Goal: Task Accomplishment & Management: Manage account settings

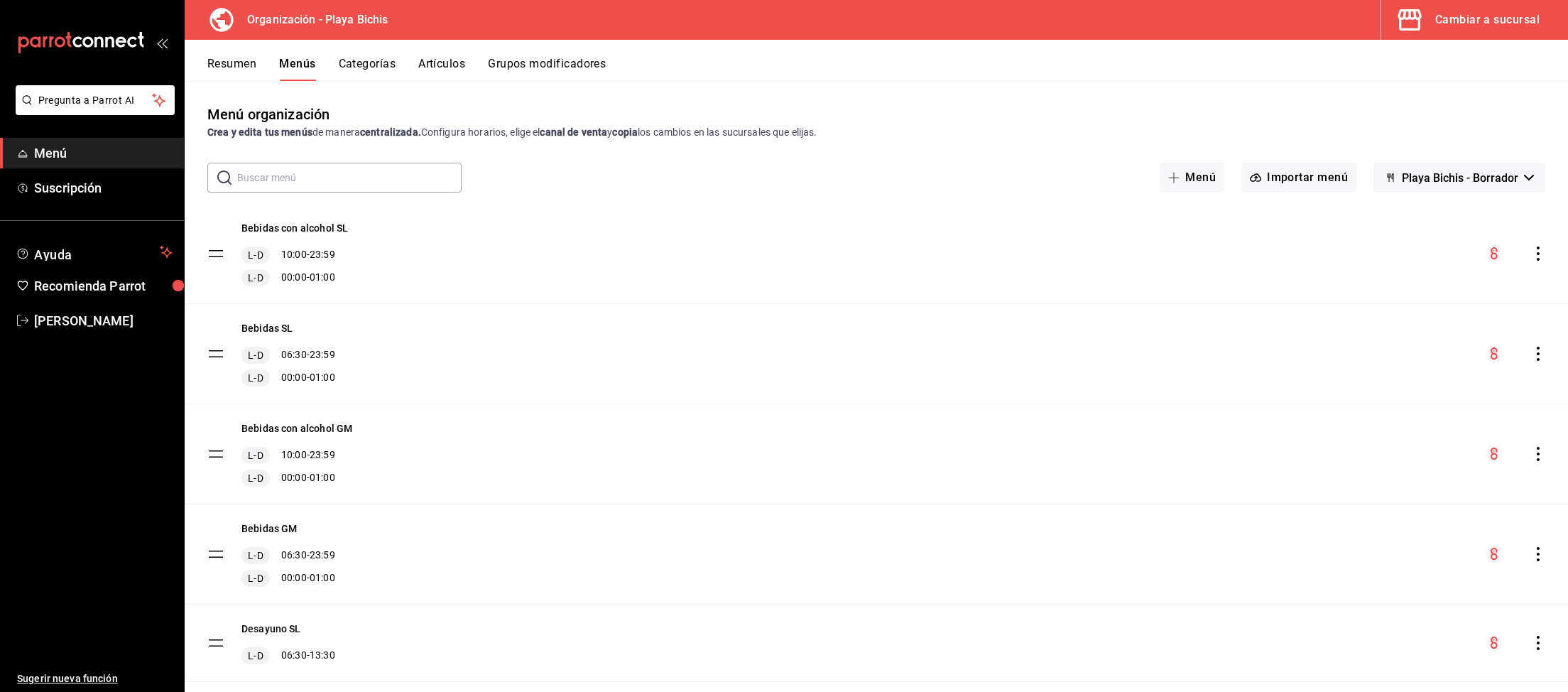
click at [344, 165] on input "text" at bounding box center [348, 178] width 224 height 29
click at [365, 72] on button "Categorías" at bounding box center [367, 69] width 57 height 24
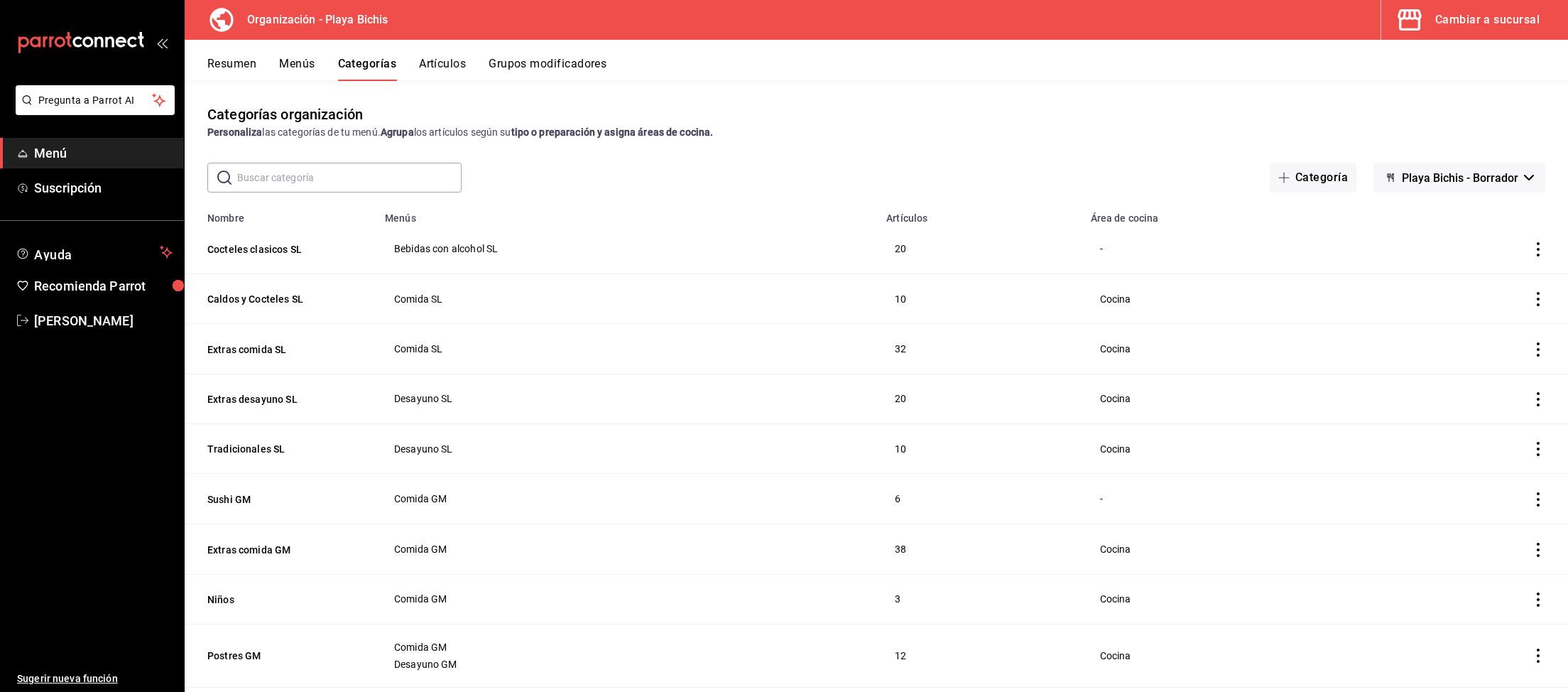
click at [435, 67] on button "Artículos" at bounding box center [442, 69] width 46 height 24
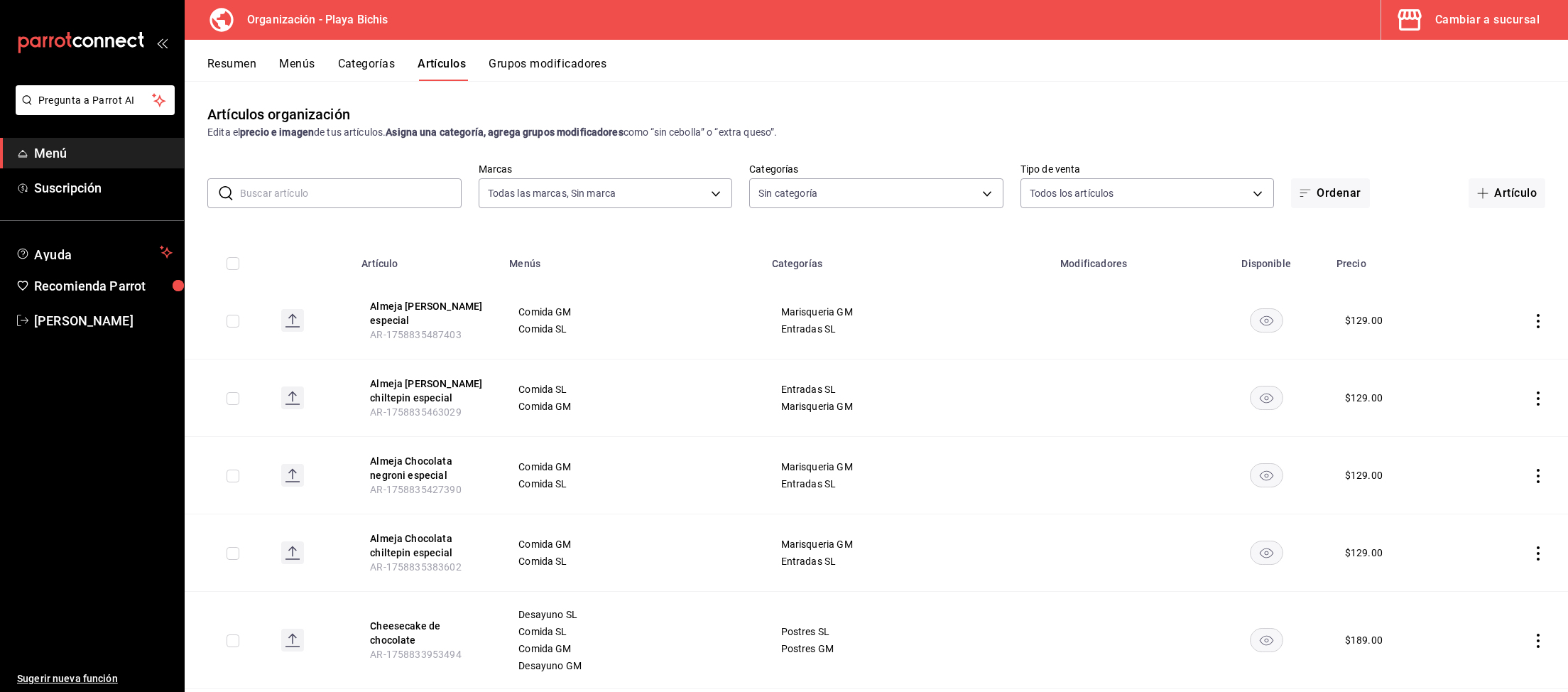
type input "2b6203e3-68c9-492c-8139-d2404e68bc4d,5cffe0c5-1d87-45c7-8974-ad5cddc46f5f"
type input "8ebe99e7-8ccb-42e5-9a90-2c7c819c0618,2a1bdb06-3383-4ba0-a971-51aee5cfb993,28e32…"
click at [364, 194] on input "text" at bounding box center [351, 193] width 222 height 29
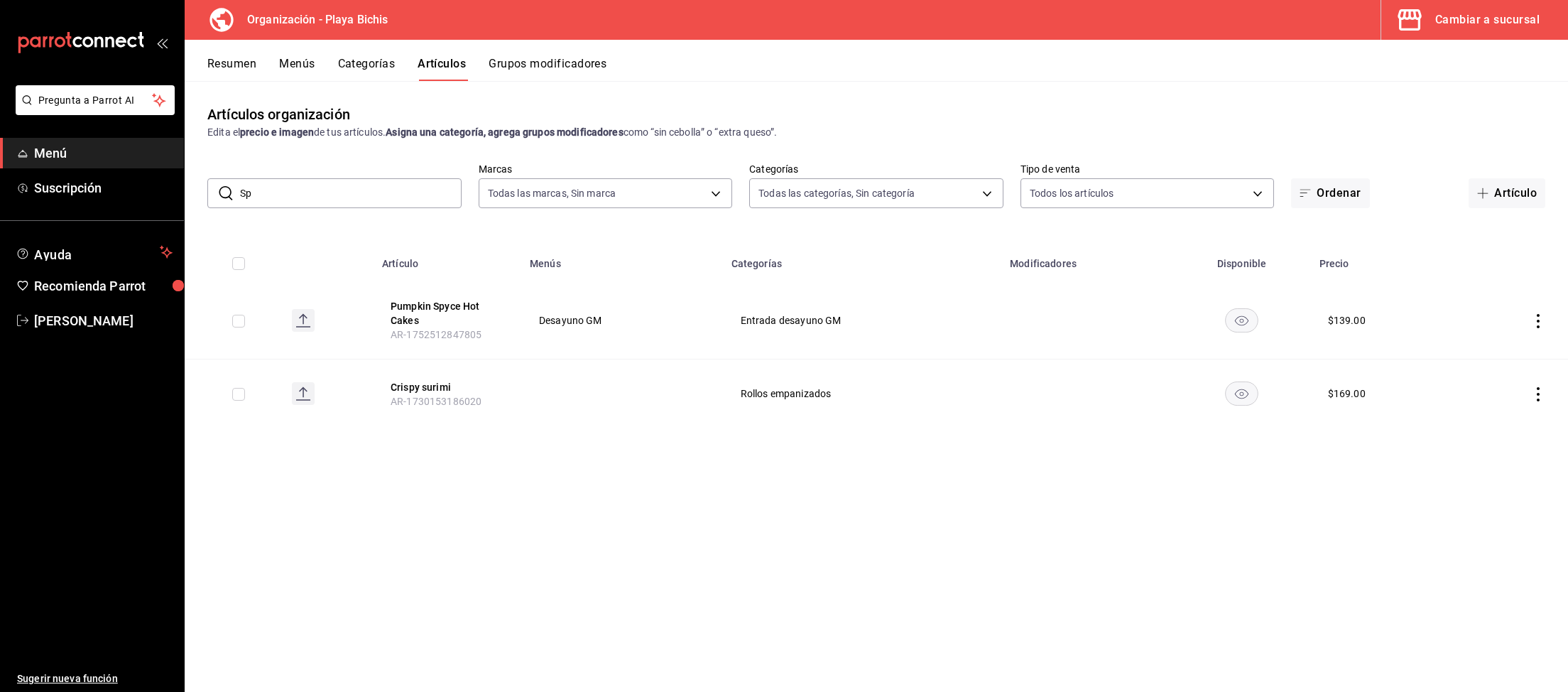
type input "S"
type input "Pump"
click at [813, 456] on div "Artículos organización Edita el precio e imagen de tus artículos. Asigna una ca…" at bounding box center [876, 386] width 1383 height 611
click at [1473, 23] on div "Cambiar a sucursal" at bounding box center [1487, 20] width 105 height 20
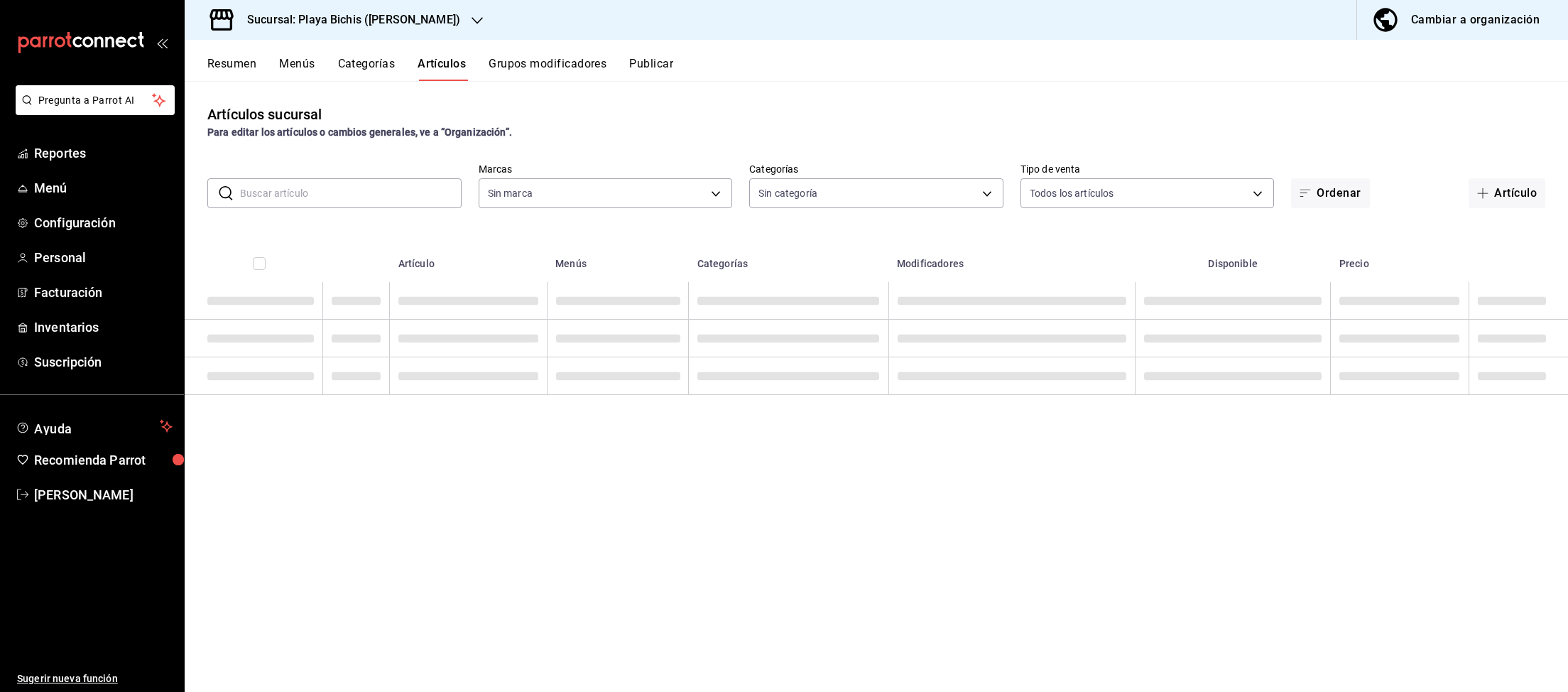
click at [356, 521] on div "Artículos sucursal Para editar los artículos o cambios generales, ve a “Organiz…" at bounding box center [876, 386] width 1383 height 611
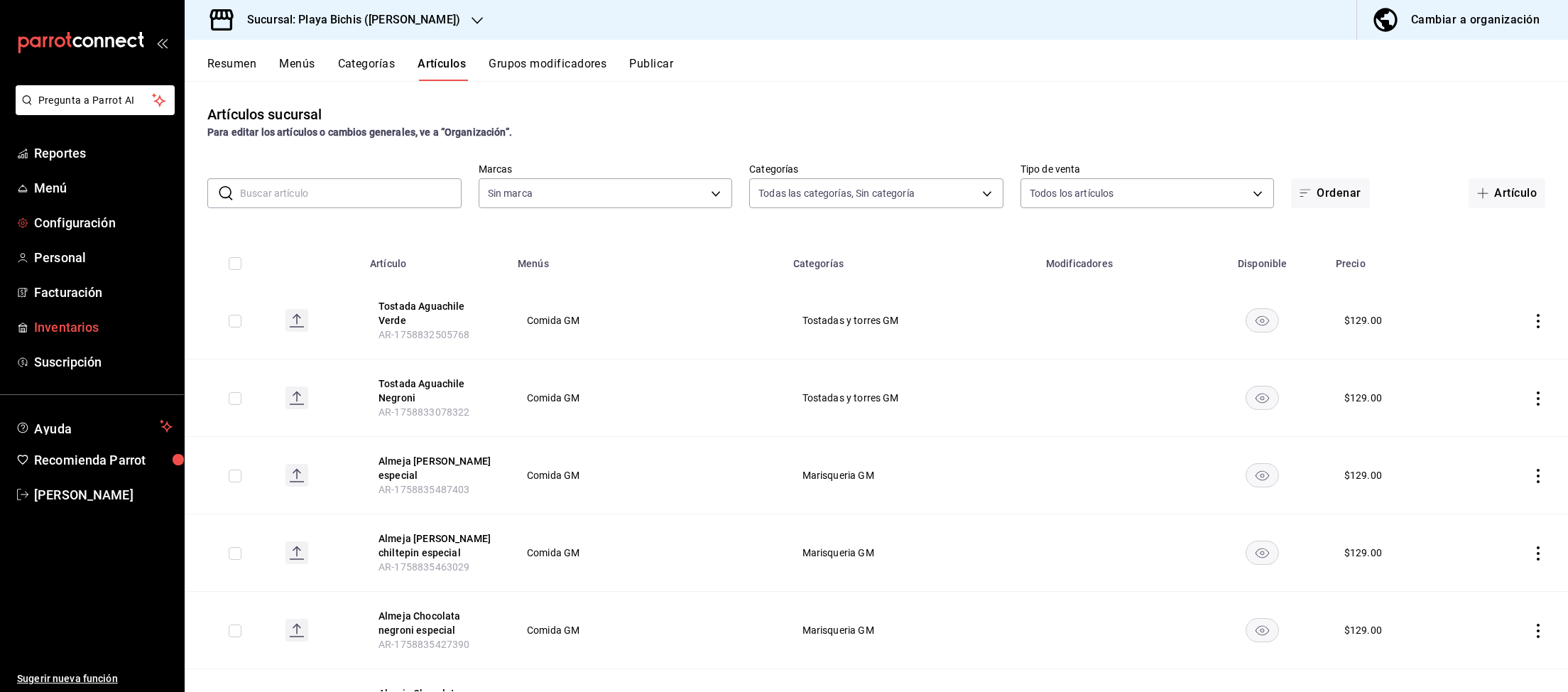
click at [64, 325] on span "Inventarios" at bounding box center [103, 326] width 138 height 19
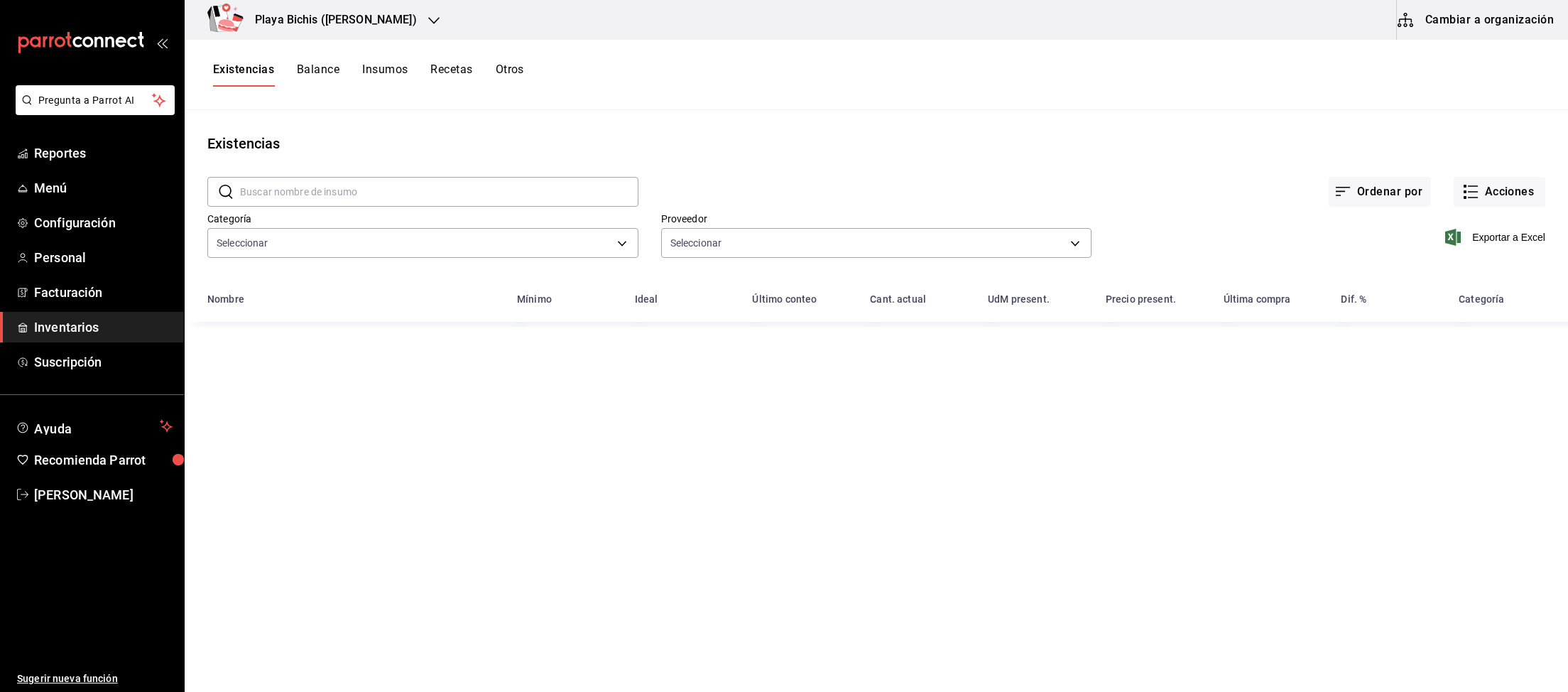
type input "0381c52f-9b45-4fec-899c-a72c1c3f8bca,adbb25ef-bedd-44f3-819c-67983074e765,2d889…"
type input "e0362f35-16fc-45be-9ee4-4c268cb34f04,a39c504b-6b74-4f25-b28d-7fe7939de125,9b4f3…"
click at [407, 192] on input "text" at bounding box center [440, 192] width 398 height 29
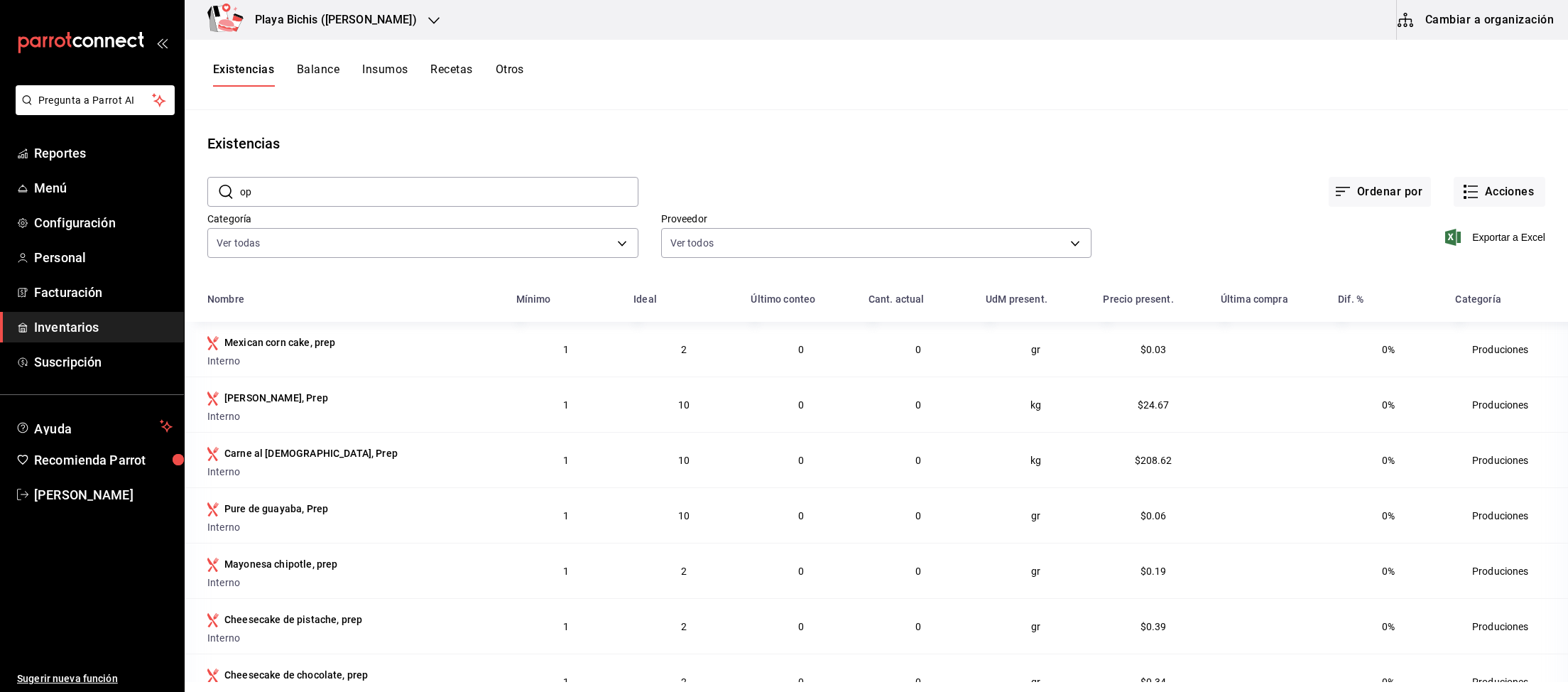
type input "o"
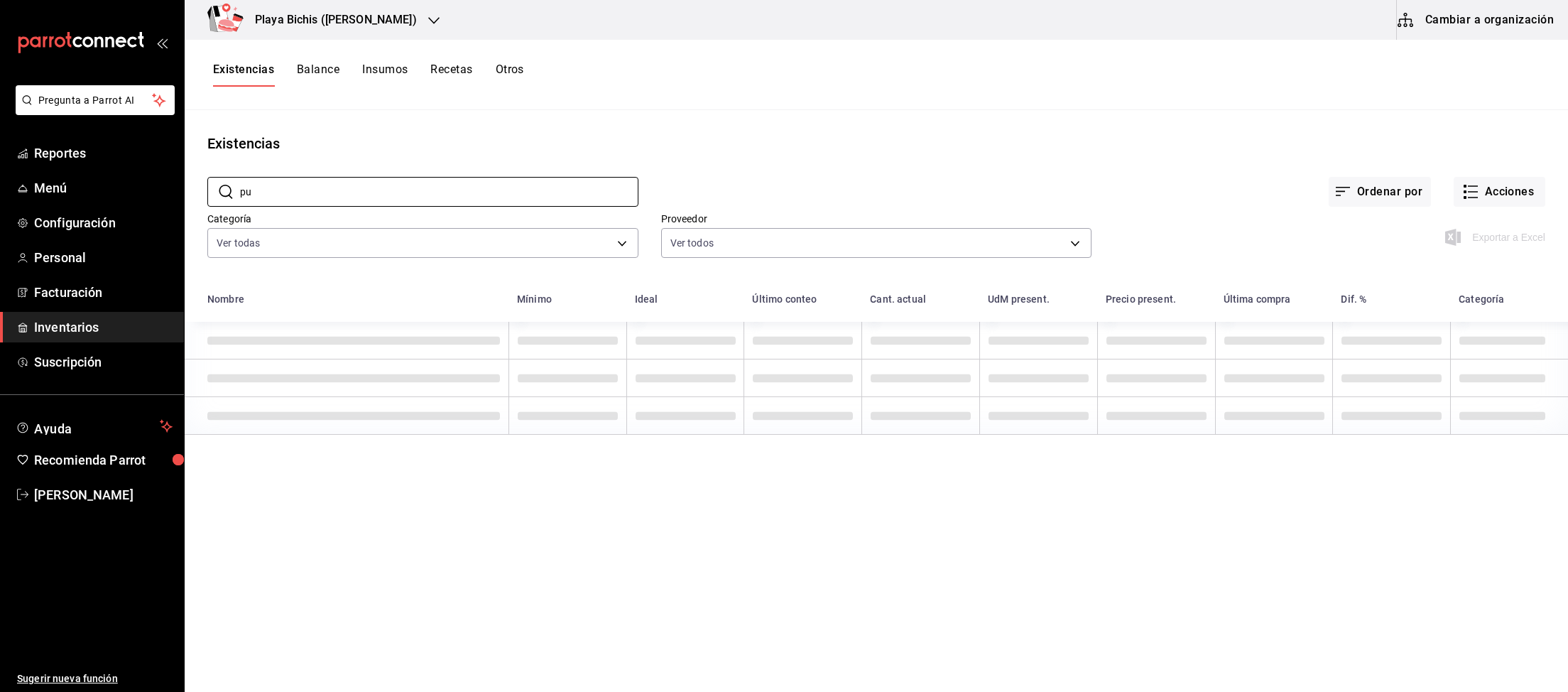
type input "p"
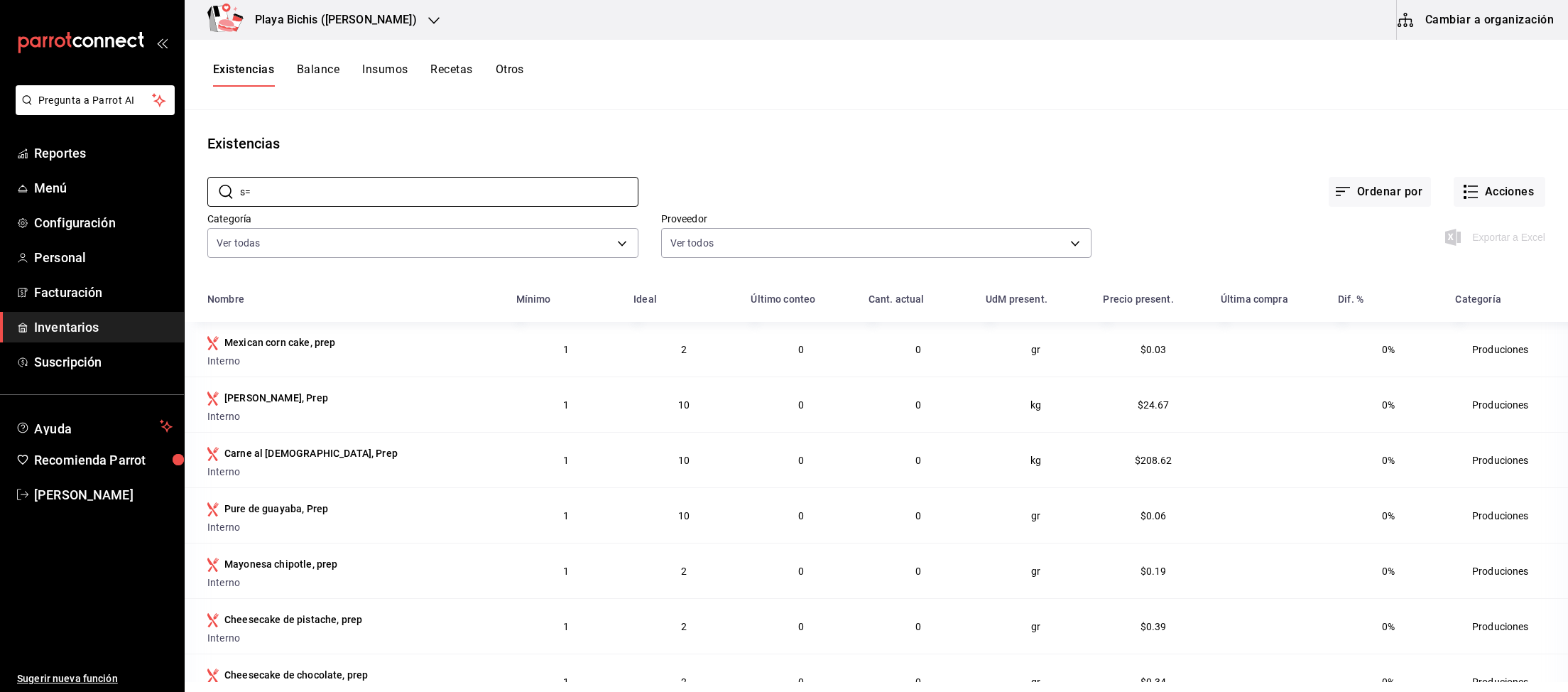
type input "s"
click at [327, 82] on button "Balance" at bounding box center [318, 74] width 43 height 24
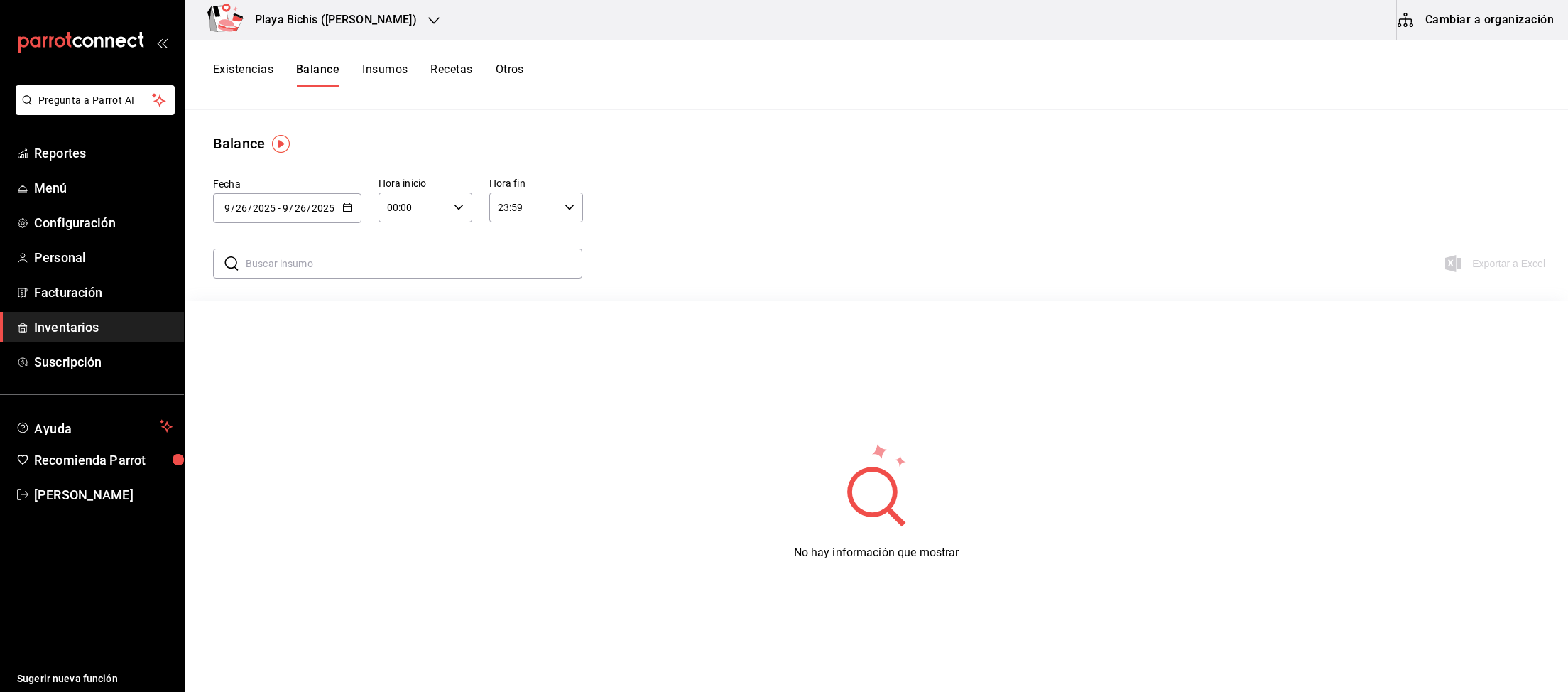
click at [382, 69] on button "Insumos" at bounding box center [384, 74] width 46 height 24
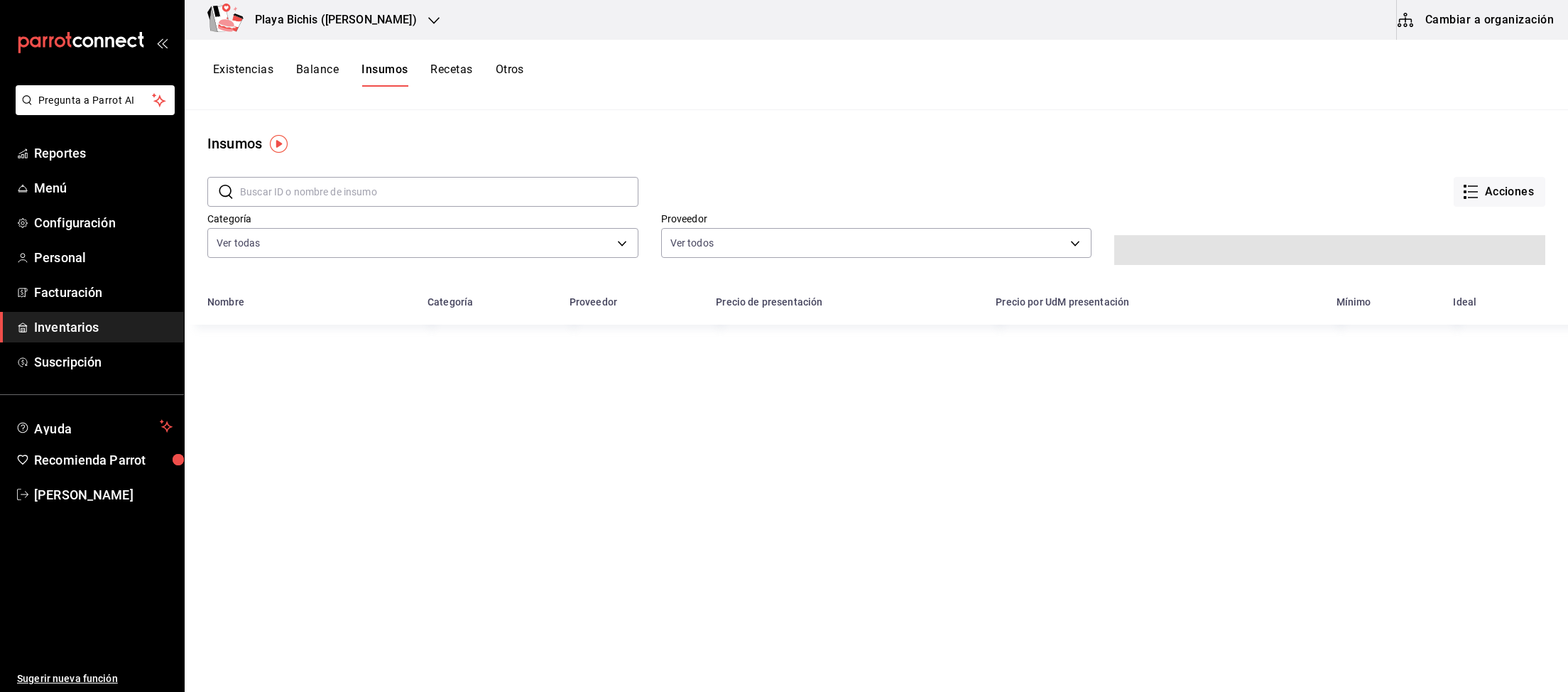
click at [490, 72] on div "Existencias Balance Insumos Recetas Otros" at bounding box center [368, 74] width 311 height 24
type input "d24bc2c2-1d52-4b97-a6ab-e7dbee8e8875,81cd7a1e-bb70-4666-8dcd-46bc558806b2"
click at [479, 74] on div "Existencias Balance Insumos Recetas Otros" at bounding box center [368, 74] width 311 height 24
click at [465, 74] on button "Recetas" at bounding box center [451, 74] width 42 height 24
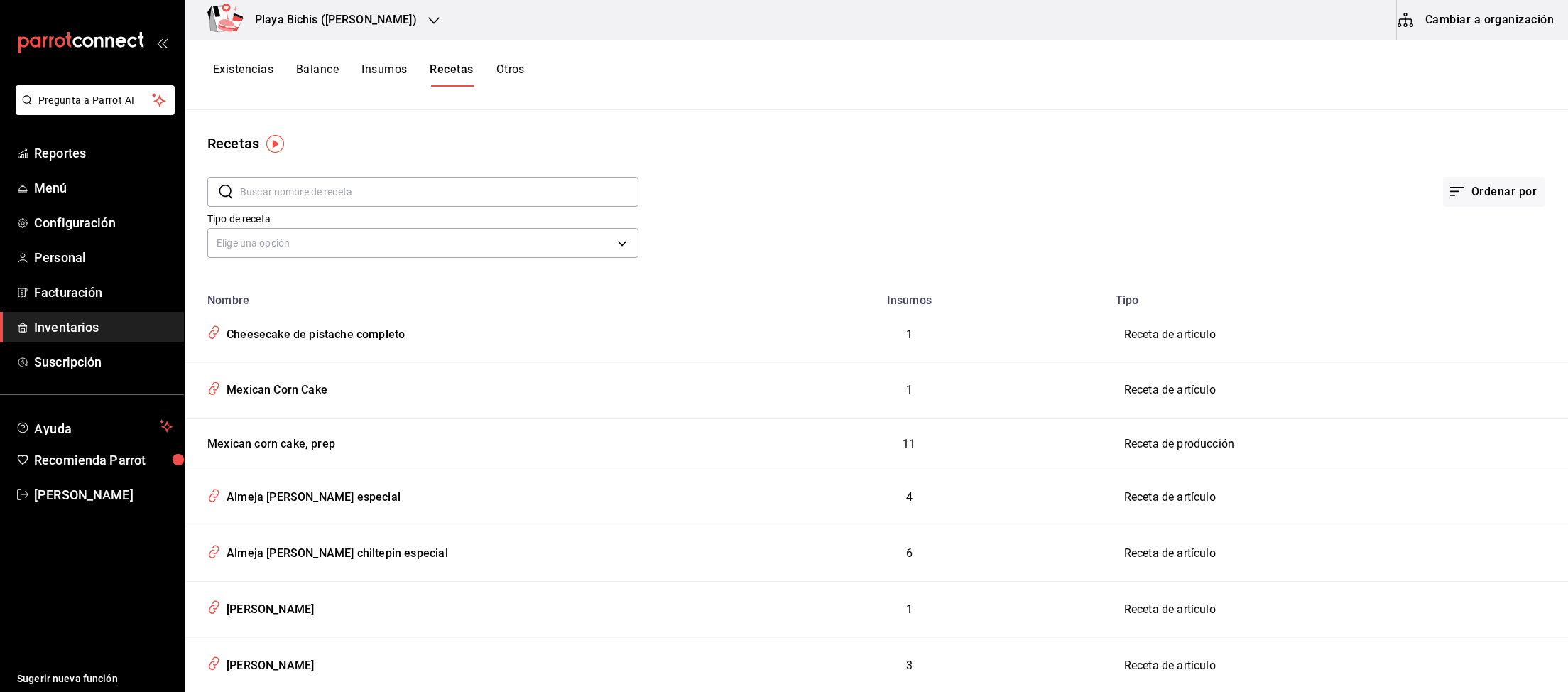
click at [332, 192] on input "text" at bounding box center [440, 192] width 398 height 29
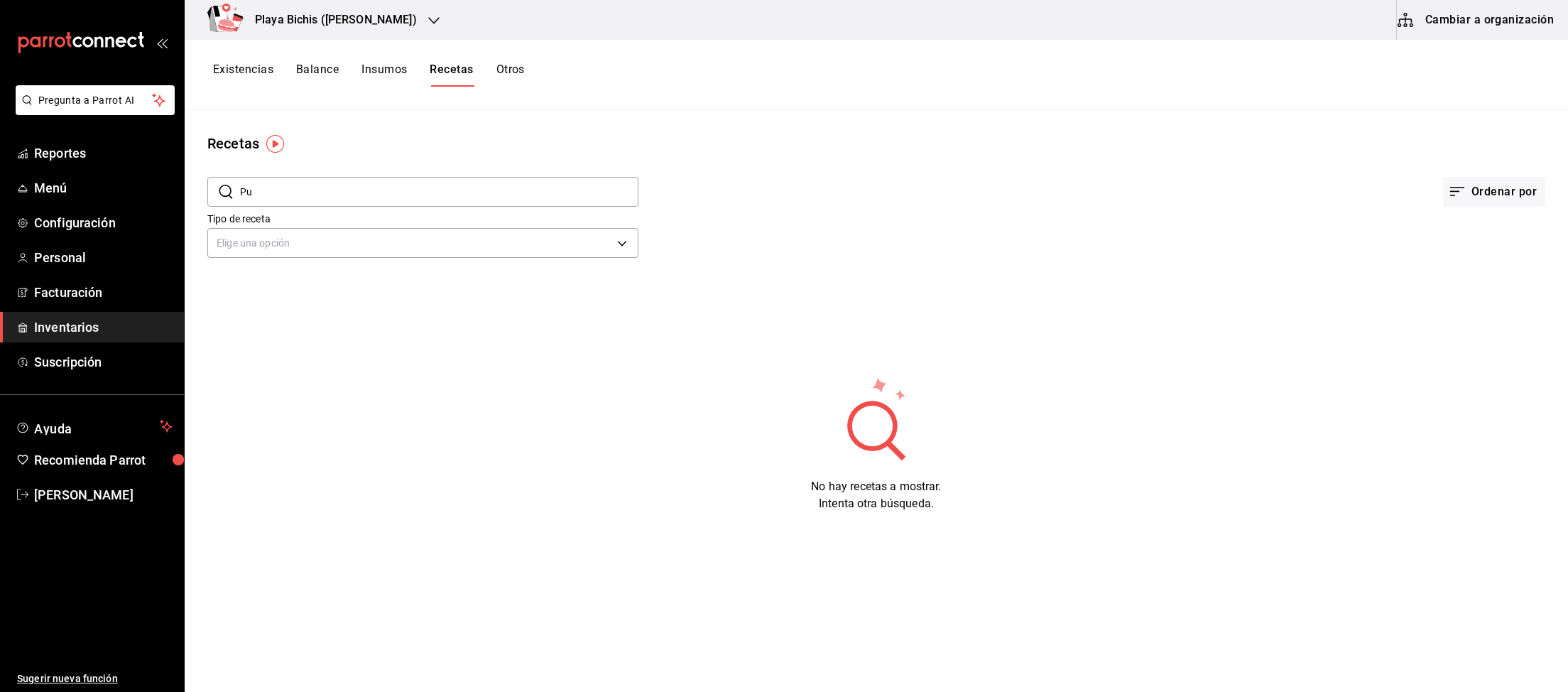
type input "P"
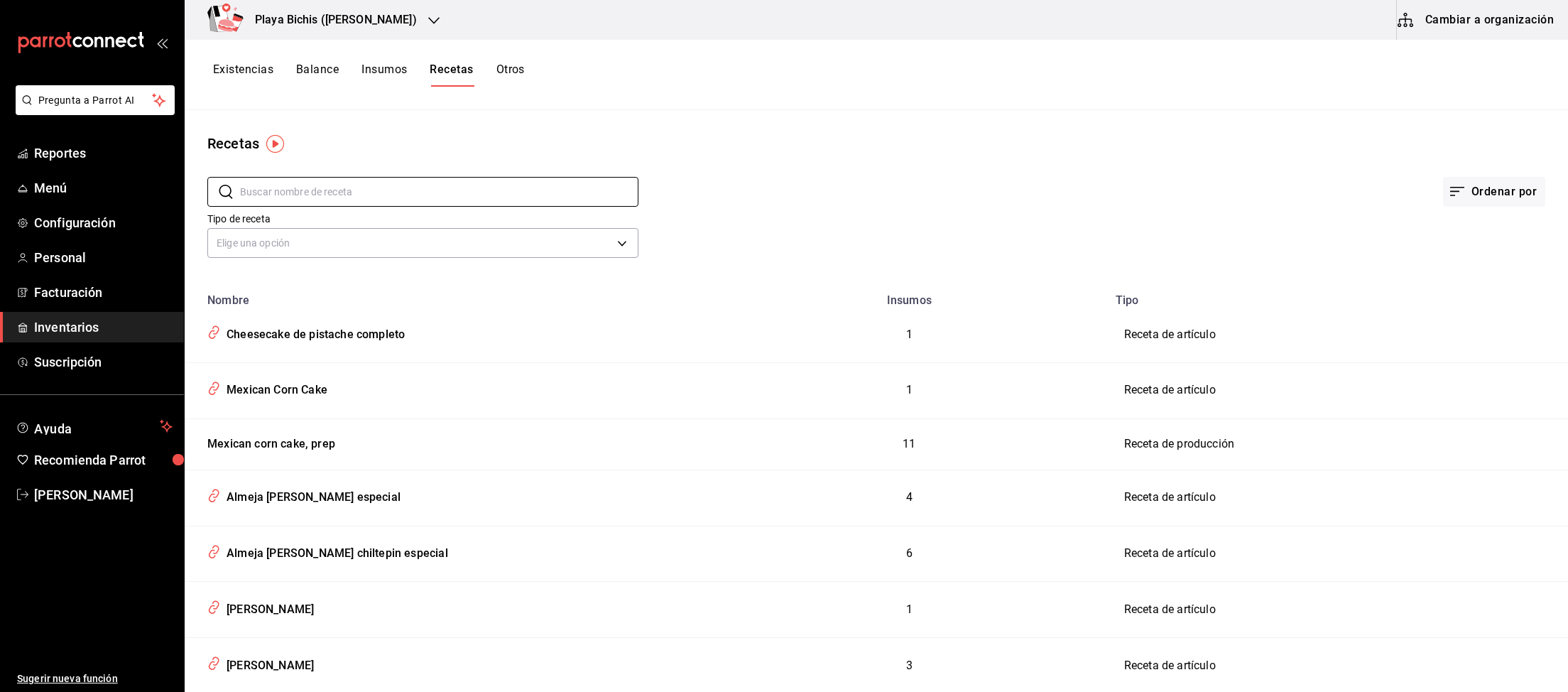
click at [1450, 22] on button "Cambiar a organización" at bounding box center [1476, 20] width 160 height 40
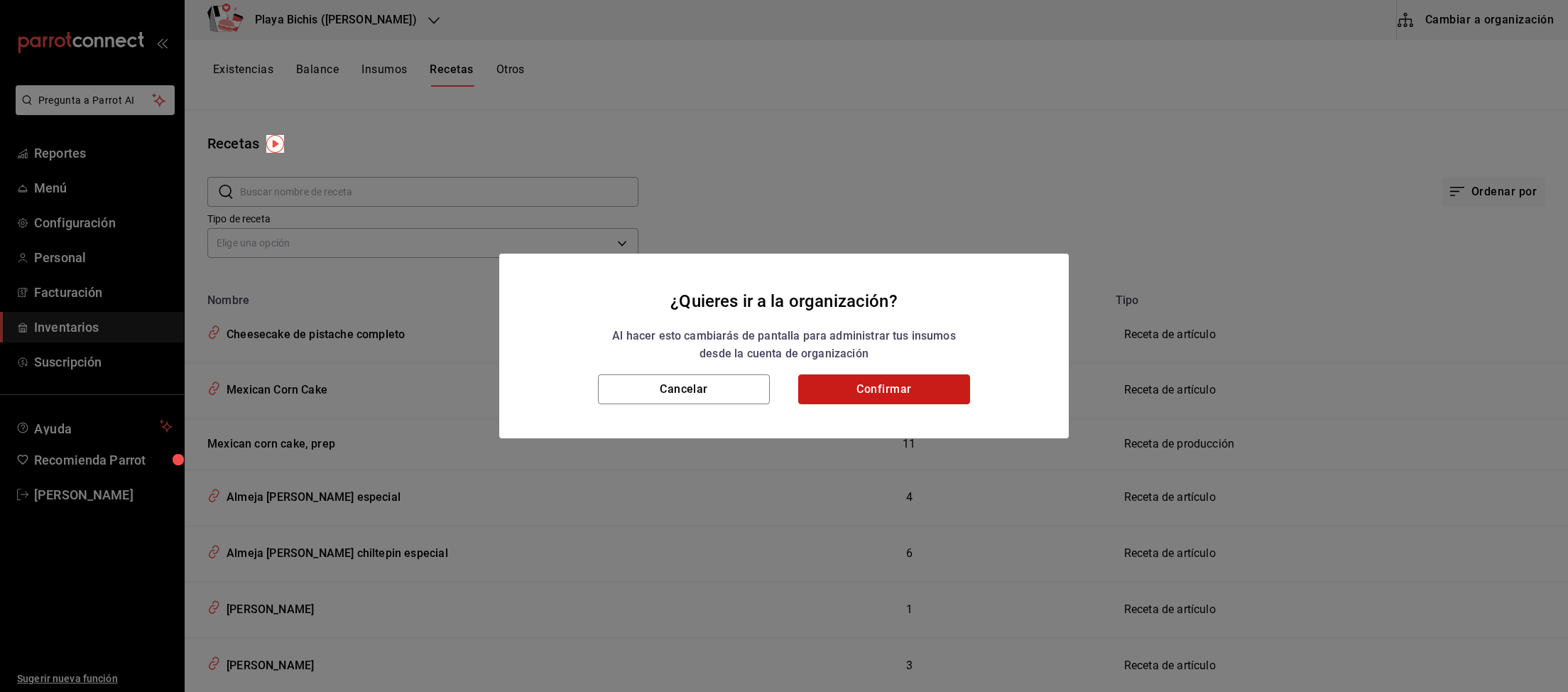
click at [888, 386] on button "Confirmar" at bounding box center [884, 389] width 172 height 30
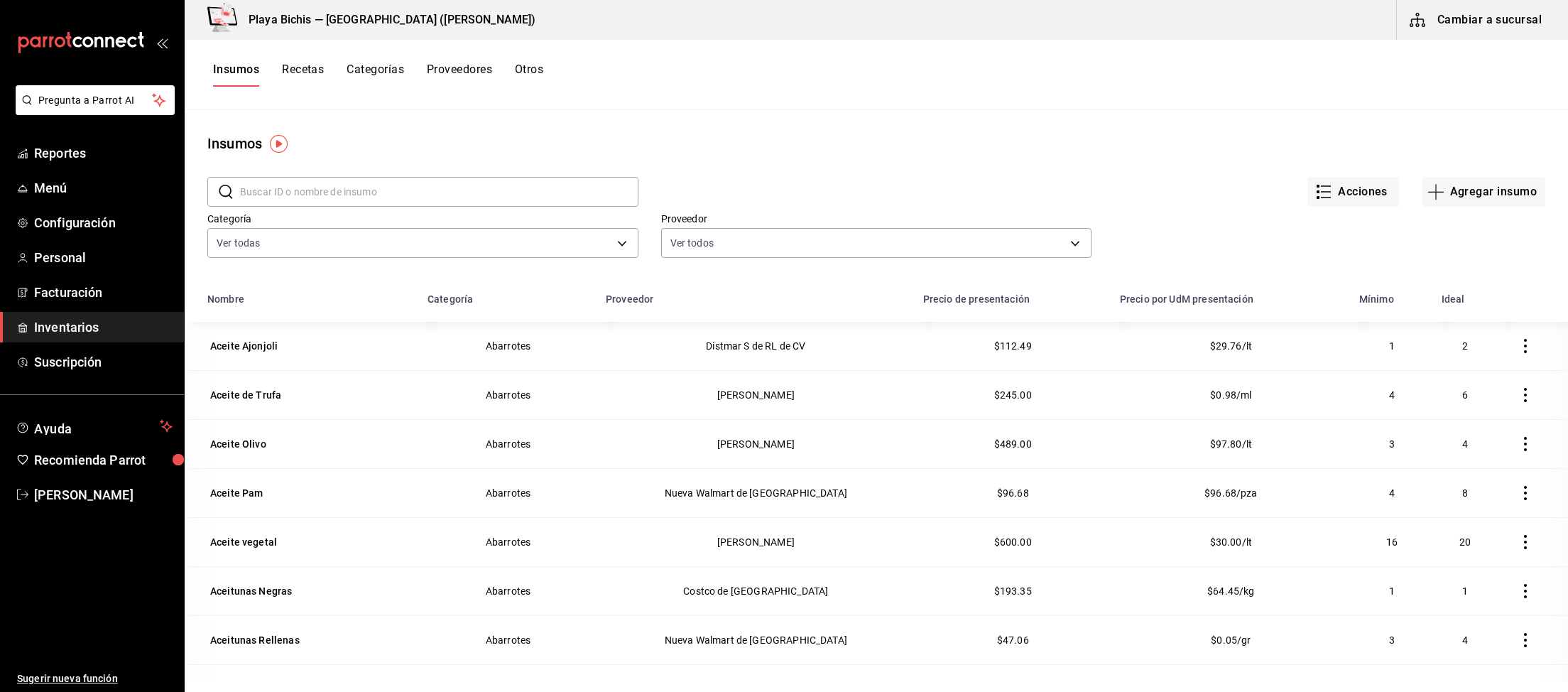
click at [304, 71] on button "Recetas" at bounding box center [302, 74] width 42 height 24
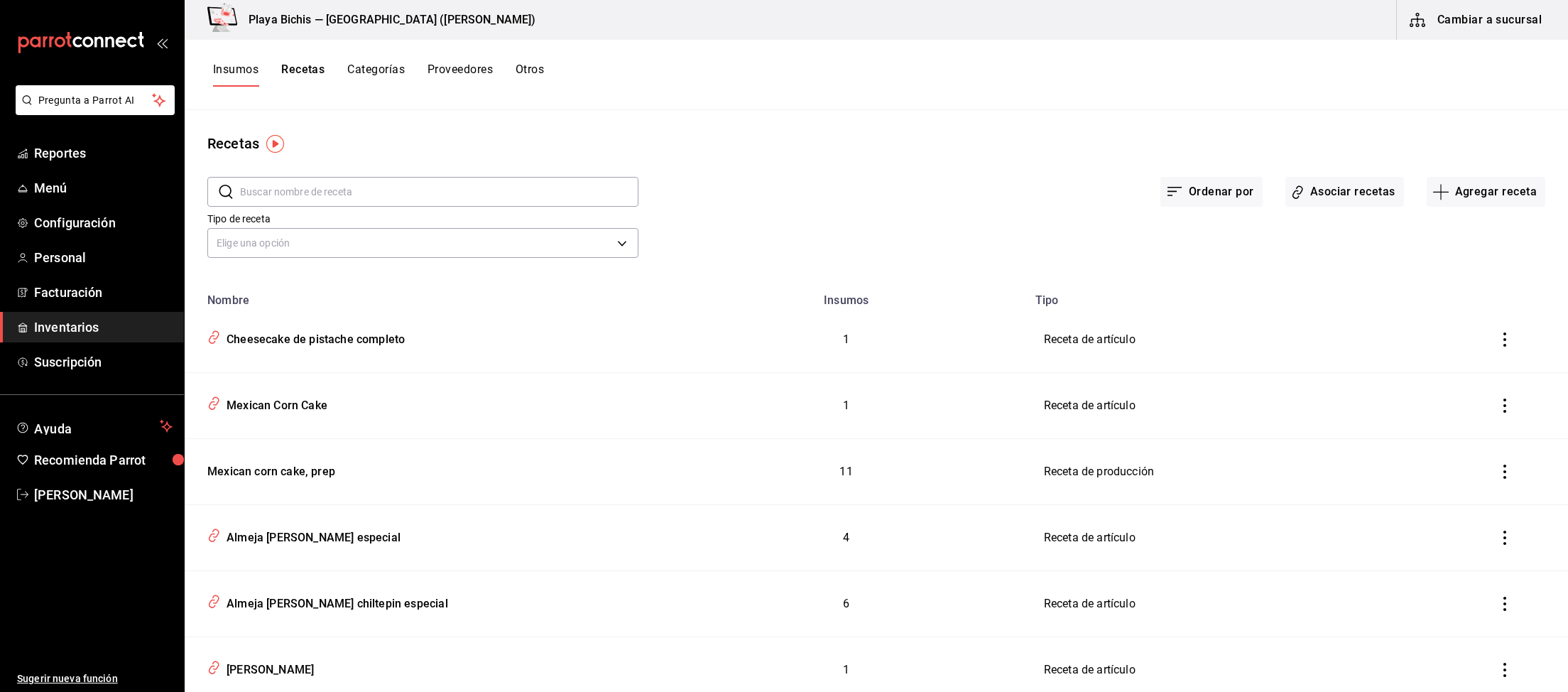
click at [327, 190] on input "text" at bounding box center [440, 192] width 398 height 29
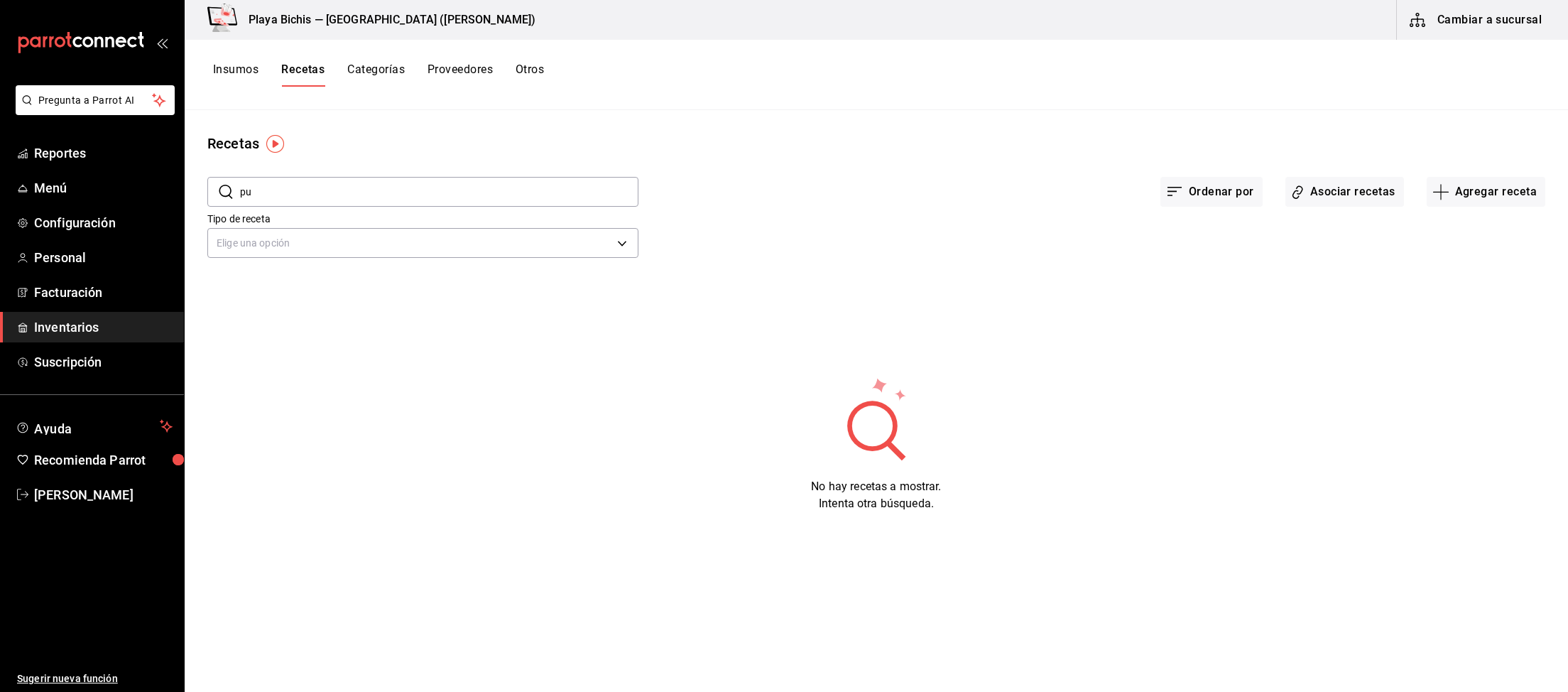
type input "p"
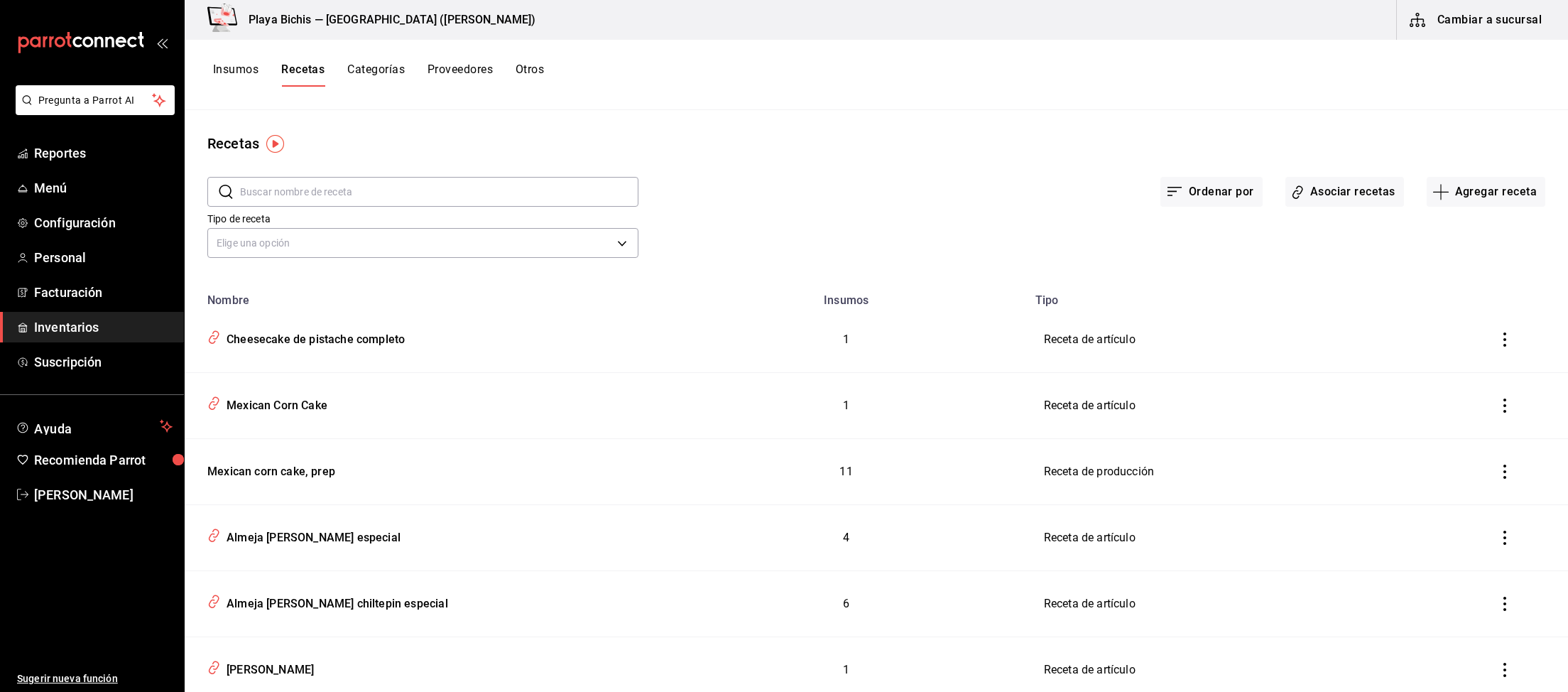
click at [251, 72] on button "Insumos" at bounding box center [235, 74] width 46 height 24
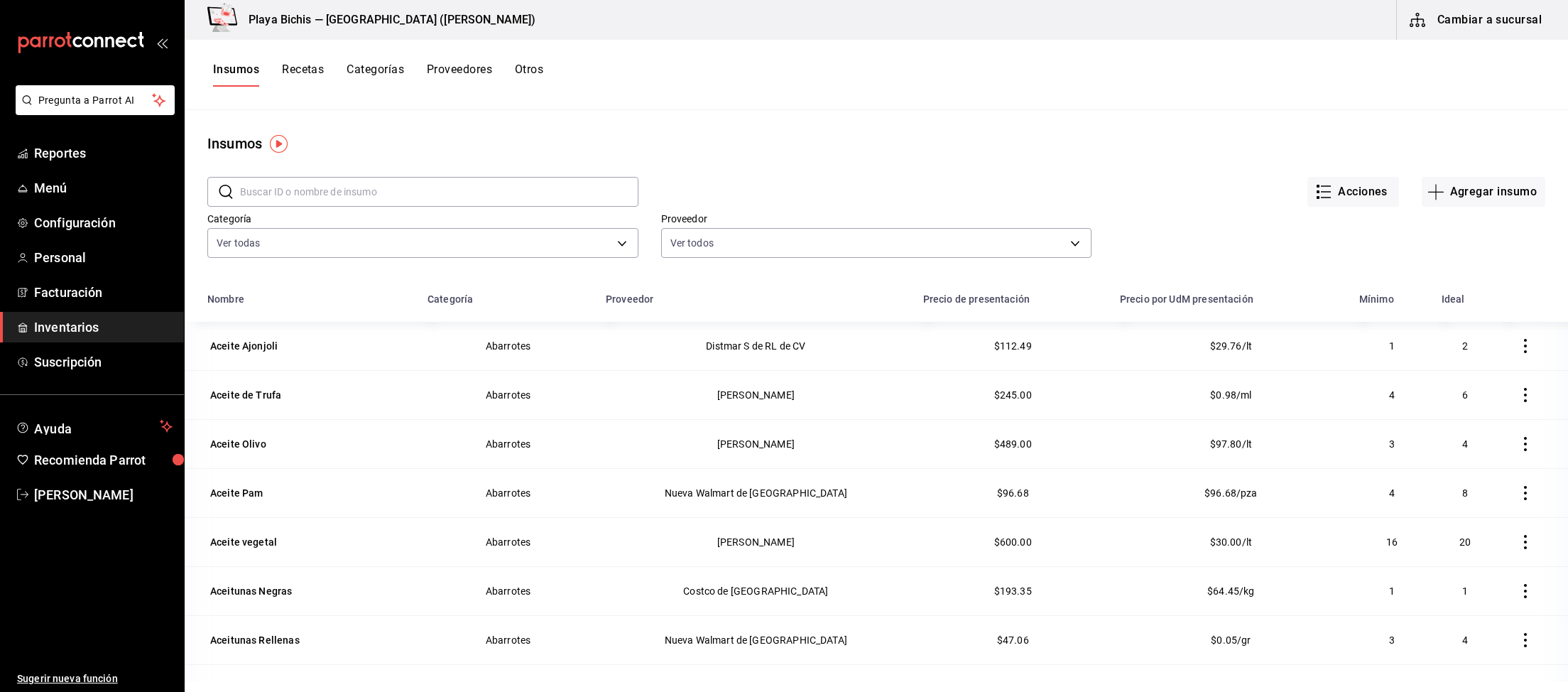
click at [305, 71] on button "Recetas" at bounding box center [302, 74] width 42 height 24
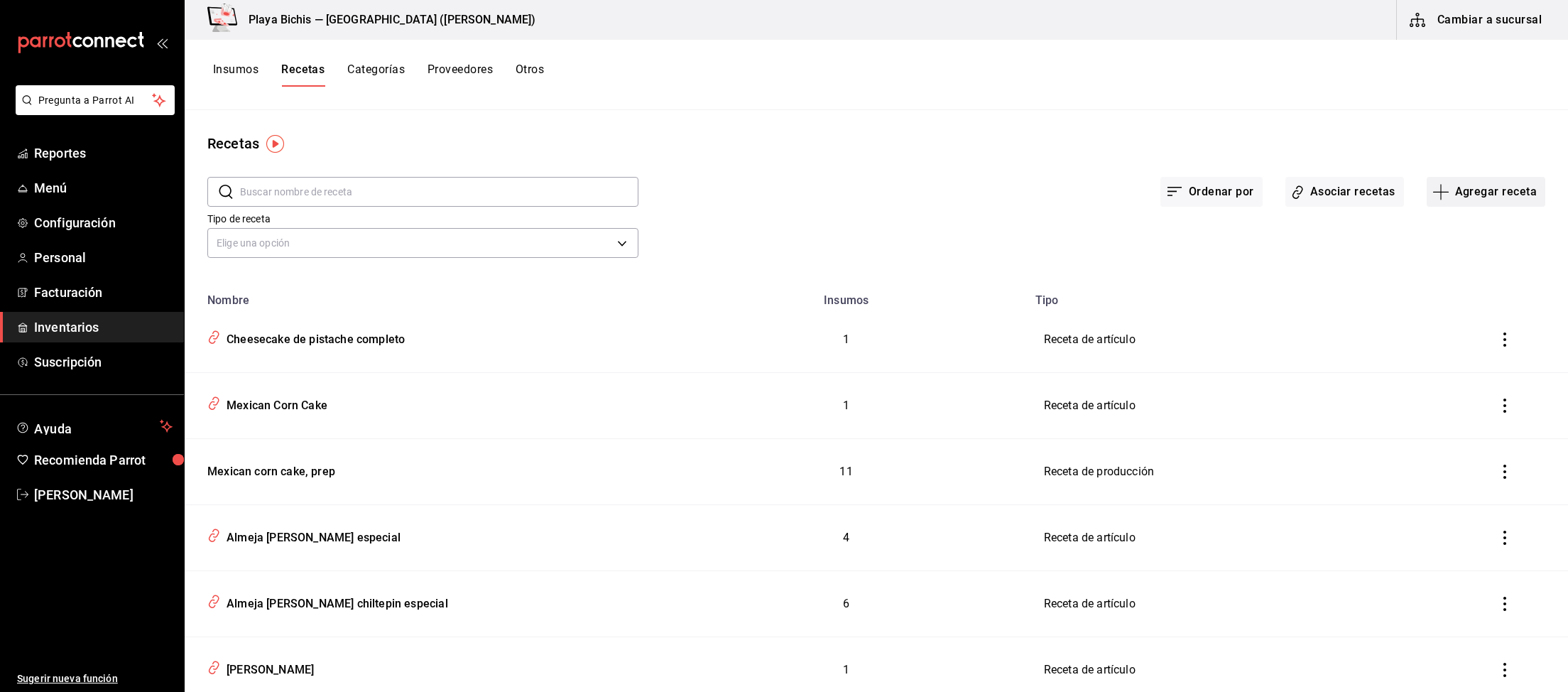
click at [1473, 195] on button "Agregar receta" at bounding box center [1486, 191] width 119 height 30
click at [1473, 309] on span "Receta de producción" at bounding box center [1486, 307] width 120 height 15
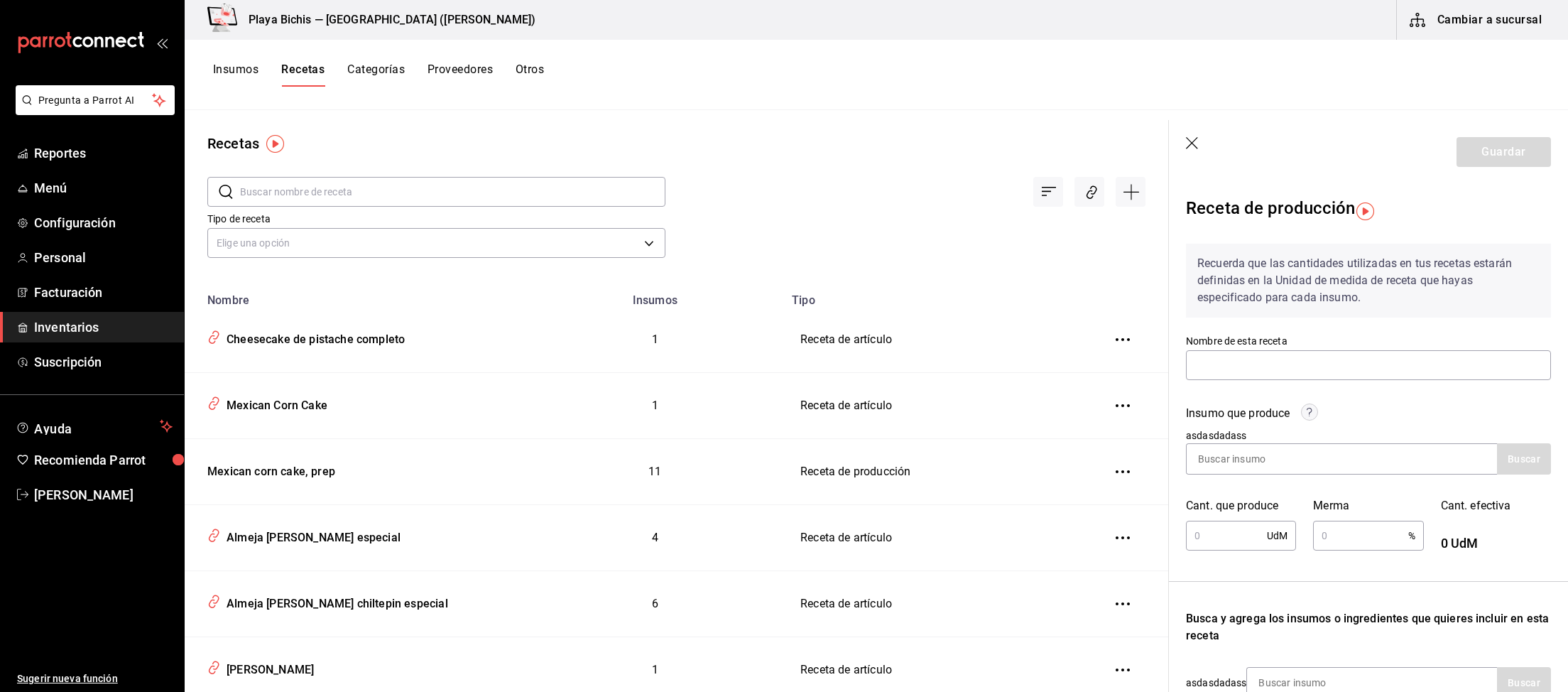
click at [1187, 144] on icon "button" at bounding box center [1193, 144] width 14 height 14
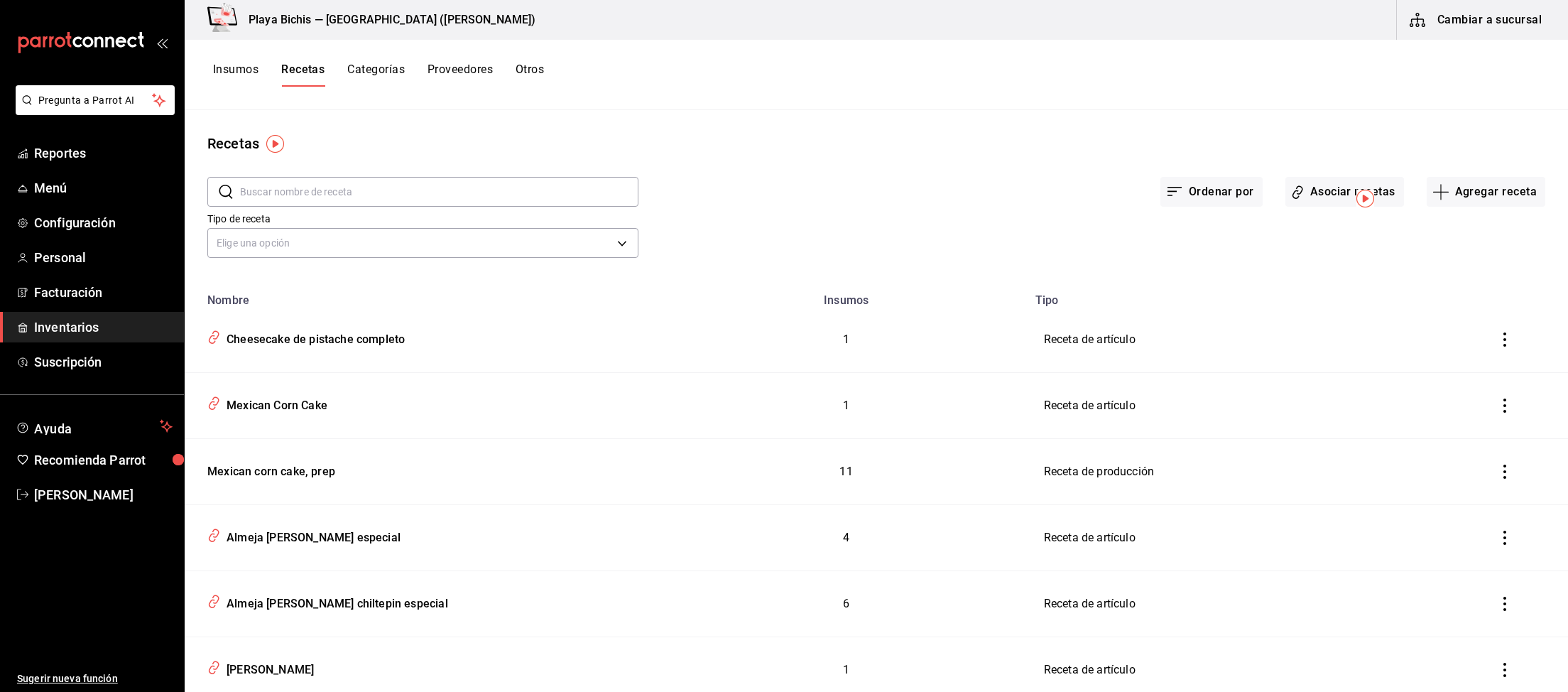
click at [217, 65] on button "Insumos" at bounding box center [235, 74] width 46 height 24
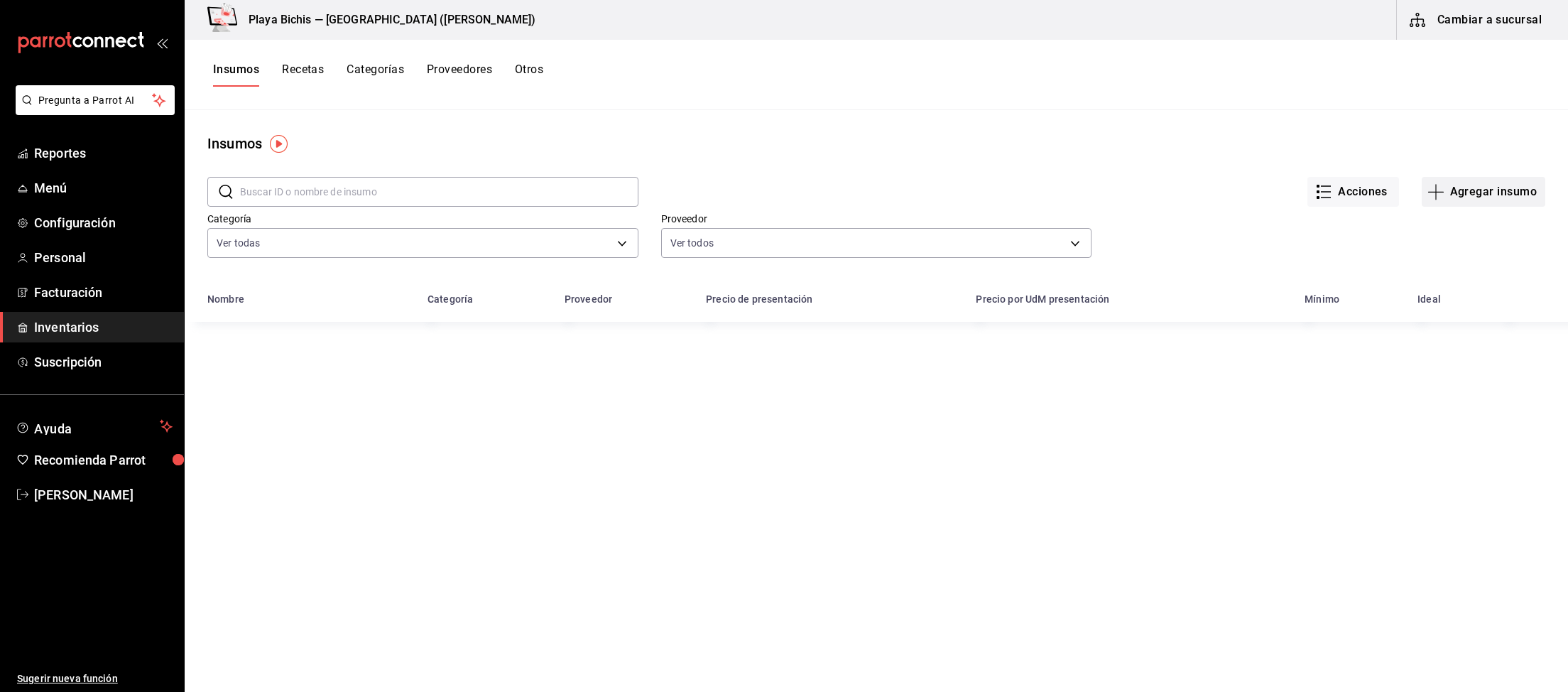
click at [1482, 196] on button "Agregar insumo" at bounding box center [1483, 191] width 123 height 30
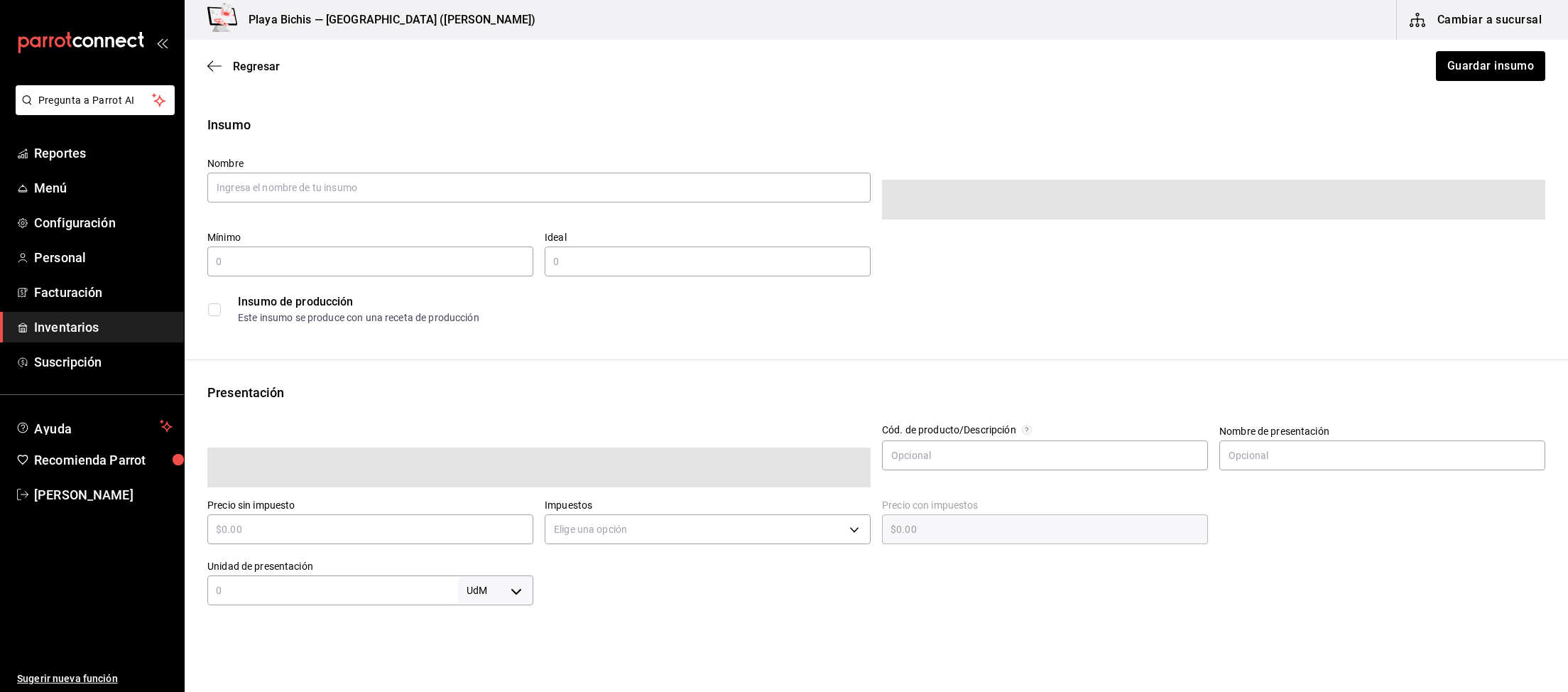
type input "$0.00"
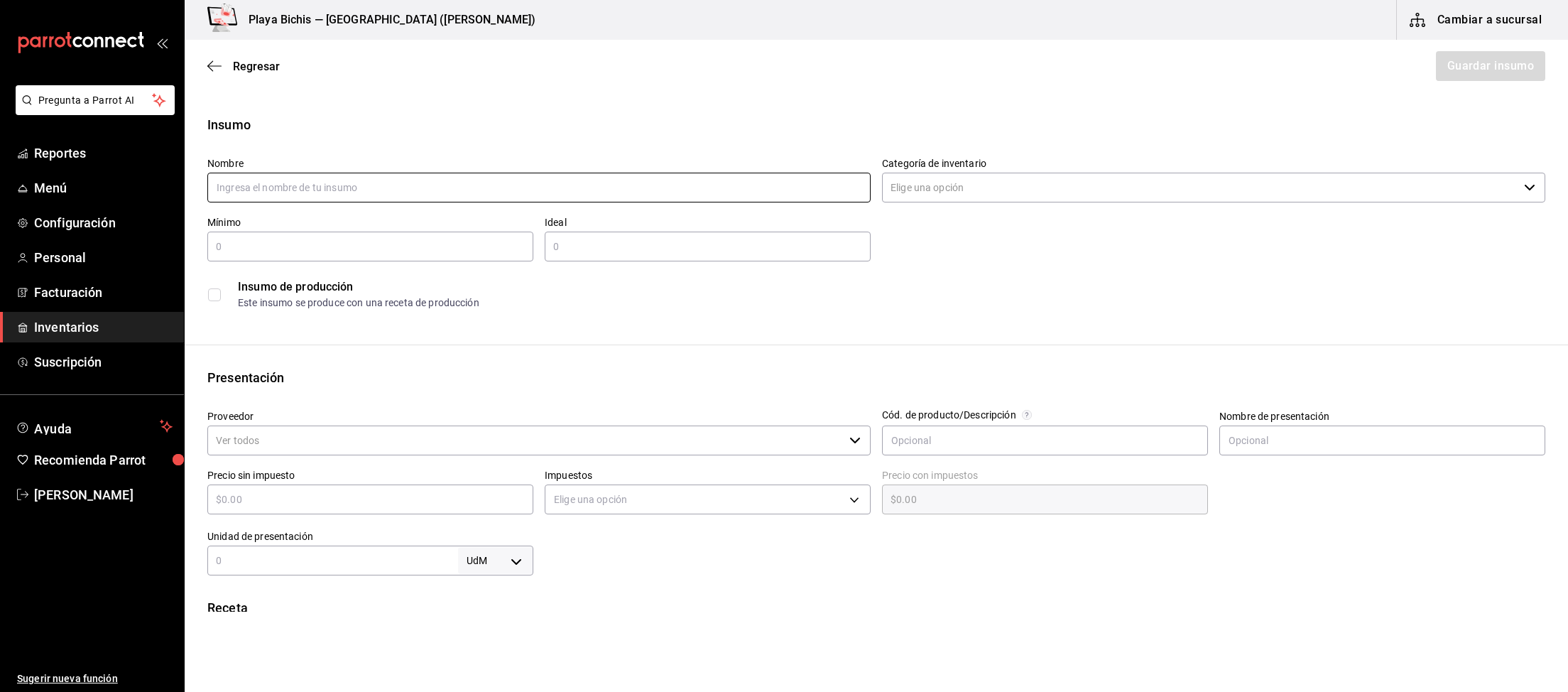
click at [335, 184] on input "text" at bounding box center [539, 187] width 663 height 30
click at [641, 176] on input "text" at bounding box center [539, 187] width 663 height 30
paste input "Chutney de manzana, prep"
type input "Chutney de manzana, prep"
click at [997, 187] on input "Categoría de inventario" at bounding box center [1200, 187] width 636 height 30
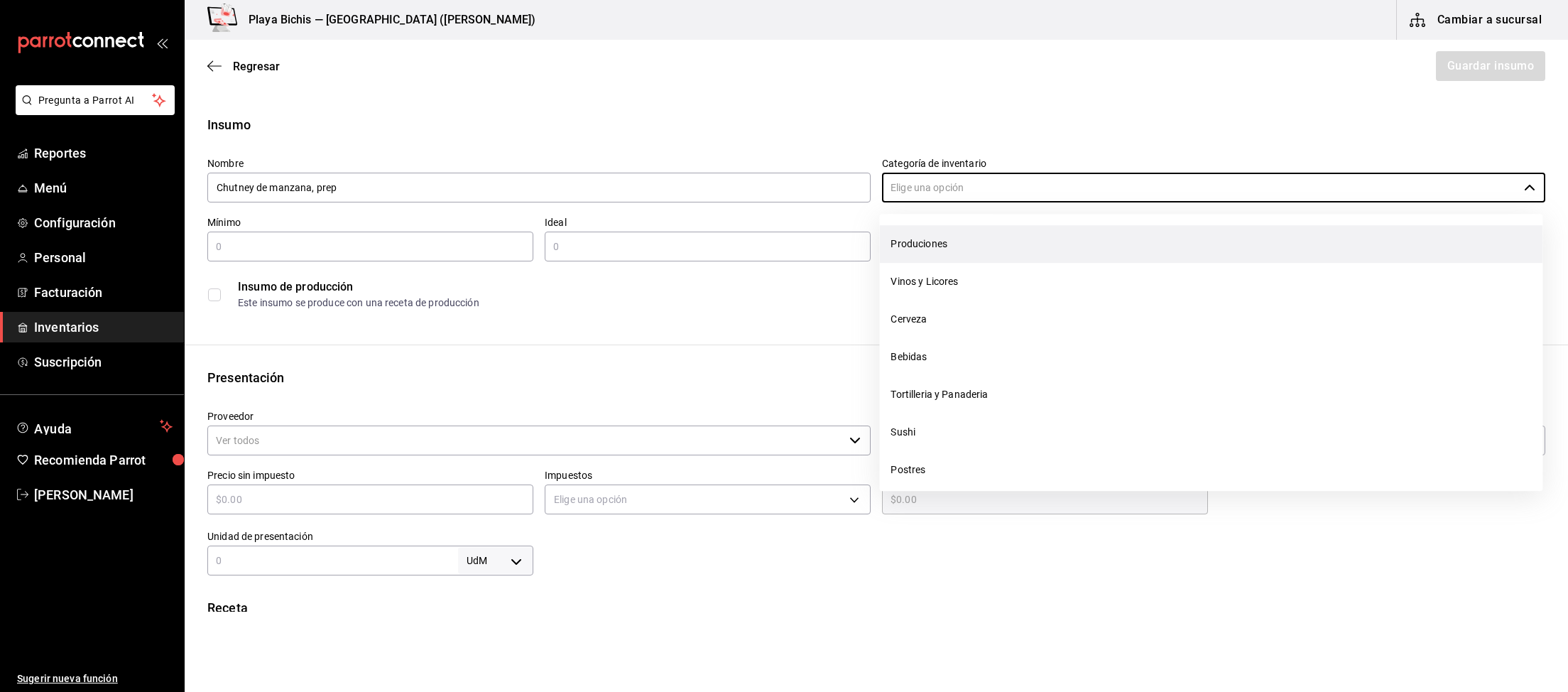
click at [927, 244] on li "Produciones" at bounding box center [1211, 244] width 663 height 38
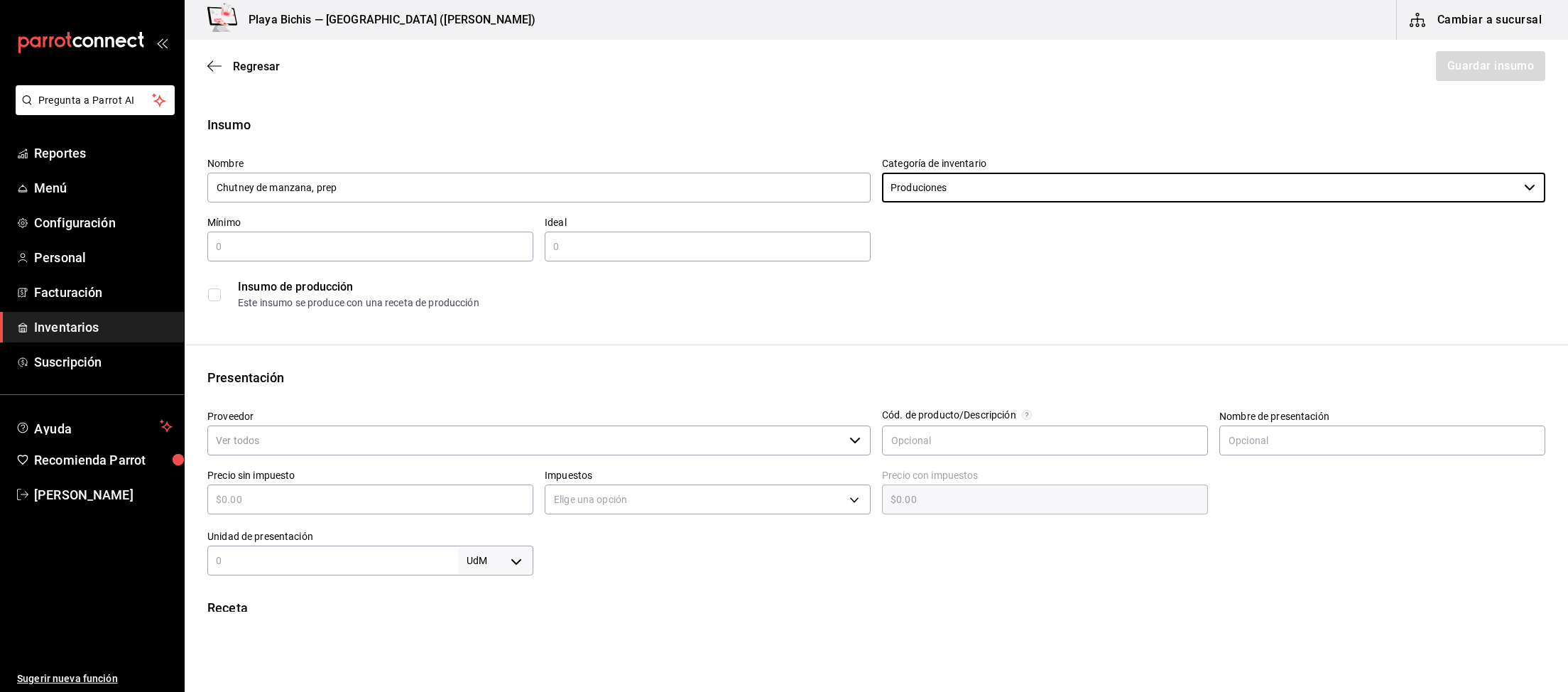
type input "Produciones"
click at [377, 247] on input "text" at bounding box center [370, 246] width 326 height 17
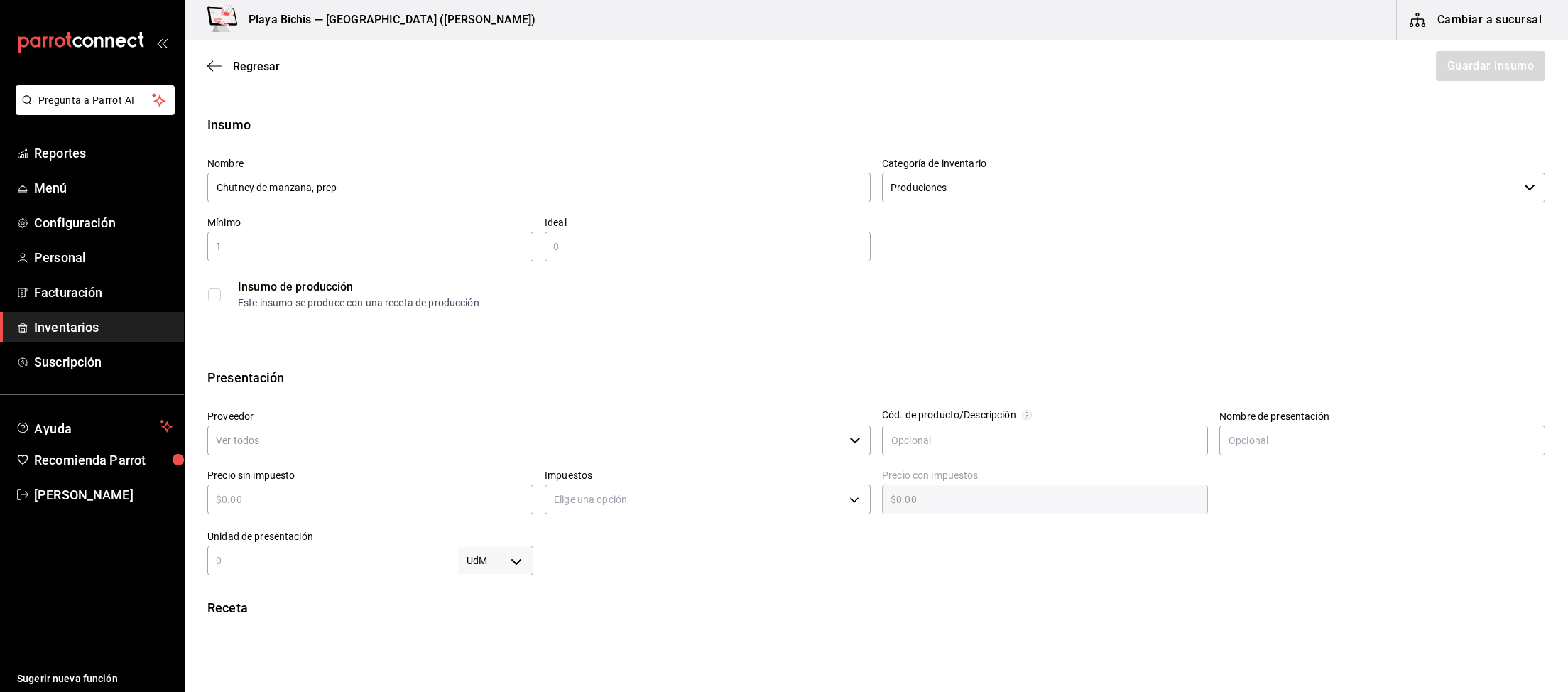
type input "1"
type input "2"
click at [214, 293] on input "checkbox" at bounding box center [214, 295] width 13 height 13
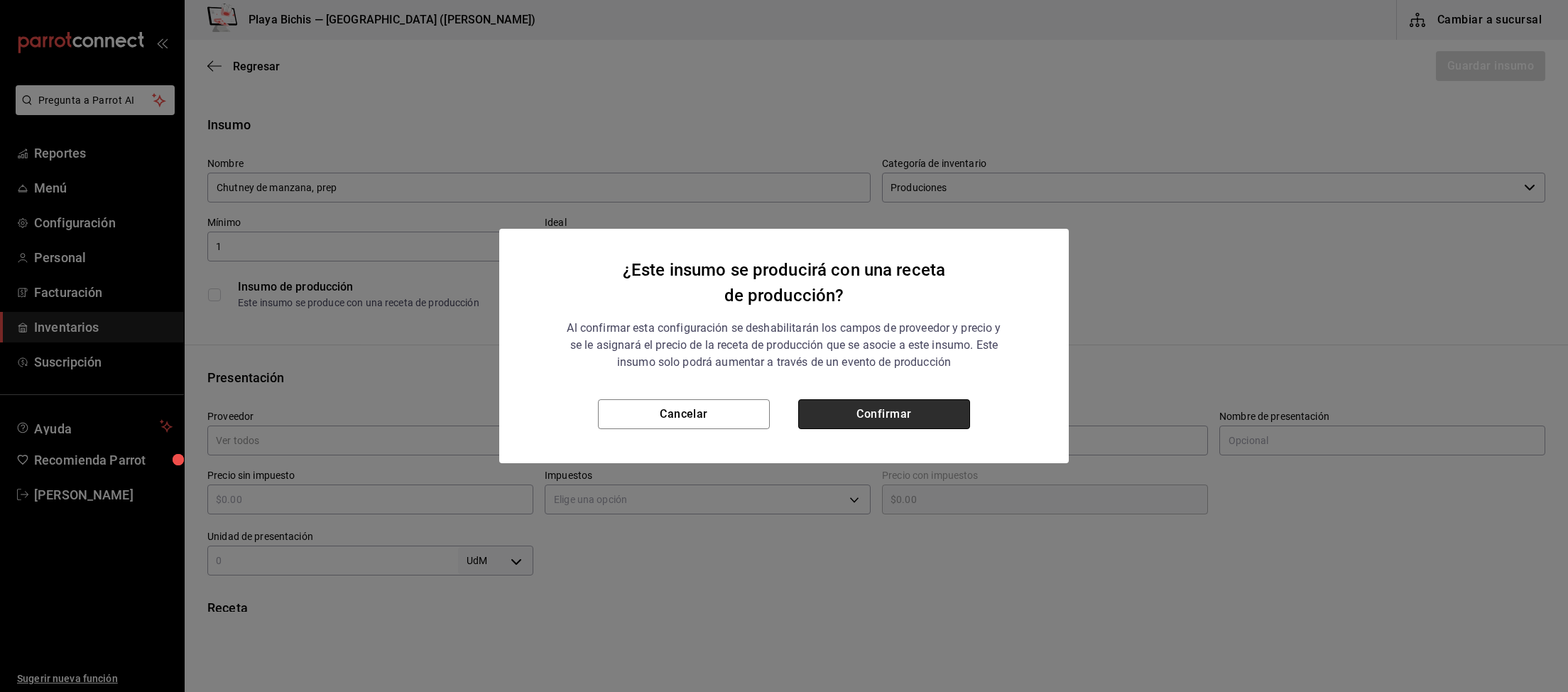
click at [848, 417] on button "Confirmar" at bounding box center [884, 414] width 172 height 30
checkbox input "true"
type input "$0.00"
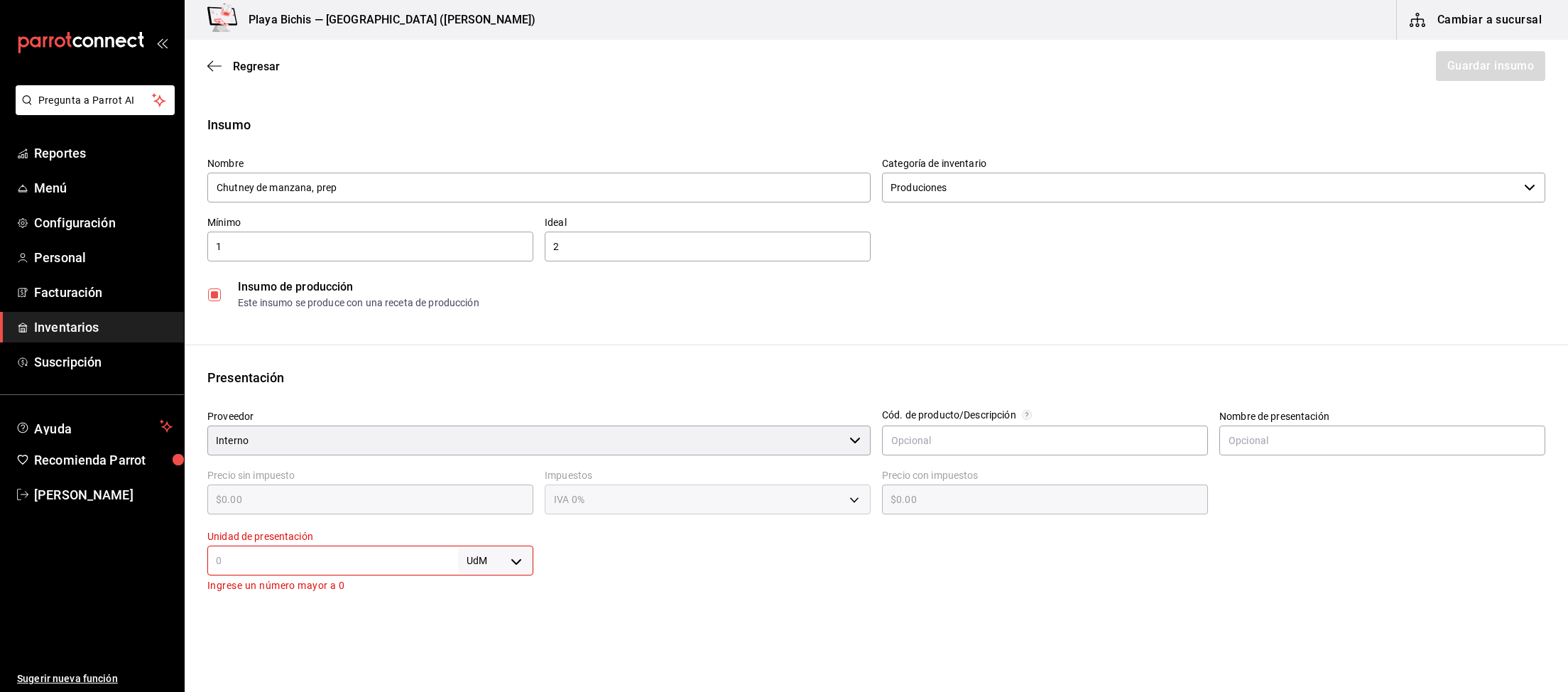
click at [507, 559] on body "Pregunta a Parrot AI Reportes Menú Configuración Personal Facturación Inventari…" at bounding box center [784, 306] width 1568 height 612
click at [479, 628] on li "ml" at bounding box center [495, 627] width 74 height 23
type input "MILLILITER"
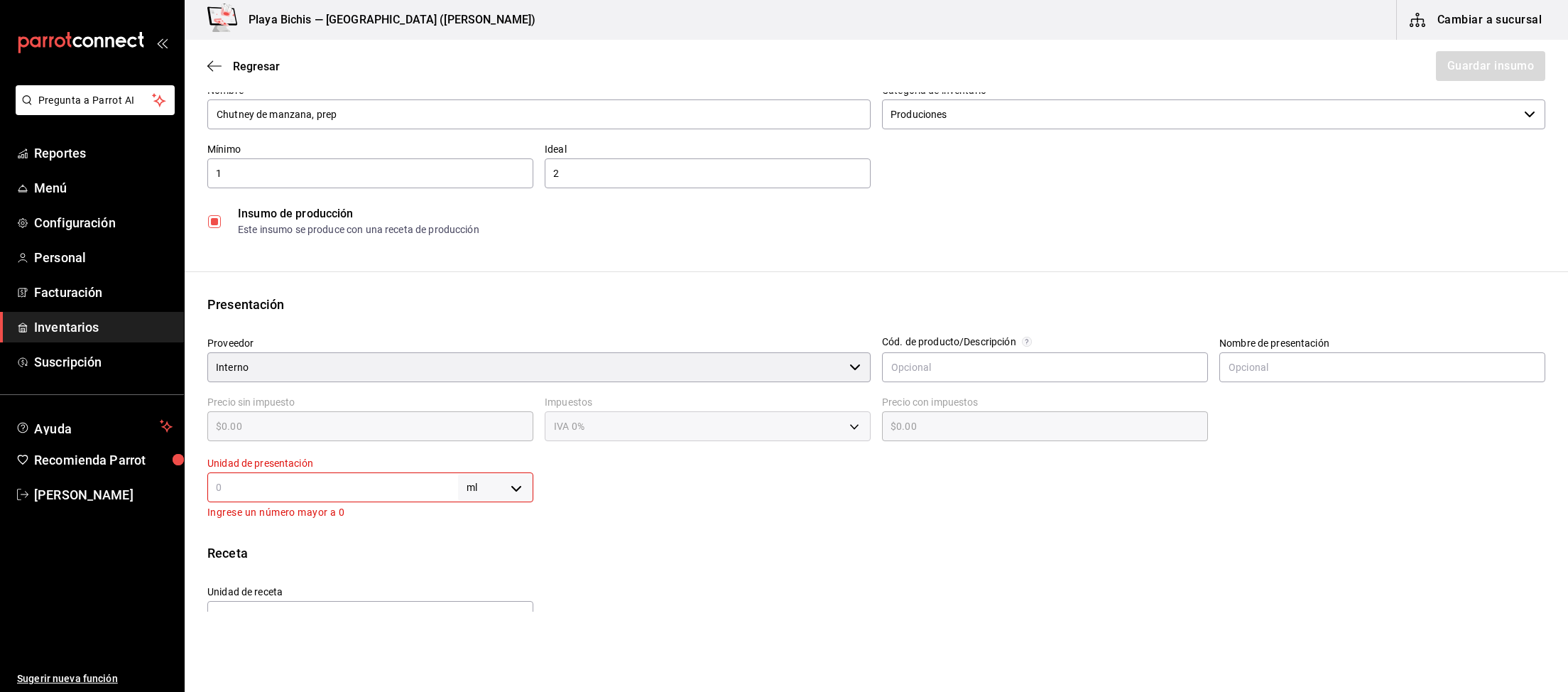
click at [313, 485] on input "text" at bounding box center [332, 487] width 251 height 17
type input "1"
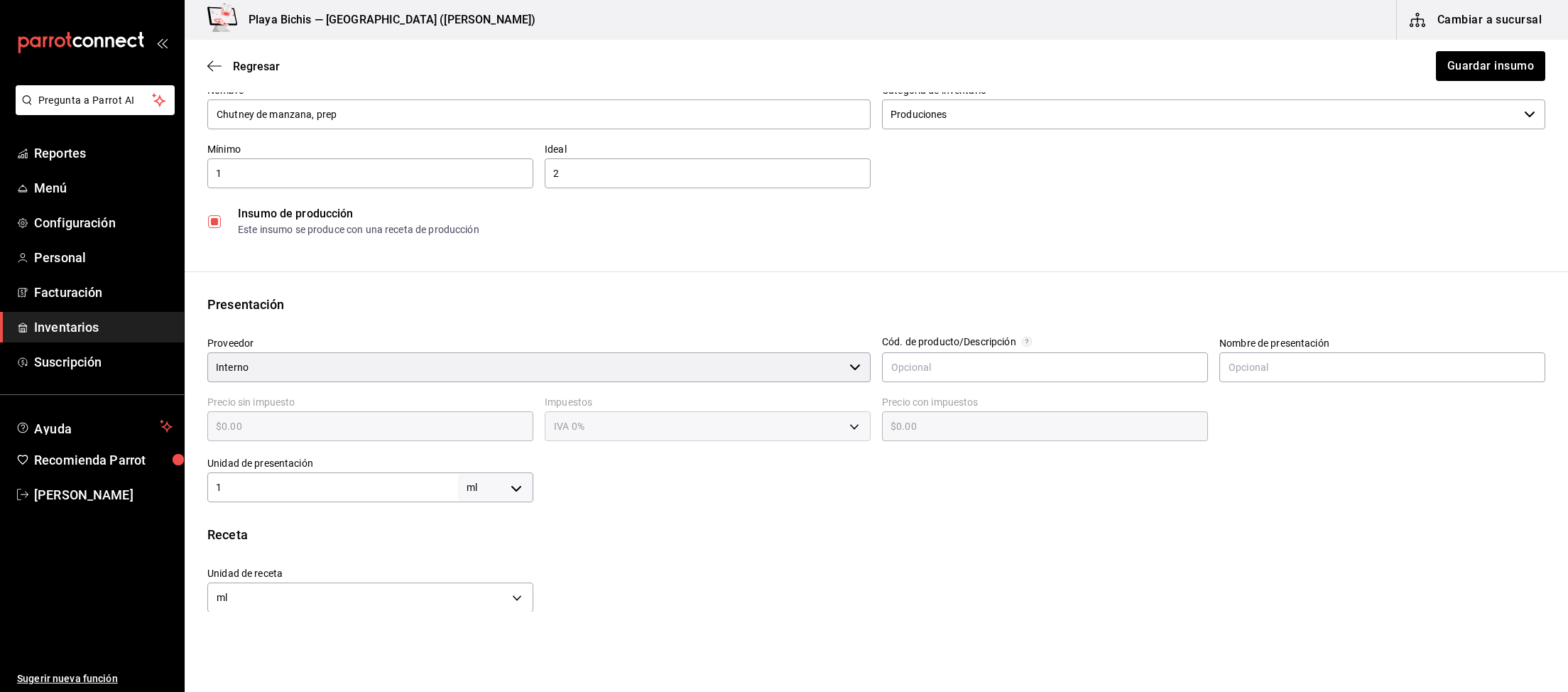
type input "1"
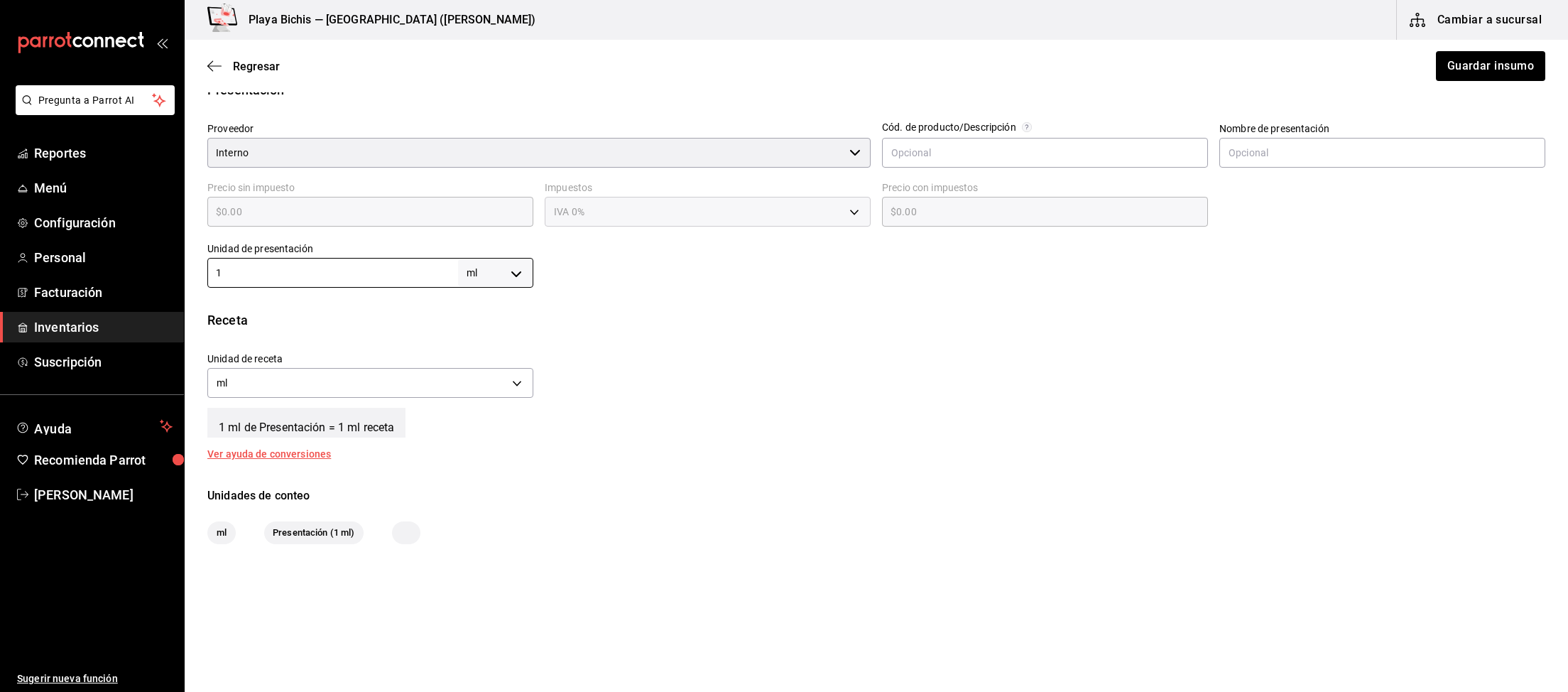
scroll to position [0, 0]
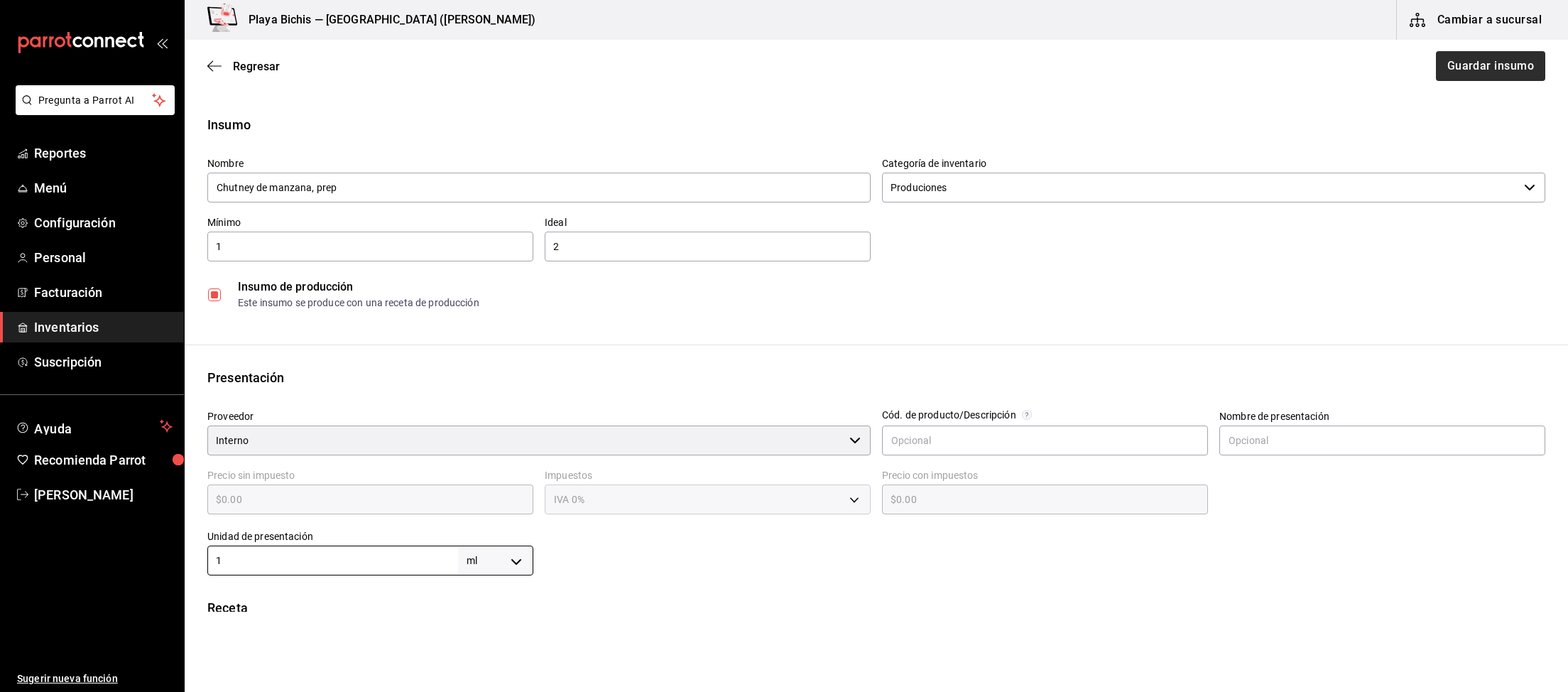
type input "1"
click at [1476, 62] on button "Guardar insumo" at bounding box center [1489, 65] width 111 height 30
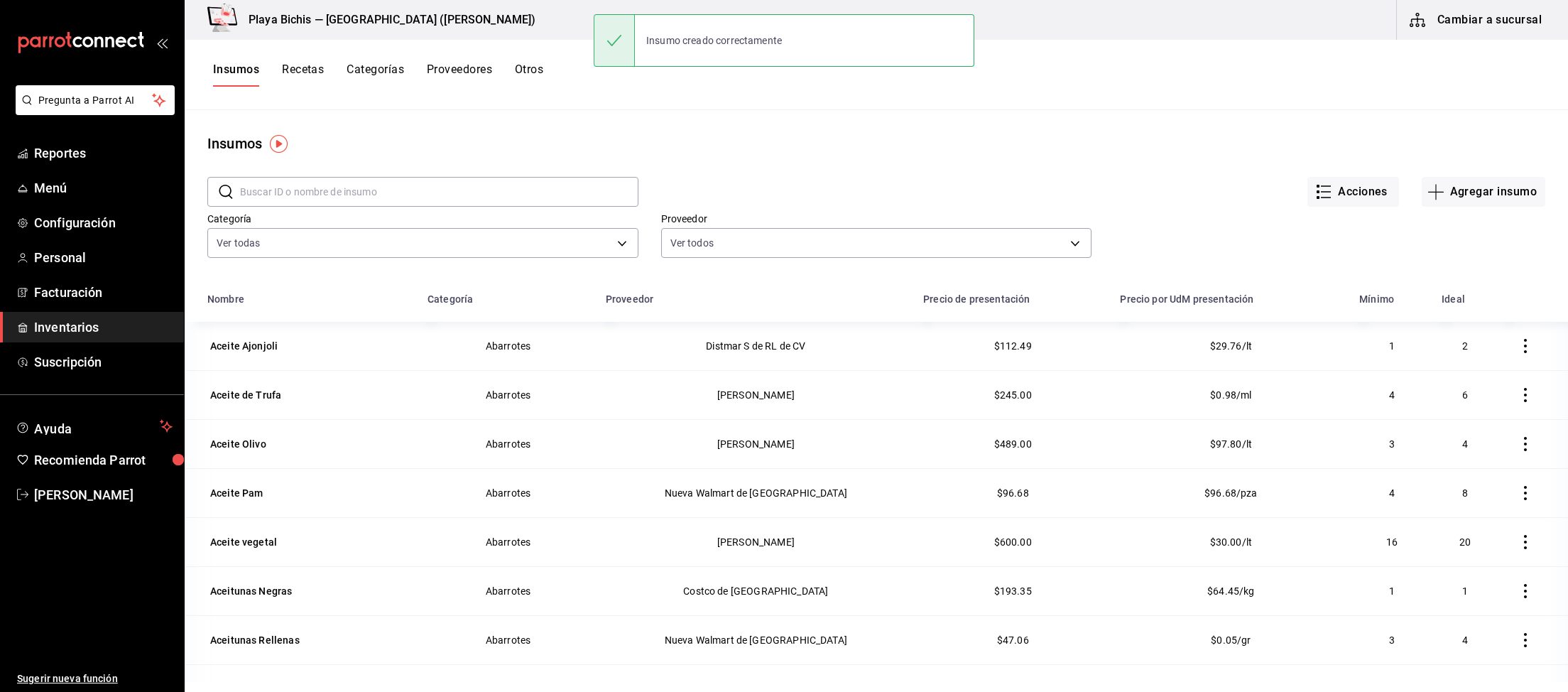
click at [310, 67] on button "Recetas" at bounding box center [302, 74] width 42 height 24
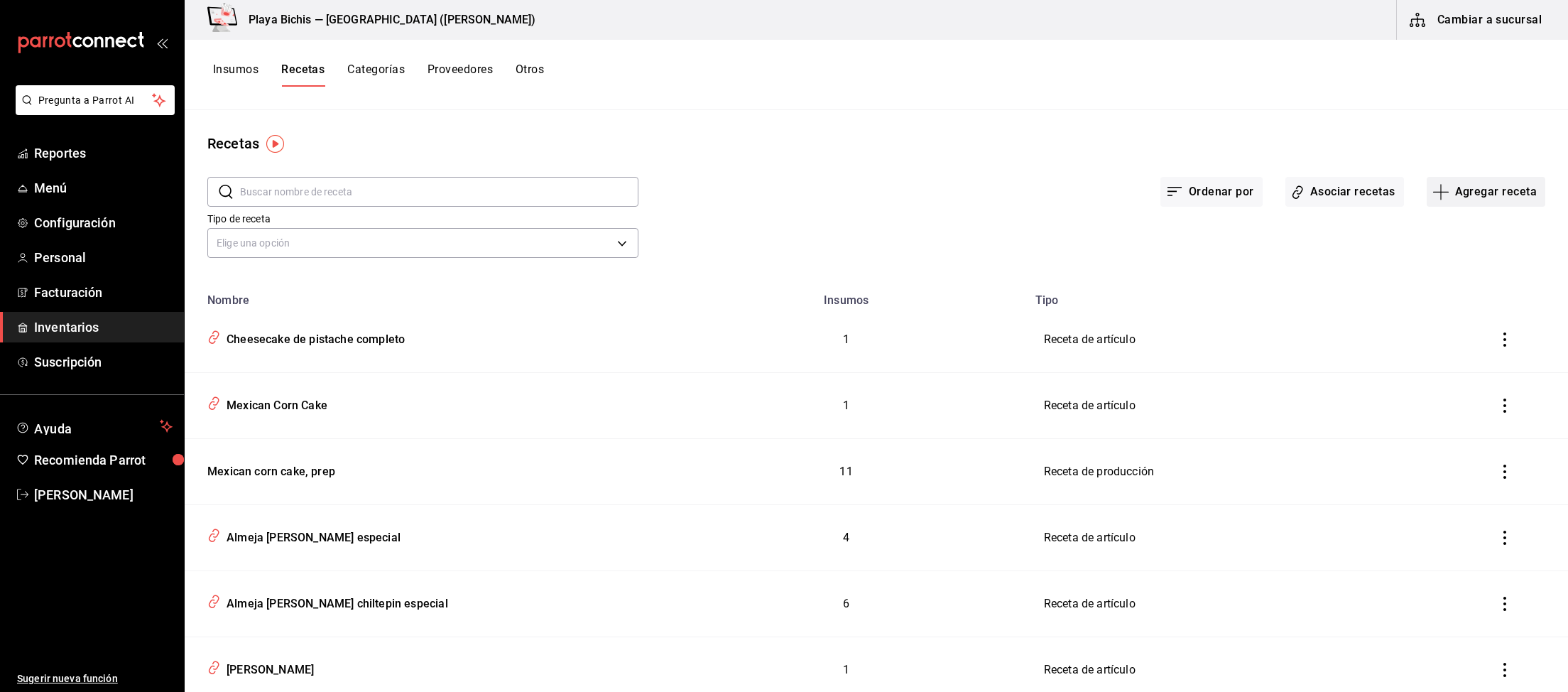
click at [1490, 194] on button "Agregar receta" at bounding box center [1486, 191] width 119 height 30
click at [1469, 310] on span "Receta de producción" at bounding box center [1486, 307] width 120 height 15
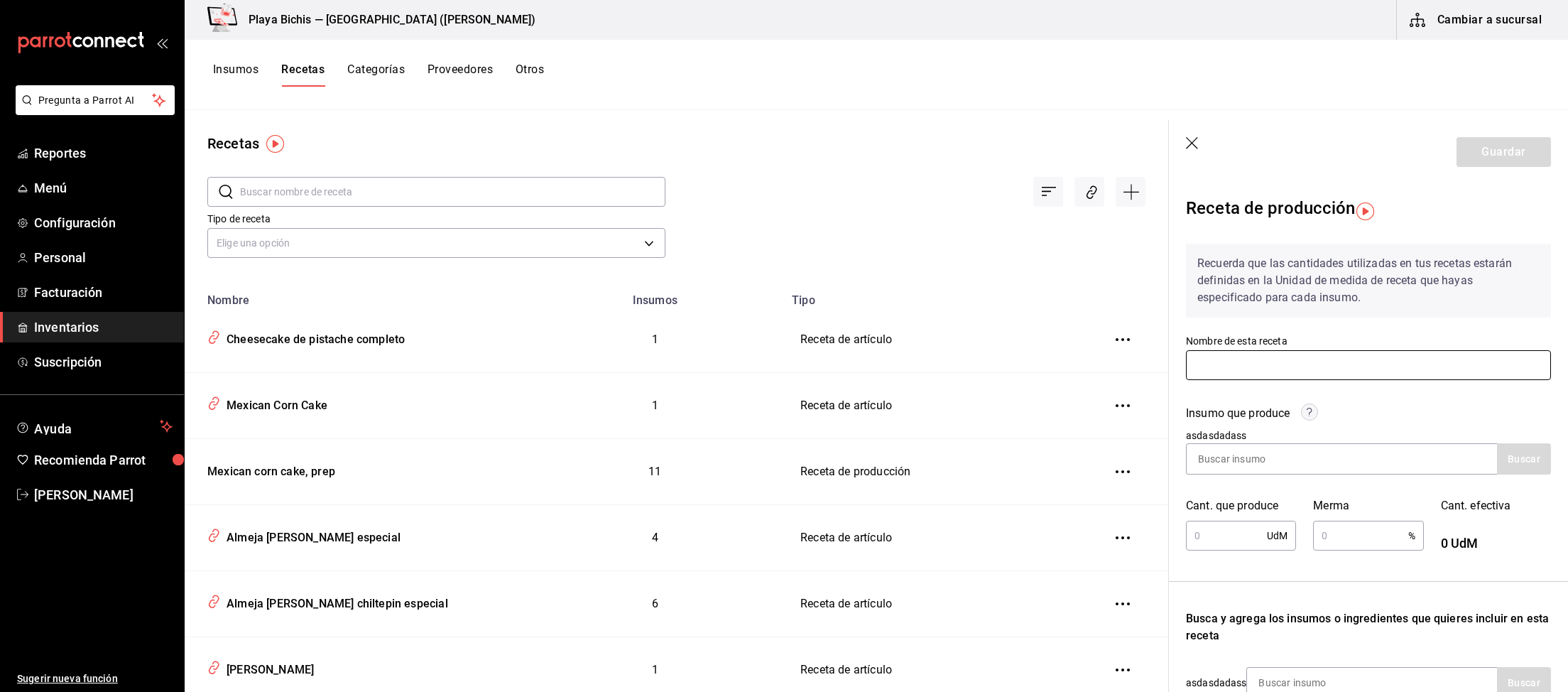
click at [1217, 364] on input "text" at bounding box center [1368, 365] width 365 height 30
paste input "Chutney de manzana, prep"
type input "Chutney de manzana, prep"
click at [1297, 464] on input at bounding box center [1257, 459] width 142 height 30
paste input "Chutney de manzana, prep"
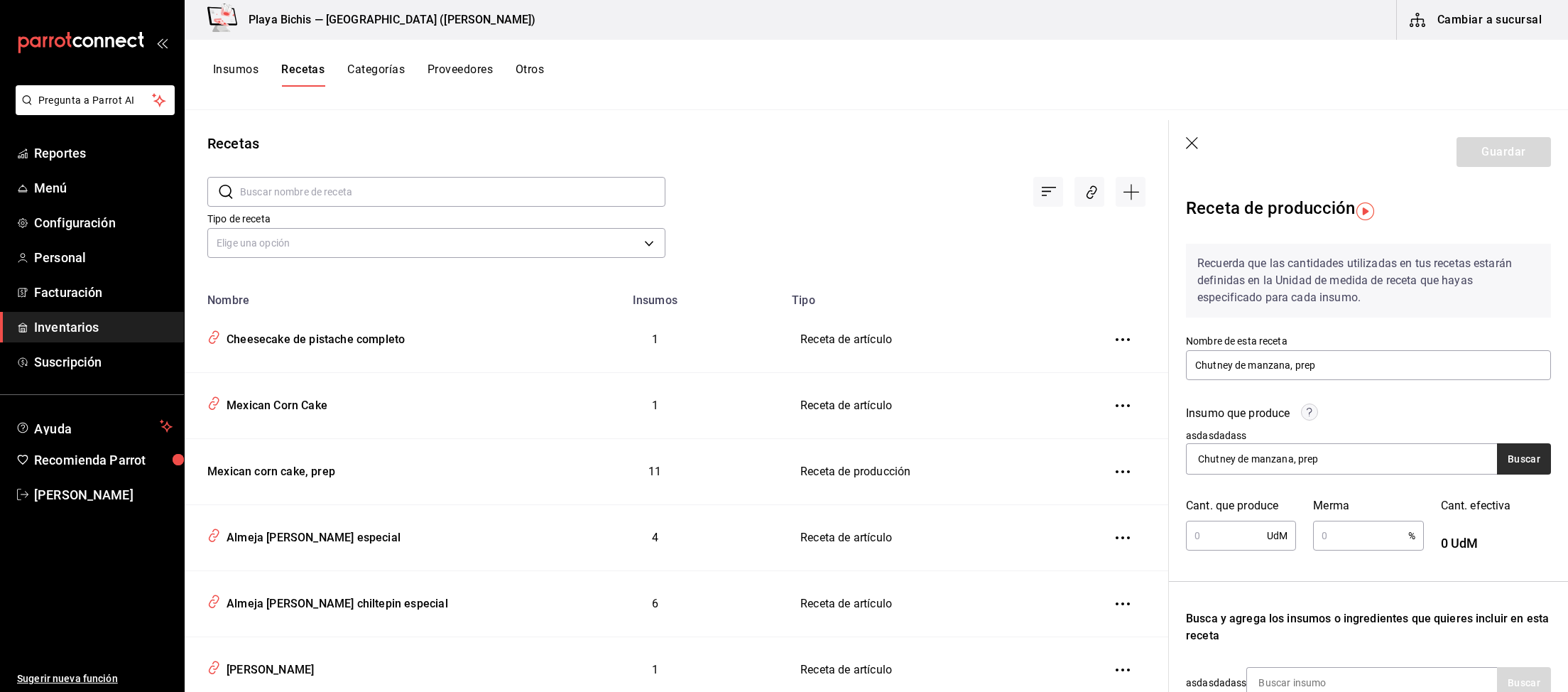
type input "Chutney de manzana, prep"
click at [1528, 472] on button "Buscar" at bounding box center [1523, 459] width 54 height 31
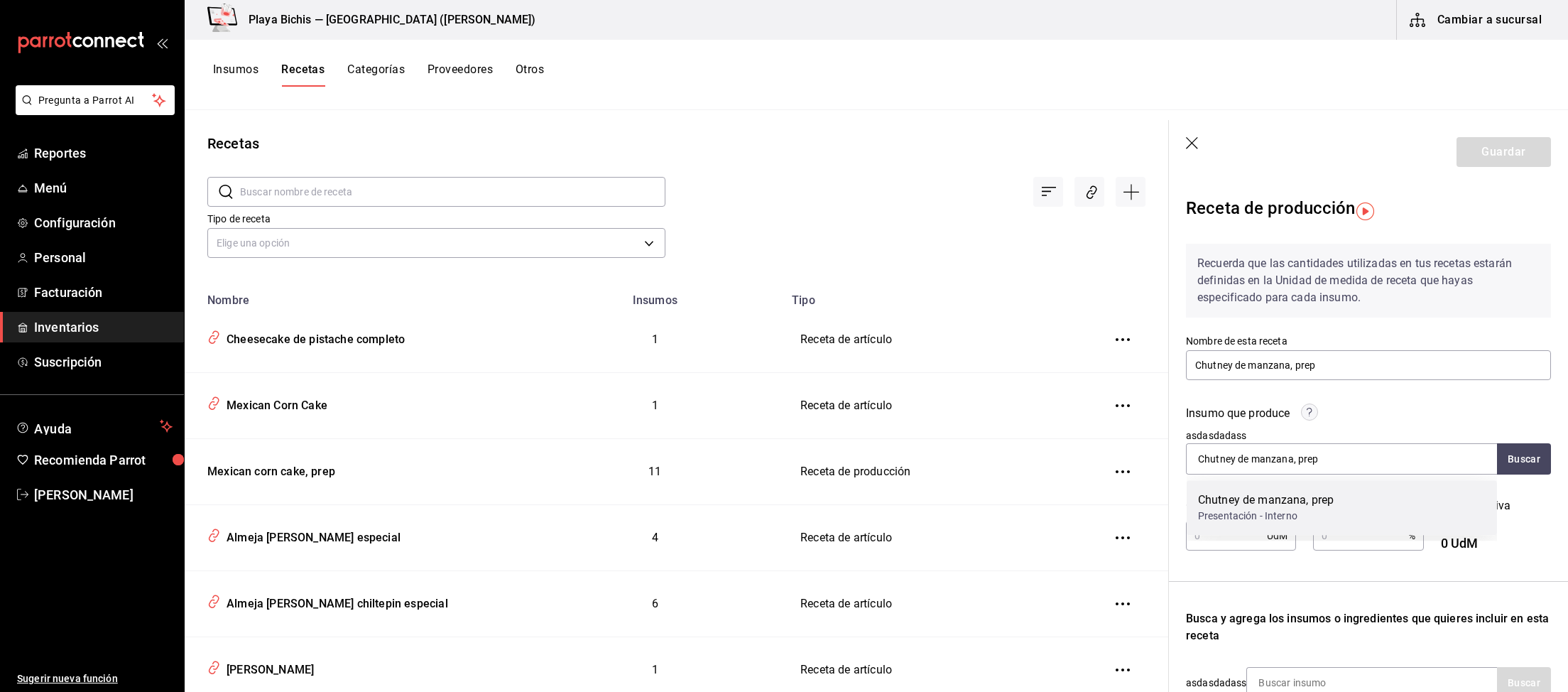
click at [1262, 505] on div "Chutney de manzana, prep" at bounding box center [1266, 500] width 136 height 17
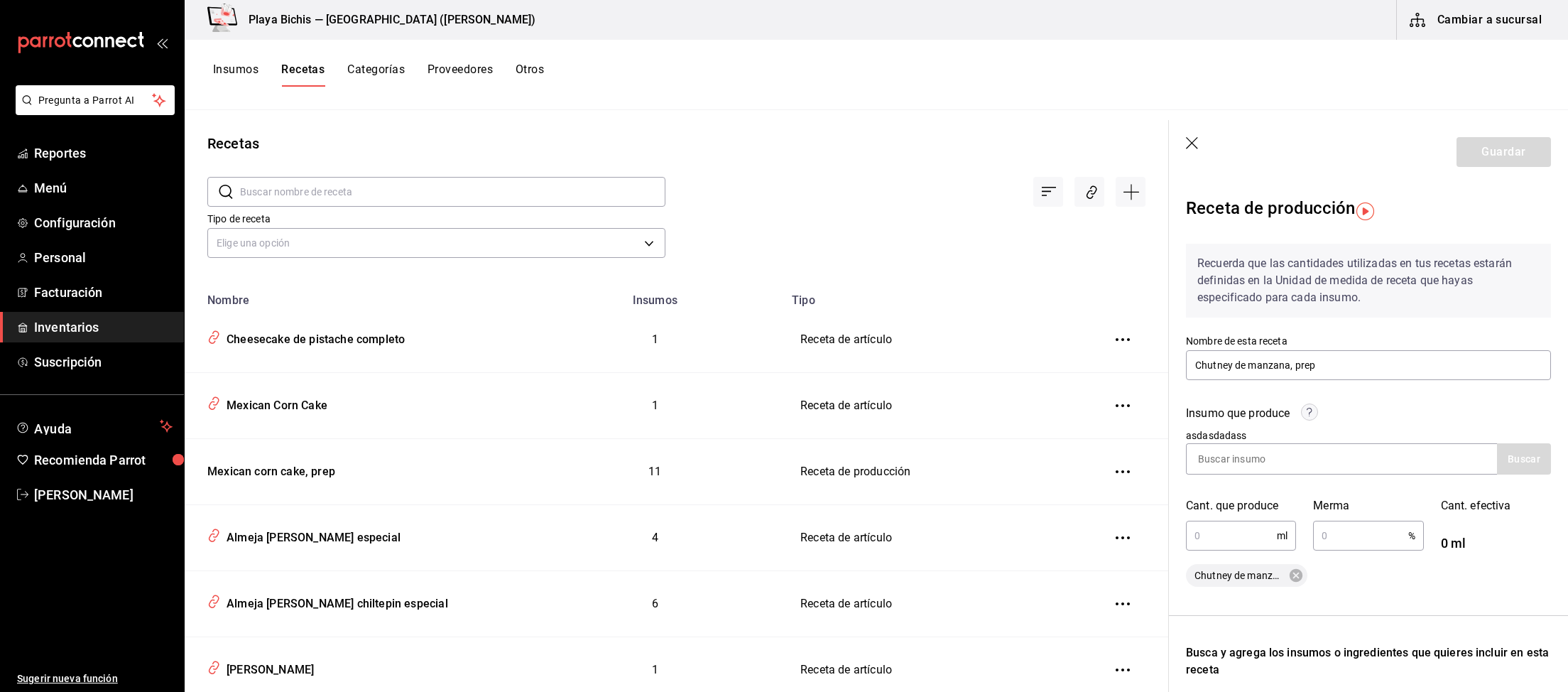
click at [1226, 534] on input "text" at bounding box center [1231, 536] width 91 height 29
type input "500"
click at [1335, 540] on input "text" at bounding box center [1360, 536] width 95 height 29
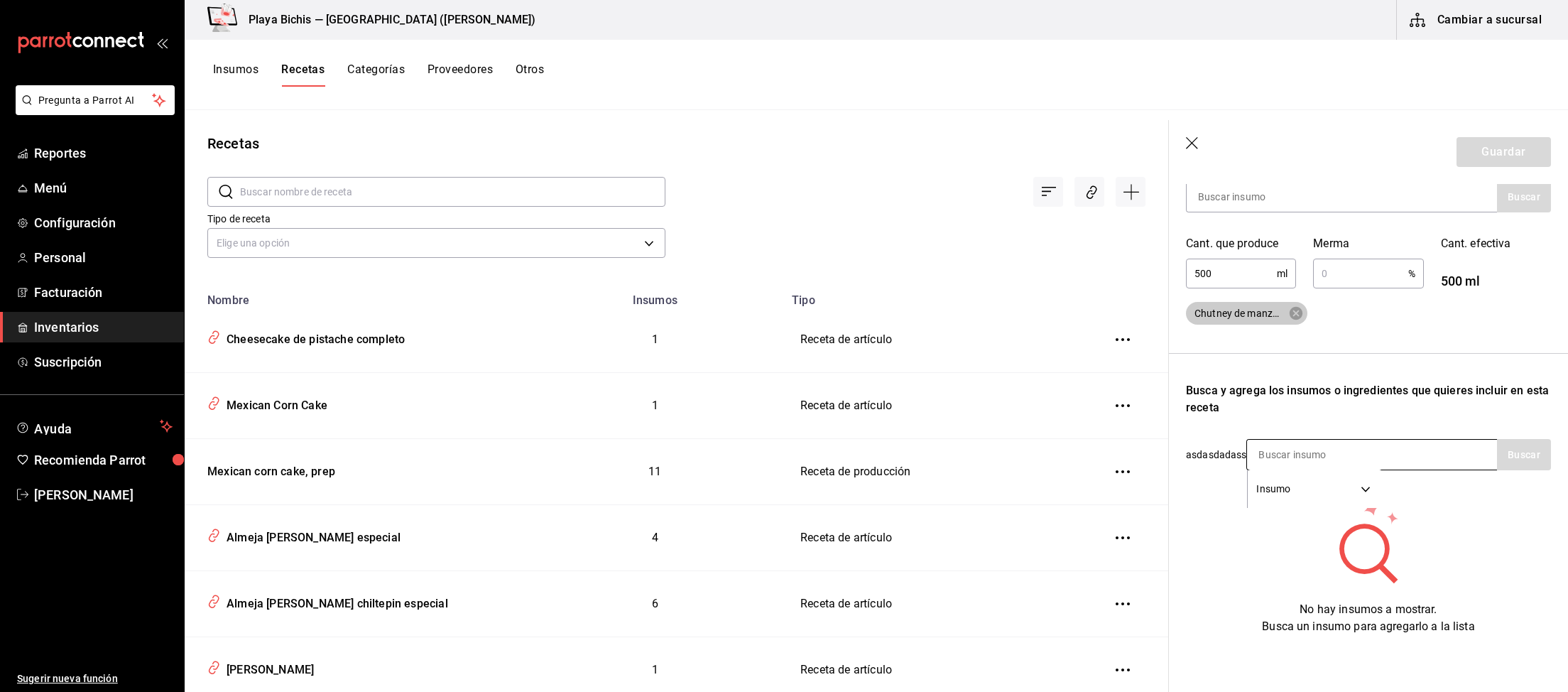
click at [1309, 454] on input at bounding box center [1317, 454] width 142 height 30
type input "manzana"
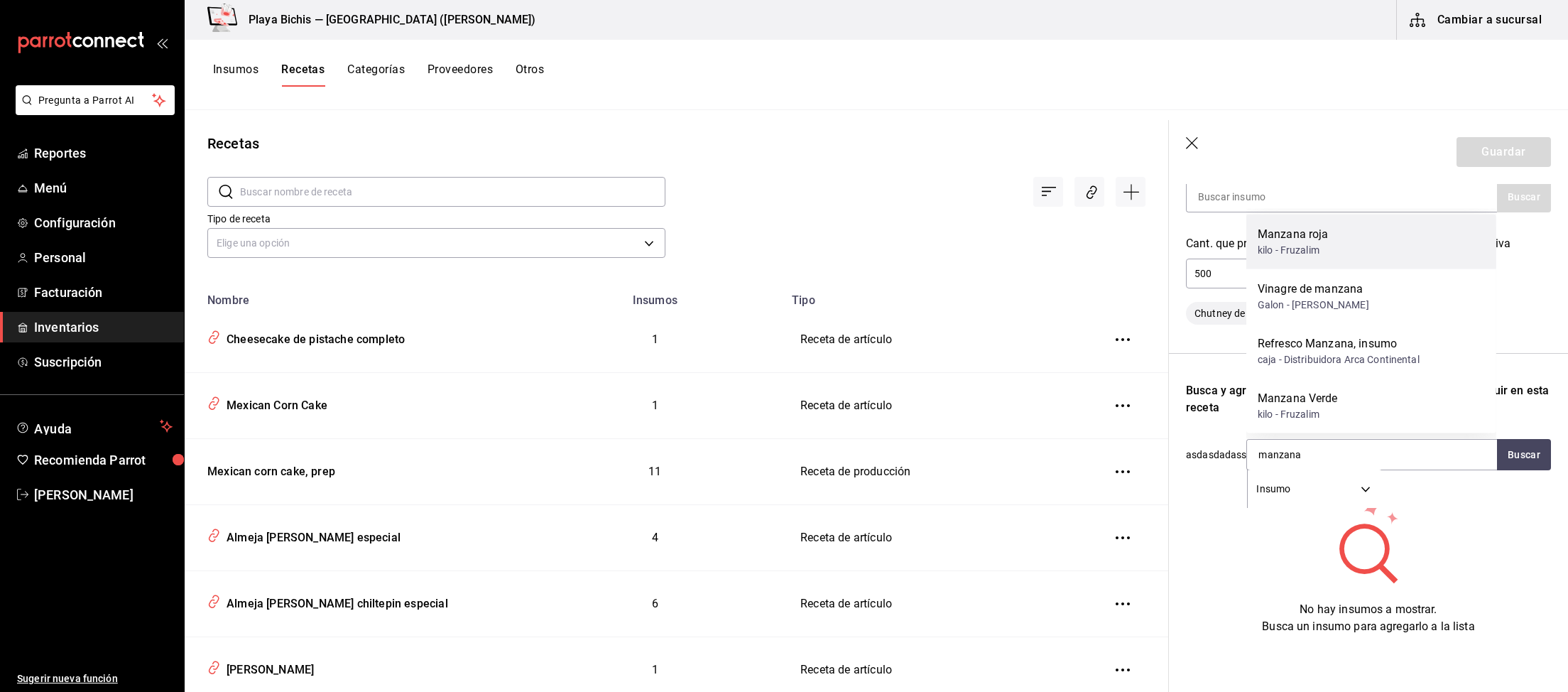
click at [1322, 243] on div "kilo - Fruzalim" at bounding box center [1292, 250] width 71 height 15
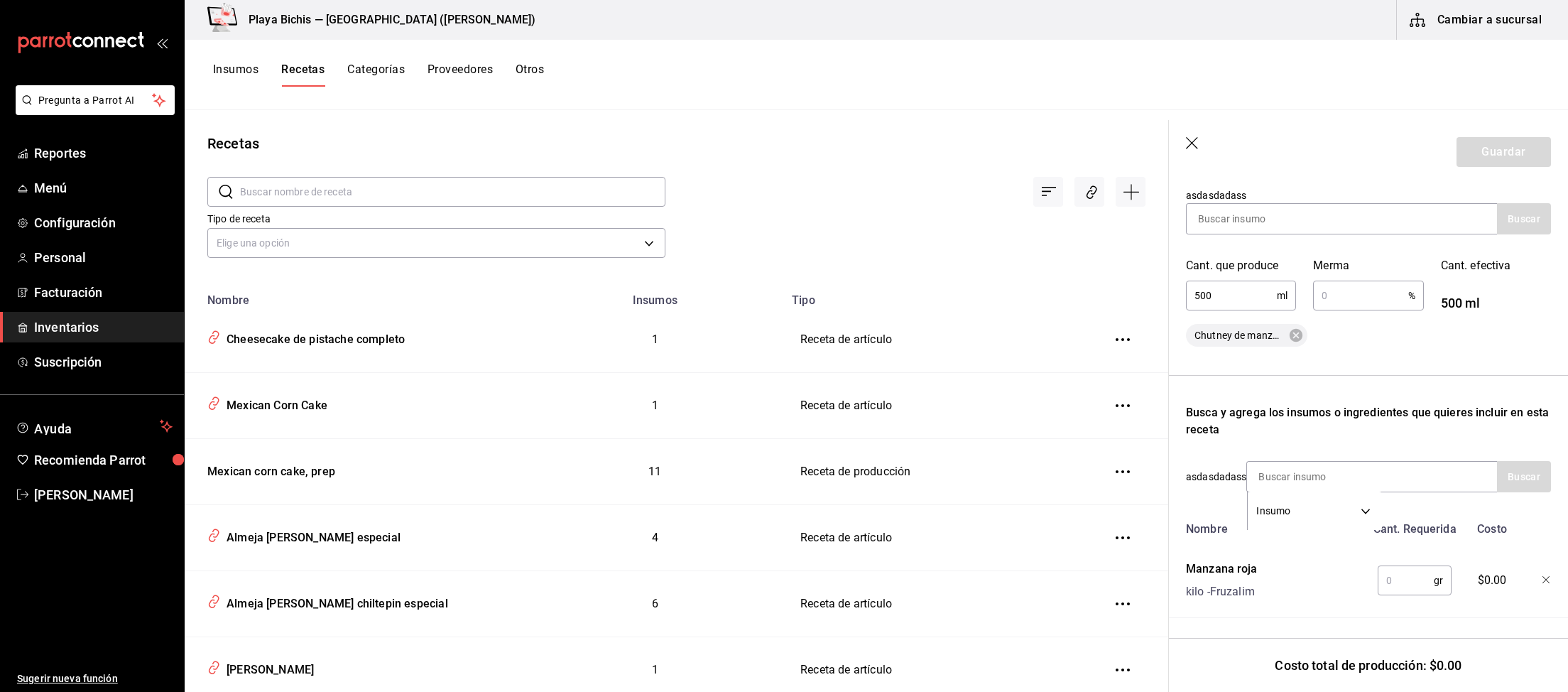
scroll to position [241, 0]
click at [1399, 576] on input "text" at bounding box center [1405, 580] width 56 height 29
type input "500"
click at [1357, 474] on input at bounding box center [1317, 477] width 142 height 30
type input "Canela"
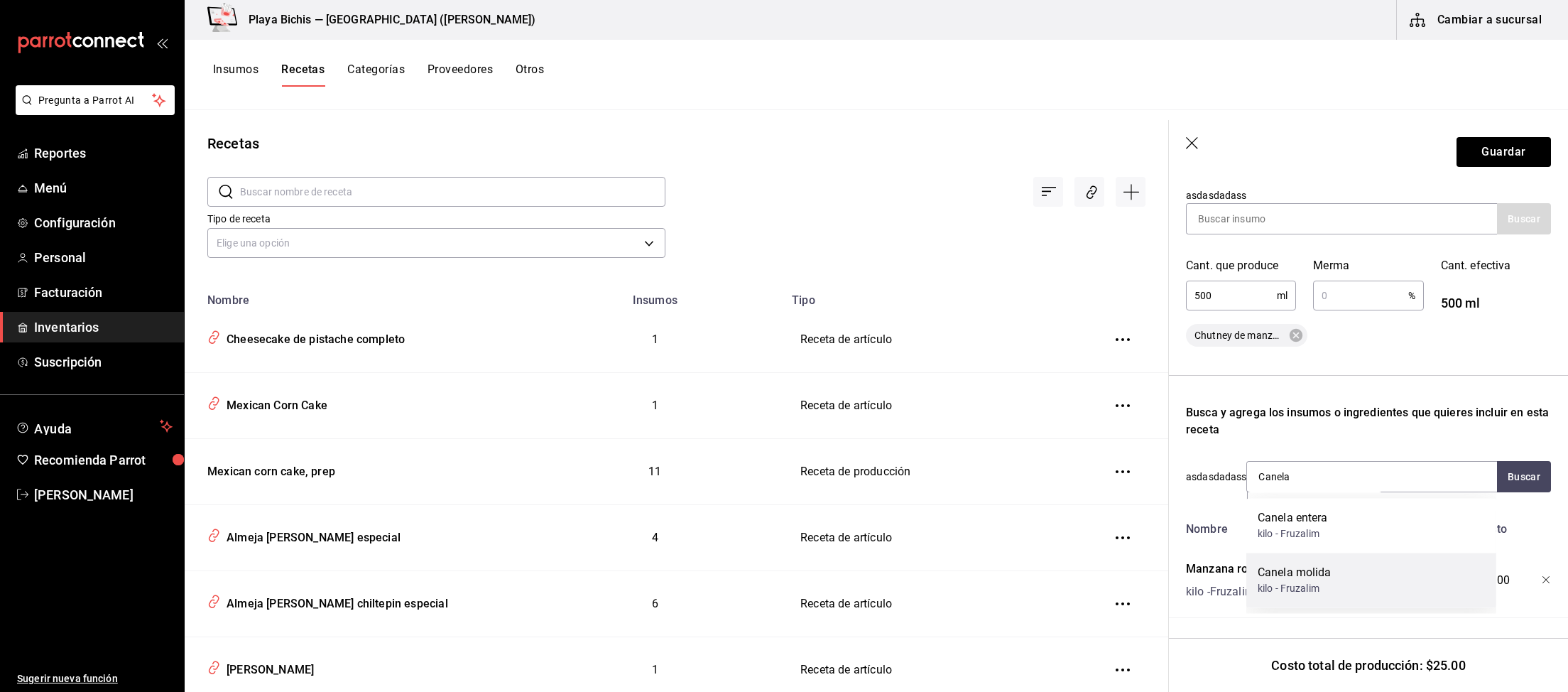
click at [1361, 574] on div "Canela molida kilo - Fruzalim" at bounding box center [1371, 579] width 250 height 55
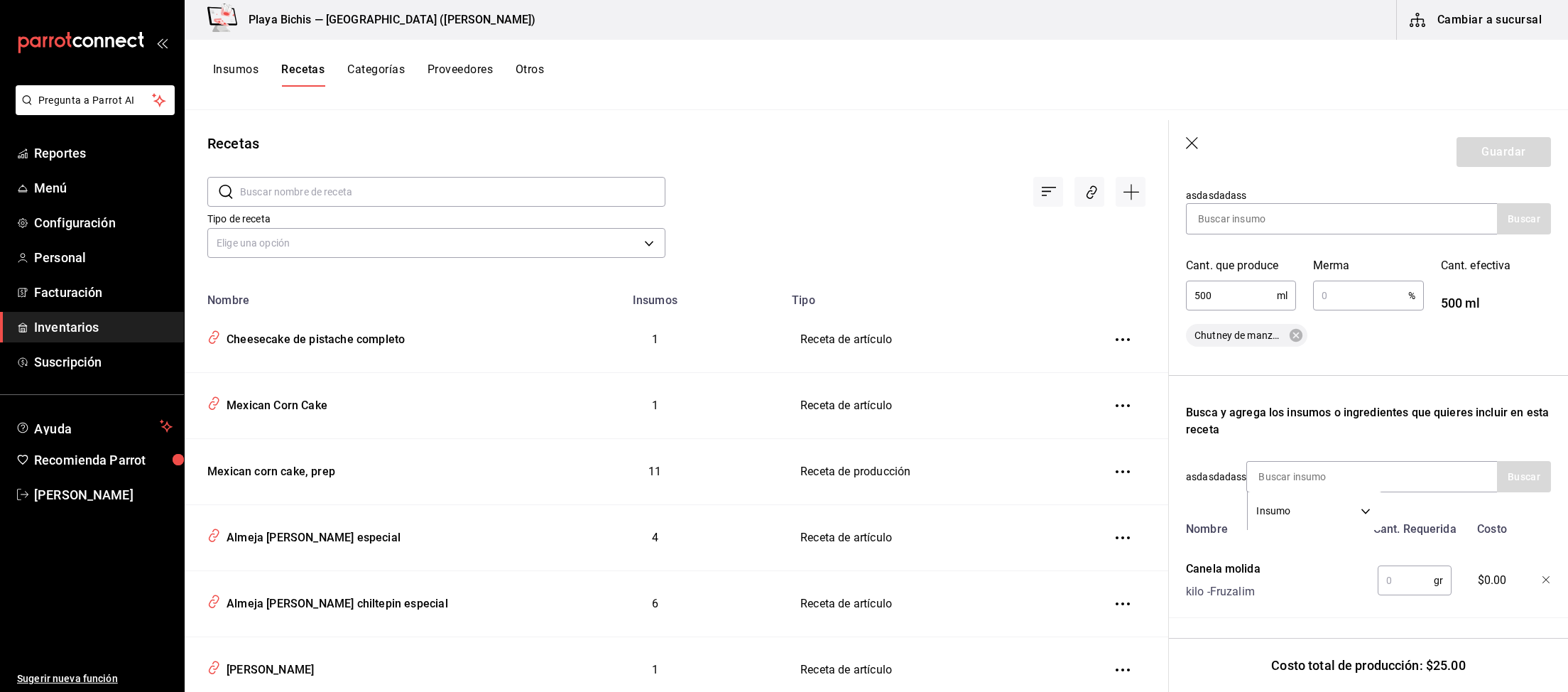
click at [1400, 577] on input "text" at bounding box center [1405, 580] width 56 height 29
type input "50"
click at [1333, 474] on input at bounding box center [1317, 477] width 142 height 30
type input "azucar"
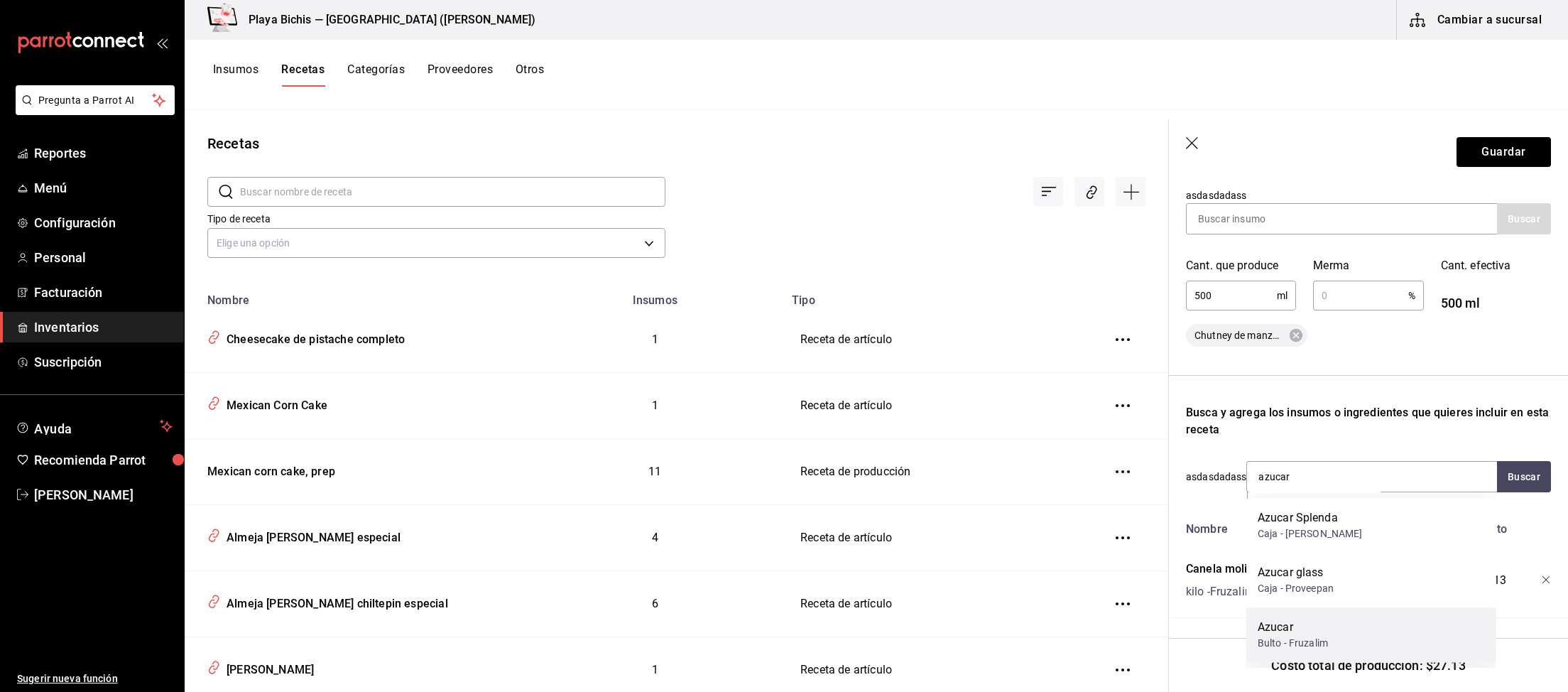
click at [1333, 638] on div "Azucar Bulto - Fruzalim" at bounding box center [1371, 634] width 250 height 55
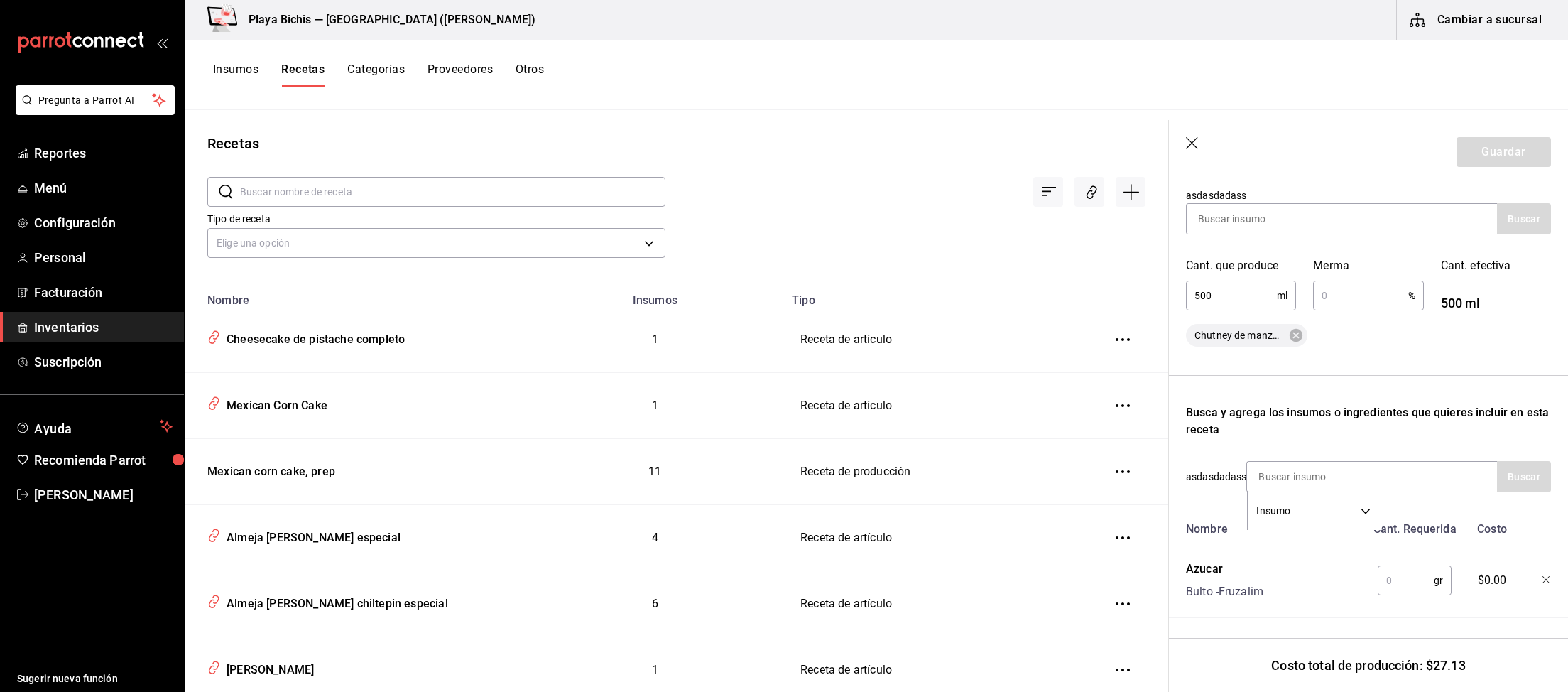
click at [1404, 576] on input "text" at bounding box center [1405, 580] width 56 height 29
type input "350"
click at [1513, 151] on button "Guardar" at bounding box center [1504, 151] width 95 height 30
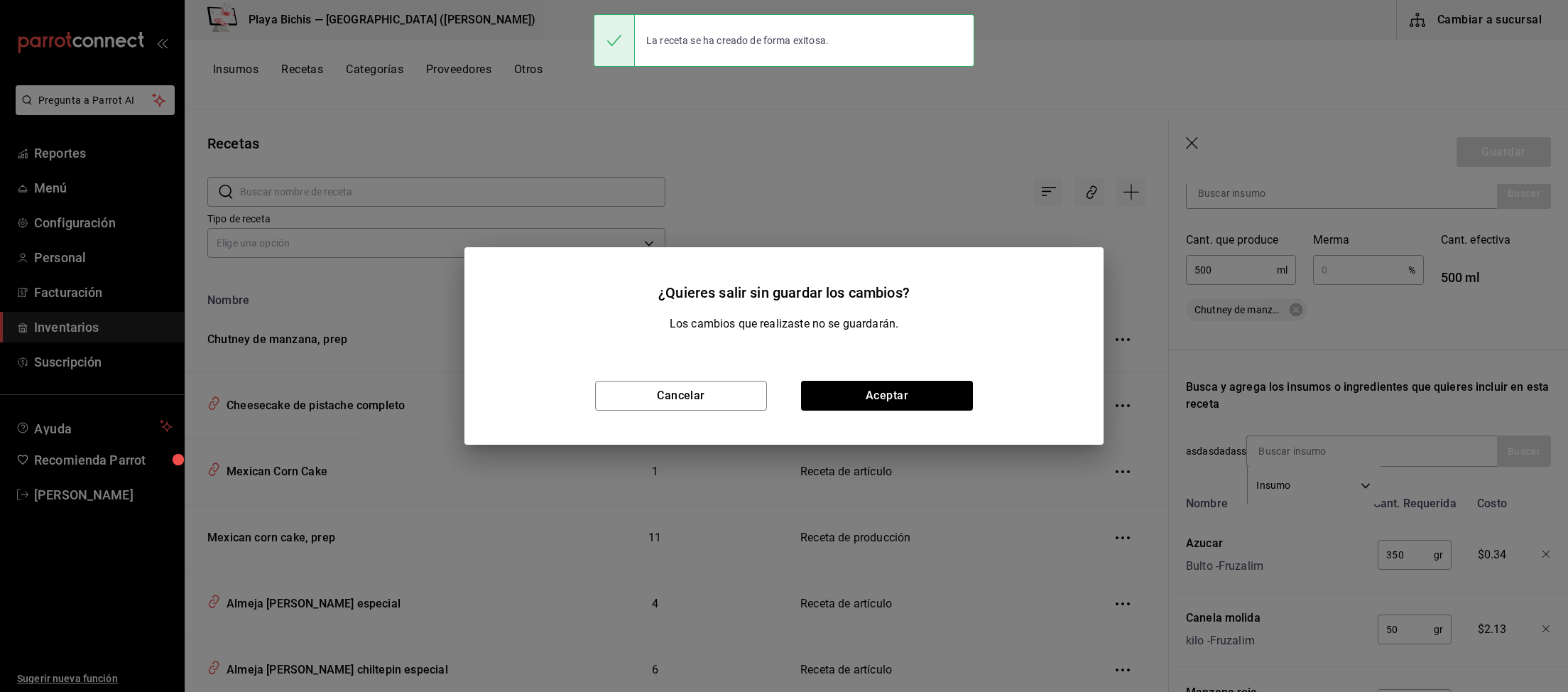
scroll to position [215, 0]
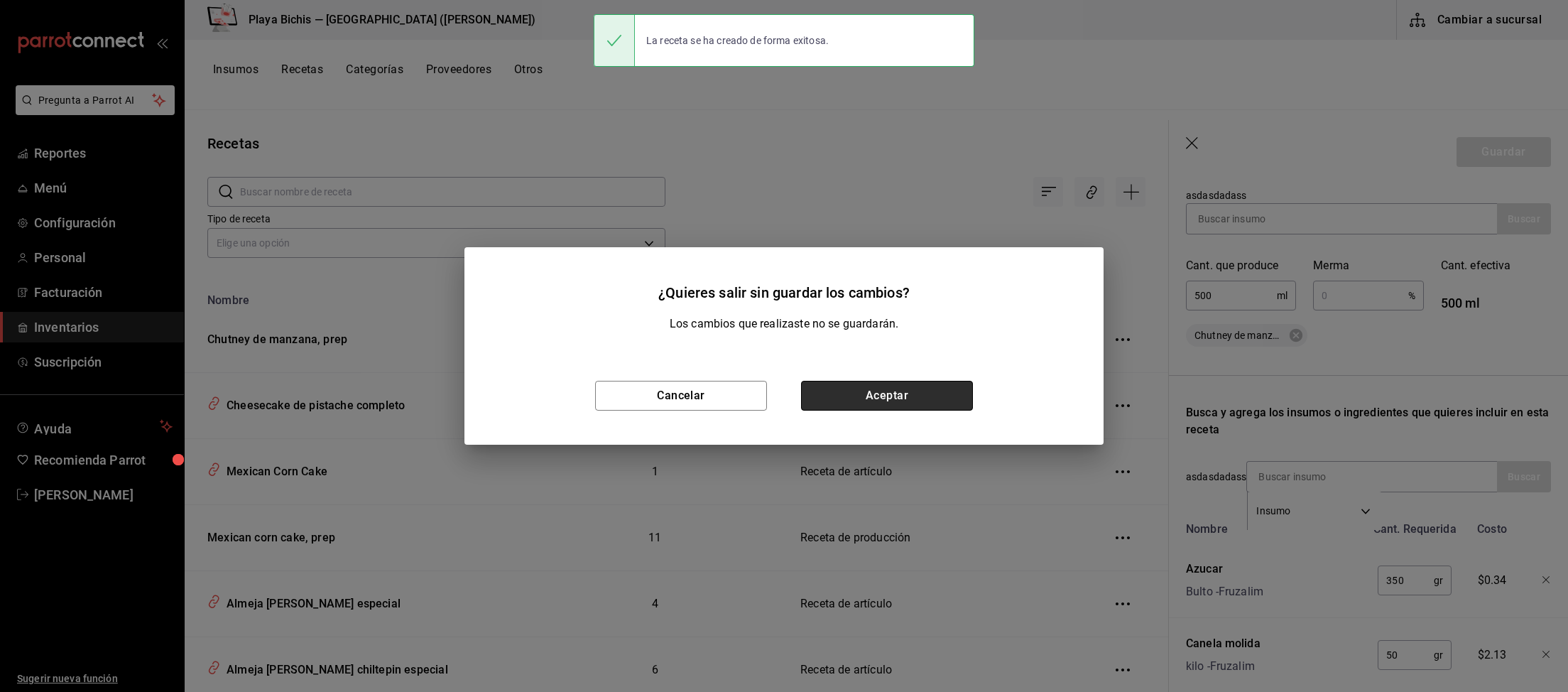
click at [886, 396] on button "Aceptar" at bounding box center [886, 395] width 172 height 30
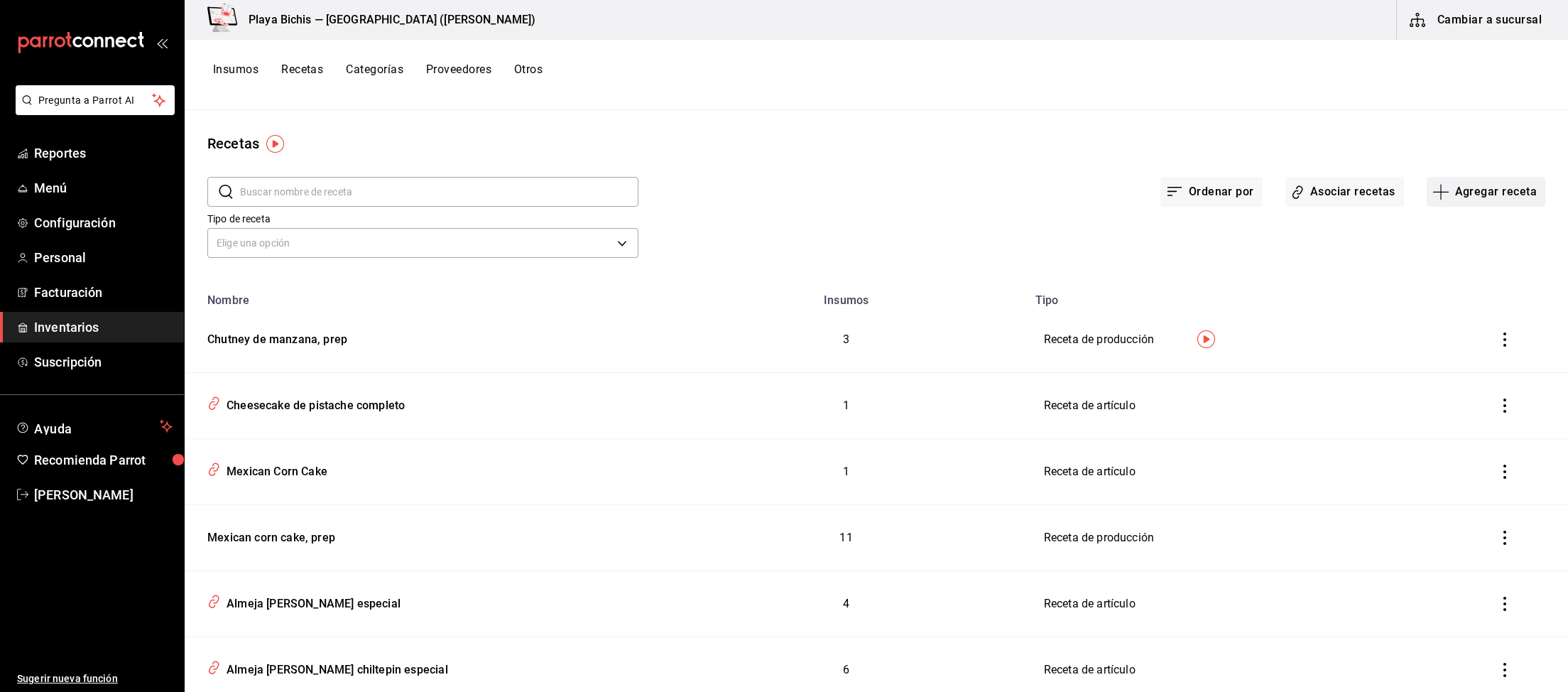
click at [1493, 191] on button "Agregar receta" at bounding box center [1486, 191] width 119 height 30
click at [1457, 232] on span "Receta" at bounding box center [1486, 231] width 120 height 15
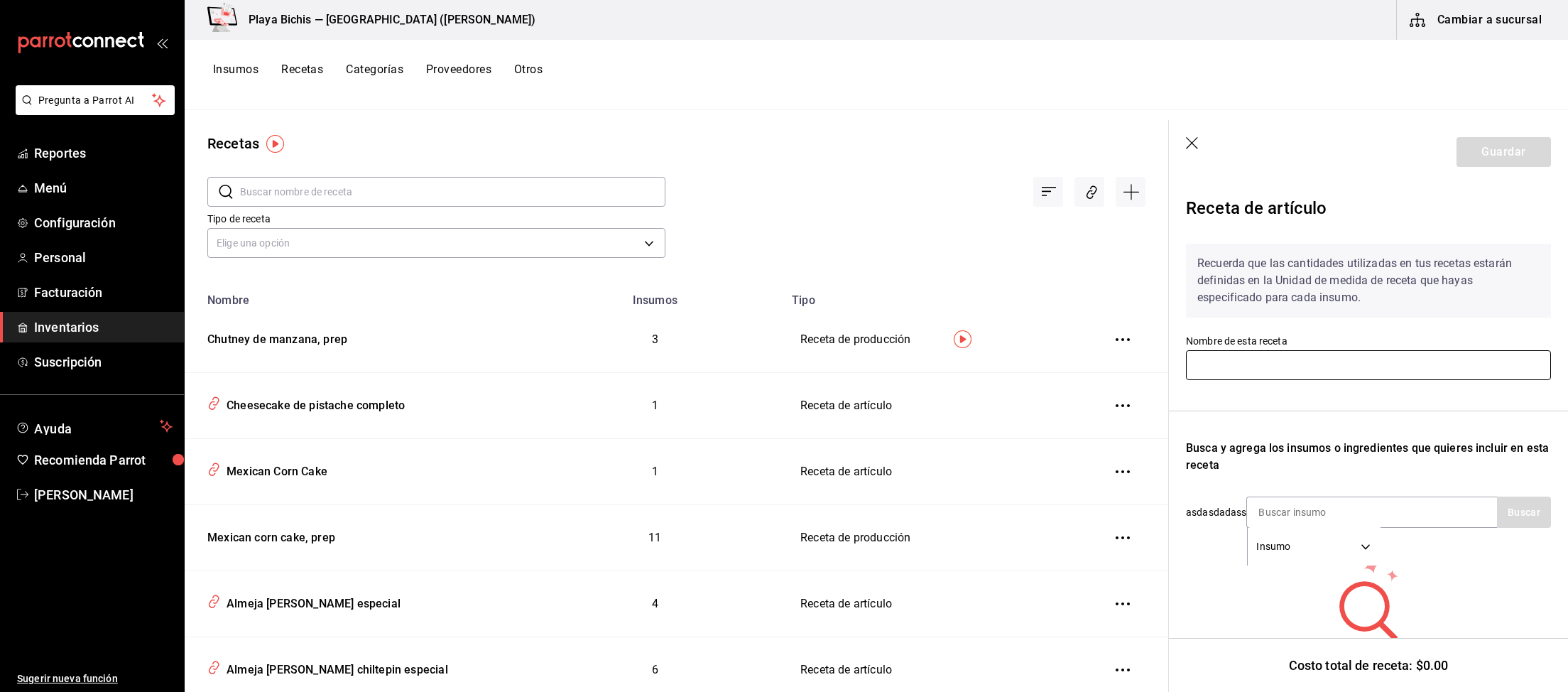
click at [1253, 366] on input "text" at bounding box center [1368, 365] width 365 height 30
paste input "Pumpkin spice hot cakes"
type input "Pumpkin spice hot cakes"
click at [1316, 507] on input at bounding box center [1317, 511] width 142 height 30
click at [1373, 502] on input at bounding box center [1317, 511] width 142 height 30
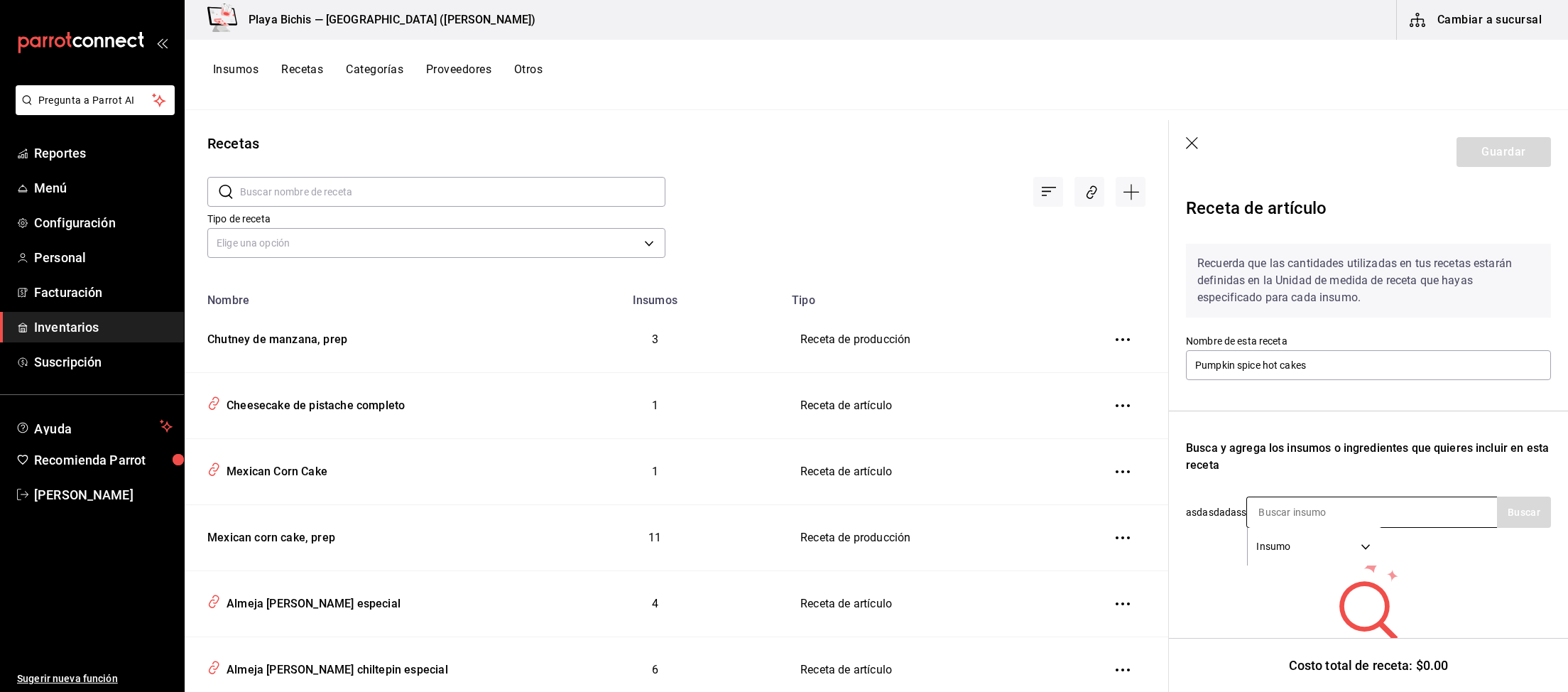
paste input "Masa Hot Cakes, Prep"
type input "Masa Hot Cakes, Prep"
click at [1521, 508] on button "Buscar" at bounding box center [1523, 511] width 54 height 31
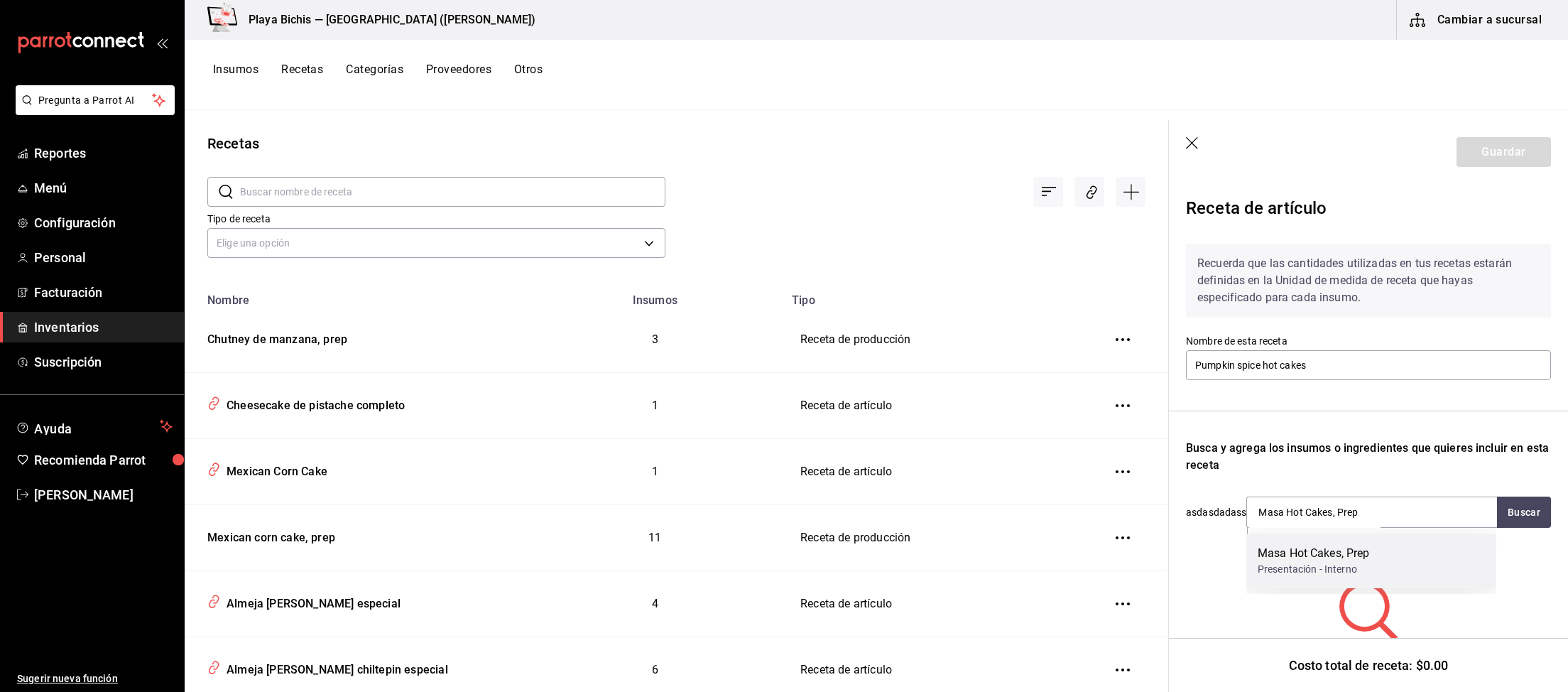
click at [1346, 558] on div "Masa Hot Cakes, Prep" at bounding box center [1313, 553] width 113 height 17
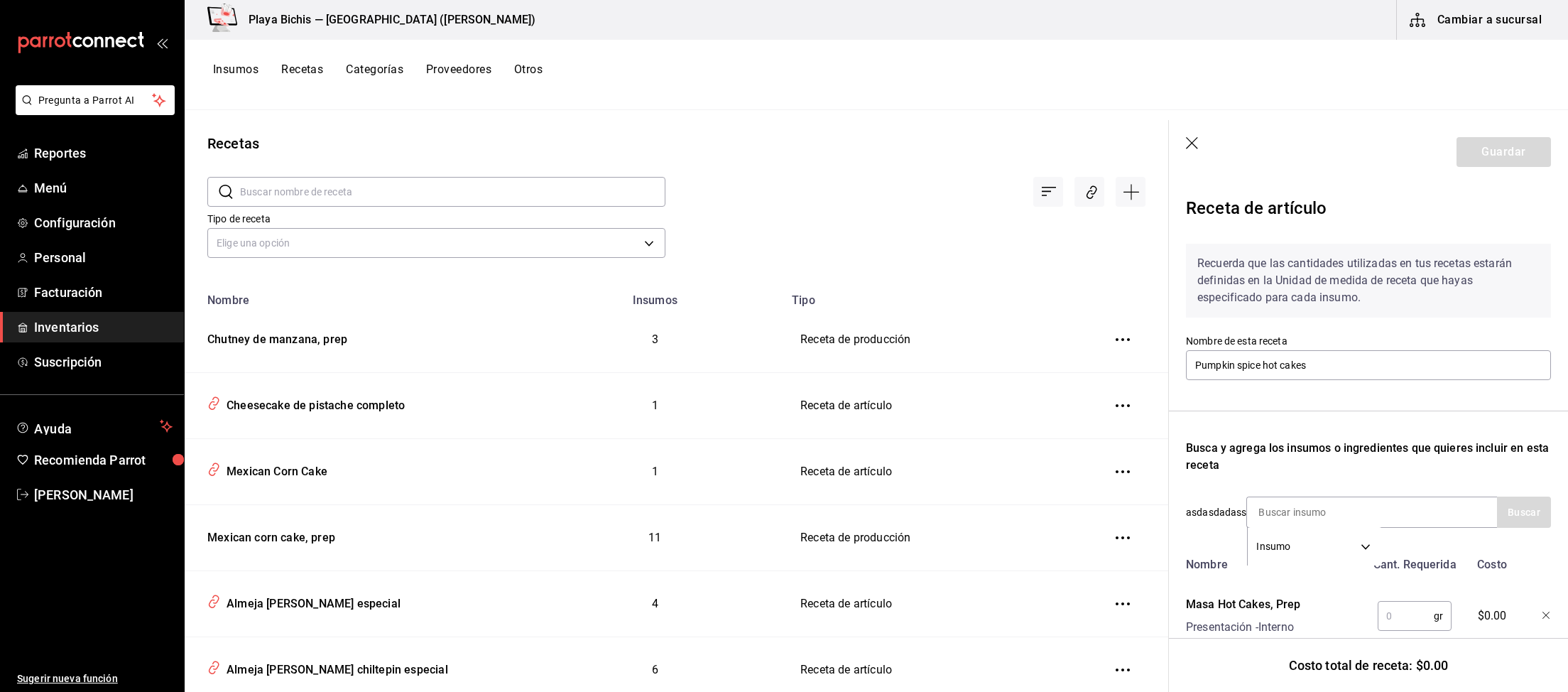
scroll to position [35, 0]
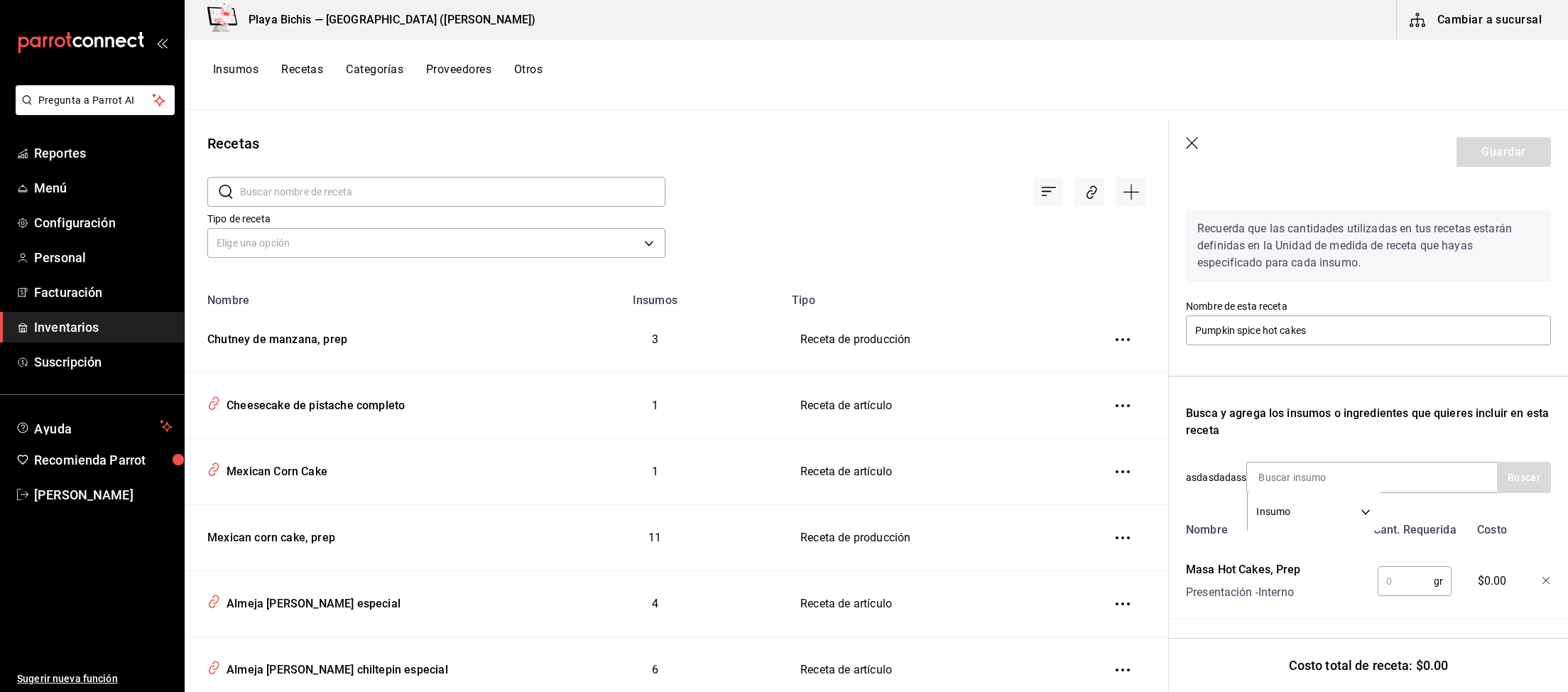
click at [1397, 572] on input "text" at bounding box center [1405, 581] width 56 height 29
type input "390"
click at [1351, 483] on input at bounding box center [1317, 477] width 142 height 30
type input "m"
type input "maple"
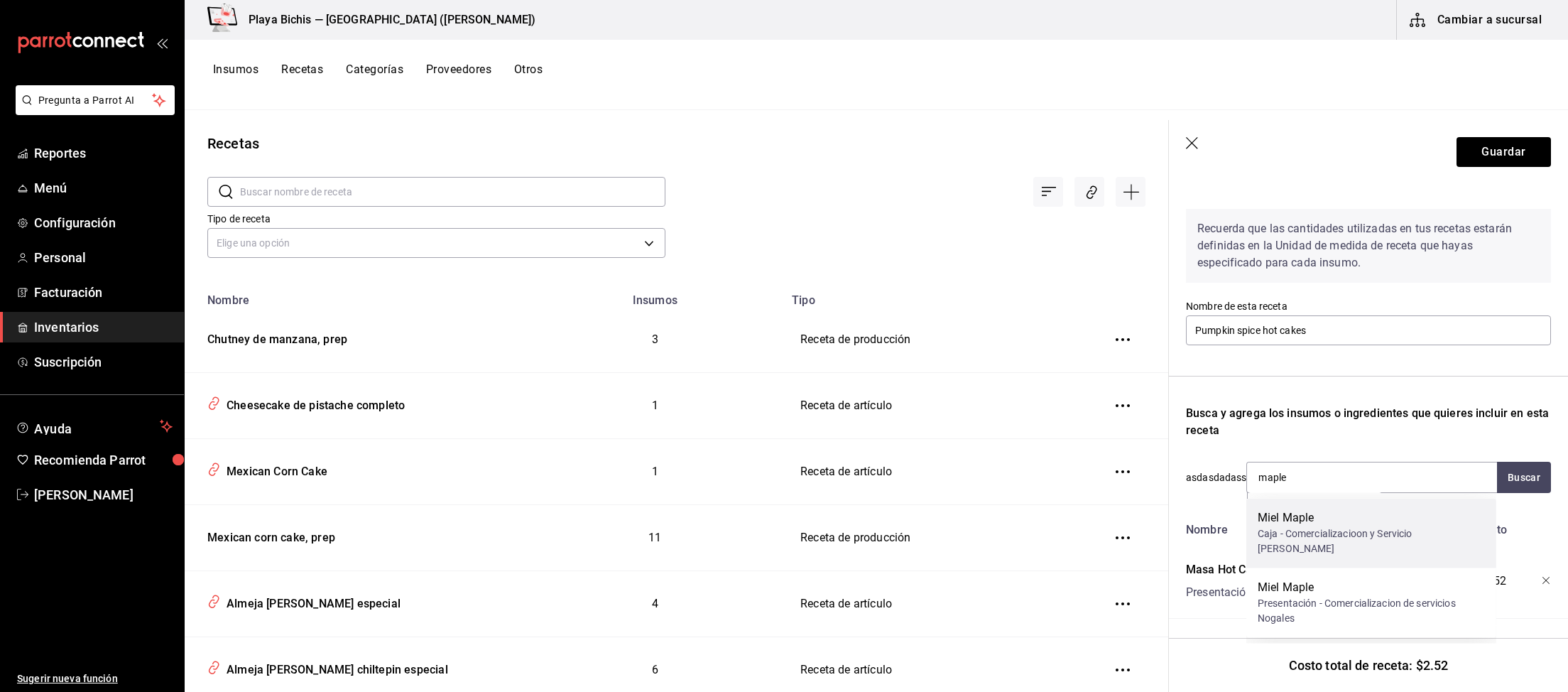
click at [1433, 541] on div "Caja - Comercializacioon y Servicio de Nogales" at bounding box center [1371, 541] width 227 height 30
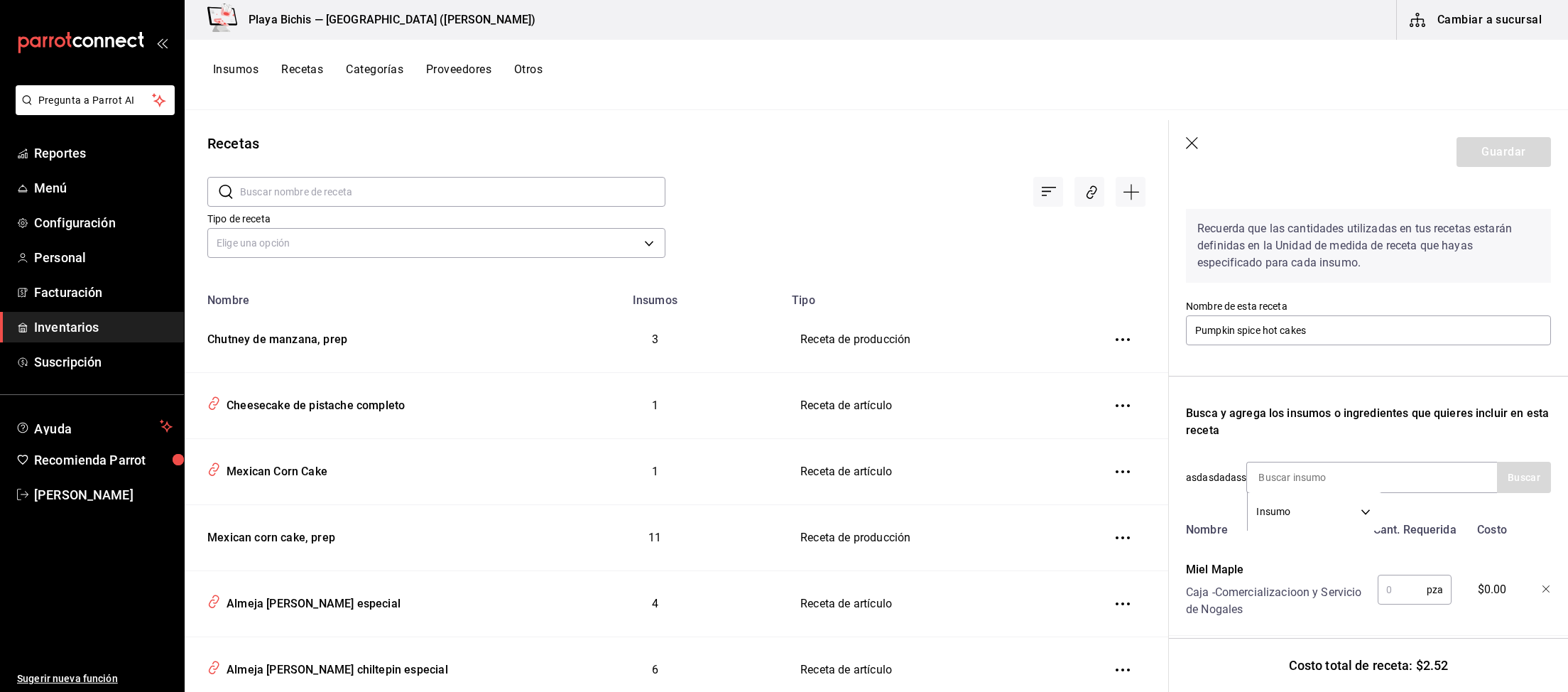
click at [1422, 594] on input "text" at bounding box center [1402, 590] width 49 height 29
type input "2"
click at [1388, 483] on input at bounding box center [1317, 477] width 142 height 30
type input "m"
type input "a"
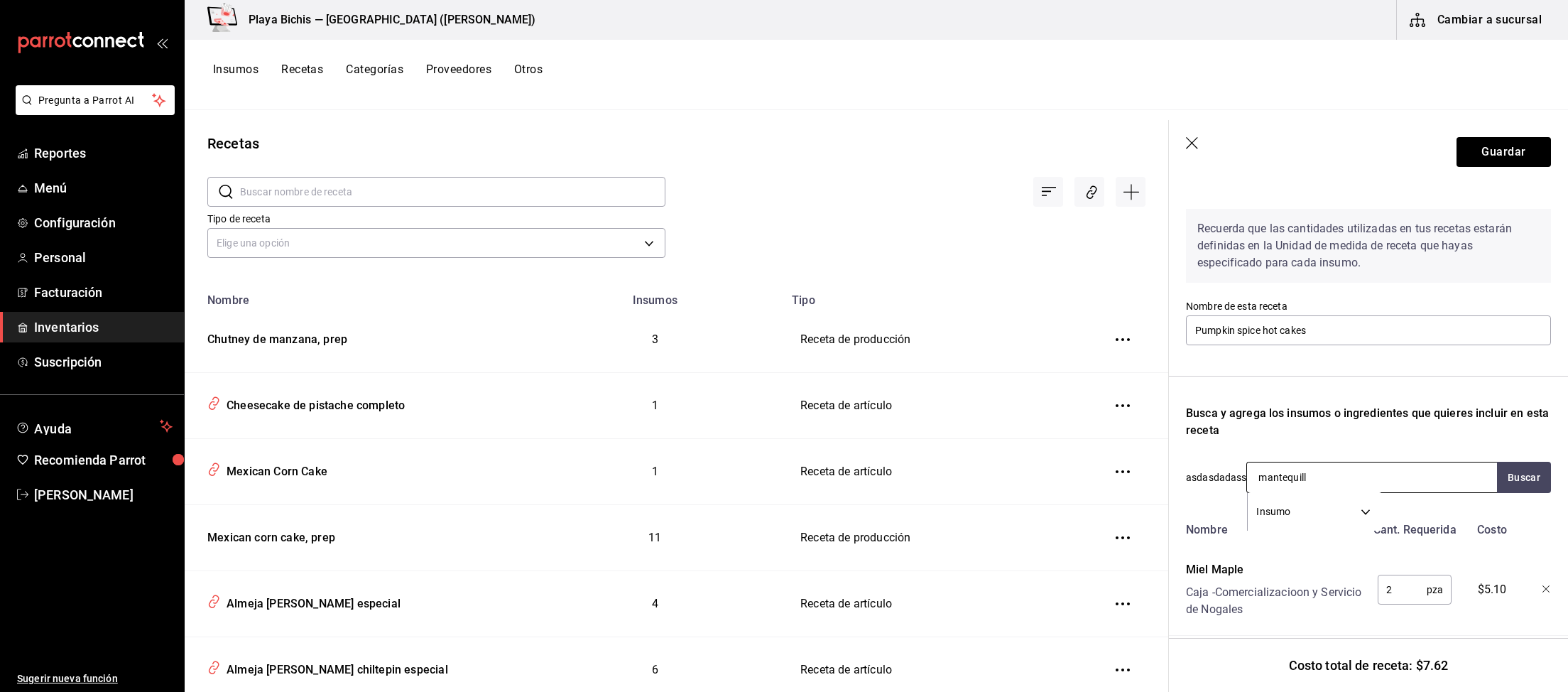
type input "mantequilla"
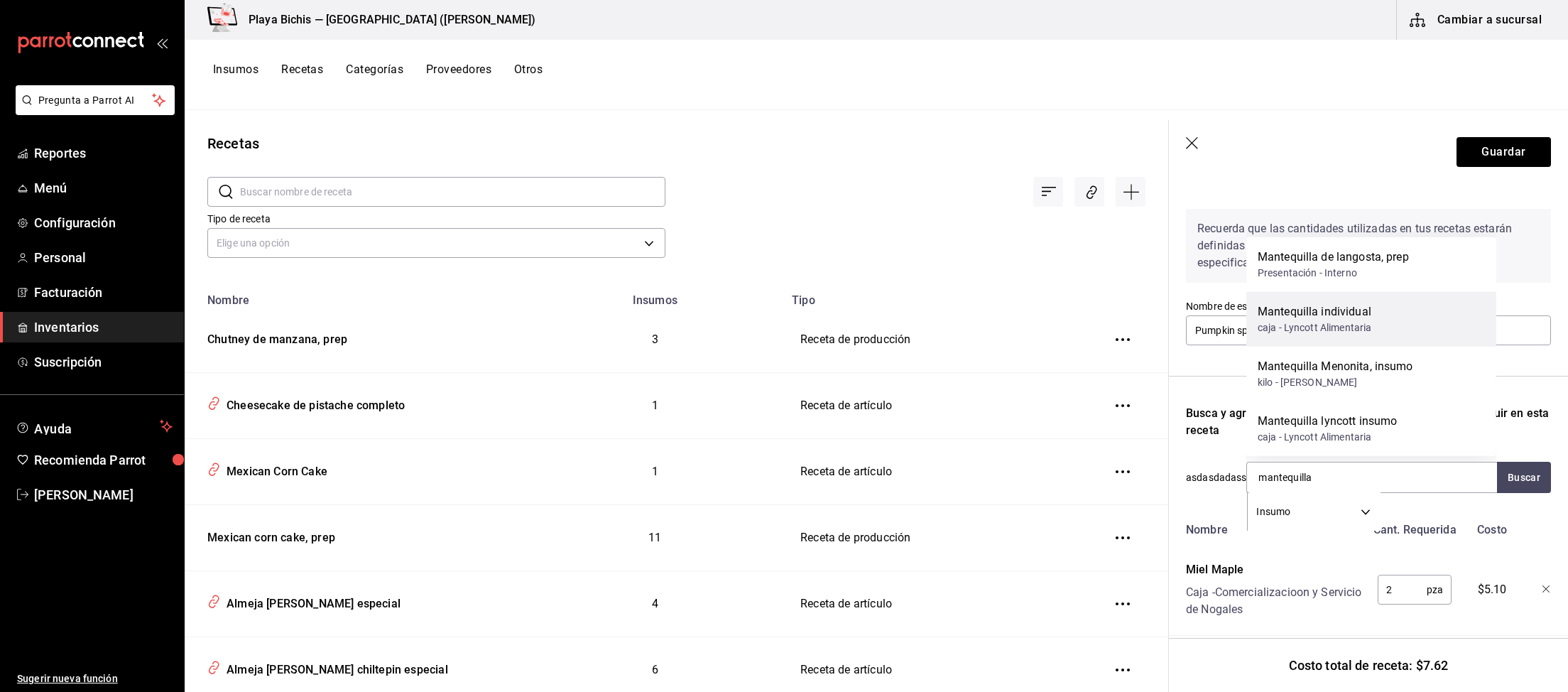
click at [1386, 317] on div "Mantequilla individual caja - Lyncott Alimentaria" at bounding box center [1371, 319] width 250 height 55
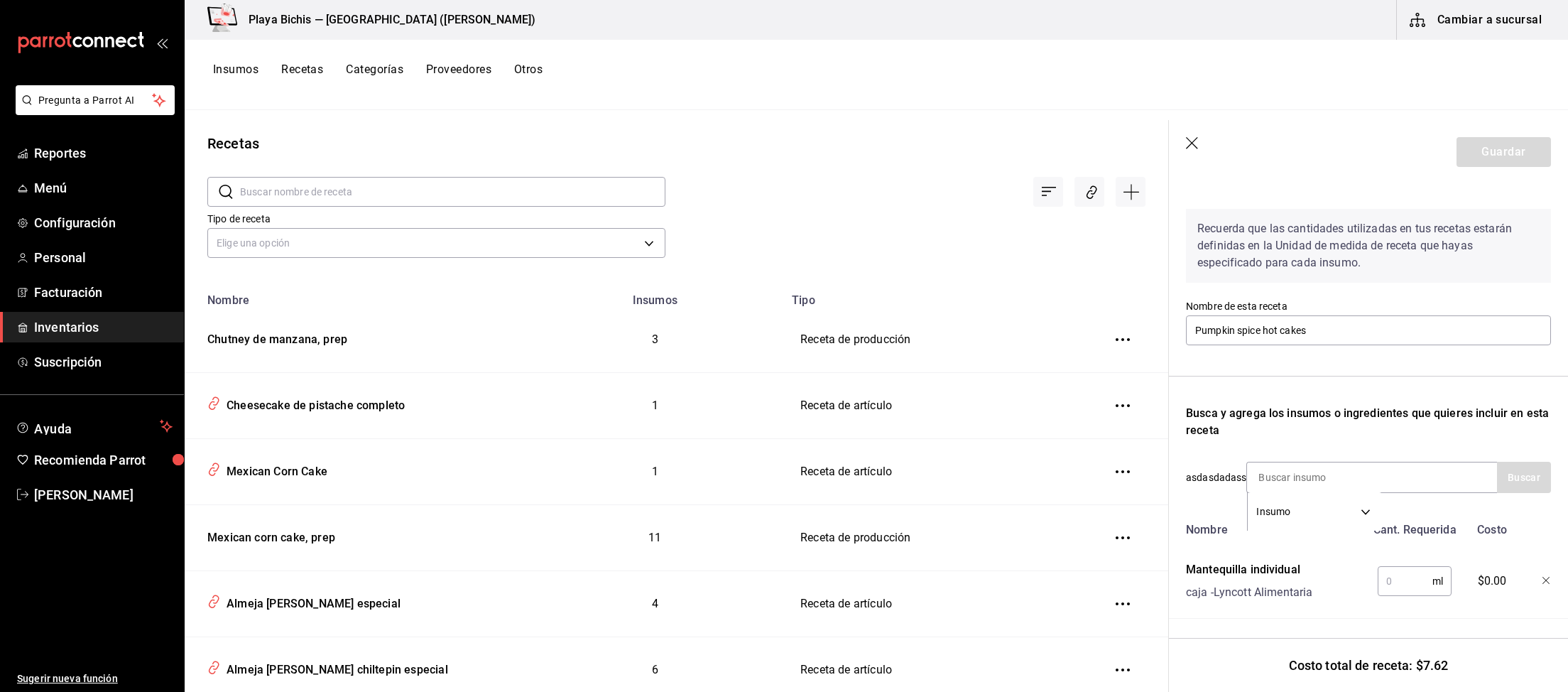
click at [1396, 582] on input "text" at bounding box center [1404, 581] width 55 height 29
type input "30"
drag, startPoint x: 1415, startPoint y: 581, endPoint x: 1378, endPoint y: 576, distance: 37.3
click at [1378, 576] on input "30" at bounding box center [1404, 581] width 55 height 29
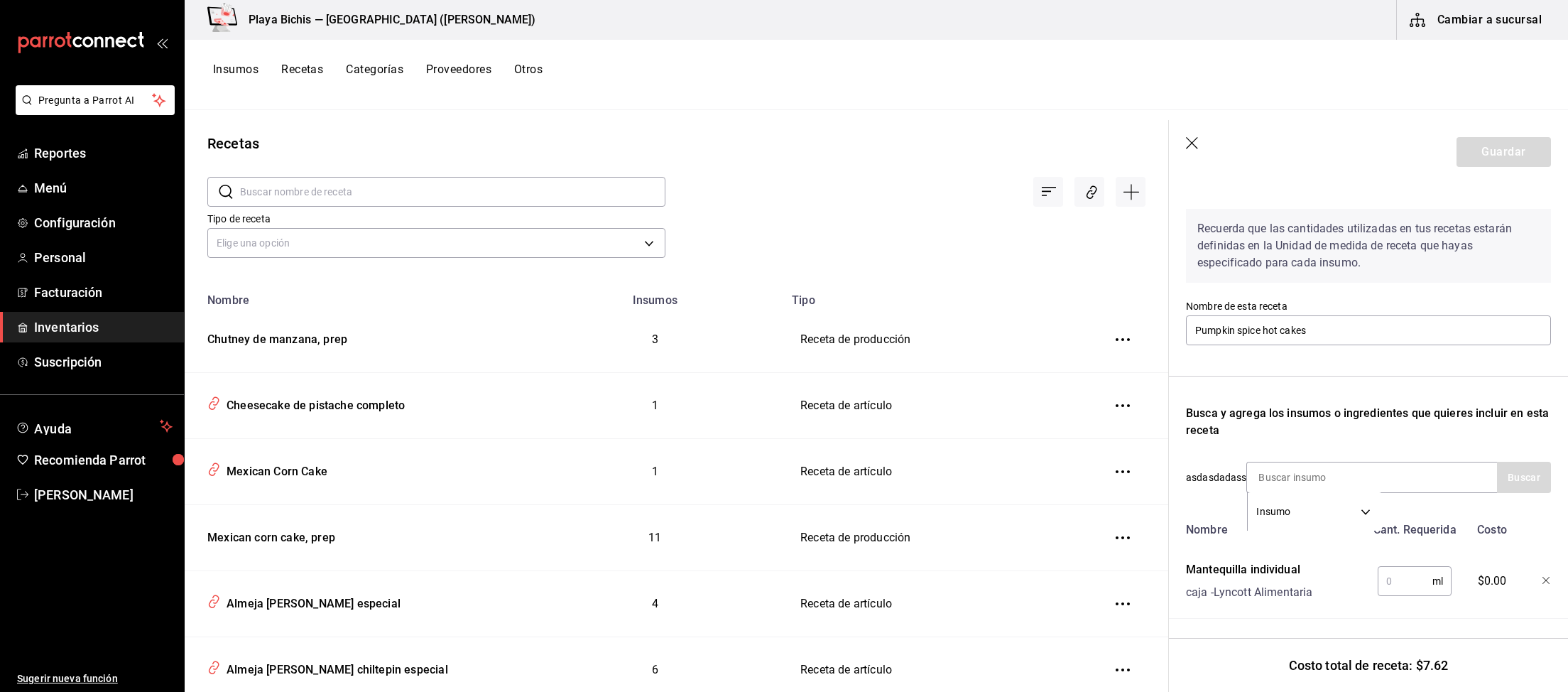
click at [1547, 580] on icon "button" at bounding box center [1546, 580] width 7 height 7
click at [1356, 479] on input at bounding box center [1317, 477] width 142 height 30
click at [1294, 479] on input at bounding box center [1317, 477] width 142 height 30
type input "a"
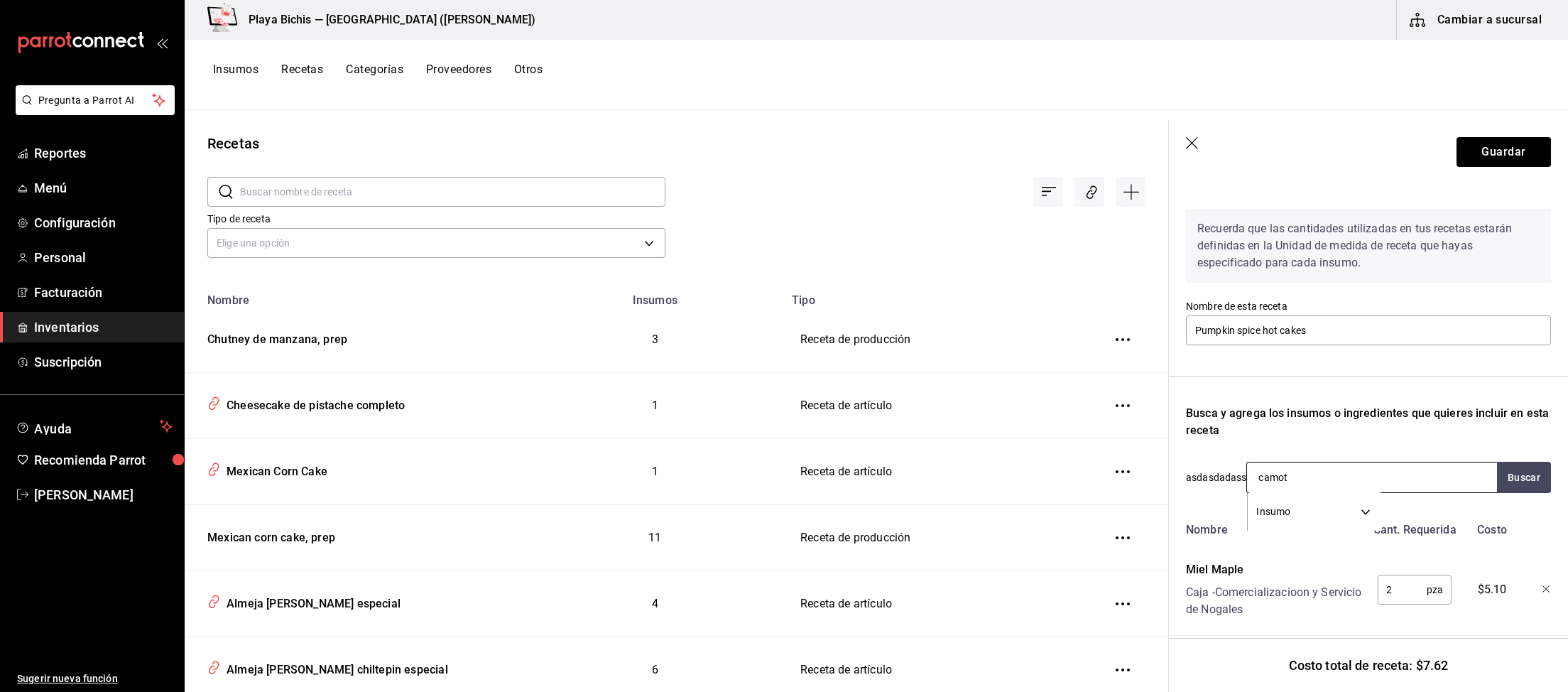
type input "camote"
click at [1326, 518] on div "Camote amarillo" at bounding box center [1299, 518] width 85 height 17
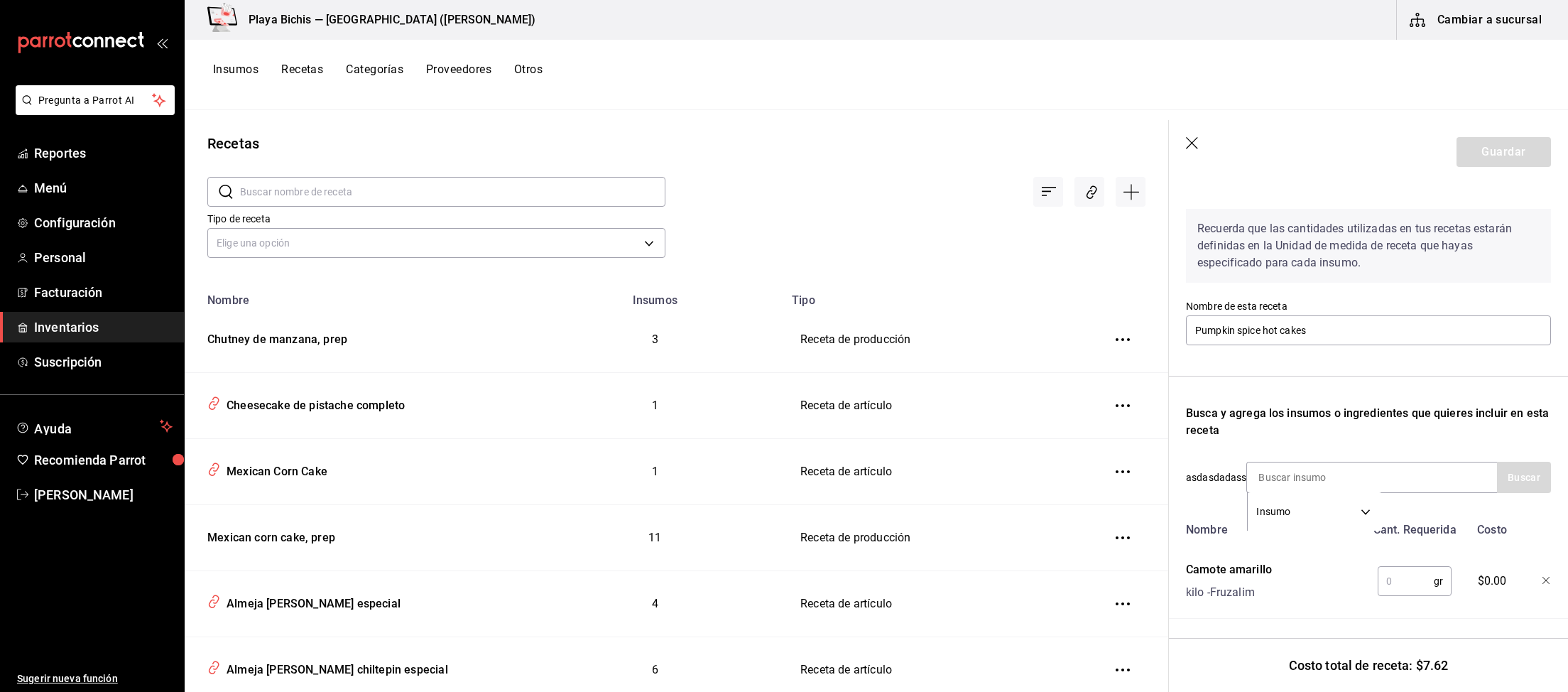
click at [1404, 584] on input "text" at bounding box center [1405, 581] width 56 height 29
type input "200"
click at [1322, 483] on input at bounding box center [1317, 477] width 142 height 30
type input "jengibre"
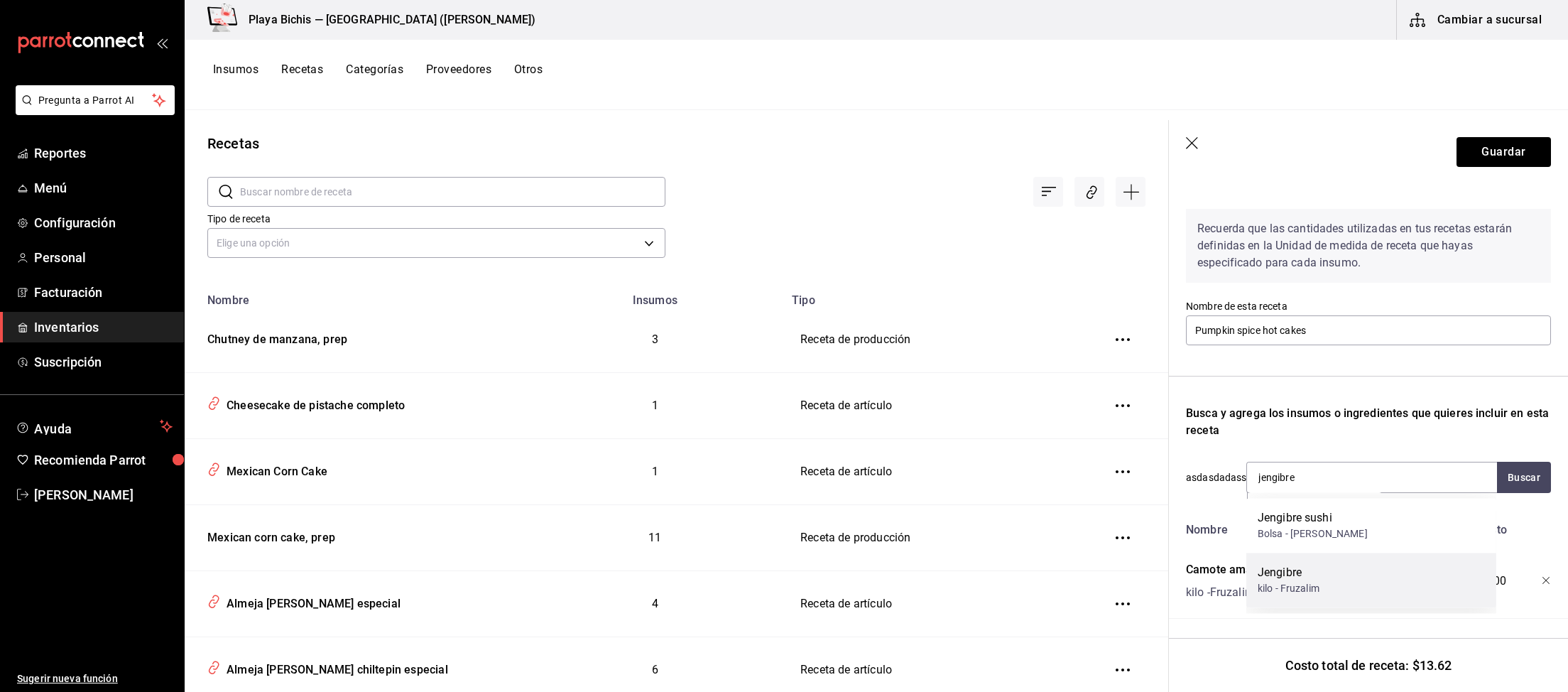
click at [1340, 576] on div "Jengibre kilo - Fruzalim" at bounding box center [1371, 579] width 250 height 55
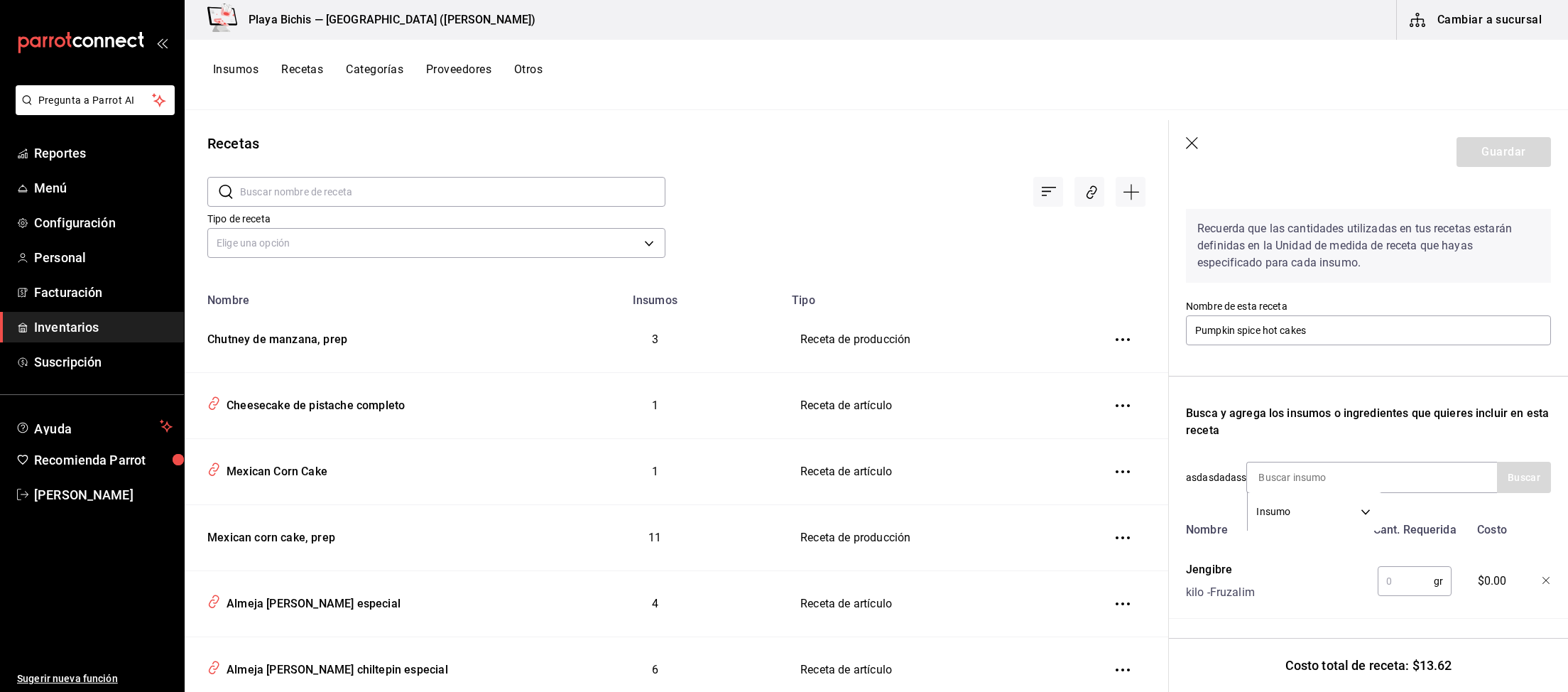
click at [1398, 577] on input "text" at bounding box center [1405, 581] width 56 height 29
click at [1547, 582] on icon "button" at bounding box center [1546, 580] width 7 height 7
click at [1344, 476] on input at bounding box center [1317, 477] width 142 height 30
type input "jengibre"
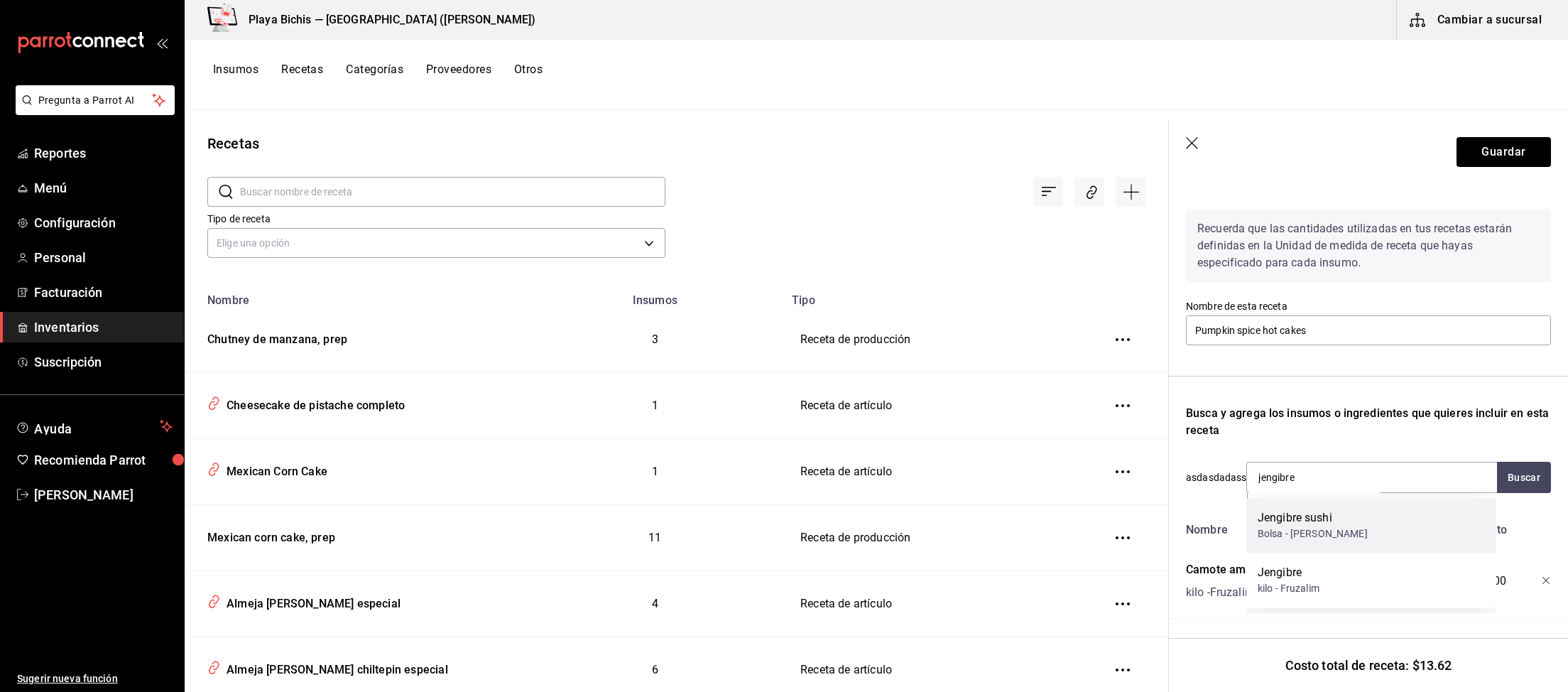
click at [1363, 527] on div "Bolsa - Corina Benavides Heira" at bounding box center [1312, 534] width 110 height 15
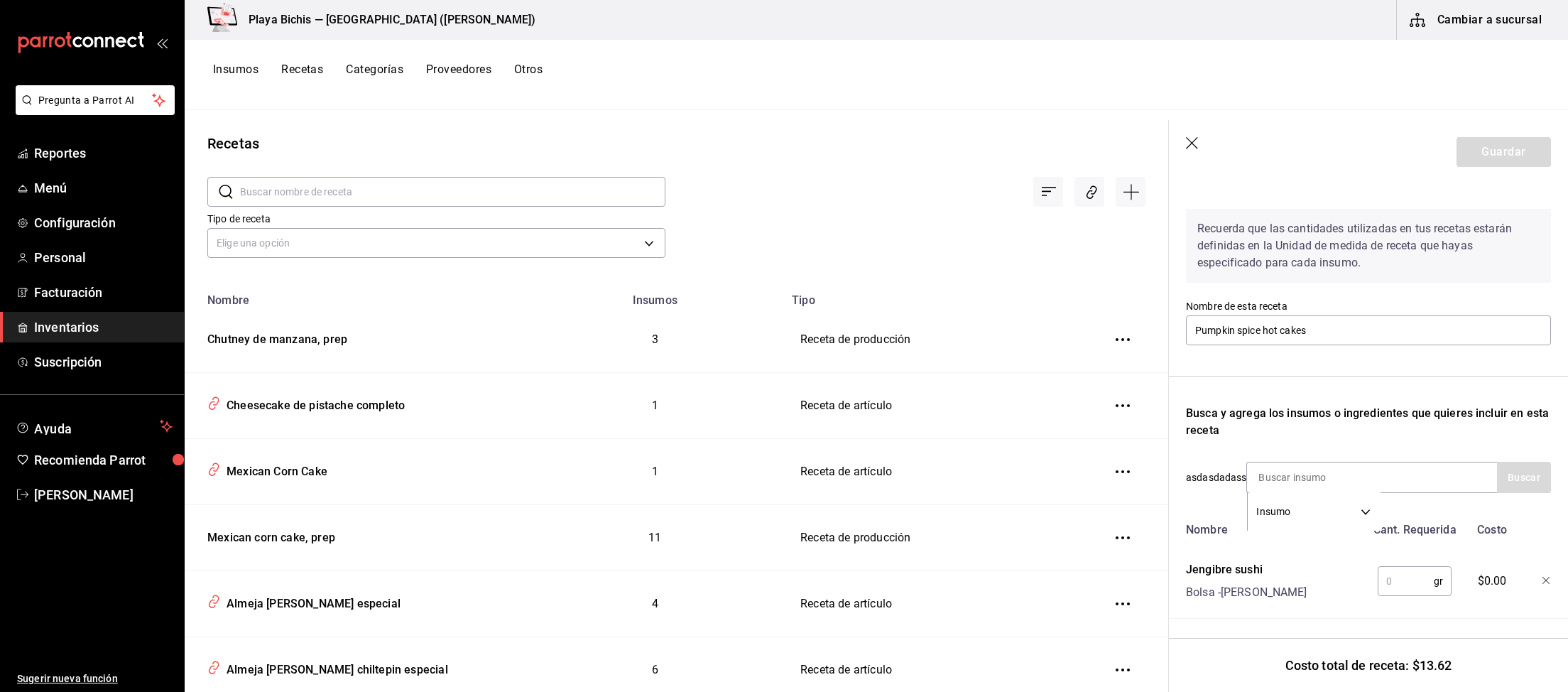
click at [1412, 583] on input "text" at bounding box center [1405, 581] width 56 height 29
type input "5"
click at [1322, 485] on input at bounding box center [1317, 477] width 142 height 30
type input "clavo"
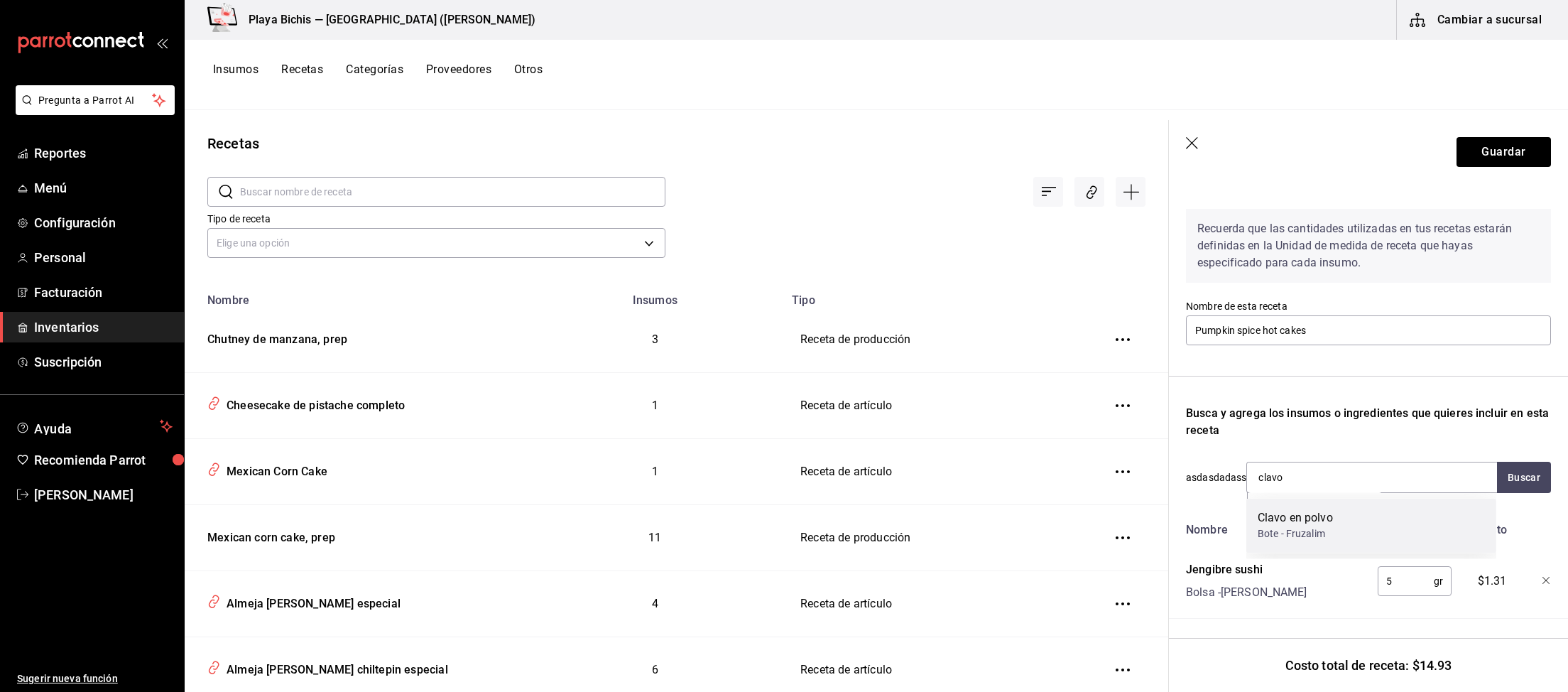
click at [1326, 524] on div "Clavo en polvo" at bounding box center [1295, 518] width 75 height 17
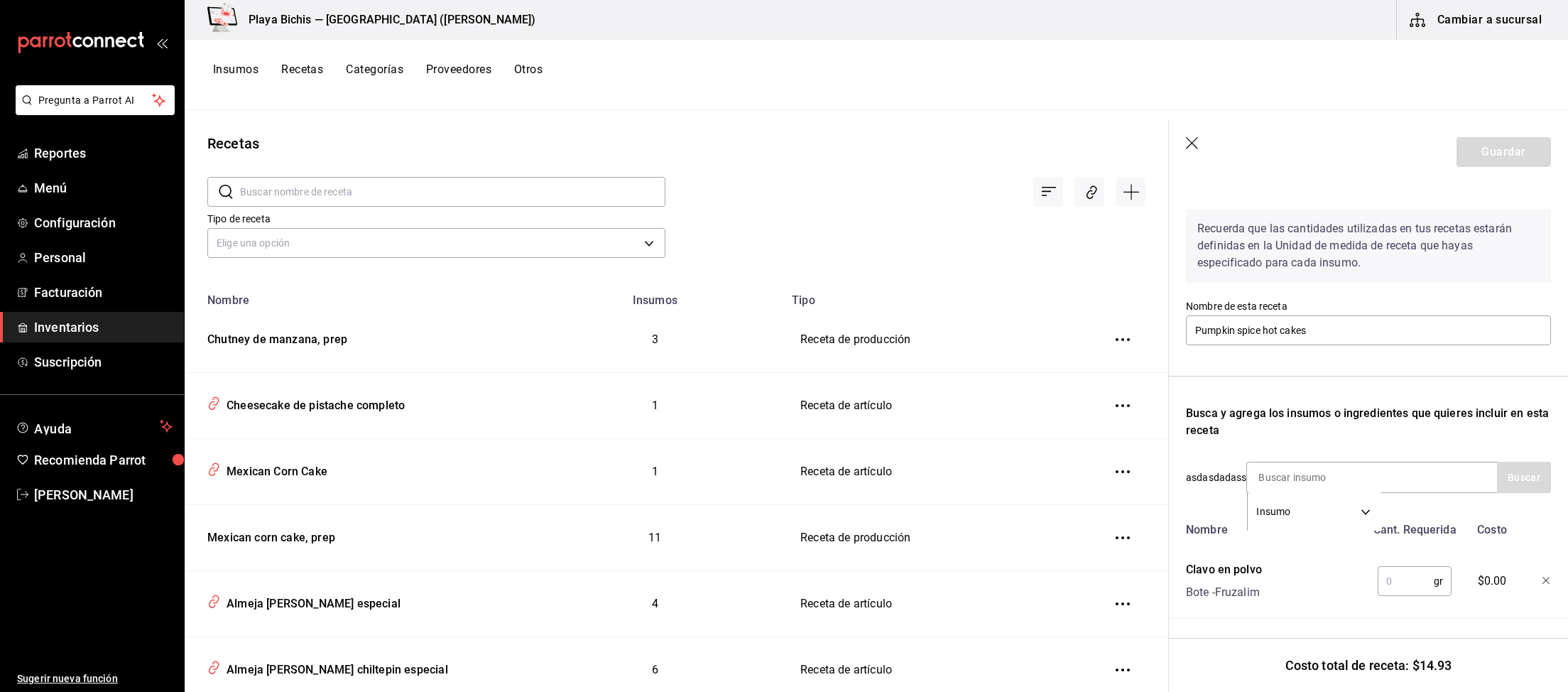
click at [1411, 577] on input "text" at bounding box center [1405, 581] width 56 height 29
type input "3"
click at [1295, 486] on input at bounding box center [1317, 477] width 142 height 30
type input "nieve"
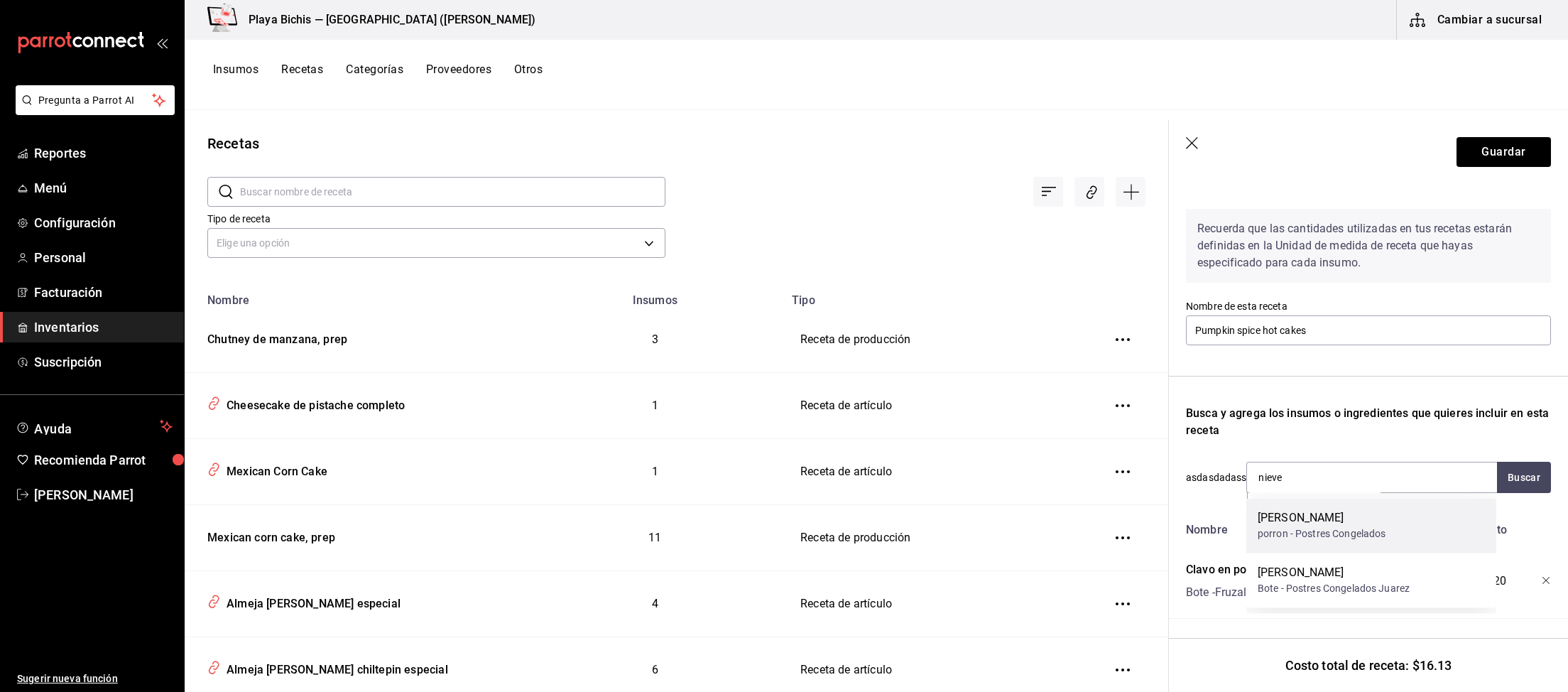
click at [1371, 532] on div "porron - Postres Congelados" at bounding box center [1321, 534] width 129 height 15
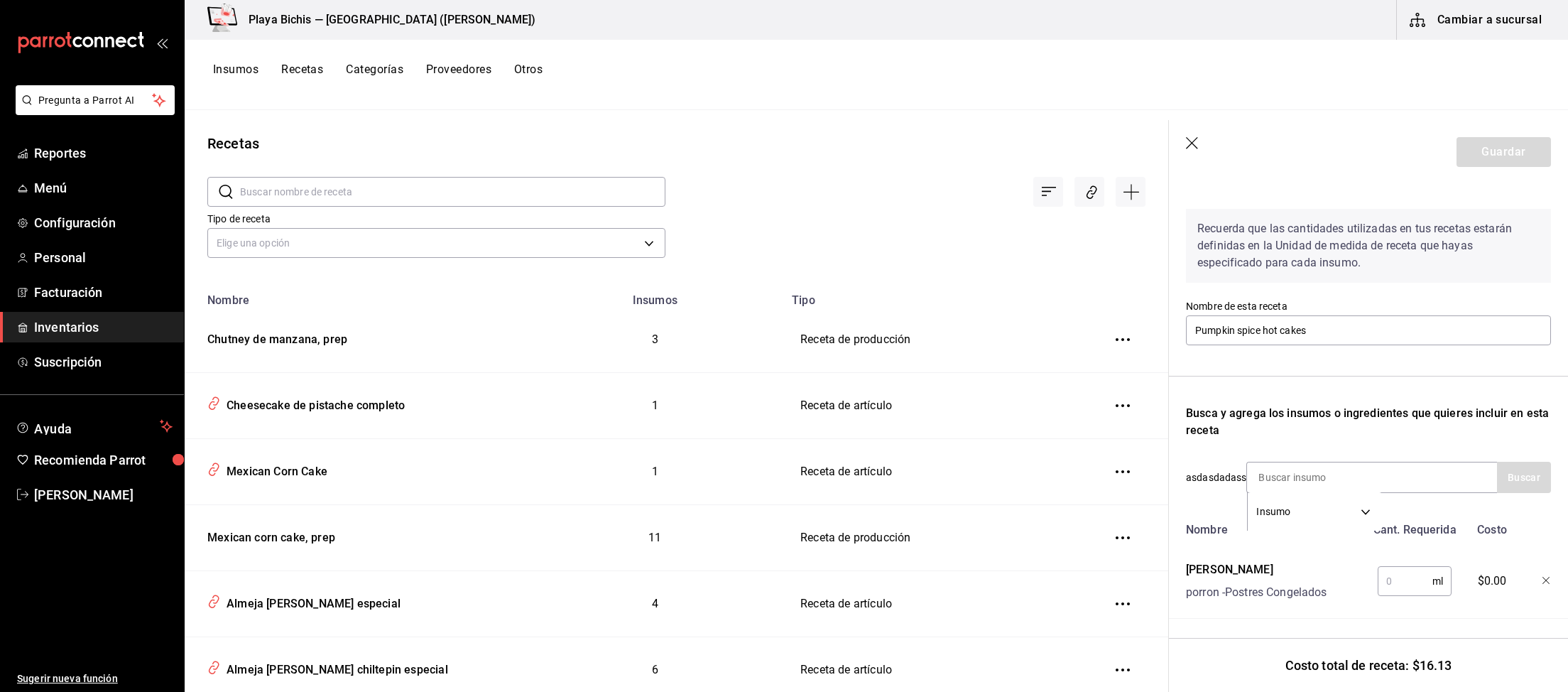
click at [1400, 585] on input "text" at bounding box center [1404, 581] width 55 height 29
type input "180"
click at [1349, 472] on input at bounding box center [1317, 477] width 142 height 30
type input "chutney"
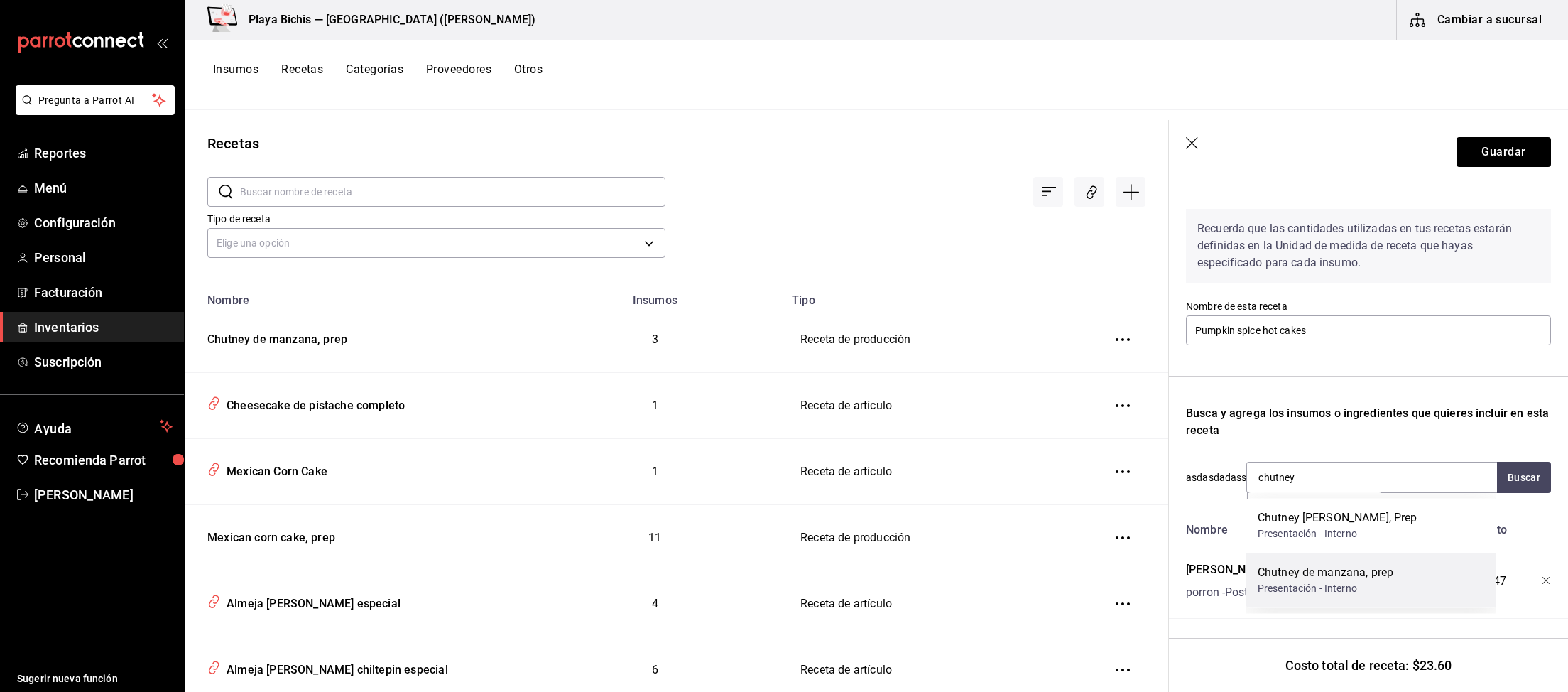
click at [1345, 576] on div "Chutney de manzana, prep" at bounding box center [1325, 572] width 136 height 17
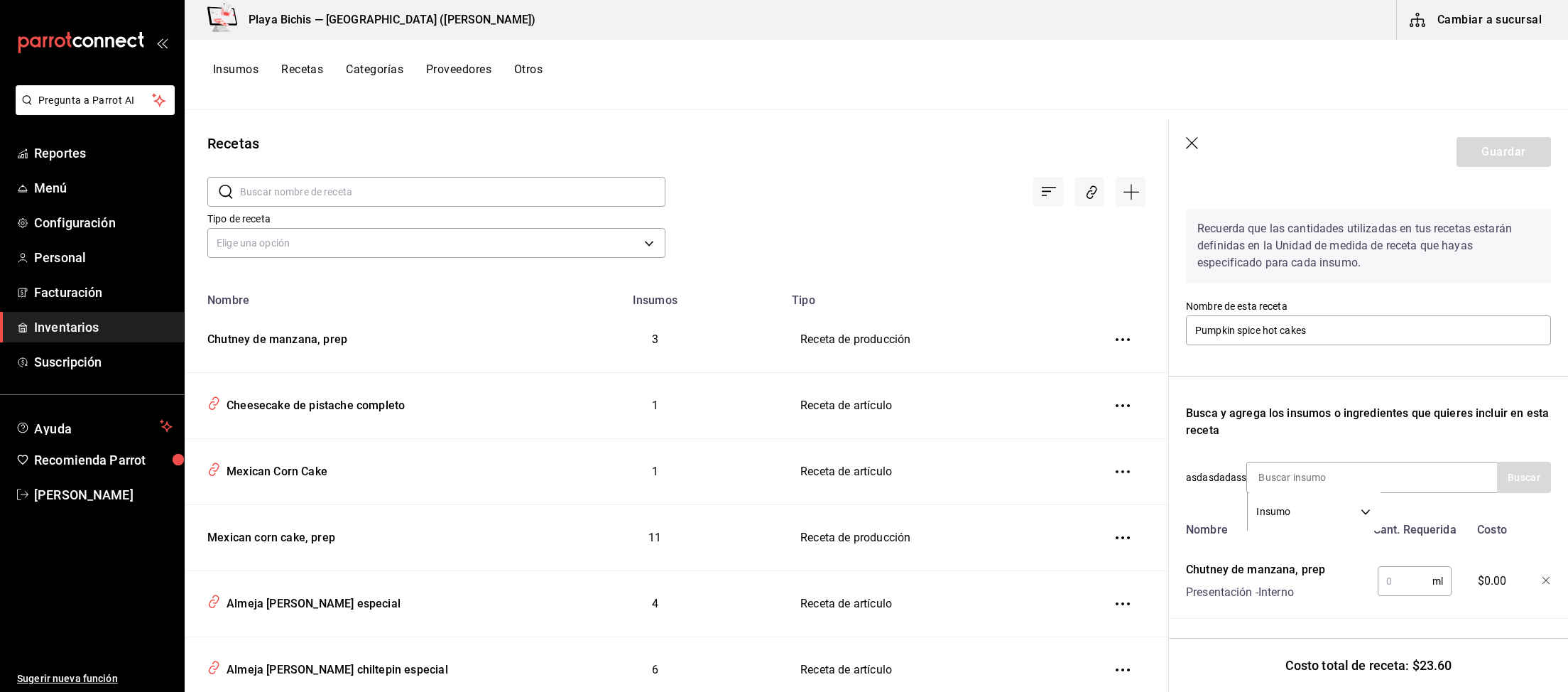
click at [1410, 587] on input "text" at bounding box center [1404, 581] width 55 height 29
type input "30"
click at [1322, 476] on input at bounding box center [1317, 477] width 142 height 30
type input "canela"
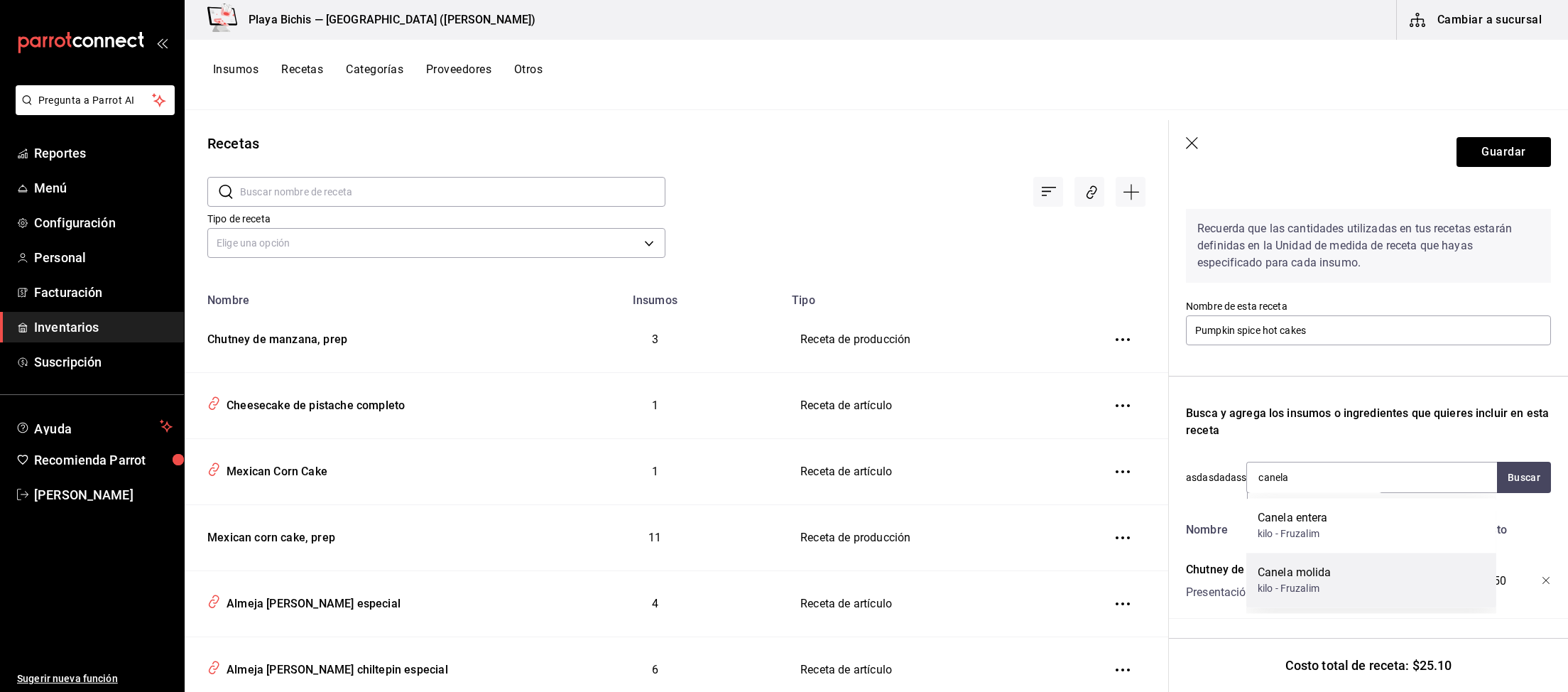
click at [1294, 578] on div "Canela molida" at bounding box center [1294, 572] width 74 height 17
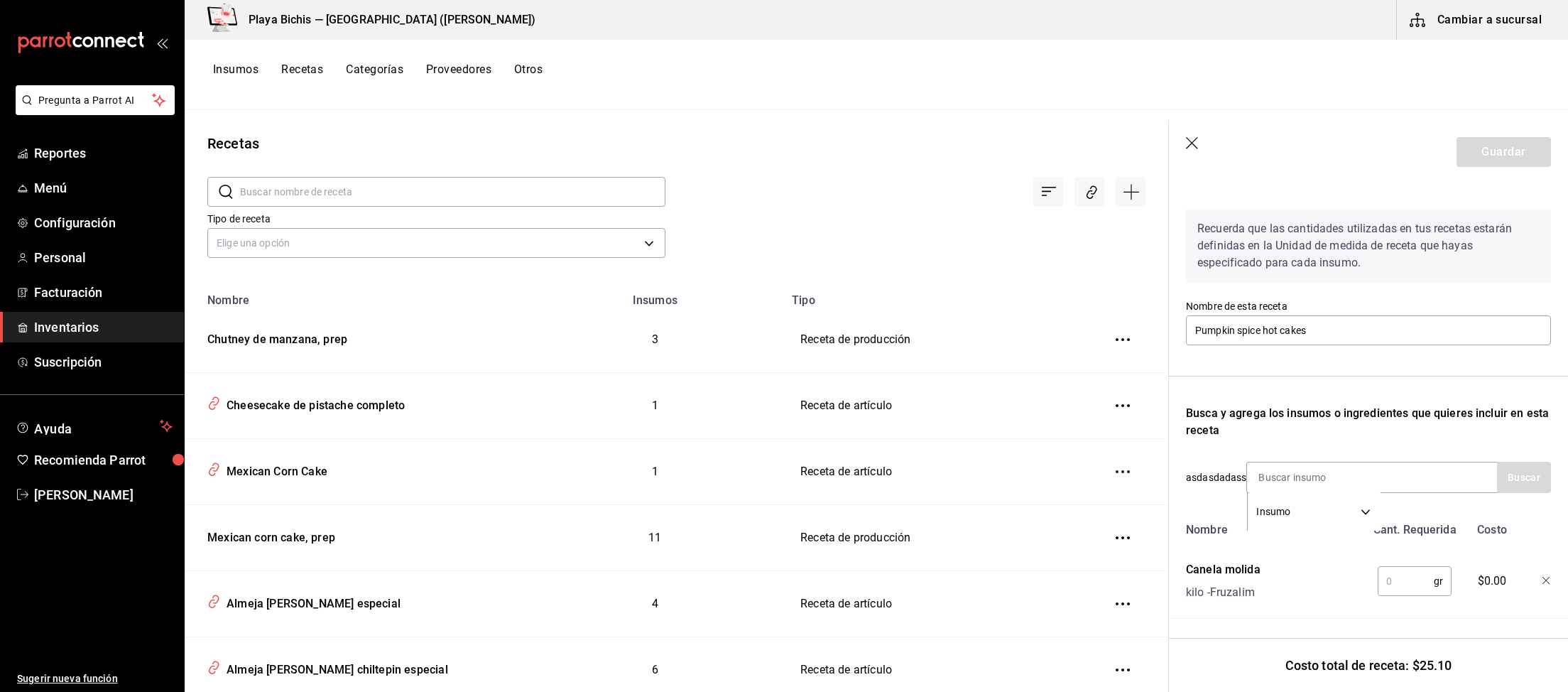
click at [1399, 573] on input "text" at bounding box center [1405, 581] width 56 height 29
type input "5"
click at [1324, 478] on input at bounding box center [1317, 477] width 142 height 30
drag, startPoint x: 1348, startPoint y: 477, endPoint x: 1080, endPoint y: 435, distance: 271.3
click at [1246, 462] on input "nuez moscada" at bounding box center [1317, 477] width 142 height 30
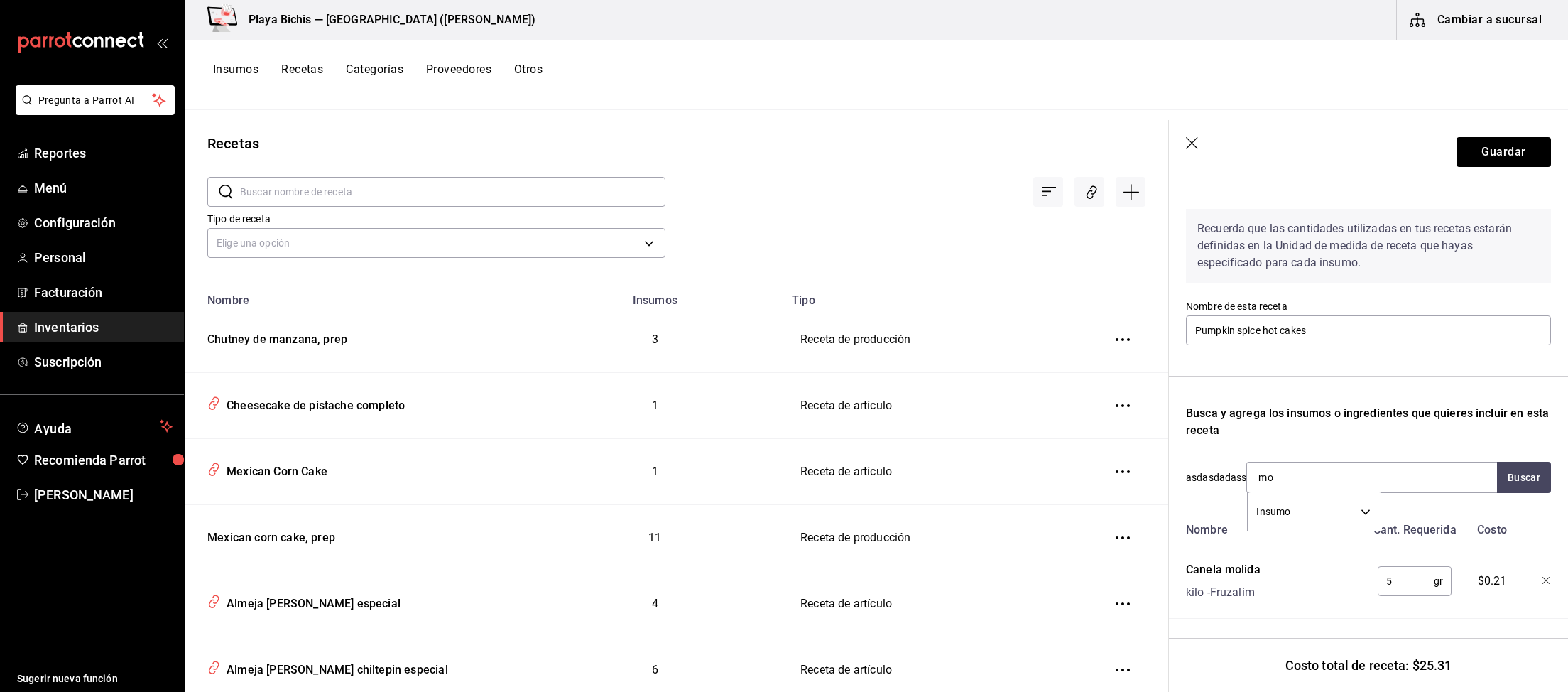
type input "m"
type input "nuez"
click at [1441, 431] on div "Busca y agrega los insumos o ingredientes que quieres incluir en esta receta" at bounding box center [1368, 422] width 365 height 34
click at [1488, 160] on button "Guardar" at bounding box center [1504, 151] width 95 height 30
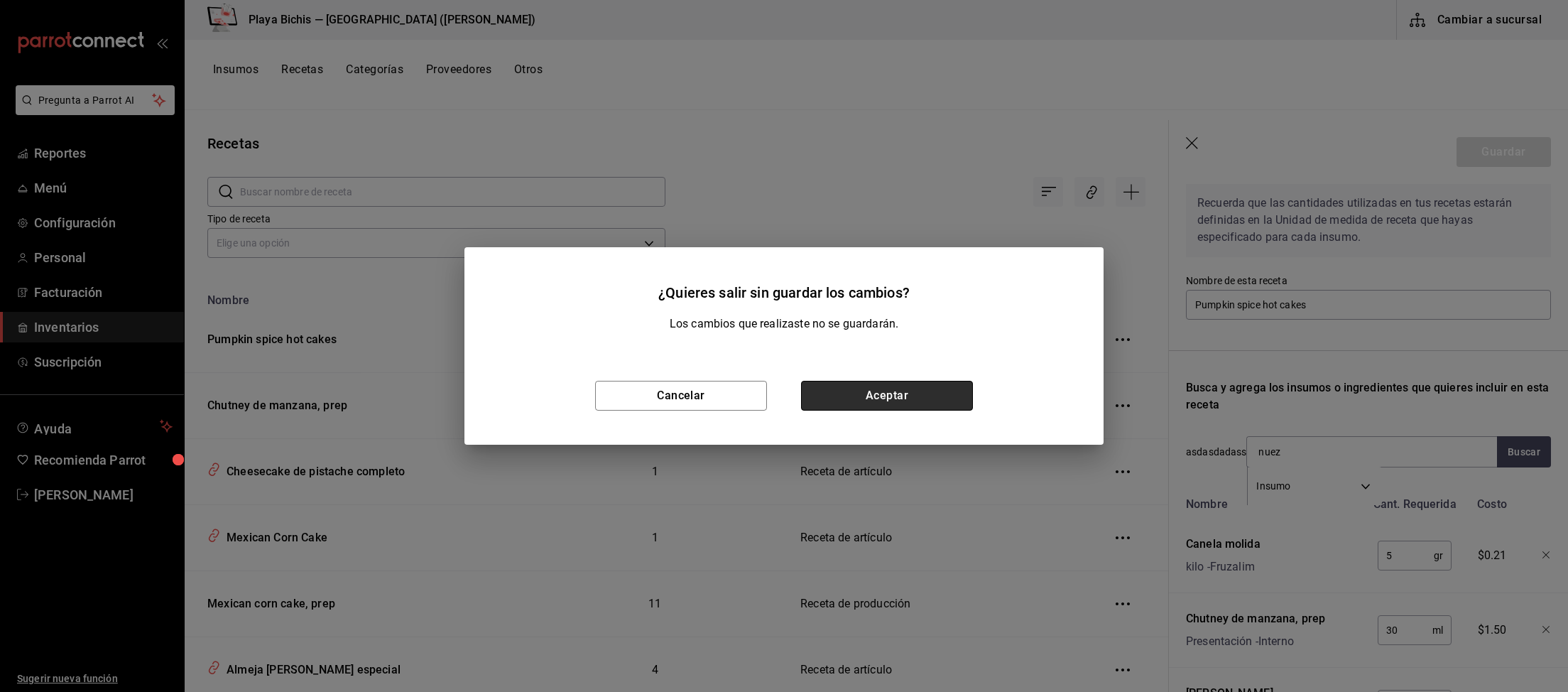
click at [893, 393] on button "Aceptar" at bounding box center [886, 395] width 172 height 30
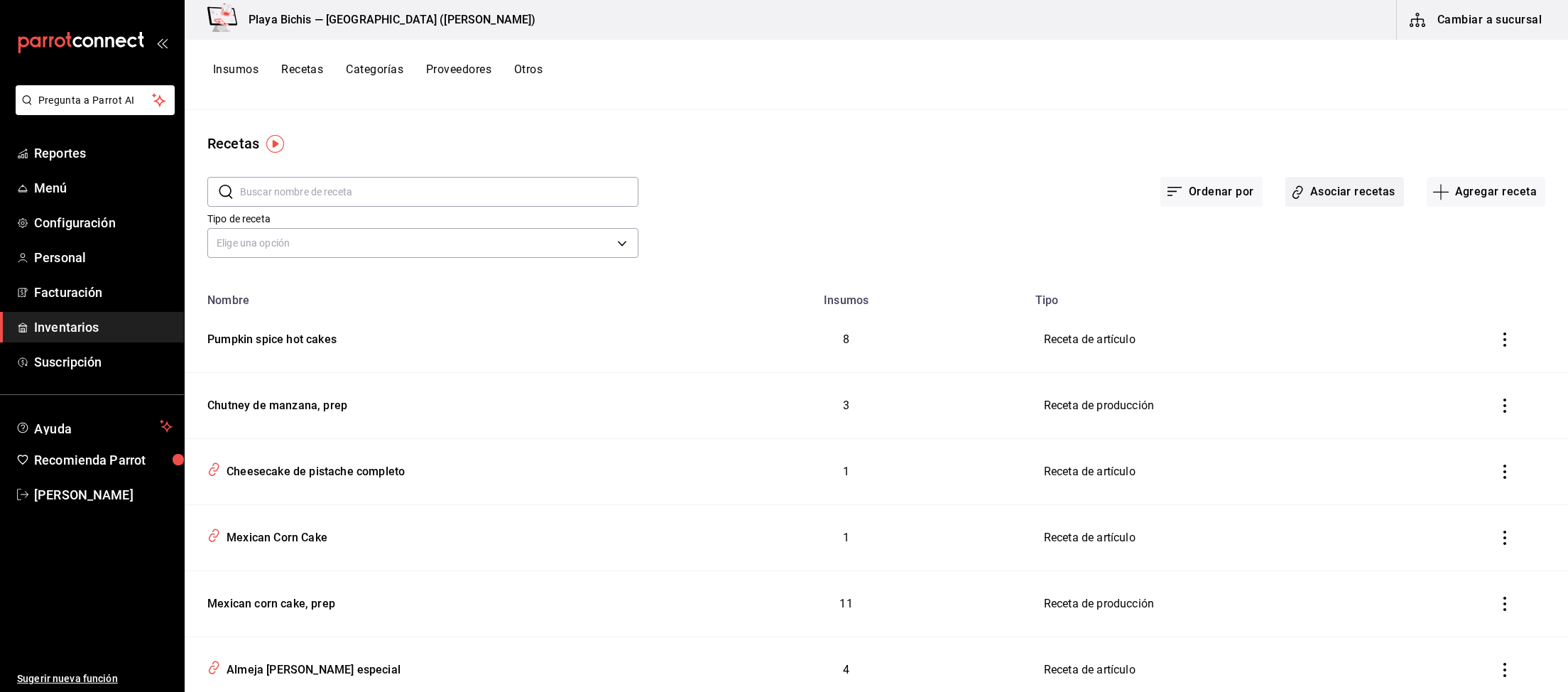
click at [1334, 196] on button "Asociar recetas" at bounding box center [1344, 191] width 119 height 30
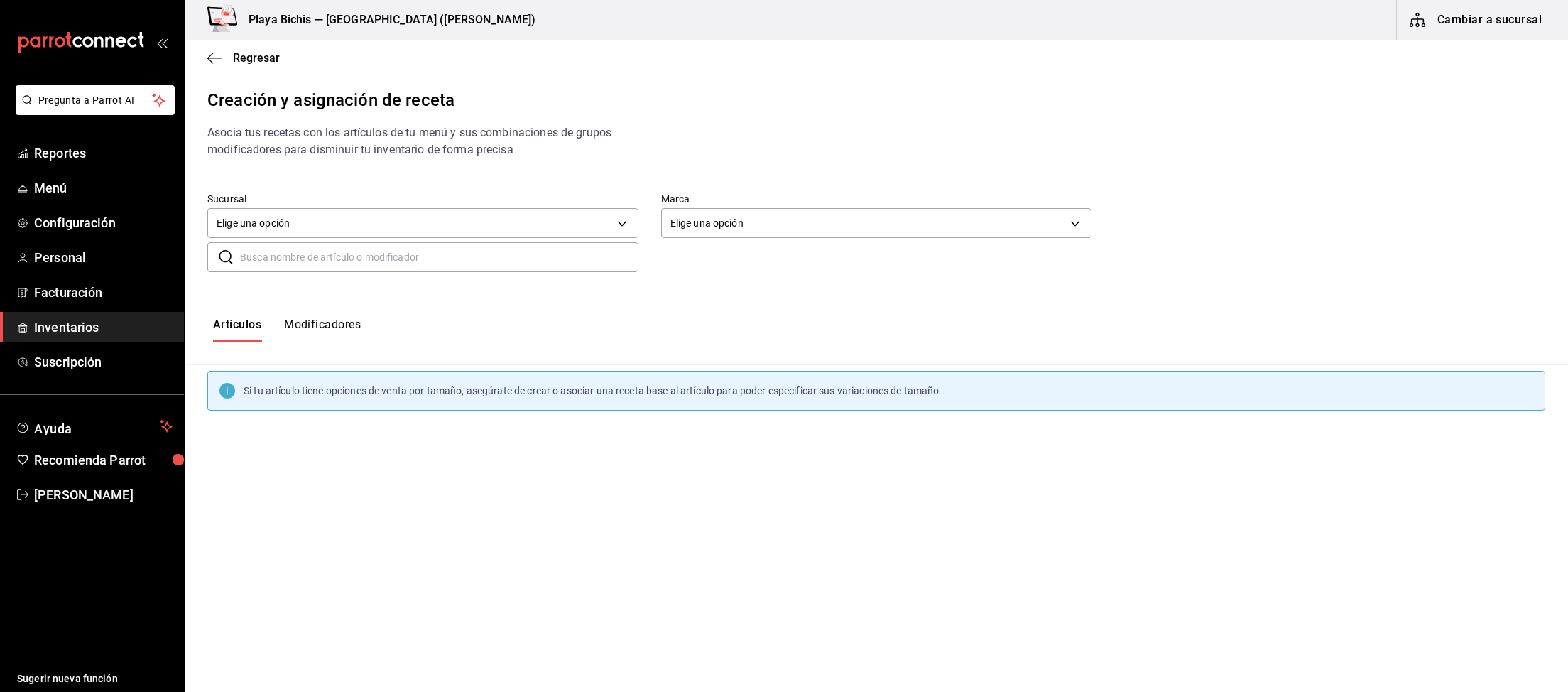
click at [510, 252] on input "text" at bounding box center [440, 257] width 398 height 29
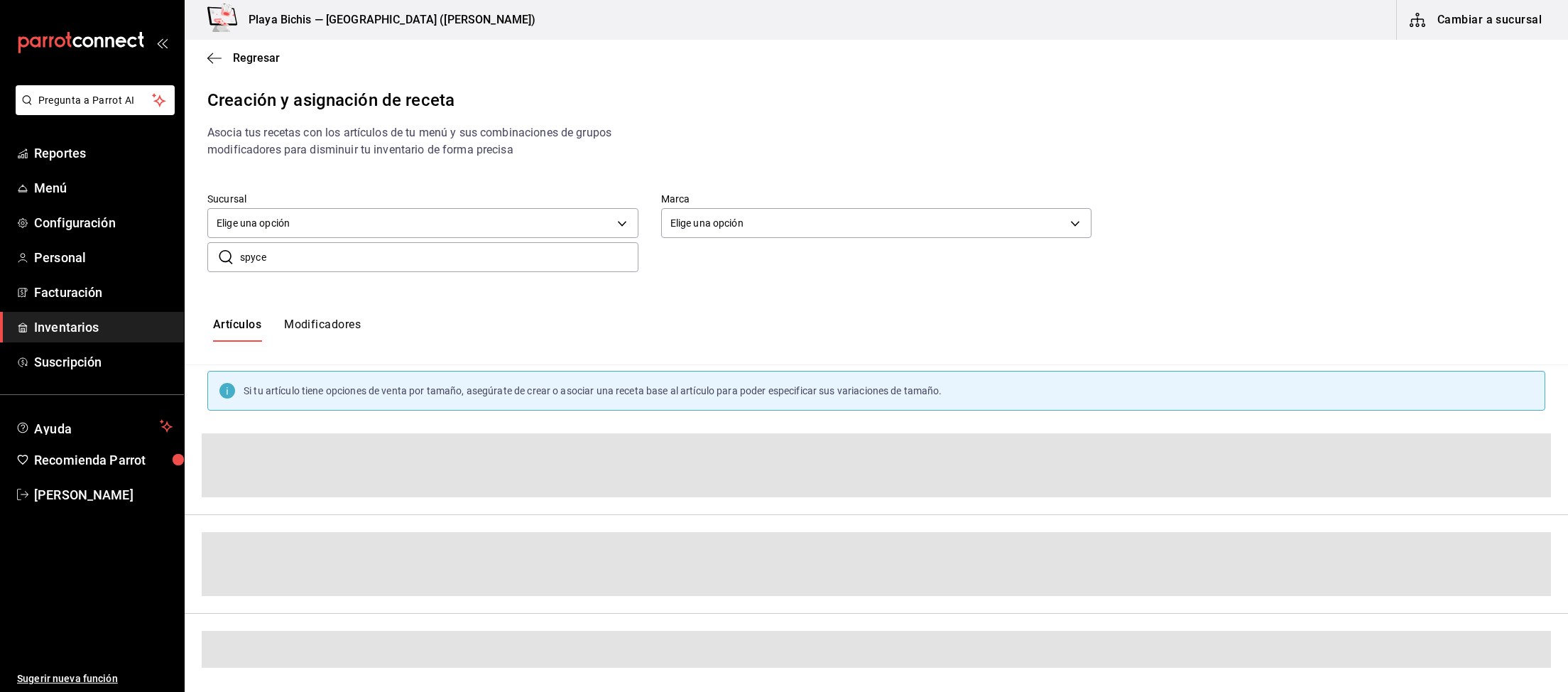
type input "spyce"
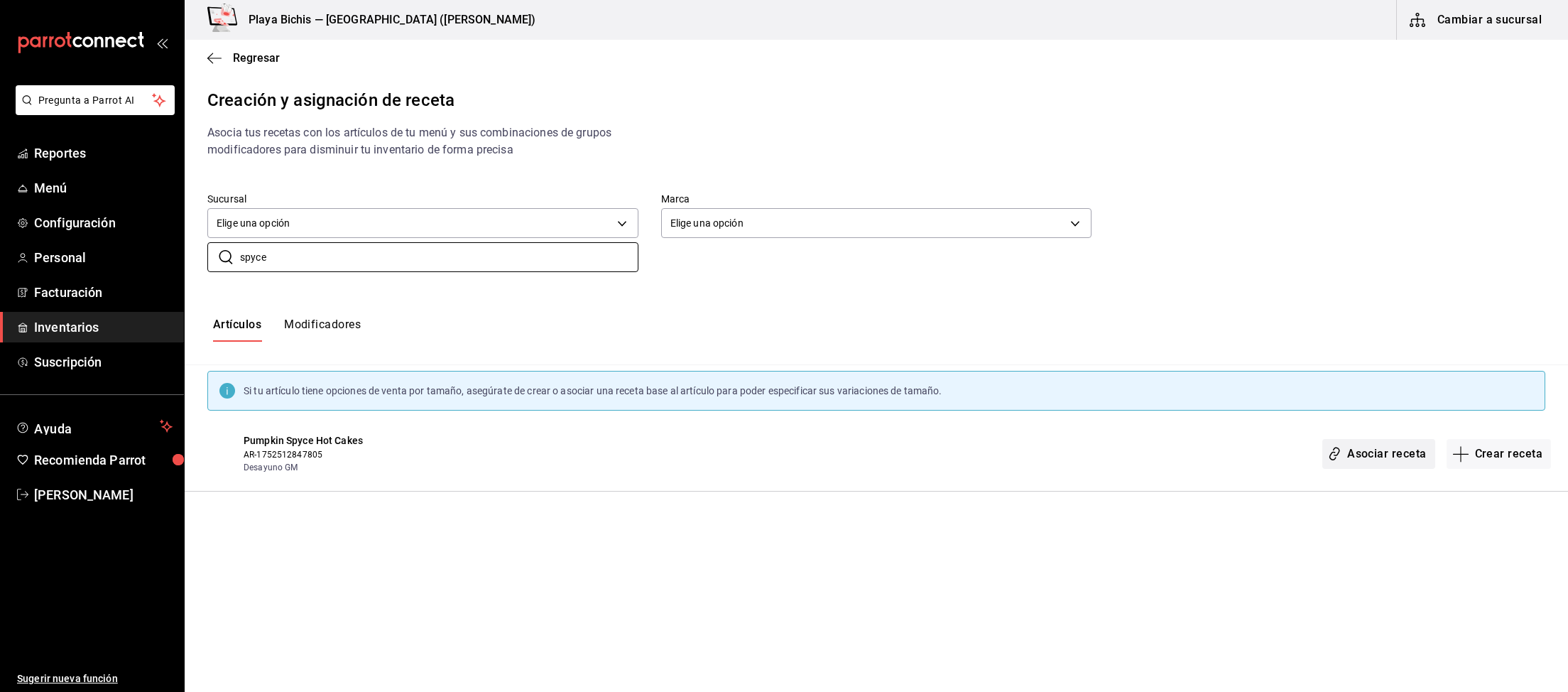
click at [1401, 452] on button "Asociar receta" at bounding box center [1379, 453] width 113 height 30
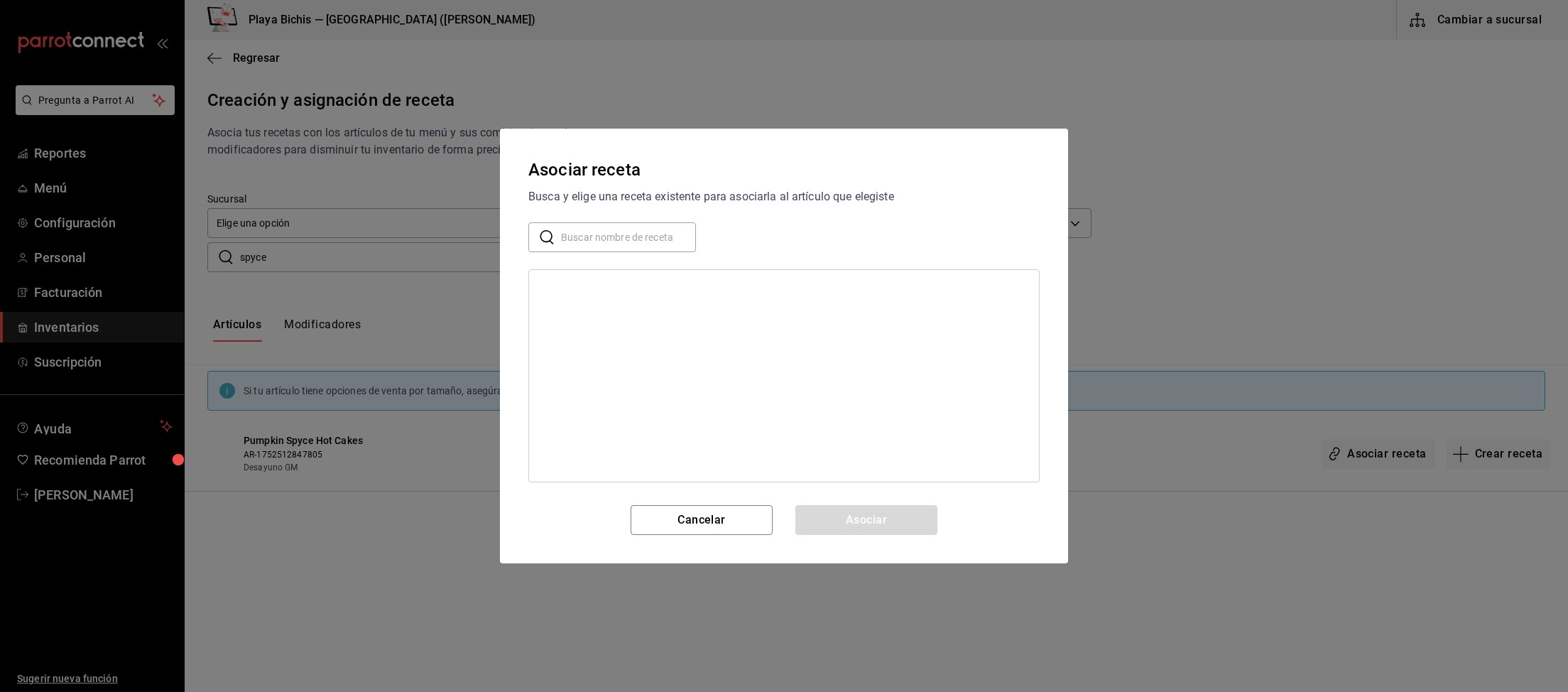
click at [623, 233] on input "text" at bounding box center [628, 238] width 135 height 29
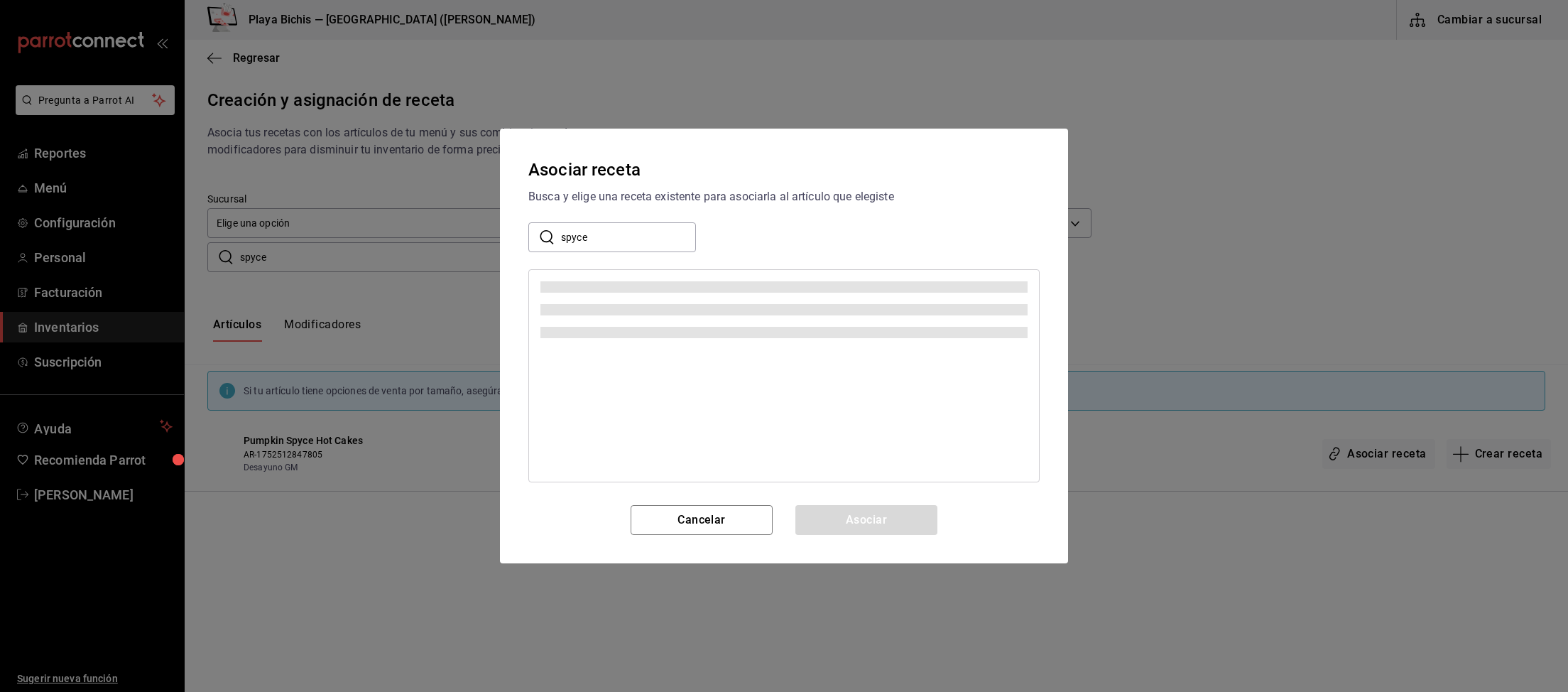
type input "spyce"
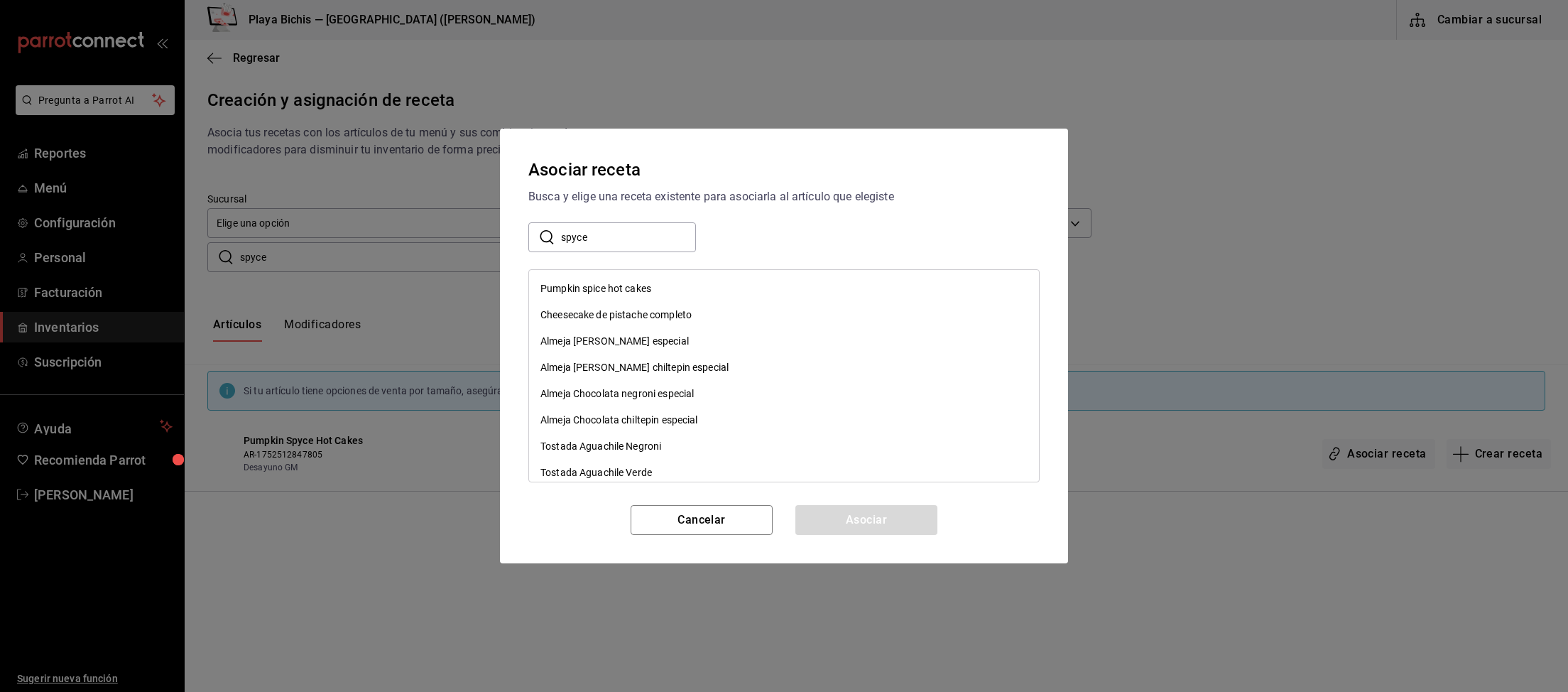
click at [577, 289] on div "Pumpkin spice hot cakes" at bounding box center [596, 289] width 111 height 15
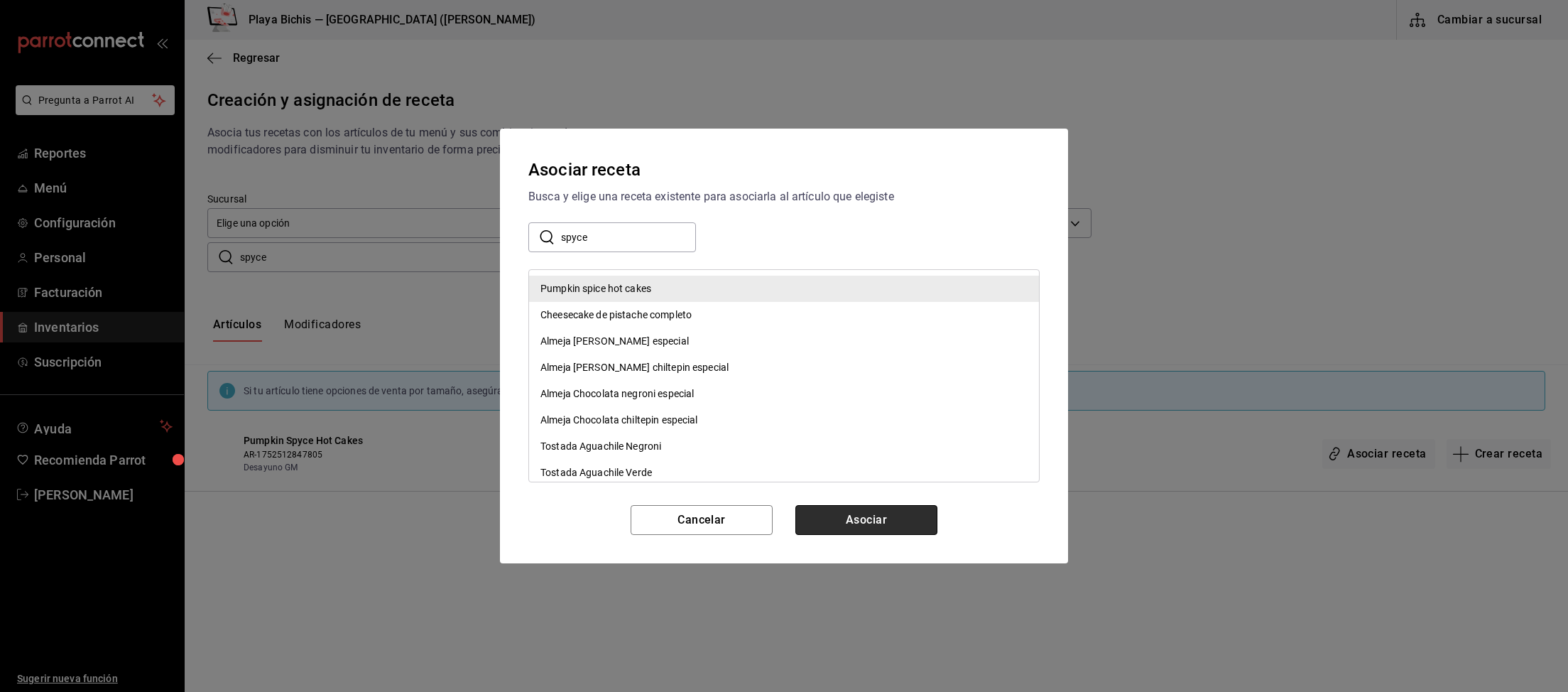
click at [866, 519] on button "Asociar" at bounding box center [866, 519] width 142 height 30
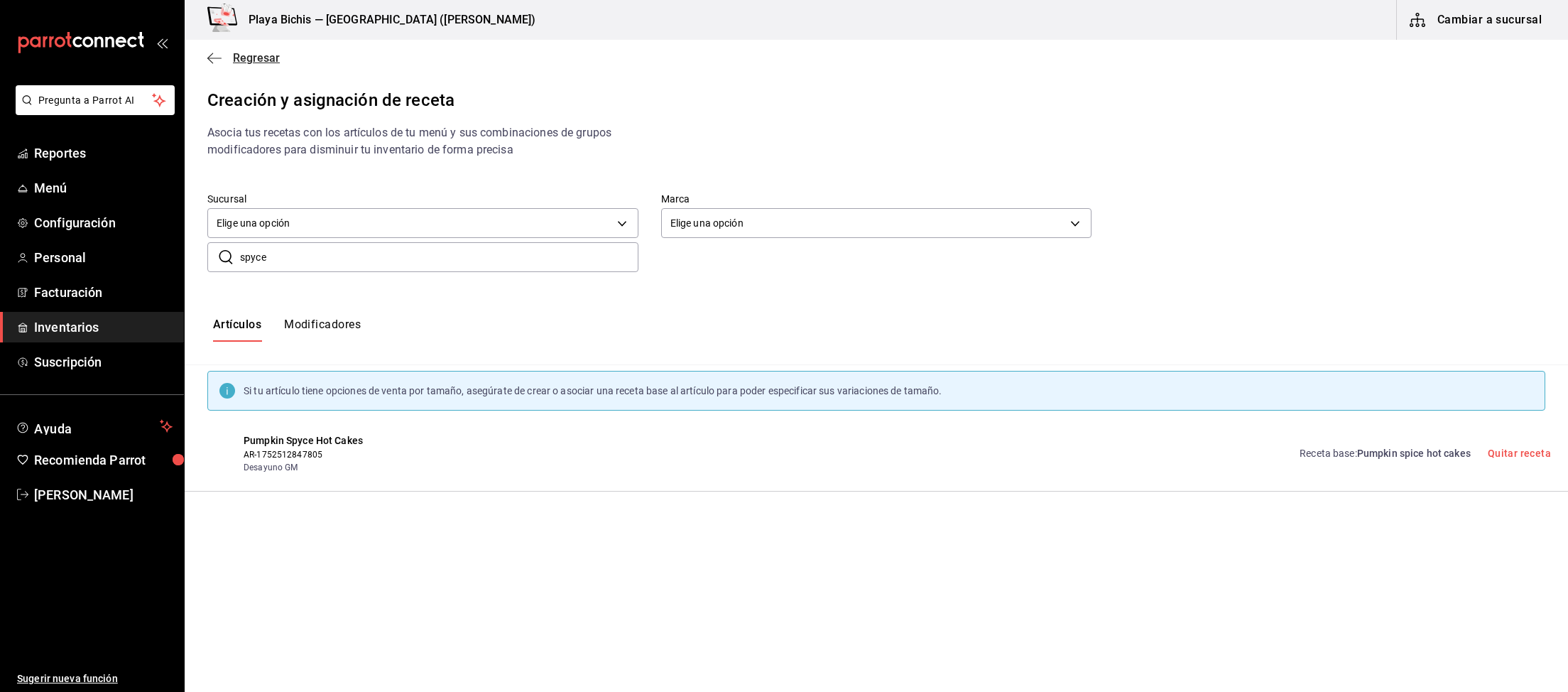
click at [246, 63] on span "Regresar" at bounding box center [256, 57] width 46 height 13
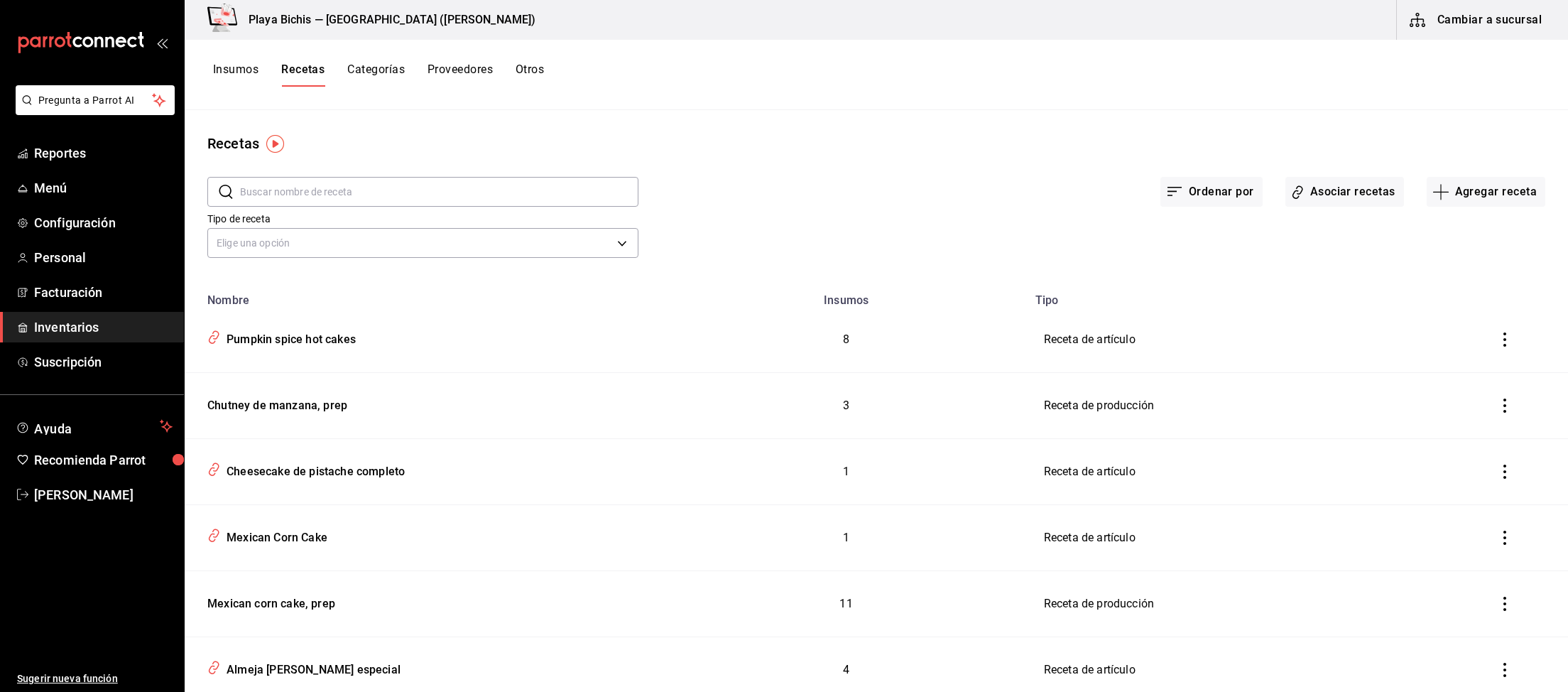
click at [333, 191] on input "text" at bounding box center [440, 192] width 398 height 29
type input "avena"
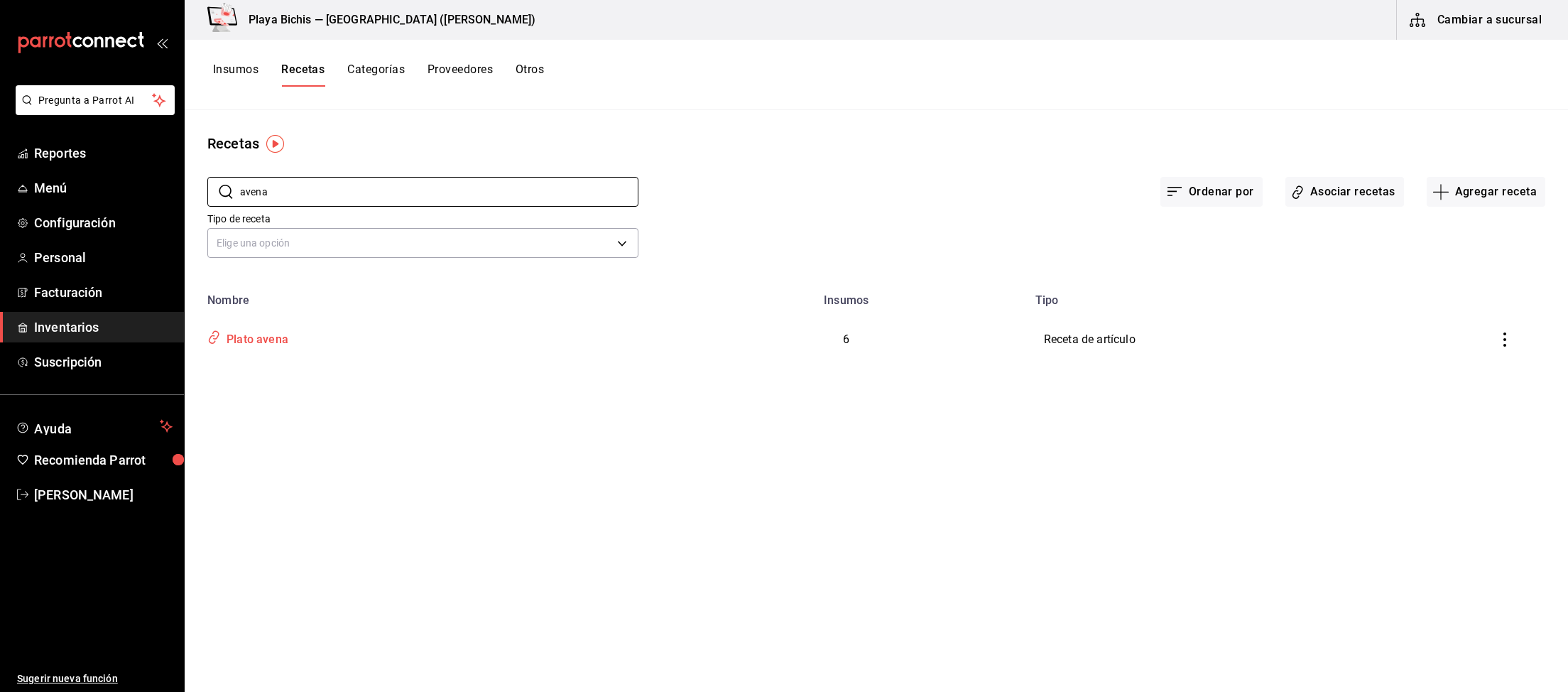
click at [267, 337] on div "Plato avena" at bounding box center [254, 337] width 67 height 22
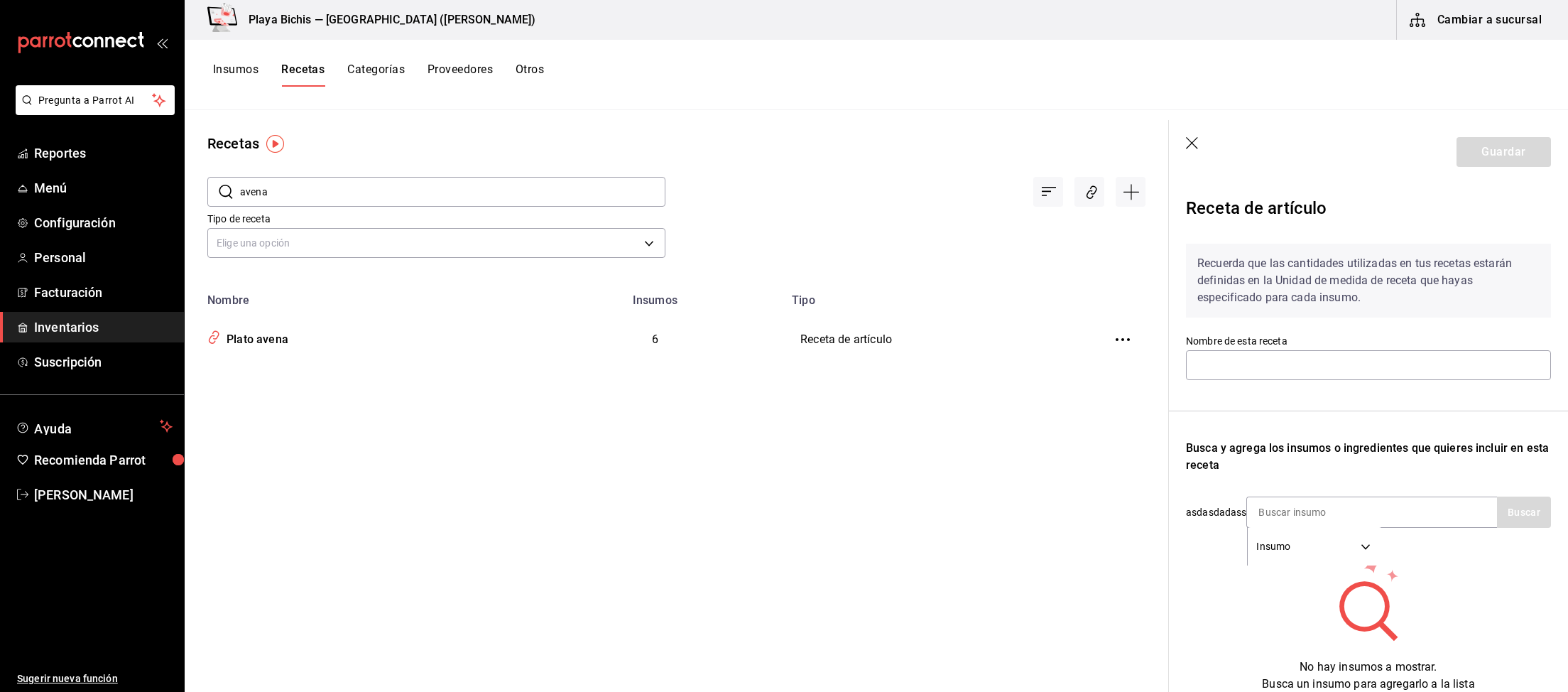
type input "Plato avena"
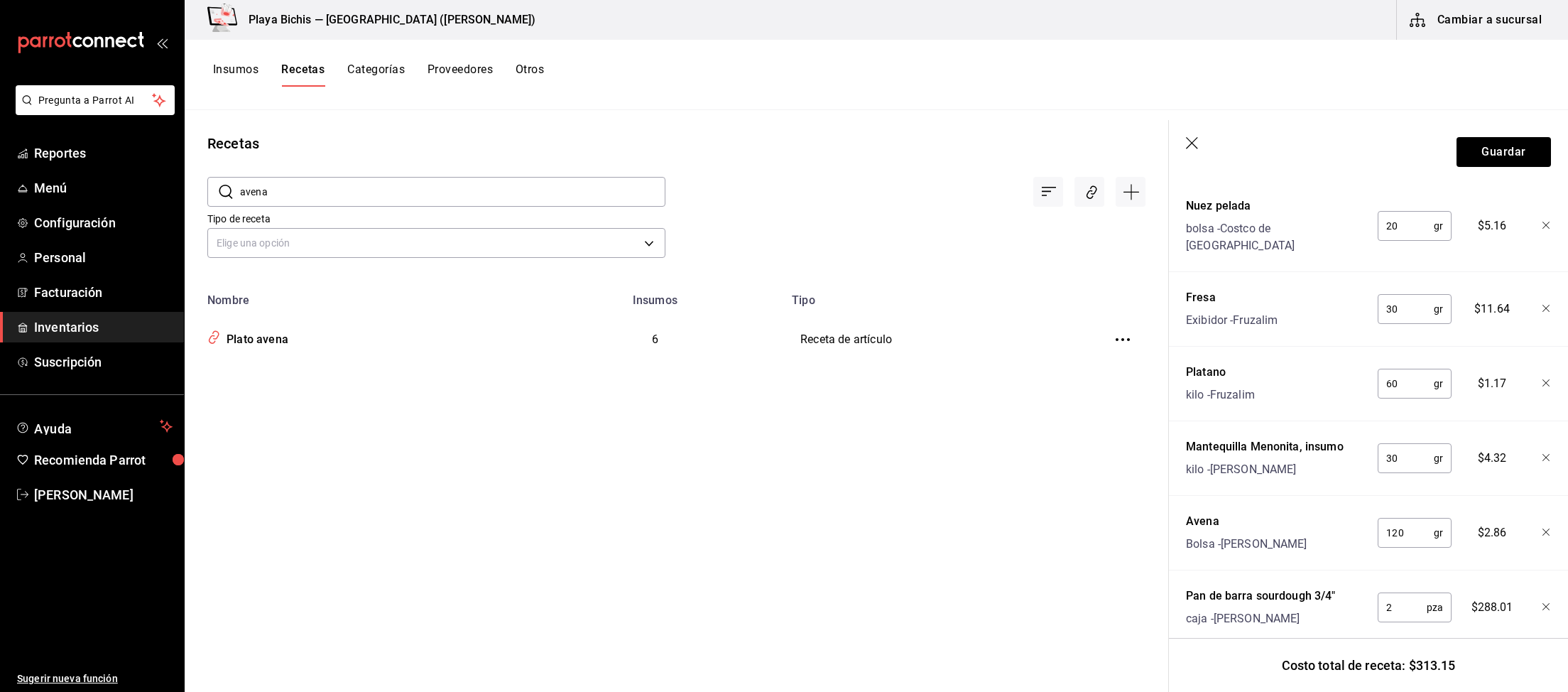
scroll to position [409, 0]
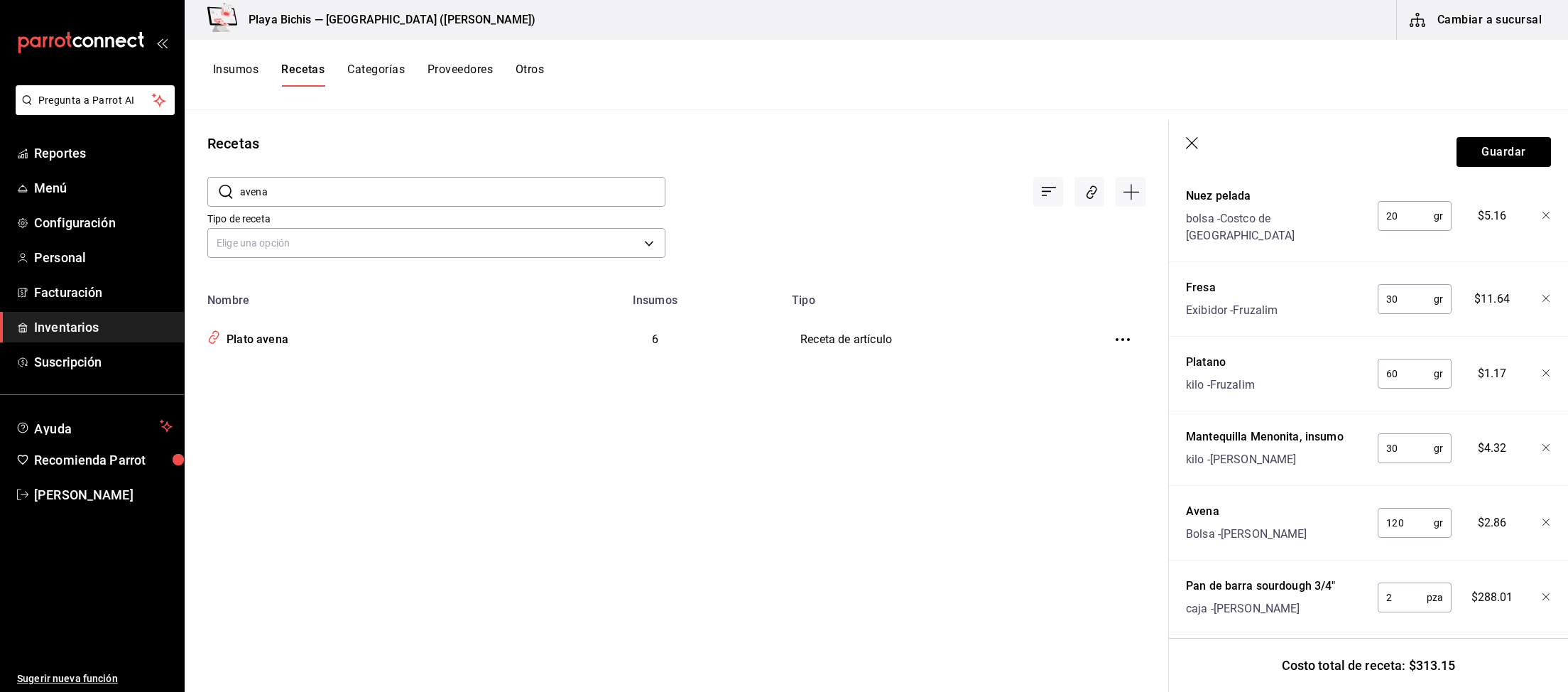
click at [1187, 143] on icon "button" at bounding box center [1193, 144] width 14 height 14
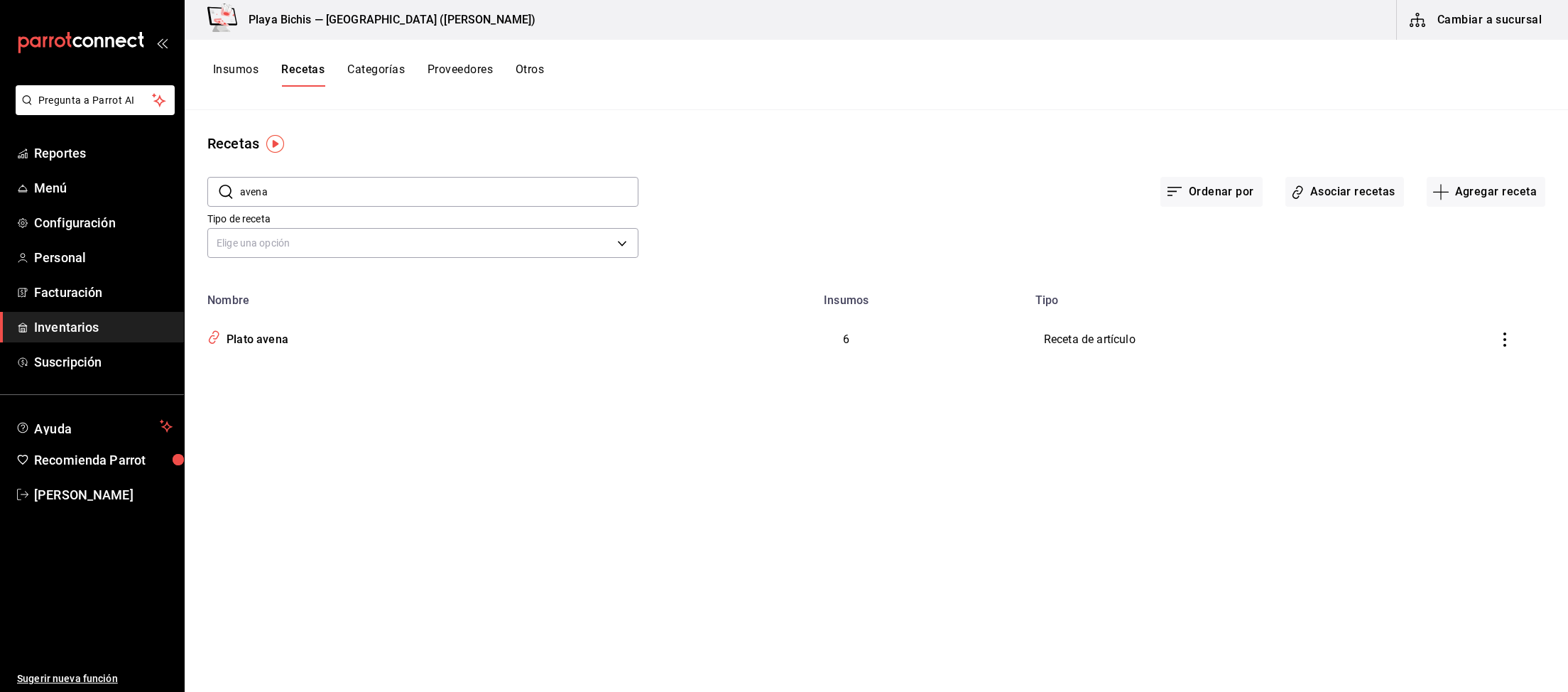
drag, startPoint x: 366, startPoint y: 195, endPoint x: 124, endPoint y: 190, distance: 242.1
click at [240, 190] on input "avena" at bounding box center [440, 192] width 398 height 29
type input "torta"
click at [233, 69] on button "Insumos" at bounding box center [235, 74] width 46 height 24
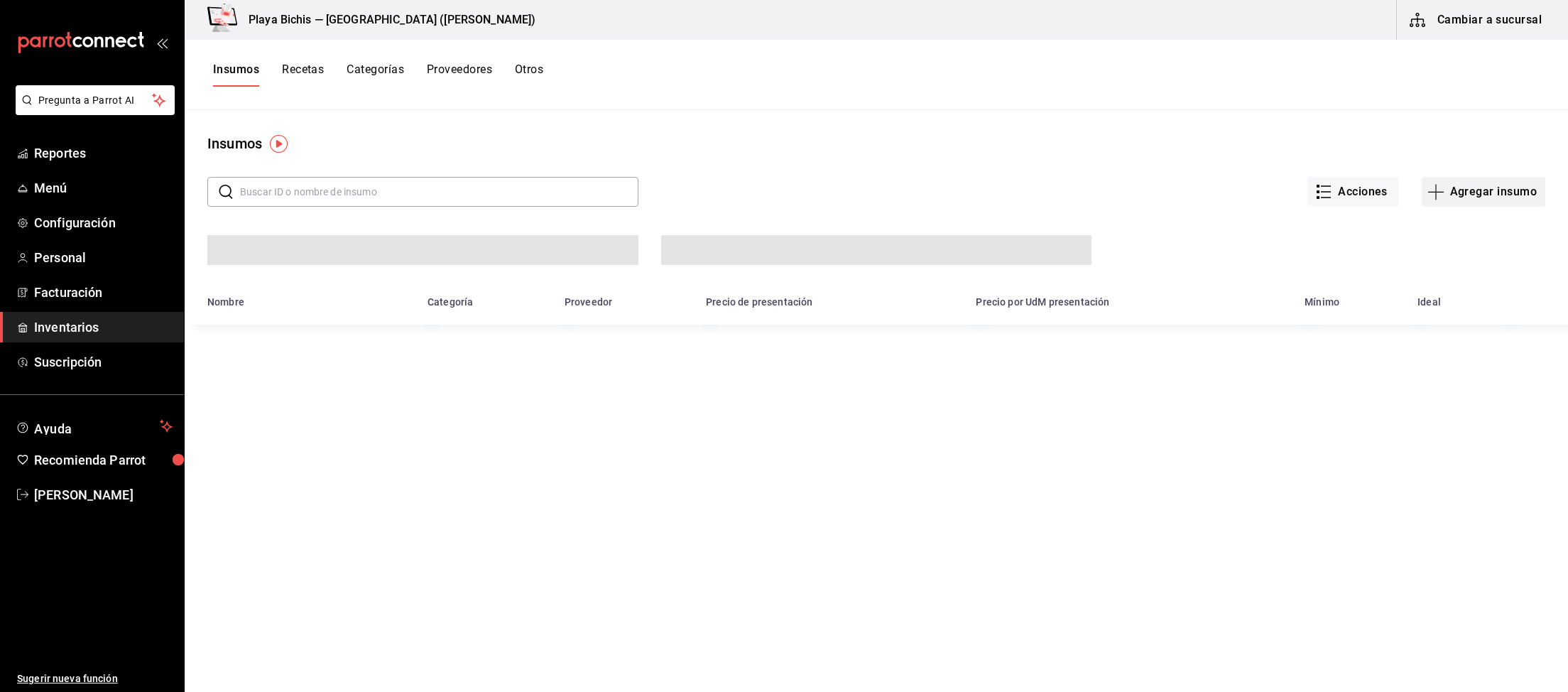
click at [1472, 195] on button "Agregar insumo" at bounding box center [1483, 191] width 123 height 30
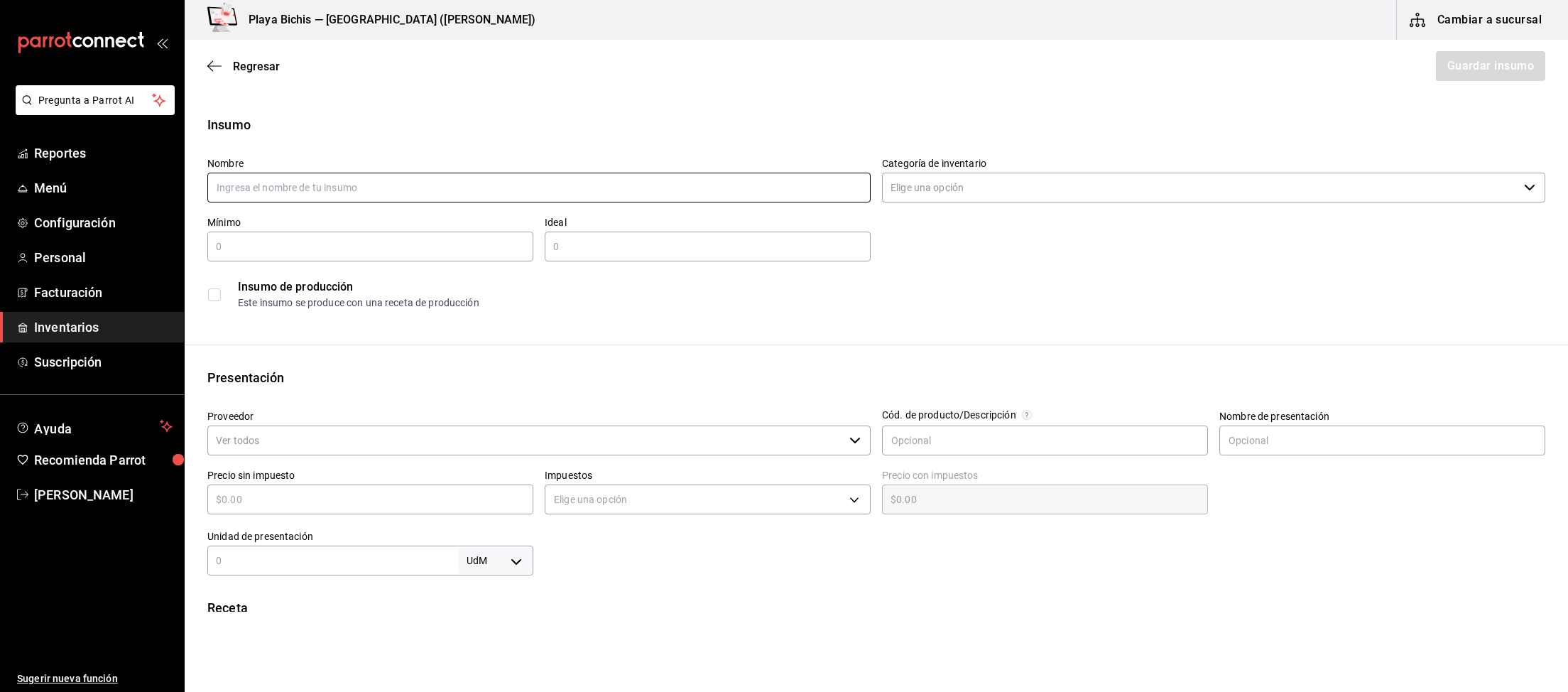
click at [625, 190] on input "text" at bounding box center [539, 187] width 663 height 30
paste input "Concha pan dulce, prep"
type input "Concha pan dulce, prep"
click at [1052, 192] on input "Categoría de inventario" at bounding box center [1200, 187] width 636 height 30
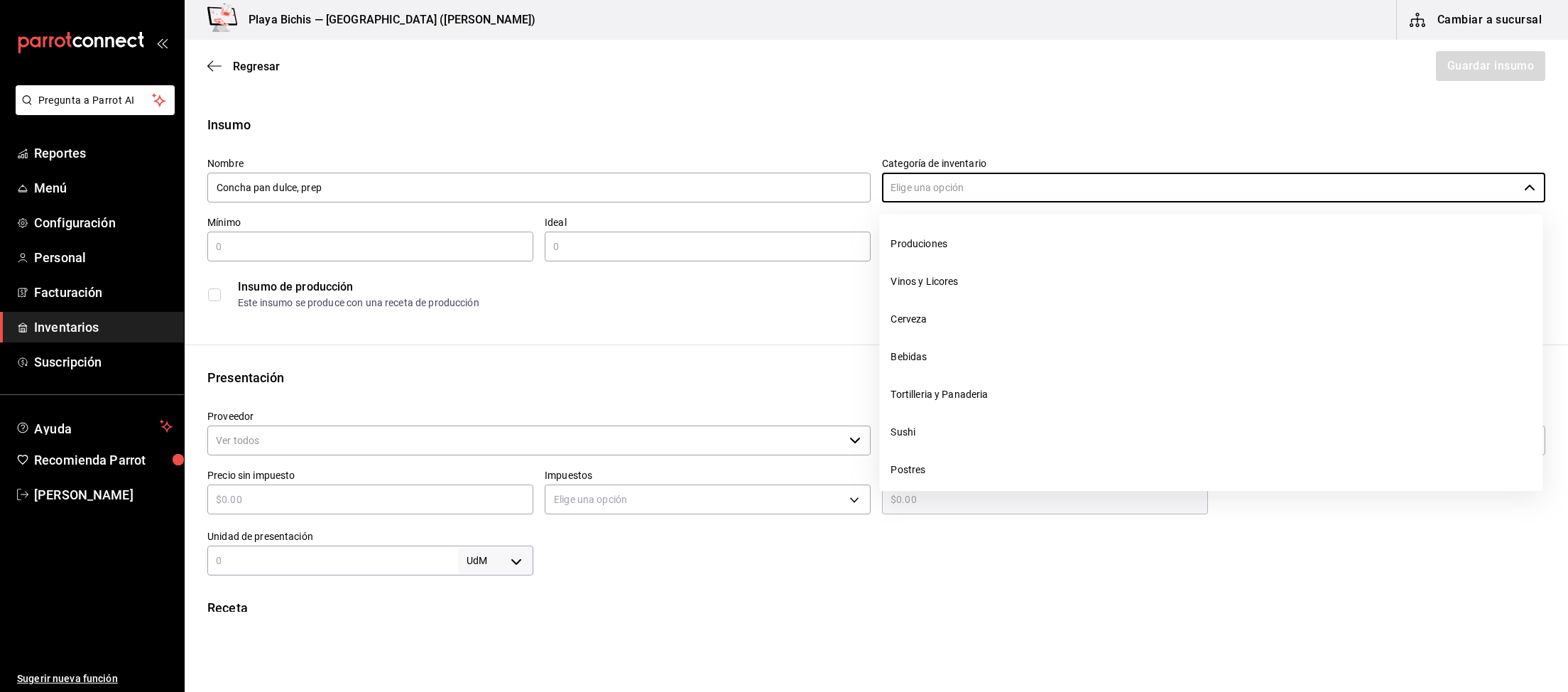
click at [972, 243] on li "Produciones" at bounding box center [1211, 244] width 663 height 38
type input "Produciones"
click at [468, 241] on input "text" at bounding box center [370, 246] width 326 height 17
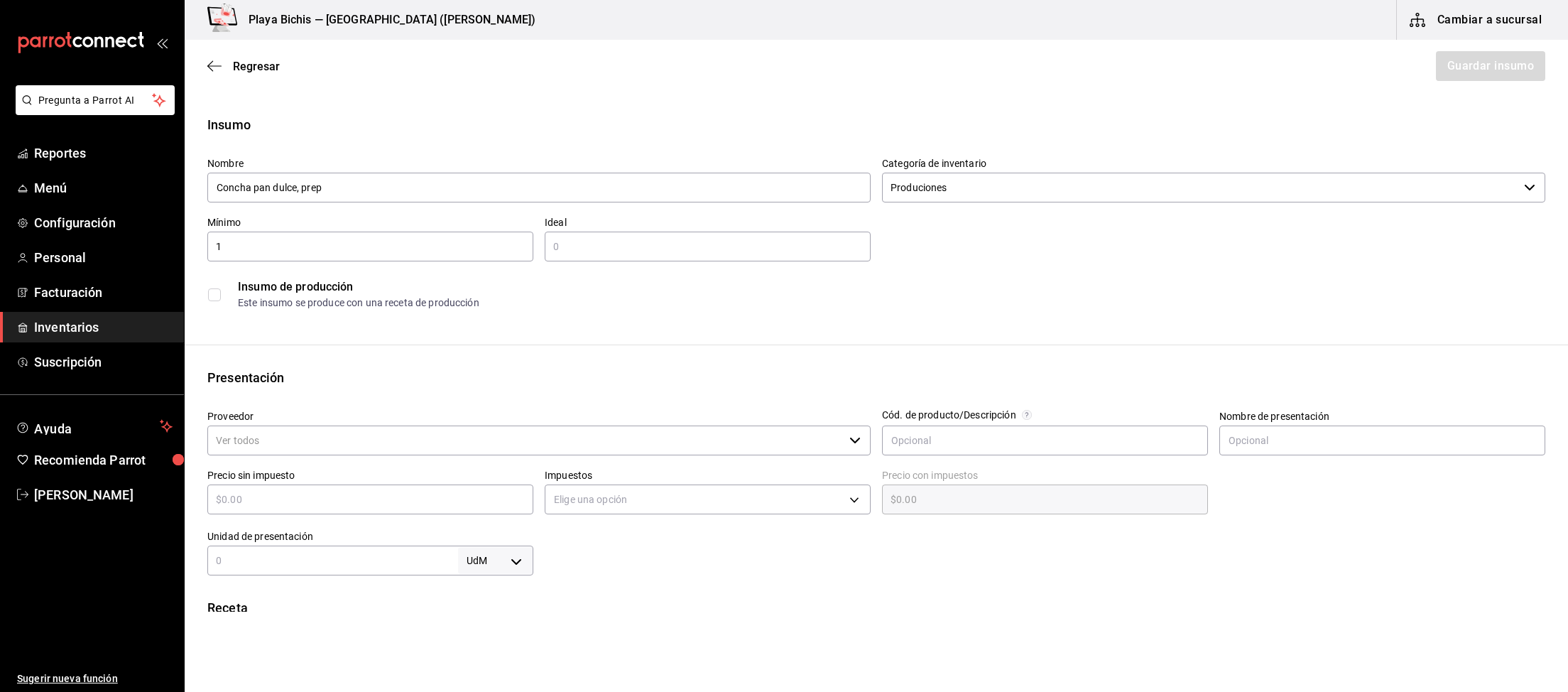
type input "1"
type input "3"
click at [214, 296] on input "checkbox" at bounding box center [214, 295] width 13 height 13
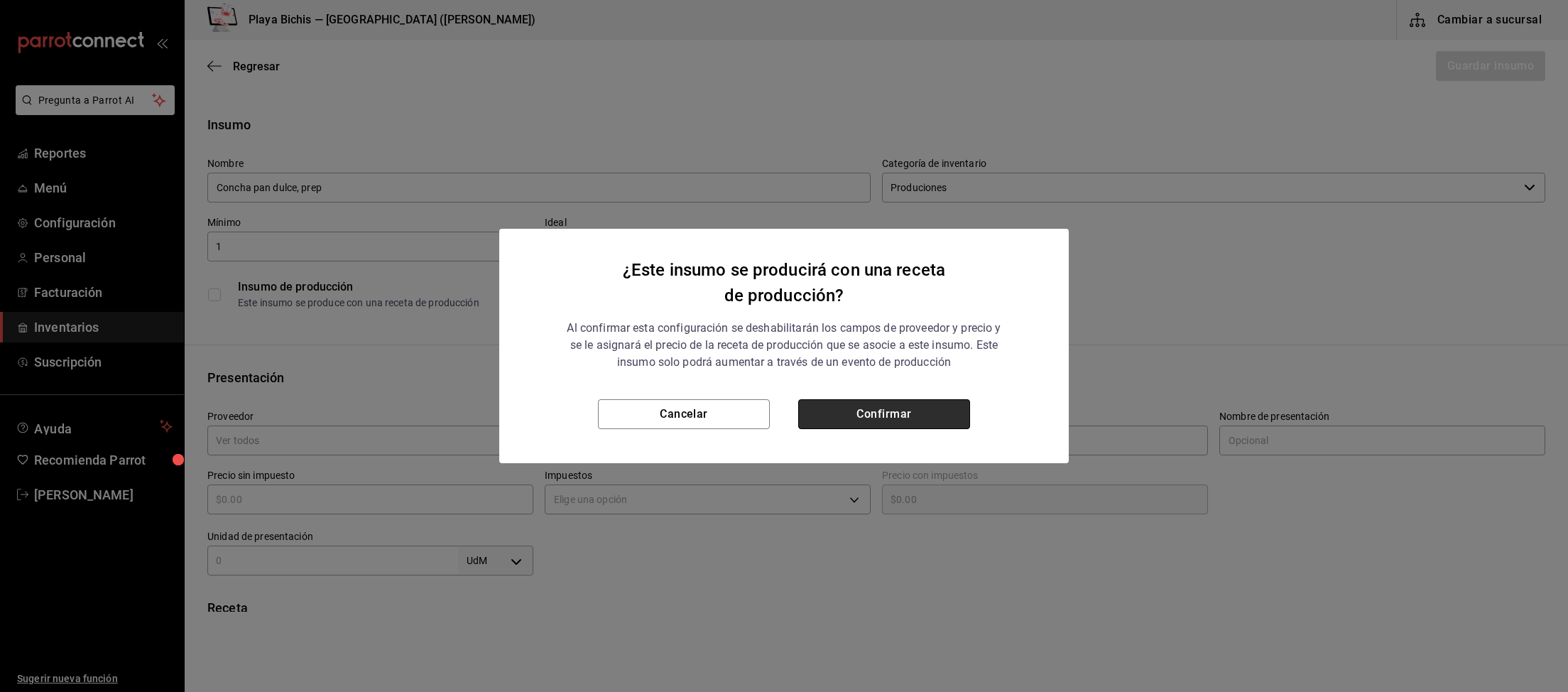
click at [893, 409] on button "Confirmar" at bounding box center [884, 414] width 172 height 30
checkbox input "true"
type input "$0.00"
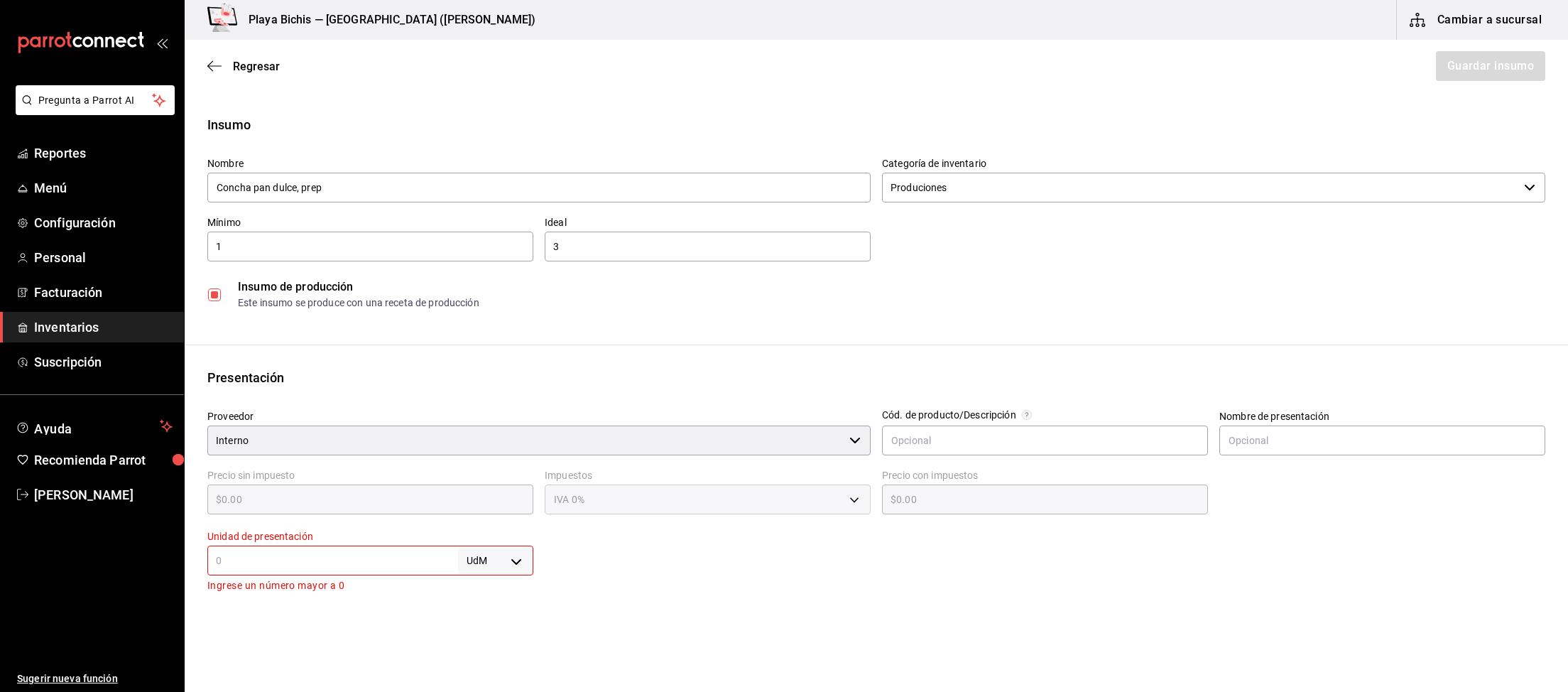
click at [516, 570] on body "Pregunta a Parrot AI Reportes Menú Configuración Personal Facturación Inventari…" at bounding box center [784, 306] width 1568 height 612
click at [490, 580] on li "gr" at bounding box center [495, 580] width 74 height 23
type input "GRAM"
click at [345, 562] on input "text" at bounding box center [332, 560] width 251 height 17
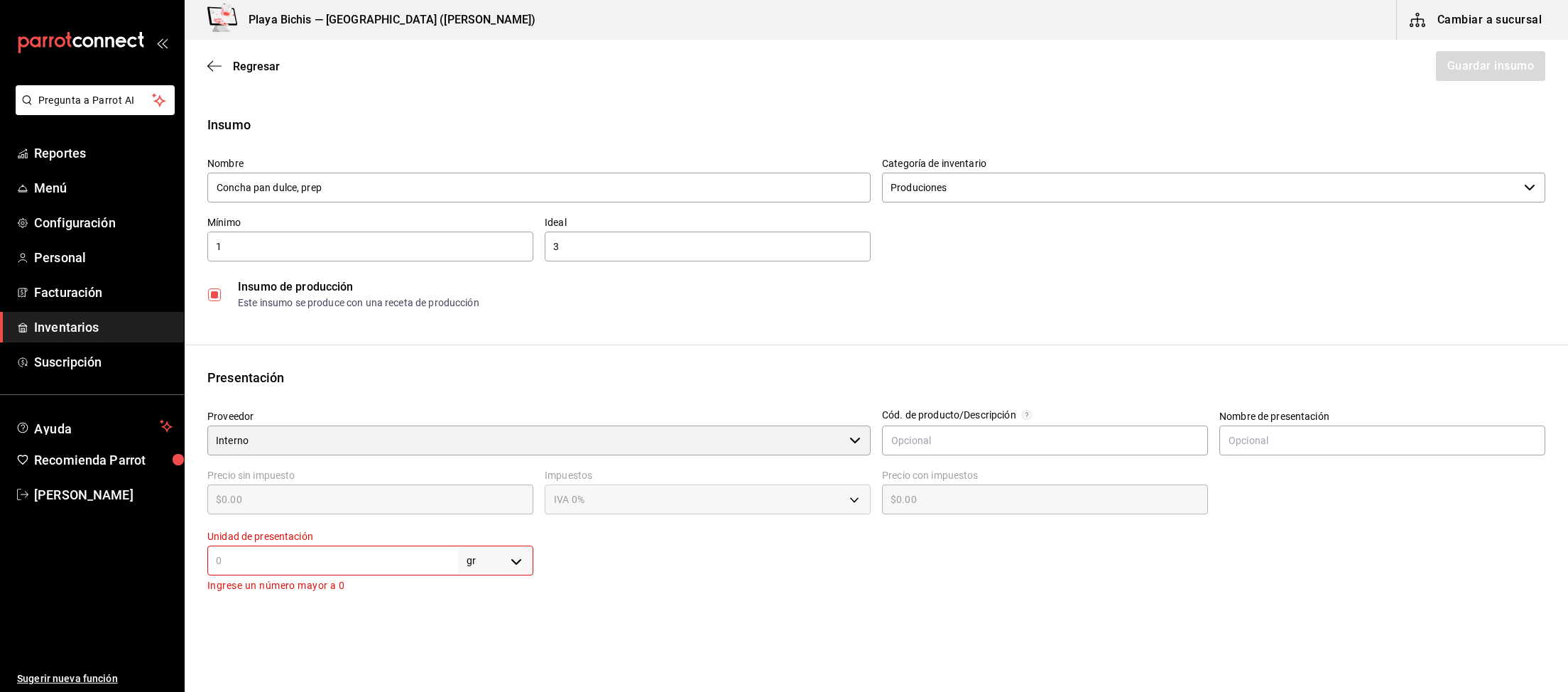
type input "1"
click at [1464, 67] on button "Guardar insumo" at bounding box center [1489, 65] width 111 height 30
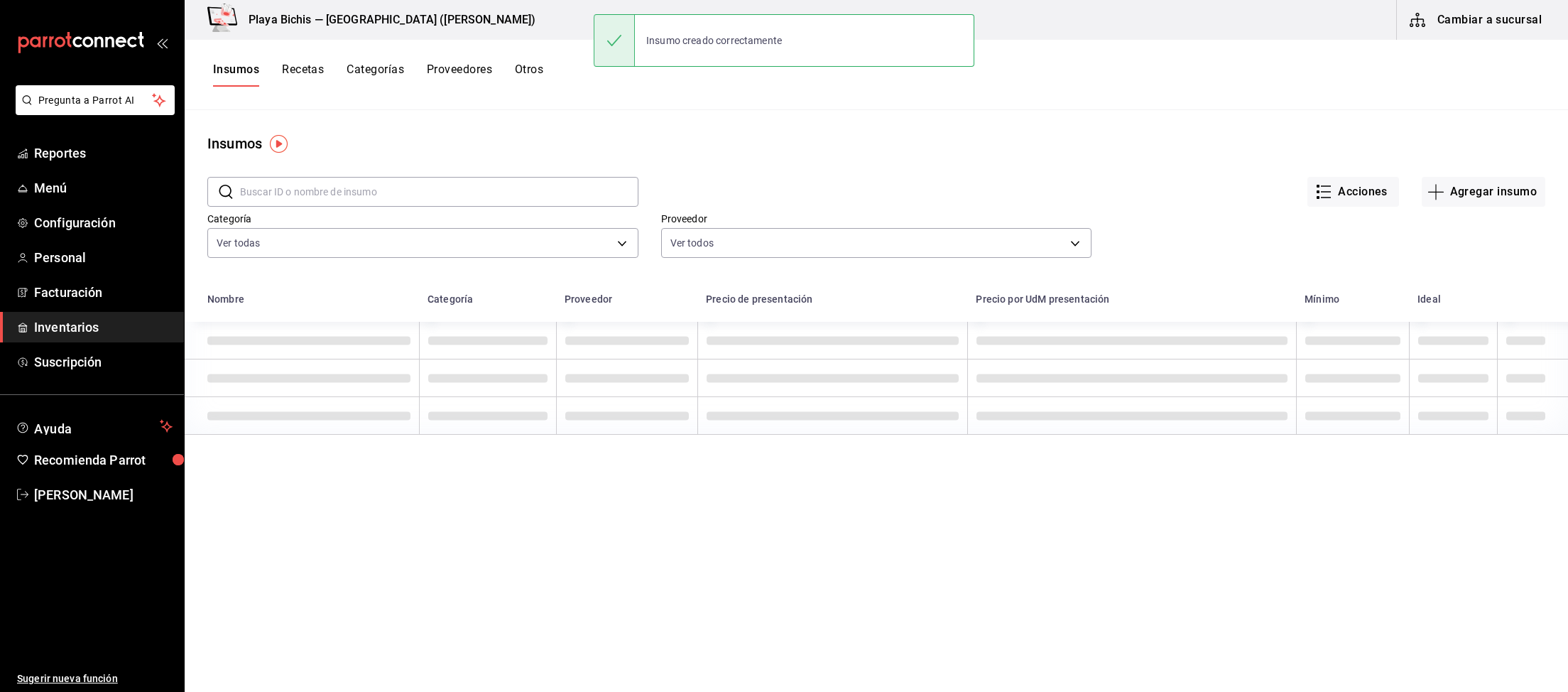
click at [294, 67] on button "Recetas" at bounding box center [302, 74] width 42 height 24
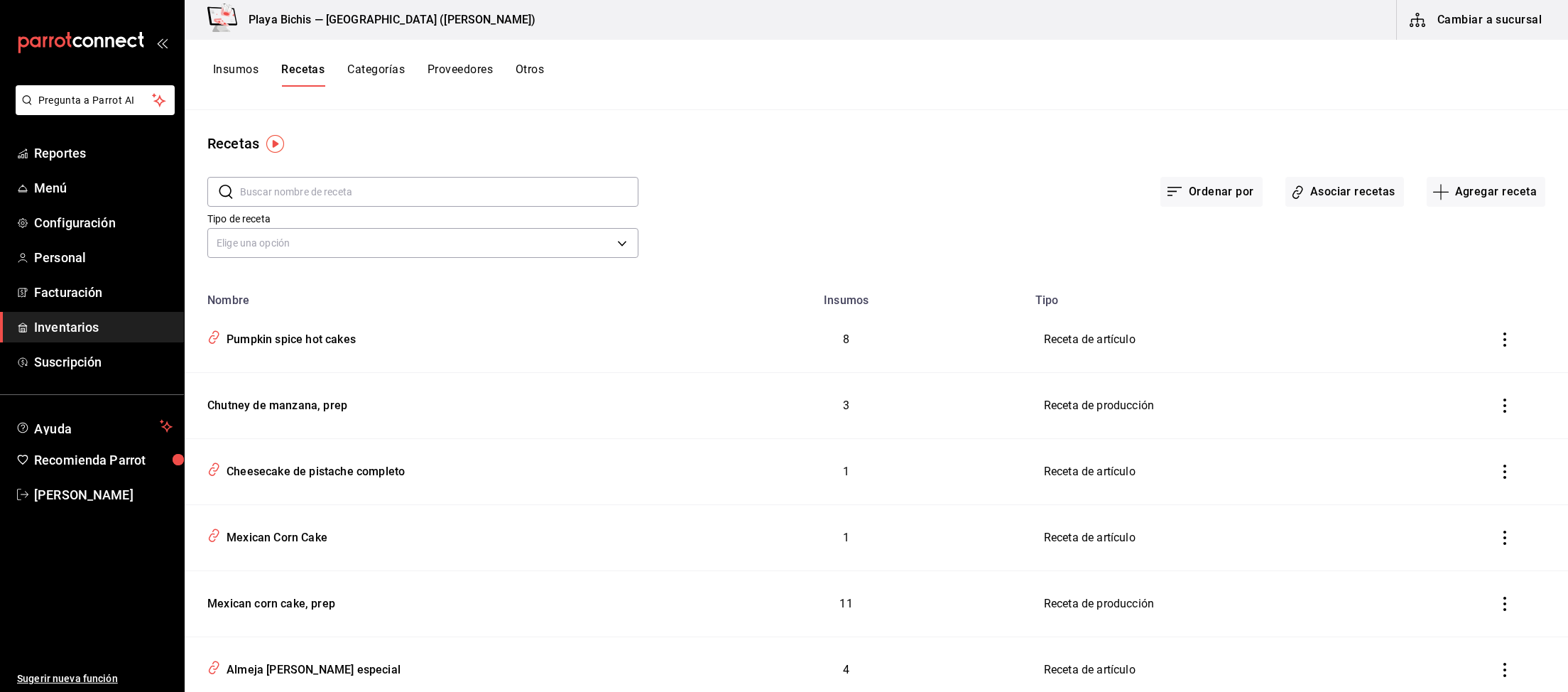
click at [1481, 196] on button "Agregar receta" at bounding box center [1486, 191] width 119 height 30
click at [1465, 305] on span "Receta de producción" at bounding box center [1486, 307] width 120 height 15
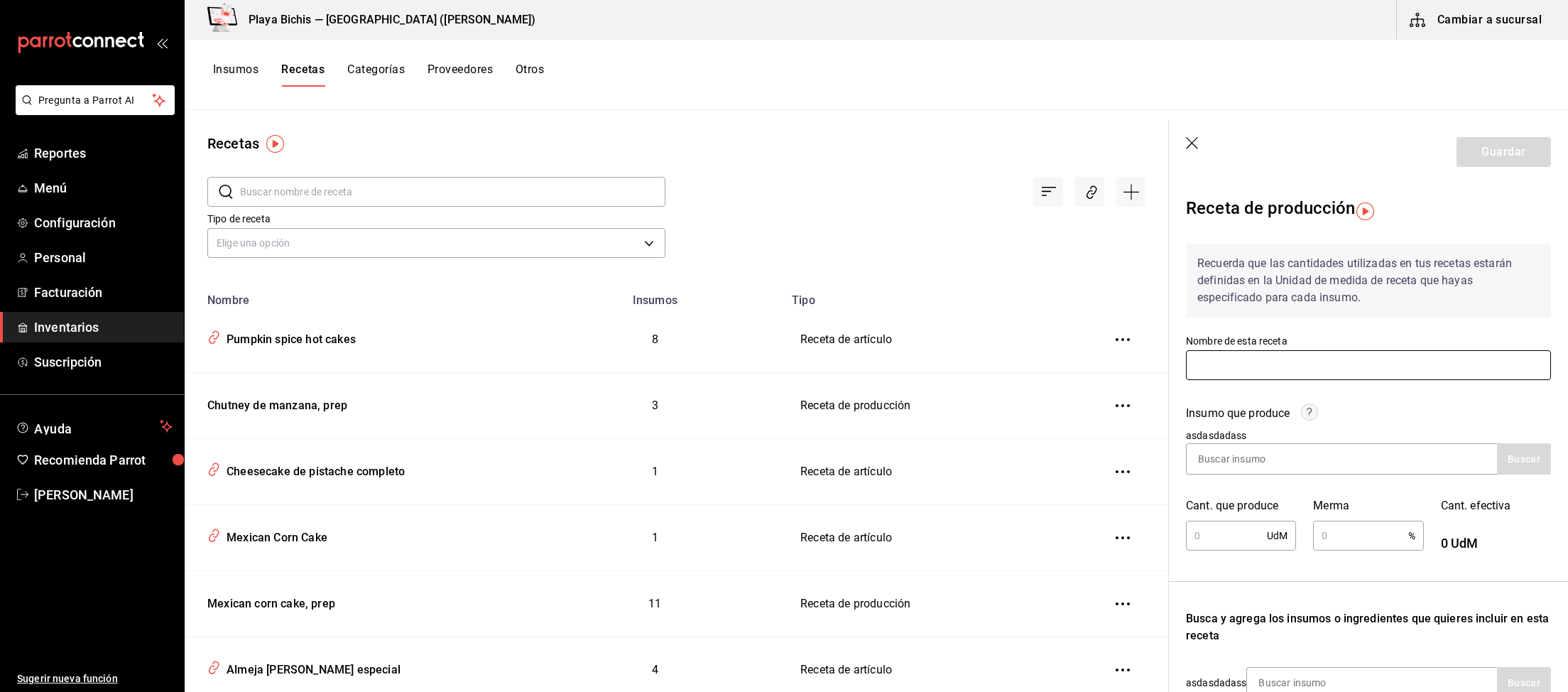
click at [1250, 368] on input "text" at bounding box center [1368, 365] width 365 height 30
paste input "Concha pan dulce, prep"
type input "Concha pan dulce, prep"
click at [1288, 455] on input at bounding box center [1257, 459] width 142 height 30
paste input "Concha pan dulce, prep"
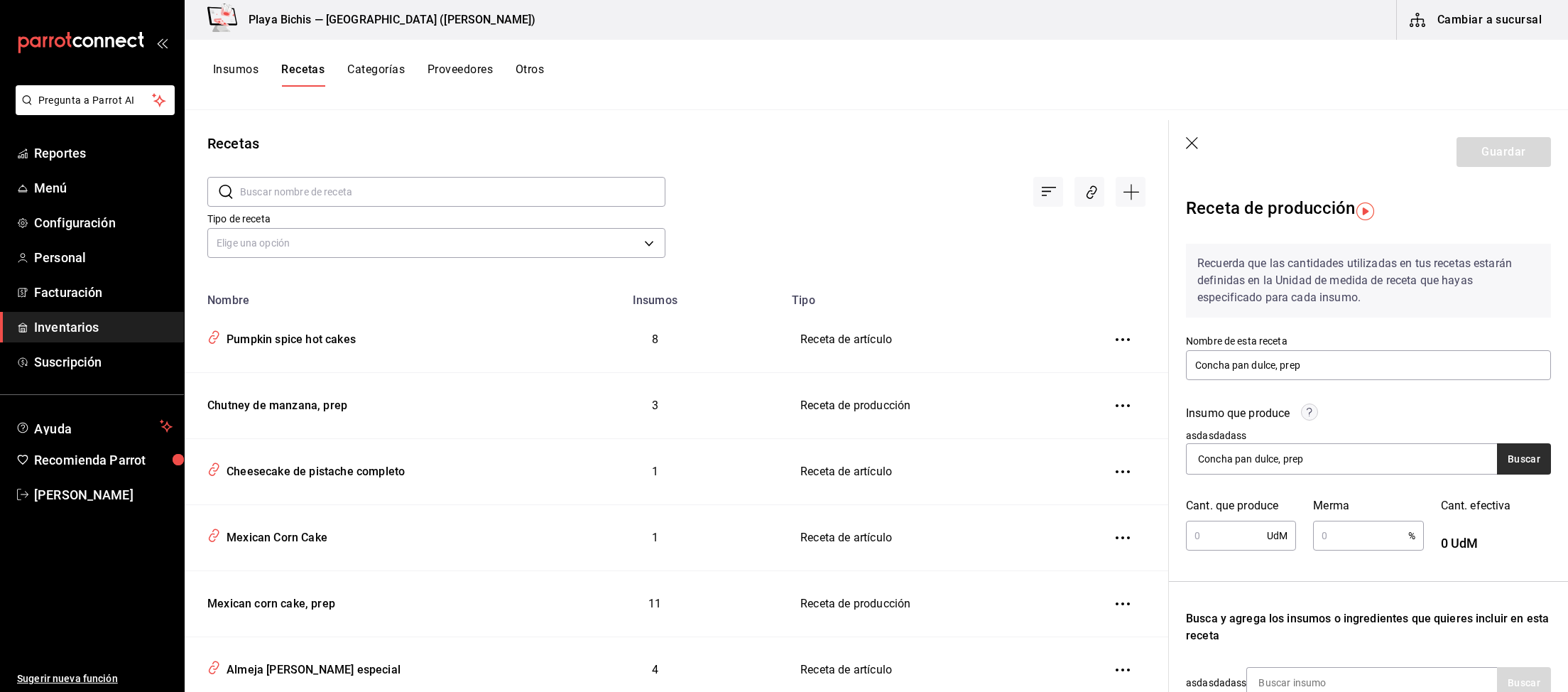
type input "Concha pan dulce, prep"
click at [1509, 467] on button "Buscar" at bounding box center [1523, 459] width 54 height 31
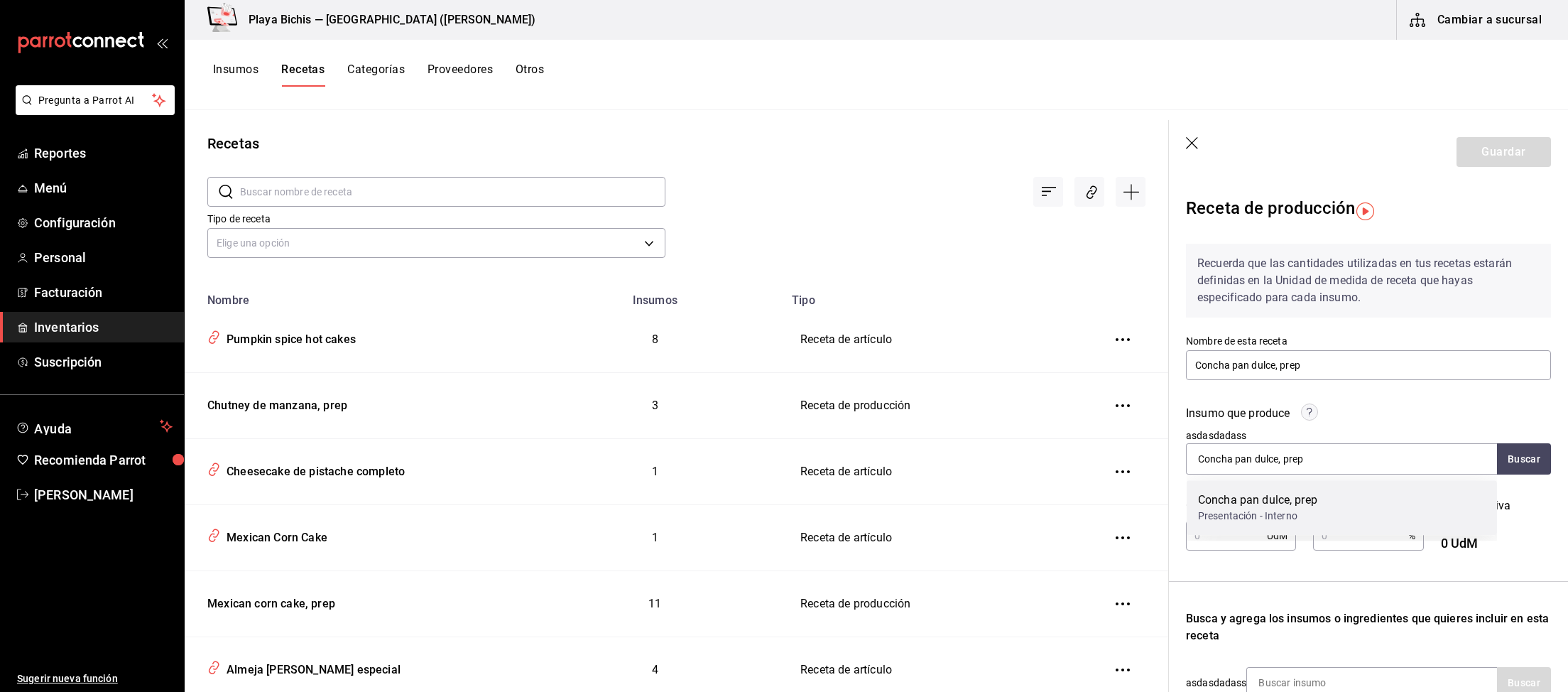
click at [1306, 515] on div "Presentación - Interno" at bounding box center [1258, 516] width 120 height 15
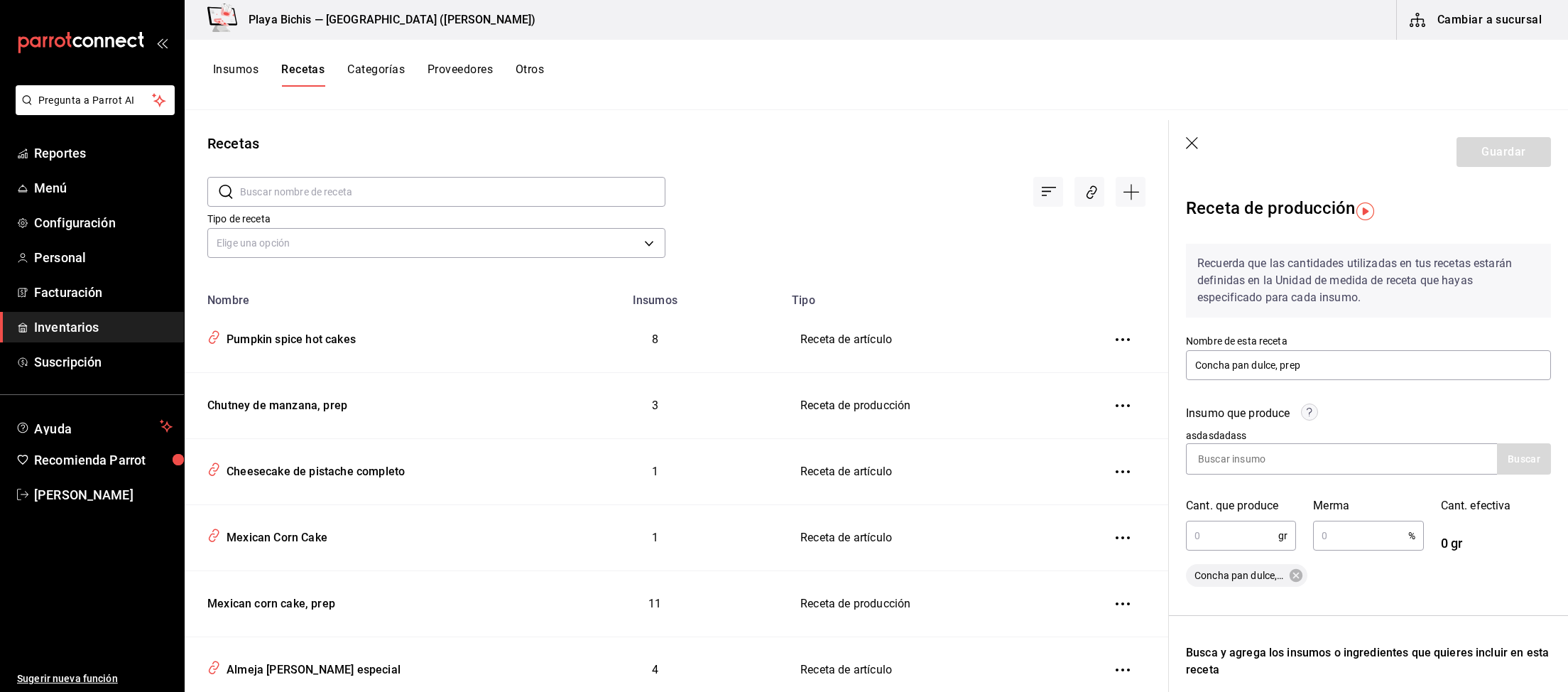
click at [1213, 533] on input "text" at bounding box center [1231, 536] width 92 height 29
type input "1,200"
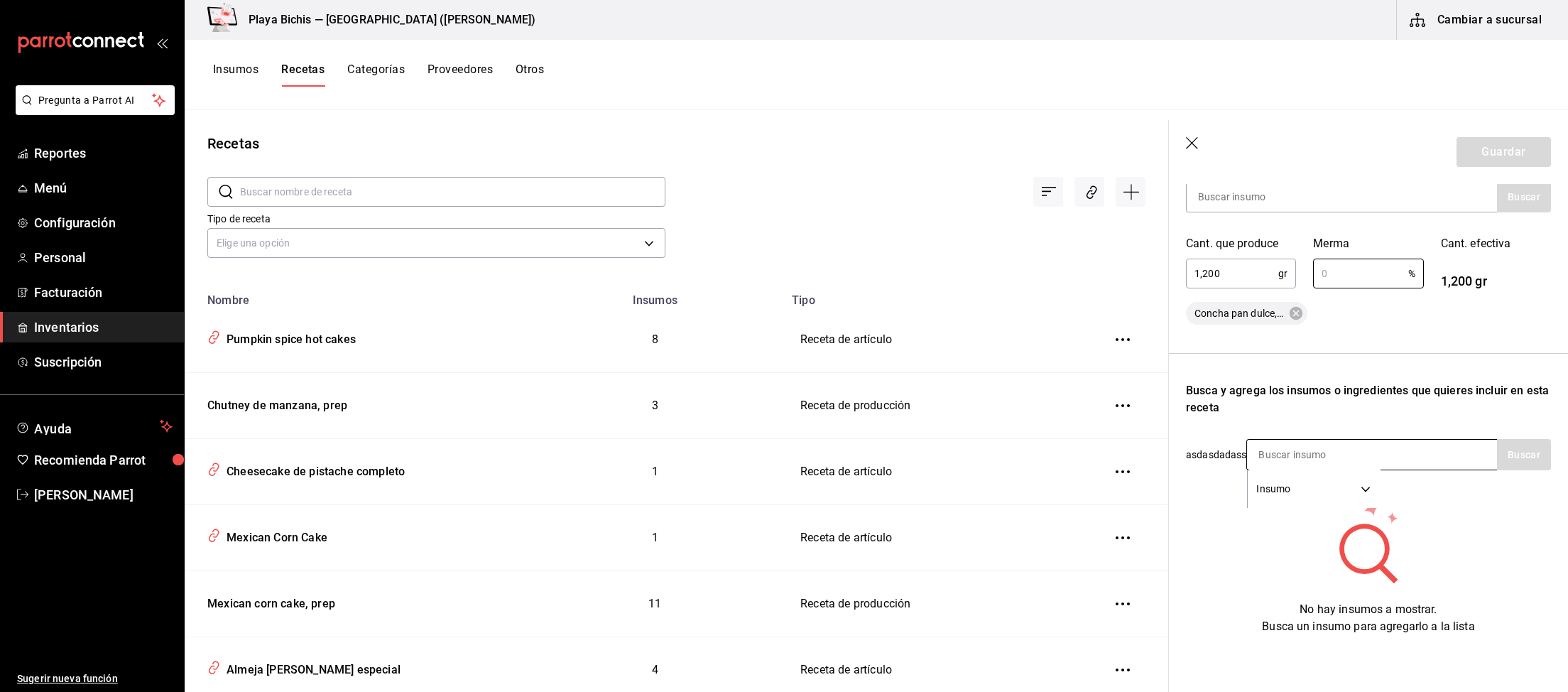
click at [1346, 459] on input at bounding box center [1317, 454] width 142 height 30
type input "harina"
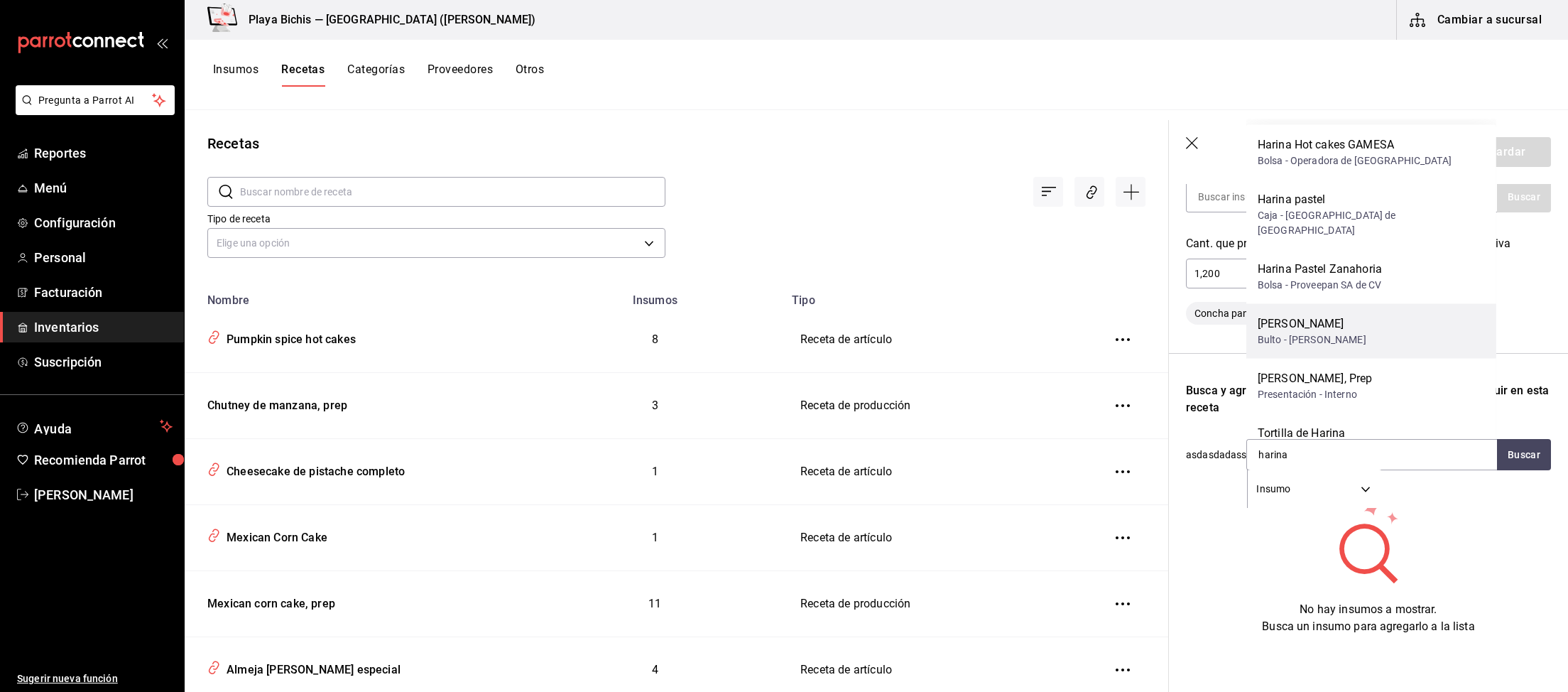
click at [1345, 333] on div "Bulto - Ramon Lopez Gomez" at bounding box center [1312, 340] width 109 height 15
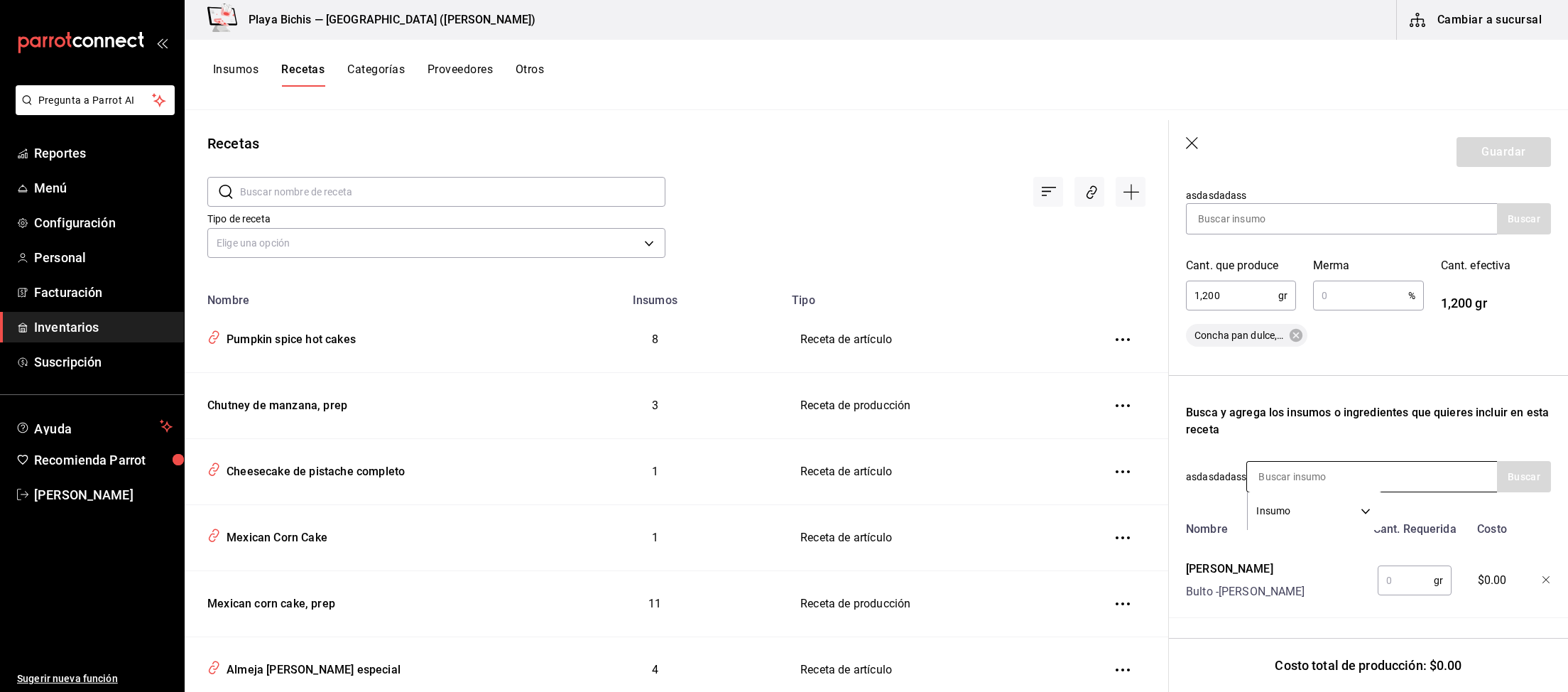
scroll to position [241, 0]
click at [1401, 579] on input "text" at bounding box center [1405, 580] width 56 height 29
type input "650"
click at [1288, 469] on input at bounding box center [1317, 477] width 142 height 30
type input "leche"
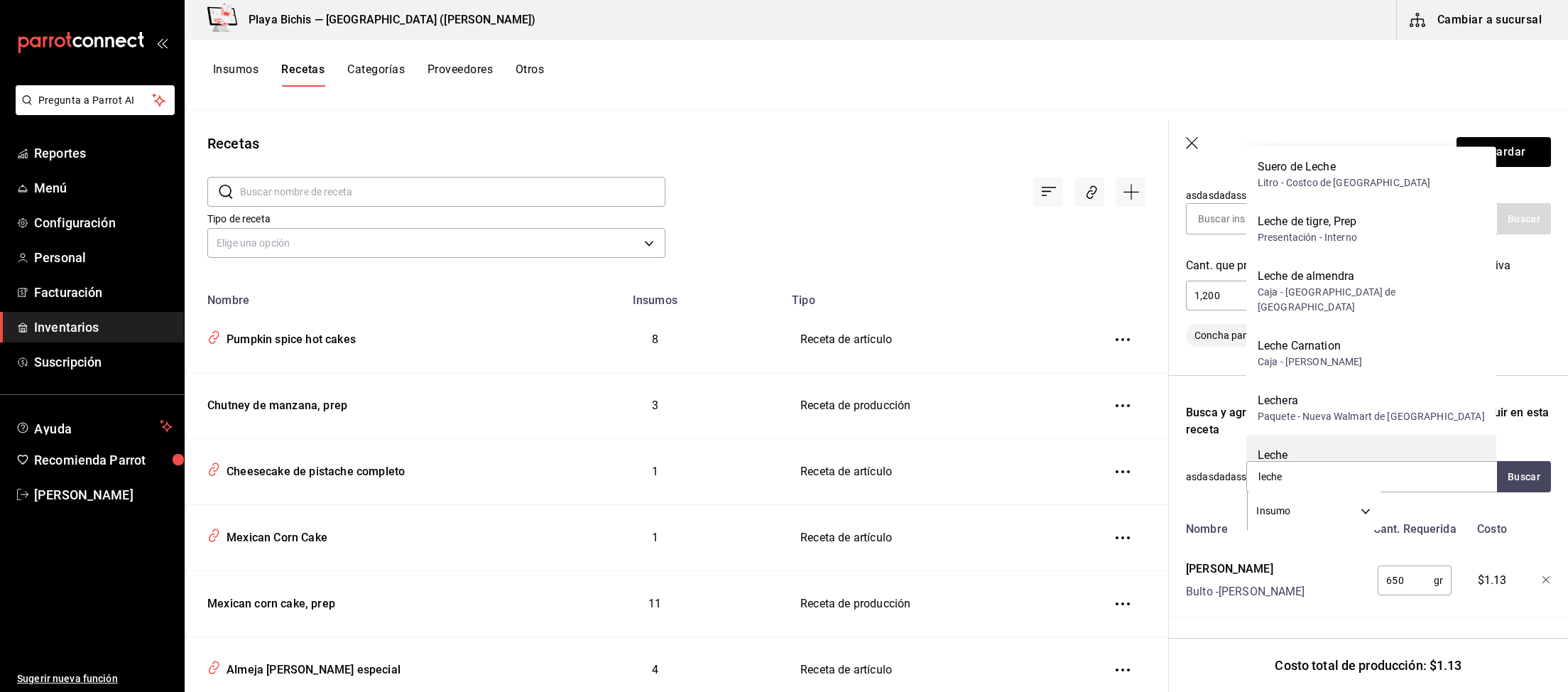
click at [1394, 447] on div "Leche" at bounding box center [1369, 455] width 223 height 17
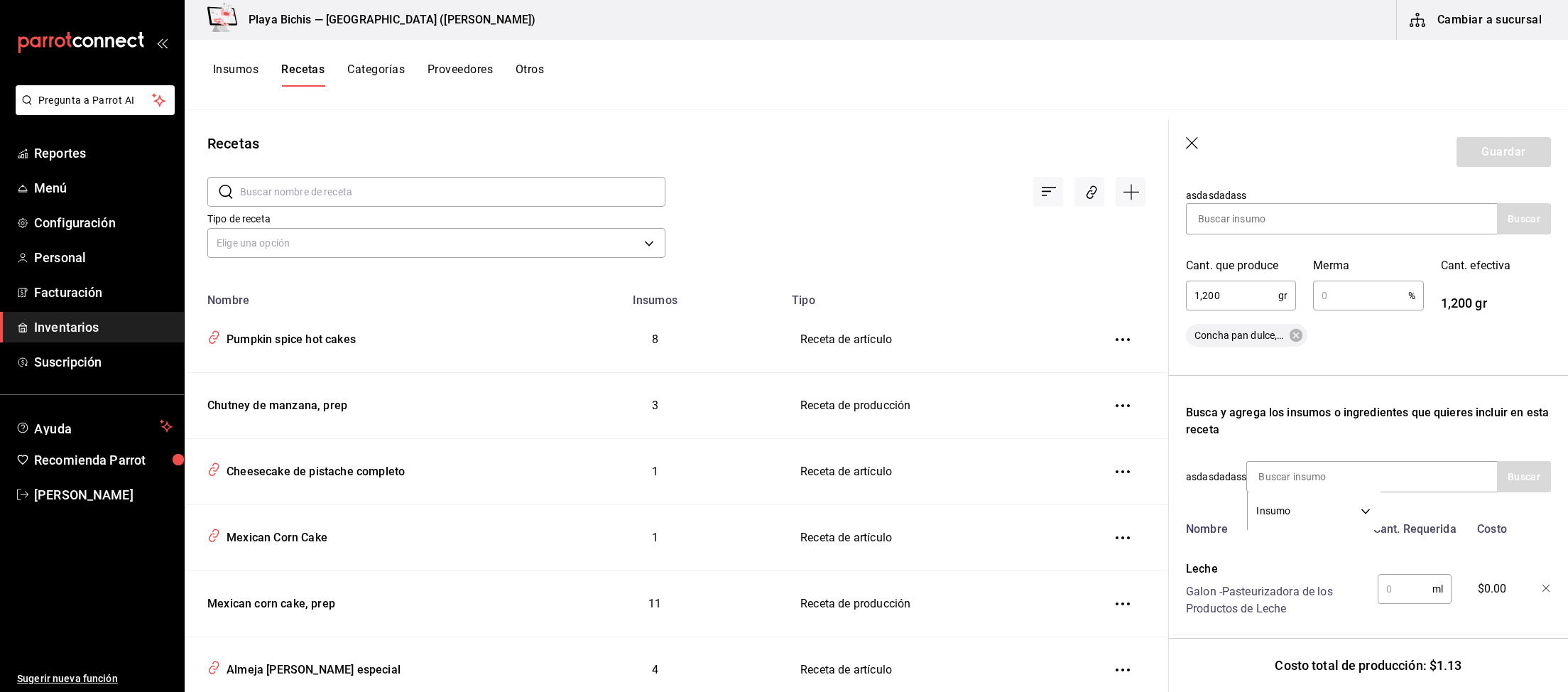
click at [1412, 594] on input "text" at bounding box center [1404, 589] width 55 height 29
type input "200"
click at [1331, 477] on input at bounding box center [1317, 477] width 142 height 30
type input "azucar"
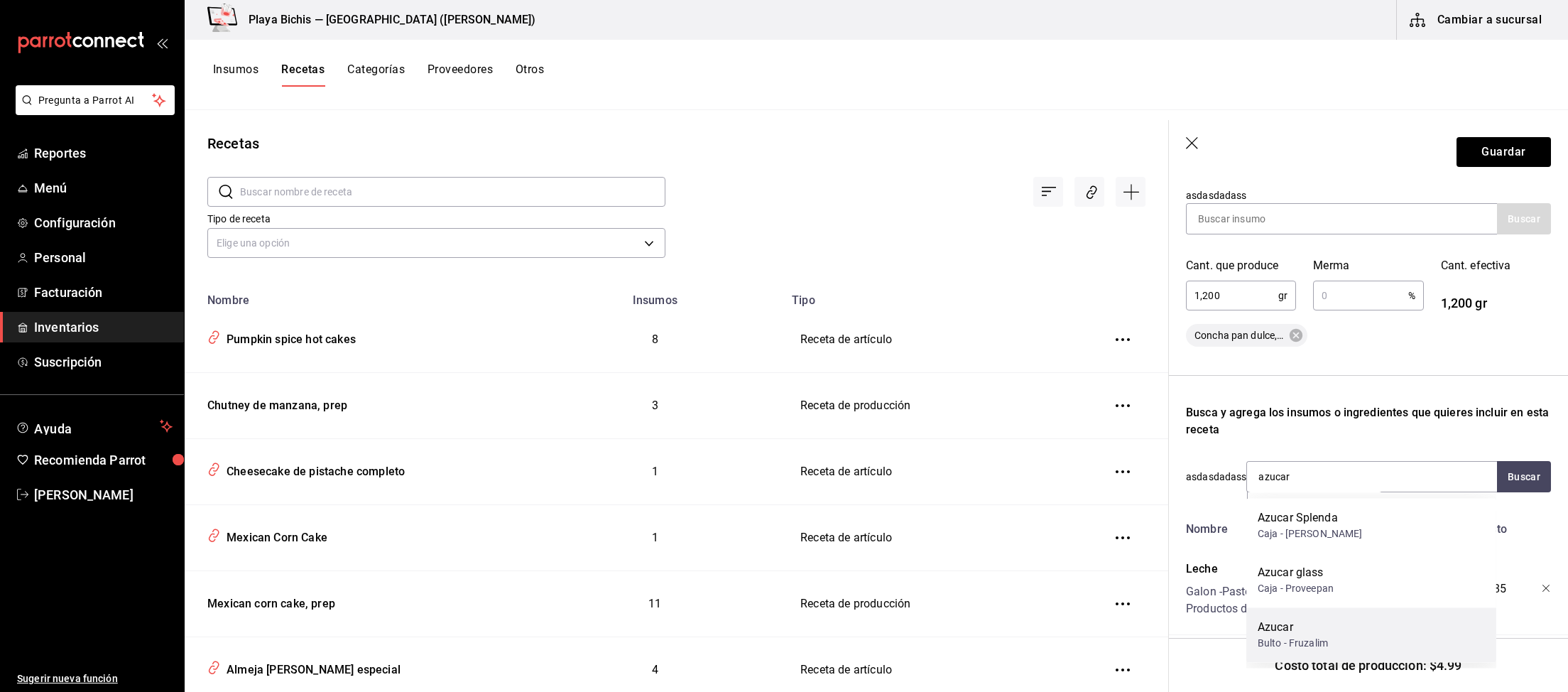
click at [1341, 641] on div "Azucar Bulto - Fruzalim" at bounding box center [1371, 634] width 250 height 55
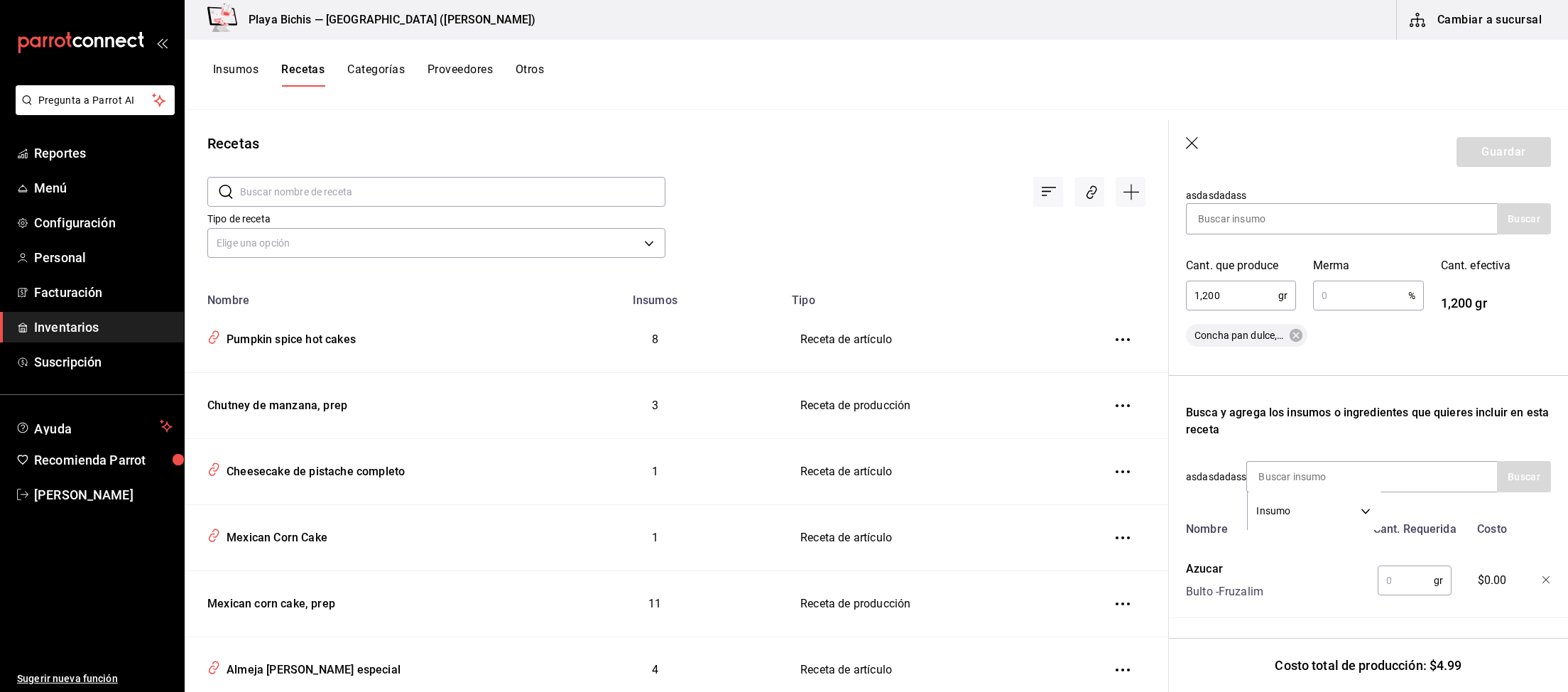
click at [1396, 587] on input "text" at bounding box center [1405, 580] width 56 height 29
type input "115"
click at [1339, 468] on input at bounding box center [1317, 477] width 142 height 30
type input "huevo"
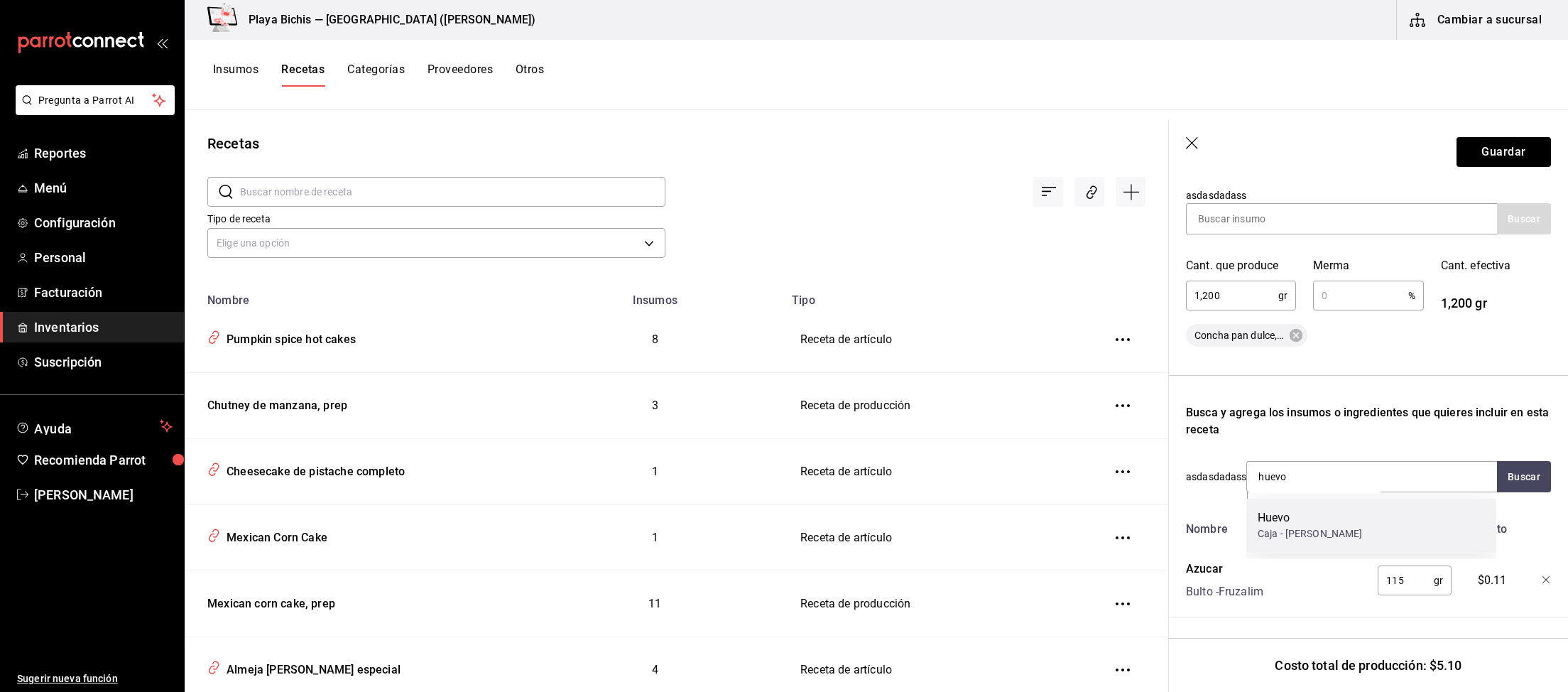
click at [1317, 512] on div "Huevo" at bounding box center [1310, 518] width 105 height 17
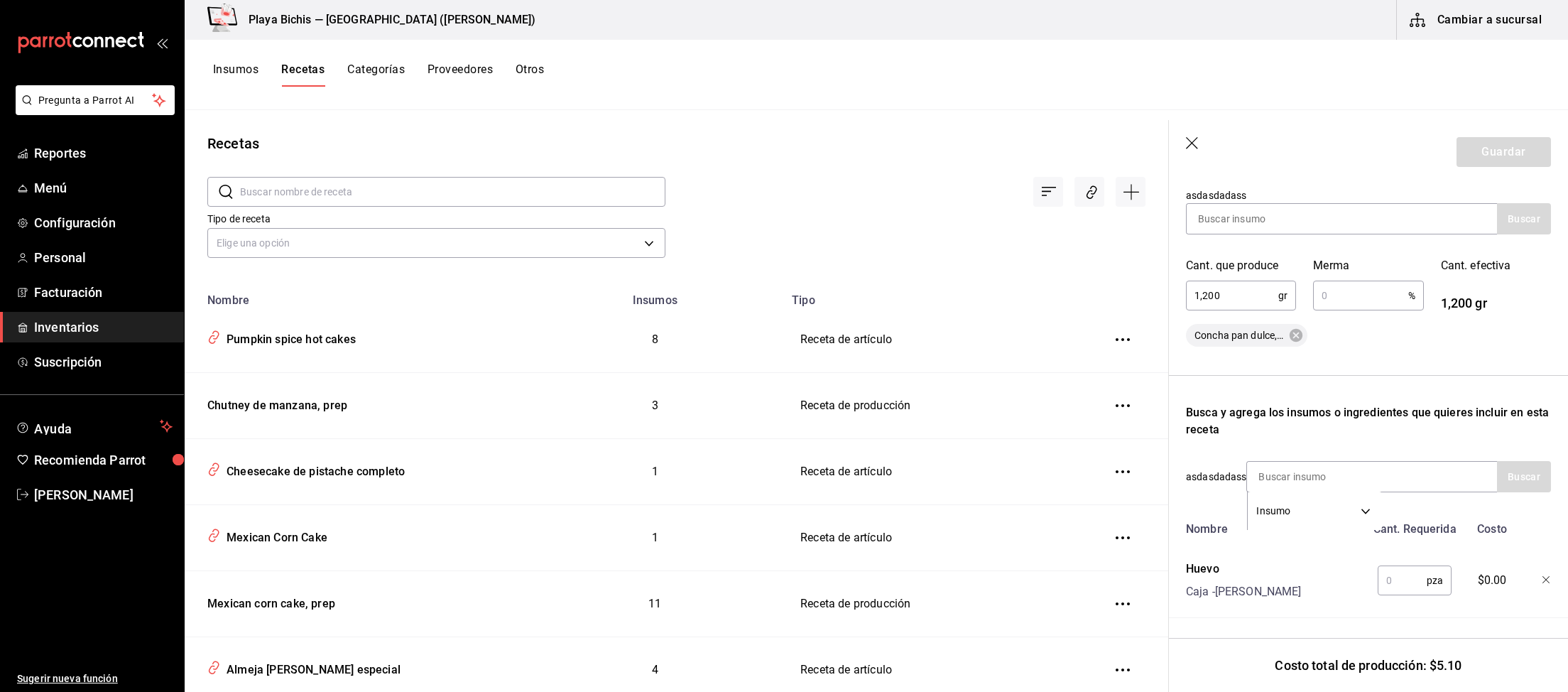
click at [1409, 583] on input "text" at bounding box center [1402, 580] width 49 height 29
type input "2"
click at [1339, 476] on input at bounding box center [1317, 477] width 142 height 30
type input "vainilla"
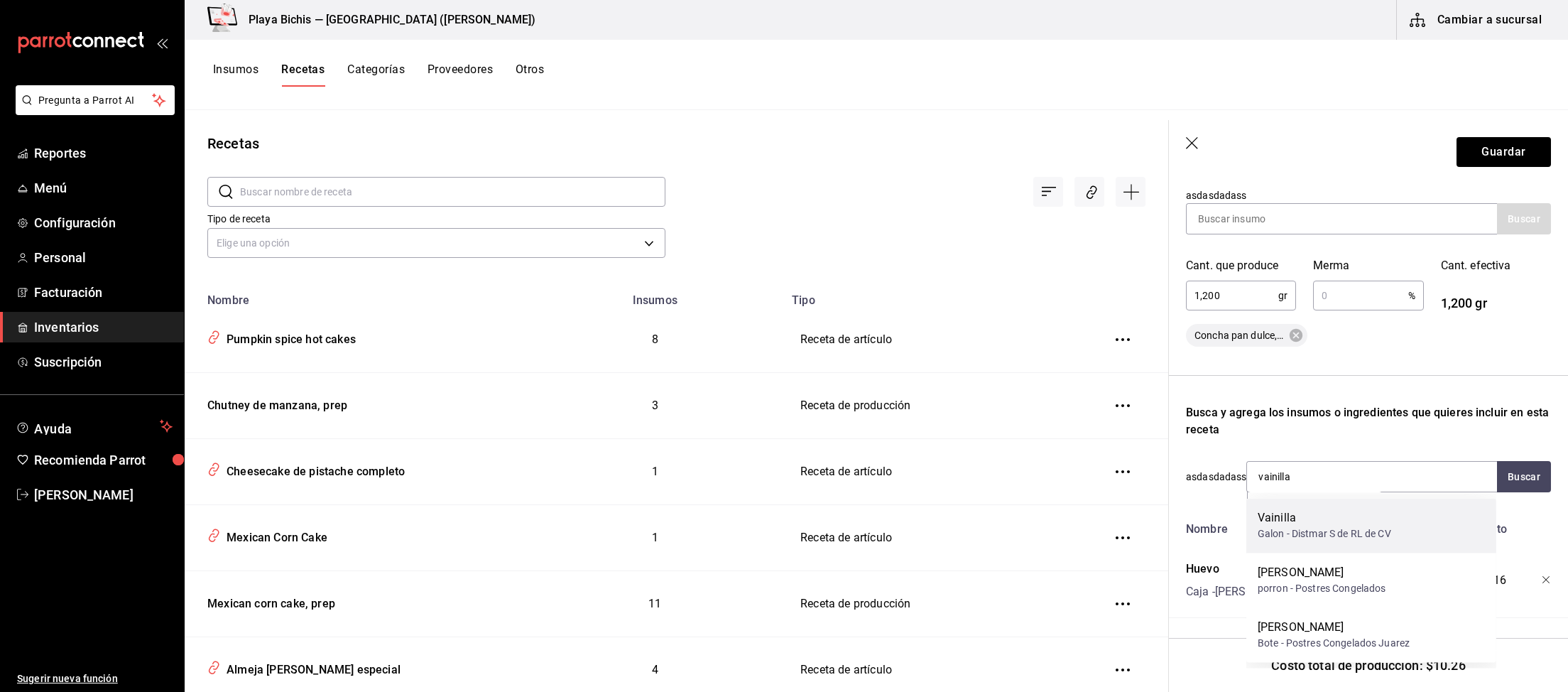
click at [1388, 536] on div "Galon - Distmar S de RL de CV" at bounding box center [1323, 534] width 133 height 15
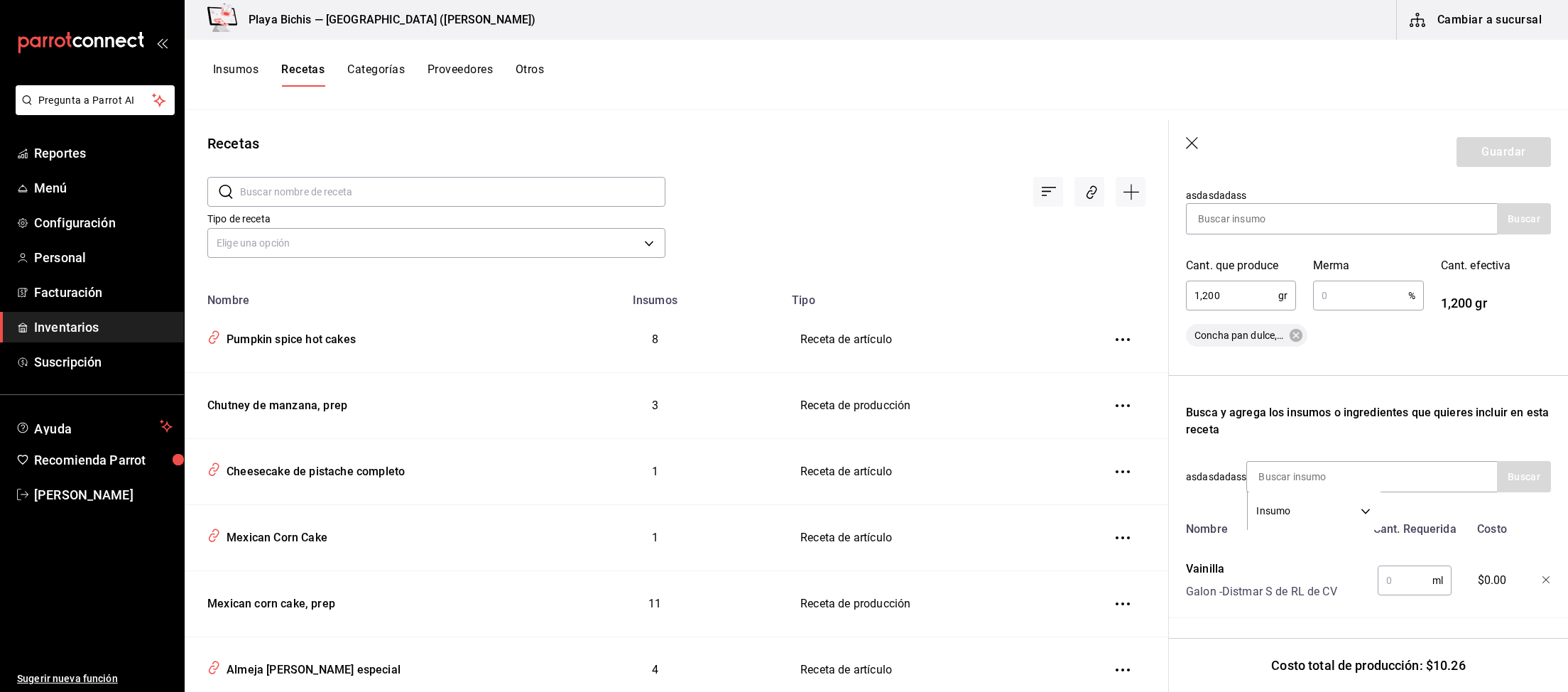
click at [1408, 583] on input "text" at bounding box center [1404, 580] width 55 height 29
type input "10"
click at [1338, 490] on input at bounding box center [1317, 477] width 142 height 30
type input "levadura"
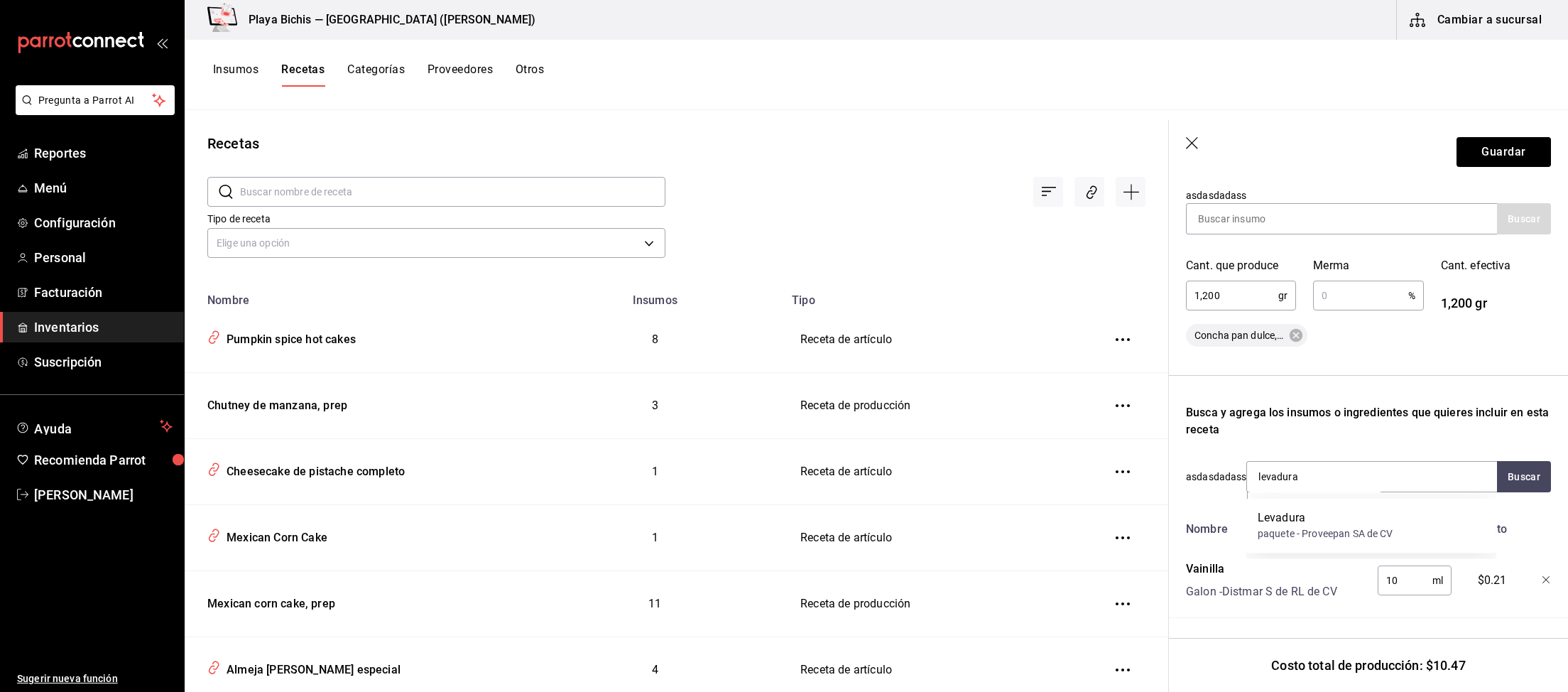
click at [1302, 527] on div "paquete - Proveepan SA de CV" at bounding box center [1325, 534] width 136 height 15
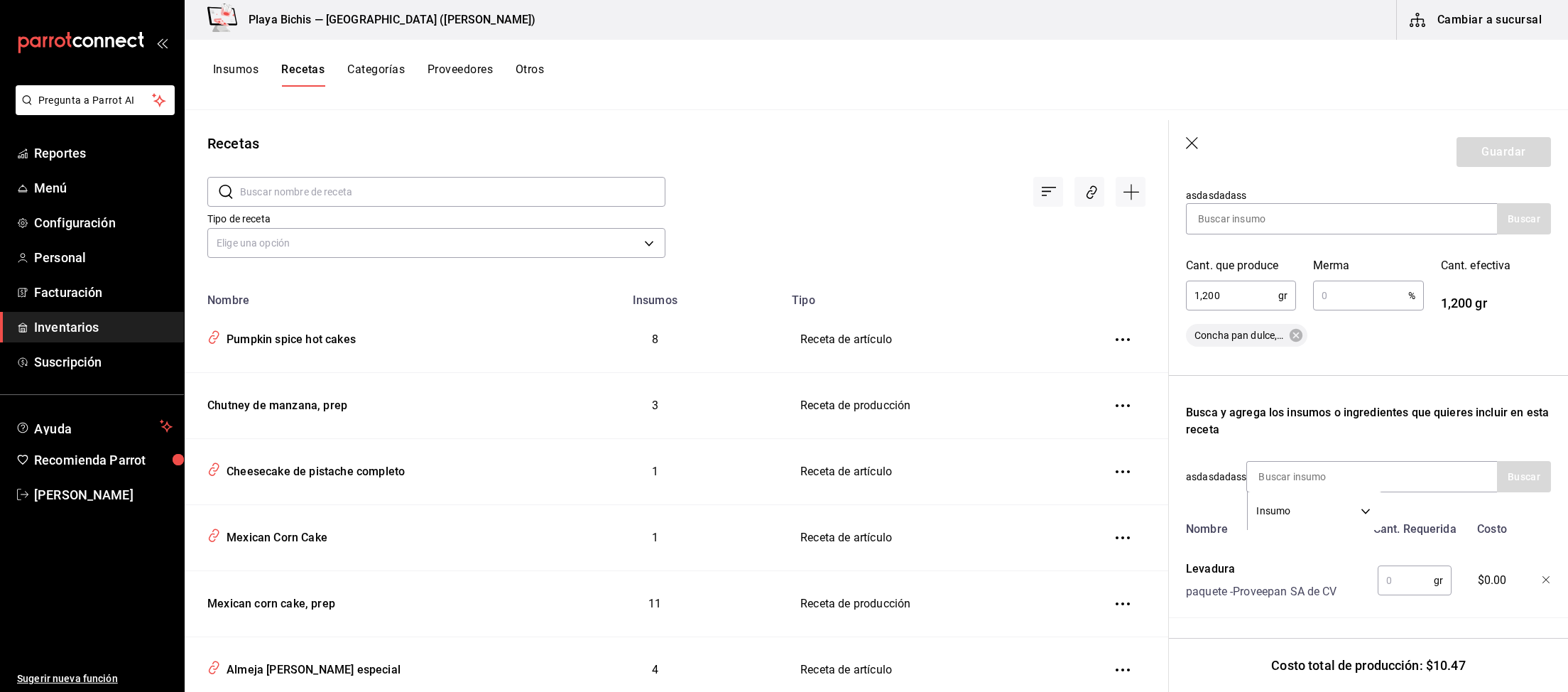
click at [1411, 582] on input "text" at bounding box center [1405, 580] width 56 height 29
type input "15"
click at [1345, 464] on input at bounding box center [1317, 477] width 142 height 30
type input "mantequilla"
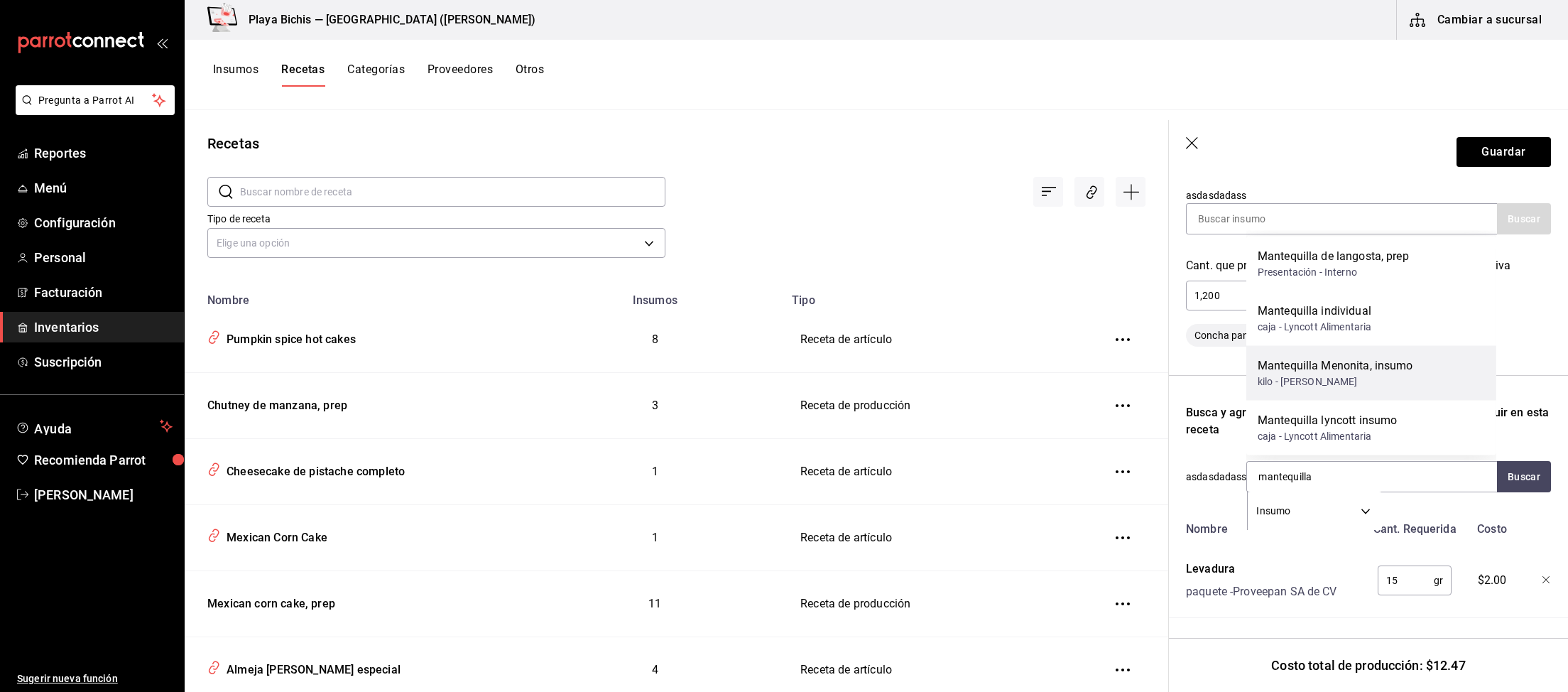
click at [1422, 368] on div "Mantequilla Menonita, insumo kilo - Arturo Peinado Garcia" at bounding box center [1371, 373] width 250 height 55
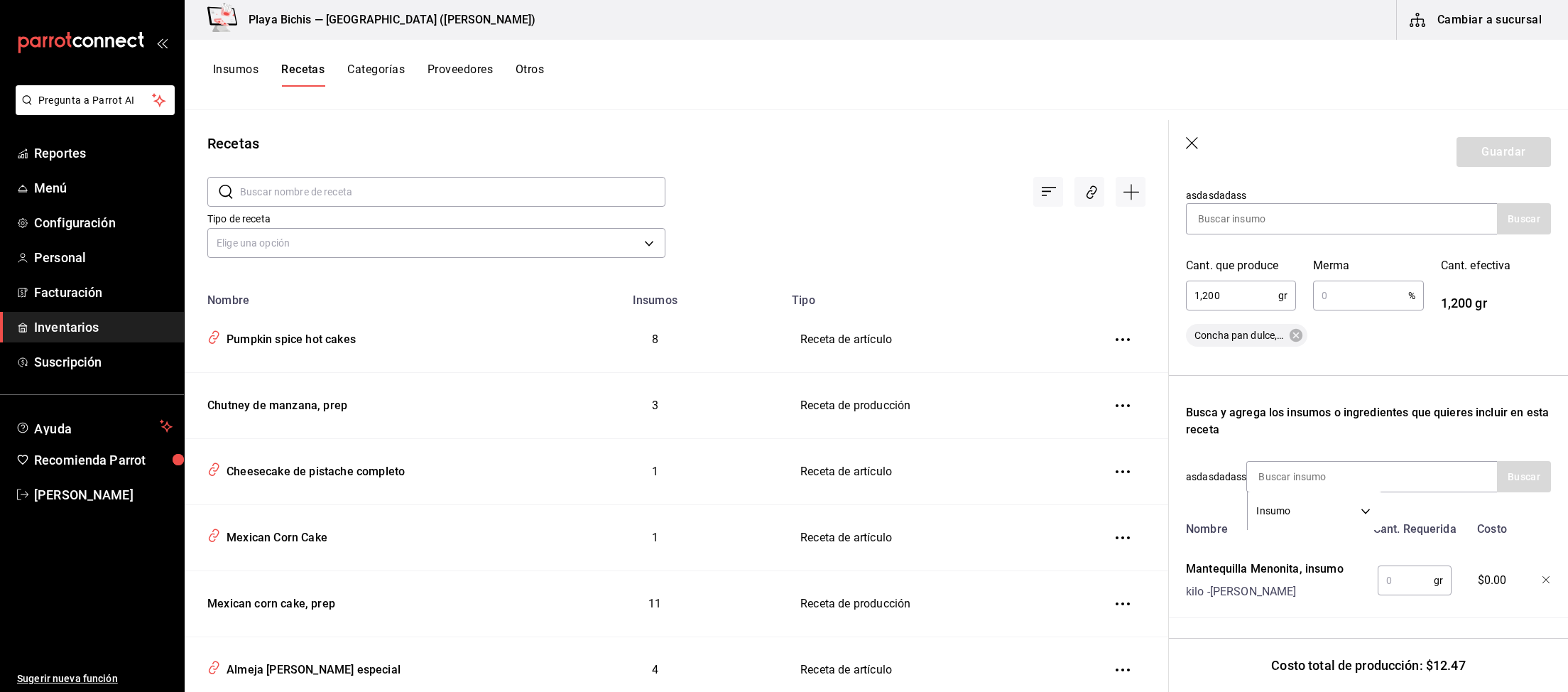
click at [1390, 578] on input "text" at bounding box center [1405, 580] width 56 height 29
type input "115"
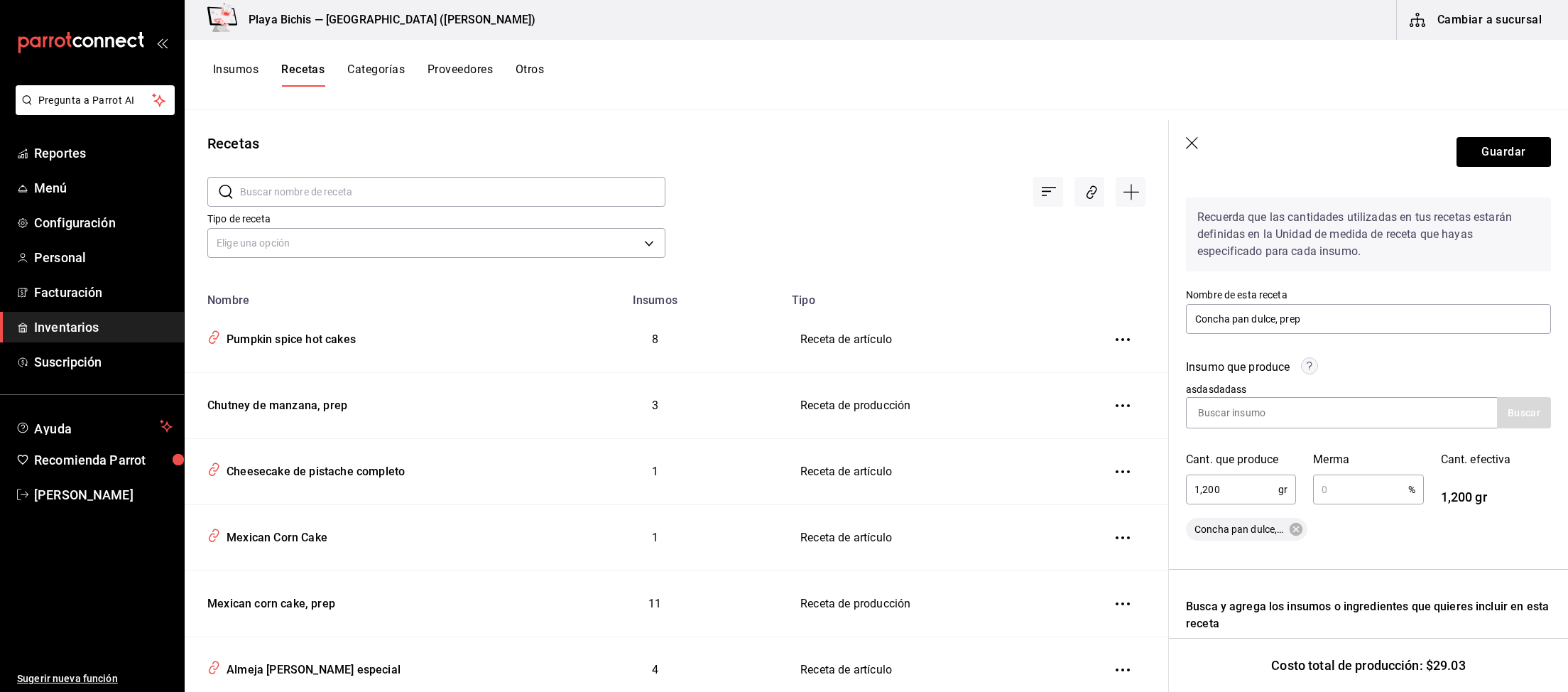
scroll to position [19, 0]
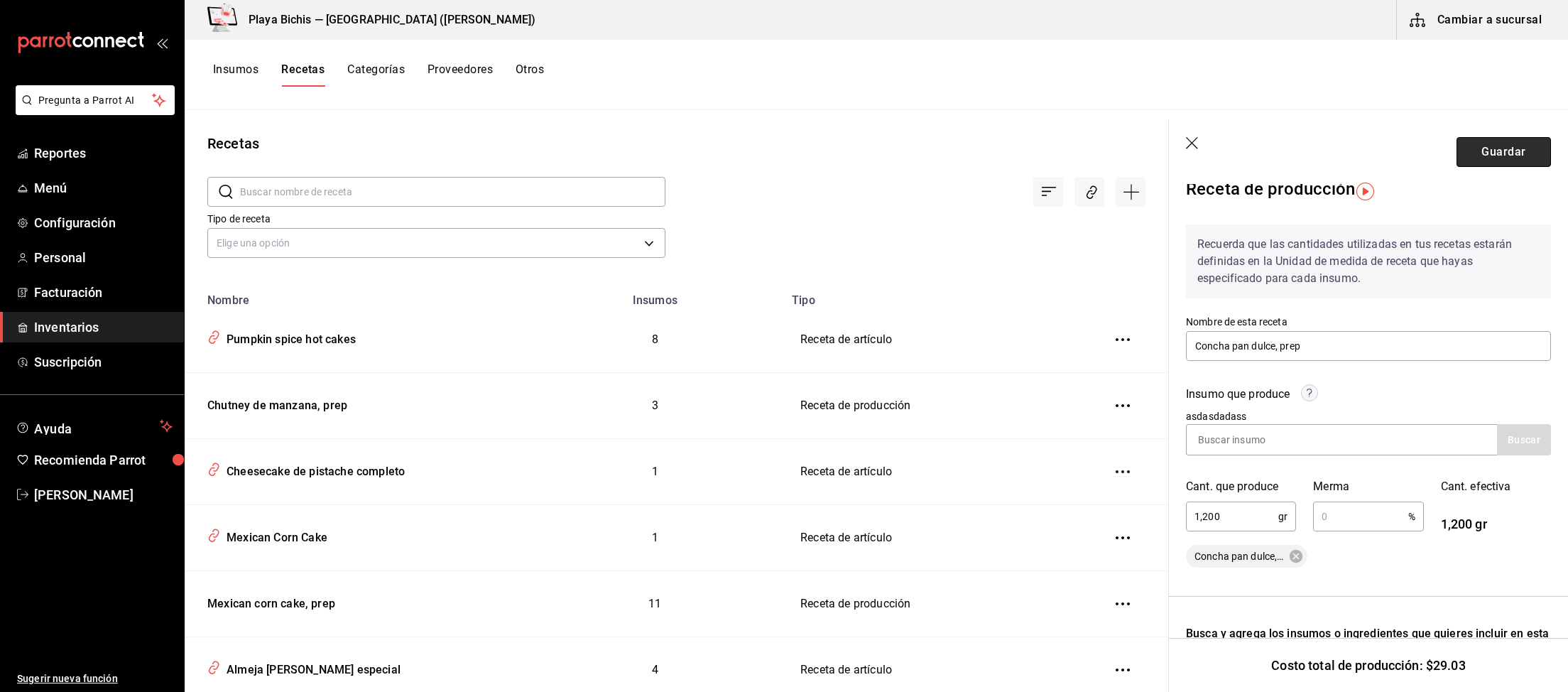
click at [1507, 159] on button "Guardar" at bounding box center [1504, 151] width 95 height 30
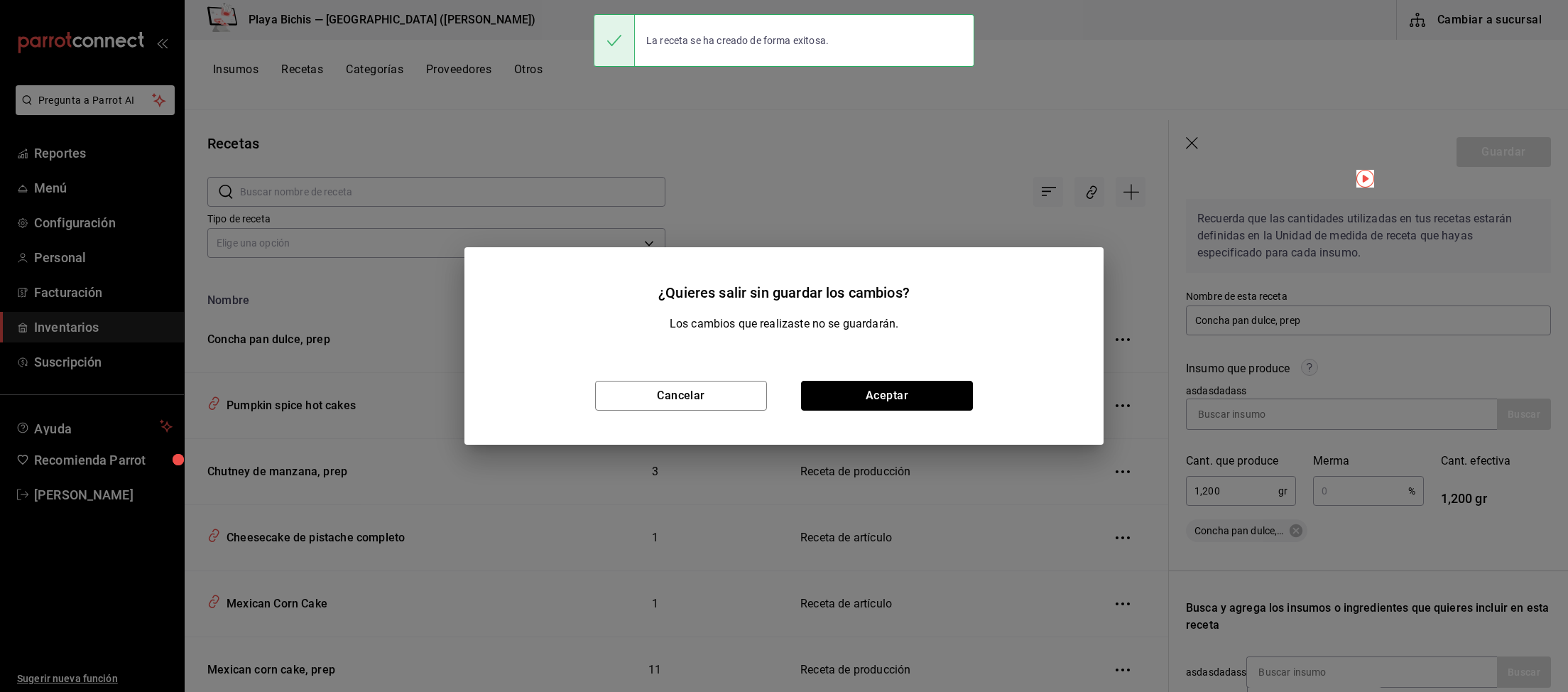
click at [893, 393] on button "Aceptar" at bounding box center [886, 395] width 172 height 30
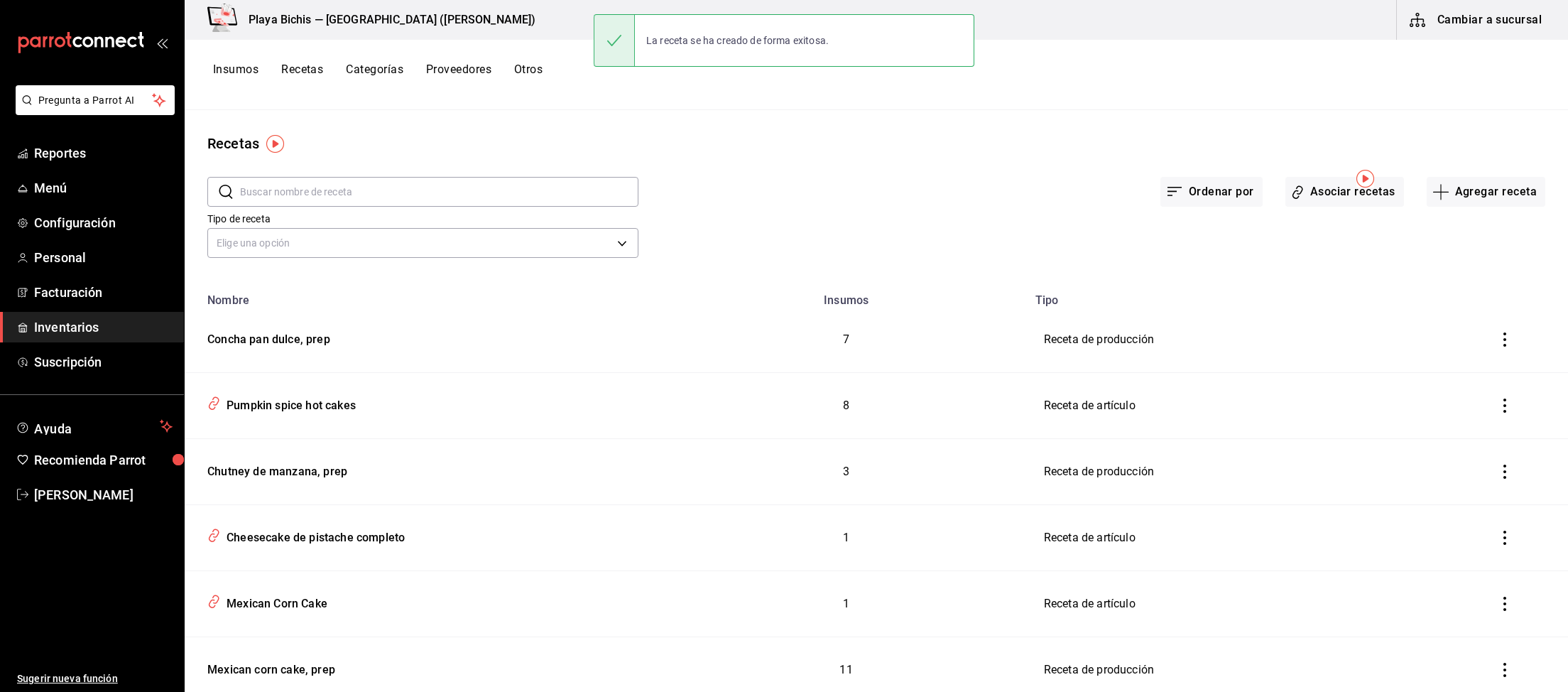
click at [230, 74] on div "¿Quieres salir sin guardar los cambios? Los cambios que realizaste no se guarda…" at bounding box center [784, 346] width 1568 height 692
click at [239, 64] on button "Insumos" at bounding box center [235, 74] width 46 height 24
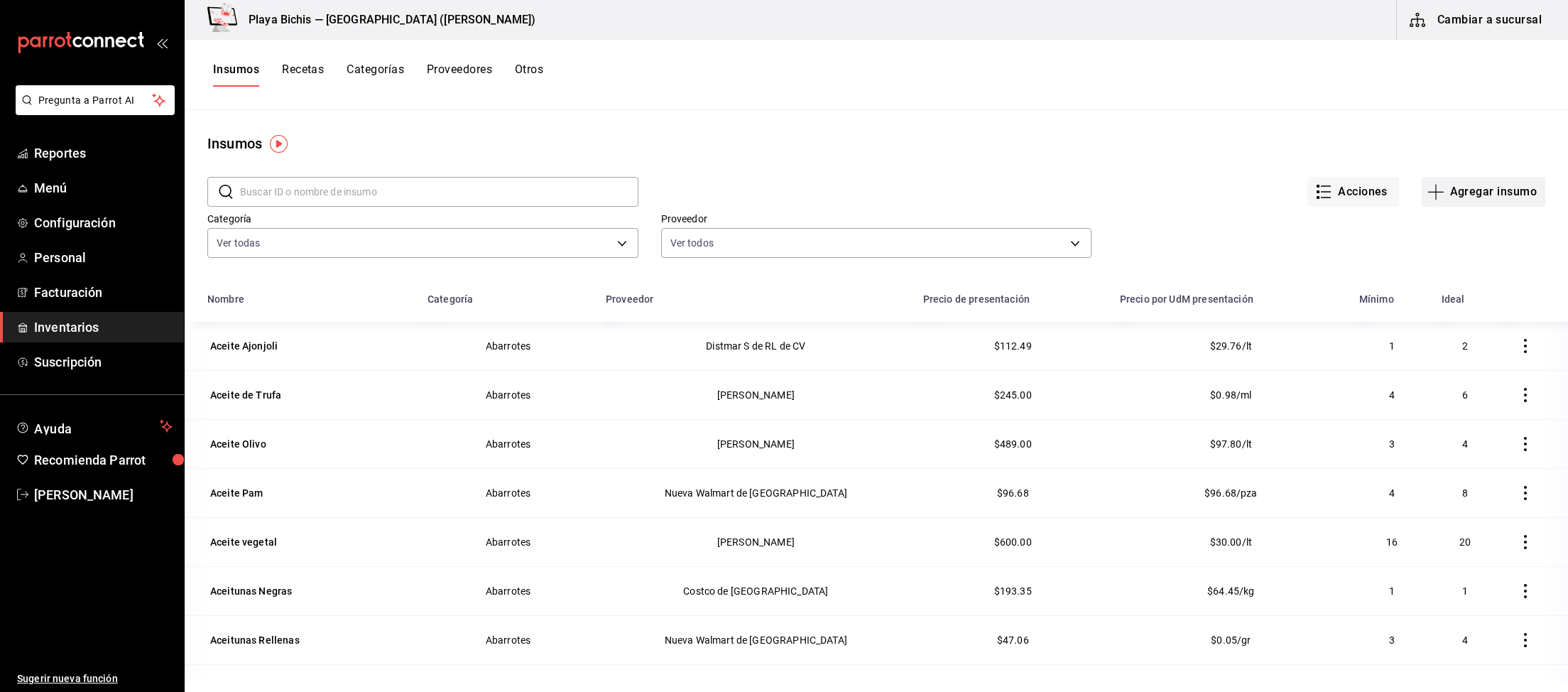
click at [1479, 198] on button "Agregar insumo" at bounding box center [1483, 191] width 123 height 30
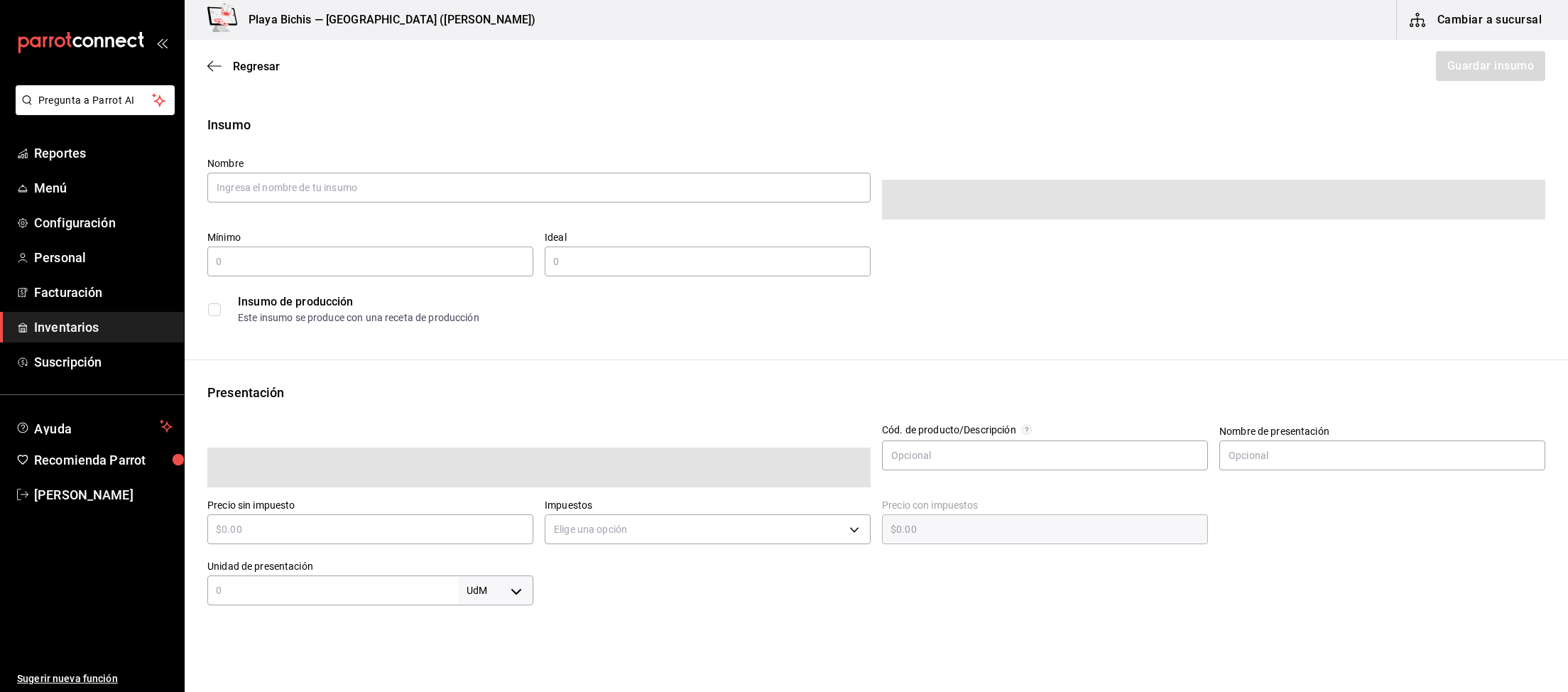
type input "$0.00"
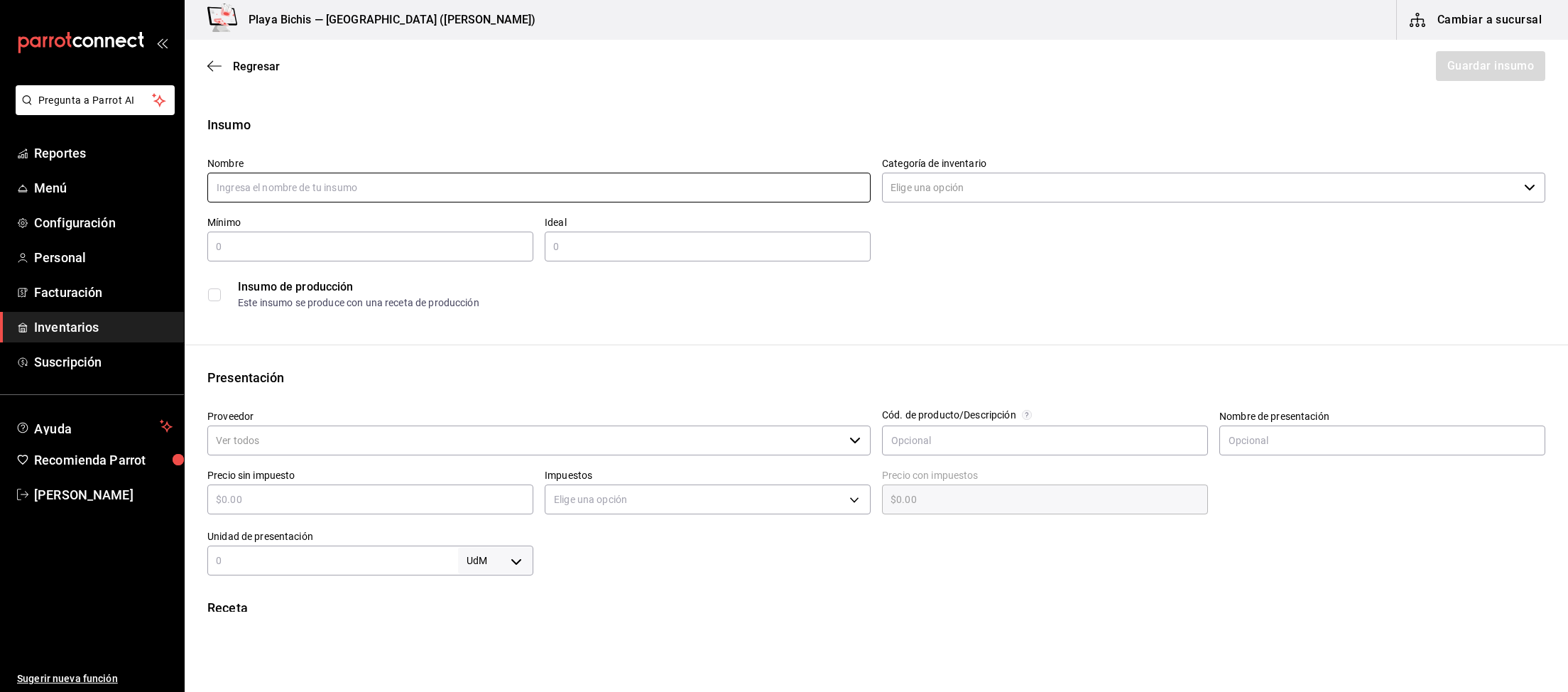
click at [420, 192] on input "text" at bounding box center [539, 187] width 663 height 30
type input "Empaste concha choco, prep"
click at [935, 185] on input "Categoría de inventario" at bounding box center [1200, 187] width 636 height 30
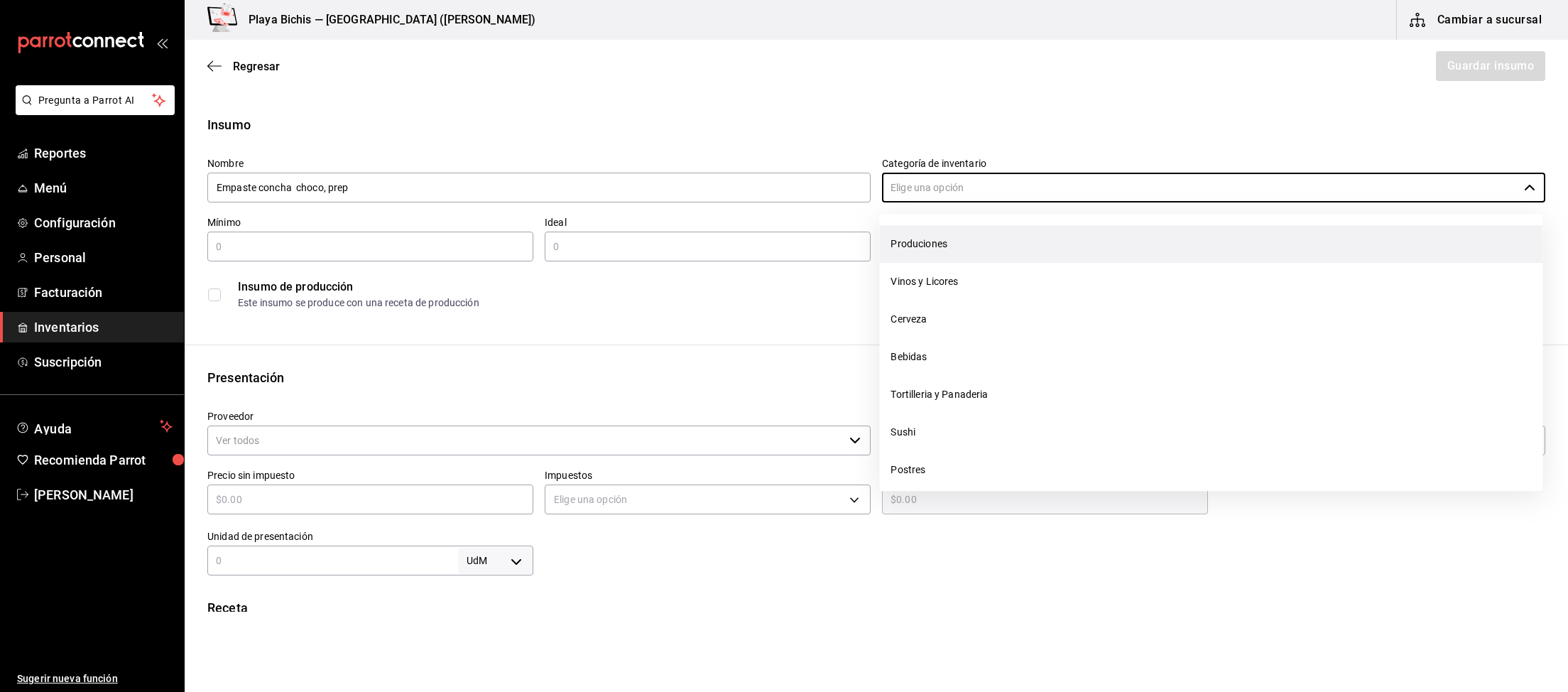
click at [949, 238] on li "Produciones" at bounding box center [1211, 244] width 663 height 38
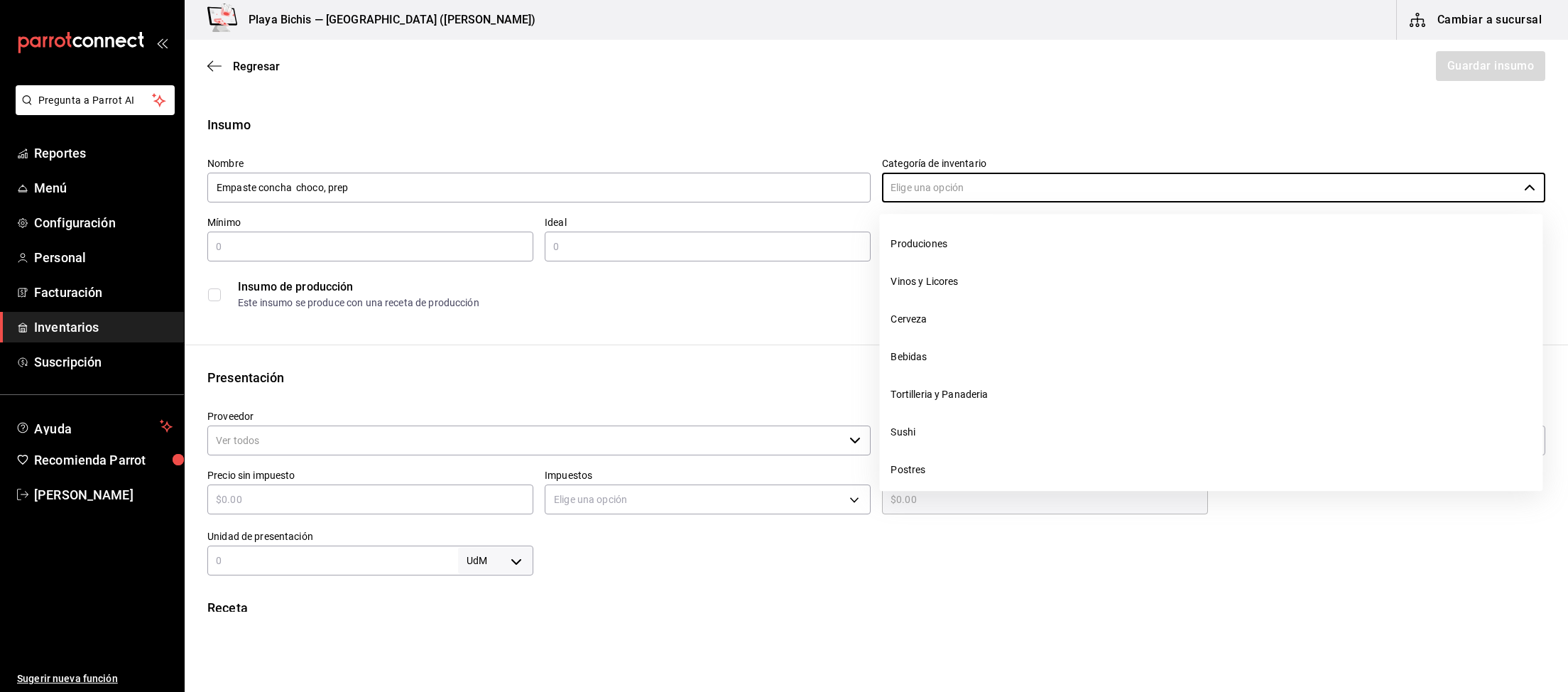
type input "Produciones"
click at [389, 246] on input "text" at bounding box center [370, 246] width 326 height 17
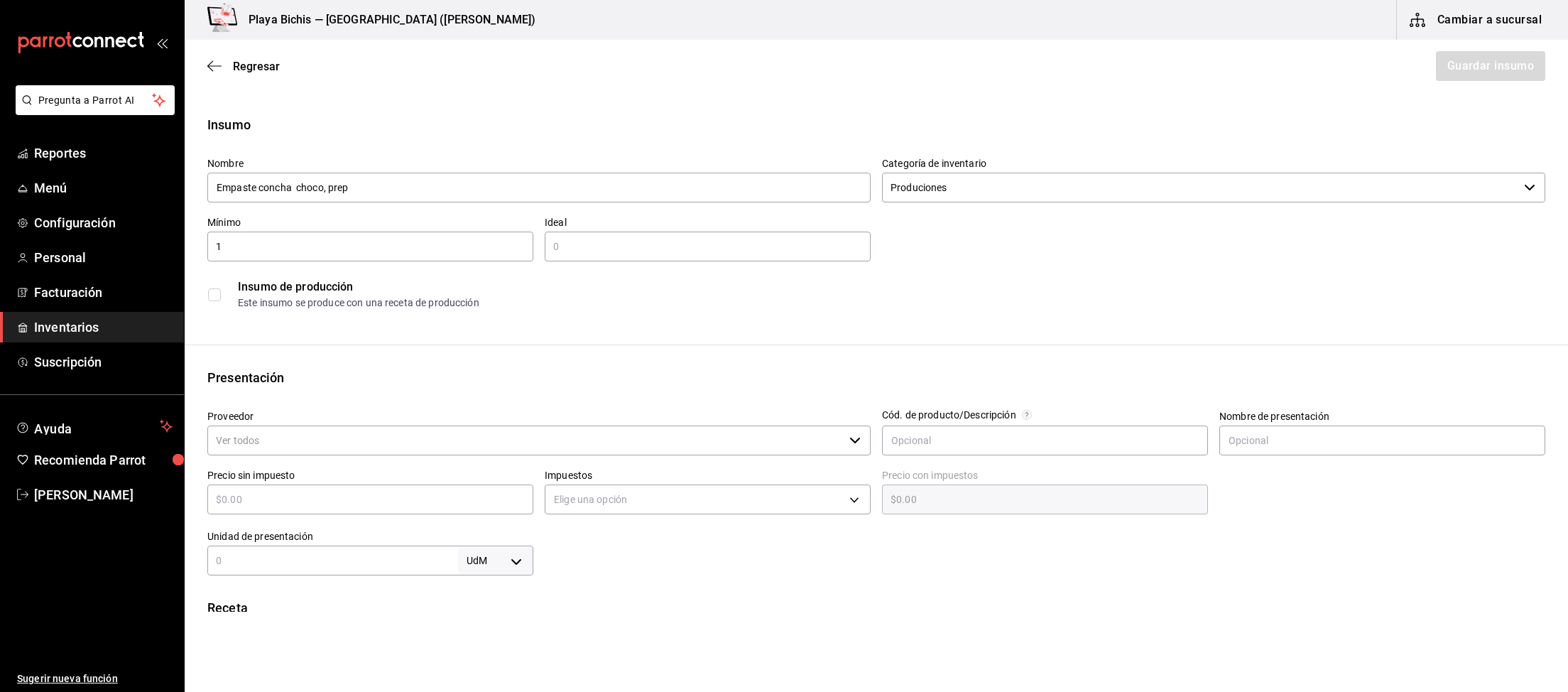
type input "1"
type input "3"
click at [222, 294] on label at bounding box center [217, 295] width 19 height 13
click at [221, 294] on input "checkbox" at bounding box center [214, 295] width 13 height 13
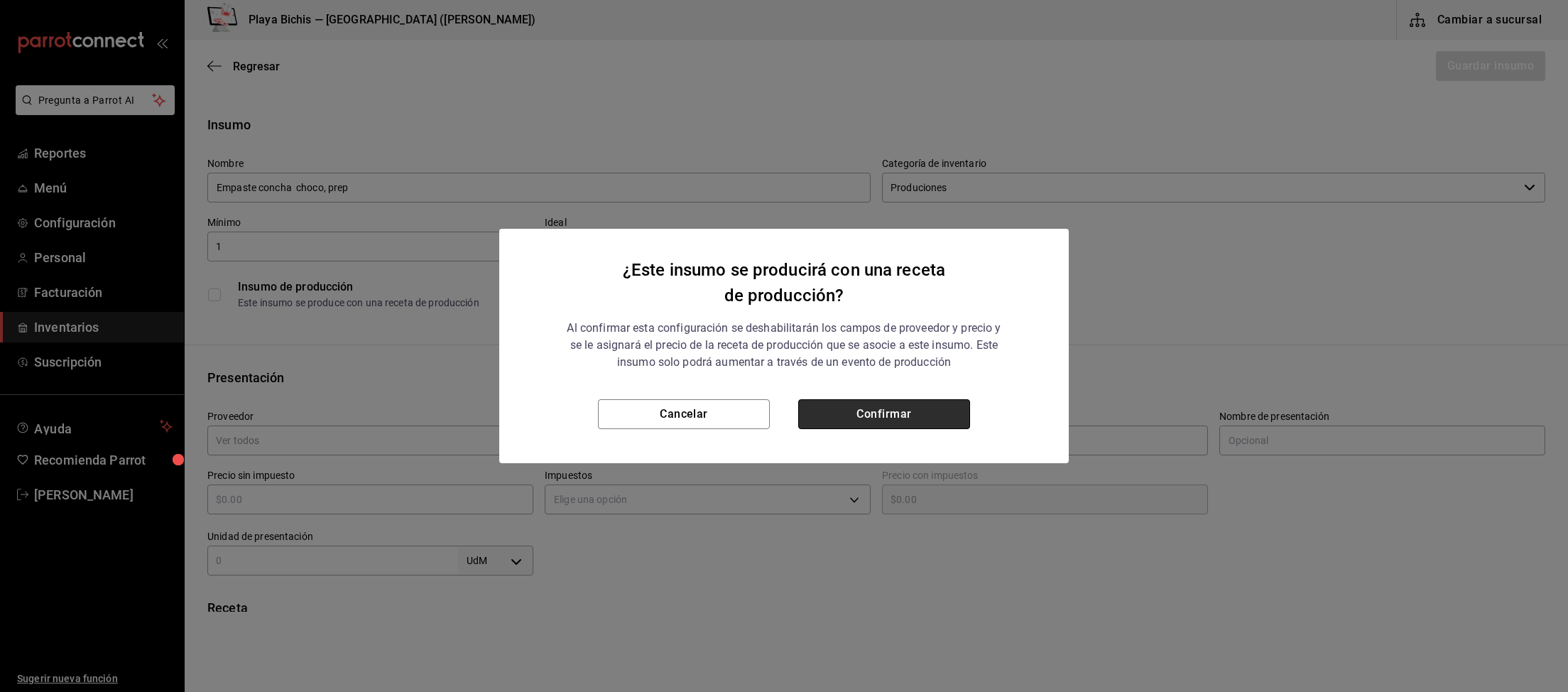
click at [914, 409] on button "Confirmar" at bounding box center [884, 414] width 172 height 30
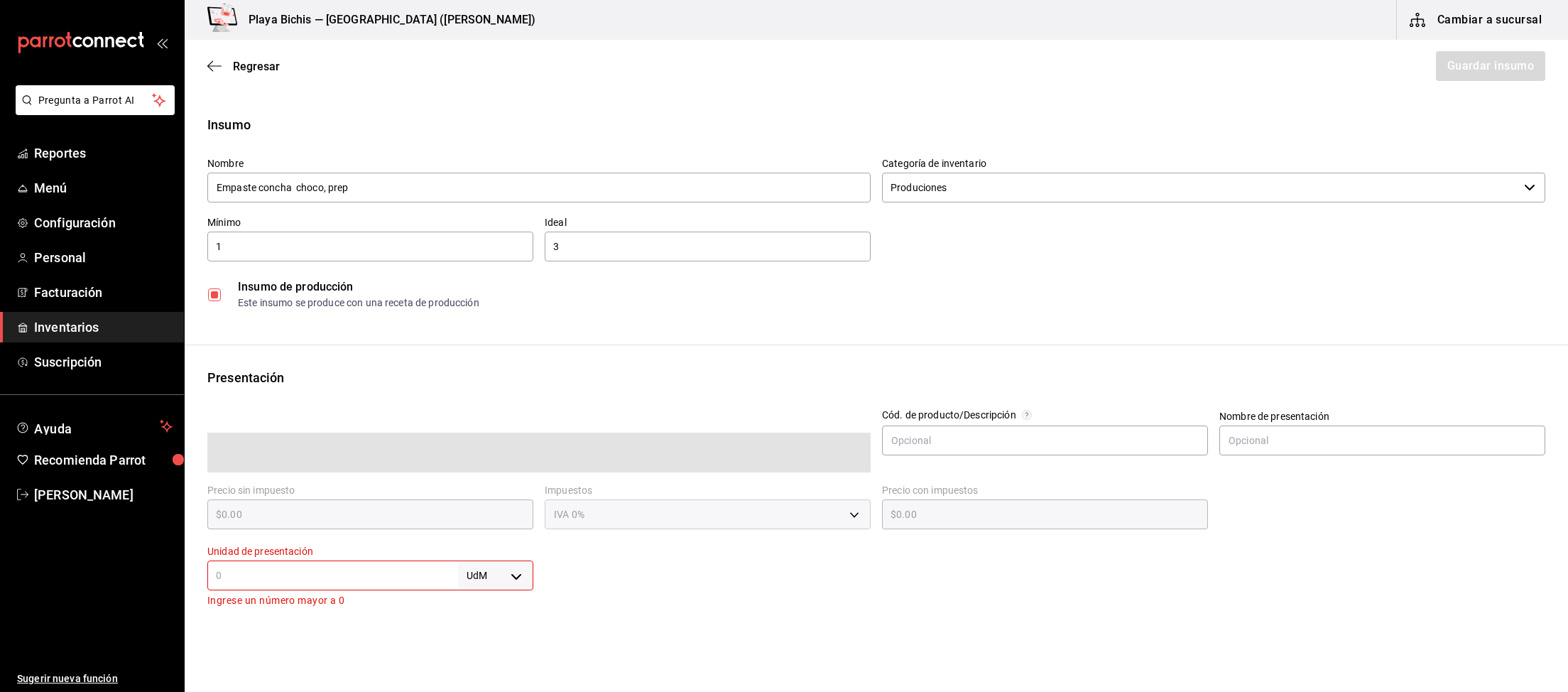
checkbox input "true"
type input "$0.00"
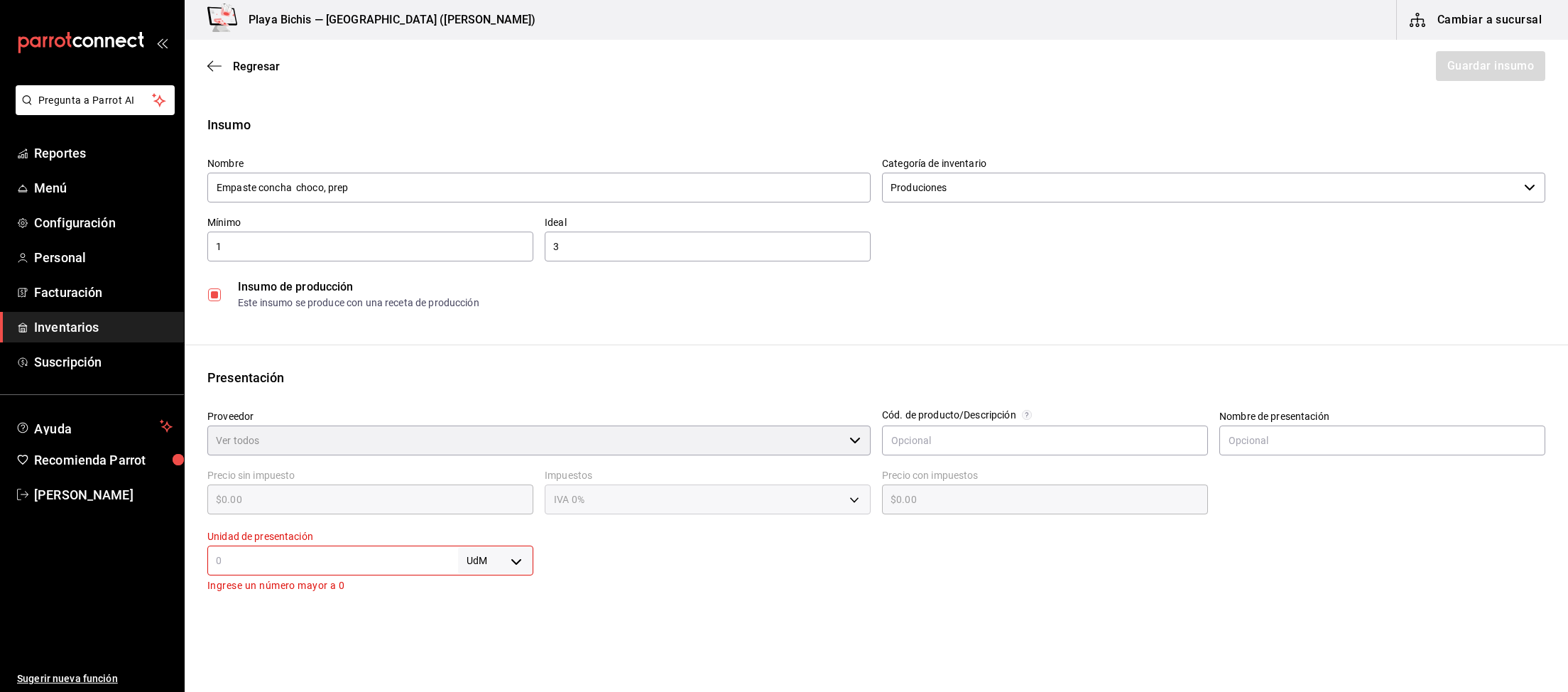
type input "Interno"
click at [510, 573] on body "Pregunta a Parrot AI Reportes Menú Configuración Personal Facturación Inventari…" at bounding box center [784, 306] width 1568 height 612
click at [484, 583] on li "gr" at bounding box center [495, 580] width 74 height 23
type input "GRAM"
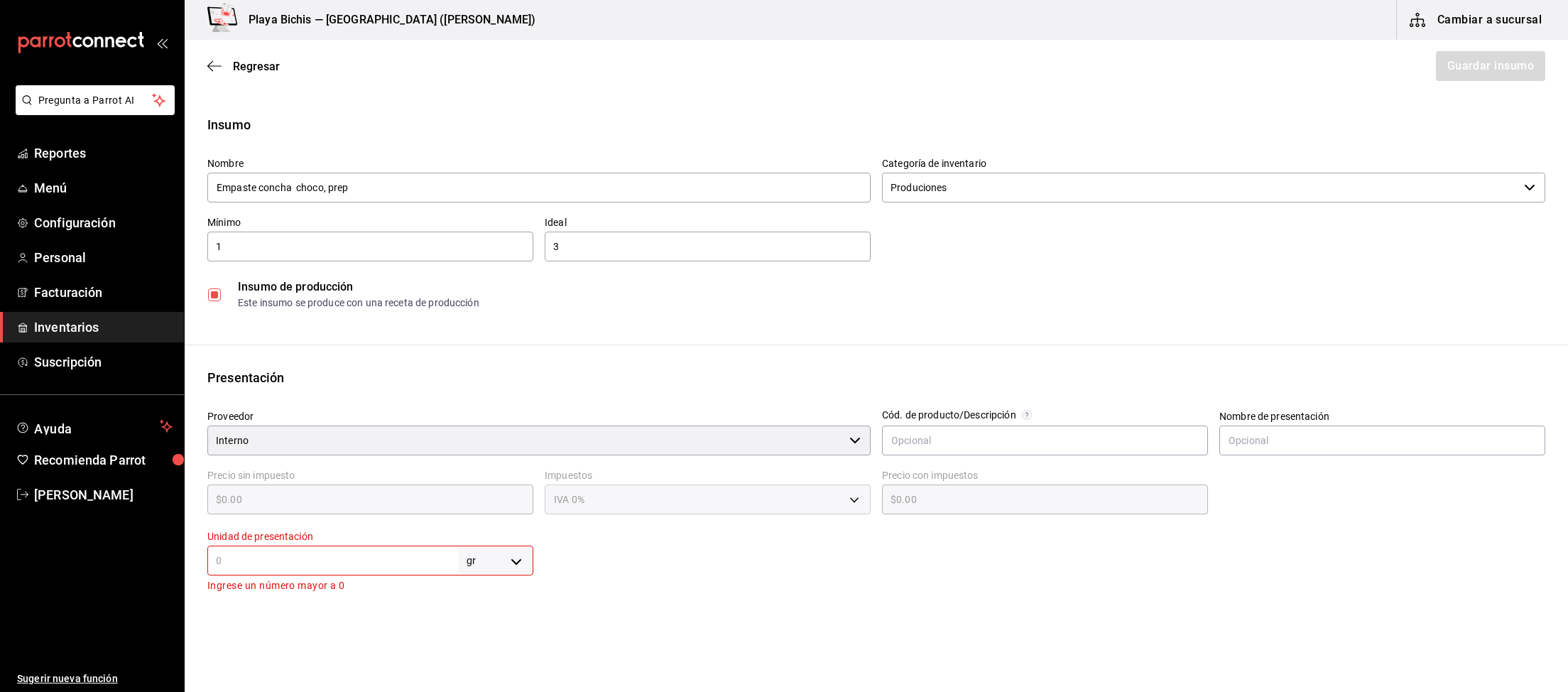
click at [391, 561] on input "text" at bounding box center [332, 560] width 251 height 17
type input "1"
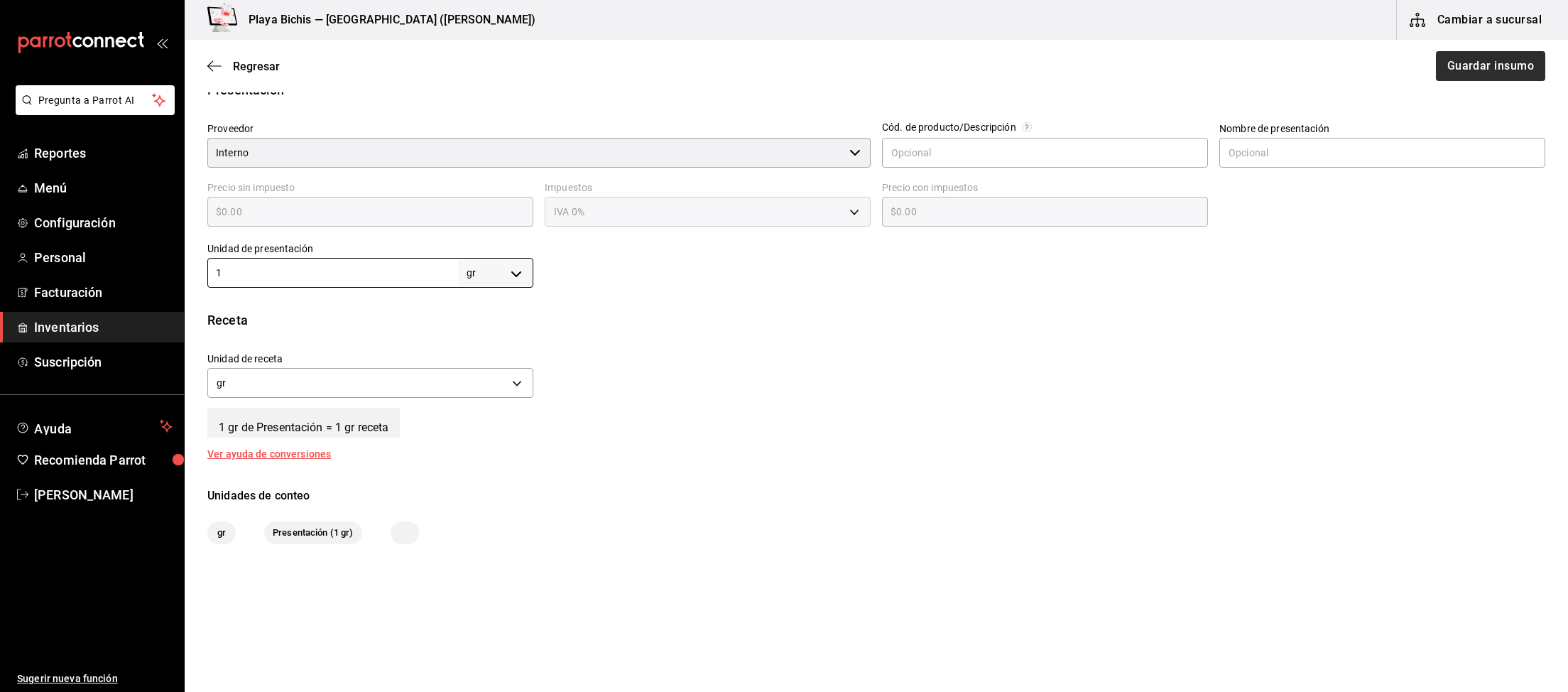
type input "1"
click at [1509, 55] on button "Guardar insumo" at bounding box center [1489, 65] width 111 height 30
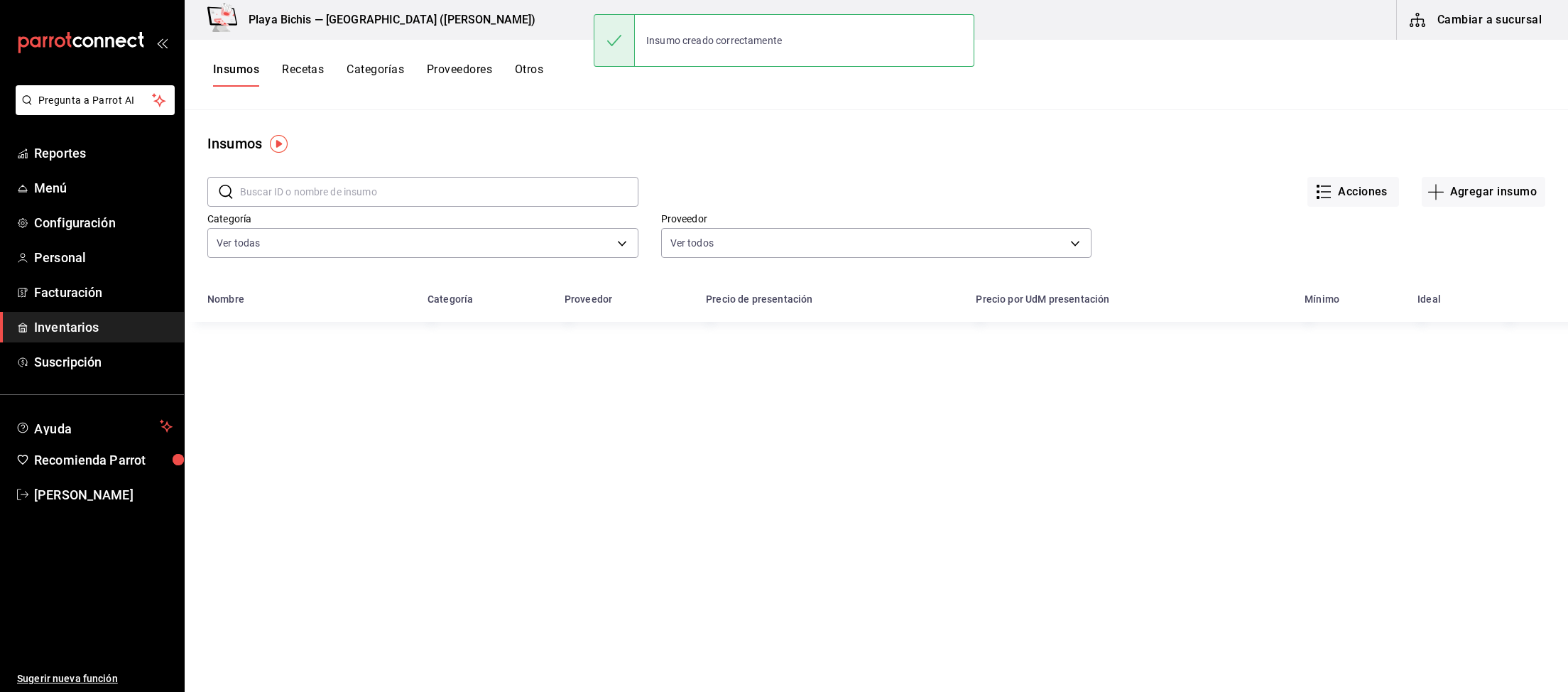
click at [305, 69] on button "Recetas" at bounding box center [302, 74] width 42 height 24
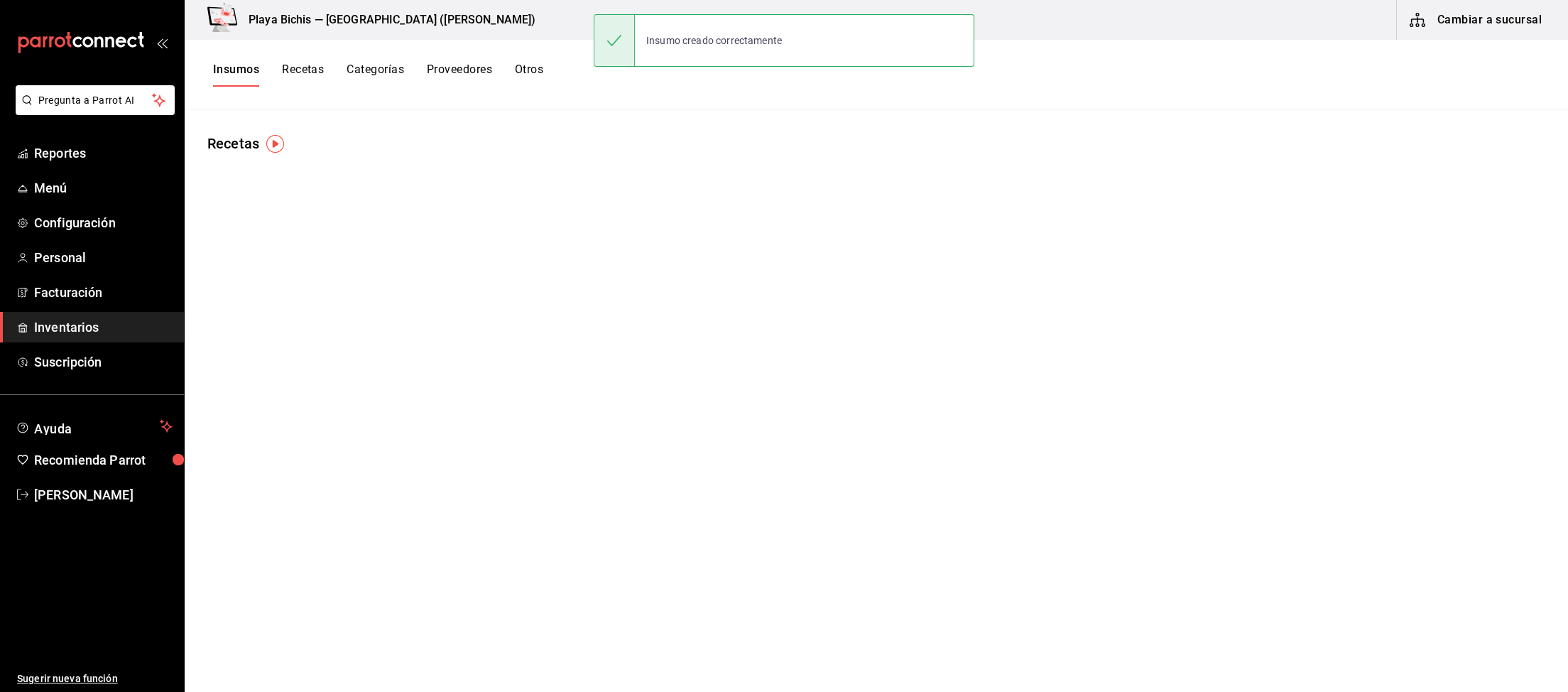
click at [305, 69] on button "Recetas" at bounding box center [302, 74] width 42 height 24
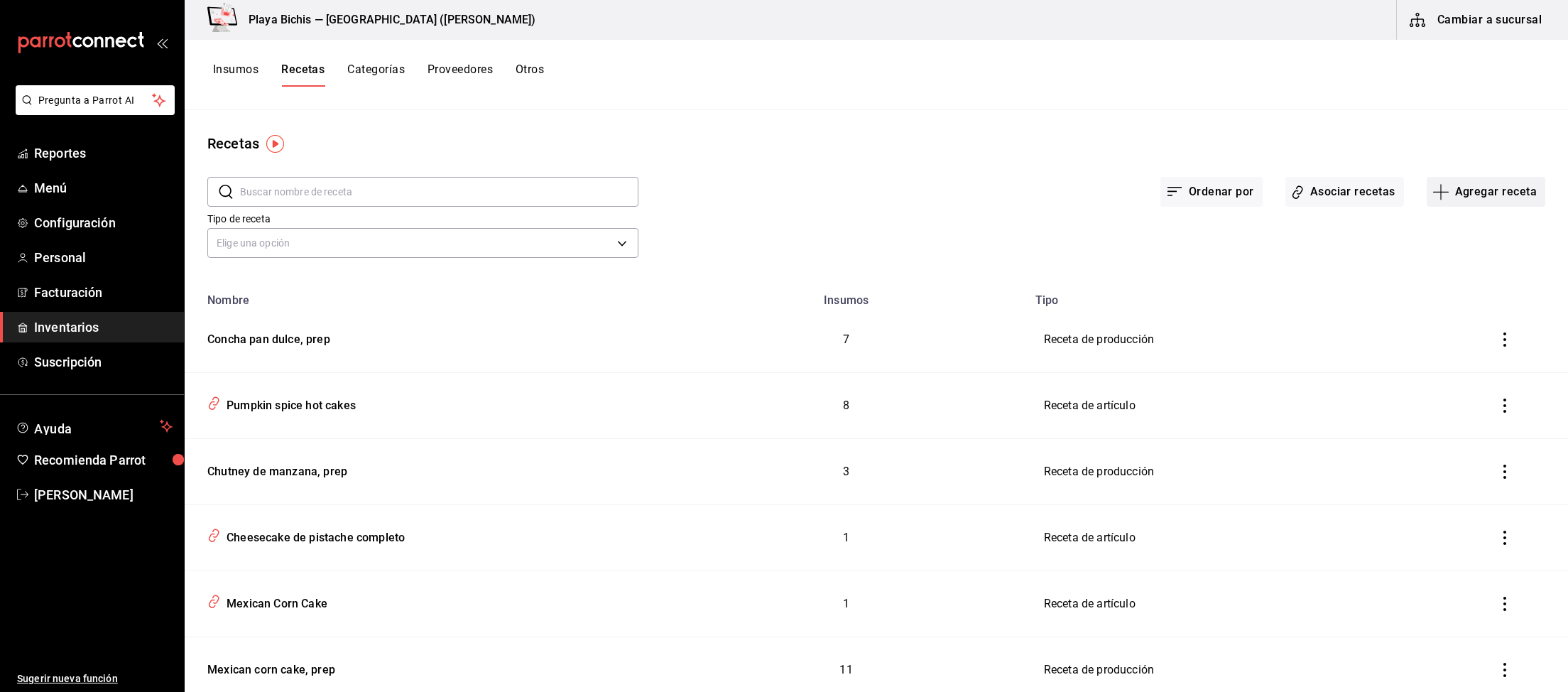
click at [1502, 196] on button "Agregar receta" at bounding box center [1486, 191] width 119 height 30
click at [1513, 309] on span "Receta de producción" at bounding box center [1486, 307] width 120 height 15
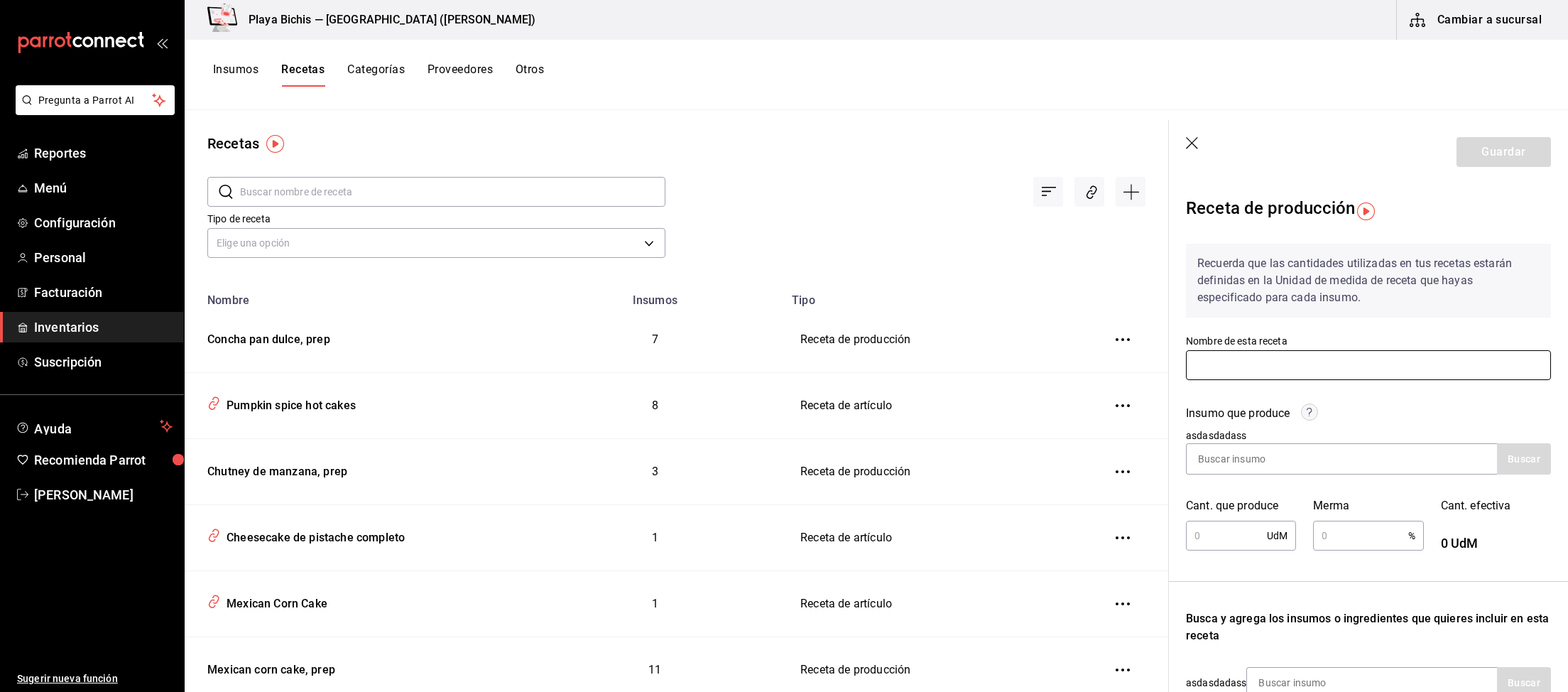
click at [1283, 354] on input "text" at bounding box center [1368, 365] width 365 height 30
paste input "Empaste concha choco, prep"
type input "Empaste concha choco, prep"
click at [1311, 451] on input at bounding box center [1257, 459] width 142 height 30
paste input "Empaste concha choco, prep"
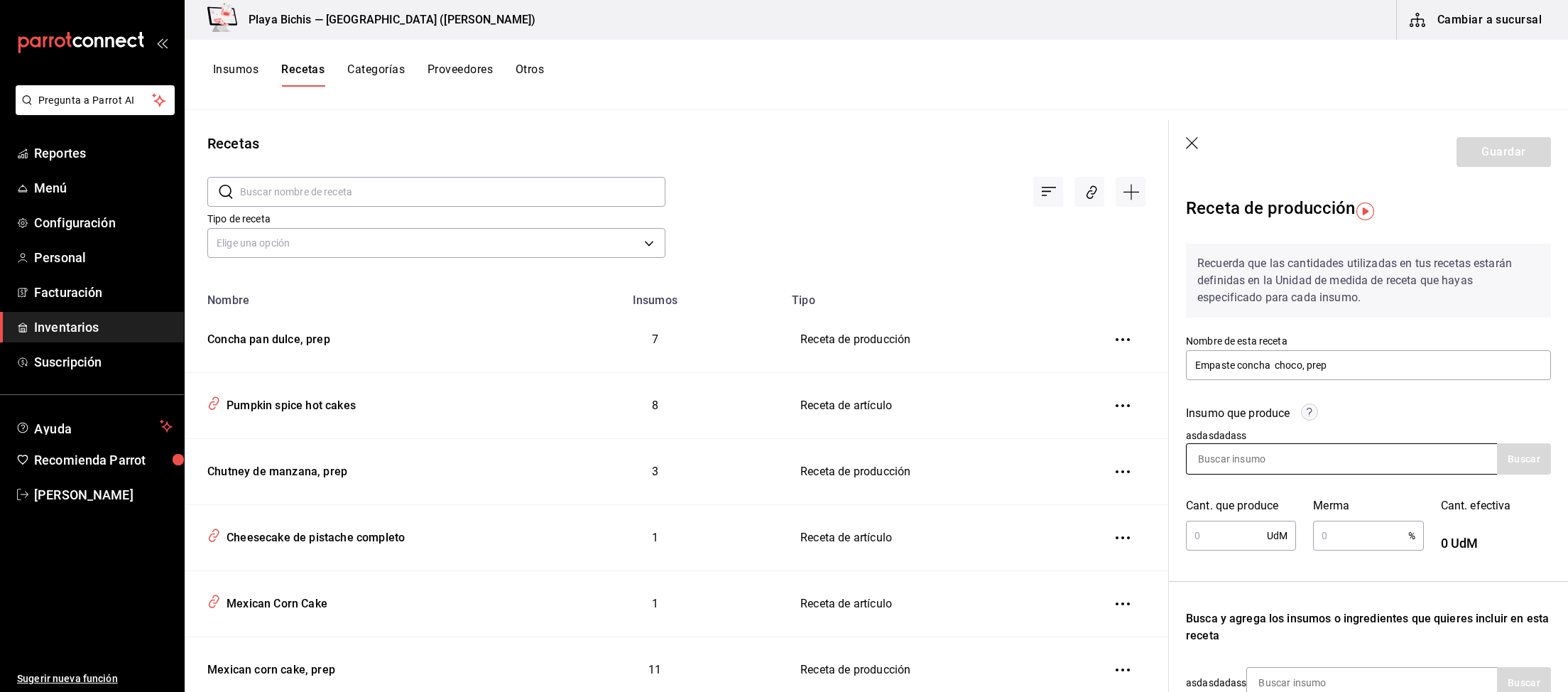
type input "Empaste concha choco, prep"
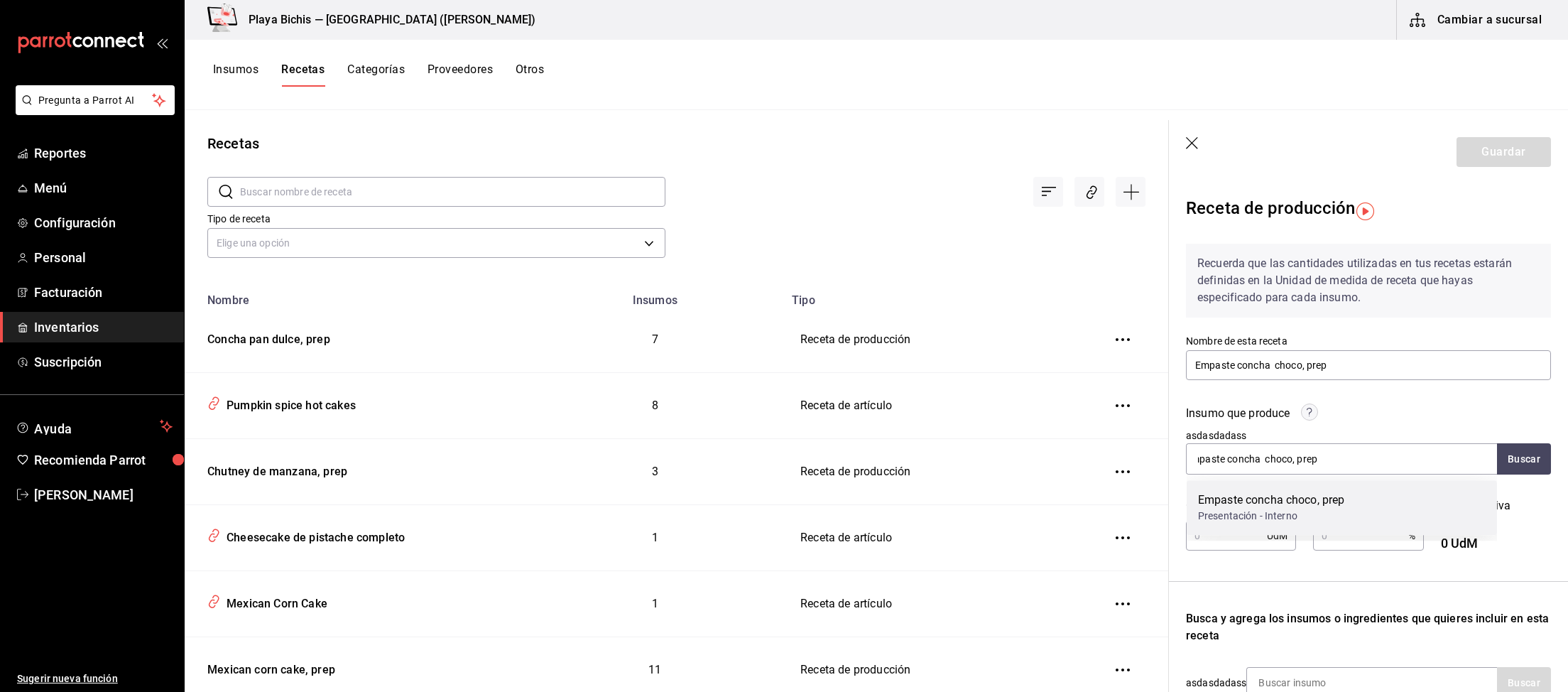
click at [1344, 508] on div "Empaste concha choco, prep" at bounding box center [1271, 500] width 147 height 17
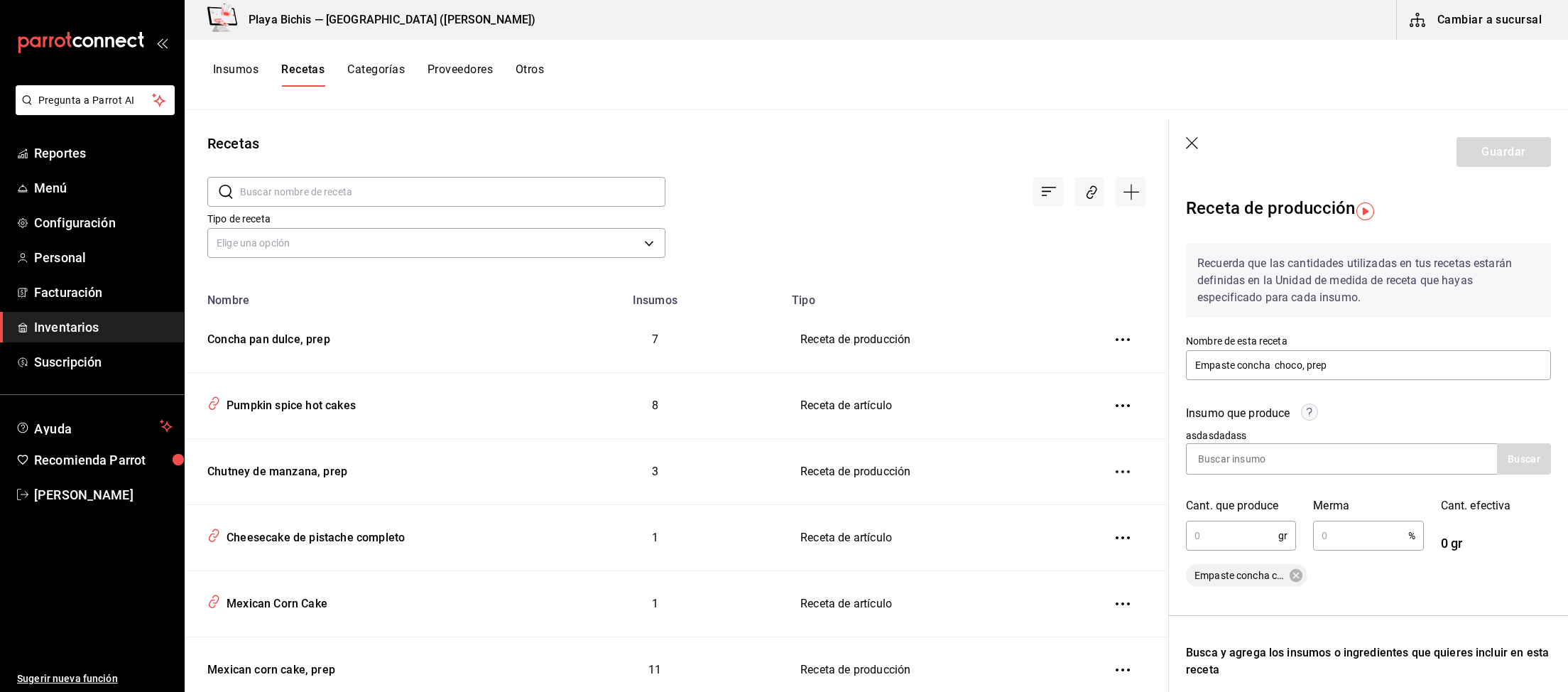
click at [1262, 530] on input "text" at bounding box center [1231, 536] width 92 height 29
type input "2,450"
click at [1329, 534] on input "text" at bounding box center [1360, 536] width 95 height 29
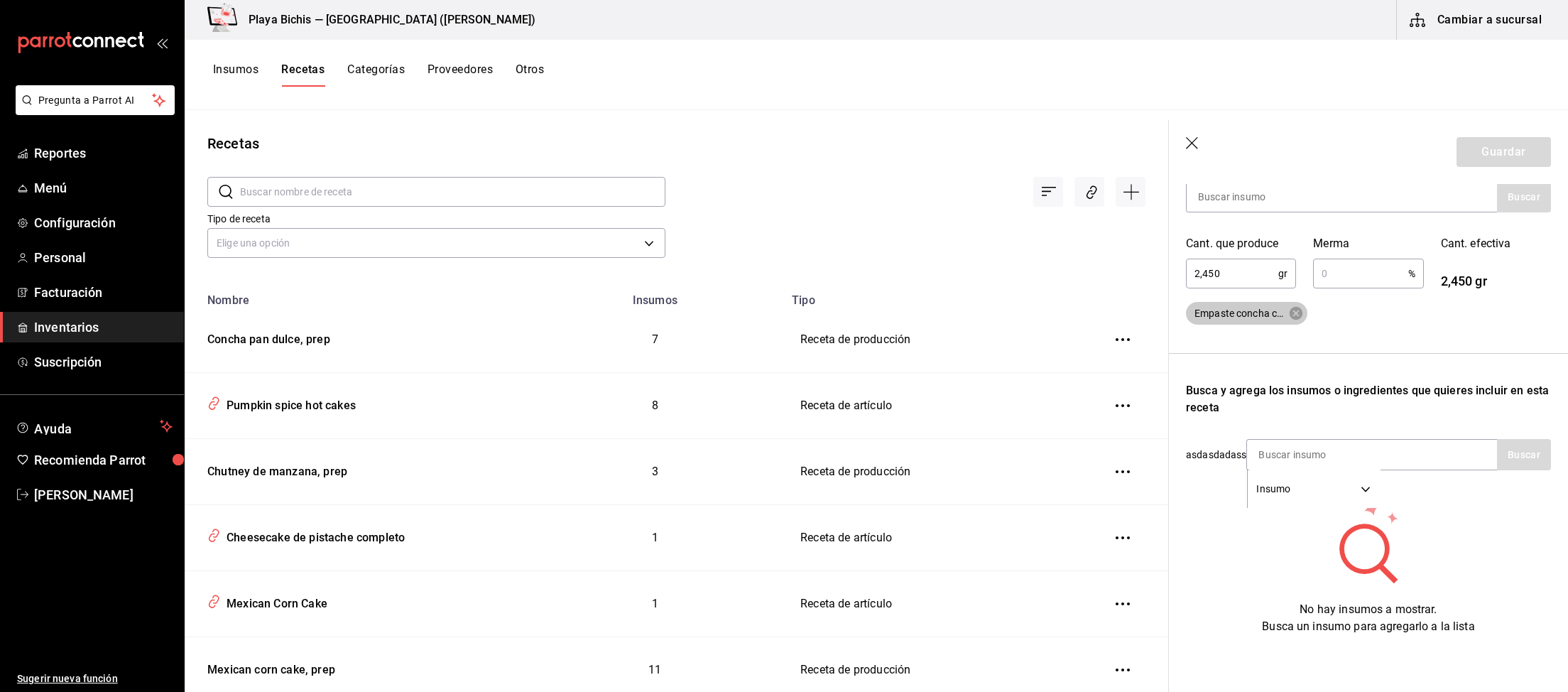
scroll to position [189, 0]
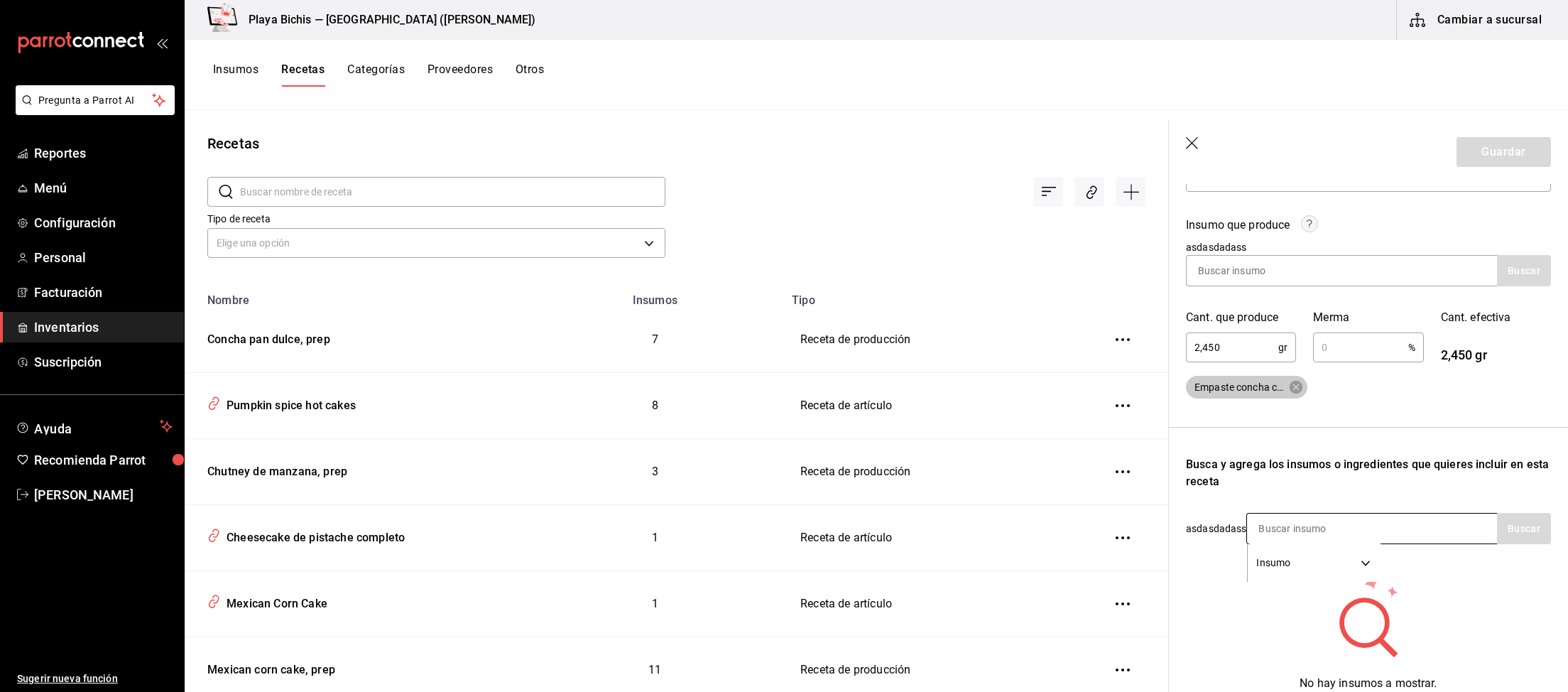
click at [1356, 529] on input at bounding box center [1317, 528] width 142 height 30
type input "Manteca"
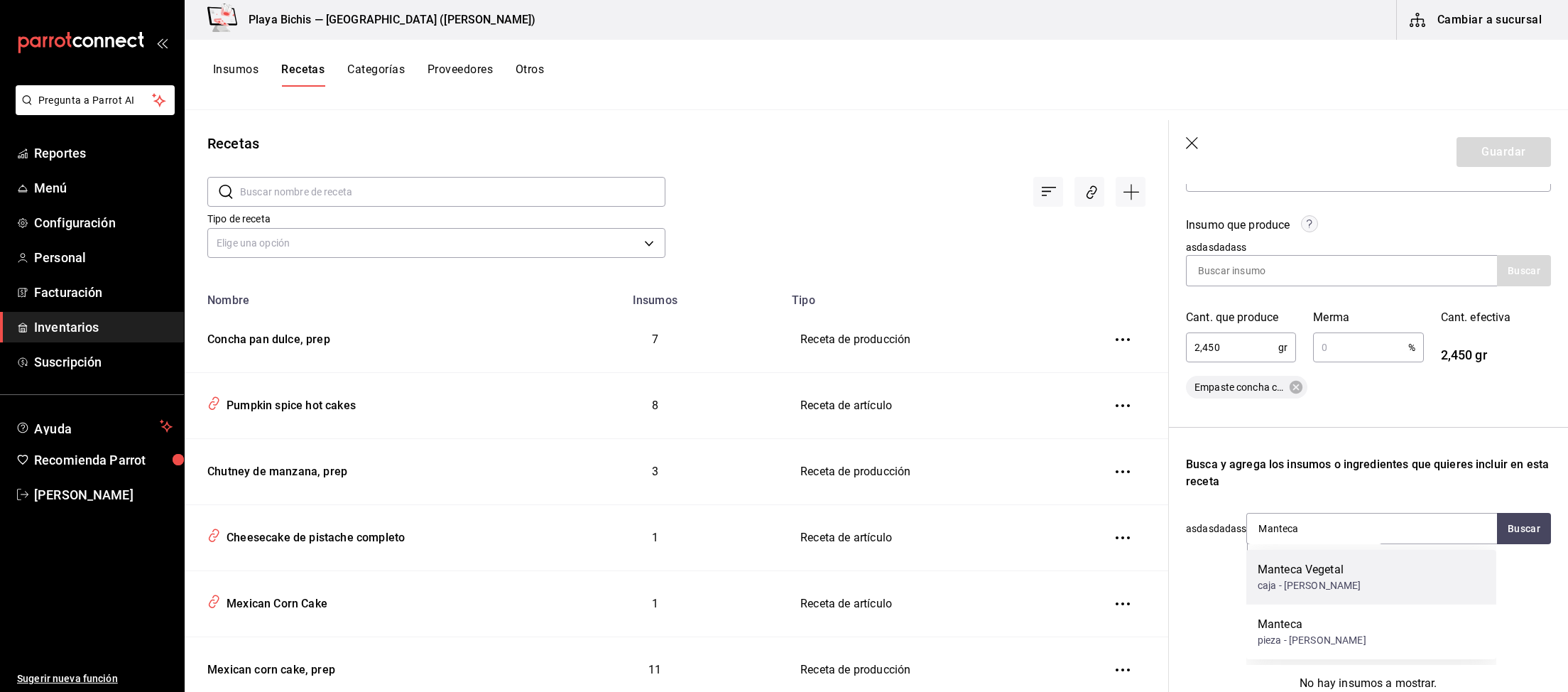
click at [1361, 589] on div "caja - Ramon Lopez Gomez" at bounding box center [1309, 586] width 104 height 15
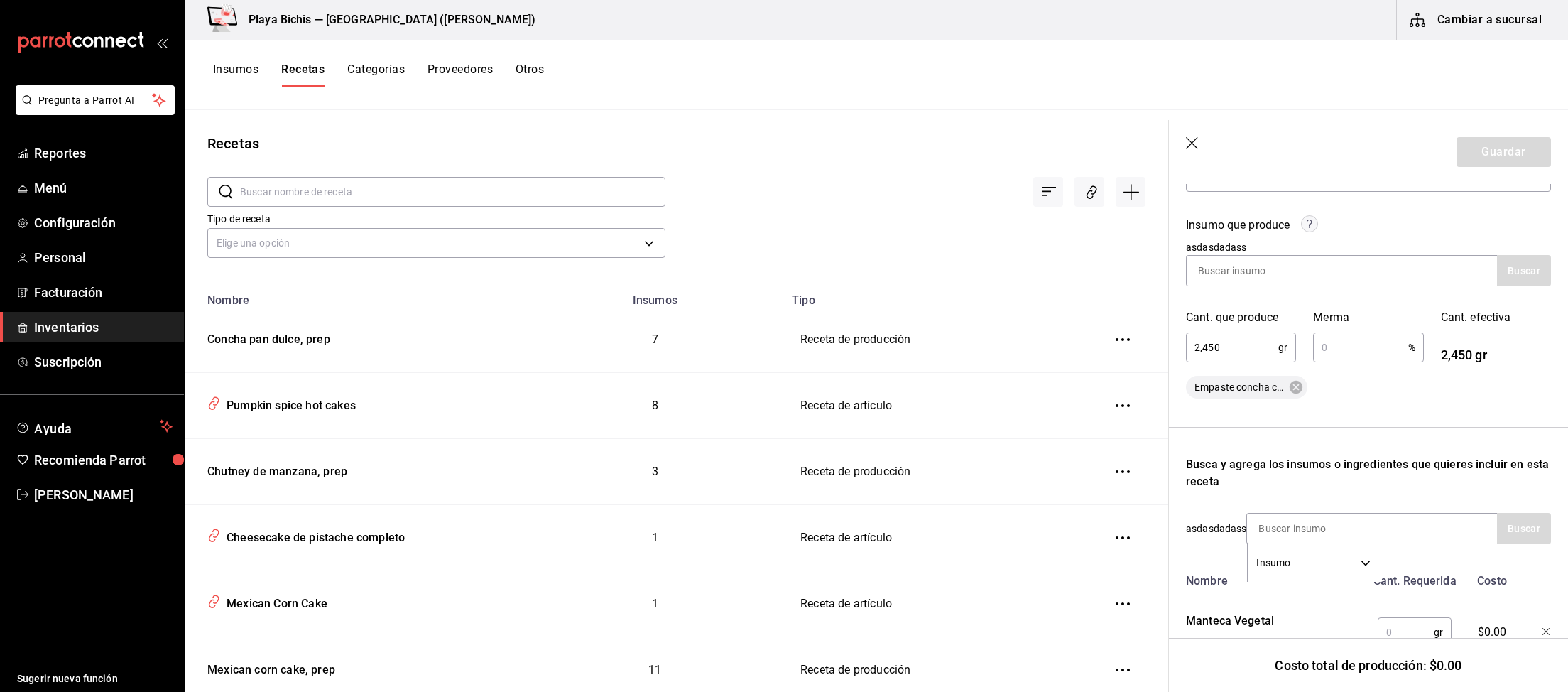
scroll to position [241, 0]
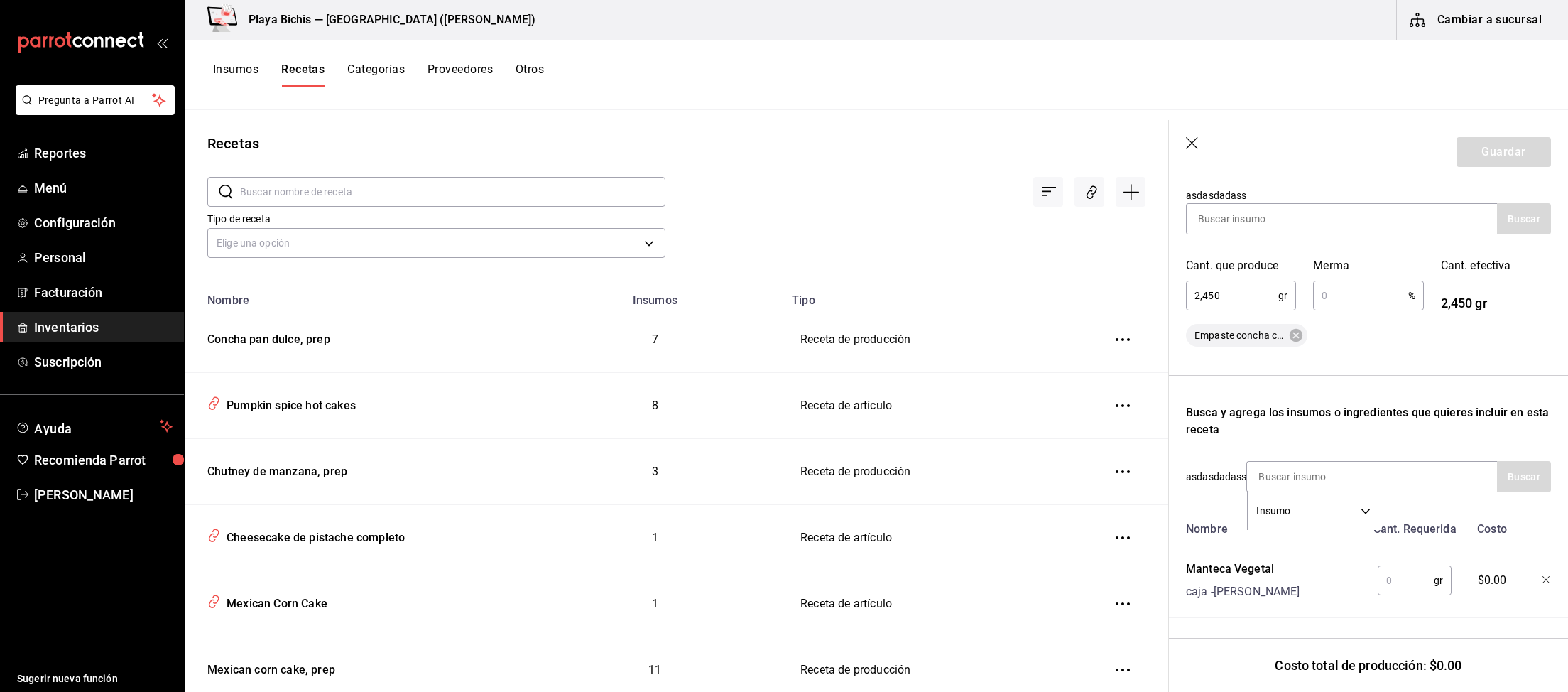
click at [1395, 571] on input "text" at bounding box center [1405, 580] width 56 height 29
type input "700"
click at [1289, 475] on input at bounding box center [1317, 477] width 142 height 30
type input "azucar"
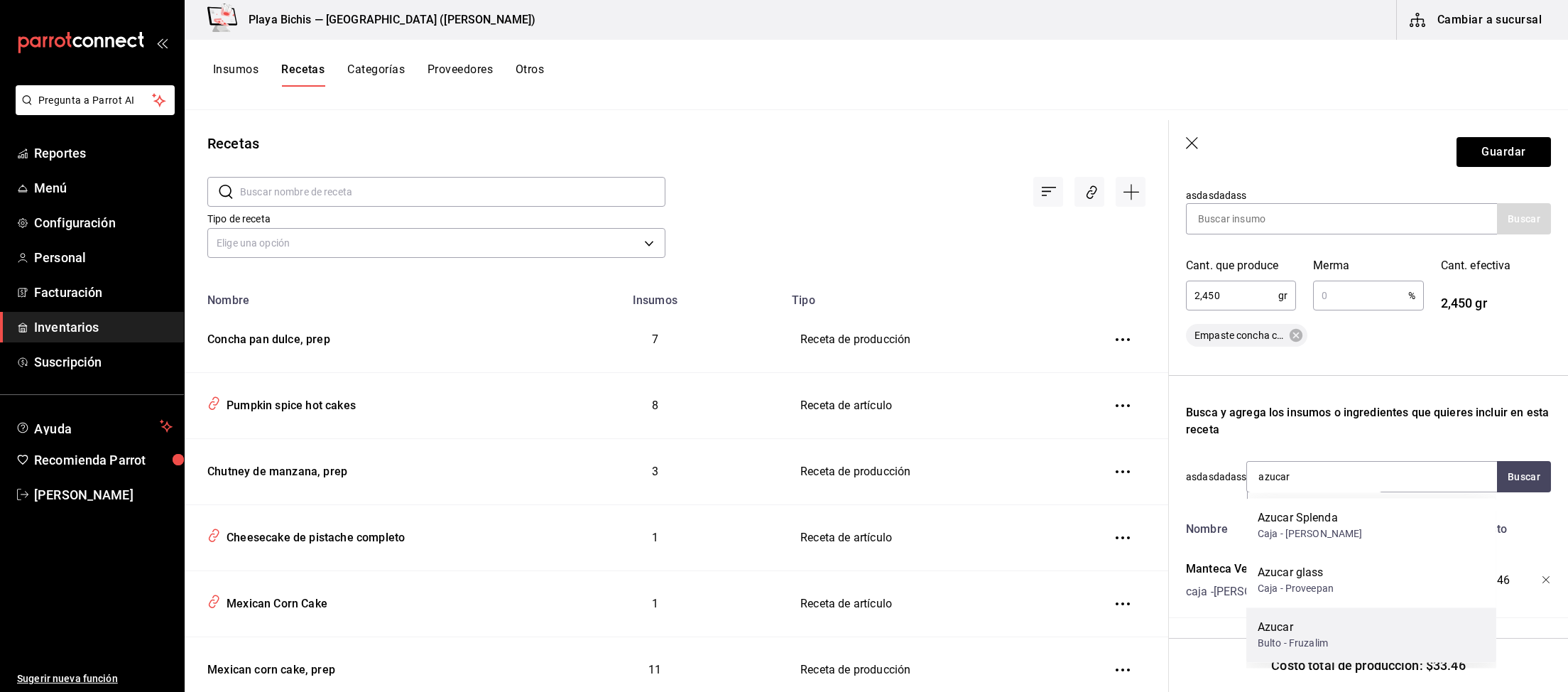
click at [1344, 639] on div "Azucar Bulto - Fruzalim" at bounding box center [1371, 634] width 250 height 55
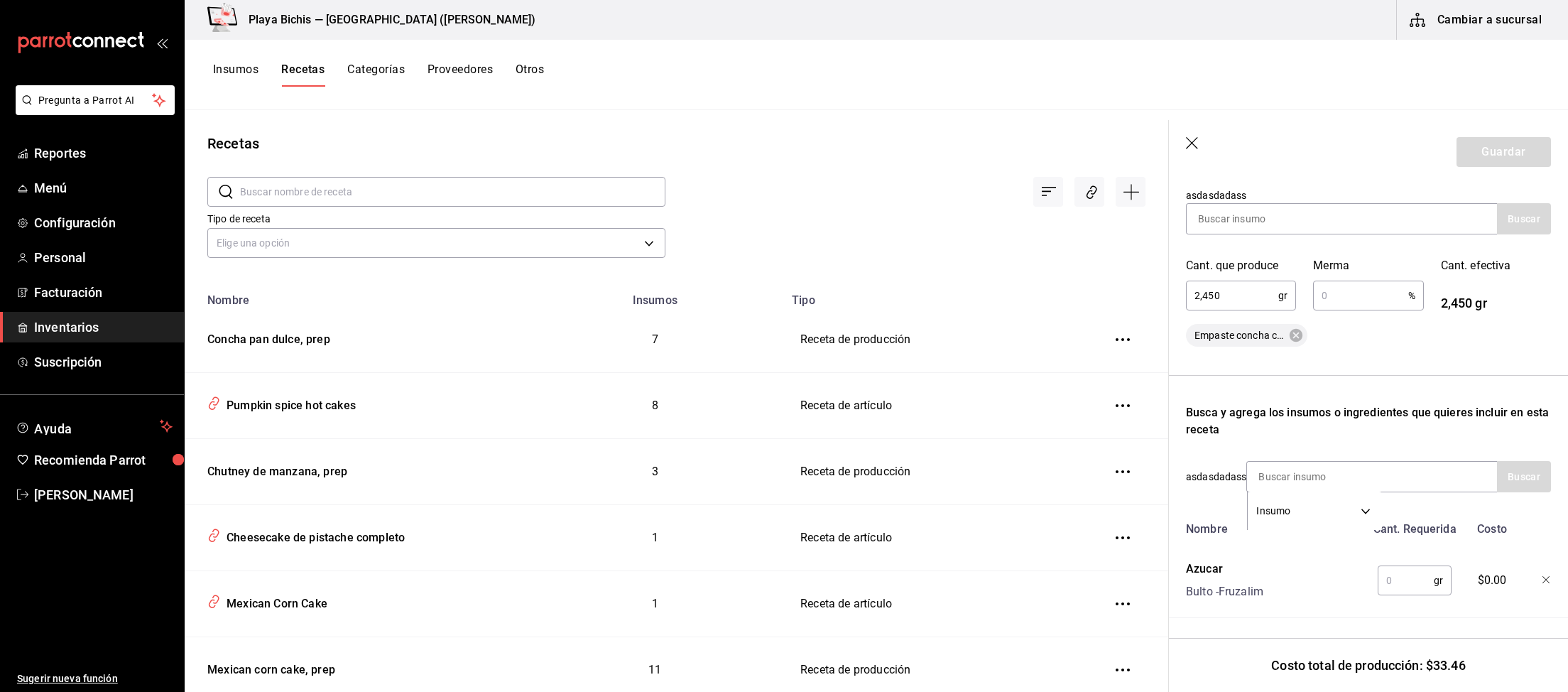
click at [1396, 576] on input "text" at bounding box center [1405, 580] width 56 height 29
type input "850"
click at [1405, 486] on div "Insumo SUPPLY" at bounding box center [1371, 477] width 251 height 31
click at [1377, 470] on input at bounding box center [1317, 477] width 142 height 30
type input "harina"
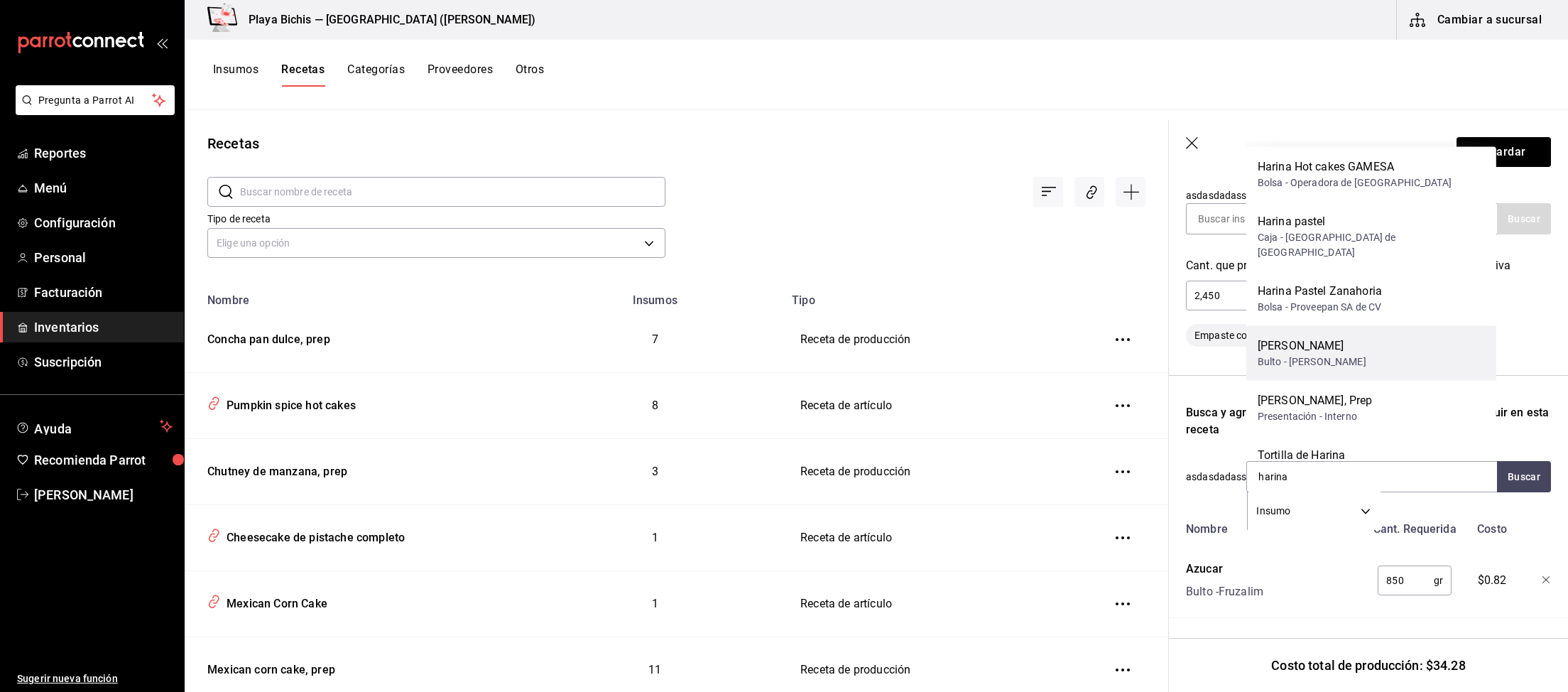
click at [1366, 337] on div "Harina Trigo" at bounding box center [1312, 345] width 109 height 17
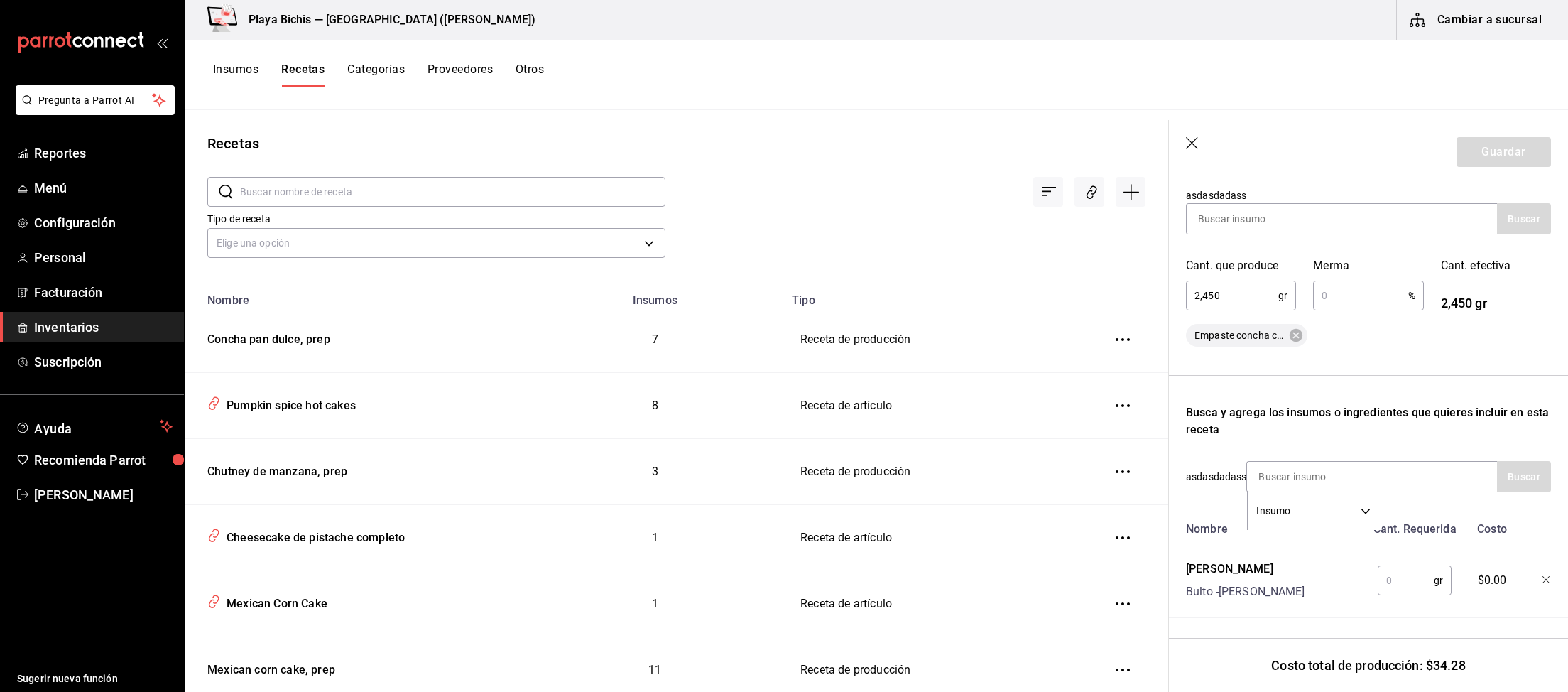
click at [1400, 587] on input "text" at bounding box center [1405, 580] width 56 height 29
type input "850"
click at [1329, 474] on input at bounding box center [1317, 477] width 142 height 30
type input "cocoa"
click at [1516, 476] on button "Buscar" at bounding box center [1523, 477] width 54 height 31
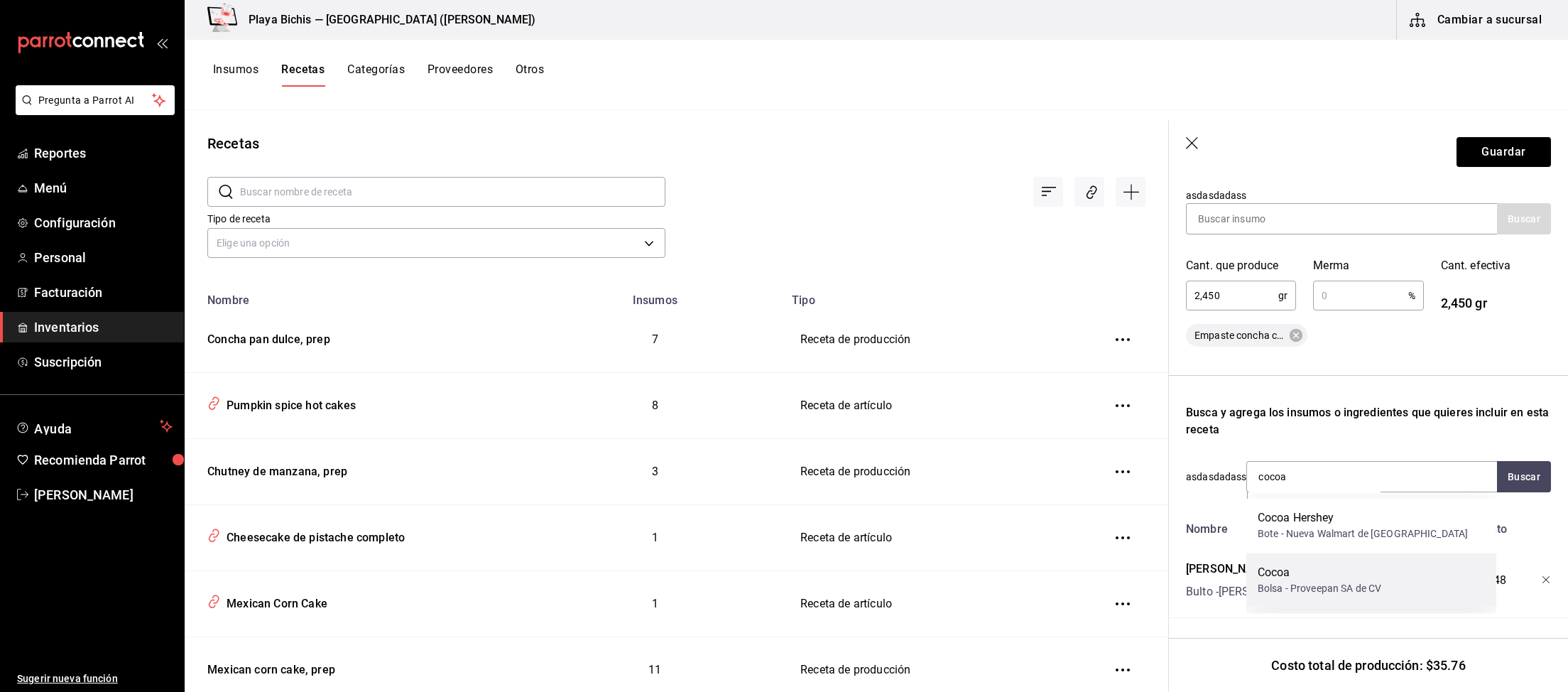
click at [1366, 581] on div "Cocoa" at bounding box center [1319, 572] width 123 height 17
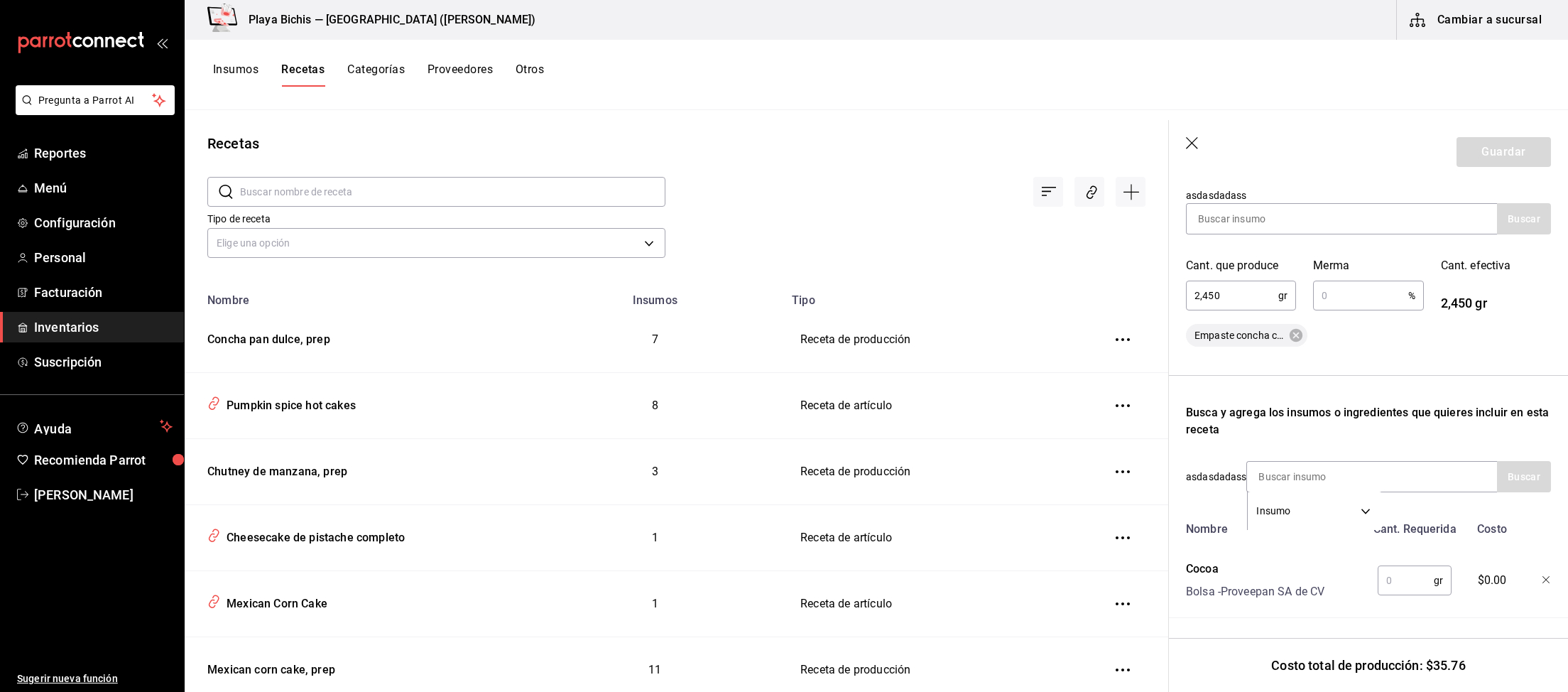
click at [1405, 584] on input "text" at bounding box center [1405, 580] width 56 height 29
type input "50"
click at [1504, 158] on button "Guardar" at bounding box center [1504, 151] width 95 height 30
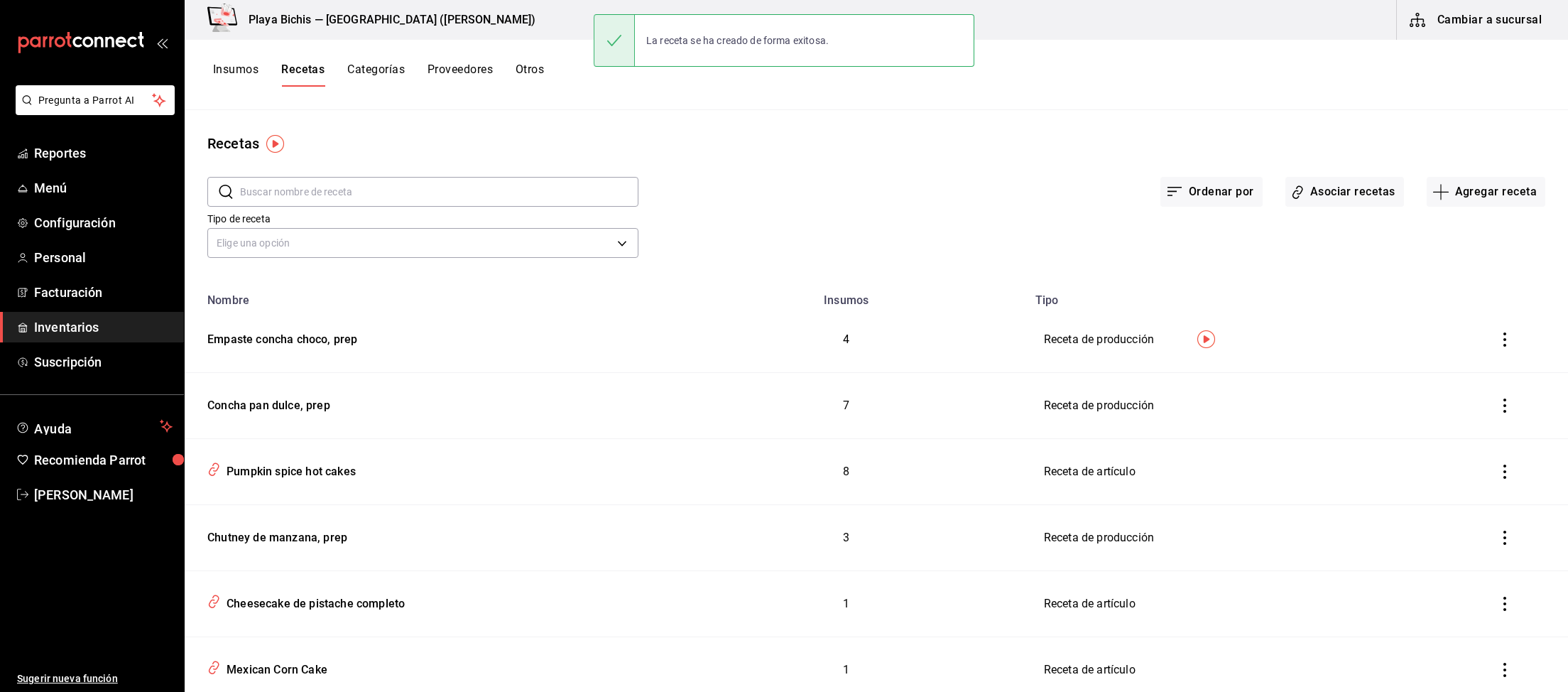
click at [245, 74] on button "Insumos" at bounding box center [235, 74] width 46 height 24
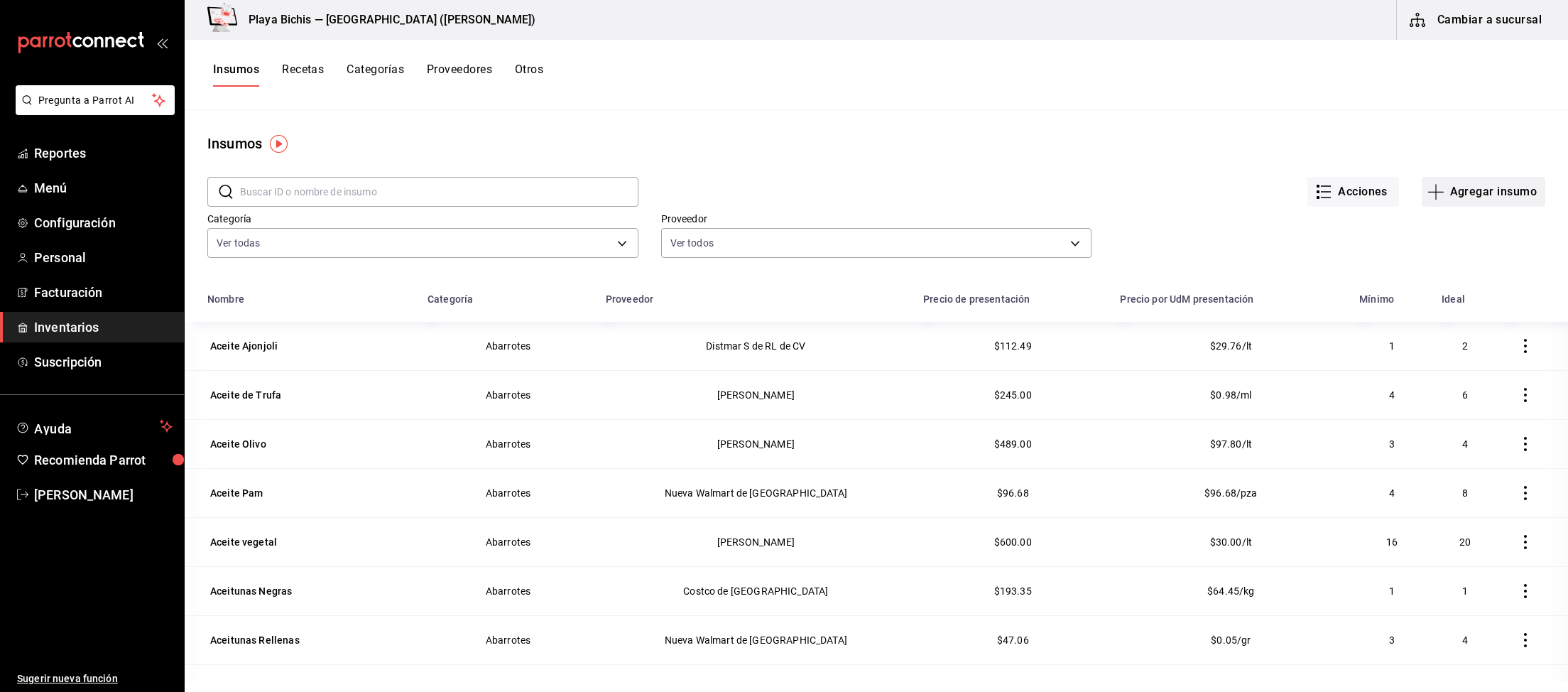
click at [1450, 194] on button "Agregar insumo" at bounding box center [1483, 191] width 123 height 30
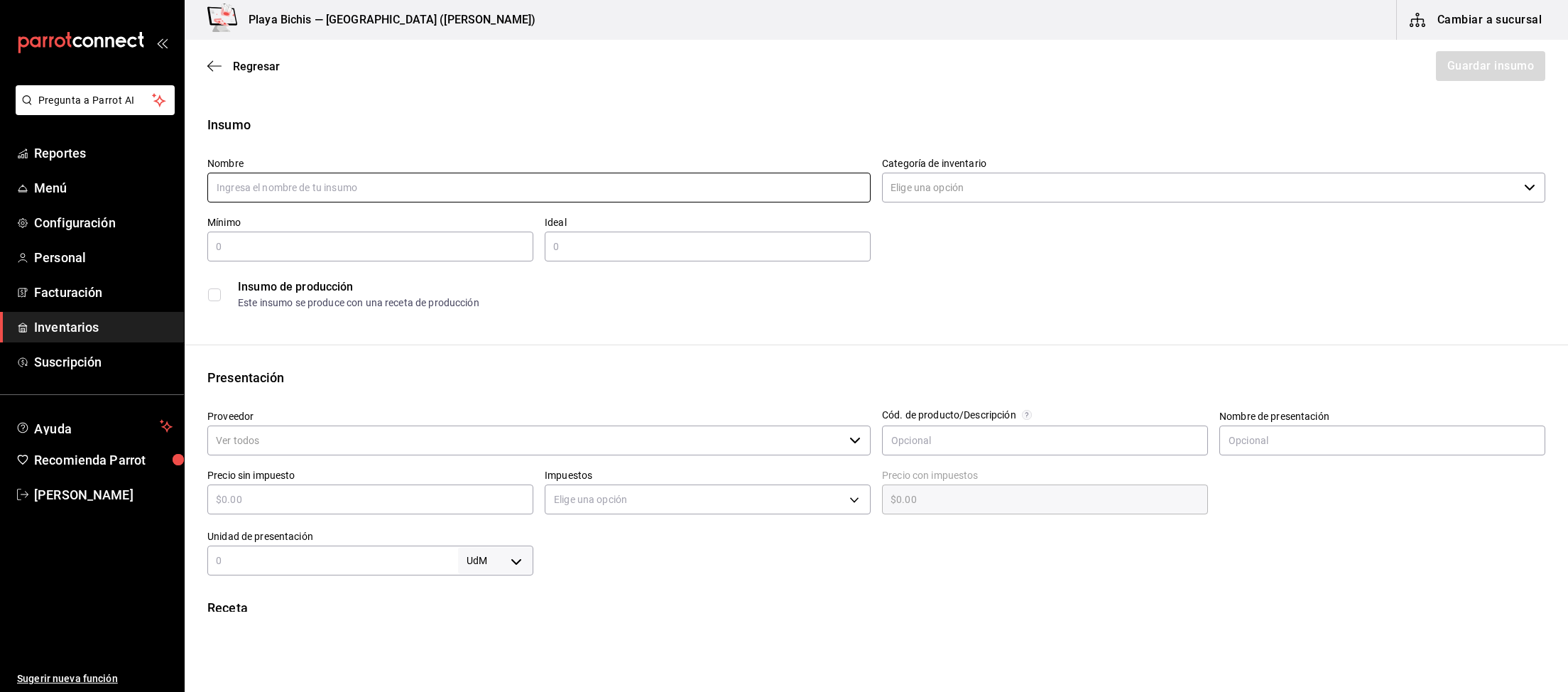
click at [600, 174] on input "text" at bounding box center [539, 187] width 663 height 30
type input "Empaste [PERSON_NAME], prep"
click at [913, 197] on input "Categoría de inventario" at bounding box center [1200, 187] width 636 height 30
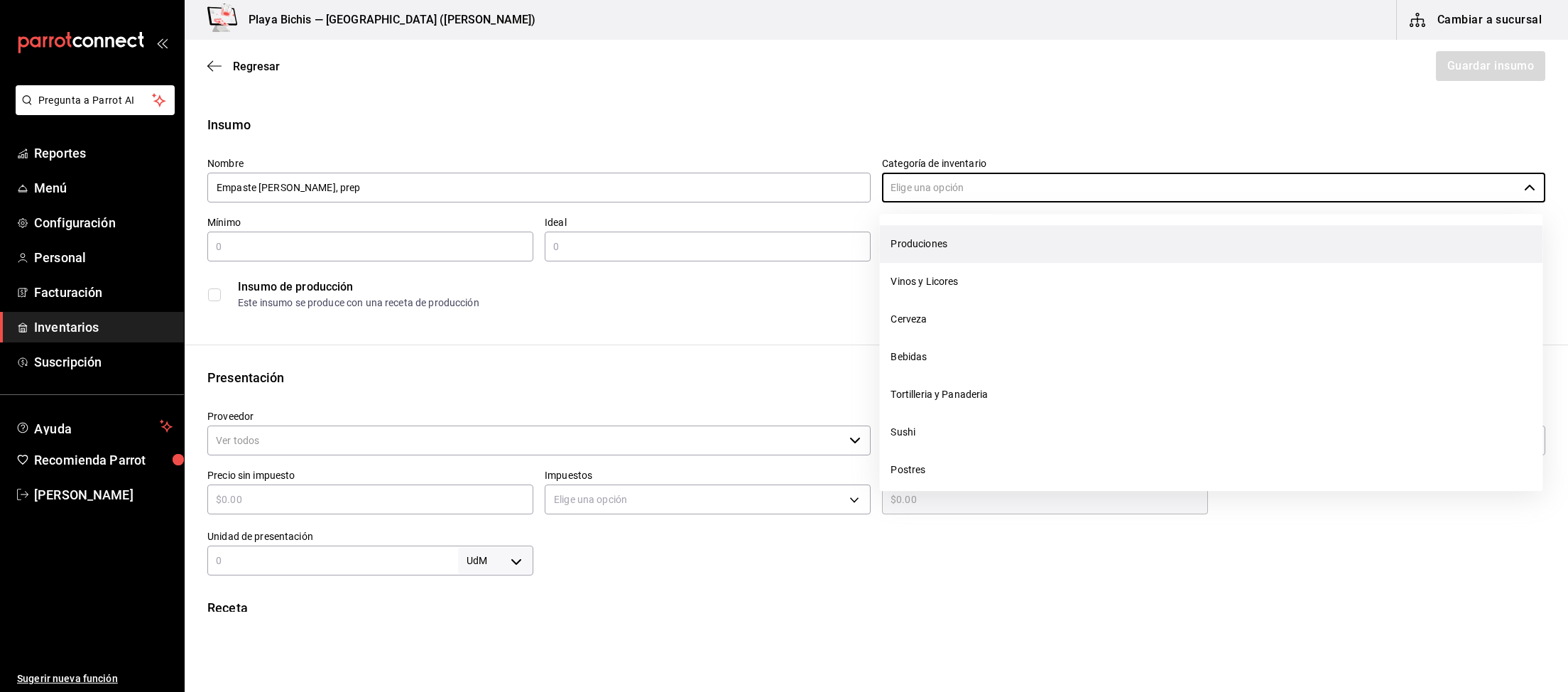
click at [976, 247] on li "Produciones" at bounding box center [1211, 244] width 663 height 38
type input "Produciones"
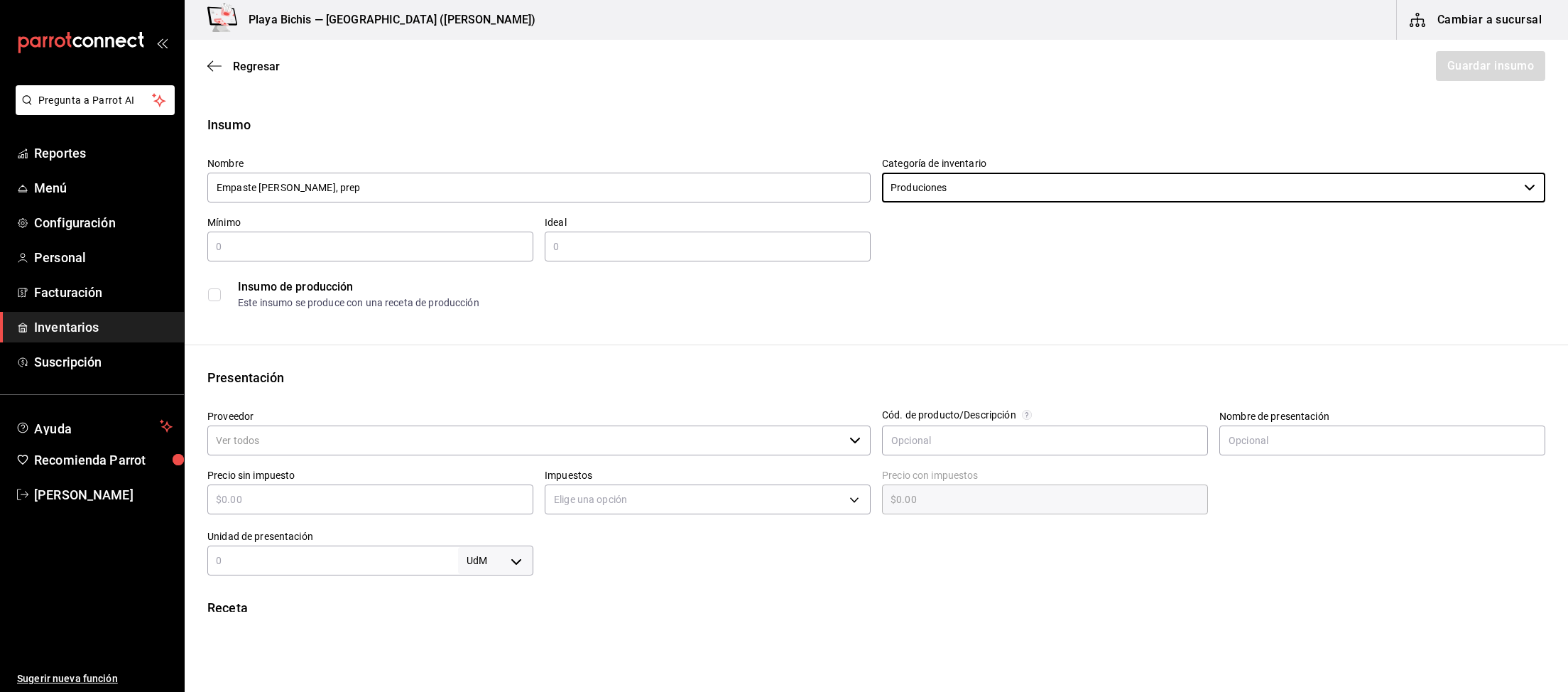
click at [403, 248] on input "text" at bounding box center [370, 246] width 326 height 17
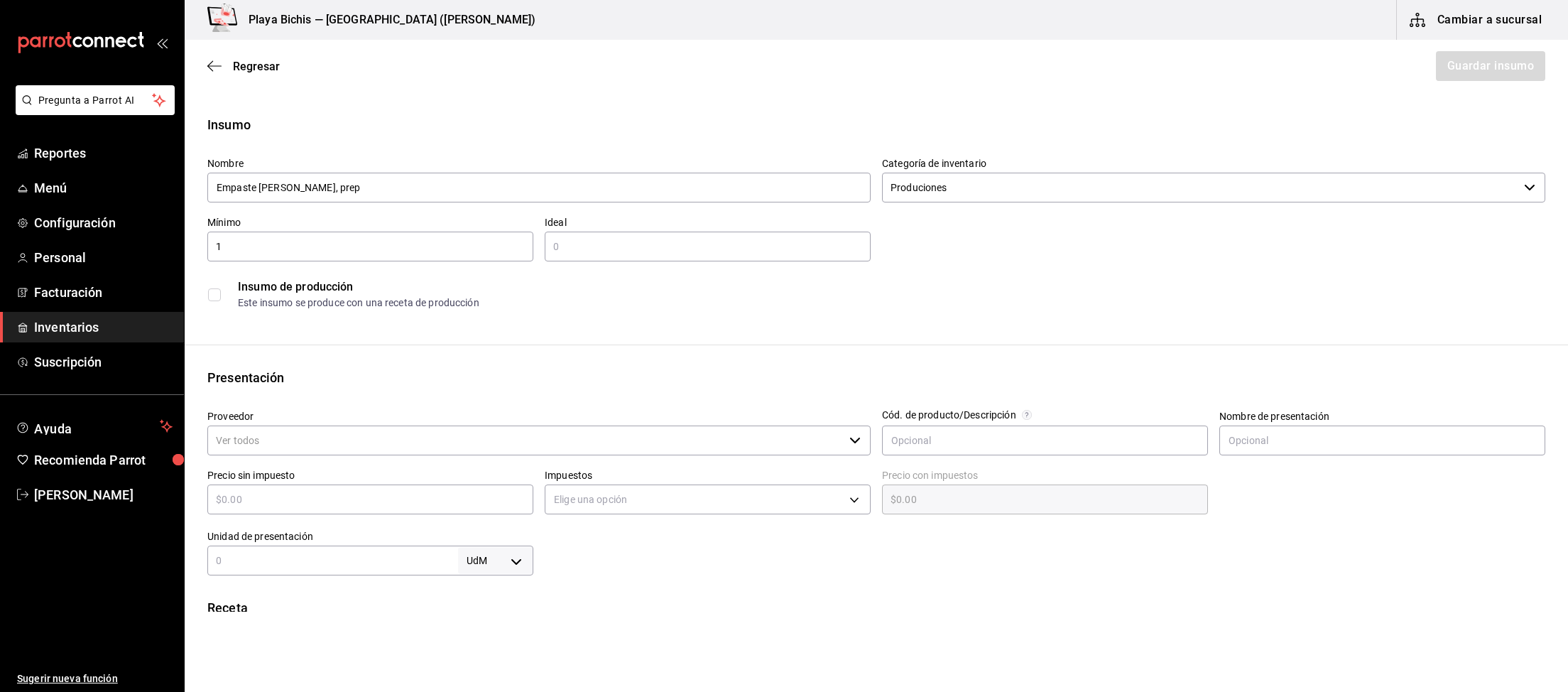
type input "1"
type input "3"
click at [205, 292] on div "Insumo de producción Este insumo se produce con una receta de producción" at bounding box center [870, 288] width 1349 height 55
click at [214, 294] on input "checkbox" at bounding box center [214, 295] width 13 height 13
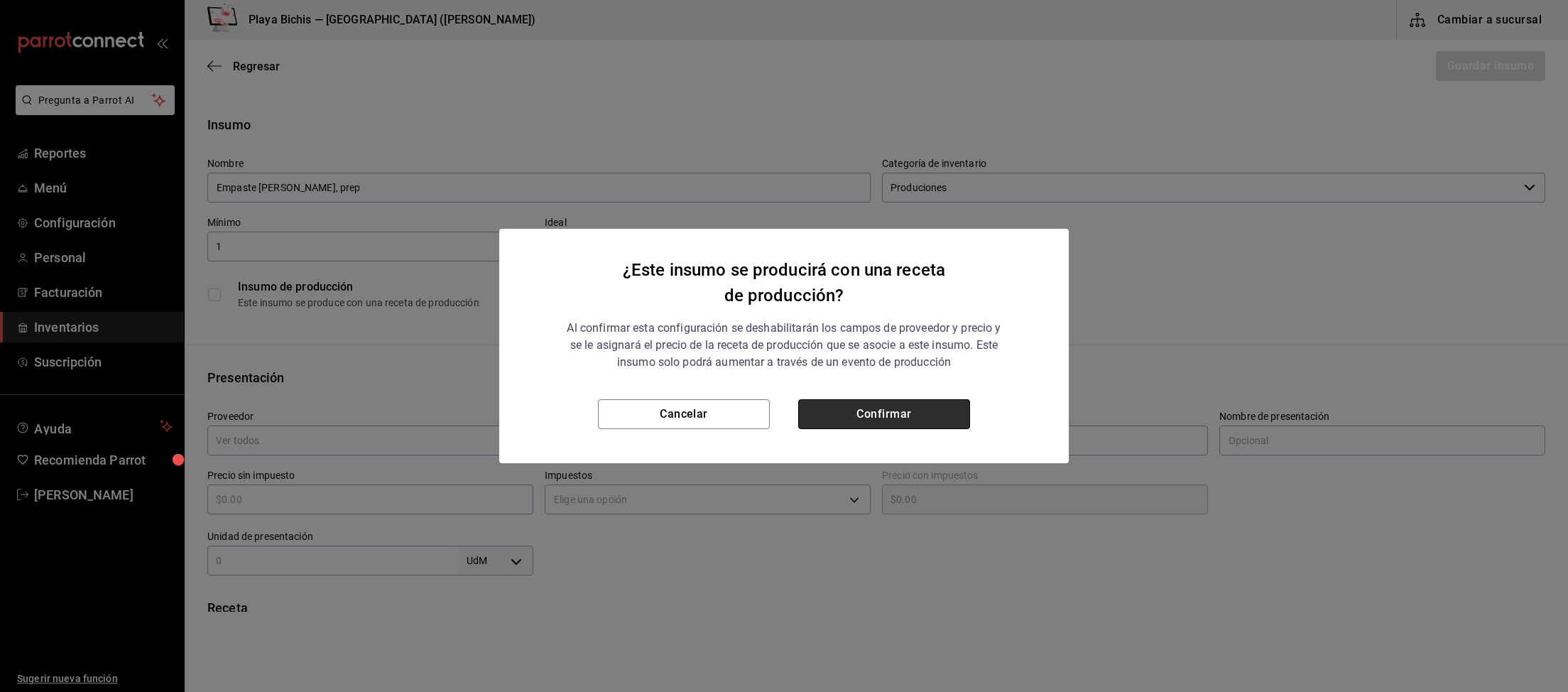
click at [849, 410] on button "Confirmar" at bounding box center [884, 414] width 172 height 30
checkbox input "true"
type input "$0.00"
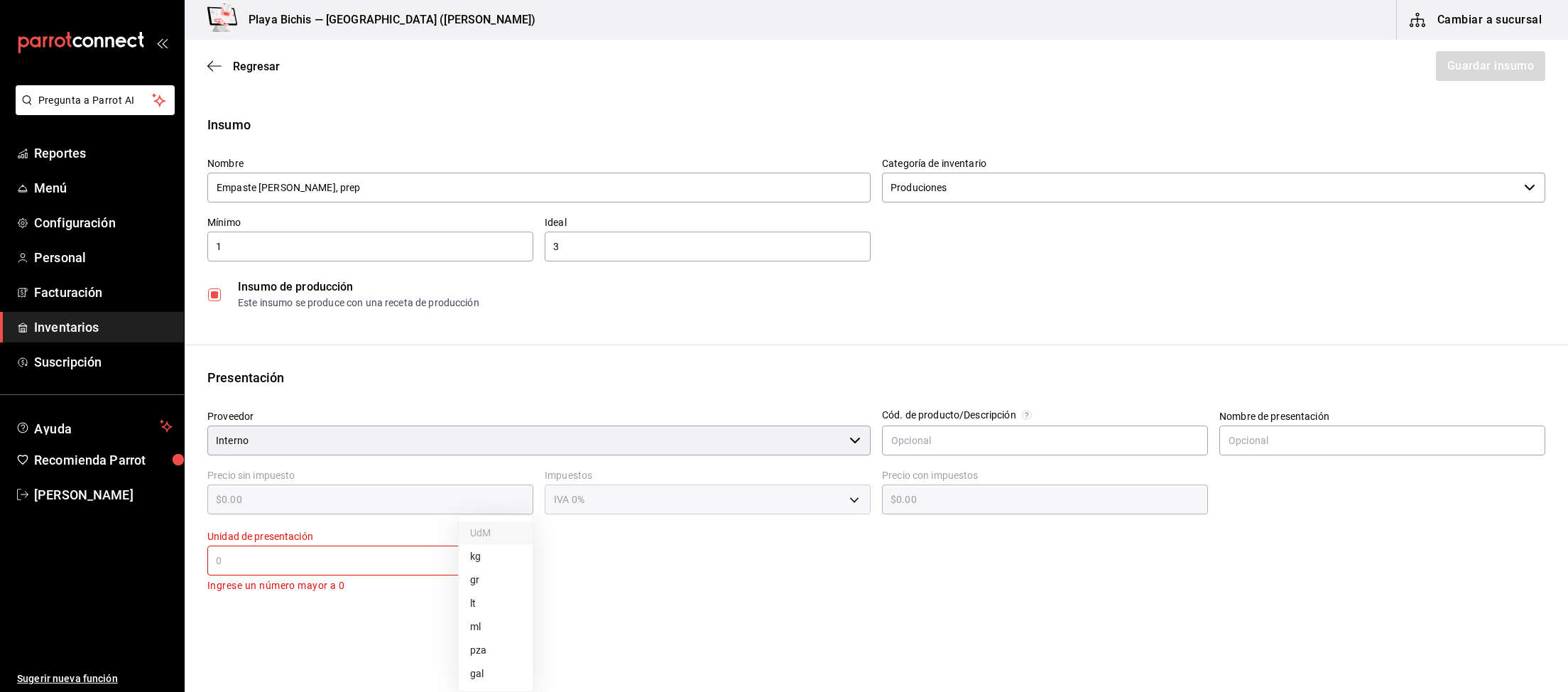
click at [505, 554] on body "Pregunta a Parrot AI Reportes Menú Configuración Personal Facturación Inventari…" at bounding box center [784, 306] width 1568 height 612
click at [490, 580] on li "gr" at bounding box center [495, 580] width 74 height 23
type input "GRAM"
click at [428, 565] on input "text" at bounding box center [332, 560] width 251 height 17
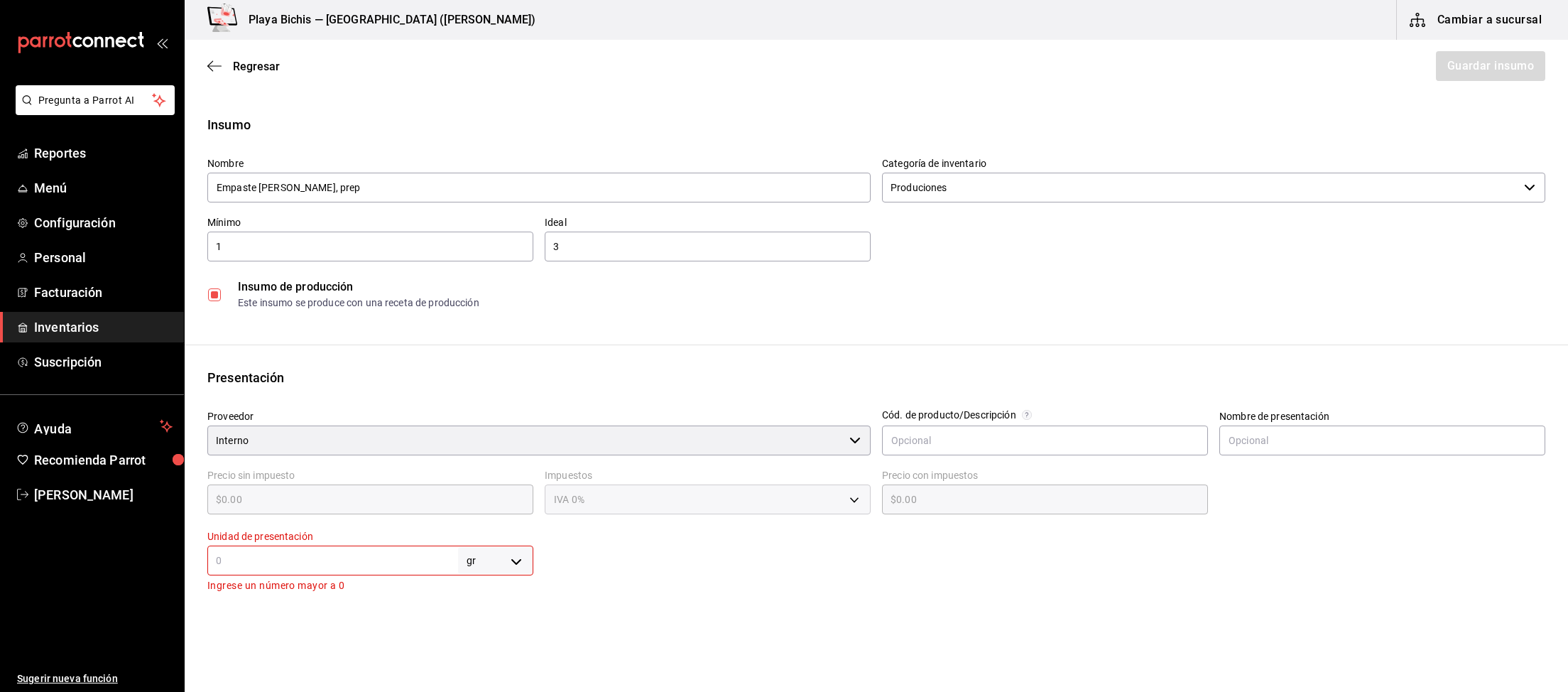
type input "1"
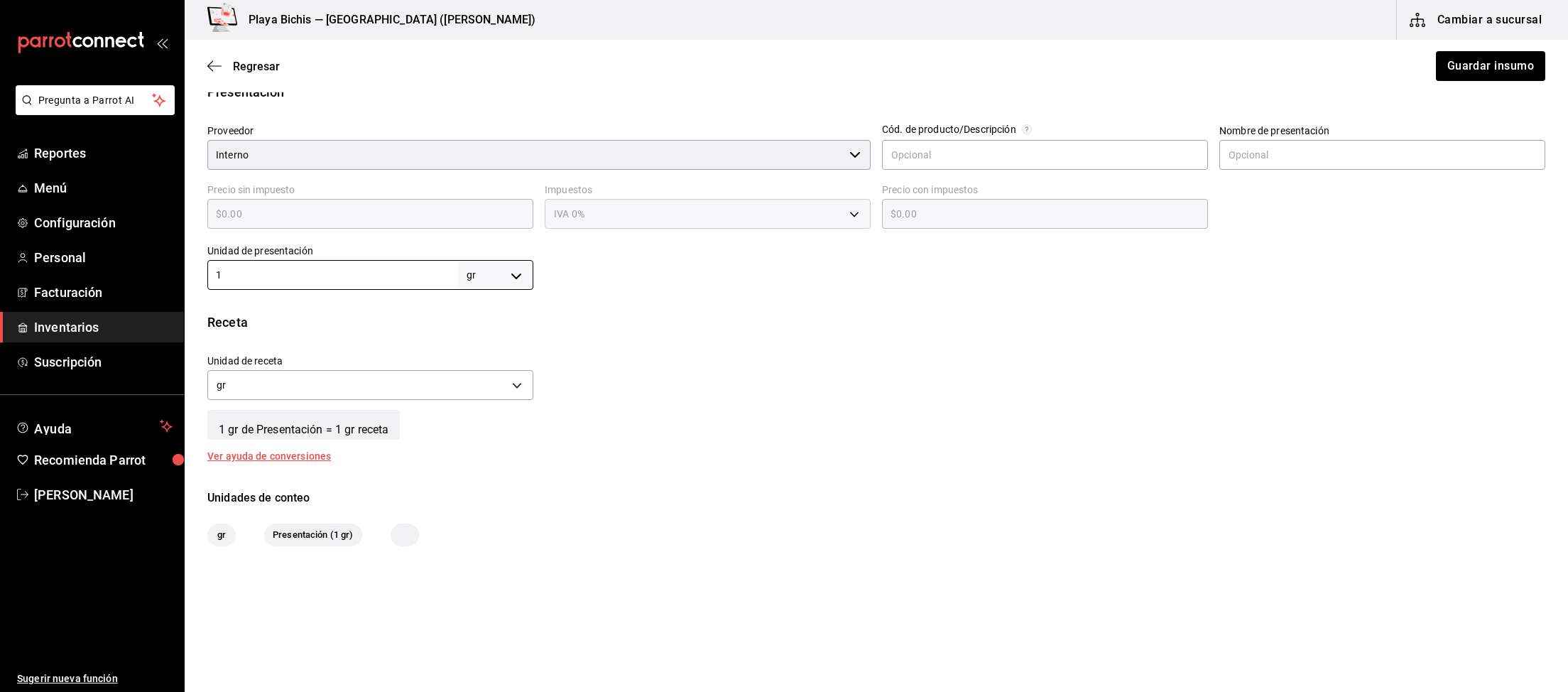
scroll to position [288, 0]
type input "1"
click at [1479, 80] on button "Guardar insumo" at bounding box center [1489, 65] width 111 height 30
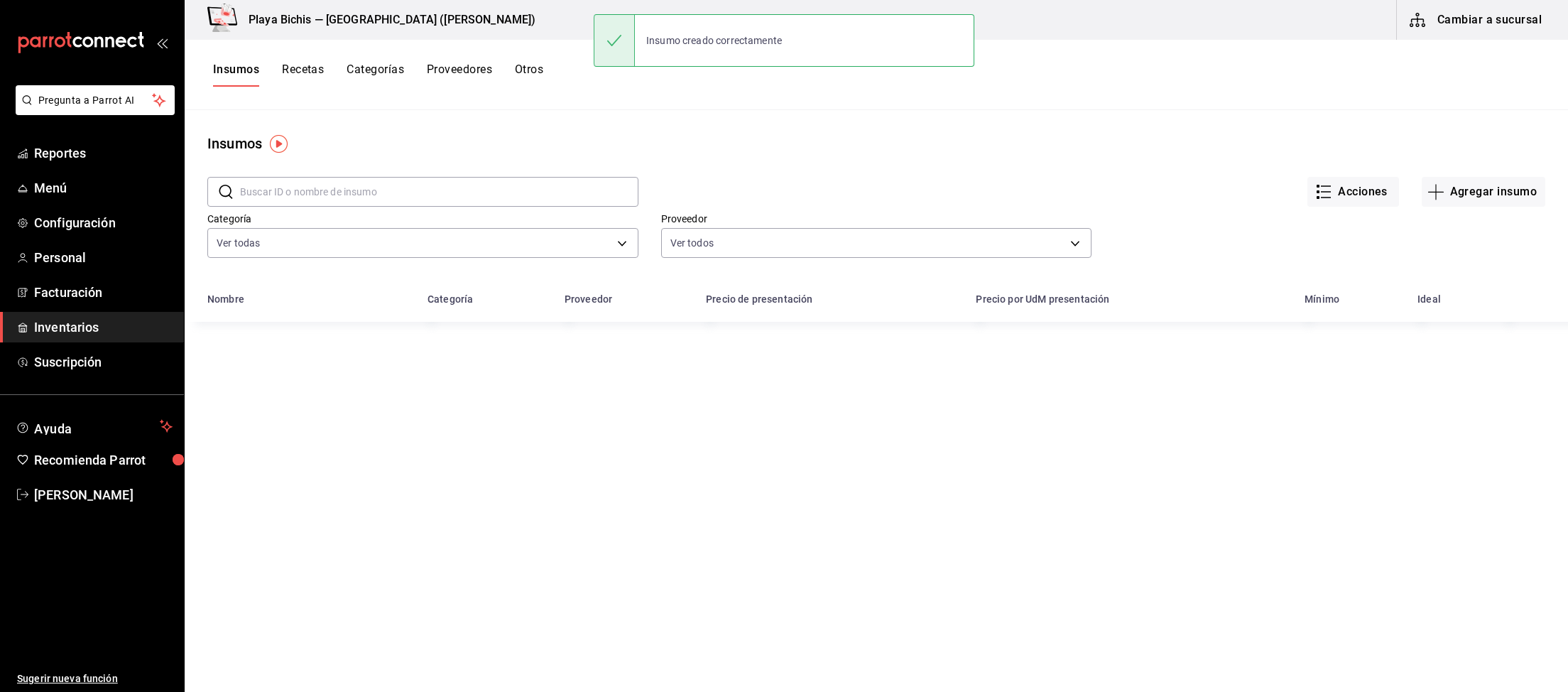
click at [299, 75] on button "Recetas" at bounding box center [302, 74] width 42 height 24
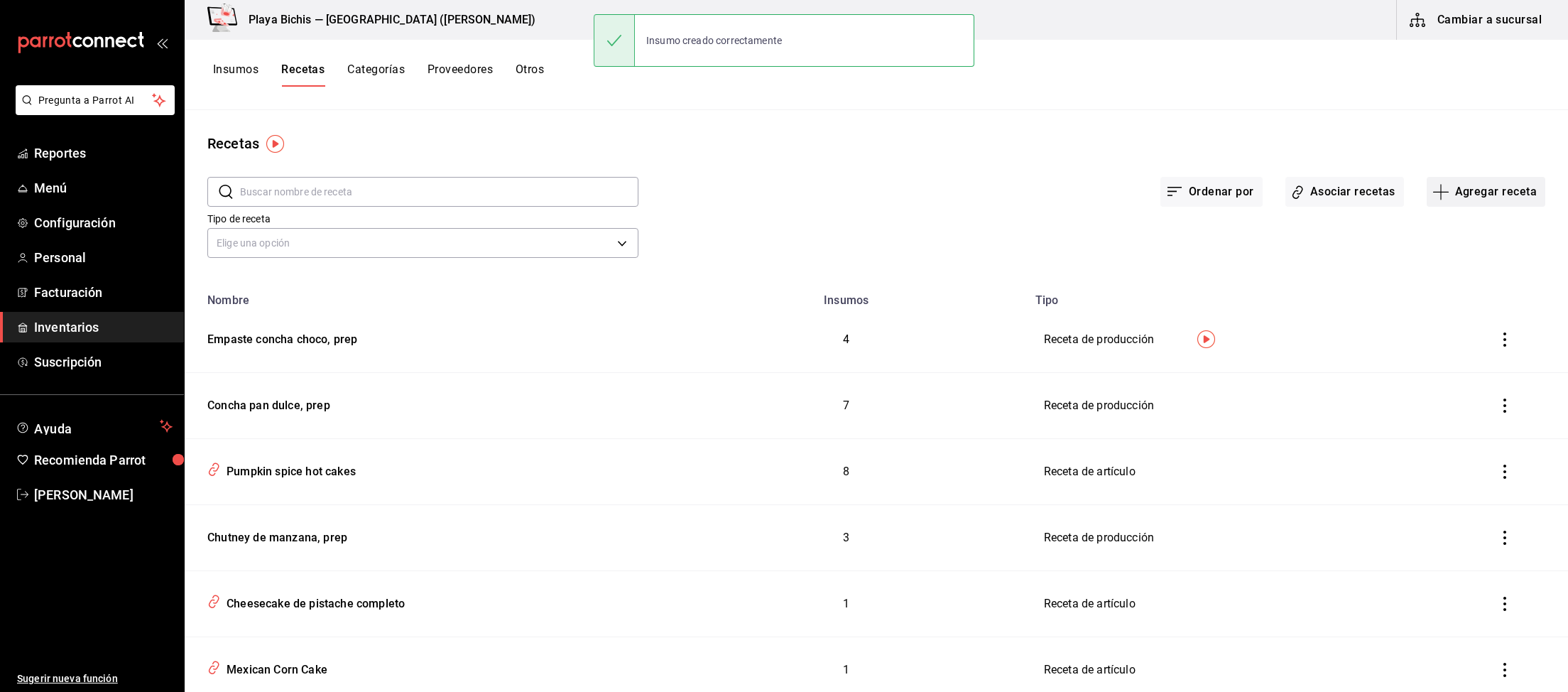
click at [1475, 195] on button "Agregar receta" at bounding box center [1486, 191] width 119 height 30
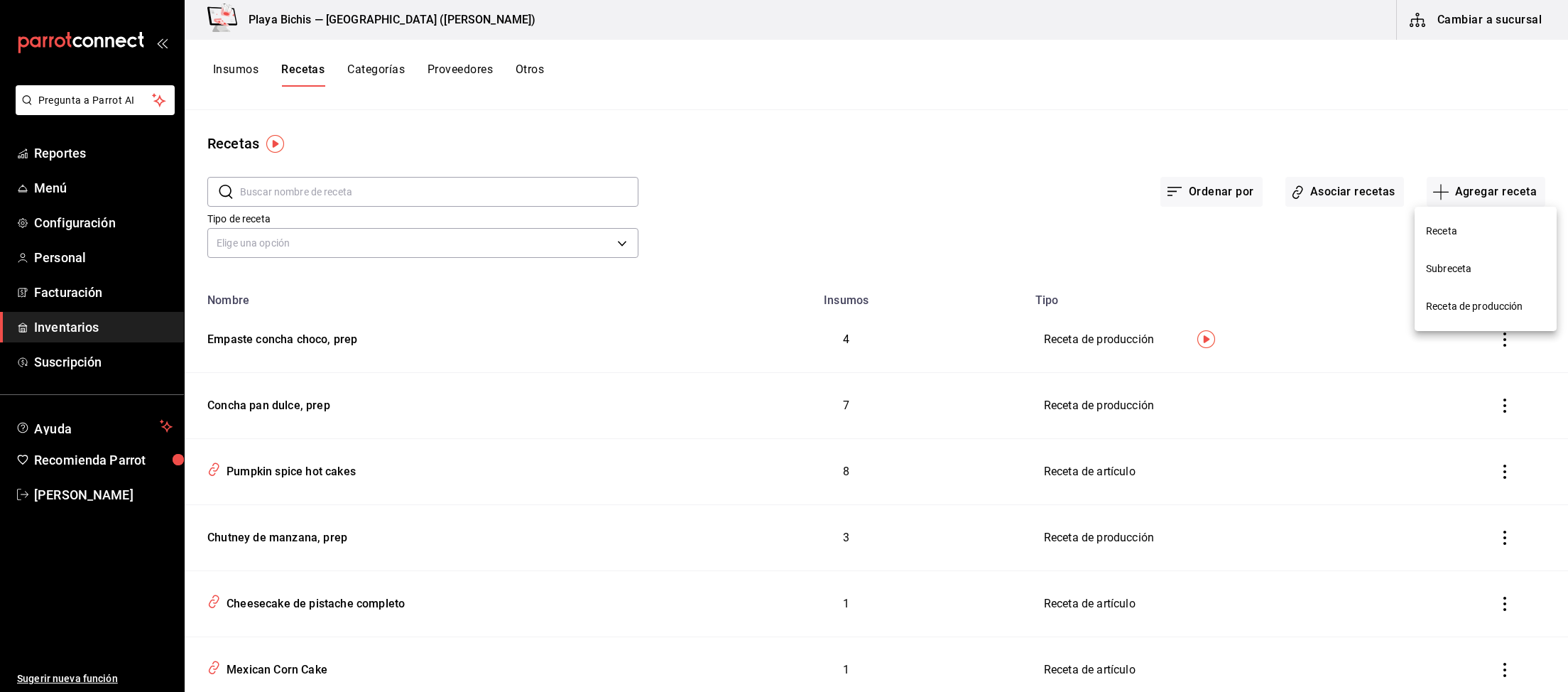
click at [1471, 304] on span "Receta de producción" at bounding box center [1486, 307] width 120 height 15
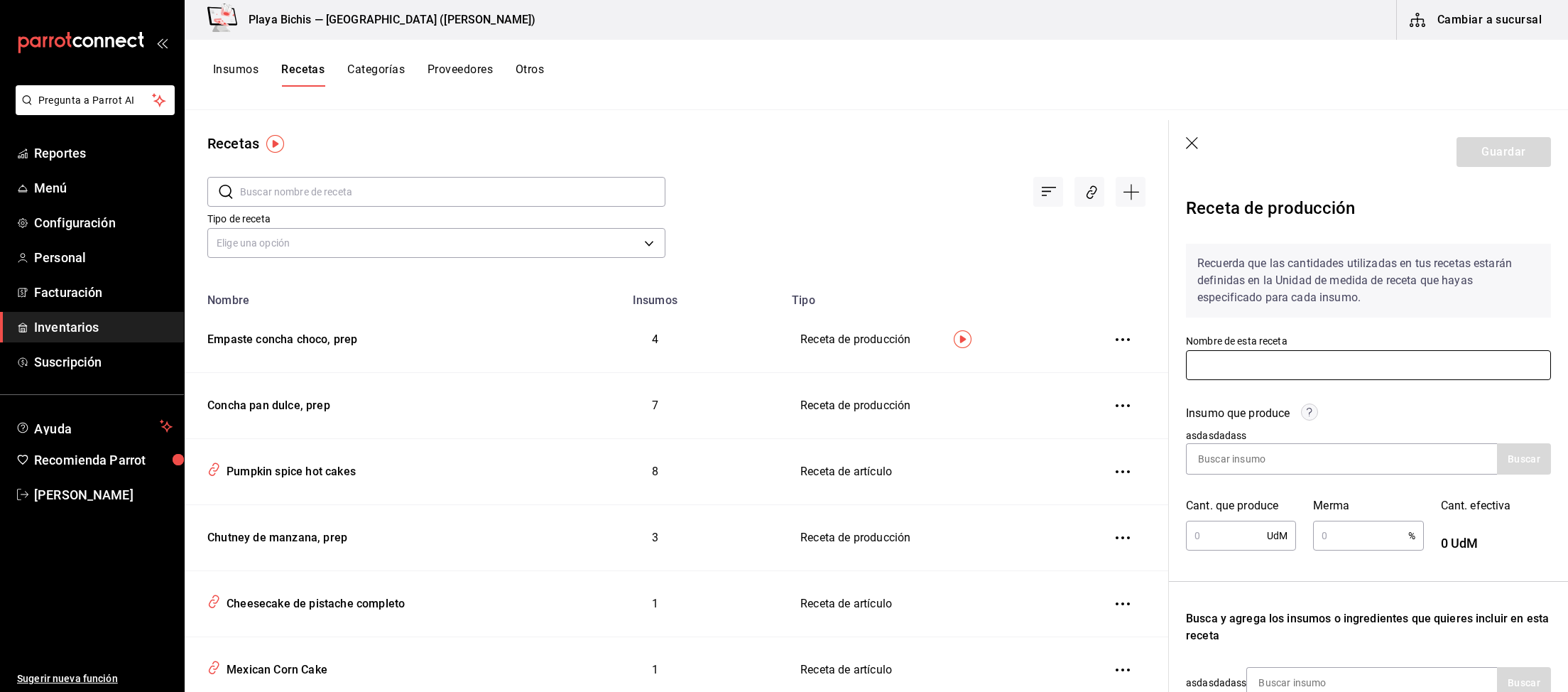
click at [1227, 359] on input "text" at bounding box center [1368, 365] width 365 height 30
paste input "Empaste [PERSON_NAME], prep"
type input "Empaste [PERSON_NAME], prep"
click at [1317, 462] on input at bounding box center [1257, 459] width 142 height 30
paste input "Empaste [PERSON_NAME], prep"
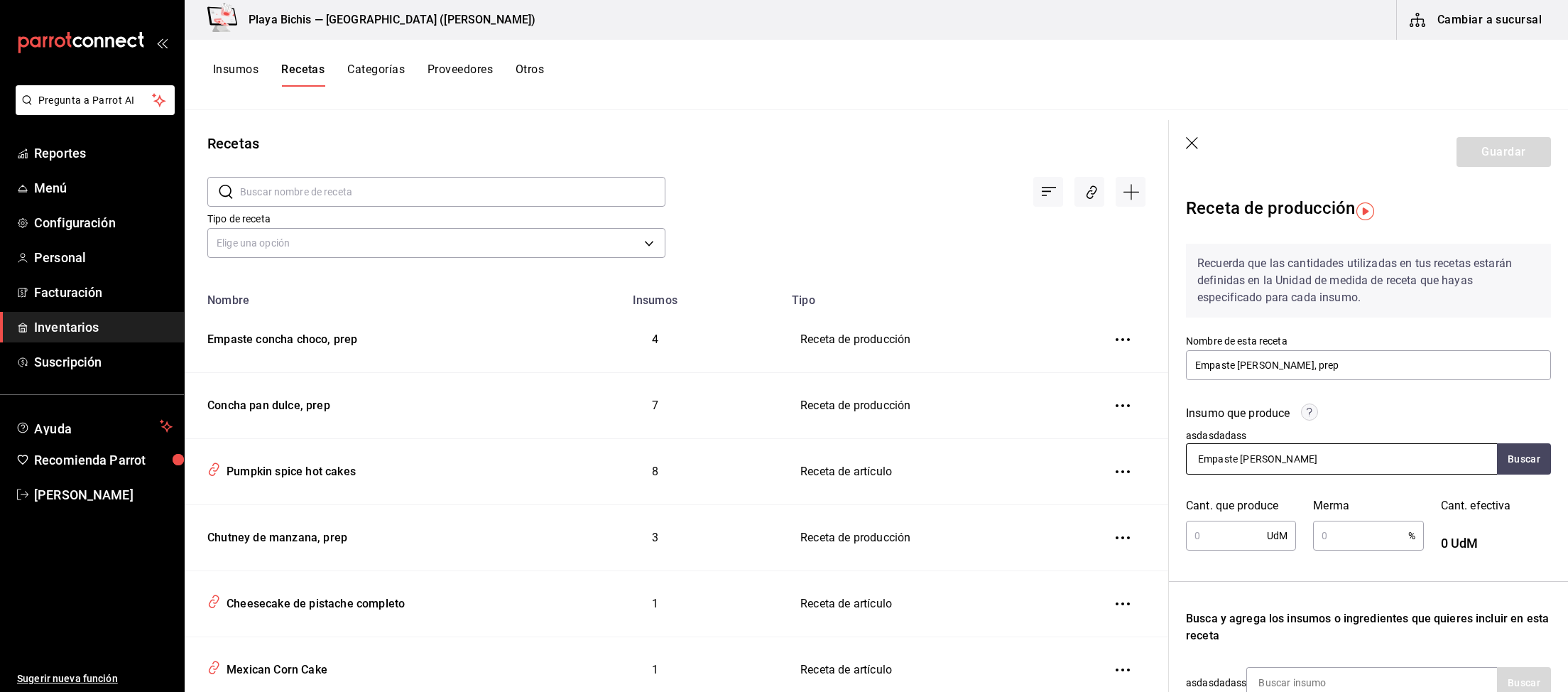
scroll to position [0, 8]
type input "Empaste [PERSON_NAME], prep"
click at [1526, 458] on button "Buscar" at bounding box center [1523, 459] width 54 height 31
click at [1334, 518] on div "Presentación - Interno" at bounding box center [1279, 516] width 162 height 15
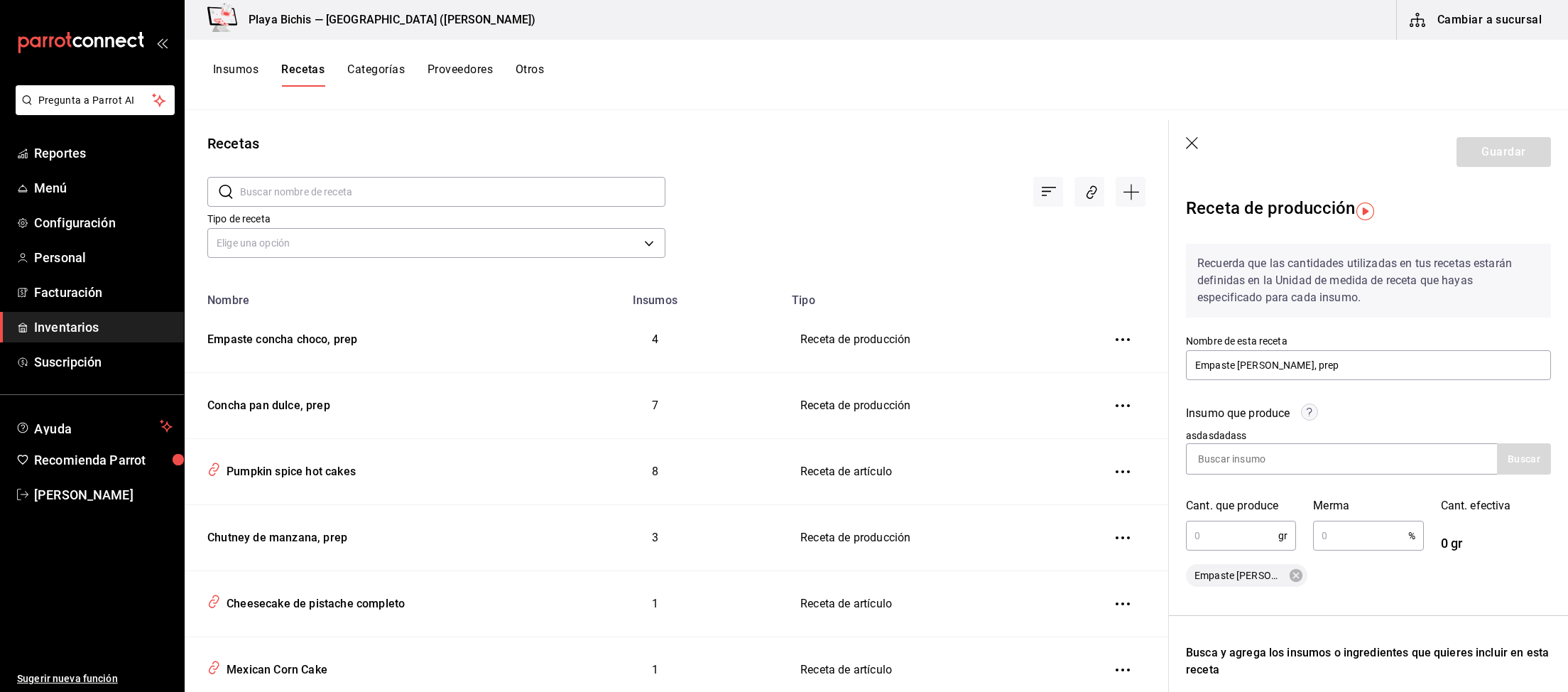
scroll to position [0, 0]
click at [1240, 530] on input "text" at bounding box center [1231, 536] width 92 height 29
type input "2,575"
click at [1337, 540] on input "text" at bounding box center [1360, 536] width 95 height 29
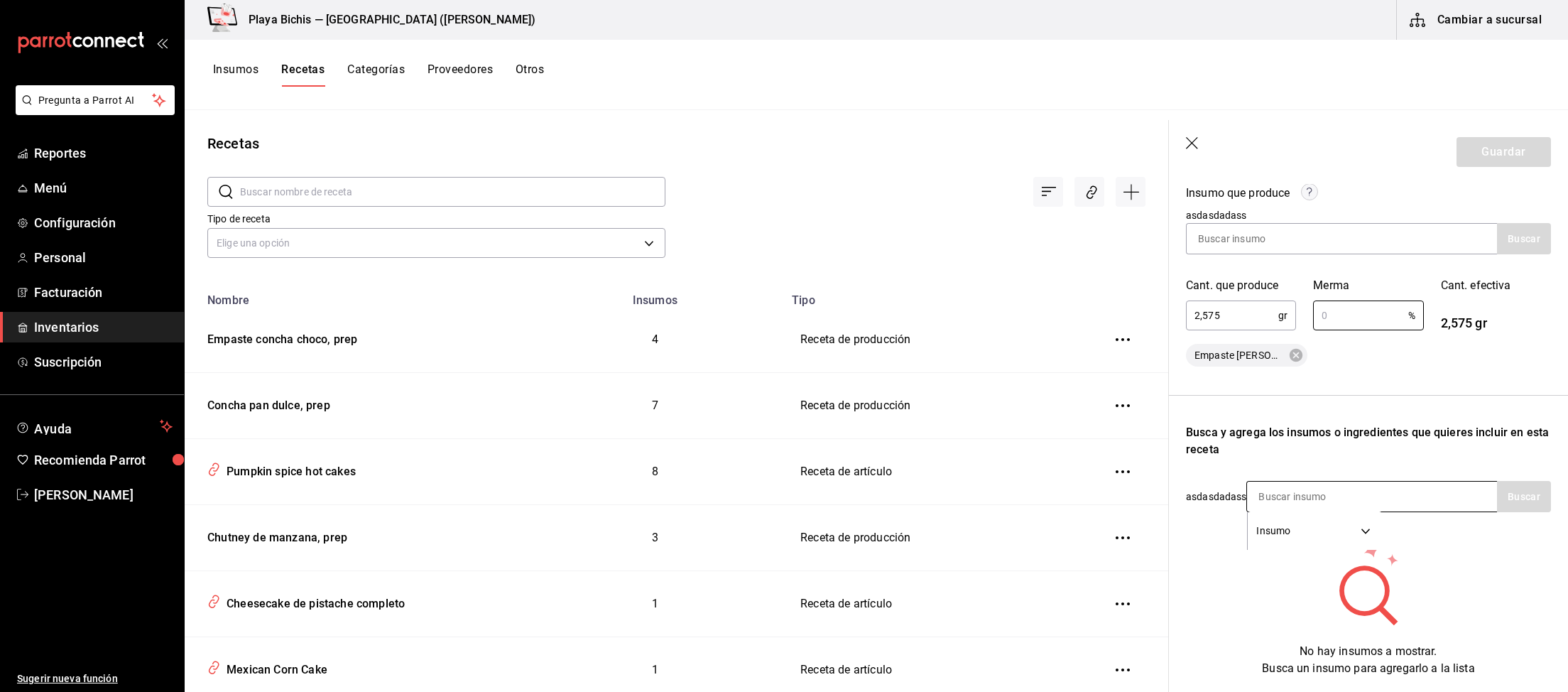
click at [1350, 490] on input at bounding box center [1317, 496] width 142 height 30
type input "manteca"
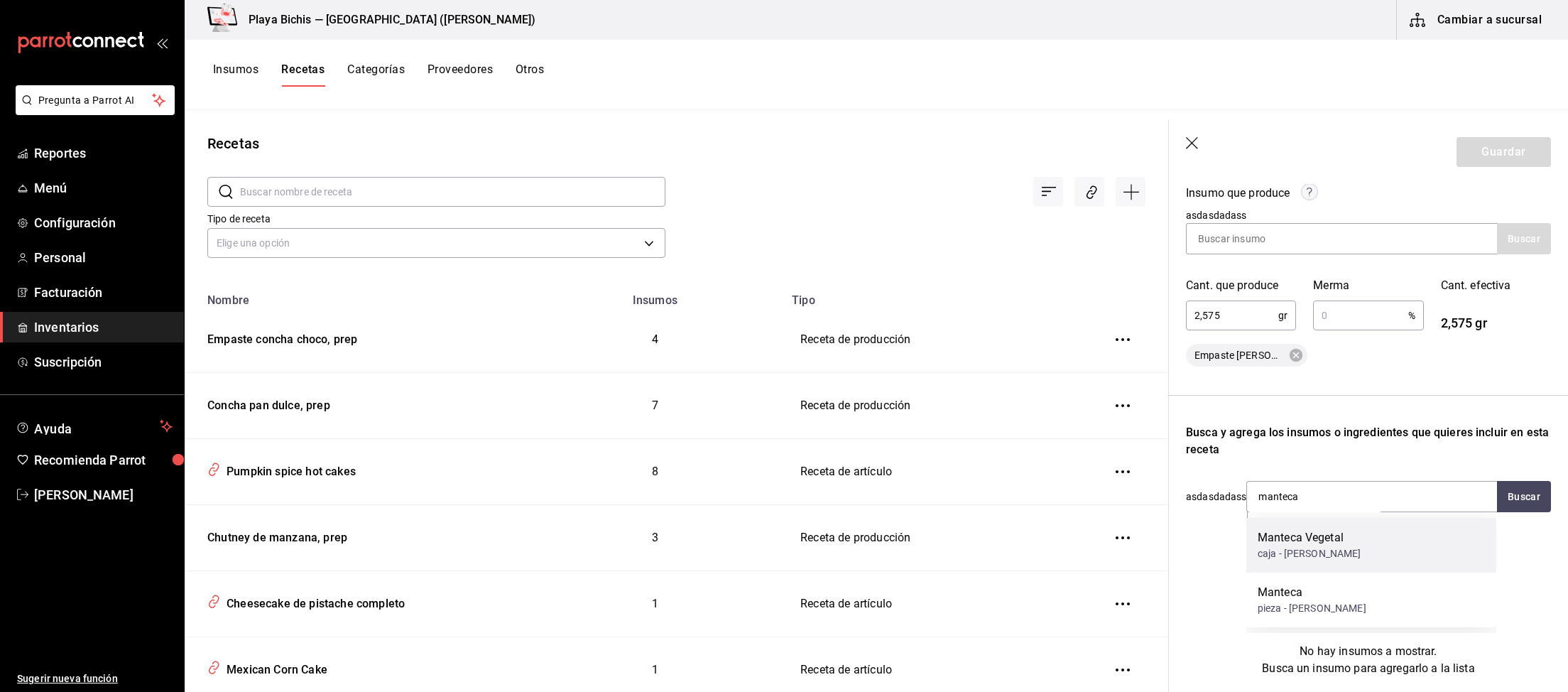
click at [1361, 558] on div "caja - Ramon Lopez Gomez" at bounding box center [1309, 553] width 104 height 15
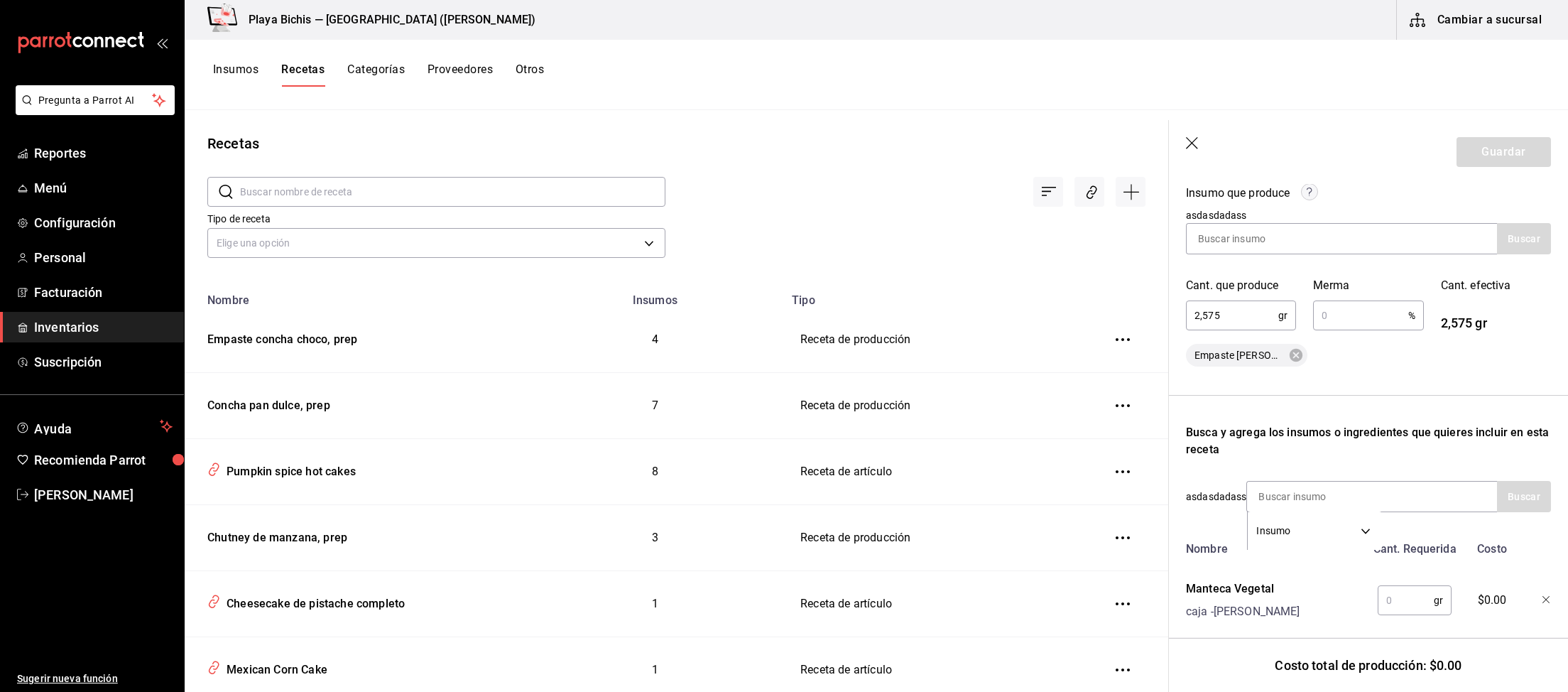
click at [1416, 607] on input "text" at bounding box center [1405, 601] width 56 height 29
type input "700"
click at [1381, 484] on input at bounding box center [1317, 496] width 142 height 30
type input "azucar"
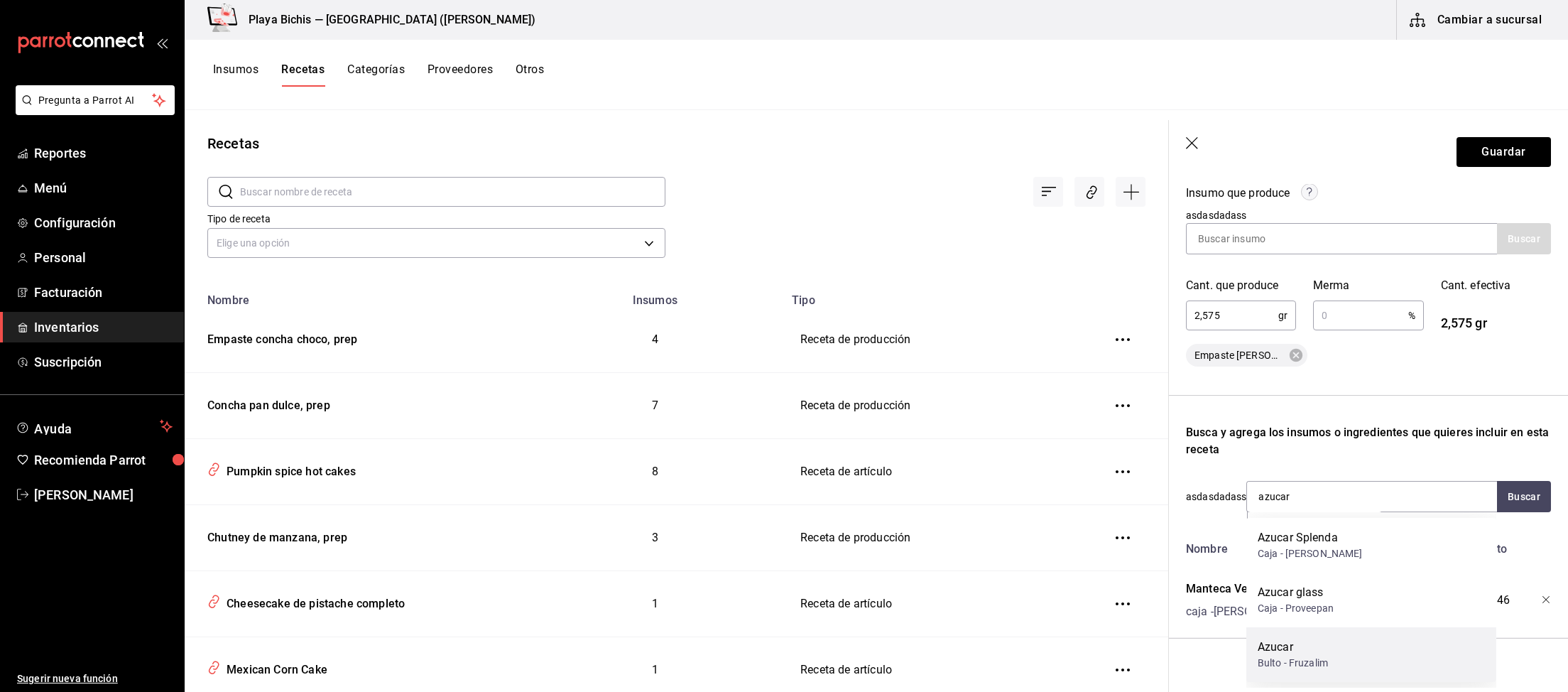
click at [1352, 657] on div "Azucar Bulto - Fruzalim" at bounding box center [1371, 654] width 250 height 55
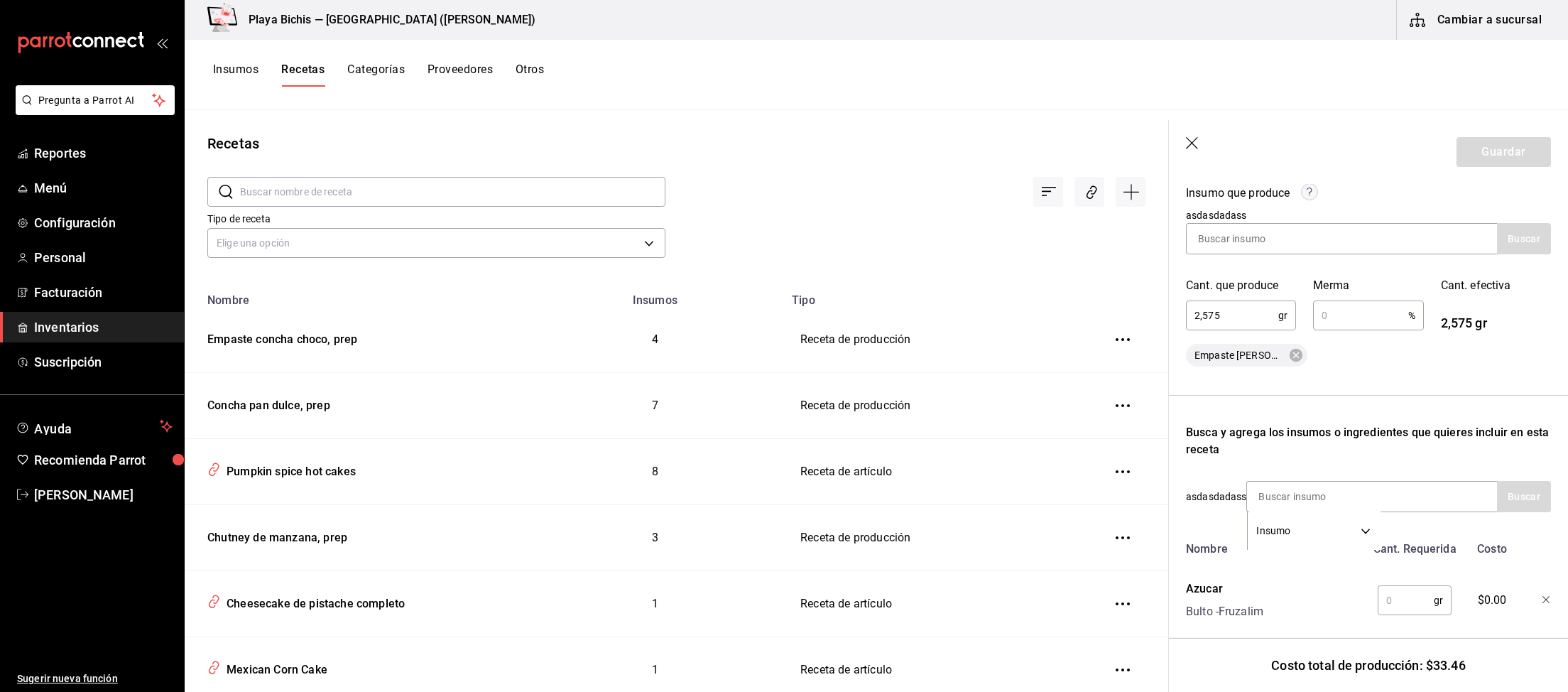
click at [1399, 608] on input "text" at bounding box center [1405, 601] width 56 height 29
type input "850"
click at [1374, 496] on input at bounding box center [1317, 496] width 142 height 30
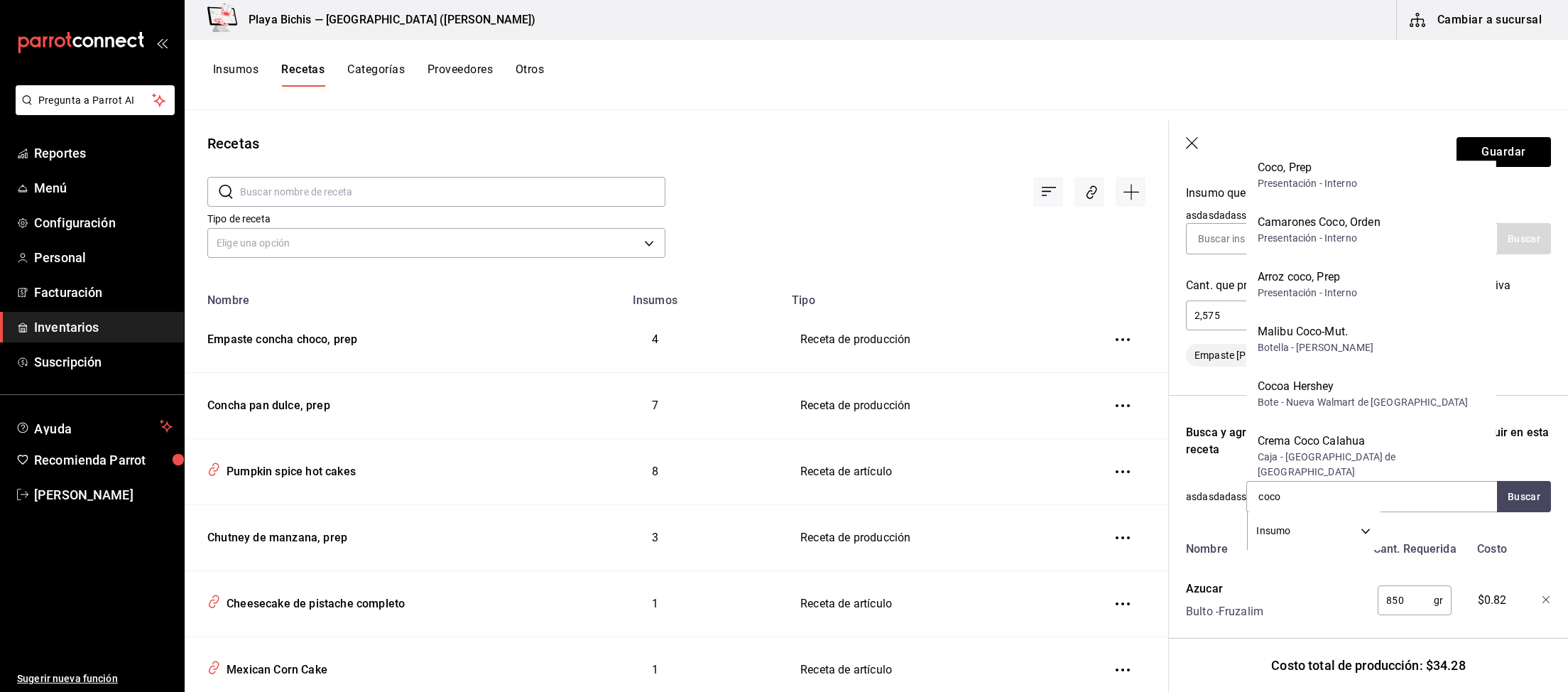
scroll to position [0, 0]
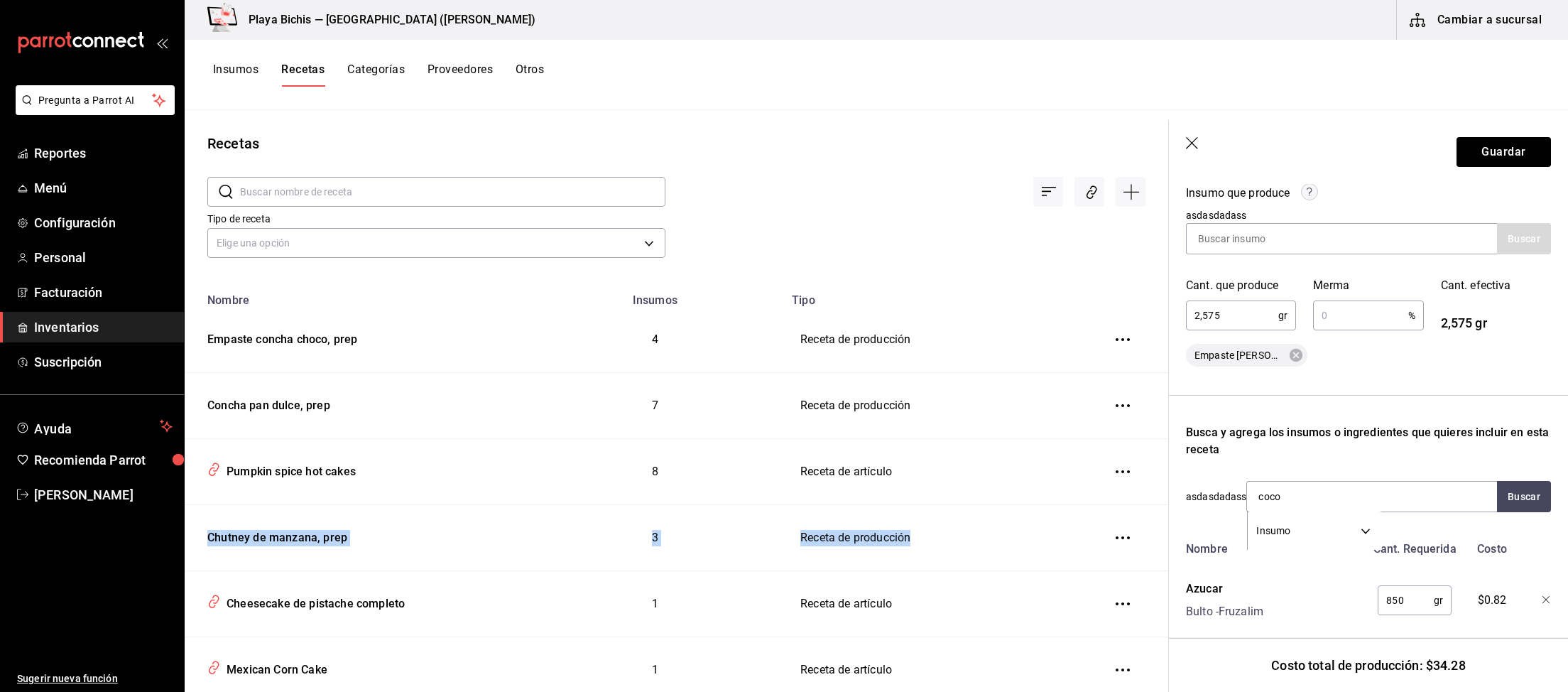
drag, startPoint x: 1424, startPoint y: 496, endPoint x: 1145, endPoint y: 485, distance: 279.2
click at [1169, 485] on section "Guardar Receta de producción Recuerda que las cantidades utilizadas en tus rece…" at bounding box center [1368, 406] width 399 height 572
click at [1316, 501] on input "coco" at bounding box center [1317, 496] width 142 height 30
drag, startPoint x: 1329, startPoint y: 491, endPoint x: 1060, endPoint y: 485, distance: 269.1
click at [1246, 485] on input "coco rayado" at bounding box center [1317, 496] width 142 height 30
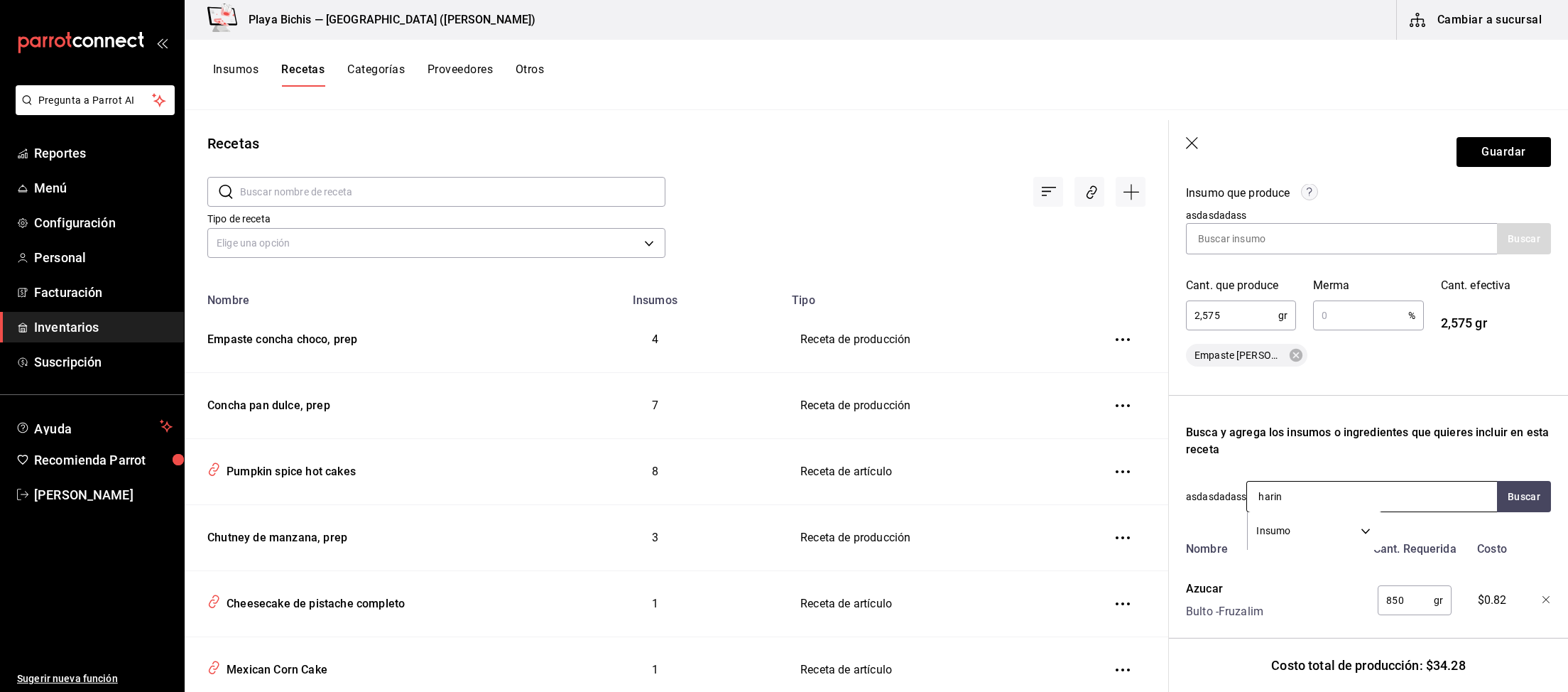
type input "harina"
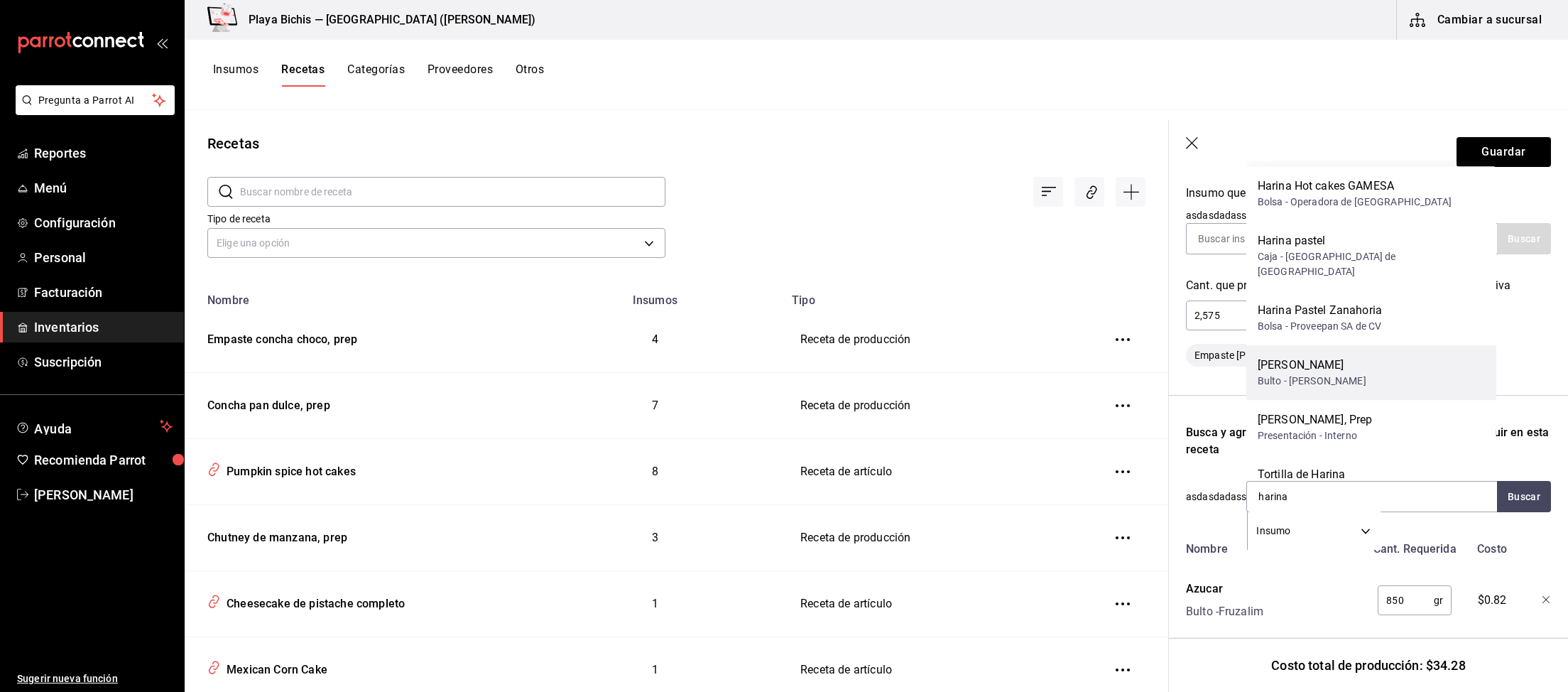
click at [1424, 359] on div "Harina Trigo Bulto - Ramon Lopez Gomez" at bounding box center [1371, 372] width 250 height 55
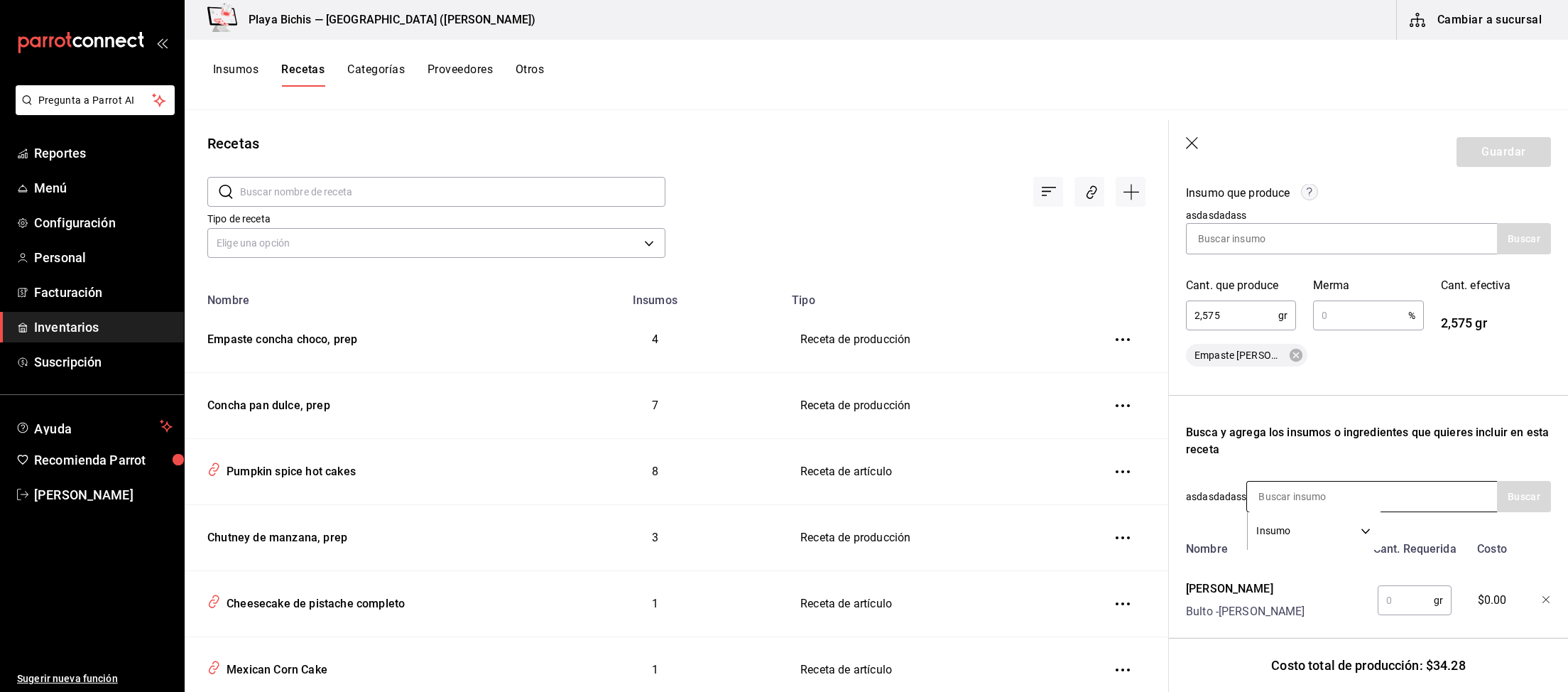
click at [1386, 496] on input at bounding box center [1317, 496] width 142 height 30
type input "850"
drag, startPoint x: 1397, startPoint y: 494, endPoint x: 1166, endPoint y: 486, distance: 231.1
click at [1169, 486] on section "Guardar Receta de producción Recuerda que las cantidades utilizadas en tus rece…" at bounding box center [1368, 406] width 399 height 572
click at [1398, 595] on input "text" at bounding box center [1405, 601] width 56 height 29
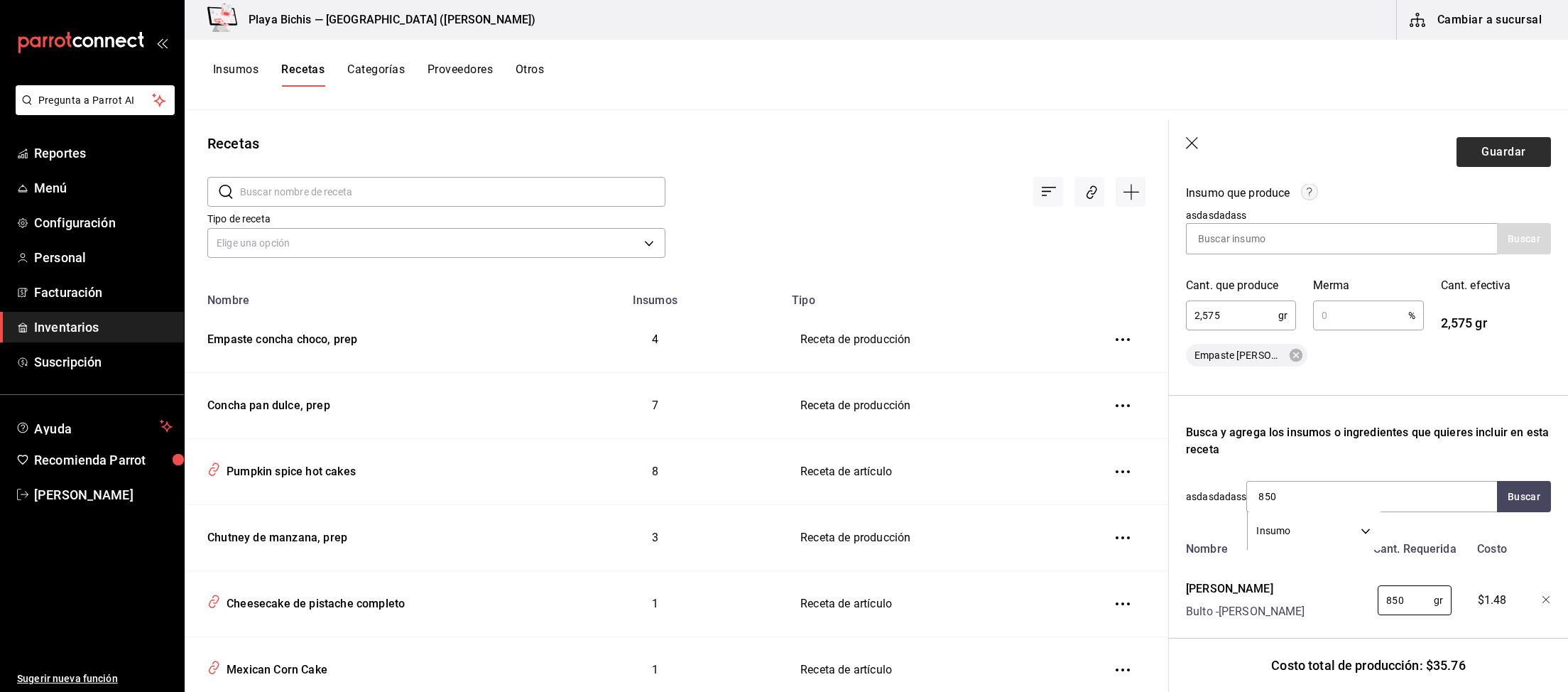
type input "850"
click at [1521, 157] on button "Guardar" at bounding box center [1504, 151] width 95 height 30
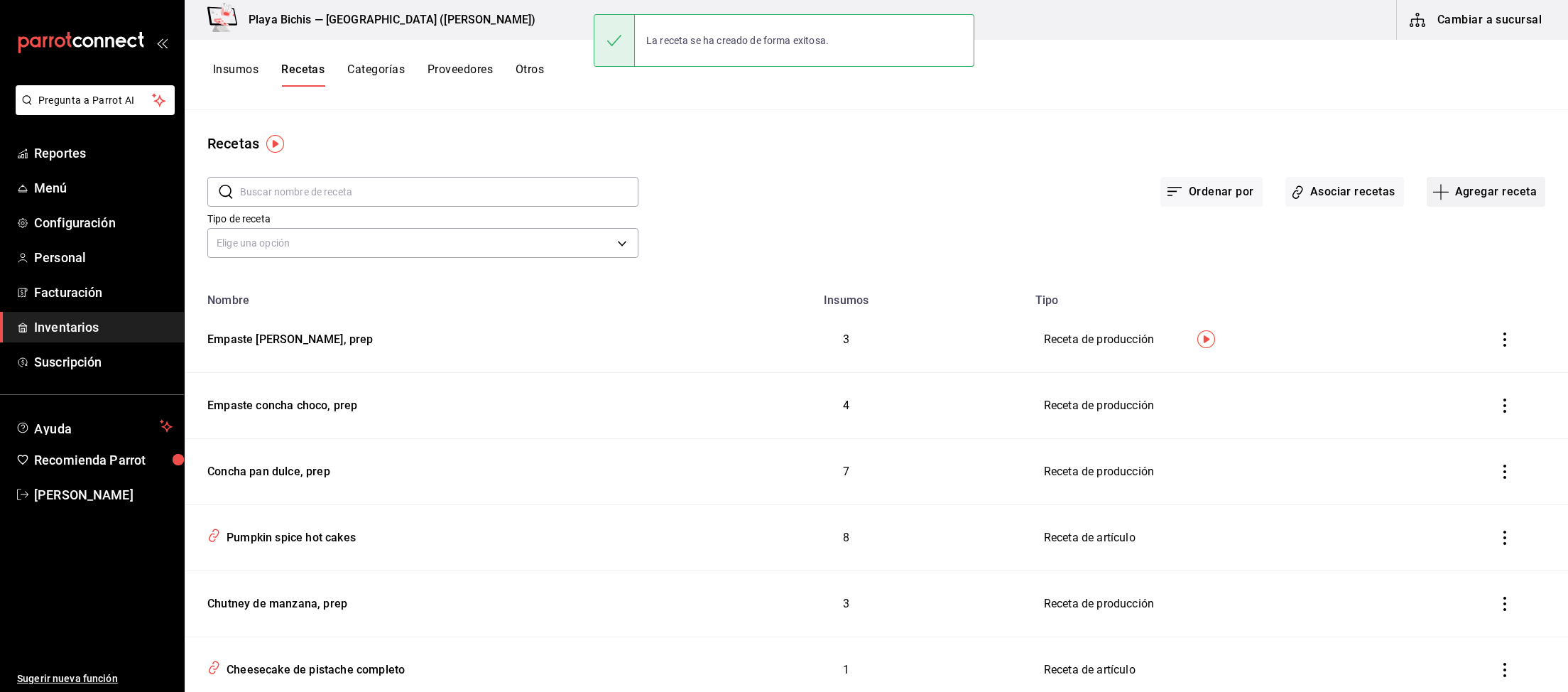
click at [1508, 202] on button "Agregar receta" at bounding box center [1486, 191] width 119 height 30
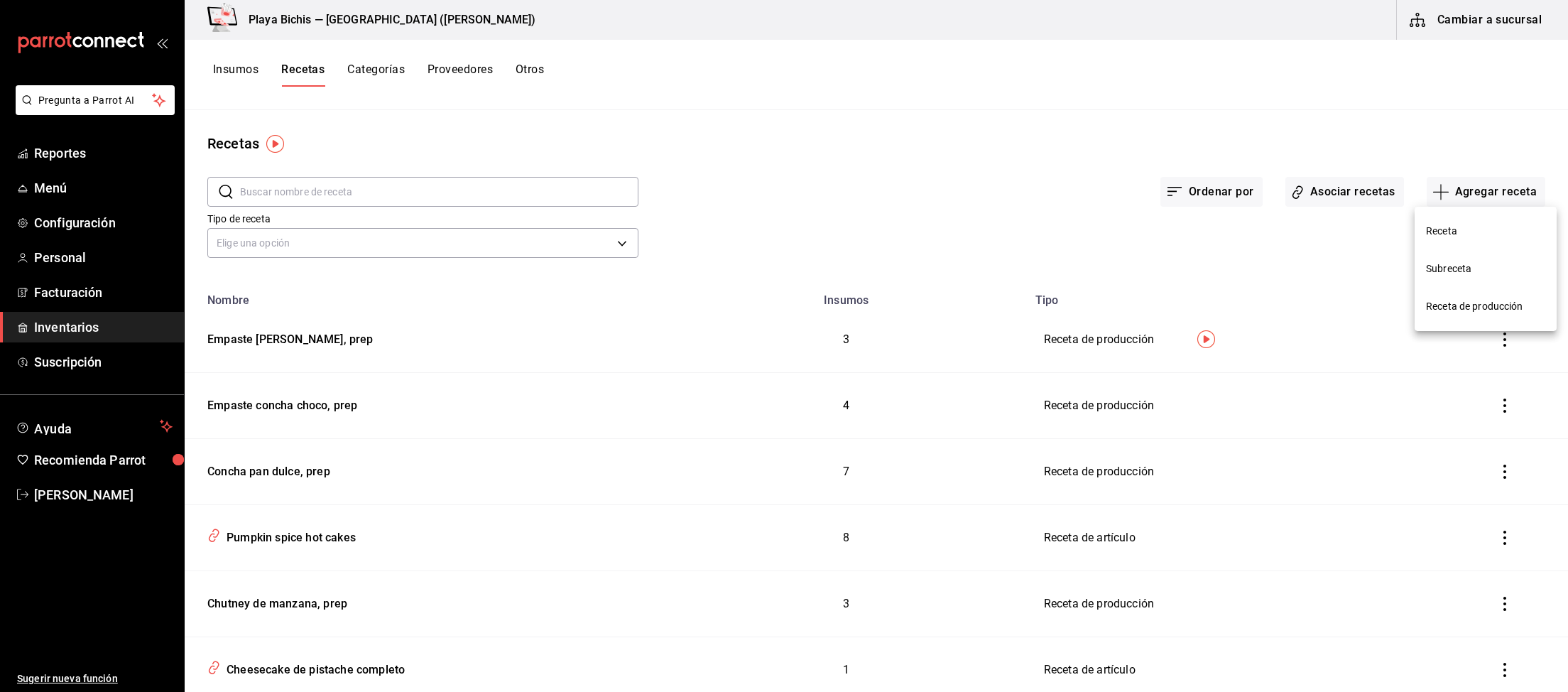
click at [1479, 307] on span "Receta de producción" at bounding box center [1486, 307] width 120 height 15
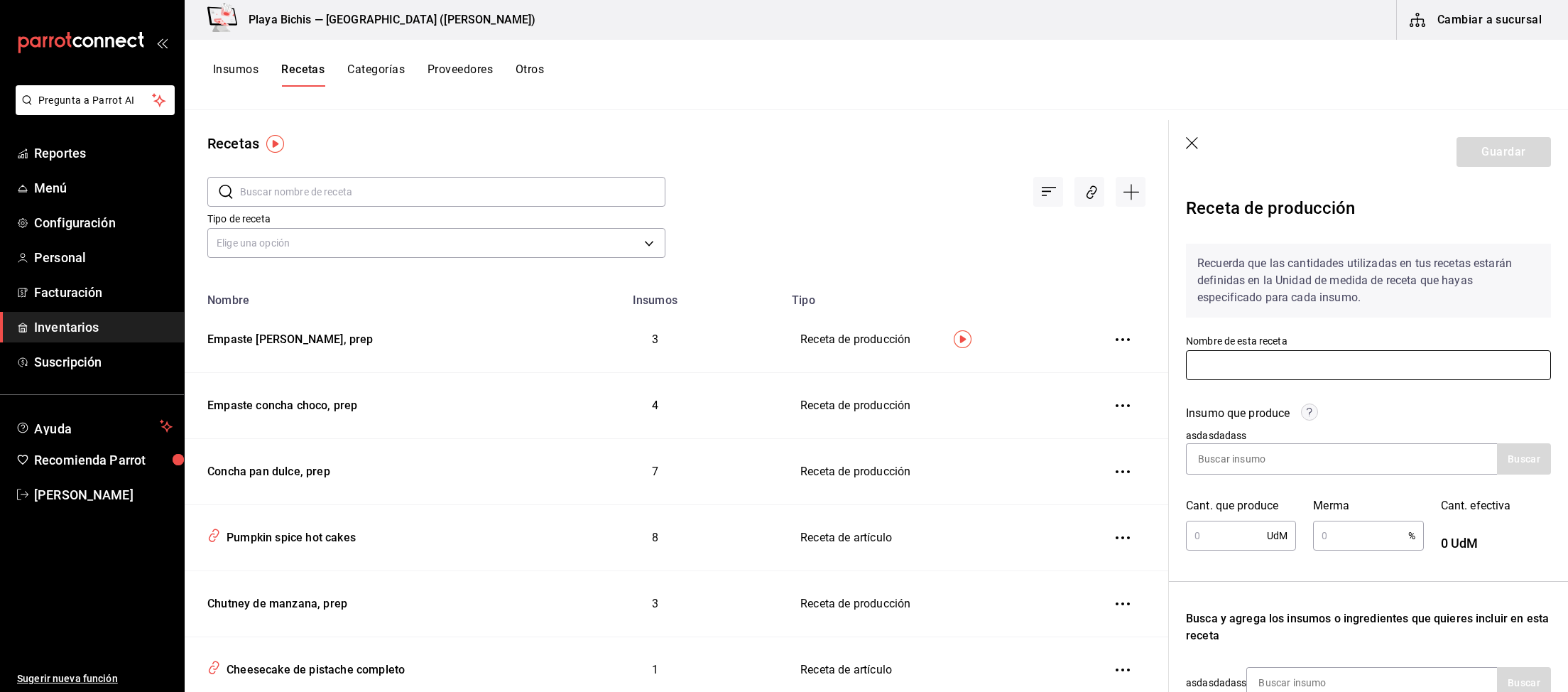
click at [1281, 365] on input "text" at bounding box center [1368, 365] width 365 height 30
paste input "Empaste [PERSON_NAME], prep"
type input "Empaste [PERSON_NAME], prep"
click at [1311, 452] on input at bounding box center [1257, 459] width 142 height 30
click at [1195, 142] on icon "button" at bounding box center [1193, 144] width 14 height 14
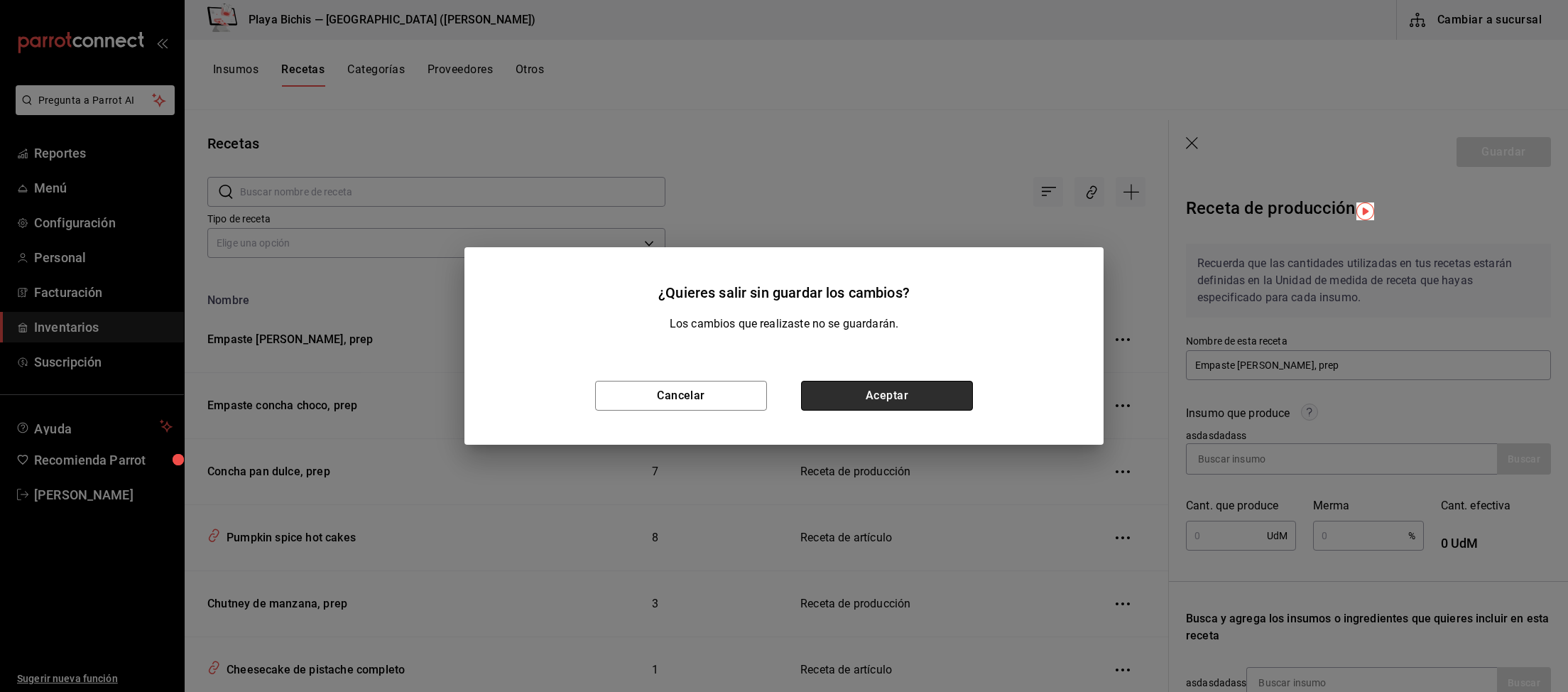
click at [818, 402] on button "Aceptar" at bounding box center [886, 395] width 172 height 30
click at [231, 59] on div "¿Quieres salir sin guardar los cambios? Los cambios que realizaste no se guarda…" at bounding box center [784, 346] width 1568 height 692
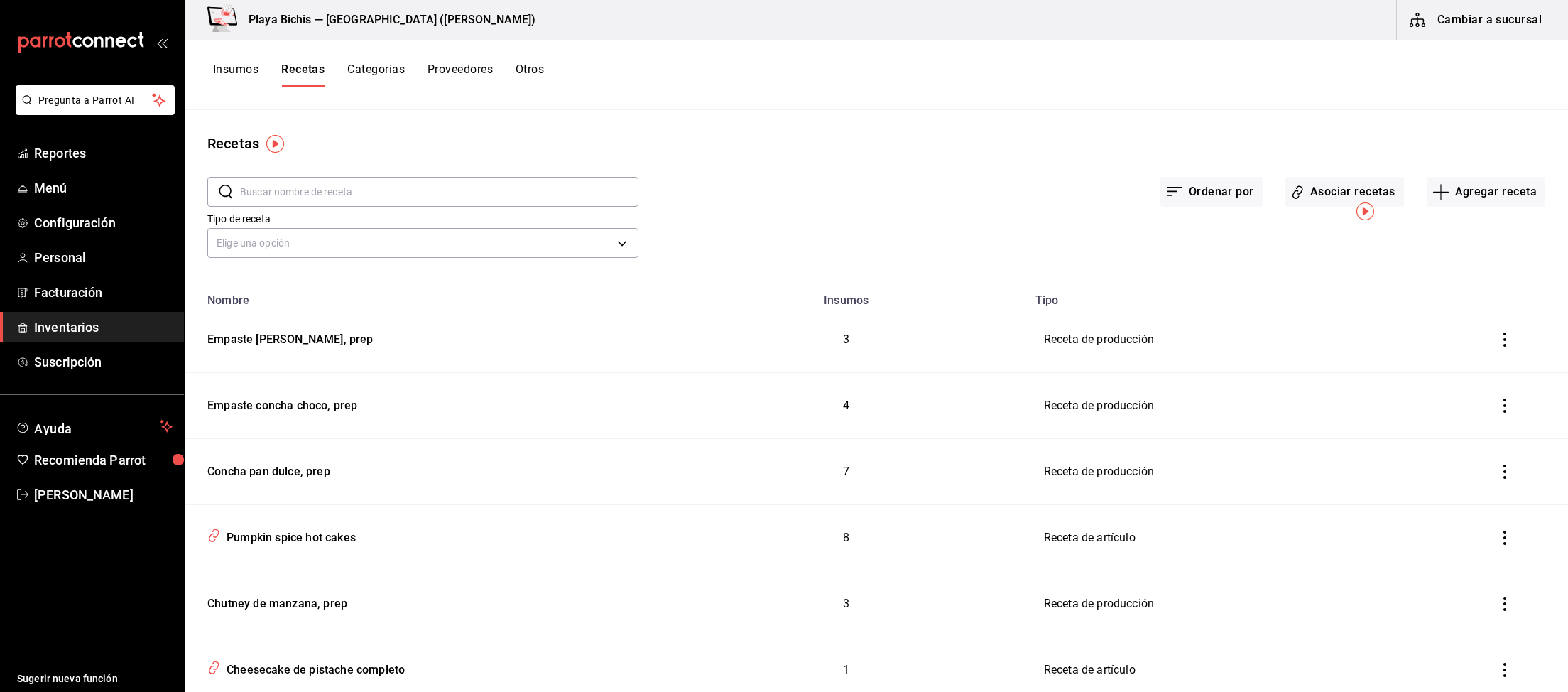
click at [235, 75] on div "¿Quieres salir sin guardar los cambios? Los cambios que realizaste no se guarda…" at bounding box center [784, 346] width 1568 height 692
click at [244, 74] on button "Insumos" at bounding box center [235, 74] width 46 height 24
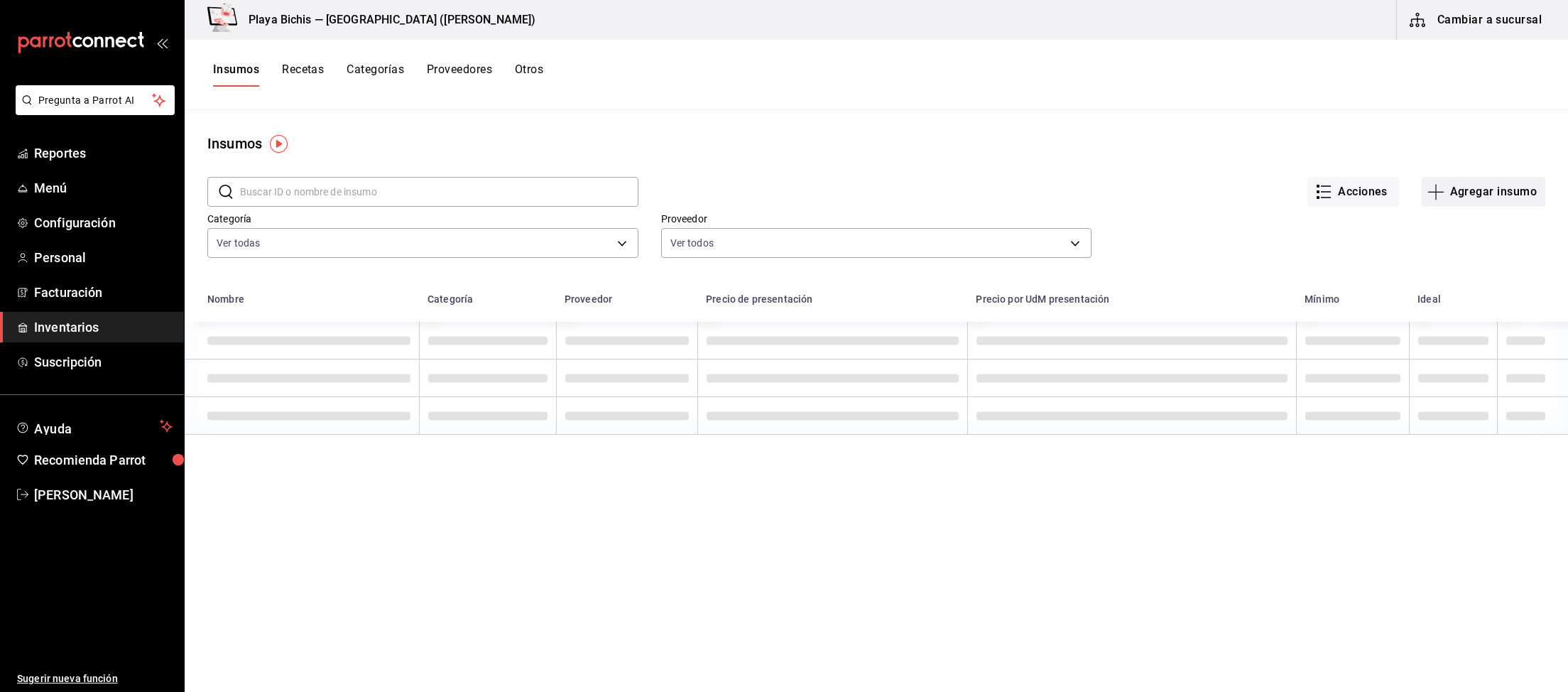
click at [1485, 196] on button "Agregar insumo" at bounding box center [1483, 191] width 123 height 30
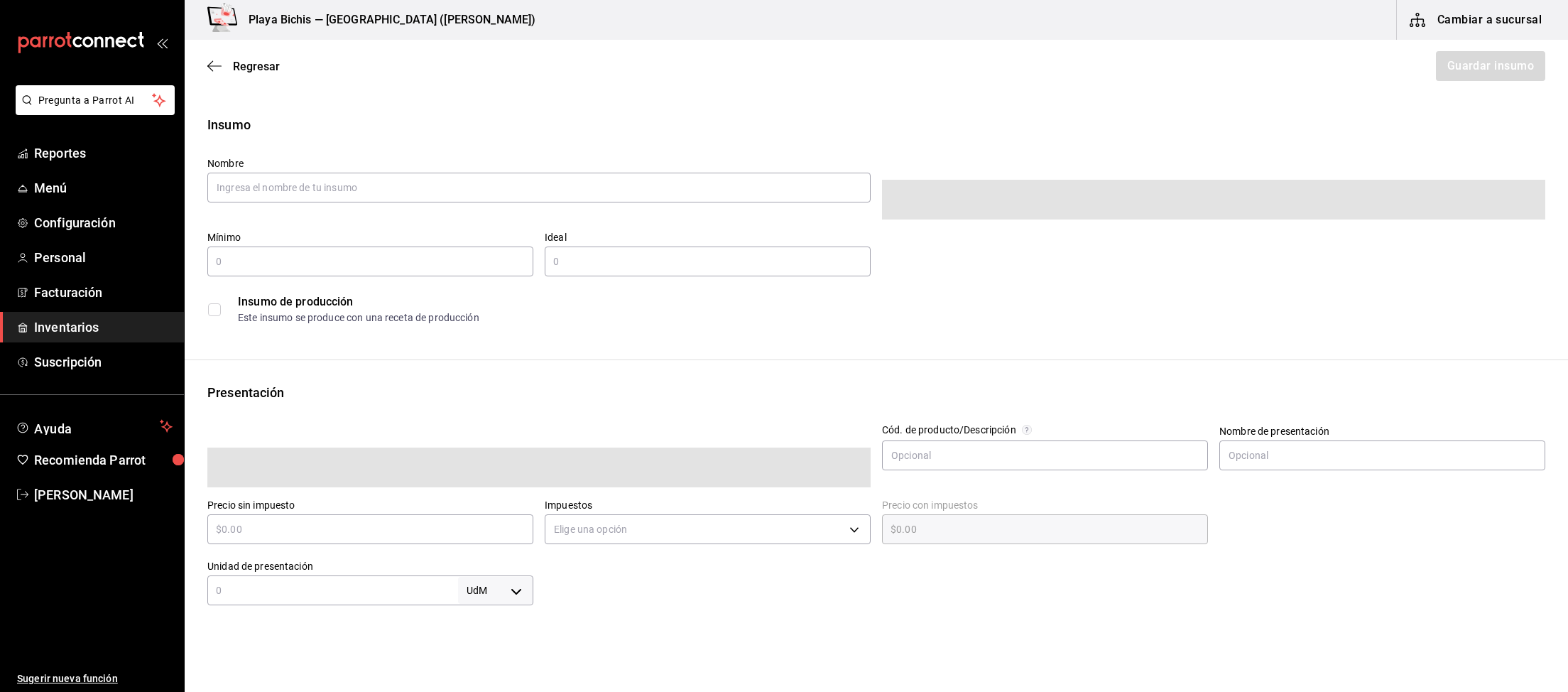
type input "$0.00"
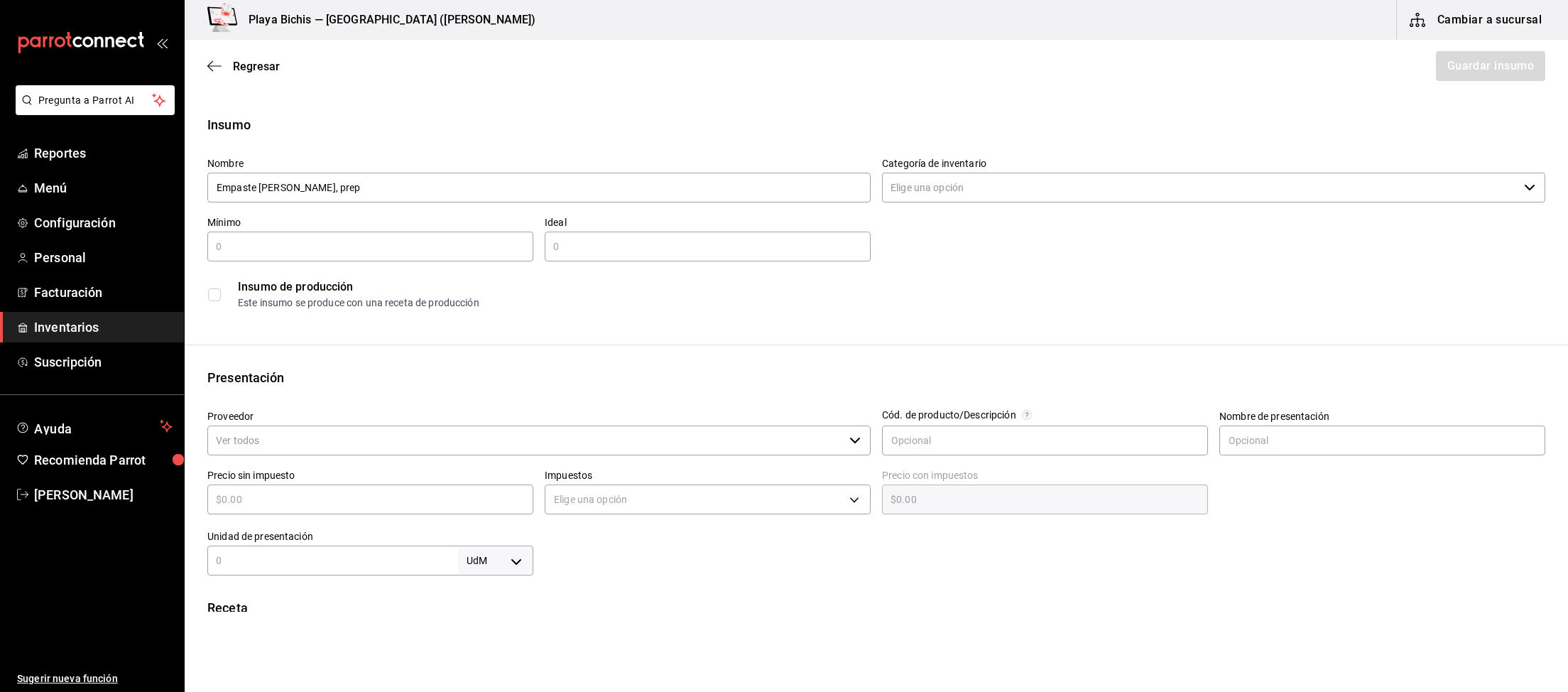
type input "Empaste [PERSON_NAME], prep"
click at [949, 189] on input "Categoría de inventario" at bounding box center [1200, 187] width 636 height 30
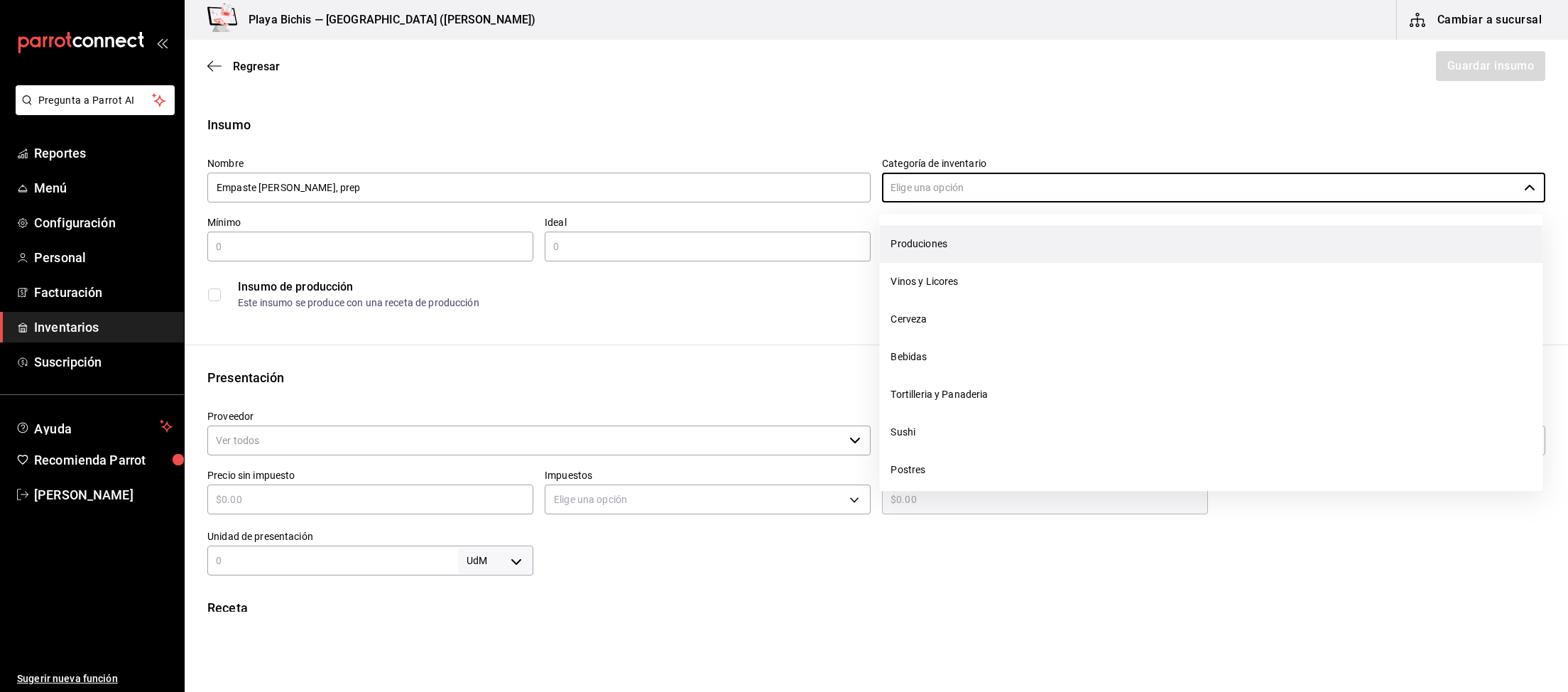
click at [942, 249] on li "Produciones" at bounding box center [1211, 244] width 663 height 38
type input "Produciones"
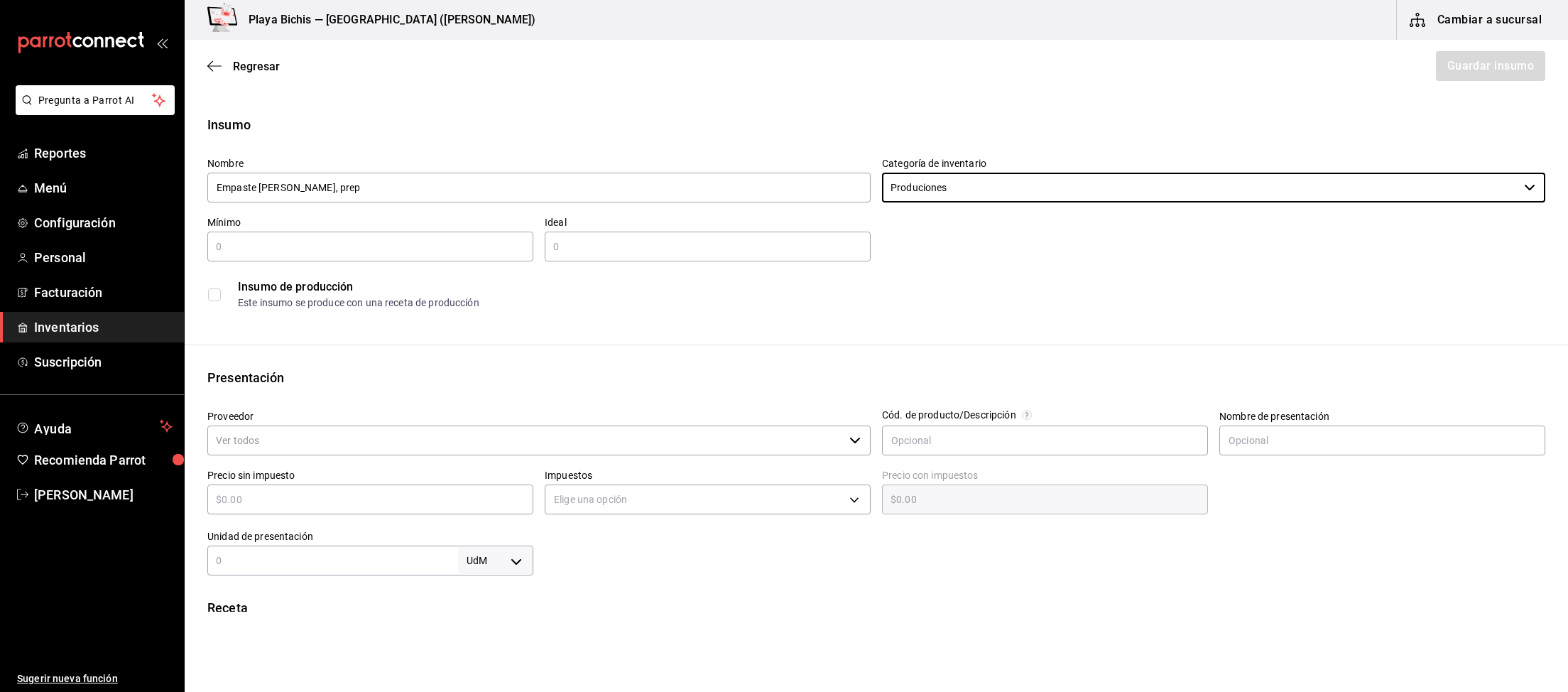
click at [415, 238] on div "​" at bounding box center [370, 246] width 326 height 30
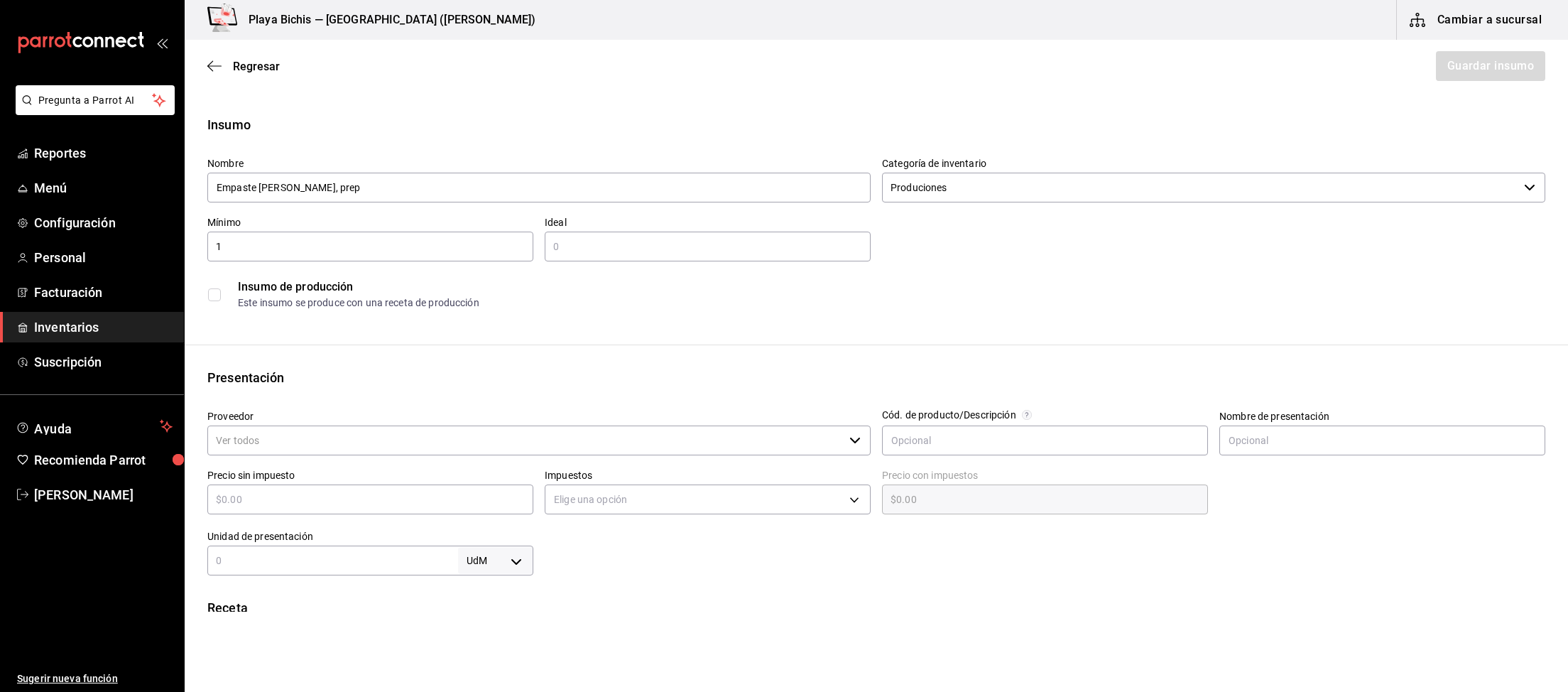
type input "1"
type input "3"
click at [214, 291] on input "checkbox" at bounding box center [214, 295] width 13 height 13
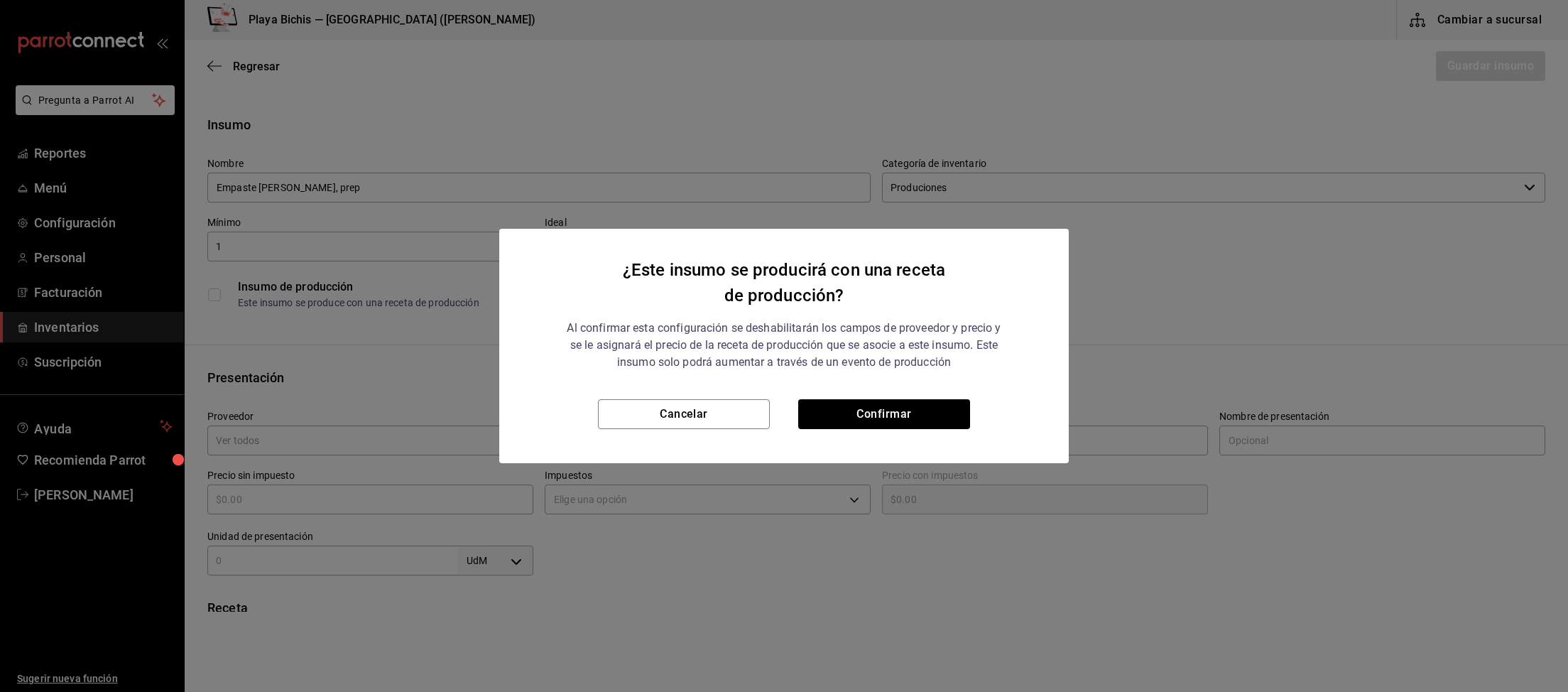
click at [836, 398] on div "¿Este insumo se producirá con una receta de producción? Al confirmar esta confi…" at bounding box center [784, 314] width 569 height 171
click at [897, 418] on button "Confirmar" at bounding box center [884, 414] width 172 height 30
checkbox input "true"
type input "$0.00"
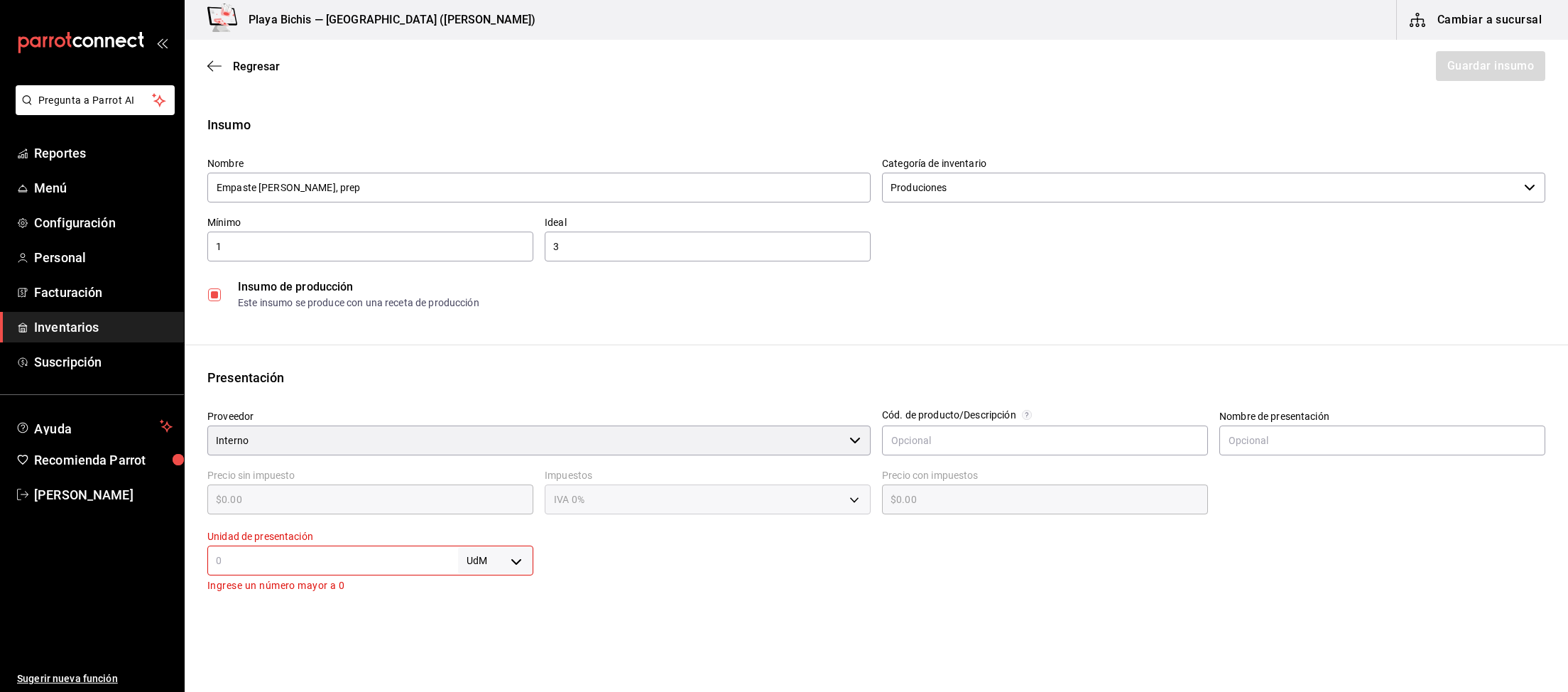
click at [436, 574] on div "UdM ​" at bounding box center [370, 560] width 326 height 30
click at [507, 562] on body "Pregunta a Parrot AI Reportes Menú Configuración Personal Facturación Inventari…" at bounding box center [784, 306] width 1568 height 612
click at [495, 583] on li "gr" at bounding box center [495, 580] width 74 height 23
type input "GRAM"
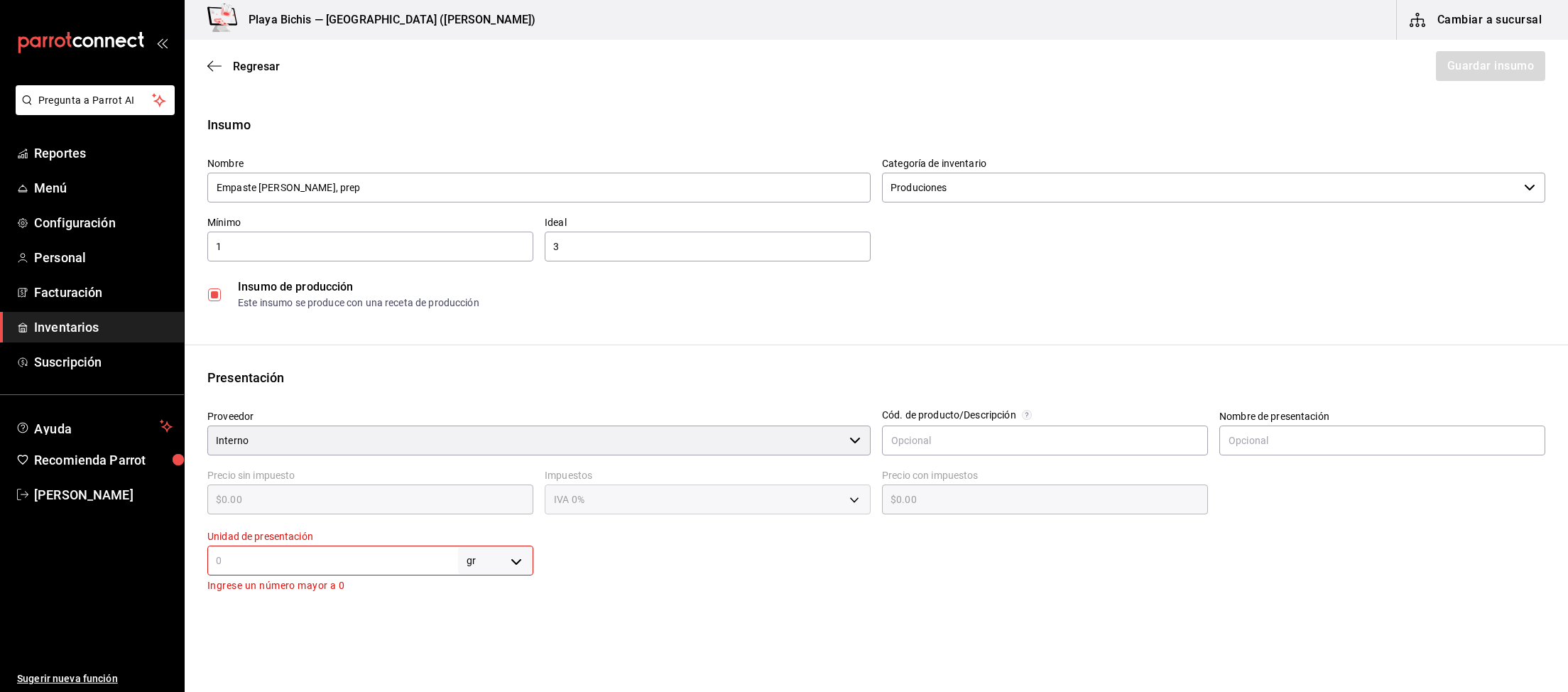
click at [410, 558] on input "text" at bounding box center [332, 560] width 251 height 17
type input "1"
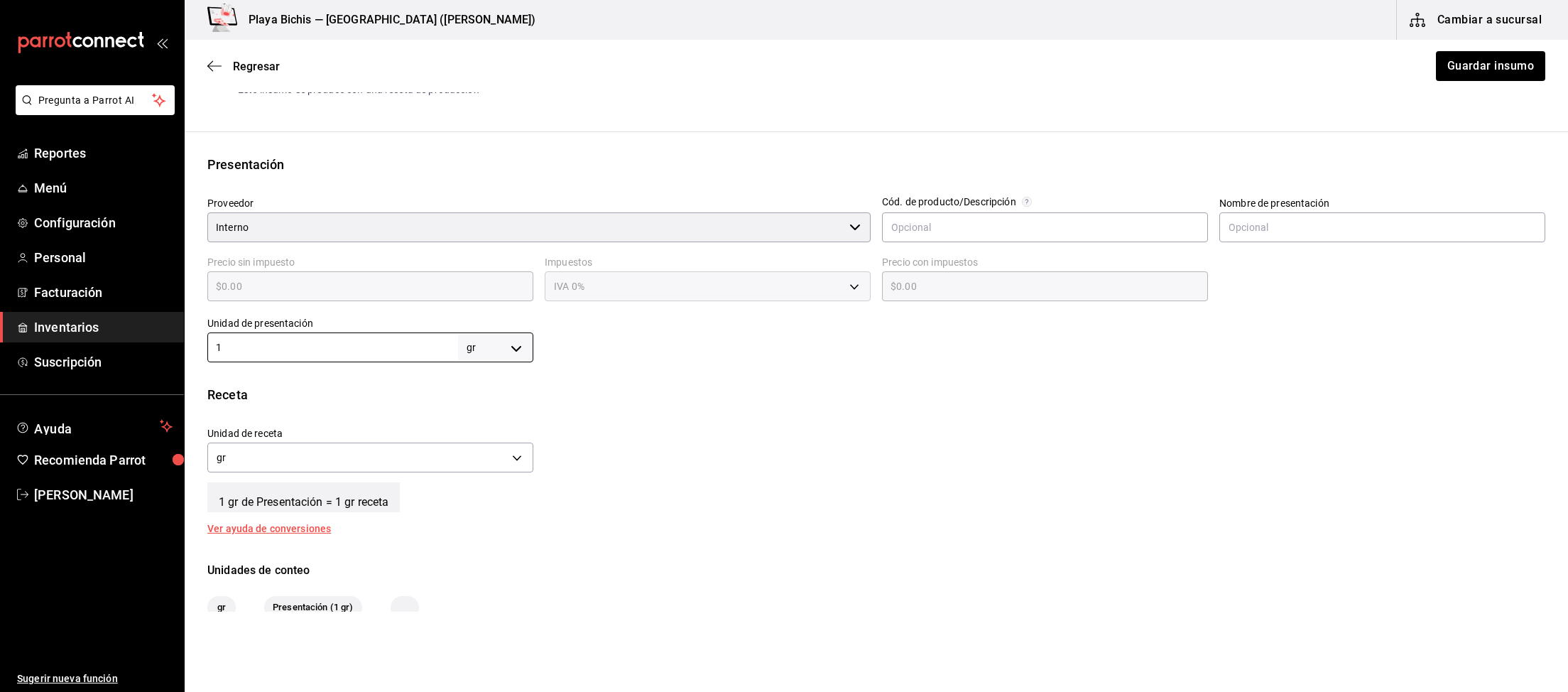
scroll to position [288, 0]
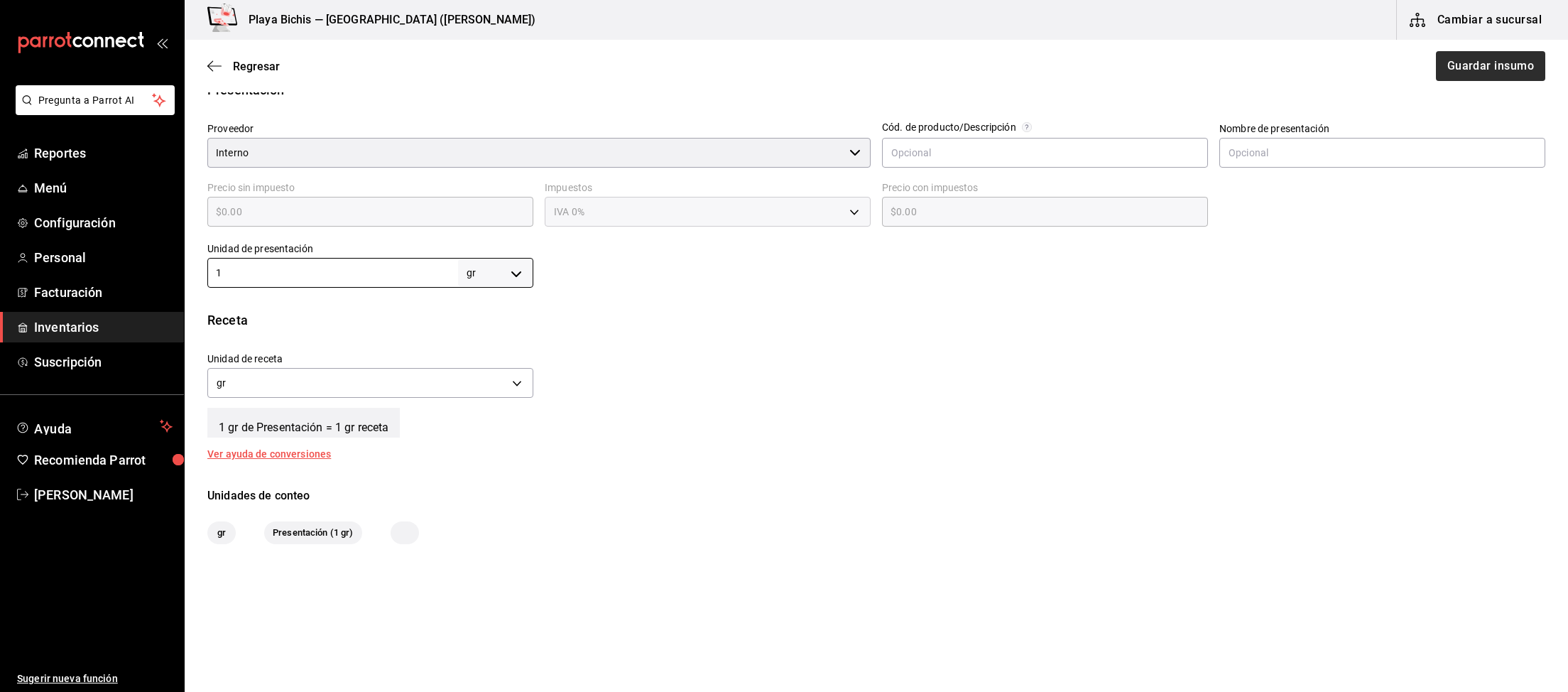
type input "1"
click at [1451, 76] on button "Guardar insumo" at bounding box center [1489, 65] width 111 height 30
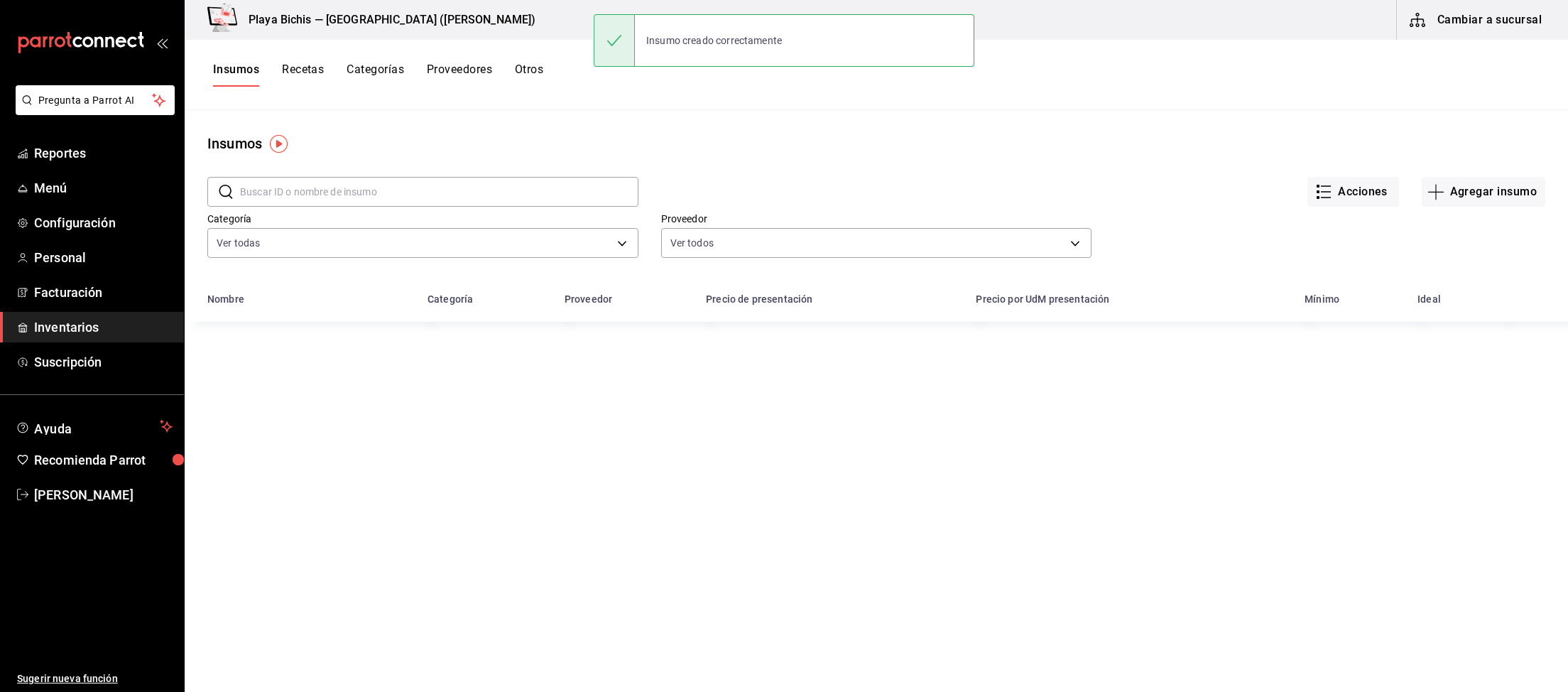
click at [306, 71] on button "Recetas" at bounding box center [302, 74] width 42 height 24
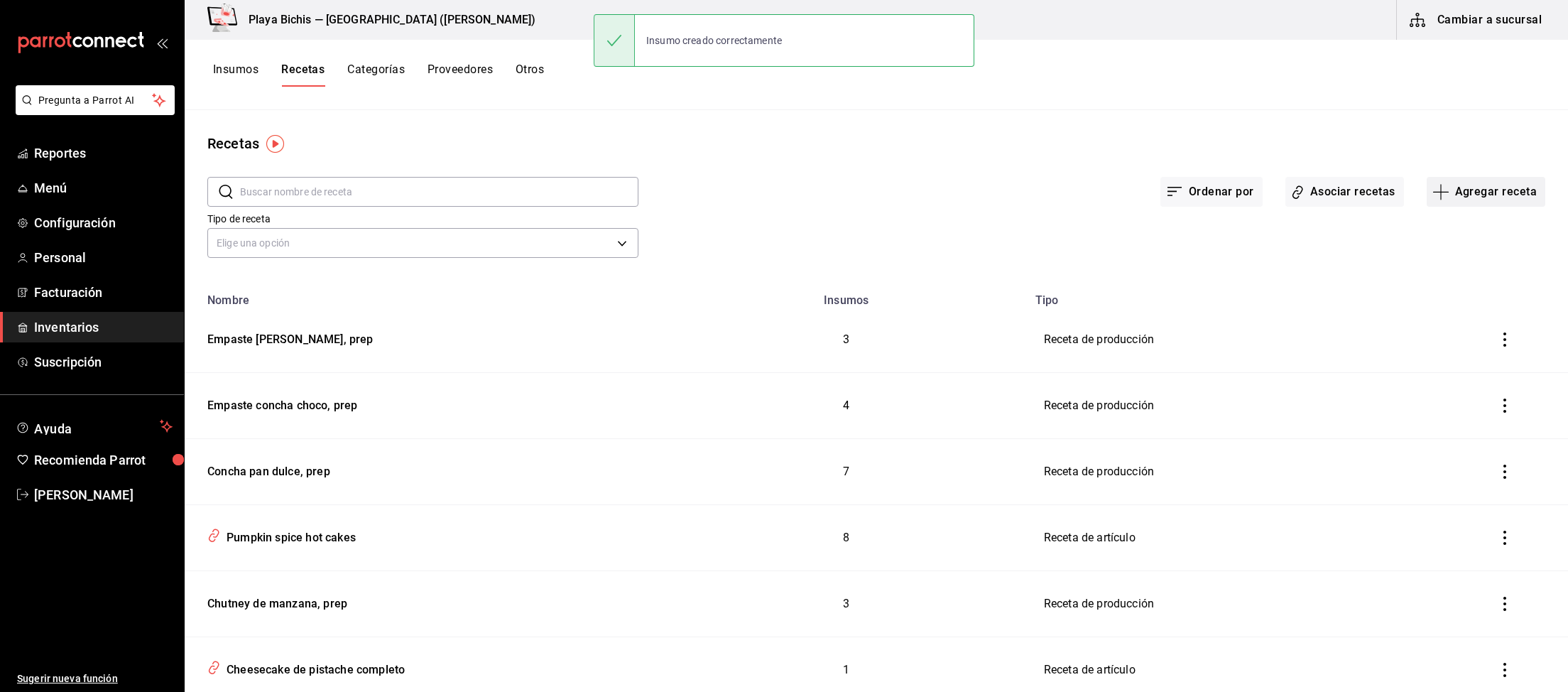
click at [1487, 202] on button "Agregar receta" at bounding box center [1486, 191] width 119 height 30
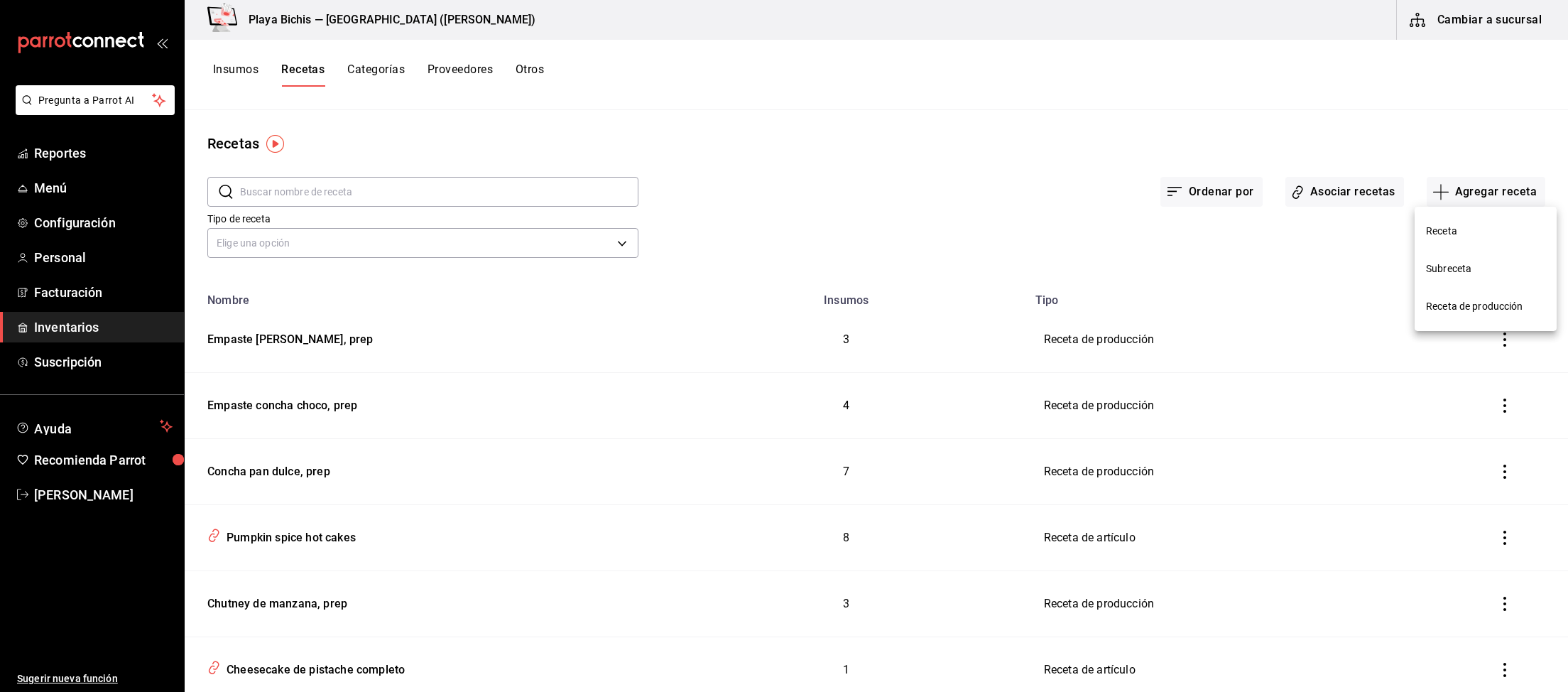
click at [1485, 313] on span "Receta de producción" at bounding box center [1486, 307] width 120 height 15
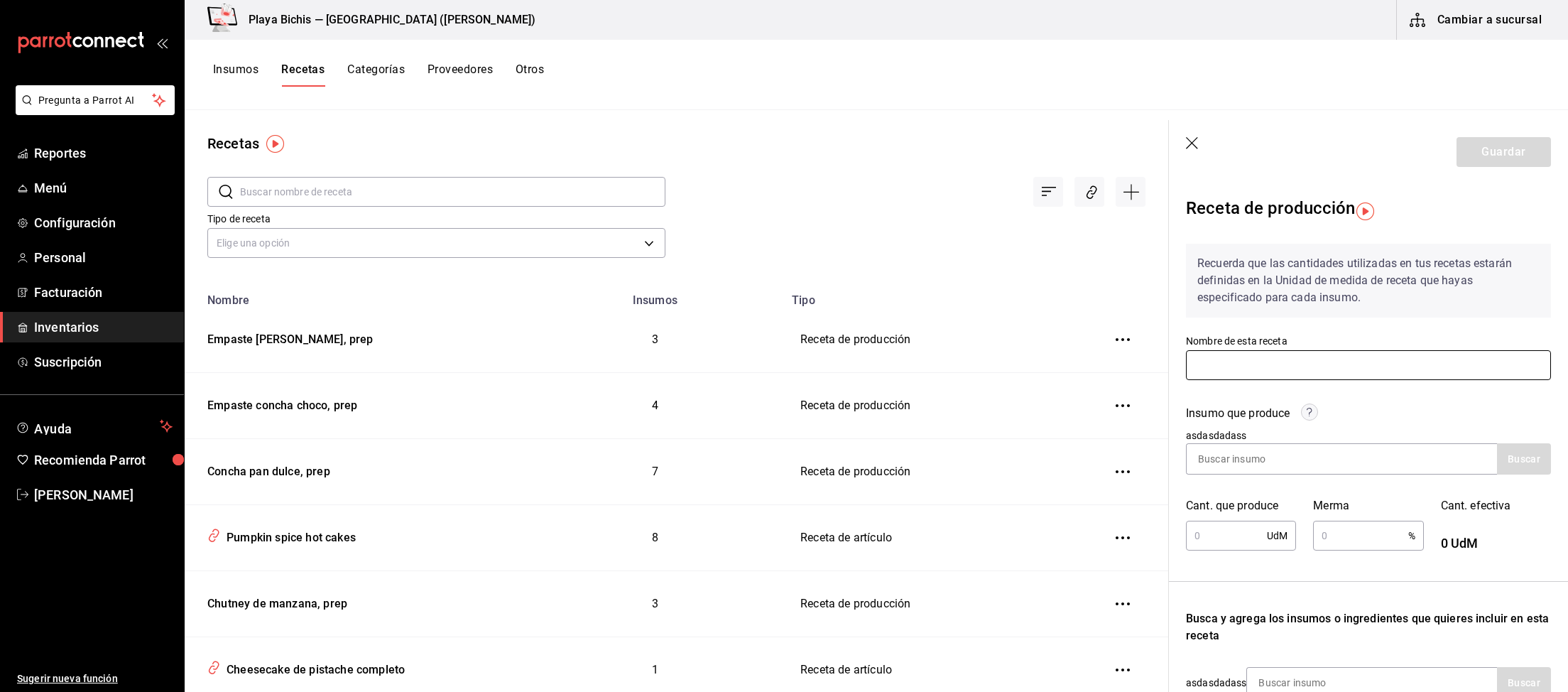
click at [1246, 379] on input "text" at bounding box center [1368, 365] width 365 height 30
click at [1257, 358] on input "text" at bounding box center [1368, 365] width 365 height 30
paste input "Empaste concha frutos rojos, prep"
type input "Empaste concha frutos rojos, prep"
click at [1386, 451] on div at bounding box center [1341, 459] width 311 height 31
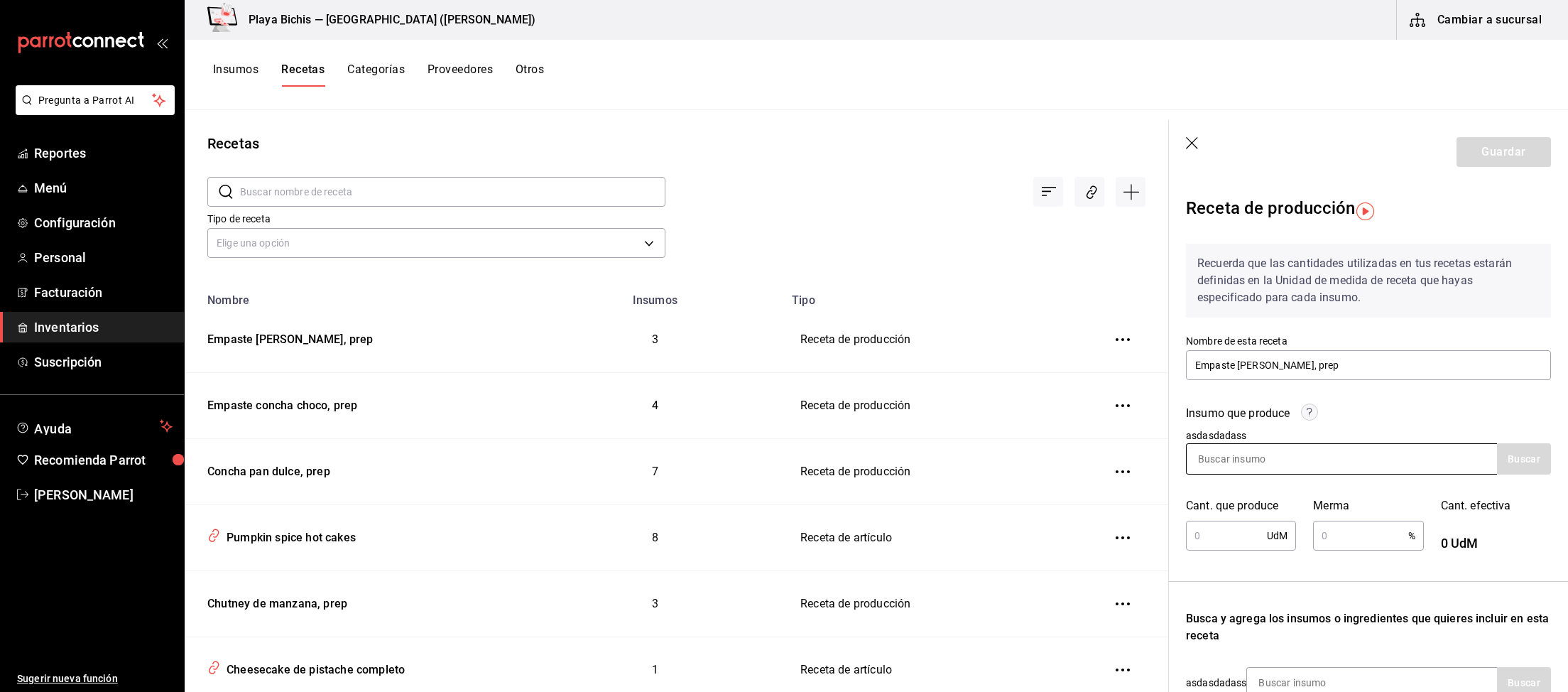
click at [1387, 458] on div at bounding box center [1341, 459] width 311 height 31
click at [1404, 368] on input "Empaste concha frutos rojos, prep" at bounding box center [1368, 365] width 365 height 30
click at [1373, 460] on div at bounding box center [1341, 459] width 311 height 31
click at [1235, 533] on input "text" at bounding box center [1226, 536] width 81 height 29
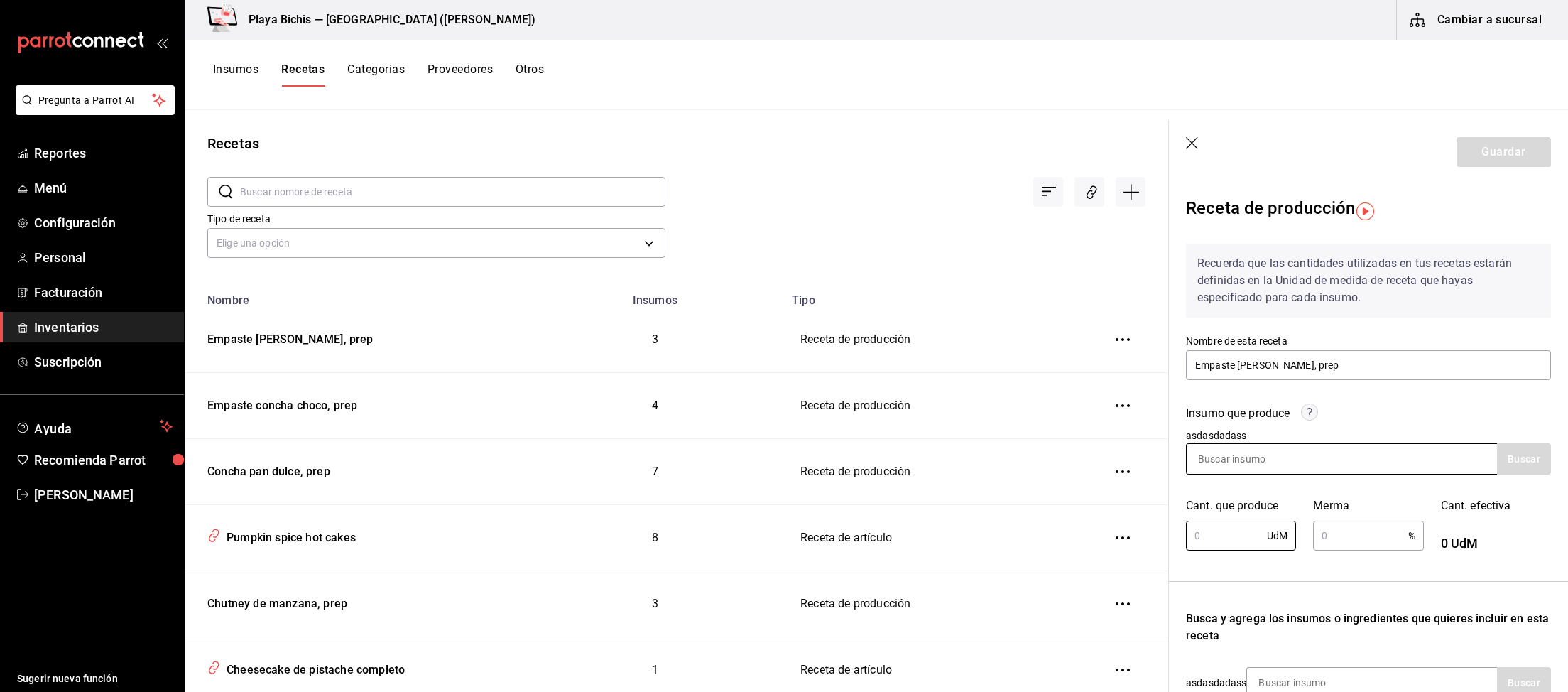
click at [1291, 455] on input at bounding box center [1257, 459] width 142 height 30
paste input "Empaste concha frutos rojos, prep"
type input "Empaste concha frutos rojos, prep"
click at [1547, 460] on button "Buscar" at bounding box center [1523, 459] width 54 height 31
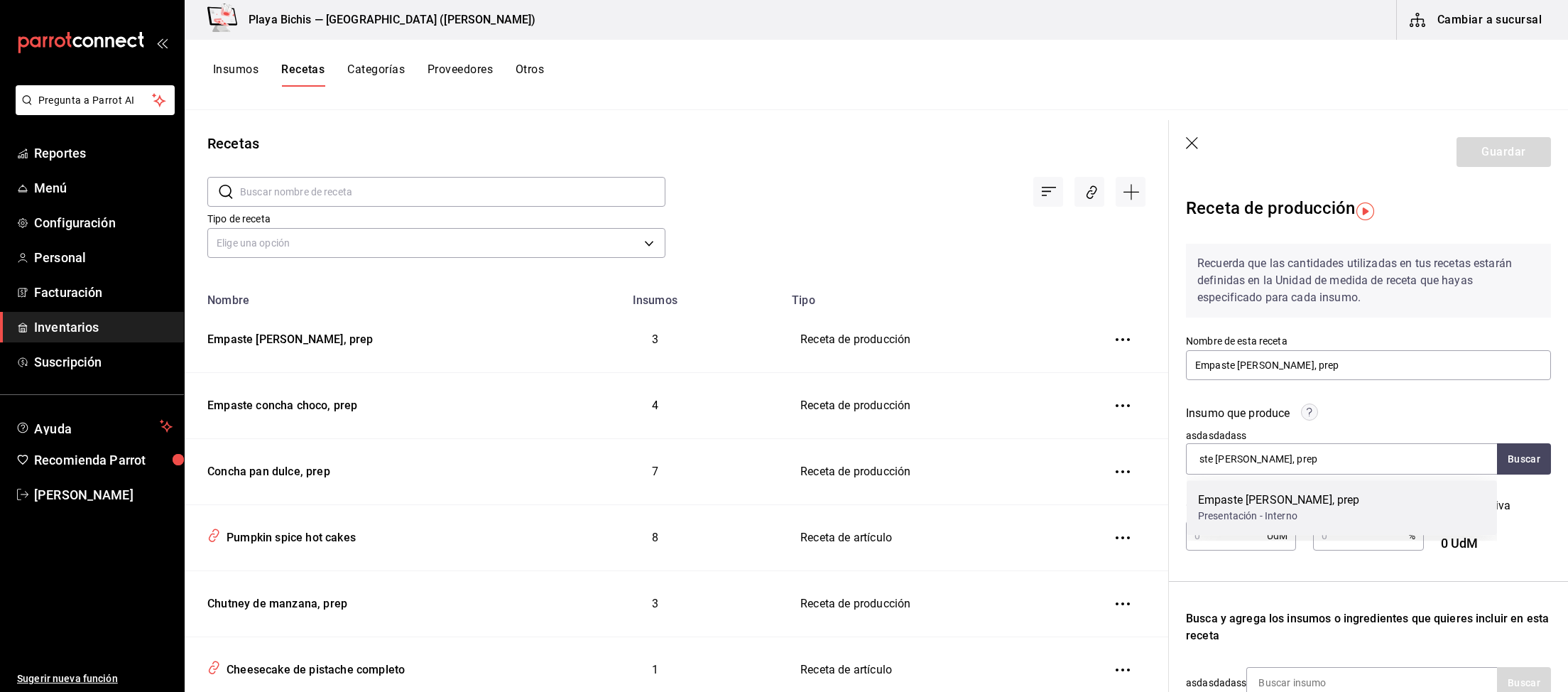
click at [1282, 496] on div "Empaste concha frutos rojos, prep" at bounding box center [1279, 500] width 162 height 17
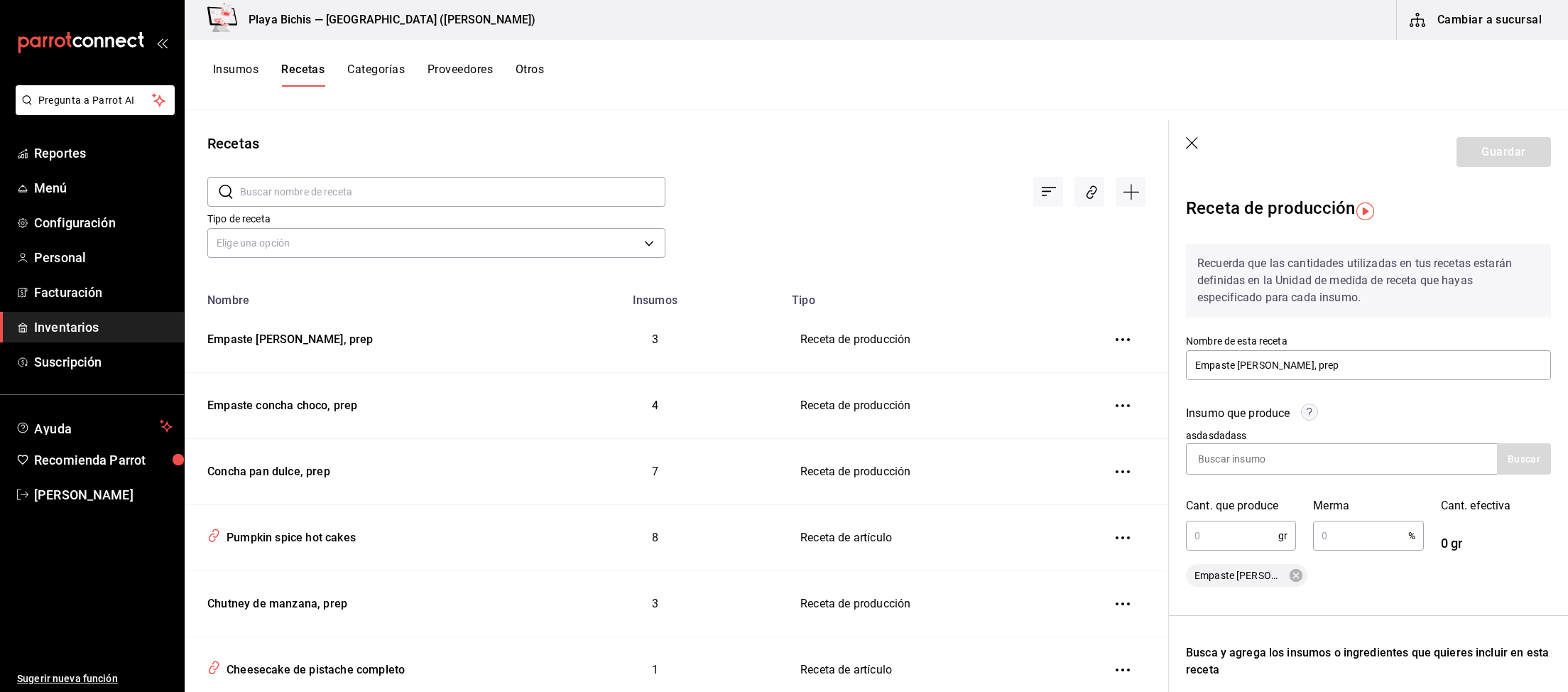
scroll to position [0, 0]
click at [1240, 531] on input "text" at bounding box center [1231, 536] width 92 height 29
type input "2,450"
click at [1366, 531] on input "text" at bounding box center [1360, 536] width 95 height 29
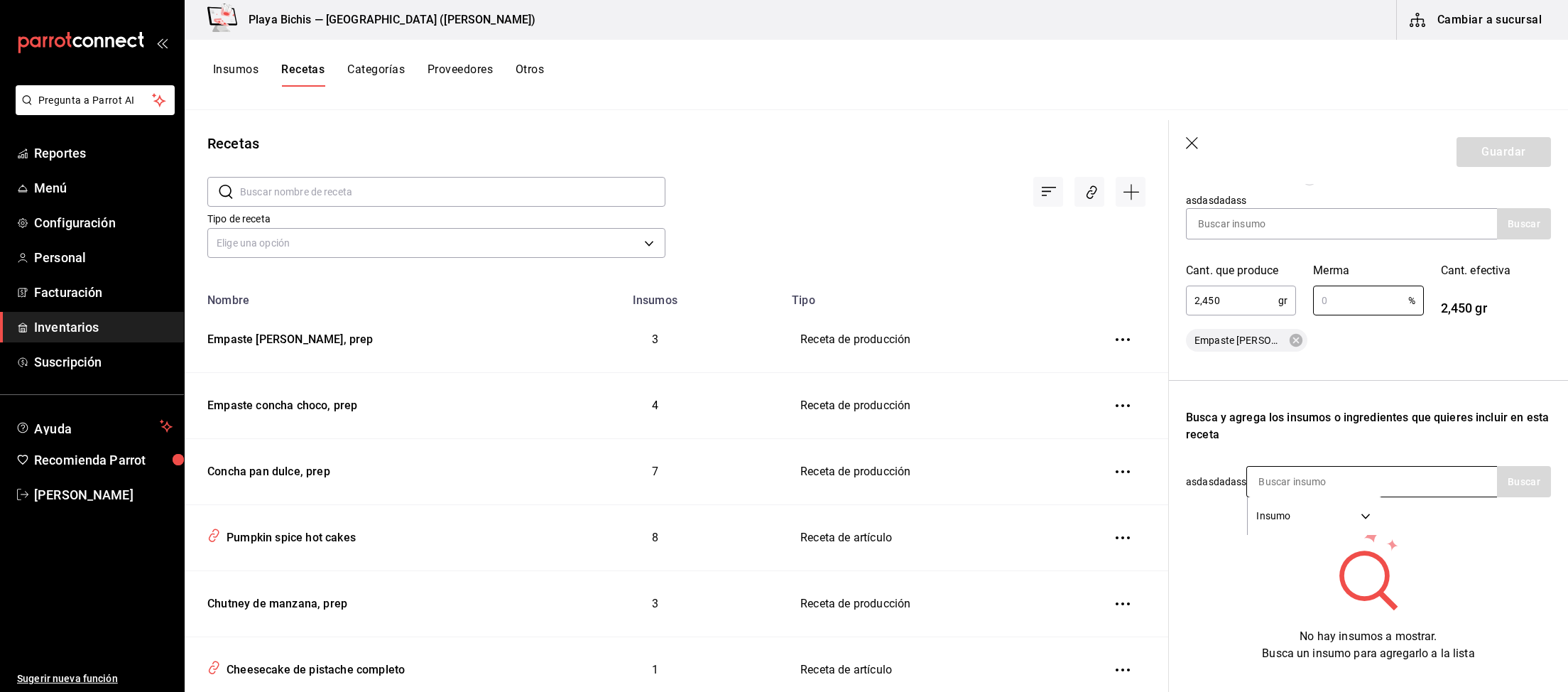
scroll to position [262, 0]
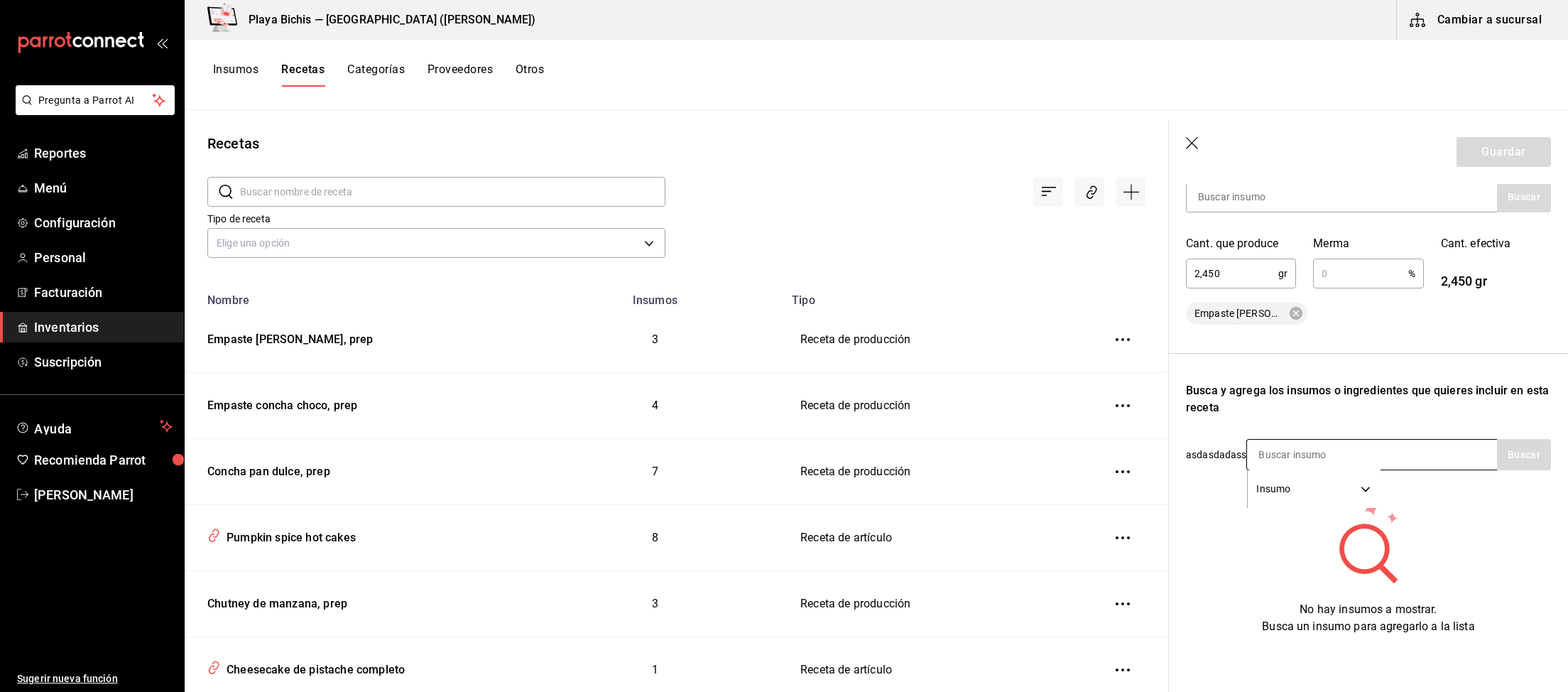
click at [1302, 448] on input at bounding box center [1317, 454] width 142 height 30
type input "manteca"
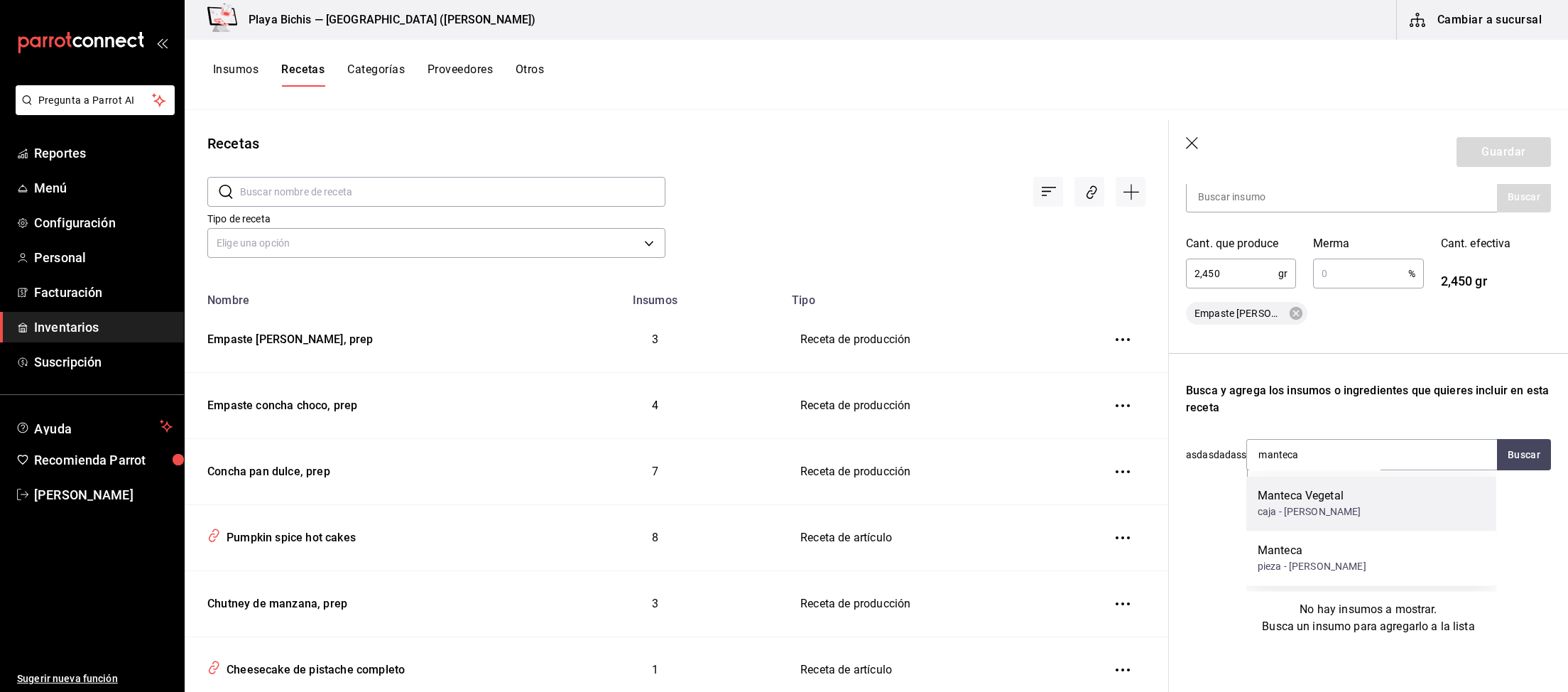
click at [1329, 499] on div "Manteca Vegetal" at bounding box center [1309, 495] width 104 height 17
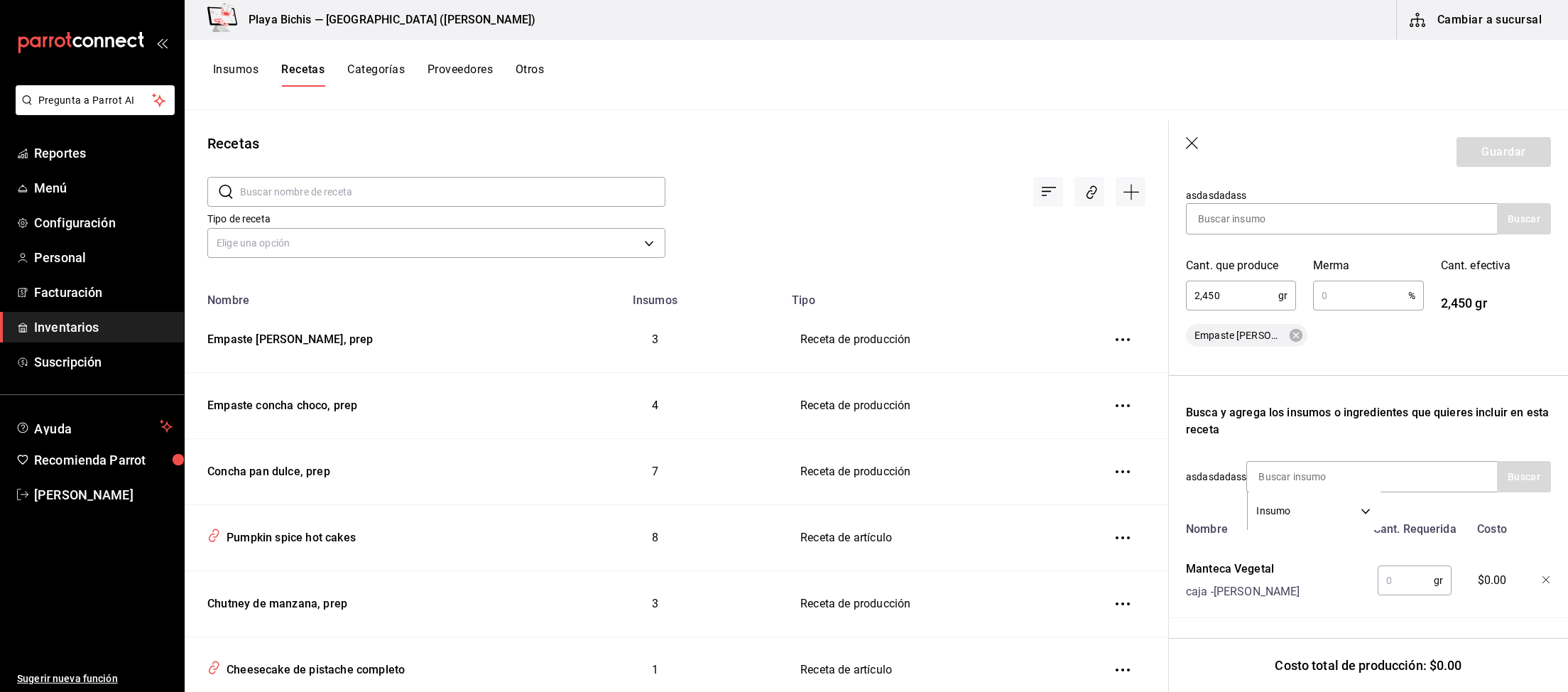
scroll to position [241, 0]
click at [1396, 576] on input "text" at bounding box center [1405, 580] width 56 height 29
click at [1425, 578] on input "70" at bounding box center [1405, 580] width 56 height 29
type input "700"
click at [1300, 470] on input at bounding box center [1317, 477] width 142 height 30
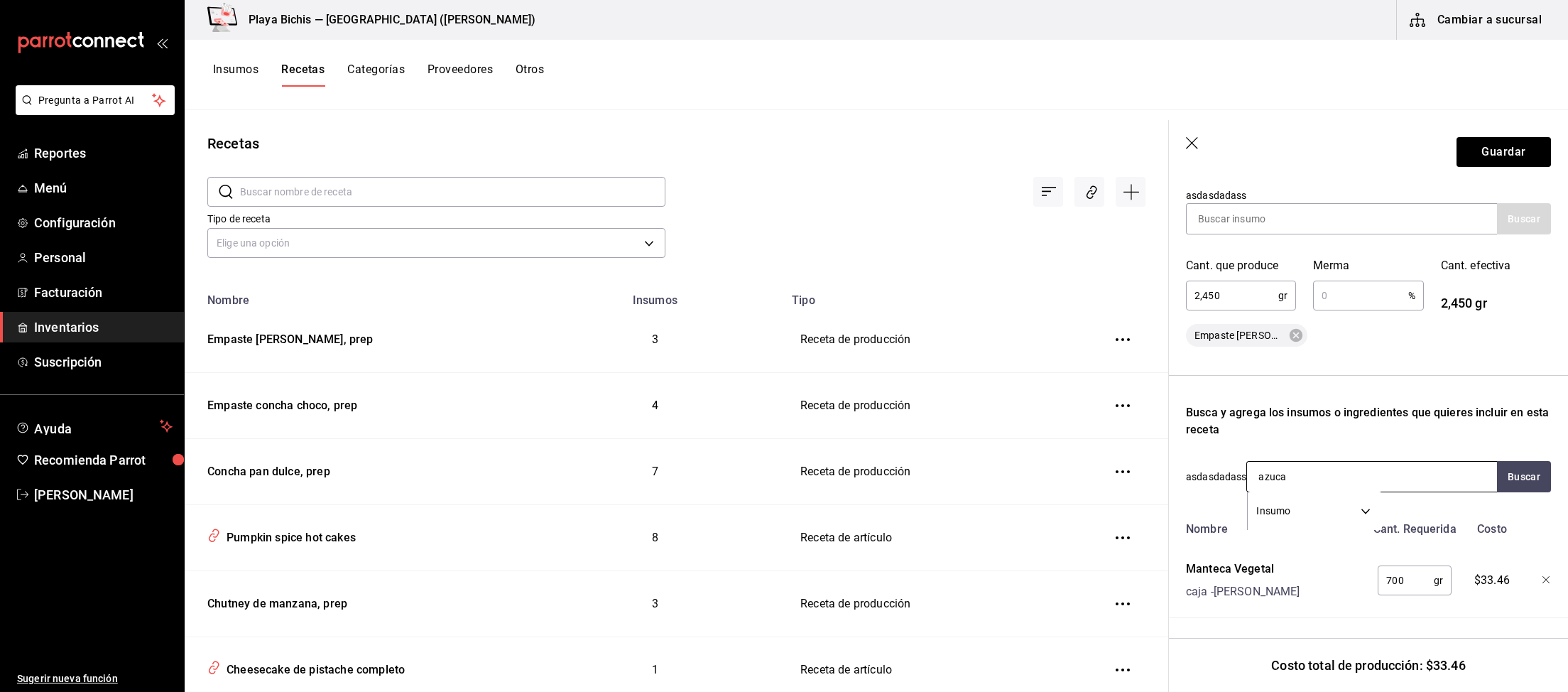
type input "azucar"
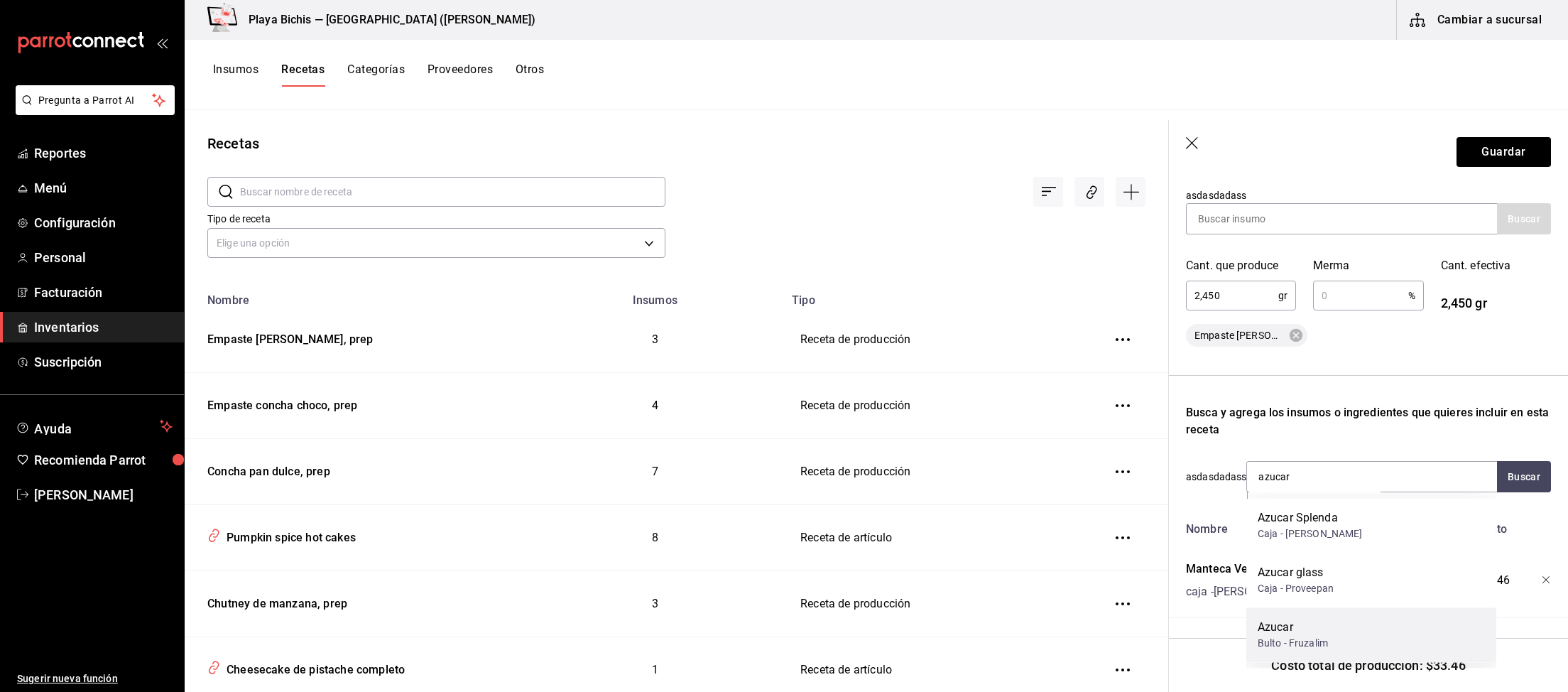
click at [1345, 635] on div "Azucar Bulto - Fruzalim" at bounding box center [1371, 634] width 250 height 55
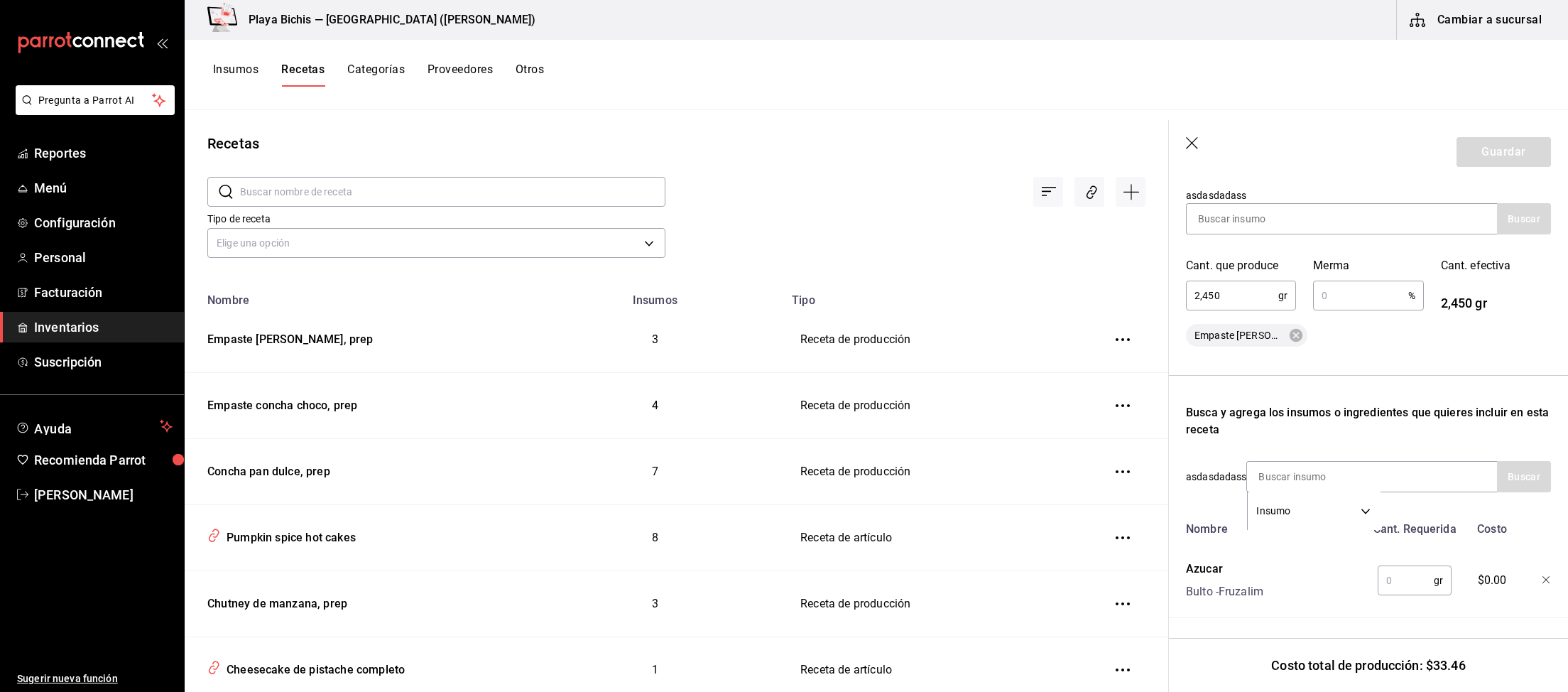
click at [1395, 587] on input "text" at bounding box center [1405, 580] width 56 height 29
type input "850"
click at [1373, 473] on input at bounding box center [1317, 477] width 142 height 30
type input "harina"
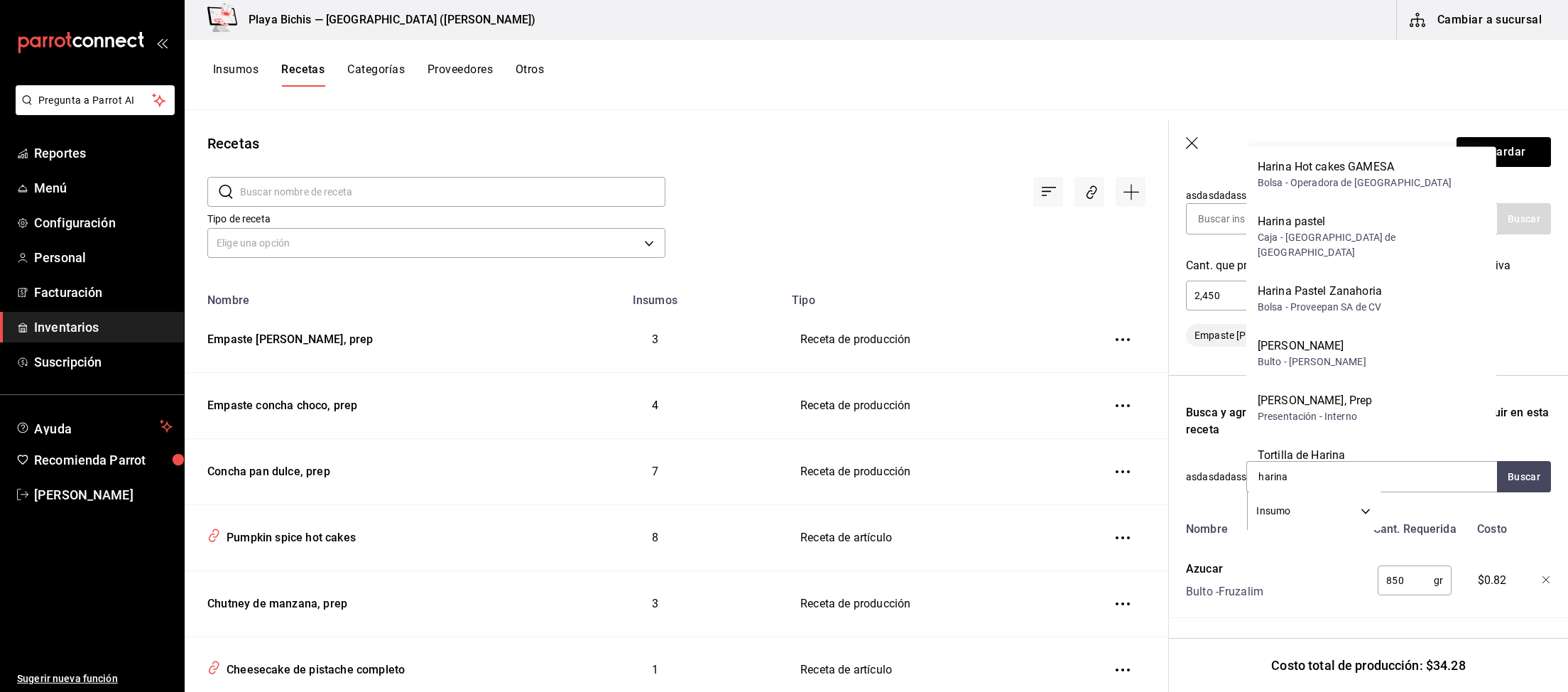
click at [1366, 355] on div "Bulto - Ramon Lopez Gomez" at bounding box center [1312, 362] width 109 height 15
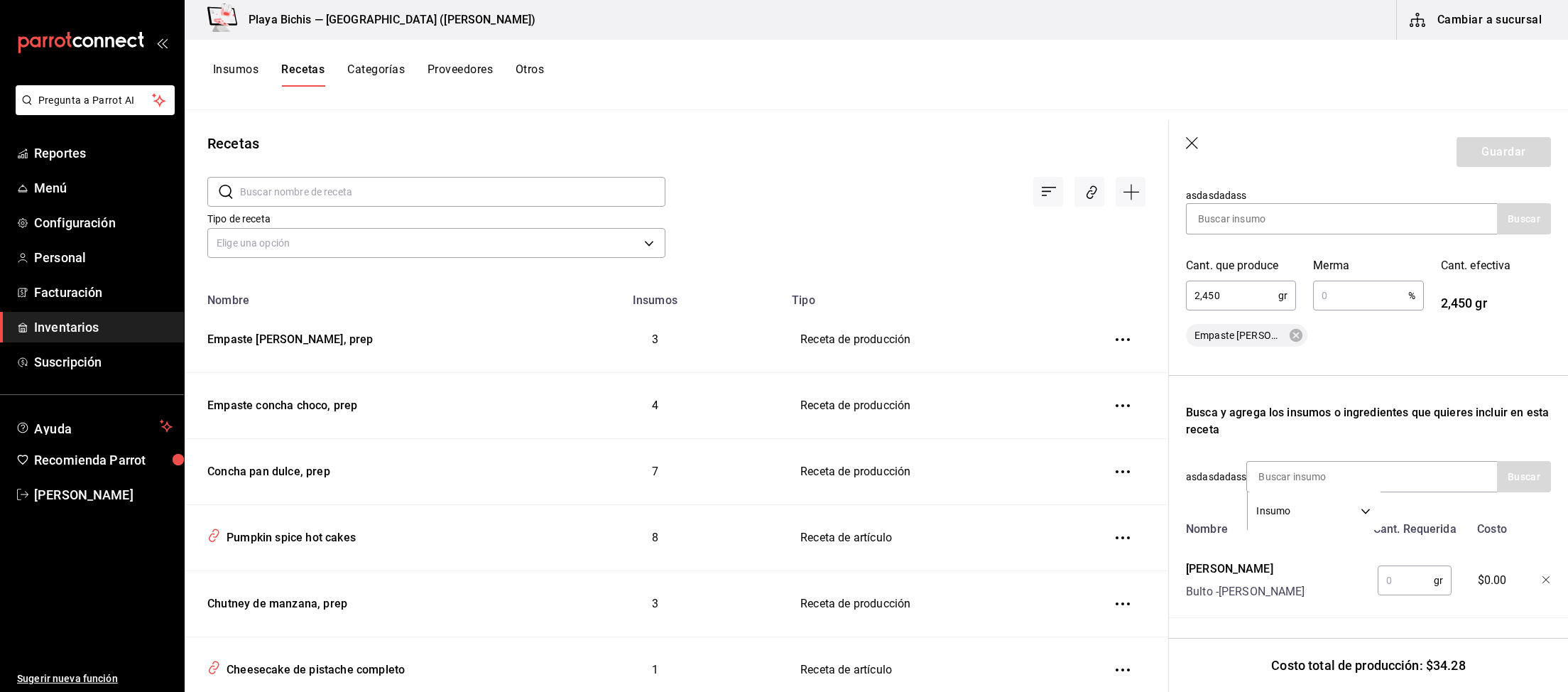
click at [1413, 576] on input "text" at bounding box center [1405, 580] width 56 height 29
type input "850"
click at [1397, 469] on div "Insumo SUPPLY" at bounding box center [1371, 477] width 251 height 31
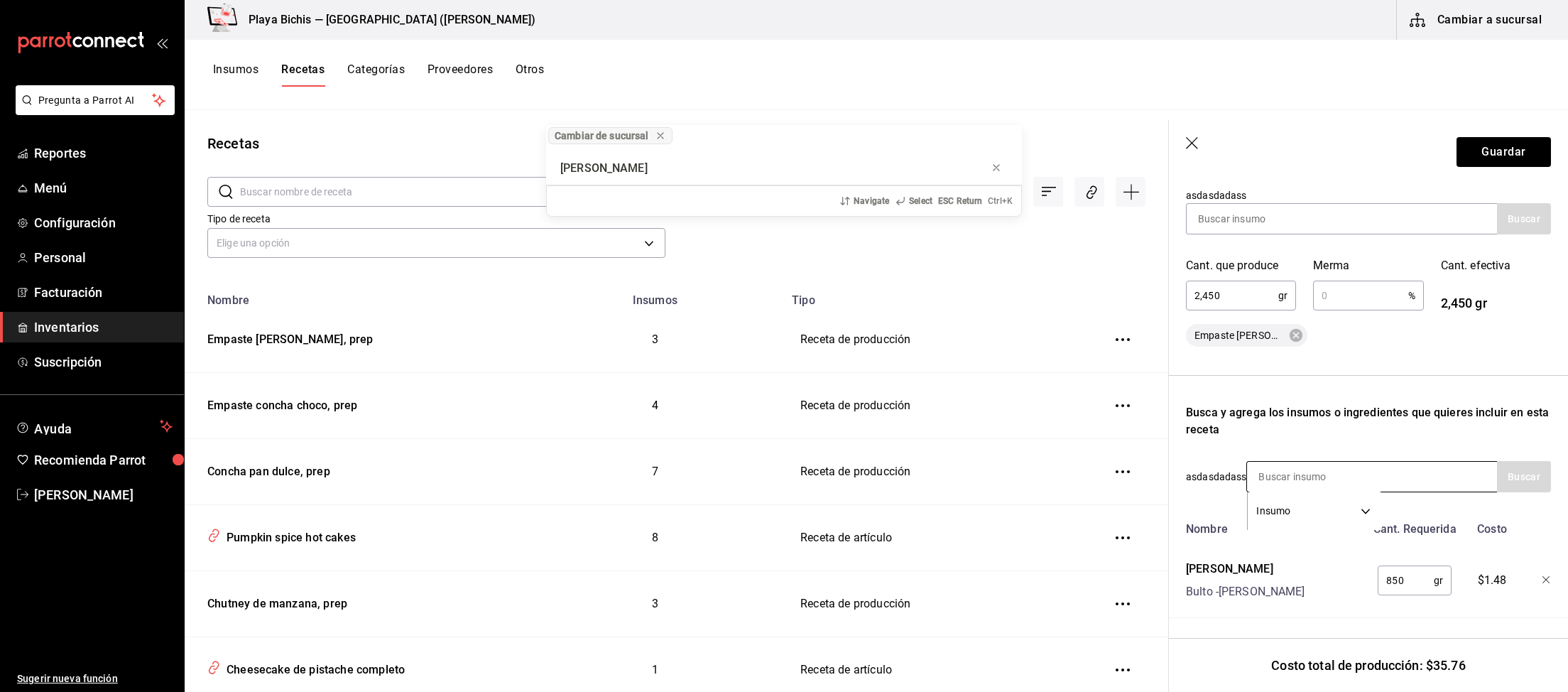
type input "loran"
click at [1312, 477] on input at bounding box center [1317, 477] width 142 height 30
type input "colorante"
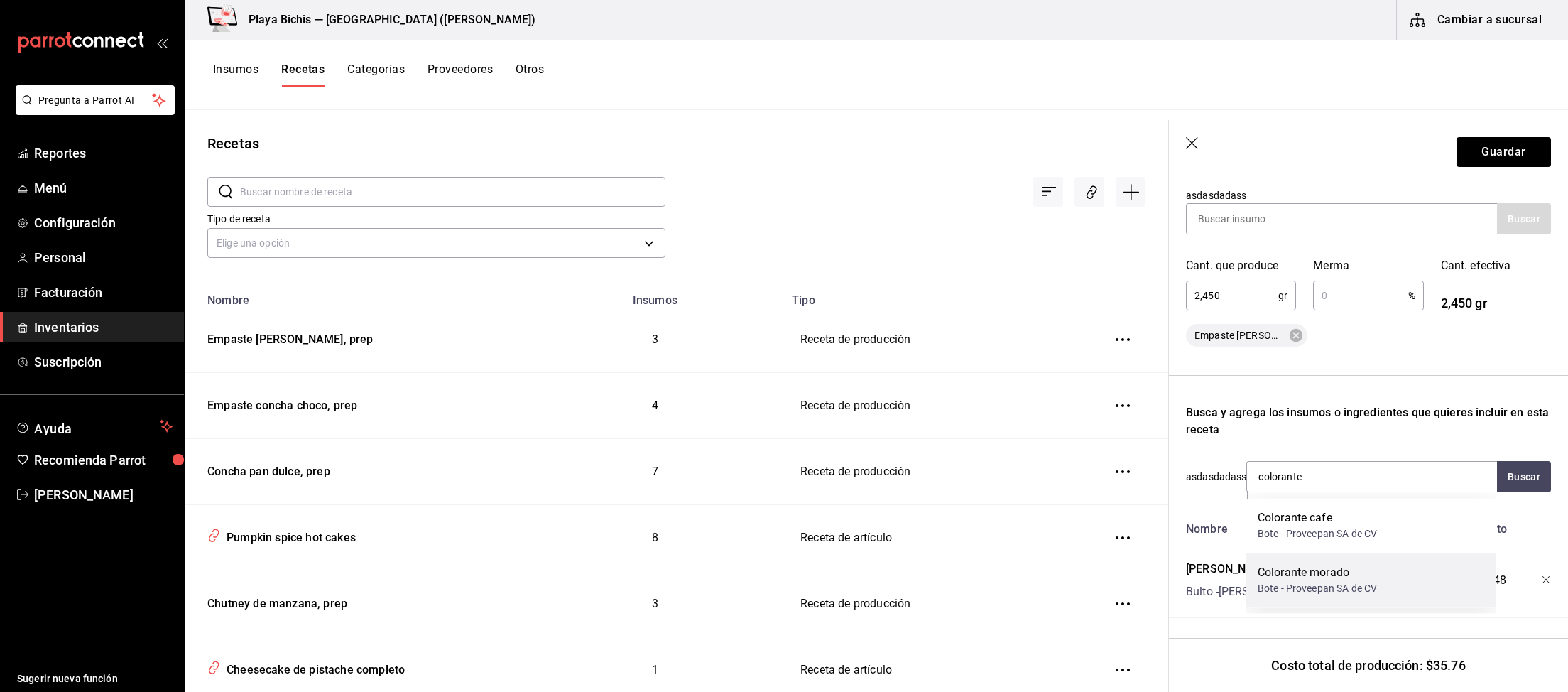
click at [1398, 581] on div "Colorante morado Bote - Proveepan SA de CV" at bounding box center [1371, 579] width 250 height 55
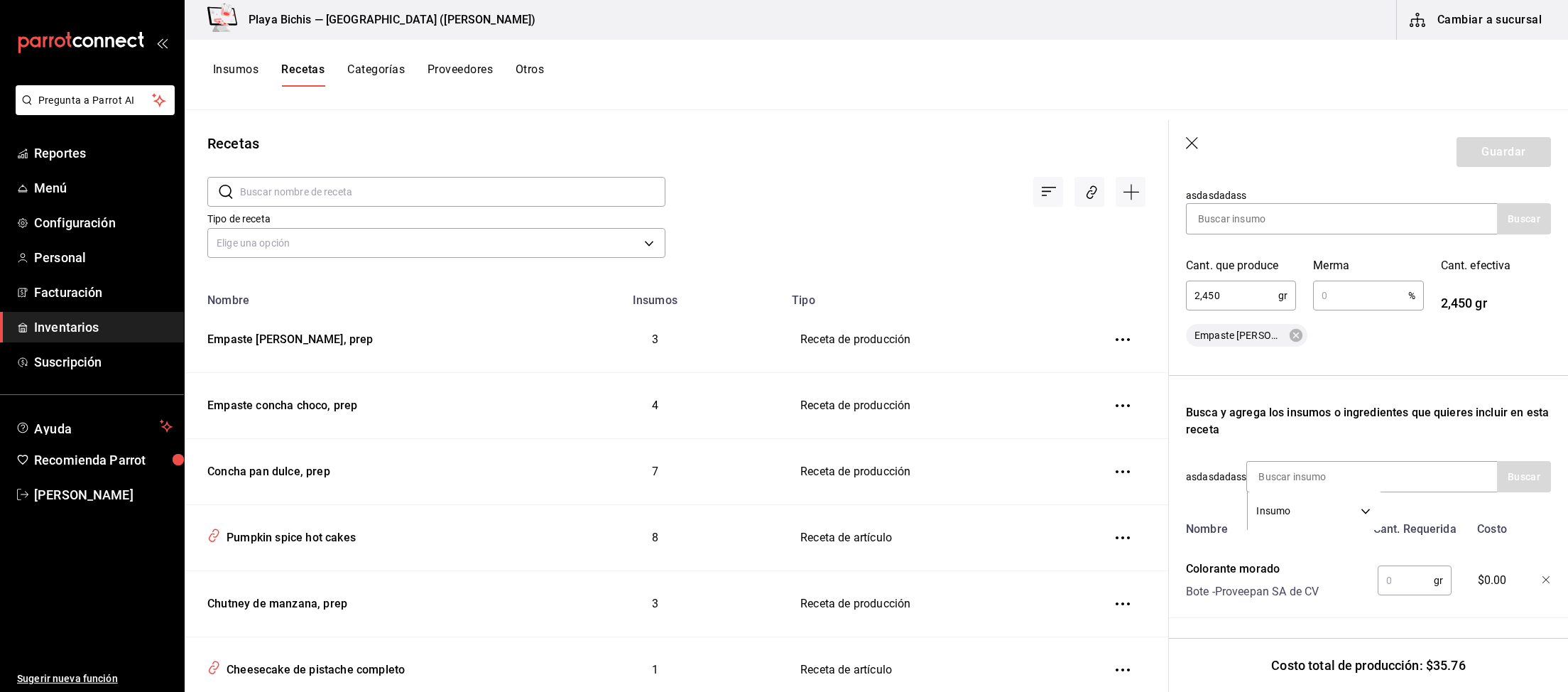
click at [1403, 578] on input "text" at bounding box center [1405, 580] width 56 height 29
type input "15"
click at [1430, 479] on div "Insumo SUPPLY" at bounding box center [1371, 477] width 251 height 31
click at [1341, 484] on input at bounding box center [1317, 477] width 142 height 30
type input "j"
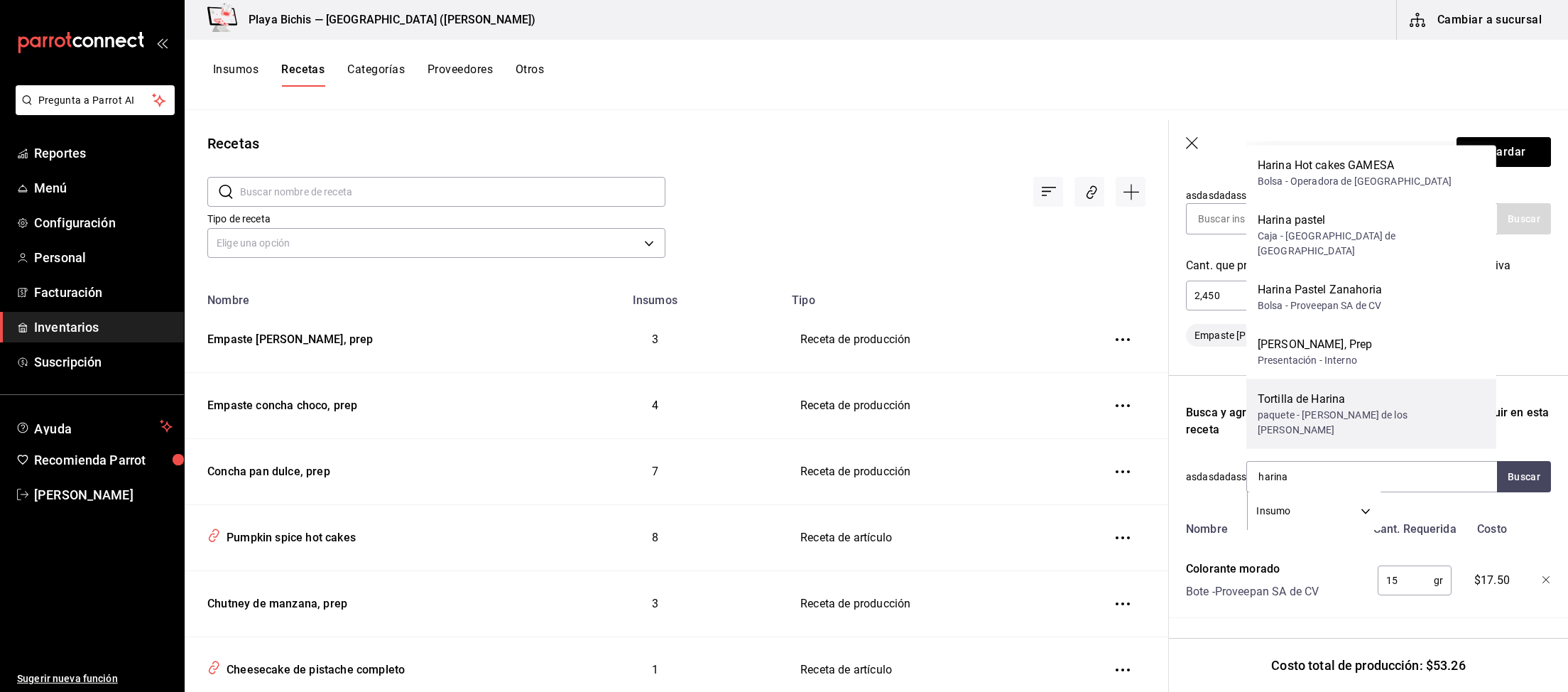
scroll to position [0, 0]
click at [1481, 620] on div "Nombre Cant. Requerida Costo Colorante morado Bote - Proveepan SA de CV 15 gr ​…" at bounding box center [1368, 679] width 365 height 327
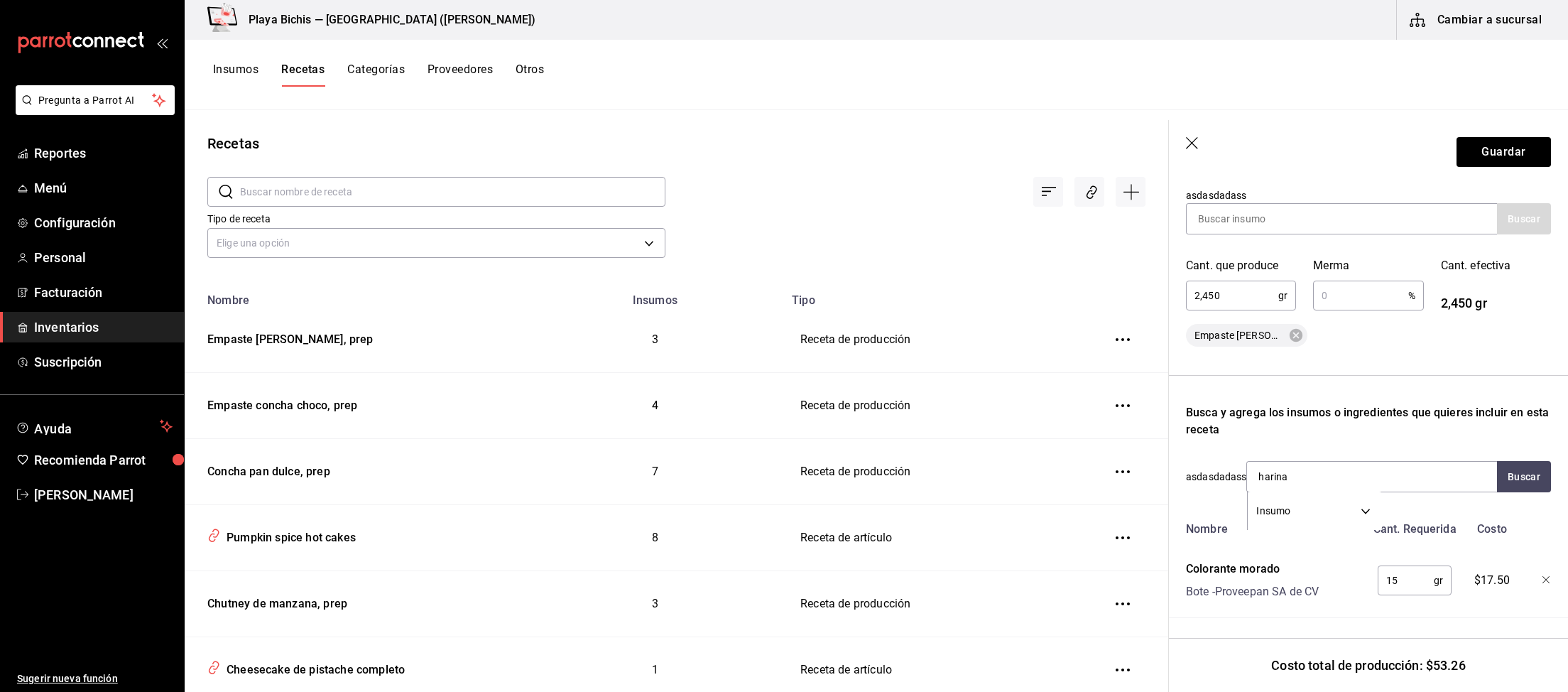
scroll to position [464, 0]
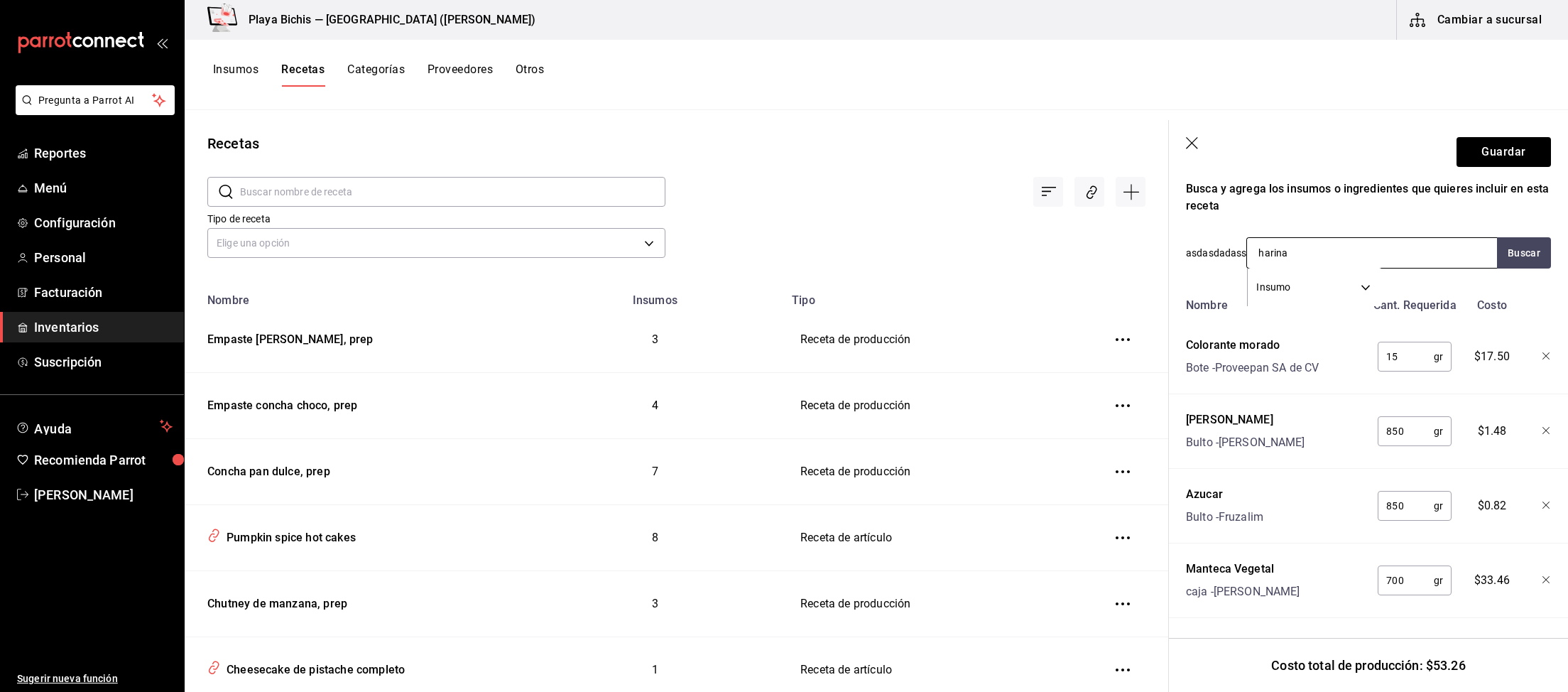
drag, startPoint x: 1305, startPoint y: 246, endPoint x: 1192, endPoint y: 230, distance: 114.1
click at [1246, 238] on input "harina" at bounding box center [1317, 252] width 142 height 30
type input "vainilla"
click at [1378, 209] on div "Busca y agrega los insumos o ingredientes que quieres incluir en esta receta" at bounding box center [1368, 198] width 365 height 34
click at [1345, 249] on input "vainilla" at bounding box center [1317, 252] width 142 height 30
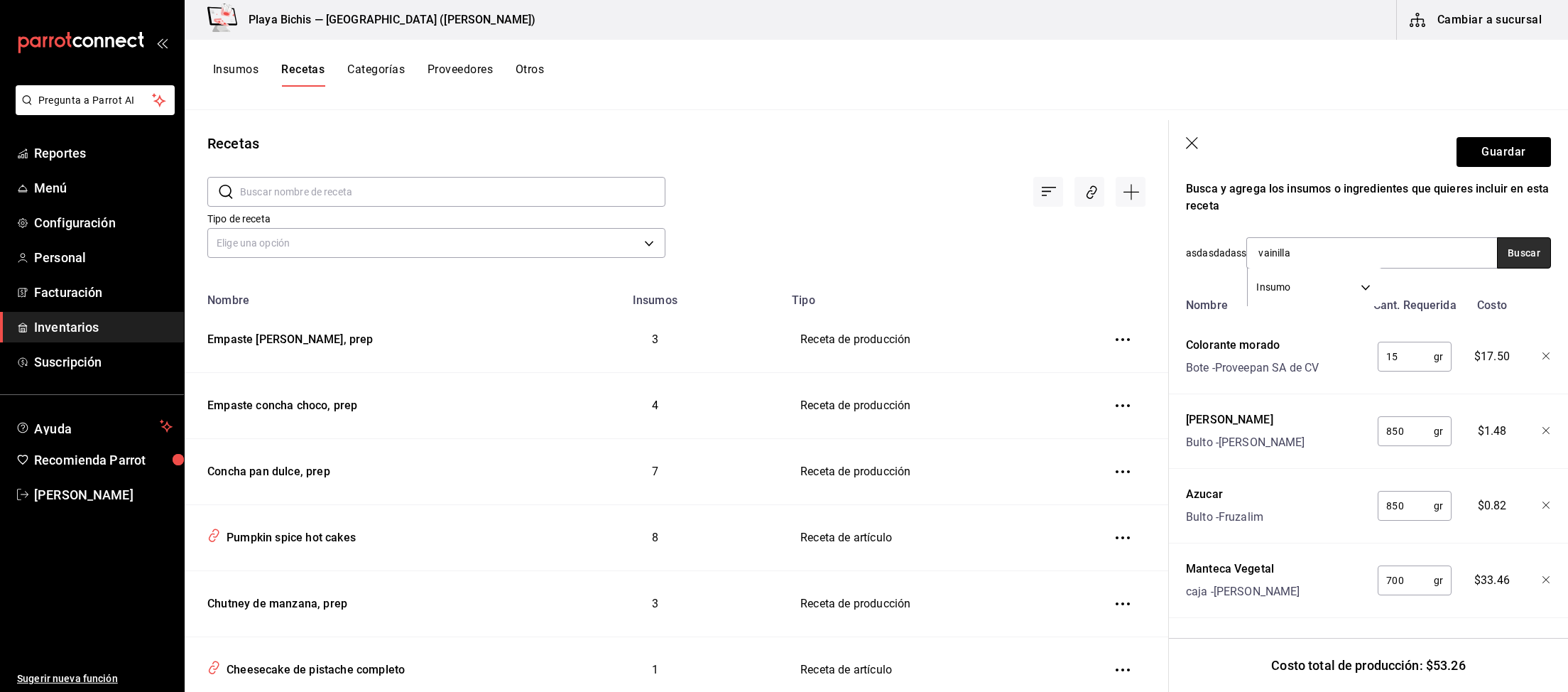
click at [1525, 254] on button "Buscar" at bounding box center [1523, 252] width 54 height 31
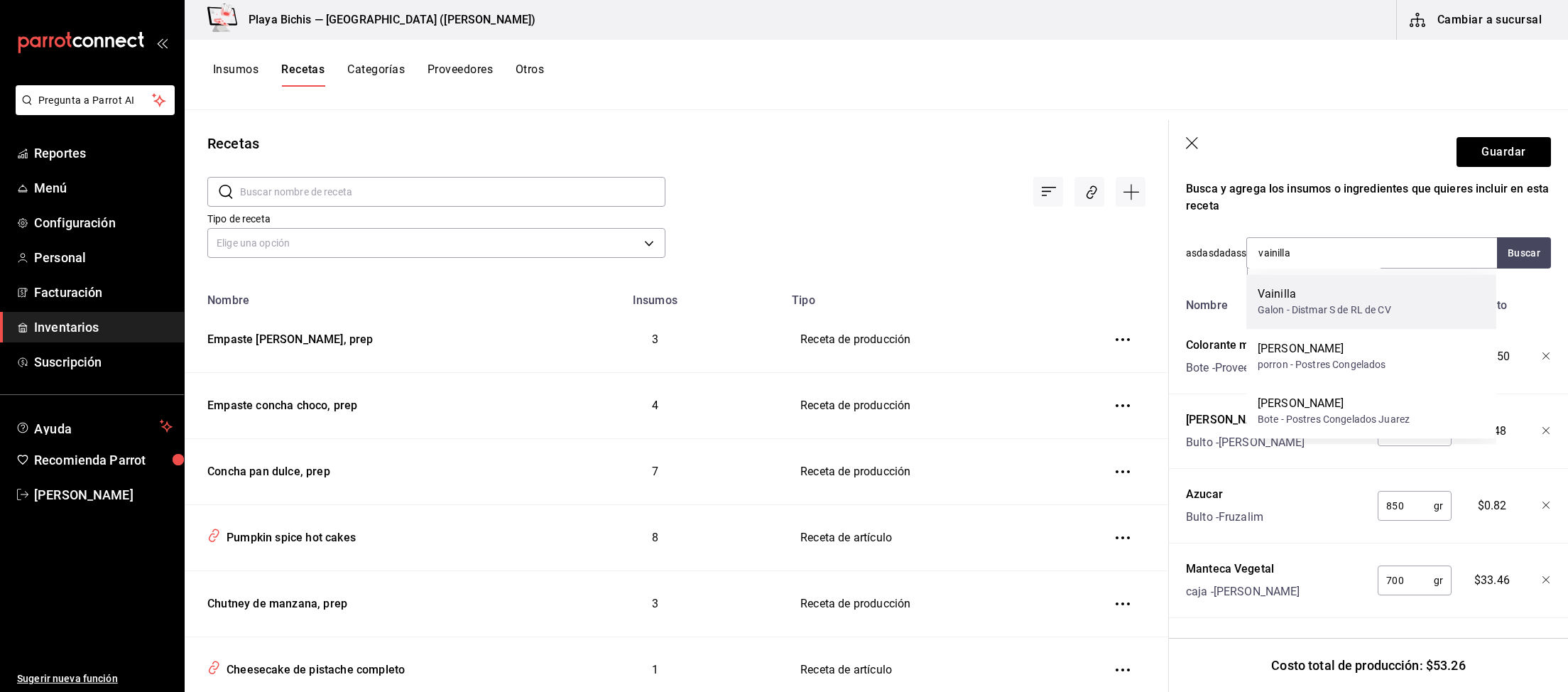
click at [1373, 309] on div "Galon - Distmar S de RL de CV" at bounding box center [1323, 310] width 133 height 15
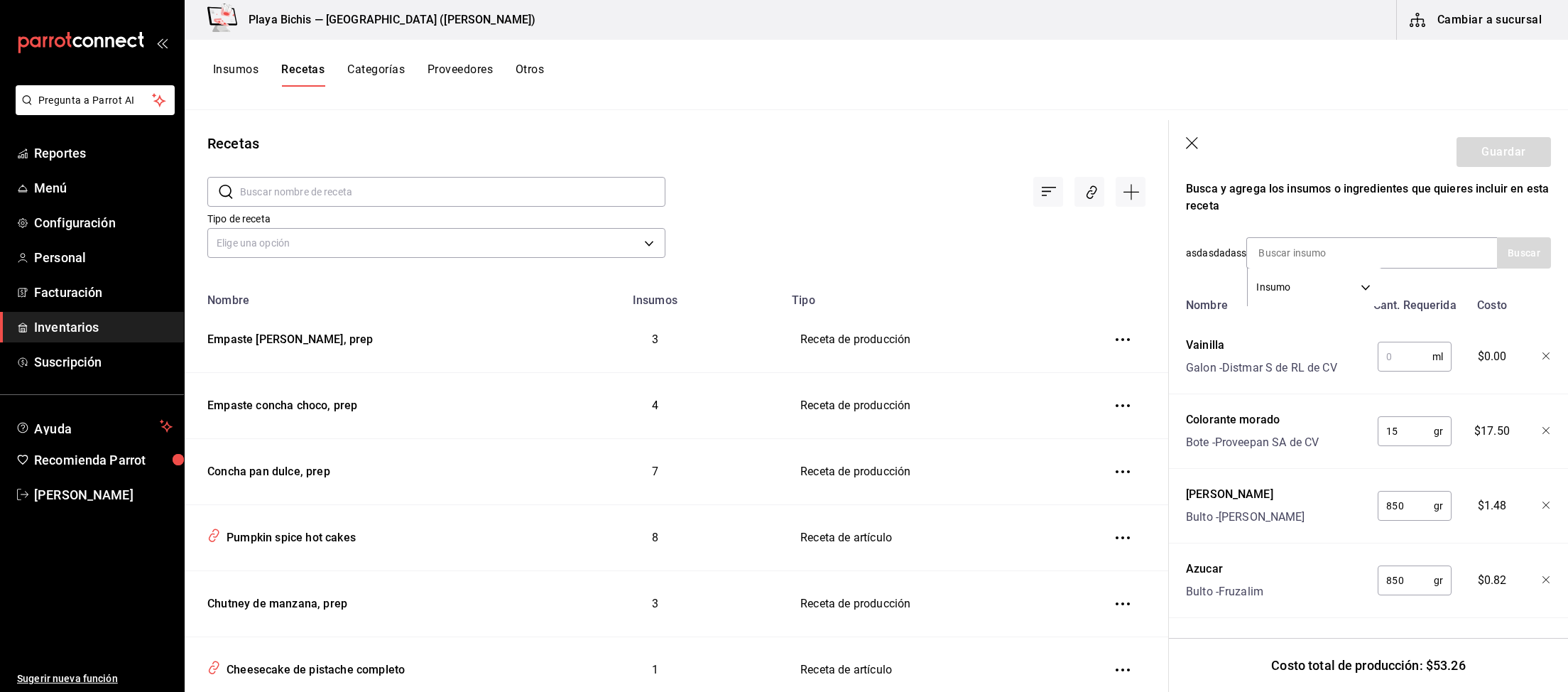
click at [1396, 359] on input "text" at bounding box center [1404, 357] width 55 height 29
type input "25"
click at [1503, 160] on button "Guardar" at bounding box center [1504, 151] width 95 height 30
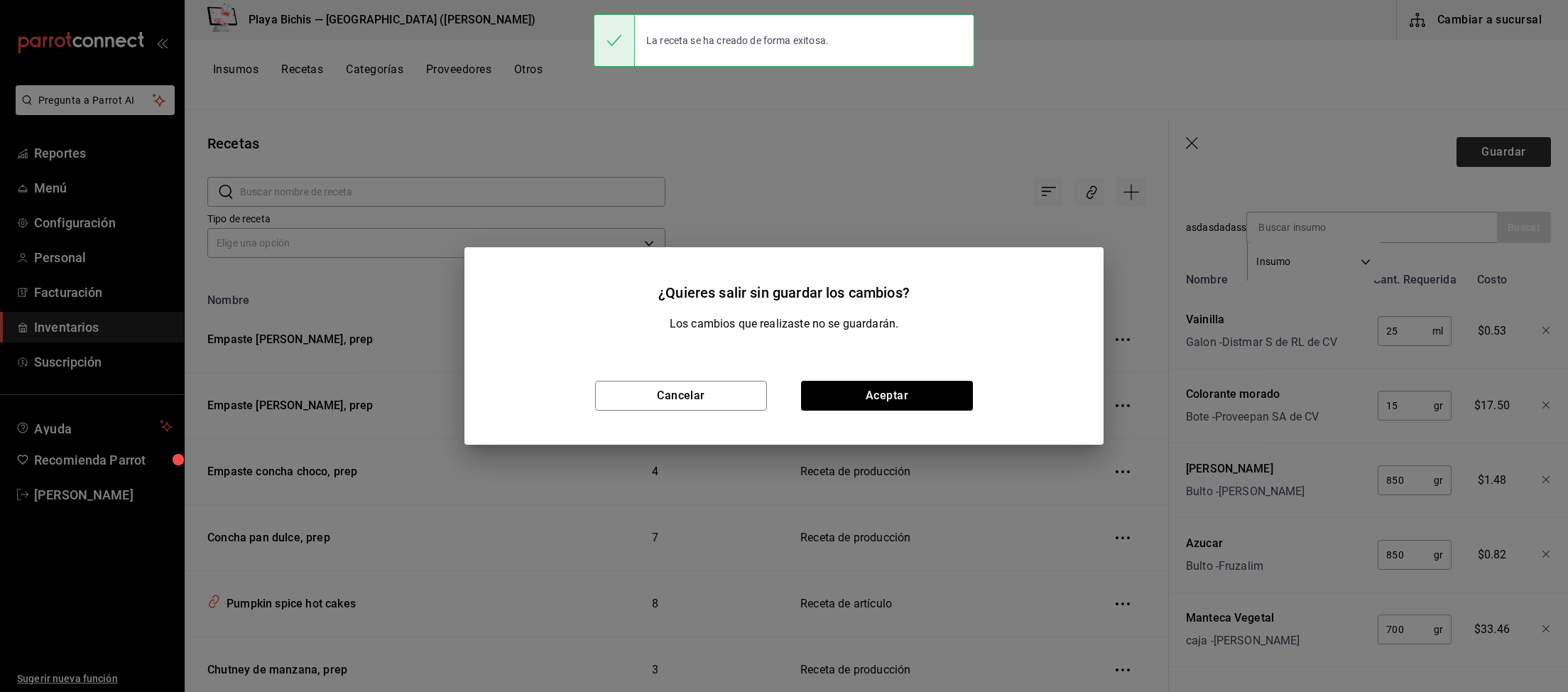
scroll to position [438, 0]
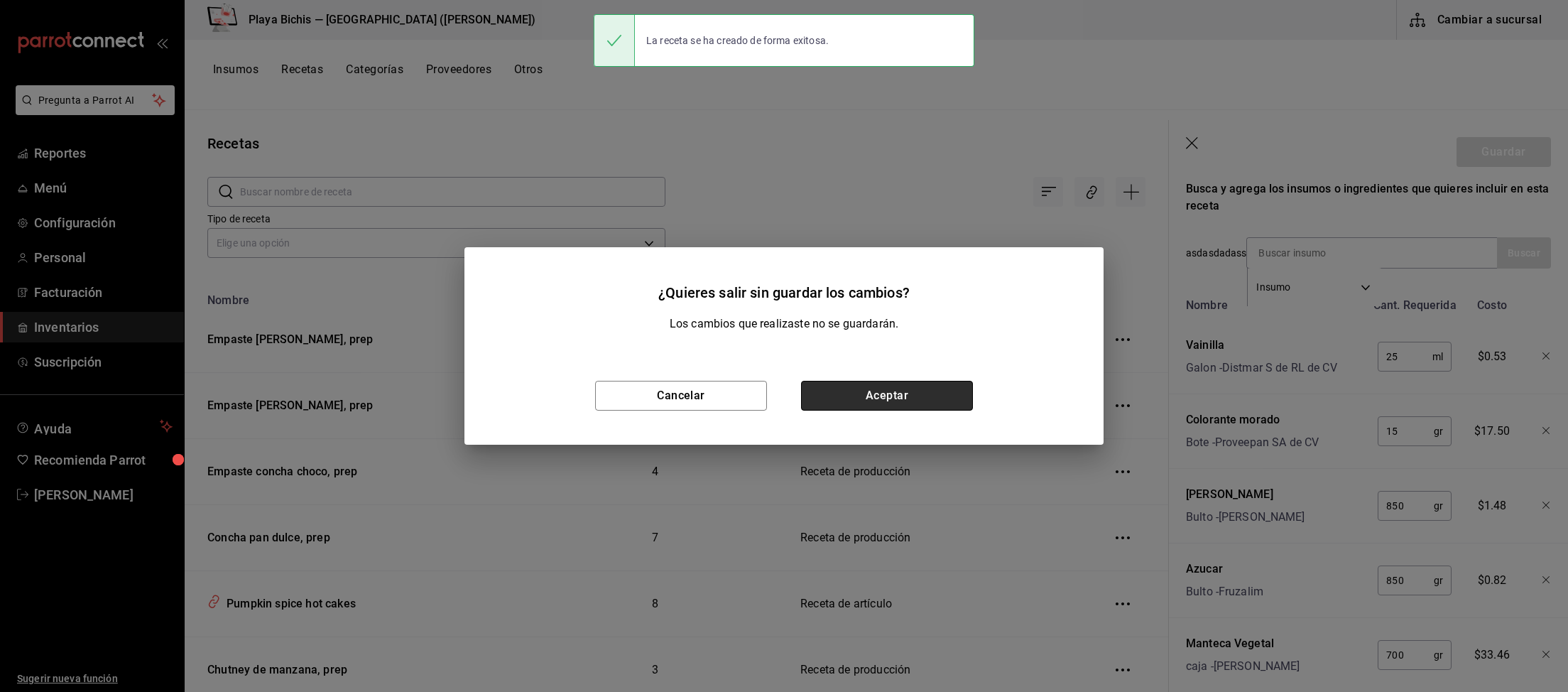
click at [901, 403] on button "Aceptar" at bounding box center [886, 395] width 172 height 30
click at [880, 401] on button "Aceptar" at bounding box center [886, 395] width 172 height 30
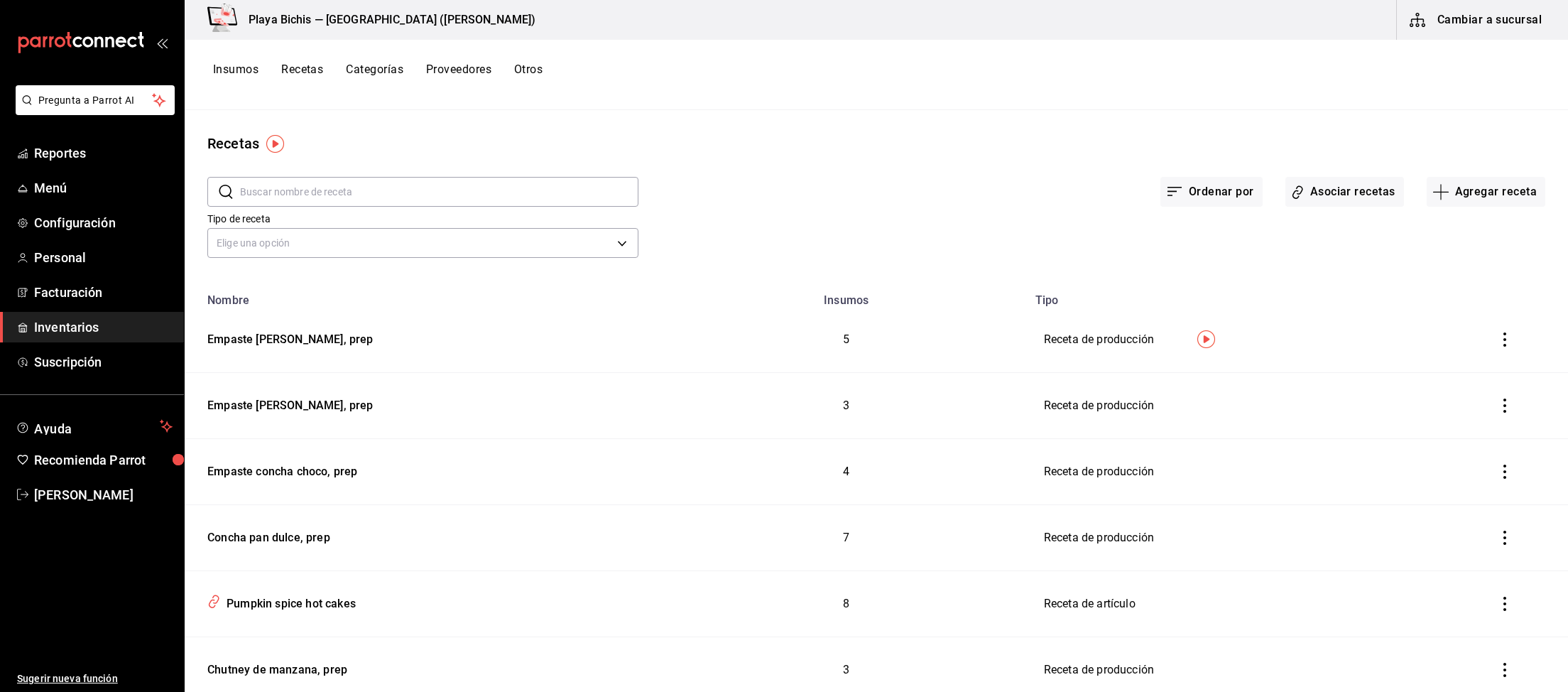
click at [304, 67] on button "Recetas" at bounding box center [302, 74] width 42 height 24
click at [306, 70] on button "Recetas" at bounding box center [302, 74] width 42 height 24
click at [292, 67] on button "Recetas" at bounding box center [302, 74] width 42 height 24
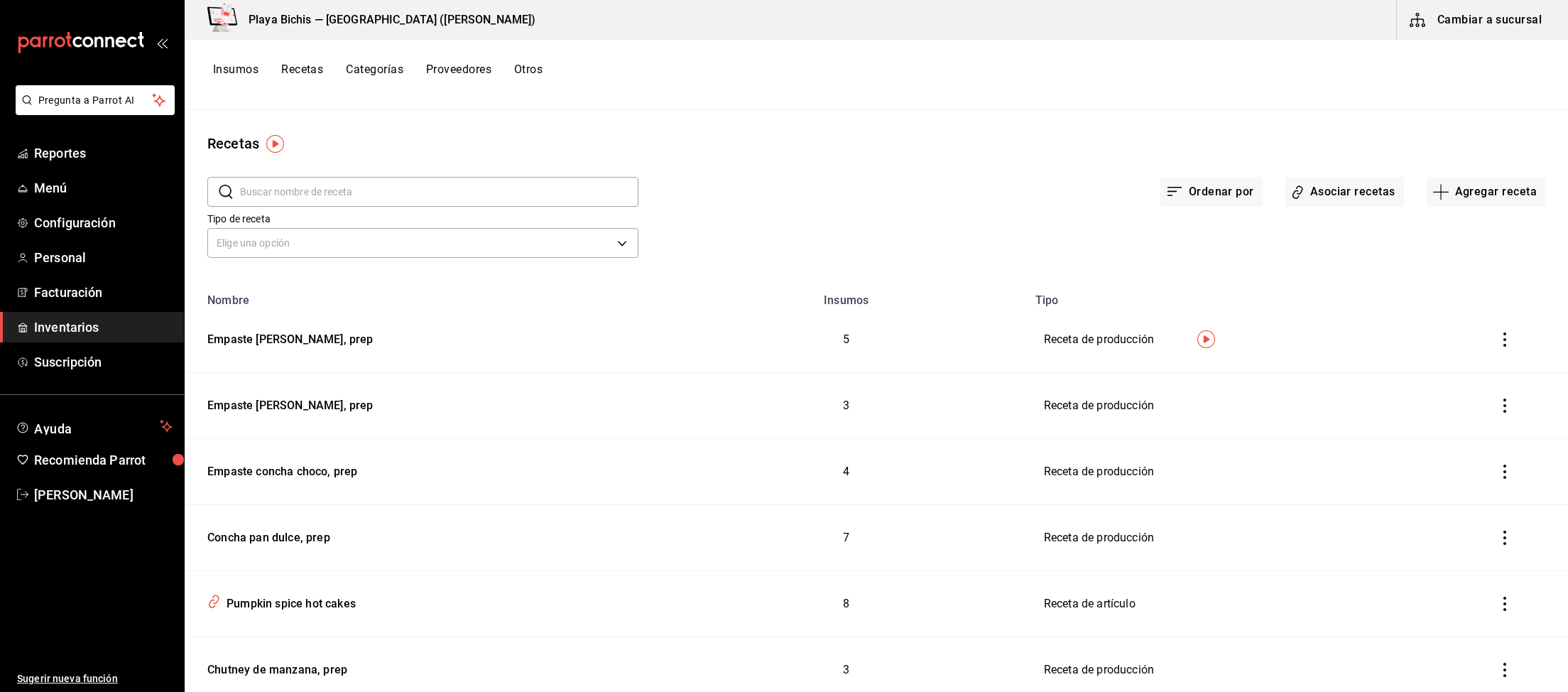
click at [292, 67] on button "Recetas" at bounding box center [302, 74] width 42 height 24
click at [1485, 195] on button "Agregar receta" at bounding box center [1486, 191] width 119 height 30
click at [1453, 228] on span "Receta" at bounding box center [1486, 231] width 120 height 15
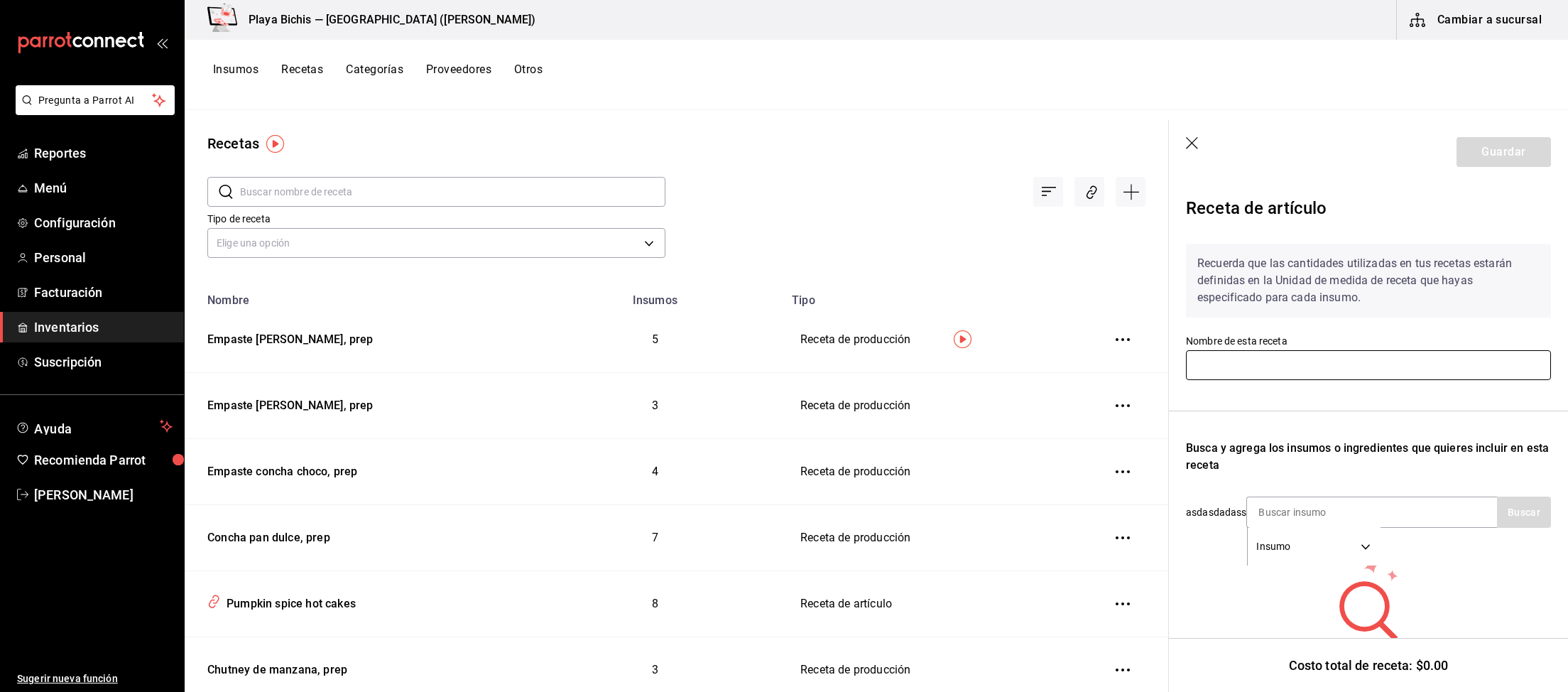
click at [1332, 370] on input "text" at bounding box center [1368, 365] width 365 height 30
paste input "Concha chocolate pan dulce"
type input "Concha chocolate pan dulce"
click at [1381, 514] on input at bounding box center [1317, 511] width 142 height 30
click at [1322, 506] on input at bounding box center [1317, 511] width 142 height 30
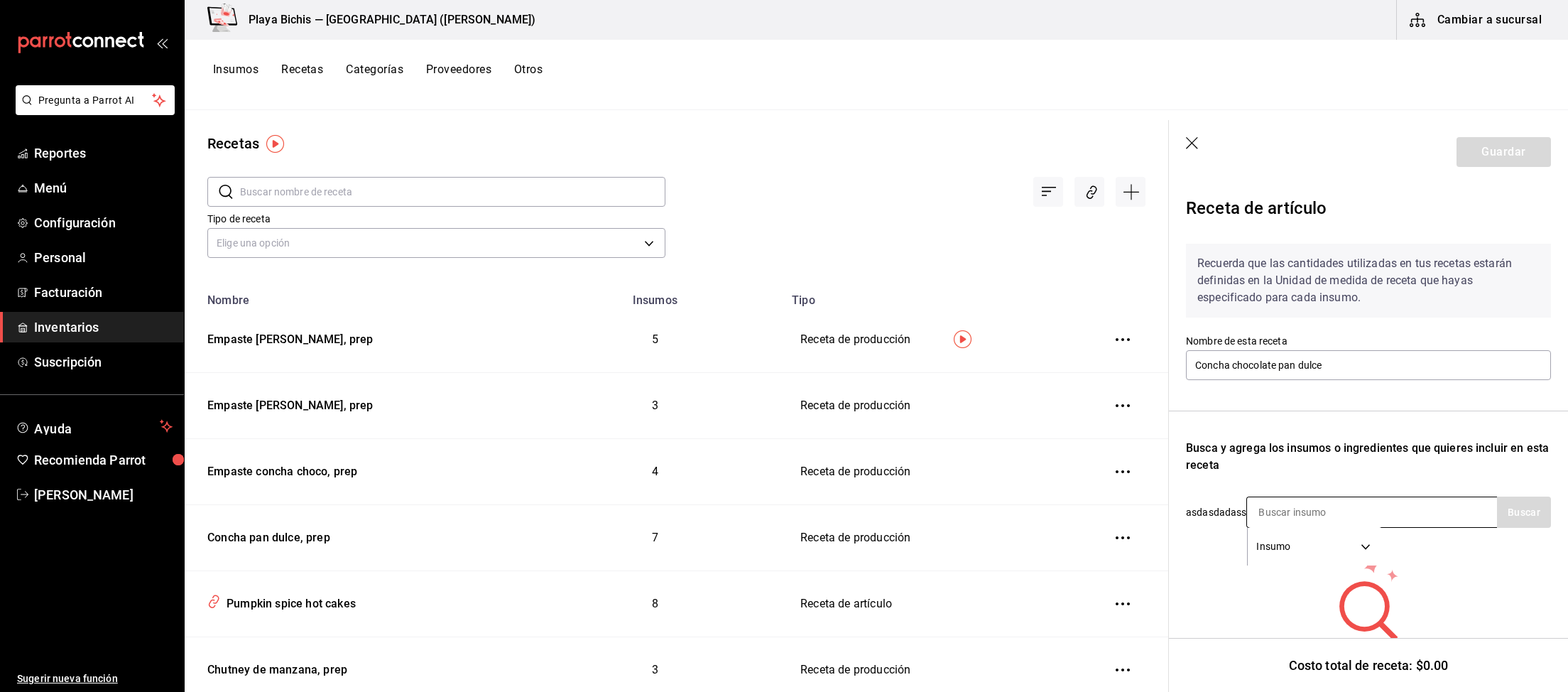
paste input "Empaste concha choco, prep"
type input "Empaste concha choco, prep"
click at [1515, 511] on button "Buscar" at bounding box center [1523, 511] width 54 height 31
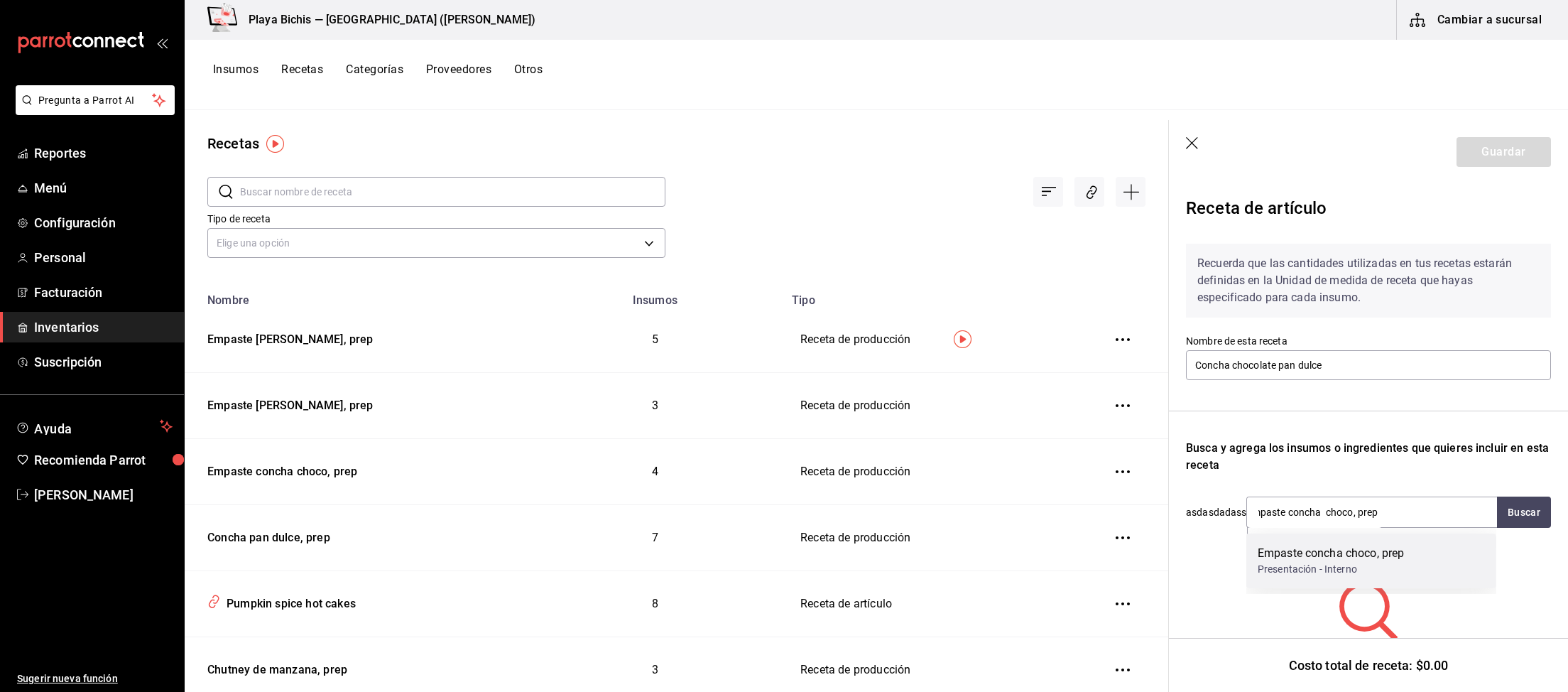
click at [1312, 558] on div "Empaste concha choco, prep" at bounding box center [1330, 553] width 147 height 17
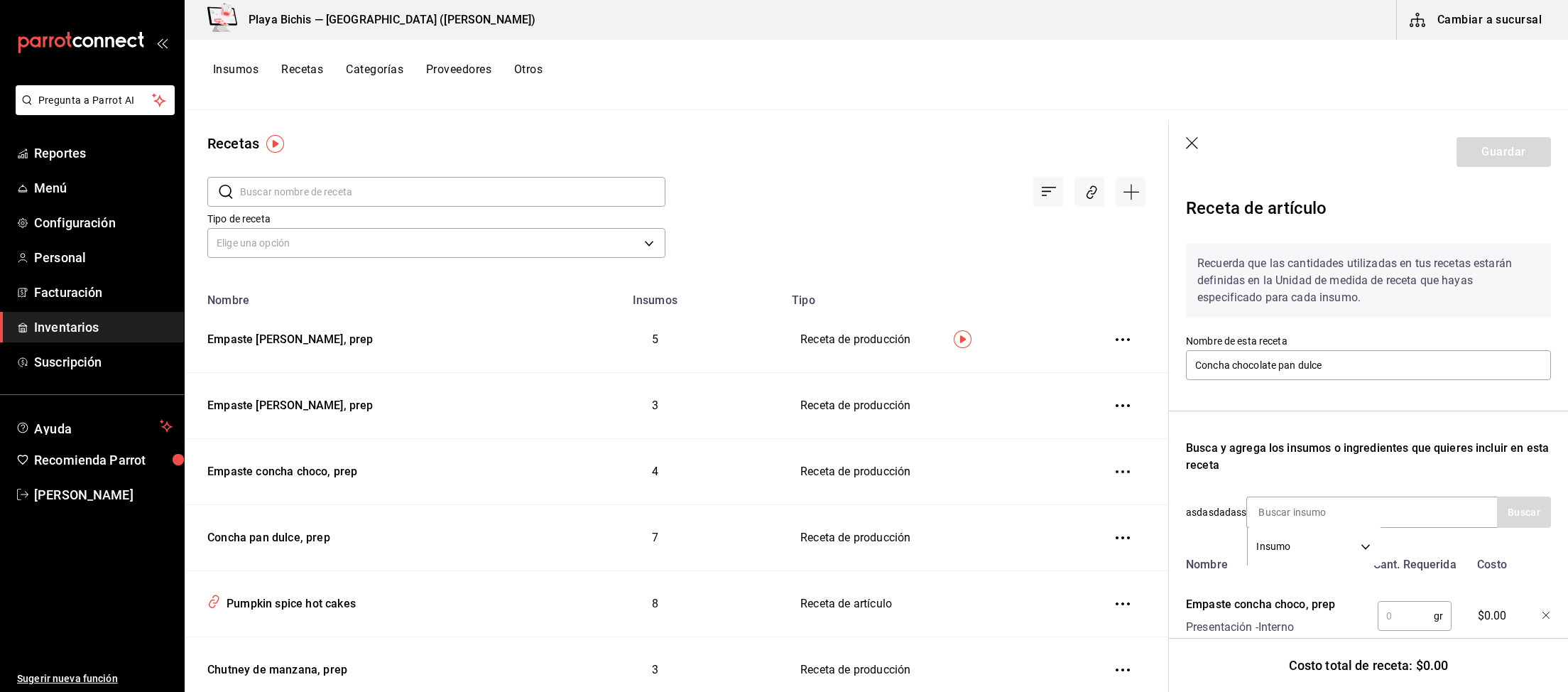
click at [1409, 616] on input "text" at bounding box center [1405, 616] width 56 height 29
type input "24"
click at [1335, 511] on input at bounding box center [1317, 511] width 142 height 30
paste input "Concha pan dulce, prep"
type input "Concha pan dulce, prep"
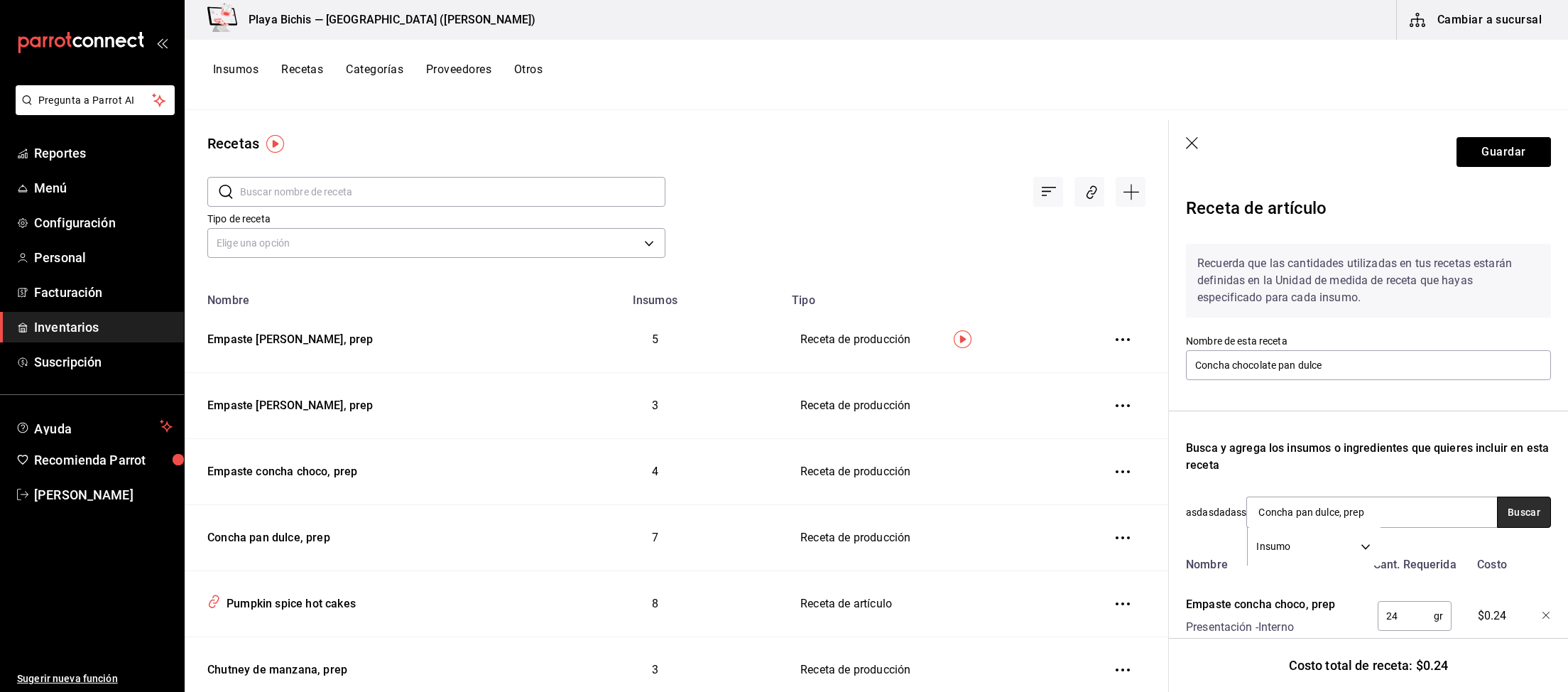
click at [1512, 517] on button "Buscar" at bounding box center [1523, 511] width 54 height 31
click at [1301, 553] on div "Concha pan dulce, prep" at bounding box center [1317, 553] width 120 height 17
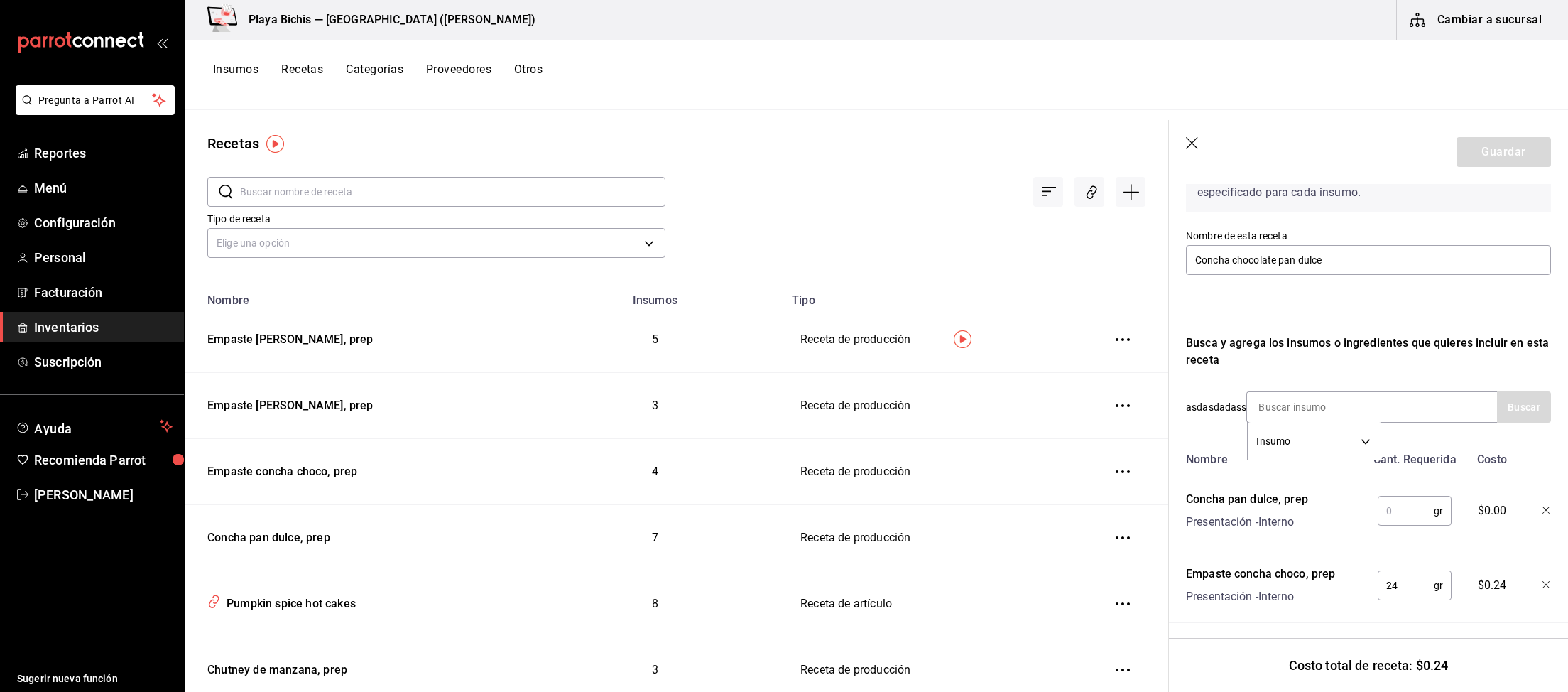
scroll to position [110, 0]
click at [1395, 511] on input "text" at bounding box center [1405, 506] width 56 height 29
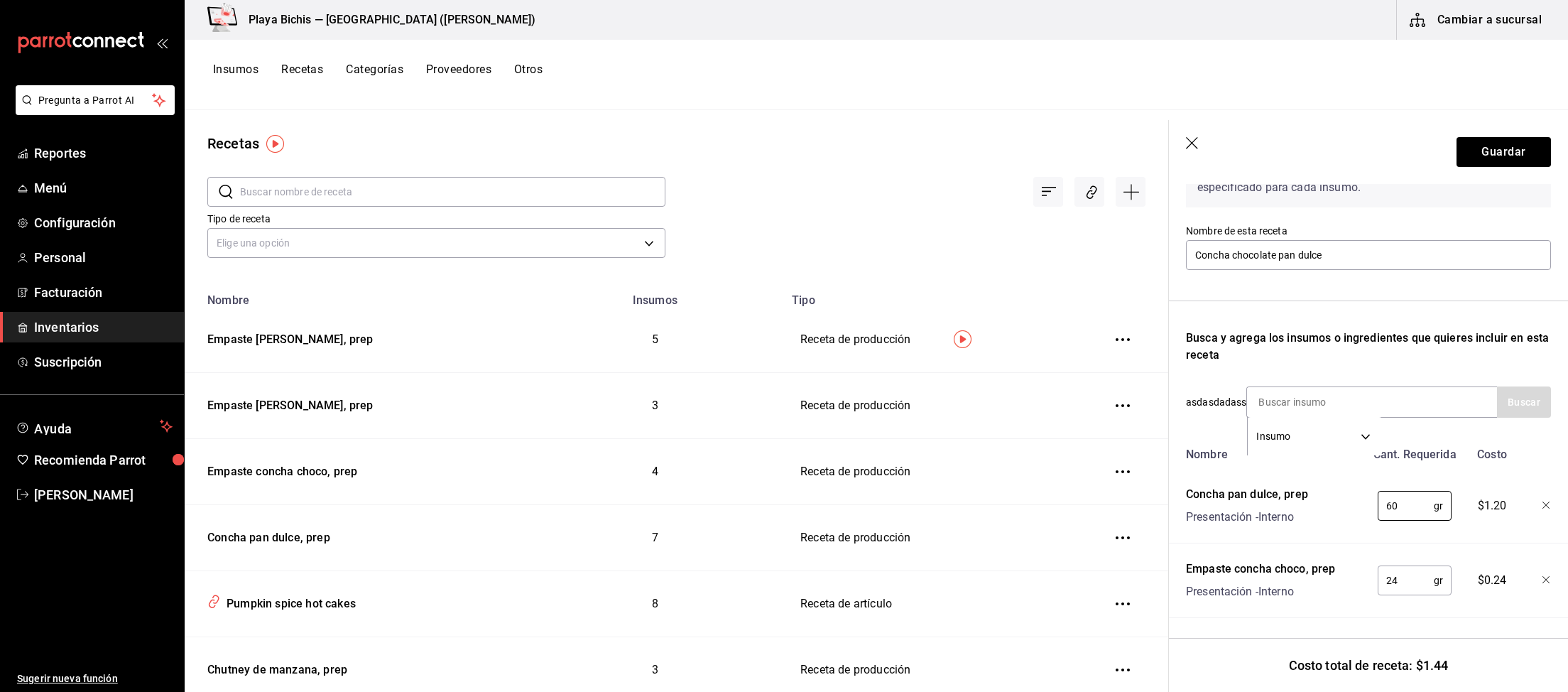
type input "60"
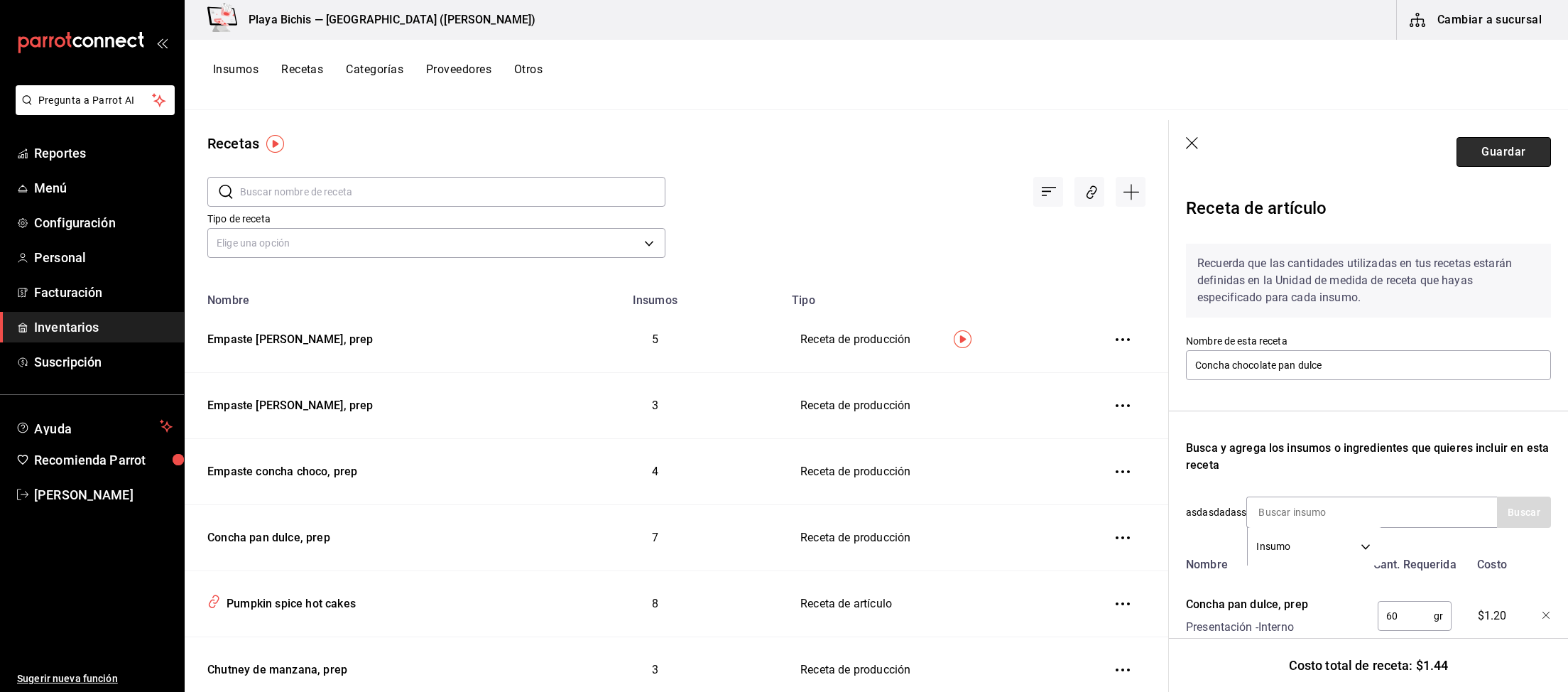
click at [1488, 157] on button "Guardar" at bounding box center [1504, 151] width 95 height 30
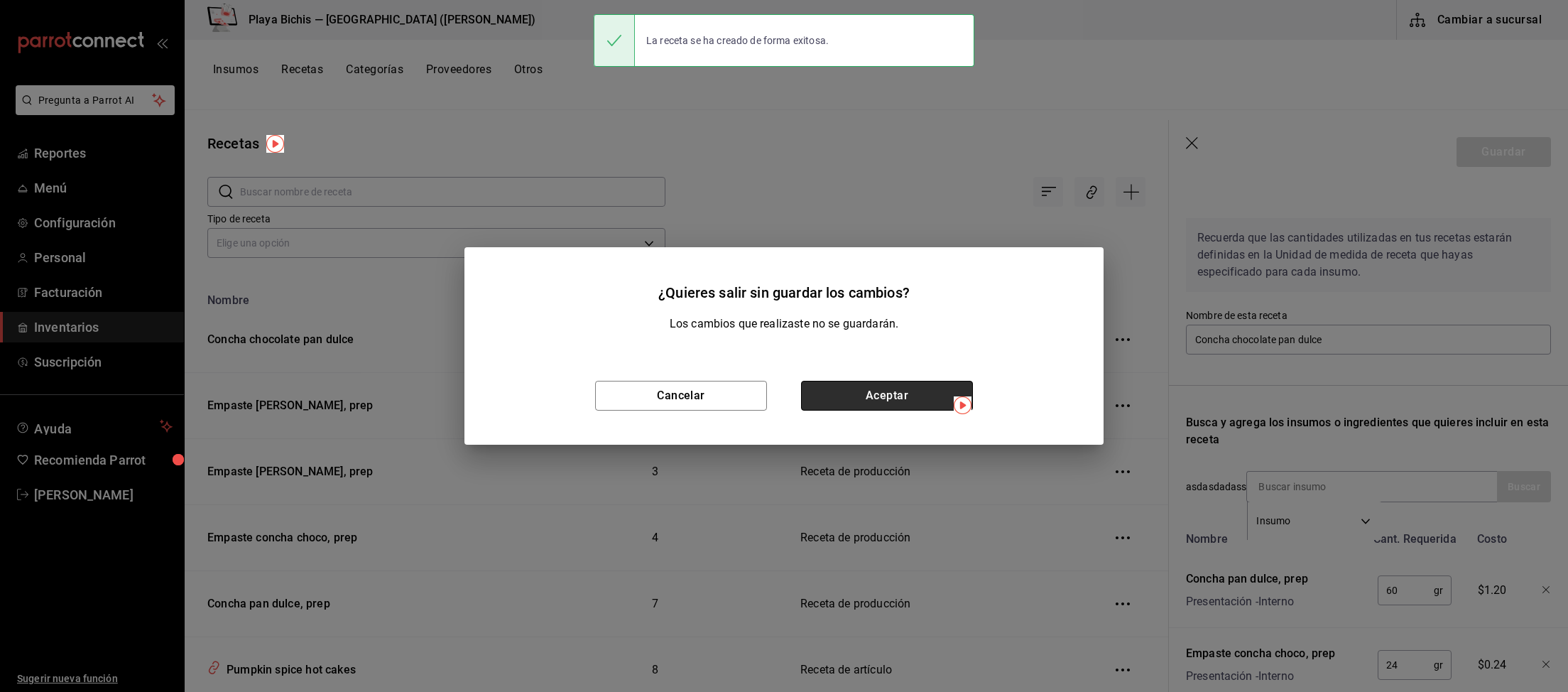
click at [929, 398] on button "Aceptar" at bounding box center [886, 395] width 172 height 30
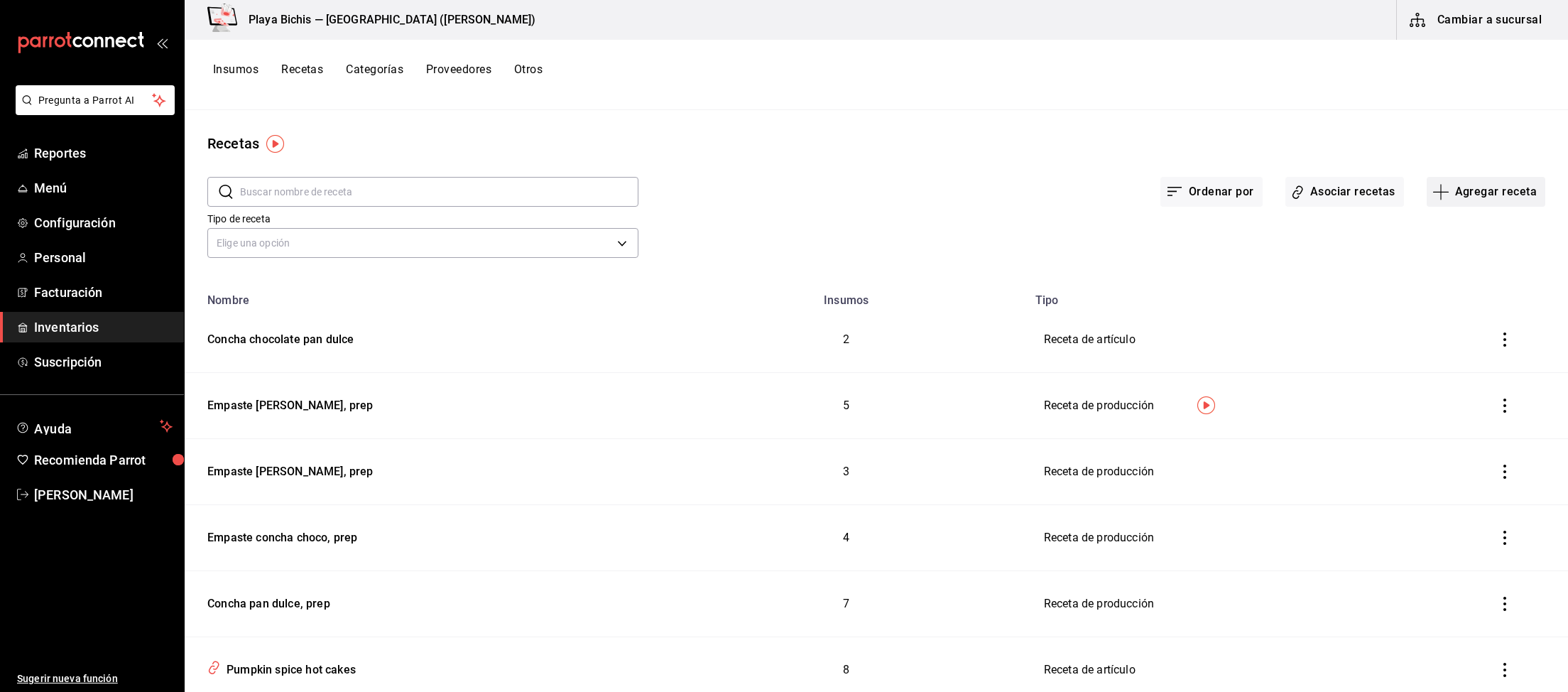
click at [1492, 199] on button "Agregar receta" at bounding box center [1486, 191] width 119 height 30
click at [1464, 224] on span "Receta" at bounding box center [1486, 231] width 120 height 15
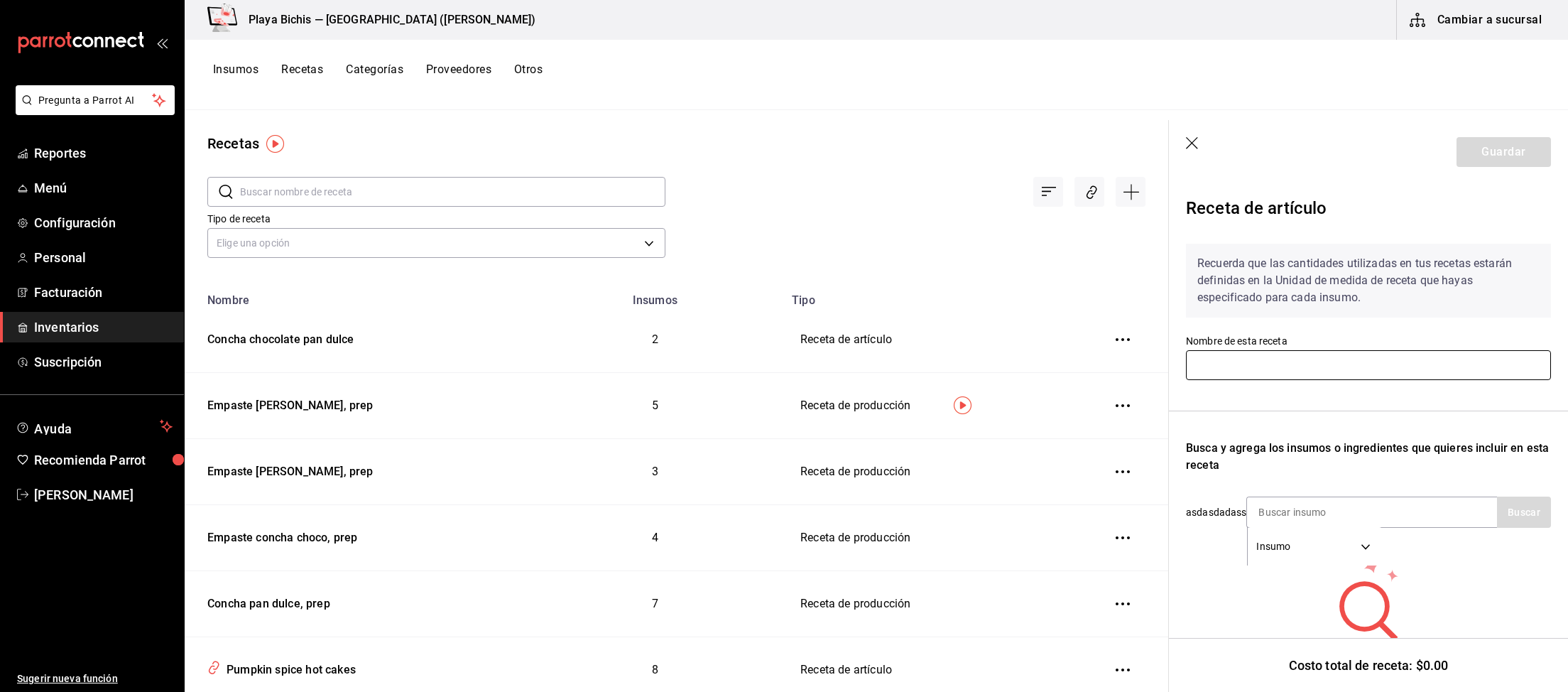
click at [1254, 364] on input "text" at bounding box center [1368, 365] width 365 height 30
paste input "[PERSON_NAME] pan dulce"
type input "[PERSON_NAME] pan dulce"
click at [1389, 502] on div "Insumo SUPPLY" at bounding box center [1371, 511] width 251 height 31
click at [1405, 507] on div "Insumo SUPPLY" at bounding box center [1371, 511] width 251 height 31
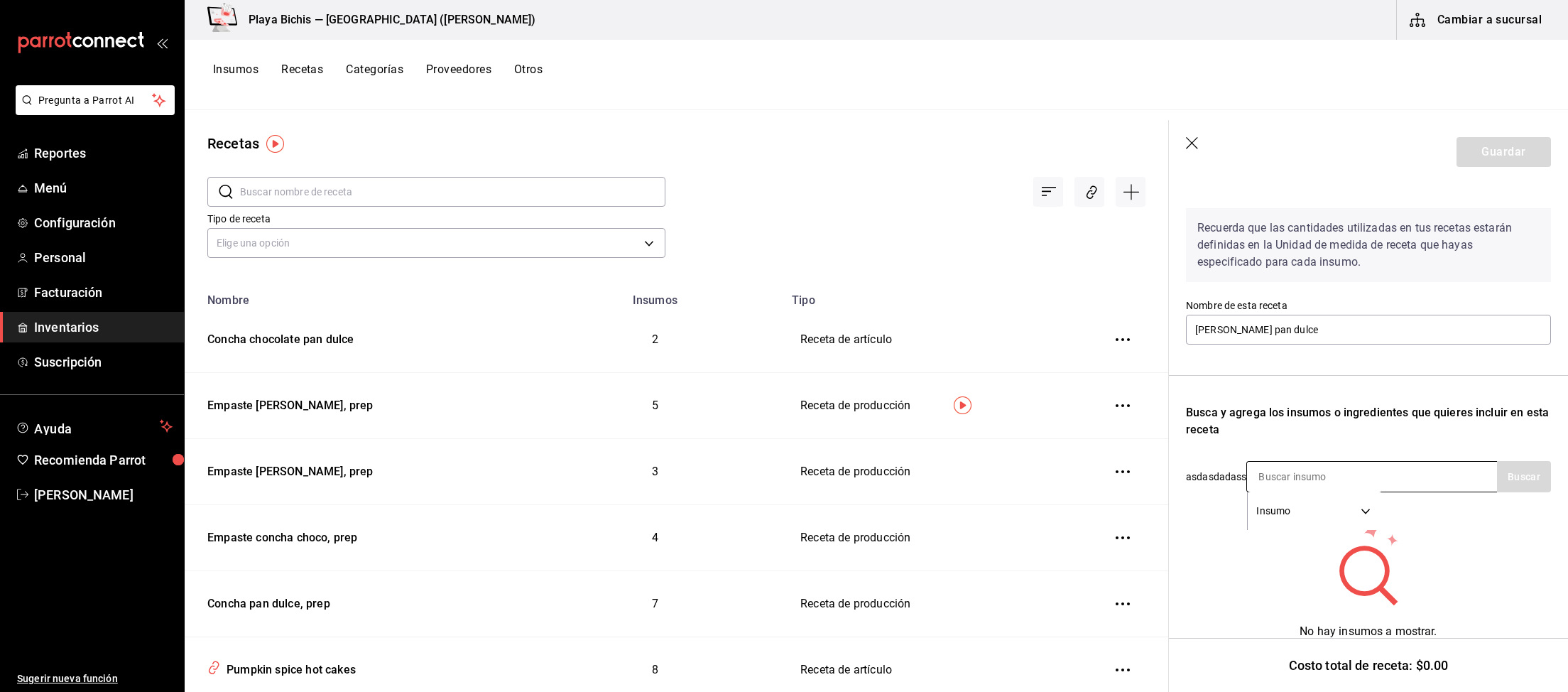
scroll to position [57, 0]
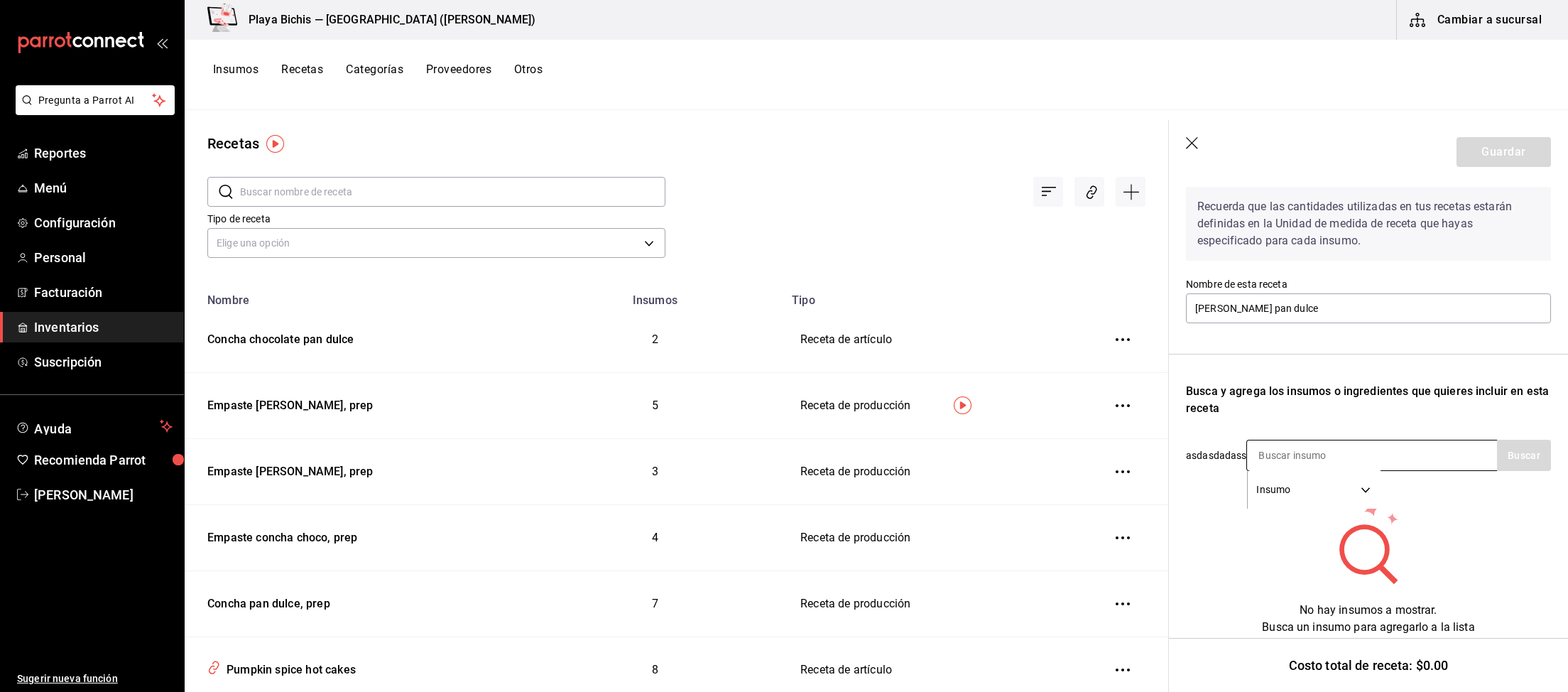
click at [1405, 457] on div "Insumo SUPPLY" at bounding box center [1371, 455] width 251 height 31
click at [1350, 307] on input "[PERSON_NAME] pan dulce" at bounding box center [1368, 308] width 365 height 30
click at [1343, 448] on input at bounding box center [1317, 455] width 142 height 30
paste input "[MEDICAL_DATA] [PERSON_NAME], prep"
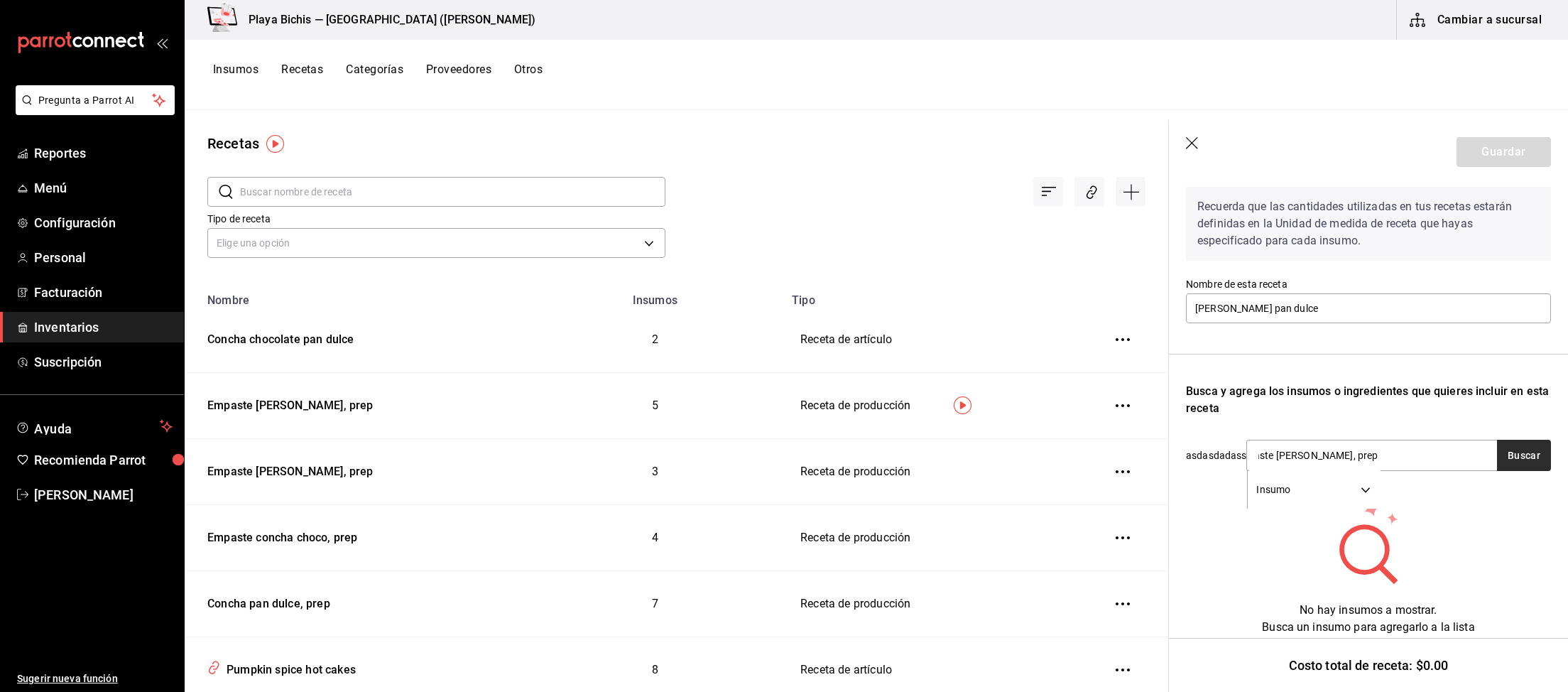
type input "[MEDICAL_DATA] [PERSON_NAME], prep"
click at [1527, 457] on button "Buscar" at bounding box center [1523, 455] width 54 height 31
click at [1399, 501] on div "[MEDICAL_DATA] [PERSON_NAME], prep" at bounding box center [1337, 495] width 162 height 17
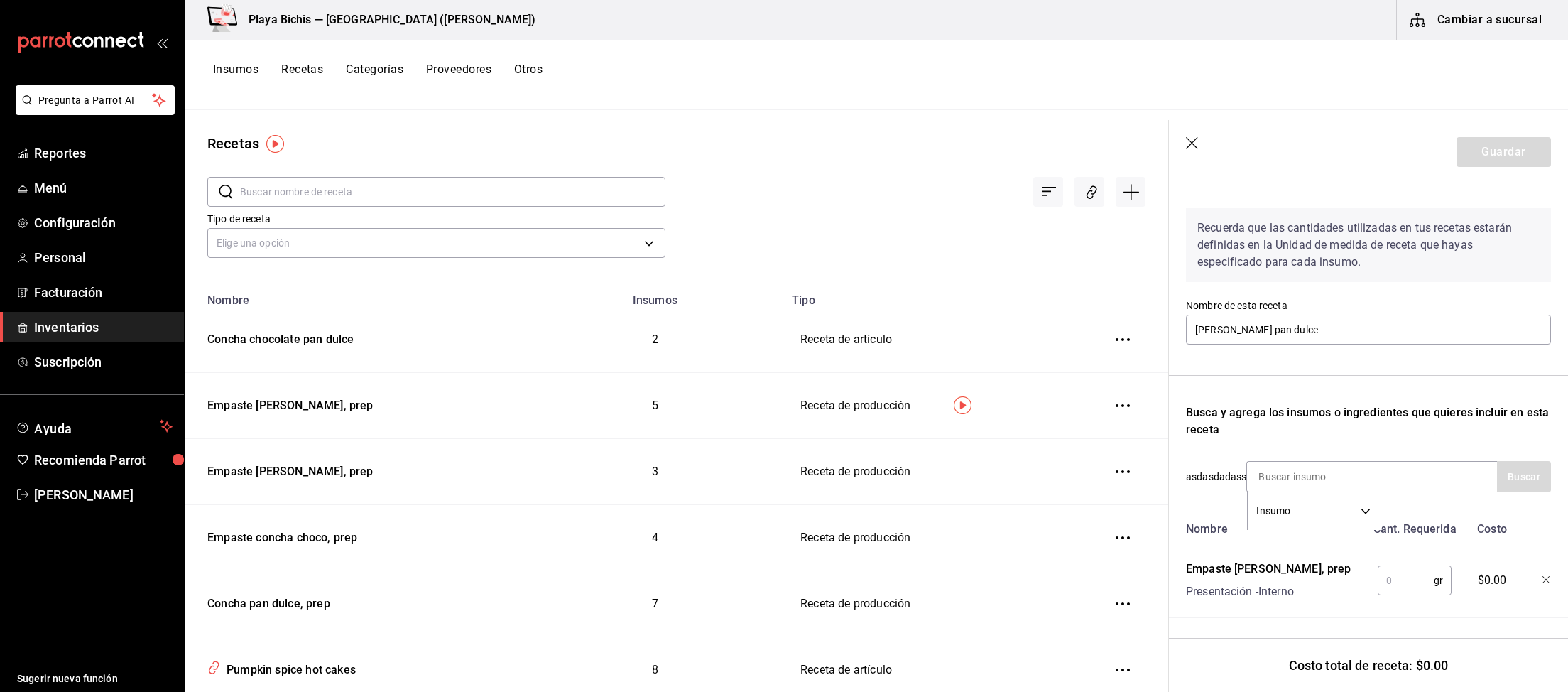
scroll to position [35, 0]
click at [1405, 576] on input "text" at bounding box center [1405, 581] width 56 height 29
type input "24"
click at [1373, 470] on input at bounding box center [1317, 477] width 142 height 30
paste input "Concha pan dulce, prep"
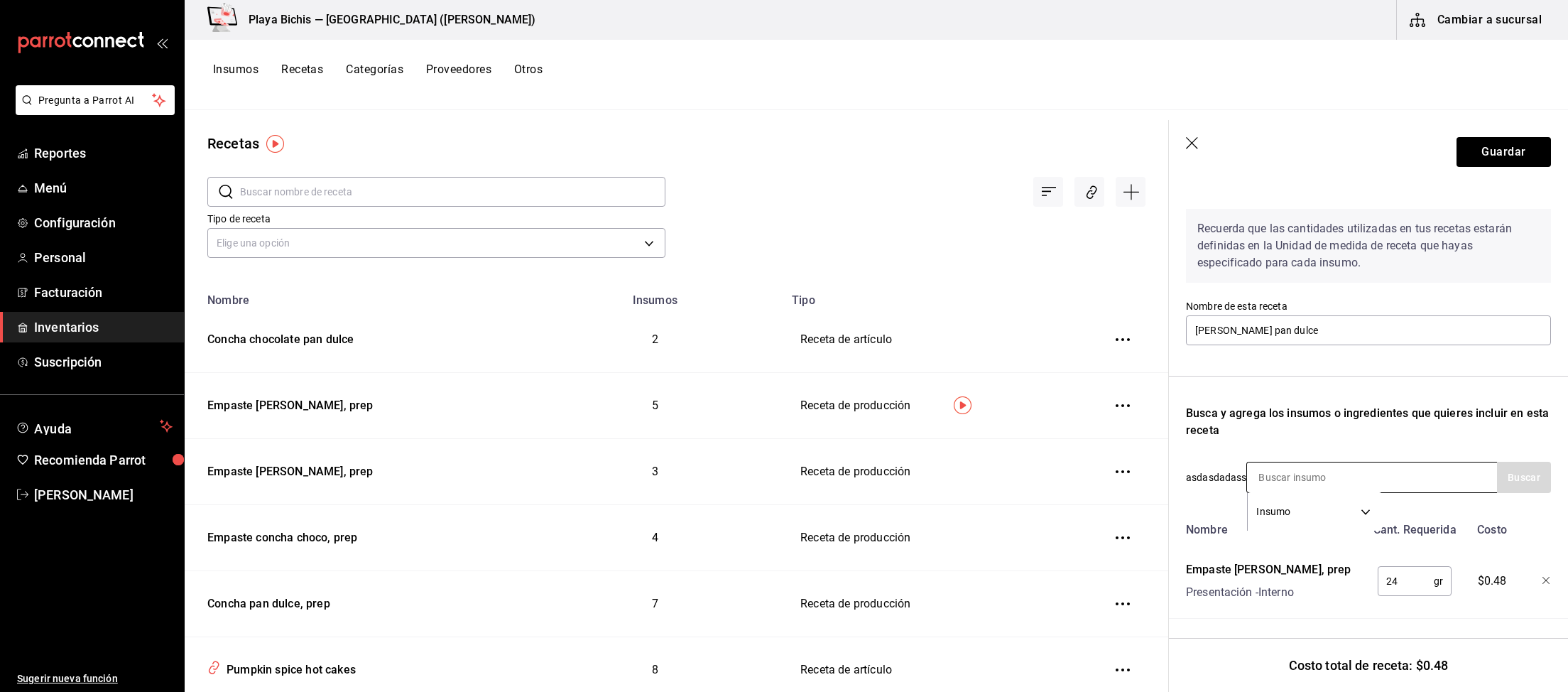
type input "Concha pan dulce, prep"
click at [1377, 519] on div "Concha pan dulce, prep" at bounding box center [1317, 518] width 120 height 17
click at [1405, 574] on input "text" at bounding box center [1405, 581] width 56 height 29
type input "60"
click at [1486, 154] on button "Guardar" at bounding box center [1504, 151] width 95 height 30
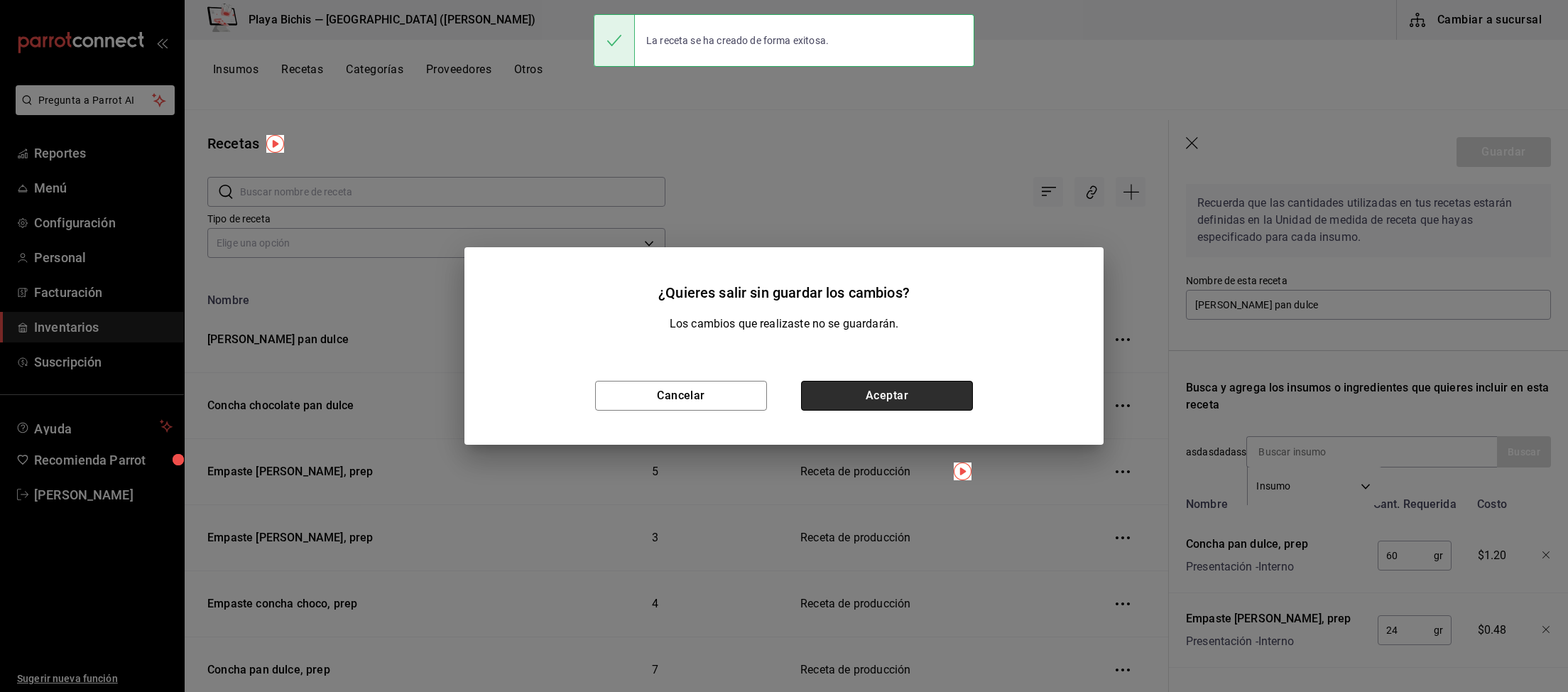
click at [876, 401] on button "Aceptar" at bounding box center [886, 395] width 172 height 30
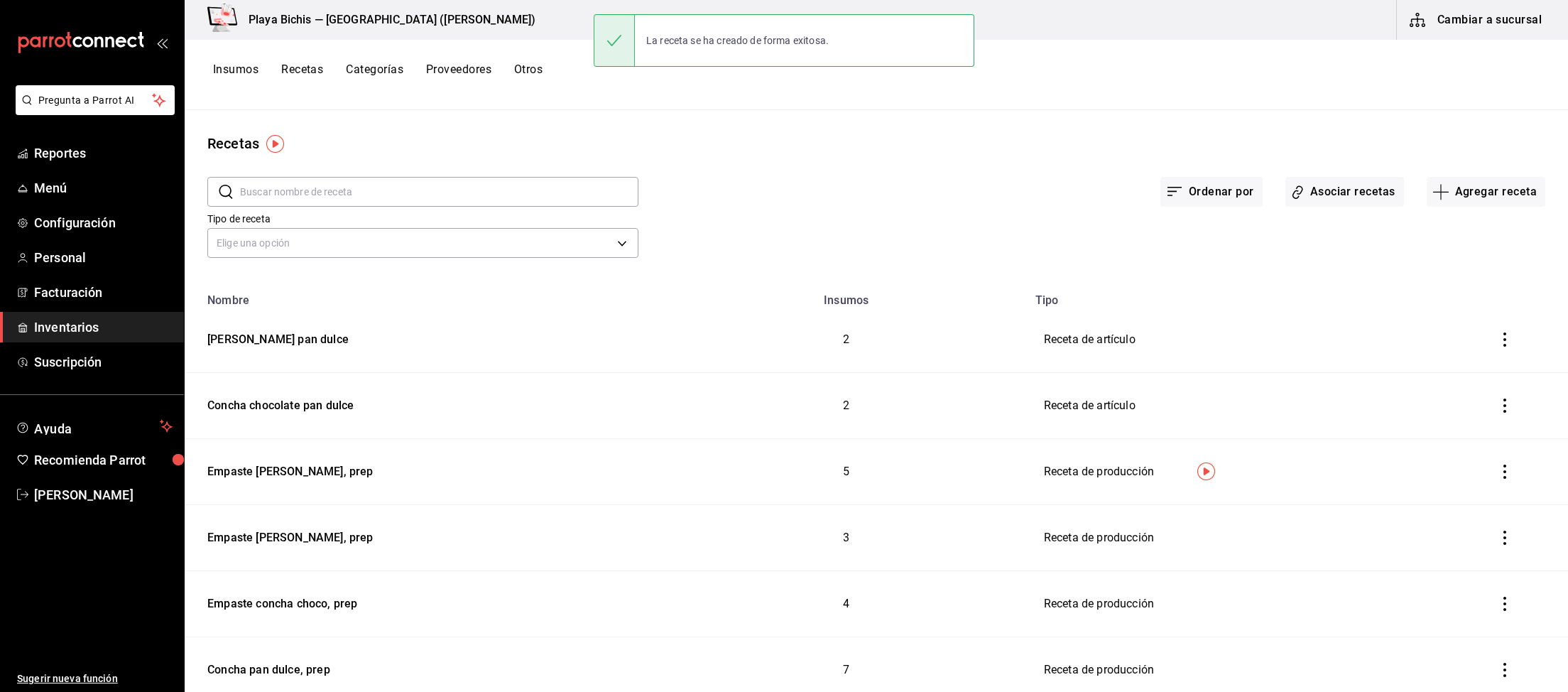
click at [1523, 170] on div "Ordenar por Asociar recetas Agregar receta" at bounding box center [1091, 180] width 907 height 53
click at [1514, 187] on button "Agregar receta" at bounding box center [1486, 191] width 119 height 30
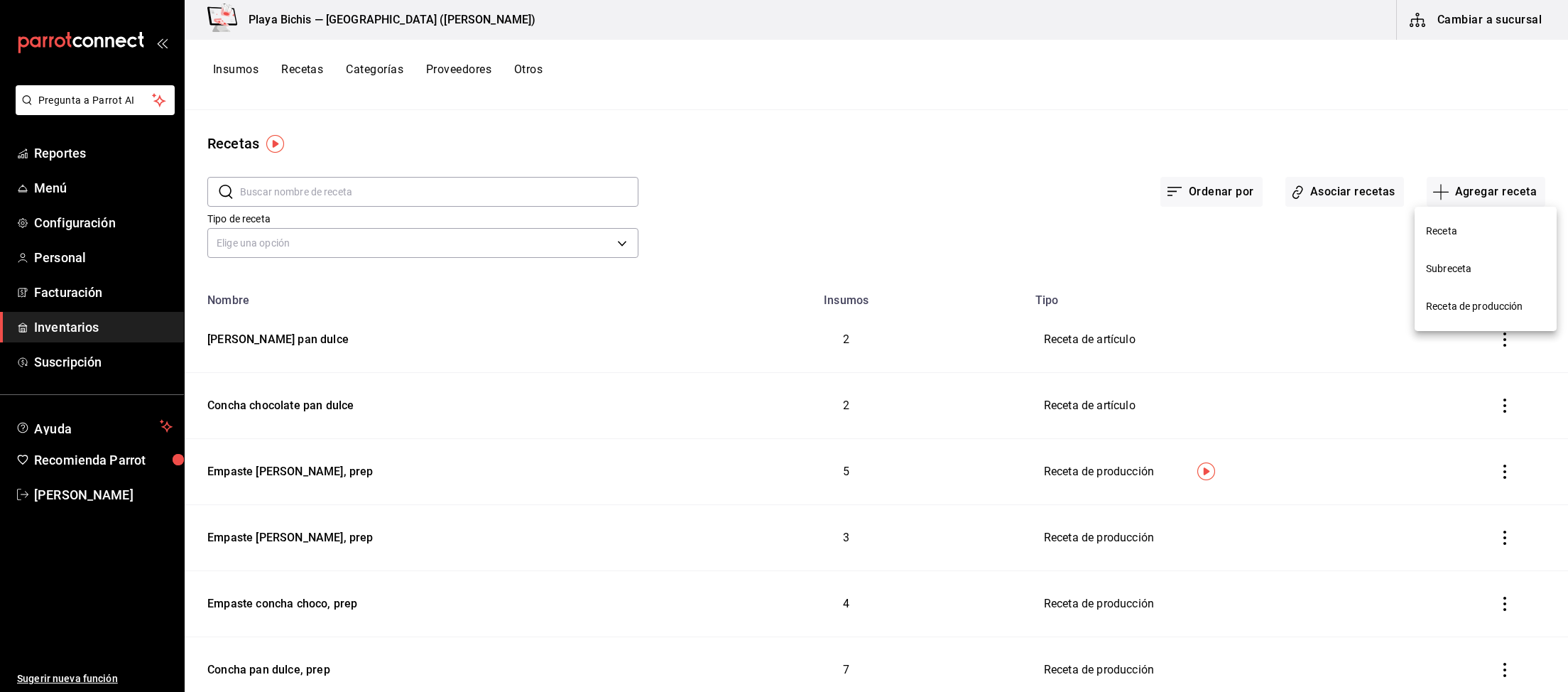
click at [1469, 228] on span "Receta" at bounding box center [1486, 231] width 120 height 15
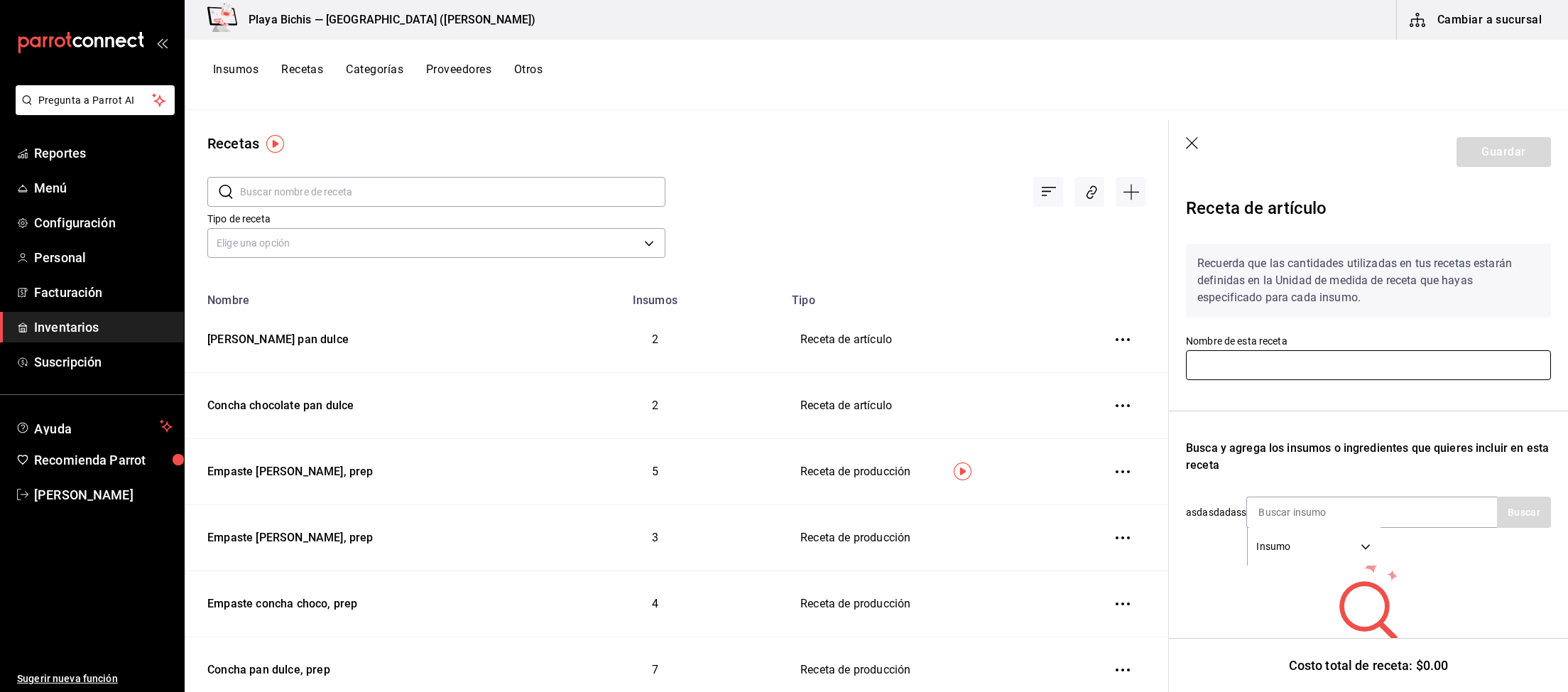
click at [1251, 358] on input "text" at bounding box center [1368, 365] width 365 height 30
paste input "[PERSON_NAME] pan dulce"
click at [1354, 359] on input "[PERSON_NAME] pan dulce" at bounding box center [1368, 365] width 365 height 30
type input "[PERSON_NAME] pan dulce"
click at [1322, 507] on input at bounding box center [1317, 511] width 142 height 30
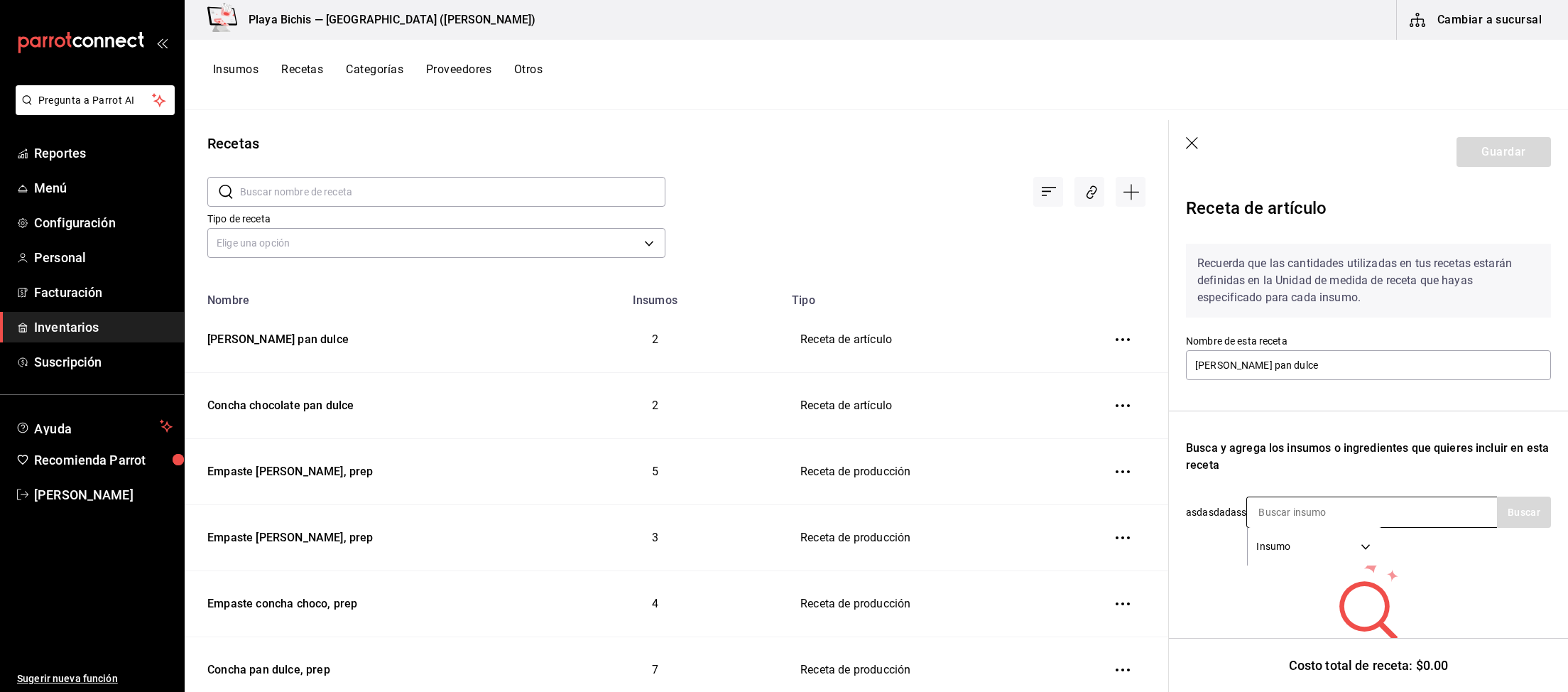
paste input "[MEDICAL_DATA] [PERSON_NAME], prep"
type input "[MEDICAL_DATA] [PERSON_NAME], prep"
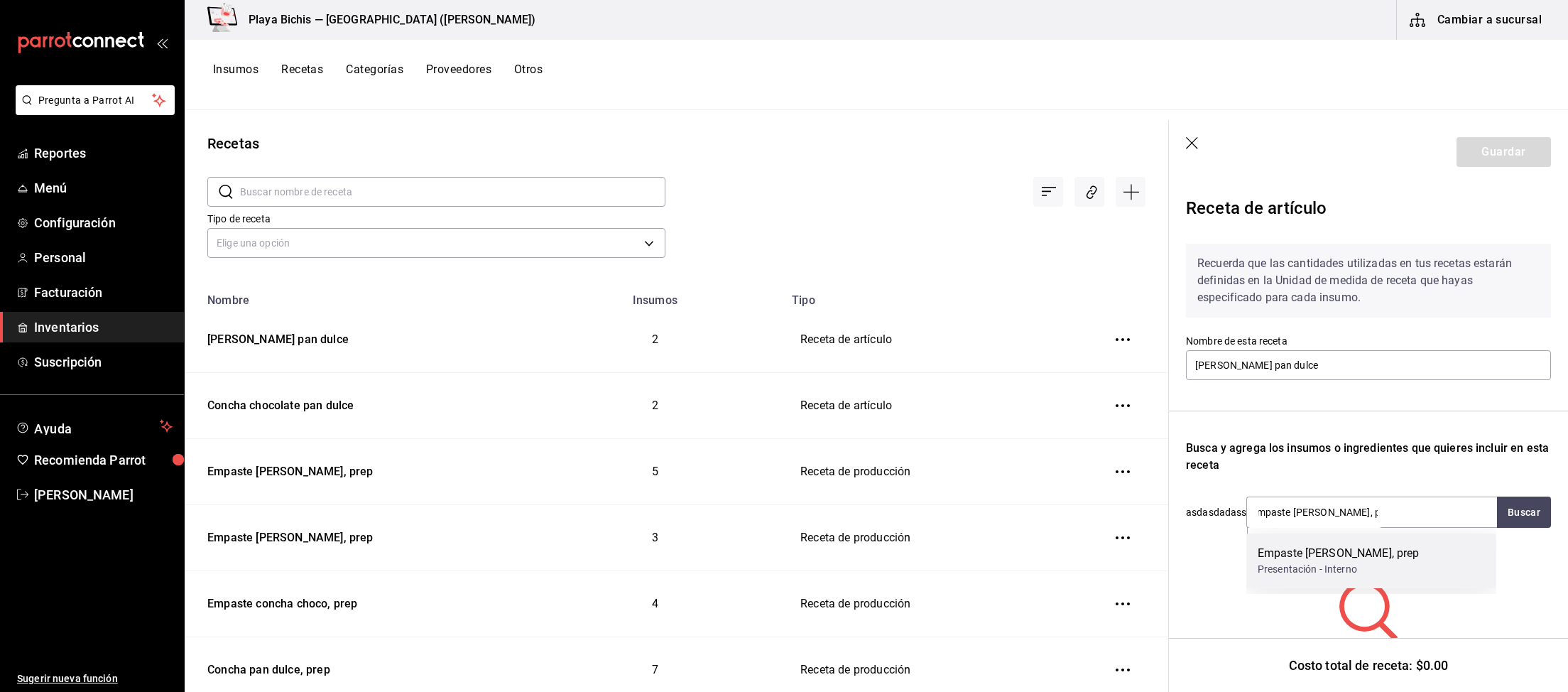
click at [1354, 553] on div "[MEDICAL_DATA] [PERSON_NAME], prep" at bounding box center [1337, 553] width 162 height 17
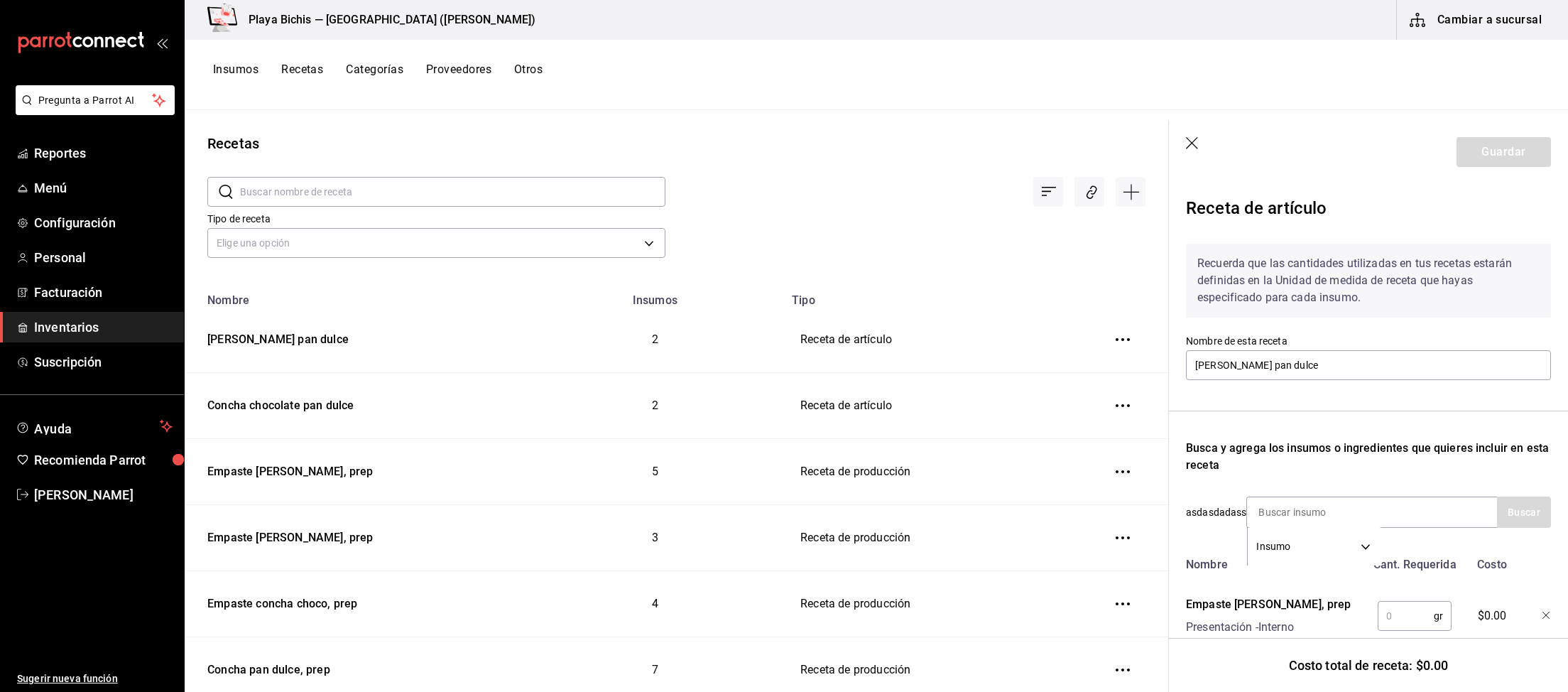
scroll to position [0, 0]
click at [1399, 611] on input "text" at bounding box center [1405, 616] width 56 height 29
type input "24"
click at [1299, 511] on input at bounding box center [1317, 511] width 142 height 30
paste input "Concha pan dulce, prep"
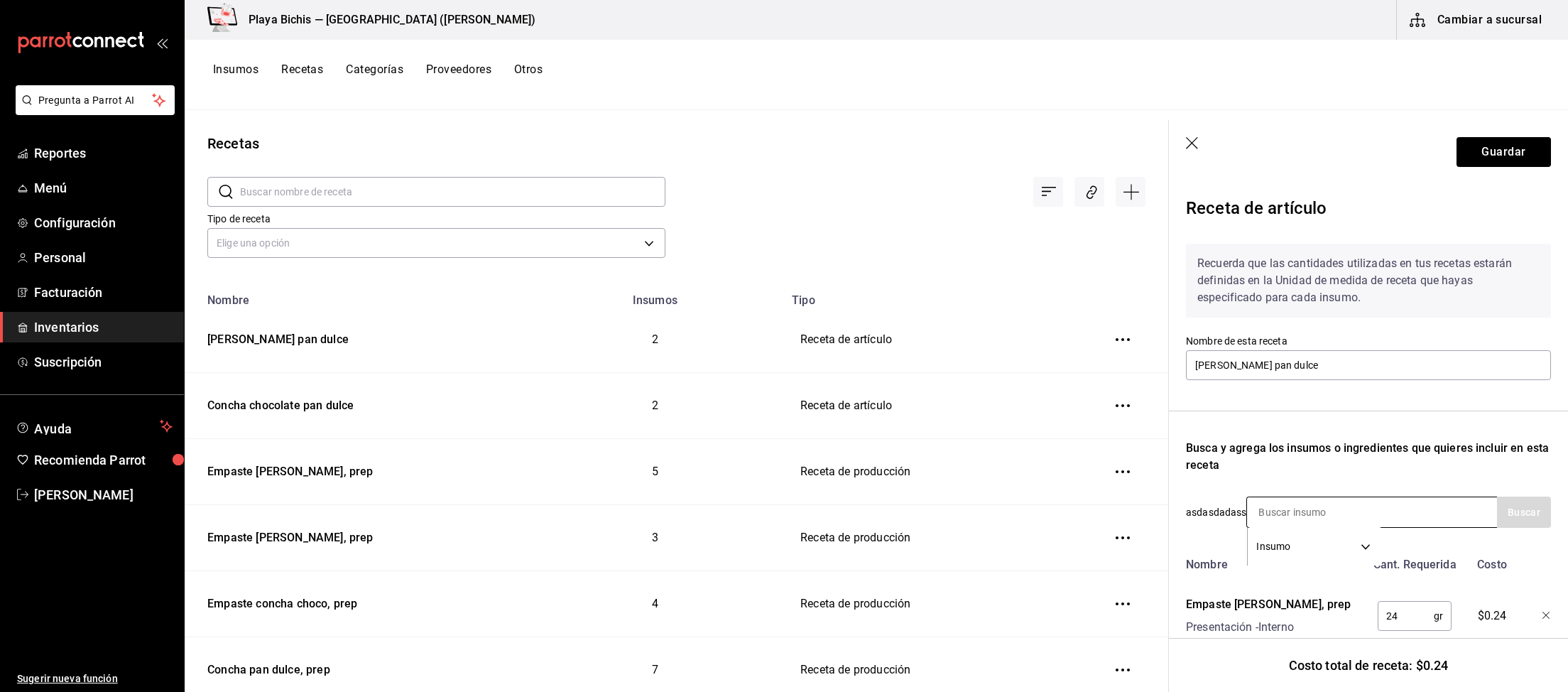
type input "Concha pan dulce, prep"
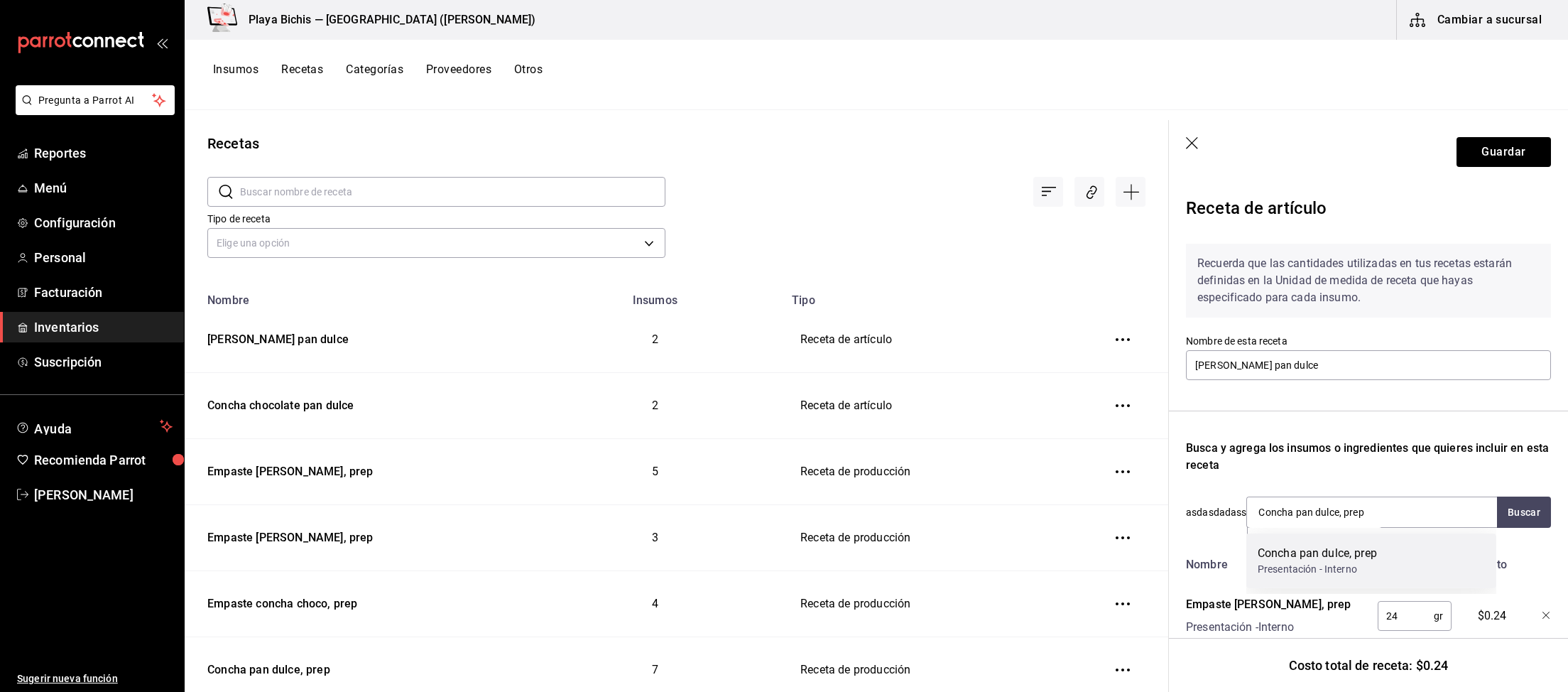
click at [1424, 548] on div "Concha pan dulce, prep Presentación - Interno" at bounding box center [1371, 561] width 250 height 55
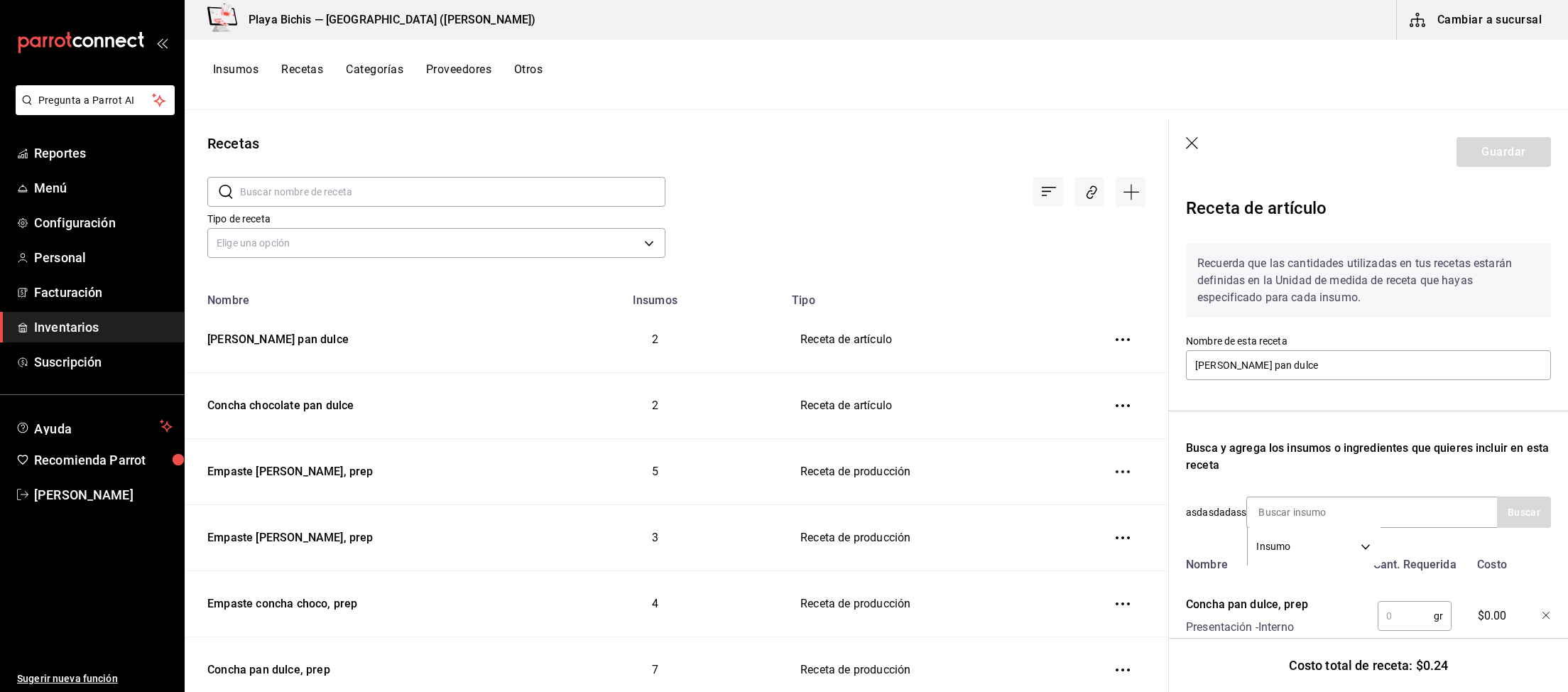
click at [1403, 614] on input "text" at bounding box center [1405, 616] width 56 height 29
type input "60"
click at [1520, 162] on button "Guardar" at bounding box center [1504, 151] width 95 height 30
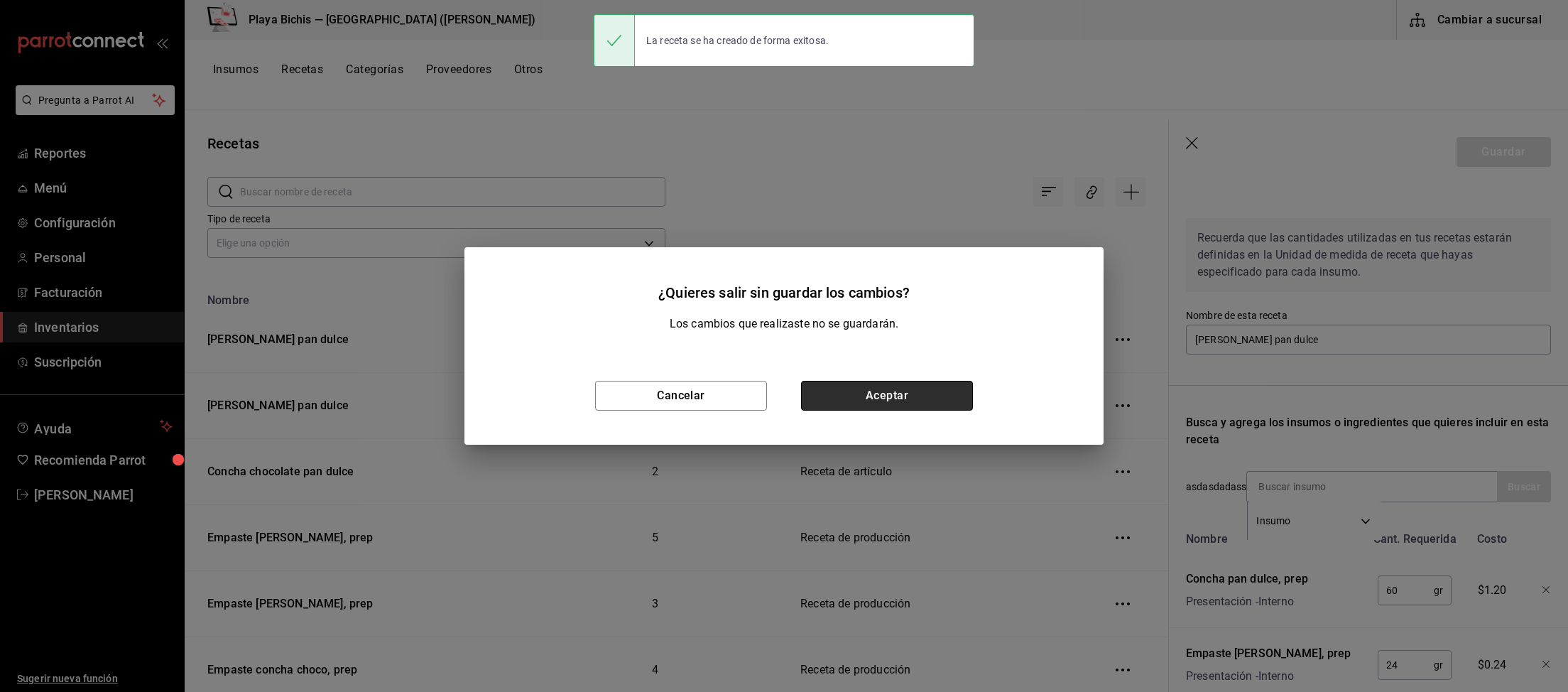
click at [927, 407] on button "Aceptar" at bounding box center [886, 395] width 172 height 30
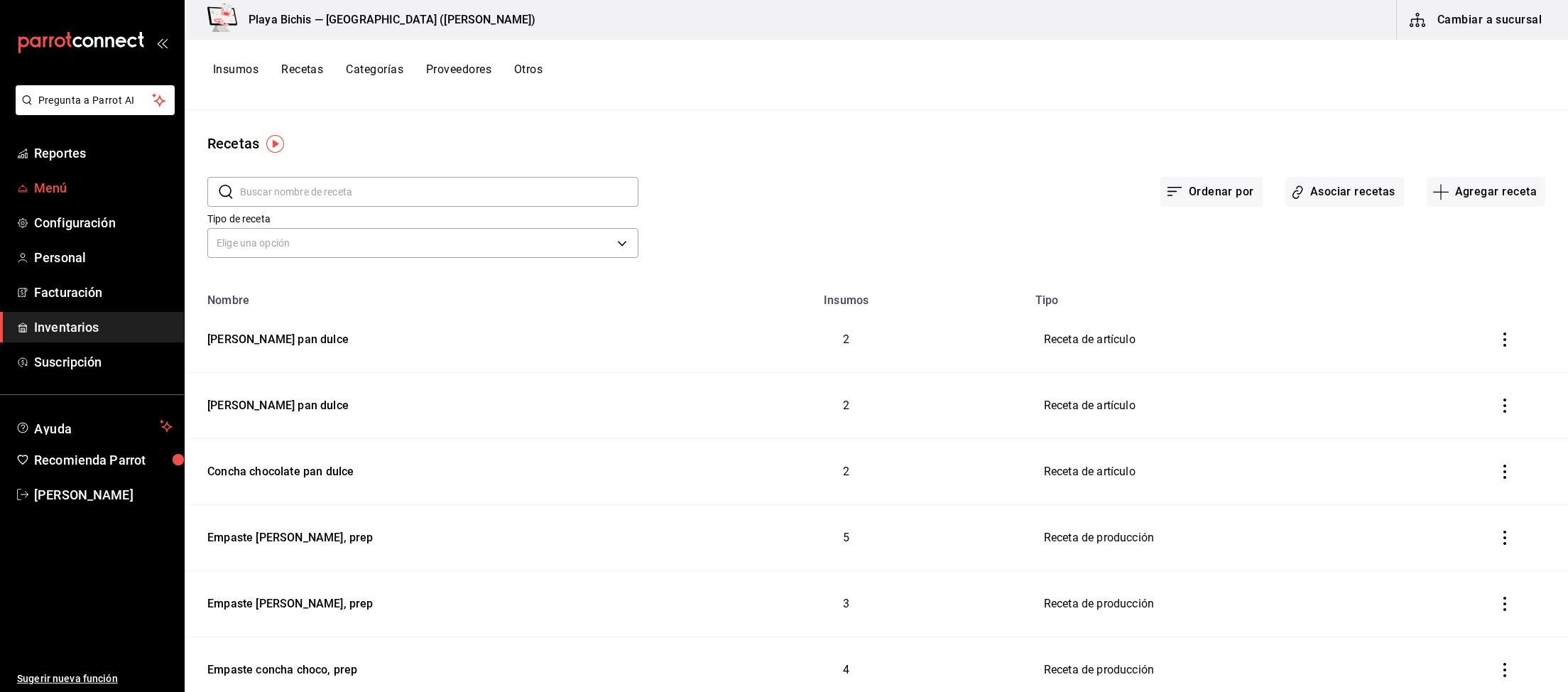
click at [59, 186] on span "Menú" at bounding box center [103, 187] width 138 height 19
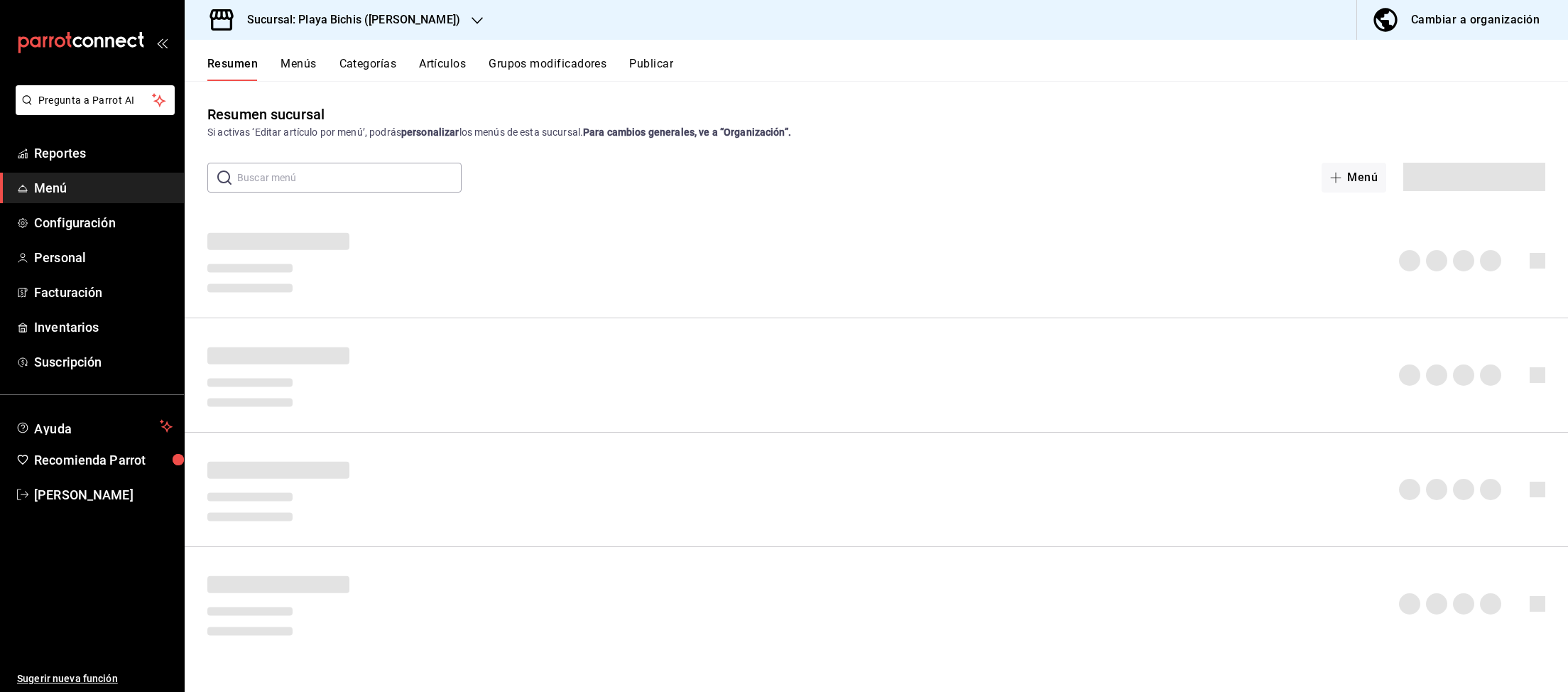
click at [1489, 22] on div "Cambiar a organización" at bounding box center [1475, 20] width 129 height 20
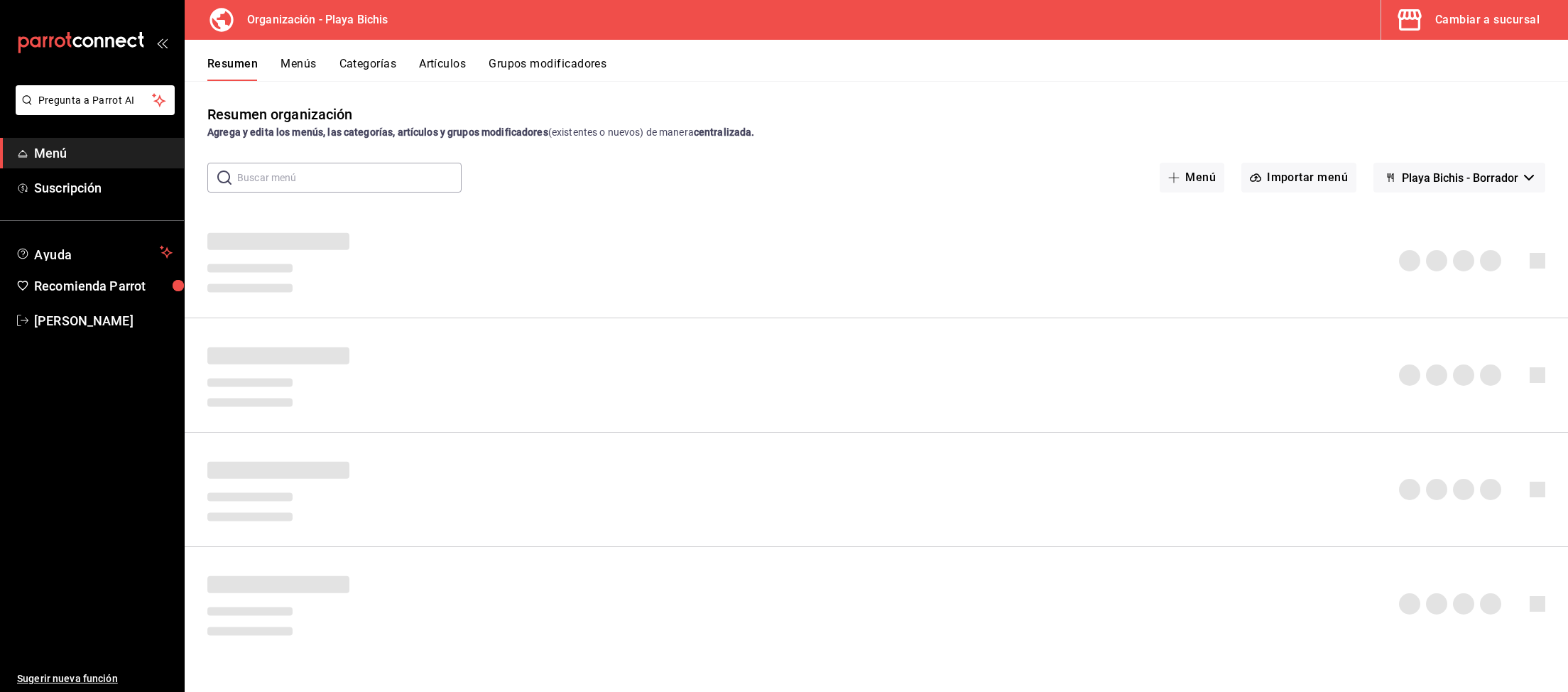
click at [353, 178] on input "text" at bounding box center [348, 178] width 224 height 29
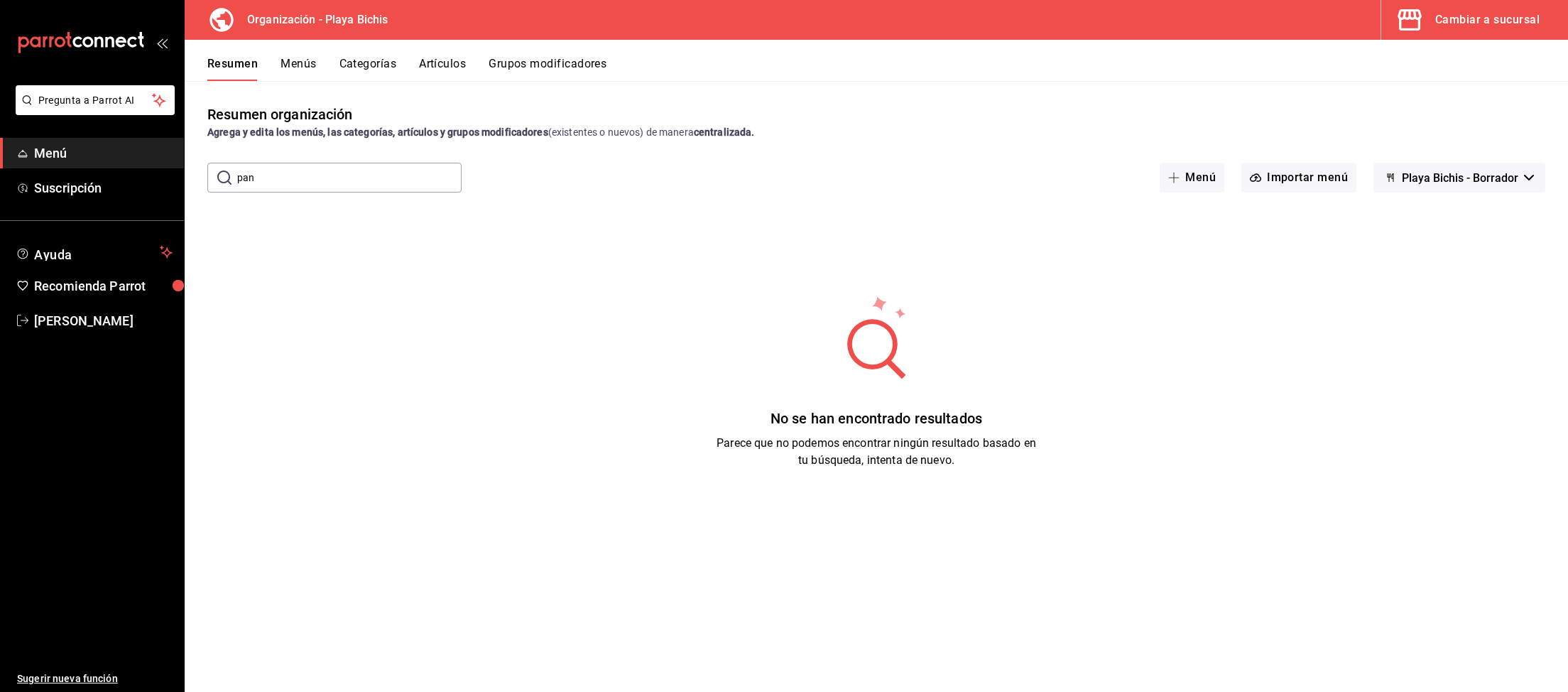
drag, startPoint x: 379, startPoint y: 178, endPoint x: 205, endPoint y: 173, distance: 174.1
click at [237, 173] on input "pan" at bounding box center [348, 178] width 224 height 29
paste input "Concha chocolate pan dulce"
type input "Concha chocolate pan dulce"
drag, startPoint x: 392, startPoint y: 175, endPoint x: 197, endPoint y: 174, distance: 195.0
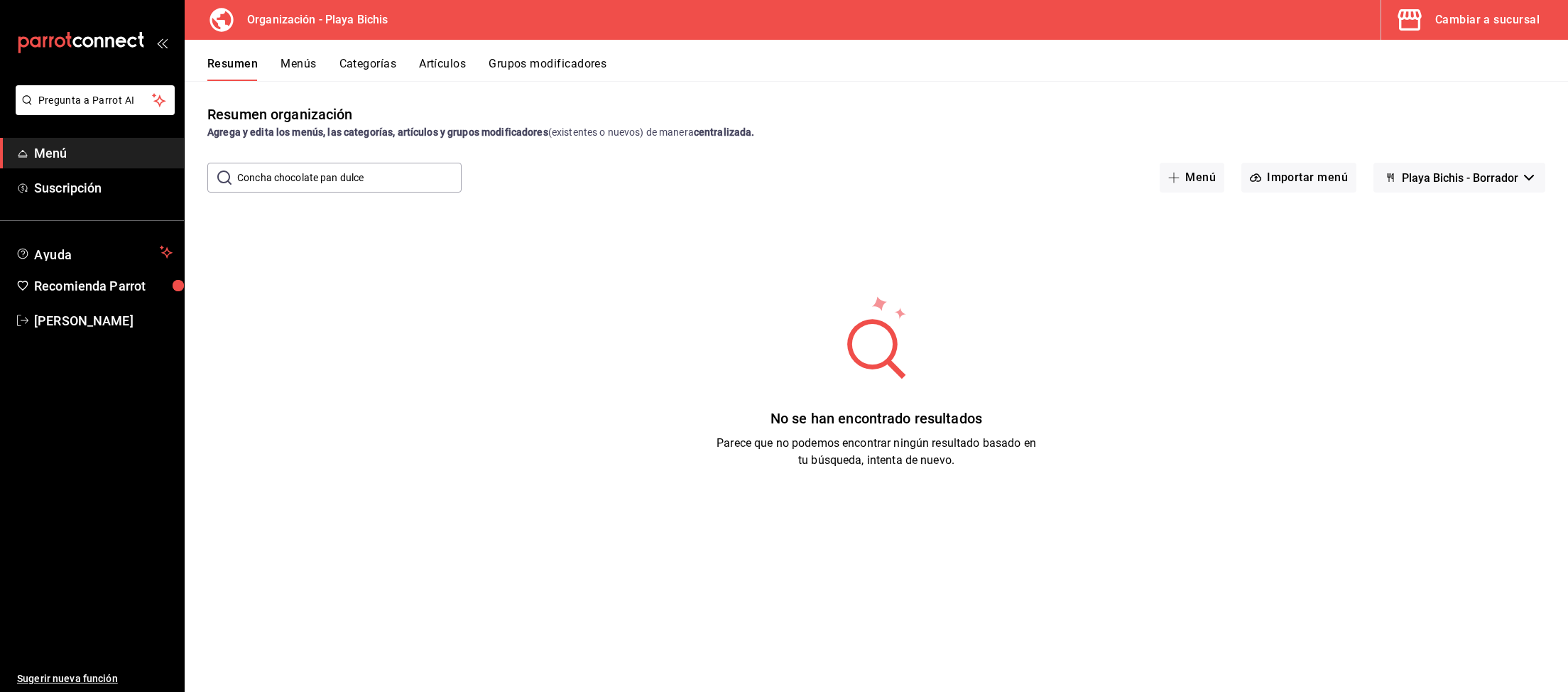
click at [237, 174] on input "Concha chocolate pan dulce" at bounding box center [348, 178] width 224 height 29
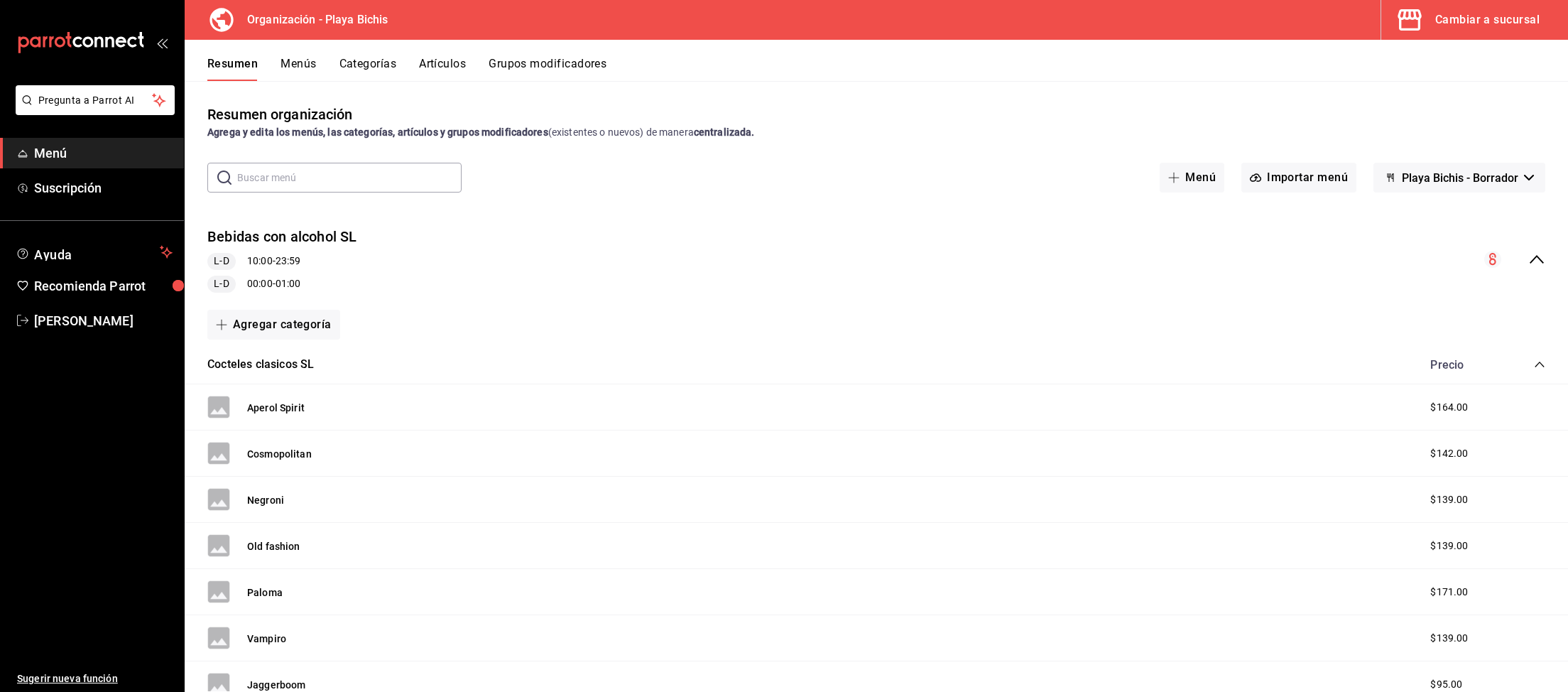
click at [448, 64] on button "Artículos" at bounding box center [442, 69] width 46 height 24
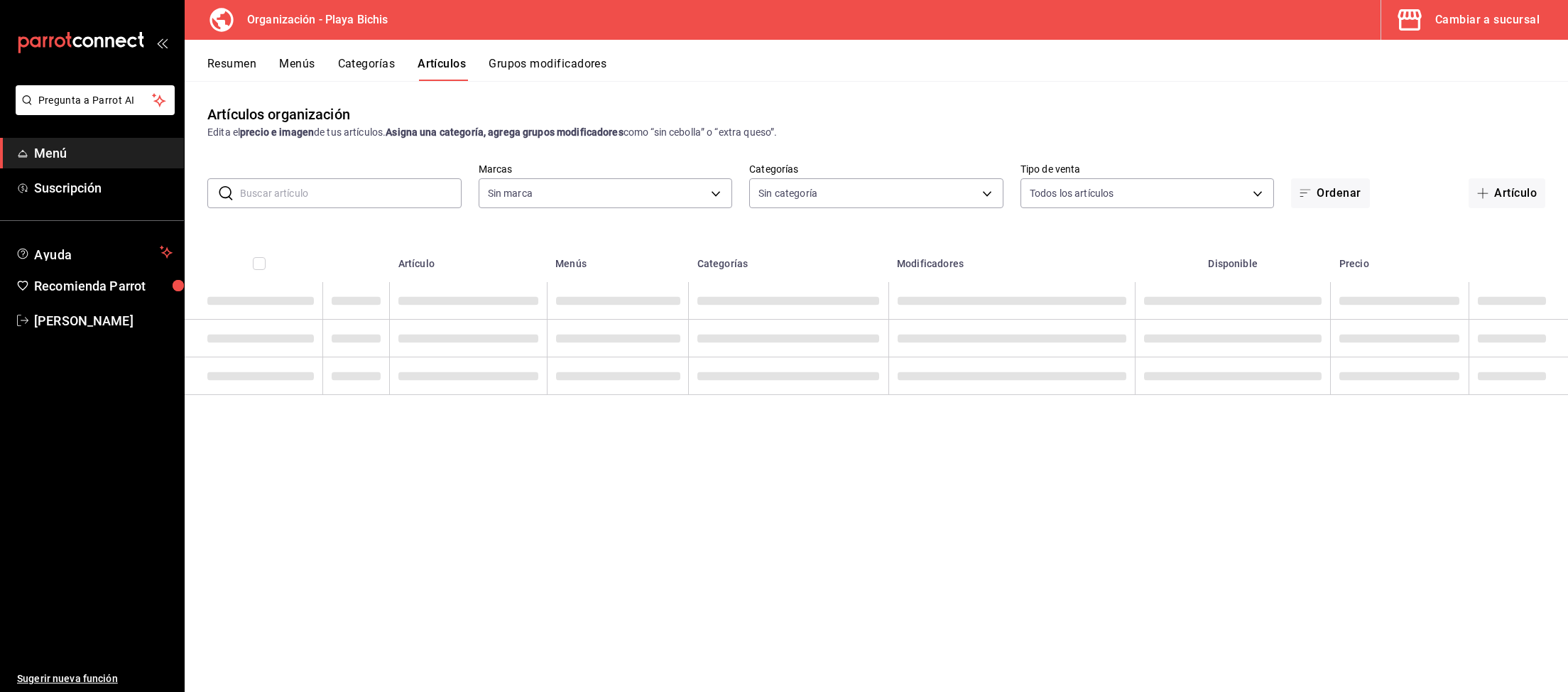
type input "2b6203e3-68c9-492c-8139-d2404e68bc4d,5cffe0c5-1d87-45c7-8974-ad5cddc46f5f"
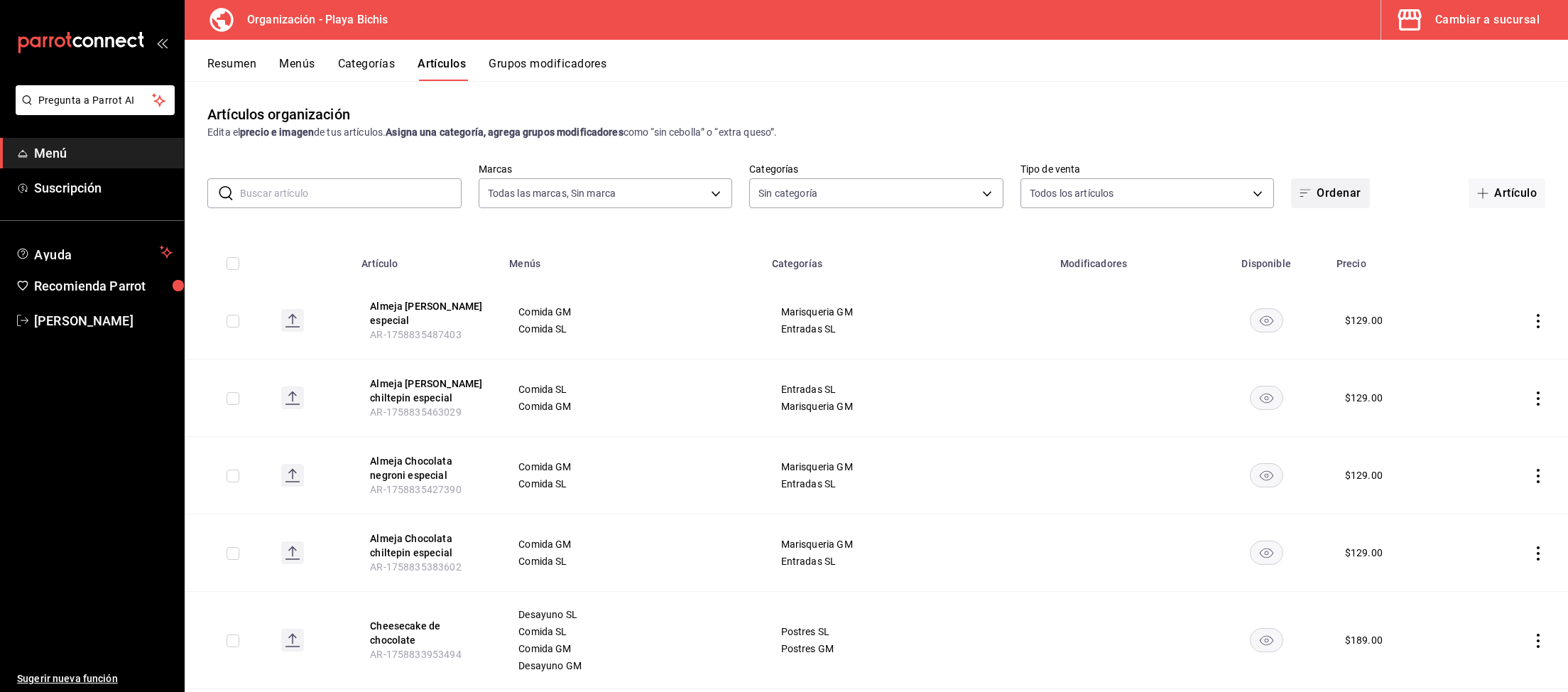
type input "8ebe99e7-8ccb-42e5-9a90-2c7c819c0618,2a1bdb06-3383-4ba0-a971-51aee5cfb993,28e32…"
click at [357, 198] on input "text" at bounding box center [351, 193] width 222 height 29
paste input "Concha chocolate pan dulce"
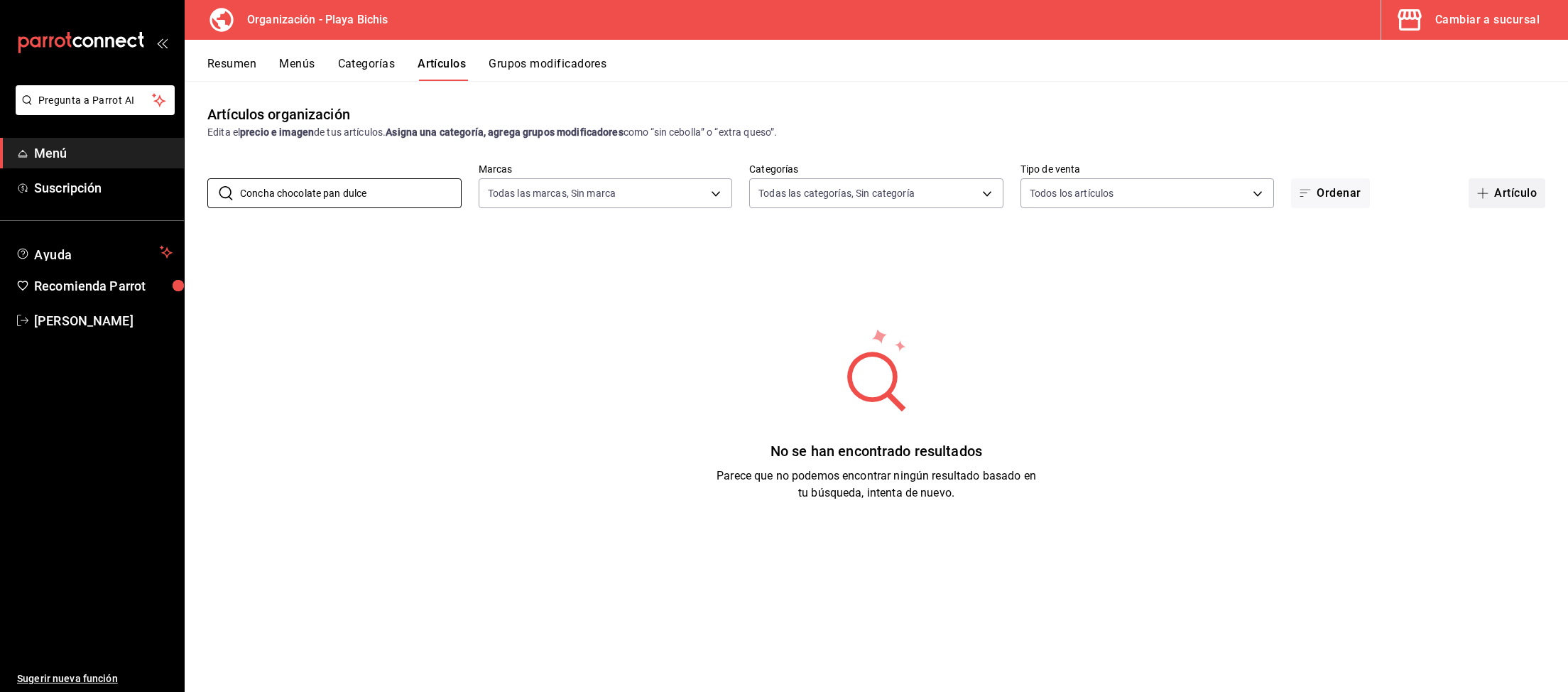
type input "Concha chocolate pan dulce"
click at [1498, 190] on button "Artículo" at bounding box center [1506, 192] width 77 height 30
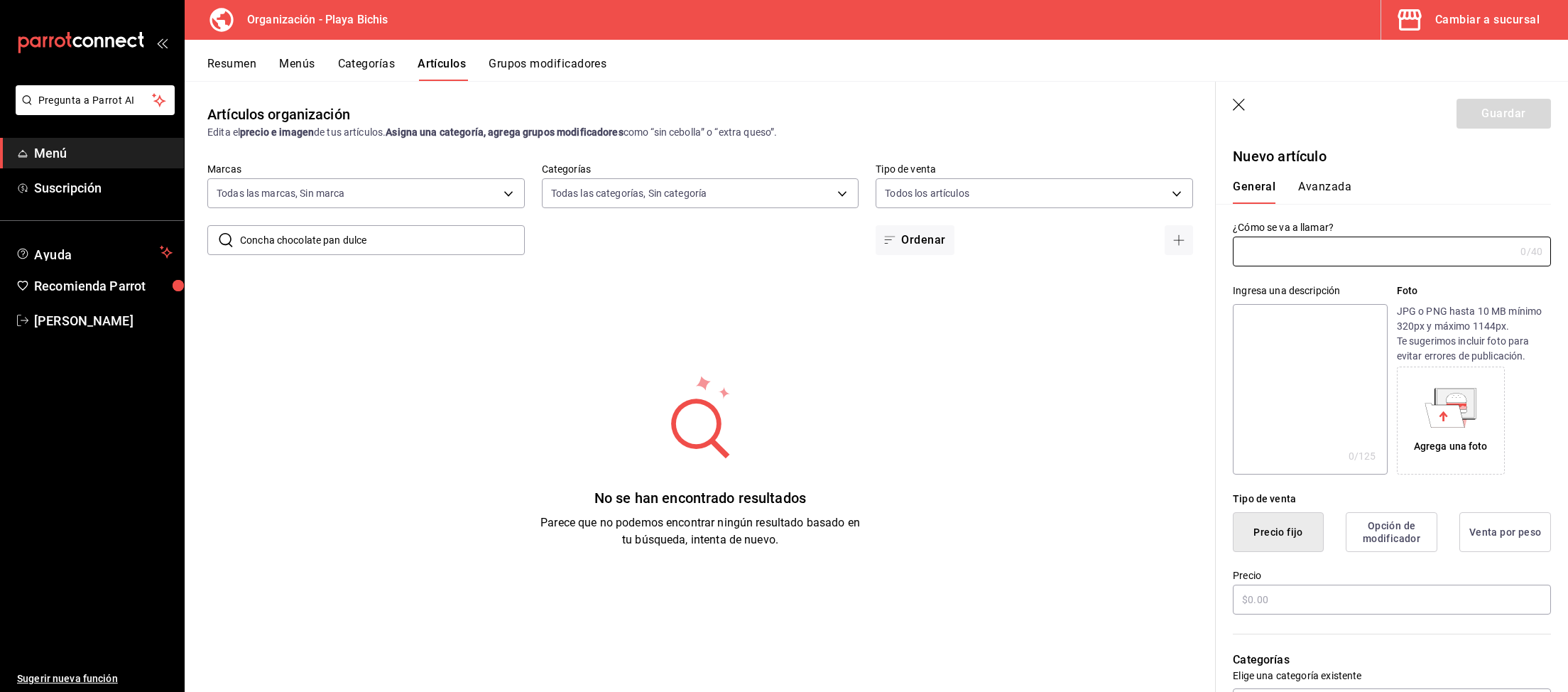
type input "AR-1758904417882"
click at [1378, 252] on input "text" at bounding box center [1373, 251] width 281 height 29
type input "Concha chocolate pan dulce"
click at [1321, 605] on input "text" at bounding box center [1392, 599] width 318 height 30
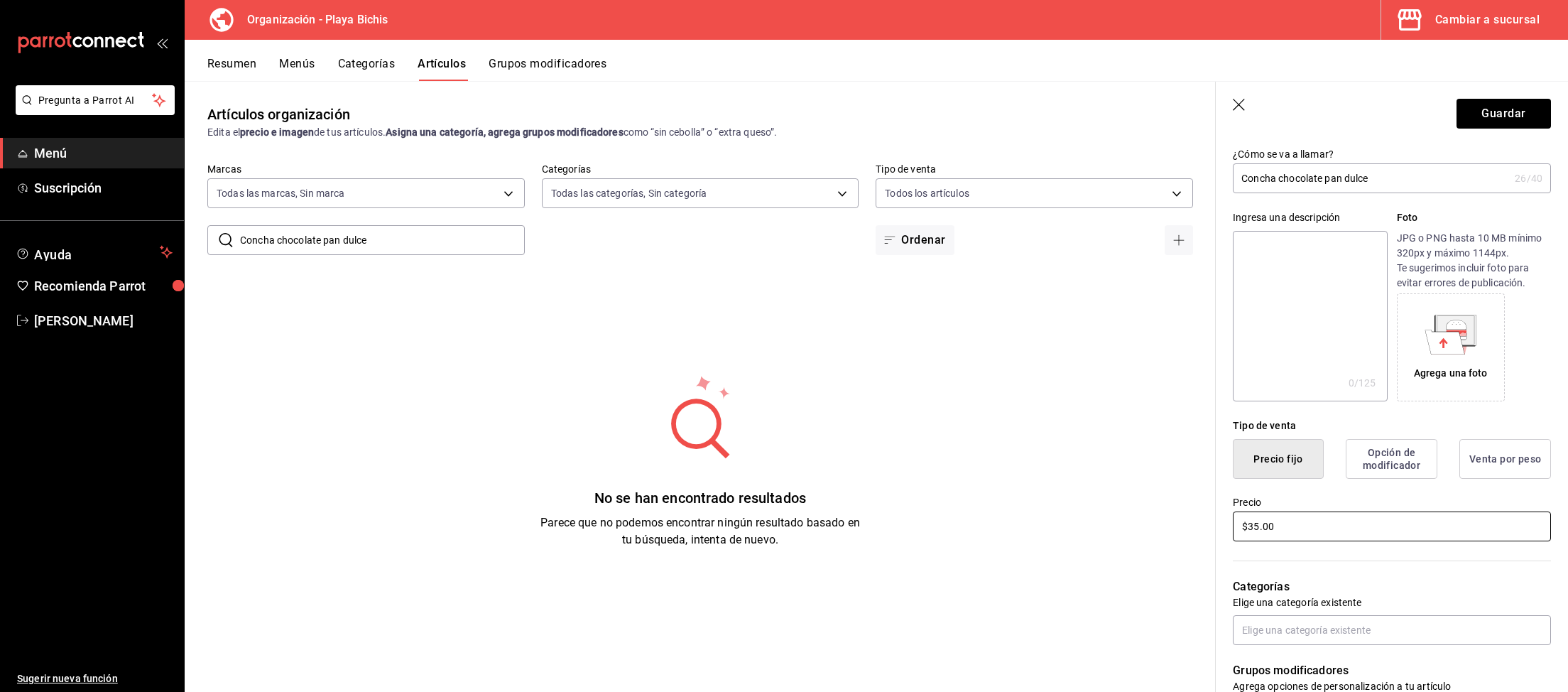
scroll to position [220, 0]
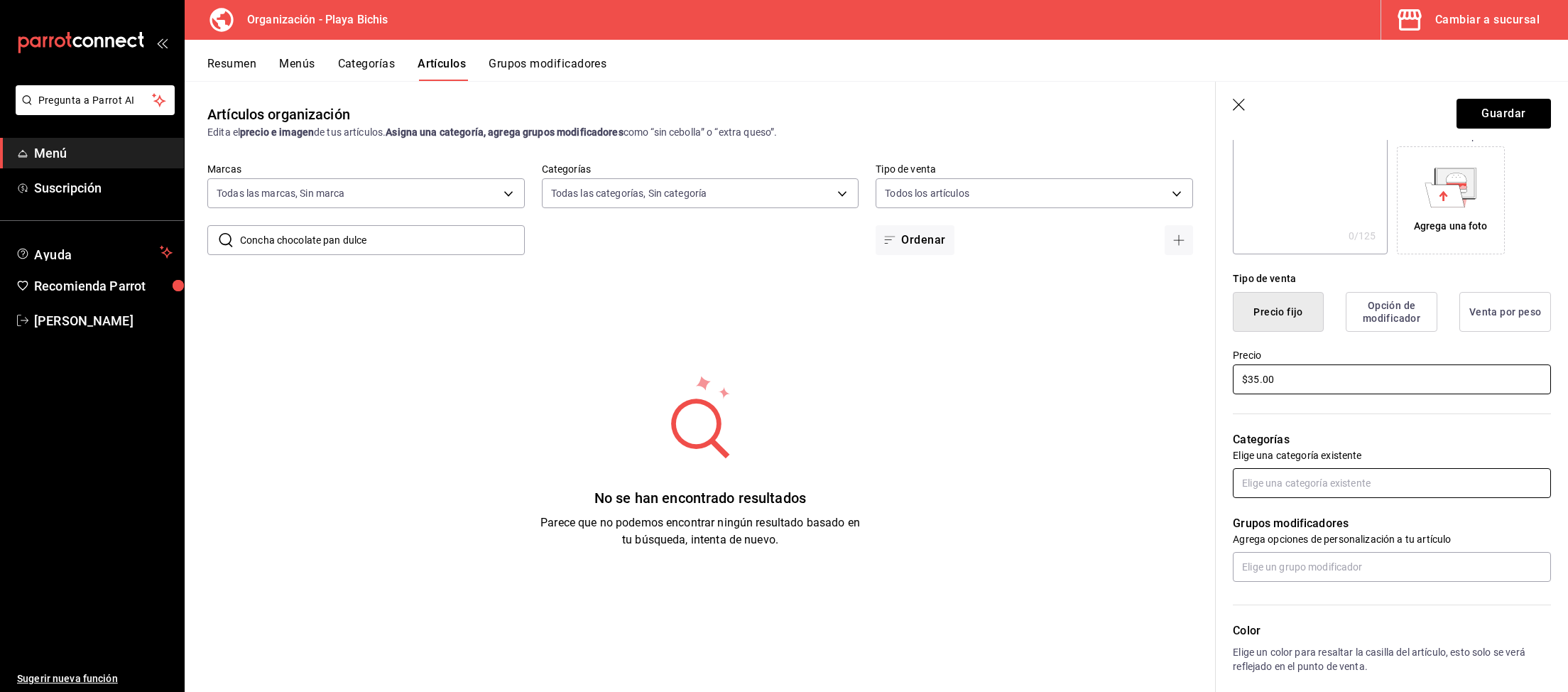
type input "$35.00"
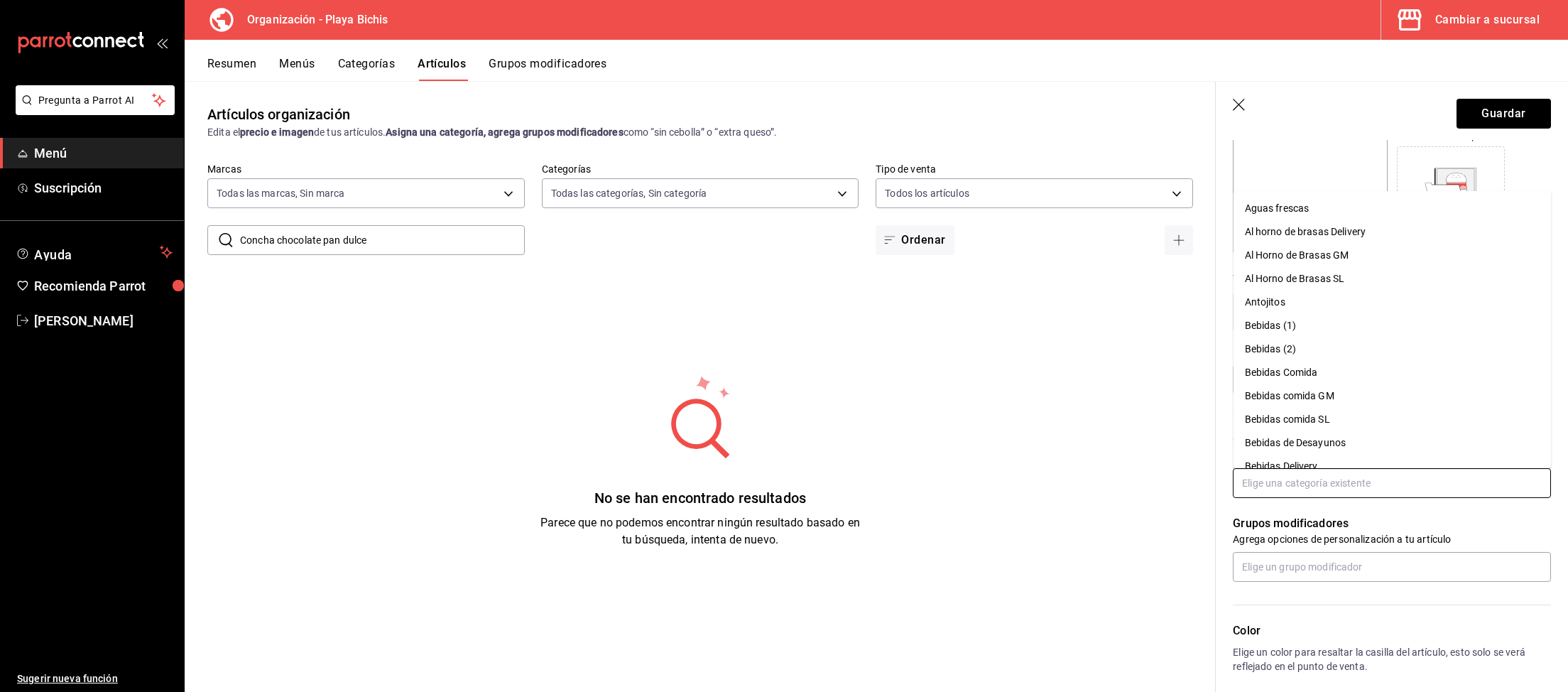
click at [1378, 485] on input "text" at bounding box center [1392, 483] width 318 height 30
click at [1311, 479] on input "text" at bounding box center [1392, 483] width 318 height 30
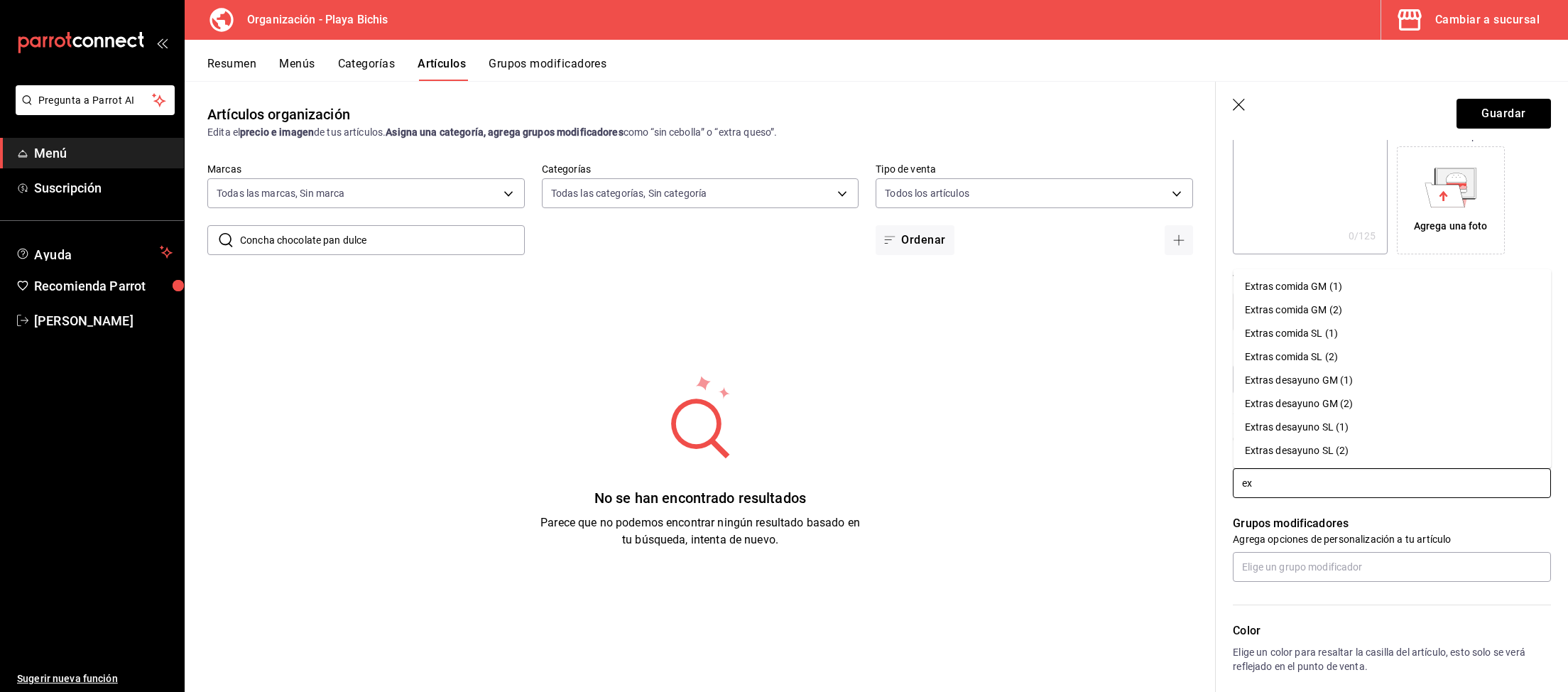
type input "e"
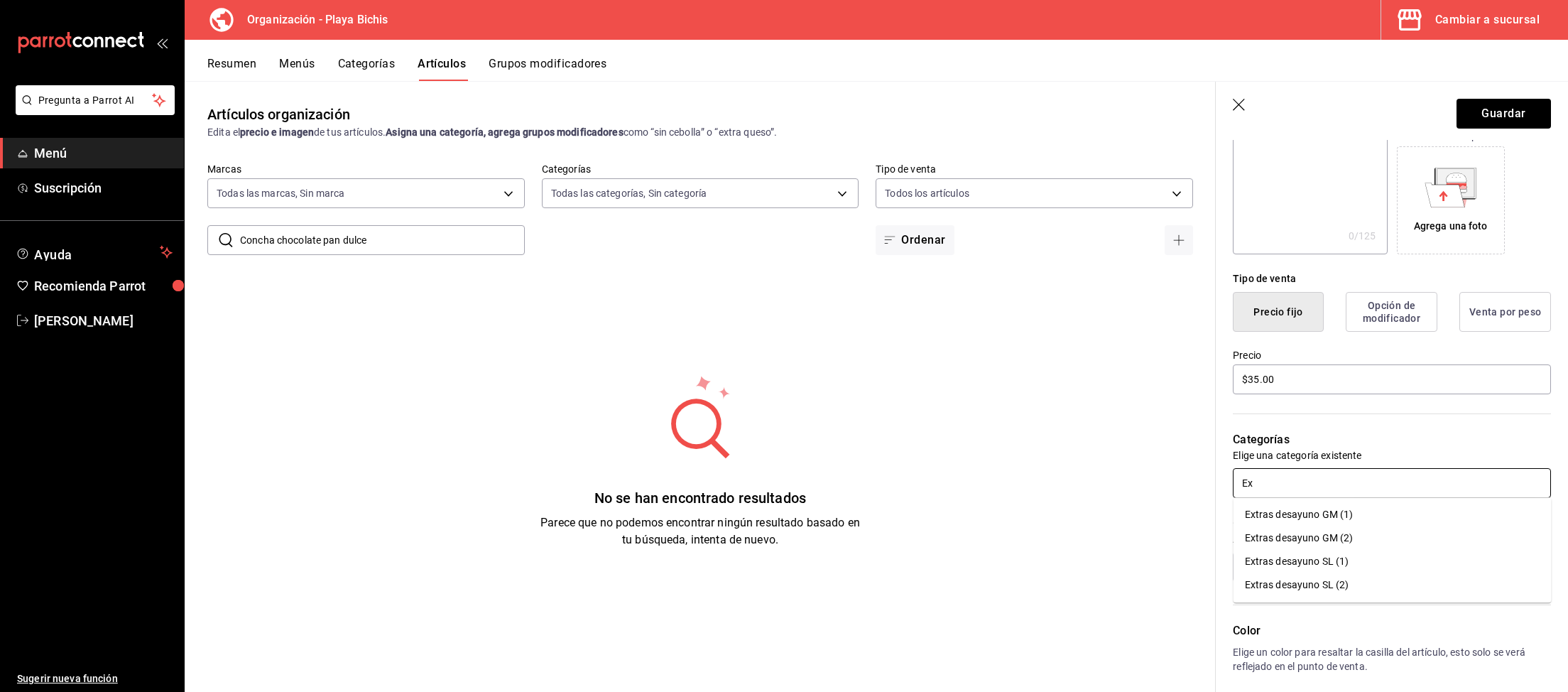
type input "E"
click at [1240, 110] on icon "button" at bounding box center [1240, 105] width 14 height 14
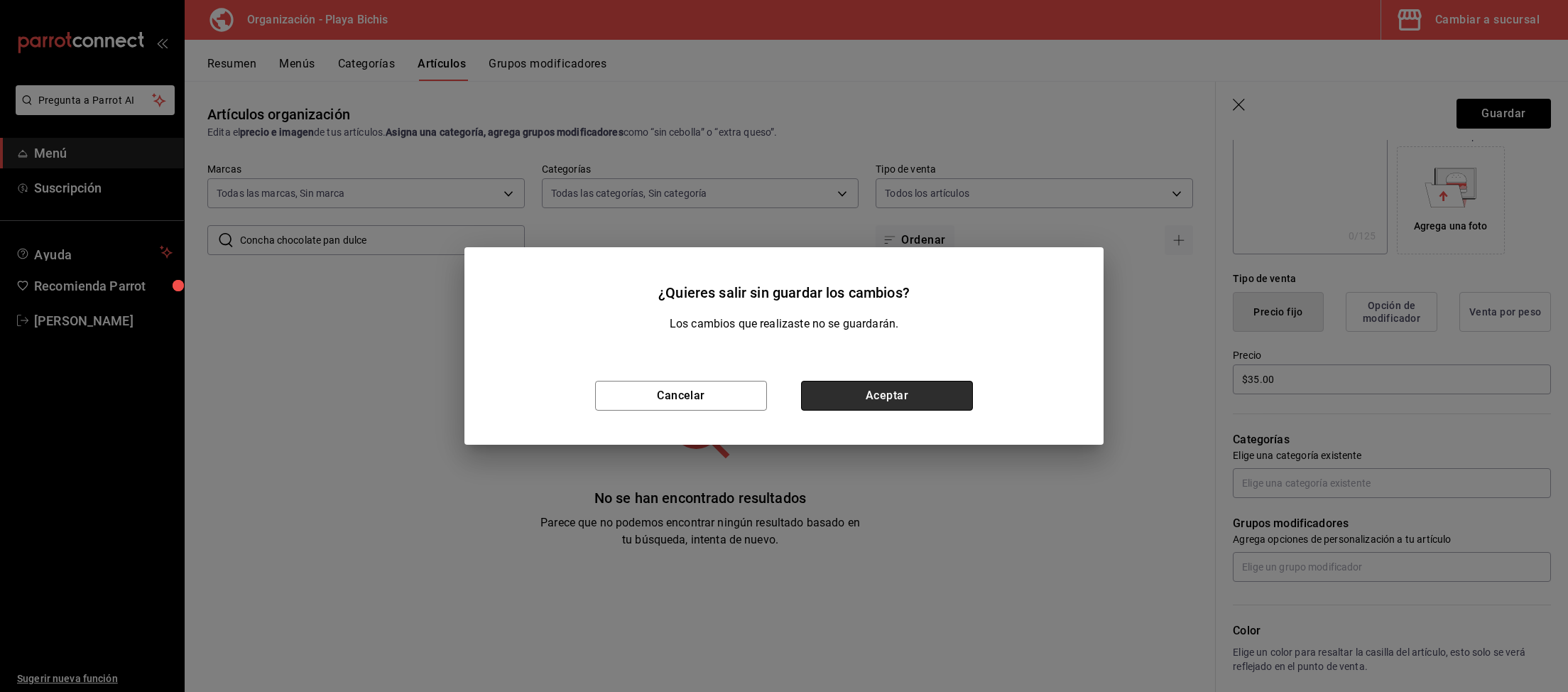
click at [871, 396] on button "Aceptar" at bounding box center [886, 395] width 172 height 30
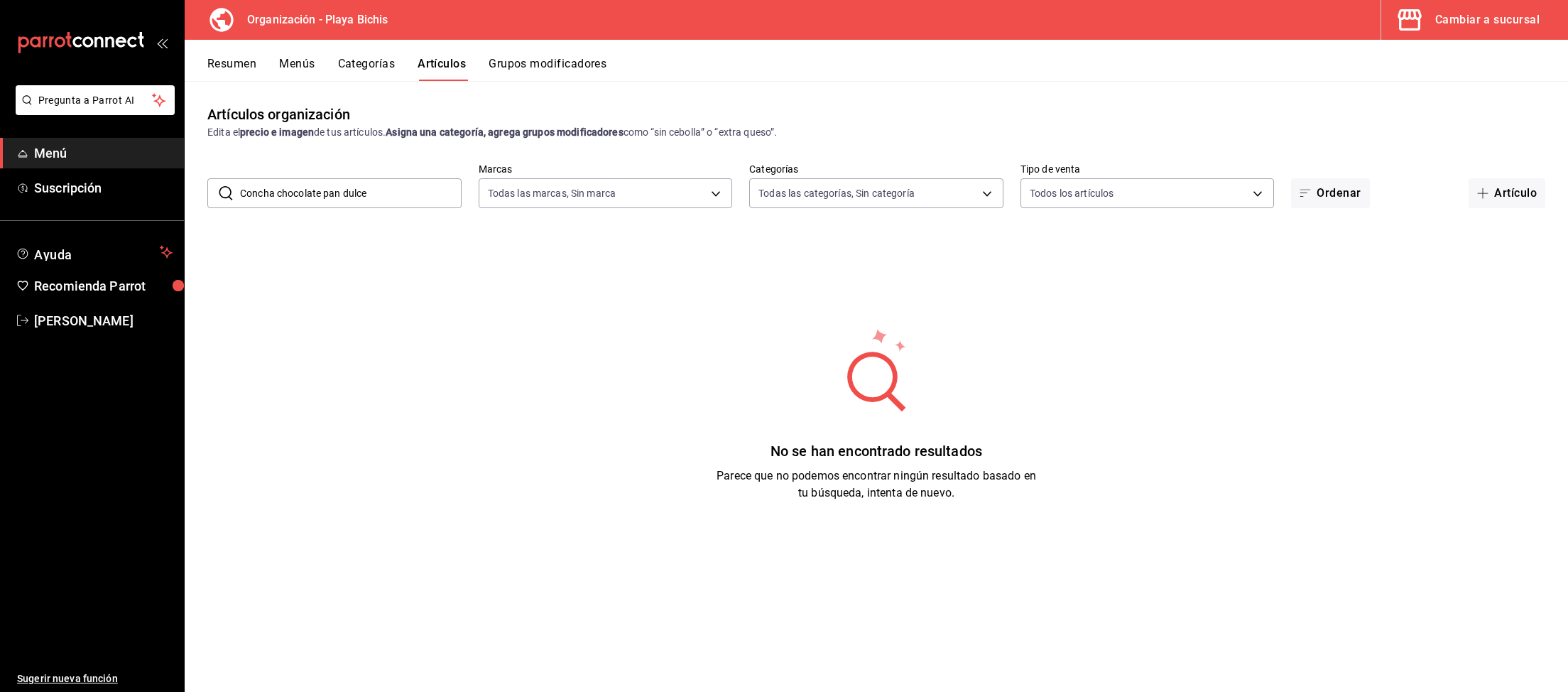
drag, startPoint x: 408, startPoint y: 181, endPoint x: 134, endPoint y: 173, distance: 274.1
click at [240, 179] on input "Concha chocolate pan dulce" at bounding box center [351, 193] width 222 height 29
type input "pan dulce"
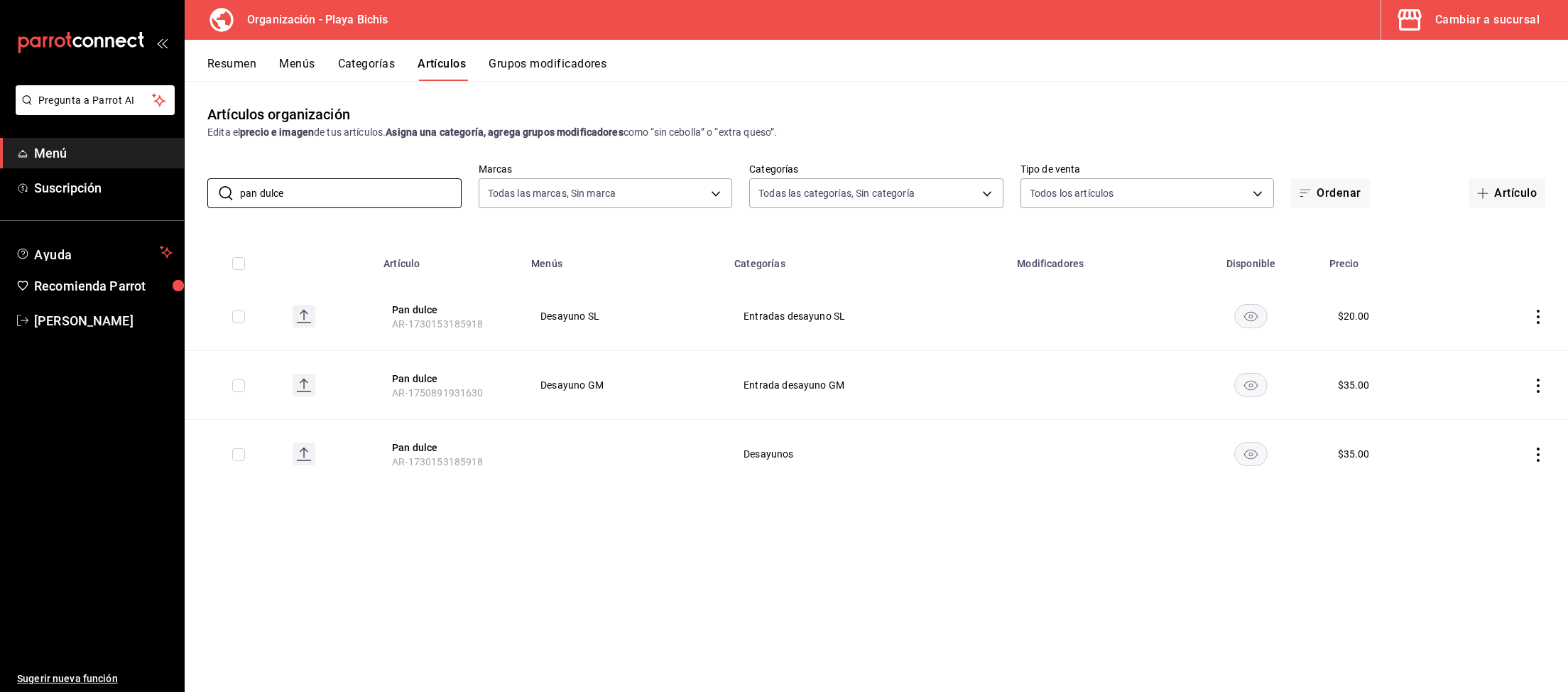
click at [1537, 456] on icon "actions" at bounding box center [1538, 455] width 3 height 14
click at [1501, 548] on span "Eliminar" at bounding box center [1495, 545] width 37 height 12
click at [1491, 486] on button "Eliminar" at bounding box center [1475, 481] width 95 height 30
click at [1539, 313] on icon "actions" at bounding box center [1538, 316] width 14 height 14
click at [1497, 348] on span "Editar" at bounding box center [1495, 350] width 37 height 15
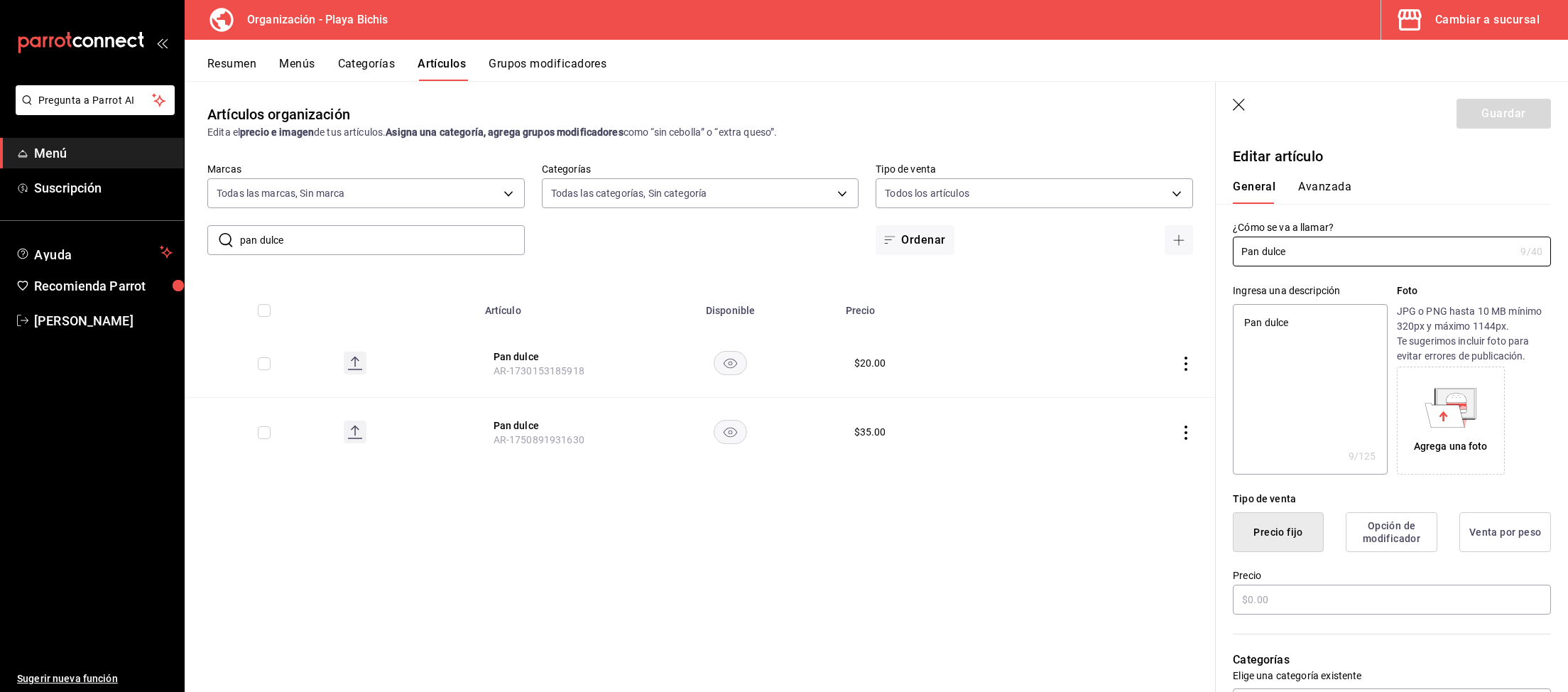
type textarea "x"
type input "$20.00"
type textarea "x"
drag, startPoint x: 1316, startPoint y: 254, endPoint x: 1185, endPoint y: 254, distance: 131.0
click at [1233, 254] on input "Pan dulce" at bounding box center [1373, 251] width 281 height 29
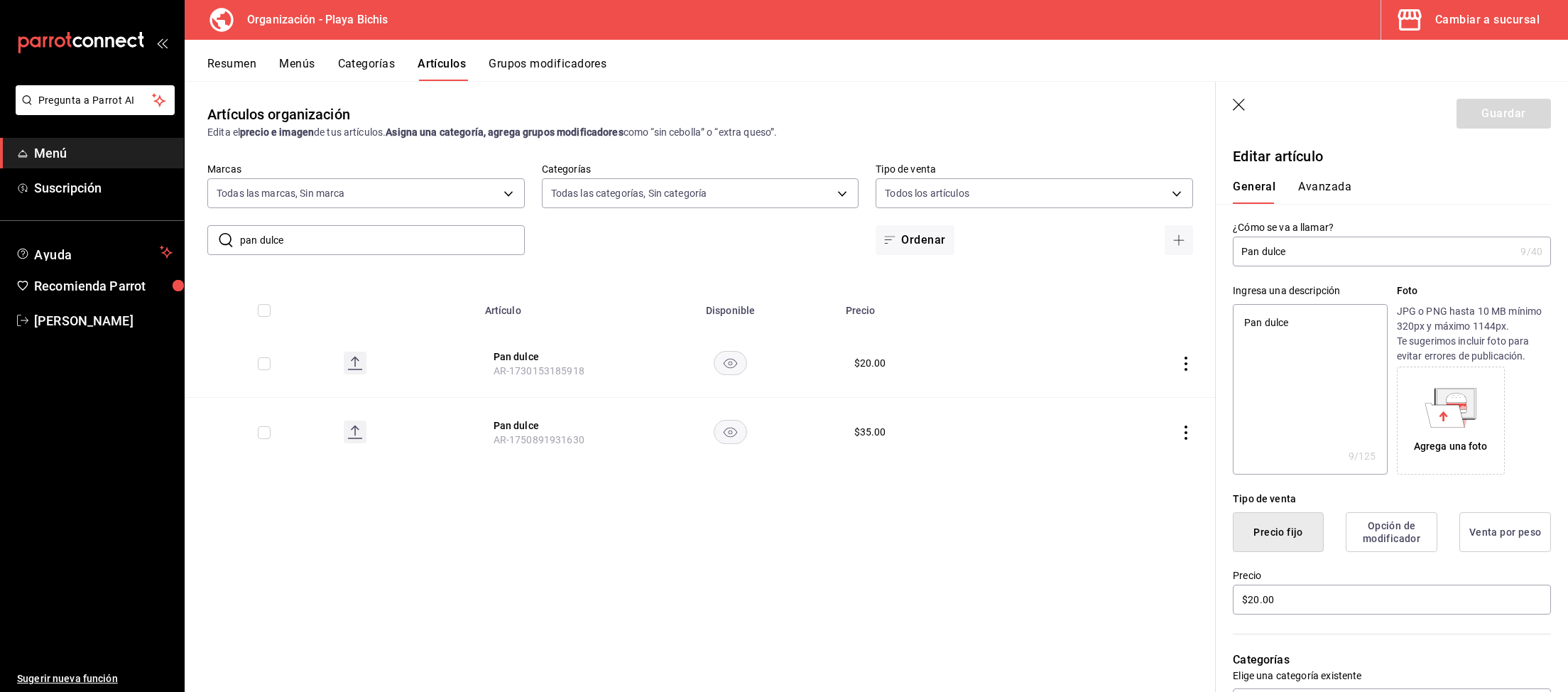
click at [1242, 105] on icon "button" at bounding box center [1240, 105] width 14 height 14
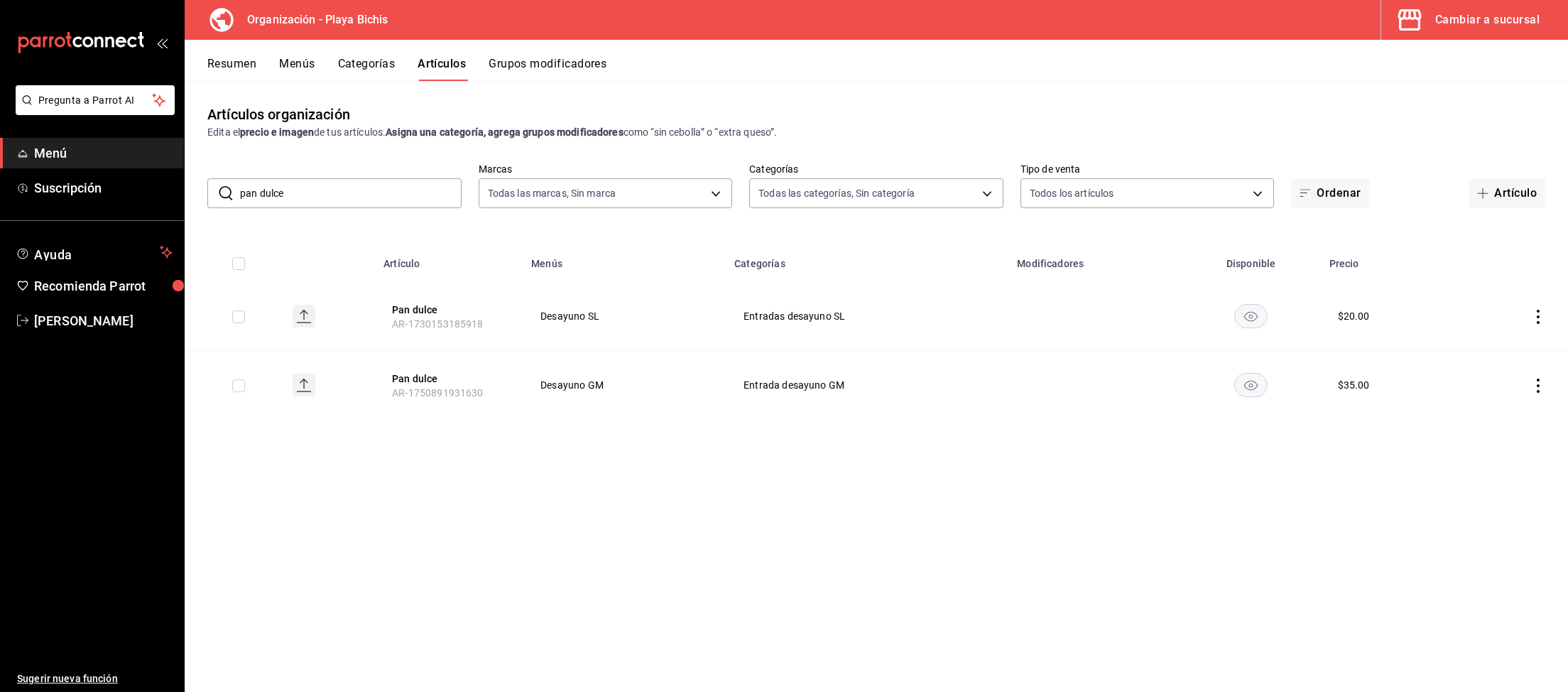
click at [1536, 312] on icon "actions" at bounding box center [1538, 316] width 14 height 14
click at [1488, 351] on span "Editar" at bounding box center [1495, 350] width 37 height 15
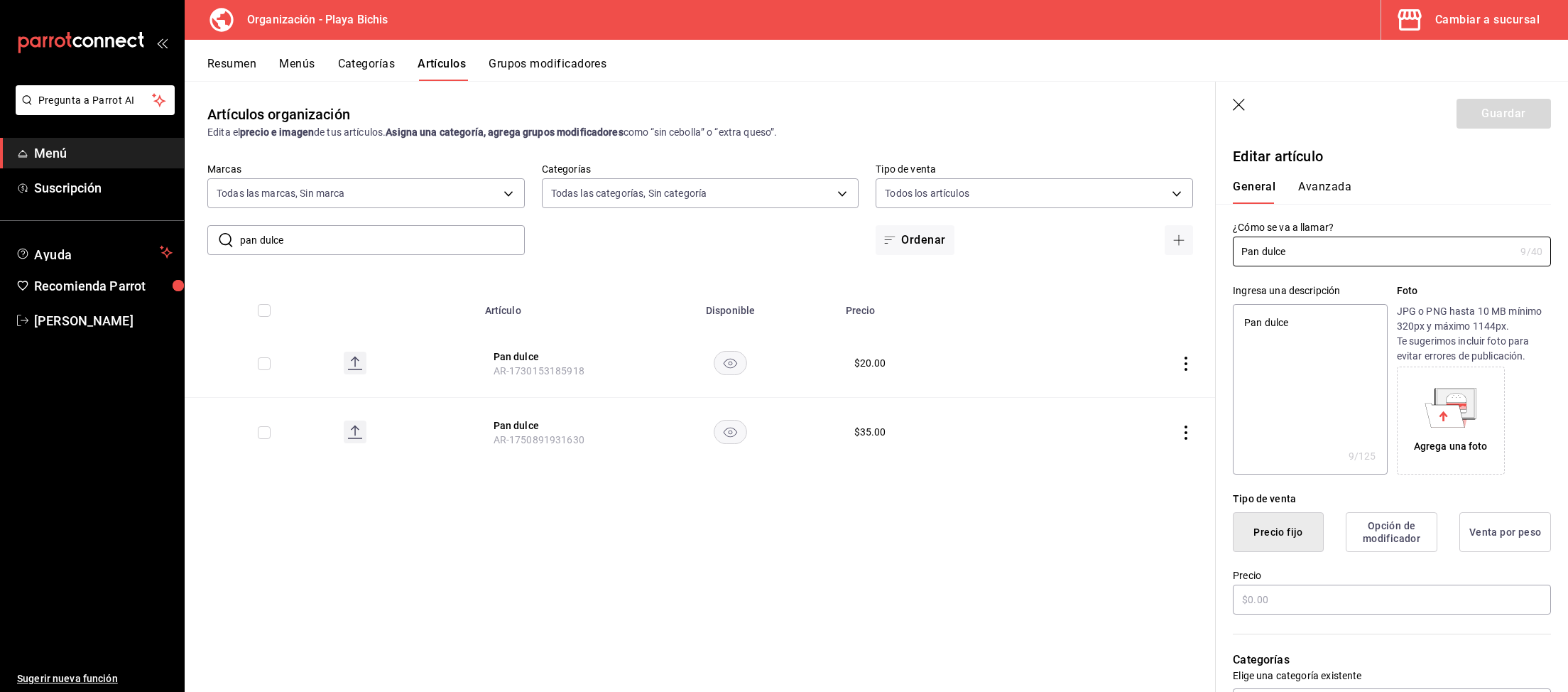
type textarea "x"
type input "$20.00"
drag, startPoint x: 1280, startPoint y: 594, endPoint x: 1080, endPoint y: 579, distance: 200.6
click at [1233, 585] on input "$20.00" at bounding box center [1392, 599] width 318 height 30
type textarea "x"
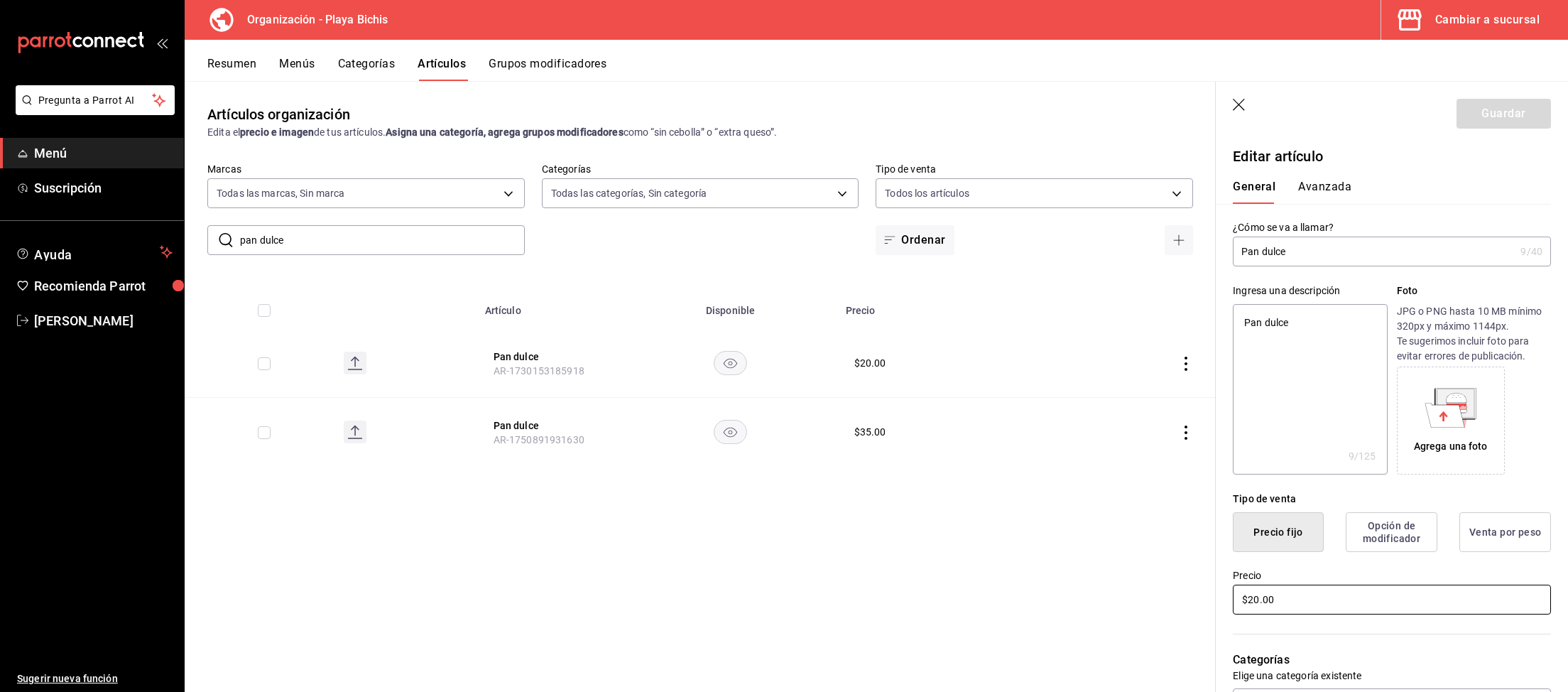
type input "$3.00"
type textarea "x"
type input "$35.00"
click at [1498, 115] on button "Guardar" at bounding box center [1504, 113] width 95 height 30
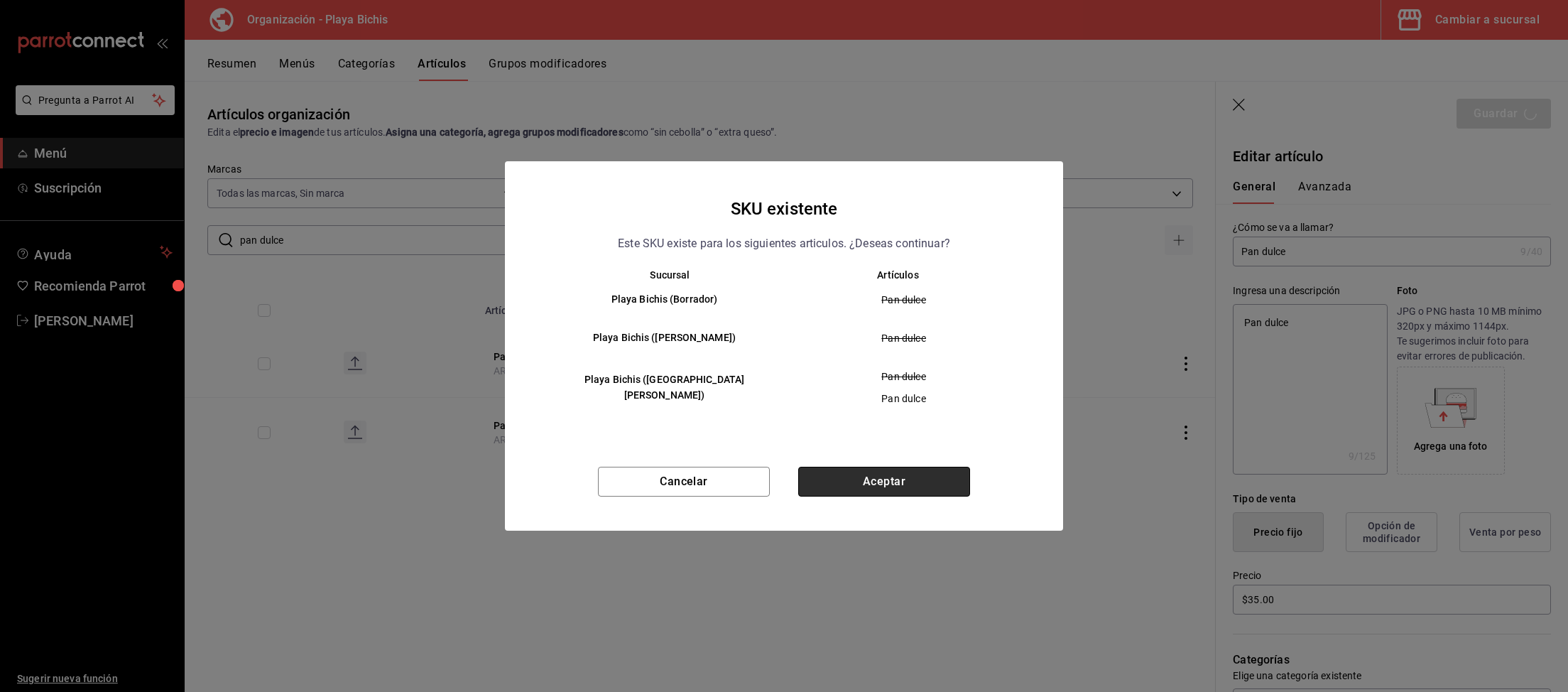
click at [888, 484] on button "Aceptar" at bounding box center [884, 481] width 172 height 30
type textarea "x"
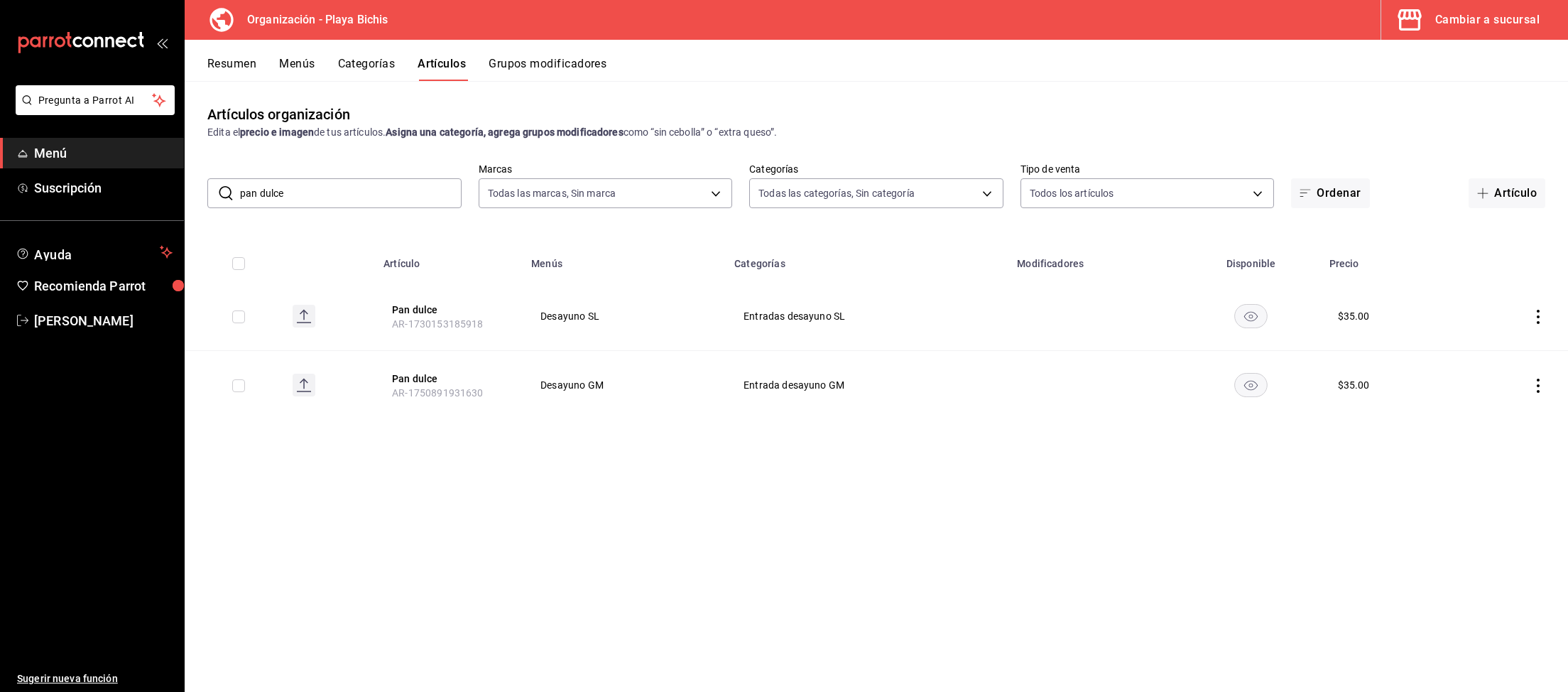
click at [1534, 386] on icon "actions" at bounding box center [1538, 386] width 14 height 14
click at [1513, 416] on span "Editar" at bounding box center [1495, 418] width 37 height 15
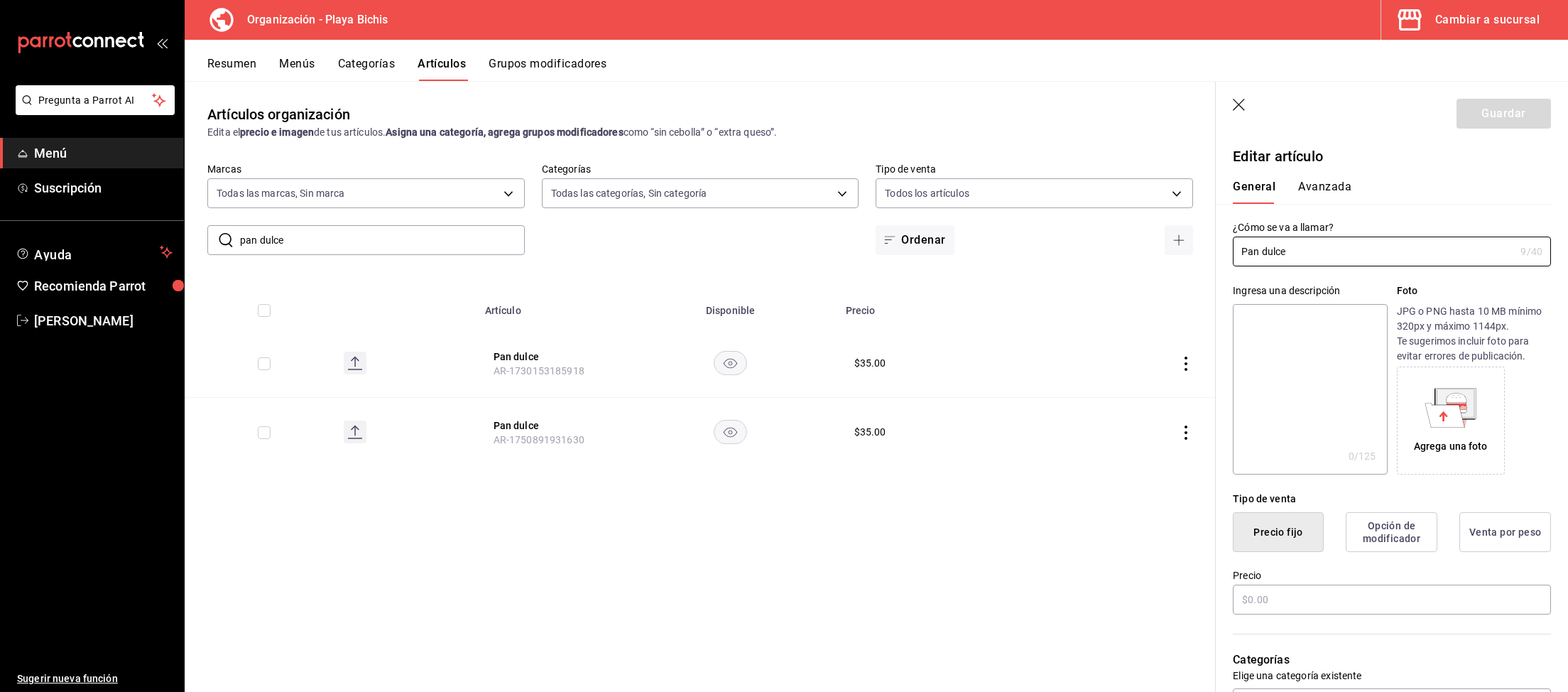
type input "$35.00"
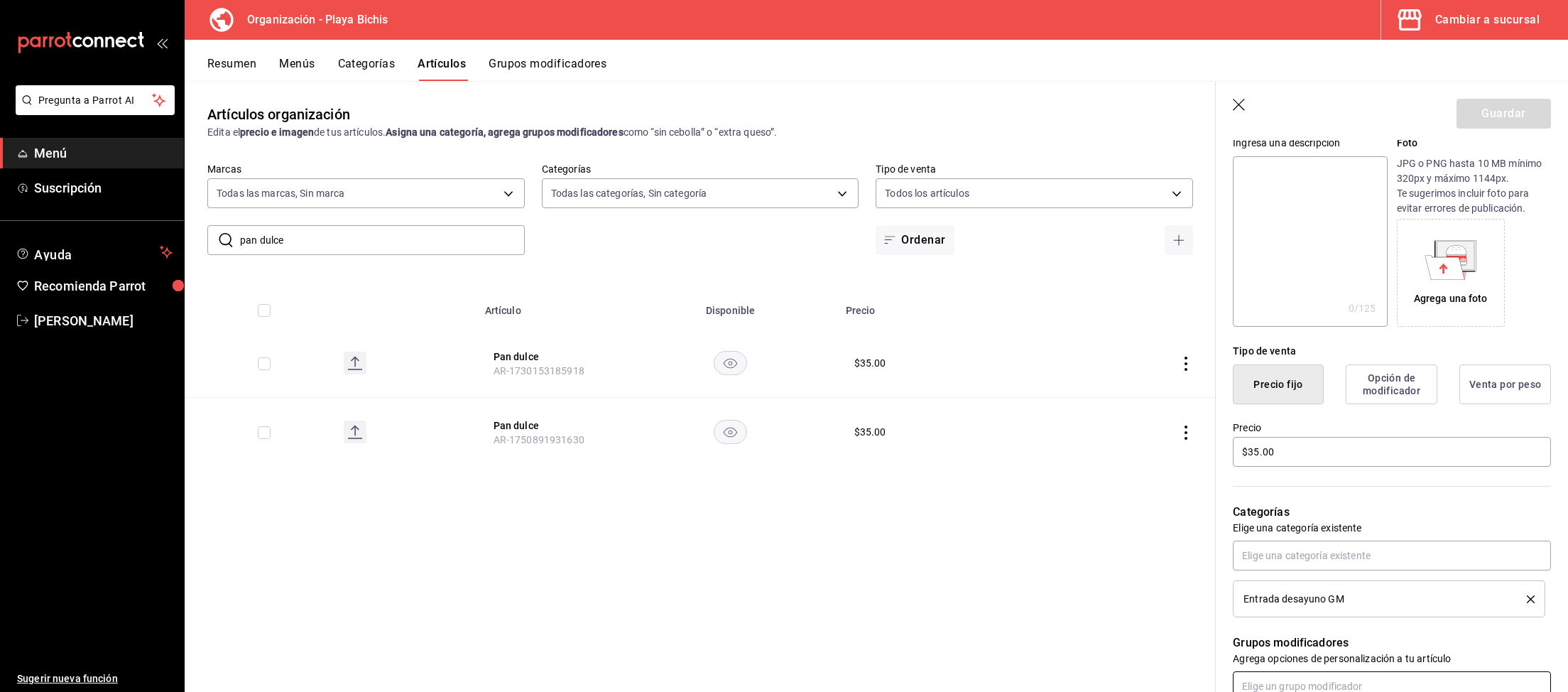
scroll to position [220, 0]
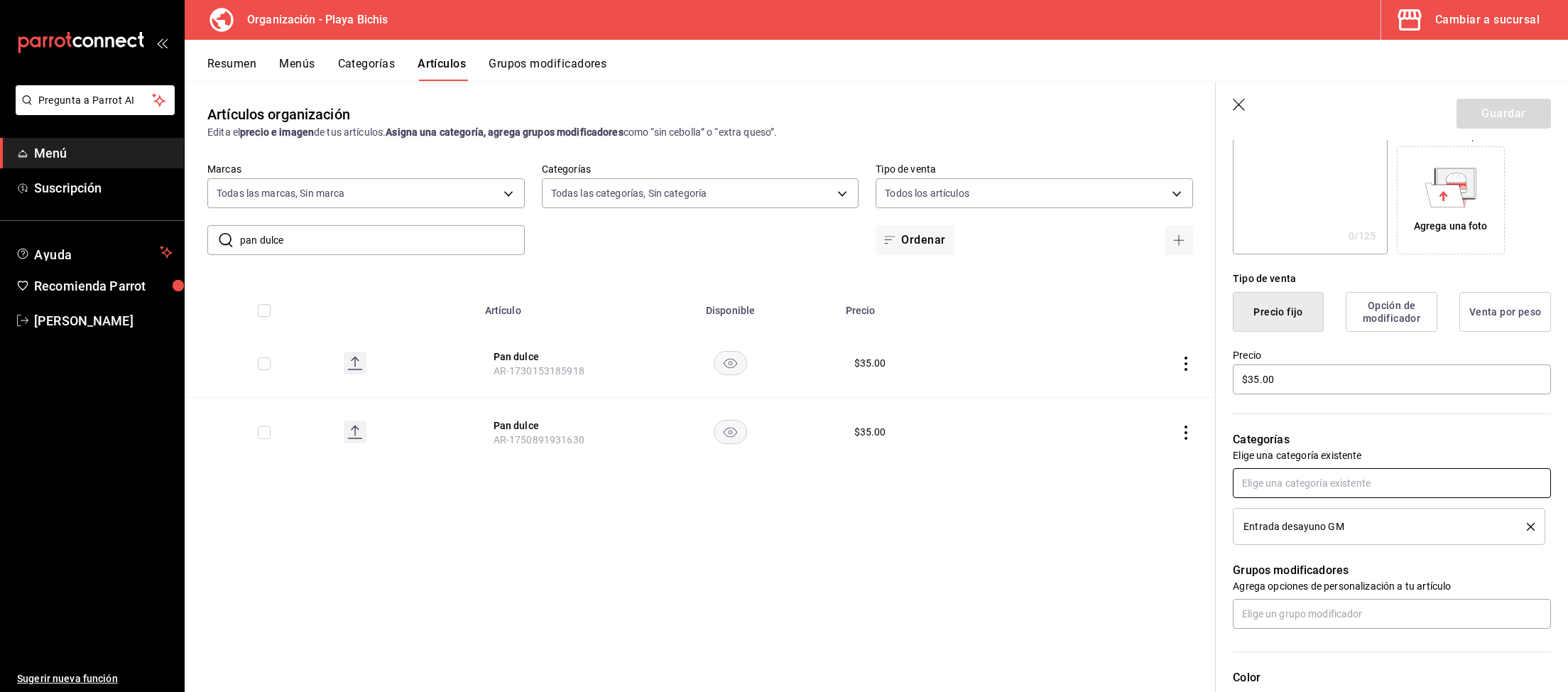
click at [1344, 481] on input "text" at bounding box center [1392, 483] width 318 height 30
type input "Entradas"
click at [1344, 542] on li "Entradas desayuno SL" at bounding box center [1392, 538] width 318 height 23
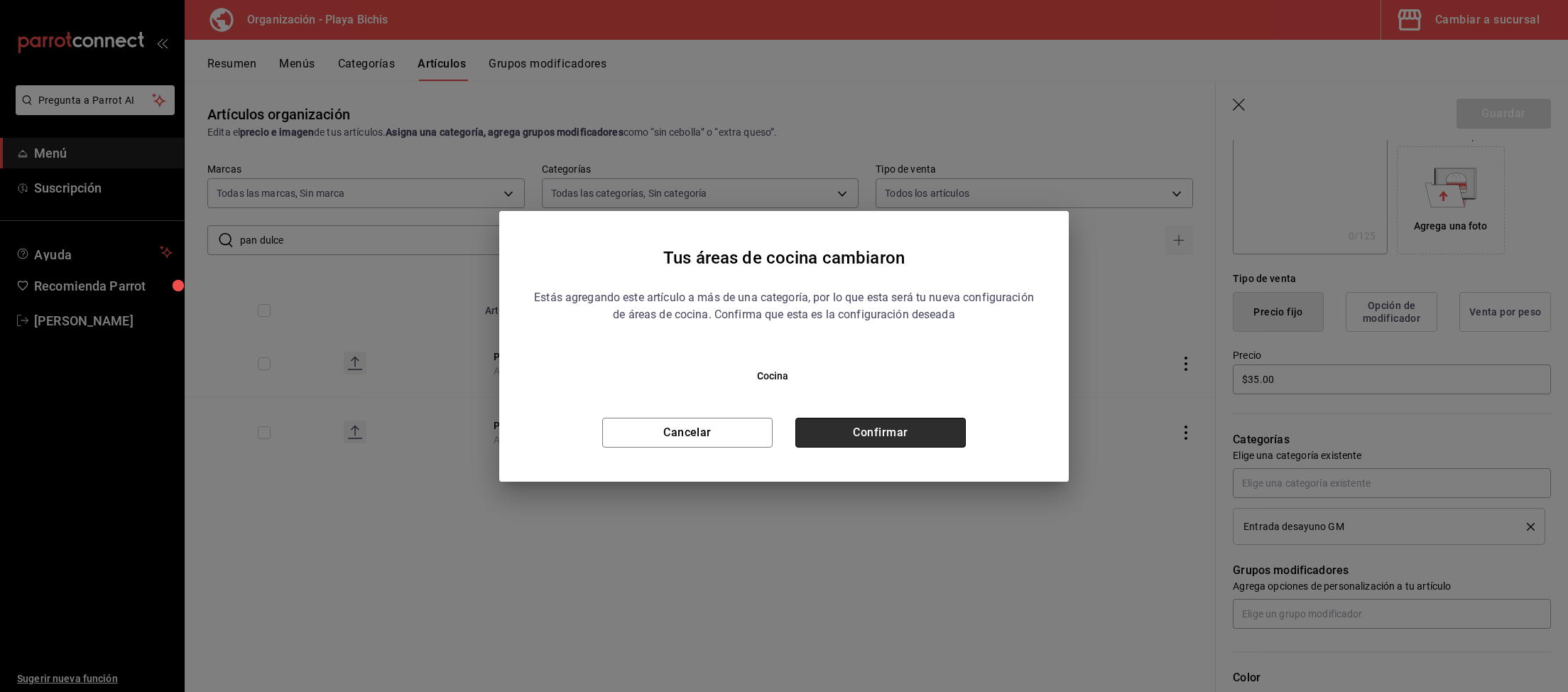
click at [918, 436] on button "Confirmar" at bounding box center [880, 432] width 171 height 30
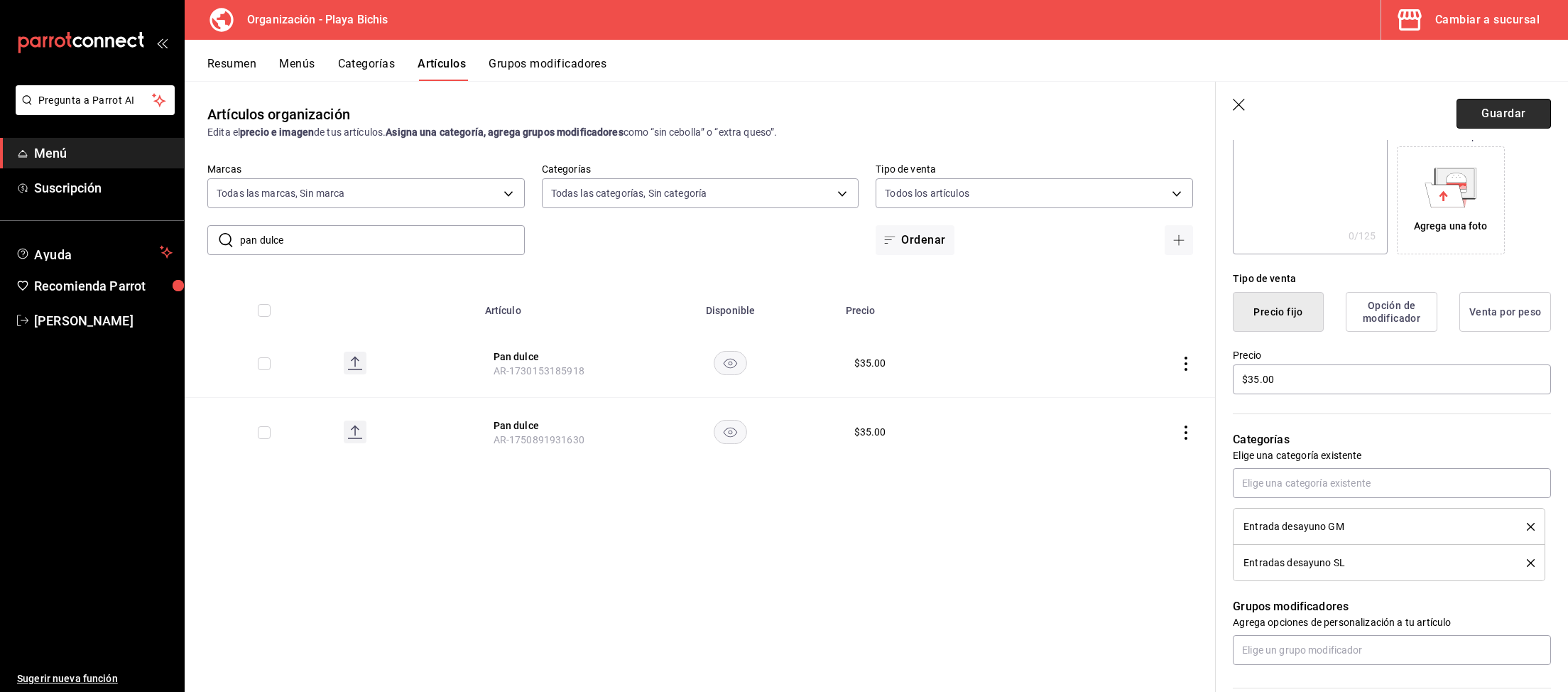
click at [1505, 121] on button "Guardar" at bounding box center [1504, 113] width 95 height 30
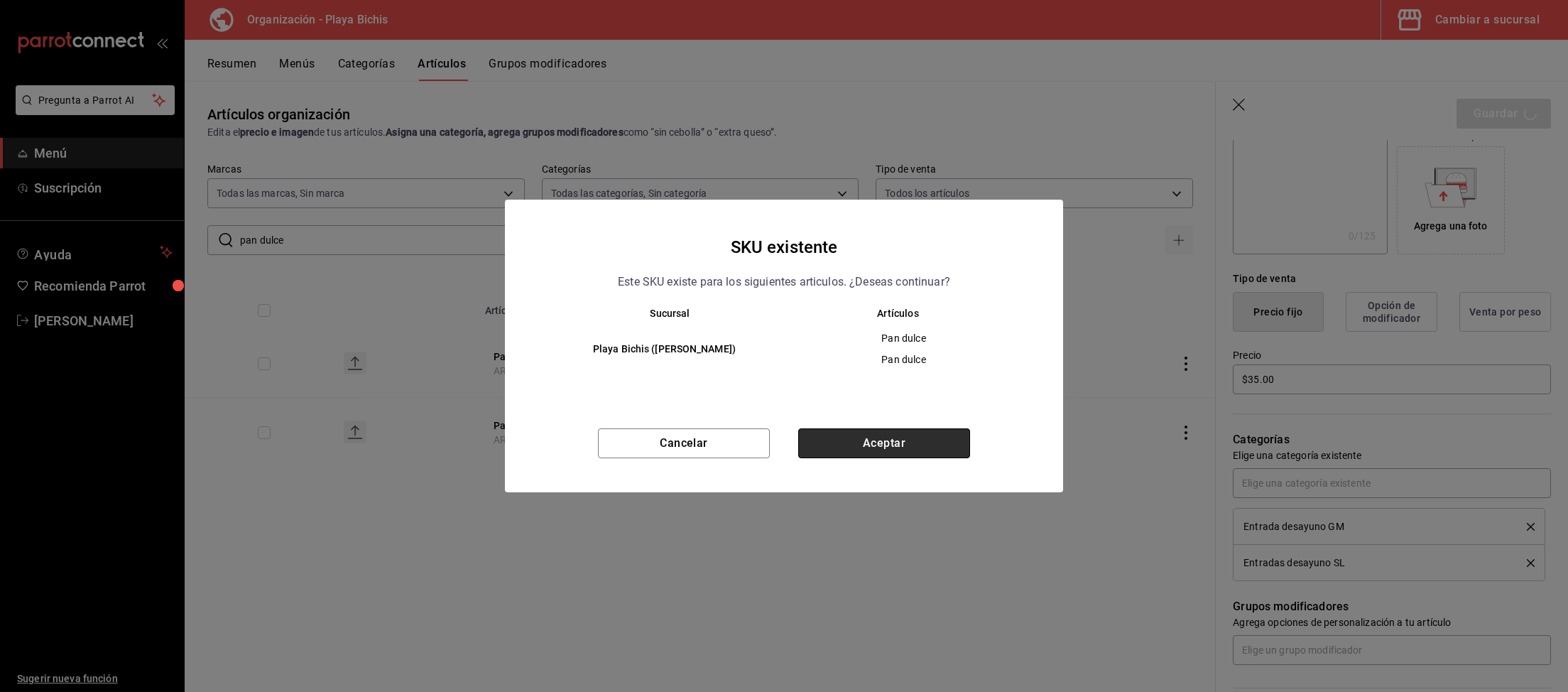
click at [874, 439] on button "Aceptar" at bounding box center [884, 443] width 172 height 30
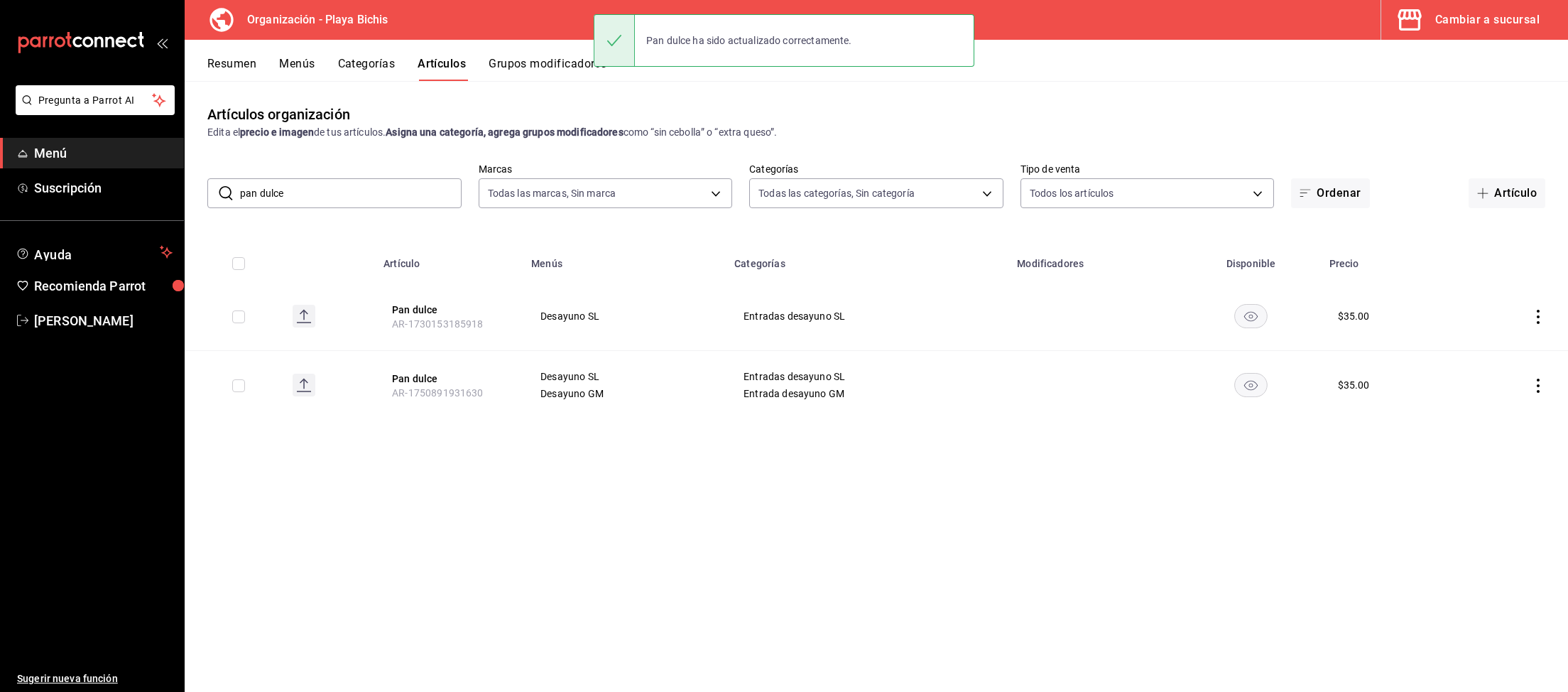
click at [1533, 315] on icon "actions" at bounding box center [1538, 316] width 14 height 14
click at [1481, 402] on span "Eliminar" at bounding box center [1495, 408] width 37 height 15
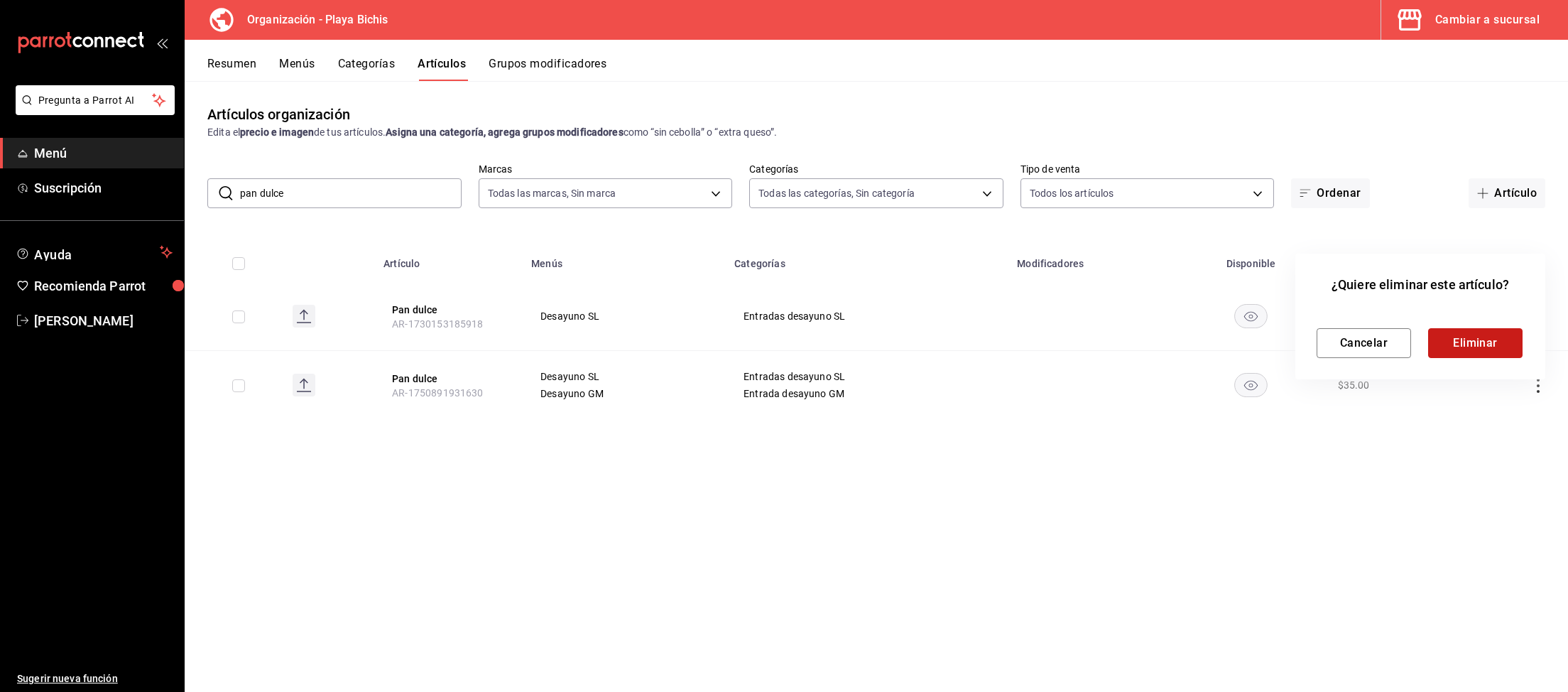
click at [1471, 344] on button "Eliminar" at bounding box center [1475, 342] width 95 height 30
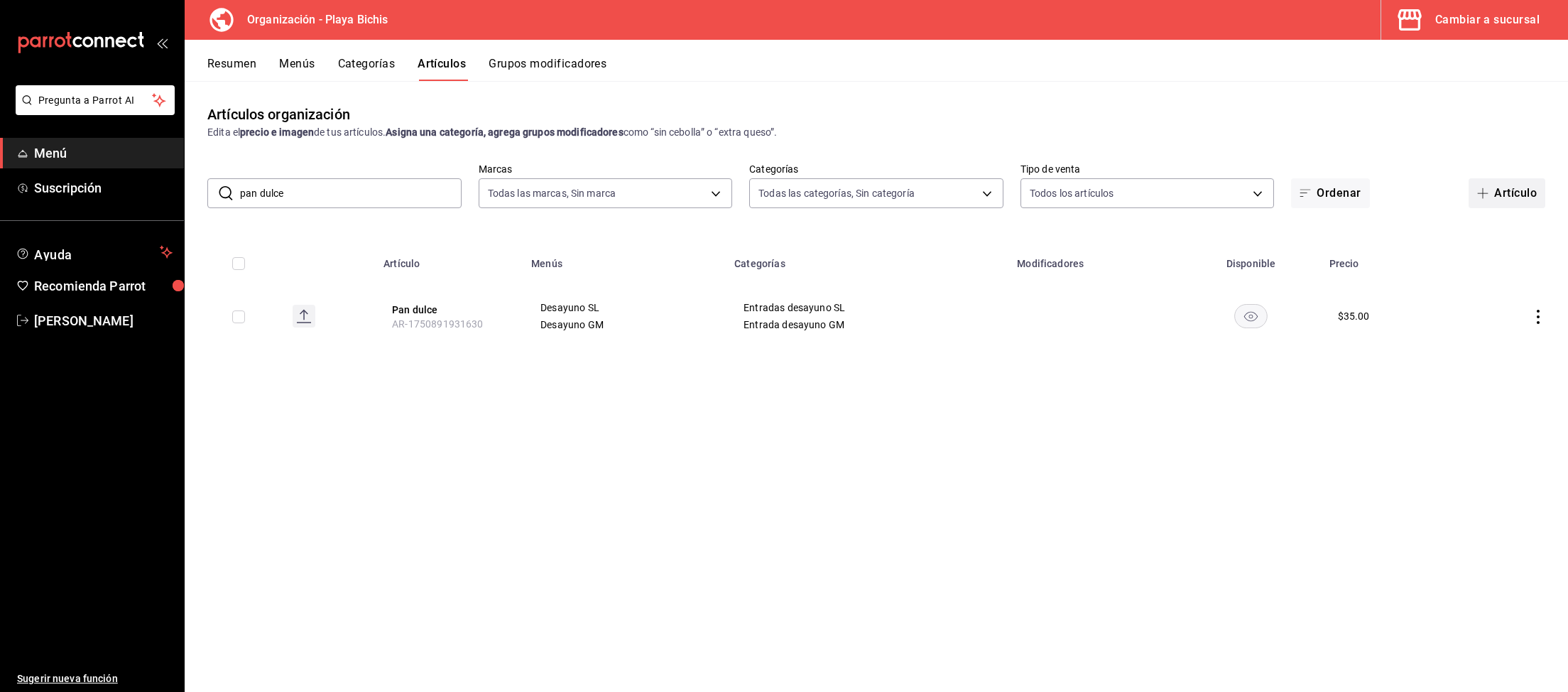
click at [1509, 197] on button "Artículo" at bounding box center [1506, 192] width 77 height 30
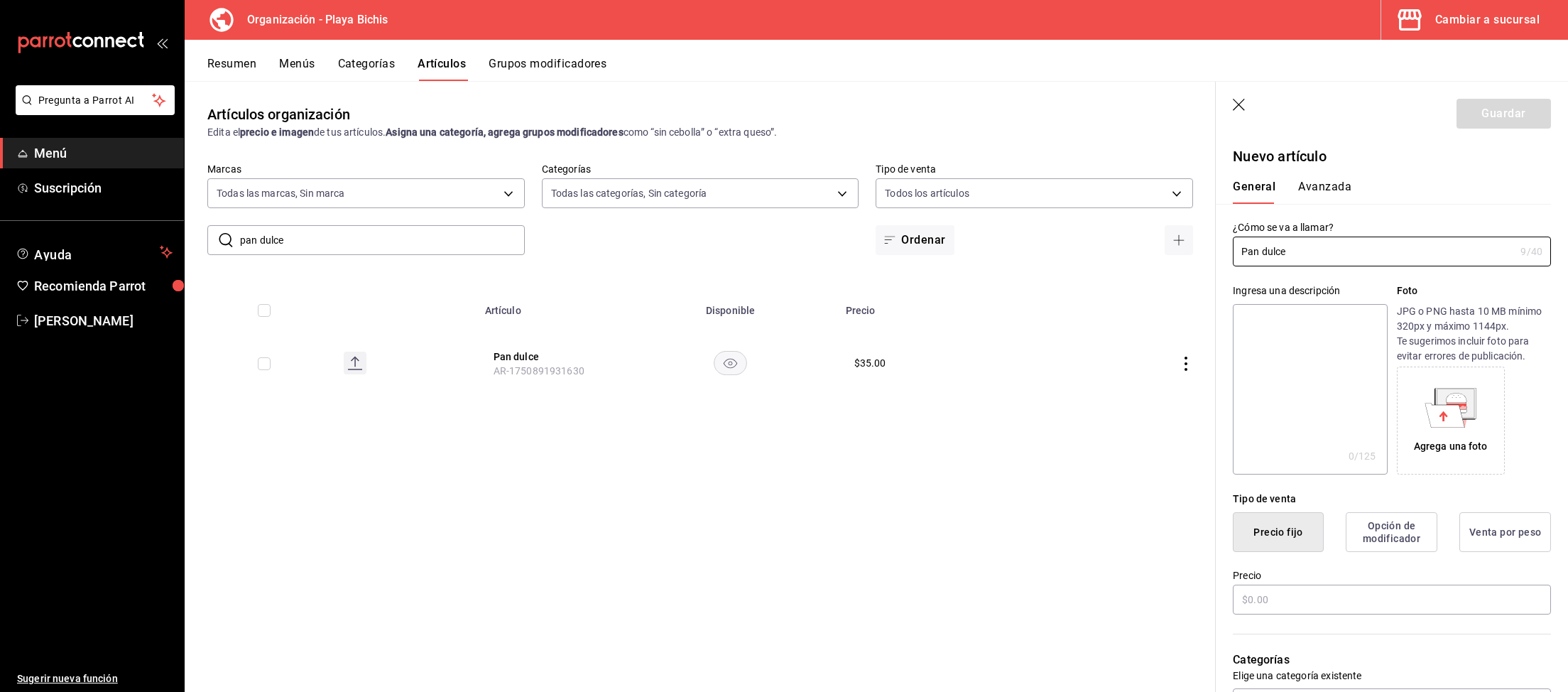
drag, startPoint x: 1295, startPoint y: 251, endPoint x: 1139, endPoint y: 229, distance: 157.5
click at [1233, 237] on input "Pan dulce" at bounding box center [1373, 251] width 281 height 29
paste input "Concha chocolate pan dulce"
type input "Concha chocolate pan dulce"
click at [1291, 600] on input "text" at bounding box center [1392, 599] width 318 height 30
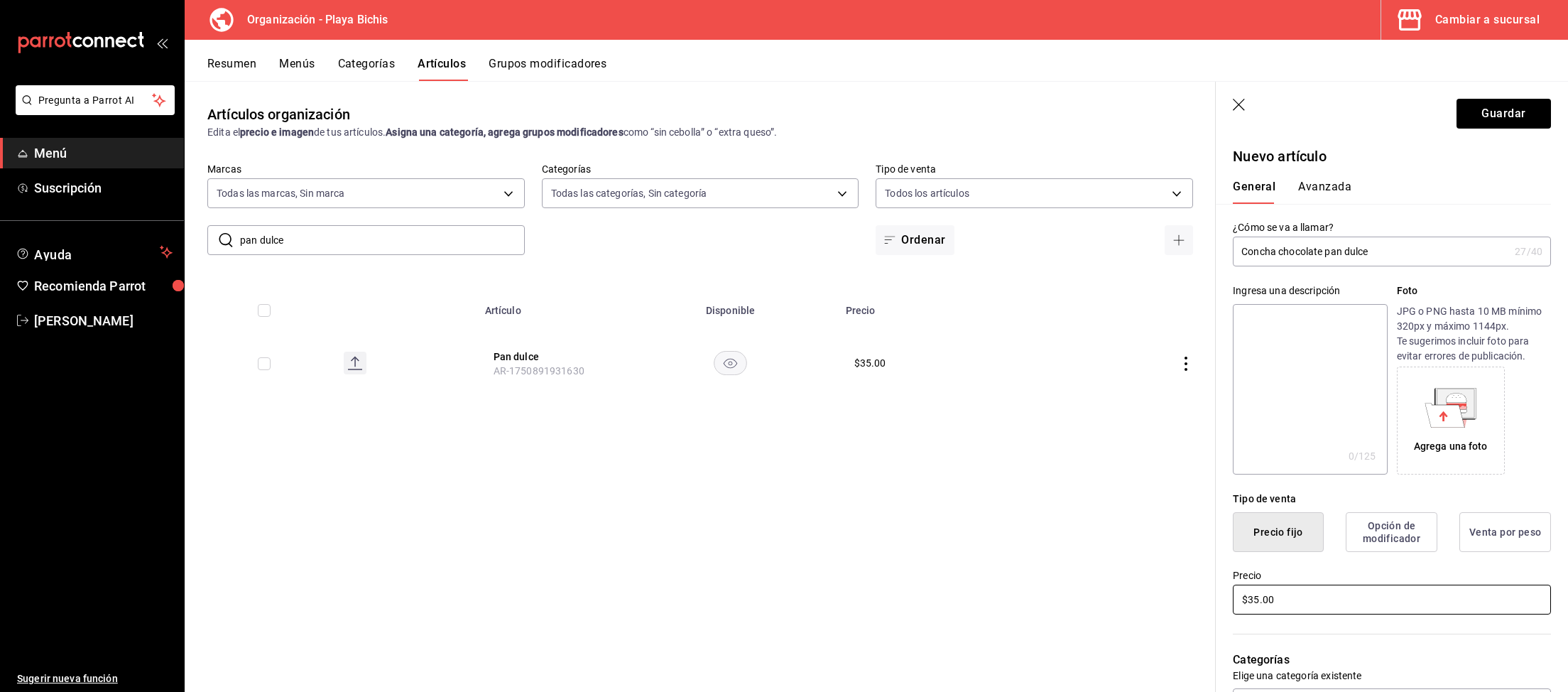
type input "$35.00"
click at [1331, 181] on button "Avanzada" at bounding box center [1325, 191] width 54 height 24
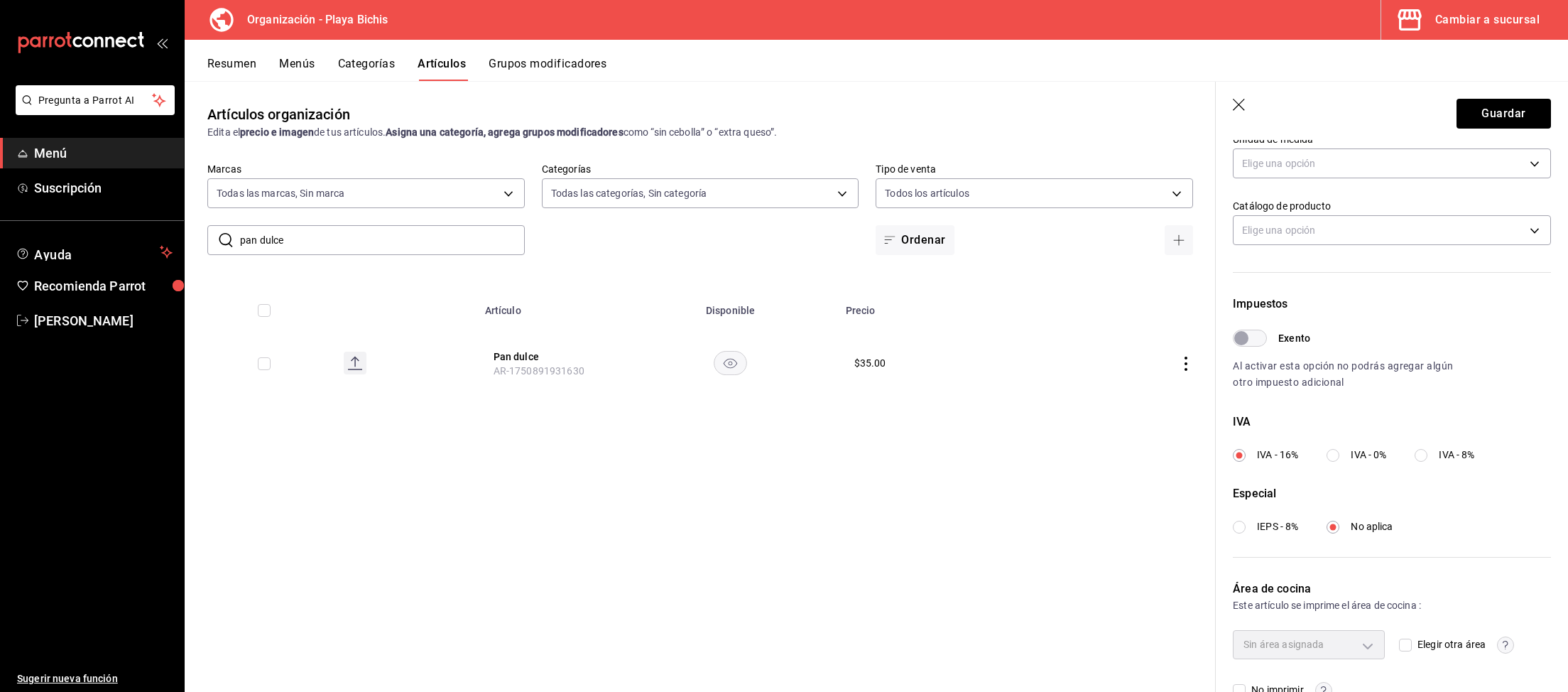
scroll to position [312, 0]
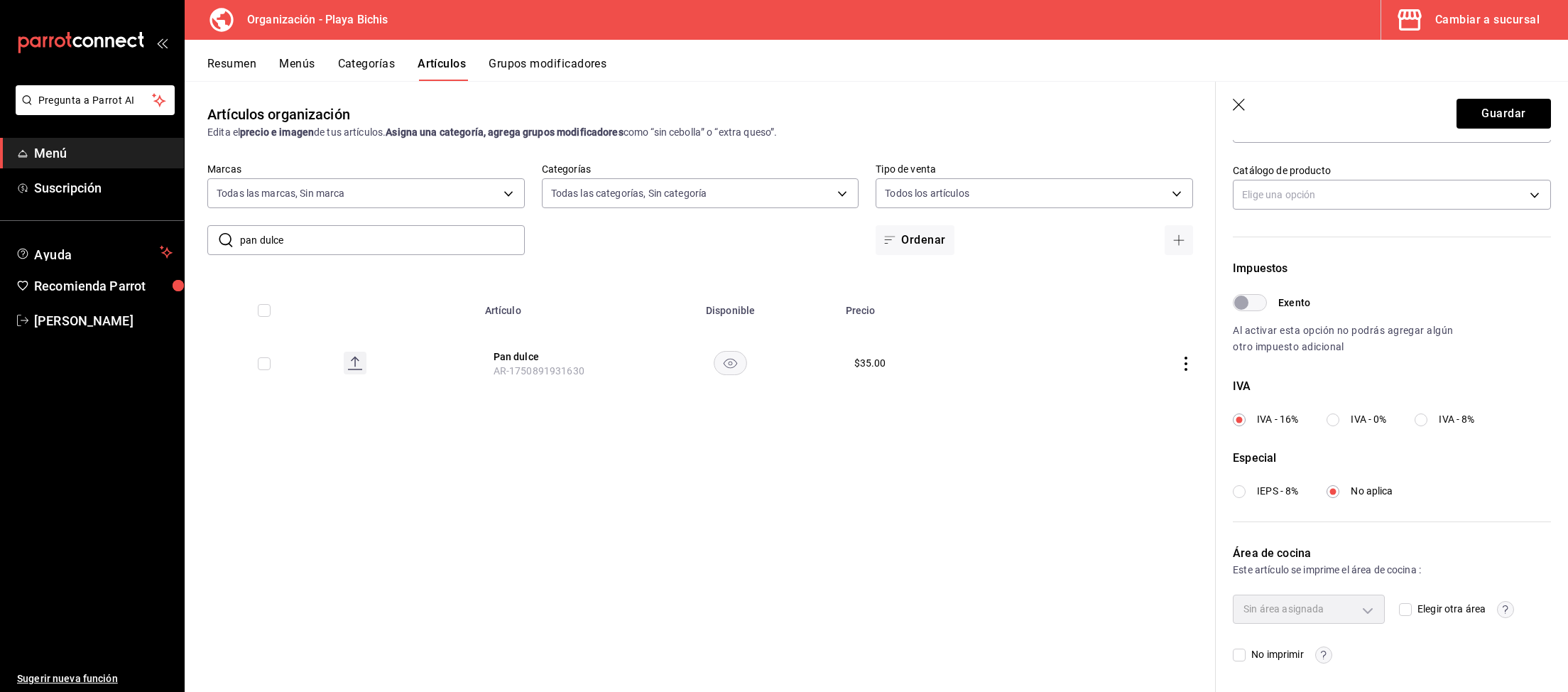
click at [1437, 424] on label "IVA - 8%" at bounding box center [1444, 419] width 60 height 15
click at [1427, 424] on input "IVA - 8%" at bounding box center [1421, 420] width 13 height 13
radio input "true"
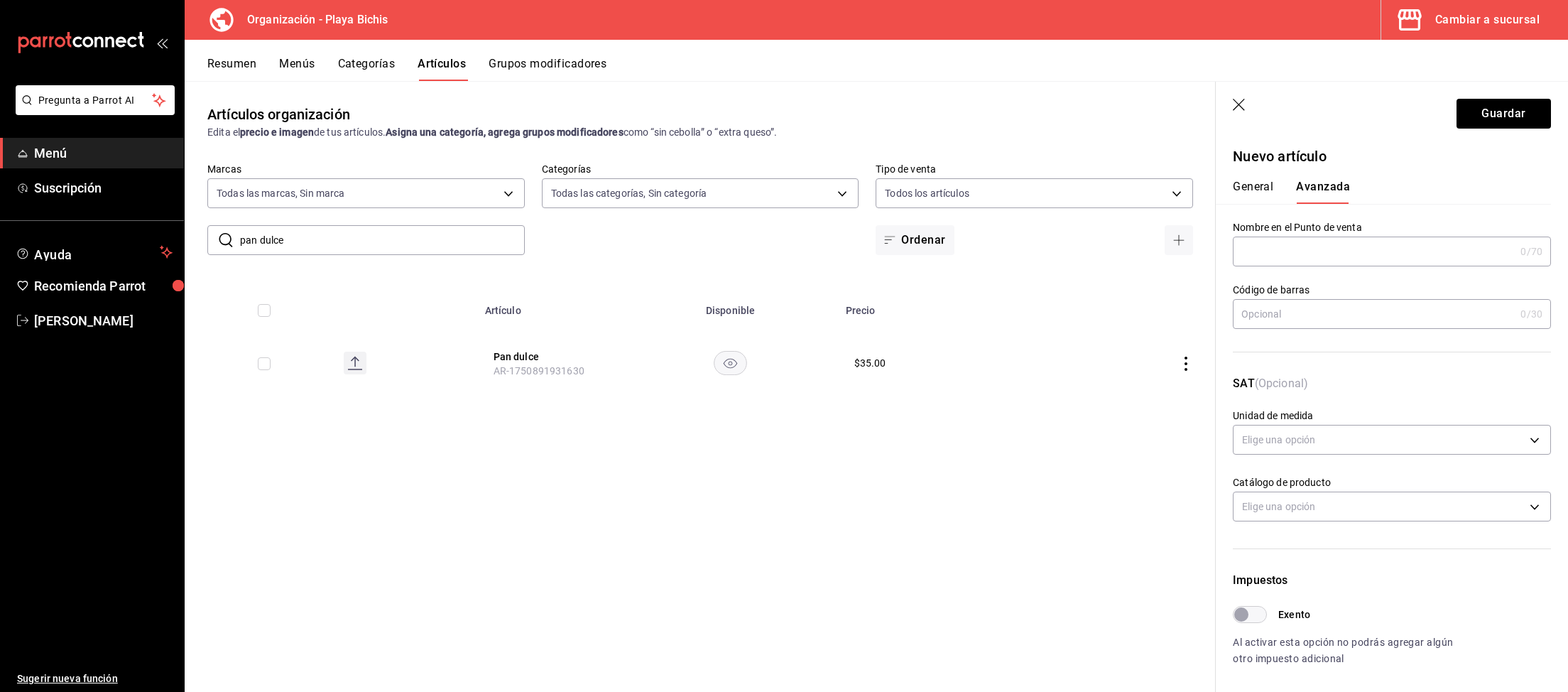
click at [1250, 185] on button "General" at bounding box center [1253, 191] width 40 height 24
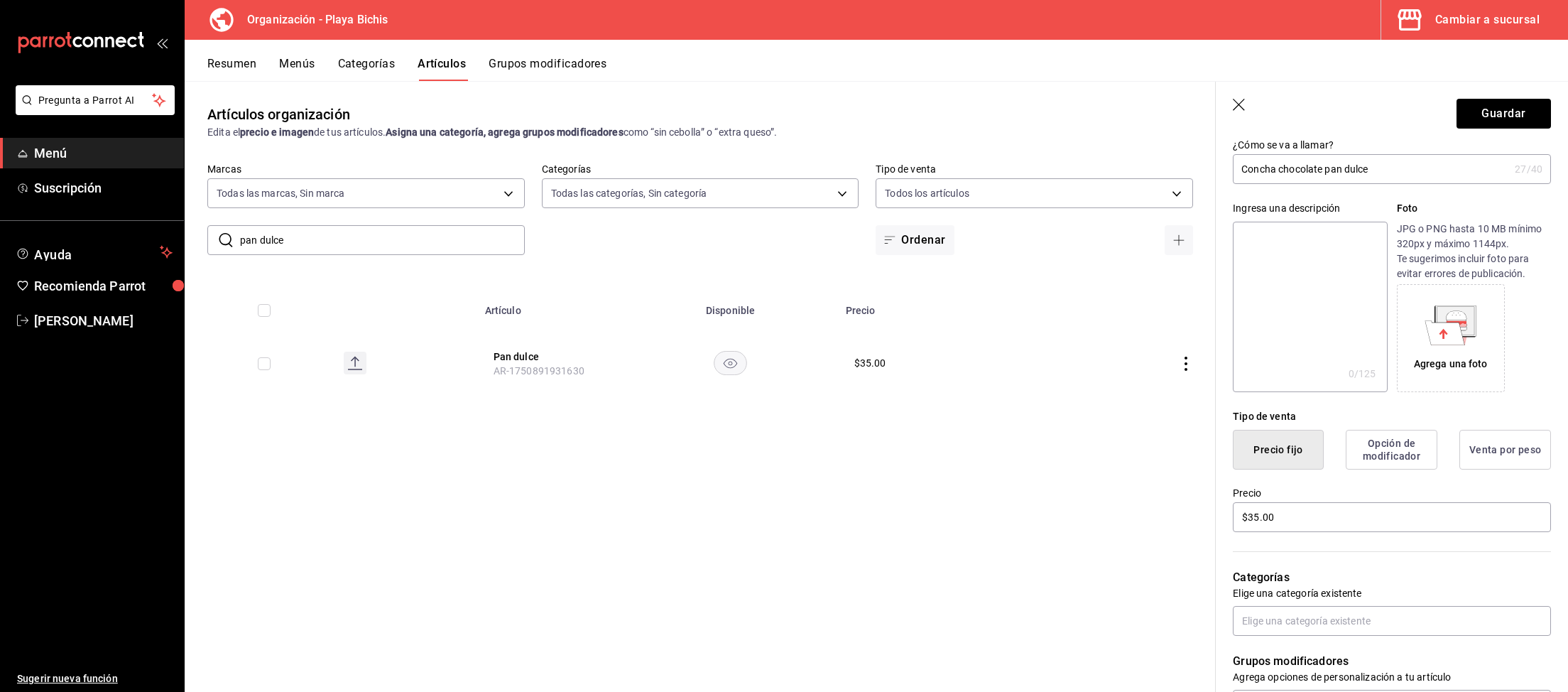
scroll to position [294, 0]
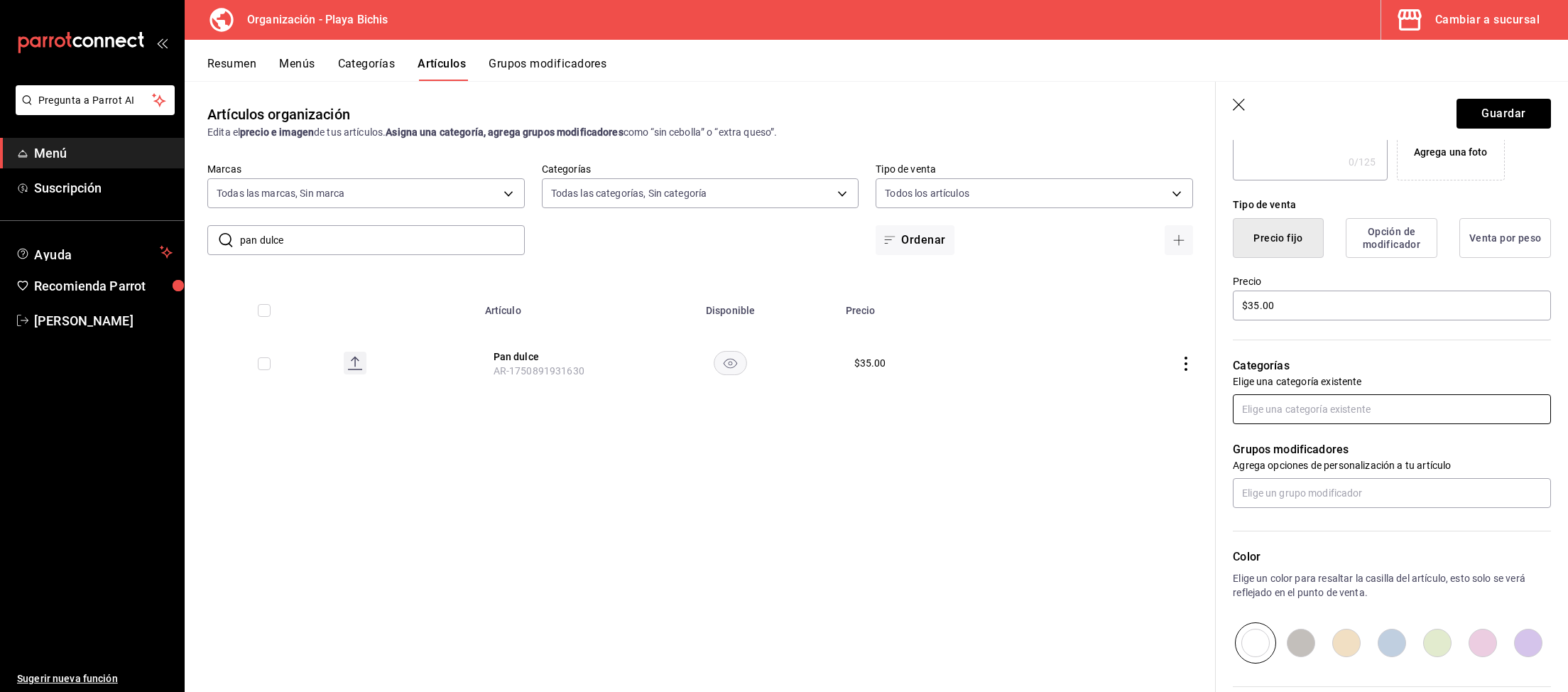
click at [1264, 409] on input "text" at bounding box center [1392, 409] width 318 height 30
type input "Entradas"
click at [1336, 464] on li "Entradas desayuno SL" at bounding box center [1392, 465] width 318 height 23
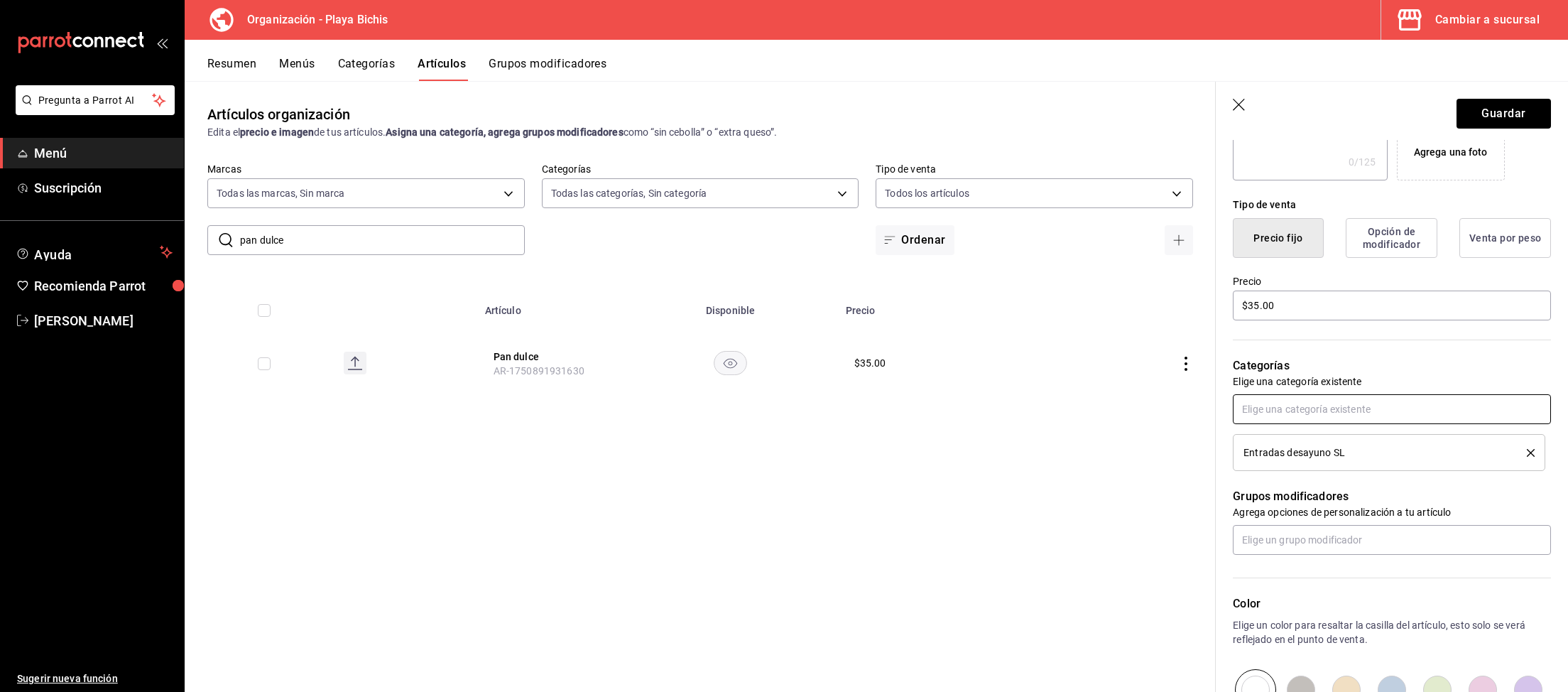
click at [1339, 403] on input "text" at bounding box center [1392, 409] width 318 height 30
type input "Entrada"
click at [1357, 461] on li "Entrada desayuno GM" at bounding box center [1392, 465] width 318 height 23
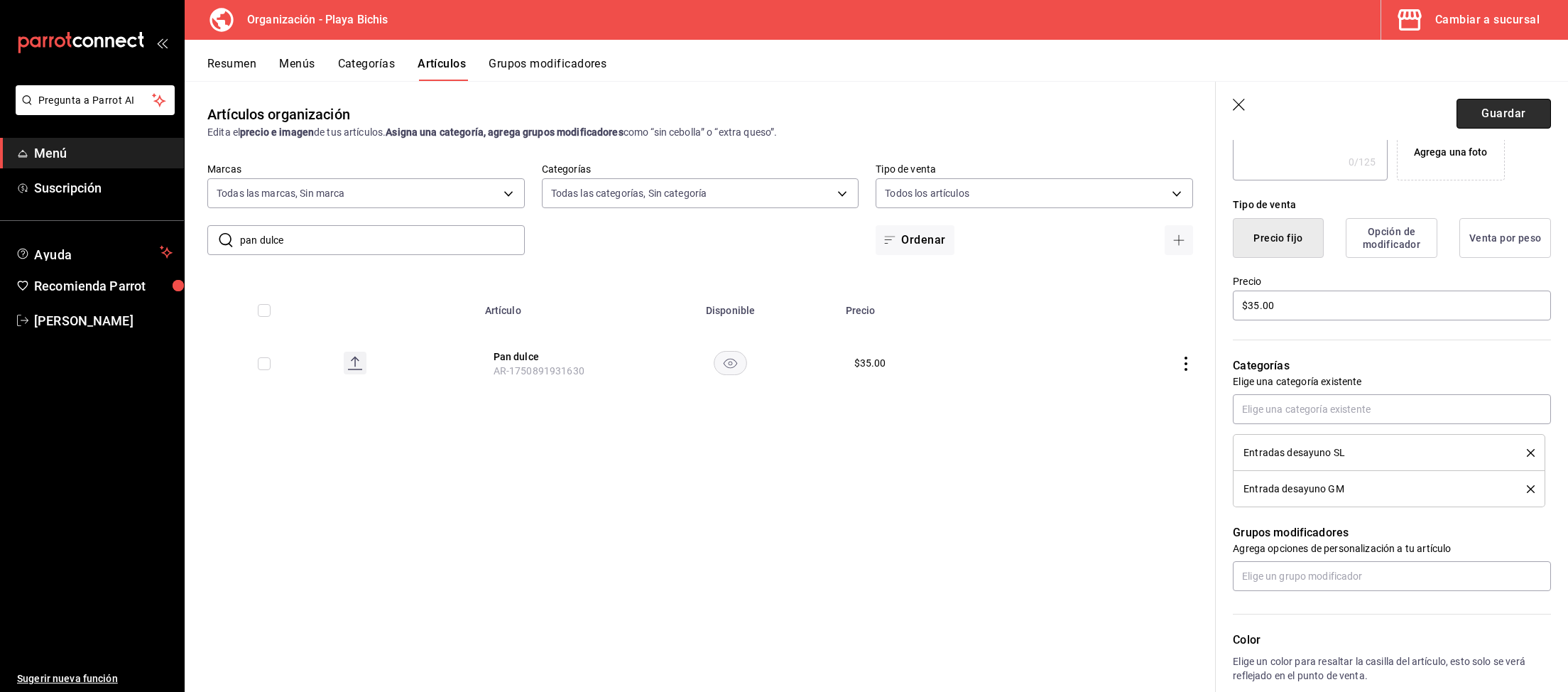
click at [1492, 118] on button "Guardar" at bounding box center [1504, 113] width 95 height 30
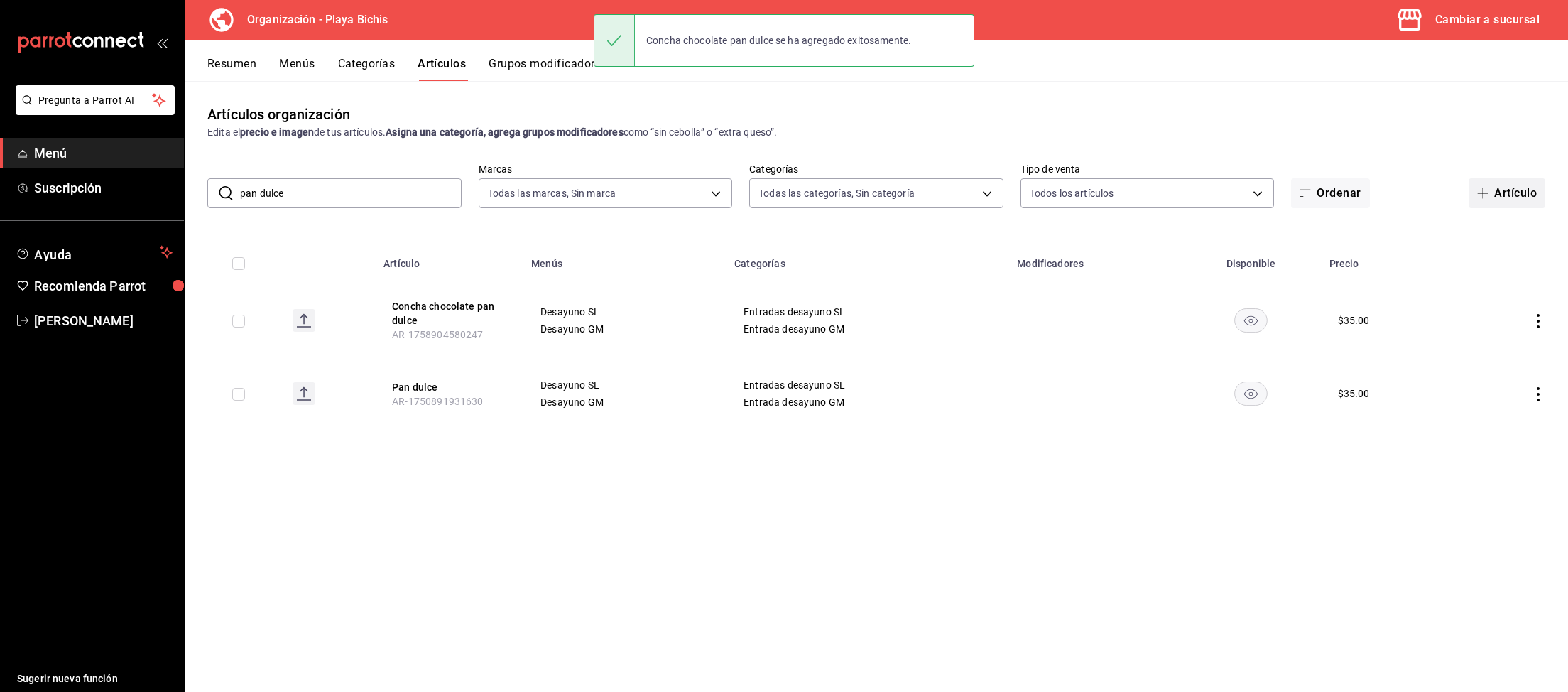
click at [1506, 191] on button "Artículo" at bounding box center [1506, 192] width 77 height 30
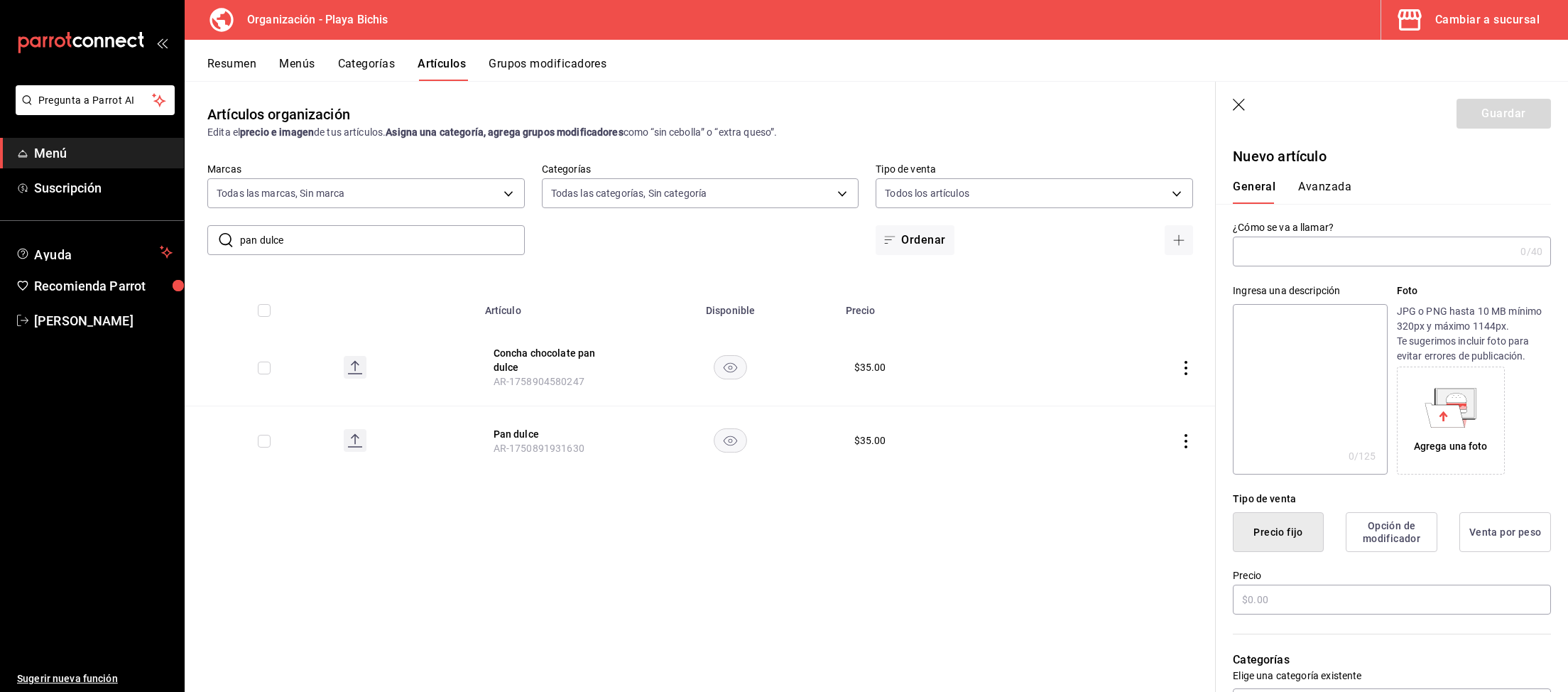
click at [1341, 241] on input "text" at bounding box center [1373, 251] width 281 height 29
type input "[PERSON_NAME] pan dulce"
click at [1334, 601] on input "text" at bounding box center [1392, 599] width 318 height 30
type input "$35.00"
click at [1339, 185] on button "Avanzada" at bounding box center [1325, 191] width 54 height 24
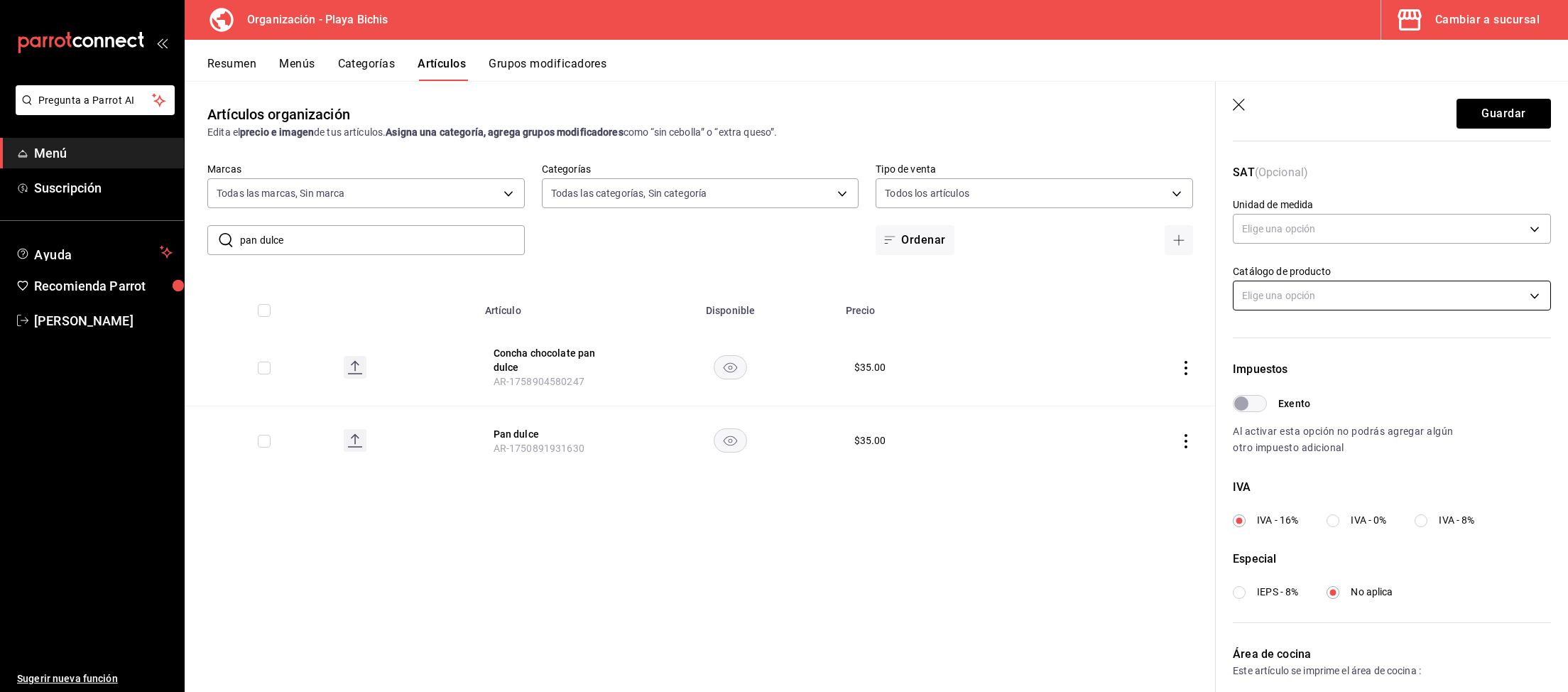
scroll to position [220, 0]
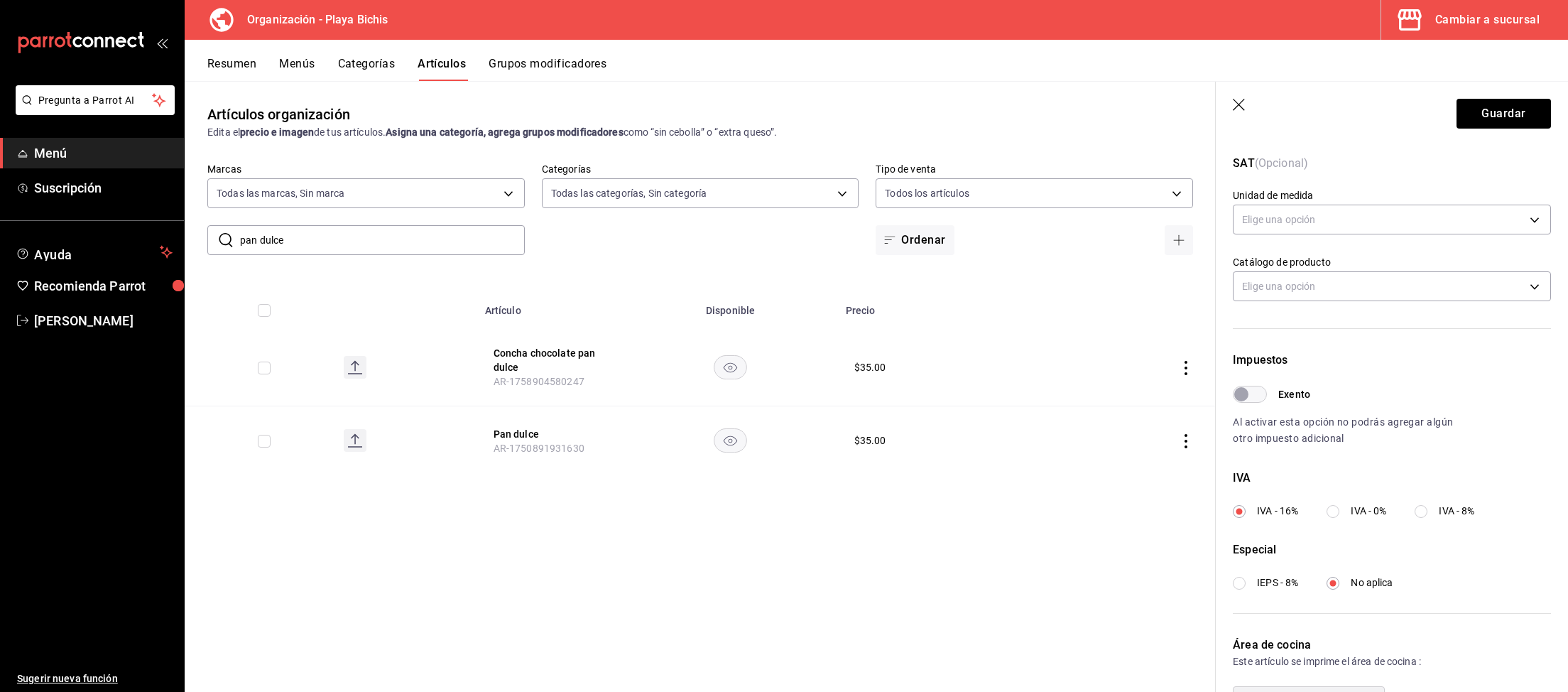
click at [1447, 507] on span "IVA - 8%" at bounding box center [1456, 511] width 36 height 15
click at [1427, 507] on input "IVA - 8%" at bounding box center [1421, 511] width 13 height 13
radio input "true"
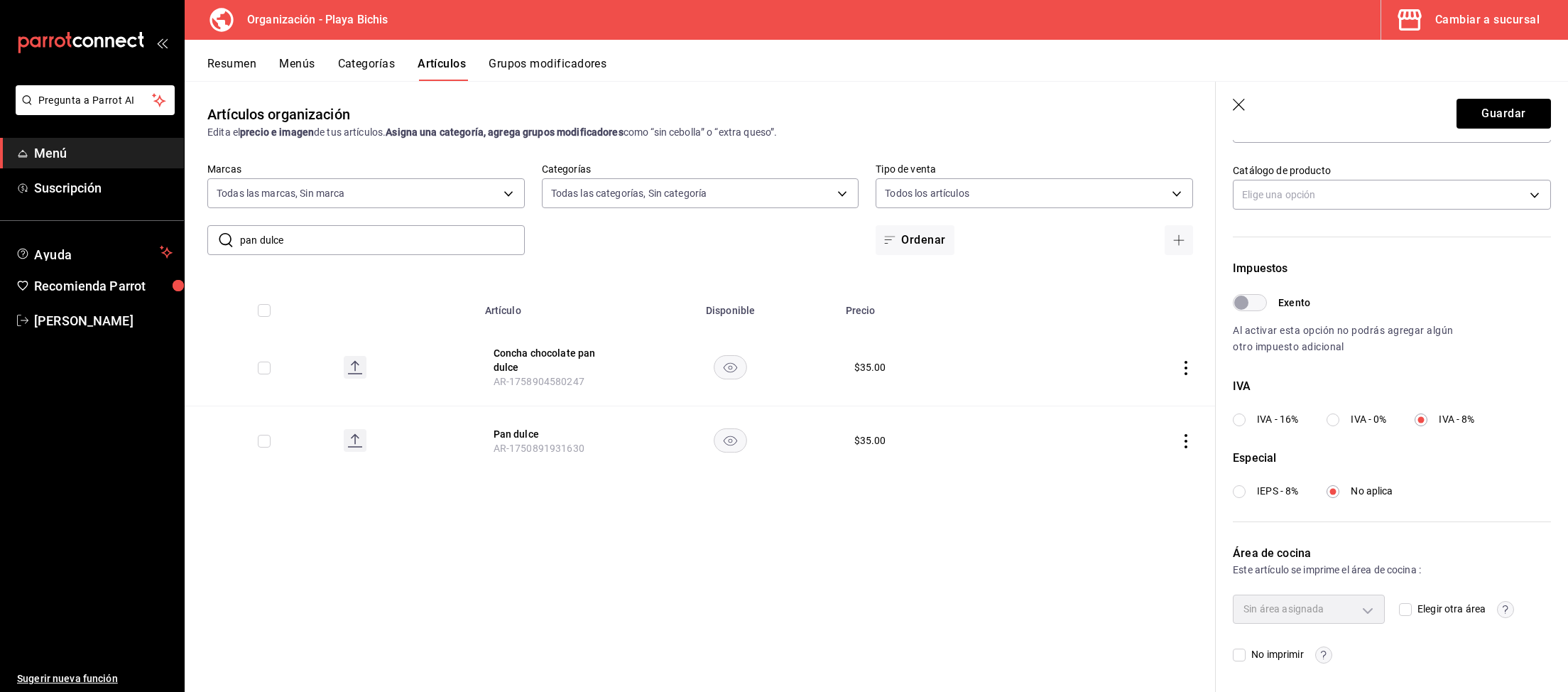
scroll to position [0, 0]
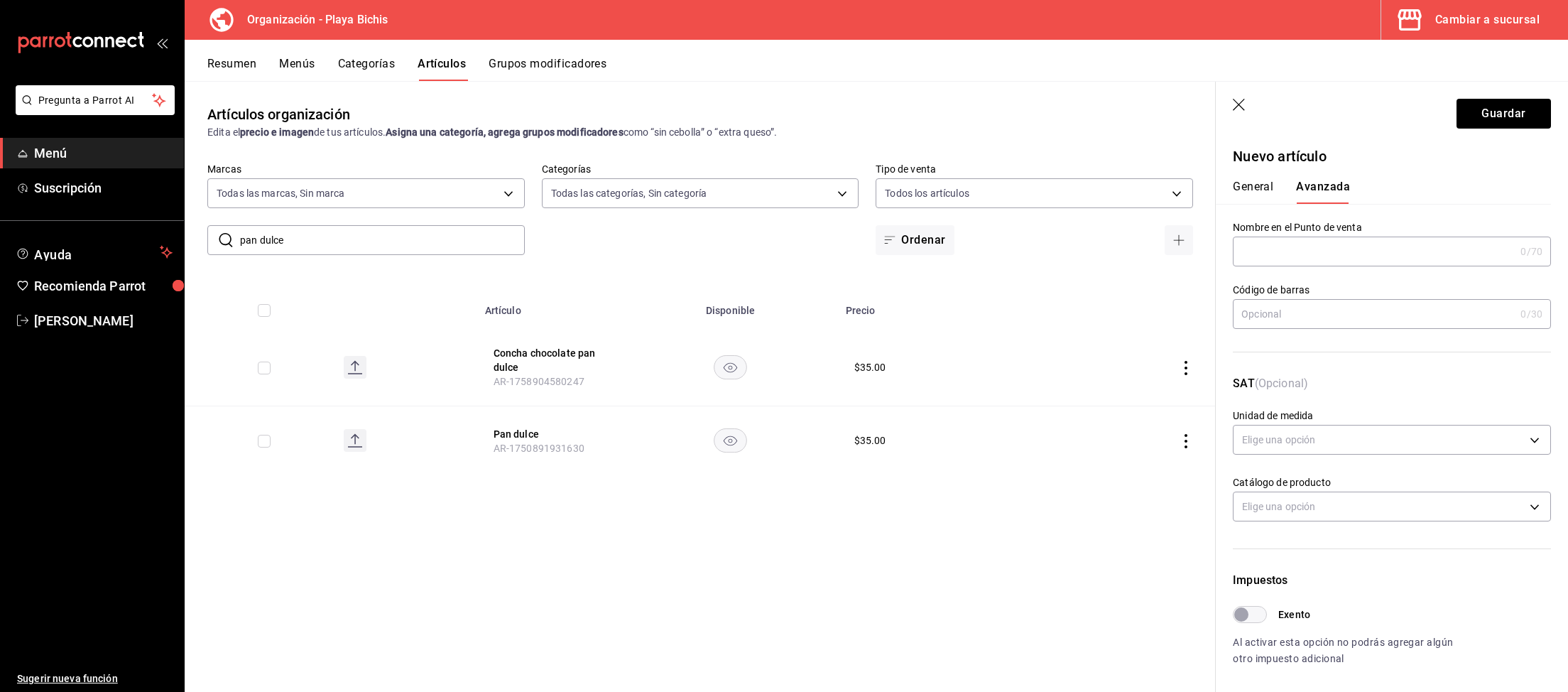
click at [1254, 185] on button "General" at bounding box center [1253, 191] width 40 height 24
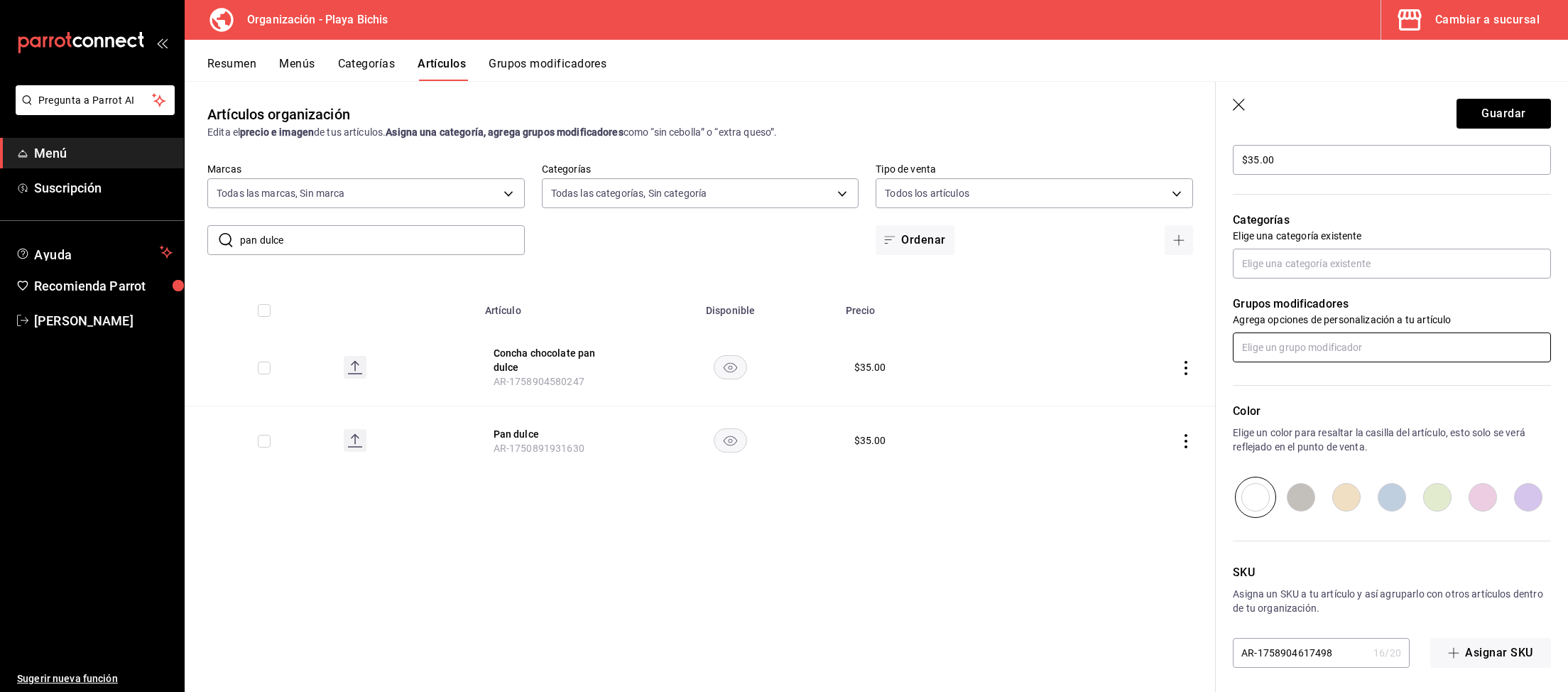
scroll to position [441, 0]
click at [1308, 263] on input "text" at bounding box center [1392, 262] width 318 height 30
type input "Entrada"
click at [1321, 320] on li "Entrada desayuno GM" at bounding box center [1392, 318] width 318 height 23
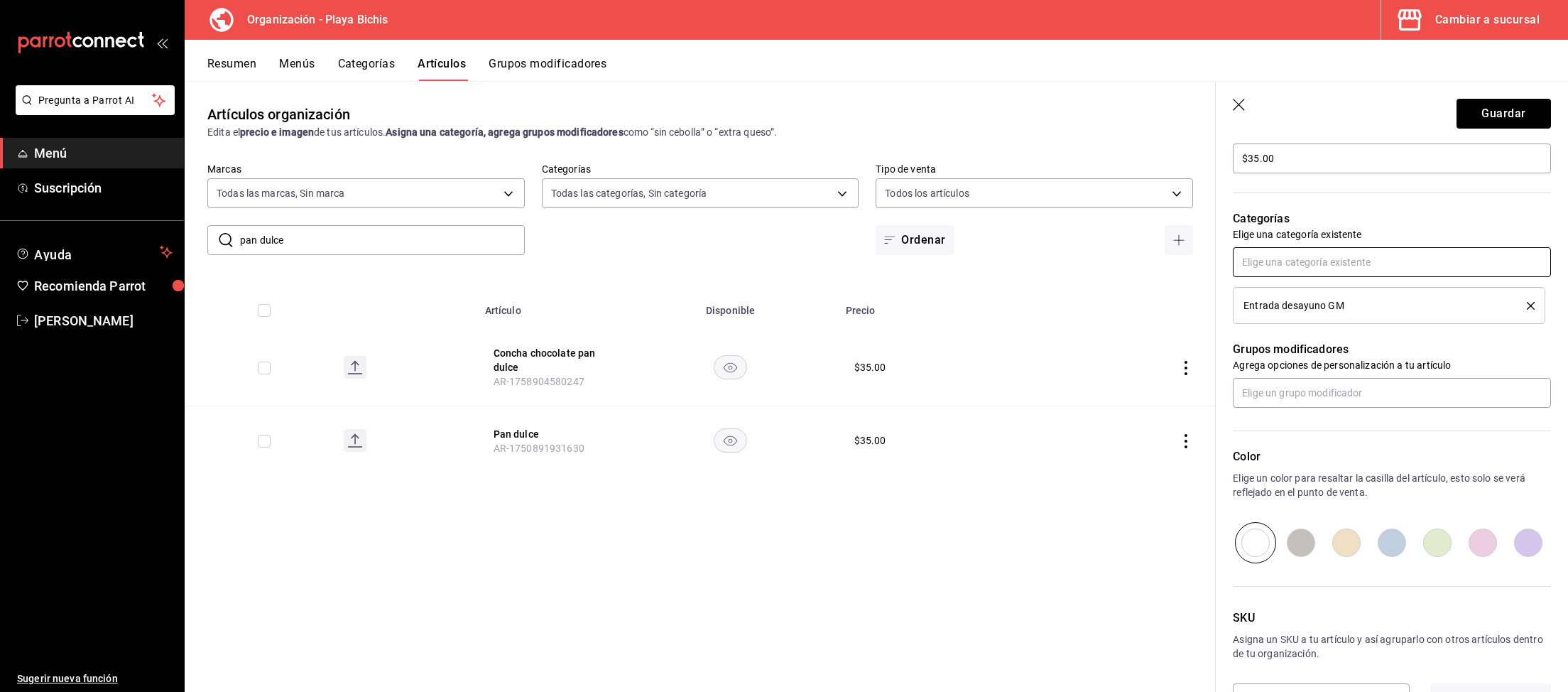
click at [1304, 266] on input "text" at bounding box center [1392, 262] width 318 height 30
type input "entrada"
click at [1316, 340] on li "Entradas desayuno SL" at bounding box center [1392, 342] width 318 height 23
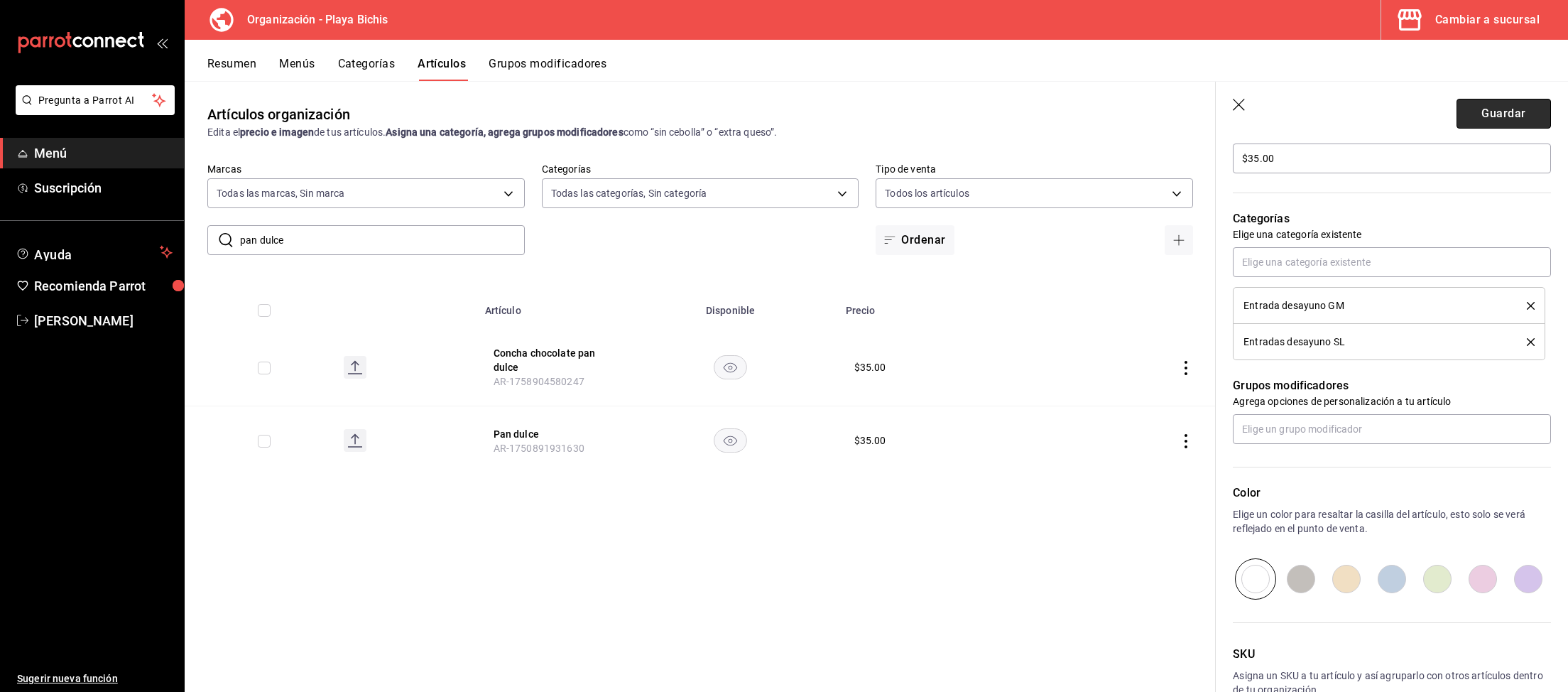
click at [1495, 120] on button "Guardar" at bounding box center [1504, 113] width 95 height 30
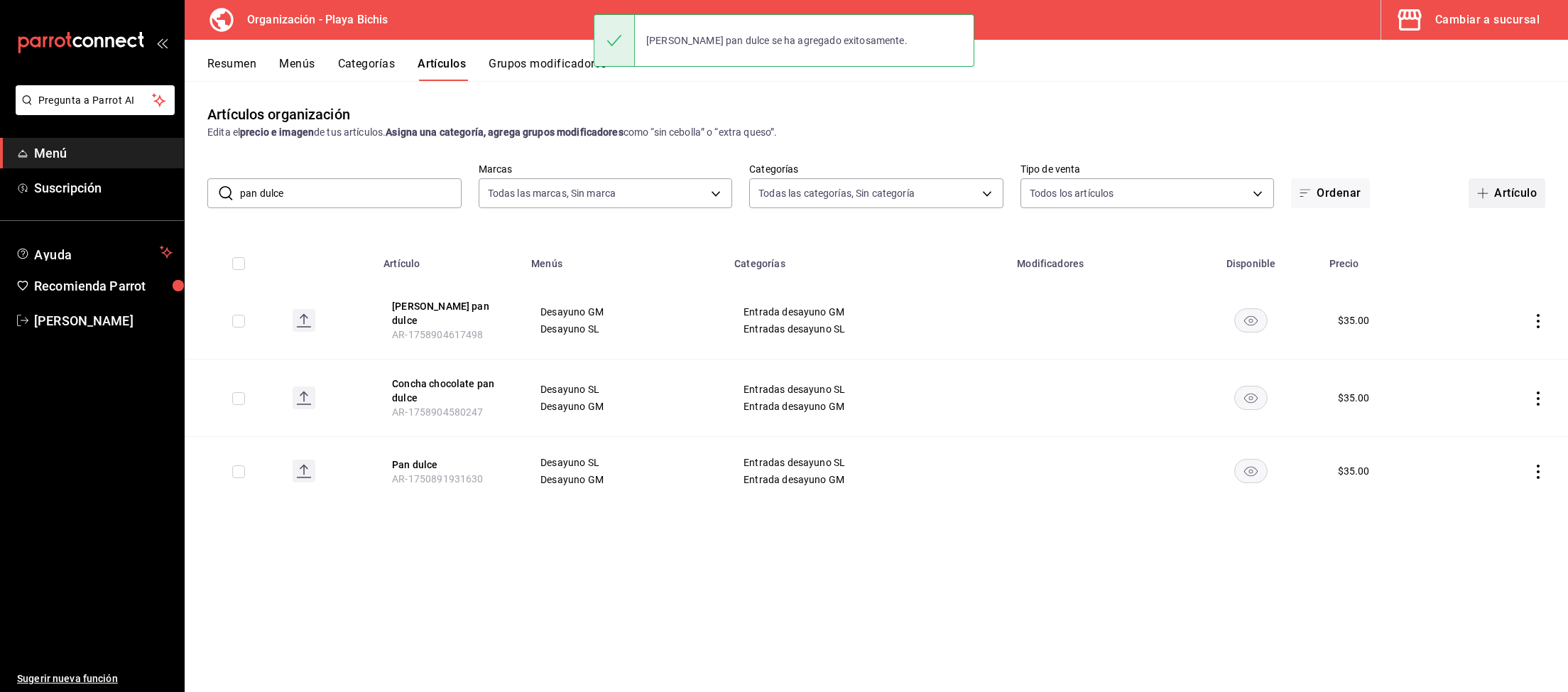
click at [1502, 199] on button "Artículo" at bounding box center [1506, 192] width 77 height 30
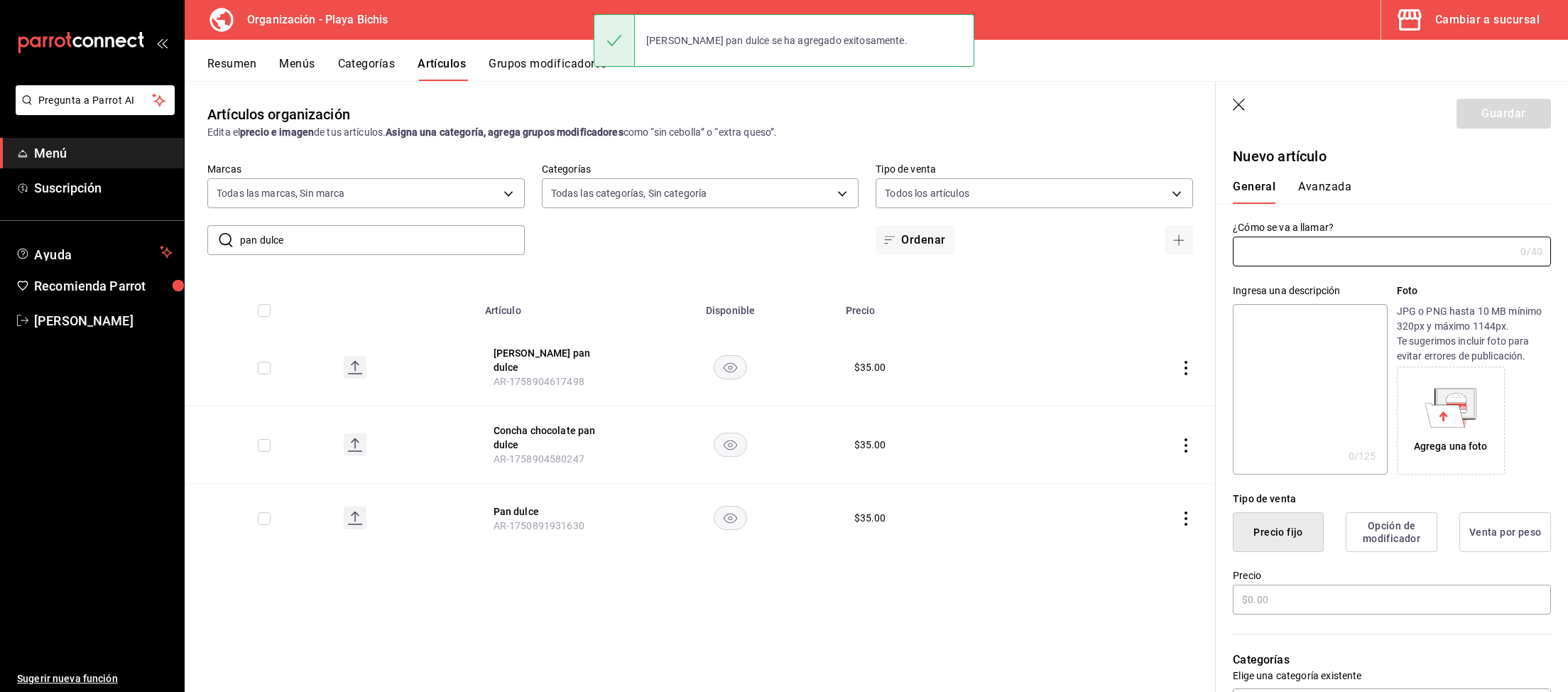
type input "AR-1758904649076"
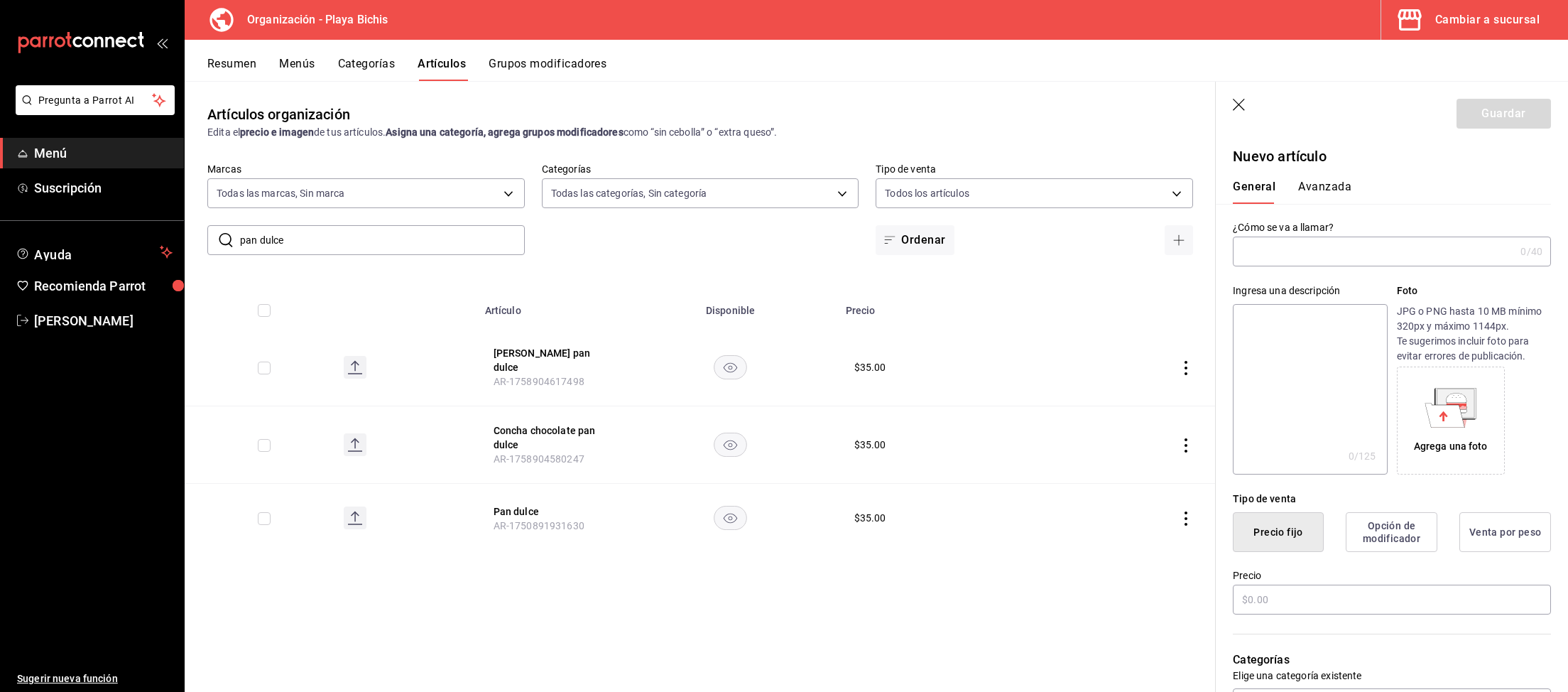
click at [1367, 251] on input "text" at bounding box center [1373, 251] width 281 height 29
type input "[PERSON_NAME] pan dulce"
click at [1295, 601] on input "text" at bounding box center [1392, 599] width 318 height 30
type input "$35.00"
click at [1340, 189] on button "Avanzada" at bounding box center [1325, 191] width 54 height 24
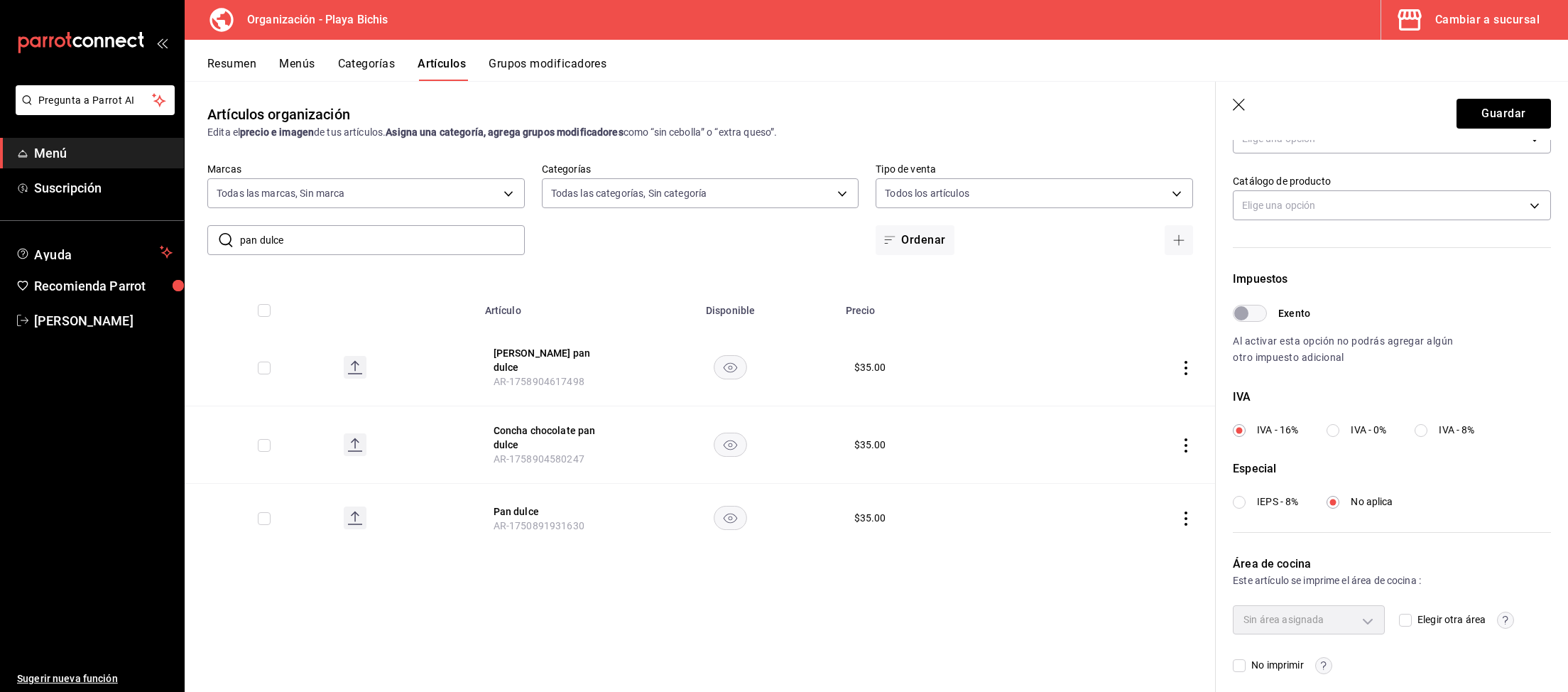
scroll to position [312, 0]
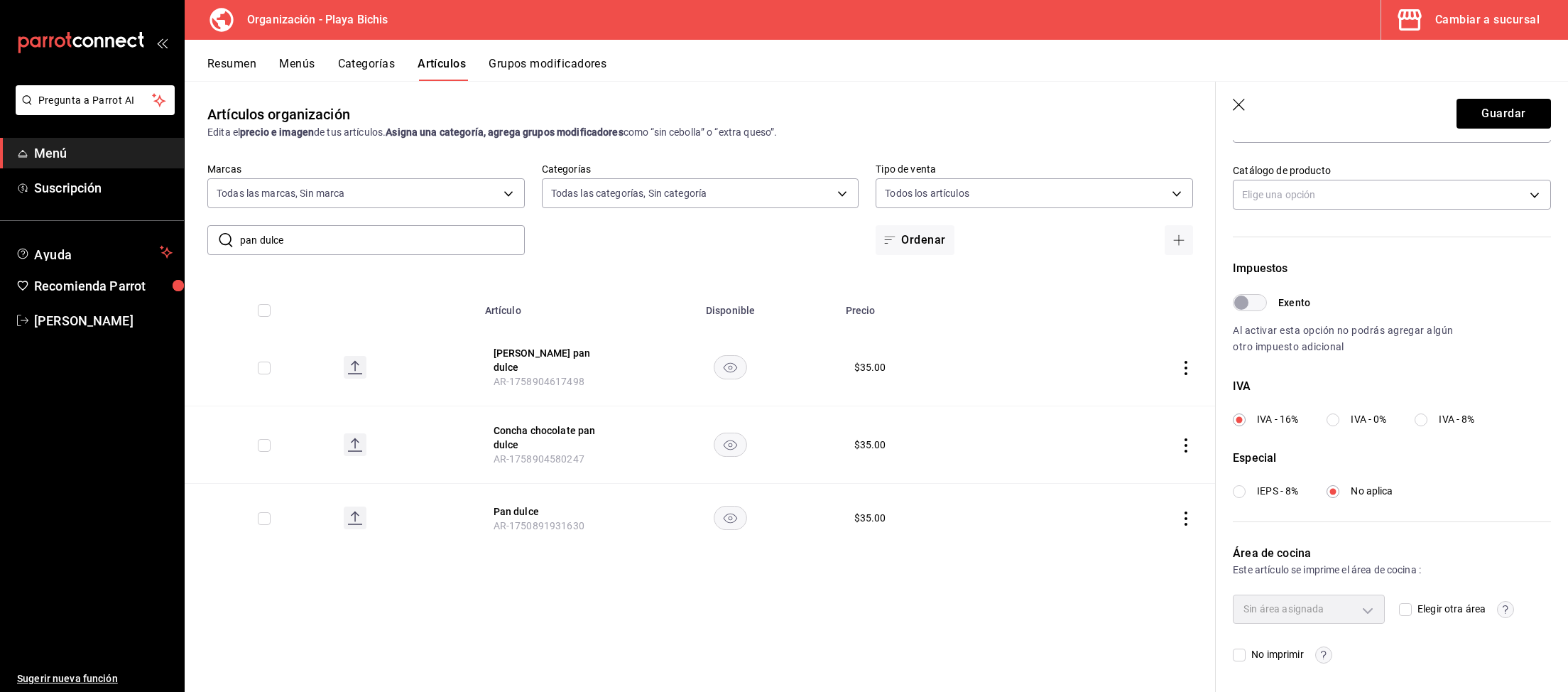
click at [1460, 412] on div "IVA IVA - 16% IVA - 0% IVA - 8%" at bounding box center [1392, 402] width 318 height 49
click at [1439, 415] on label "IVA - 8%" at bounding box center [1444, 419] width 60 height 15
click at [1427, 415] on input "IVA - 8%" at bounding box center [1421, 420] width 13 height 13
radio input "true"
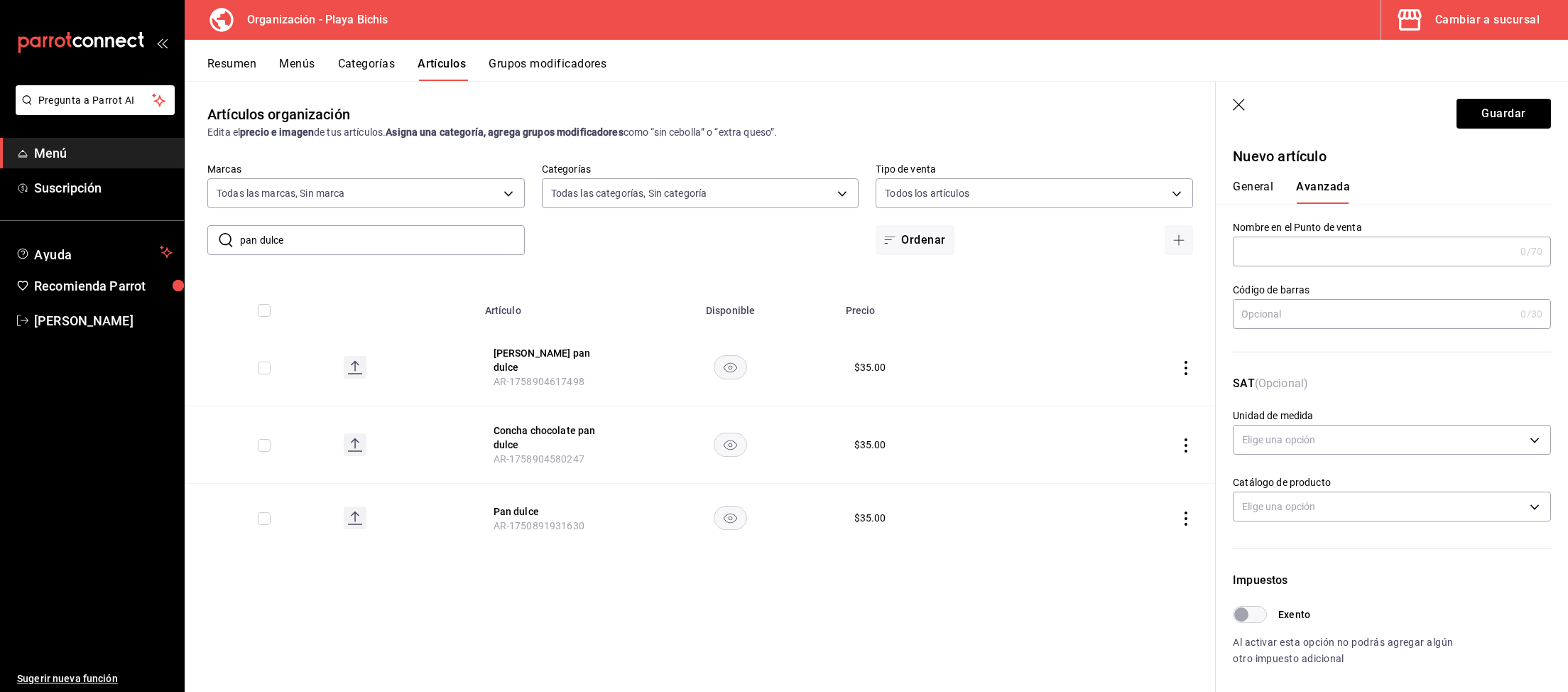
click at [1250, 185] on button "General" at bounding box center [1253, 191] width 40 height 24
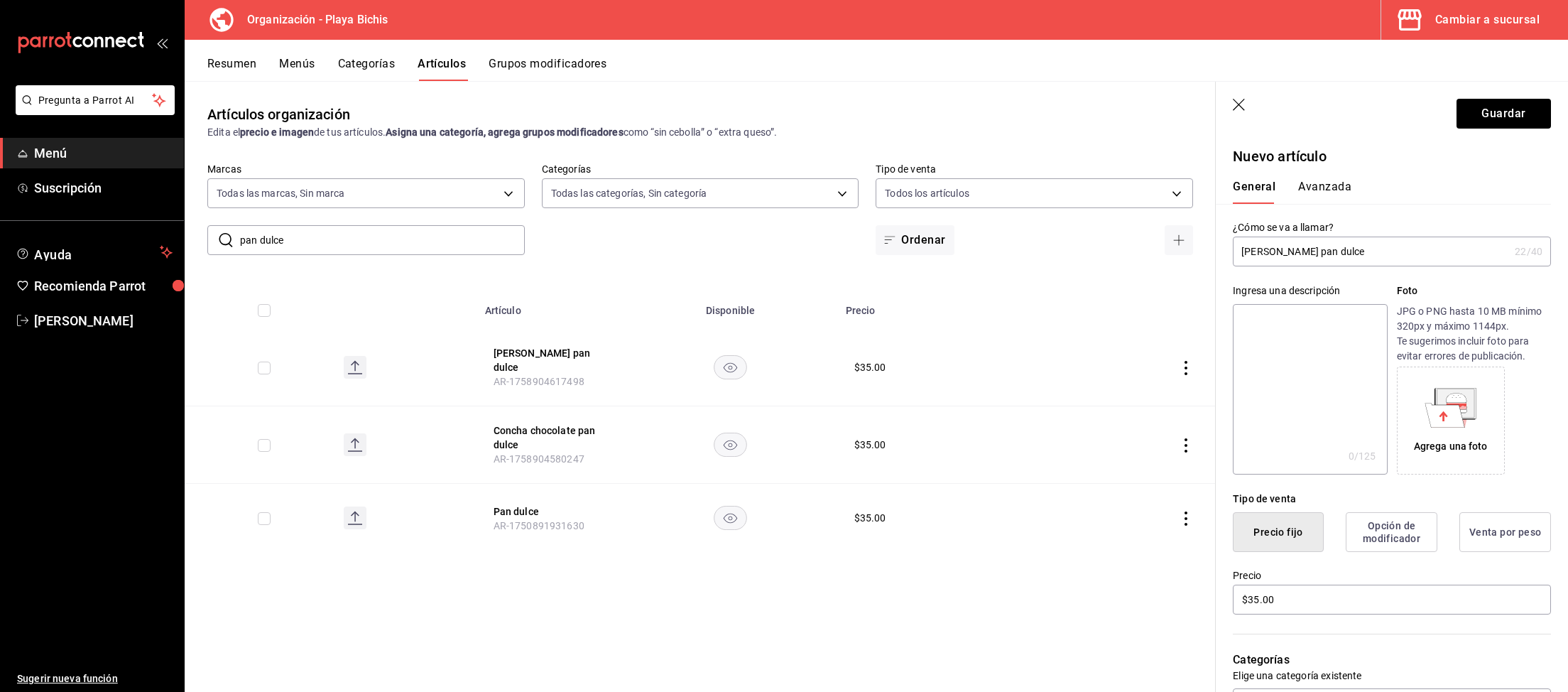
scroll to position [294, 0]
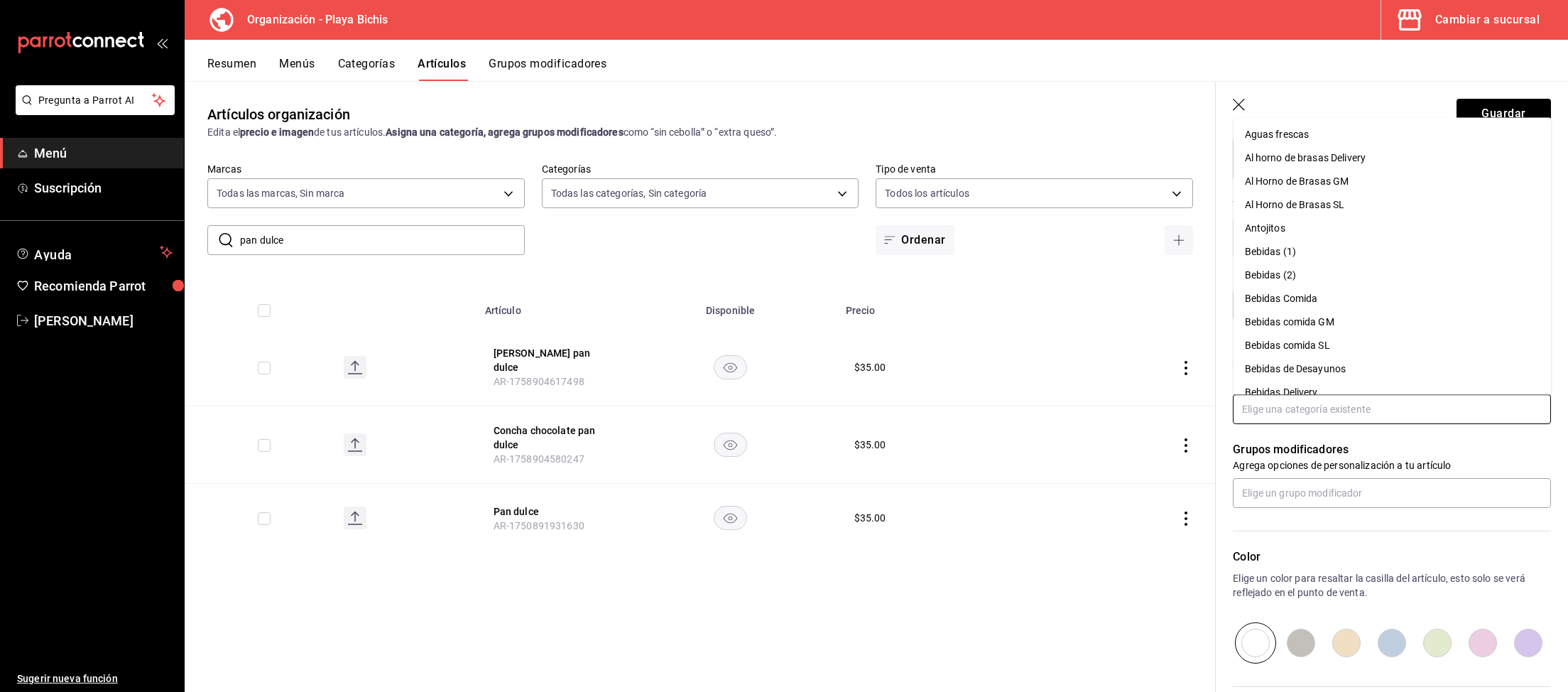
click at [1320, 401] on input "text" at bounding box center [1392, 409] width 318 height 30
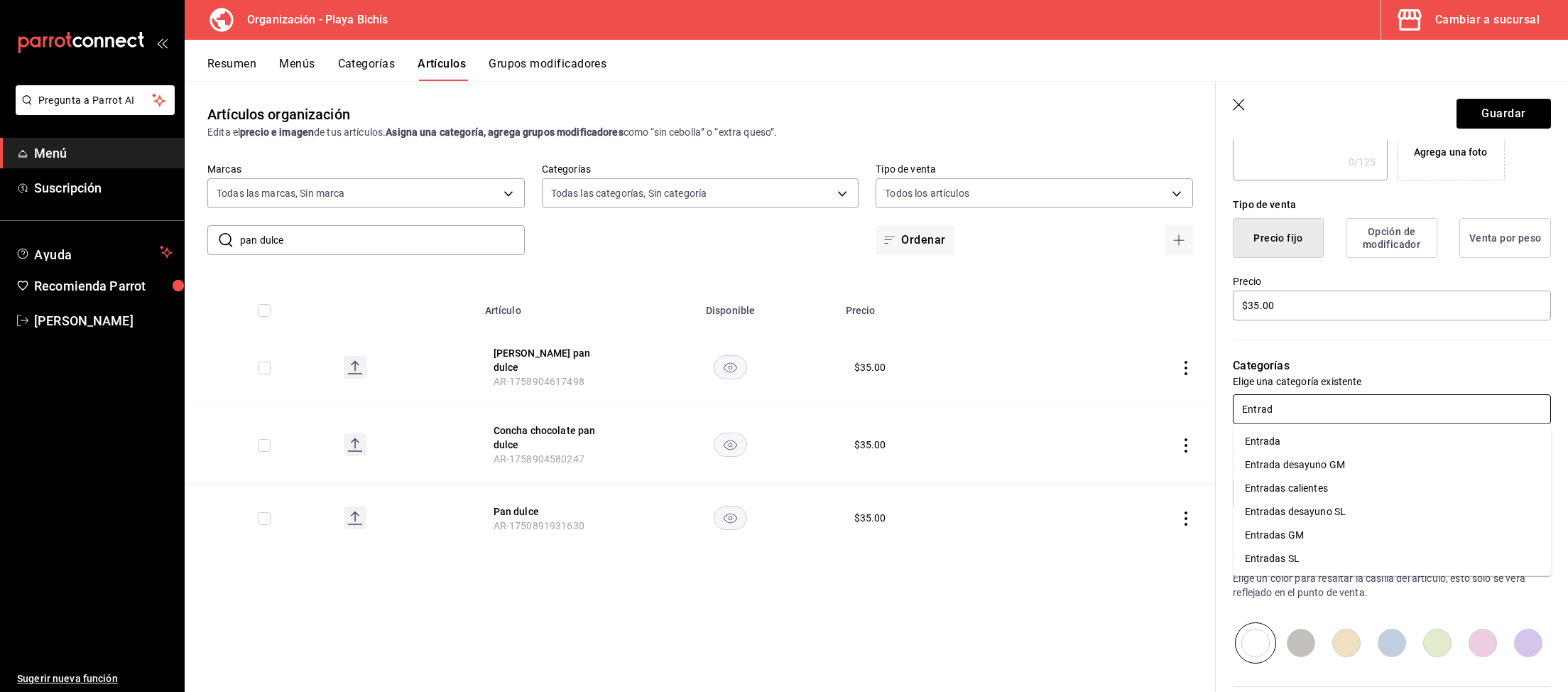
type input "Entrada"
click at [1344, 462] on li "Entrada desayuno GM" at bounding box center [1392, 465] width 318 height 23
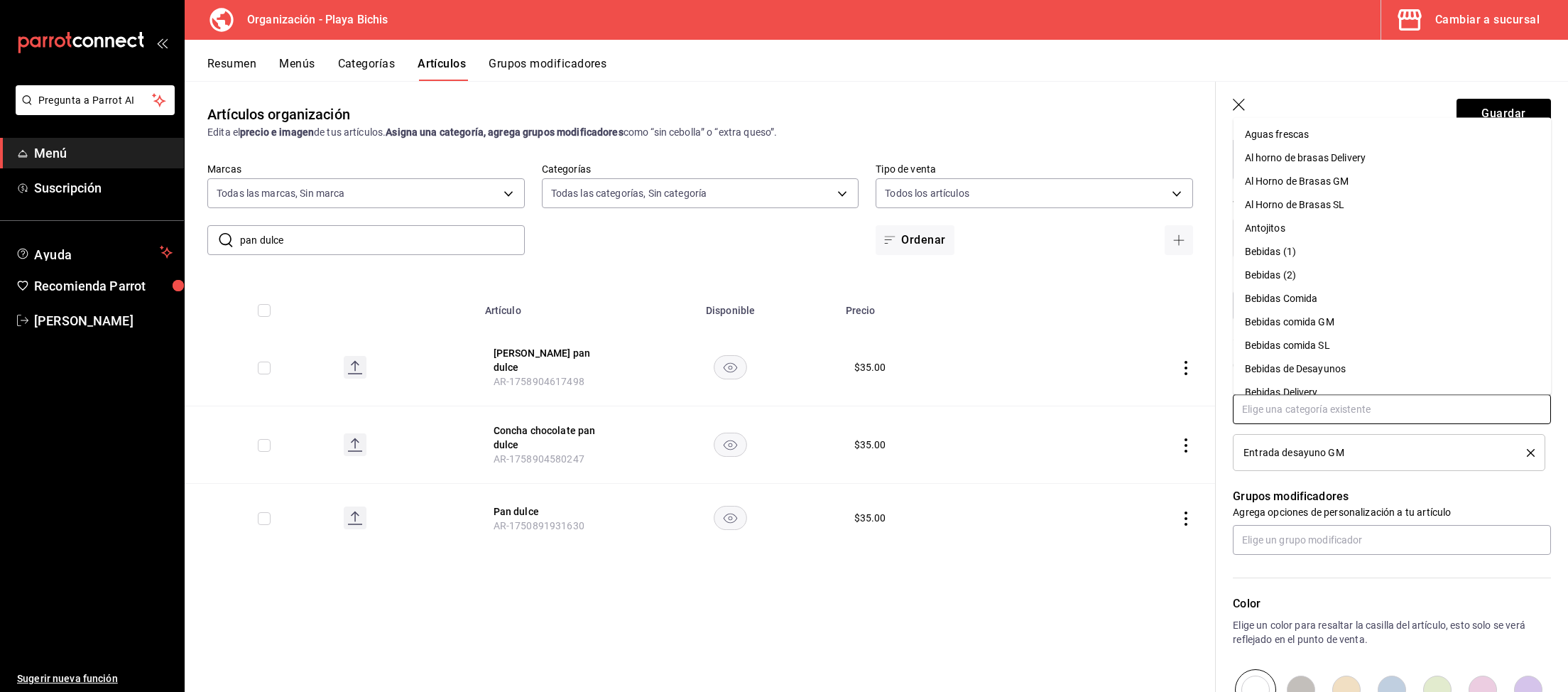
click at [1352, 412] on input "text" at bounding box center [1392, 409] width 318 height 30
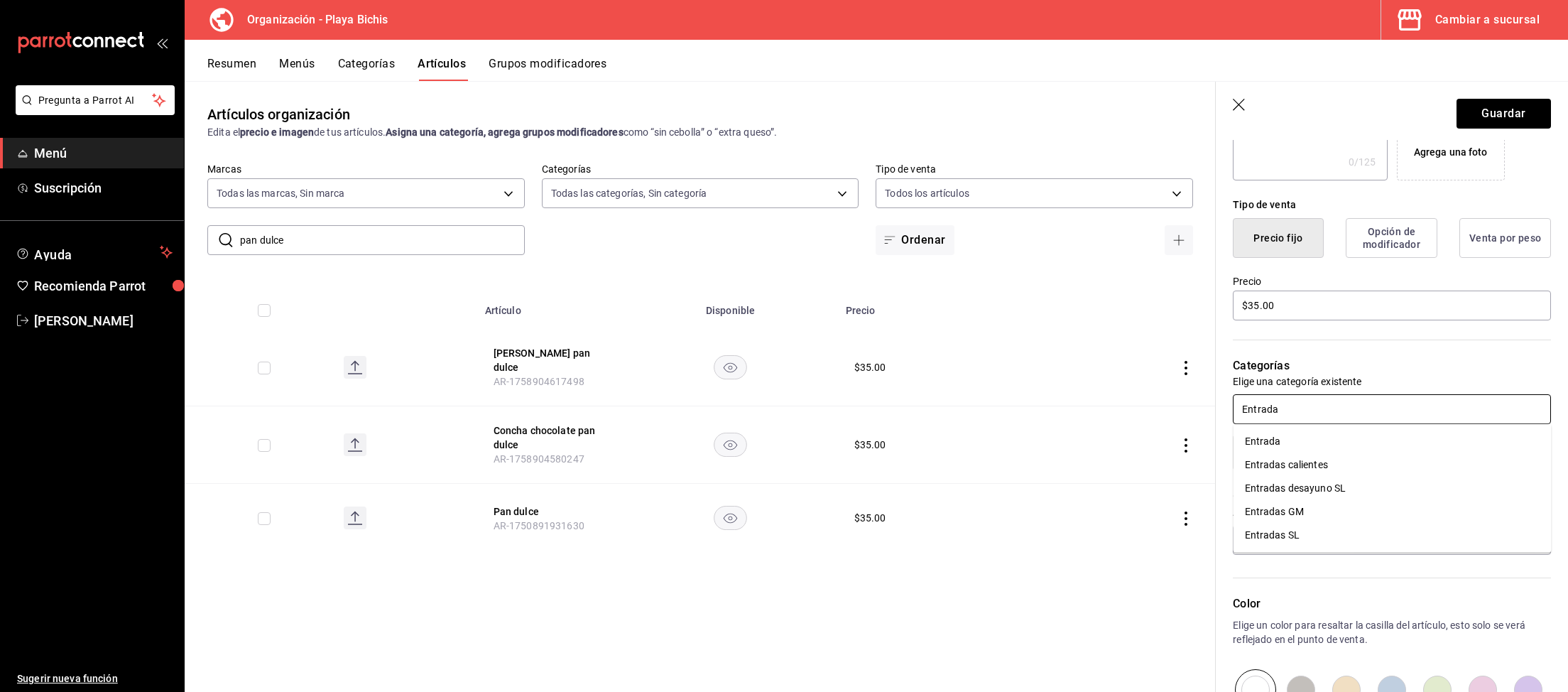
type input "Entrad"
click at [1363, 486] on li "Entradas desayuno SL" at bounding box center [1392, 488] width 318 height 23
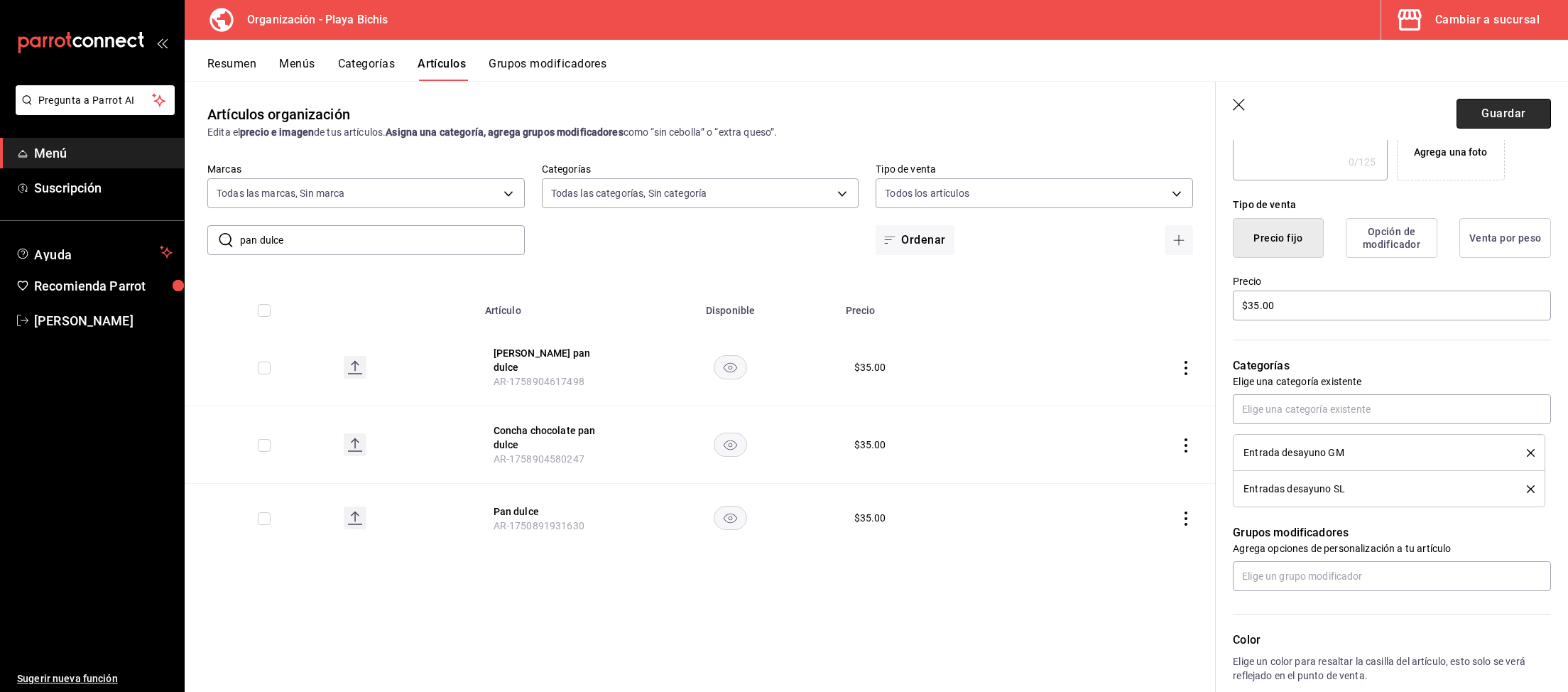
click at [1502, 116] on button "Guardar" at bounding box center [1504, 113] width 95 height 30
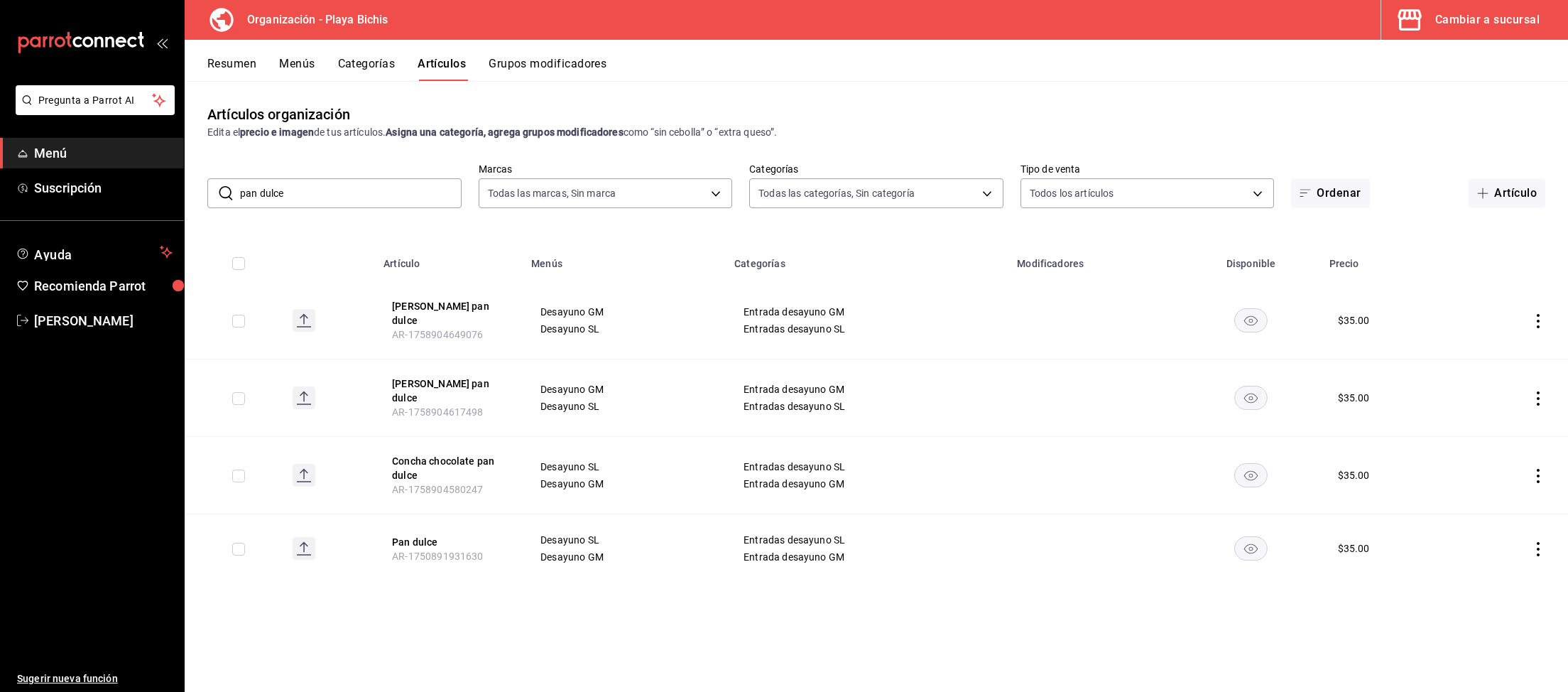
click at [1455, 19] on div "Cambiar a sucursal" at bounding box center [1487, 20] width 105 height 20
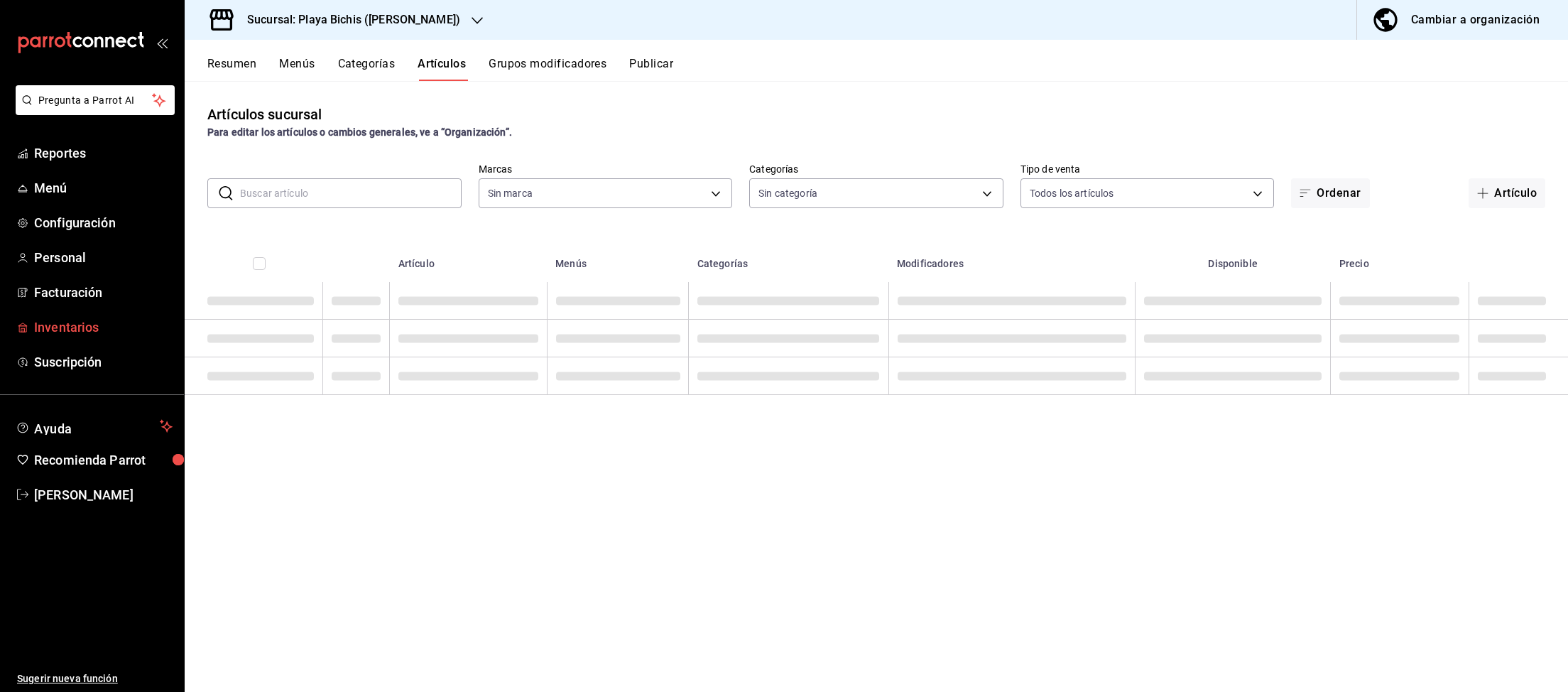
click at [54, 323] on span "Inventarios" at bounding box center [103, 326] width 138 height 19
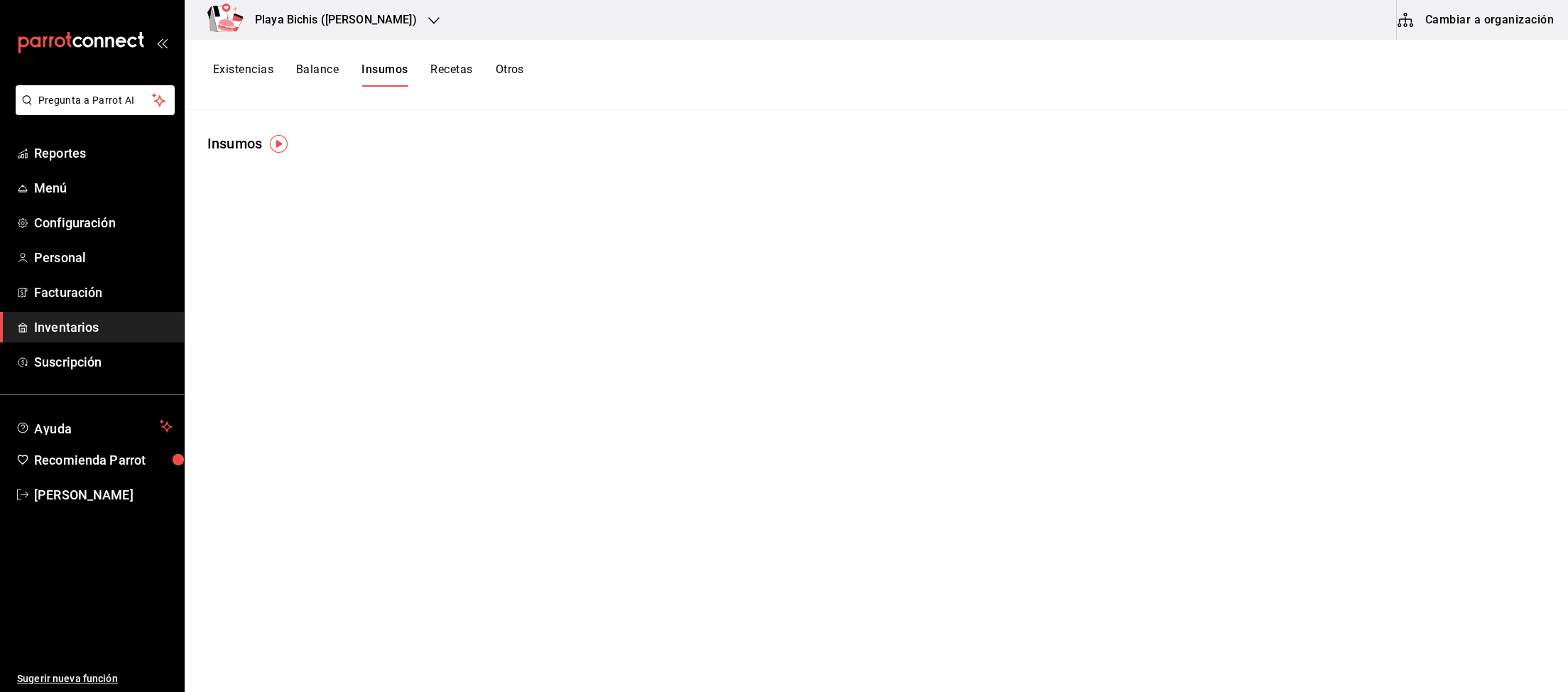
click at [1471, 21] on button "Cambiar a organización" at bounding box center [1476, 20] width 160 height 40
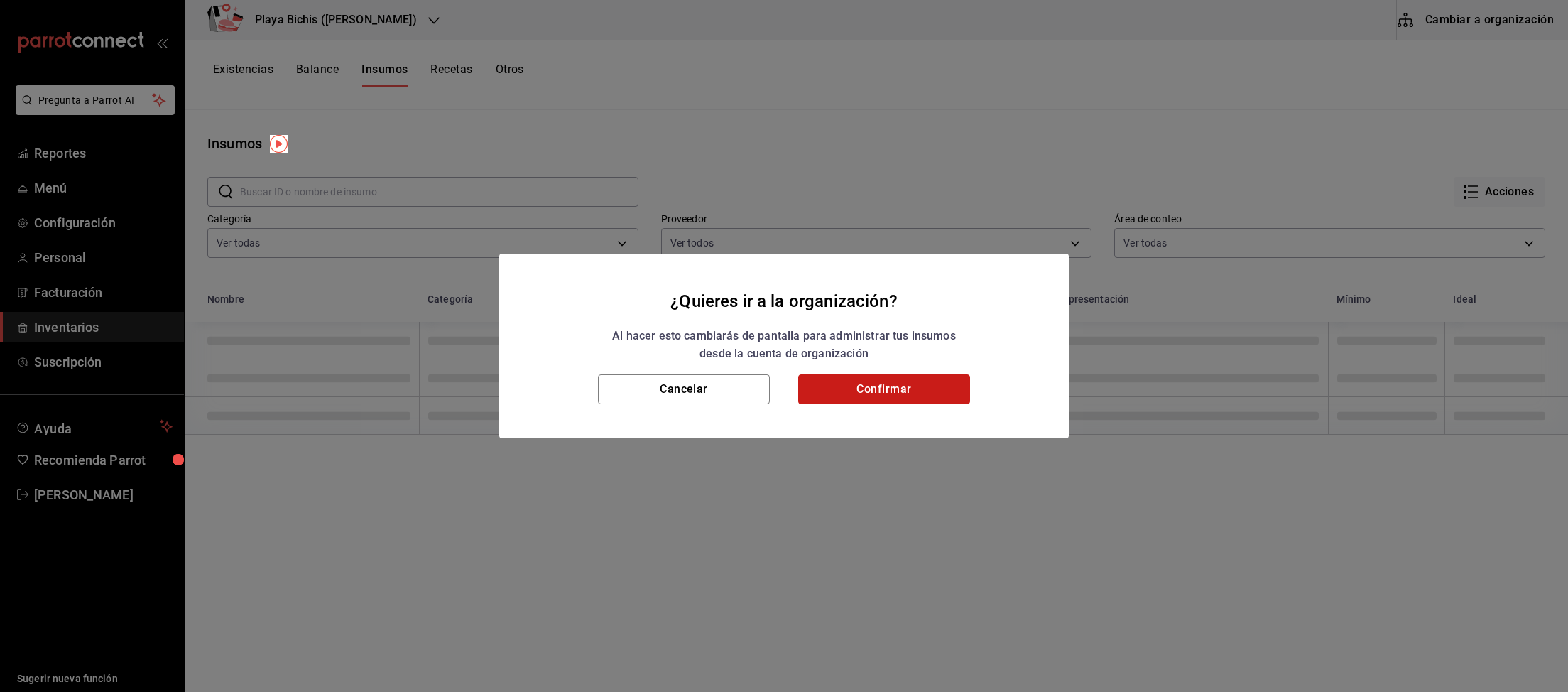
click at [834, 380] on button "Confirmar" at bounding box center [884, 389] width 172 height 30
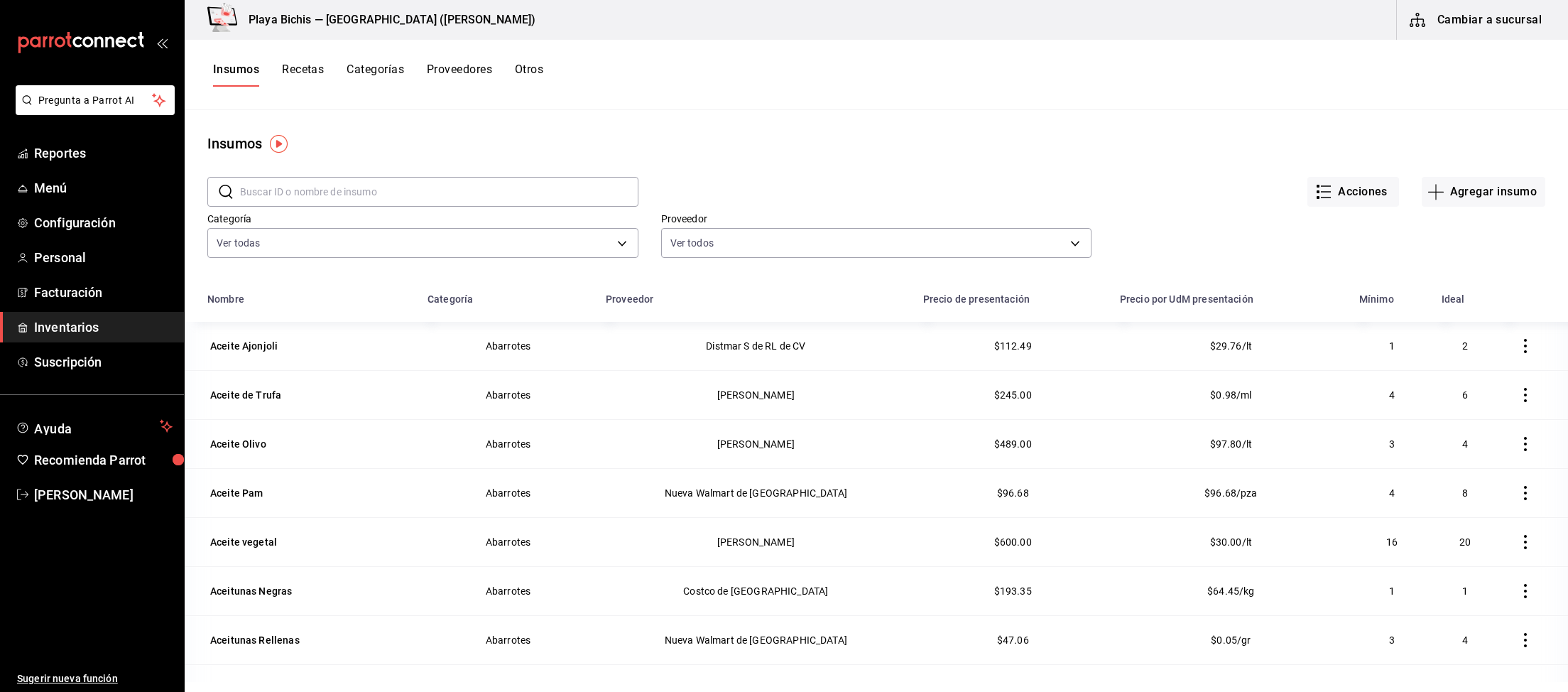
click at [309, 74] on button "Recetas" at bounding box center [302, 74] width 42 height 24
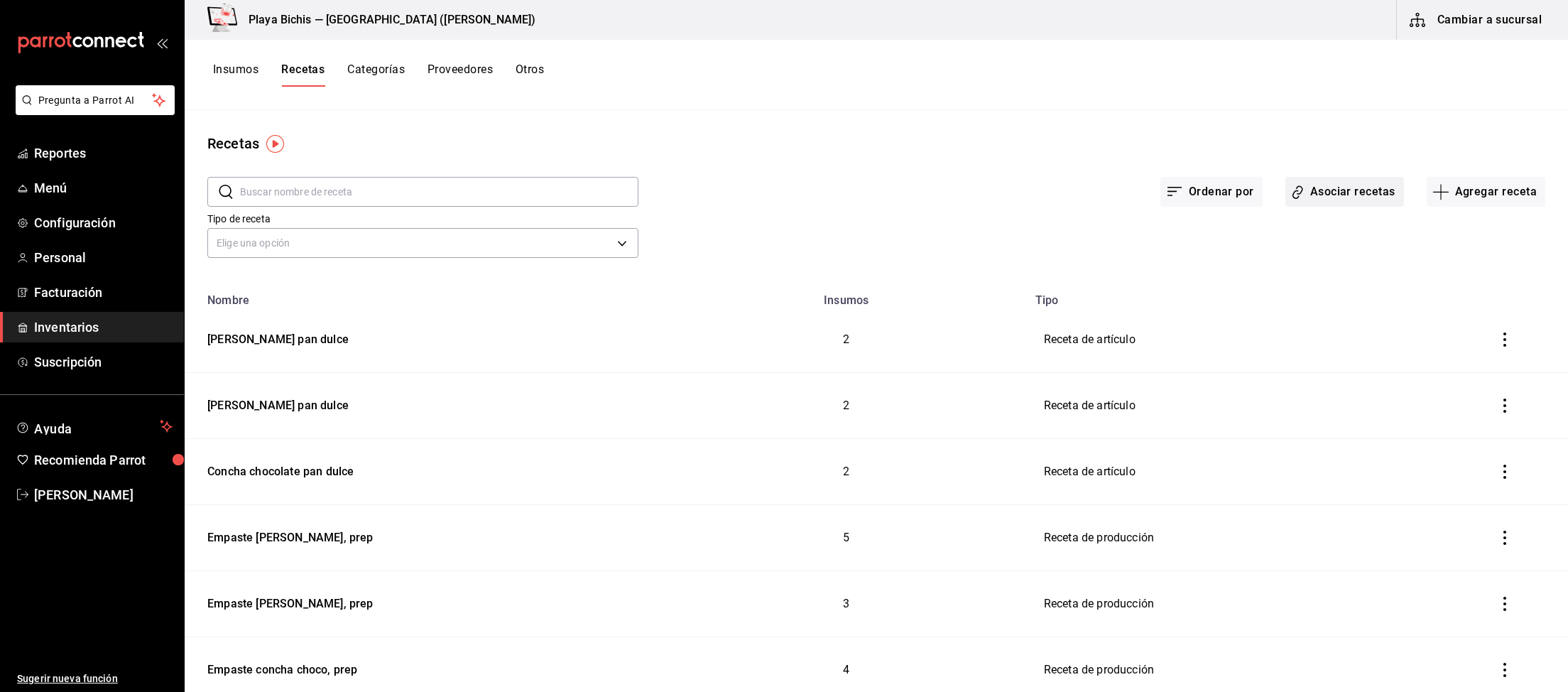
click at [1350, 201] on button "Asociar recetas" at bounding box center [1344, 191] width 119 height 30
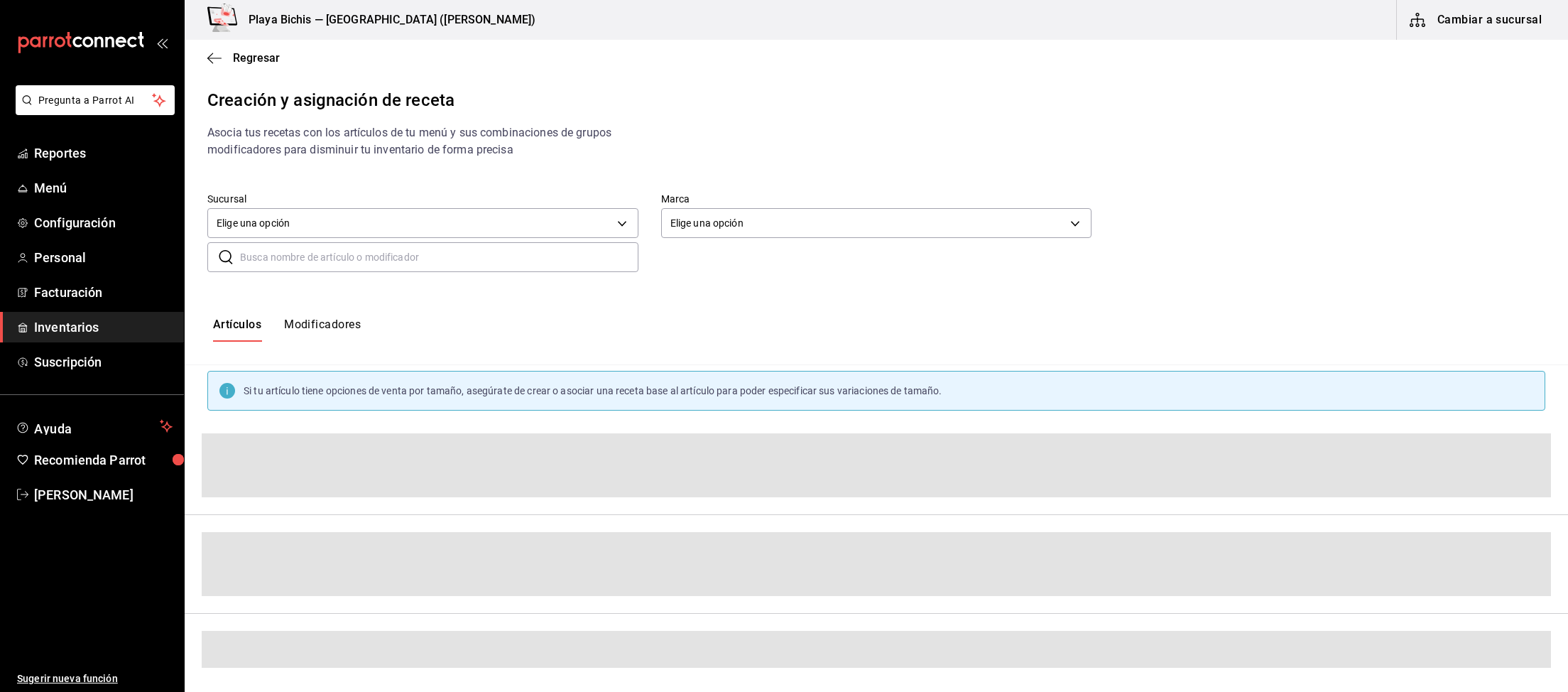
click at [327, 257] on input "text" at bounding box center [440, 257] width 398 height 29
paste input "[PERSON_NAME] pan dulce"
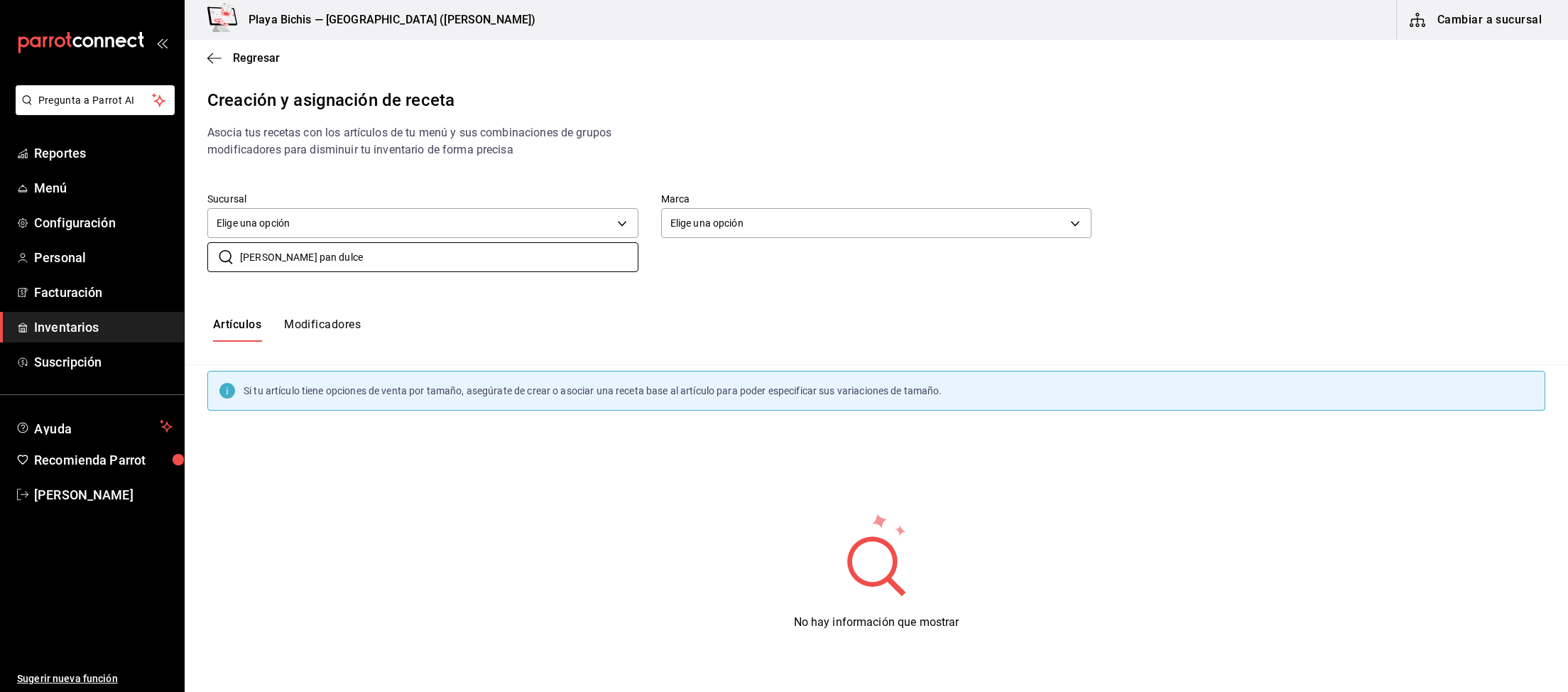
drag, startPoint x: 278, startPoint y: 257, endPoint x: 431, endPoint y: 274, distance: 153.9
click at [431, 272] on input "[PERSON_NAME] pan dulce" at bounding box center [440, 257] width 398 height 29
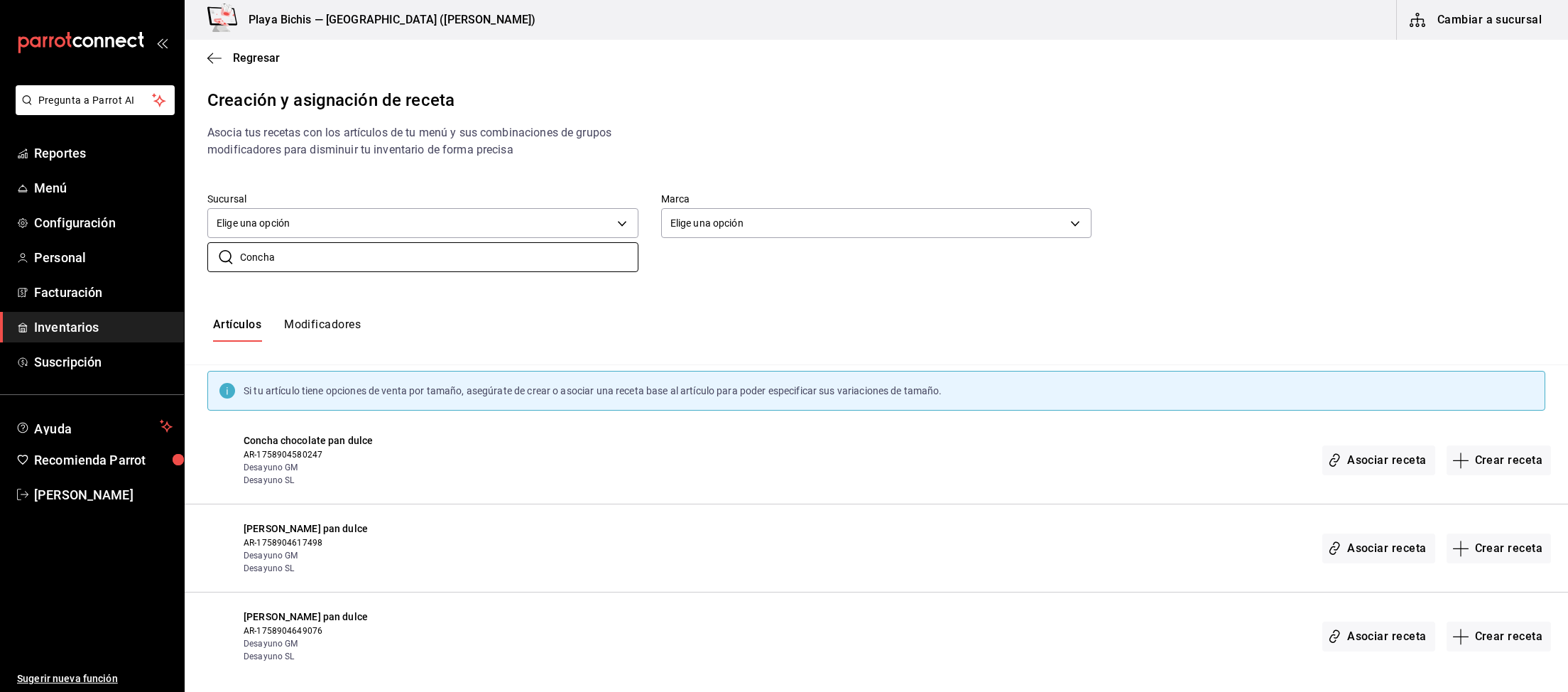
scroll to position [13, 0]
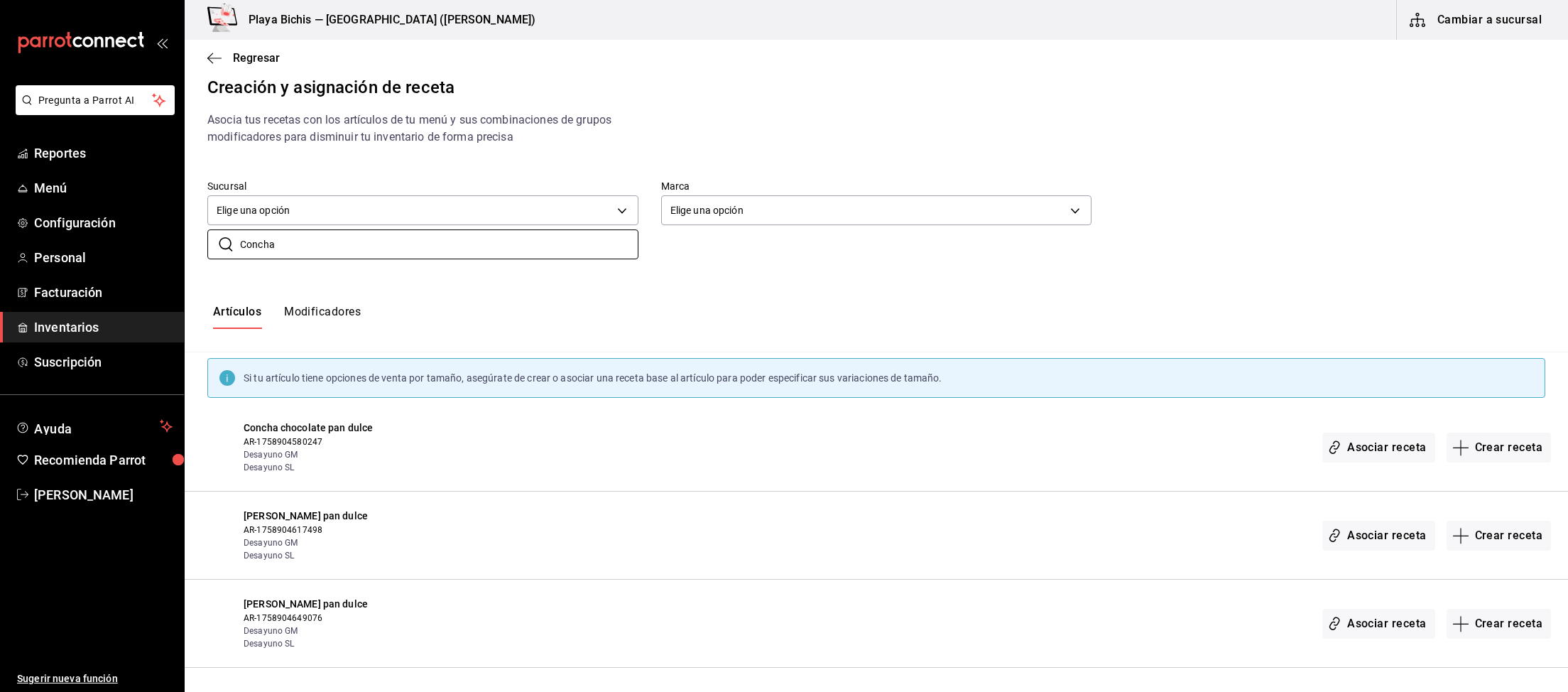
type input "Concha"
drag, startPoint x: 402, startPoint y: 424, endPoint x: 243, endPoint y: 426, distance: 159.0
click at [243, 426] on div "Concha chocolate pan dulce AR-1758904580247 Desayuno GM Desayuno SL Asociar rec…" at bounding box center [876, 447] width 1383 height 89
copy span "Concha chocolate pan dulce"
click at [1408, 450] on button "Asociar receta" at bounding box center [1379, 447] width 113 height 30
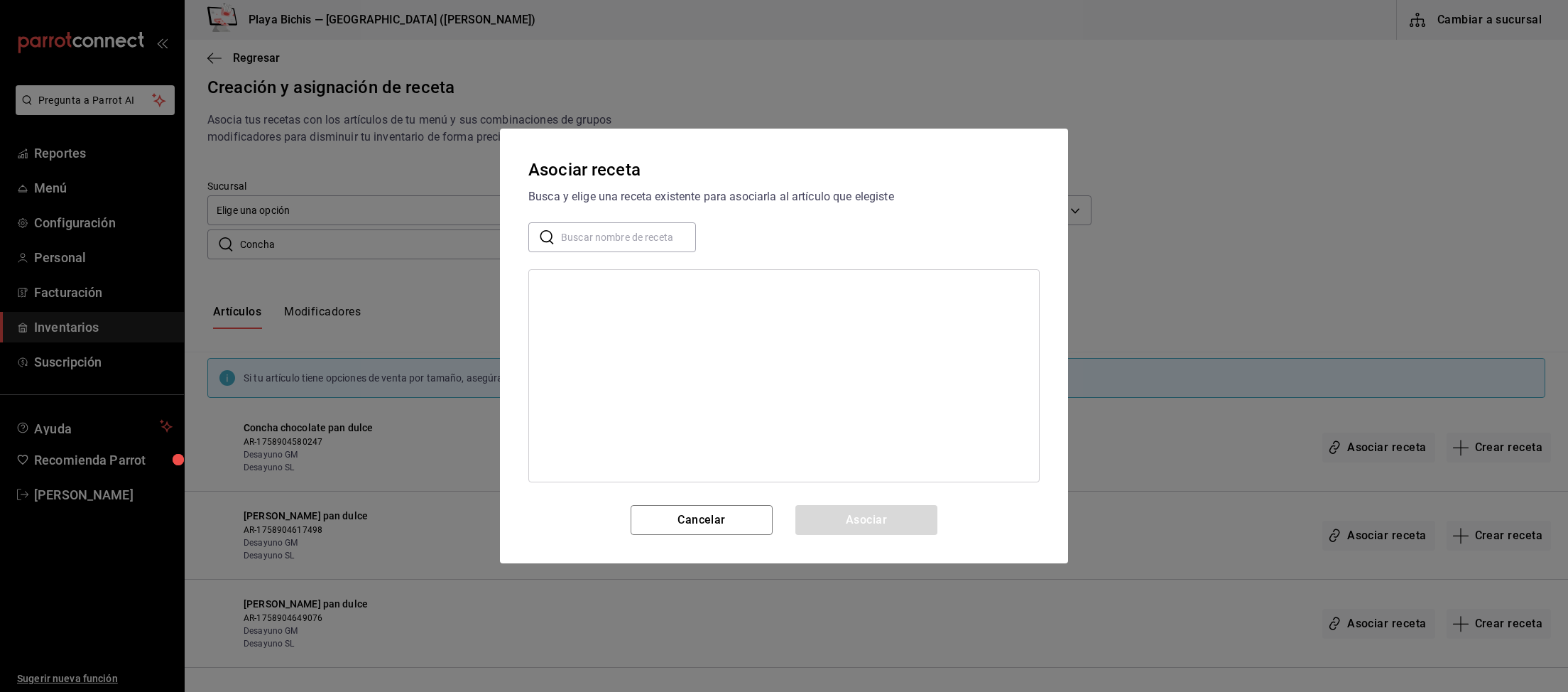
click at [580, 233] on input "text" at bounding box center [628, 238] width 135 height 29
paste input "Concha chocolate pan dulce"
type input "Concha chocolate pan dulce"
click at [662, 300] on div "Concha chocolate pan dulce" at bounding box center [784, 288] width 510 height 26
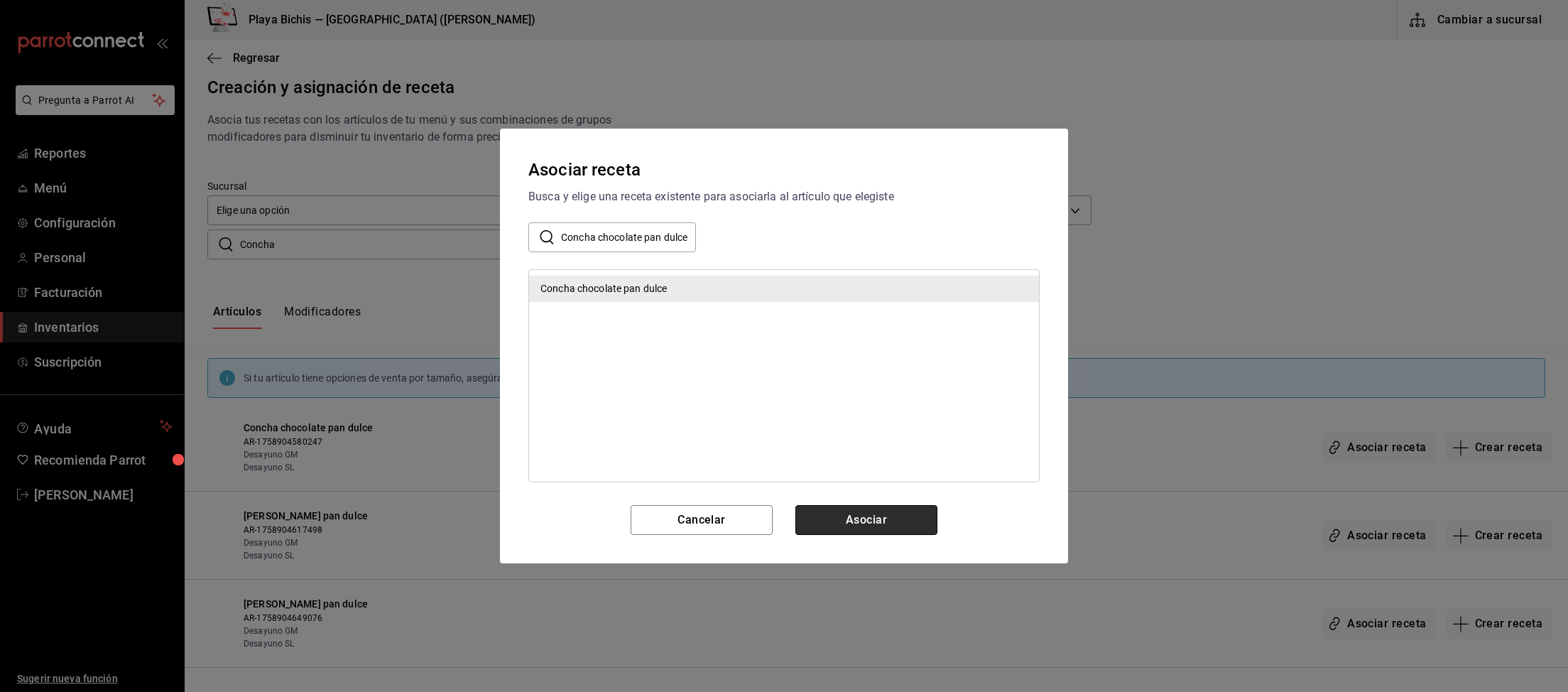
click at [866, 519] on button "Asociar" at bounding box center [866, 519] width 142 height 30
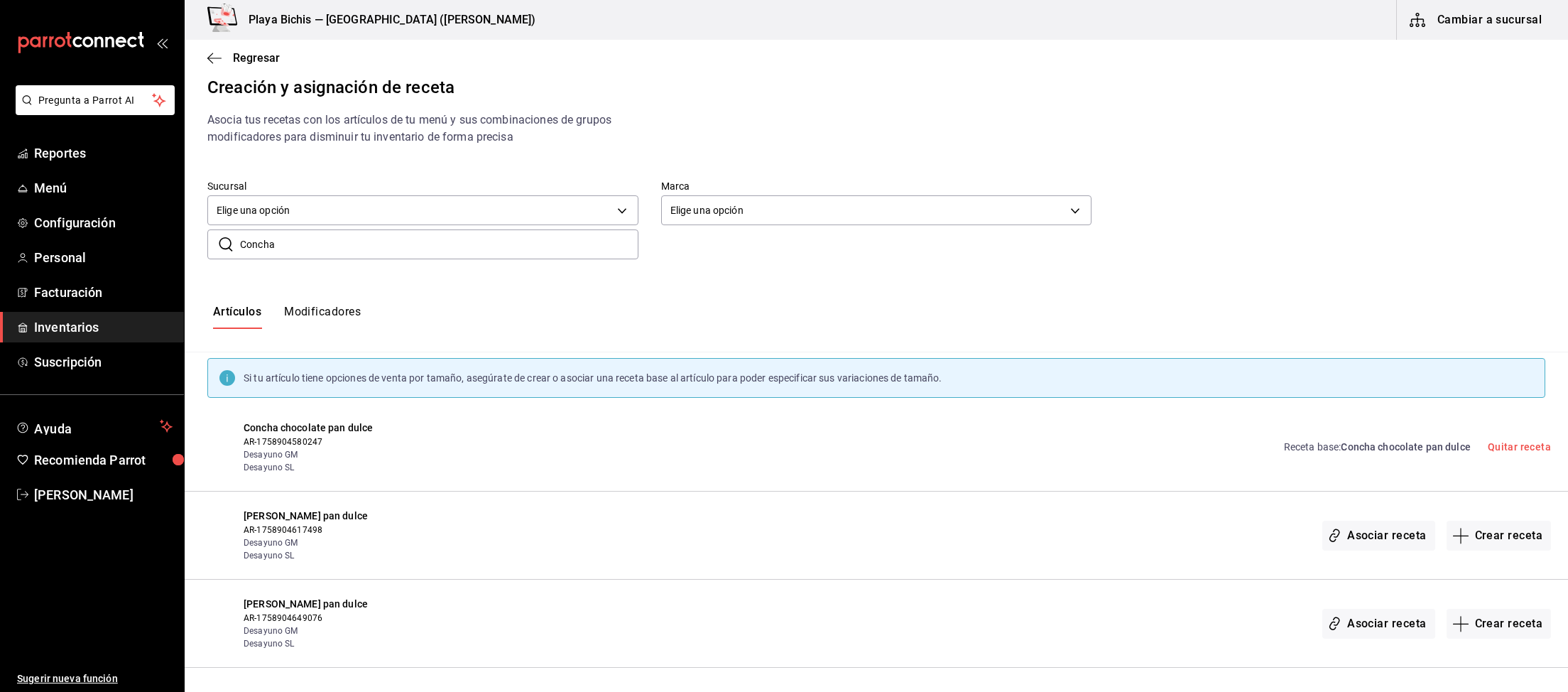
drag, startPoint x: 392, startPoint y: 517, endPoint x: 217, endPoint y: 515, distance: 175.0
click at [217, 515] on div "Concha frutos rojos pan dulce AR-1758904617498 Desayuno GM Desayuno SL Asociar …" at bounding box center [876, 536] width 1383 height 89
copy div "[PERSON_NAME] pan dulce"
click at [1397, 545] on button "Asociar receta" at bounding box center [1379, 535] width 113 height 30
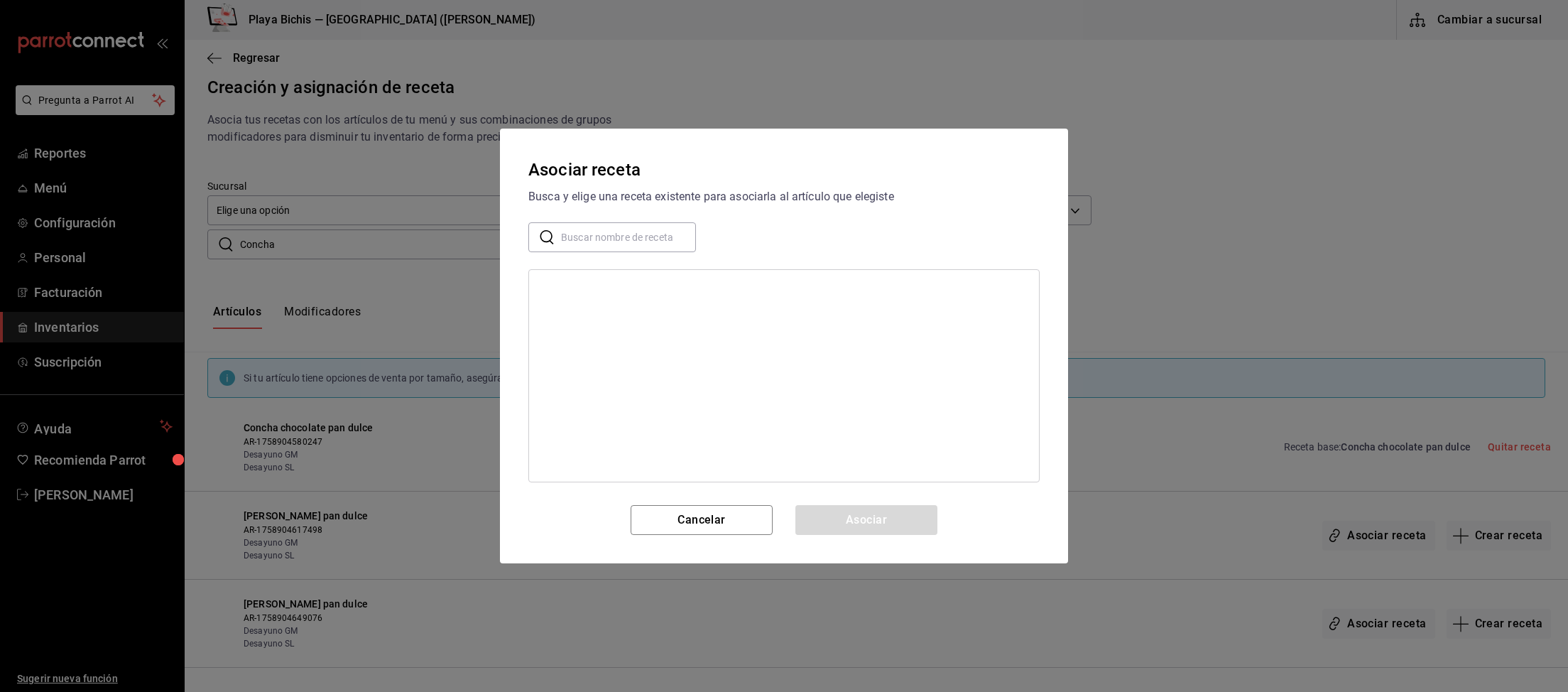
click at [627, 254] on div "Asociar receta Busca y elige una receta existente para asociarla al artículo qu…" at bounding box center [784, 346] width 568 height 435
click at [641, 240] on input "text" at bounding box center [628, 238] width 135 height 29
paste input "[PERSON_NAME] pan dulce"
type input "[PERSON_NAME] pan dulce"
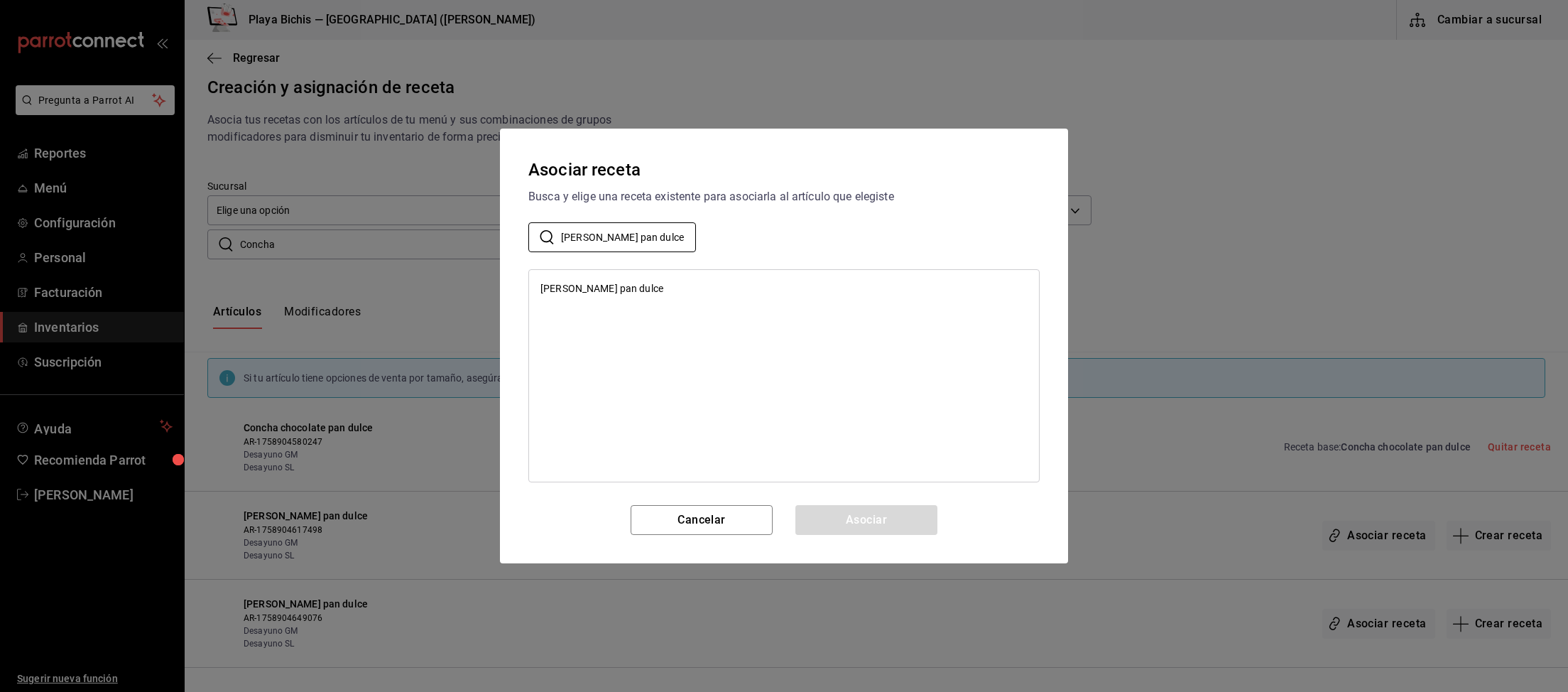
click at [650, 285] on div "[PERSON_NAME] pan dulce" at bounding box center [601, 289] width 122 height 15
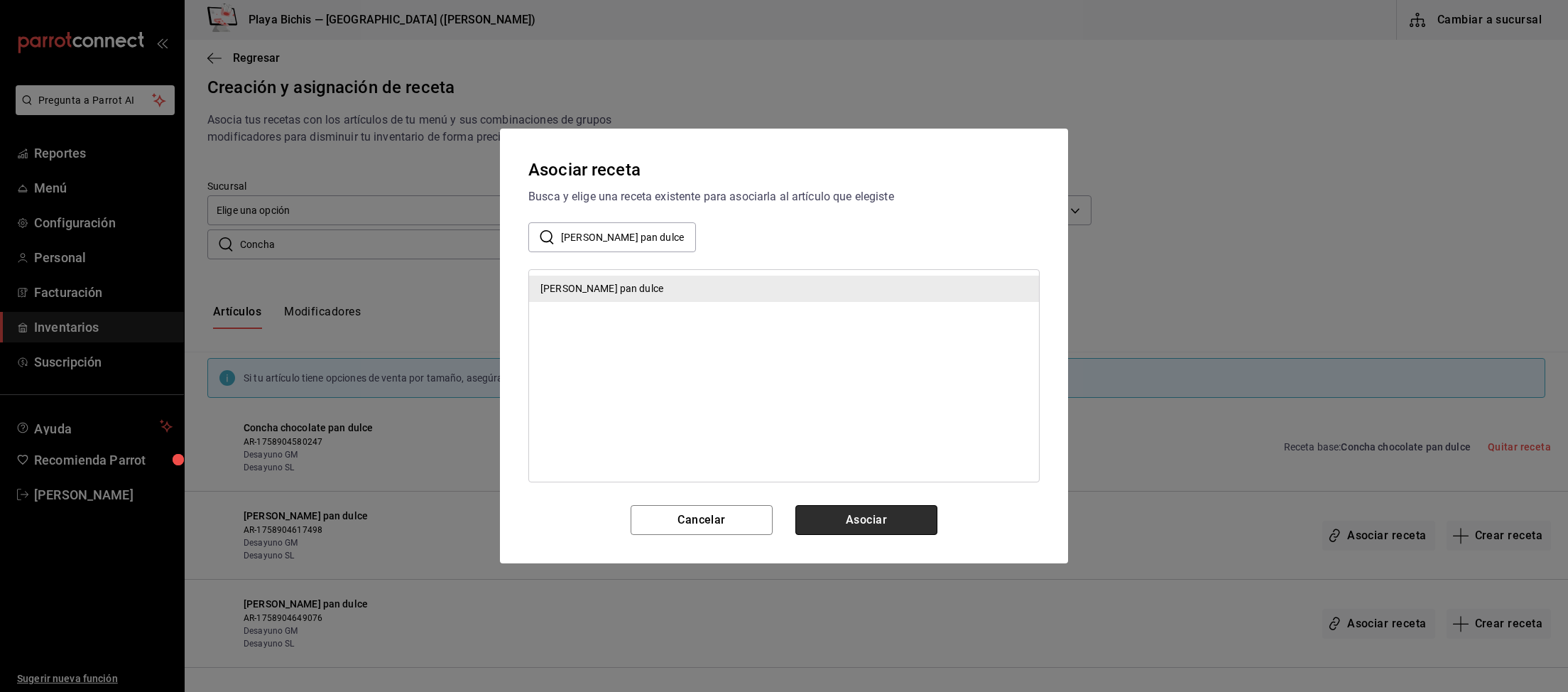
click at [896, 518] on button "Asociar" at bounding box center [866, 519] width 142 height 30
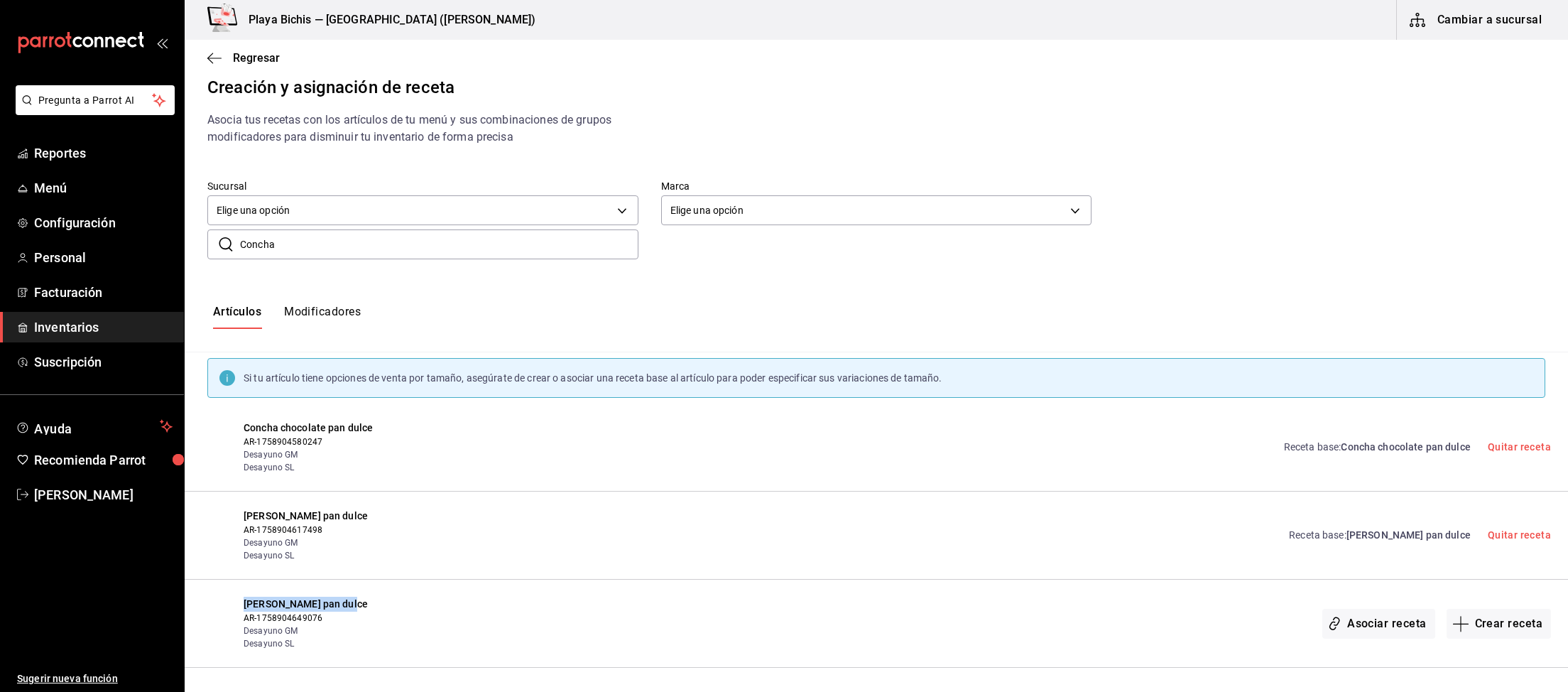
drag, startPoint x: 356, startPoint y: 605, endPoint x: 191, endPoint y: 601, distance: 165.0
click at [191, 601] on div "Concha coco pan dulce AR-1758904649076 Desayuno GM Desayuno SL Asociar receta C…" at bounding box center [876, 623] width 1383 height 89
copy div "[PERSON_NAME] pan dulce"
click at [1367, 625] on button "Asociar receta" at bounding box center [1379, 623] width 113 height 30
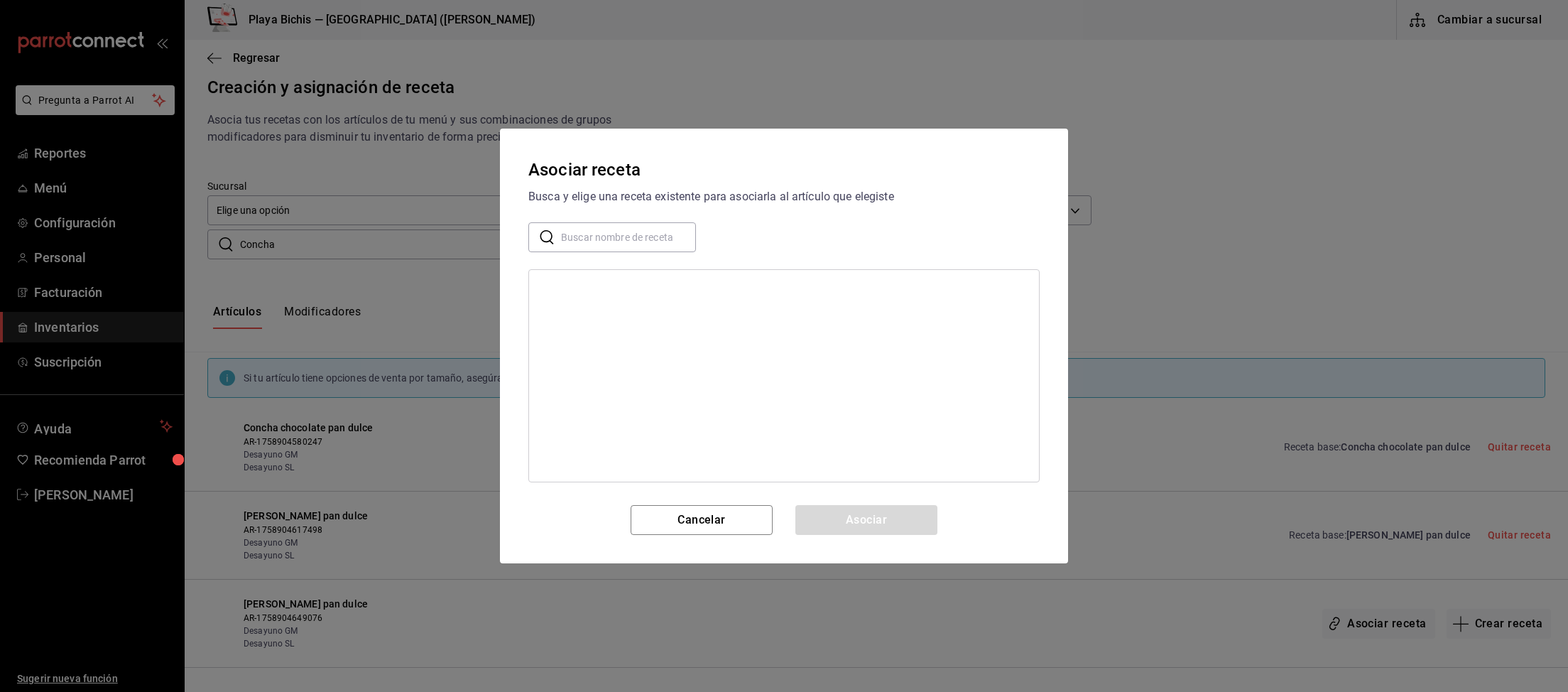
click at [664, 238] on input "text" at bounding box center [628, 238] width 135 height 29
paste input "[PERSON_NAME] pan dulce"
type input "[PERSON_NAME] pan dulce"
click at [605, 286] on div "[PERSON_NAME] pan dulce" at bounding box center [601, 289] width 122 height 15
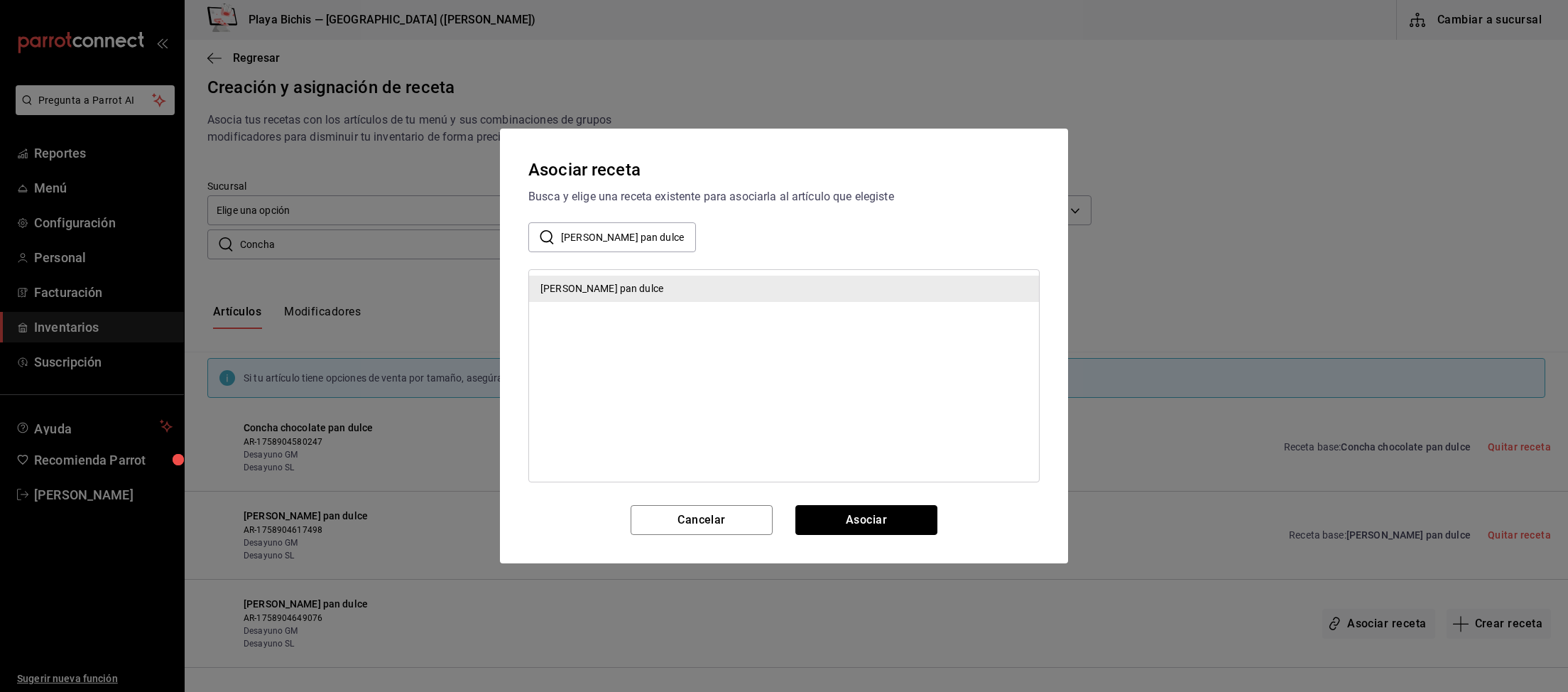
click at [860, 511] on button "Asociar" at bounding box center [866, 519] width 142 height 30
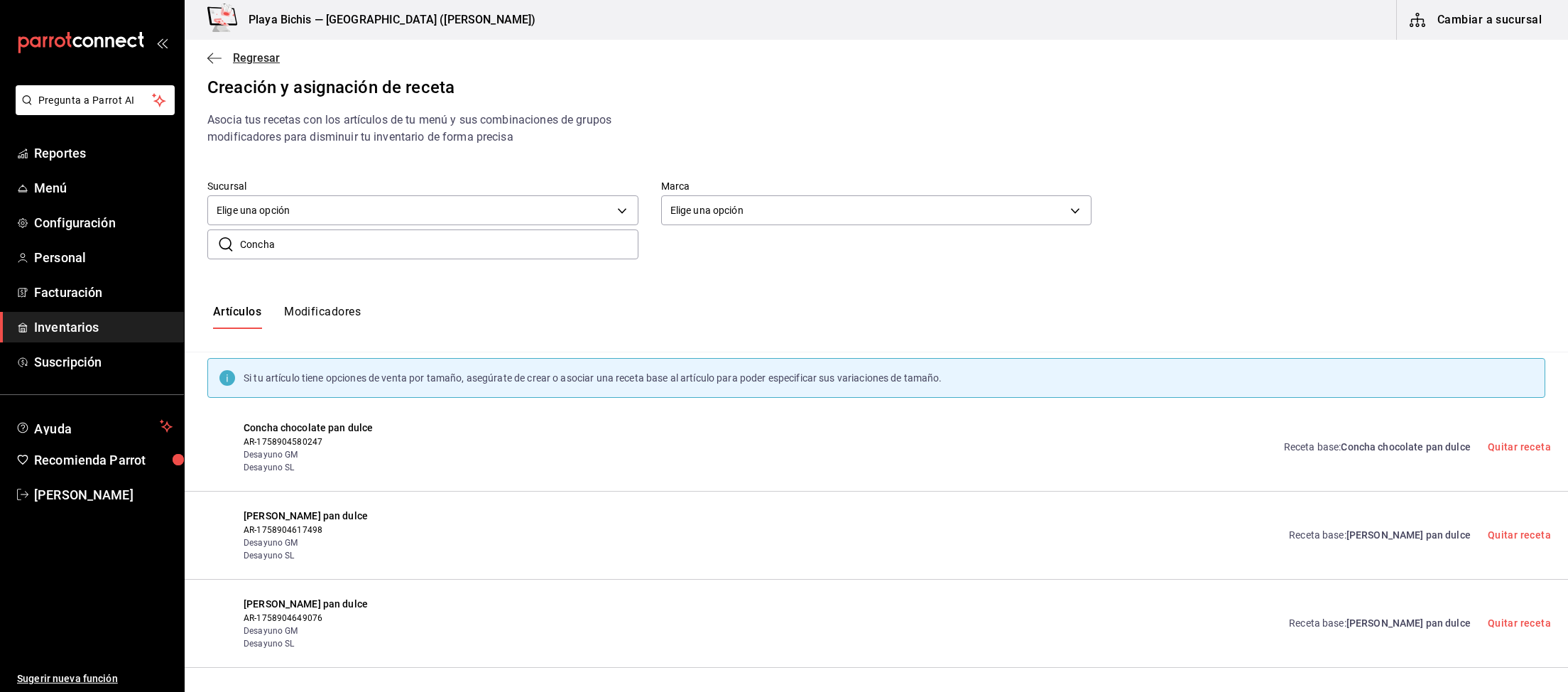
click at [254, 55] on span "Regresar" at bounding box center [256, 57] width 46 height 13
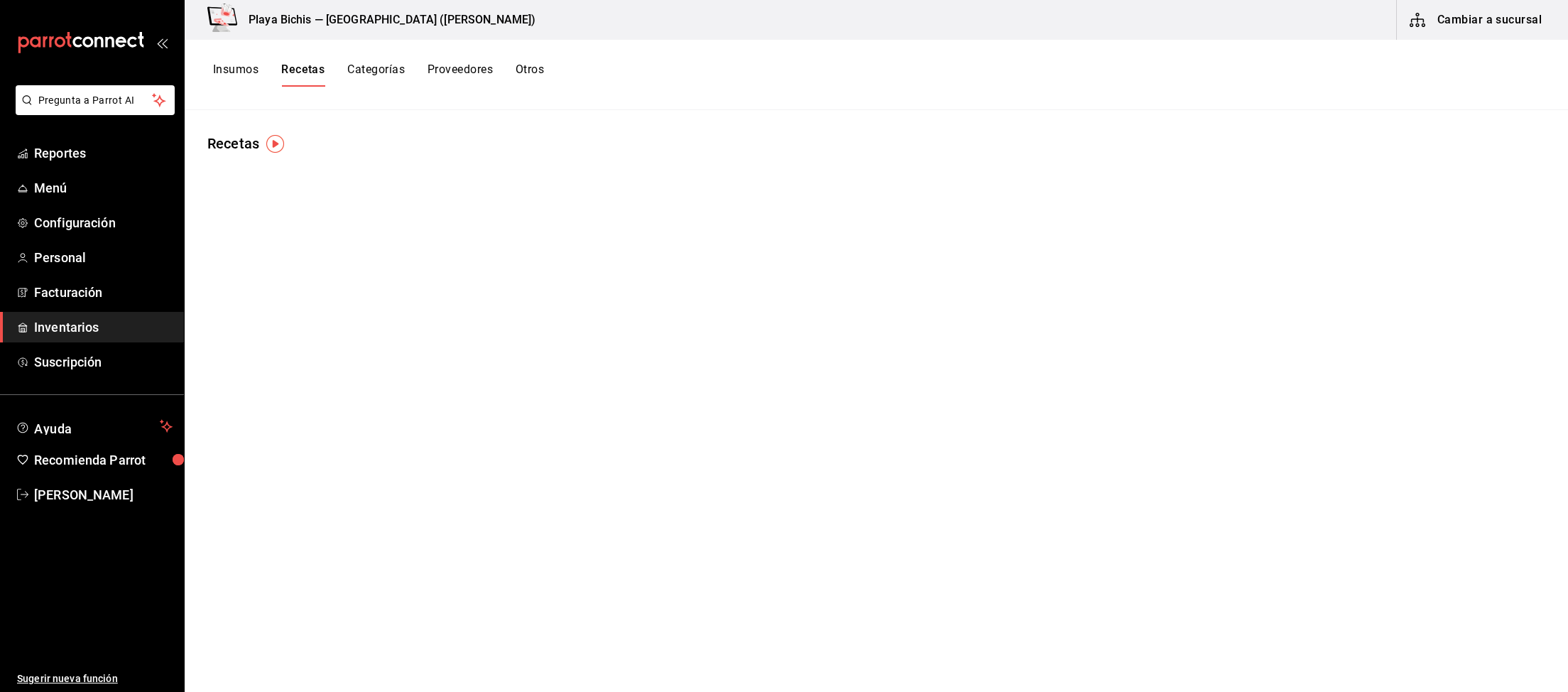
click at [240, 81] on button "Insumos" at bounding box center [235, 74] width 46 height 24
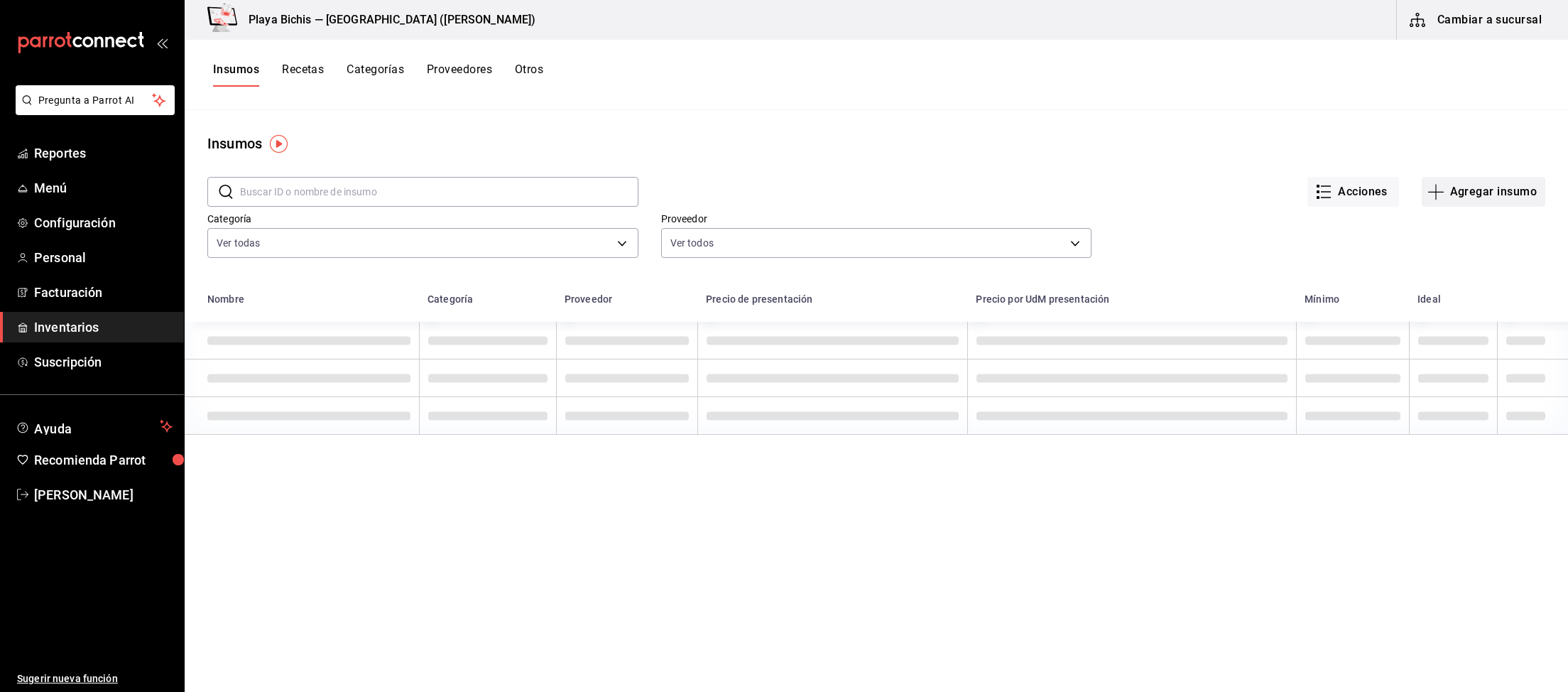
click at [1492, 192] on button "Agregar insumo" at bounding box center [1483, 191] width 123 height 30
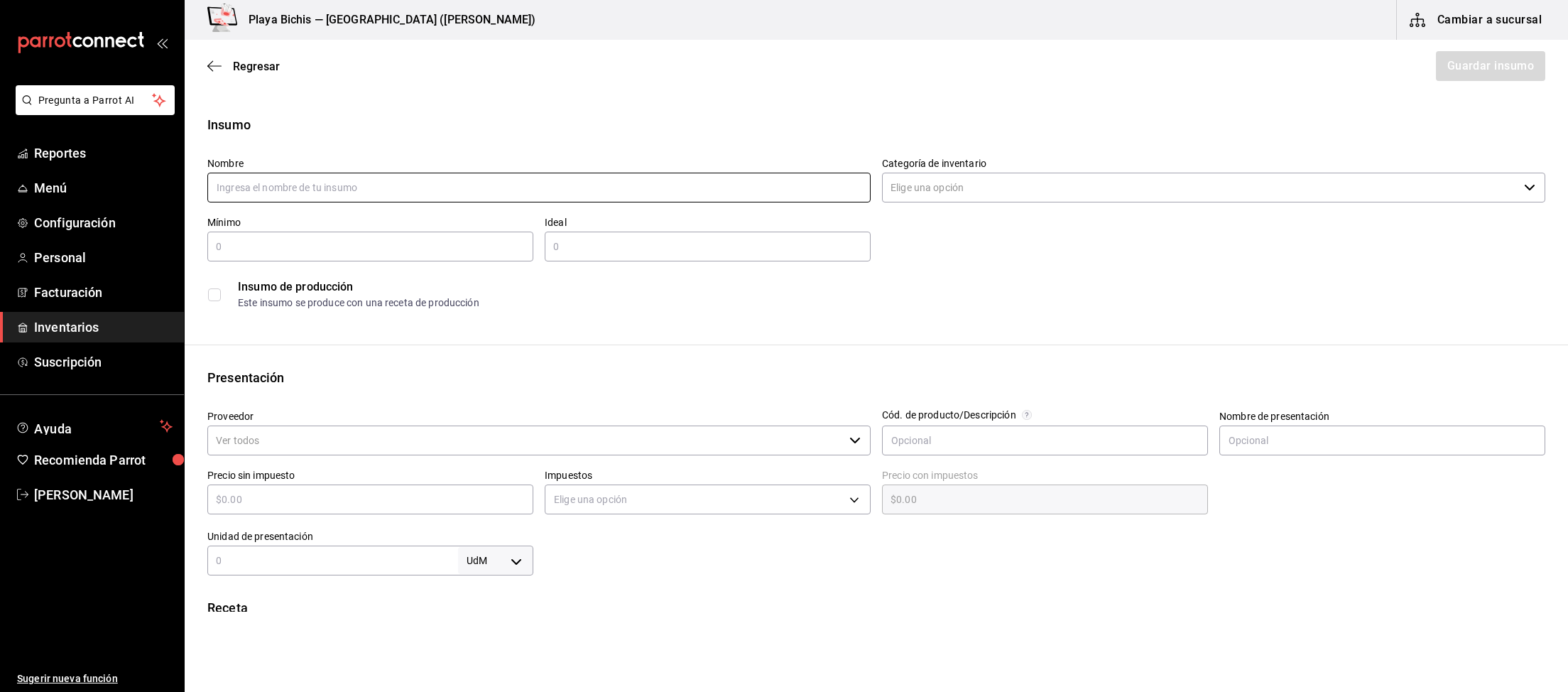
click at [479, 196] on input "text" at bounding box center [539, 187] width 663 height 30
type input "Roles [PERSON_NAME], prep"
click at [1010, 183] on input "Categoría de inventario" at bounding box center [1200, 187] width 636 height 30
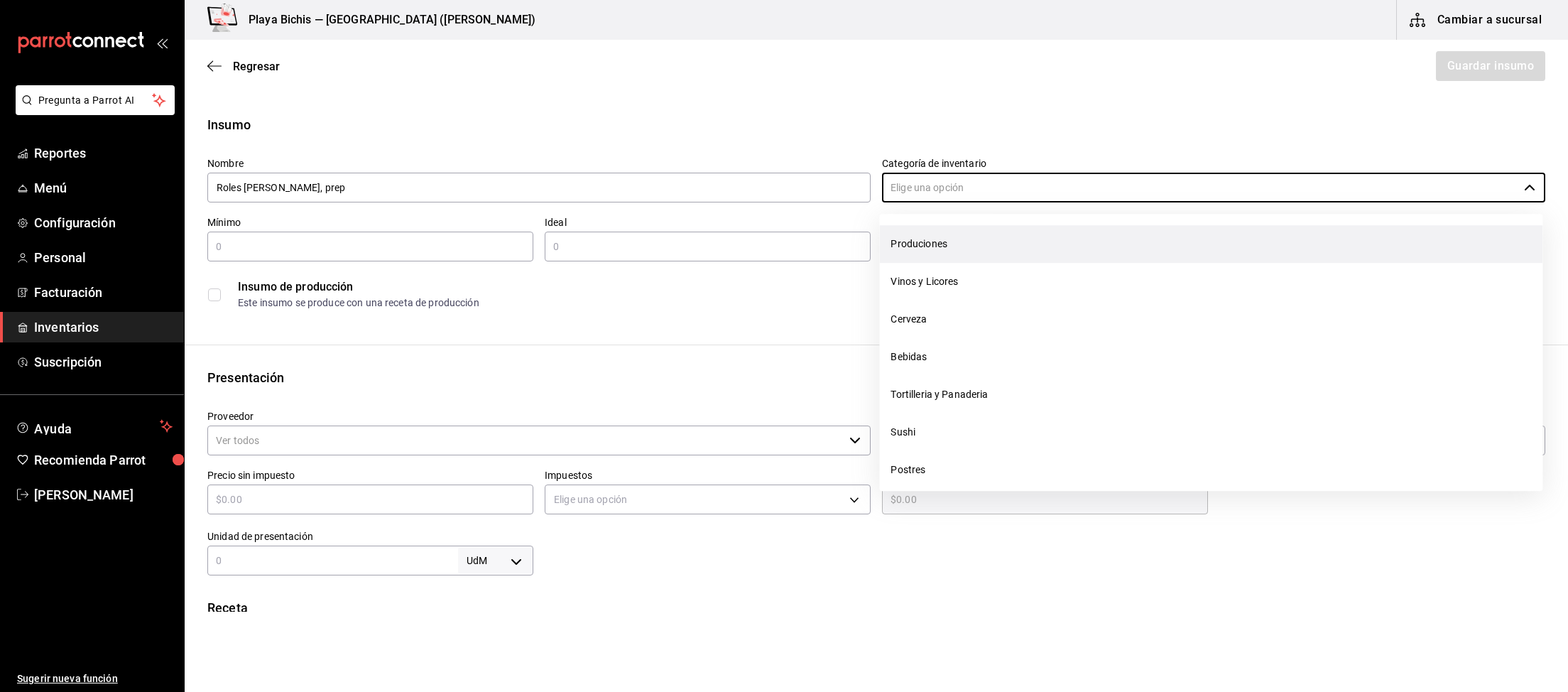
click at [974, 247] on li "Produciones" at bounding box center [1211, 244] width 663 height 38
type input "Produciones"
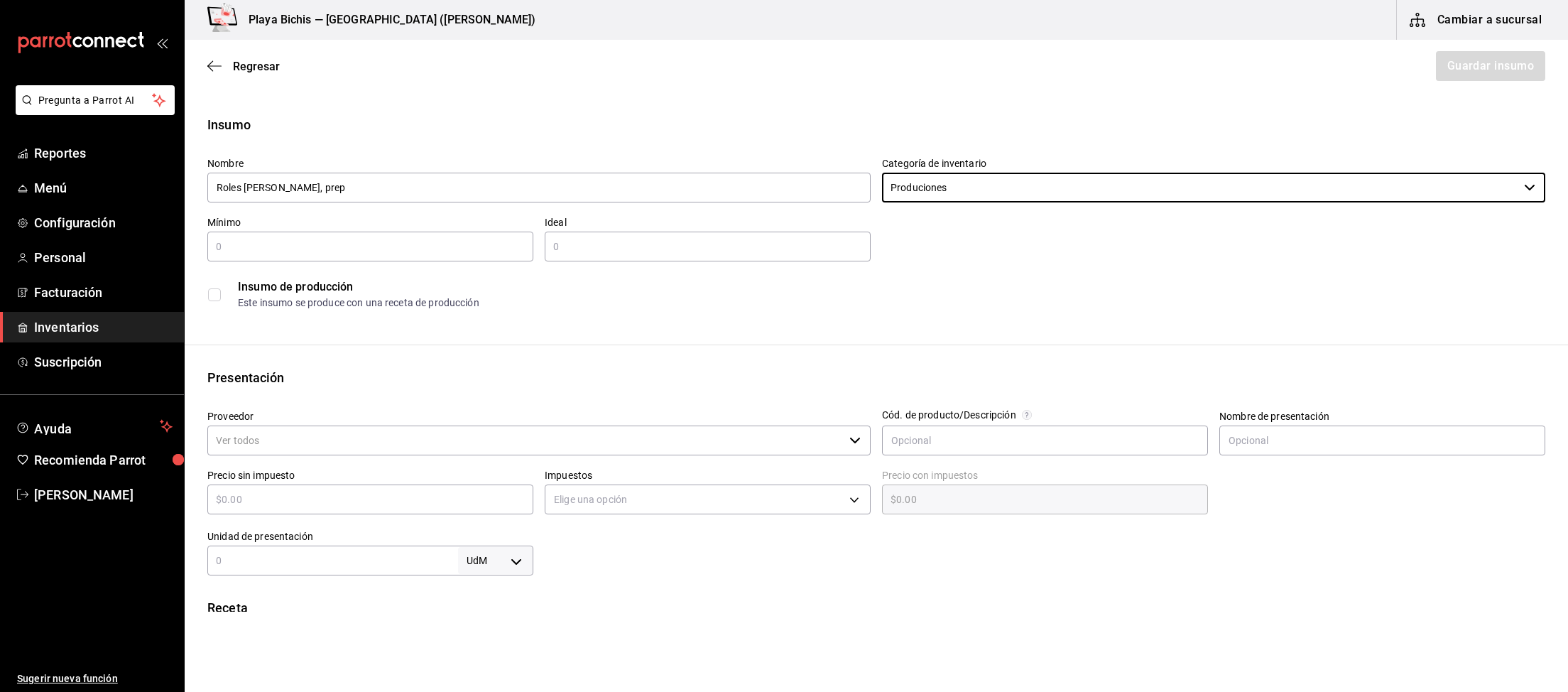
click at [442, 257] on div "​" at bounding box center [370, 246] width 326 height 30
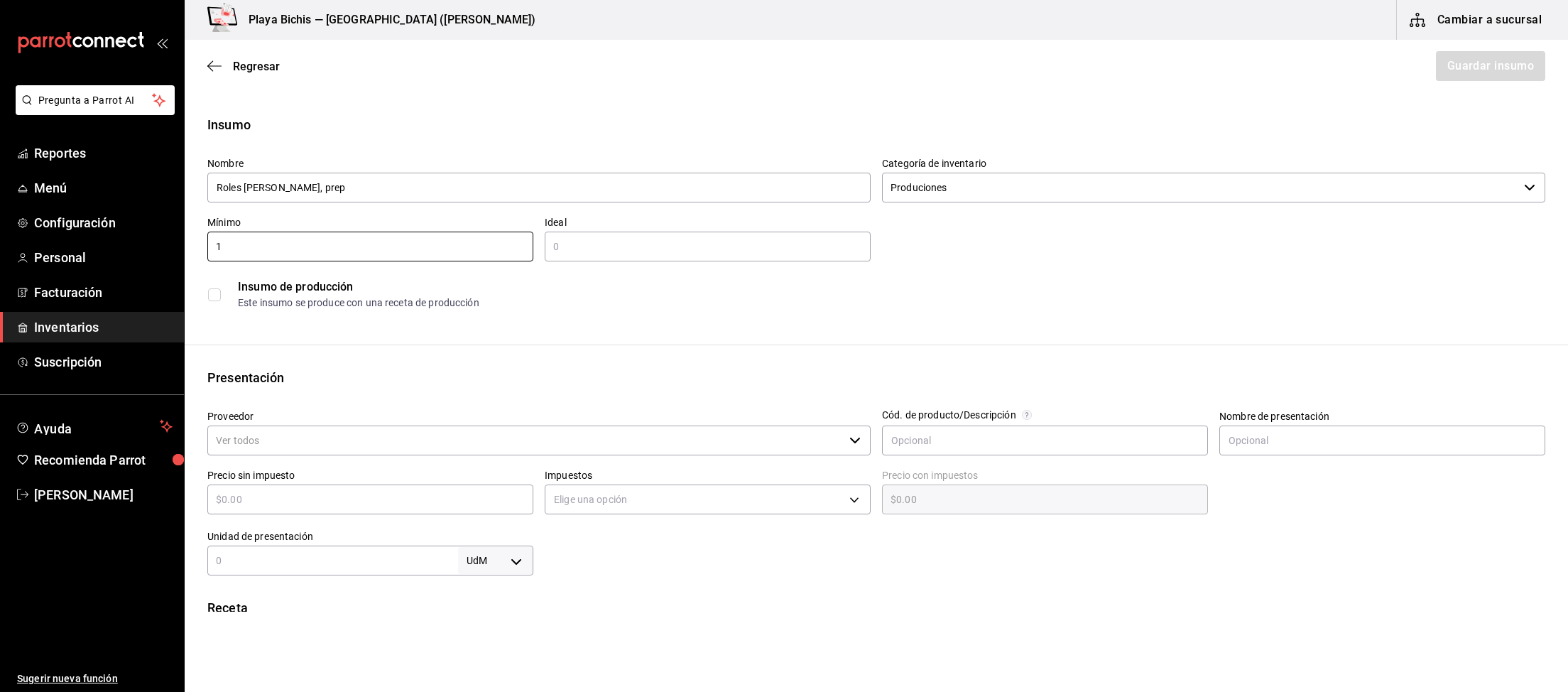
type input "1"
click at [610, 241] on input "text" at bounding box center [708, 246] width 326 height 17
type input "3"
click at [205, 300] on div "Insumo de producción Este insumo se produce con una receta de producción" at bounding box center [870, 288] width 1349 height 55
click at [218, 296] on input "checkbox" at bounding box center [214, 295] width 13 height 13
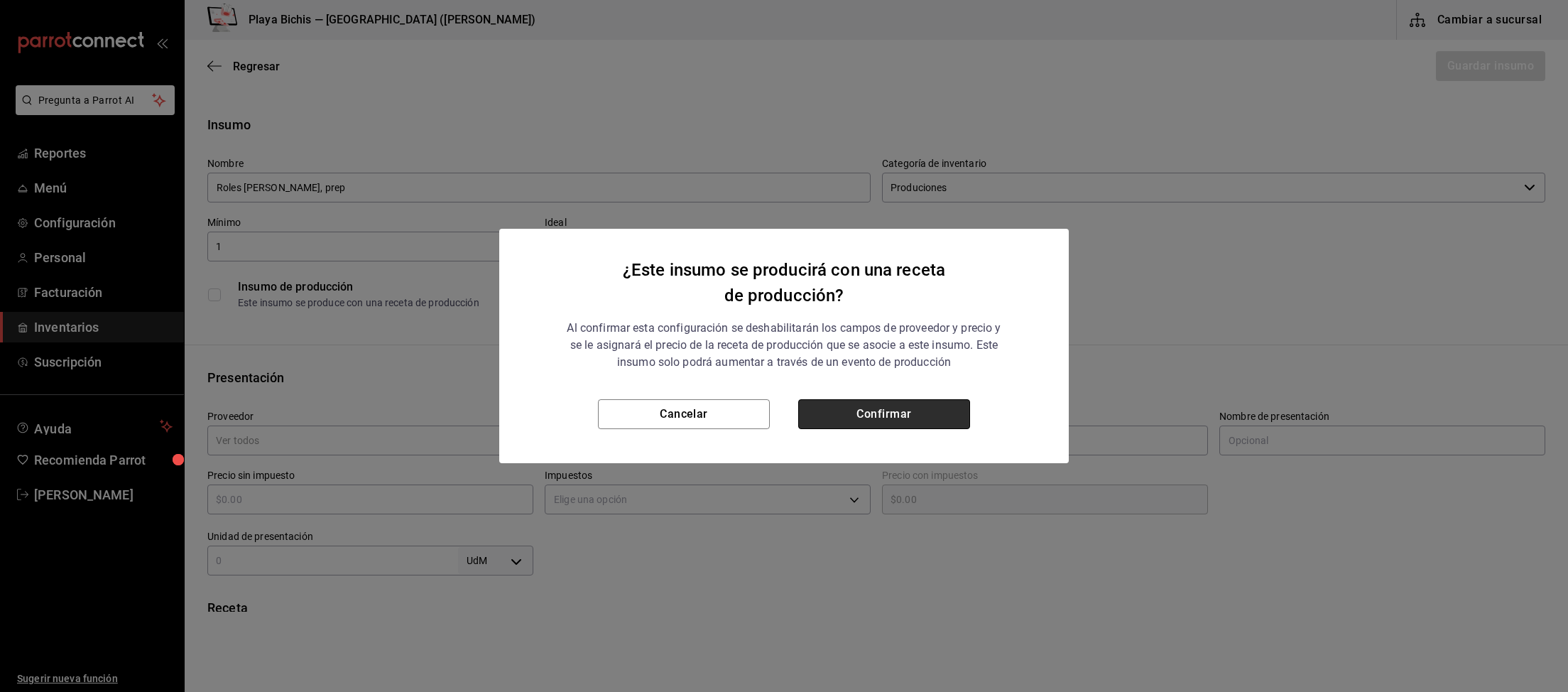
click at [847, 403] on button "Confirmar" at bounding box center [884, 414] width 172 height 30
checkbox input "true"
type input "$0.00"
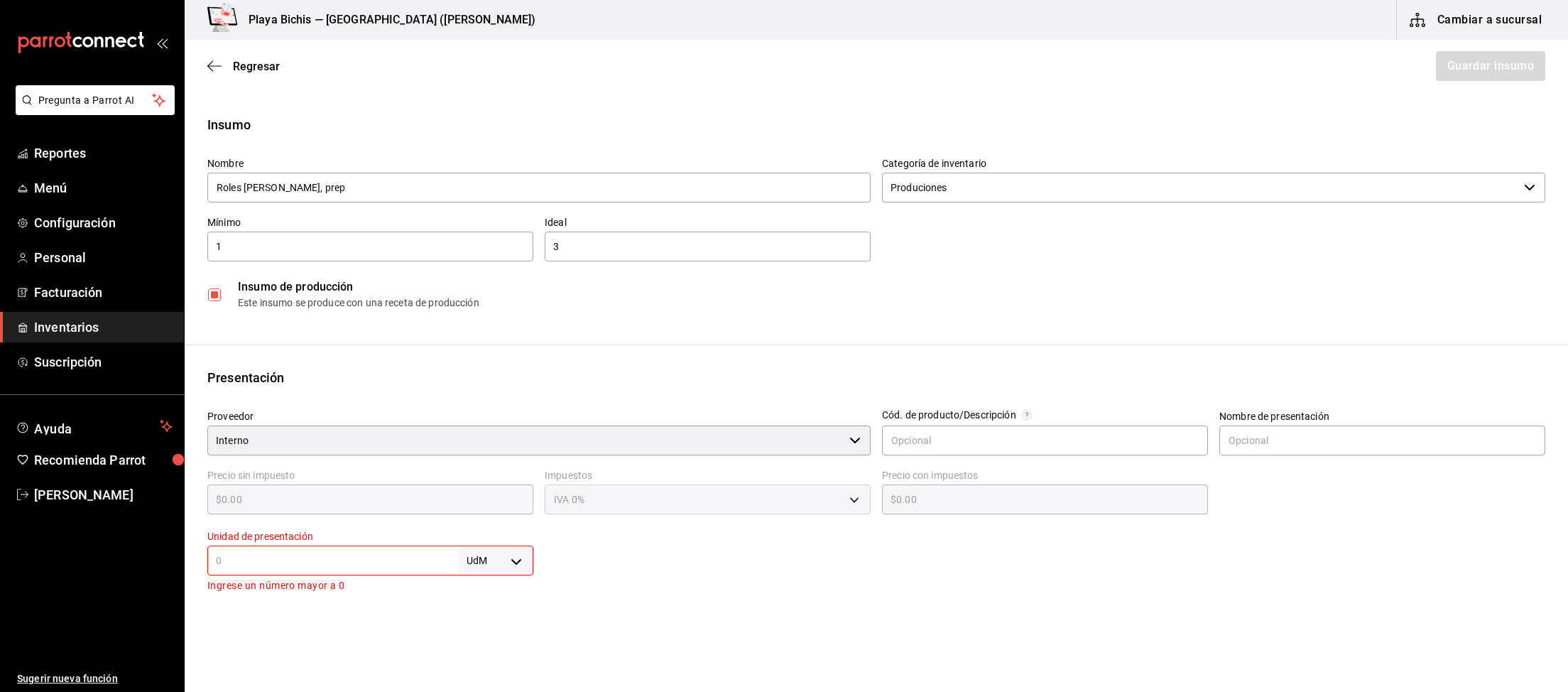
click at [352, 582] on p "Ingrese un número mayor a 0" at bounding box center [370, 586] width 326 height 16
click at [359, 569] on input "text" at bounding box center [332, 560] width 251 height 17
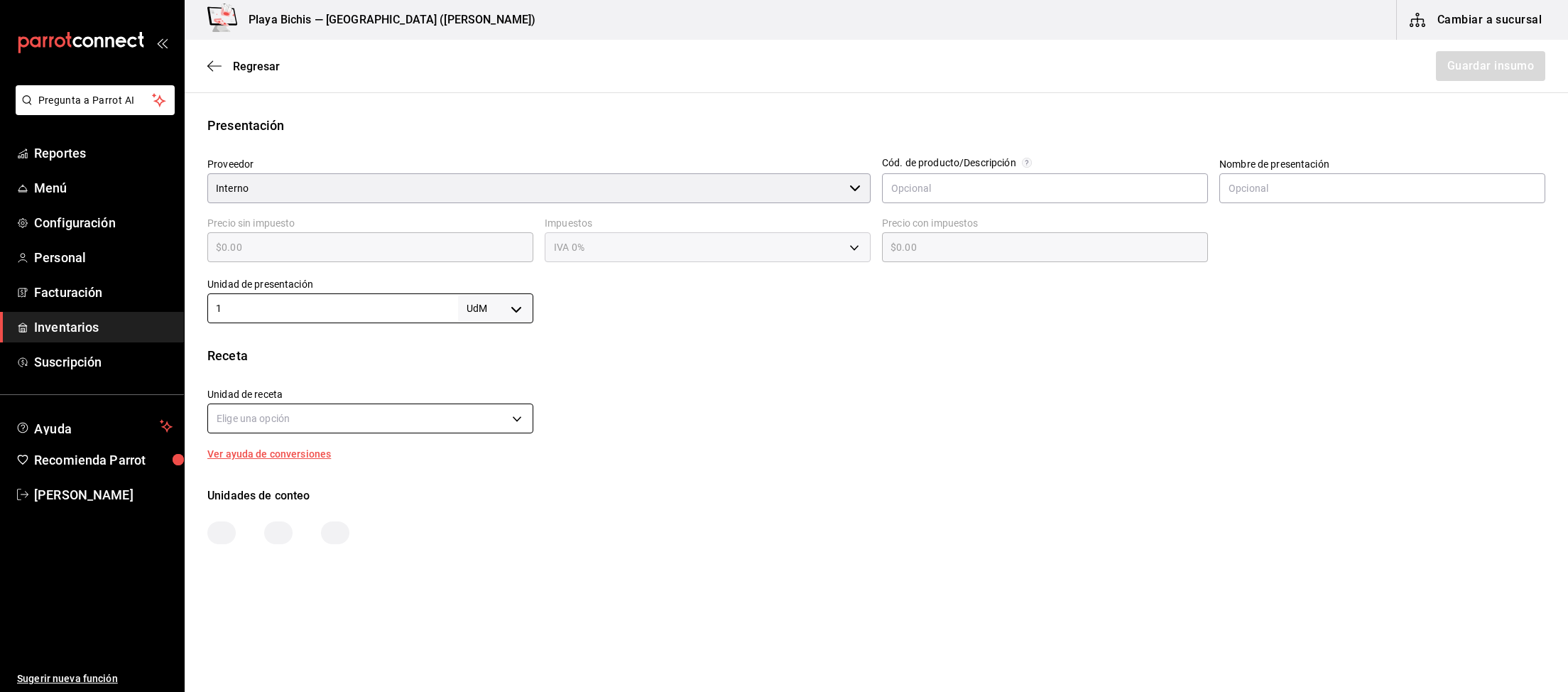
type input "1"
click at [290, 418] on body "Pregunta a Parrot AI Reportes Menú Configuración Personal Facturación Inventari…" at bounding box center [784, 306] width 1568 height 612
click at [496, 424] on div at bounding box center [784, 346] width 1568 height 692
click at [505, 420] on body "Pregunta a Parrot AI Reportes Menú Configuración Personal Facturación Inventari…" at bounding box center [784, 306] width 1568 height 612
click at [516, 420] on div at bounding box center [784, 346] width 1568 height 692
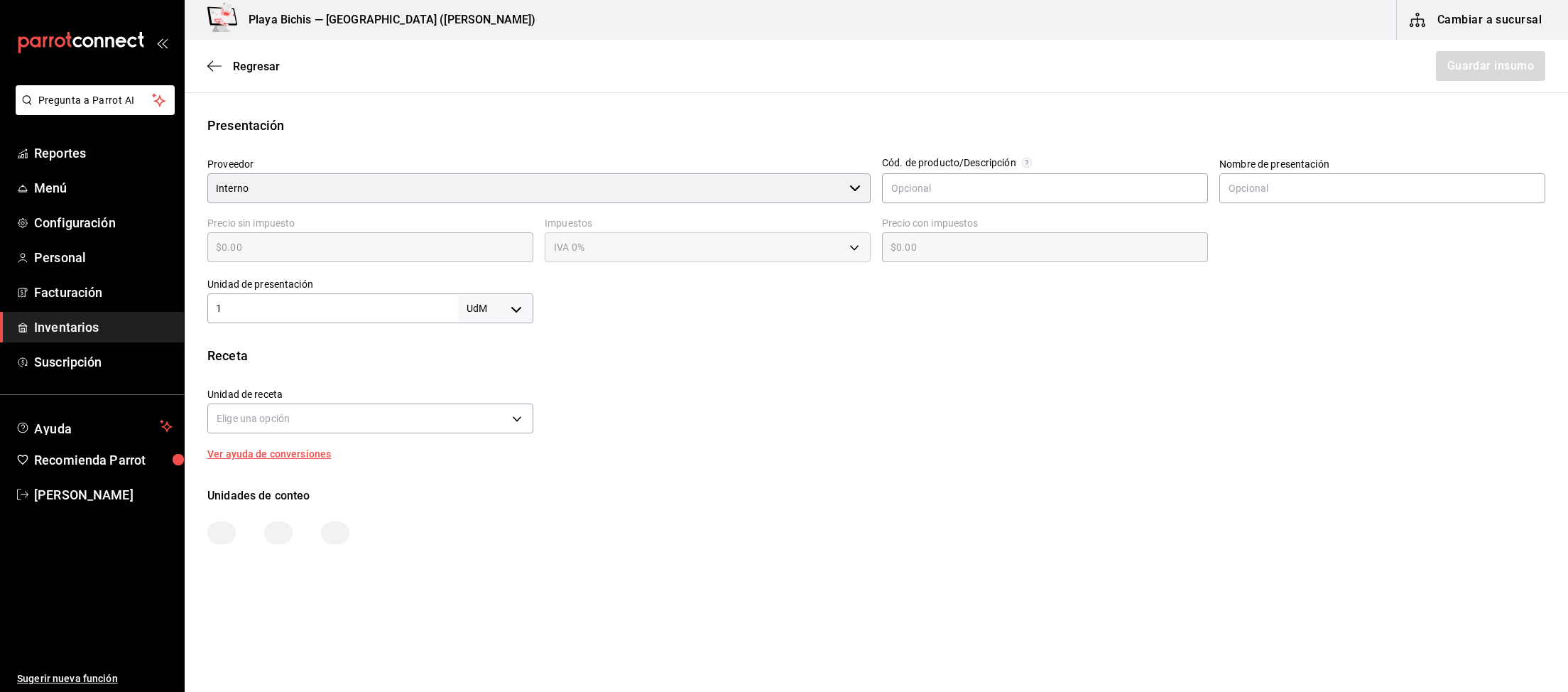
click at [481, 331] on div "Insumo Nombre Roles de canela, prep Categoría de inventario Produciones ​ Mínim…" at bounding box center [876, 204] width 1383 height 681
click at [492, 316] on body "Pregunta a Parrot AI Reportes Menú Configuración Personal Facturación Inventari…" at bounding box center [784, 306] width 1568 height 612
click at [481, 397] on li "gr" at bounding box center [495, 398] width 74 height 23
type input "GRAM"
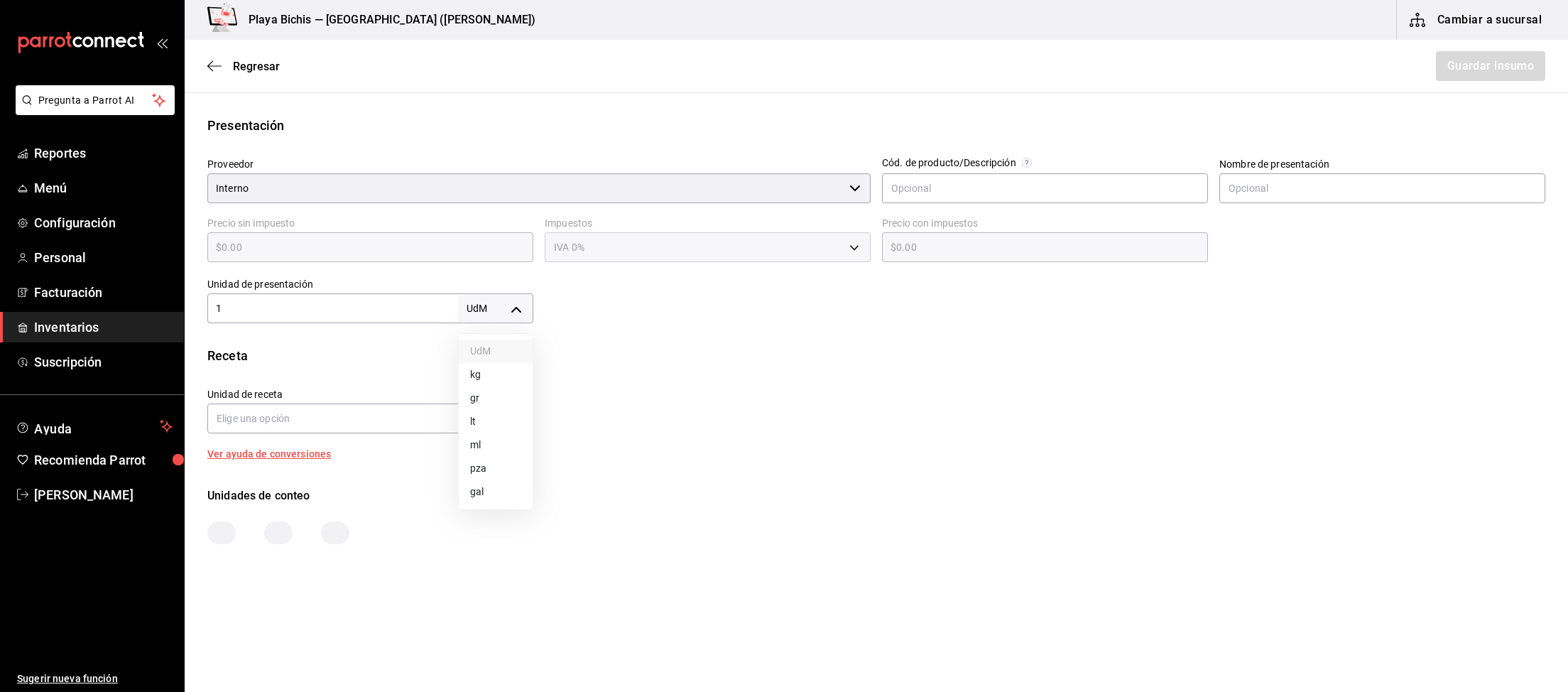
type input "1"
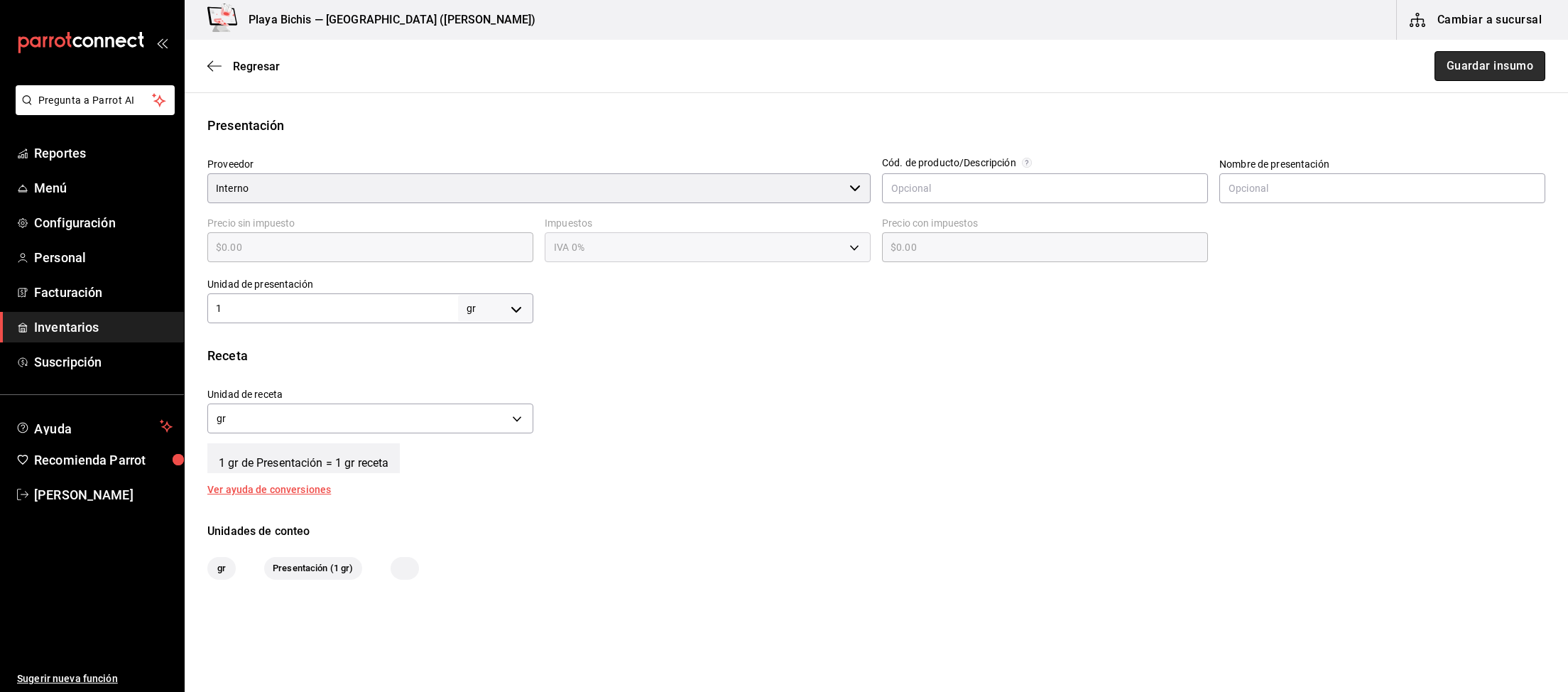
click at [1505, 65] on button "Guardar insumo" at bounding box center [1489, 65] width 111 height 30
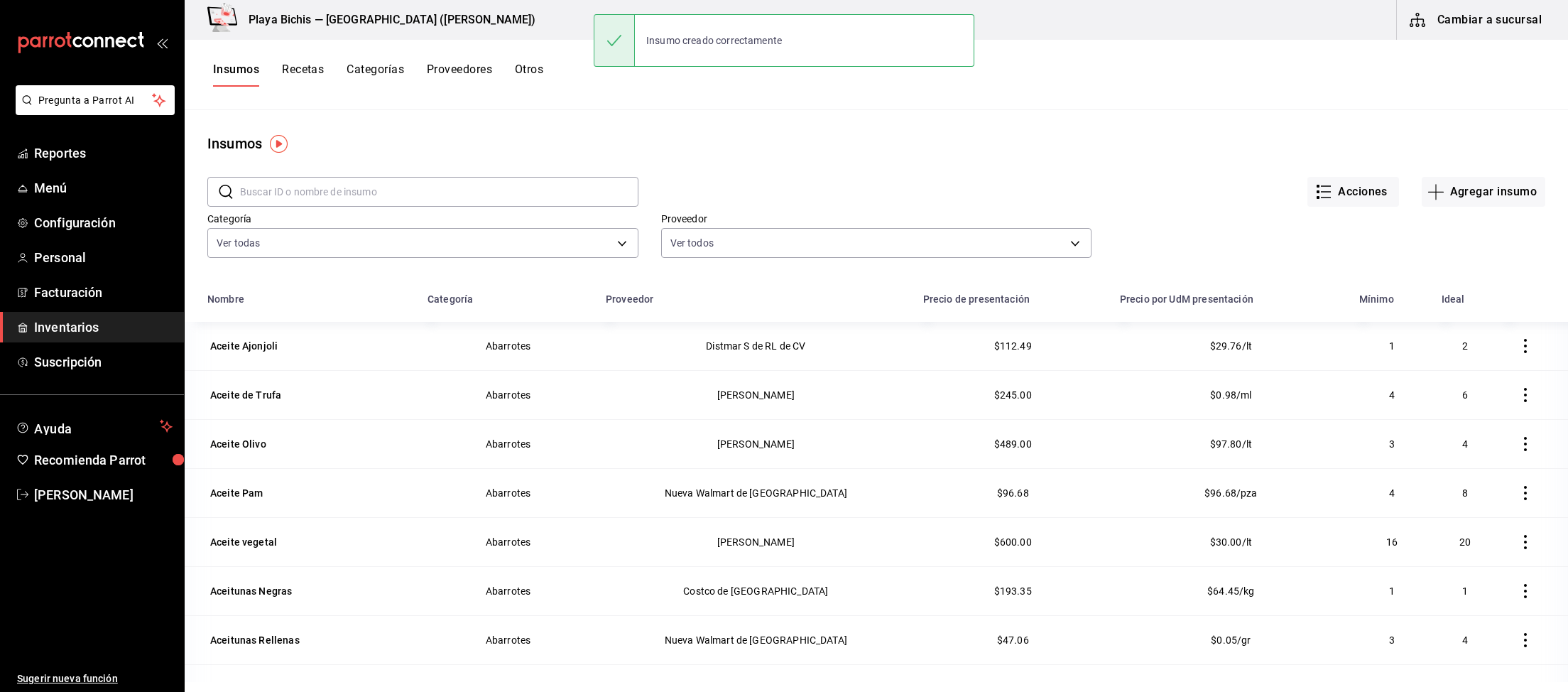
click at [305, 78] on button "Recetas" at bounding box center [302, 74] width 42 height 24
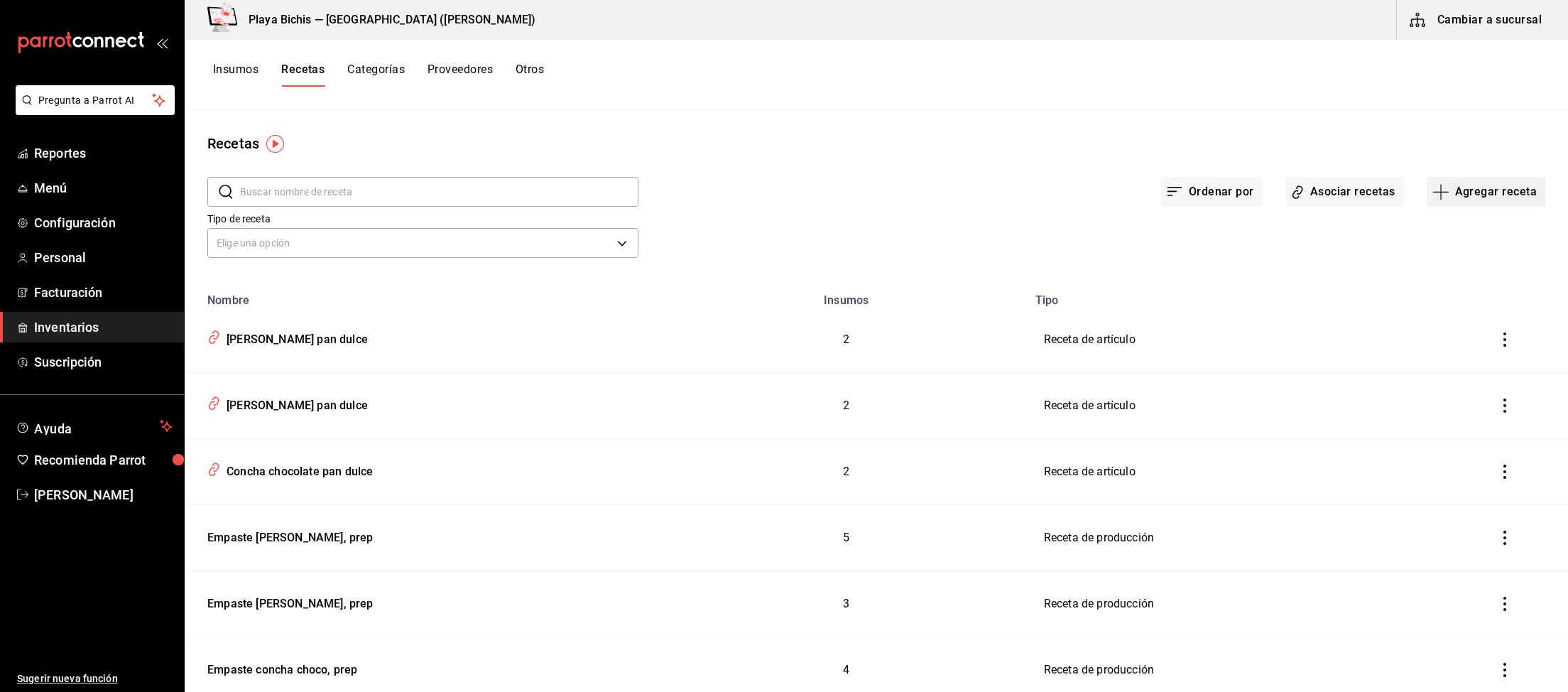
click at [1485, 190] on button "Agregar receta" at bounding box center [1486, 191] width 119 height 30
click at [1509, 303] on span "Receta de producción" at bounding box center [1486, 307] width 120 height 15
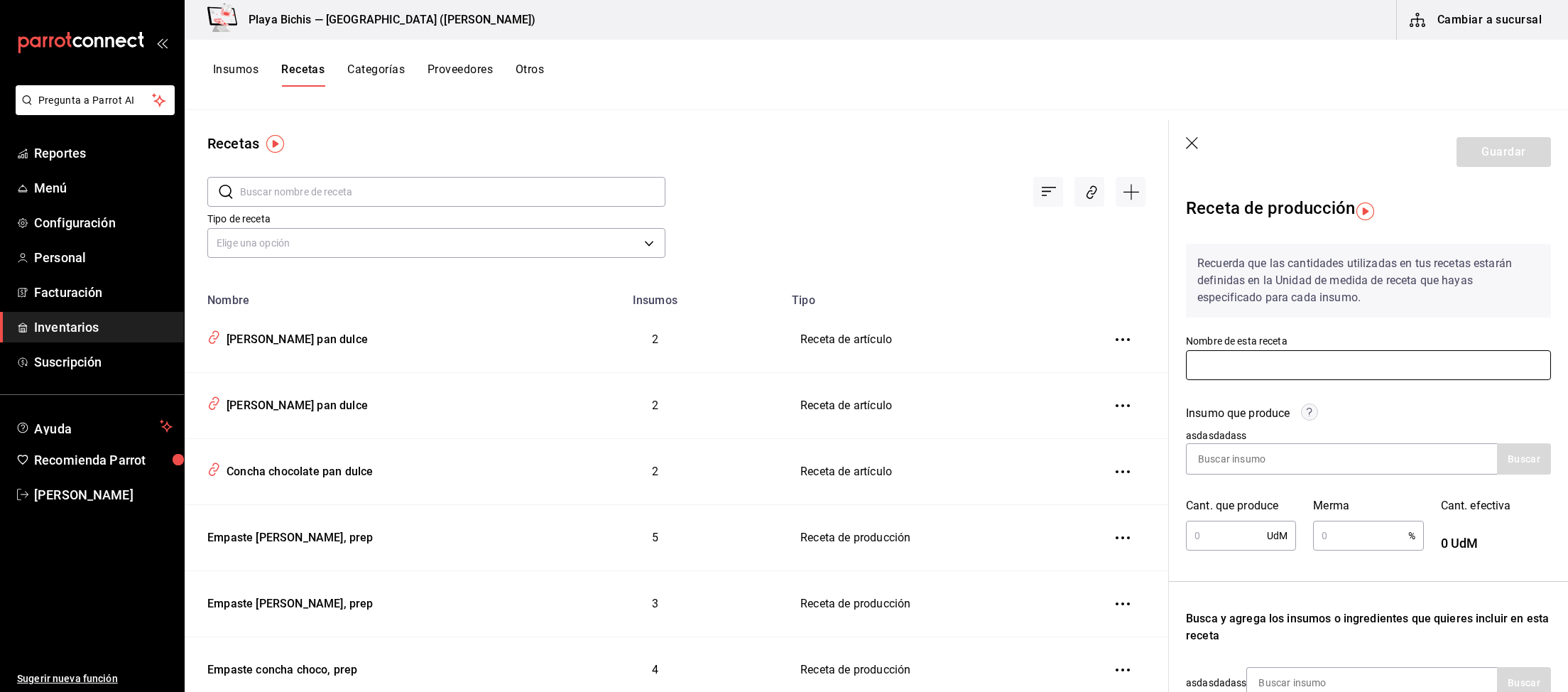
click at [1302, 356] on input "text" at bounding box center [1368, 365] width 365 height 30
paste input "Roles [PERSON_NAME], prep"
type input "Roles [PERSON_NAME], prep"
click at [1292, 451] on input at bounding box center [1257, 459] width 142 height 30
paste input "Roles [PERSON_NAME], prep"
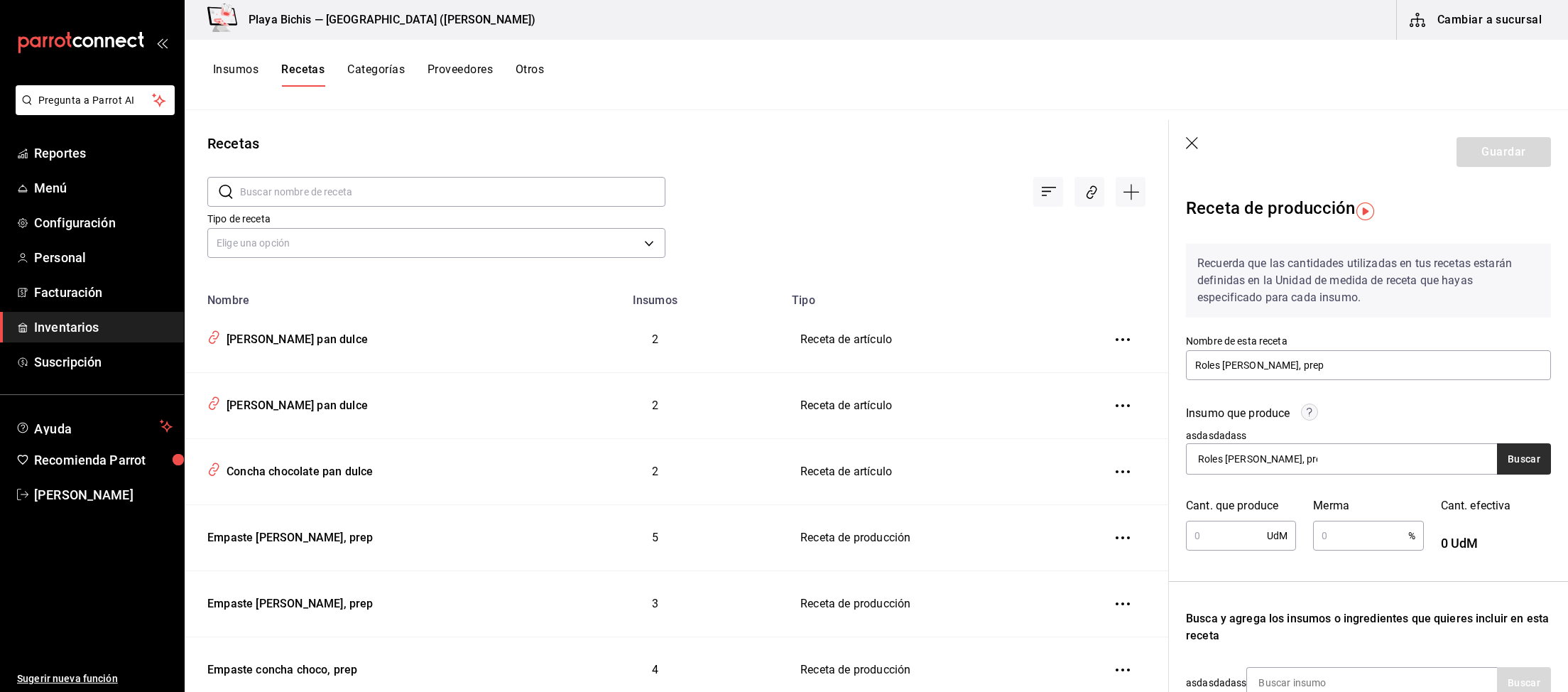
type input "Roles [PERSON_NAME], prep"
click at [1514, 472] on button "Buscar" at bounding box center [1523, 459] width 54 height 31
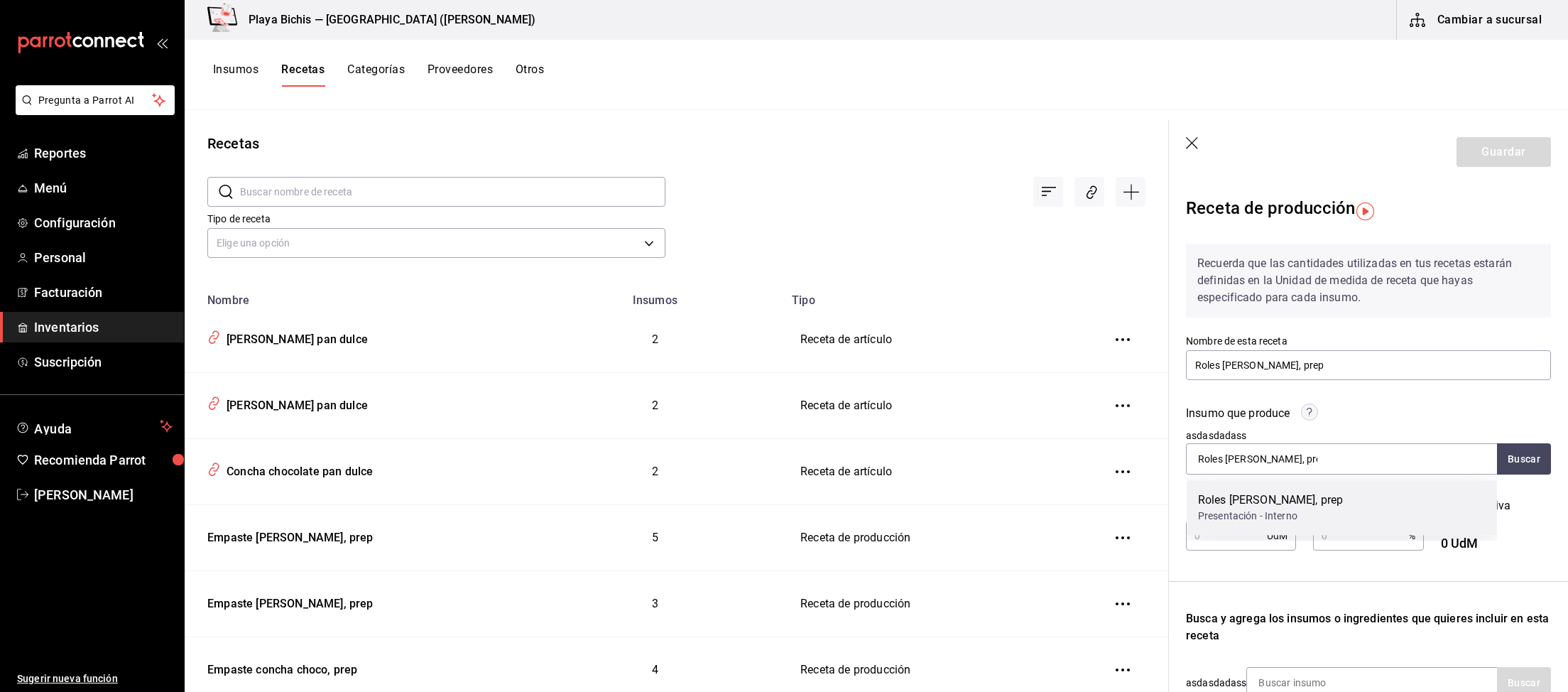
click at [1274, 516] on div "Presentación - Interno" at bounding box center [1270, 516] width 145 height 15
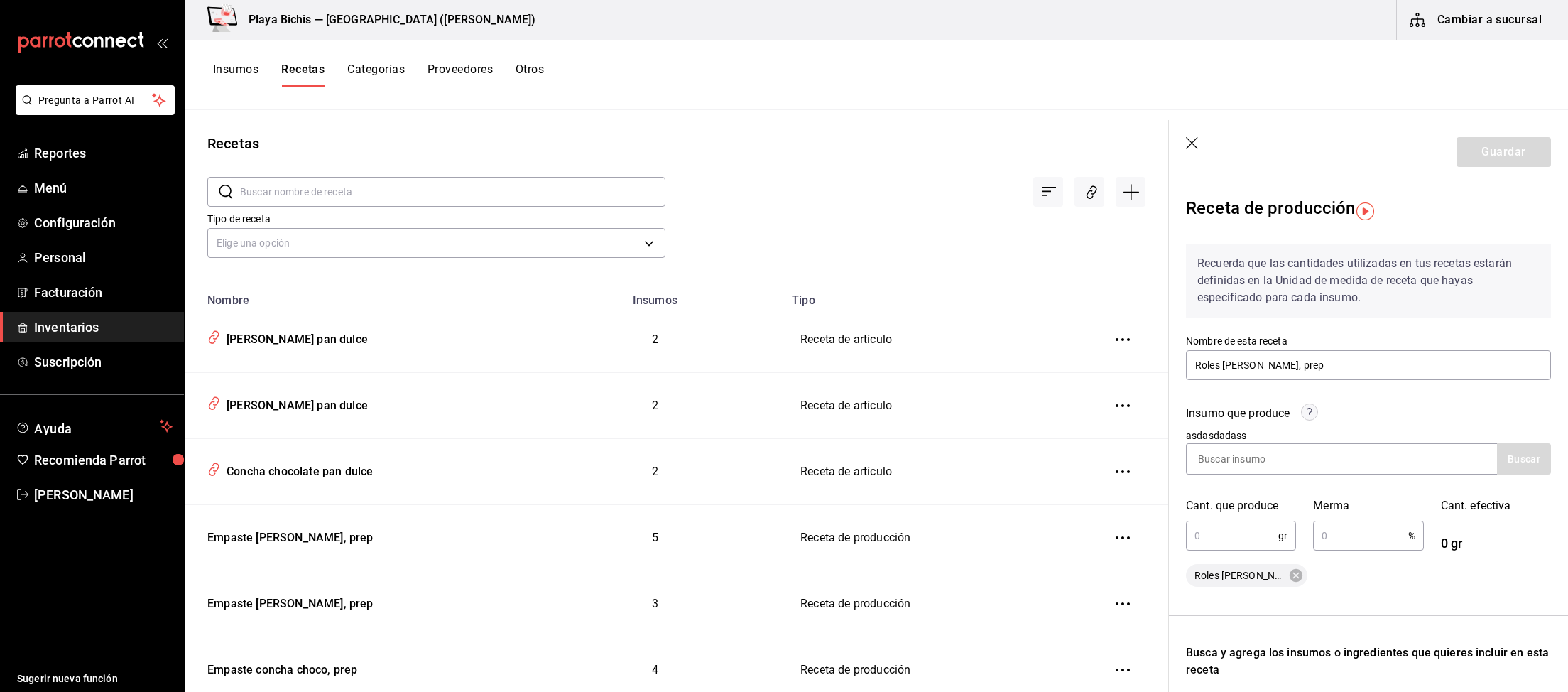
click at [1219, 535] on input "text" at bounding box center [1231, 536] width 92 height 29
click at [1237, 529] on input "text" at bounding box center [1231, 536] width 92 height 29
type input "1,900"
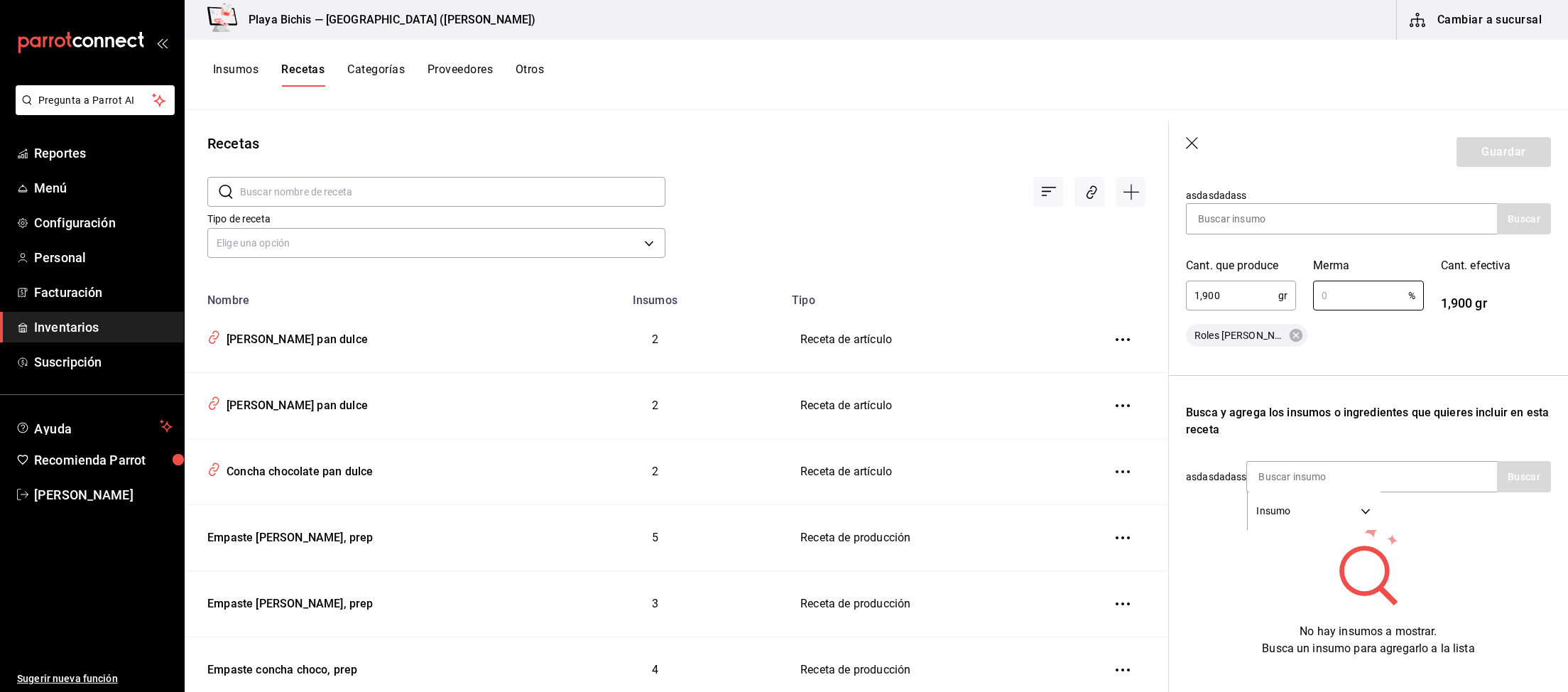
scroll to position [262, 0]
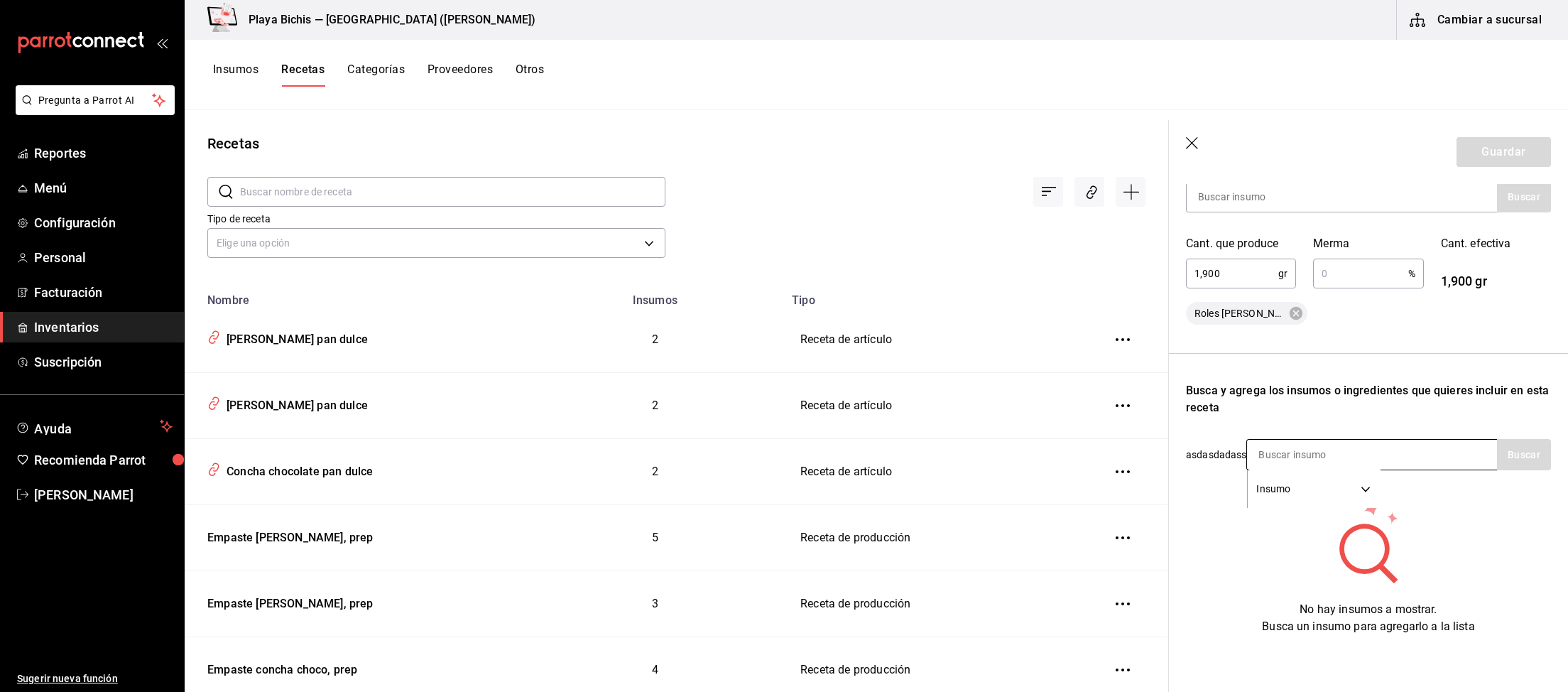
click at [1350, 456] on input at bounding box center [1317, 454] width 142 height 30
type input "harina"
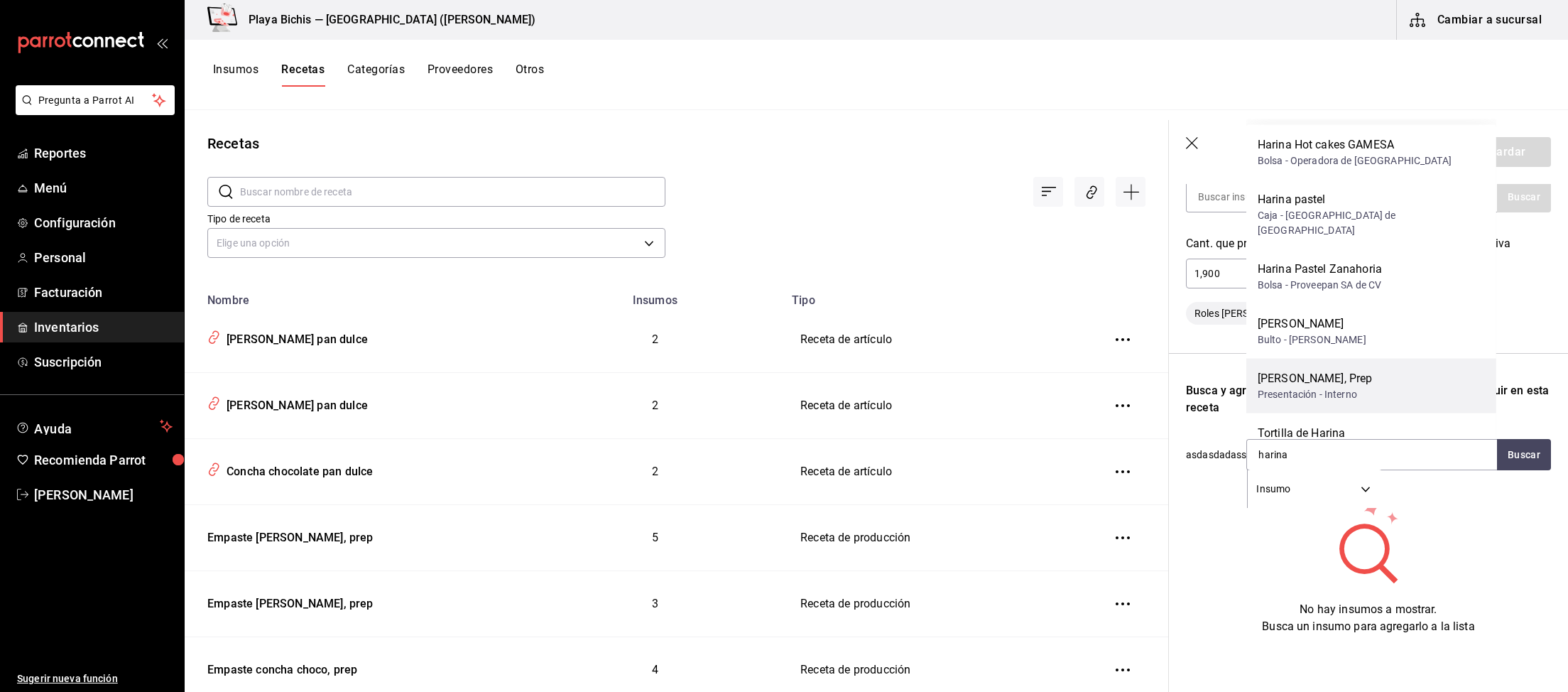
scroll to position [74, 0]
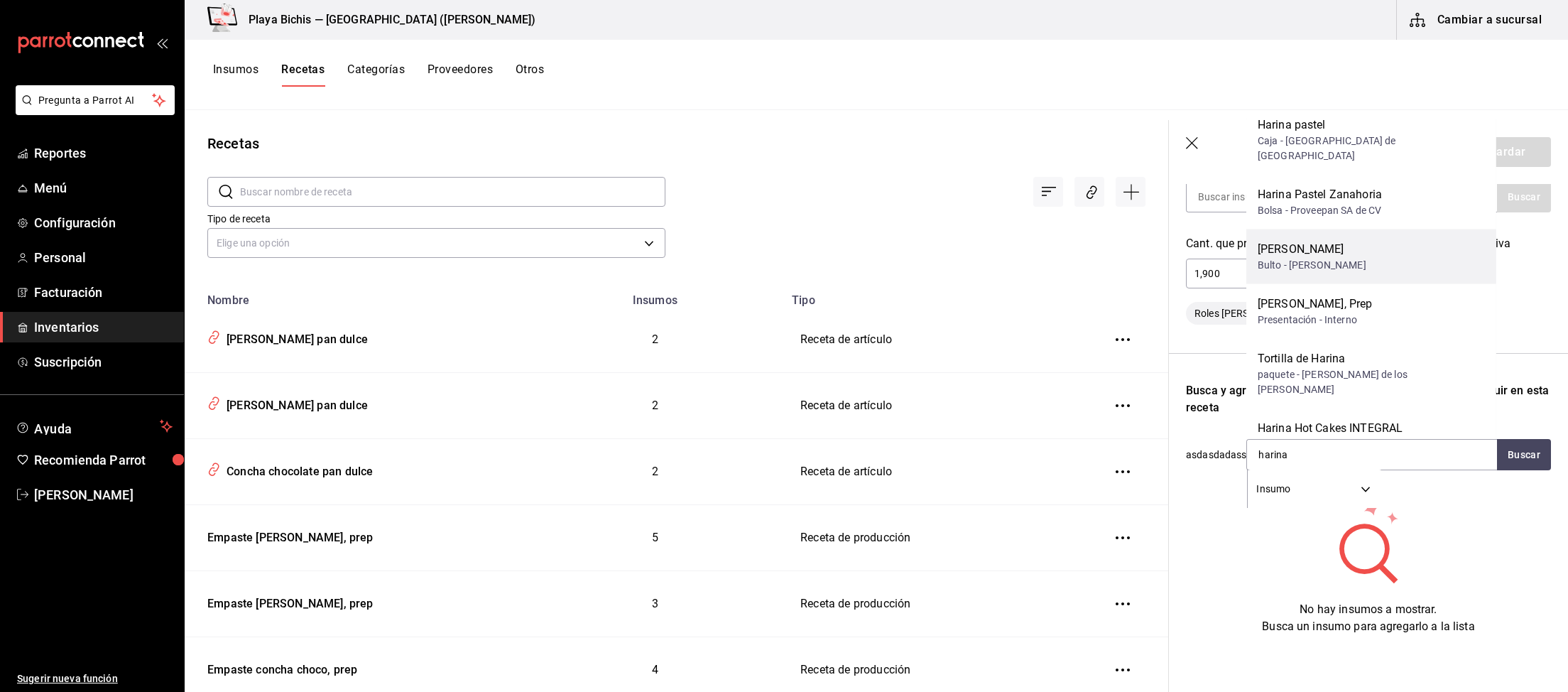
click at [1338, 241] on div "Harina Trigo" at bounding box center [1312, 249] width 109 height 17
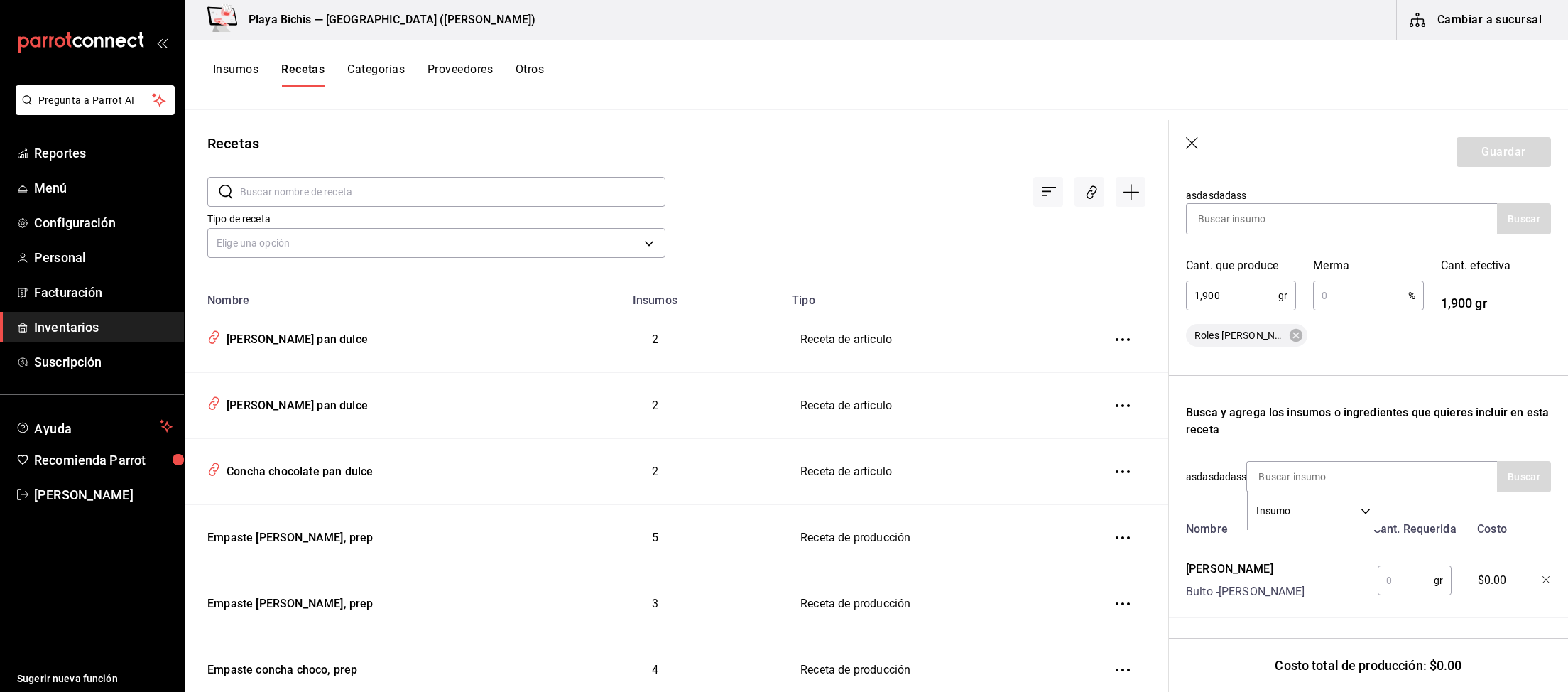
click at [1405, 578] on input "text" at bounding box center [1405, 580] width 56 height 29
type input "700"
click at [1354, 479] on input at bounding box center [1317, 477] width 142 height 30
type input "azucar"
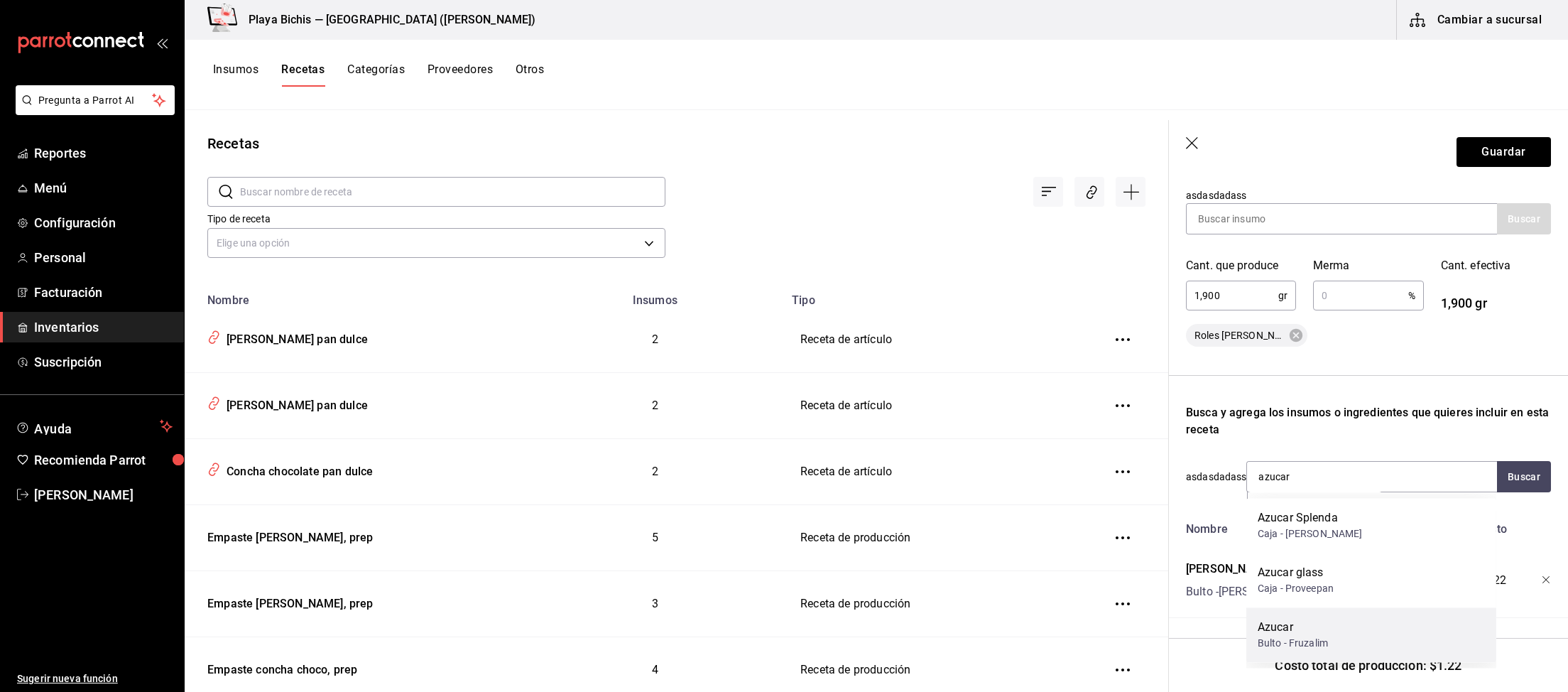
click at [1340, 634] on div "Azucar Bulto - Fruzalim" at bounding box center [1371, 634] width 250 height 55
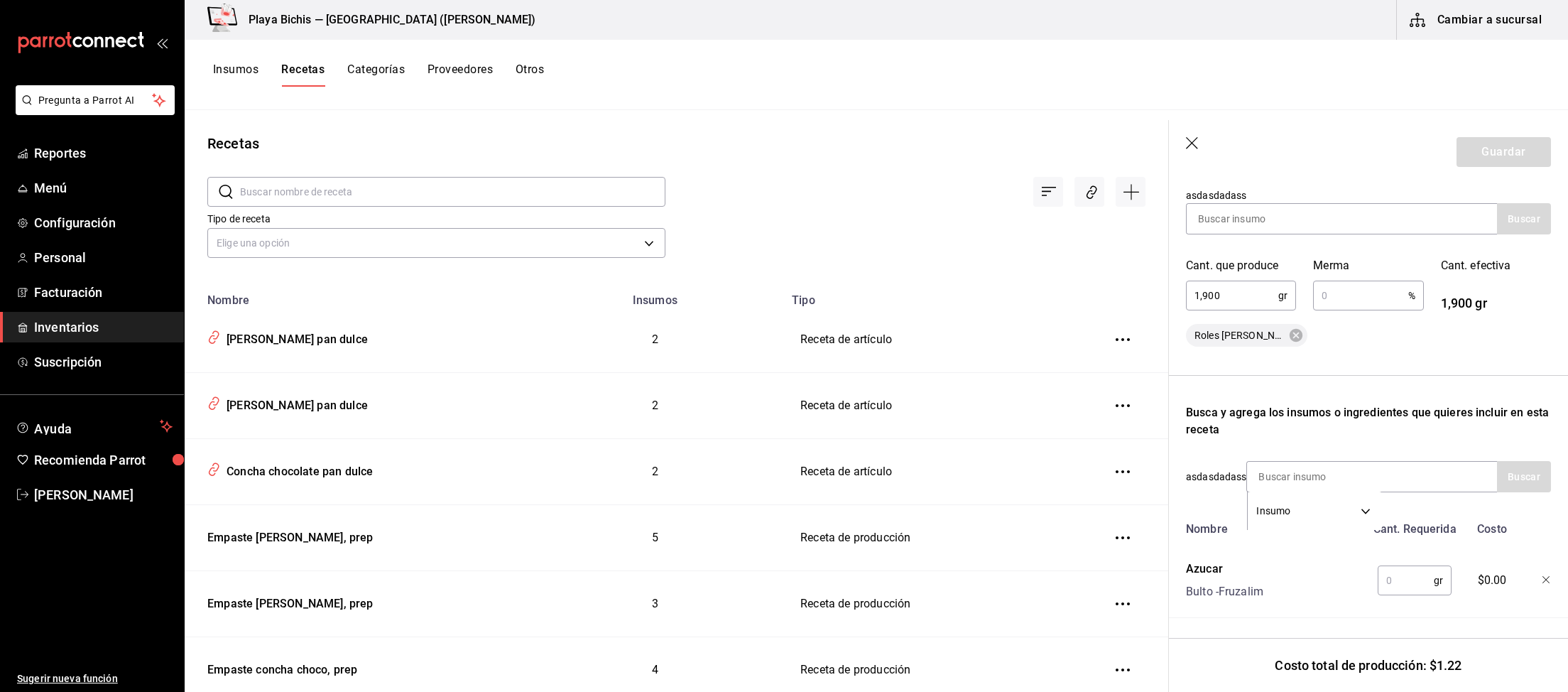
click at [1413, 582] on input "text" at bounding box center [1405, 580] width 56 height 29
type input "5"
type input "90"
click at [1343, 476] on input at bounding box center [1317, 477] width 142 height 30
type input "huevo"
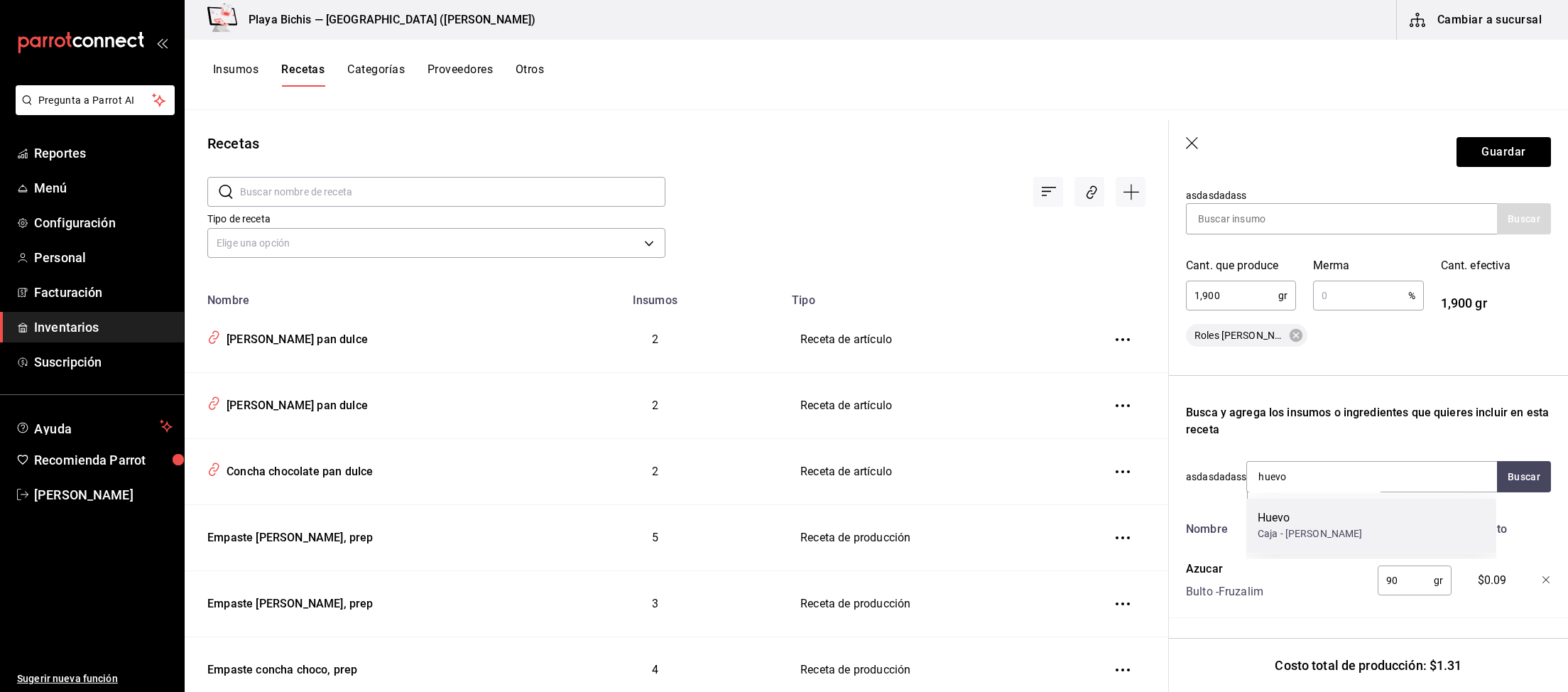
click at [1305, 525] on div "Huevo" at bounding box center [1310, 518] width 105 height 17
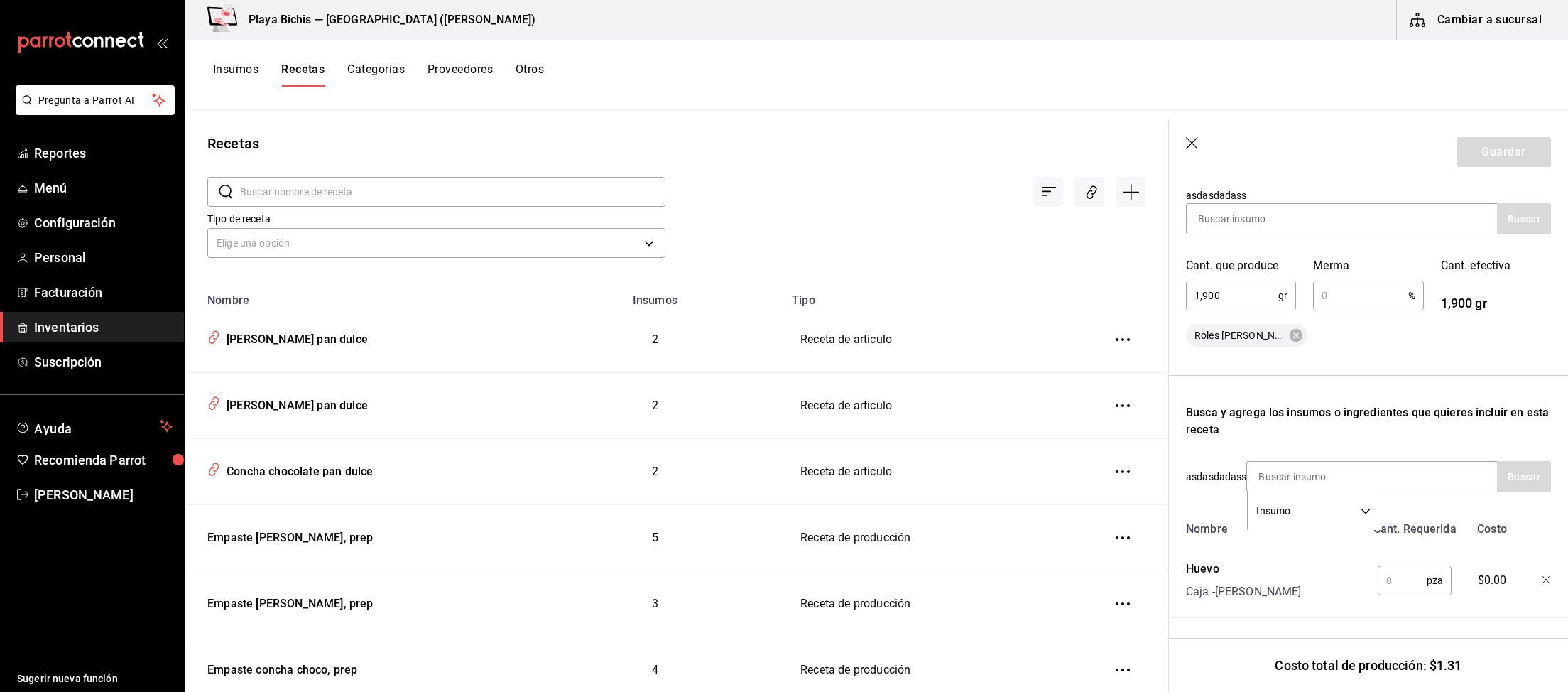
click at [1405, 583] on input "text" at bounding box center [1402, 580] width 49 height 29
type input "2"
click at [1313, 477] on input at bounding box center [1317, 477] width 142 height 30
type input "mantequilla"
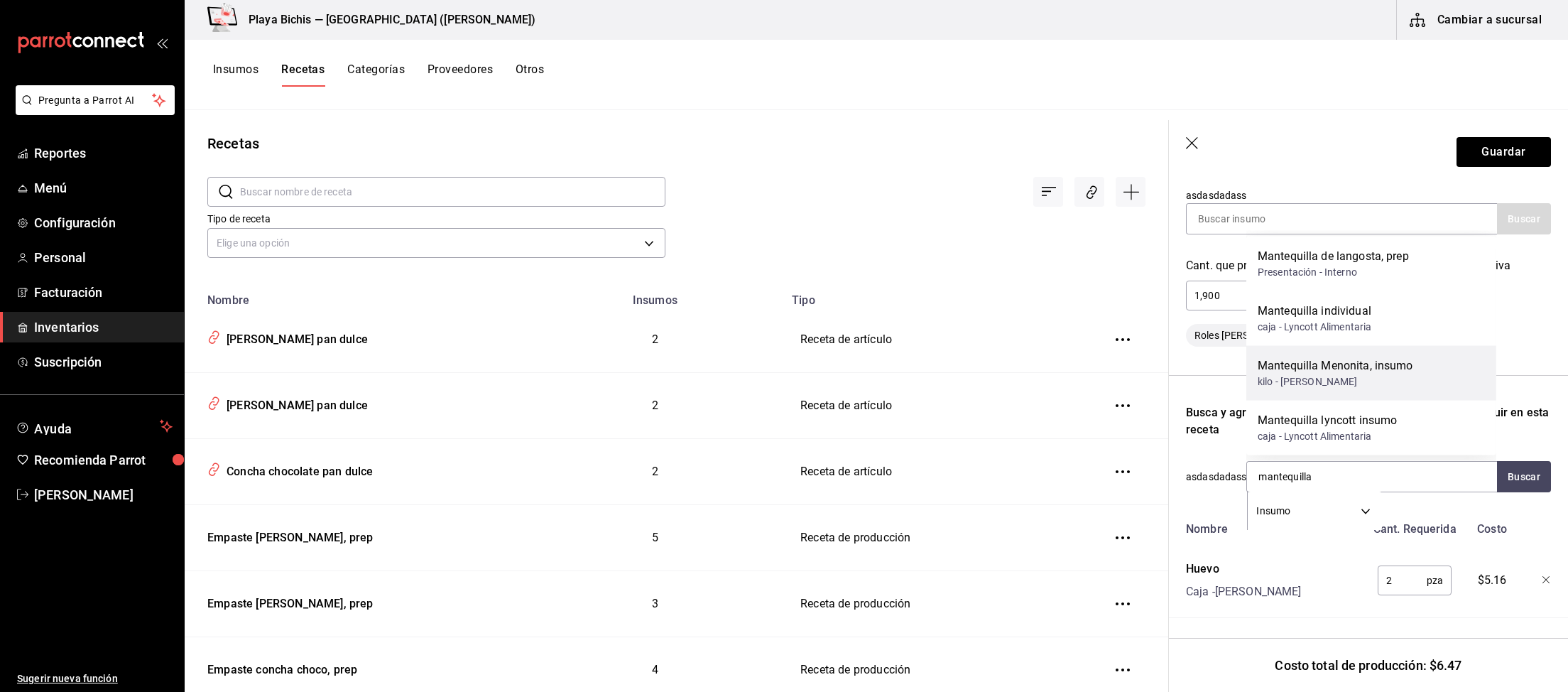
click at [1398, 376] on div "kilo - Arturo Peinado Garcia" at bounding box center [1335, 382] width 155 height 15
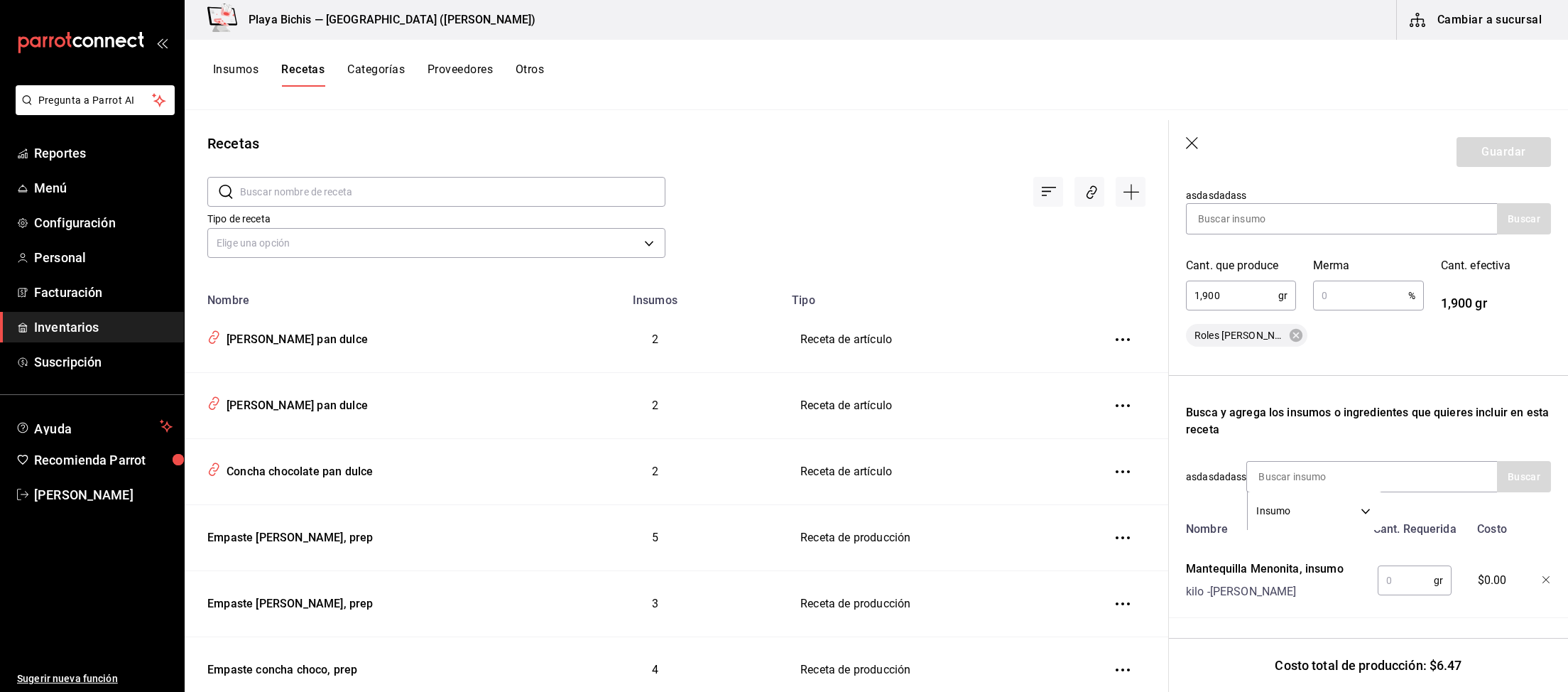
click at [1405, 585] on input "text" at bounding box center [1405, 580] width 56 height 29
click at [1405, 585] on input "250" at bounding box center [1405, 580] width 56 height 29
drag, startPoint x: 1411, startPoint y: 580, endPoint x: 1273, endPoint y: 567, distance: 138.6
click at [1378, 567] on input "250" at bounding box center [1405, 580] width 56 height 29
type input "350"
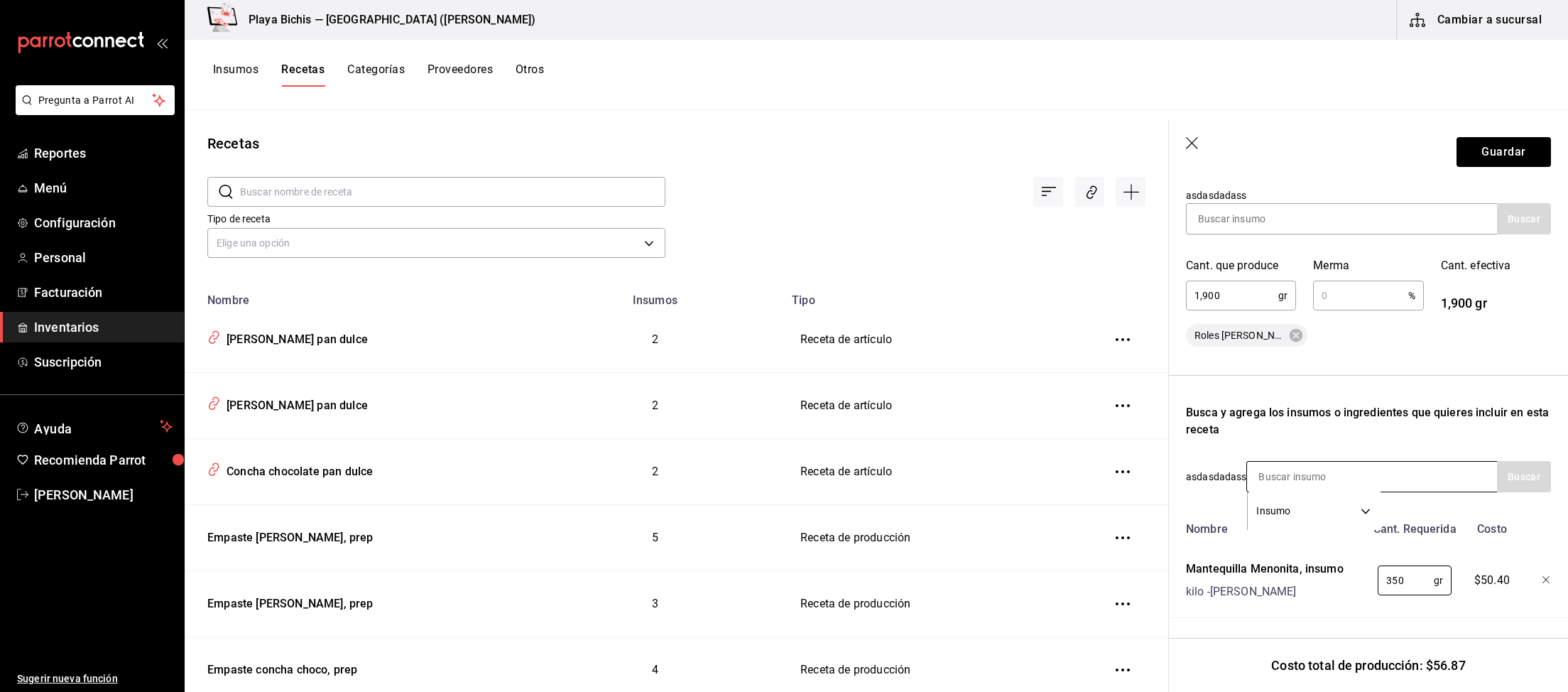
click at [1326, 474] on input at bounding box center [1317, 477] width 142 height 30
type input "leche"
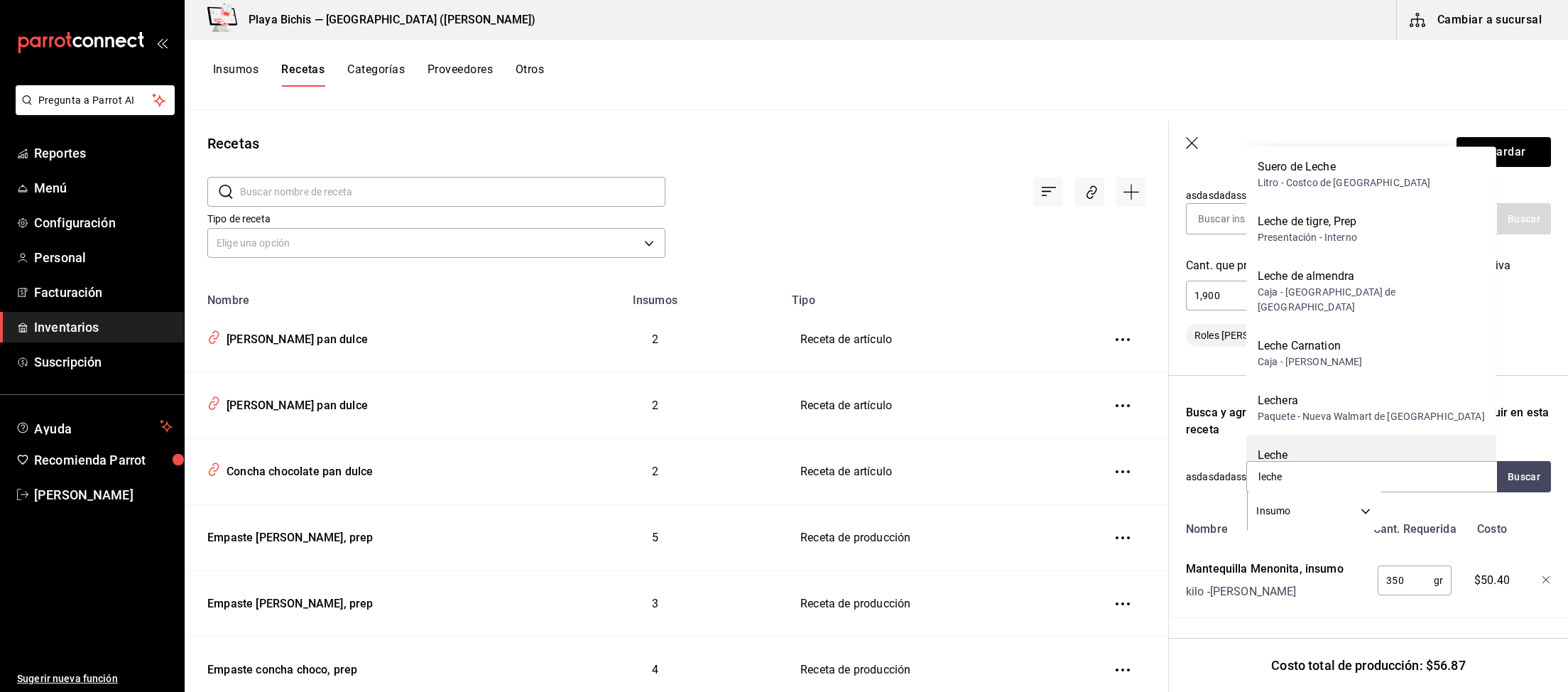
click at [1319, 448] on div "Leche" at bounding box center [1369, 455] width 223 height 17
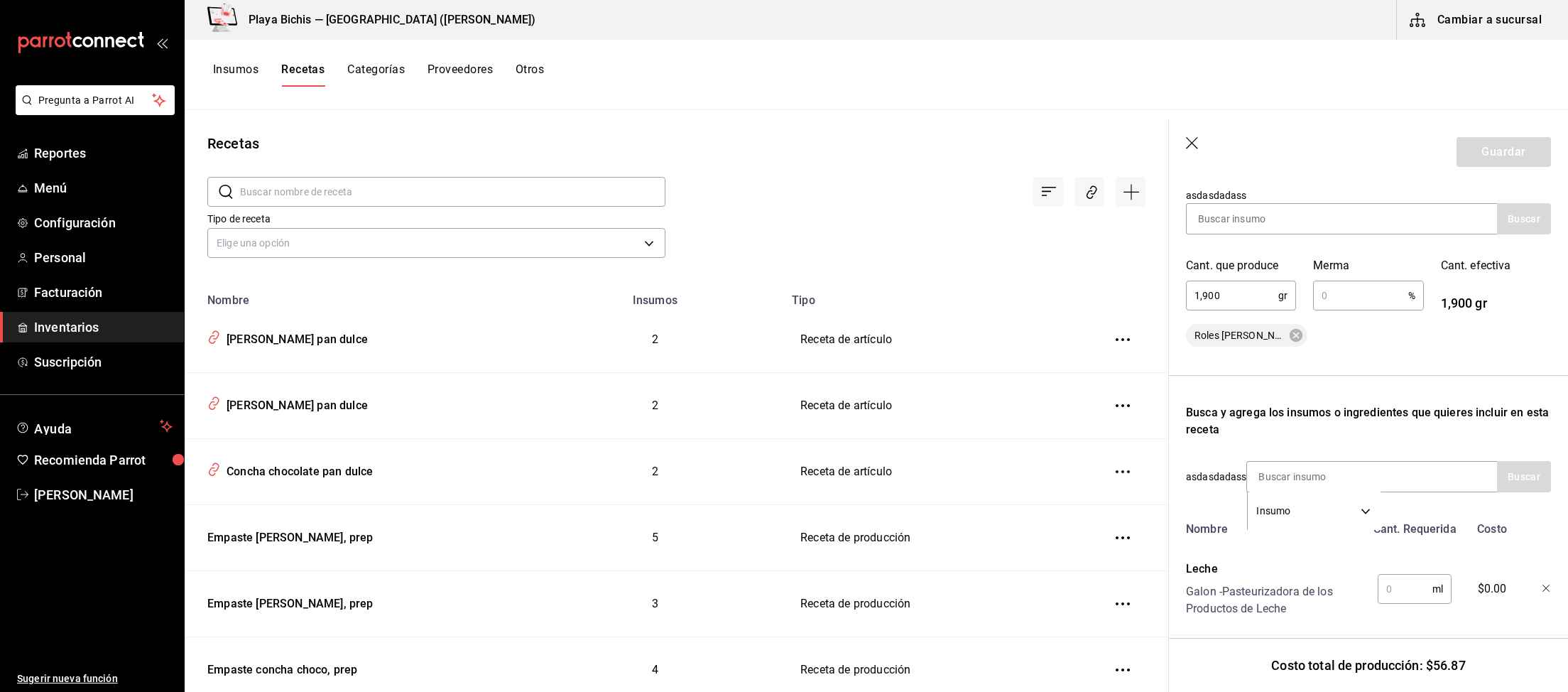
click at [1402, 589] on input "text" at bounding box center [1404, 589] width 55 height 29
type input "240"
click at [1307, 475] on input at bounding box center [1317, 477] width 142 height 30
type input "levadura"
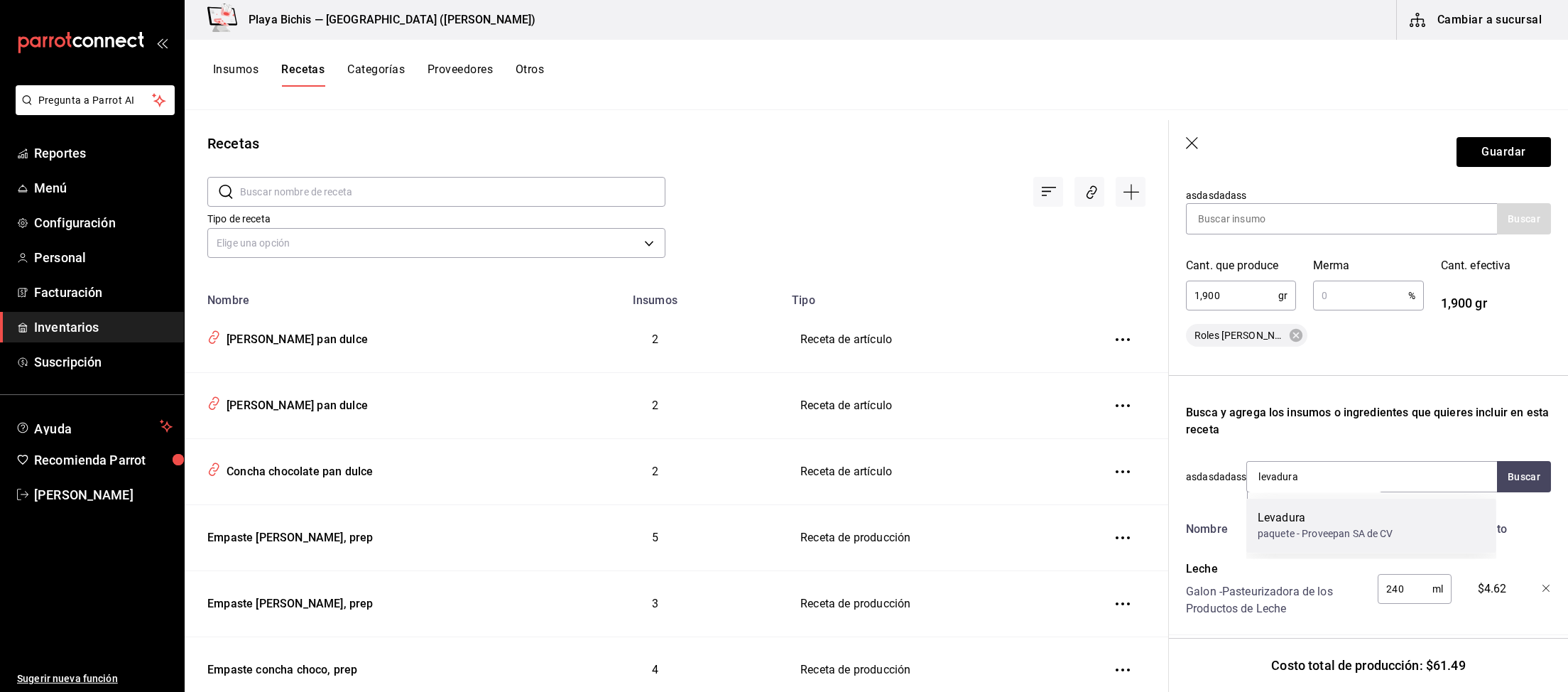
click at [1344, 511] on div "Levadura" at bounding box center [1325, 518] width 136 height 17
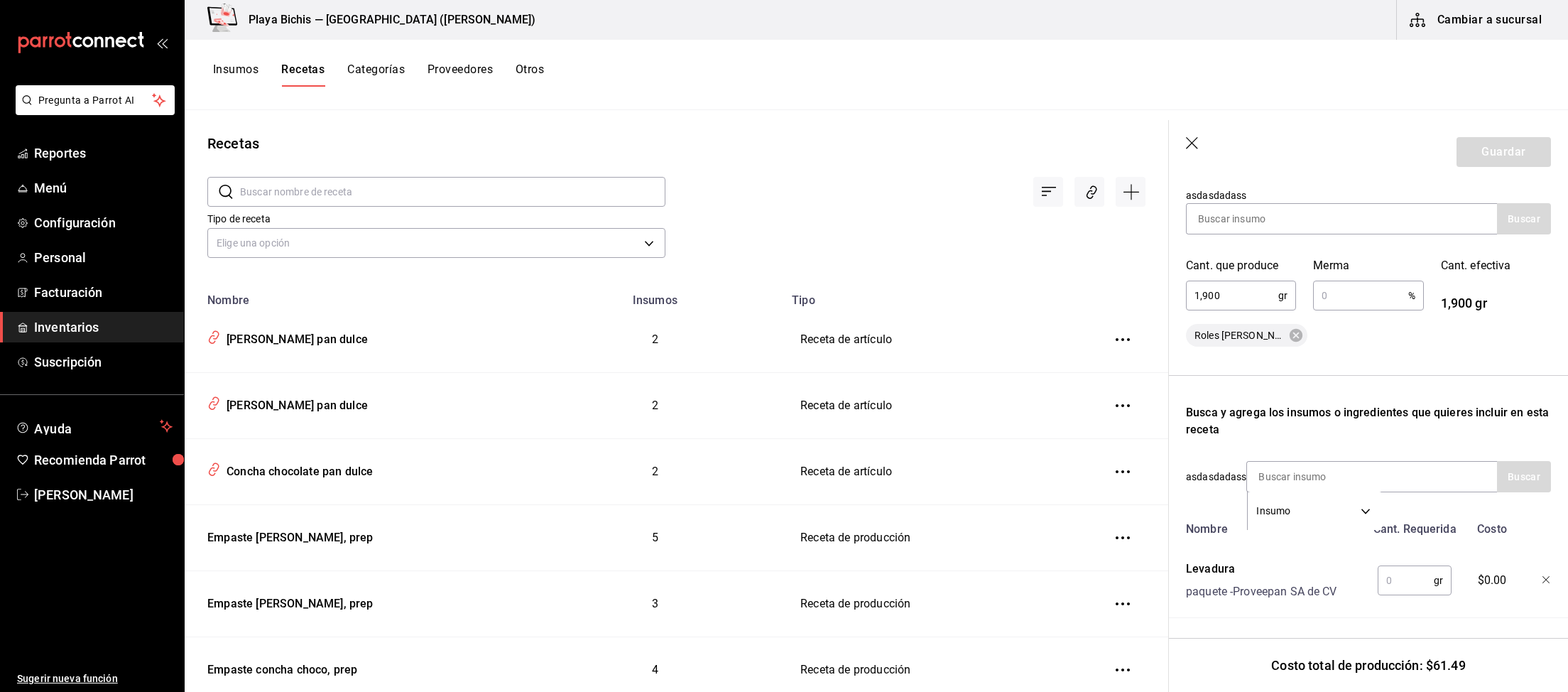
click at [1409, 583] on input "text" at bounding box center [1405, 580] width 56 height 29
type input "15"
click at [1361, 474] on input at bounding box center [1317, 477] width 142 height 30
type input "nuez"
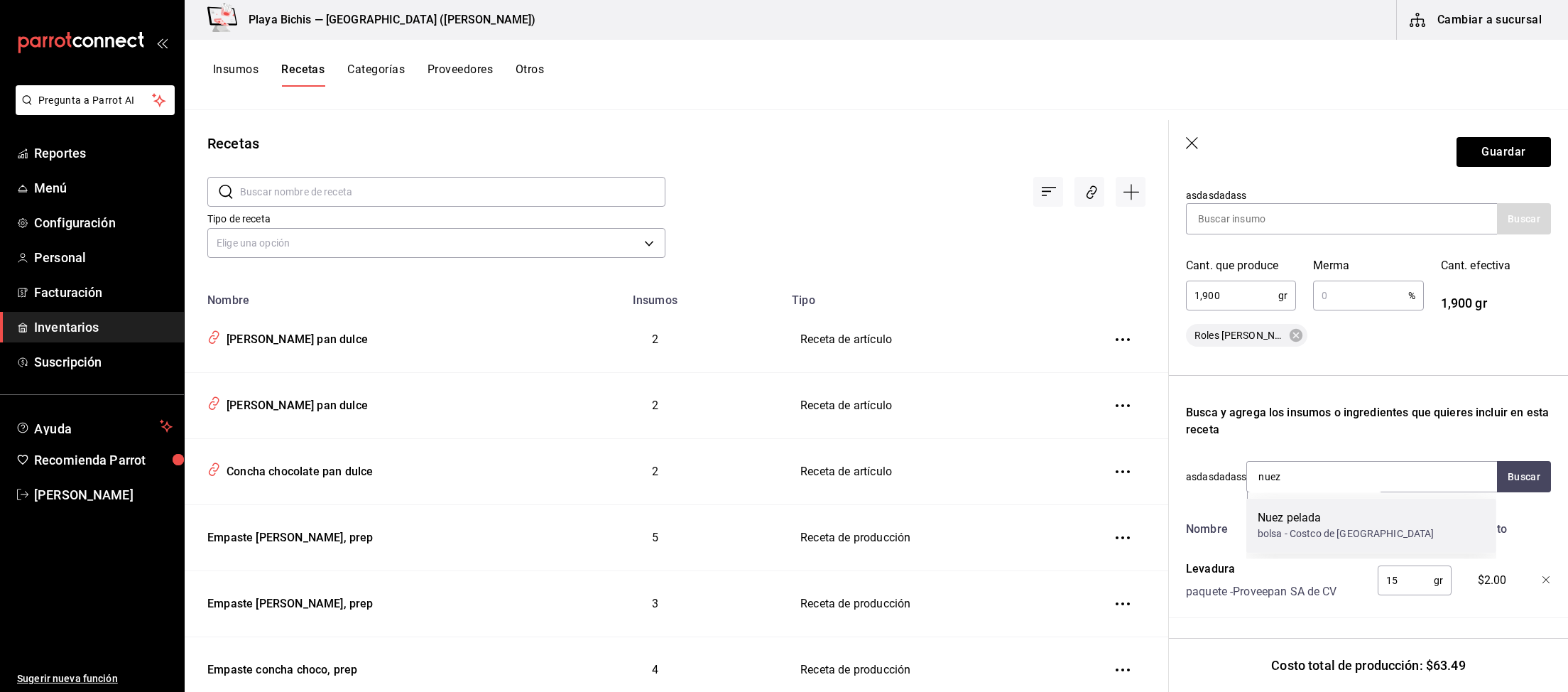
click at [1377, 529] on div "Nuez pelada bolsa - Costco de Mexico" at bounding box center [1371, 525] width 250 height 55
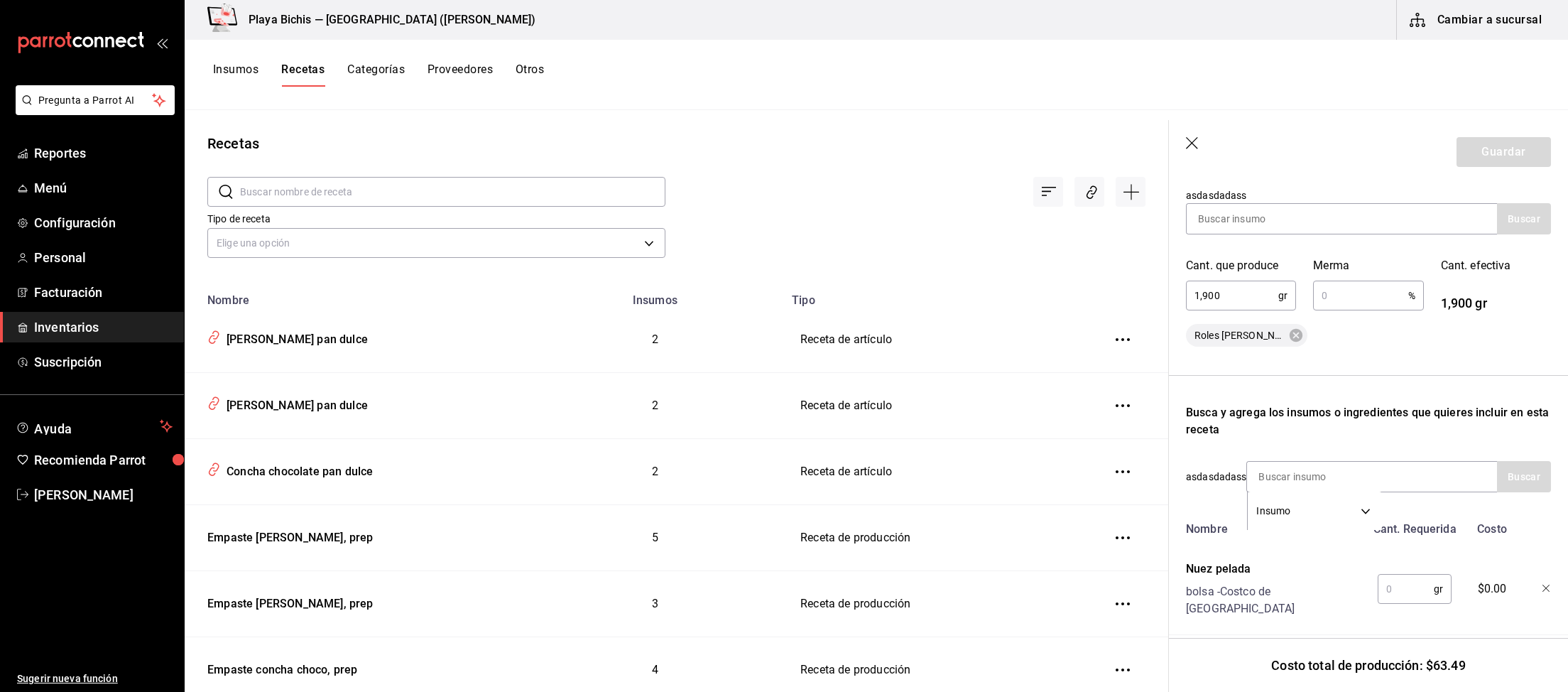
click at [1399, 578] on input "text" at bounding box center [1405, 589] width 56 height 29
type input "120"
click at [1357, 473] on input at bounding box center [1317, 477] width 142 height 30
drag, startPoint x: 1346, startPoint y: 479, endPoint x: 1061, endPoint y: 426, distance: 289.9
click at [1246, 462] on input "chispas" at bounding box center [1317, 477] width 142 height 30
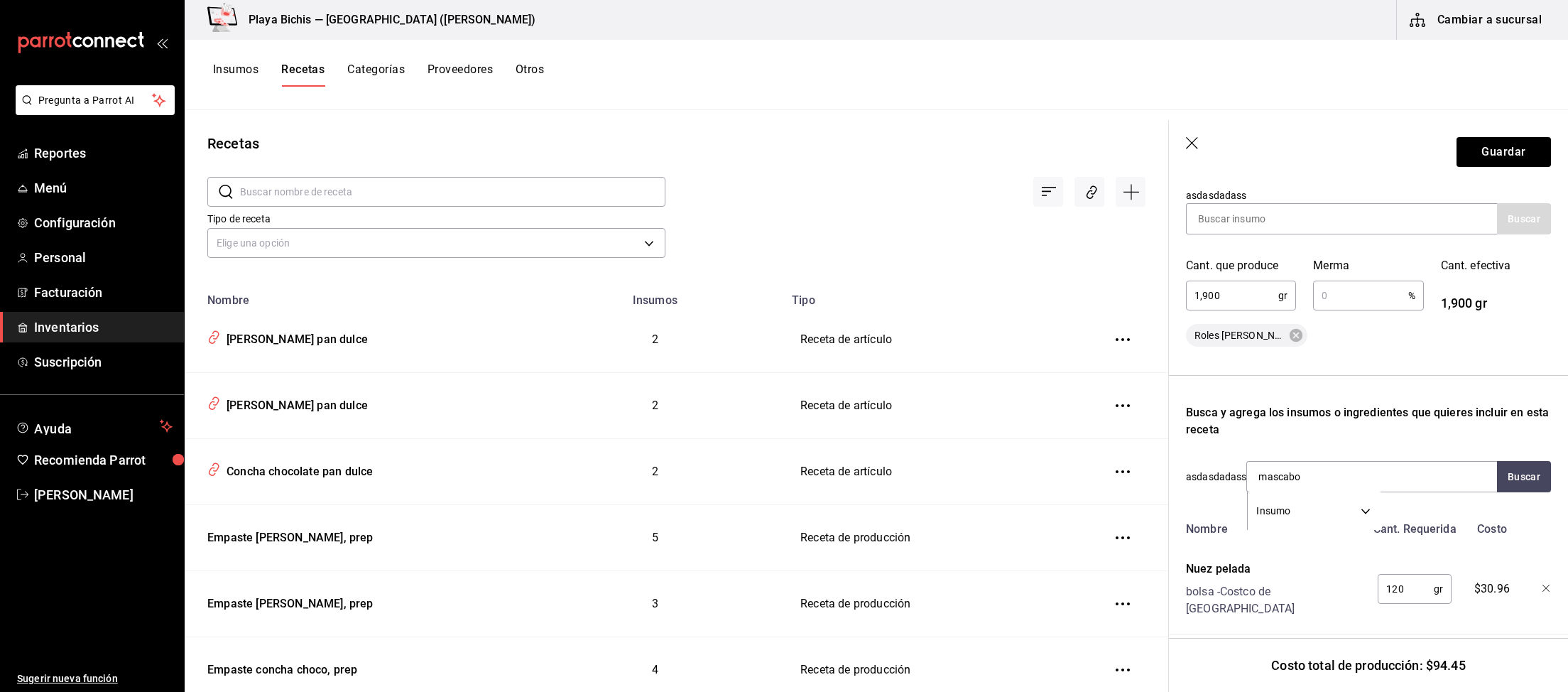
type input "mascabo"
click at [1511, 152] on button "Guardar" at bounding box center [1504, 151] width 95 height 30
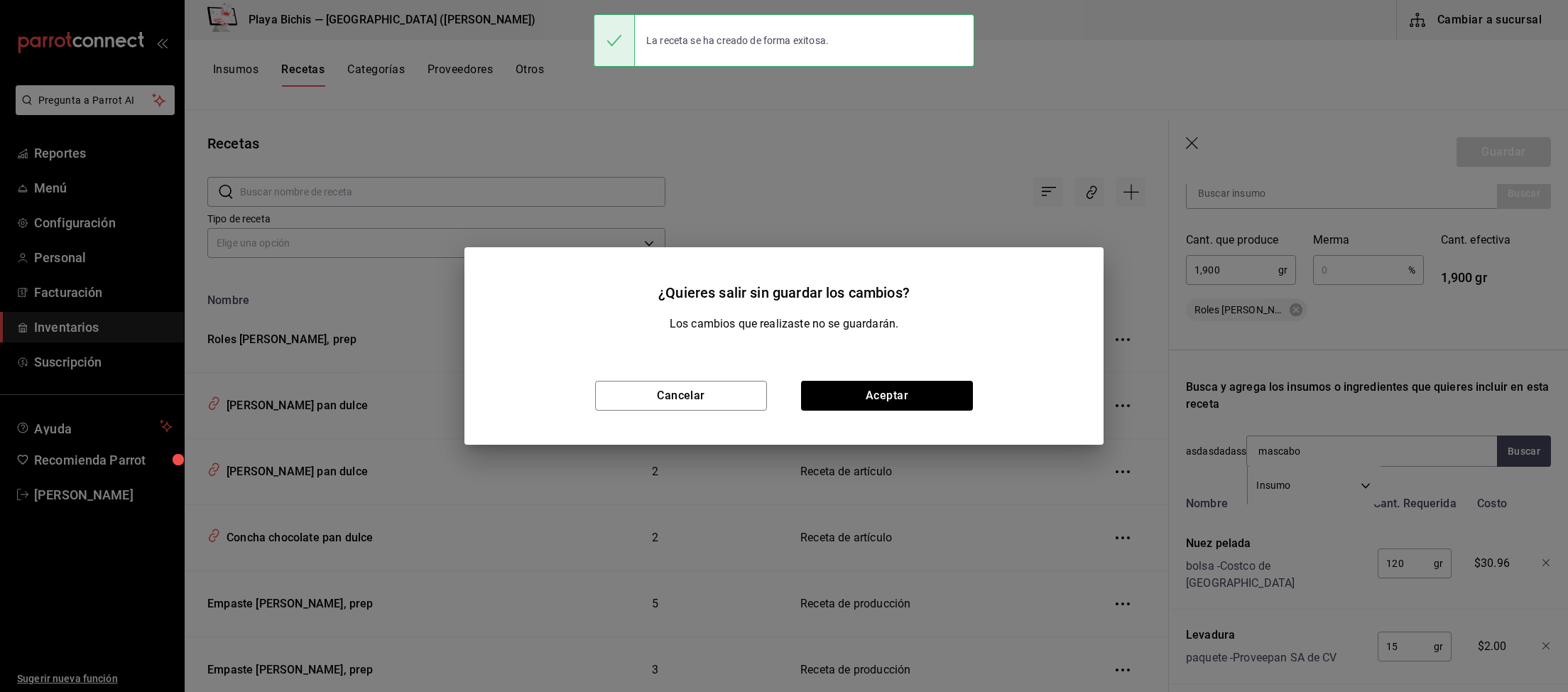
scroll to position [215, 0]
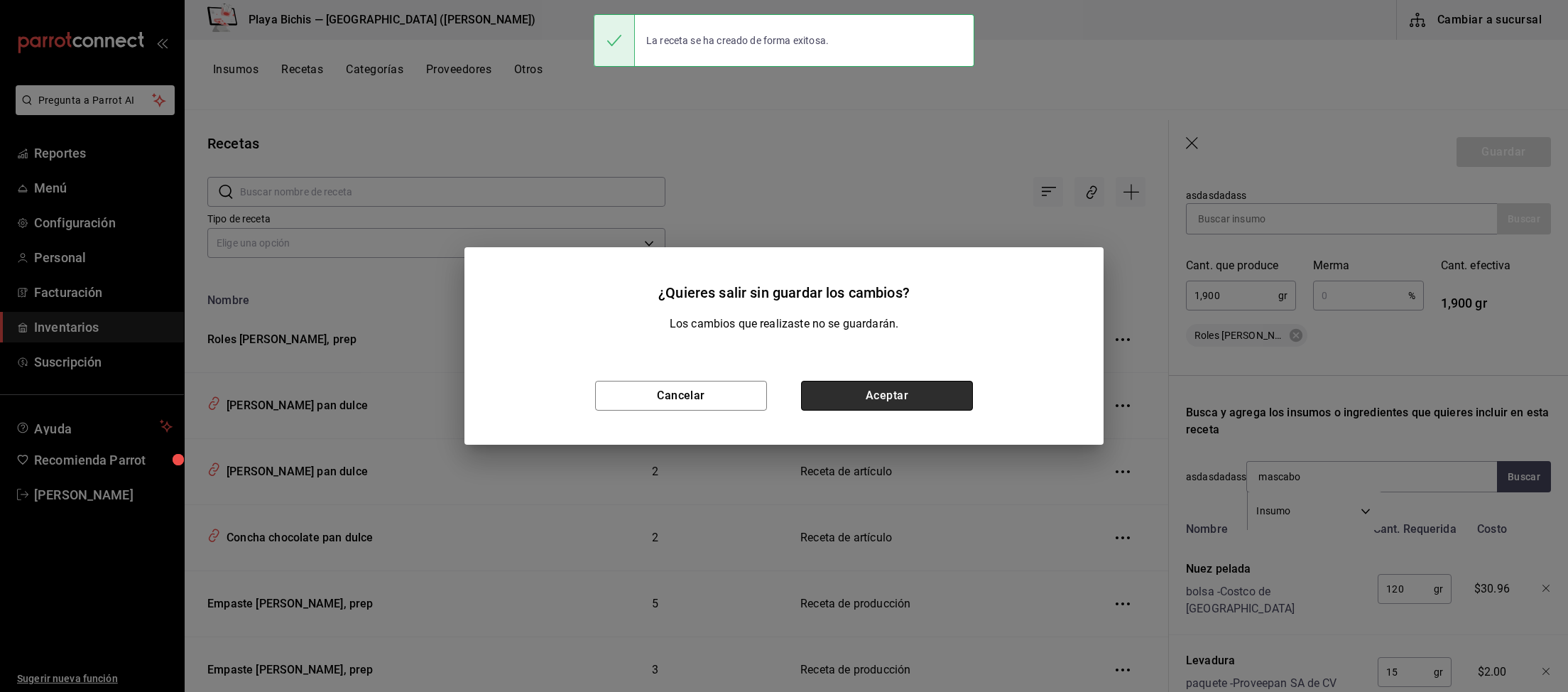
click at [943, 392] on button "Aceptar" at bounding box center [886, 395] width 172 height 30
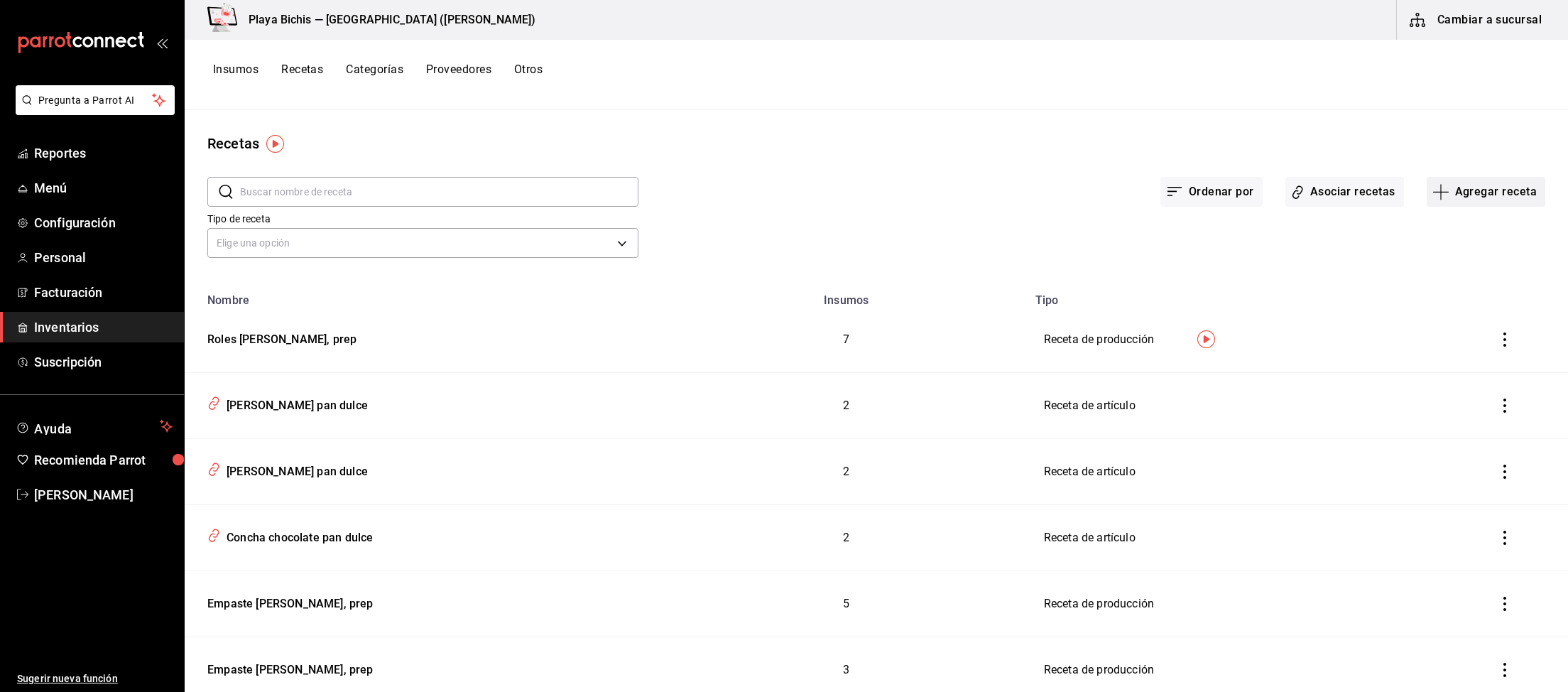
click at [1480, 199] on button "Agregar receta" at bounding box center [1486, 191] width 119 height 30
drag, startPoint x: 1464, startPoint y: 221, endPoint x: 1386, endPoint y: 268, distance: 91.1
click at [1464, 220] on li "Receta" at bounding box center [1485, 232] width 142 height 38
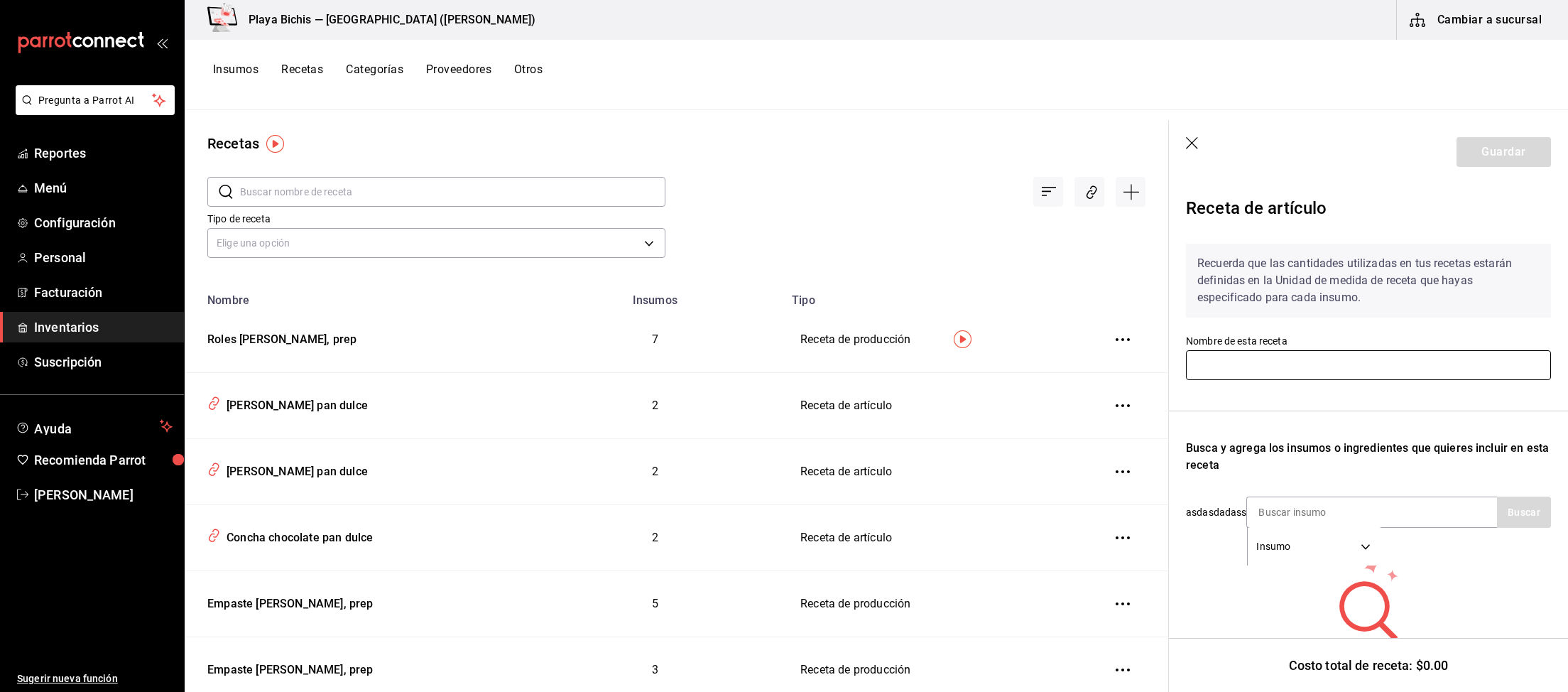
click at [1273, 354] on input "text" at bounding box center [1368, 365] width 365 height 30
paste input "Rollo pan dulce"
type input "Rollo pan dulce"
click at [1295, 511] on input at bounding box center [1317, 511] width 142 height 30
click at [1379, 504] on input at bounding box center [1317, 511] width 142 height 30
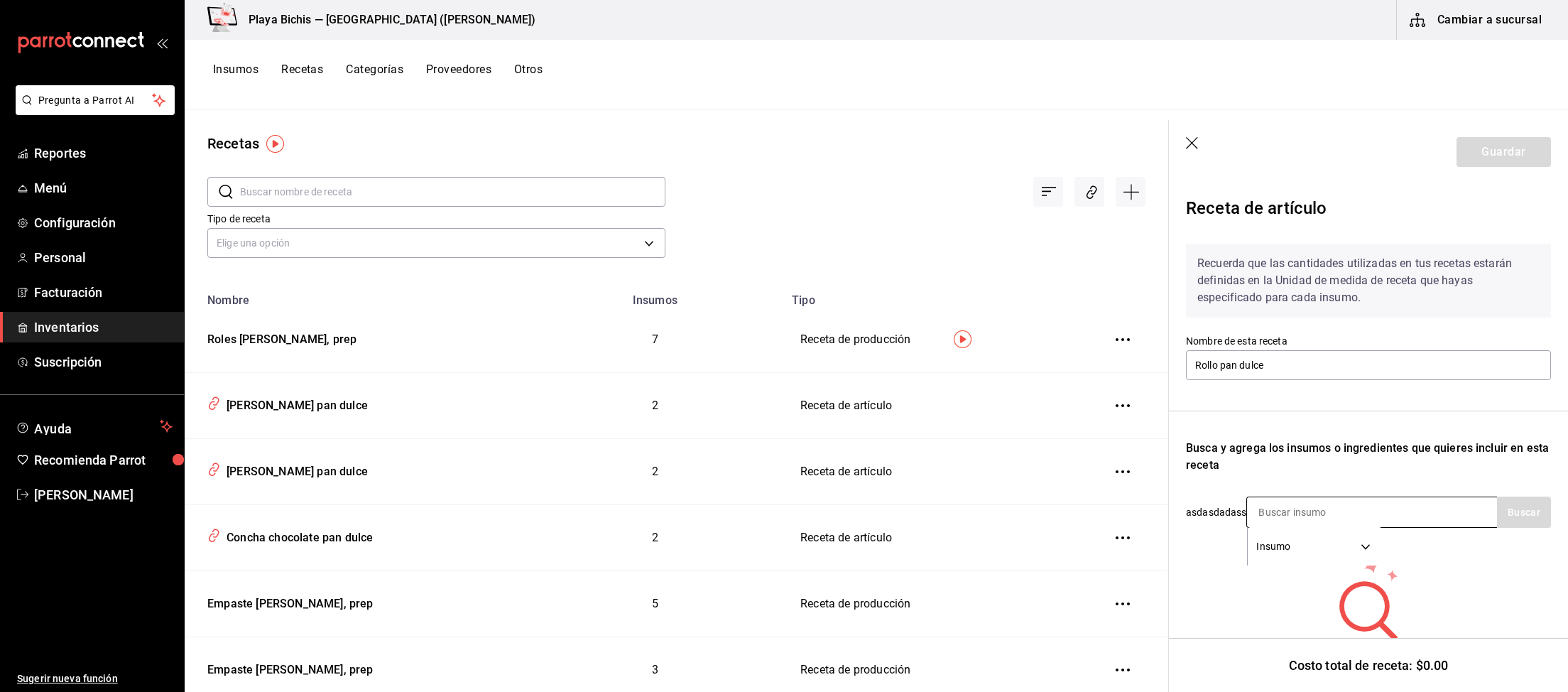
paste input "Roles [PERSON_NAME], prep"
type input "Roles [PERSON_NAME], prep"
click at [1513, 503] on button "Buscar" at bounding box center [1523, 511] width 54 height 31
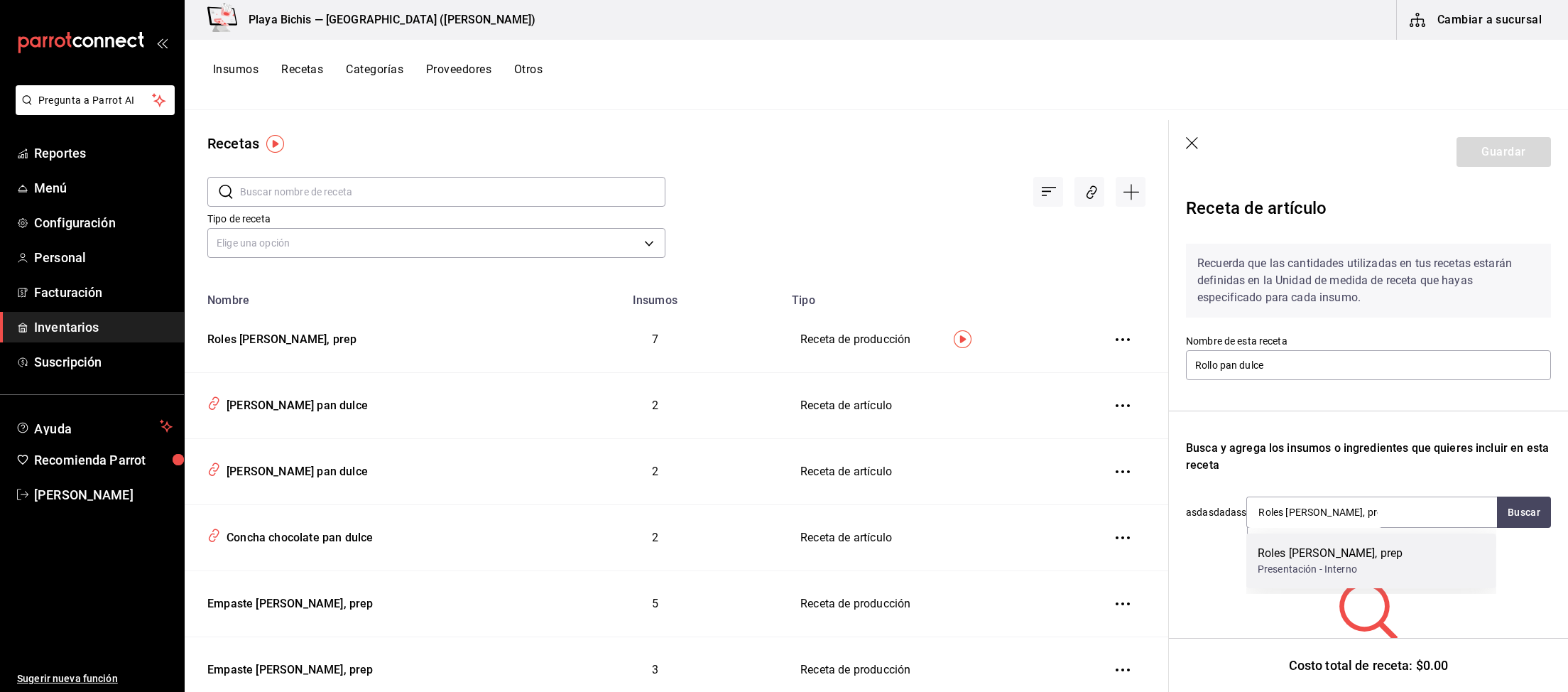
click at [1379, 553] on div "Roles de canela, prep Presentación - Interno" at bounding box center [1371, 561] width 250 height 55
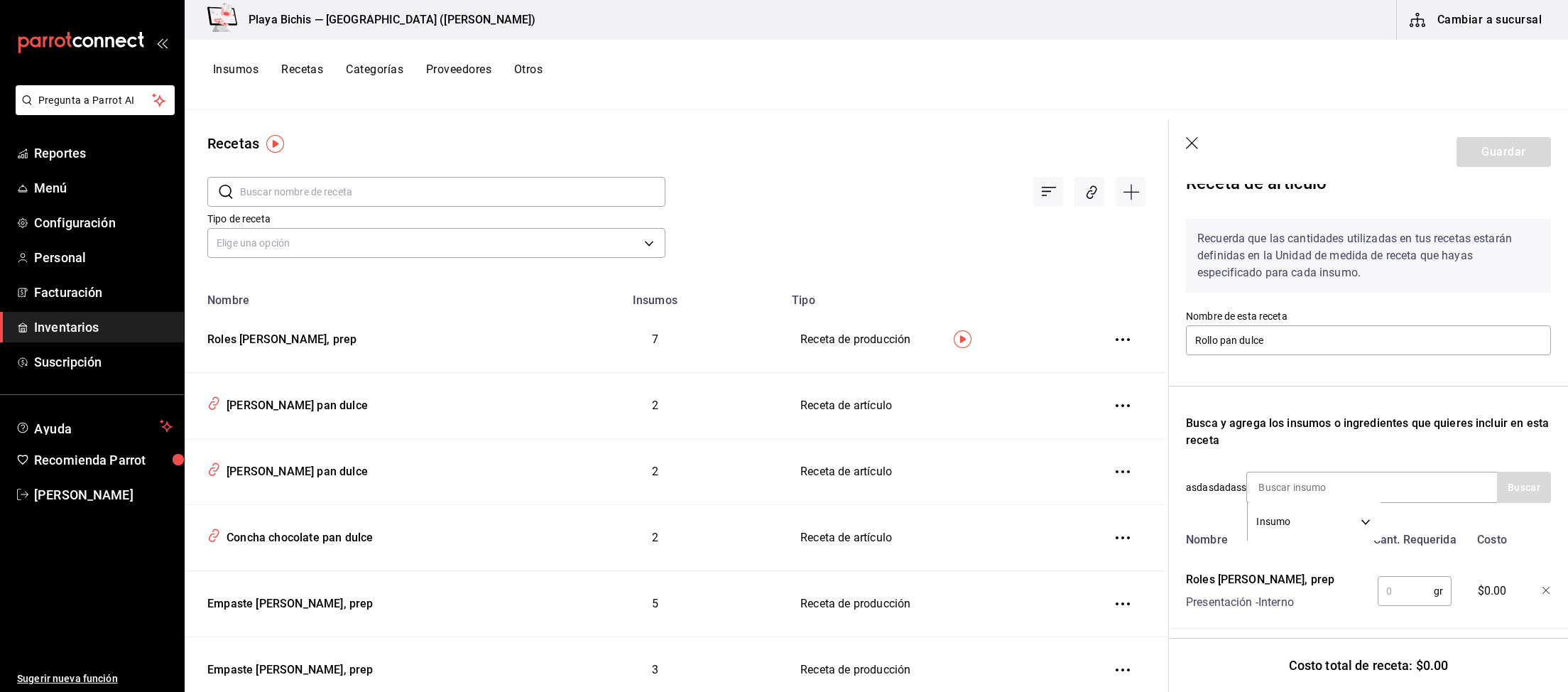
scroll to position [35, 0]
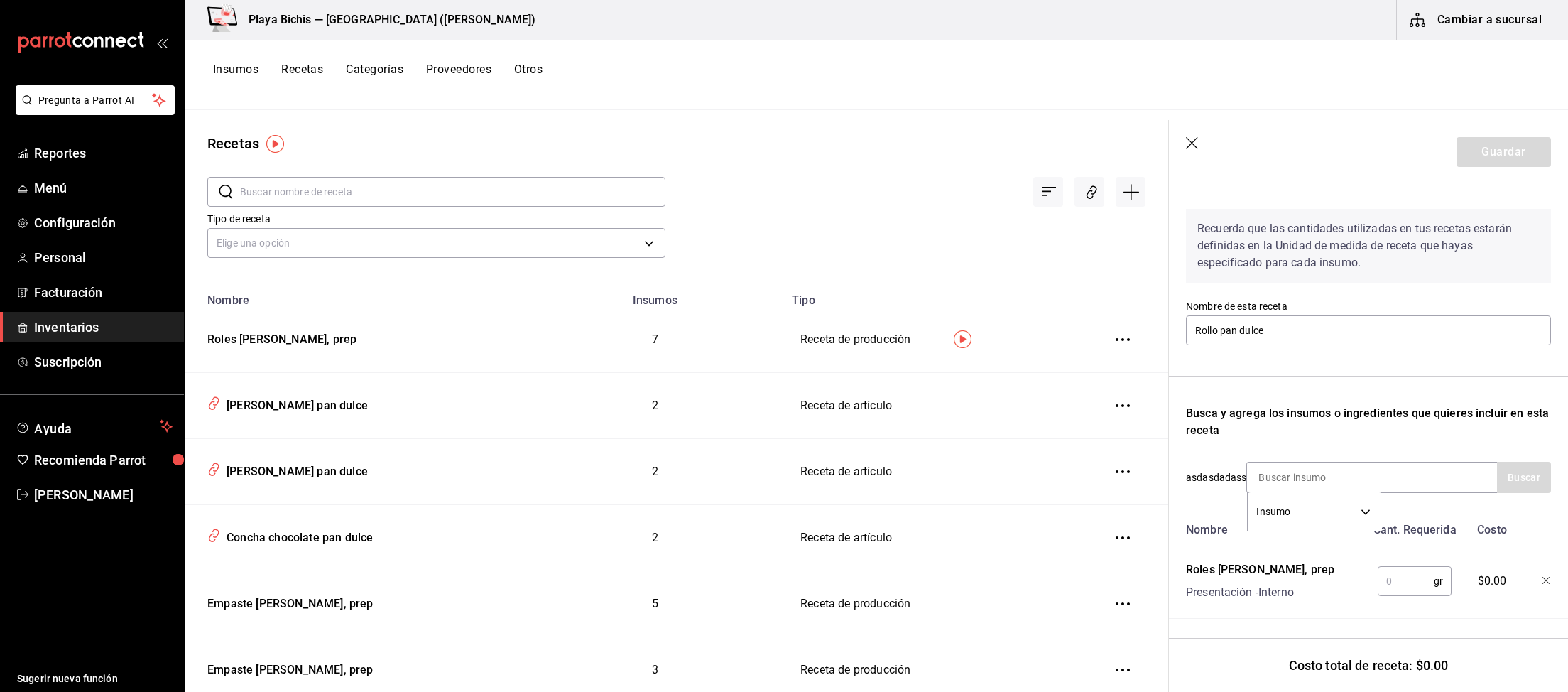
click at [1404, 578] on input "text" at bounding box center [1405, 581] width 56 height 29
type input "95"
click at [1336, 327] on input "Rollo pan dulce" at bounding box center [1368, 330] width 365 height 30
click at [1506, 148] on button "Guardar" at bounding box center [1504, 151] width 95 height 30
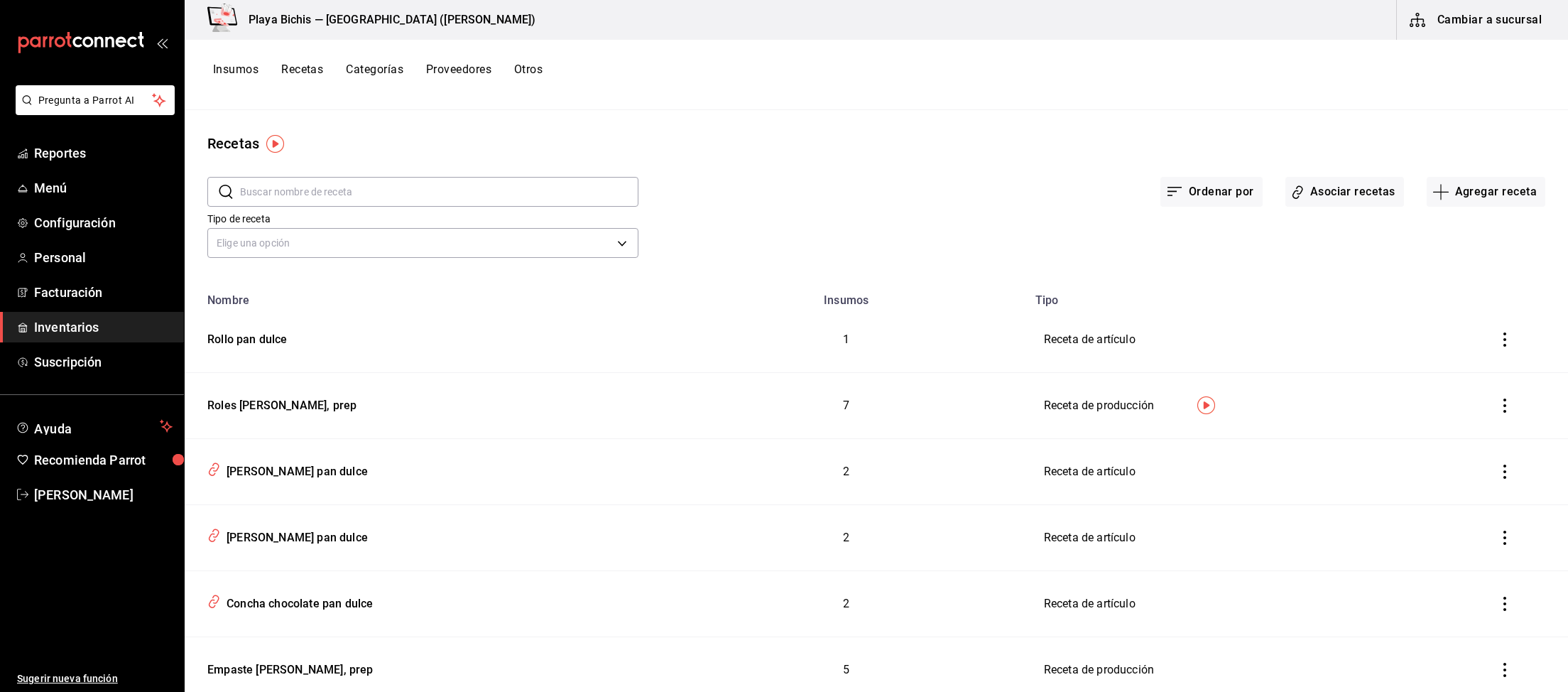
click at [1525, 22] on button "Cambiar a sucursal" at bounding box center [1476, 20] width 160 height 40
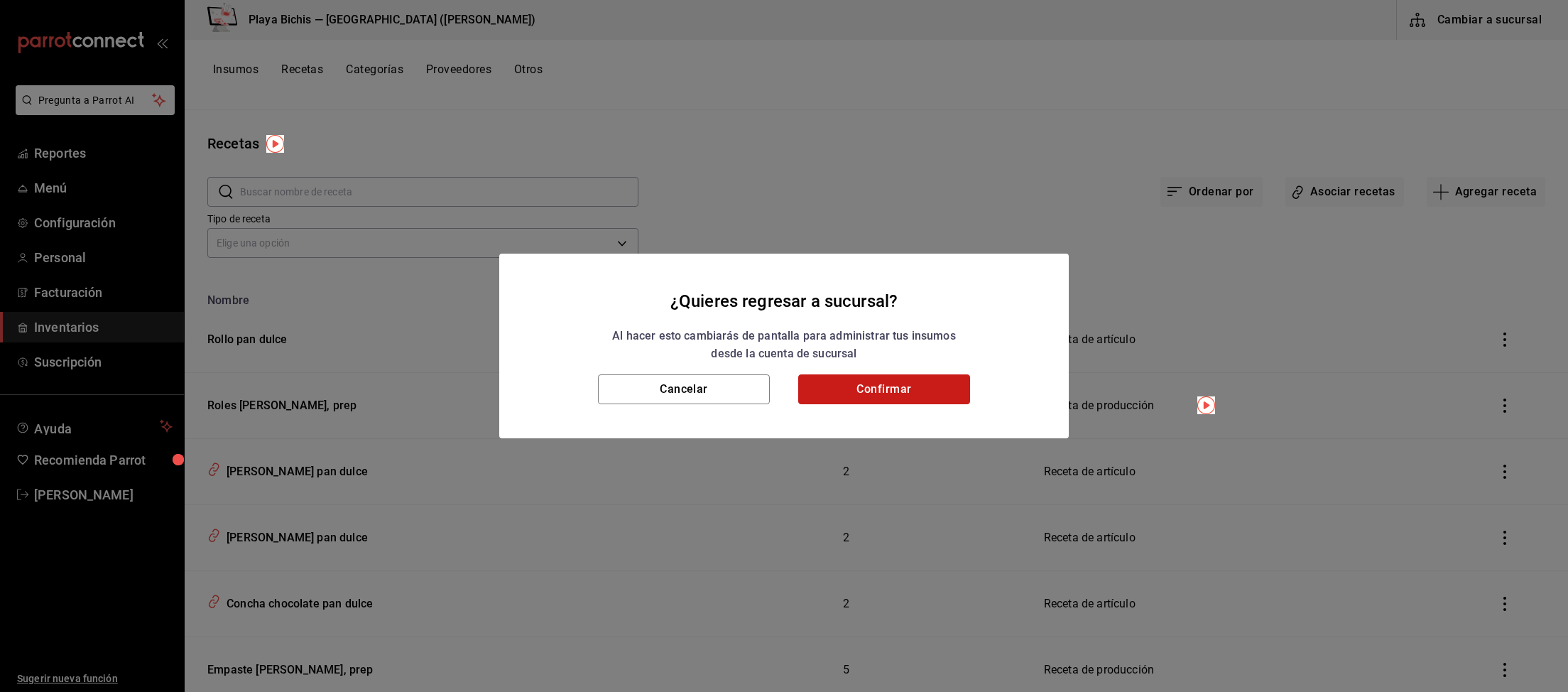
click at [913, 400] on button "Confirmar" at bounding box center [884, 389] width 172 height 30
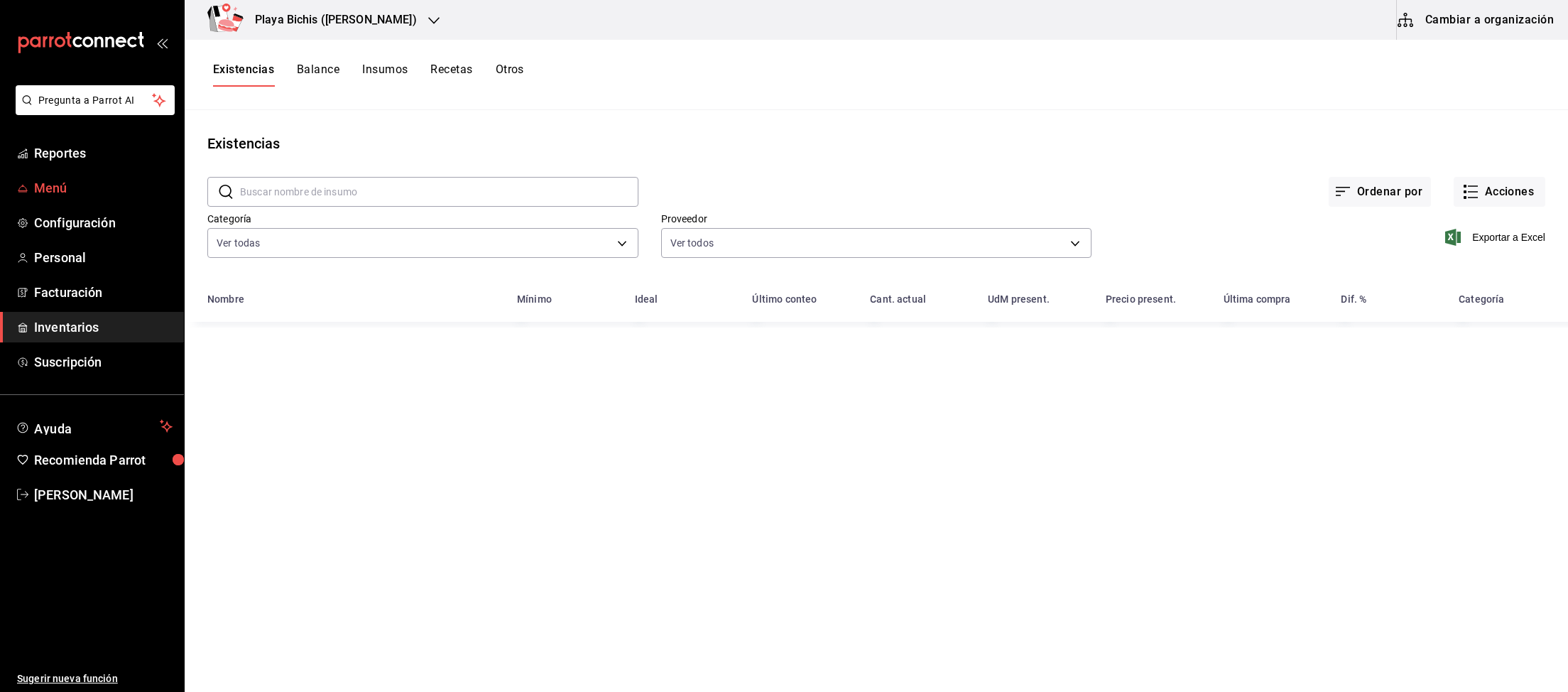
click at [47, 189] on span "Menú" at bounding box center [103, 187] width 138 height 19
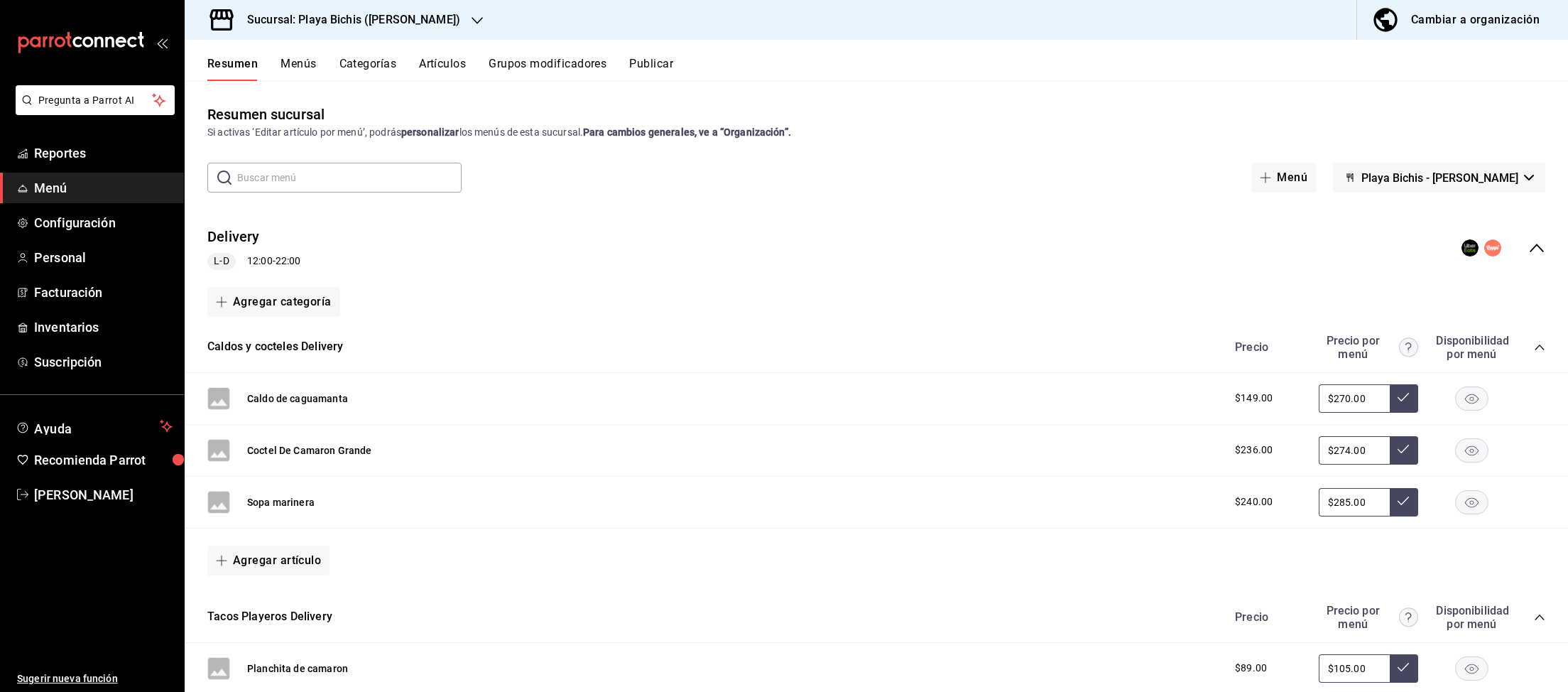
click at [295, 61] on button "Menús" at bounding box center [298, 69] width 36 height 24
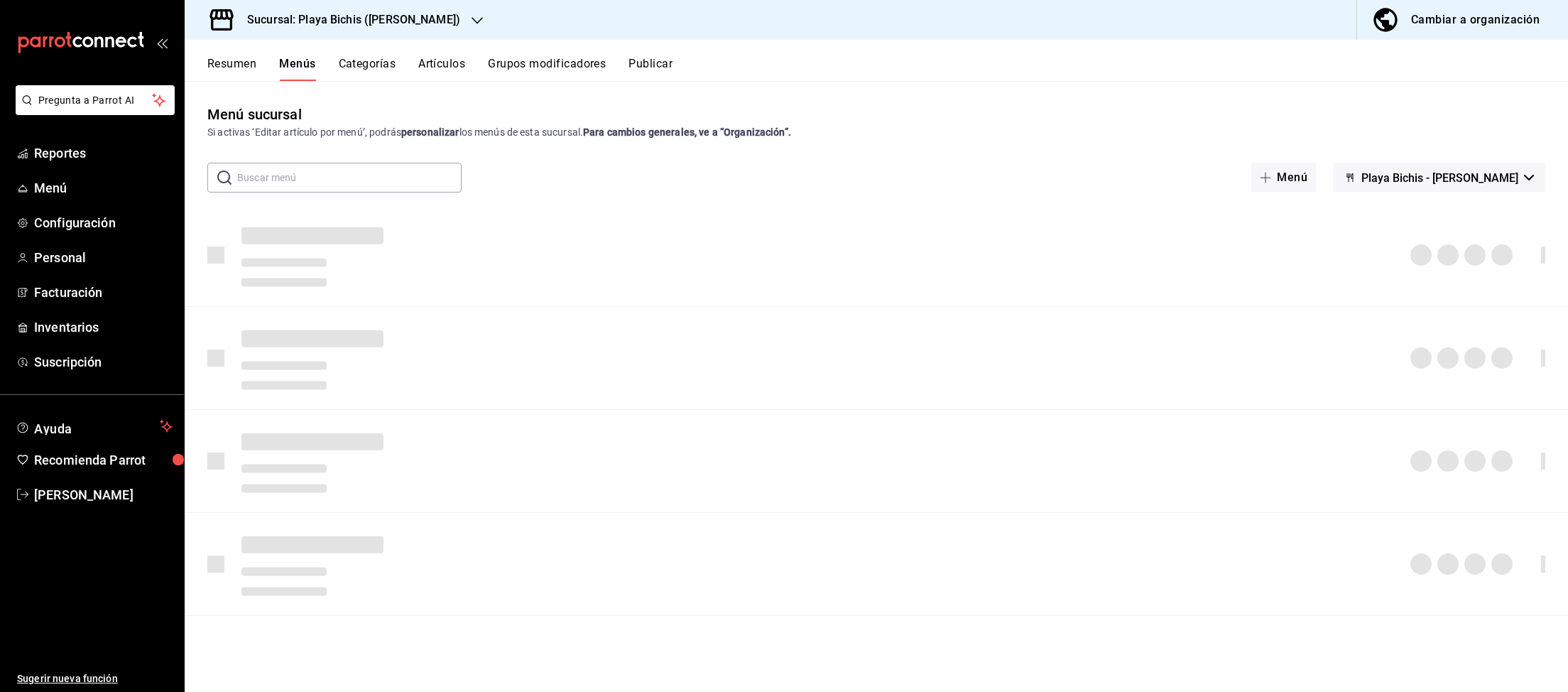
click at [453, 64] on button "Artículos" at bounding box center [441, 69] width 46 height 24
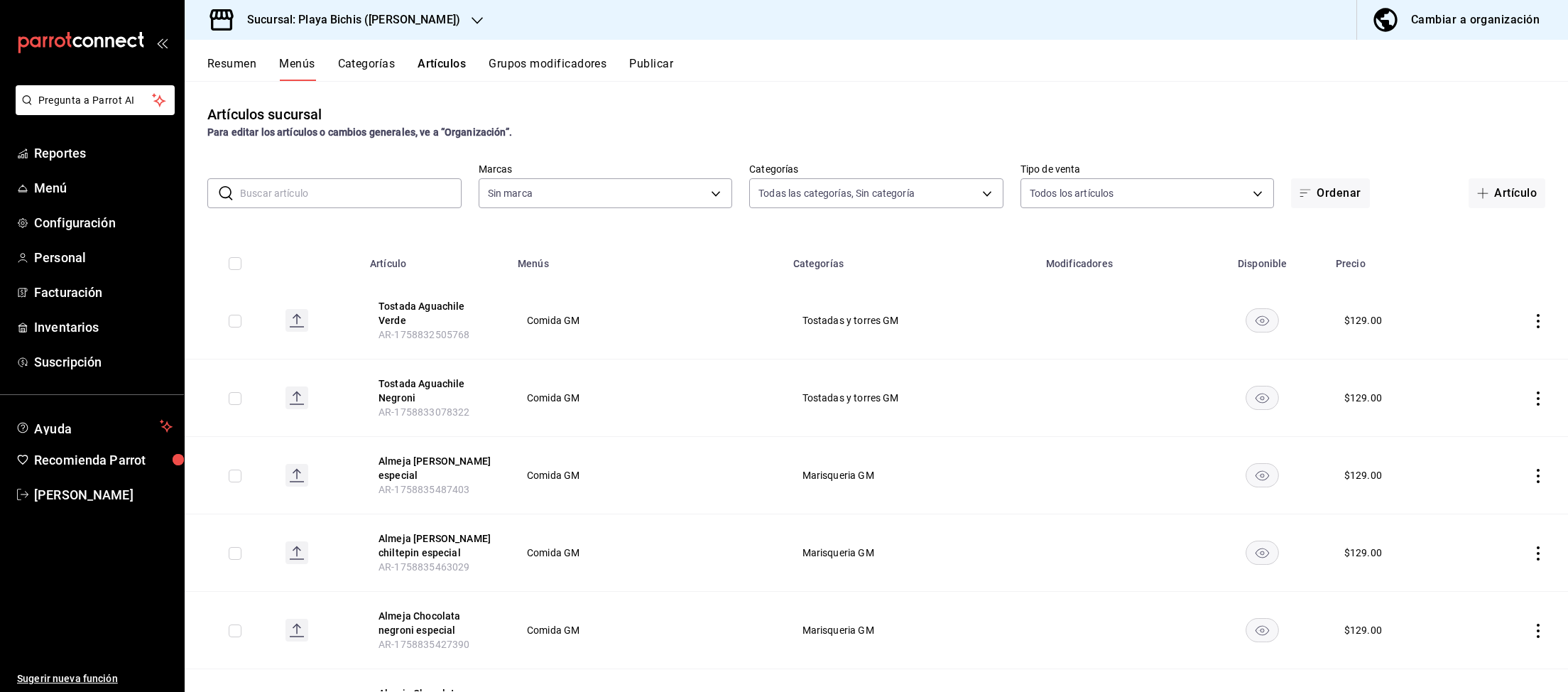
type input "be4cc8c7-ac81-45ce-98b4-1fc78d9295ed,0340c47e-bad1-4e26-a32c-4b196c83767d,ba838…"
click at [1513, 200] on button "Artículo" at bounding box center [1506, 192] width 77 height 30
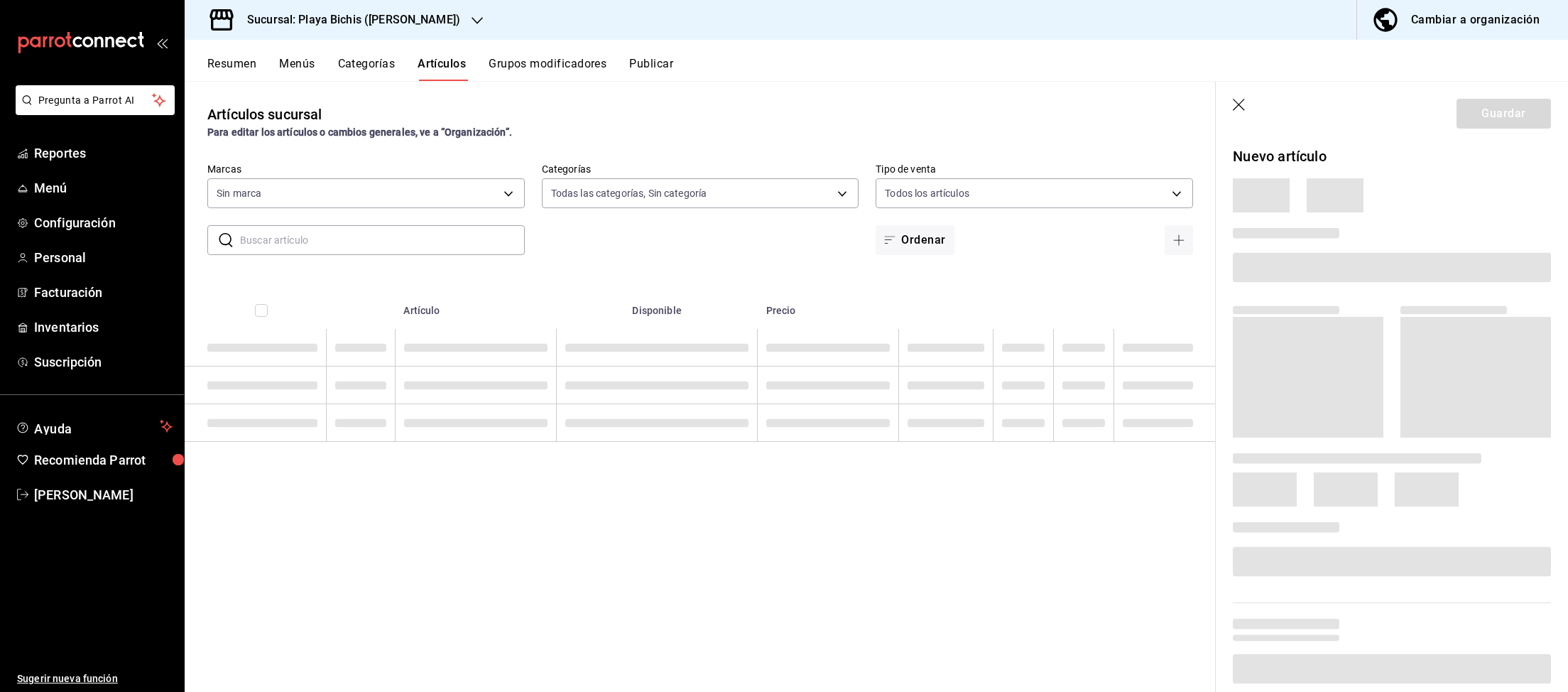
type input "4ba3d68a-2a71-4bf4-8272-d27f8f663470,fbc14f8a-a0c0-448e-9dac-7011cab8a3fb"
click at [1240, 106] on icon "button" at bounding box center [1239, 105] width 13 height 13
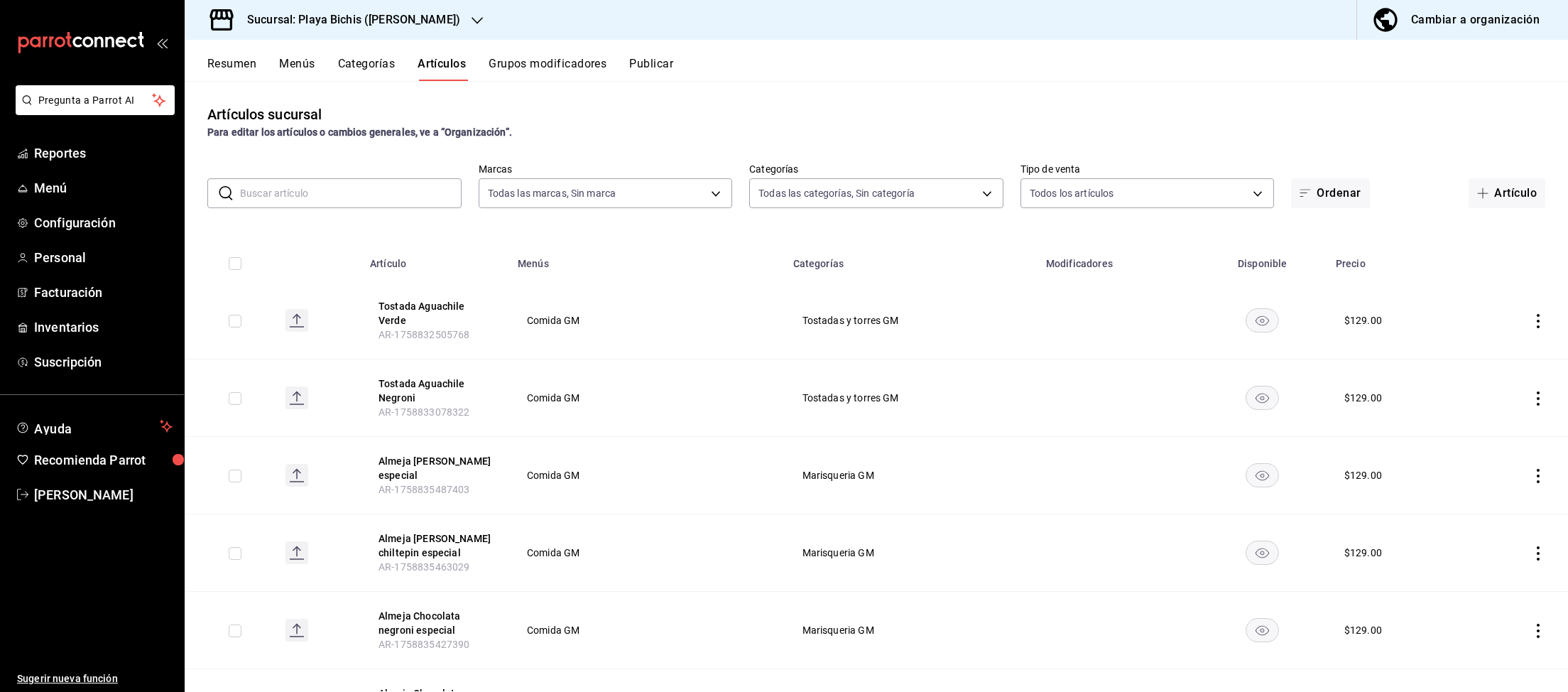
click at [1440, 23] on div "Cambiar a organización" at bounding box center [1475, 20] width 129 height 20
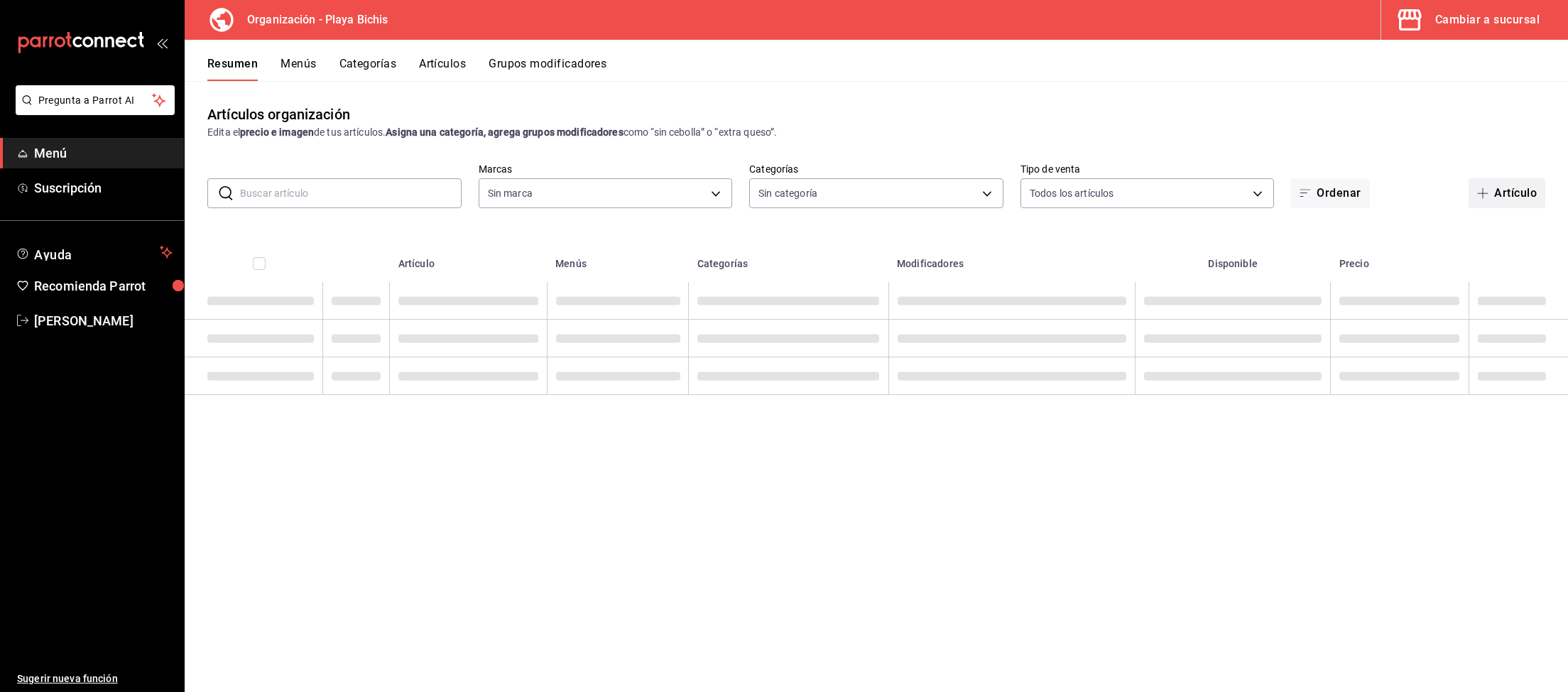
click at [1509, 194] on button "Artículo" at bounding box center [1506, 192] width 77 height 30
type input "4ba3d68a-2a71-4bf4-8272-d27f8f663470,fbc14f8a-a0c0-448e-9dac-7011cab8a3fb"
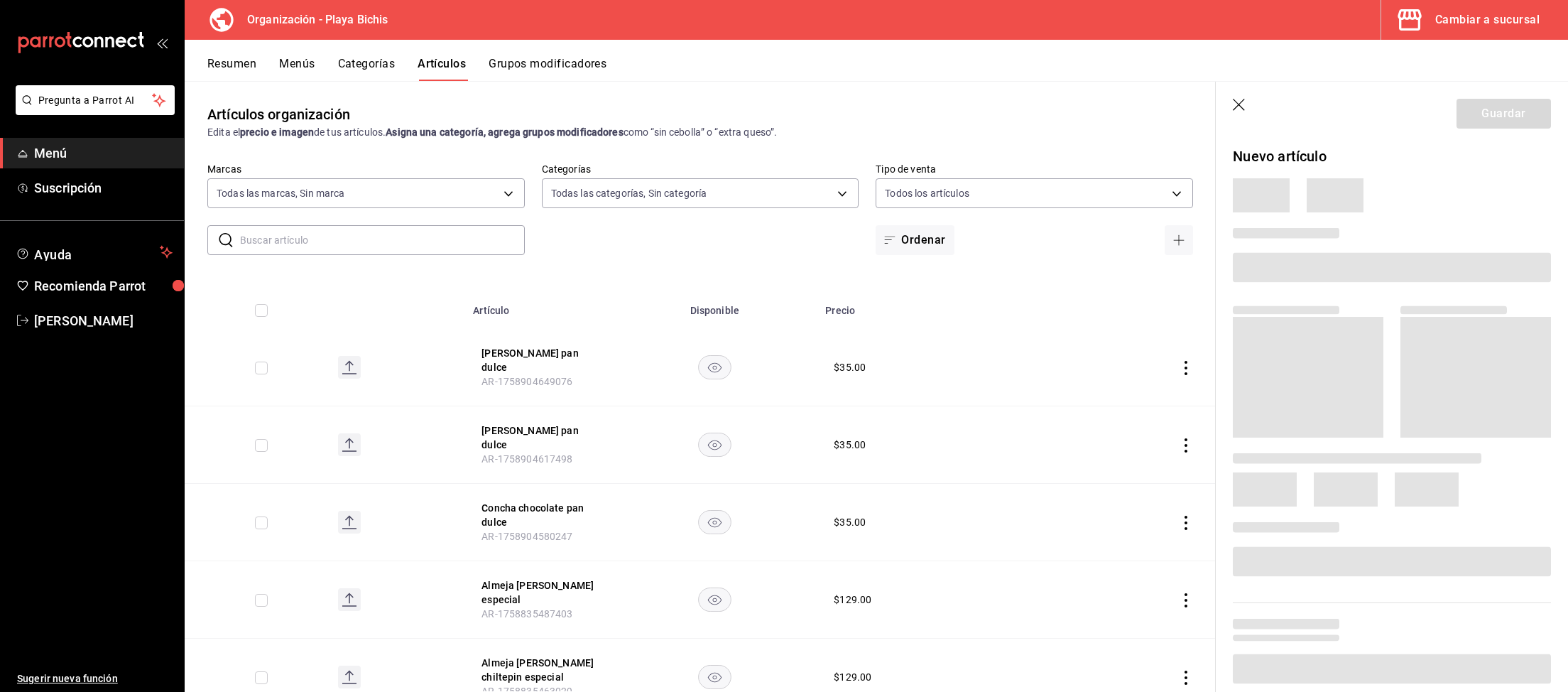
type input "2b6203e3-68c9-492c-8139-d2404e68bc4d,5cffe0c5-1d87-45c7-8974-ad5cddc46f5f"
type input "8ebe99e7-8ccb-42e5-9a90-2c7c819c0618,2a1bdb06-3383-4ba0-a971-51aee5cfb993,28e32…"
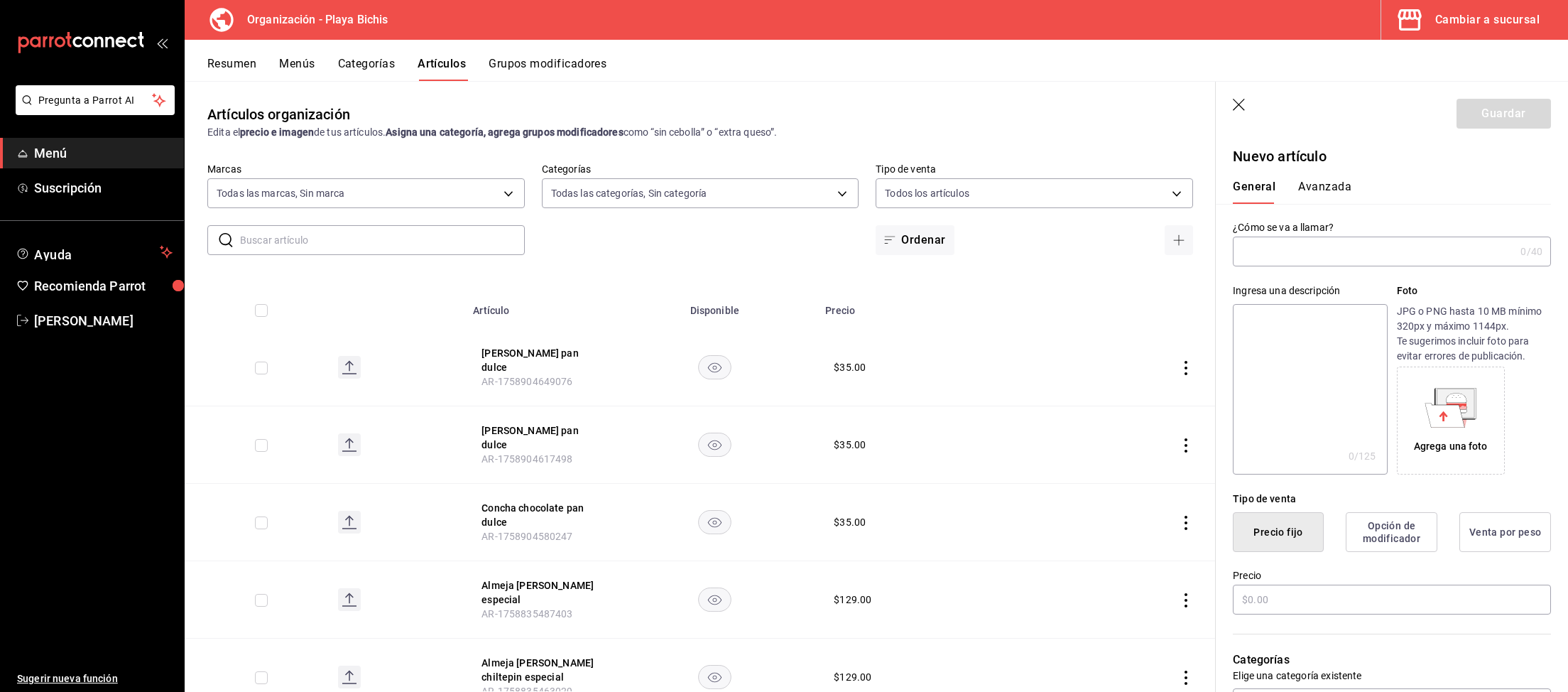
click at [1294, 250] on input "text" at bounding box center [1373, 251] width 281 height 29
drag, startPoint x: 1295, startPoint y: 245, endPoint x: 1164, endPoint y: 247, distance: 131.0
click at [1233, 247] on input "Rollo" at bounding box center [1373, 251] width 281 height 29
paste input "pan dulce"
type input "Rollo pan dulce"
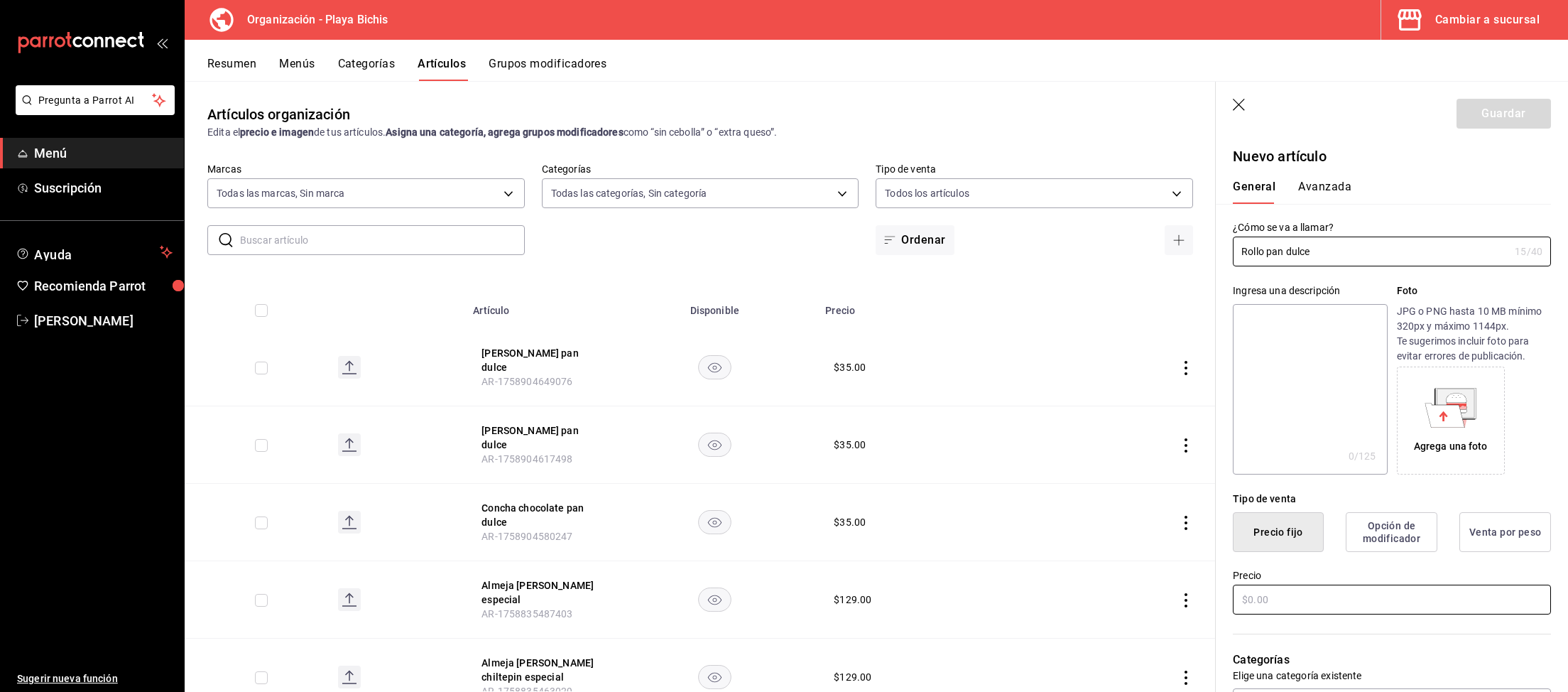
click at [1365, 603] on input "text" at bounding box center [1392, 599] width 318 height 30
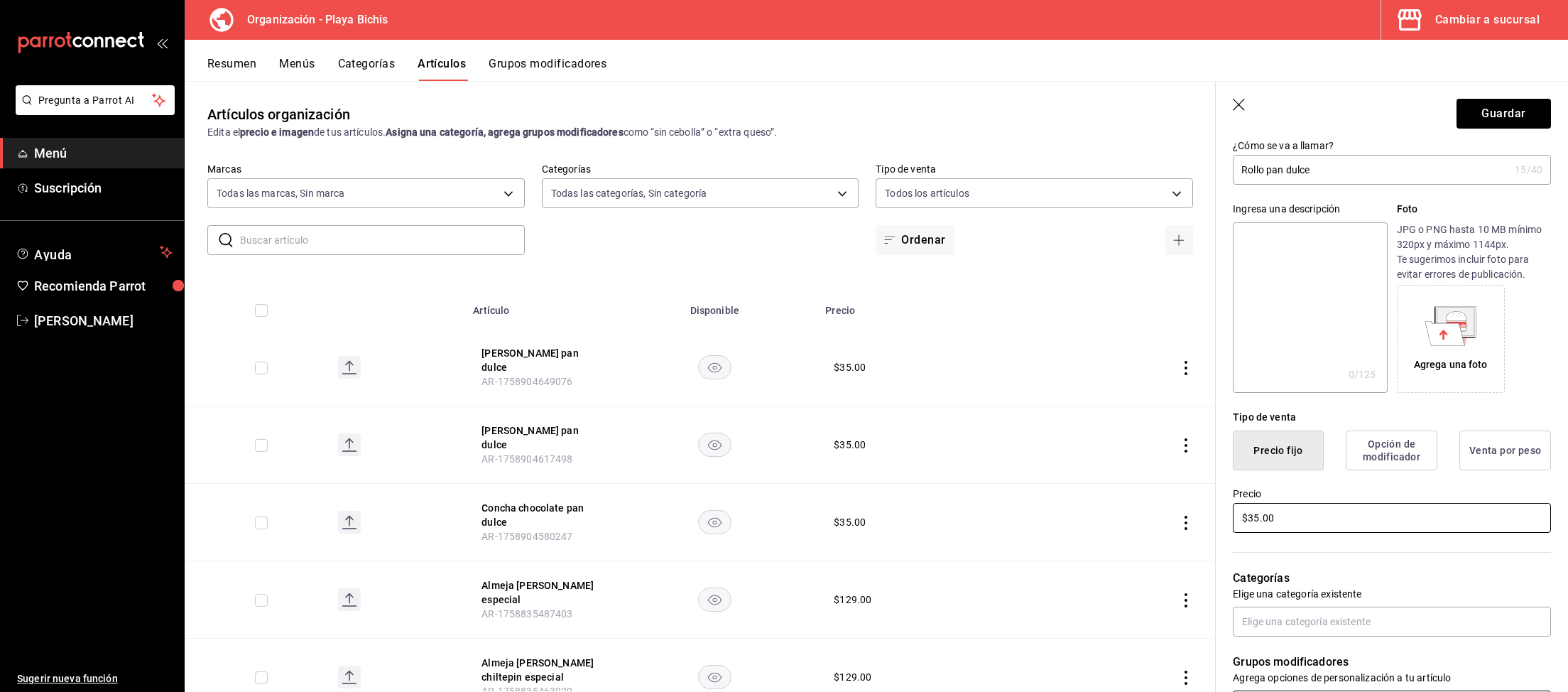
scroll to position [147, 0]
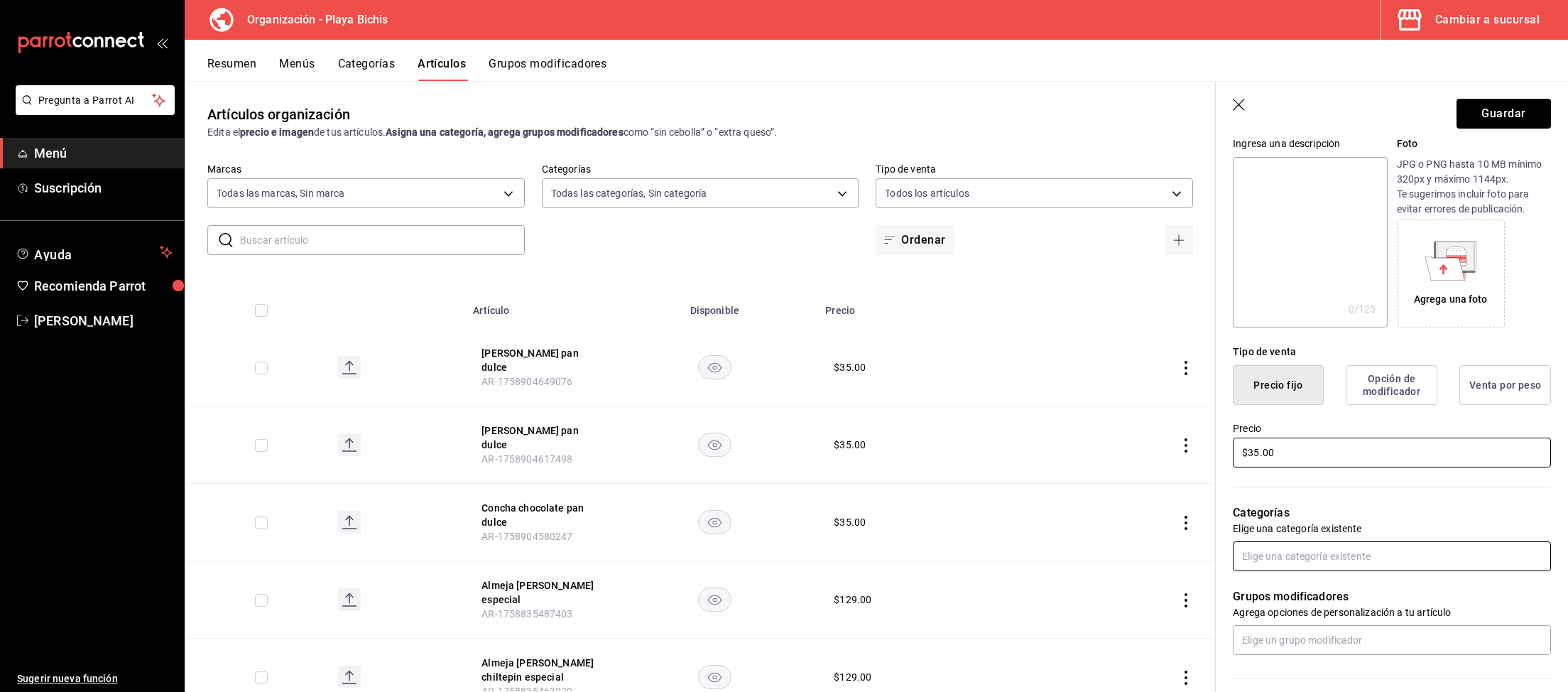
type input "$35.00"
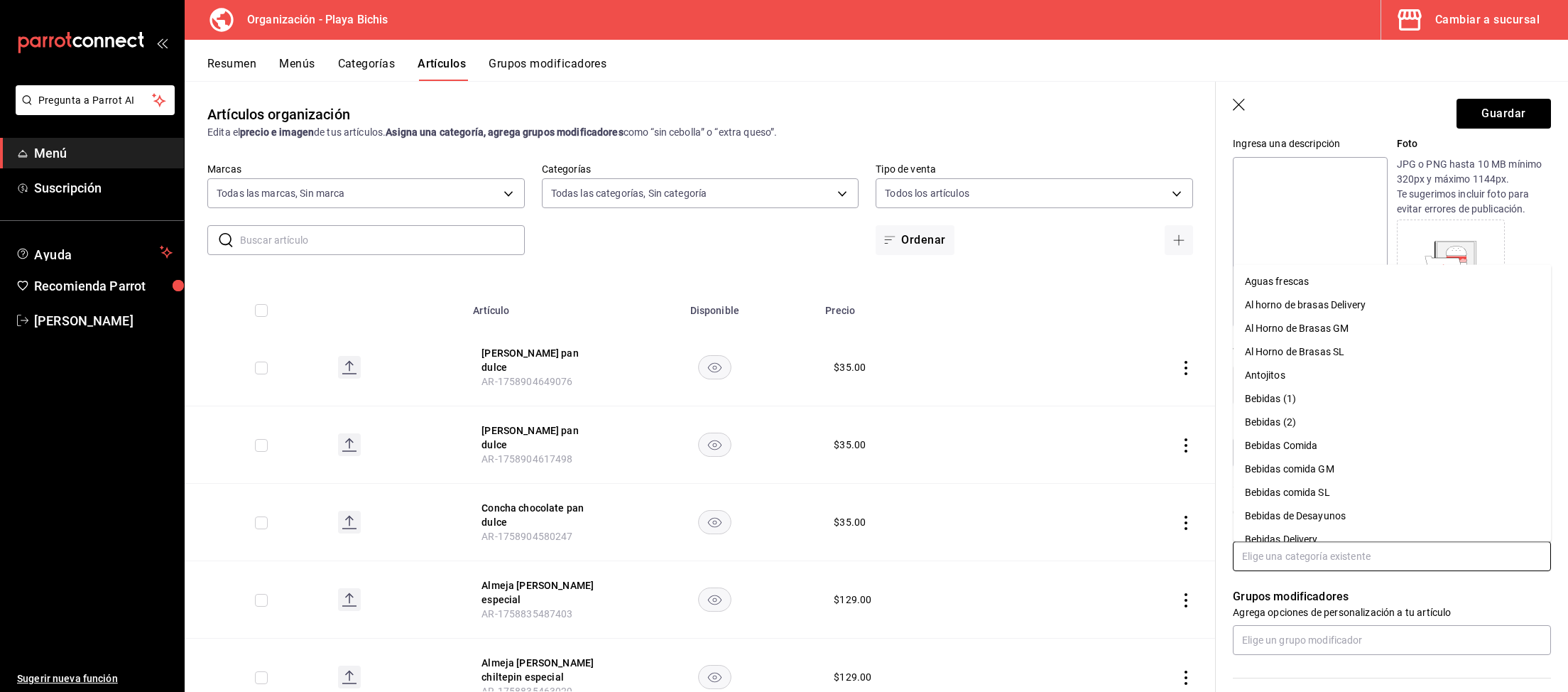
click at [1292, 555] on input "text" at bounding box center [1392, 556] width 318 height 30
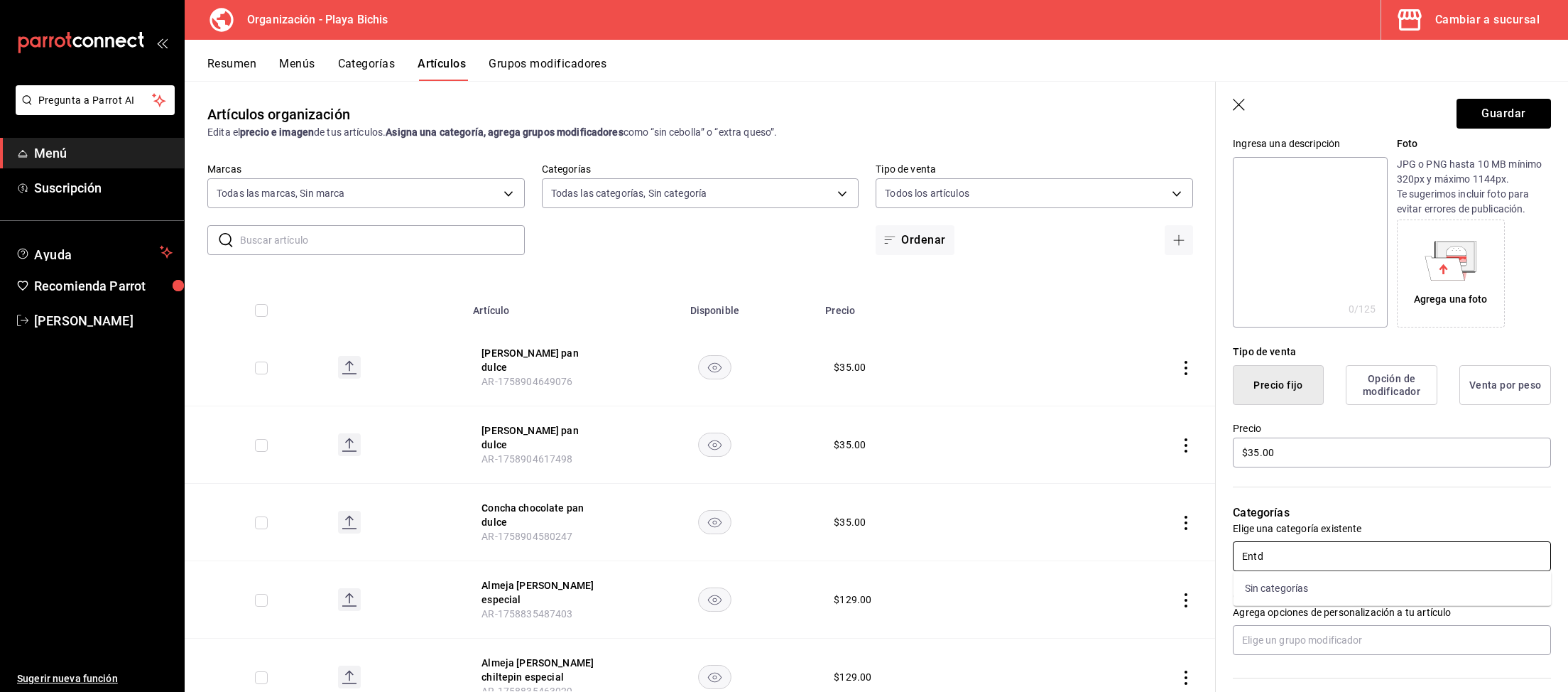
type input "Ent"
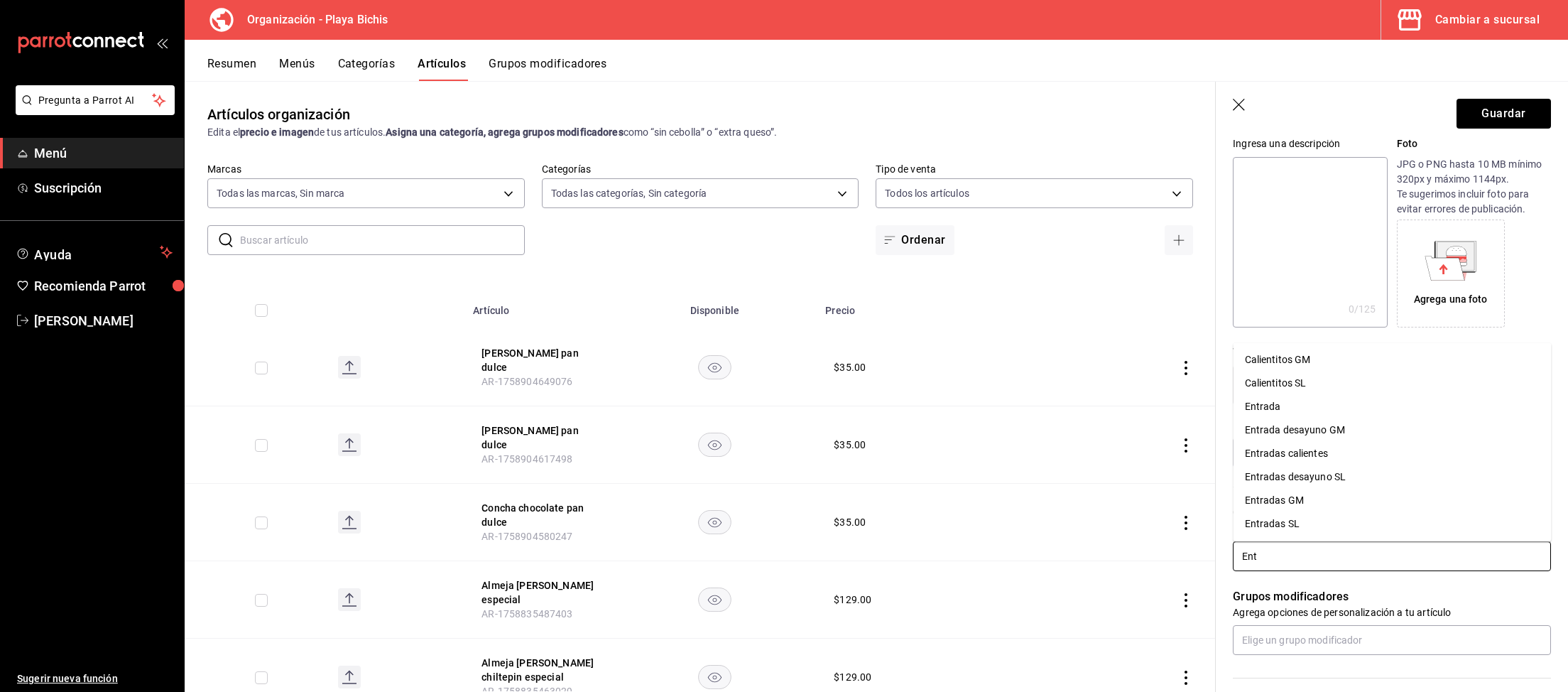
click at [1281, 495] on li "Entradas GM" at bounding box center [1392, 501] width 318 height 23
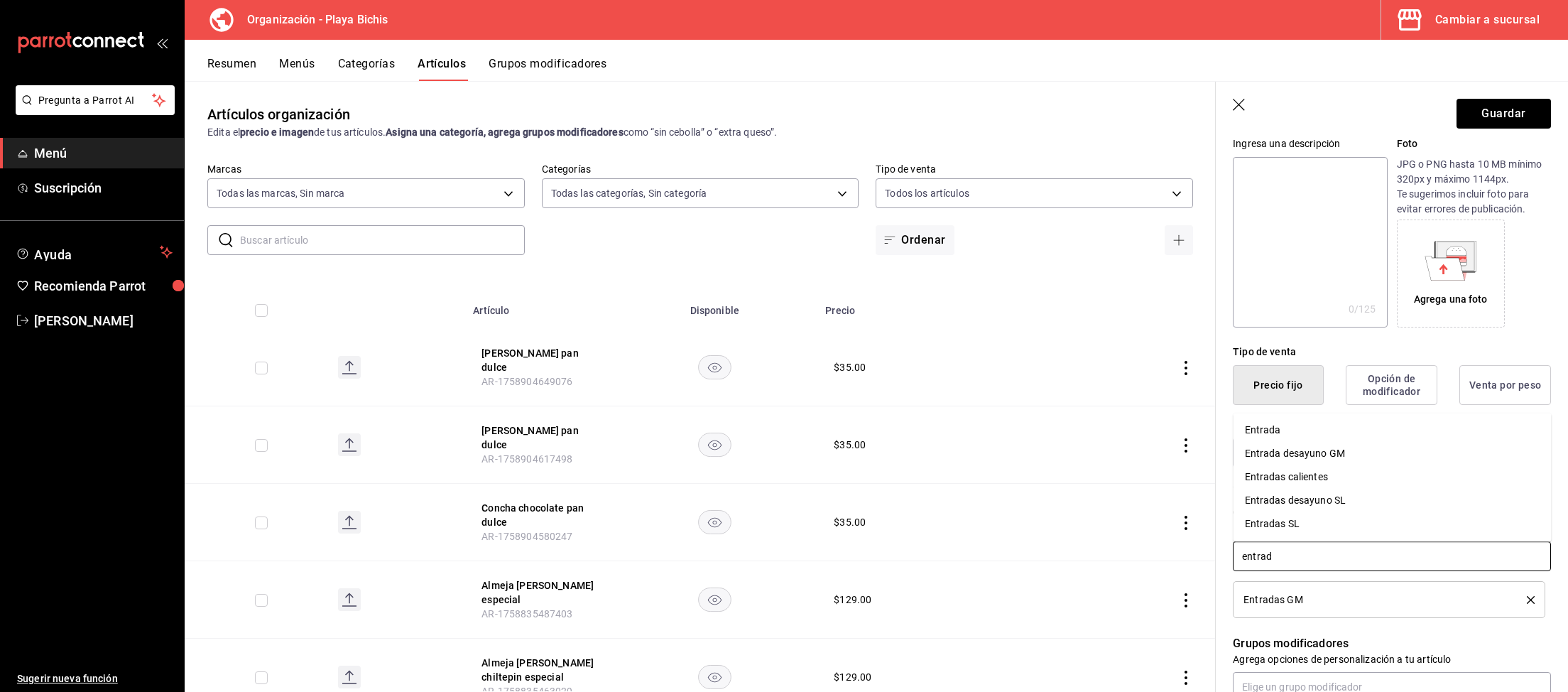
type input "entrada"
click at [1313, 525] on li "Entradas SL" at bounding box center [1392, 524] width 318 height 23
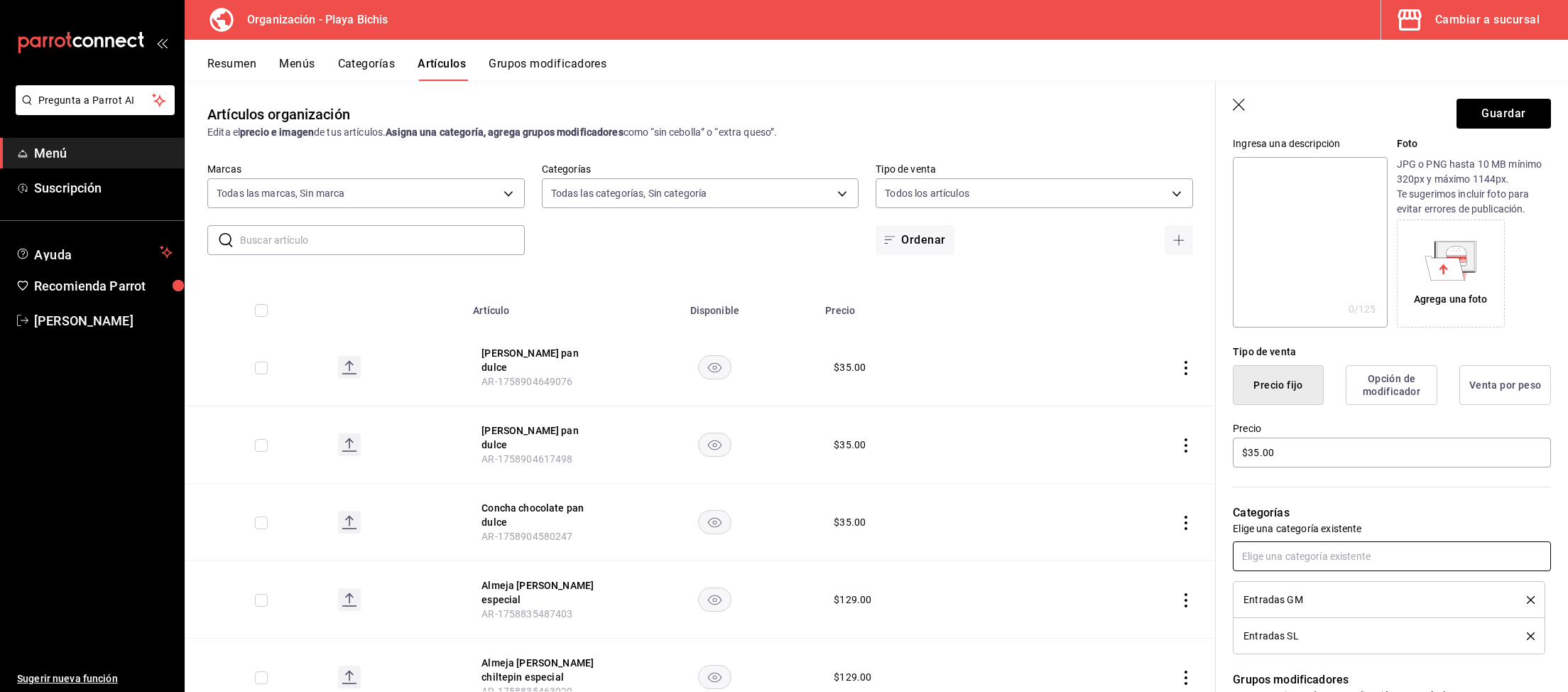
scroll to position [0, 0]
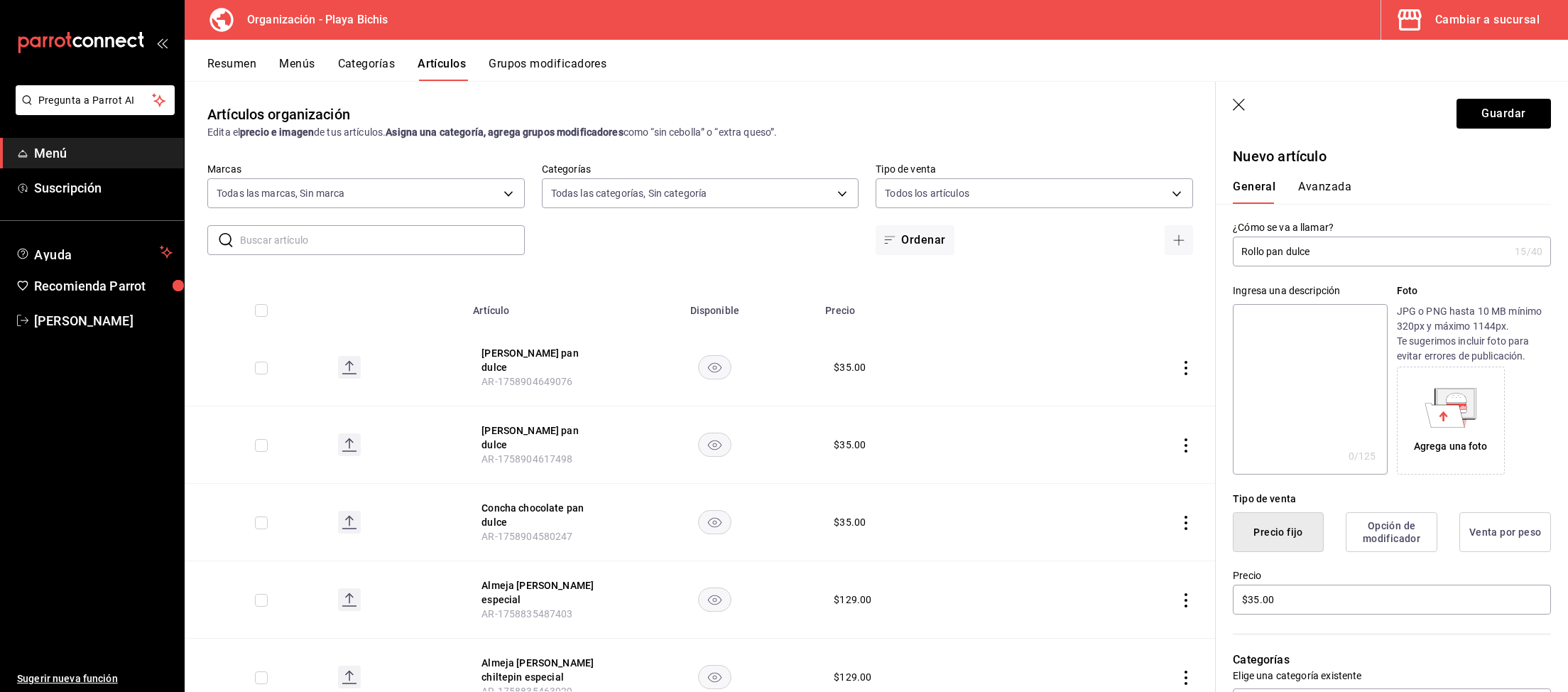
click at [1329, 181] on button "Avanzada" at bounding box center [1325, 191] width 54 height 24
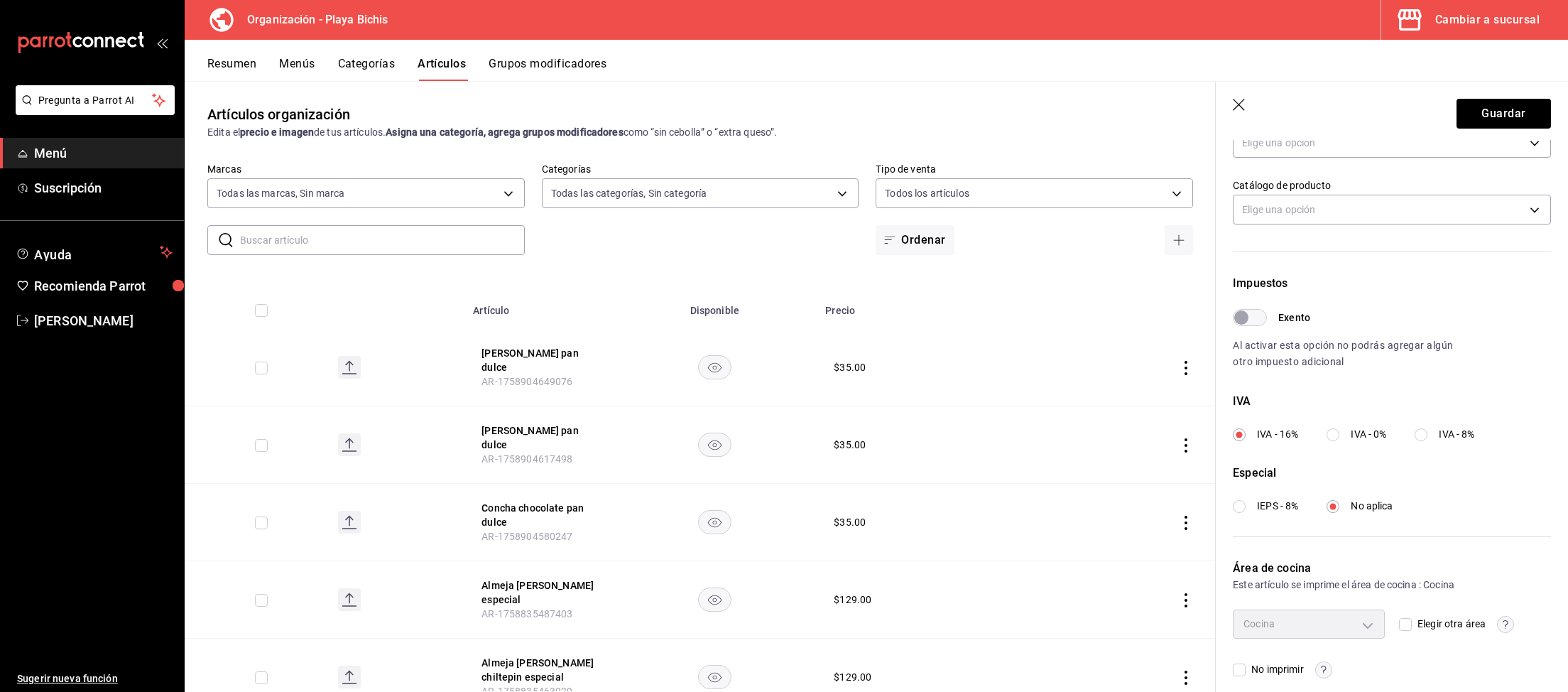
scroll to position [312, 0]
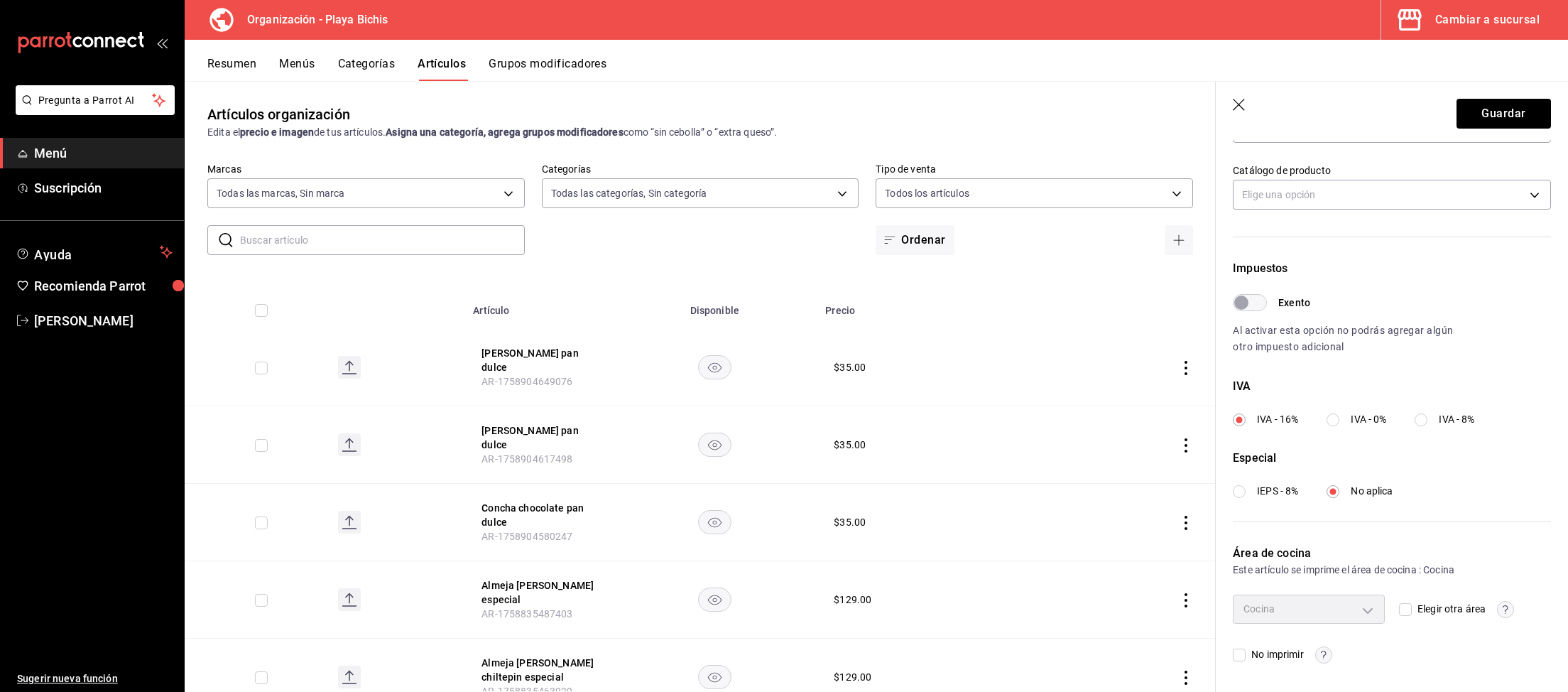
click at [1427, 415] on input "IVA - 8%" at bounding box center [1421, 420] width 13 height 13
radio input "true"
click at [1482, 111] on button "Guardar" at bounding box center [1504, 113] width 95 height 30
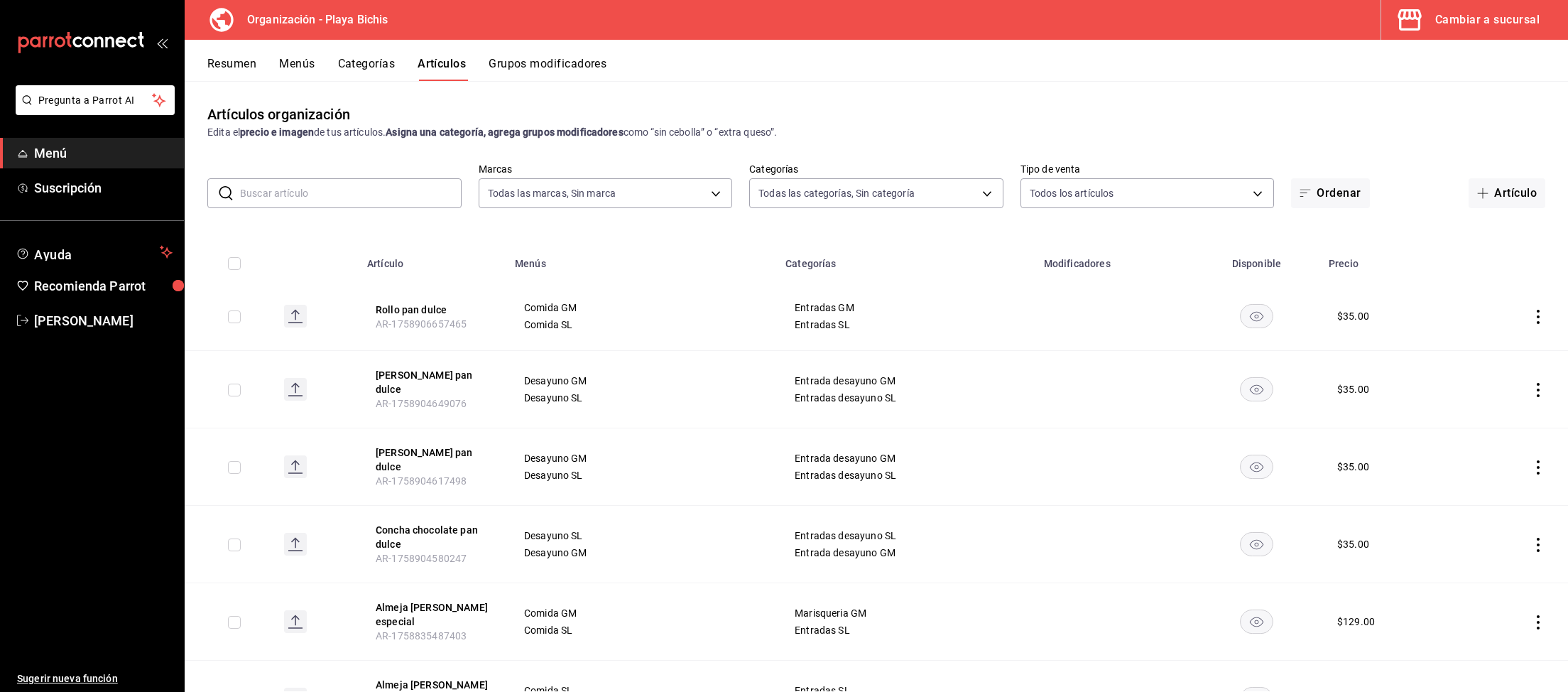
click at [1468, 19] on div "Cambiar a sucursal" at bounding box center [1487, 20] width 105 height 20
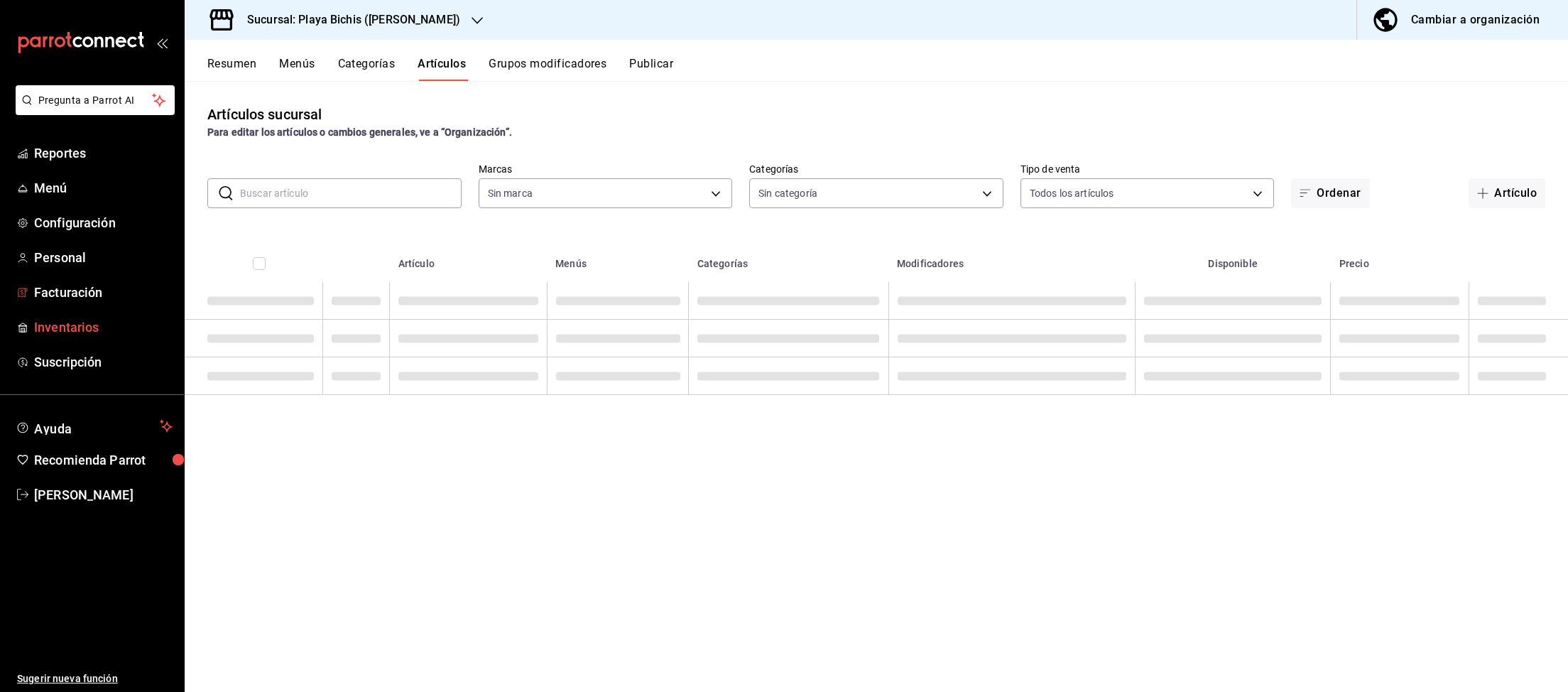
click at [56, 327] on span "Inventarios" at bounding box center [103, 326] width 138 height 19
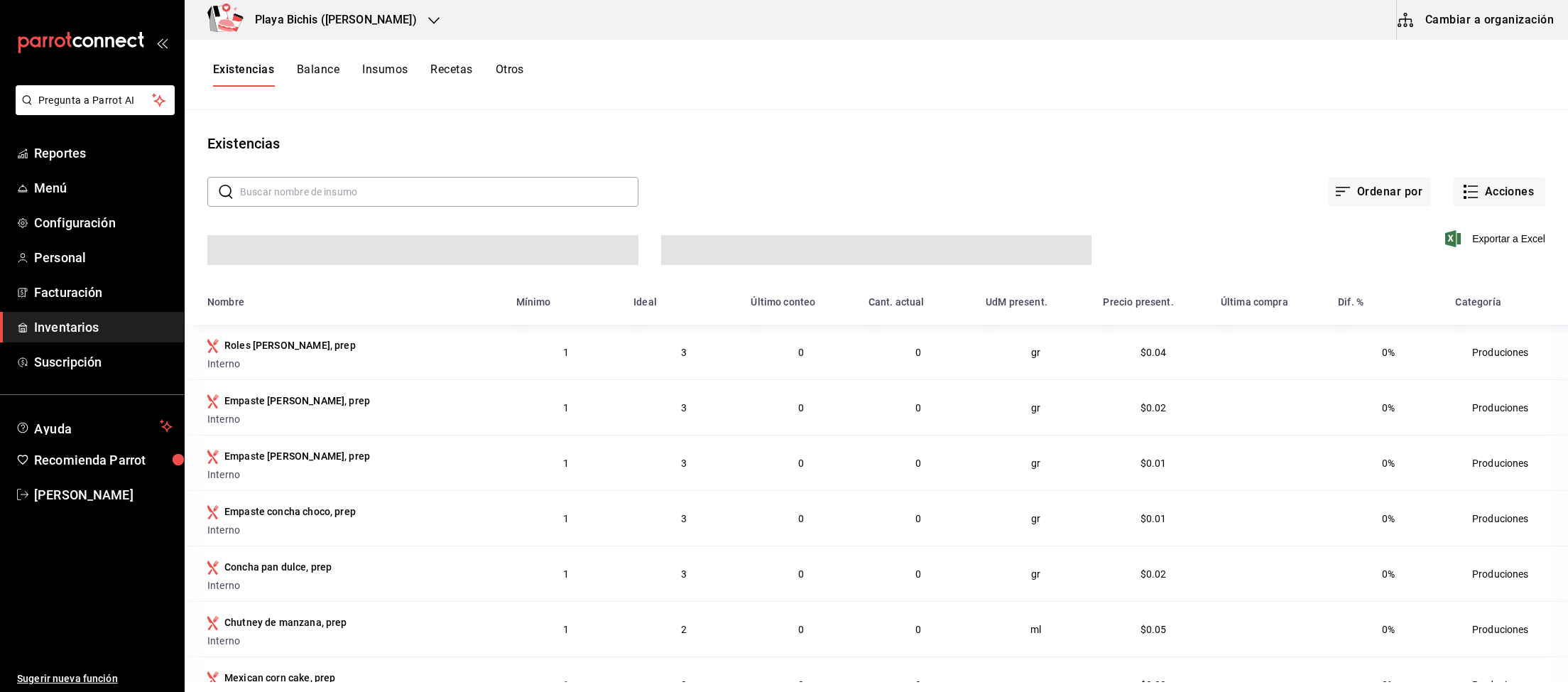
click at [1525, 11] on button "Cambiar a organización" at bounding box center [1476, 20] width 160 height 40
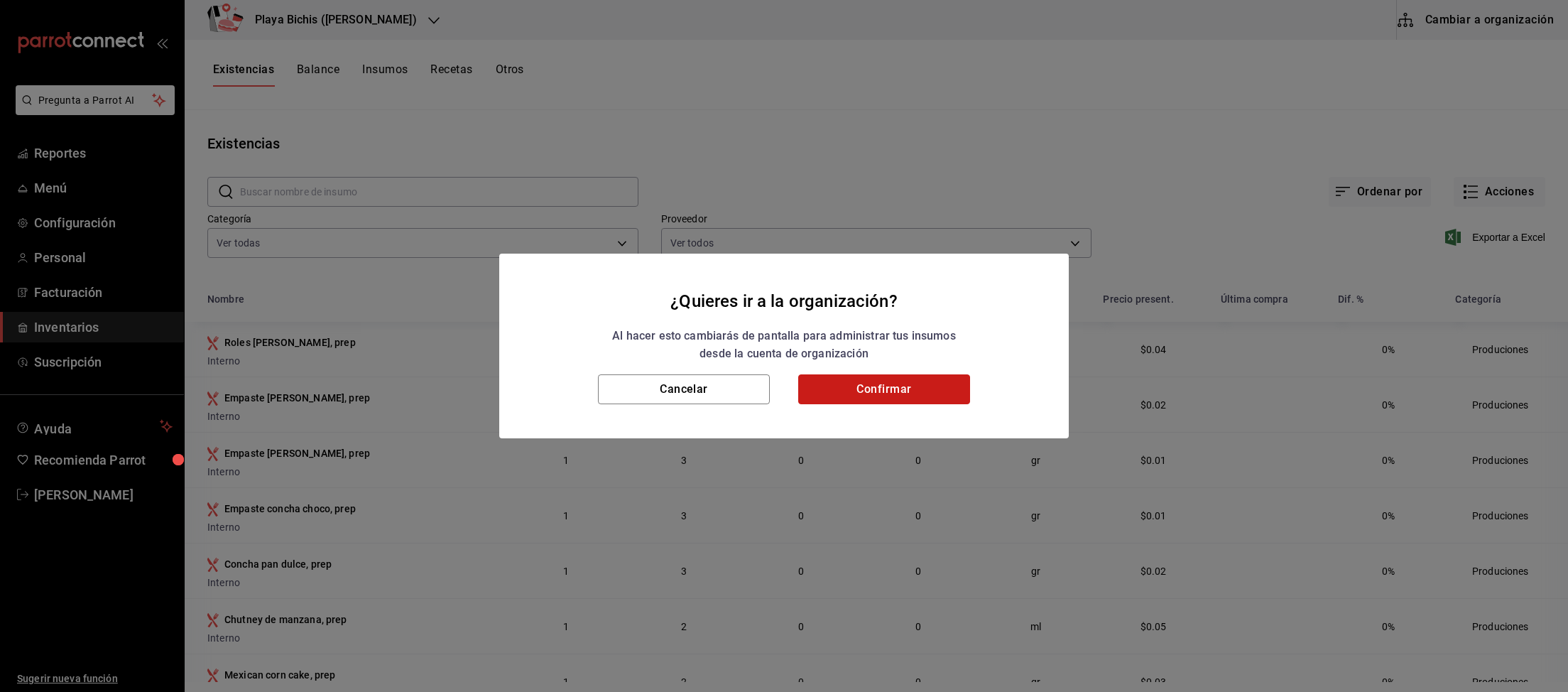
click at [897, 399] on button "Confirmar" at bounding box center [884, 389] width 172 height 30
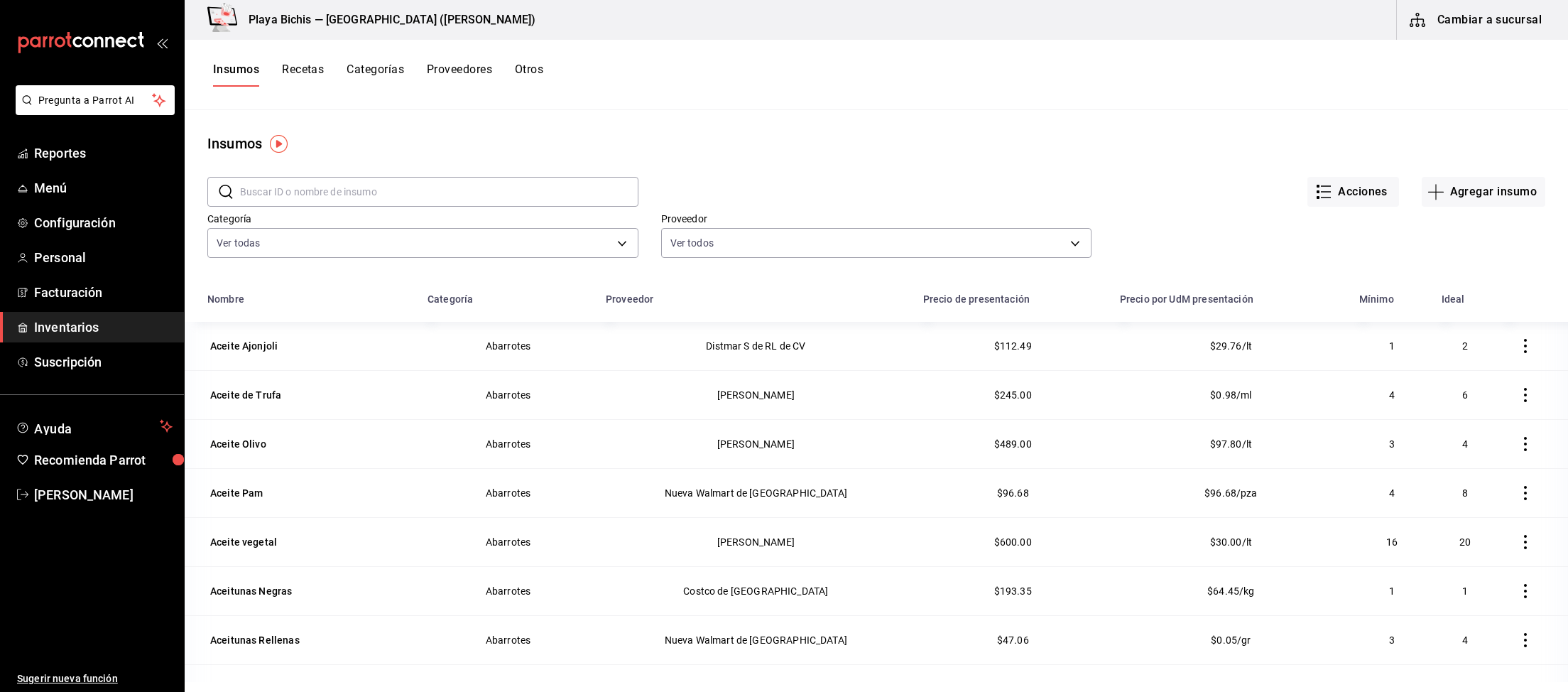
click at [294, 67] on button "Recetas" at bounding box center [302, 74] width 42 height 24
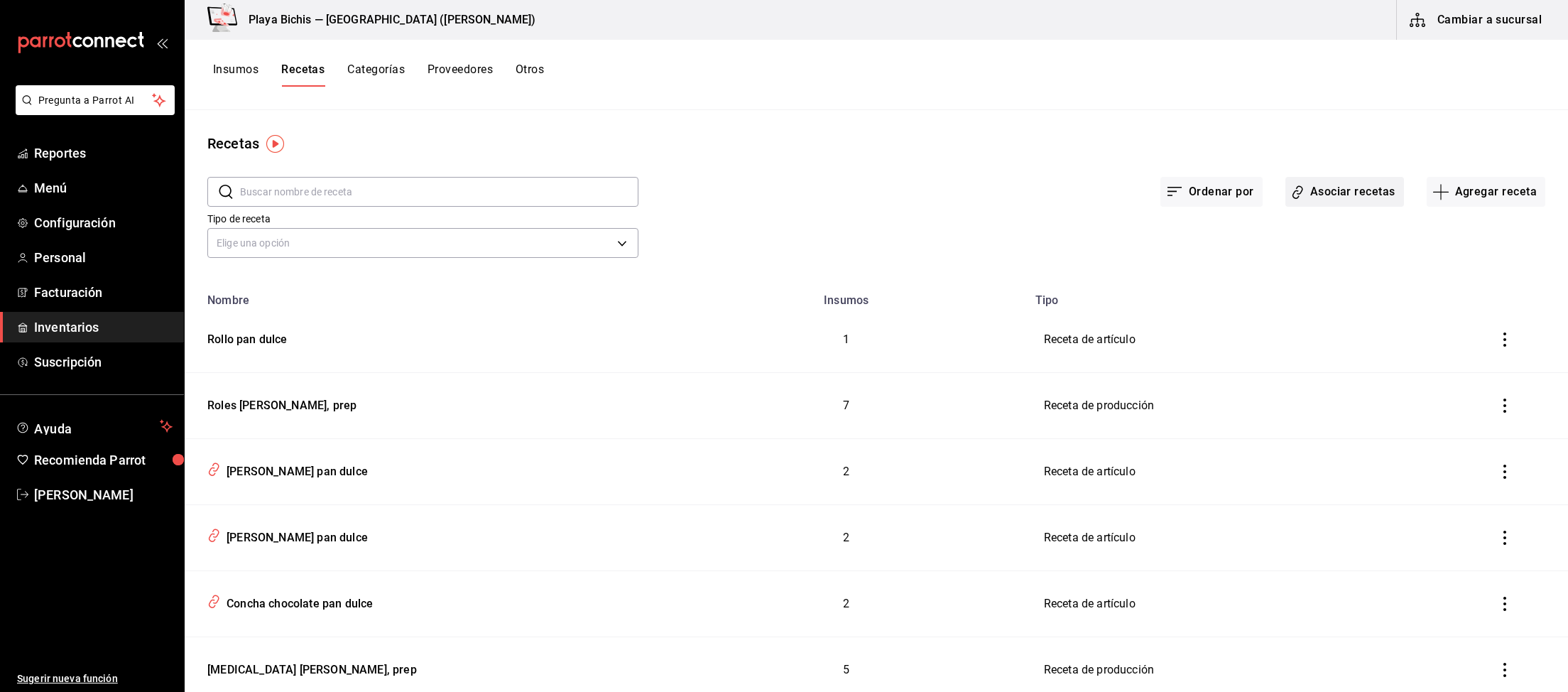
click at [1335, 194] on button "Asociar recetas" at bounding box center [1344, 191] width 119 height 30
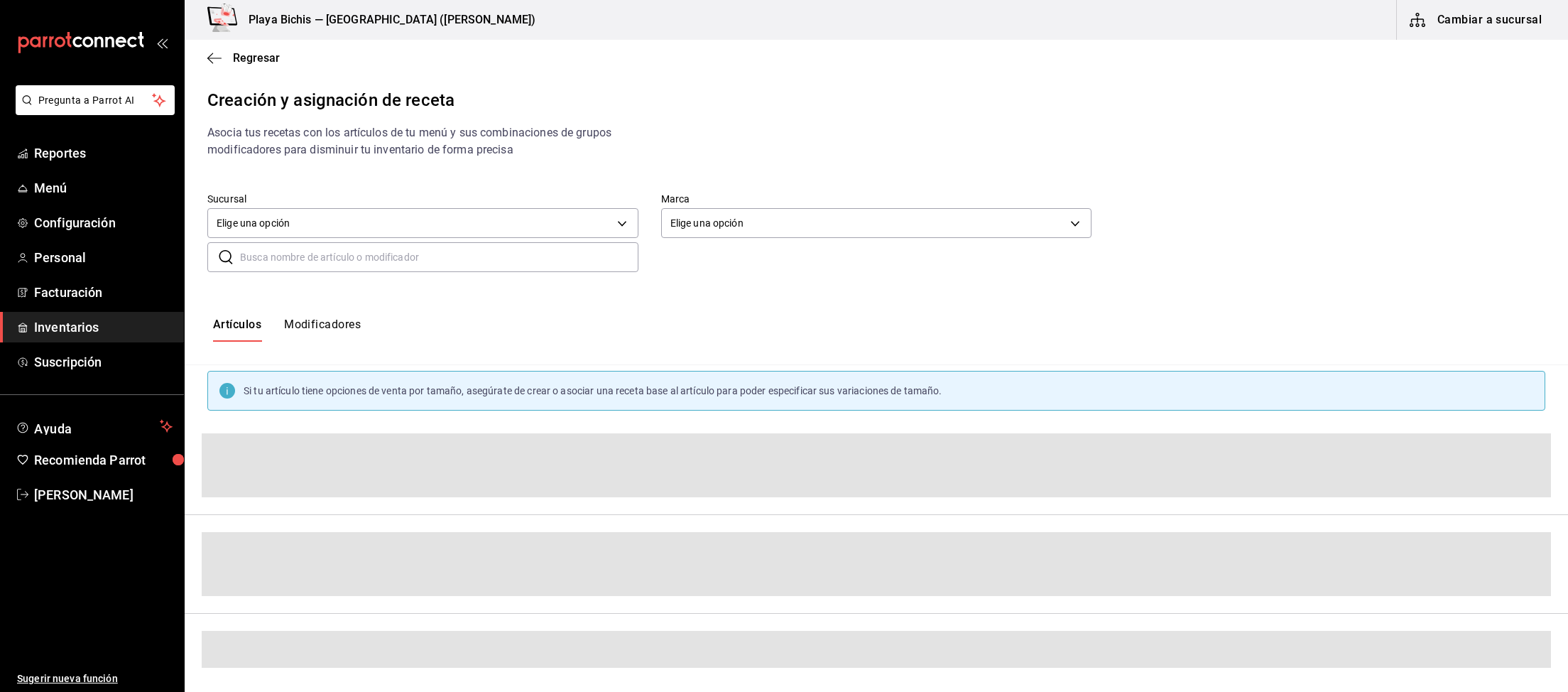
click at [477, 259] on input "text" at bounding box center [440, 257] width 398 height 29
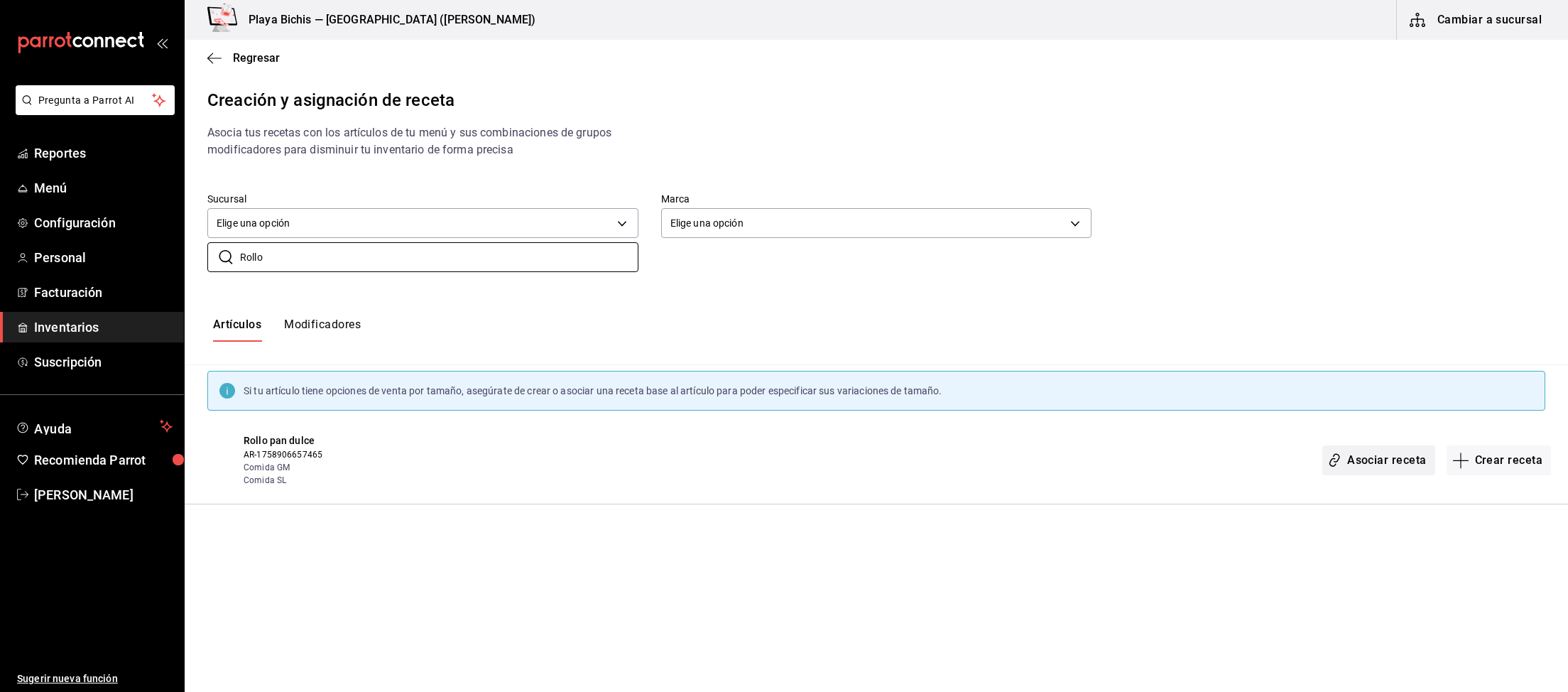
type input "Rollo"
click at [1399, 467] on button "Asociar receta" at bounding box center [1379, 460] width 113 height 30
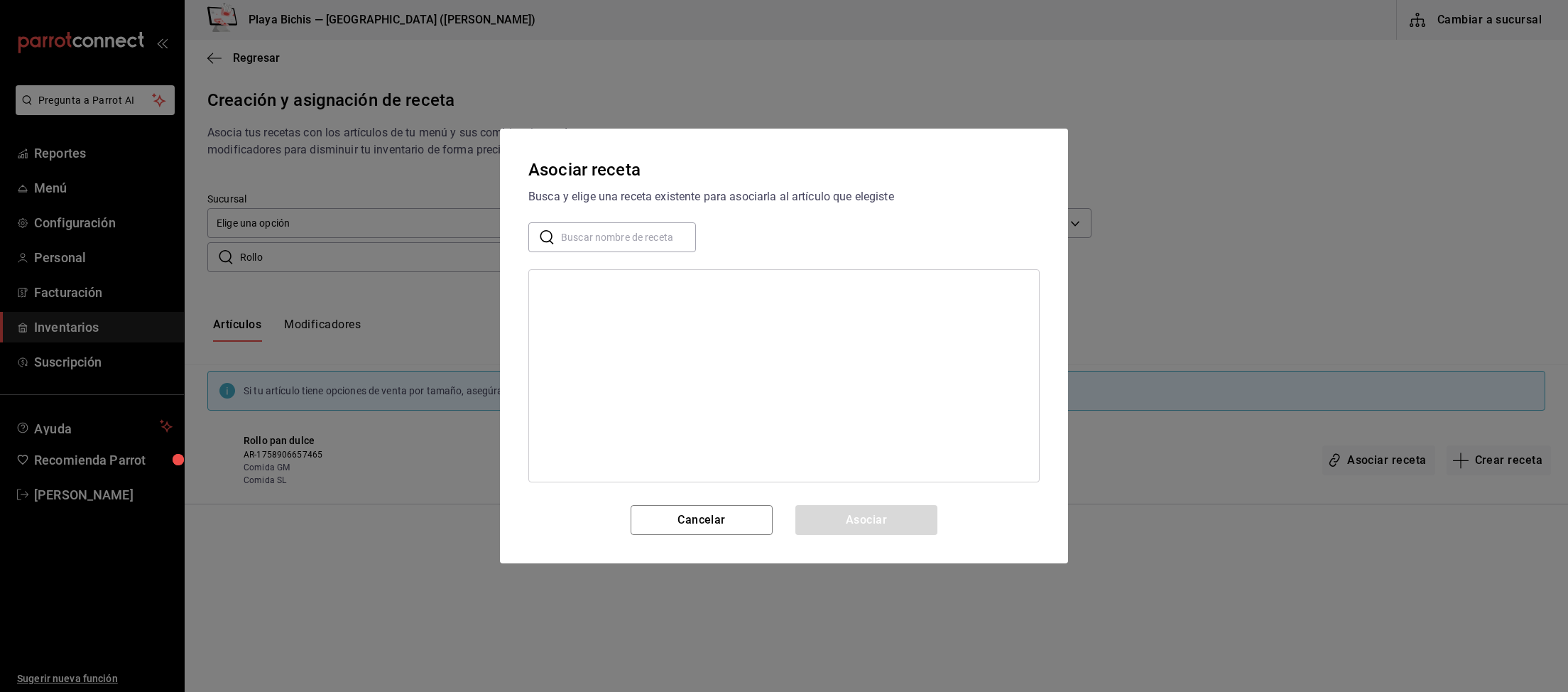
click at [669, 240] on input "text" at bounding box center [628, 238] width 135 height 29
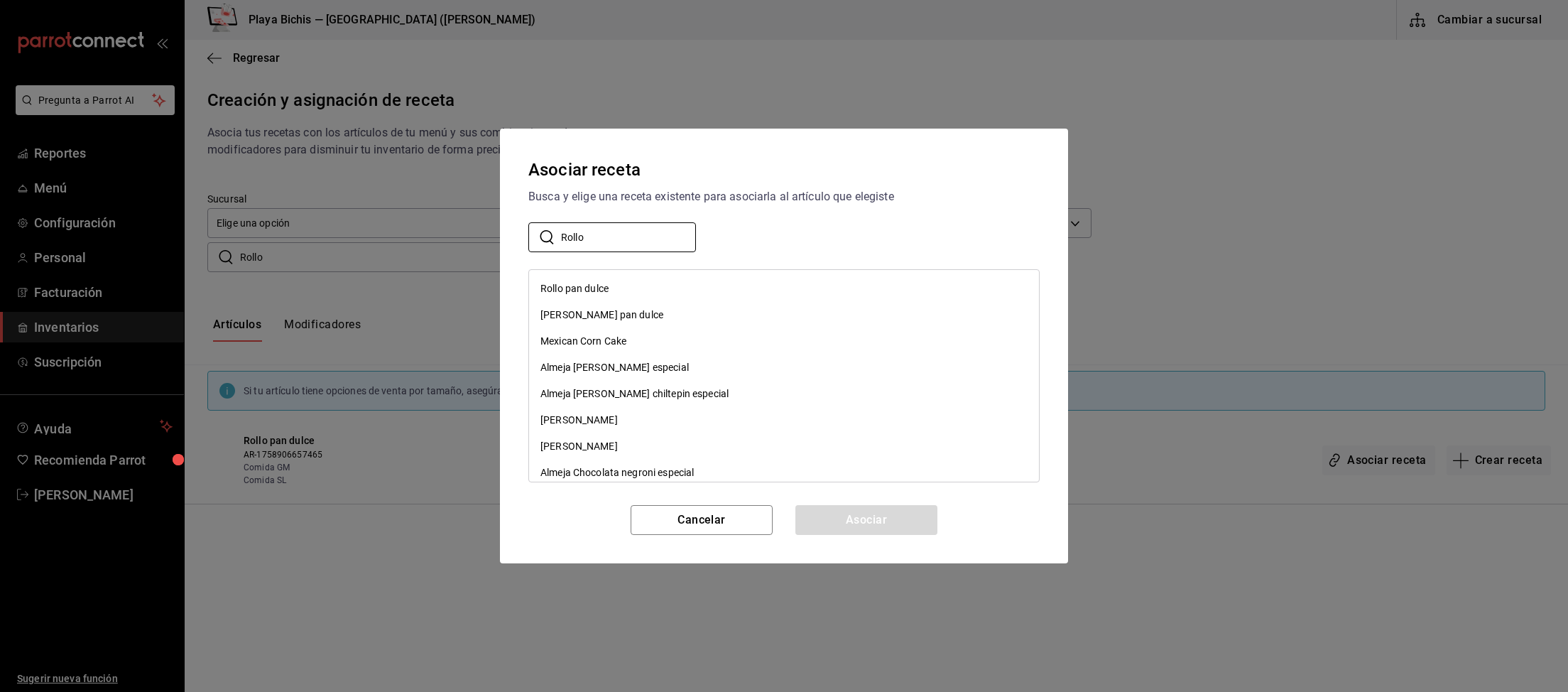
type input "Rollo"
click at [573, 280] on div "Rollo pan dulce" at bounding box center [784, 288] width 510 height 26
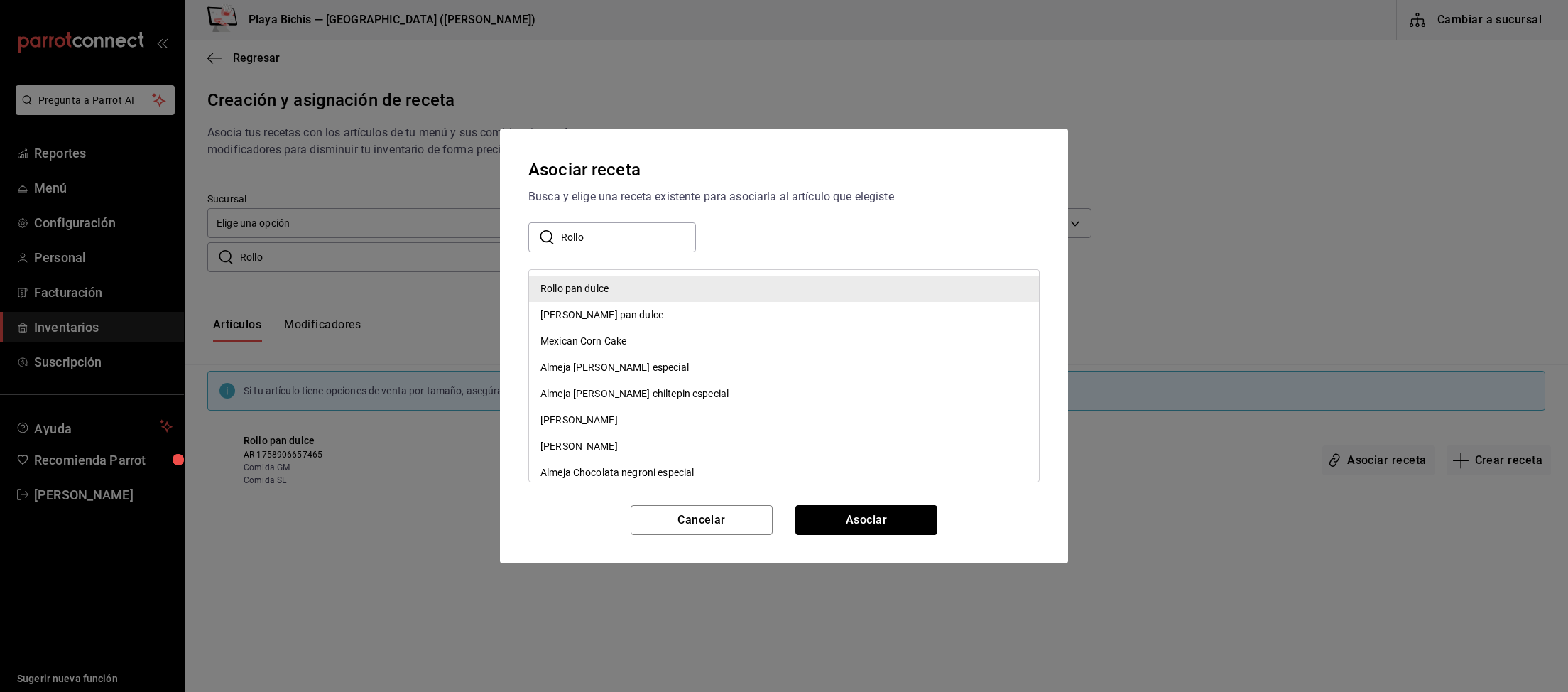
click at [880, 522] on button "Asociar" at bounding box center [866, 519] width 142 height 30
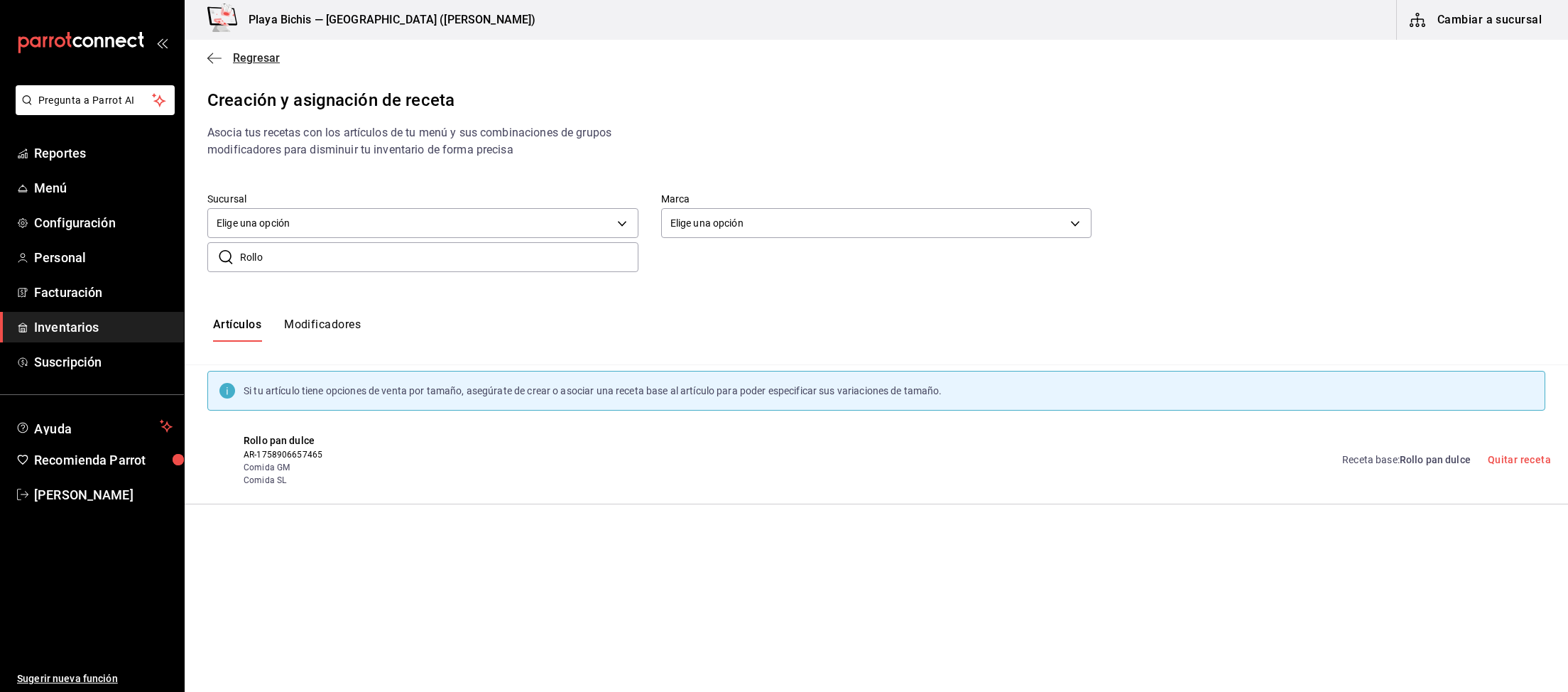
click at [248, 51] on span "Regresar" at bounding box center [256, 57] width 46 height 13
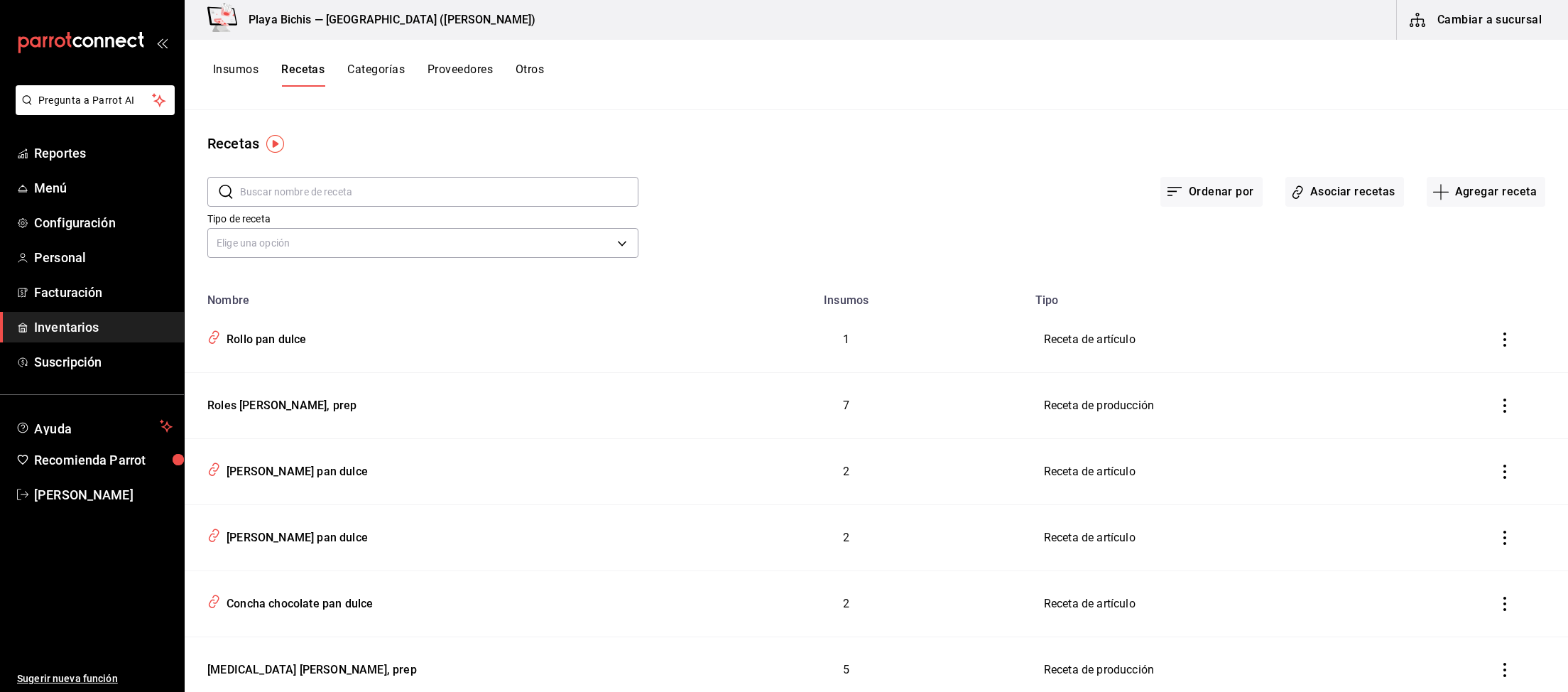
click at [416, 190] on input "text" at bounding box center [440, 192] width 398 height 29
type input "centro"
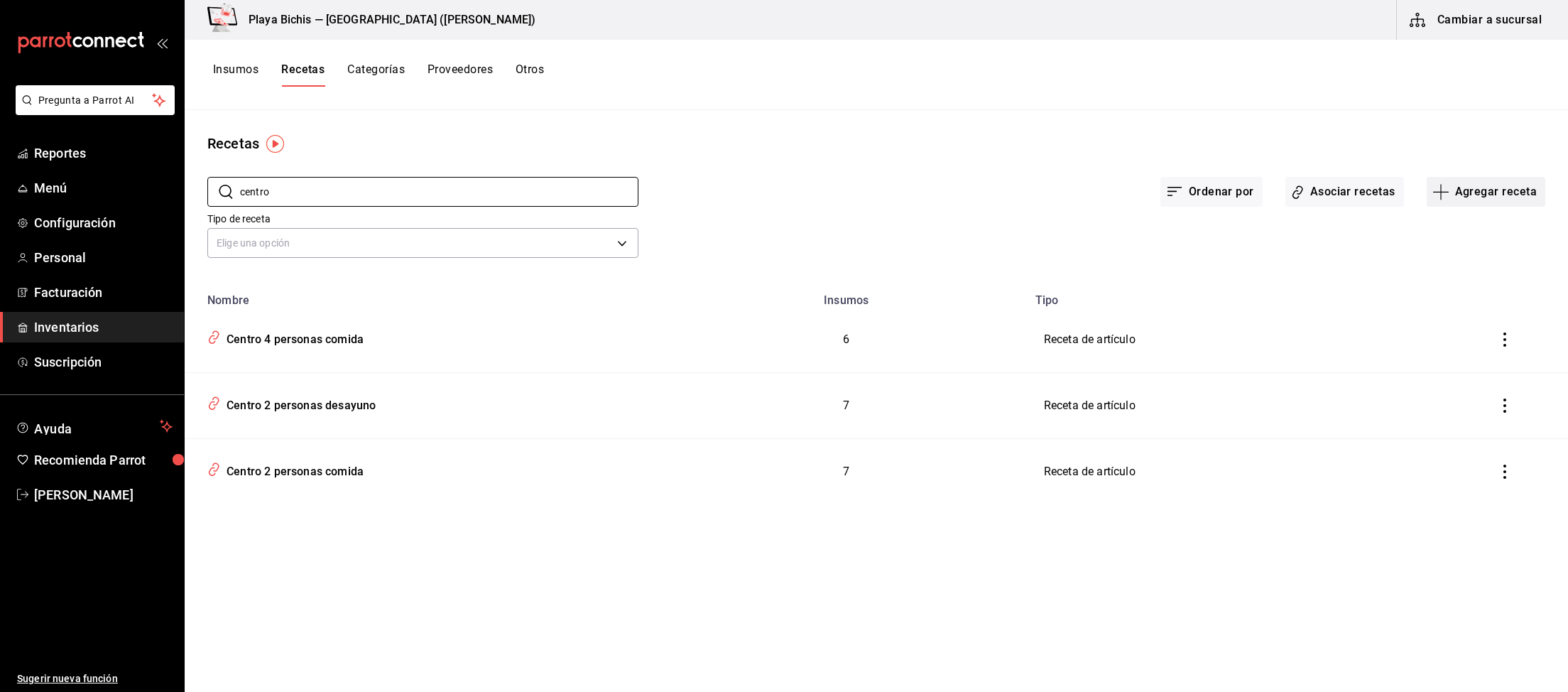
click at [1492, 190] on button "Agregar receta" at bounding box center [1486, 191] width 119 height 30
click at [1463, 235] on span "Receta" at bounding box center [1486, 231] width 120 height 15
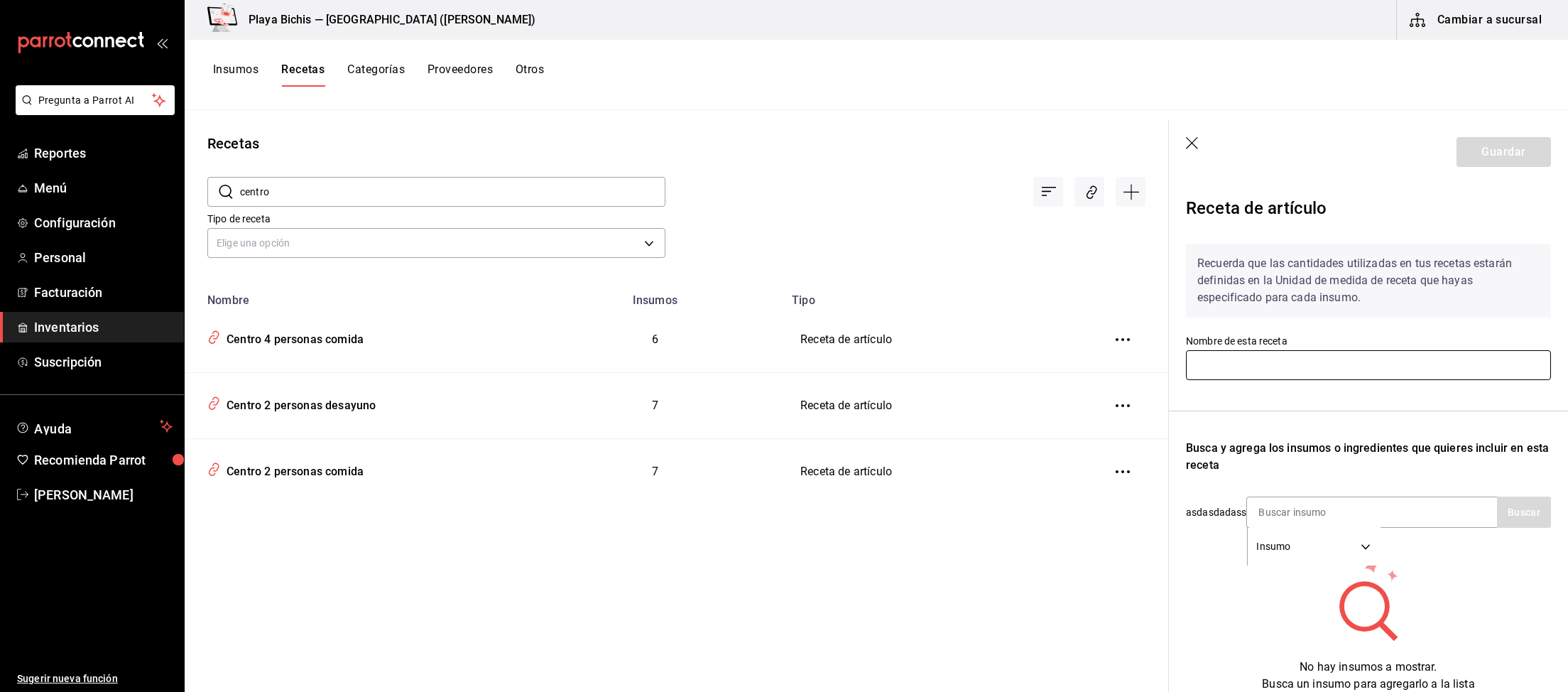
click at [1309, 353] on input "text" at bounding box center [1368, 365] width 365 height 30
paste input "Centro 4 personas desayuno"
type input "Centro 4 personas desayuno"
click at [1350, 518] on input at bounding box center [1317, 511] width 142 height 30
click at [1341, 507] on input at bounding box center [1317, 511] width 142 height 30
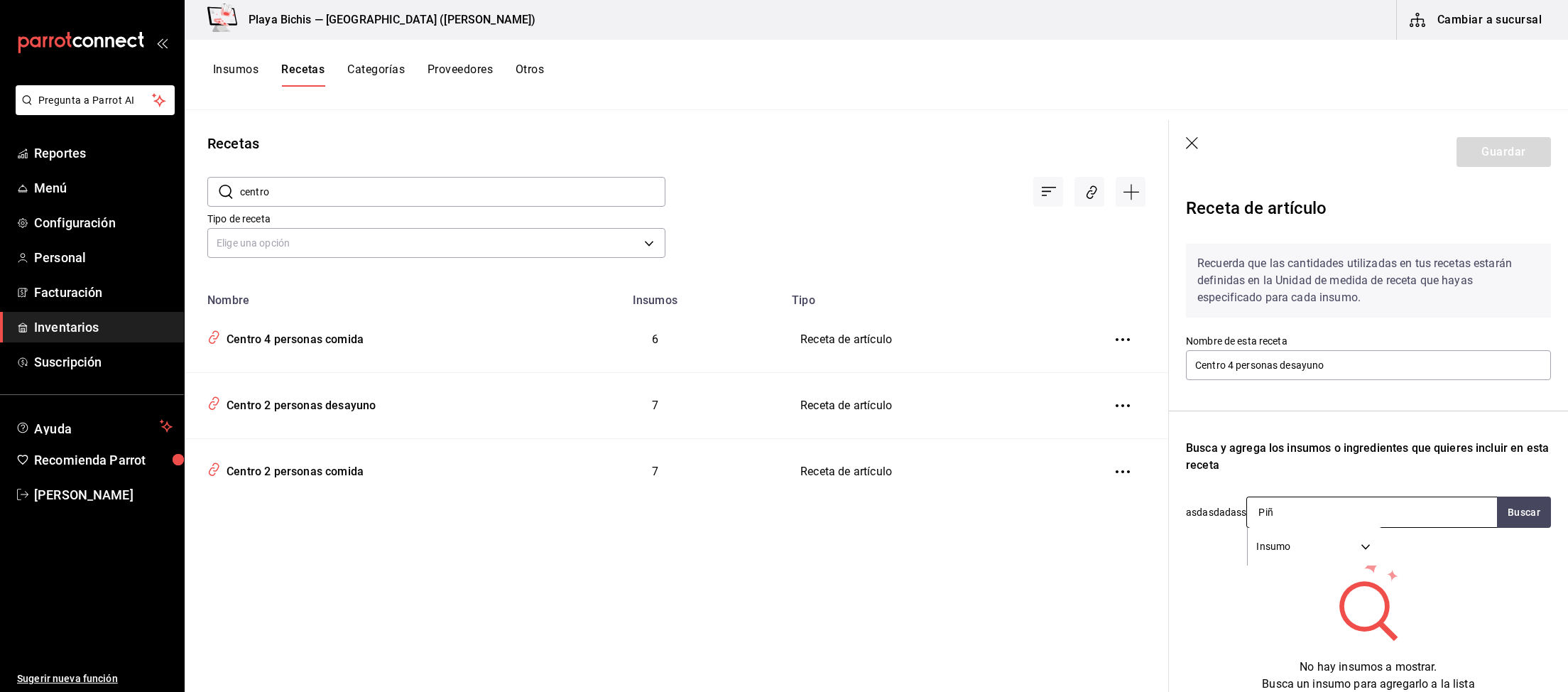
type input "Piña"
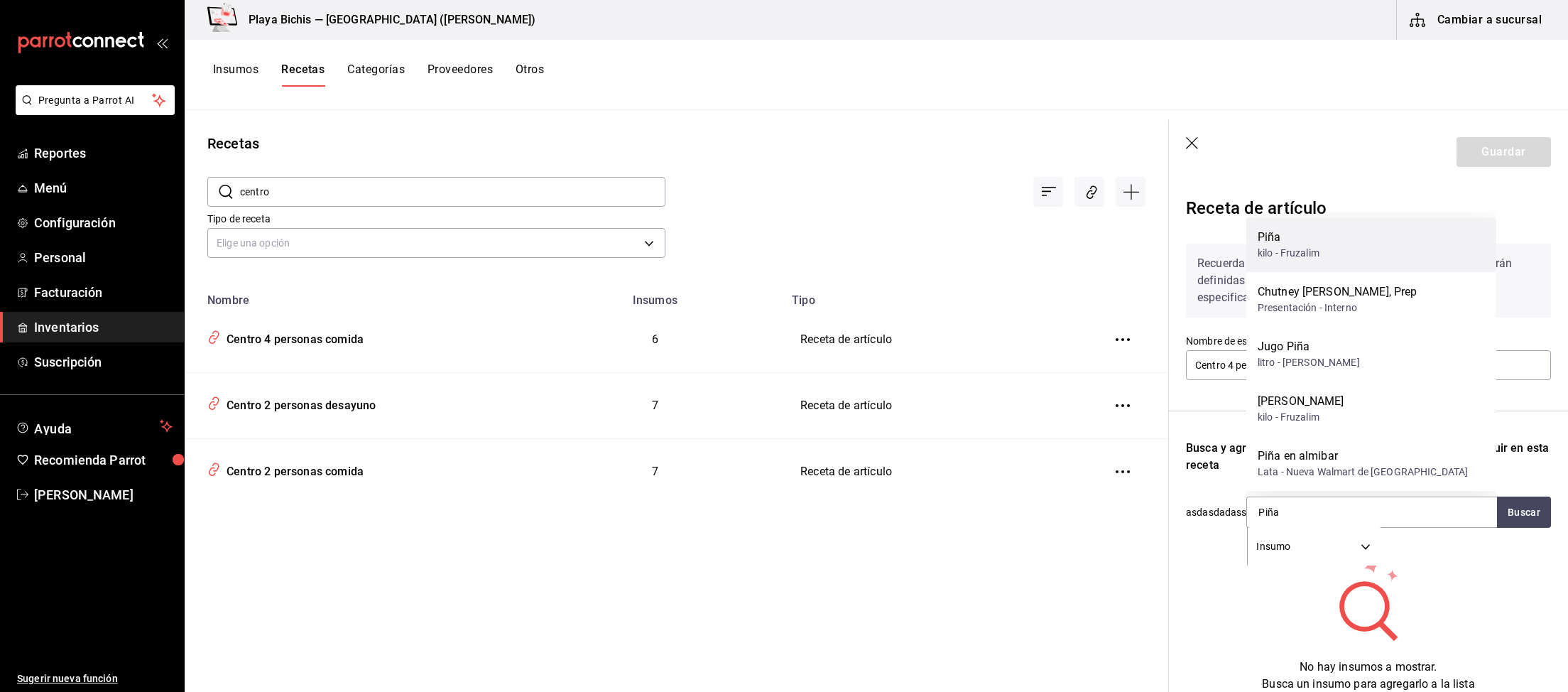
click at [1313, 249] on div "kilo - Fruzalim" at bounding box center [1287, 253] width 62 height 15
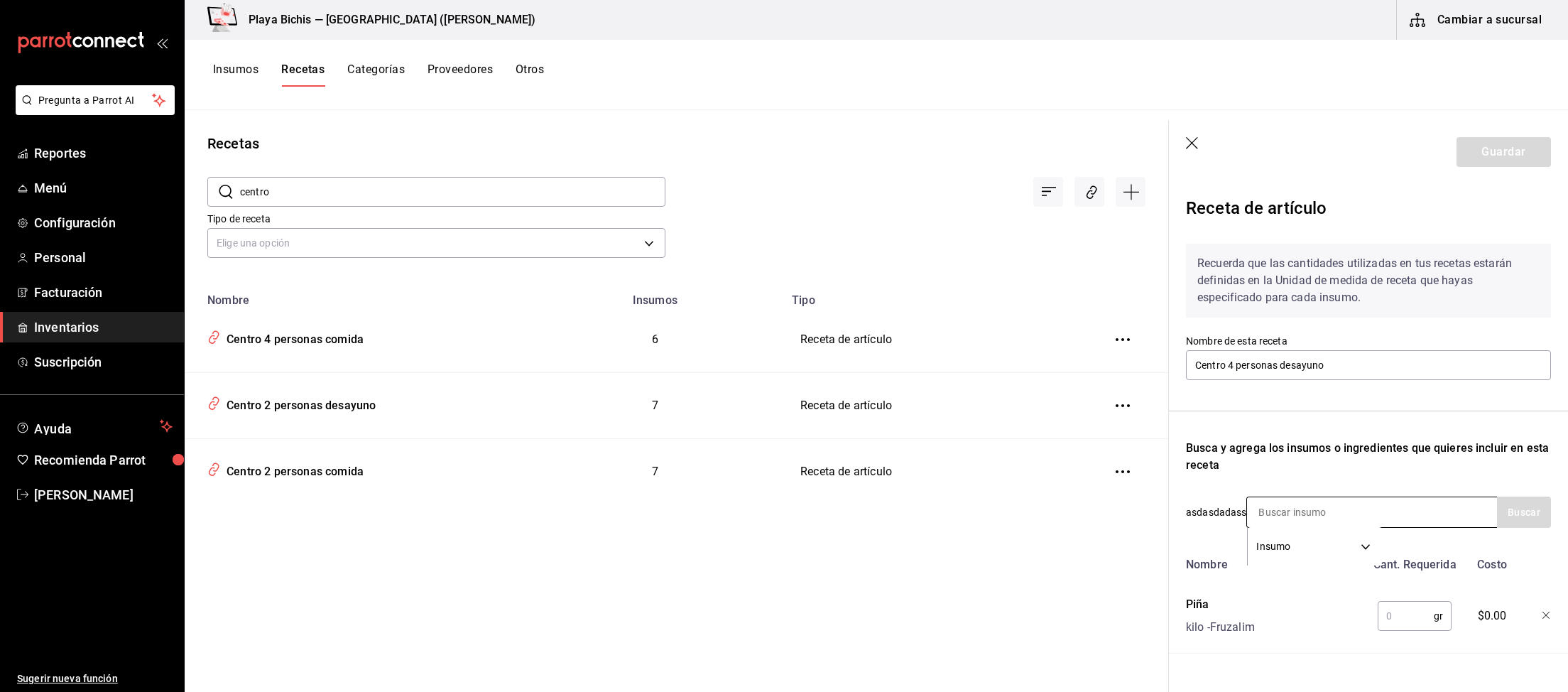
click at [1332, 509] on input at bounding box center [1317, 511] width 142 height 30
type input "50"
drag, startPoint x: 1332, startPoint y: 509, endPoint x: 1203, endPoint y: 514, distance: 129.1
click at [1246, 514] on input "50" at bounding box center [1317, 511] width 142 height 30
click at [1405, 612] on input "text" at bounding box center [1405, 616] width 56 height 29
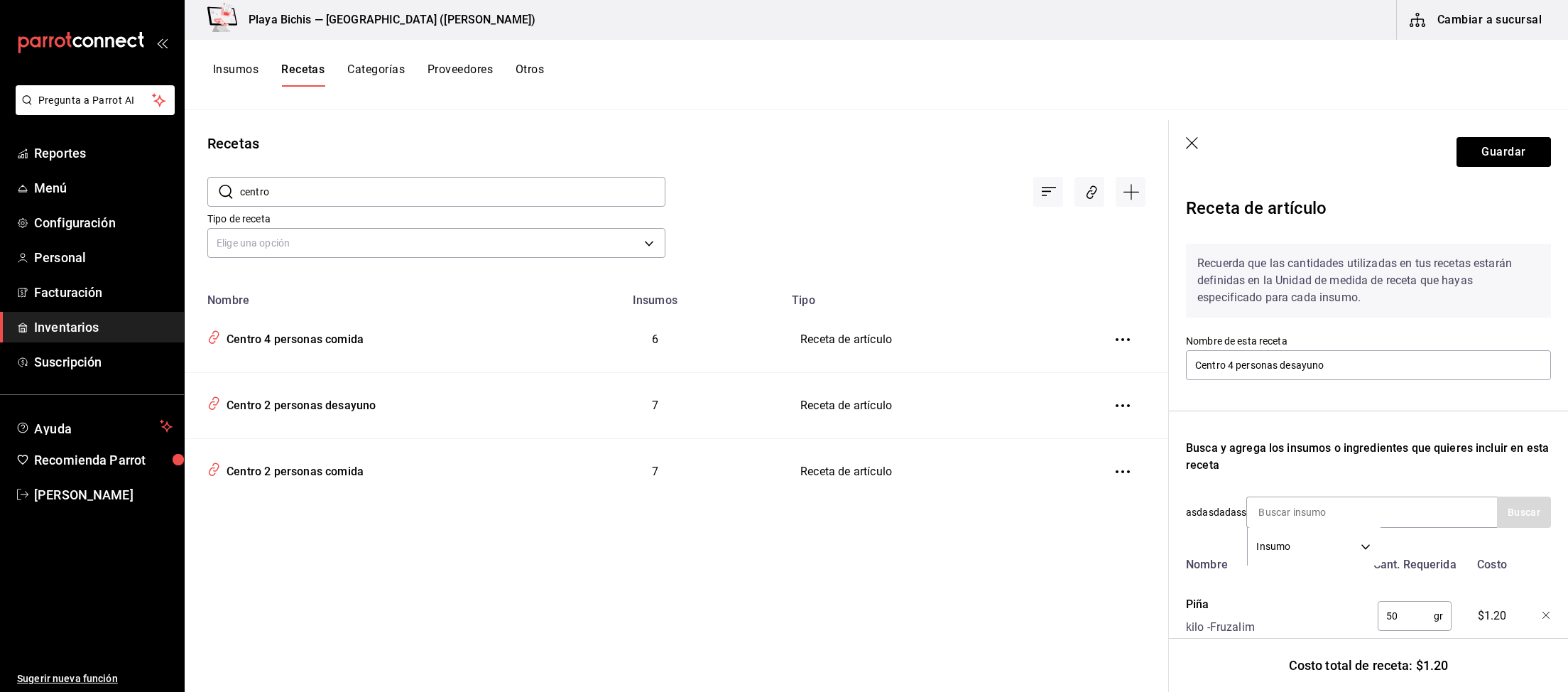
type input "50"
click at [1394, 503] on div "Insumo SUPPLY" at bounding box center [1371, 511] width 251 height 31
click at [1393, 513] on div "Insumo SUPPLY" at bounding box center [1371, 511] width 251 height 31
click at [1296, 515] on input at bounding box center [1317, 511] width 142 height 30
type input "Sandia"
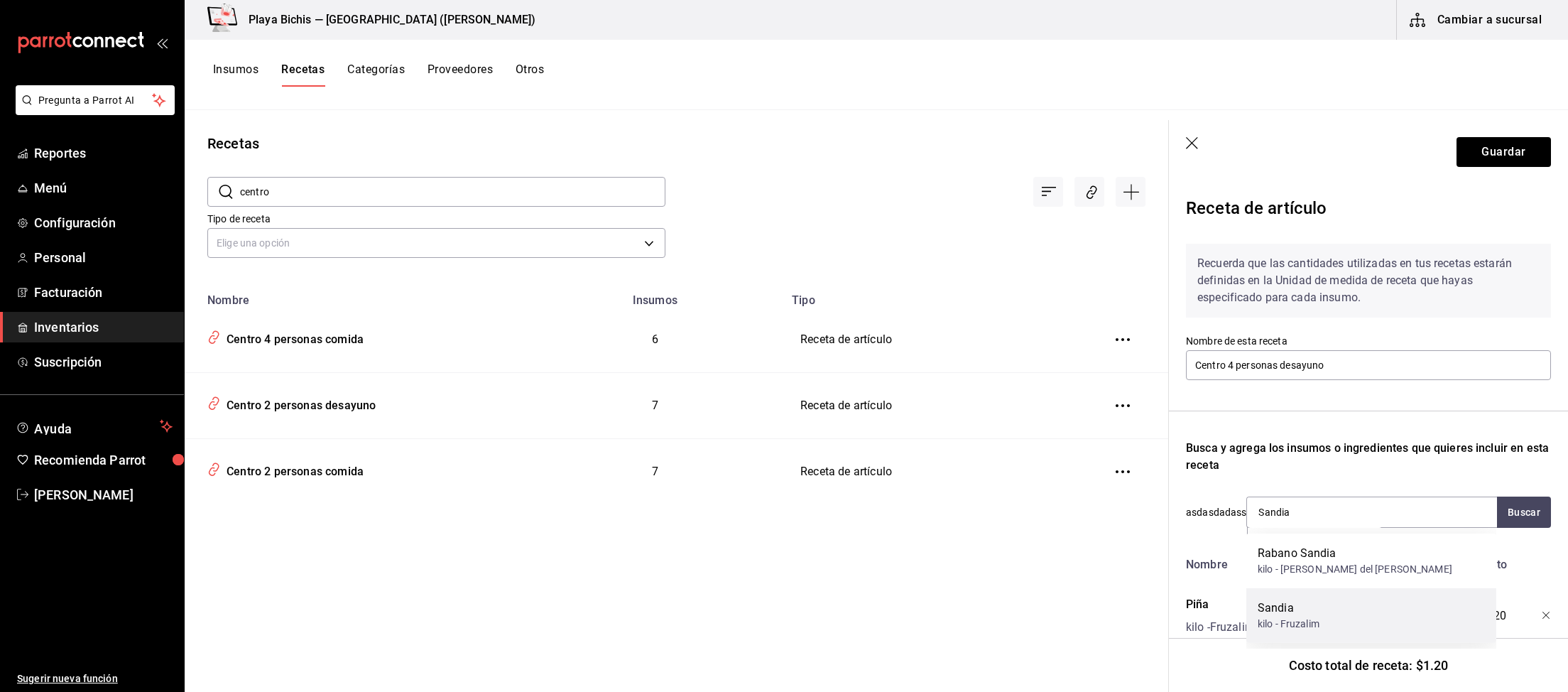
click at [1299, 604] on div "Sandia" at bounding box center [1287, 608] width 62 height 17
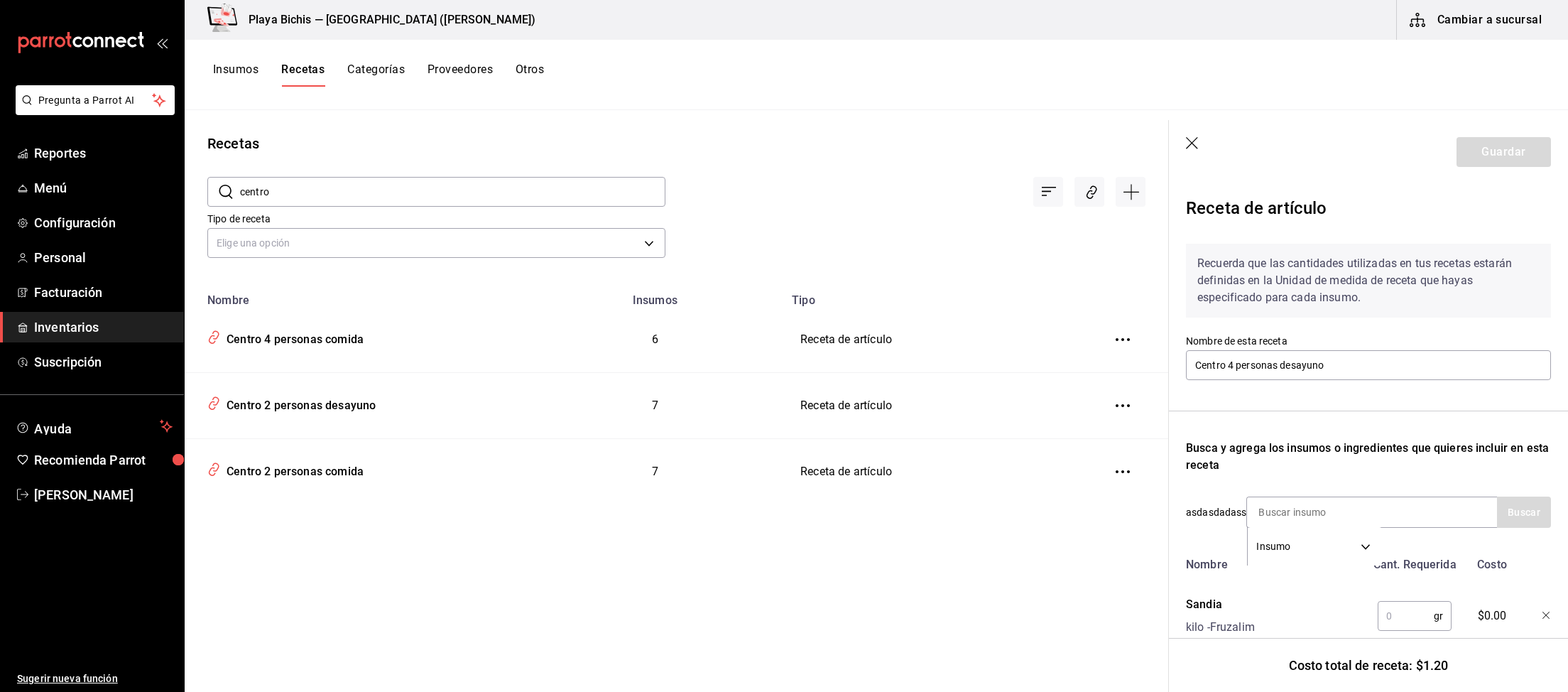
click at [1406, 614] on input "text" at bounding box center [1405, 616] width 56 height 29
type input "50"
click at [1403, 513] on div "Insumo SUPPLY" at bounding box center [1371, 511] width 251 height 31
click at [1322, 588] on div "Nombre Cant. Requerida Costo Sandia kilo - Fruzalim 50 gr ​ $0.70 Piña kilo - F…" at bounding box center [1368, 639] width 365 height 178
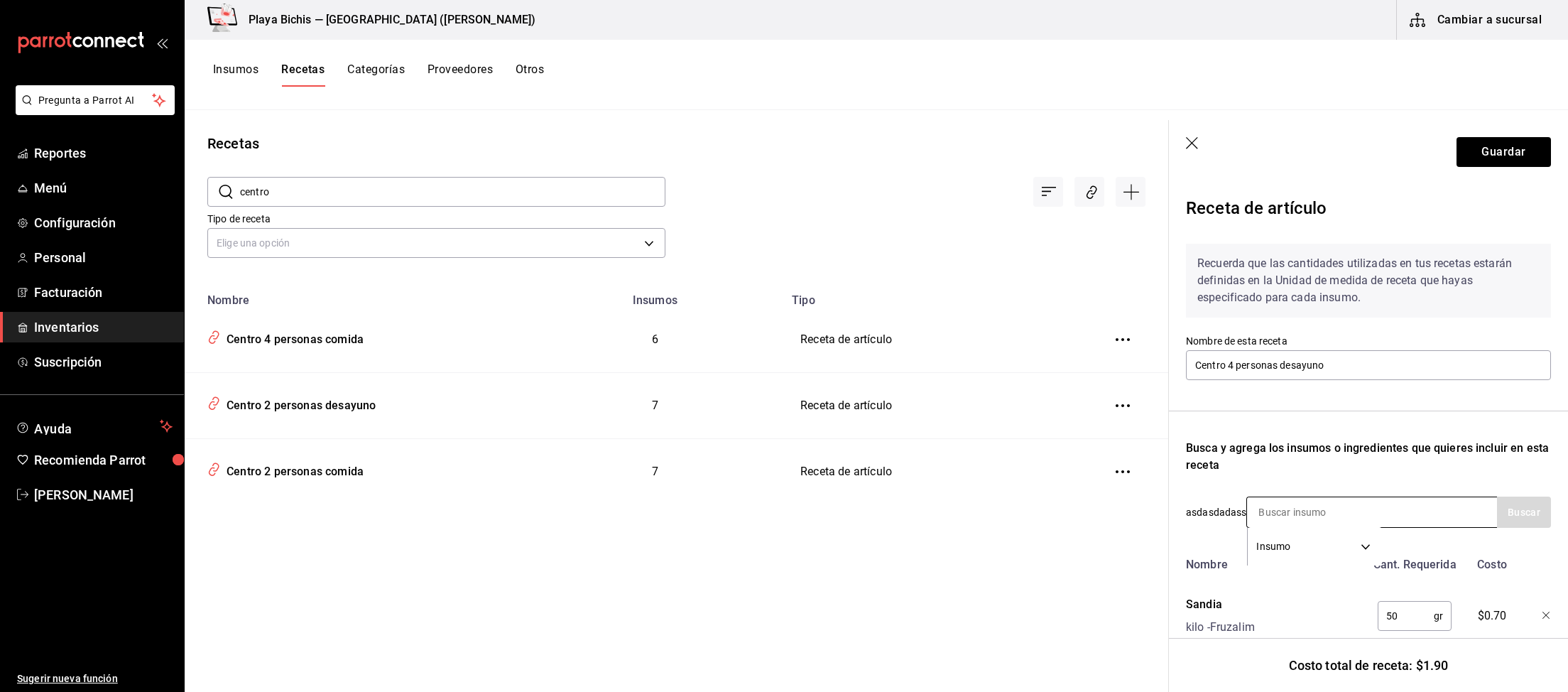
click at [1273, 508] on input at bounding box center [1317, 511] width 142 height 30
type input "melon"
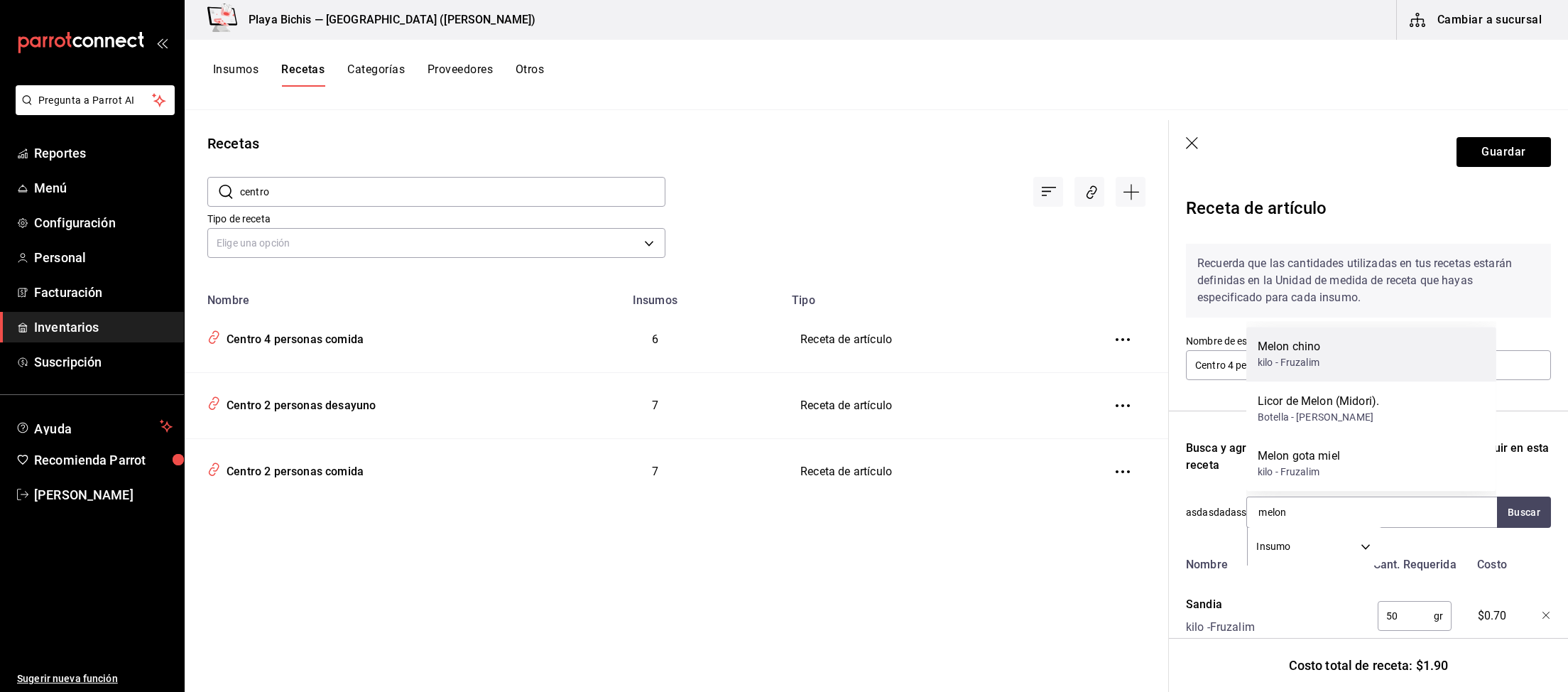
click at [1317, 359] on div "kilo - Fruzalim" at bounding box center [1288, 362] width 63 height 15
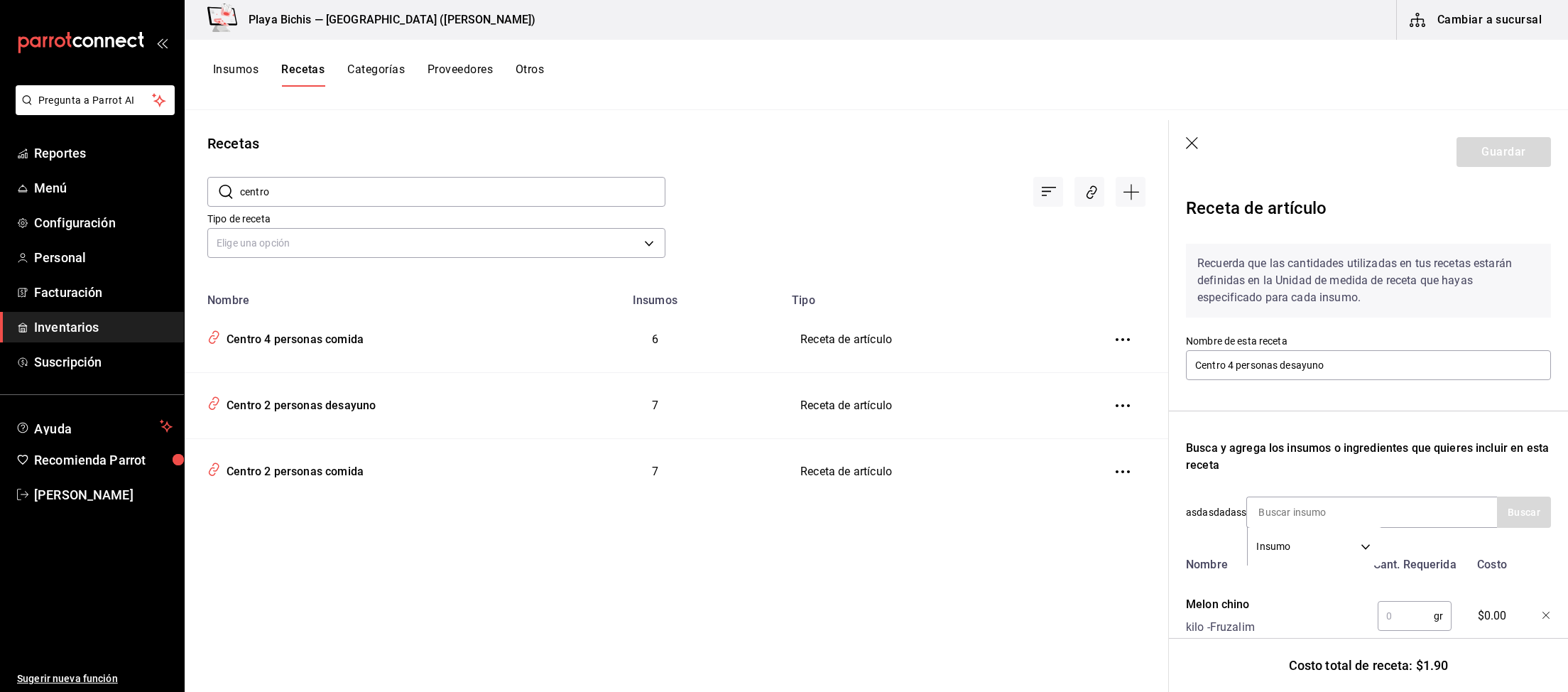
click at [1400, 610] on input "text" at bounding box center [1405, 616] width 56 height 29
type input "50"
click at [1316, 511] on input at bounding box center [1317, 511] width 142 height 30
type input "melon"
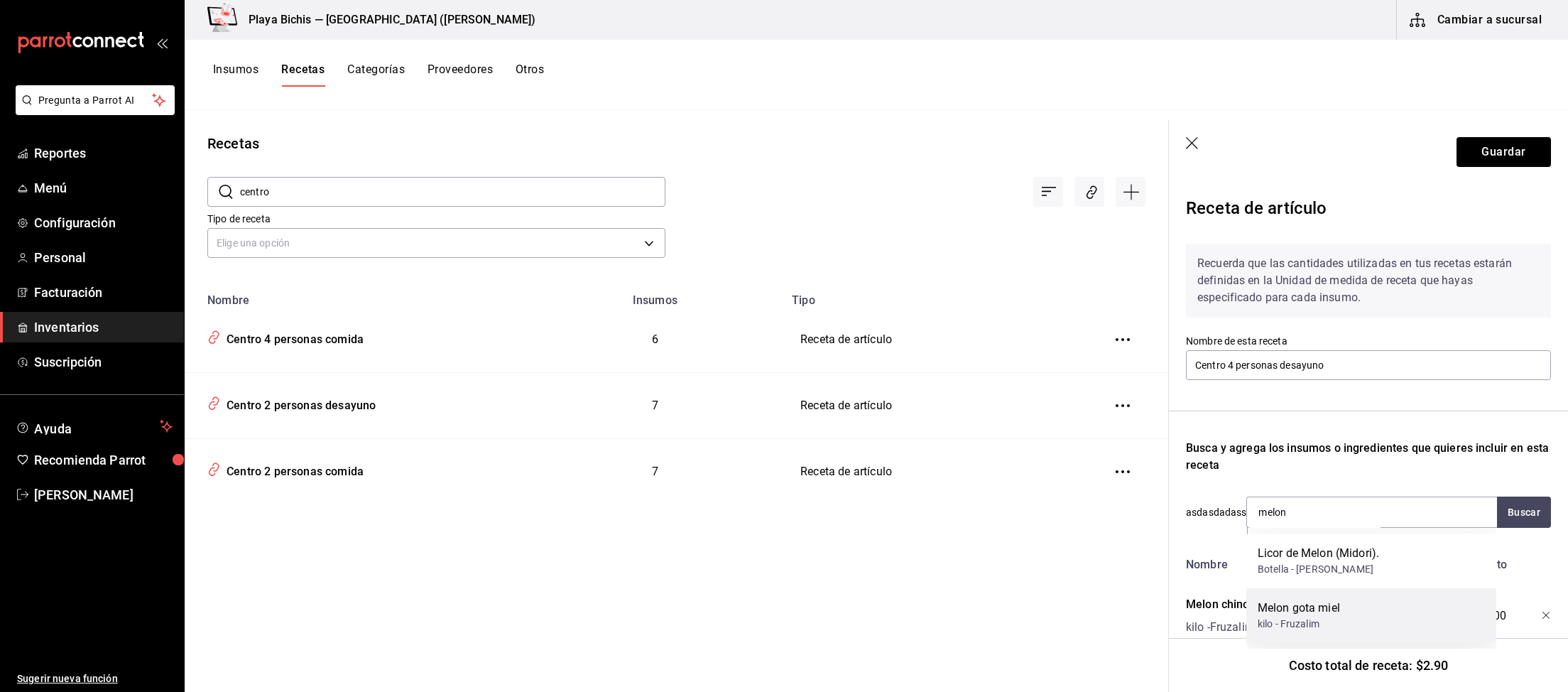
click at [1312, 611] on div "Melon gota miel" at bounding box center [1298, 608] width 82 height 17
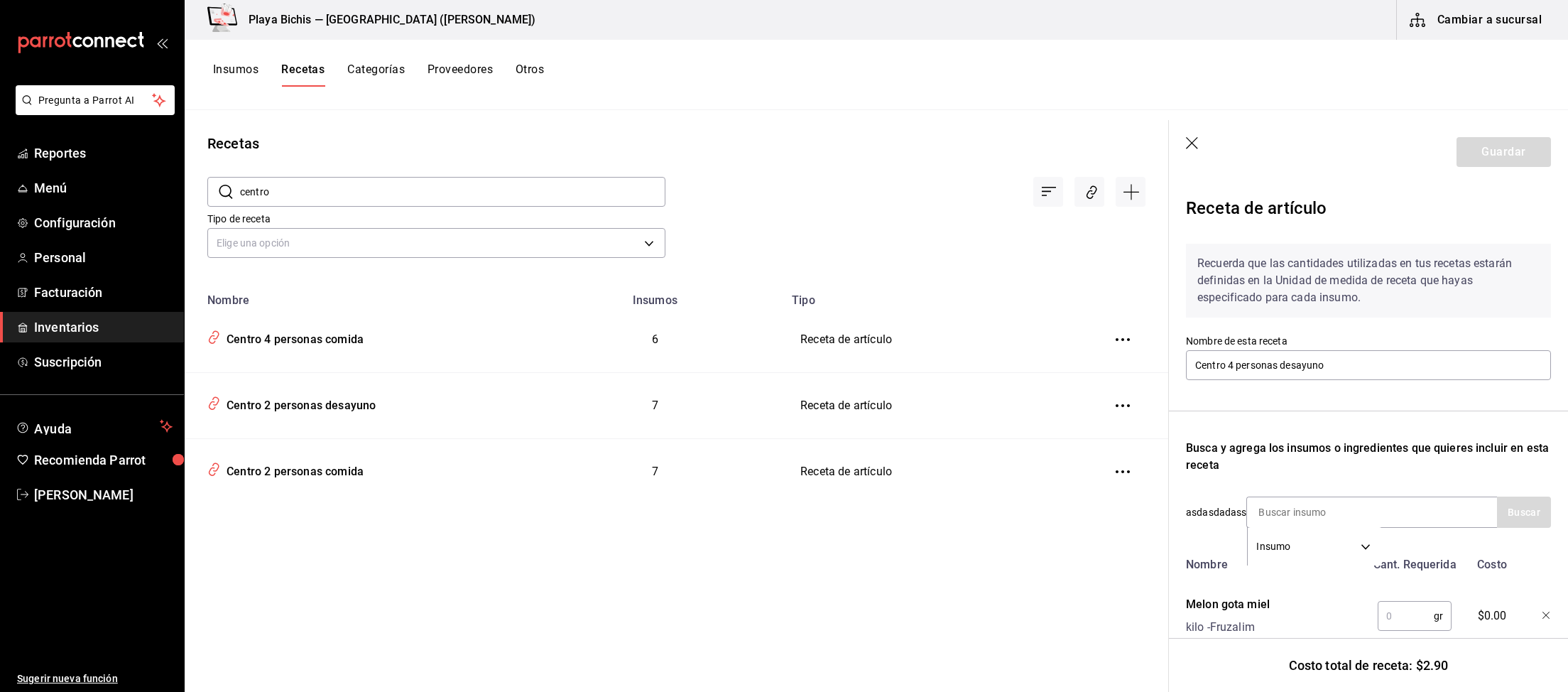
click at [1409, 612] on input "text" at bounding box center [1405, 616] width 56 height 29
type input "50"
click at [1327, 506] on input at bounding box center [1317, 511] width 142 height 30
type input "naranja"
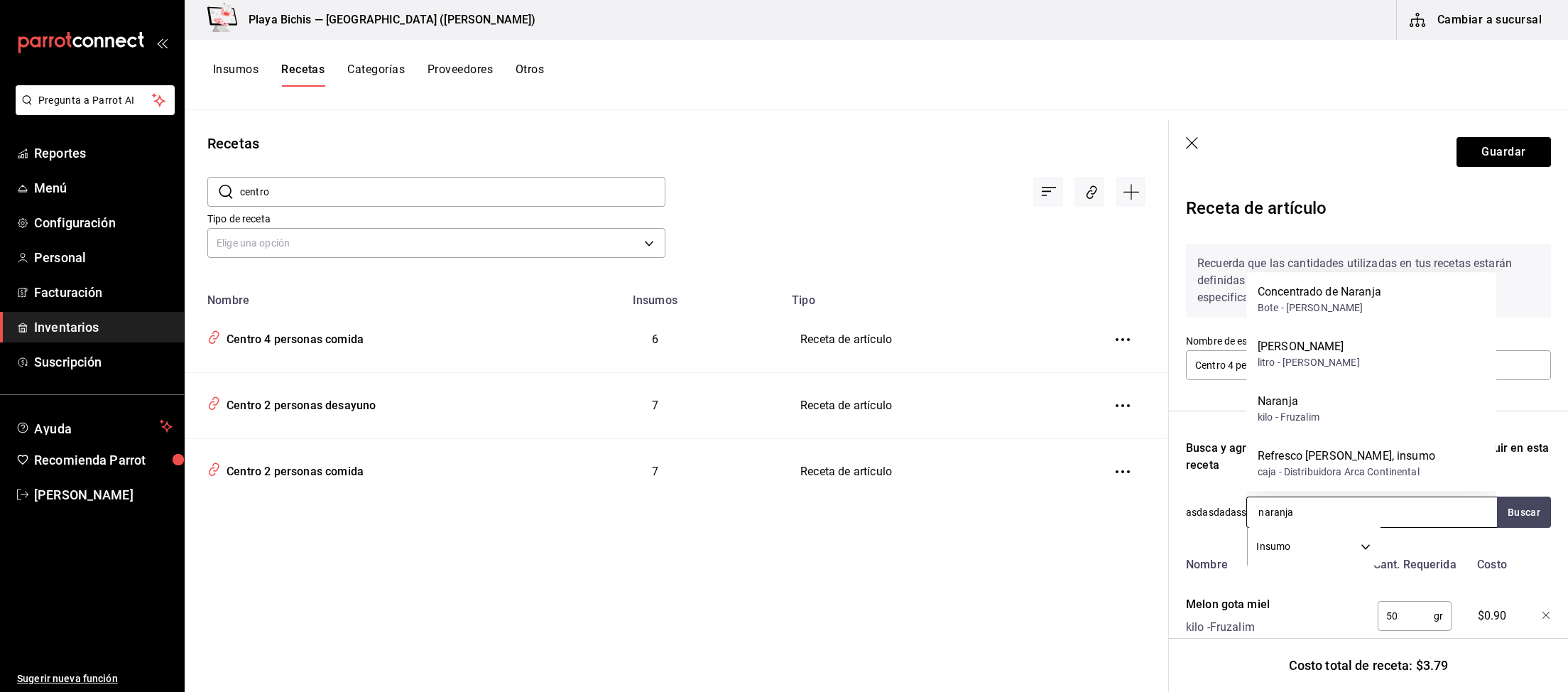
click at [1371, 515] on input "naranja" at bounding box center [1317, 511] width 142 height 30
click at [1307, 409] on div "Naranja" at bounding box center [1287, 401] width 62 height 17
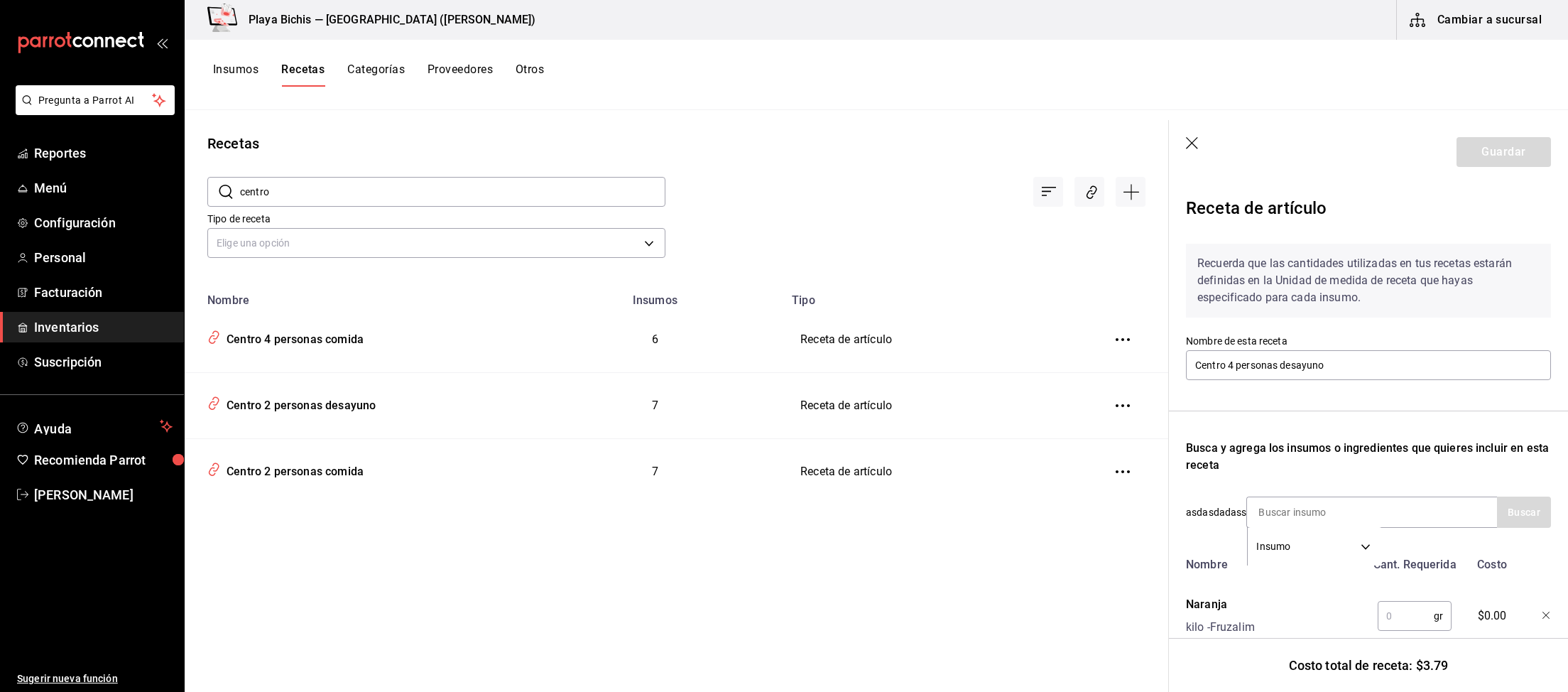
click at [1417, 623] on input "text" at bounding box center [1405, 616] width 56 height 29
type input "10"
click at [1290, 514] on input at bounding box center [1317, 511] width 142 height 30
type input "cereza"
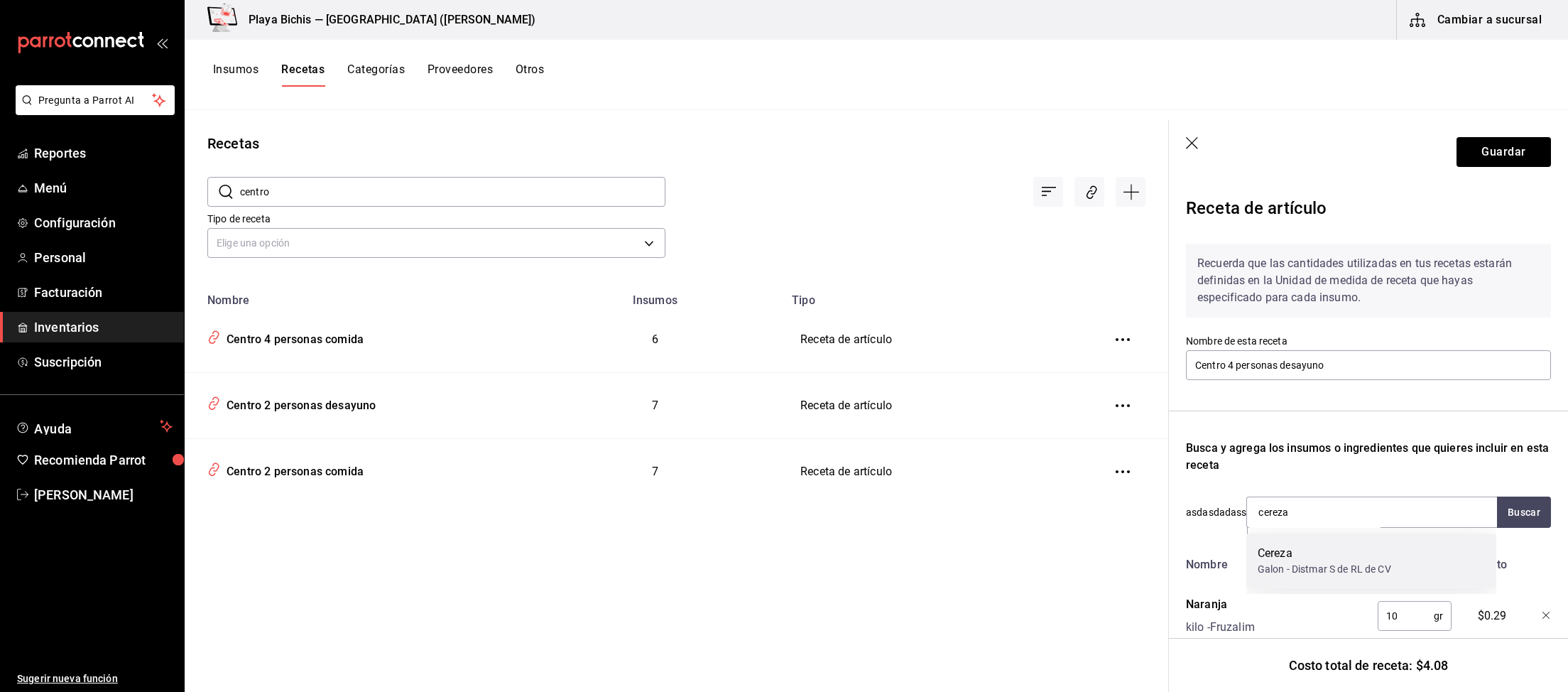
click at [1316, 577] on div "Cereza Galon - Distmar S de RL de CV" at bounding box center [1371, 561] width 250 height 55
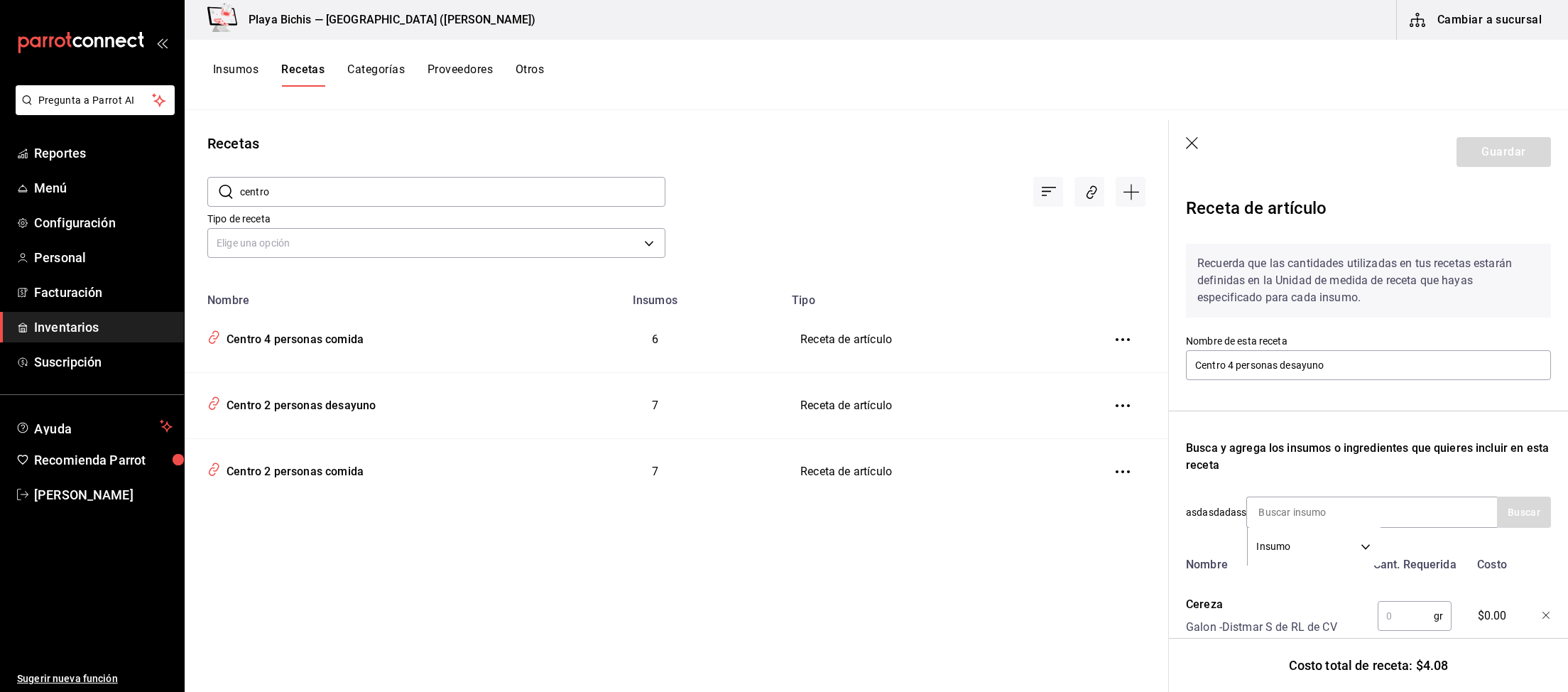
click at [1409, 615] on input "text" at bounding box center [1405, 616] width 56 height 29
type input "10"
click at [1350, 514] on input at bounding box center [1317, 511] width 142 height 30
click at [1485, 151] on button "Guardar" at bounding box center [1504, 151] width 95 height 30
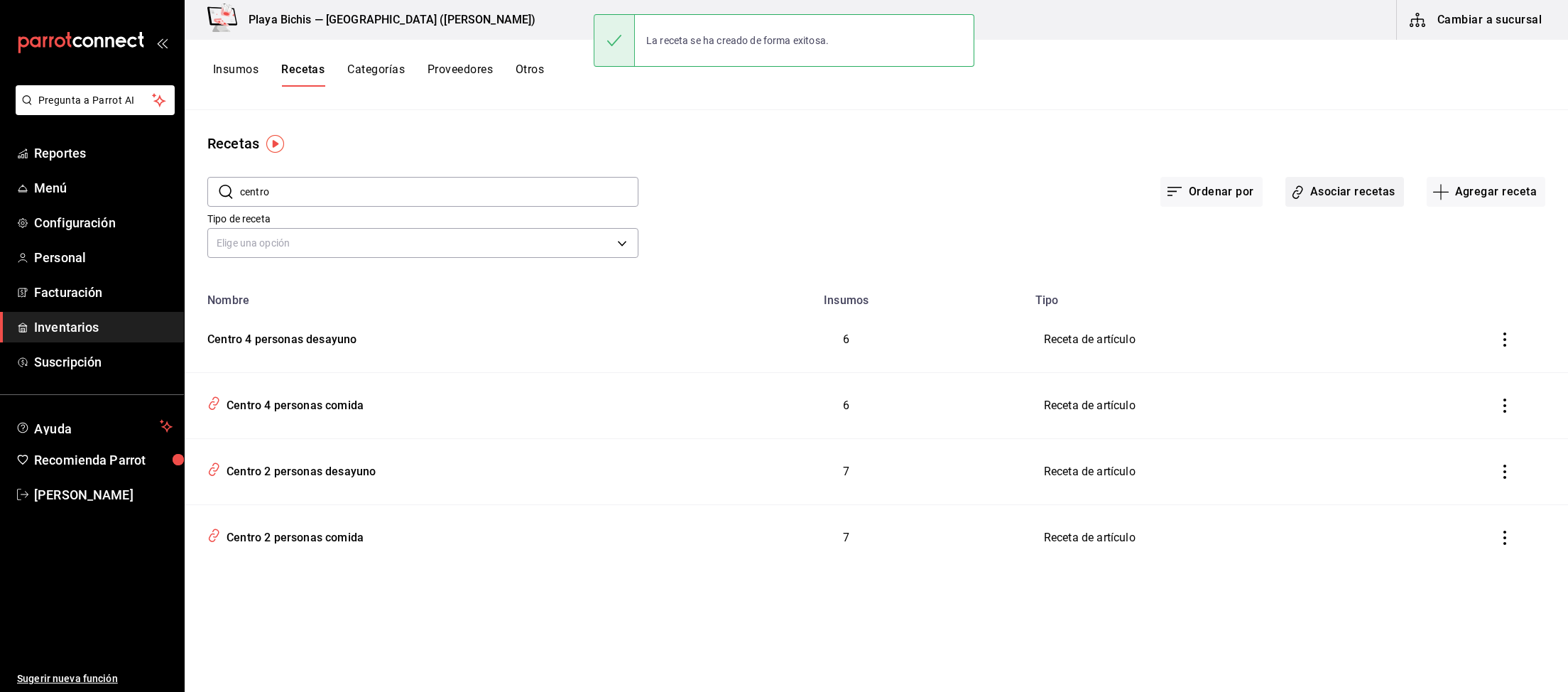
click at [1372, 195] on button "Asociar recetas" at bounding box center [1344, 191] width 119 height 30
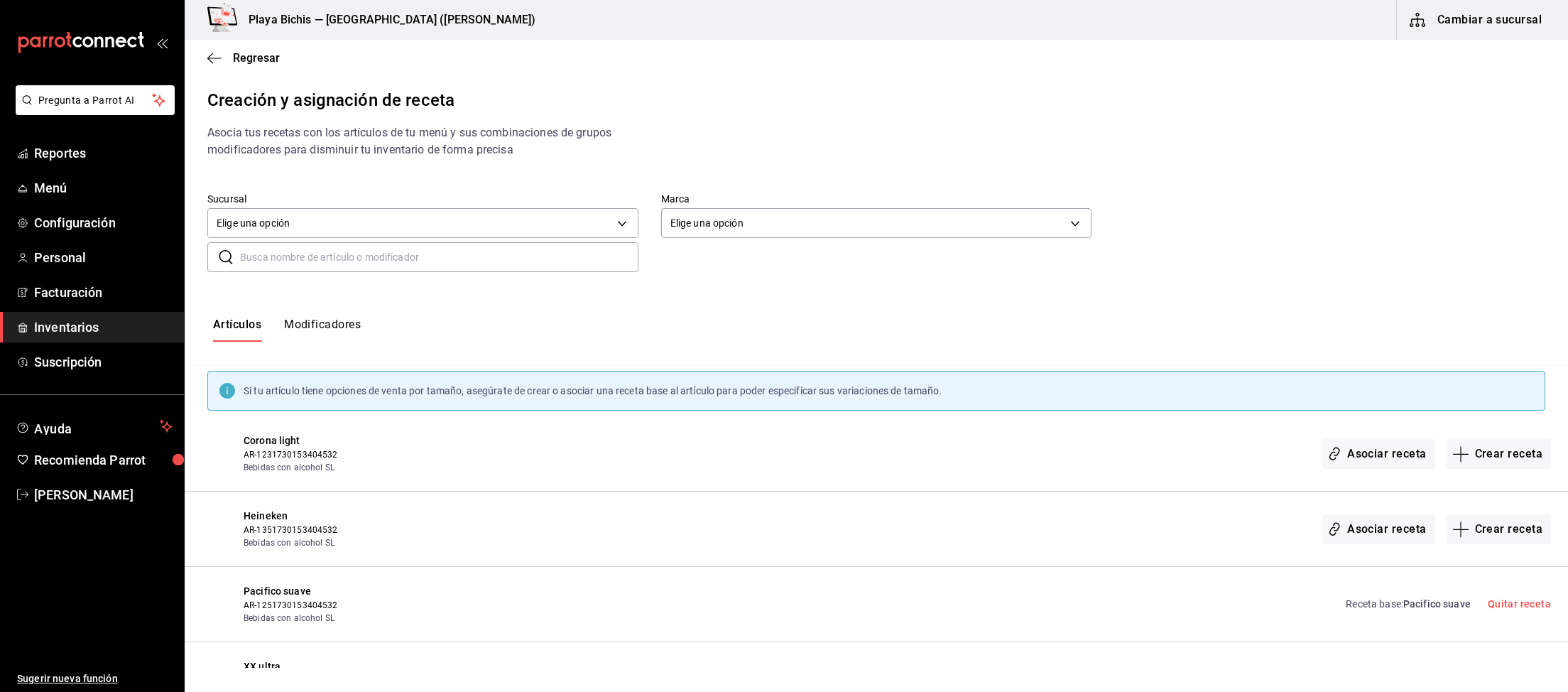
click at [384, 256] on input "text" at bounding box center [440, 257] width 398 height 29
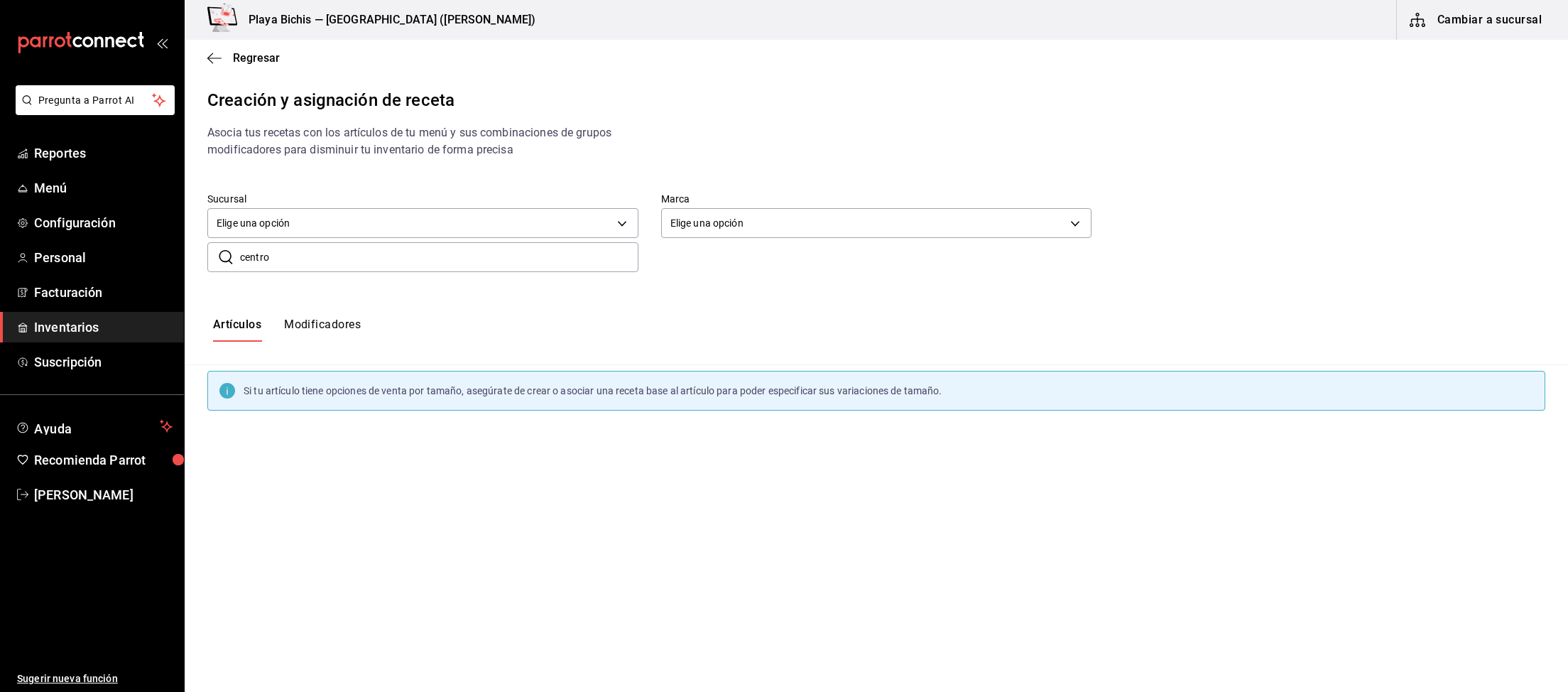
type input "centro"
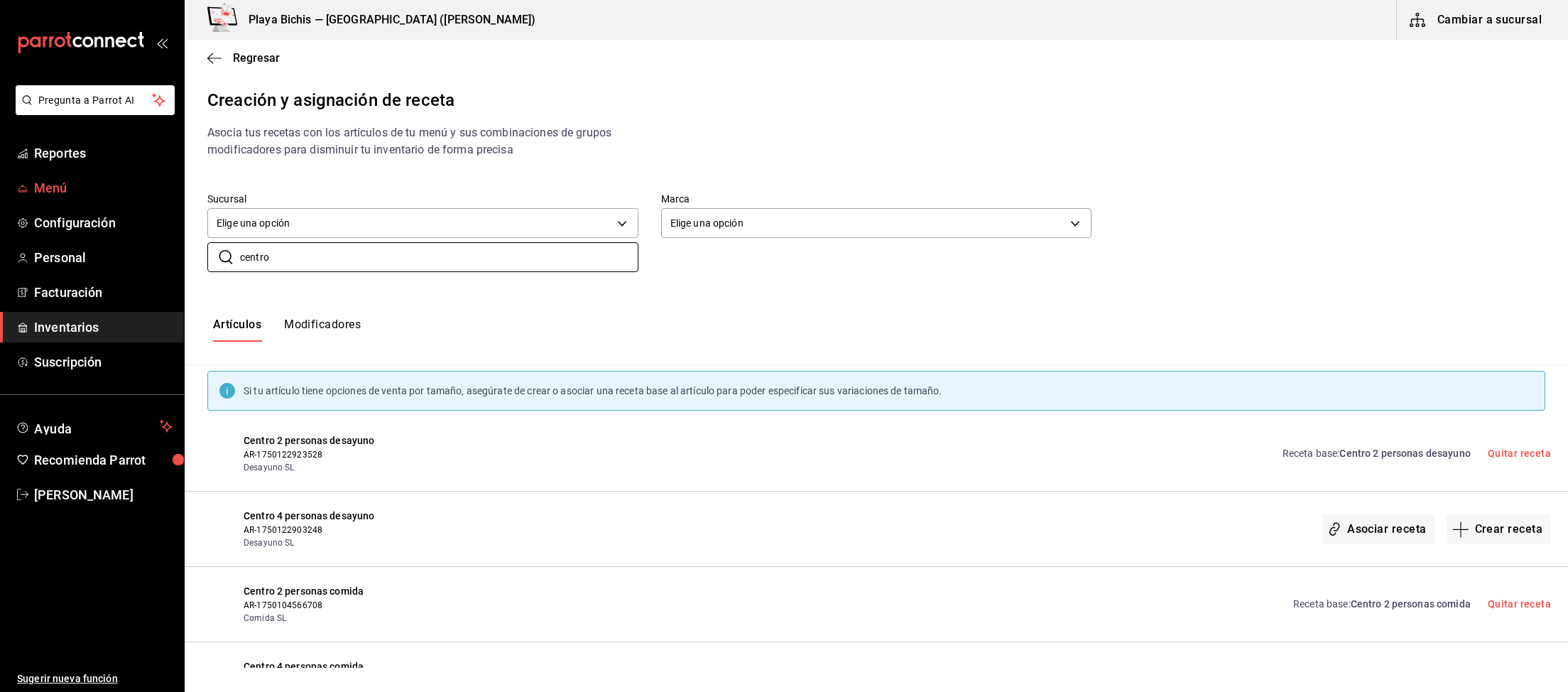
click at [56, 181] on span "Menú" at bounding box center [103, 187] width 138 height 19
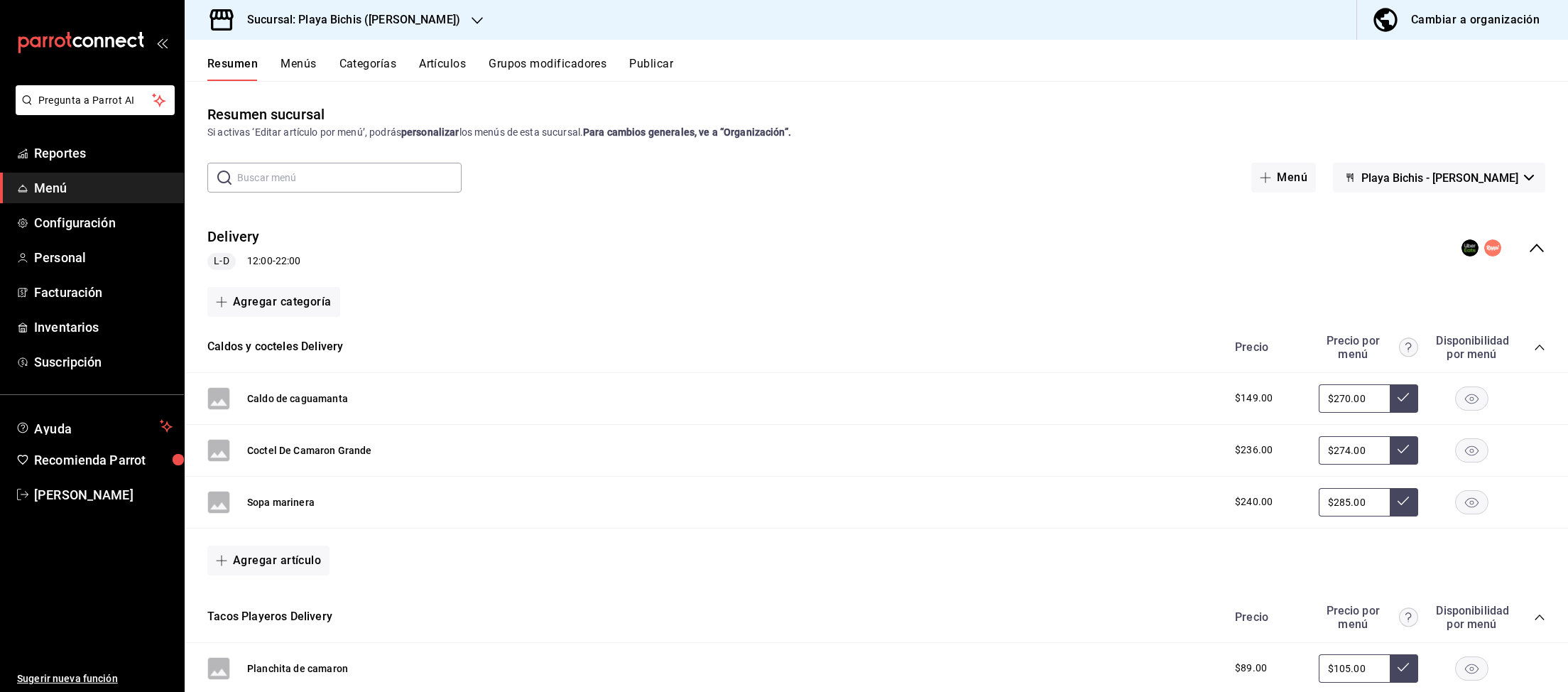
click at [1439, 22] on div "Cambiar a organización" at bounding box center [1475, 20] width 129 height 20
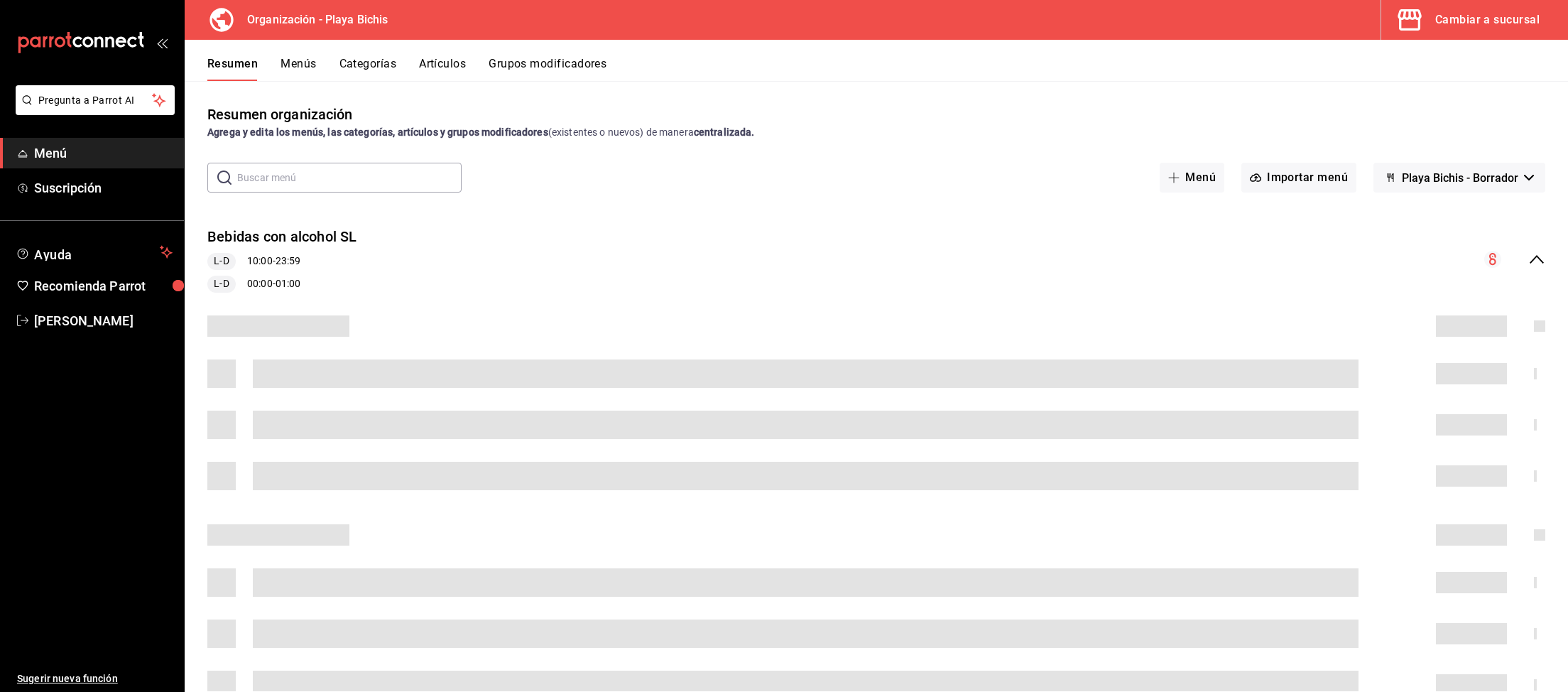
click at [443, 67] on button "Artículos" at bounding box center [442, 69] width 46 height 24
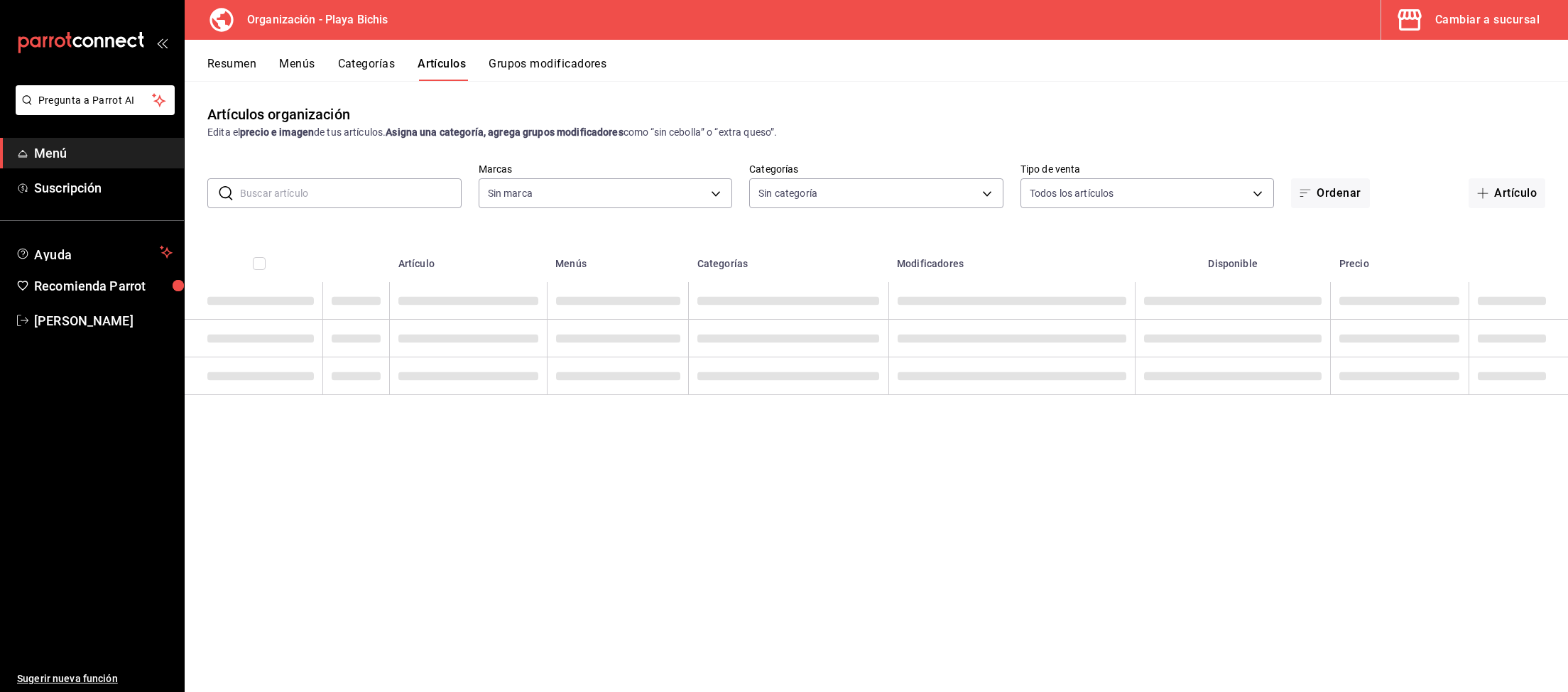
type input "2b6203e3-68c9-492c-8139-d2404e68bc4d,5cffe0c5-1d87-45c7-8974-ad5cddc46f5f"
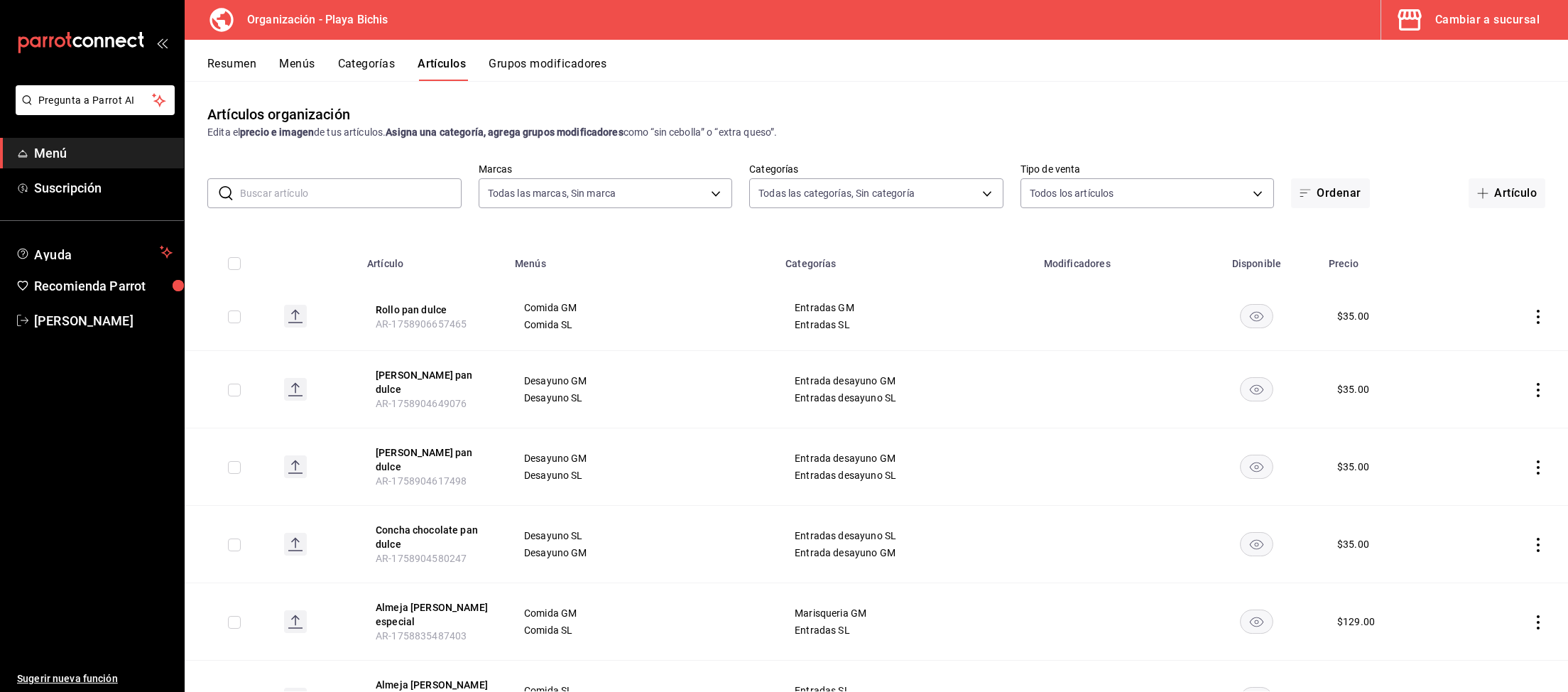
type input "8ebe99e7-8ccb-42e5-9a90-2c7c819c0618,2a1bdb06-3383-4ba0-a971-51aee5cfb993,28e32…"
click at [434, 187] on input "text" at bounding box center [351, 193] width 222 height 29
type input "centro"
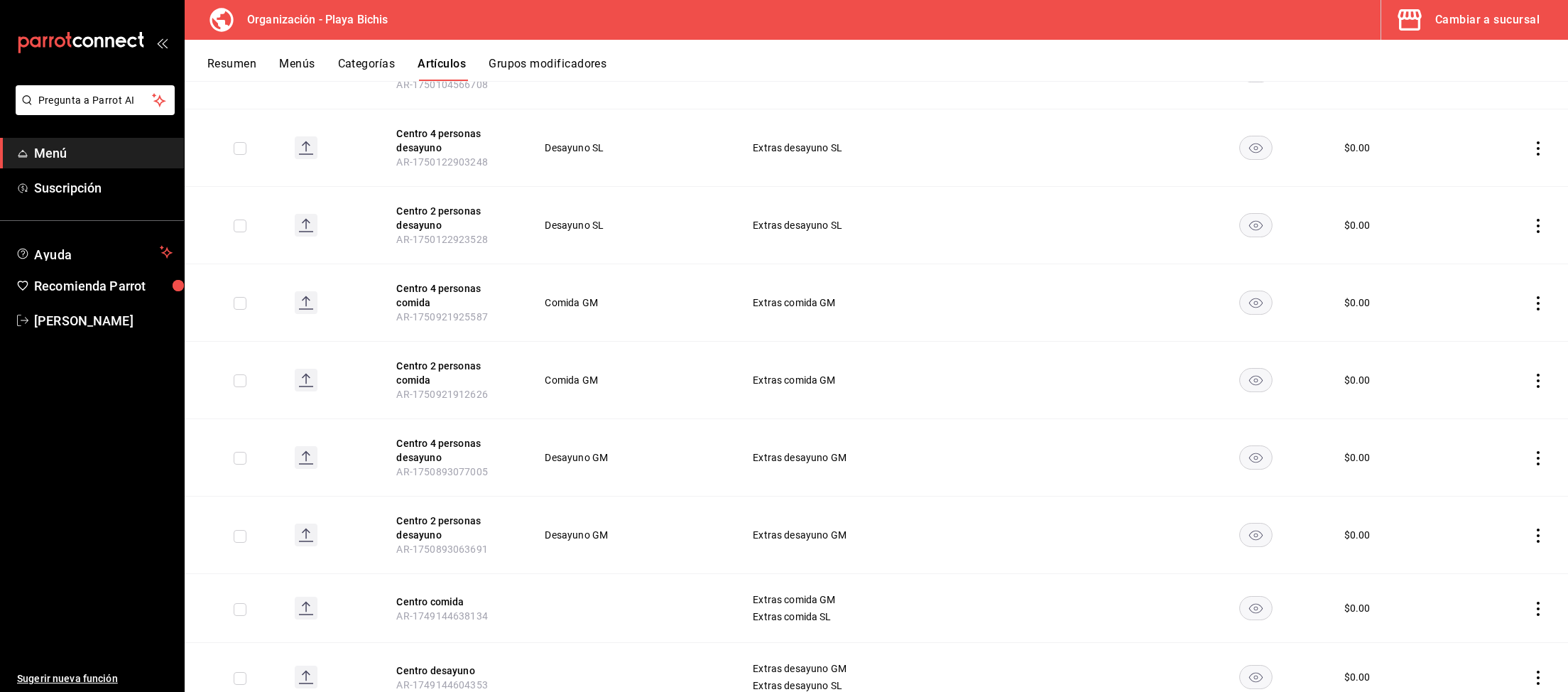
scroll to position [383, 0]
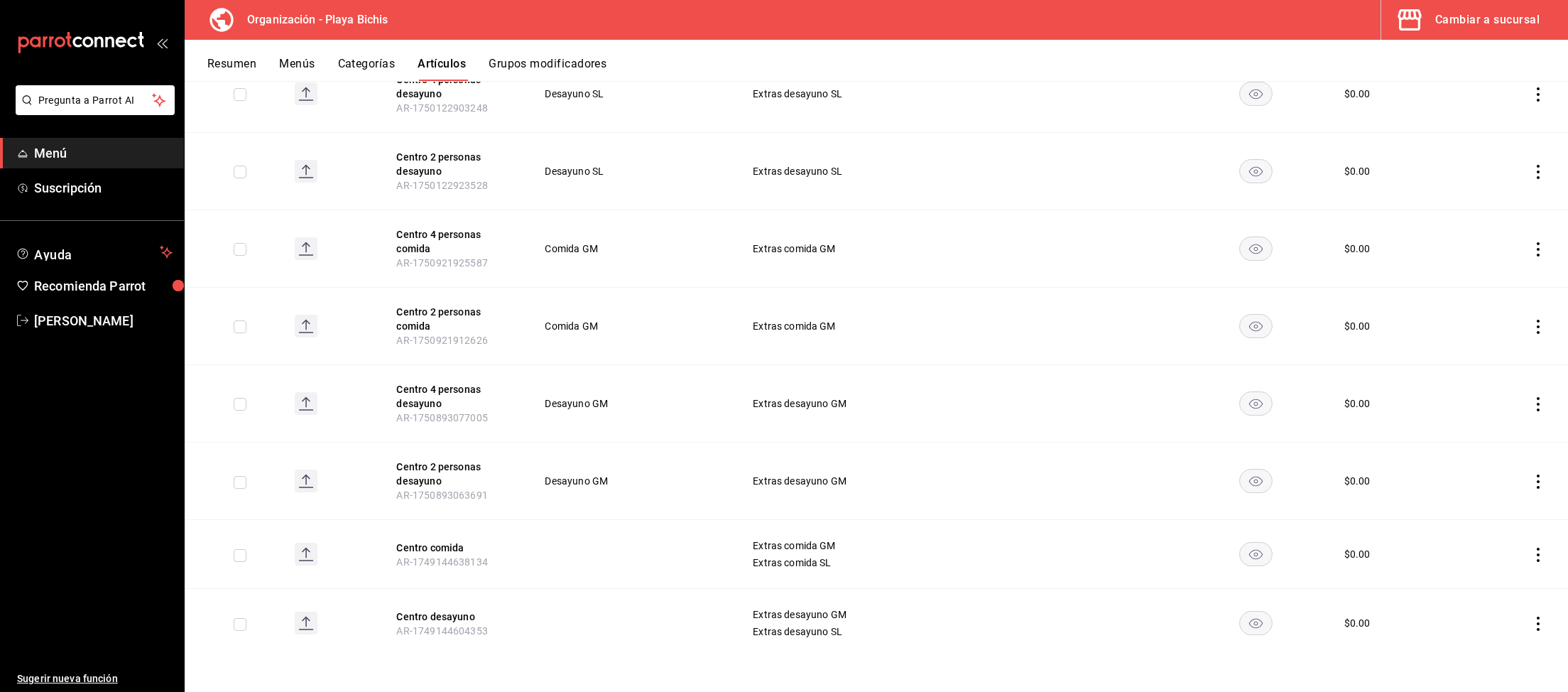
click at [1540, 560] on icon "actions" at bounding box center [1538, 555] width 14 height 14
click at [1507, 645] on span "Eliminar" at bounding box center [1495, 645] width 37 height 12
click at [1486, 583] on button "Eliminar" at bounding box center [1475, 580] width 95 height 30
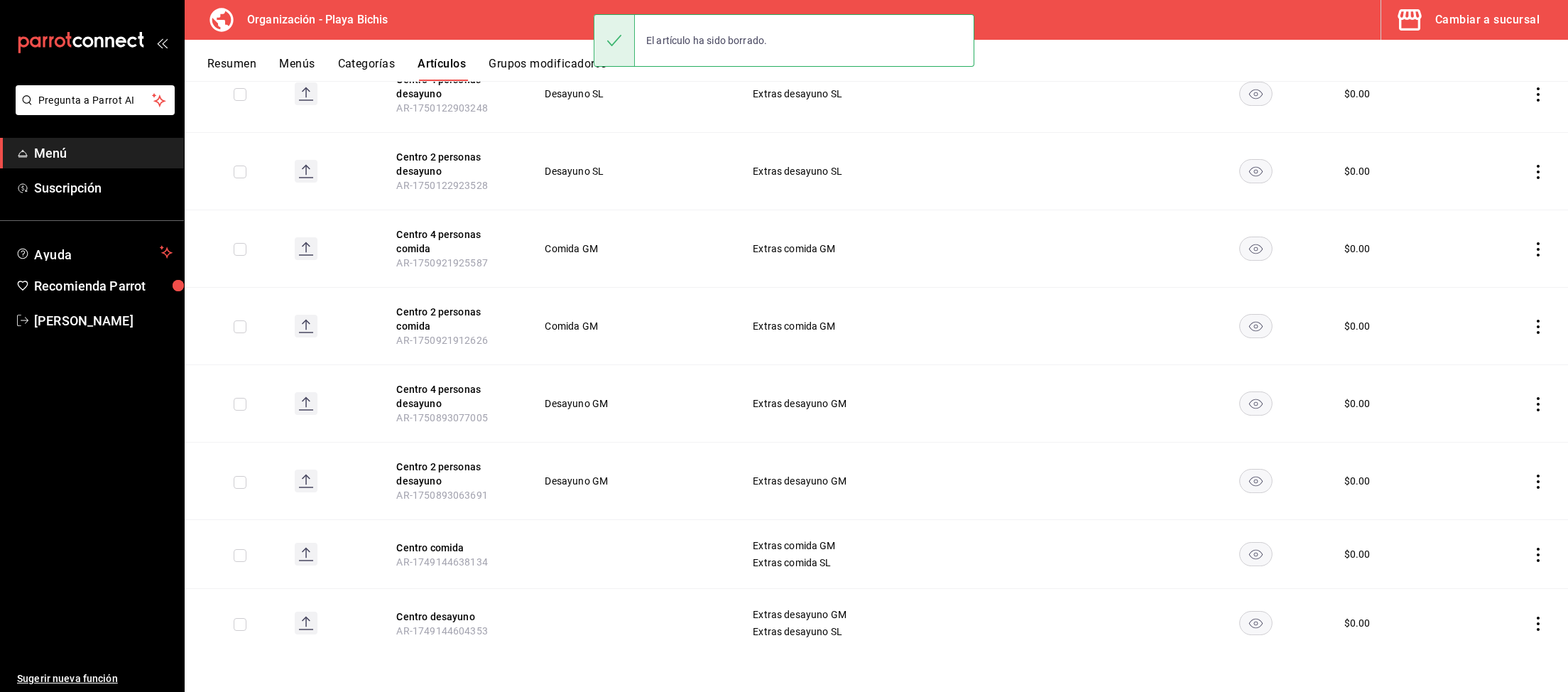
scroll to position [313, 0]
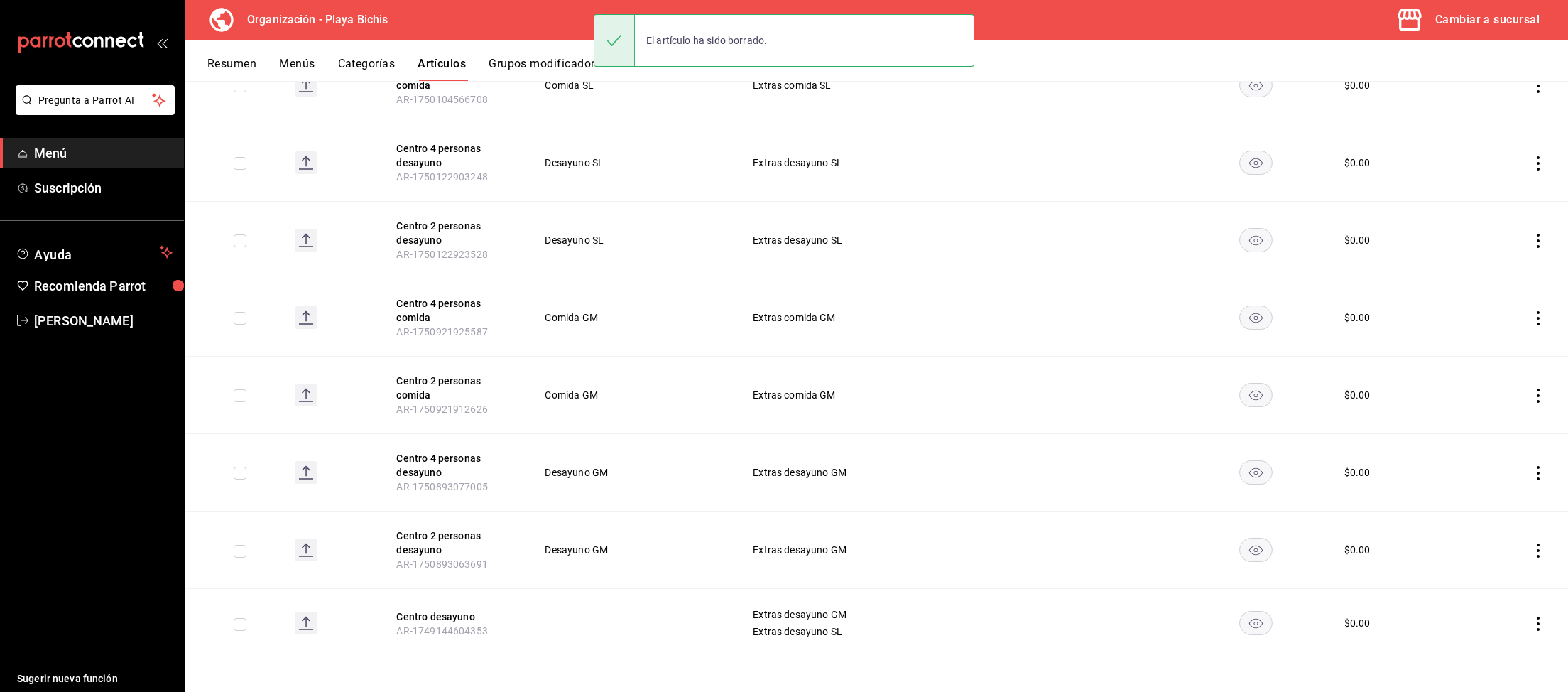
click at [1541, 621] on icon "actions" at bounding box center [1538, 624] width 14 height 14
click at [1506, 655] on span "Eliminar" at bounding box center [1495, 654] width 37 height 12
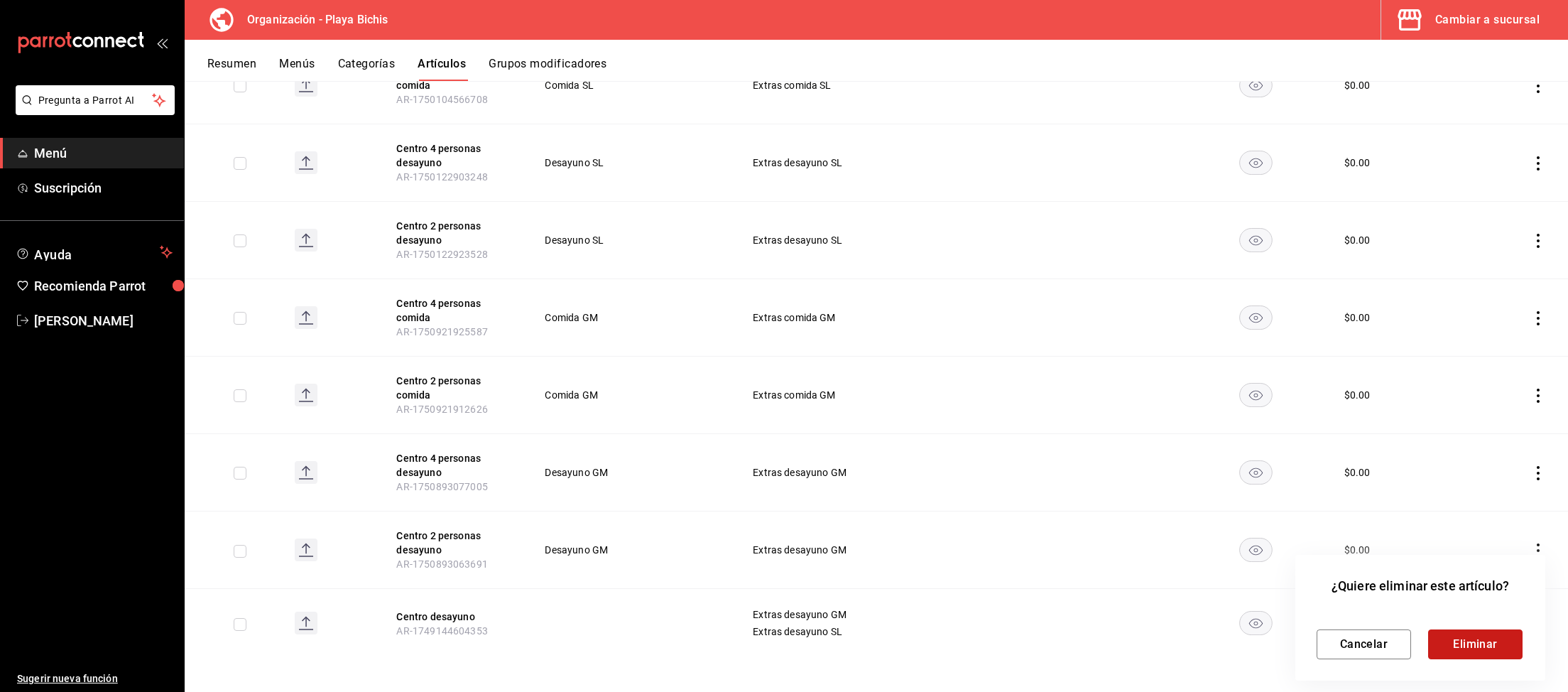
click at [1485, 638] on button "Eliminar" at bounding box center [1475, 644] width 95 height 30
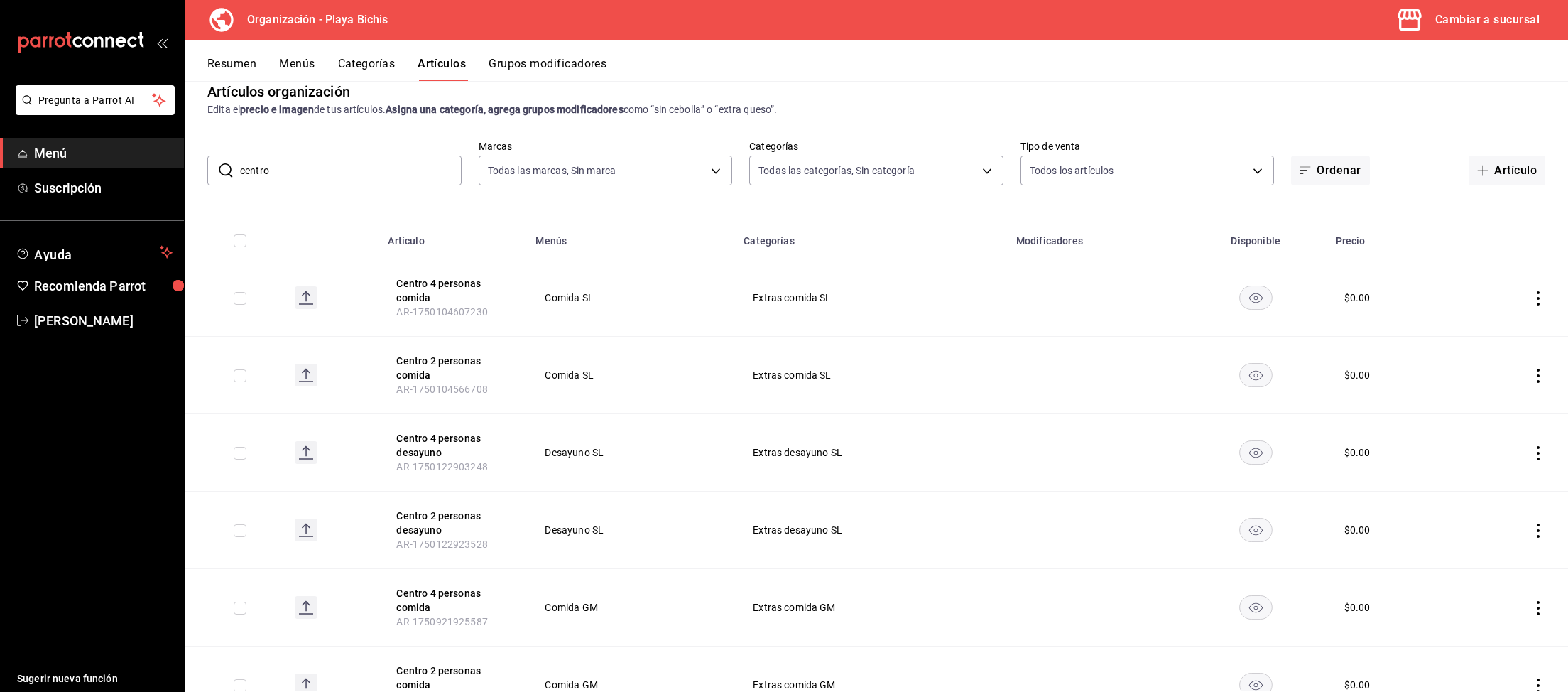
scroll to position [0, 0]
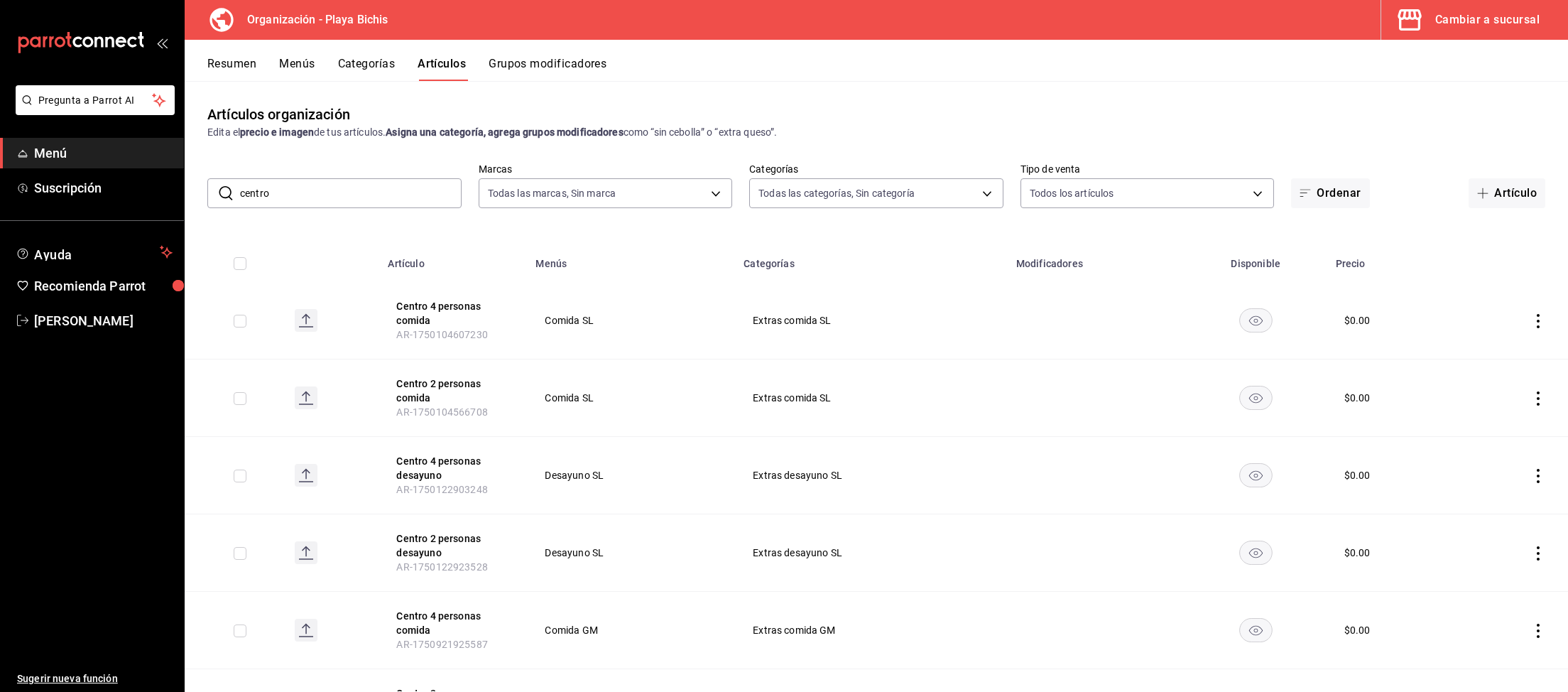
click at [1536, 320] on icon "actions" at bounding box center [1538, 321] width 14 height 14
click at [1025, 576] on div at bounding box center [784, 346] width 1568 height 692
click at [1534, 322] on icon "actions" at bounding box center [1538, 321] width 14 height 14
click at [1499, 353] on span "Editar" at bounding box center [1495, 354] width 37 height 15
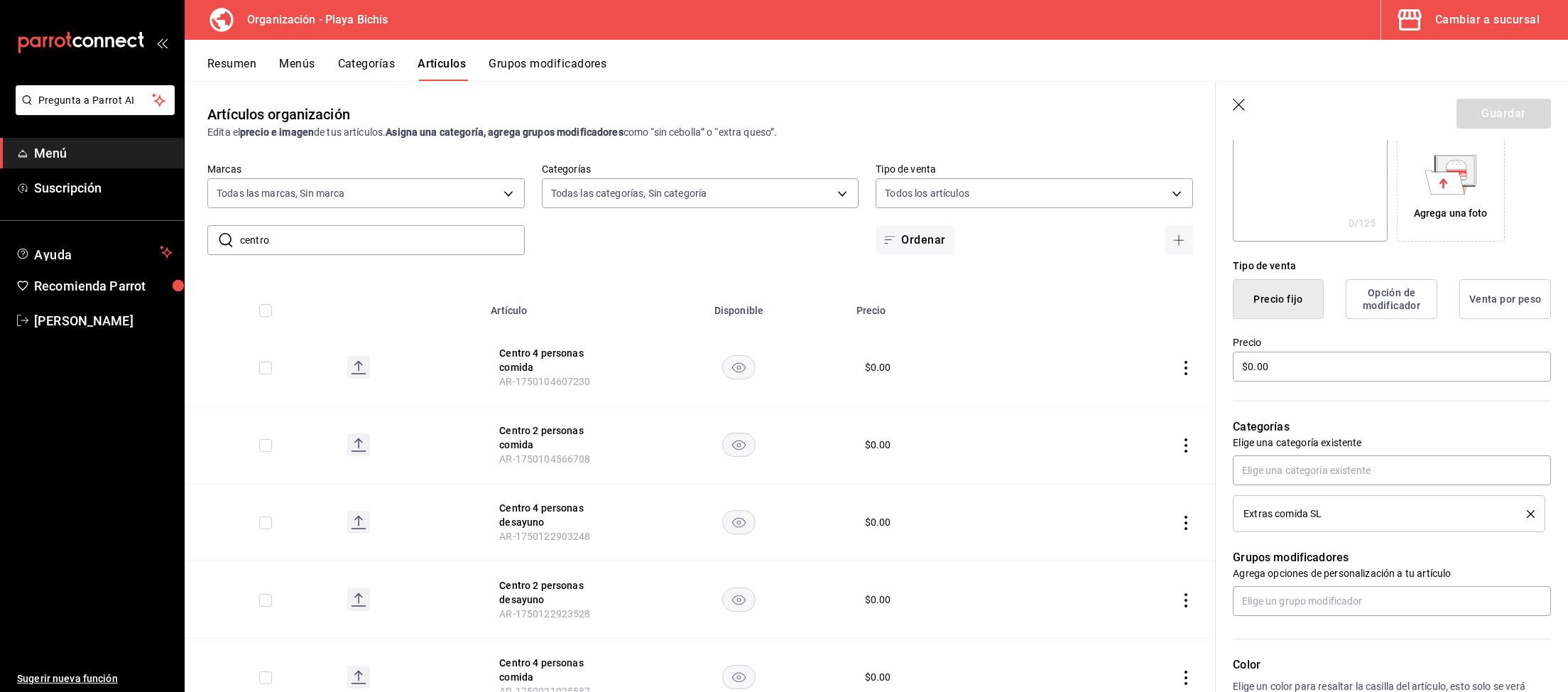
scroll to position [294, 0]
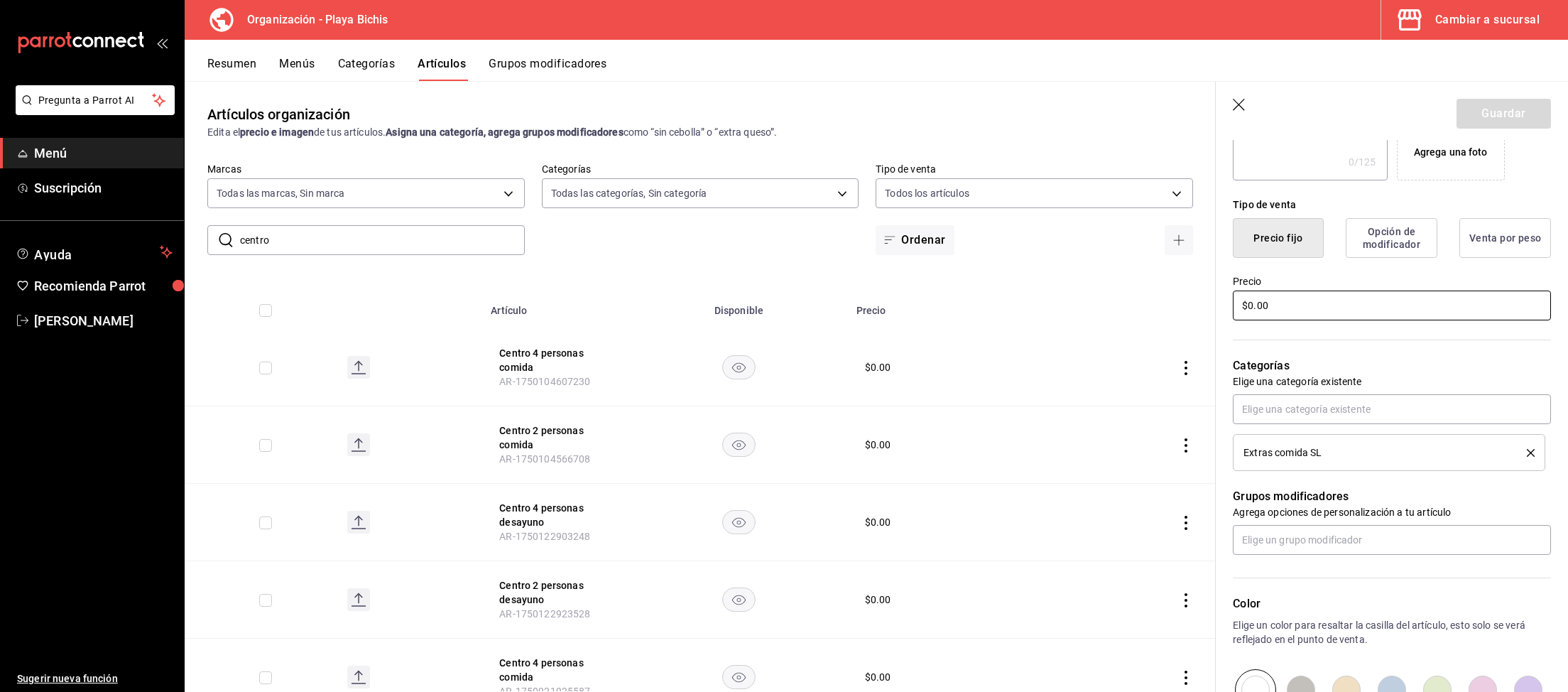
click at [1322, 299] on input "$0.00" at bounding box center [1392, 305] width 318 height 30
click at [1318, 403] on input "text" at bounding box center [1392, 409] width 318 height 30
type input "Extras comida"
click at [1350, 437] on li "Extras comida GM (1)" at bounding box center [1392, 442] width 318 height 23
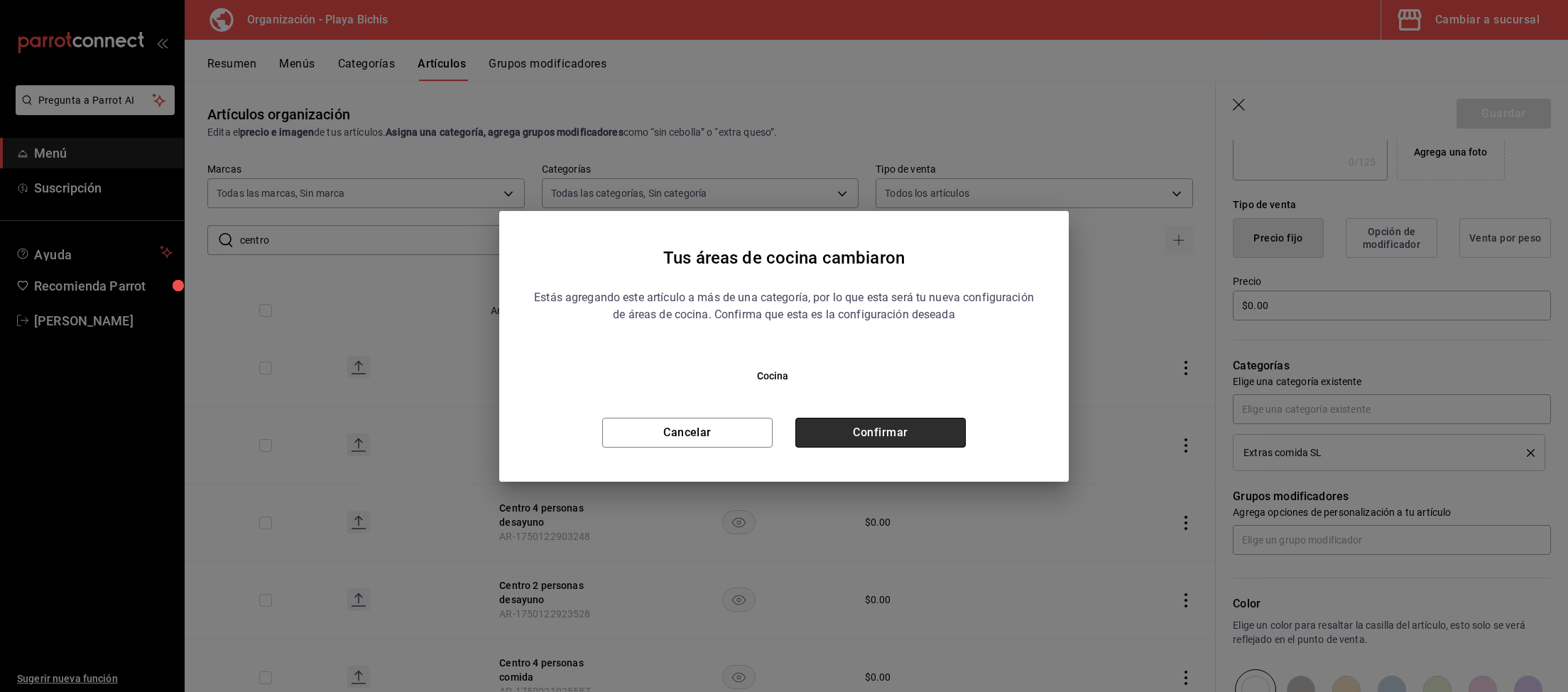
click at [940, 428] on button "Confirmar" at bounding box center [880, 432] width 171 height 30
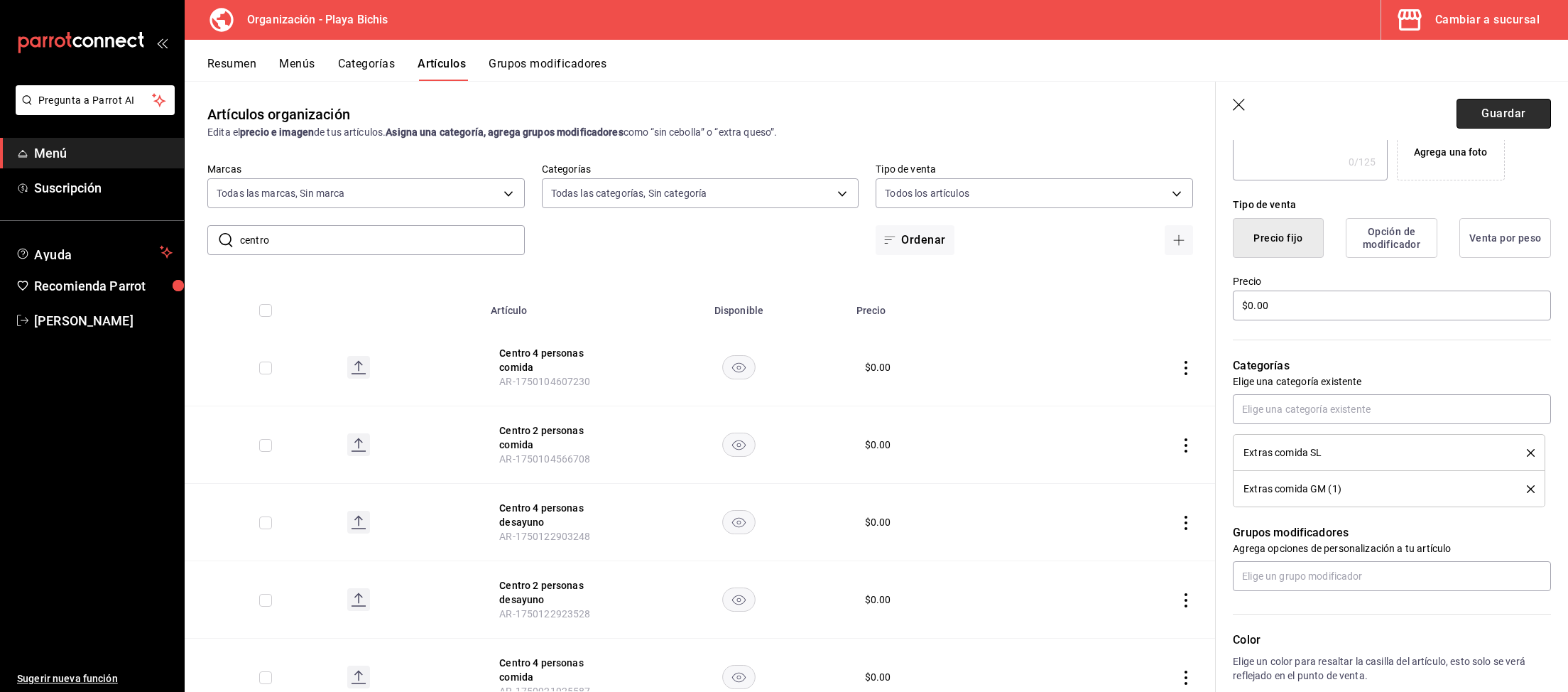
click at [1476, 116] on button "Guardar" at bounding box center [1504, 113] width 95 height 30
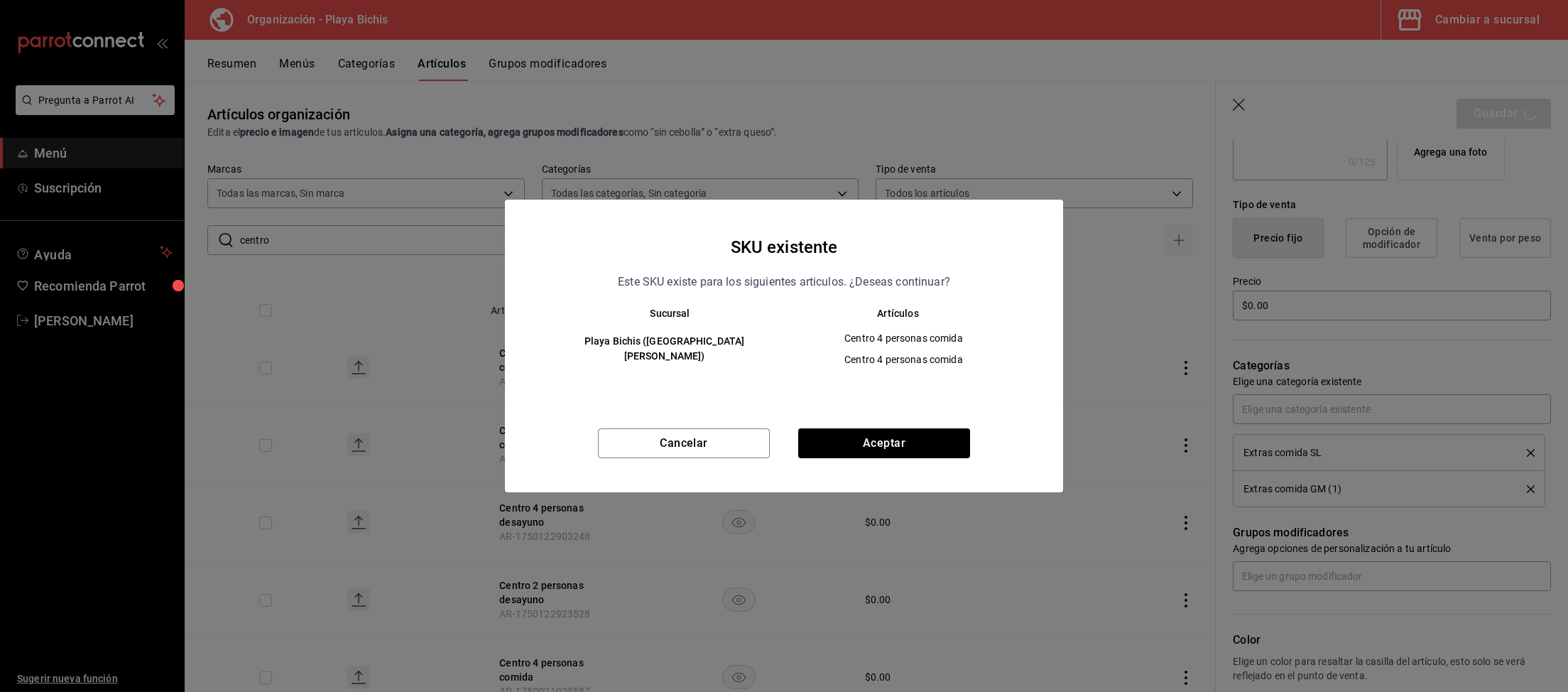
click at [894, 461] on div "Cancelar Aceptar" at bounding box center [784, 460] width 558 height 64
click at [904, 444] on button "Aceptar" at bounding box center [884, 443] width 172 height 30
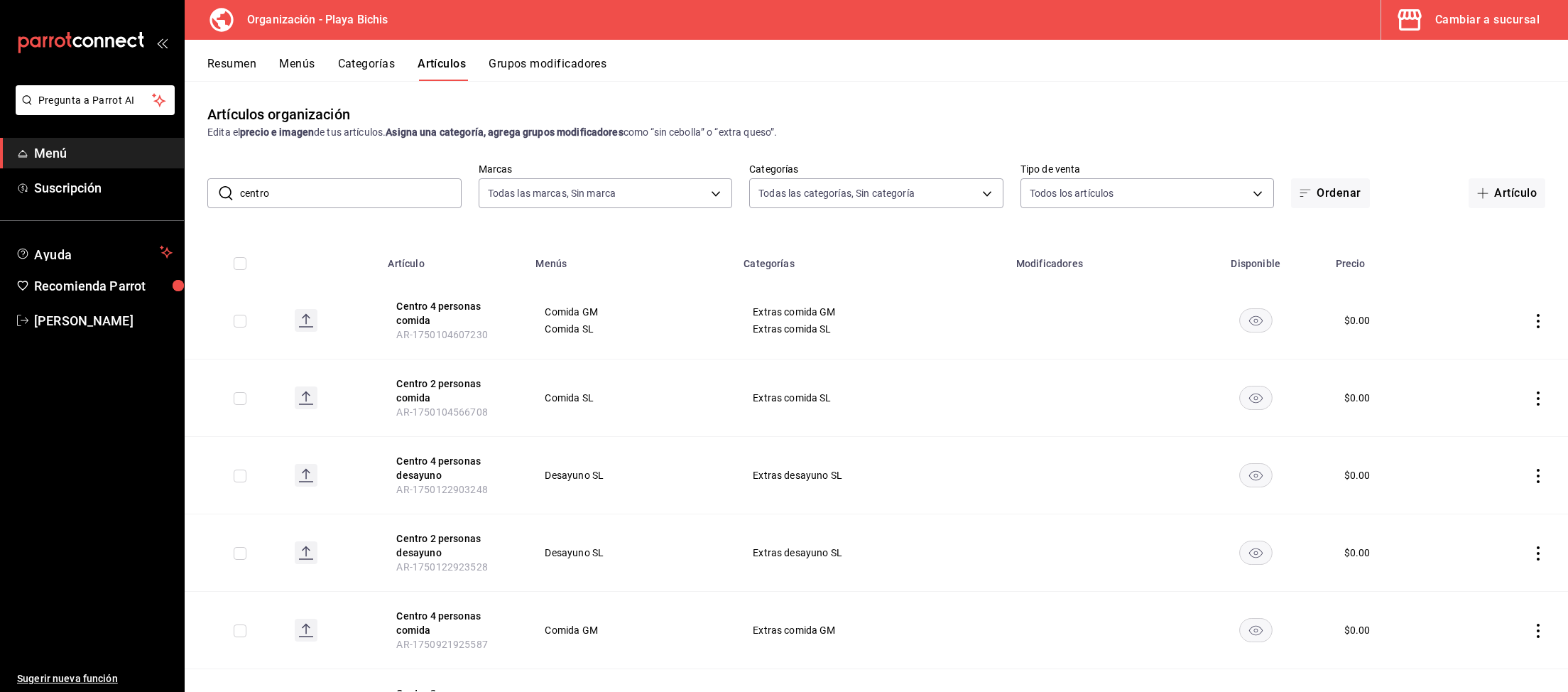
click at [1534, 630] on icon "actions" at bounding box center [1538, 631] width 14 height 14
click at [1493, 650] on span "Eliminar" at bounding box center [1495, 654] width 37 height 12
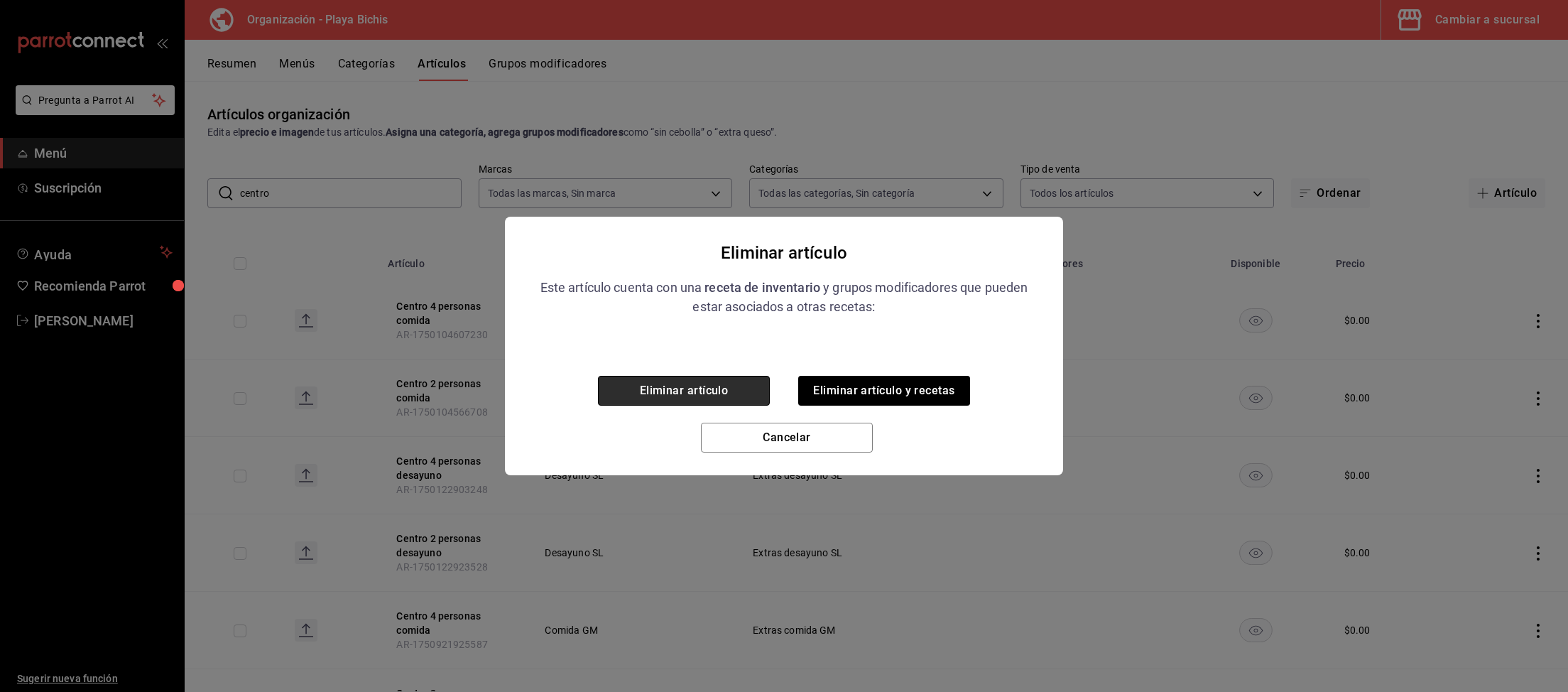
click at [731, 391] on button "Eliminar artículo" at bounding box center [683, 390] width 172 height 30
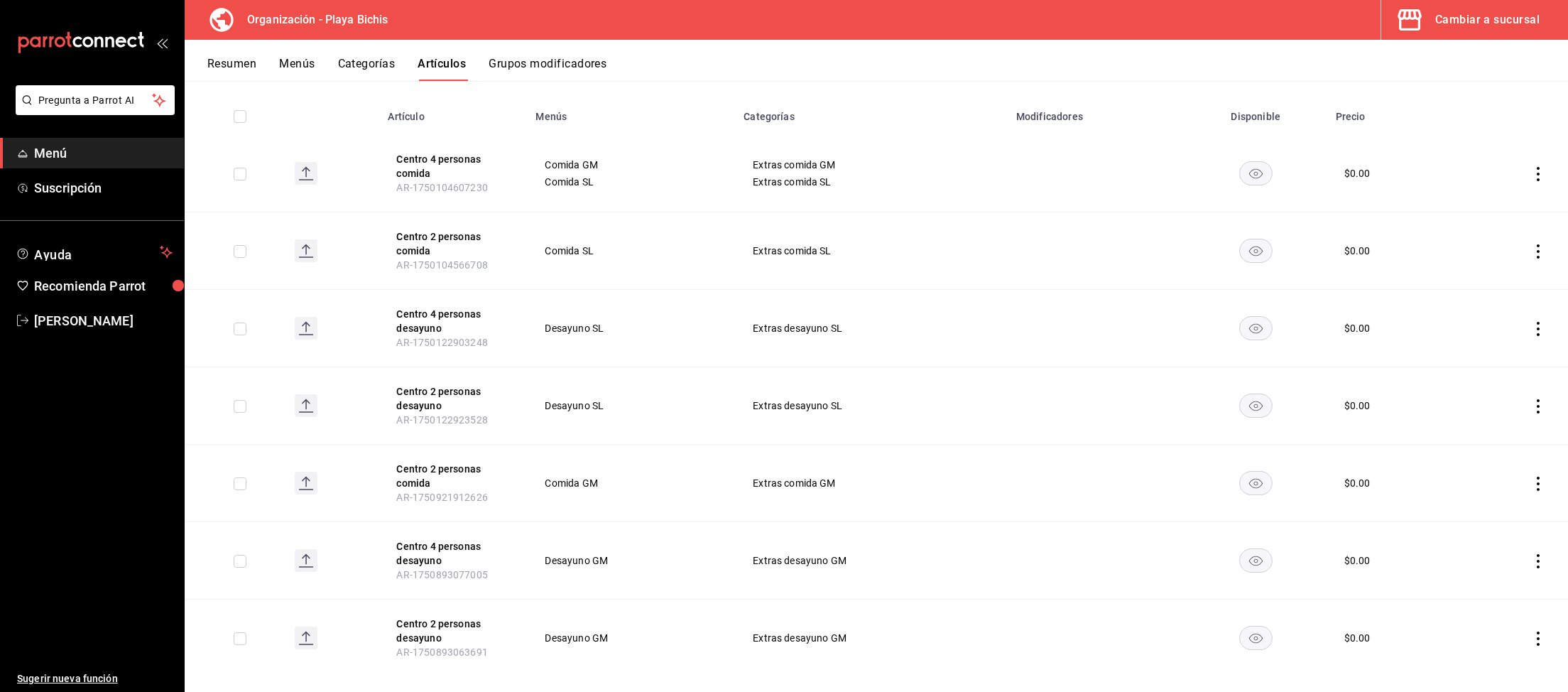
scroll to position [73, 0]
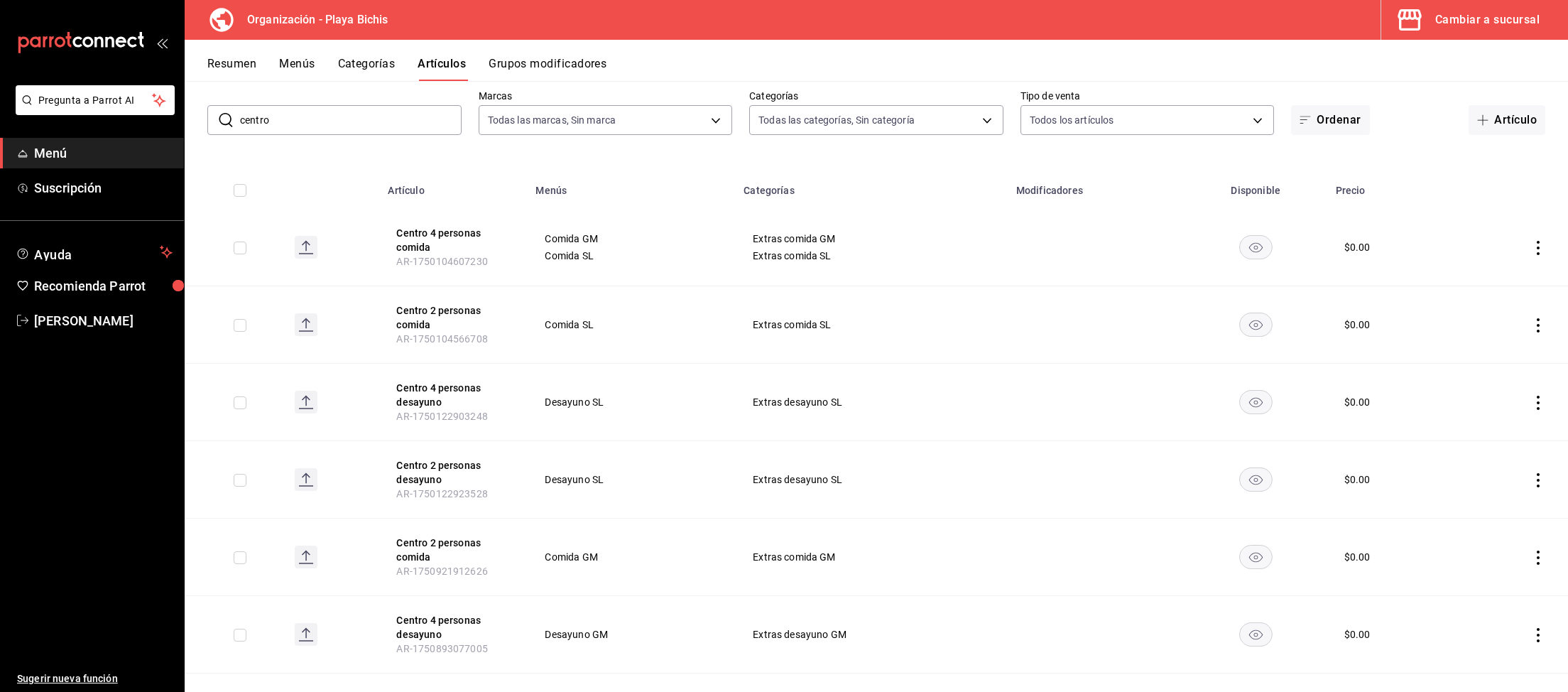
click at [1534, 331] on icon "actions" at bounding box center [1538, 325] width 14 height 14
click at [1513, 359] on span "Editar" at bounding box center [1495, 358] width 37 height 15
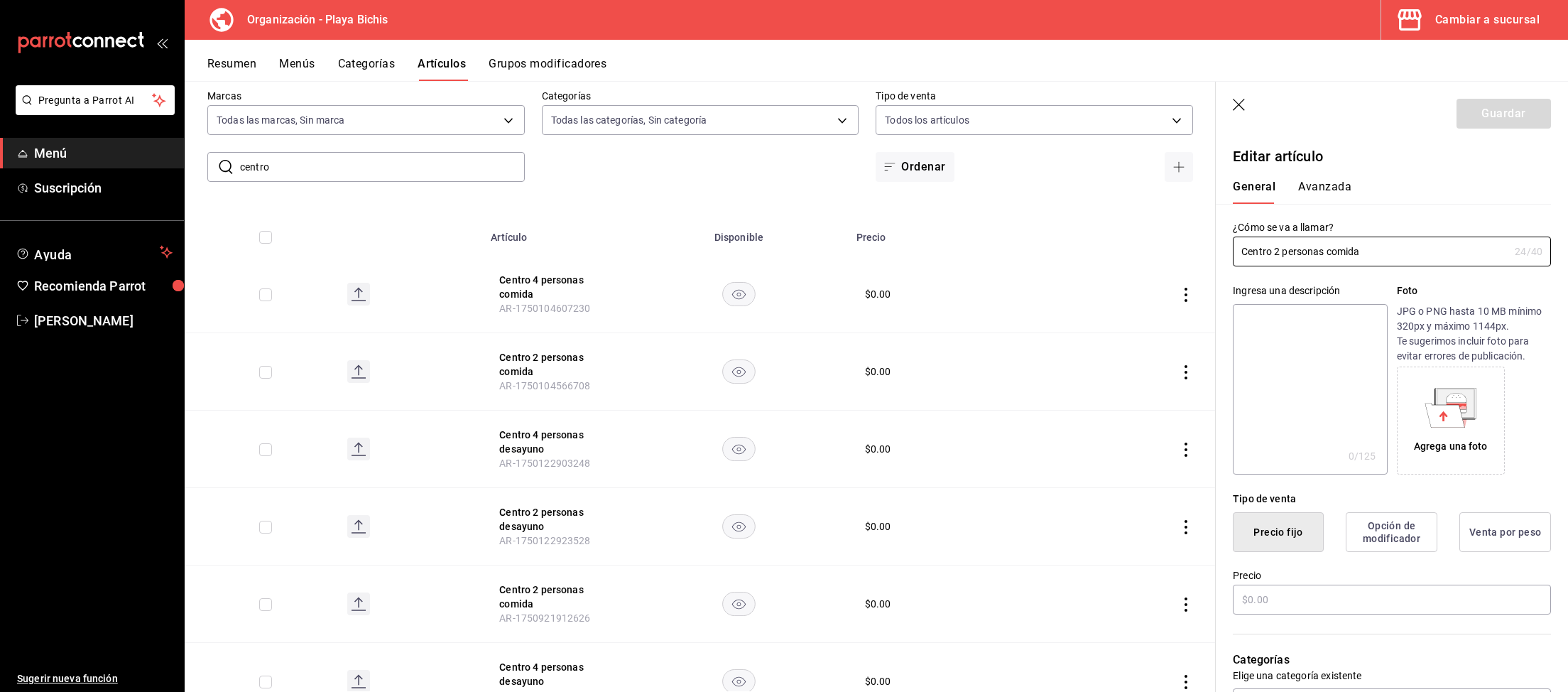
type input "$0.00"
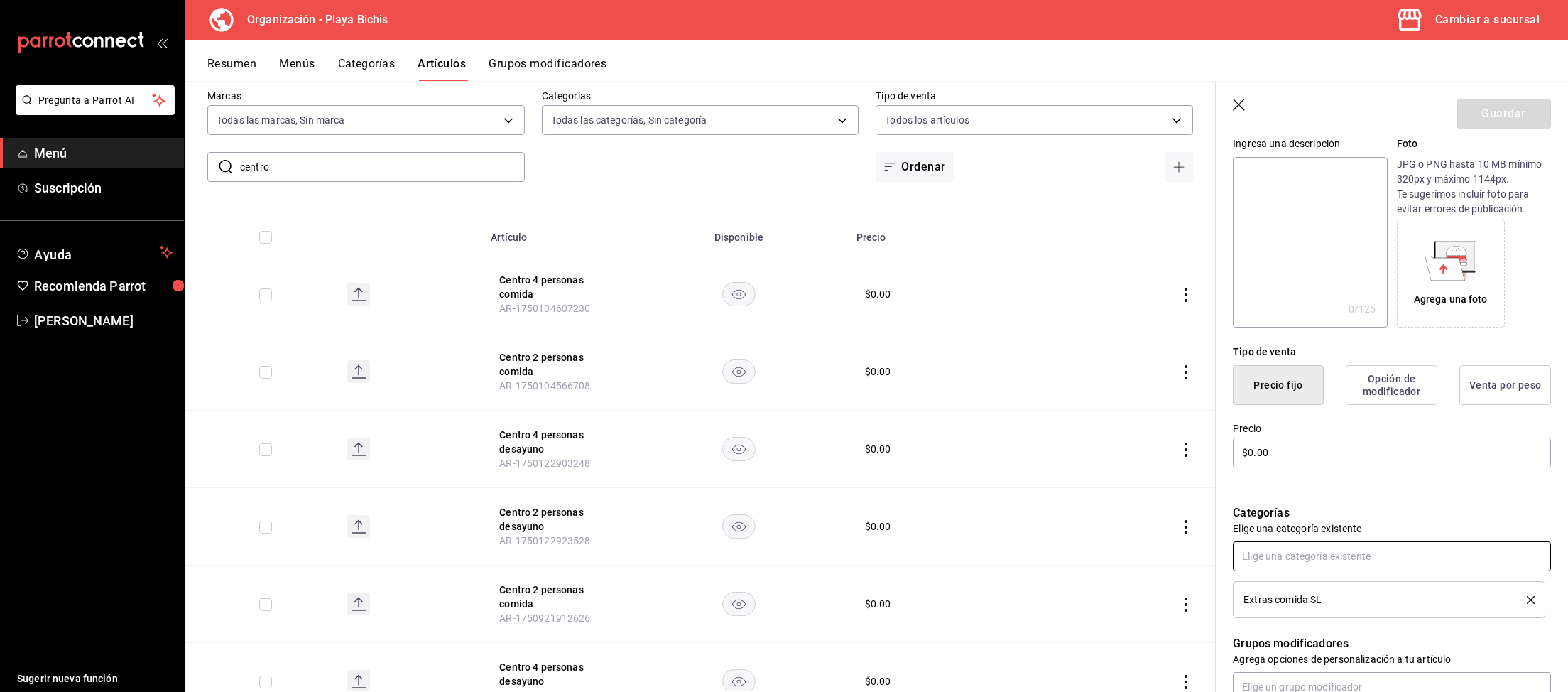
click at [1272, 556] on input "text" at bounding box center [1392, 556] width 318 height 30
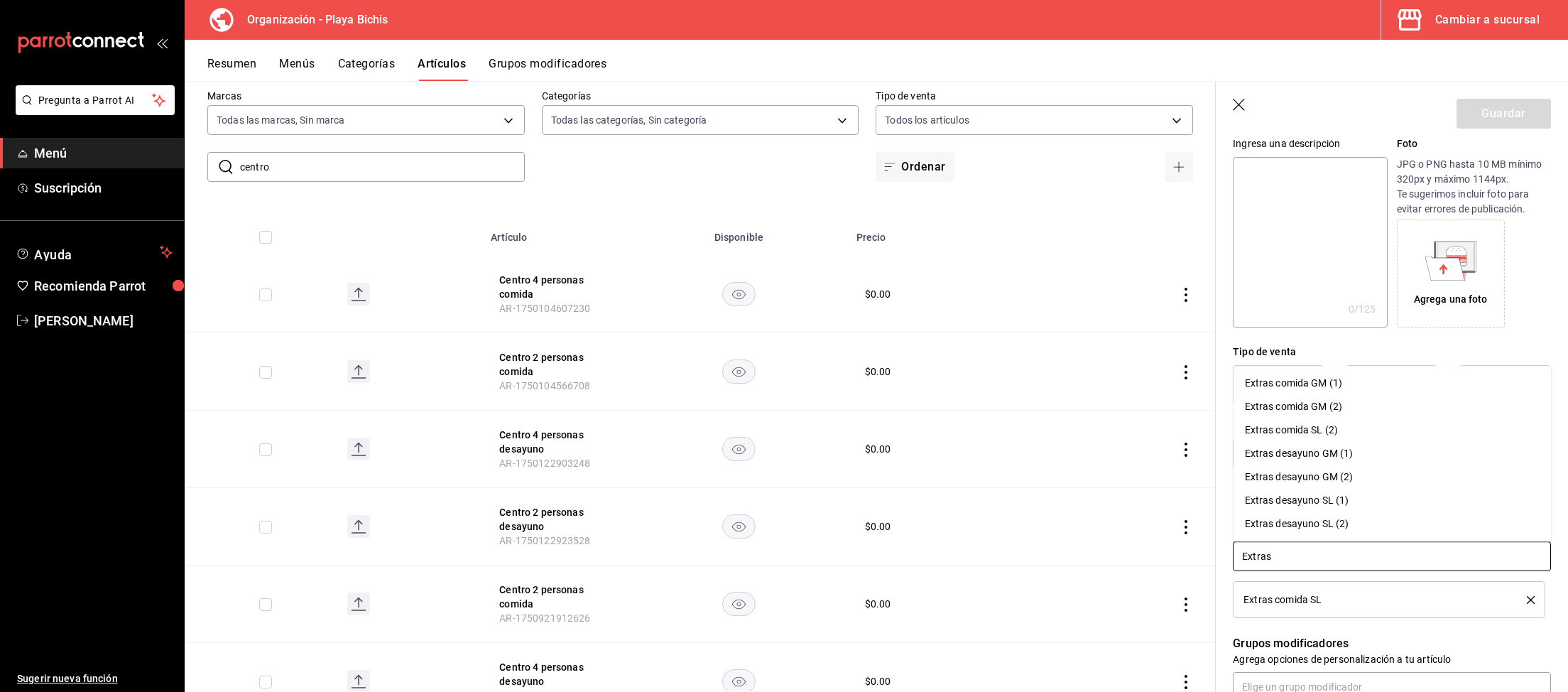
type input "Extras"
click at [1320, 375] on li "Extras comida GM (1)" at bounding box center [1392, 384] width 318 height 23
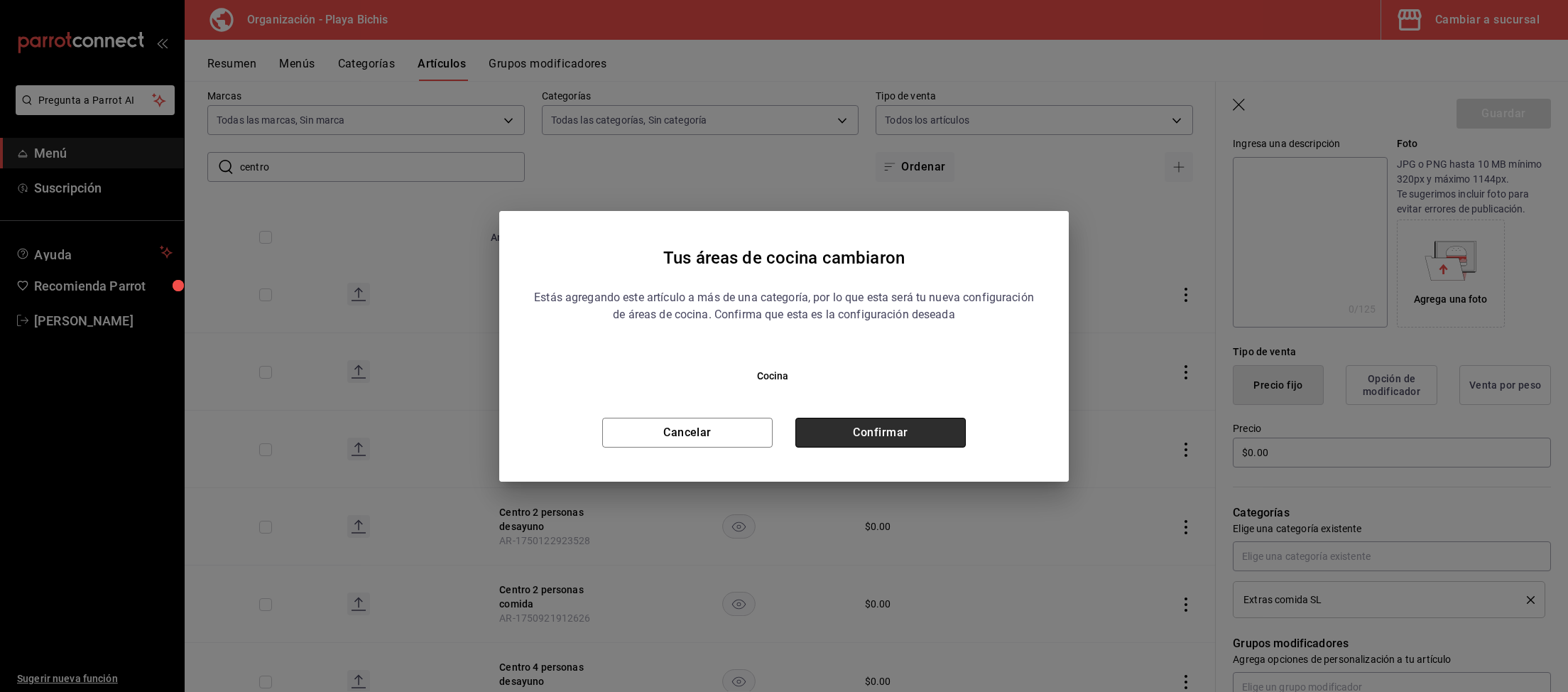
click at [927, 423] on button "Confirmar" at bounding box center [880, 432] width 171 height 30
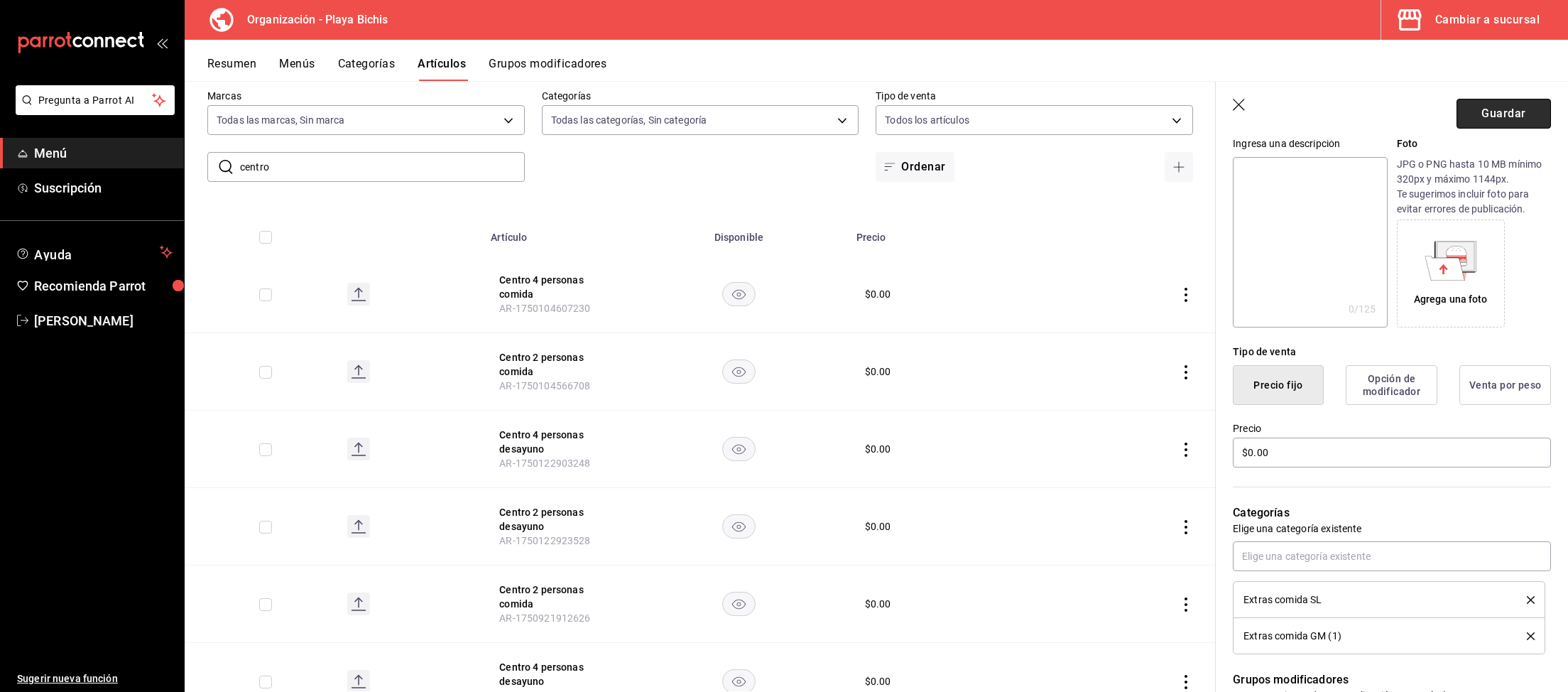
click at [1511, 124] on button "Guardar" at bounding box center [1504, 113] width 95 height 30
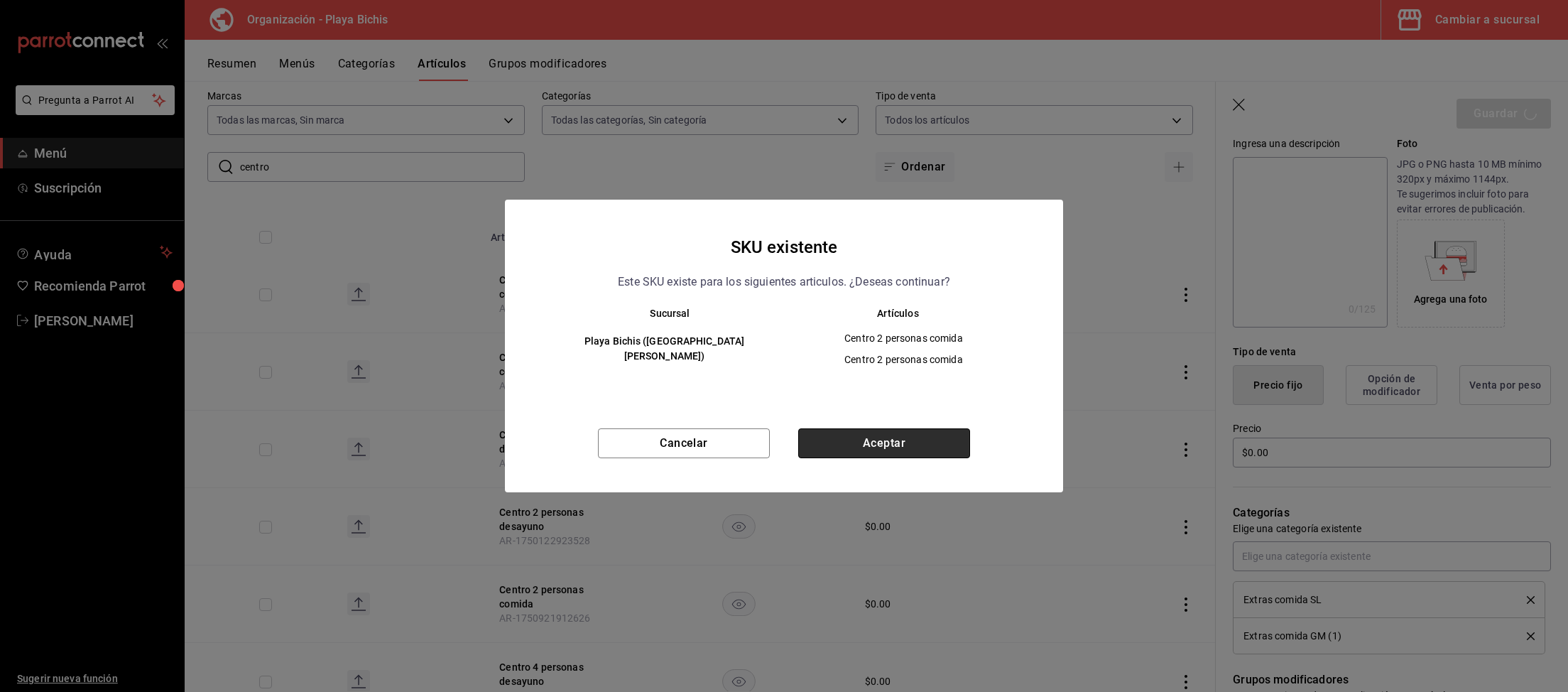
click at [908, 443] on button "Aceptar" at bounding box center [884, 443] width 172 height 30
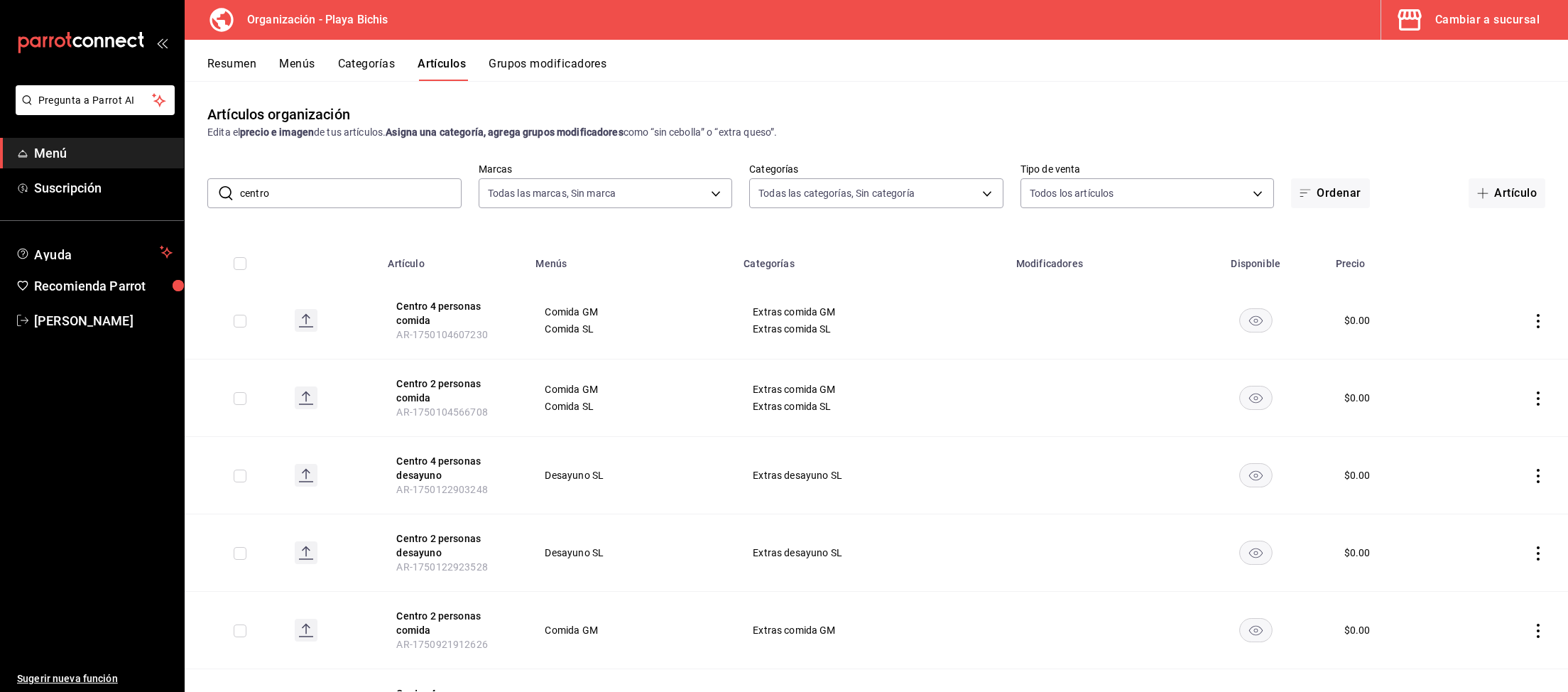
click at [1537, 630] on icon "actions" at bounding box center [1538, 631] width 14 height 14
click at [1488, 649] on span "Eliminar" at bounding box center [1495, 654] width 37 height 12
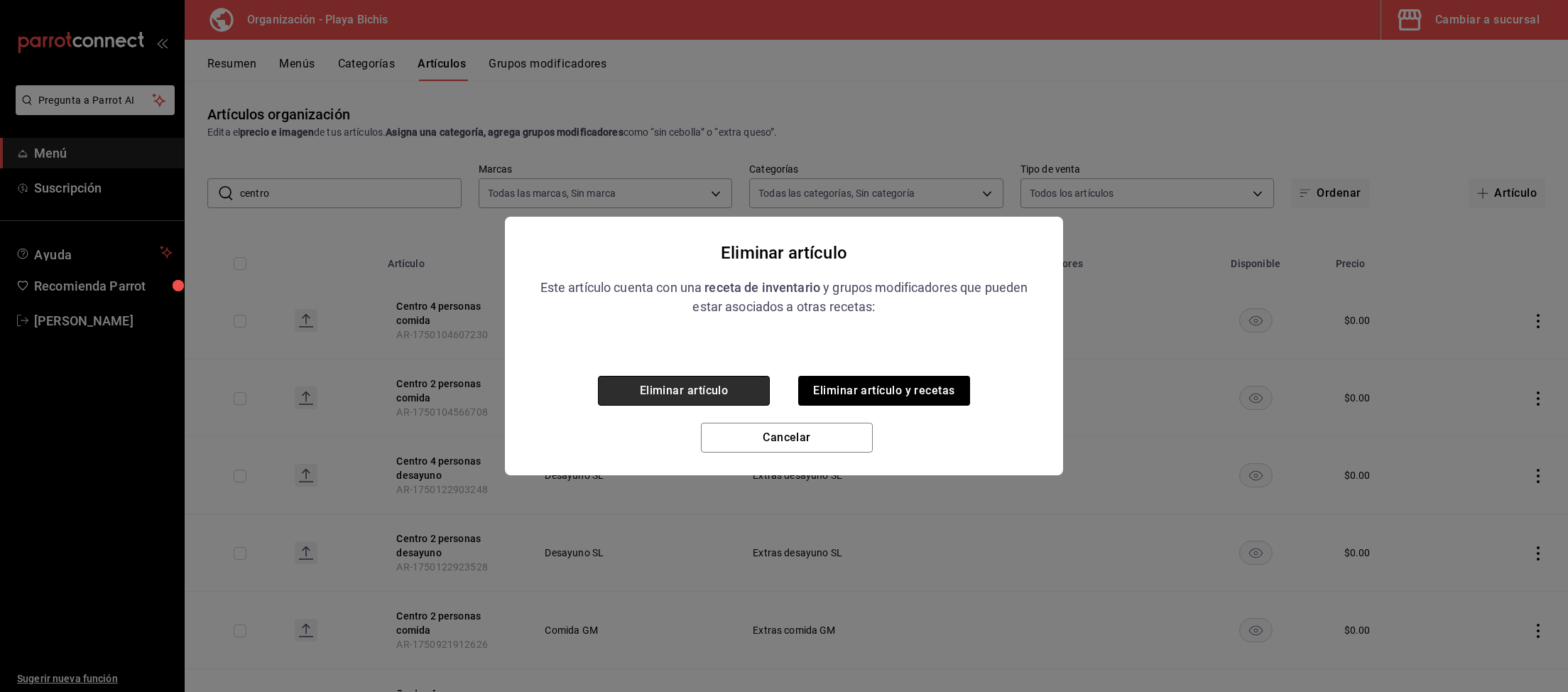
click at [733, 396] on button "Eliminar artículo" at bounding box center [683, 390] width 172 height 30
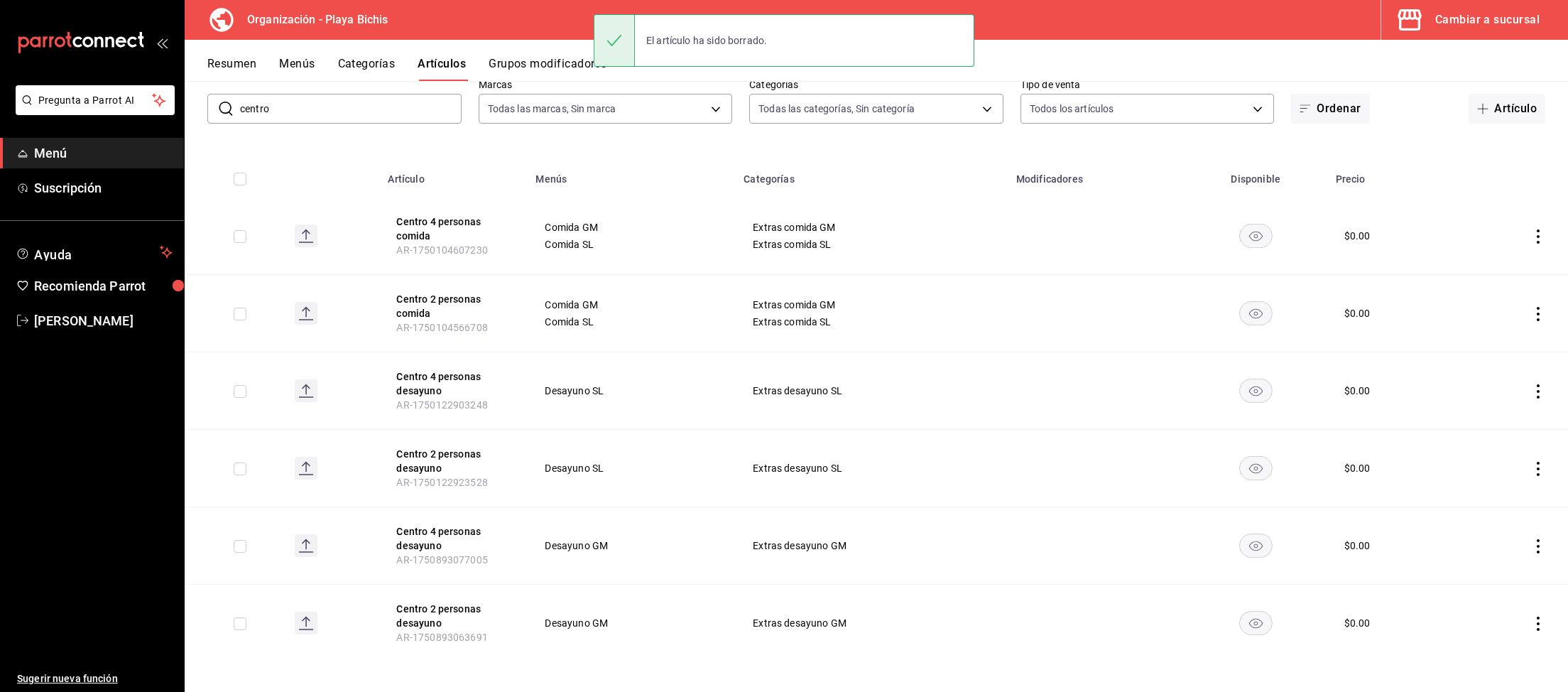
scroll to position [89, 0]
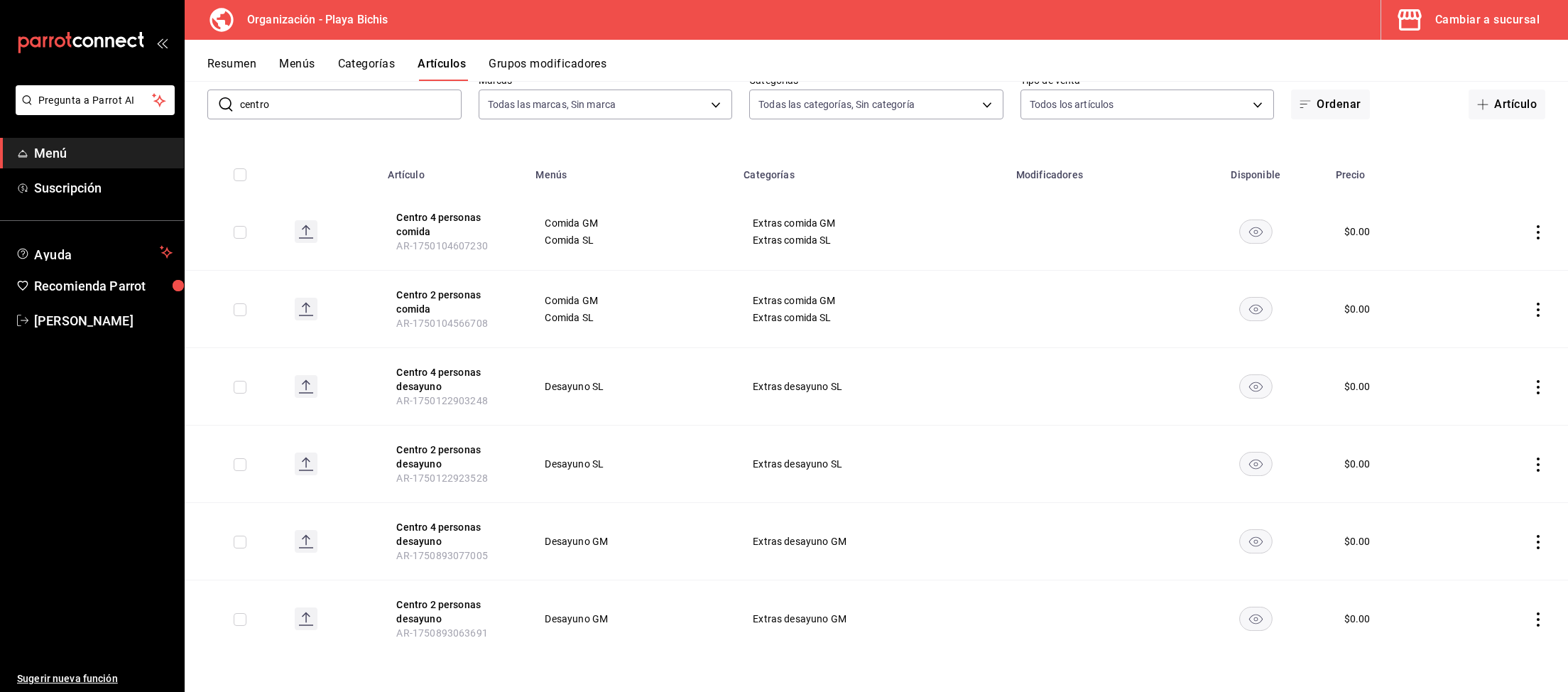
click at [1537, 385] on icon "actions" at bounding box center [1538, 387] width 14 height 14
click at [1497, 413] on span "Editar" at bounding box center [1495, 419] width 37 height 15
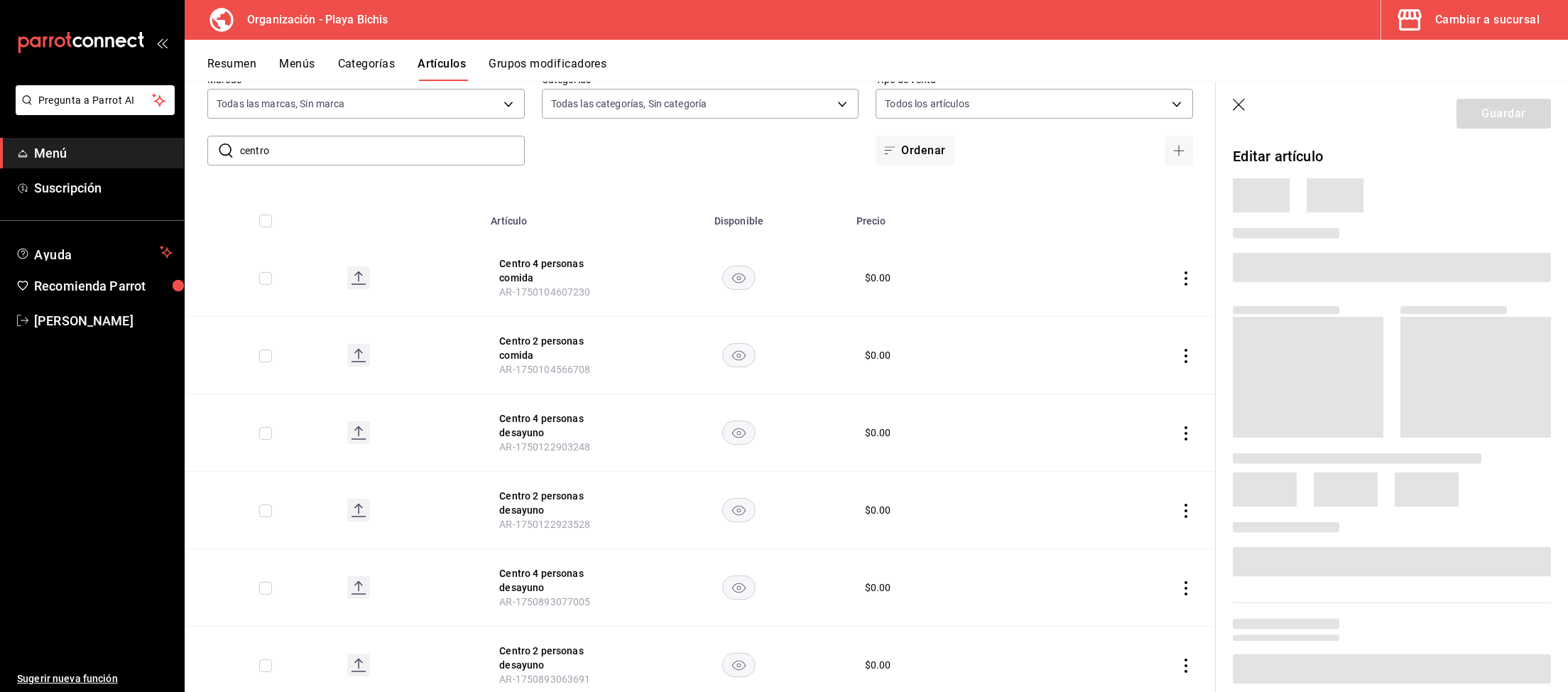
scroll to position [137, 0]
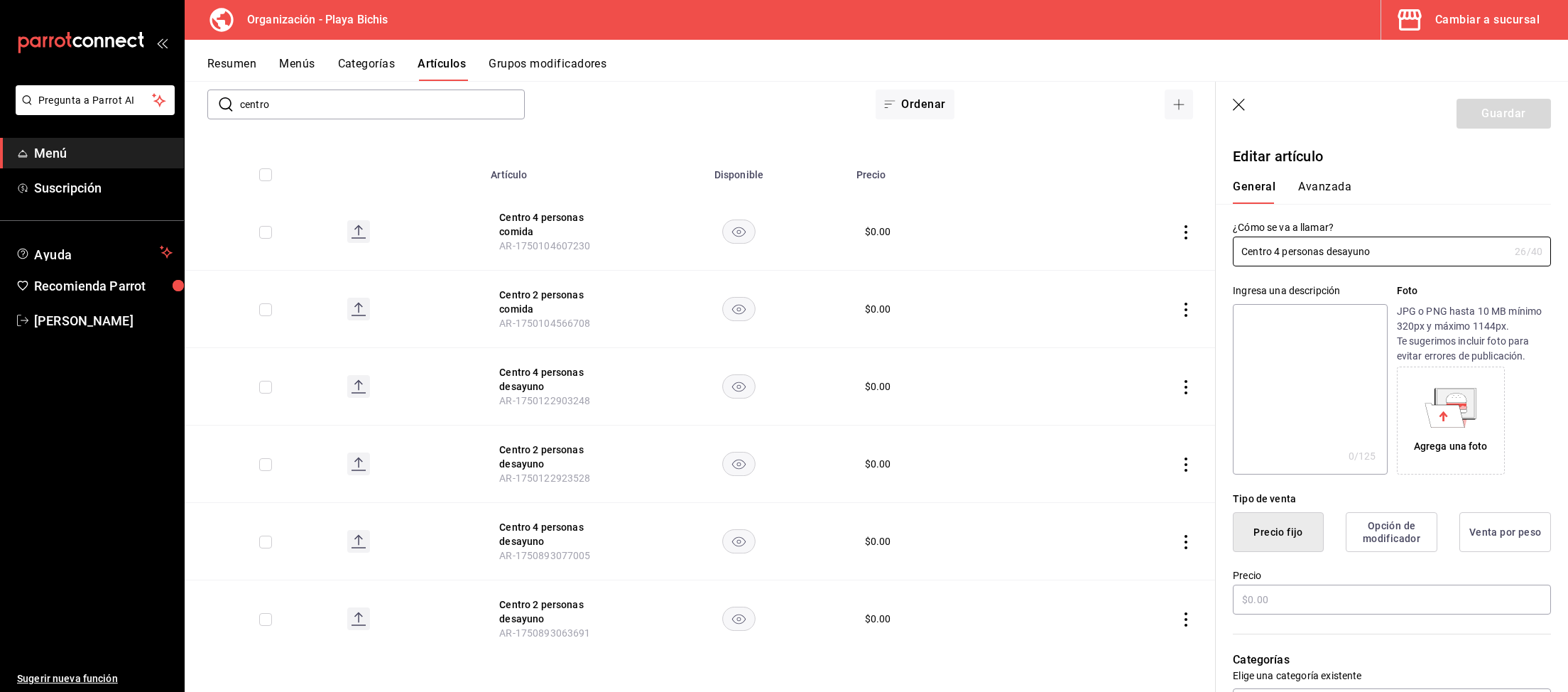
type input "$0.00"
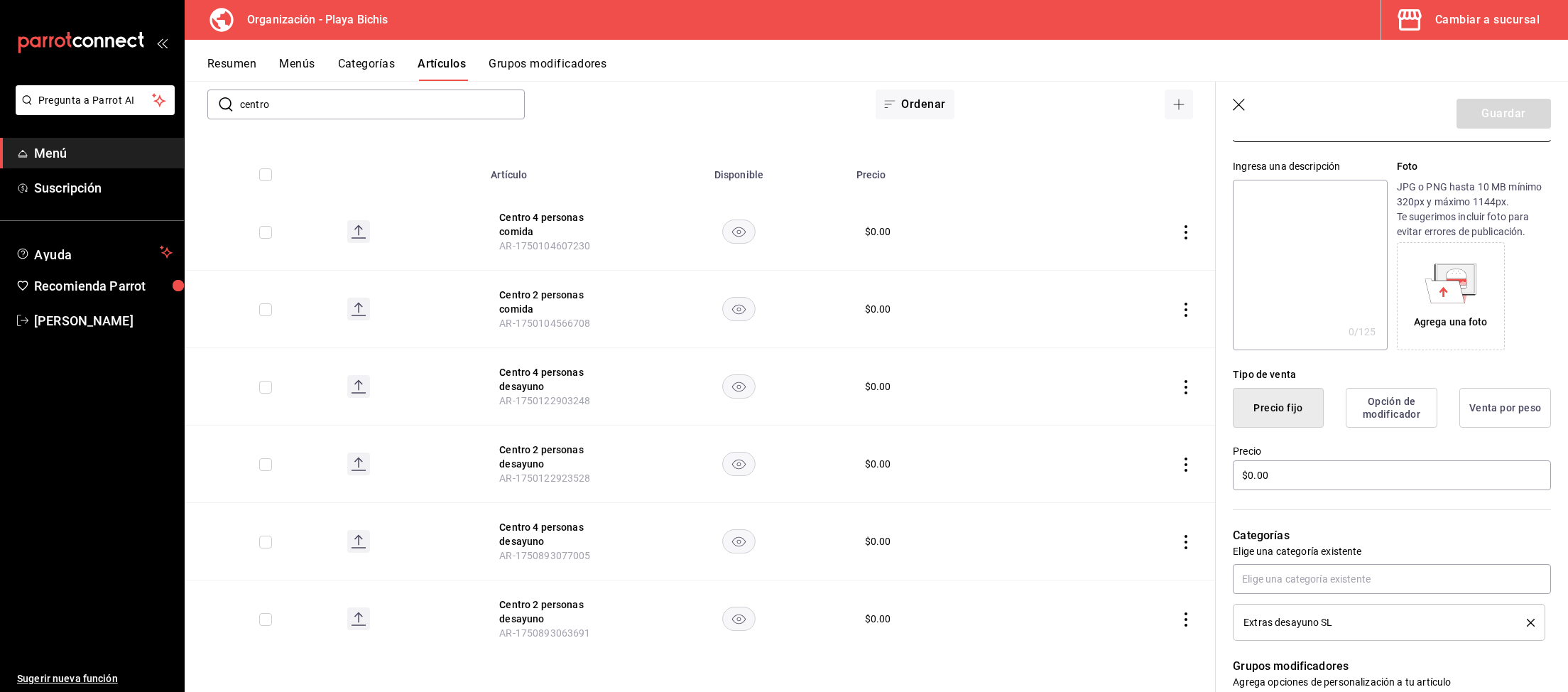
scroll to position [220, 0]
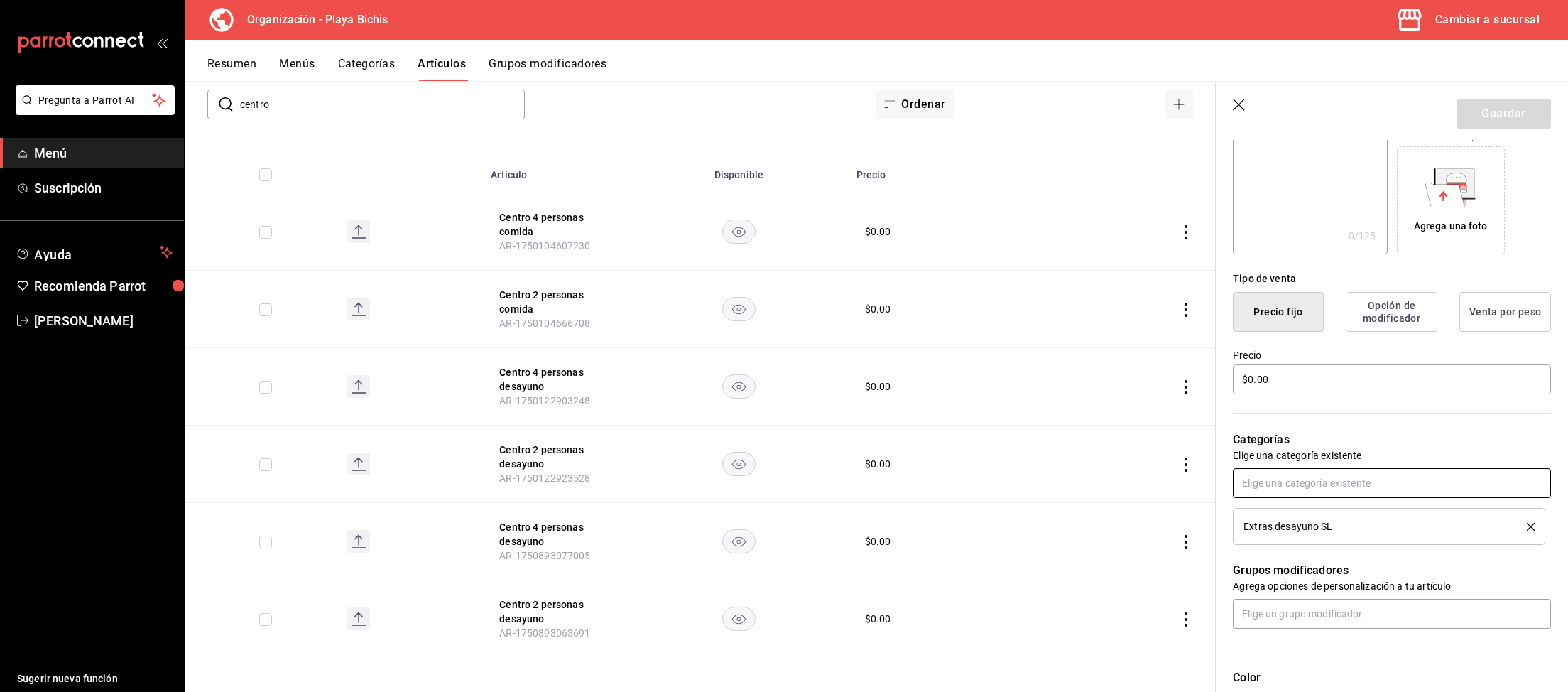
click at [1355, 484] on input "text" at bounding box center [1392, 483] width 318 height 30
type input "Extras desa"
click at [1350, 515] on li "Extras desayuno GM (1)" at bounding box center [1392, 515] width 318 height 23
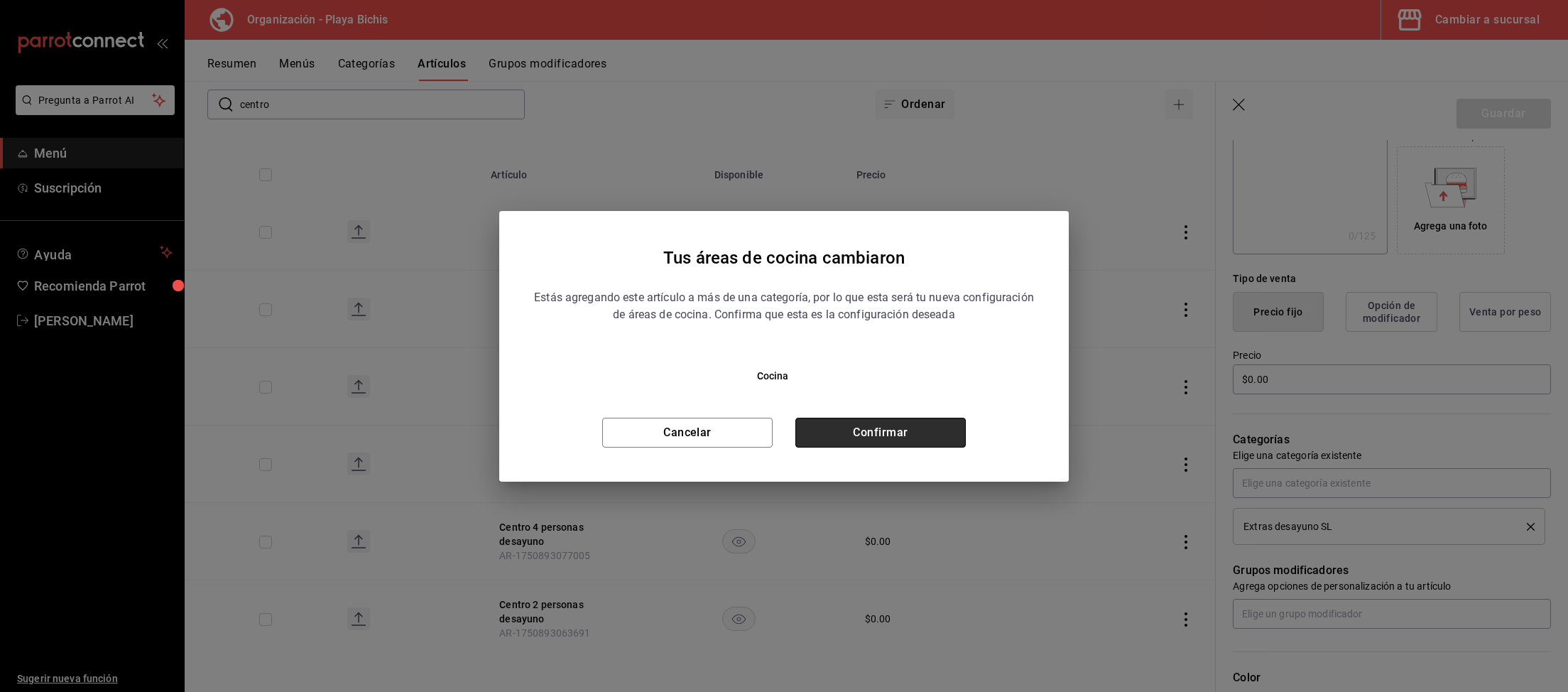
click at [911, 431] on button "Confirmar" at bounding box center [880, 432] width 171 height 30
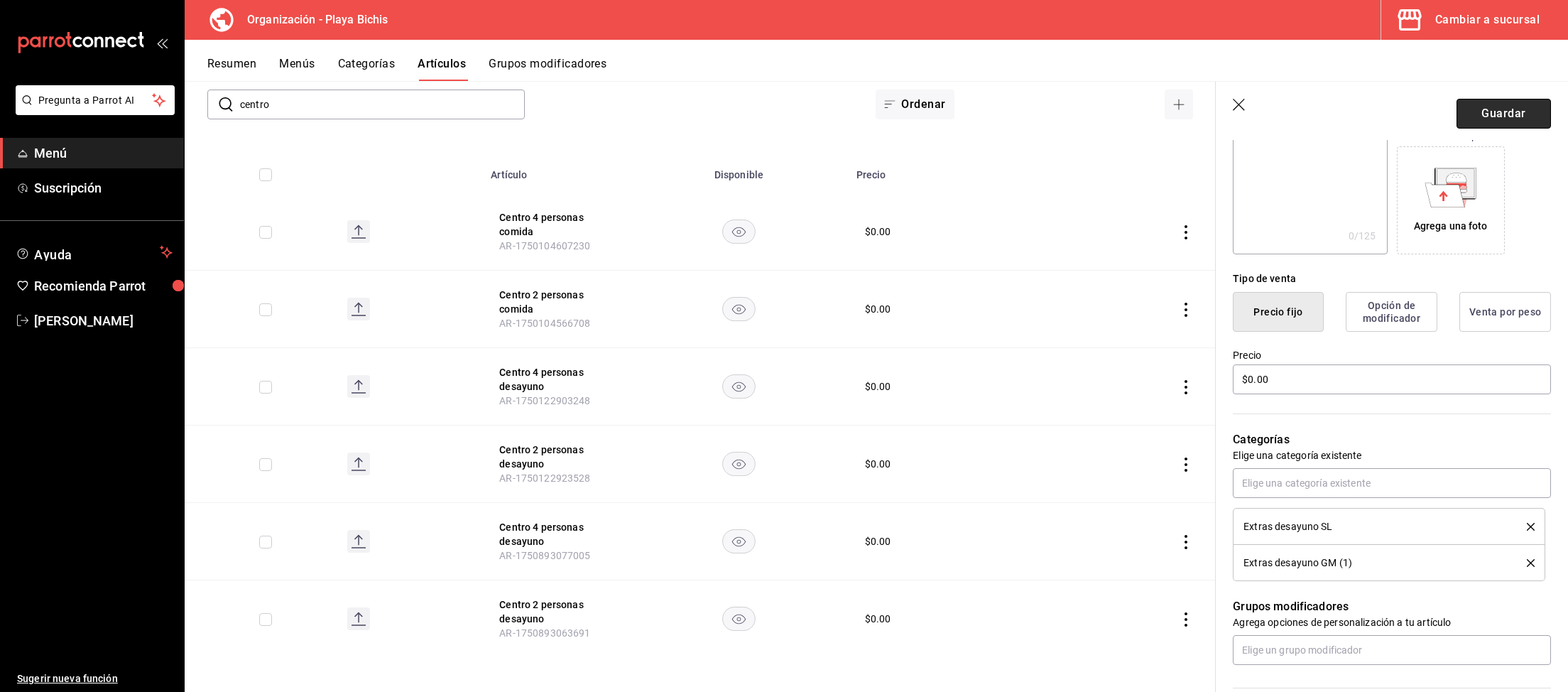
click at [1475, 118] on button "Guardar" at bounding box center [1504, 113] width 95 height 30
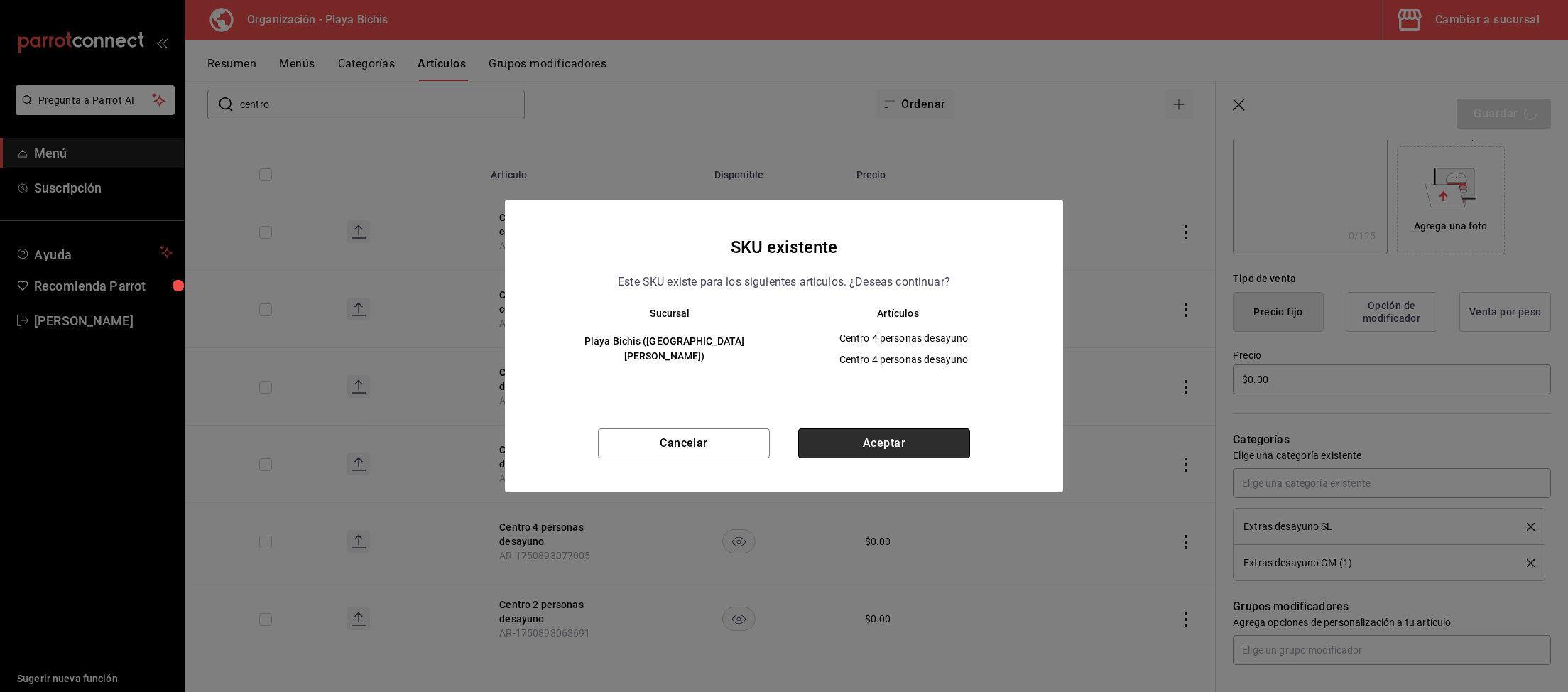
click at [853, 440] on button "Aceptar" at bounding box center [884, 443] width 172 height 30
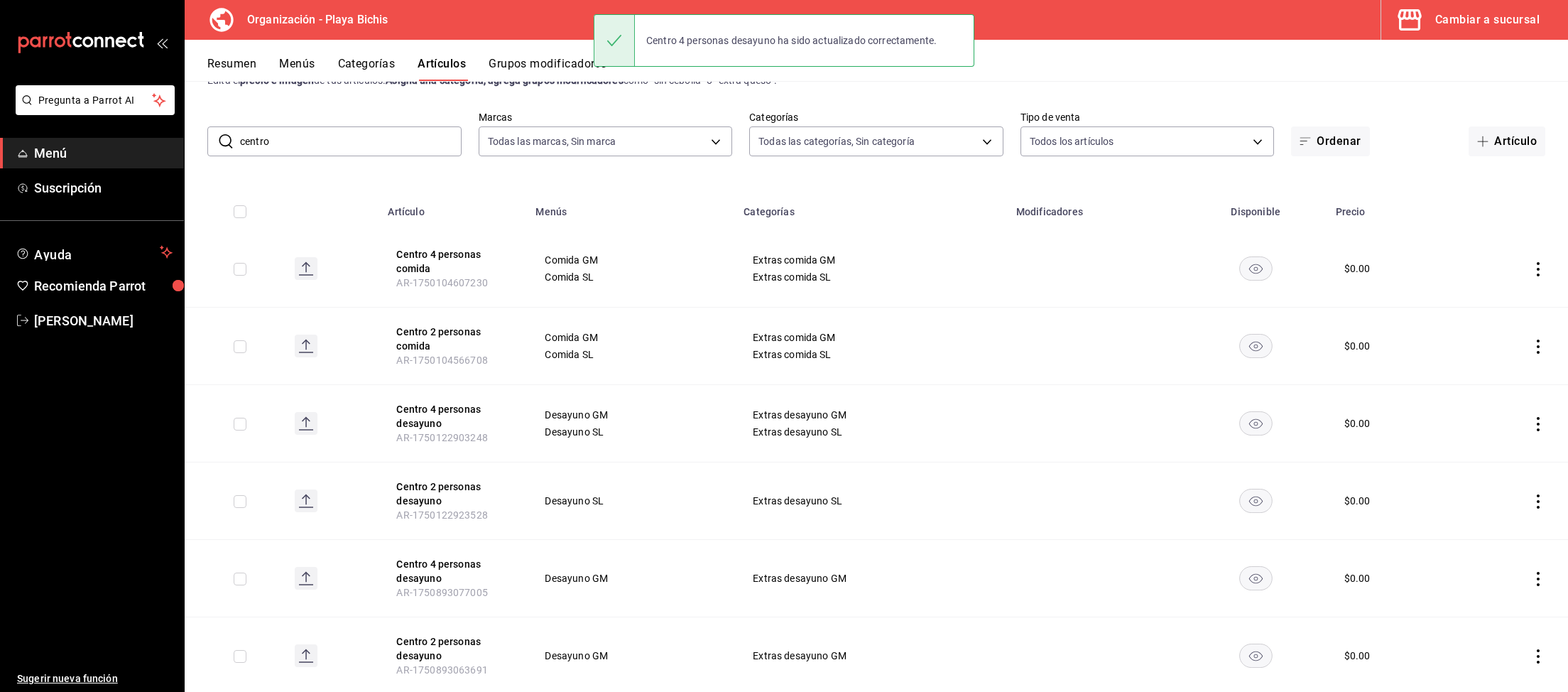
scroll to position [89, 0]
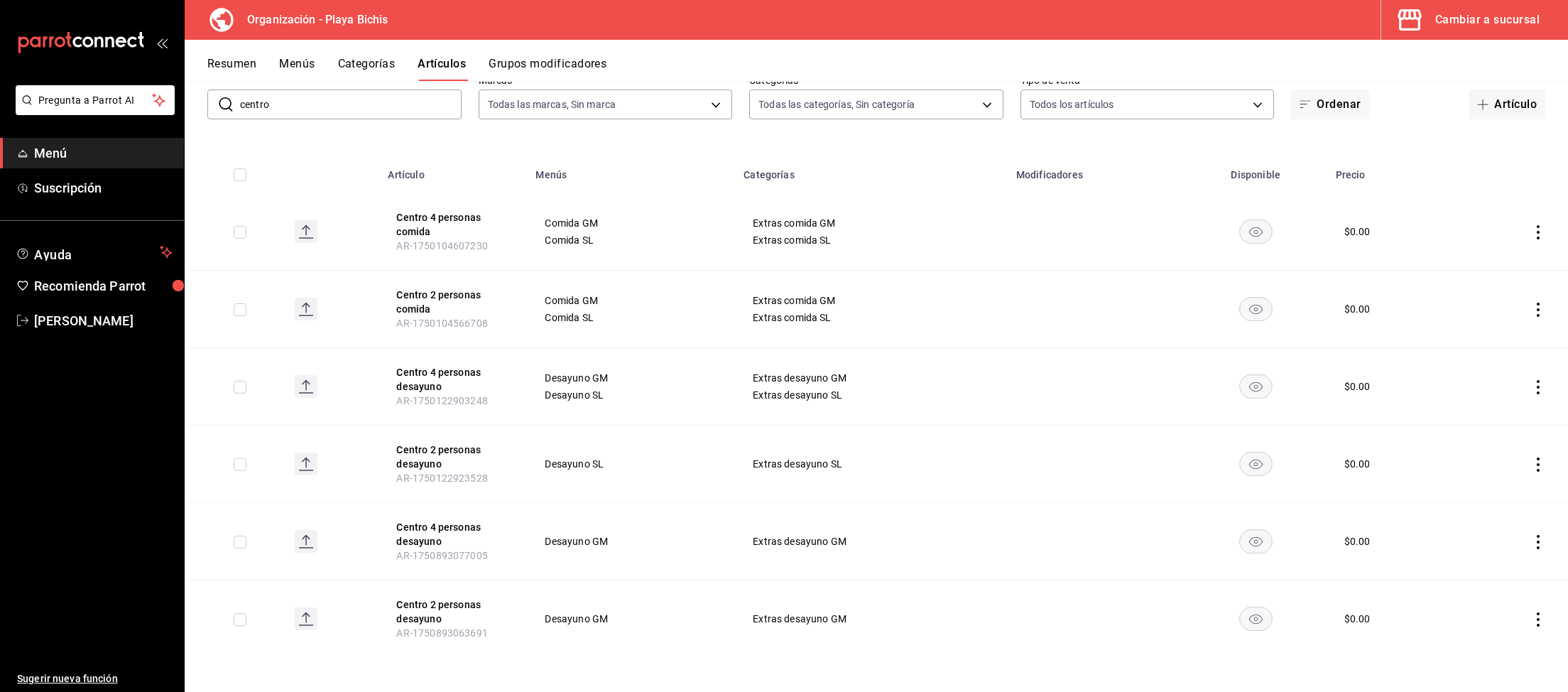
click at [1533, 549] on td at bounding box center [1511, 542] width 114 height 78
click at [1535, 544] on icon "actions" at bounding box center [1538, 542] width 14 height 14
click at [1481, 634] on span "Eliminar" at bounding box center [1495, 632] width 37 height 12
click at [1466, 562] on button "Eliminar" at bounding box center [1475, 568] width 95 height 30
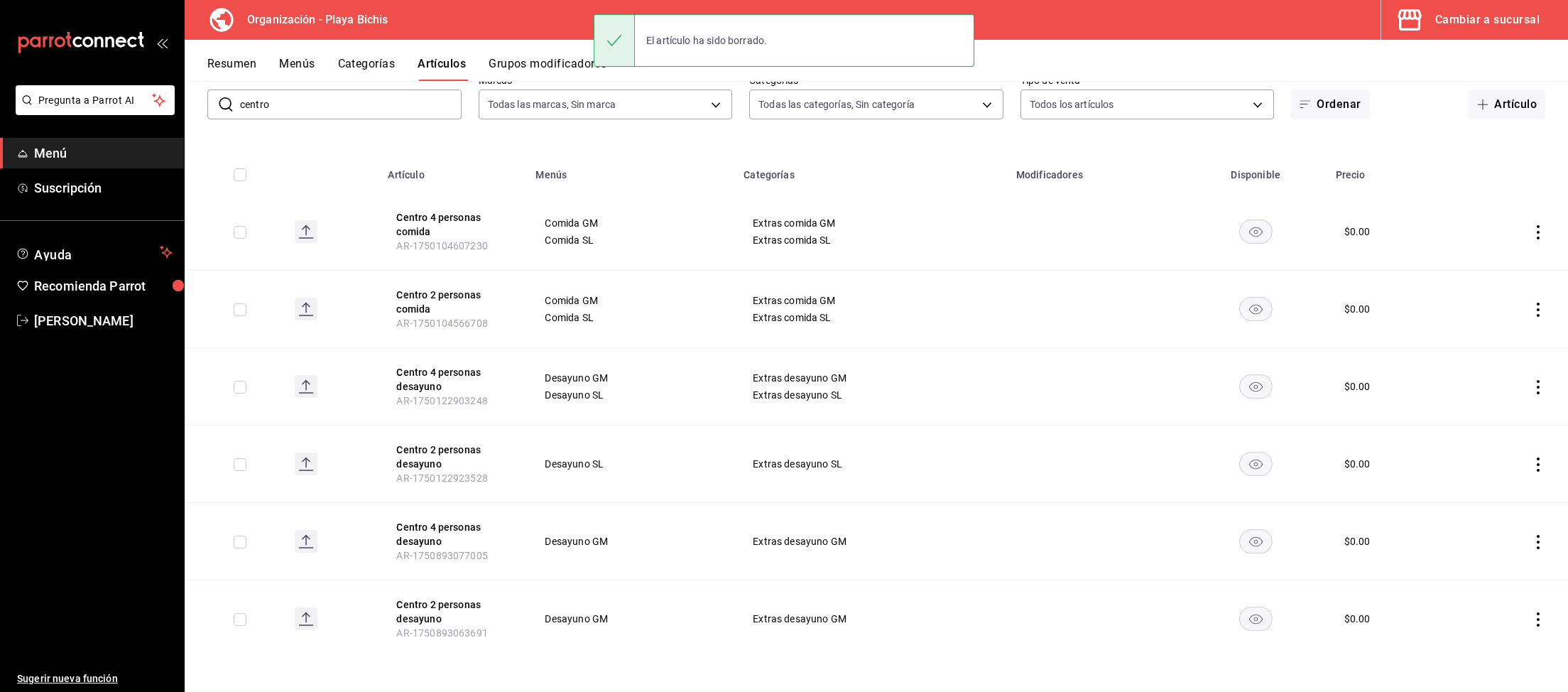
scroll to position [13, 0]
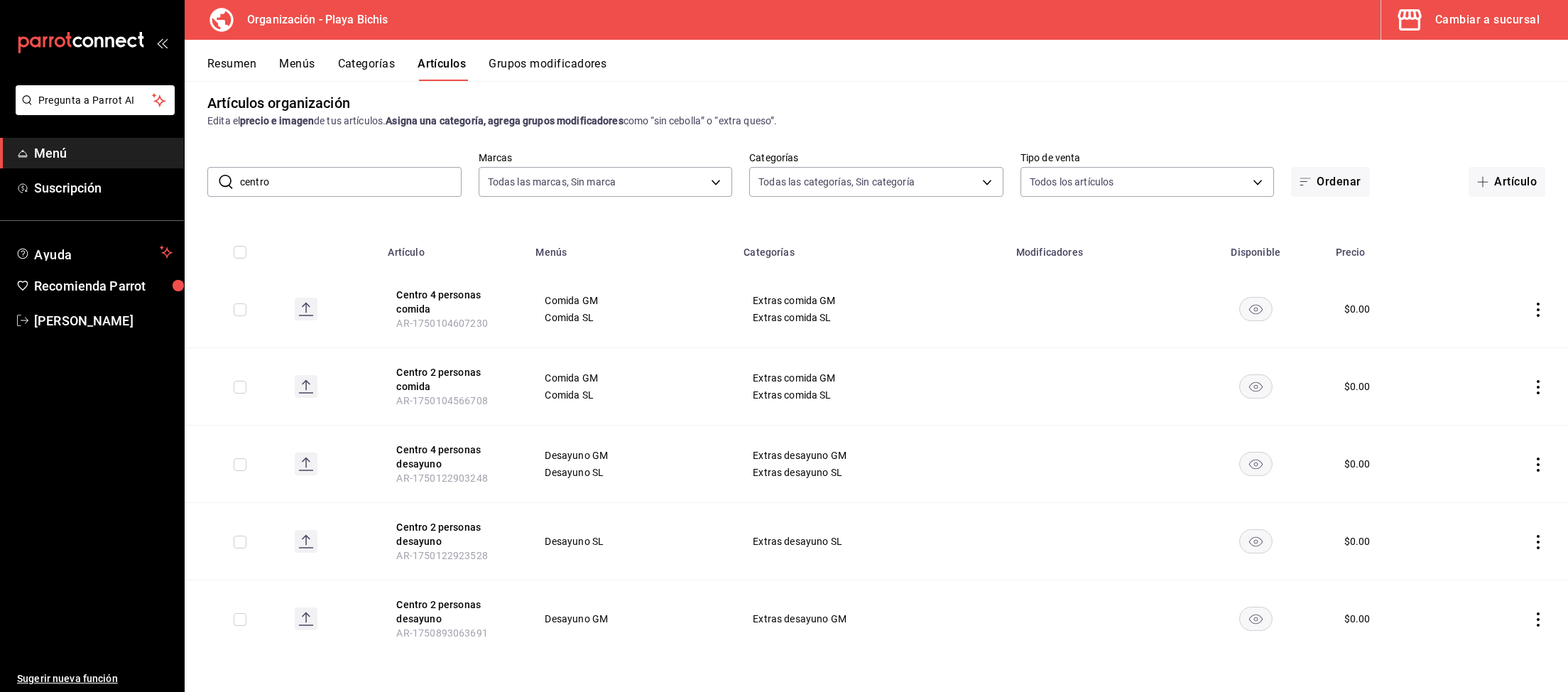
click at [1533, 546] on icon "actions" at bounding box center [1538, 542] width 14 height 14
click at [1500, 566] on li "Editar" at bounding box center [1482, 574] width 85 height 30
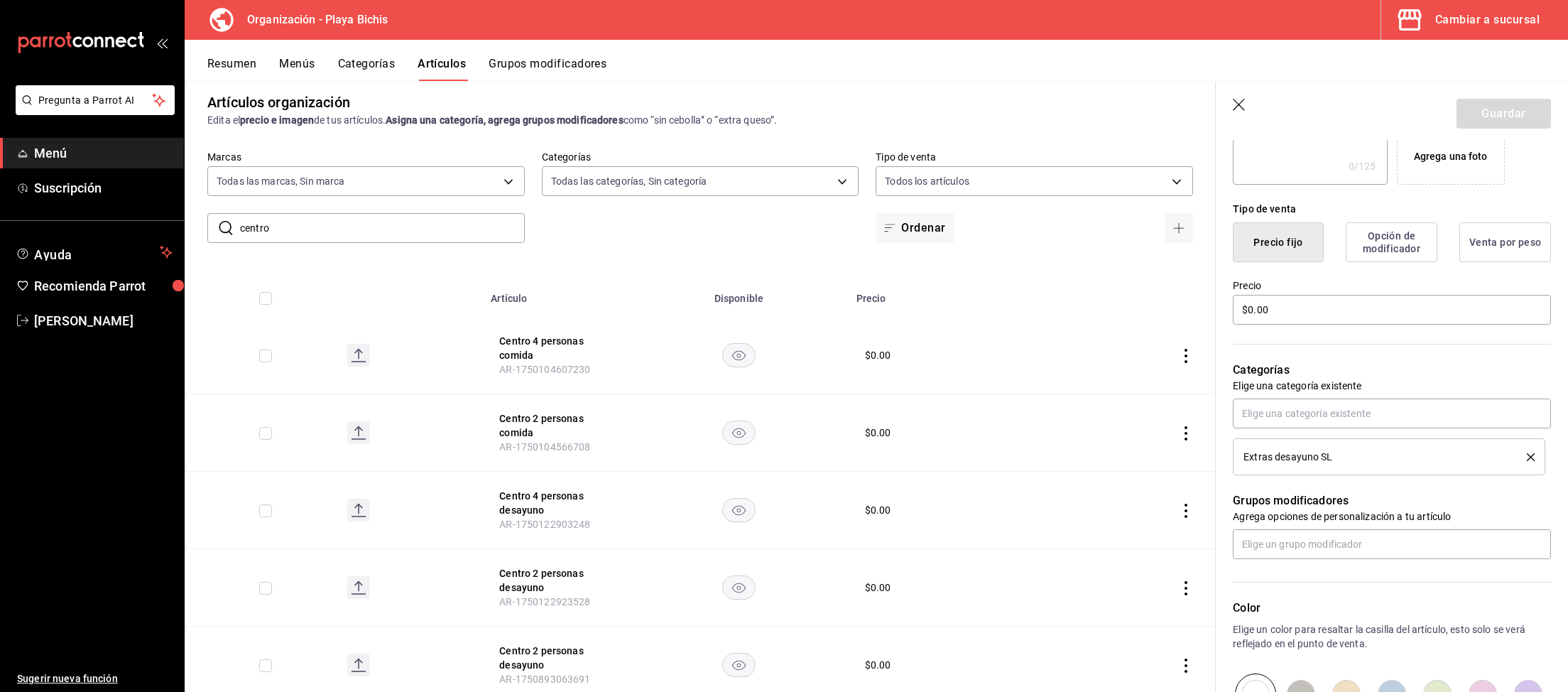
scroll to position [294, 0]
click at [1328, 414] on input "text" at bounding box center [1392, 409] width 318 height 30
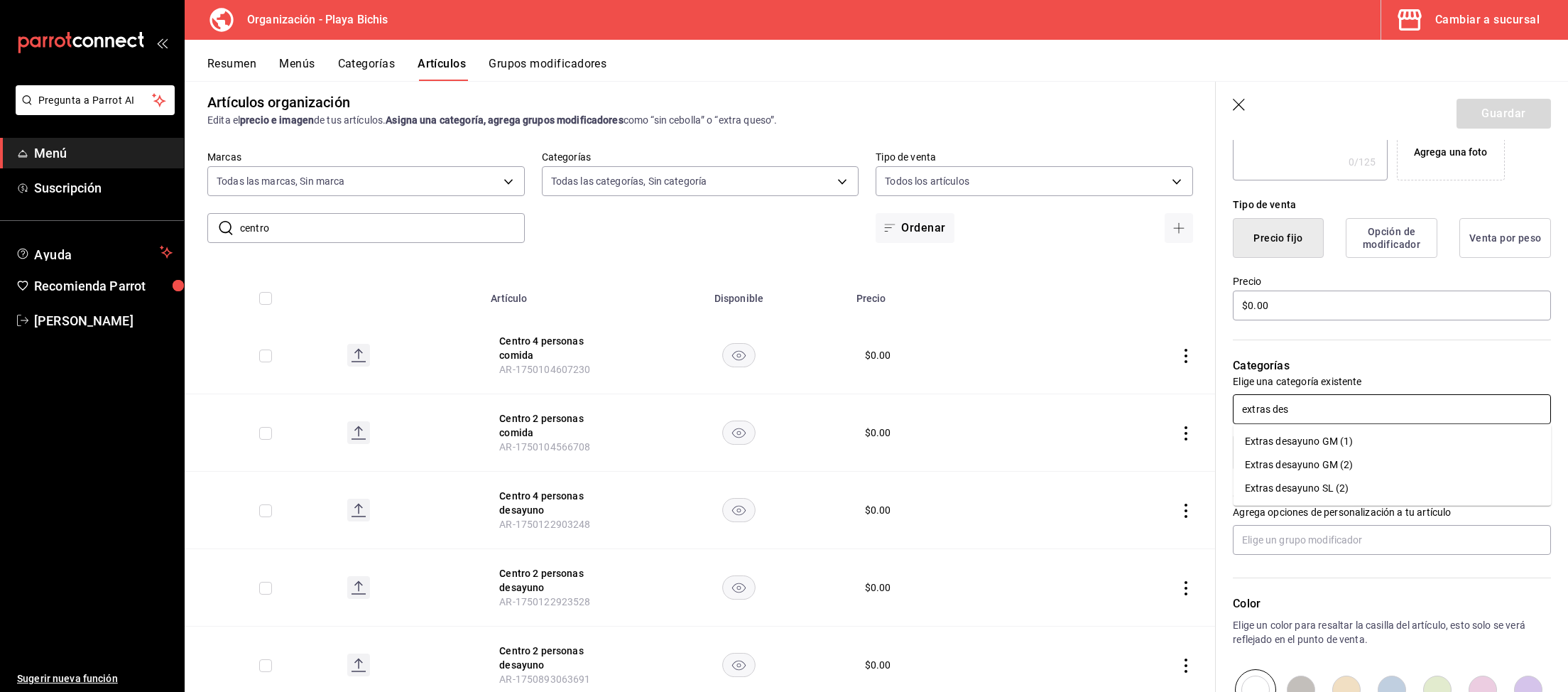
type input "extras desa"
click at [1371, 437] on li "Extras desayuno GM (1)" at bounding box center [1392, 442] width 318 height 23
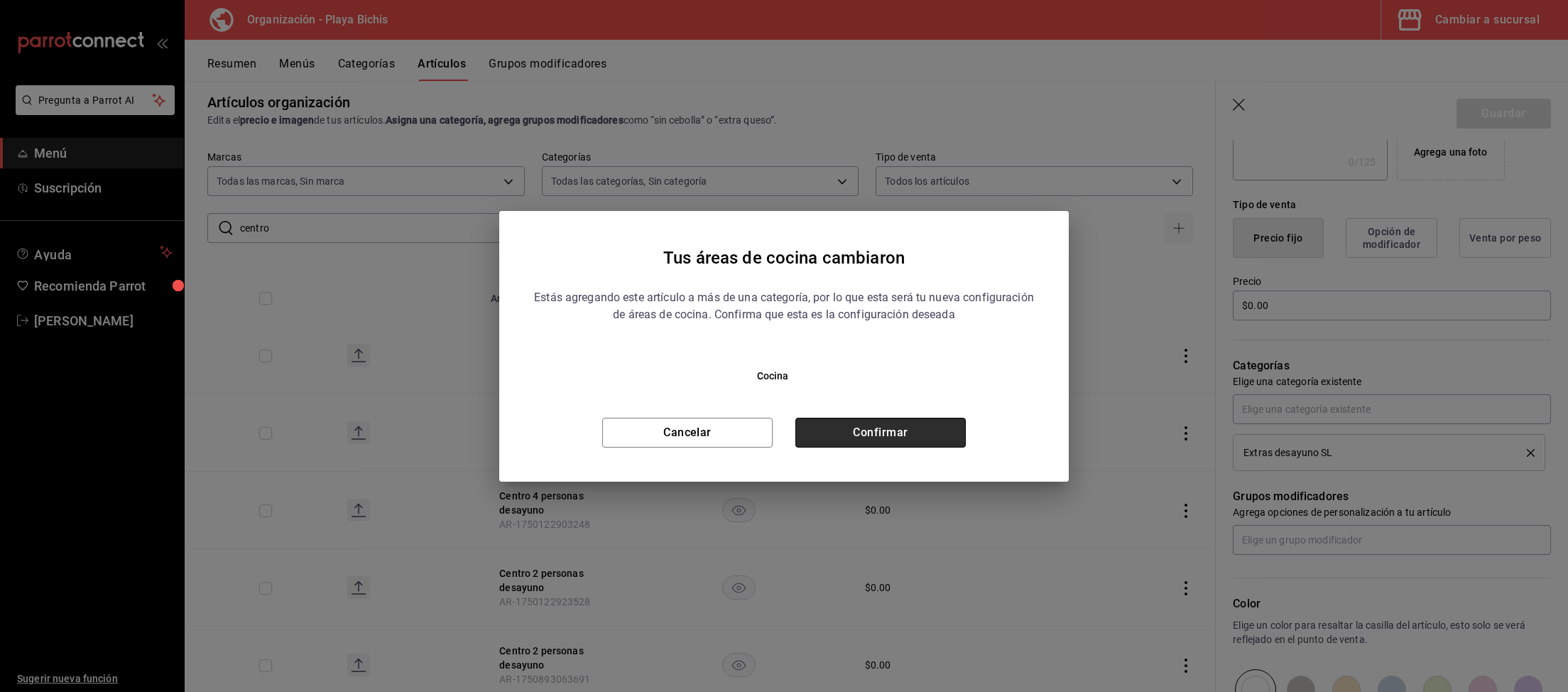
click at [927, 420] on button "Confirmar" at bounding box center [880, 432] width 171 height 30
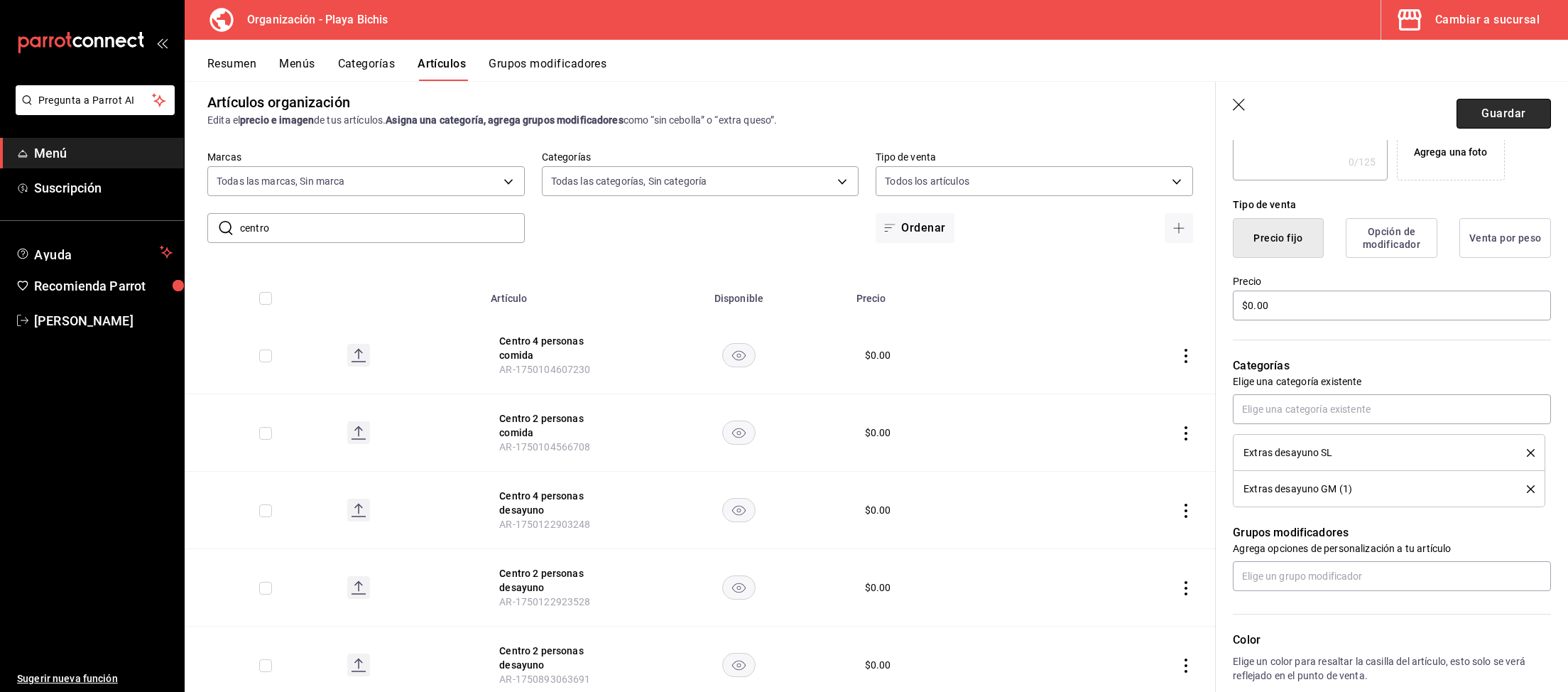
click at [1496, 109] on button "Guardar" at bounding box center [1504, 113] width 95 height 30
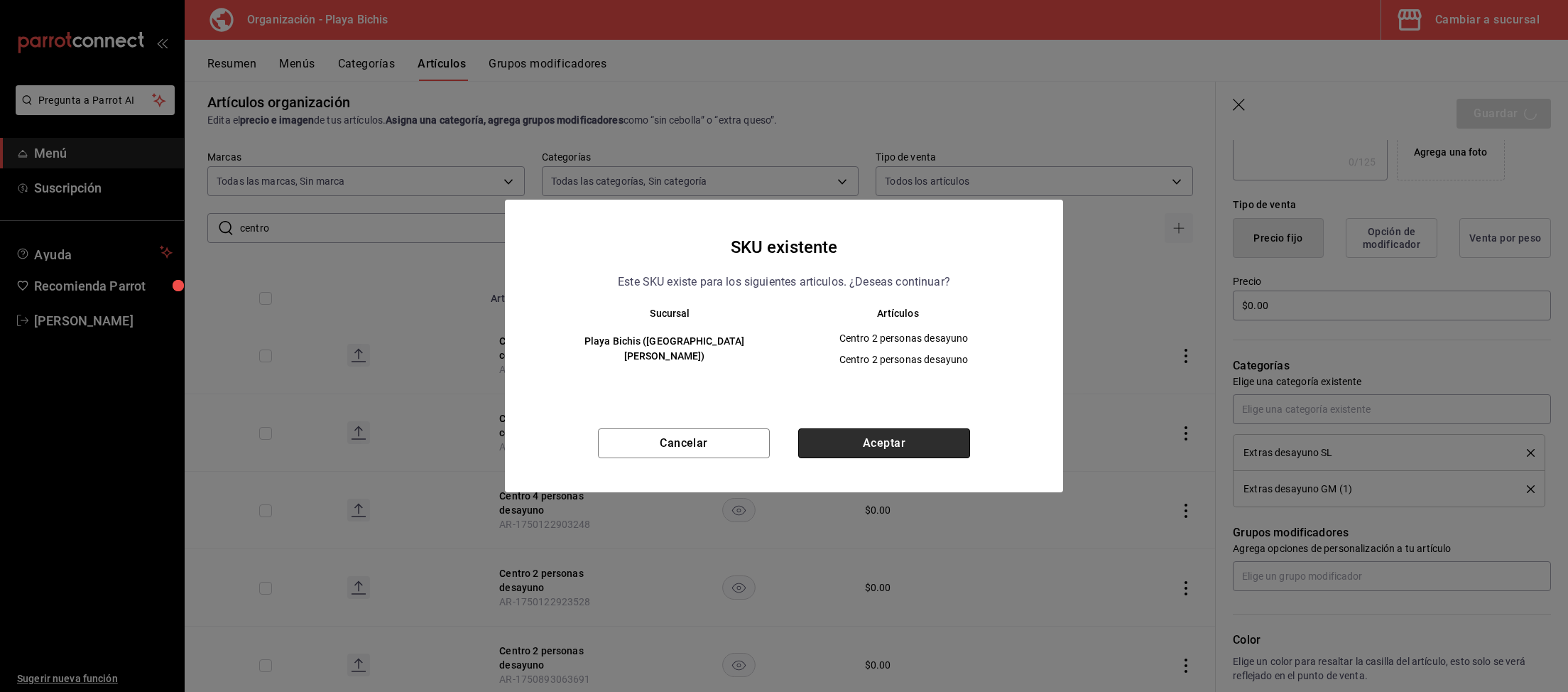
click at [873, 444] on button "Aceptar" at bounding box center [884, 443] width 172 height 30
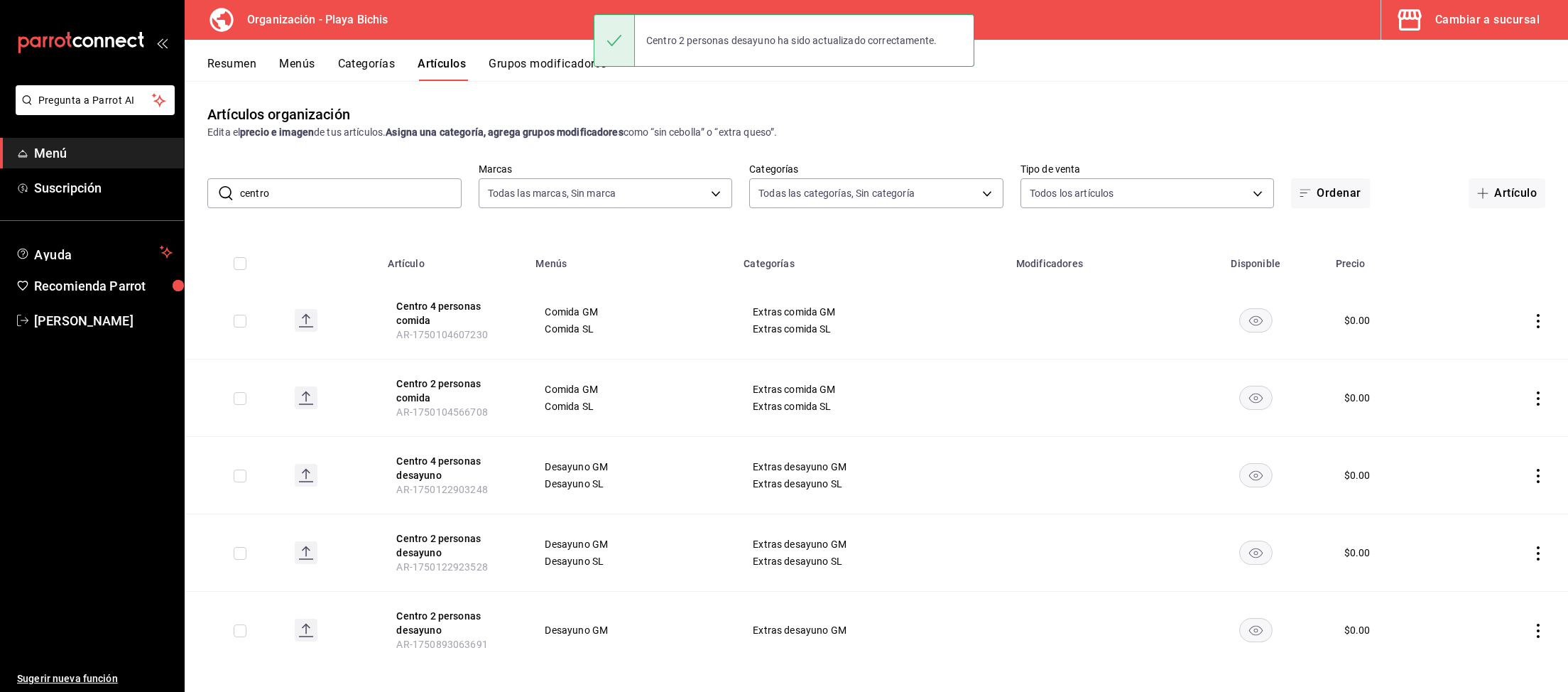
scroll to position [13, 0]
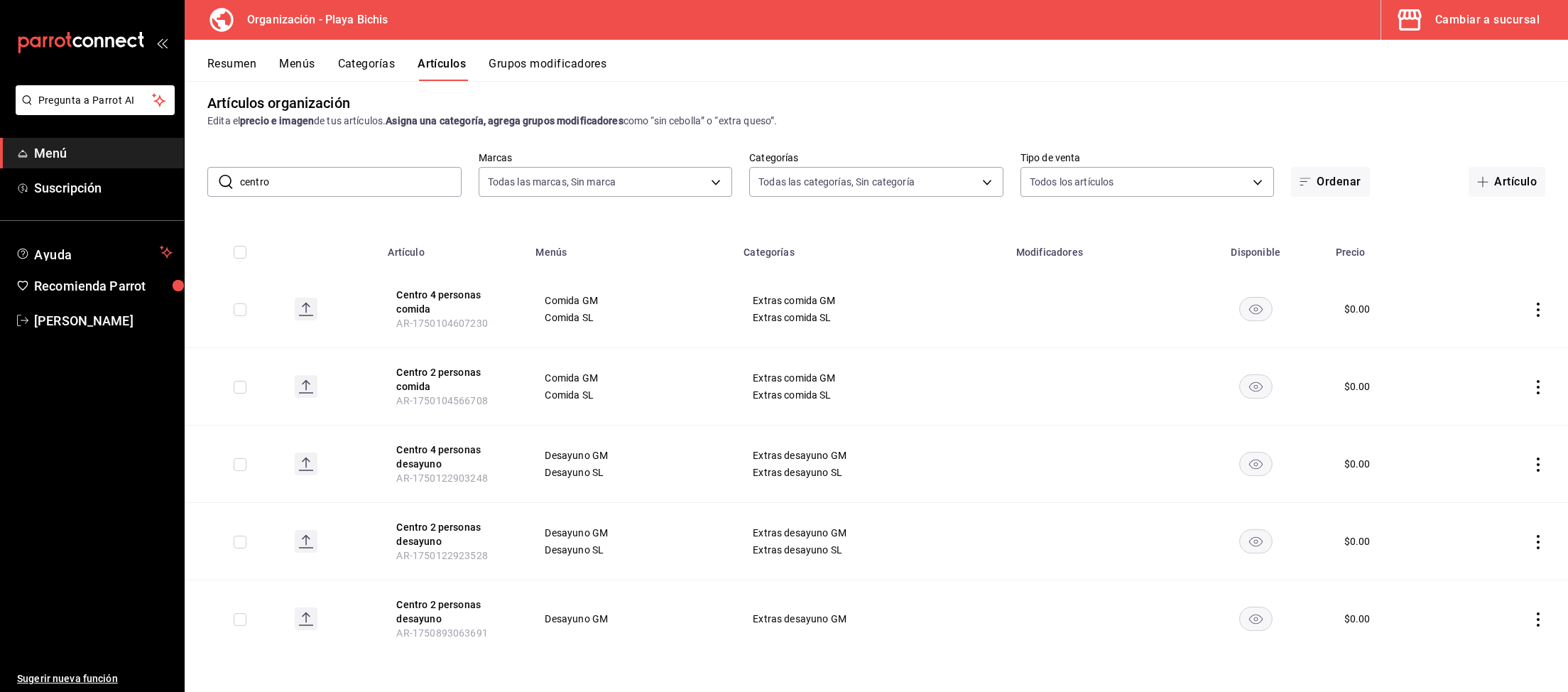
click at [1495, 23] on div "Cambiar a sucursal" at bounding box center [1487, 20] width 105 height 20
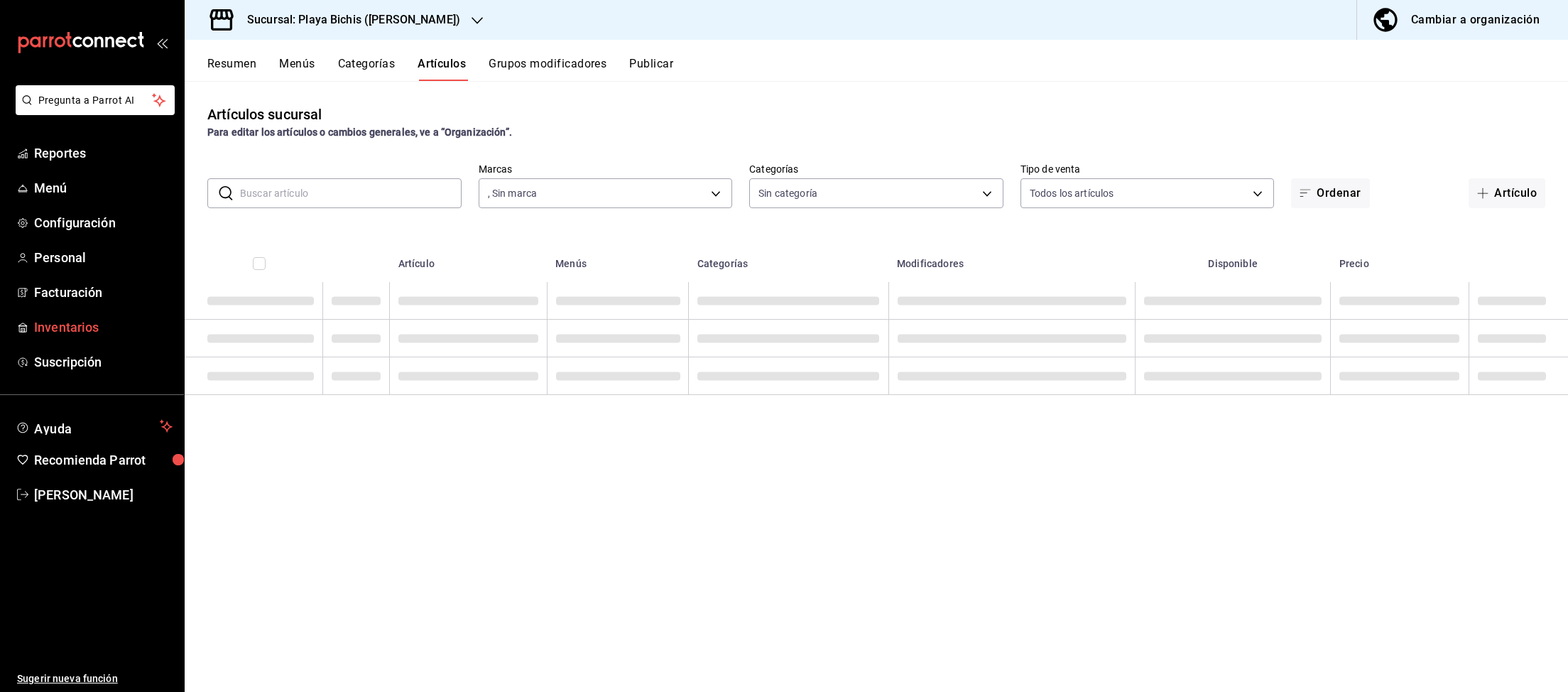
click at [58, 325] on span "Inventarios" at bounding box center [103, 326] width 138 height 19
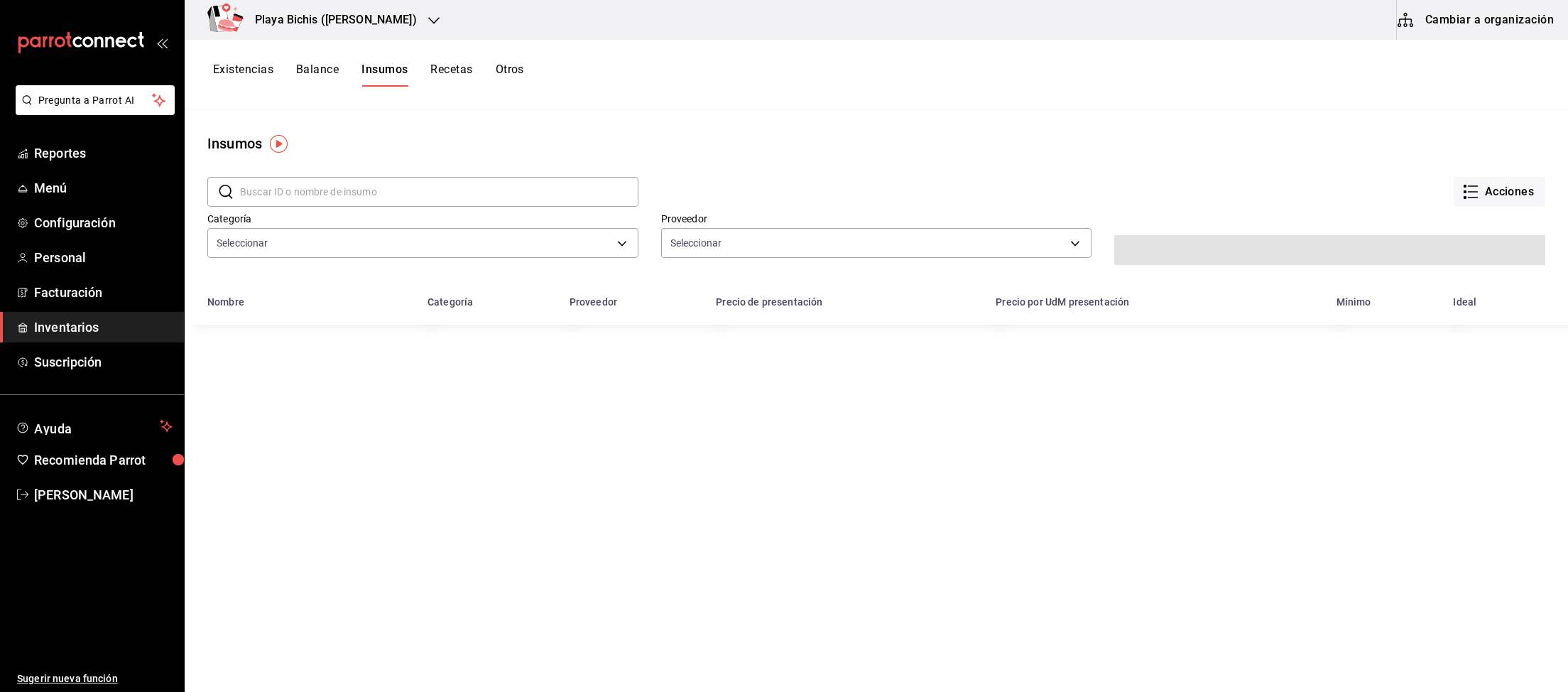
type input "0381c52f-9b45-4fec-899c-a72c1c3f8bca,adbb25ef-bedd-44f3-819c-67983074e765,2d889…"
type input "e0362f35-16fc-45be-9ee4-4c268cb34f04,a39c504b-6b74-4f25-b28d-7fe7939de125,9b4f3…"
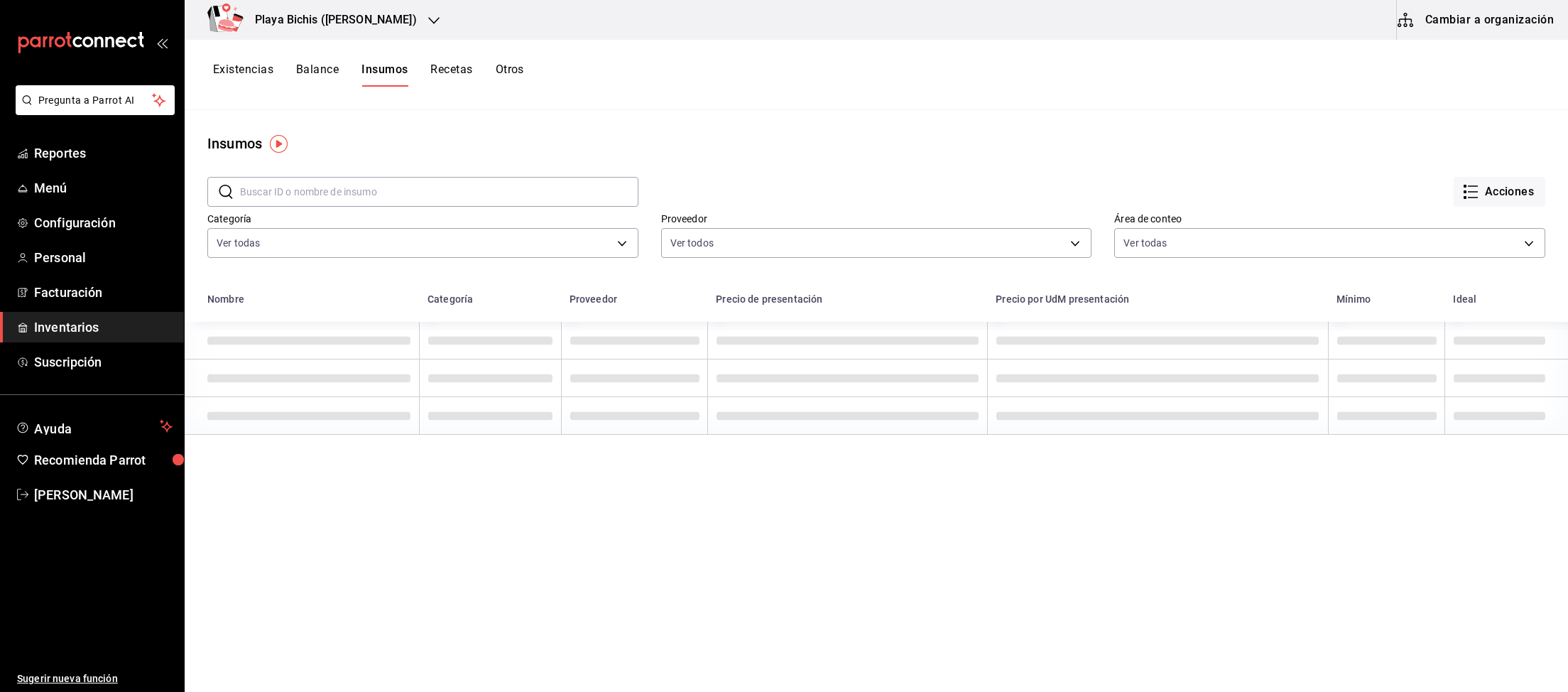
click at [1473, 18] on button "Cambiar a organización" at bounding box center [1476, 20] width 160 height 40
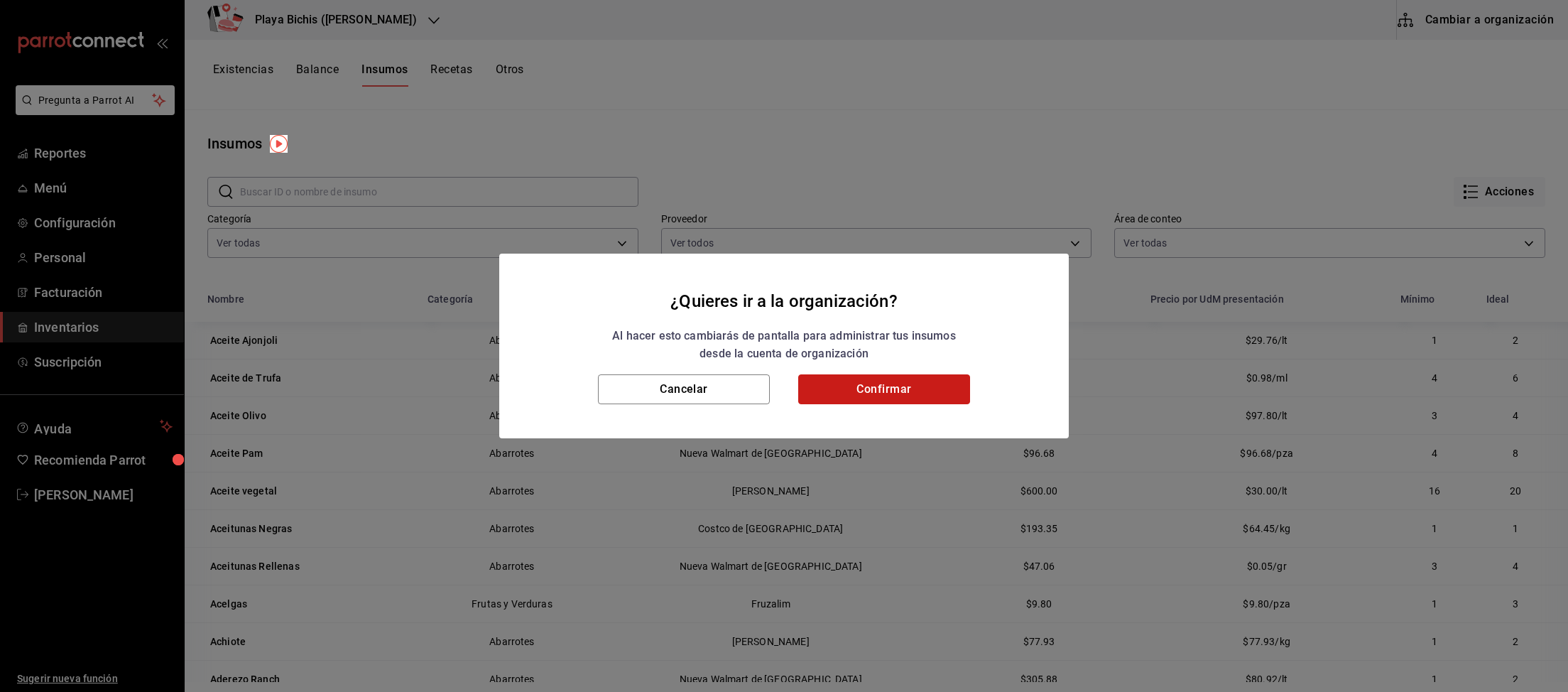
click at [859, 389] on button "Confirmar" at bounding box center [884, 389] width 172 height 30
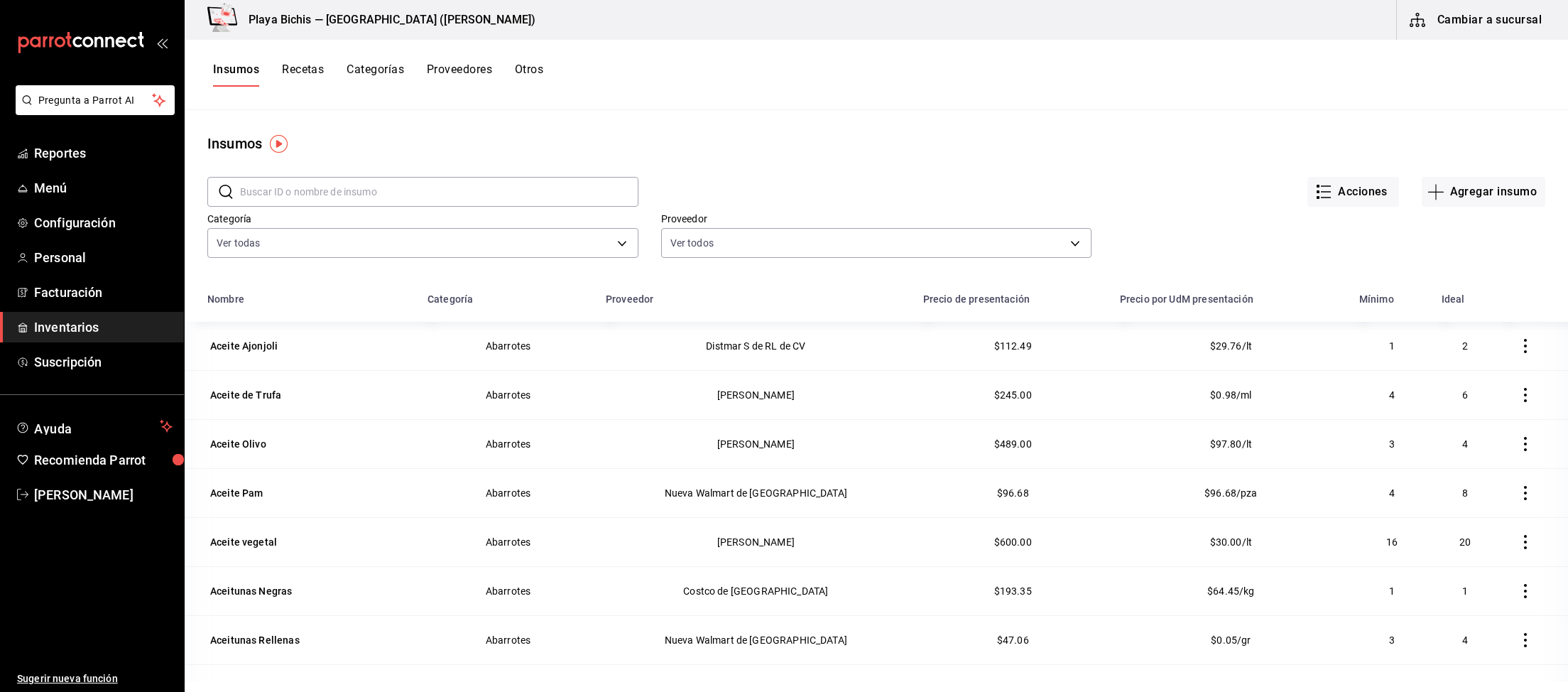
click at [311, 67] on button "Recetas" at bounding box center [302, 74] width 42 height 24
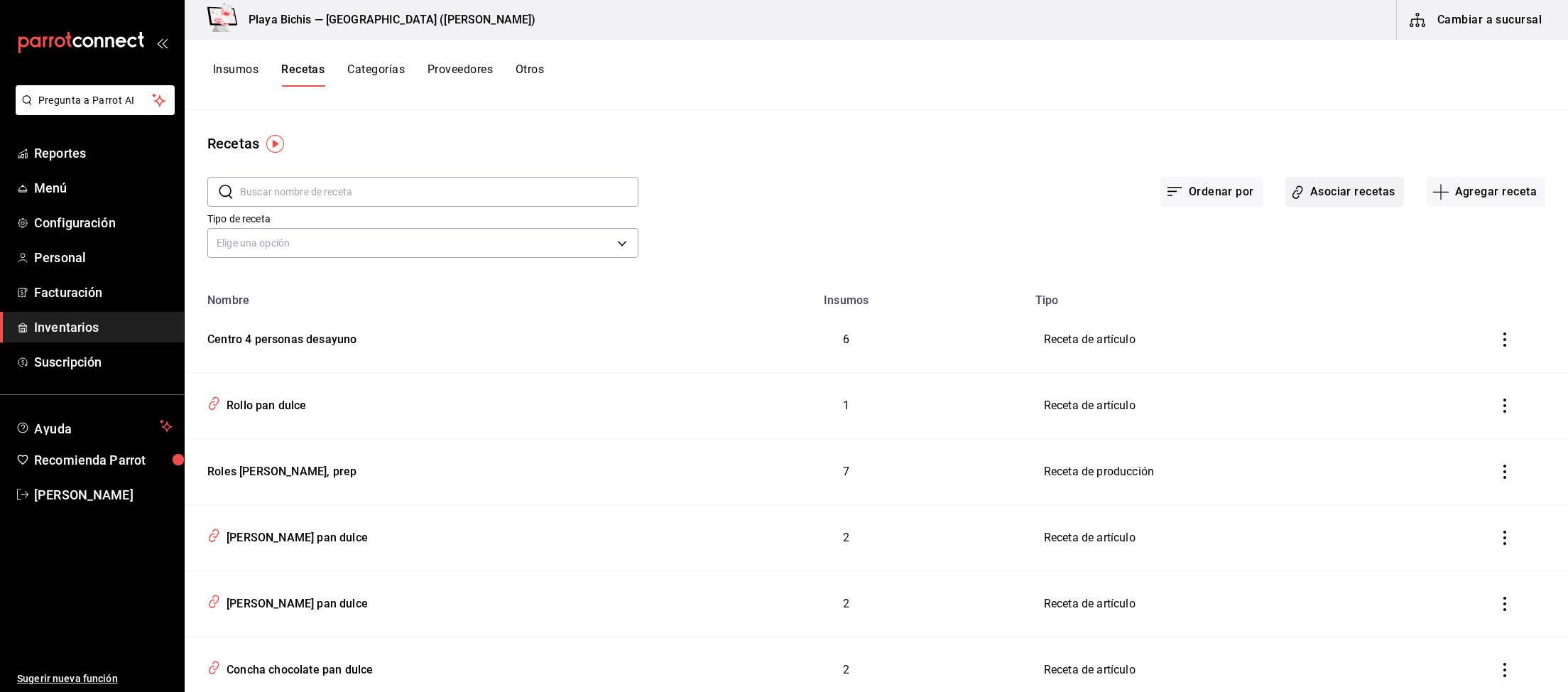
click at [1377, 197] on button "Asociar recetas" at bounding box center [1344, 191] width 119 height 30
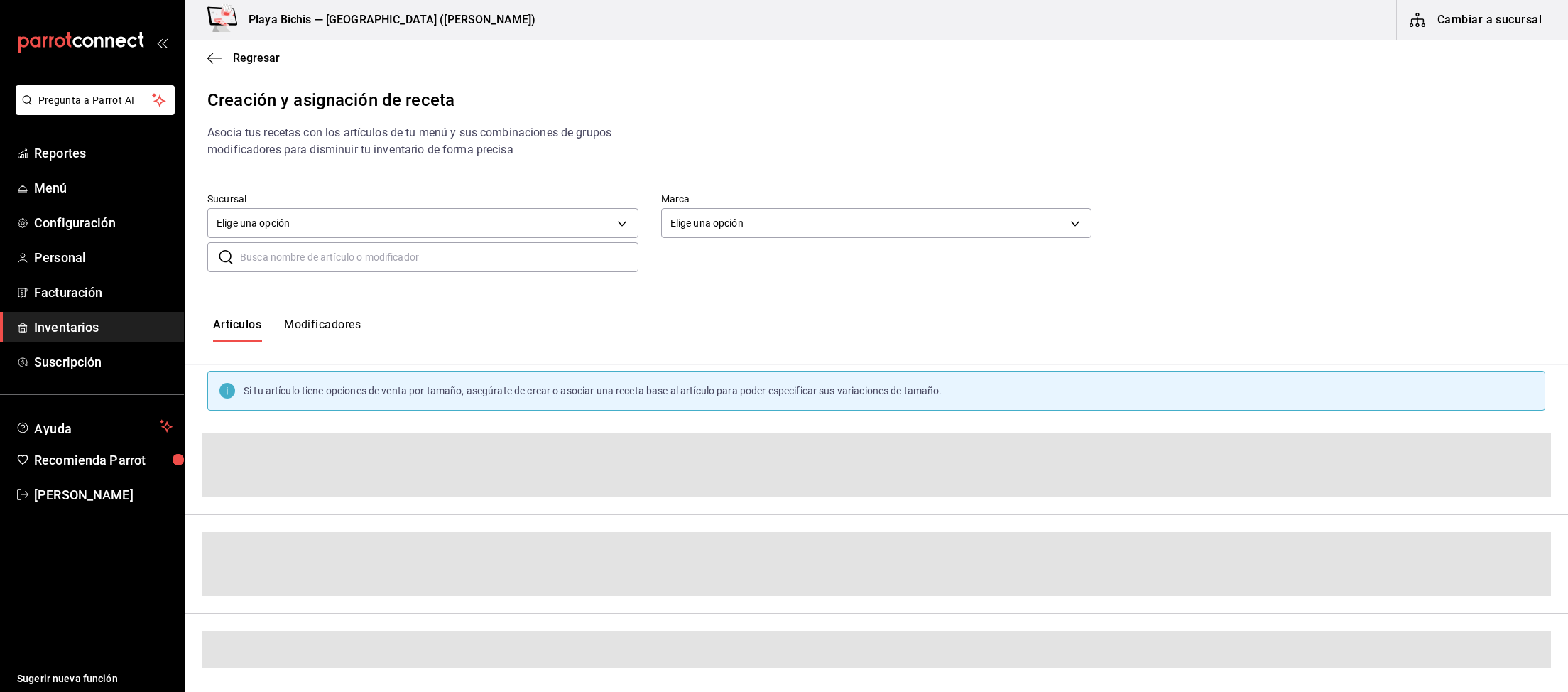
click at [392, 272] on div "​ ​" at bounding box center [423, 257] width 431 height 30
type input "centro"
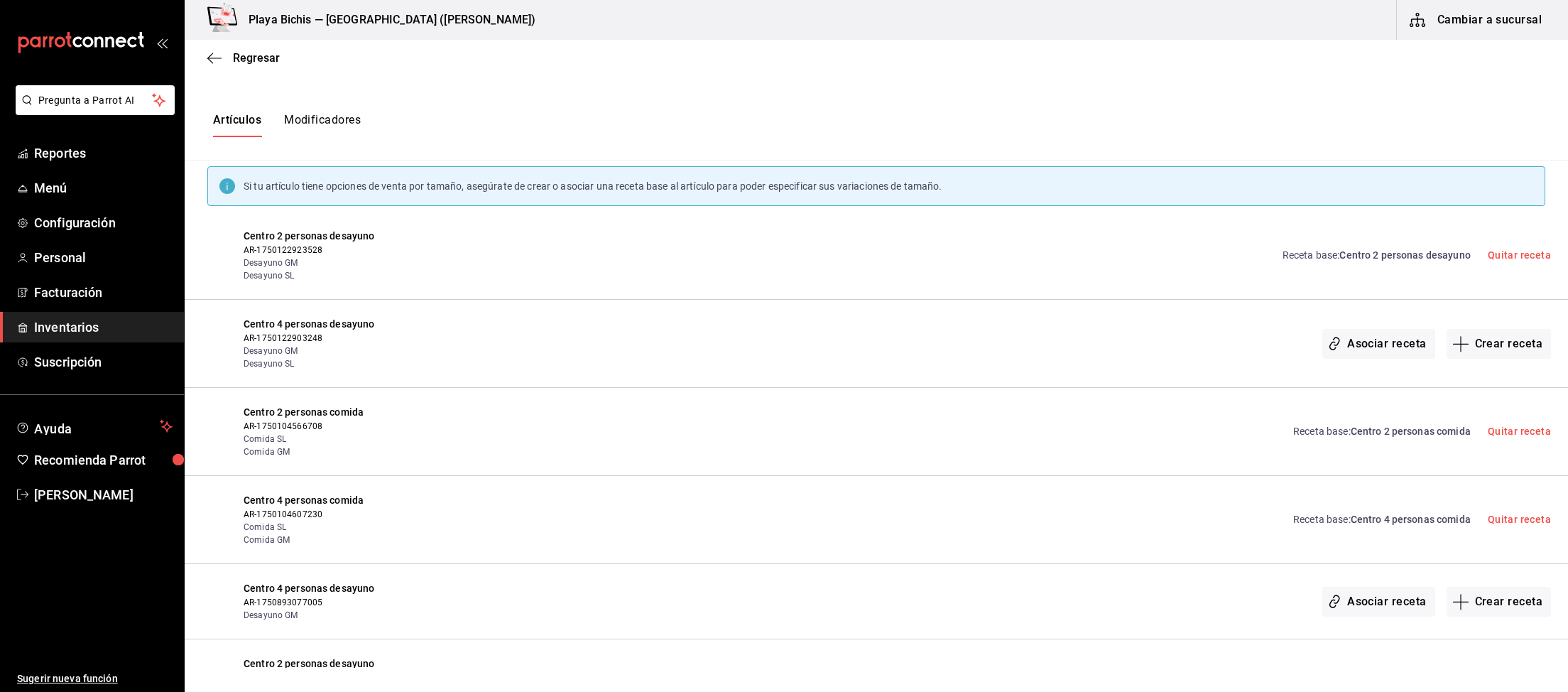
scroll to position [181, 0]
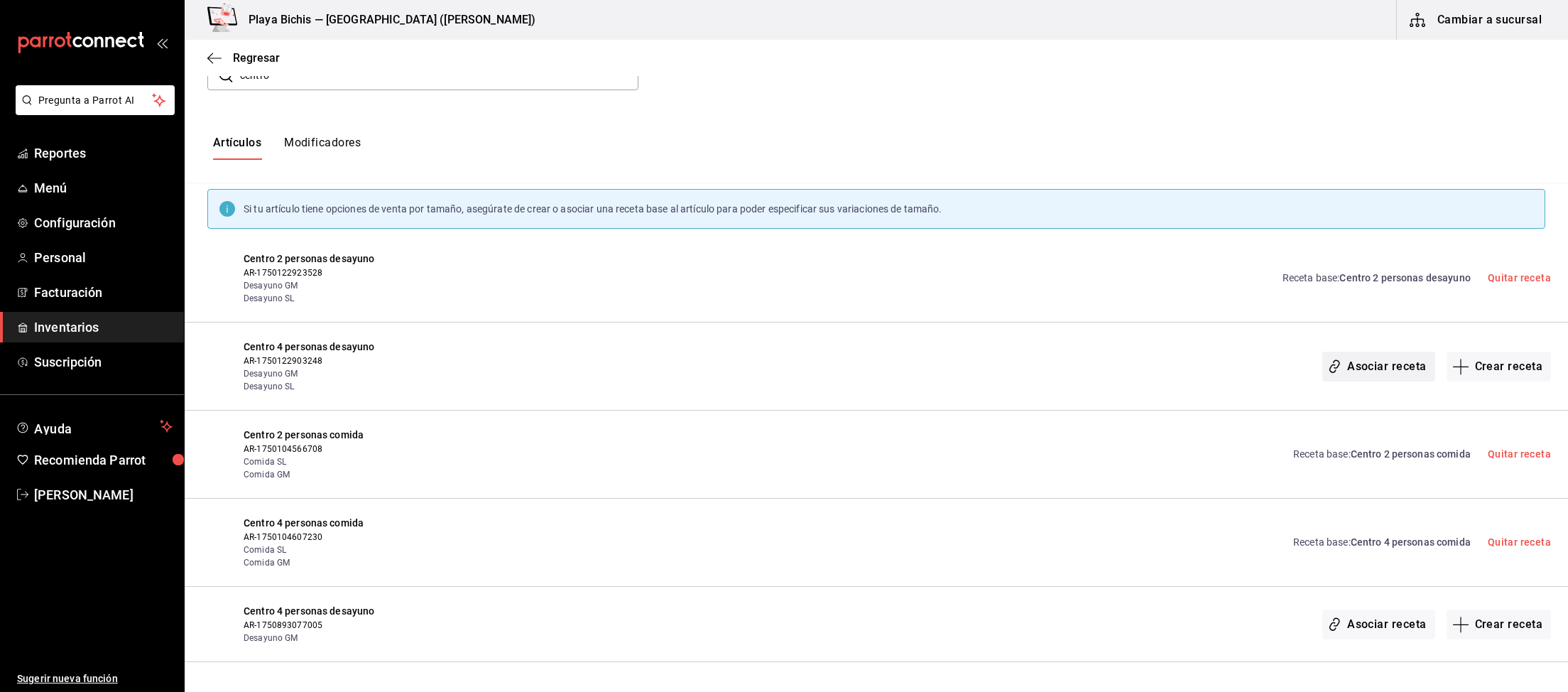
click at [1397, 368] on button "Asociar receta" at bounding box center [1379, 366] width 113 height 30
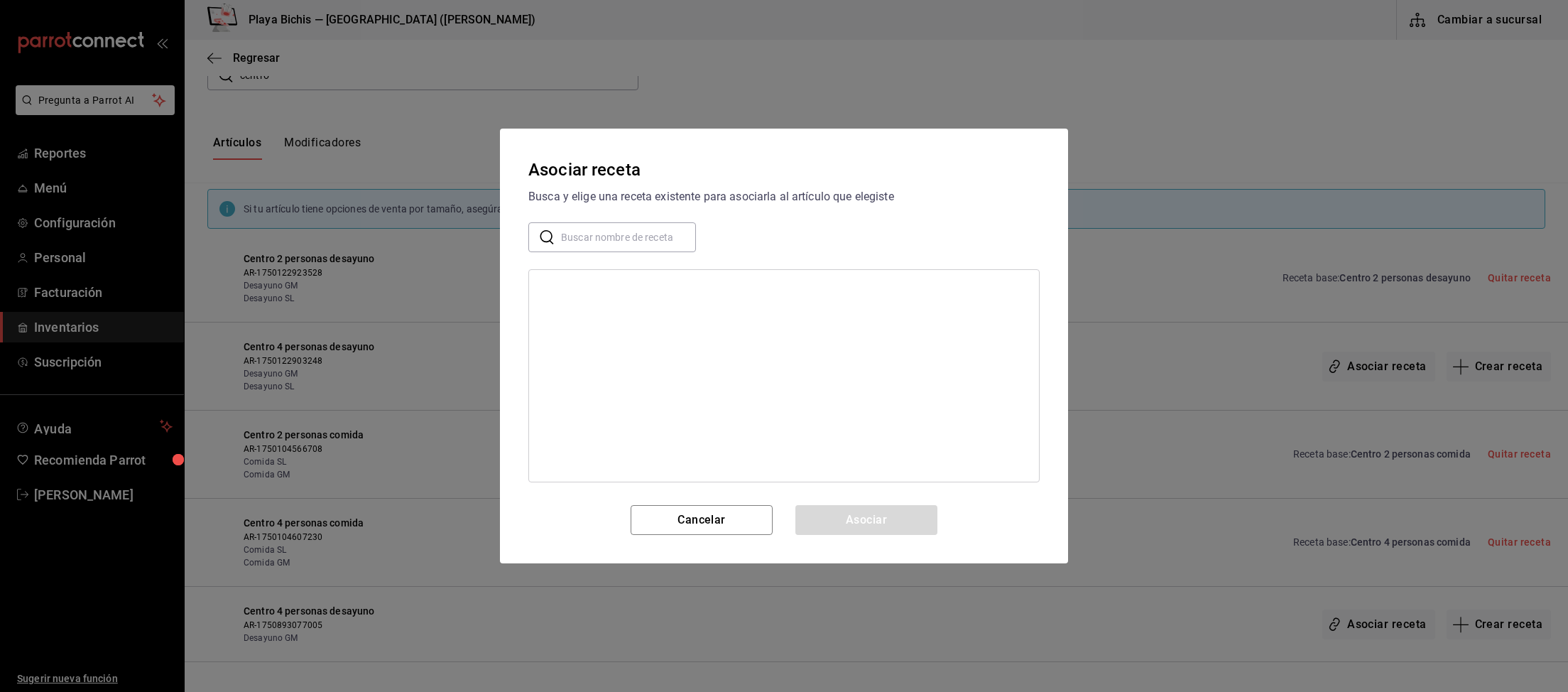
click at [632, 241] on input "text" at bounding box center [628, 238] width 135 height 29
type input "centro"
click at [676, 285] on div "Centro 4 personas desayuno" at bounding box center [784, 288] width 510 height 26
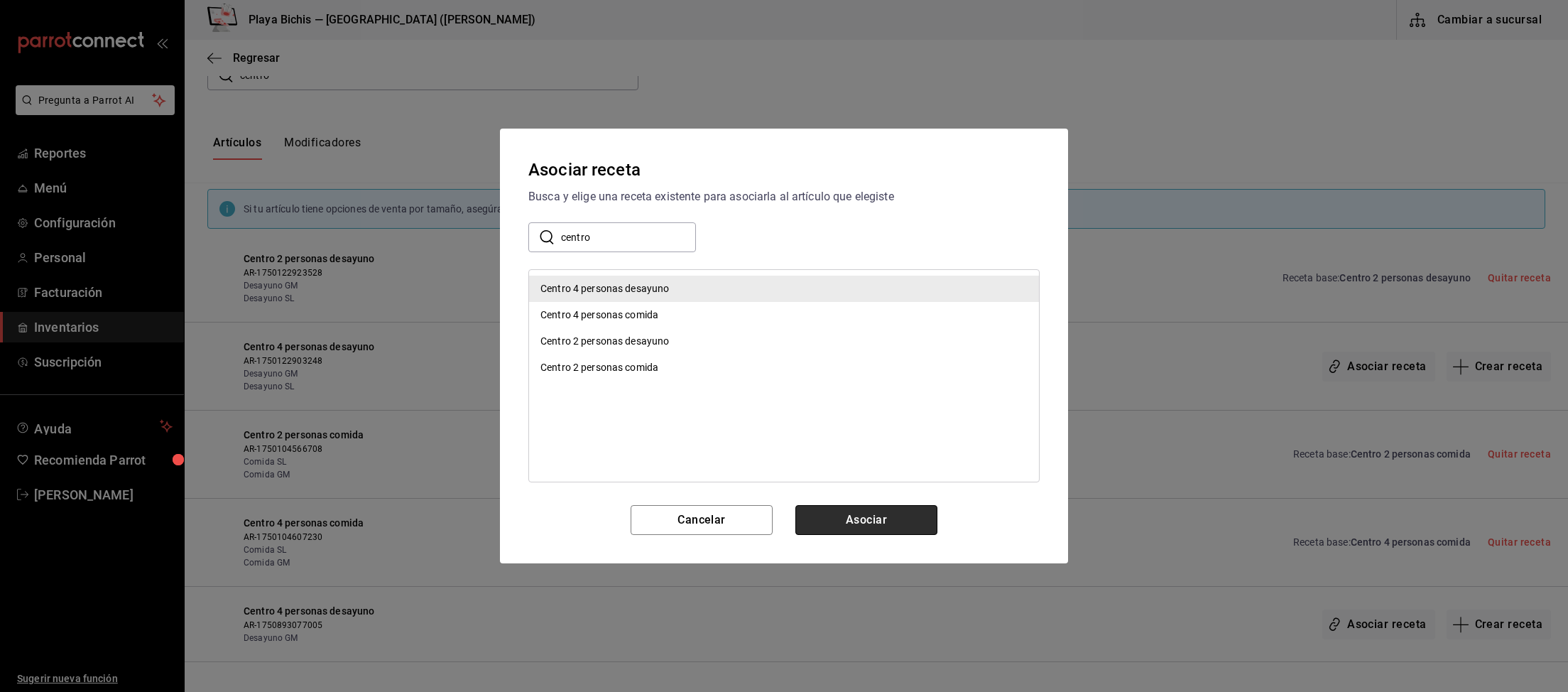
click at [862, 523] on button "Asociar" at bounding box center [866, 519] width 142 height 30
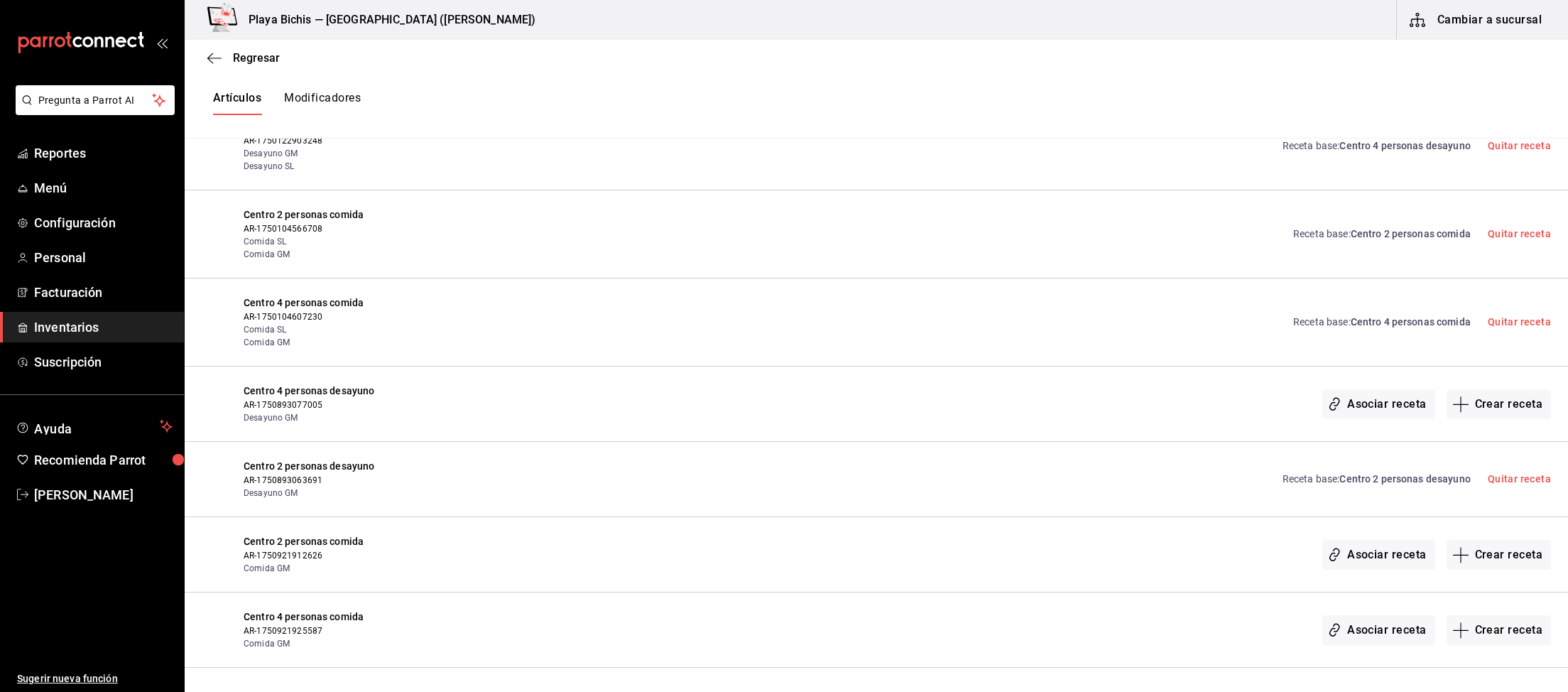
scroll to position [0, 0]
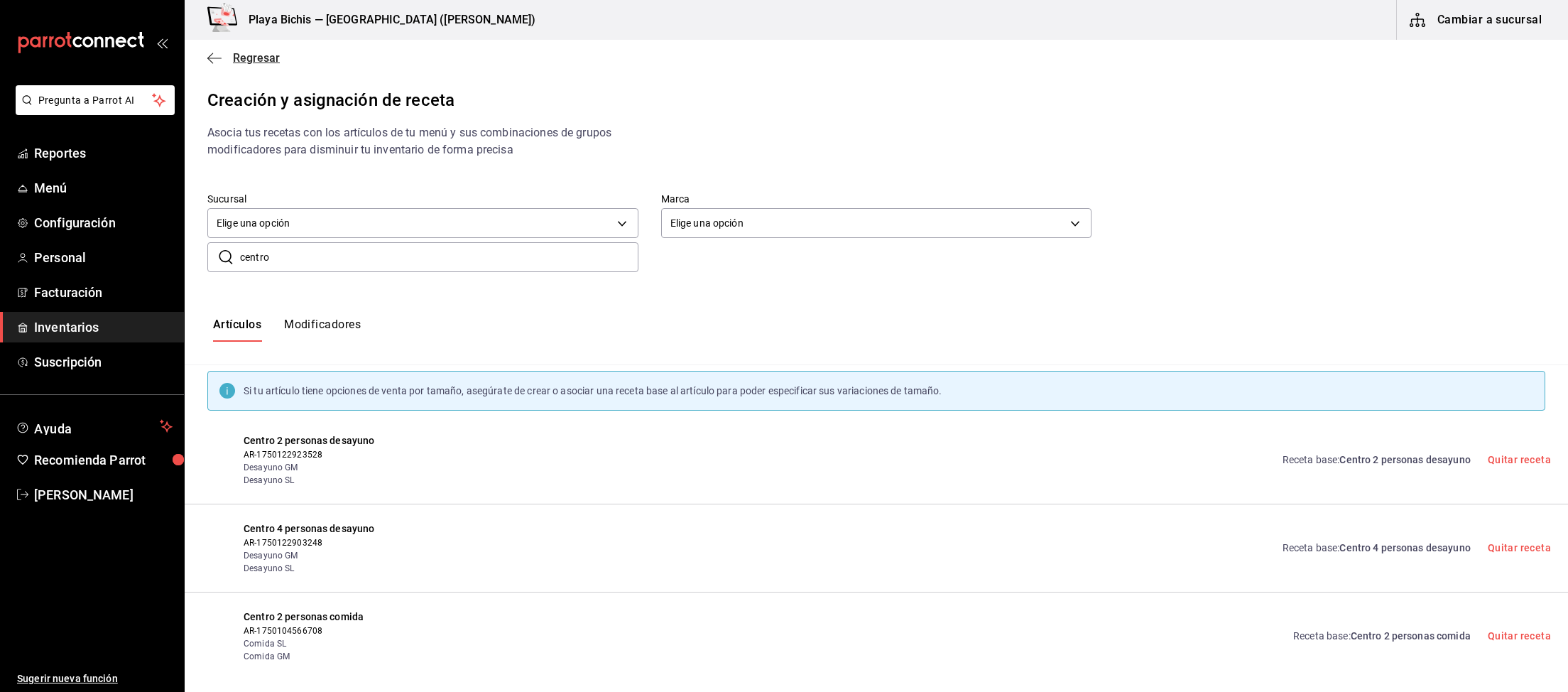
click at [252, 58] on span "Regresar" at bounding box center [256, 57] width 46 height 13
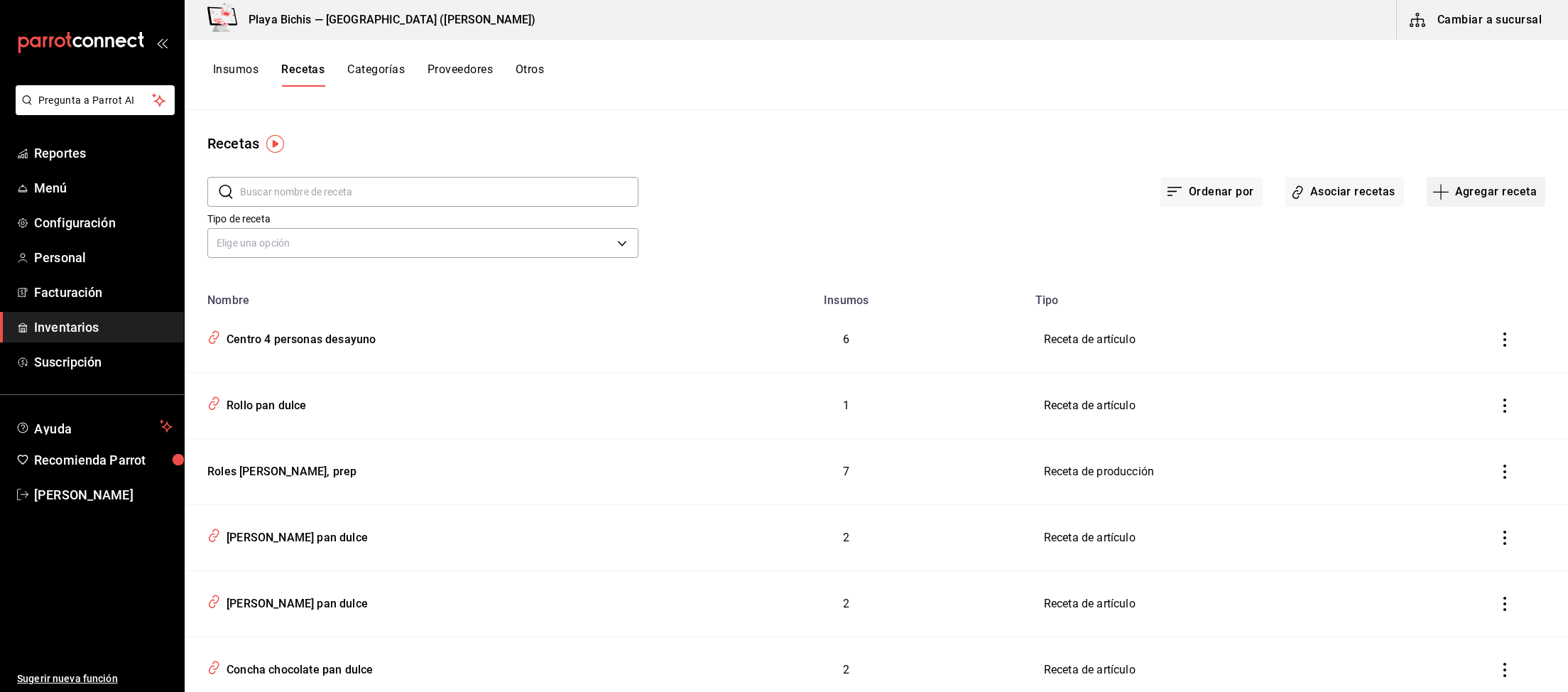
click at [1501, 195] on button "Agregar receta" at bounding box center [1486, 191] width 119 height 30
click at [1452, 233] on span "Receta" at bounding box center [1486, 231] width 120 height 15
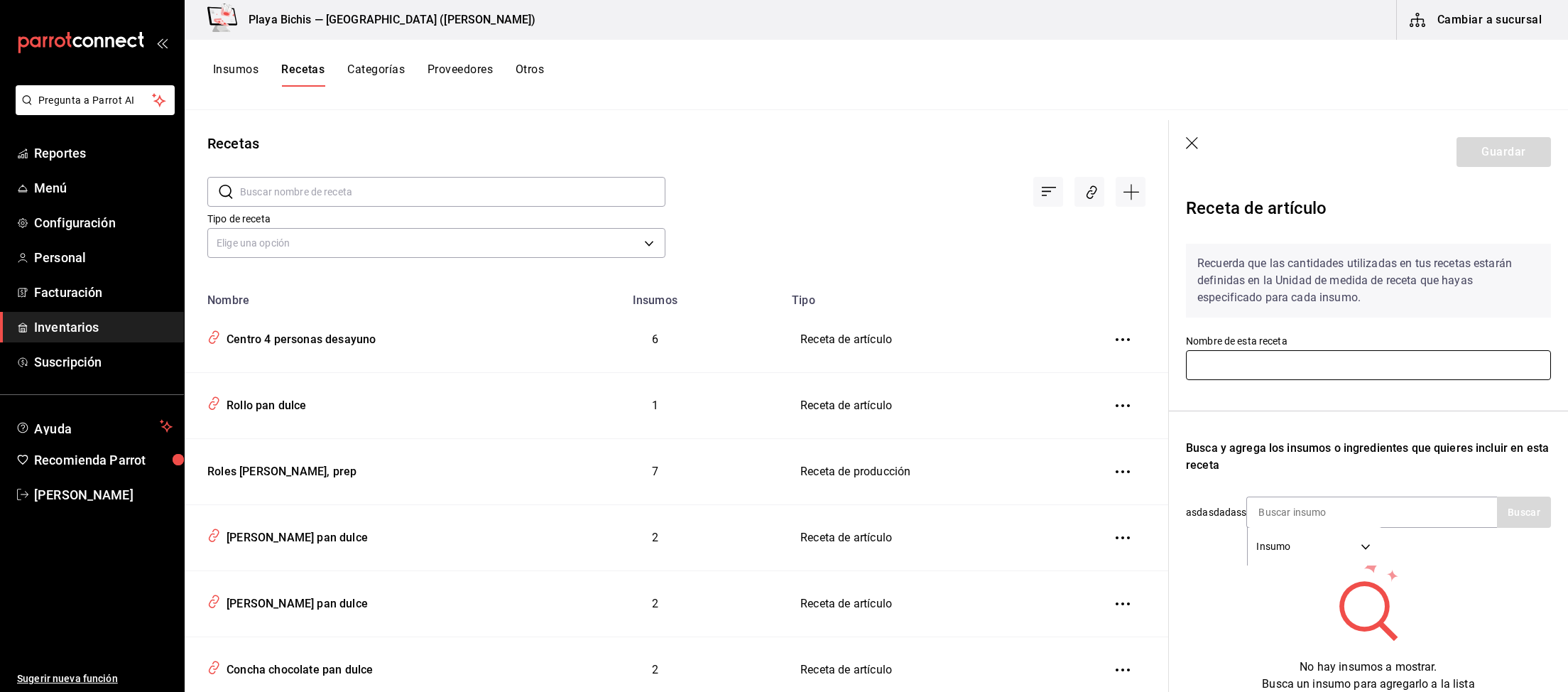
click at [1371, 367] on input "text" at bounding box center [1368, 365] width 365 height 30
type input "Copa de nieve vainilla"
click at [1433, 506] on div "Insumo SUPPLY" at bounding box center [1371, 511] width 251 height 31
click at [1427, 517] on div "Insumo SUPPLY" at bounding box center [1371, 511] width 251 height 31
click at [1430, 515] on div "Insumo SUPPLY" at bounding box center [1371, 511] width 251 height 31
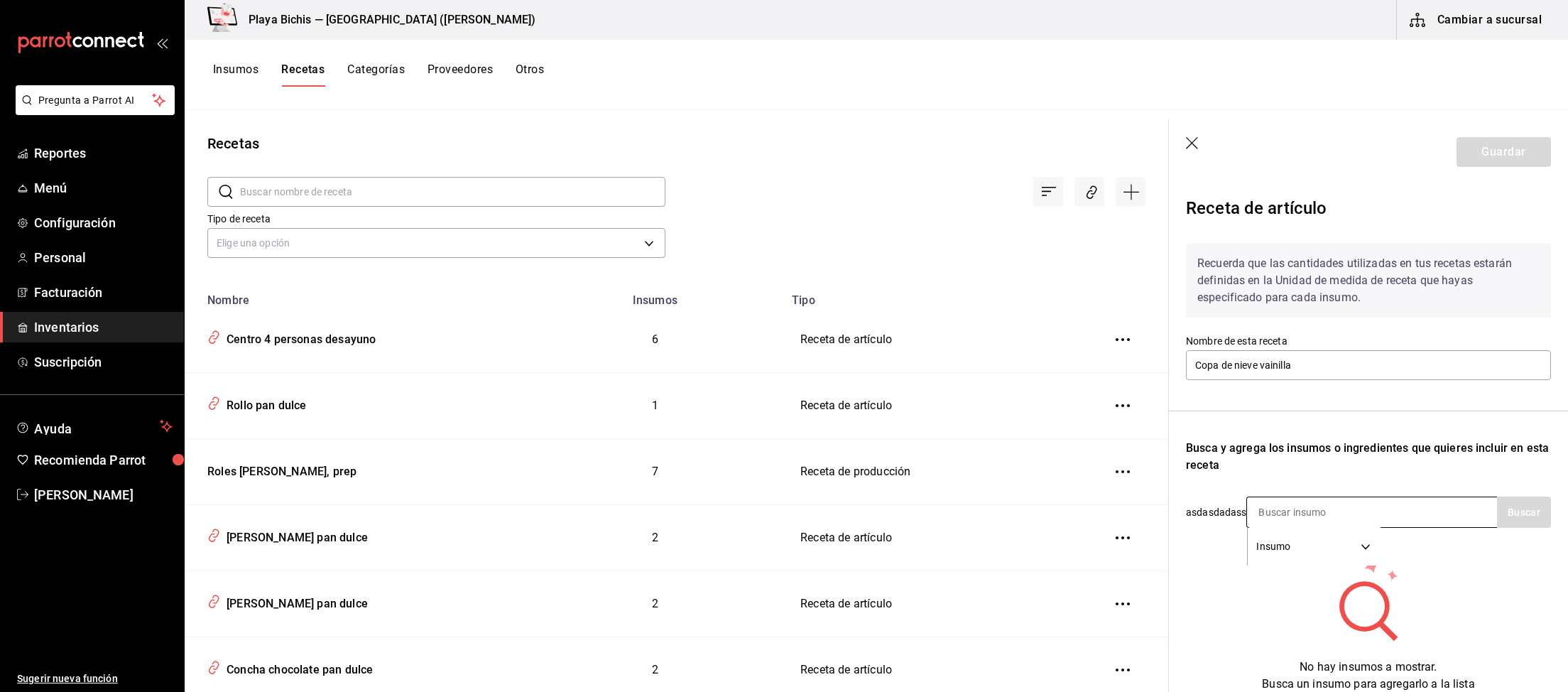
click at [1430, 515] on div "Insumo SUPPLY" at bounding box center [1371, 511] width 251 height 31
click at [1302, 511] on input at bounding box center [1317, 511] width 142 height 30
type input "nieve"
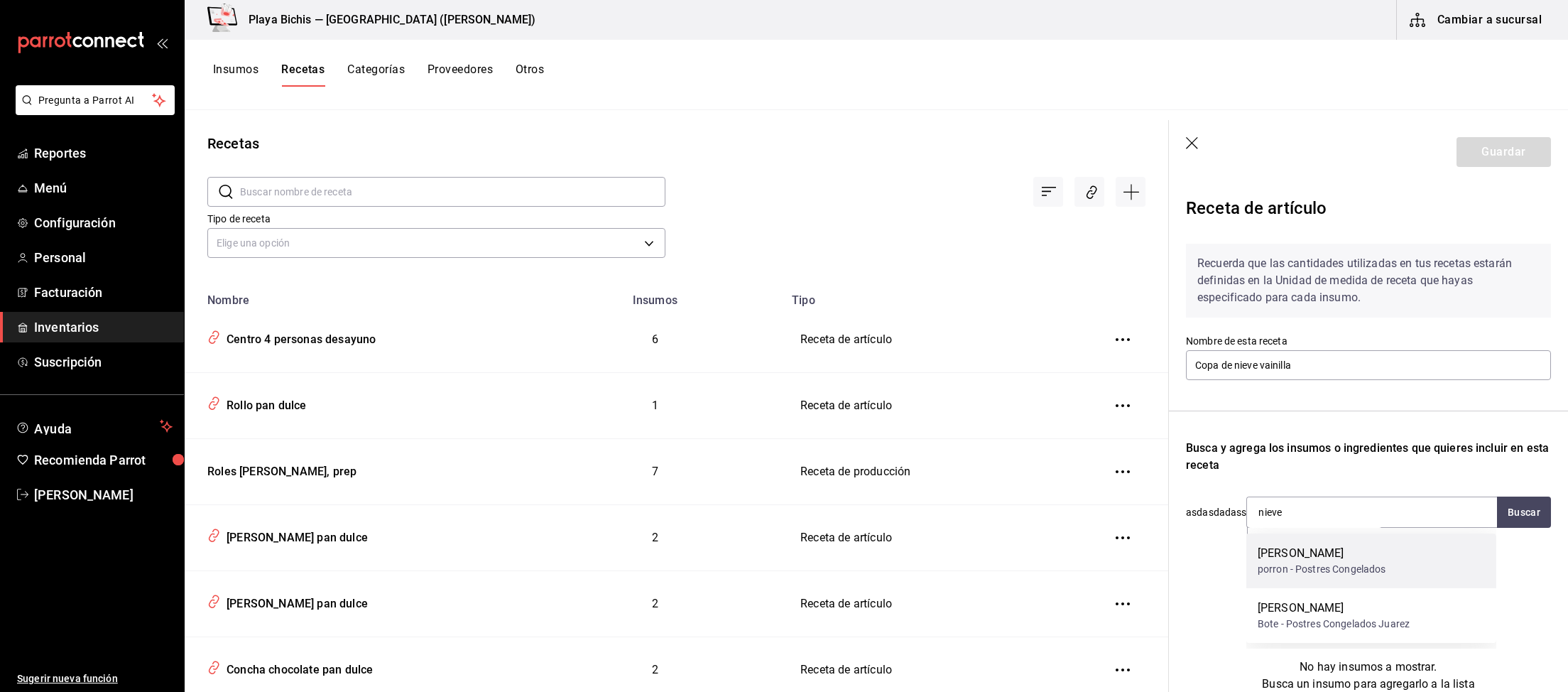
click at [1344, 561] on div "Nieve Vainilla" at bounding box center [1321, 553] width 129 height 17
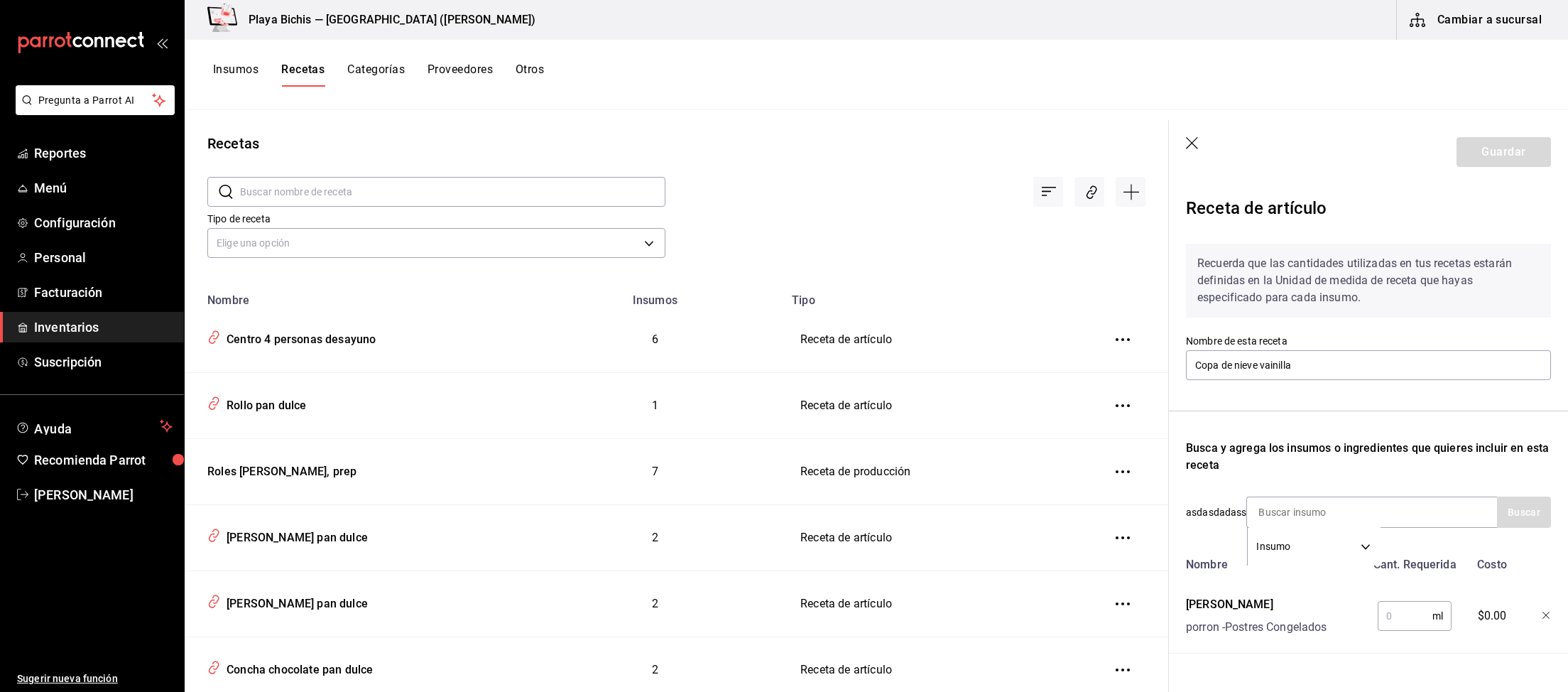
click at [1403, 604] on input "text" at bounding box center [1404, 616] width 55 height 29
type input "120"
click at [1292, 514] on input at bounding box center [1317, 511] width 142 height 30
type input "galleta"
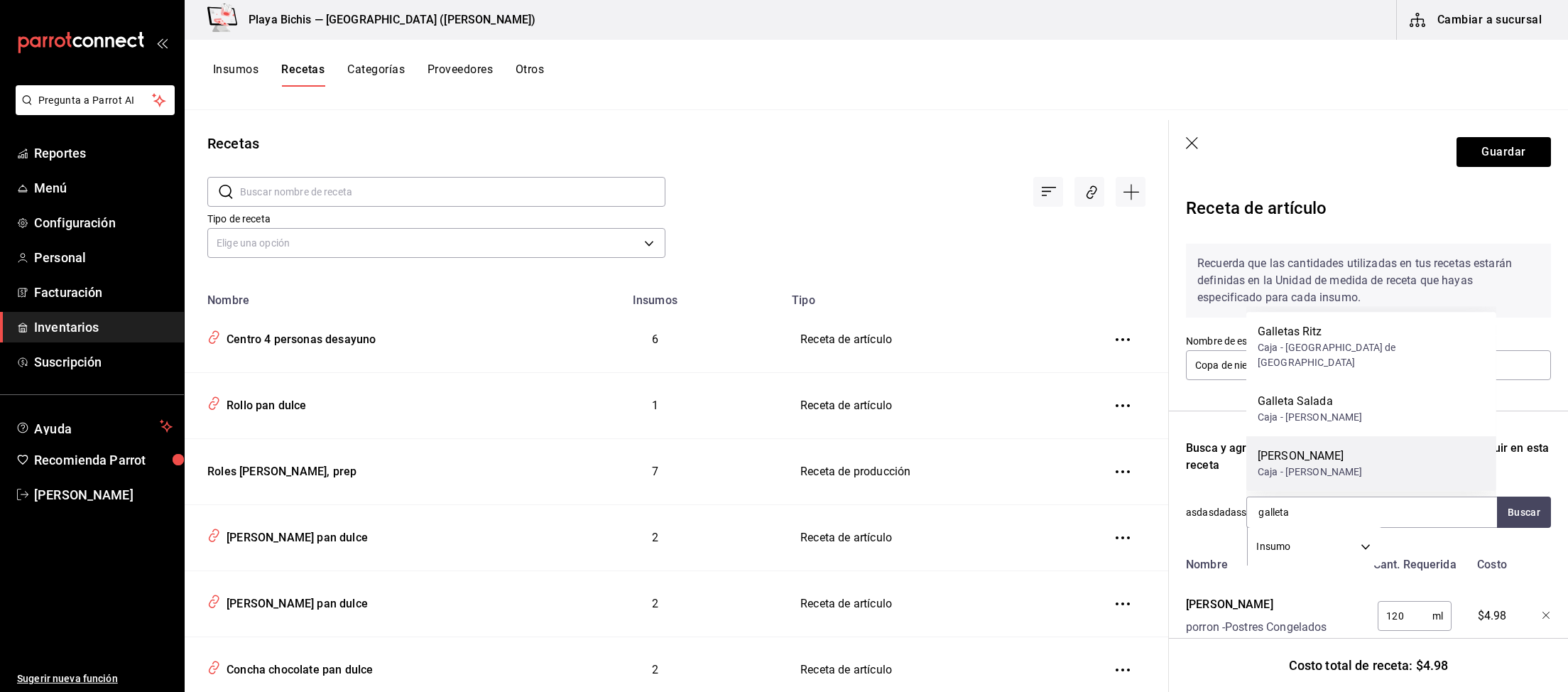
click at [1395, 457] on div "Galleta Maria Caja - Ramon Lopez Gomez" at bounding box center [1371, 463] width 250 height 55
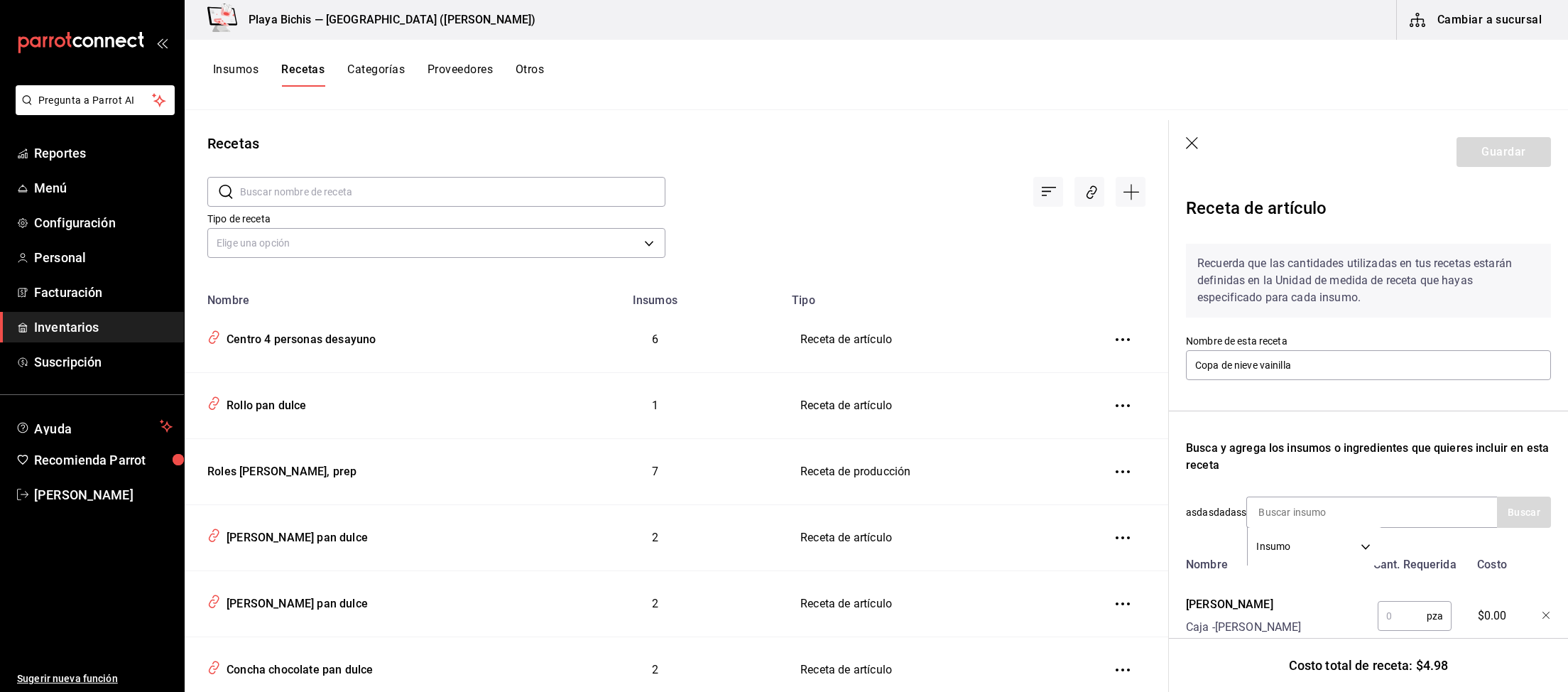
click at [1403, 612] on input "text" at bounding box center [1402, 616] width 49 height 29
type input "2"
click at [1542, 617] on icon "button" at bounding box center [1547, 616] width 9 height 9
click at [1340, 511] on input at bounding box center [1317, 511] width 142 height 30
type input "c"
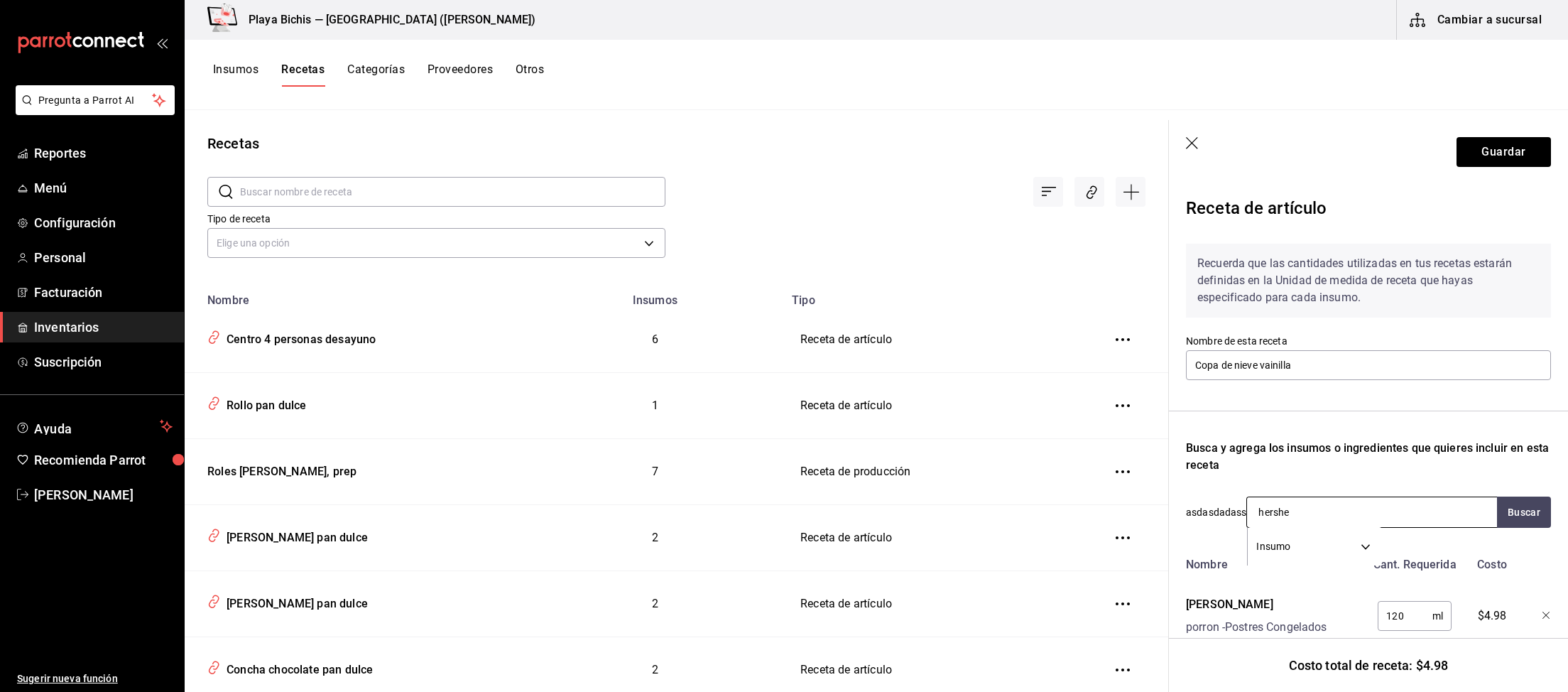
type input "hershey"
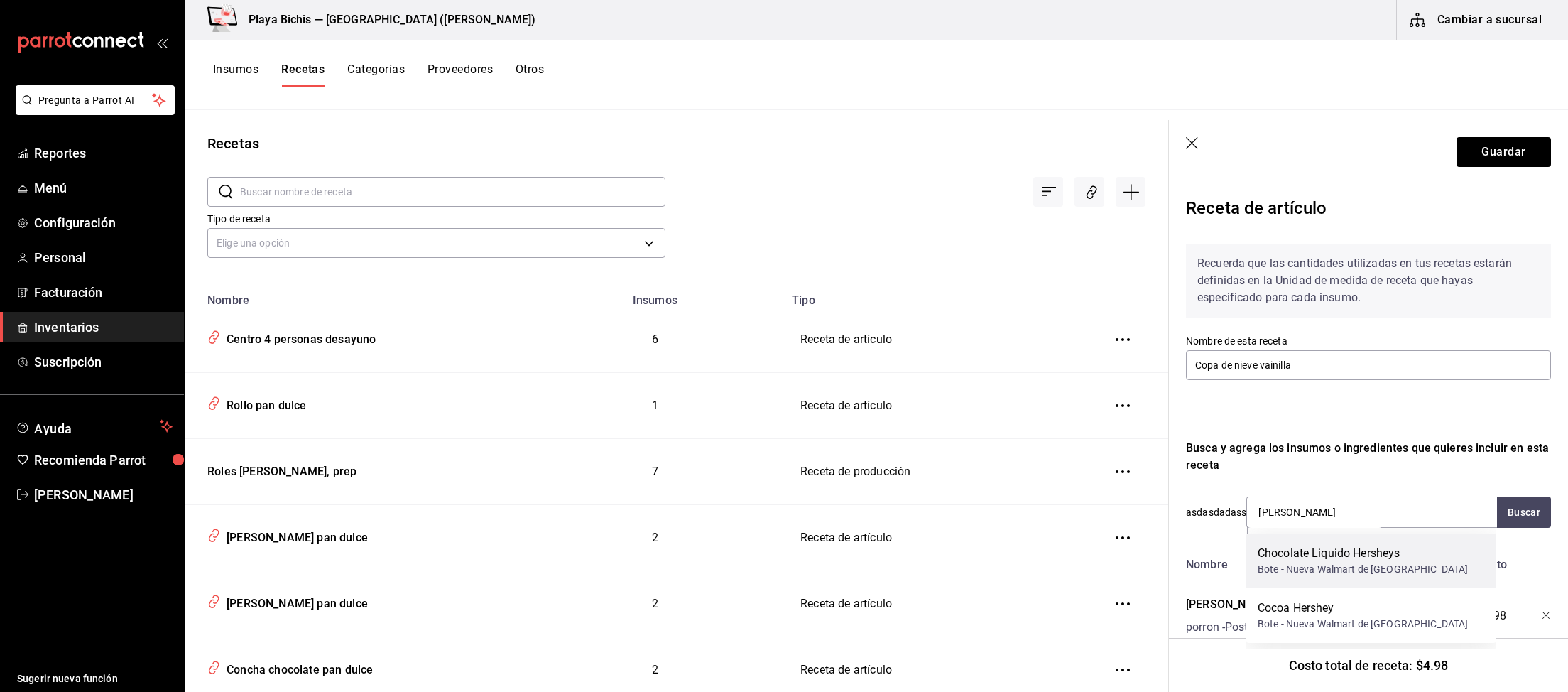
click at [1387, 568] on div "Bote - Nueva Walmart de Mexico" at bounding box center [1362, 570] width 210 height 15
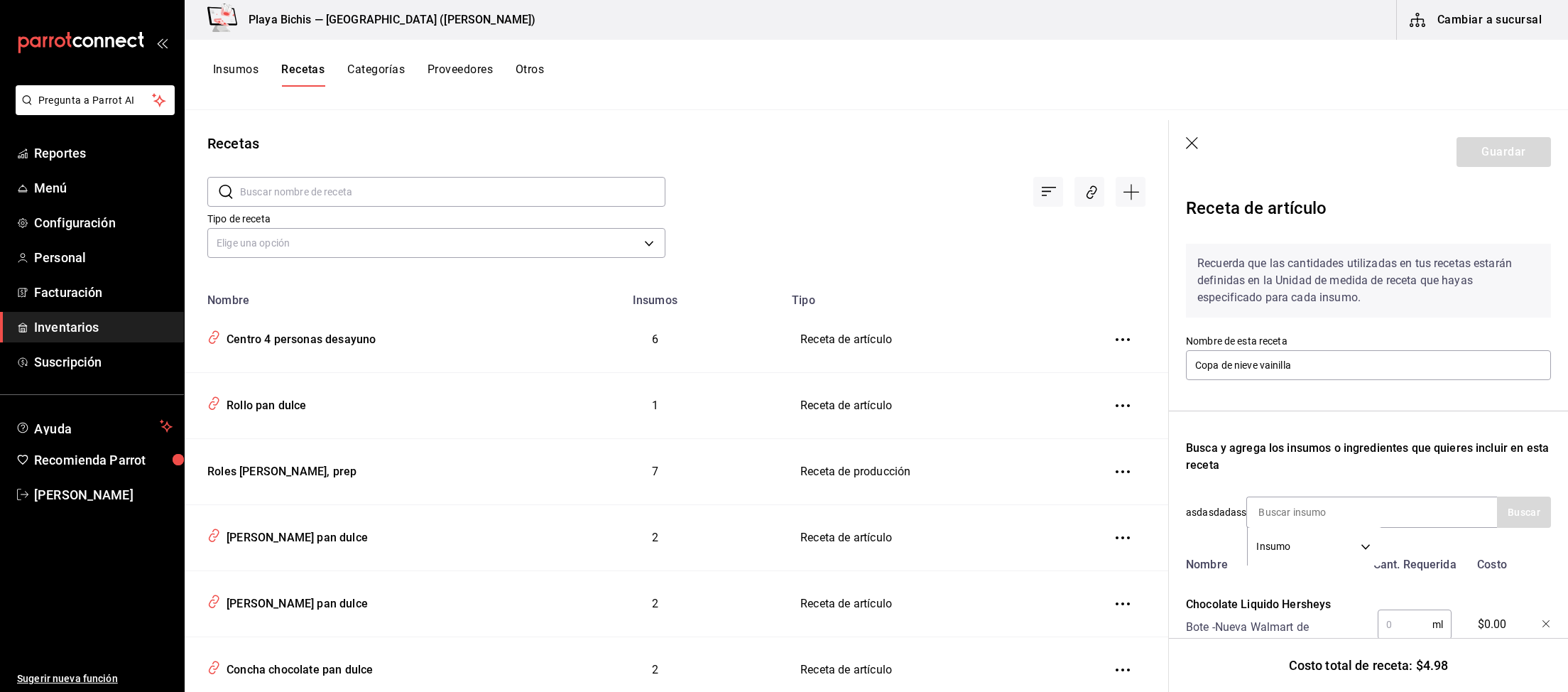
click at [1406, 617] on input "text" at bounding box center [1404, 625] width 55 height 29
type input "10"
click at [1525, 156] on button "Guardar" at bounding box center [1504, 151] width 95 height 30
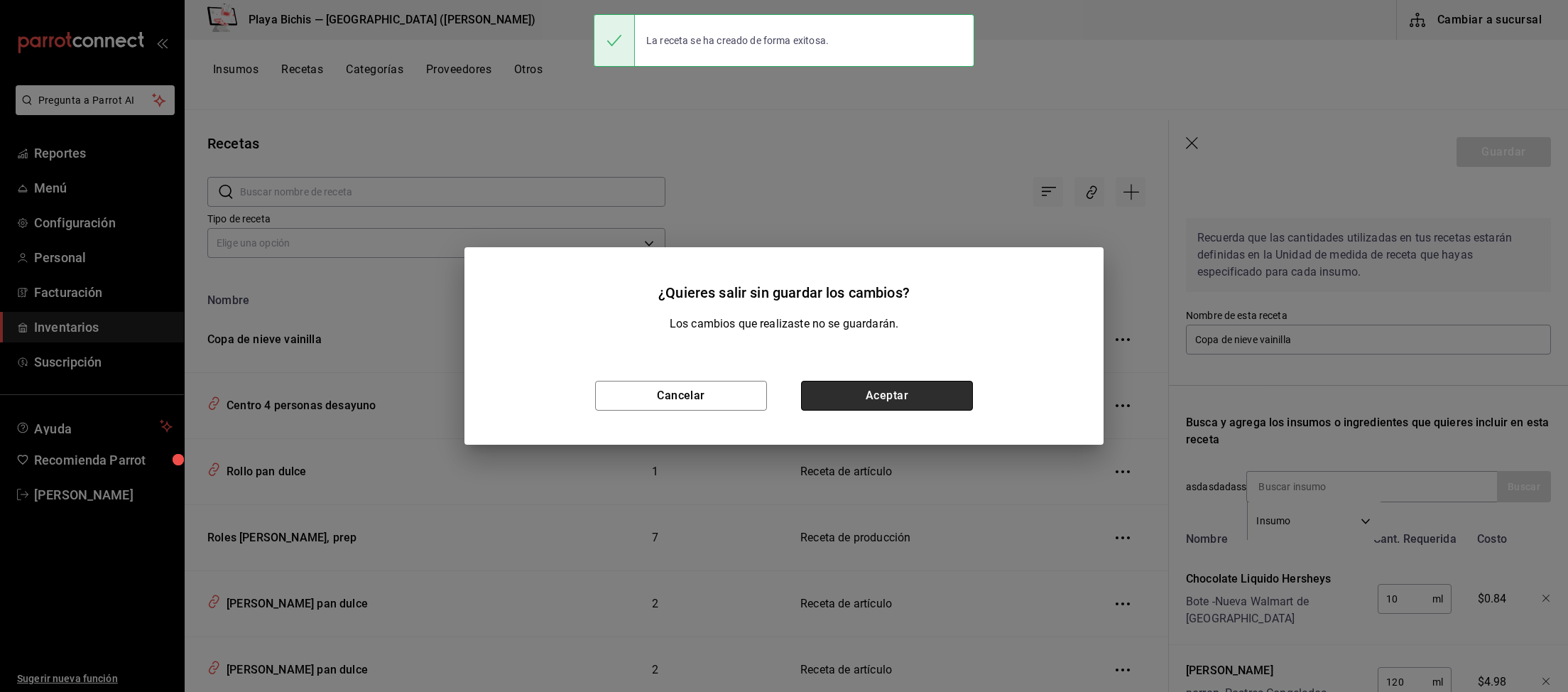
click at [940, 396] on button "Aceptar" at bounding box center [886, 395] width 172 height 30
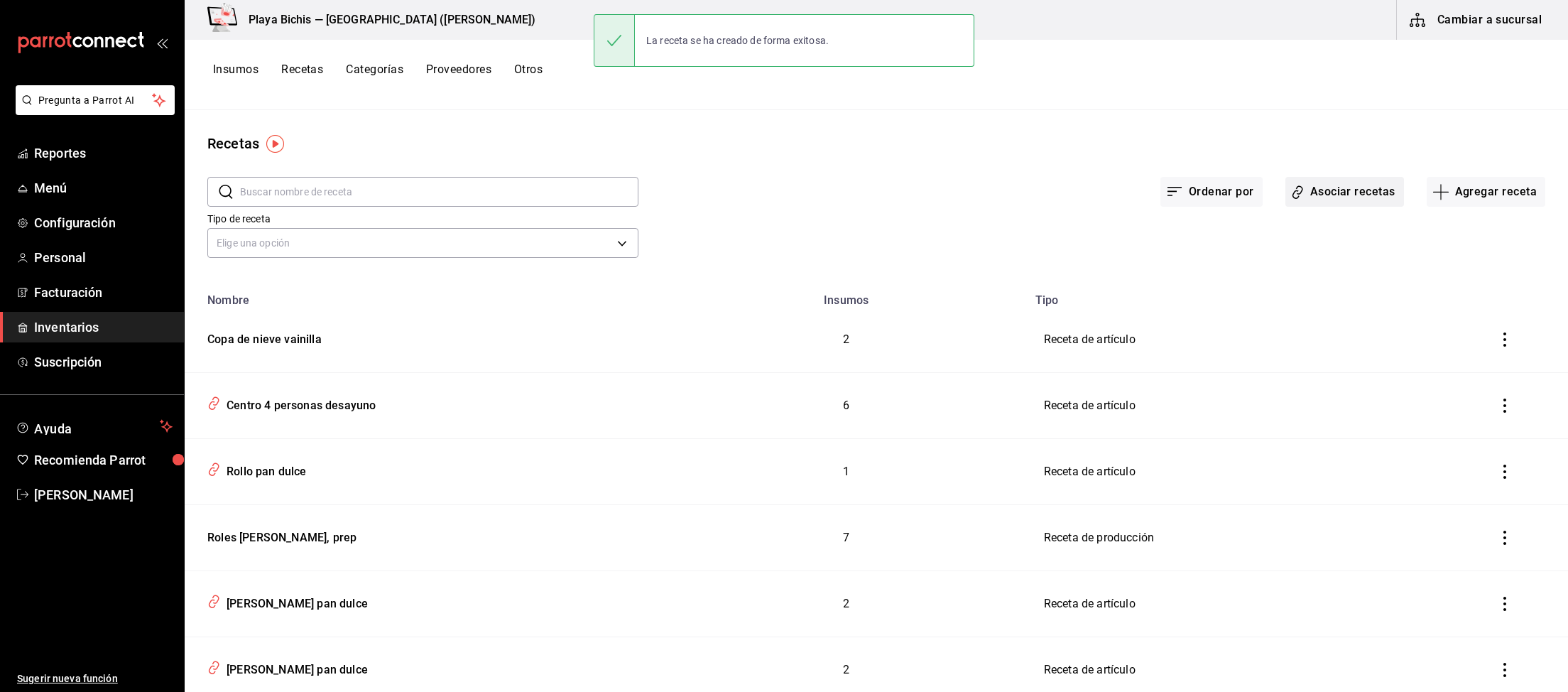
click at [1357, 194] on button "Asociar recetas" at bounding box center [1344, 191] width 119 height 30
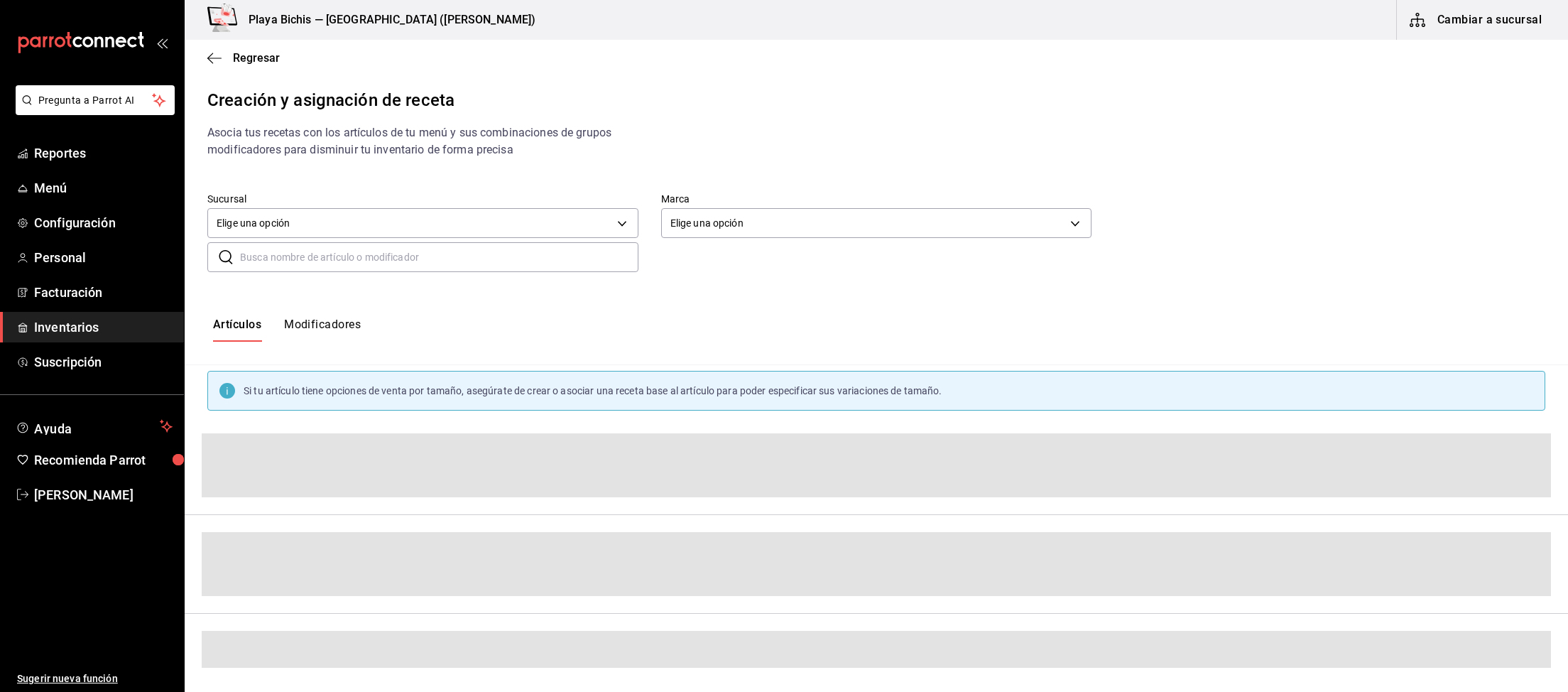
click at [303, 246] on input "text" at bounding box center [440, 257] width 398 height 29
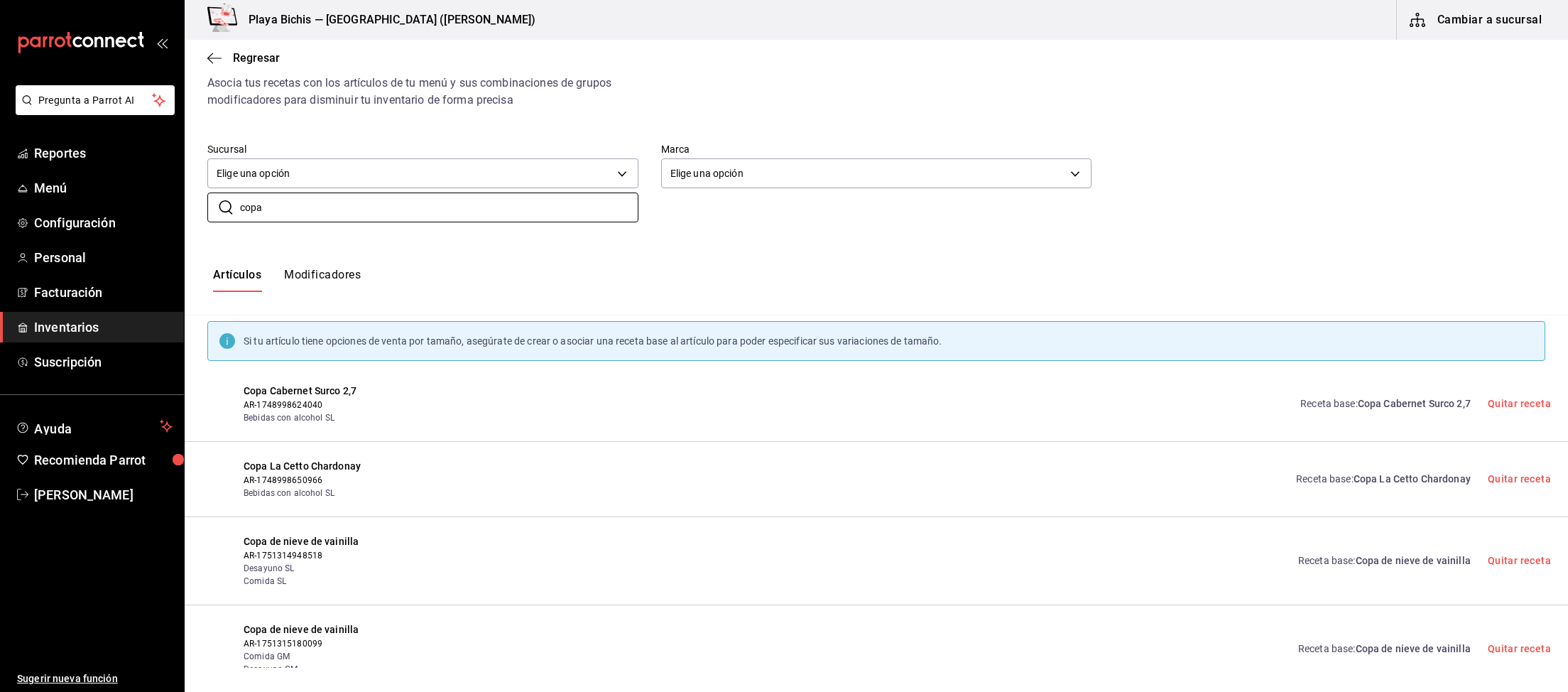
scroll to position [75, 0]
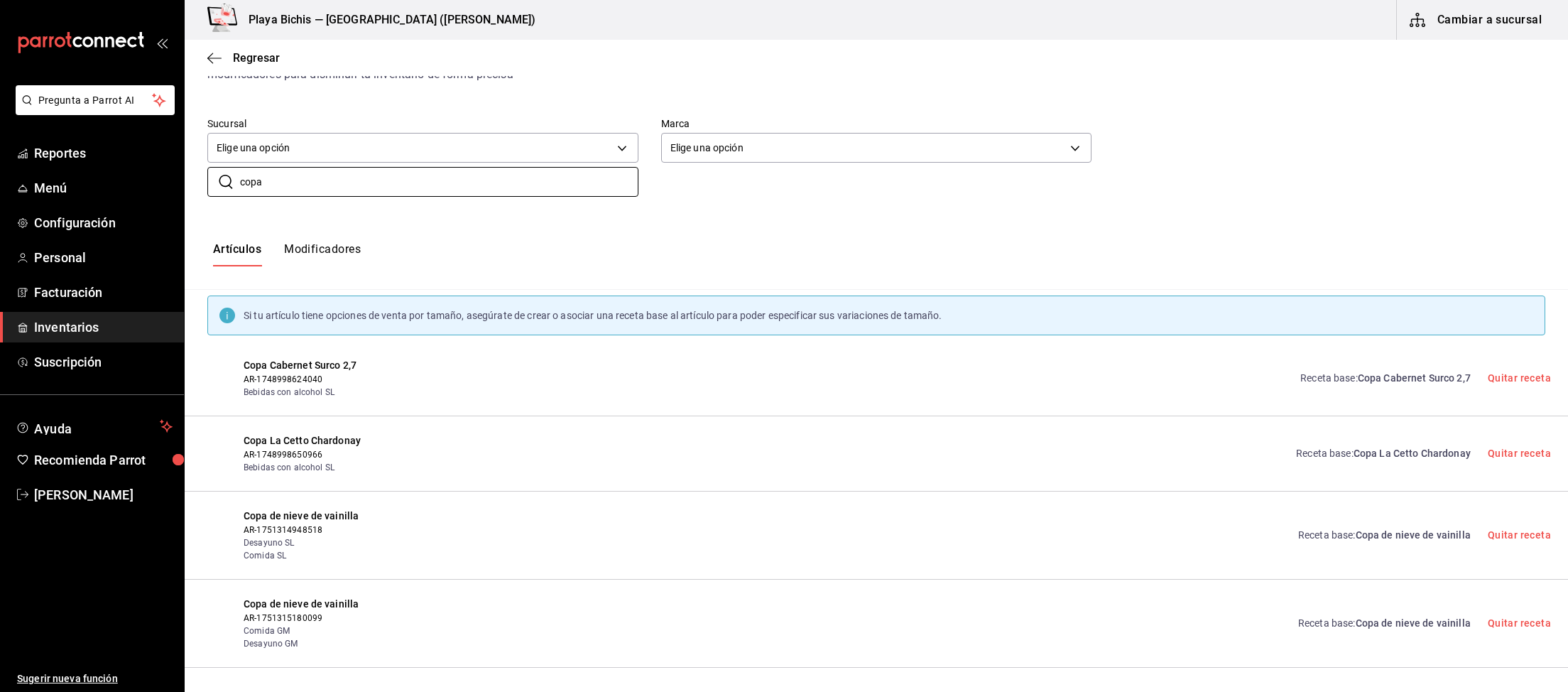
type input "copa"
click at [1497, 32] on button "Cambiar a sucursal" at bounding box center [1476, 20] width 160 height 40
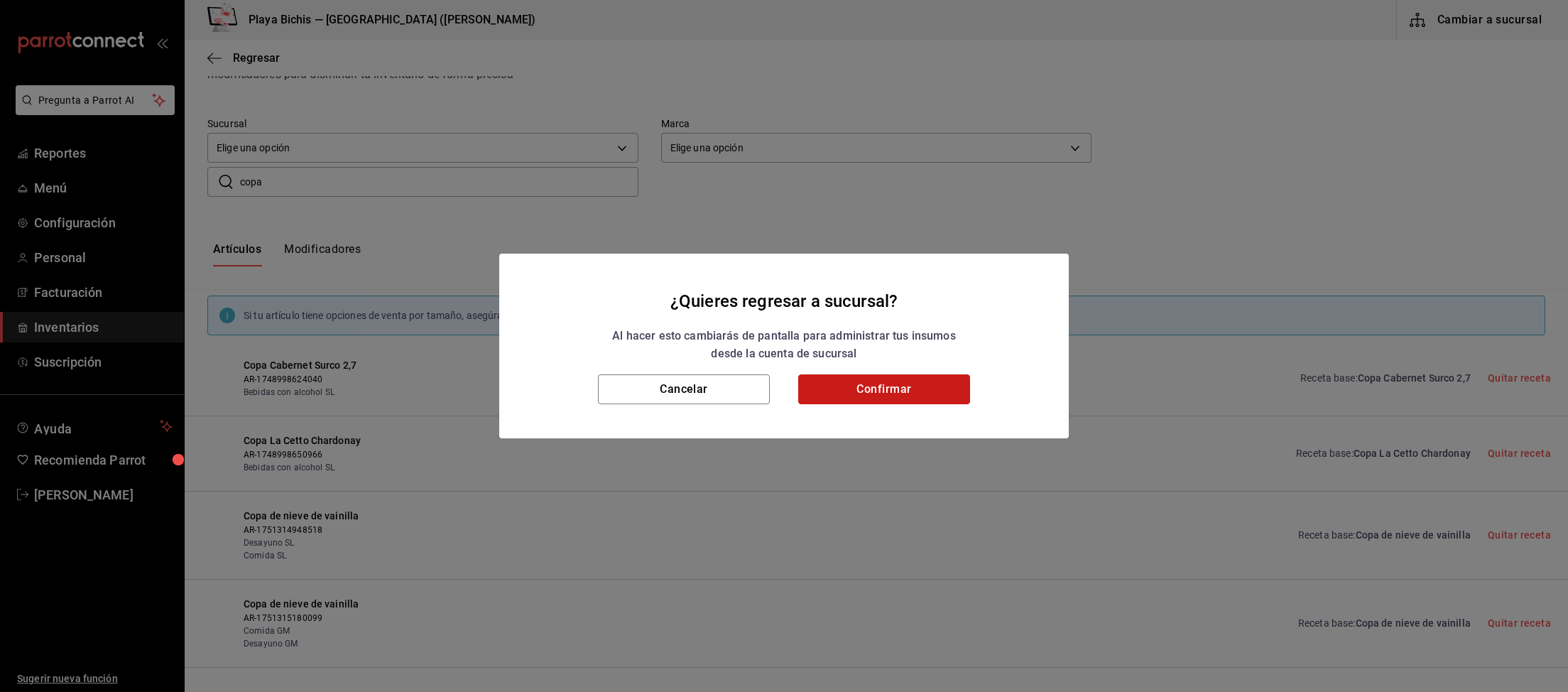
click at [866, 399] on button "Confirmar" at bounding box center [884, 389] width 172 height 30
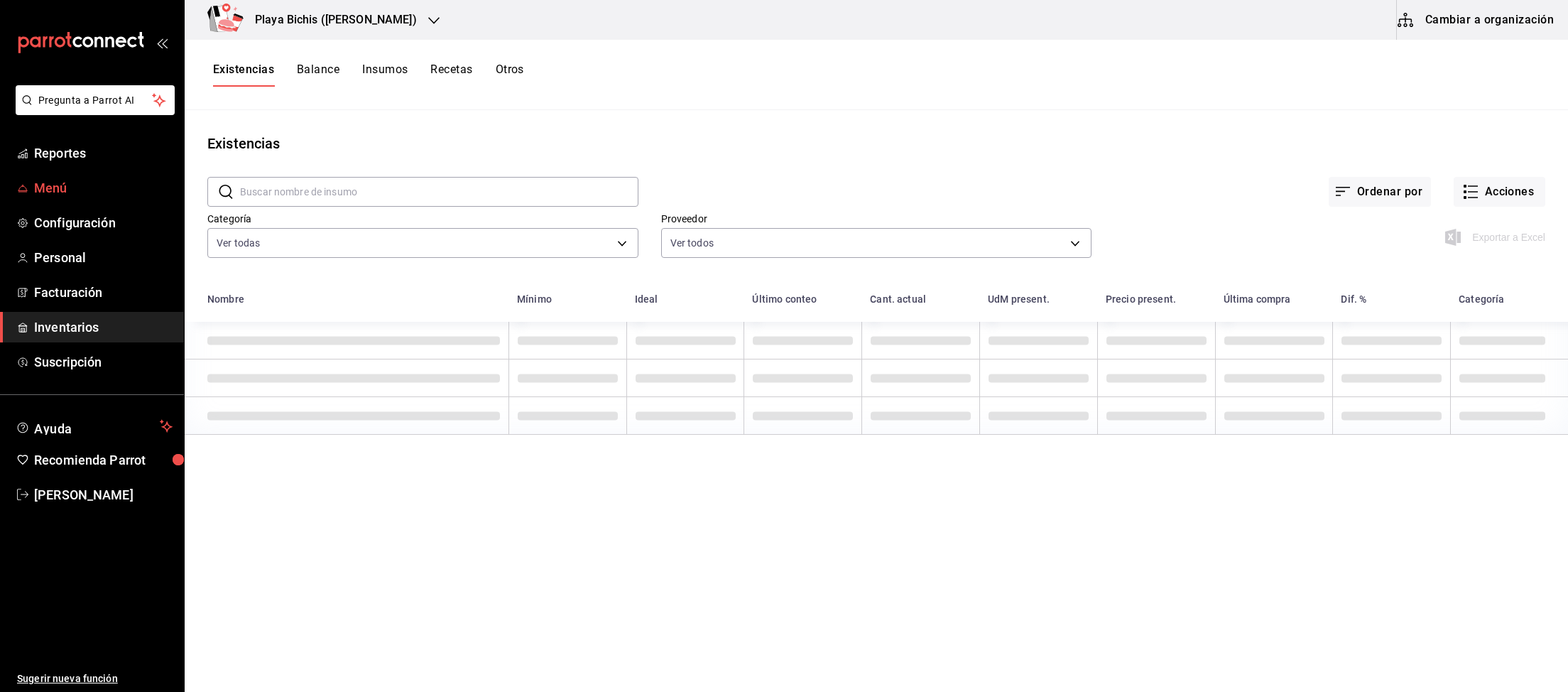
click at [59, 176] on link "Menú" at bounding box center [92, 188] width 184 height 30
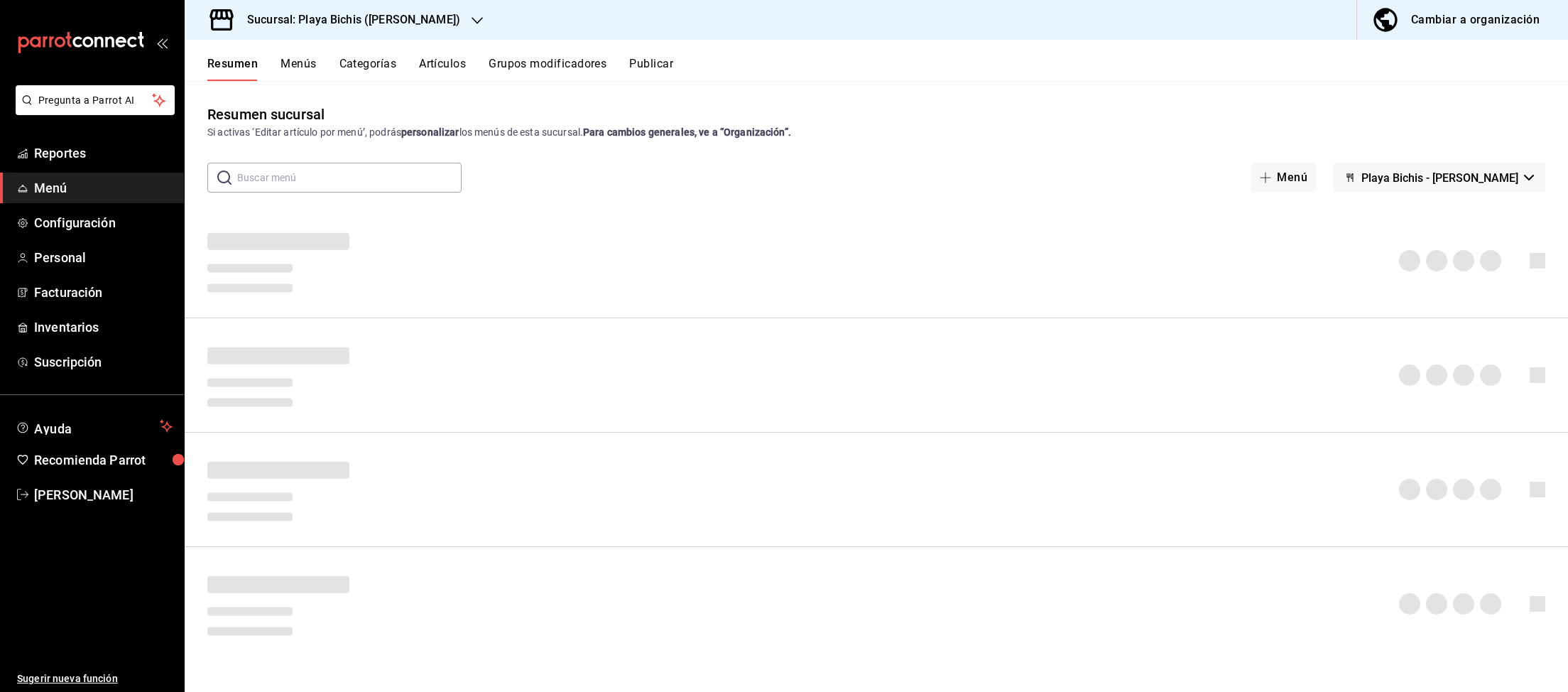
click at [1444, 25] on div "Cambiar a organización" at bounding box center [1475, 20] width 129 height 20
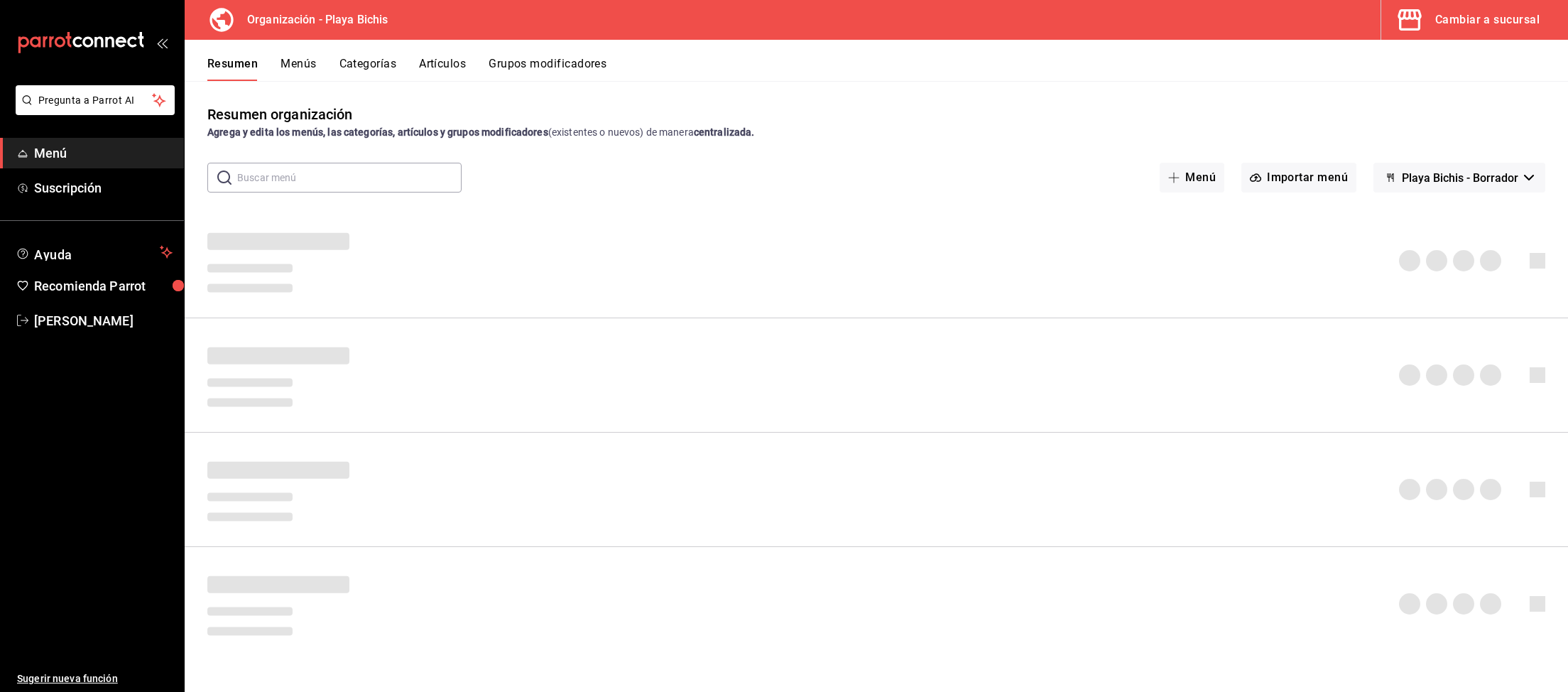
click at [447, 64] on button "Artículos" at bounding box center [442, 69] width 46 height 24
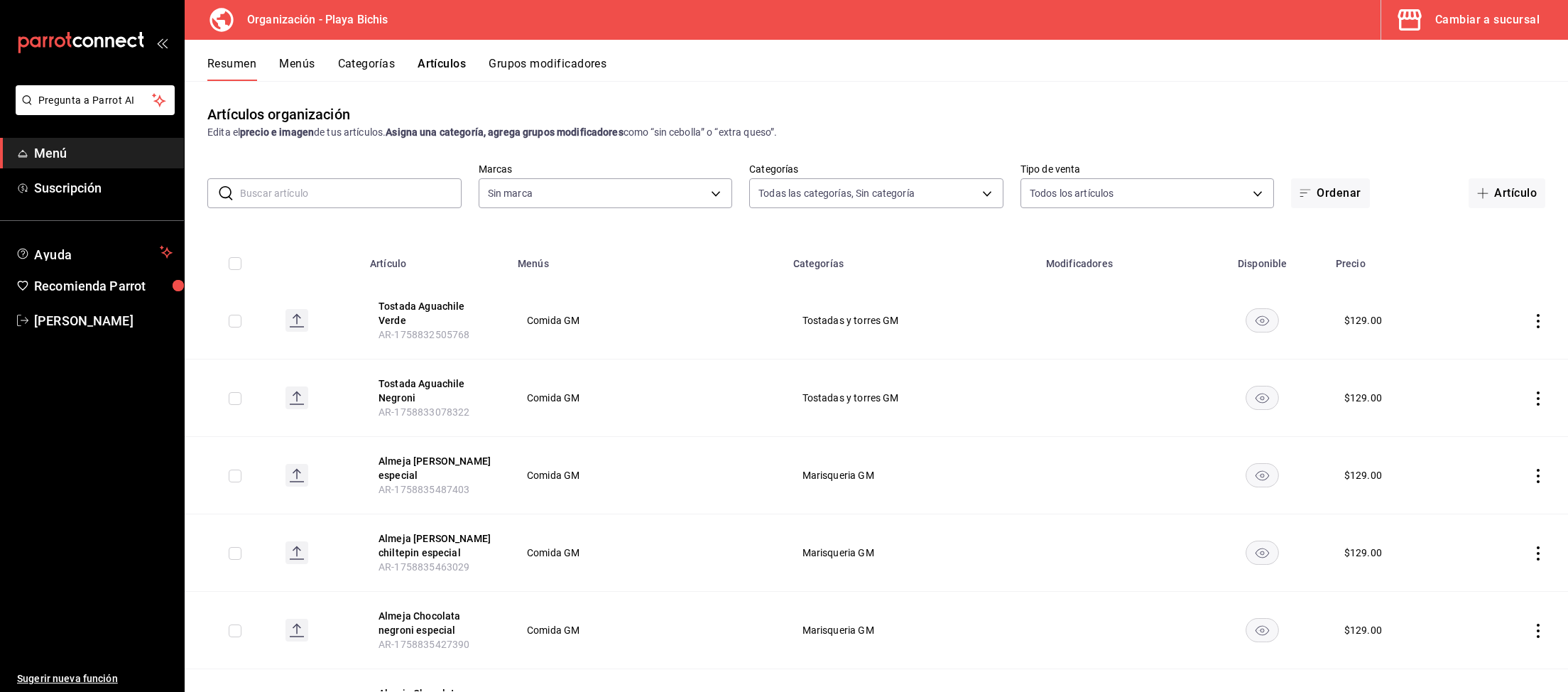
type input "be4cc8c7-ac81-45ce-98b4-1fc78d9295ed,0340c47e-bad1-4e26-a32c-4b196c83767d,ba838…"
click at [384, 207] on input "text" at bounding box center [351, 193] width 222 height 29
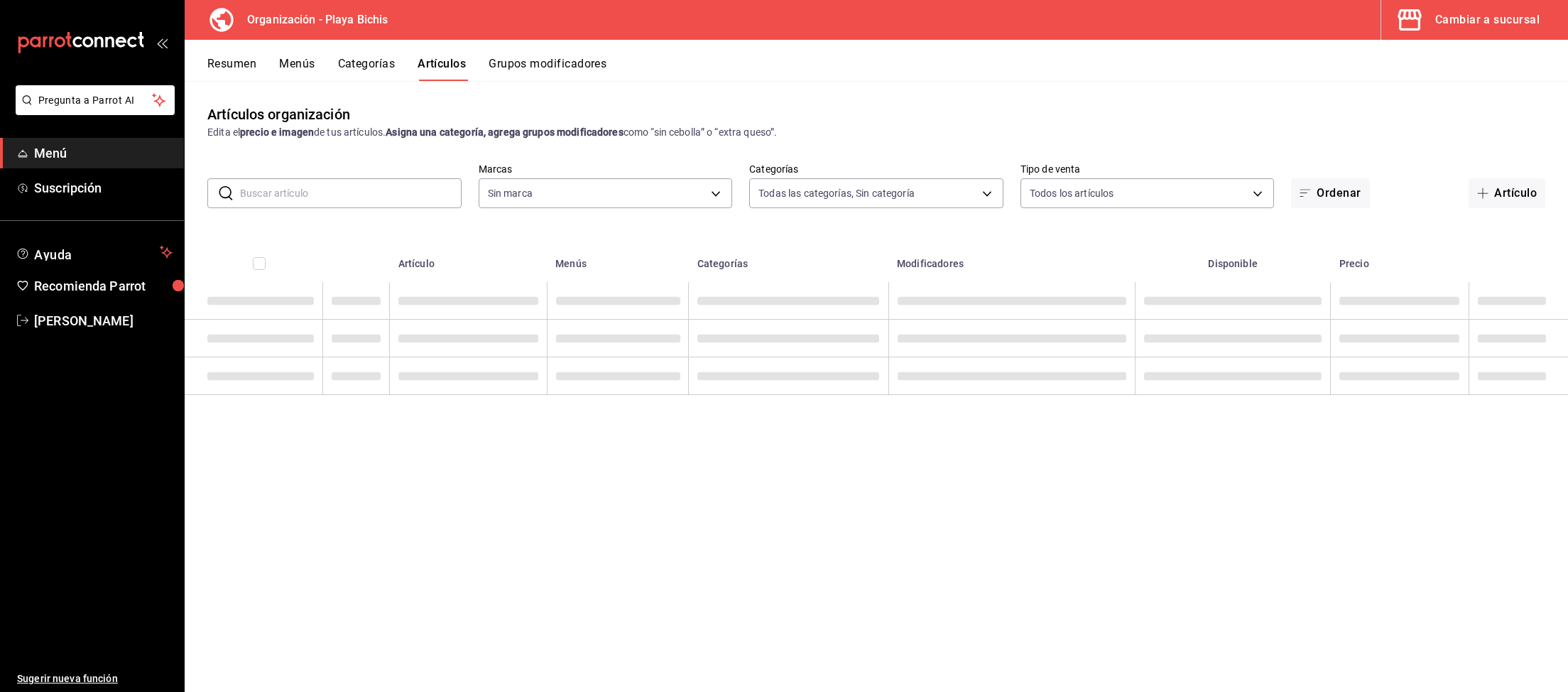
type input "c"
type input "2b6203e3-68c9-492c-8139-d2404e68bc4d,5cffe0c5-1d87-45c7-8974-ad5cddc46f5f"
type input "coipa"
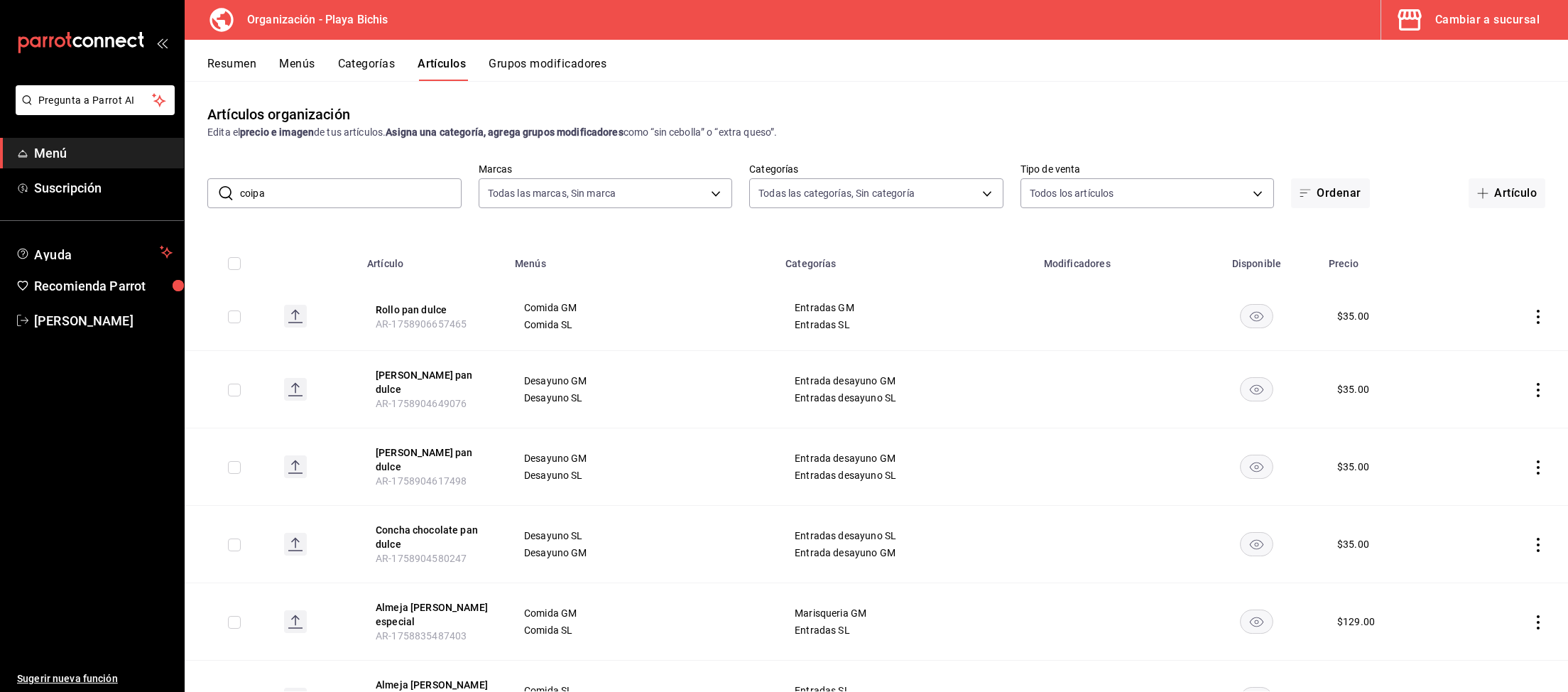
type input "8ebe99e7-8ccb-42e5-9a90-2c7c819c0618,2a1bdb06-3383-4ba0-a971-51aee5cfb993,28e32…"
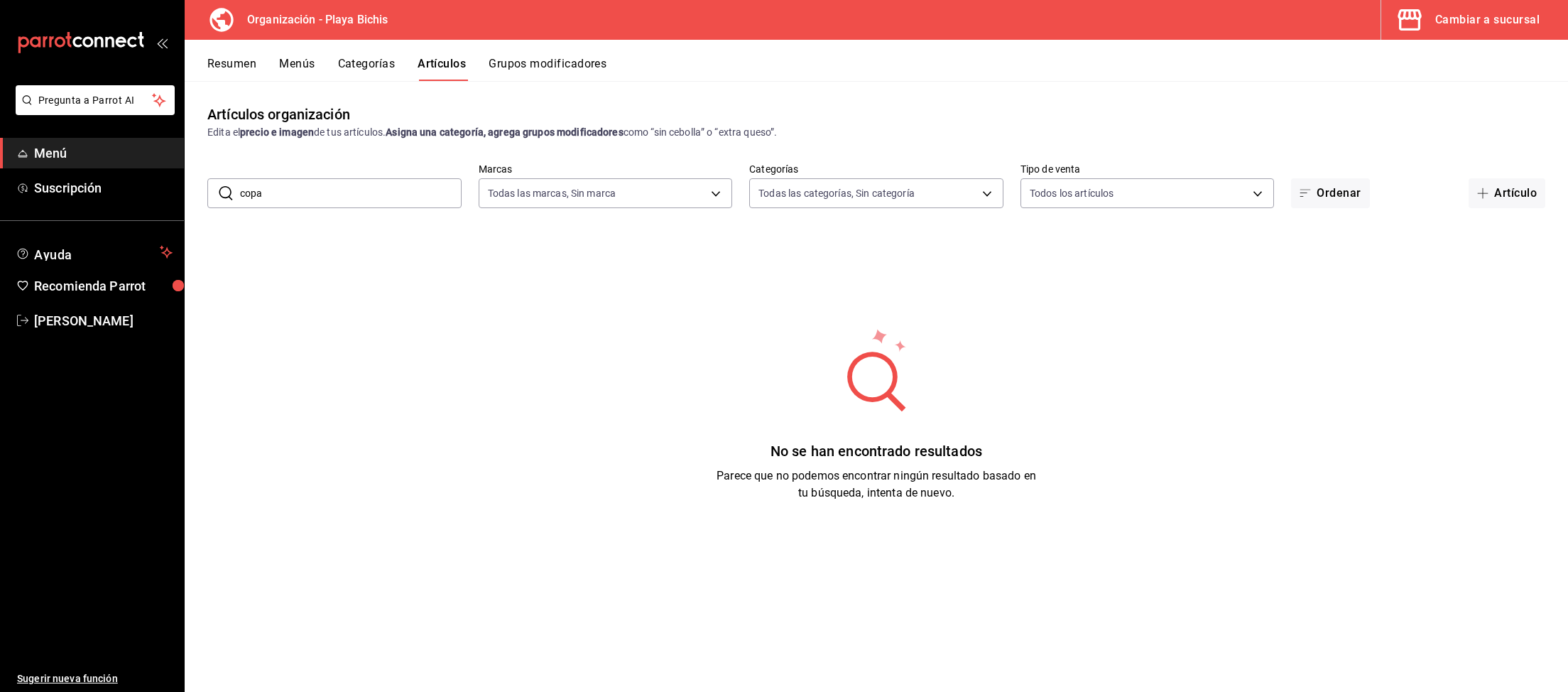
type input "copa"
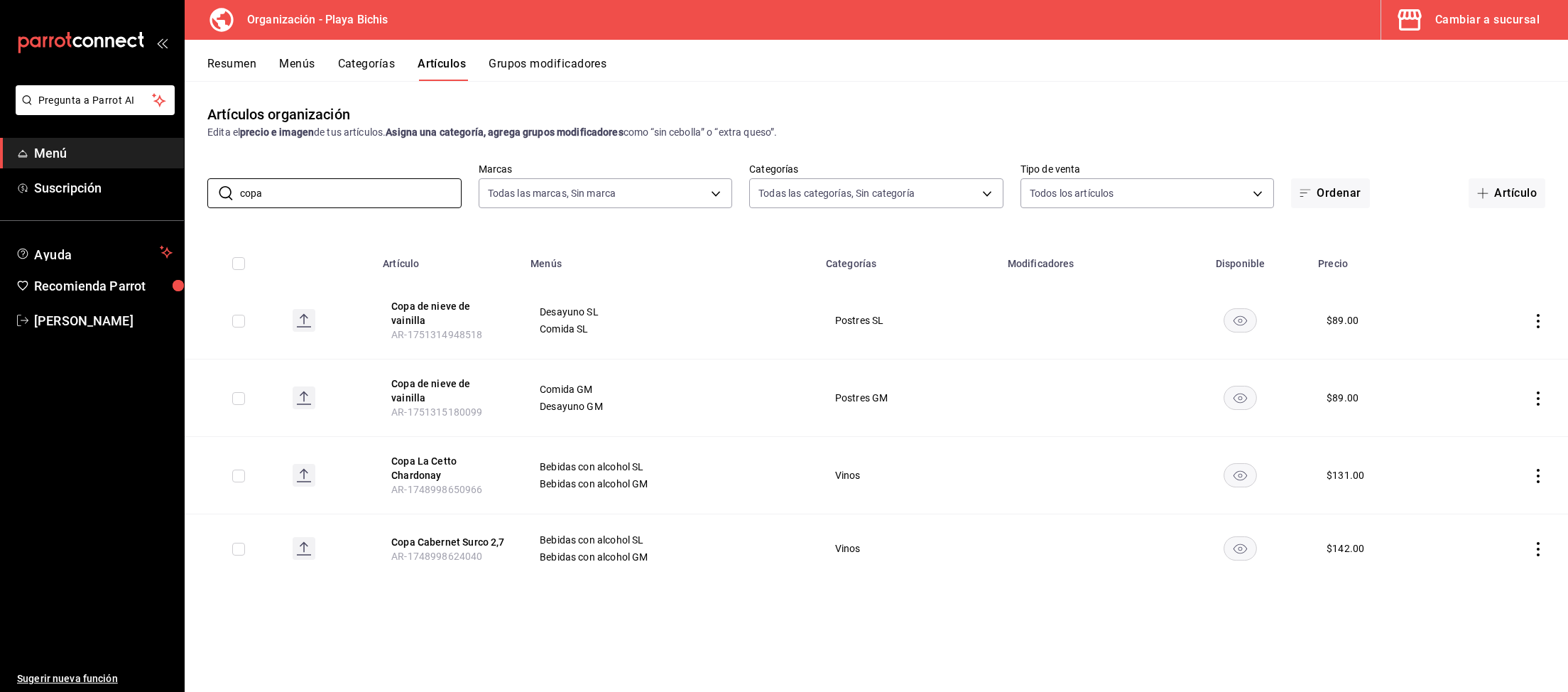
click at [1539, 392] on icon "actions" at bounding box center [1538, 399] width 3 height 14
click at [1503, 419] on span "Editar" at bounding box center [1495, 418] width 37 height 15
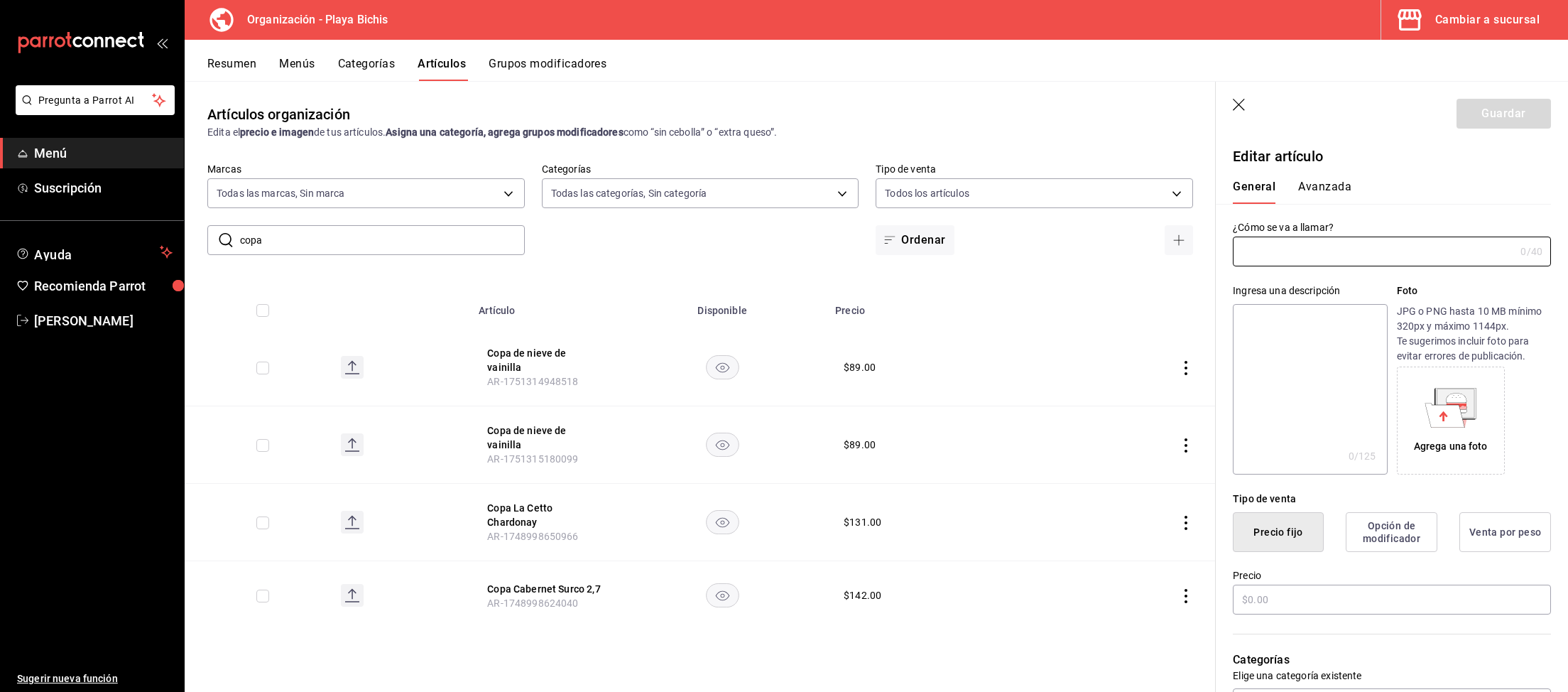
type input "Copa de nieve de vainilla"
type input "AR-1751315180099"
type input "$89.00"
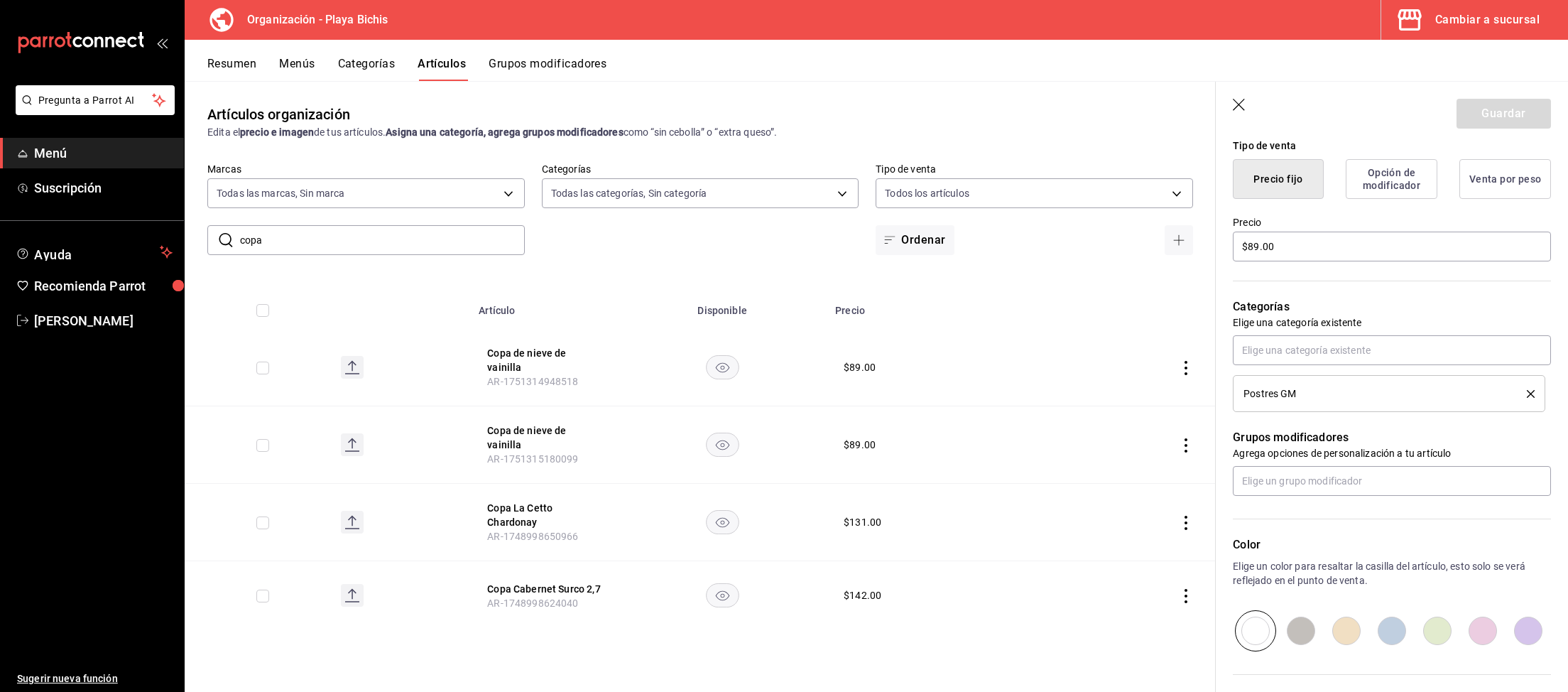
scroll to position [367, 0]
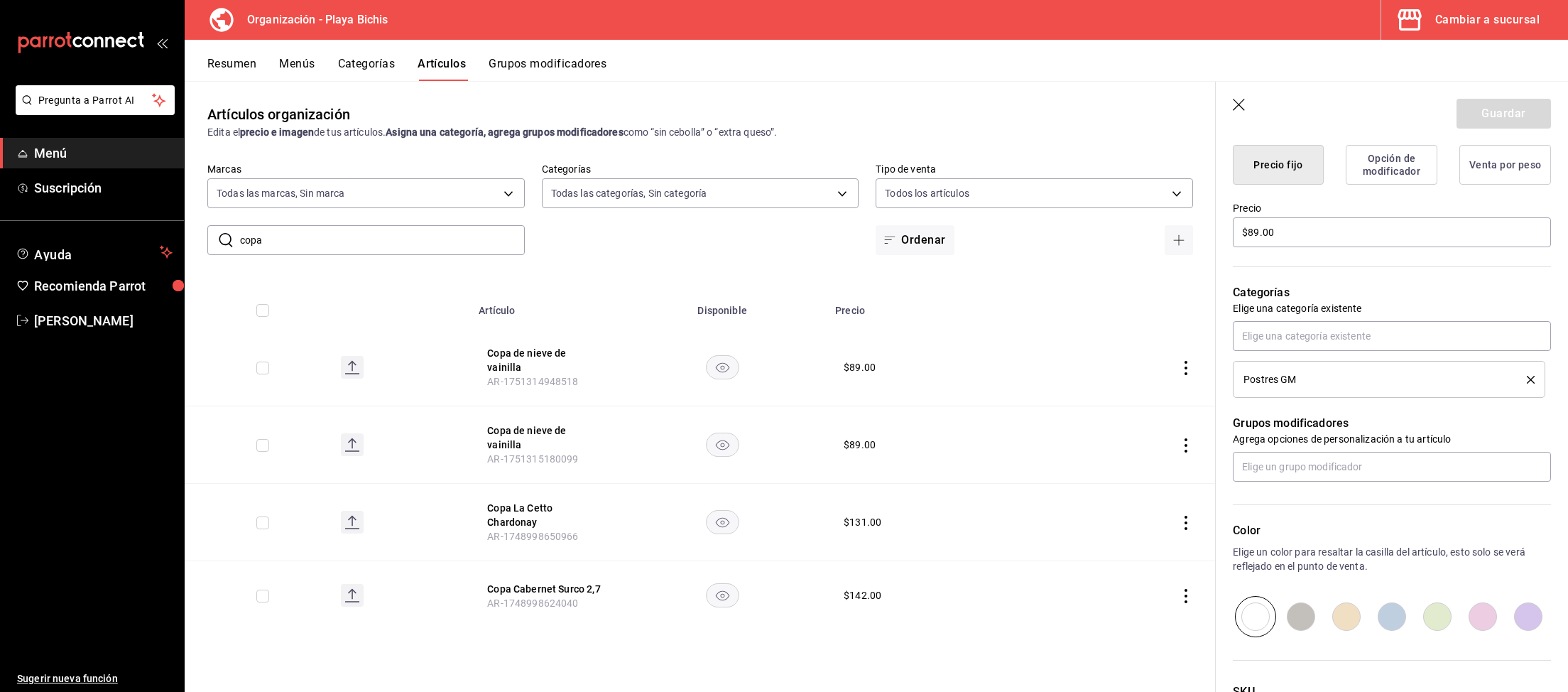
click at [1242, 102] on icon "button" at bounding box center [1239, 105] width 13 height 13
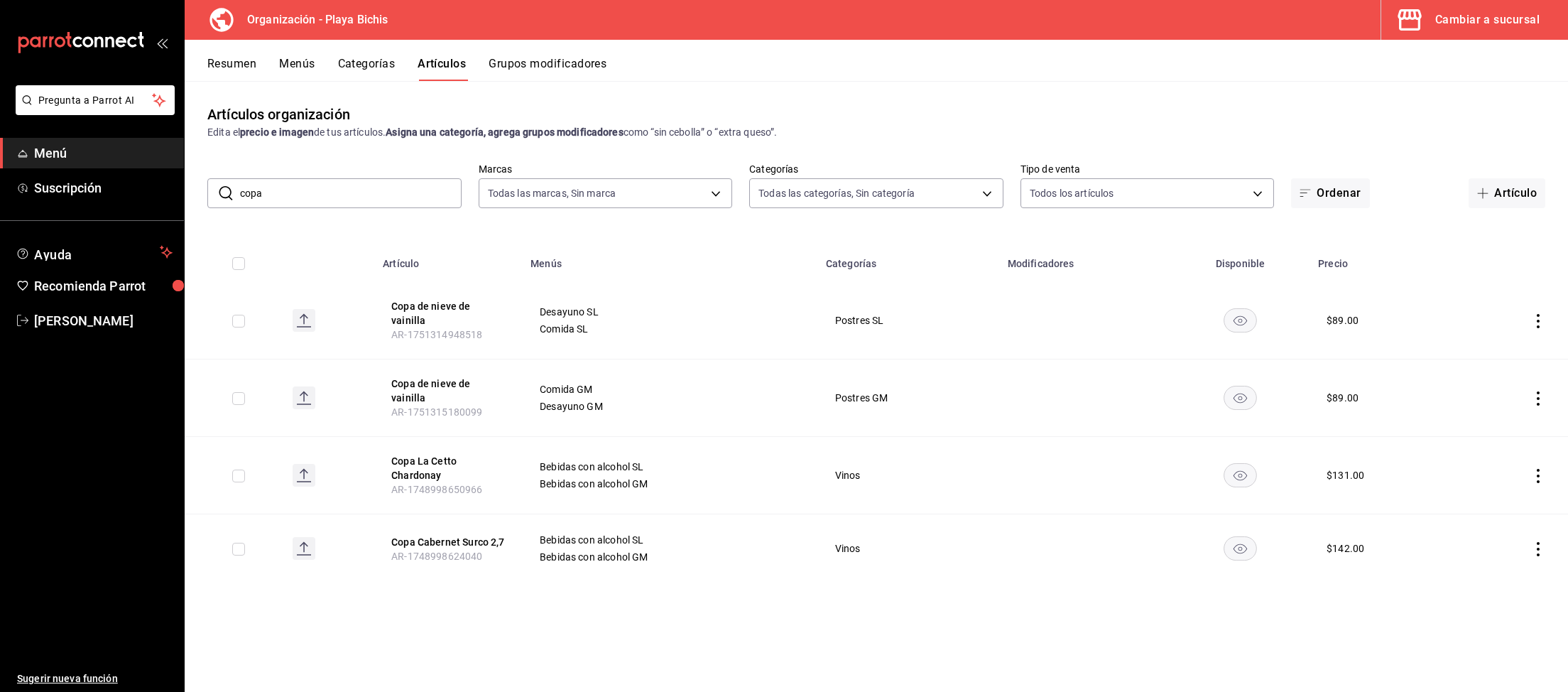
click at [1540, 392] on icon "actions" at bounding box center [1538, 399] width 14 height 14
click at [1495, 420] on span "Editar" at bounding box center [1495, 418] width 37 height 15
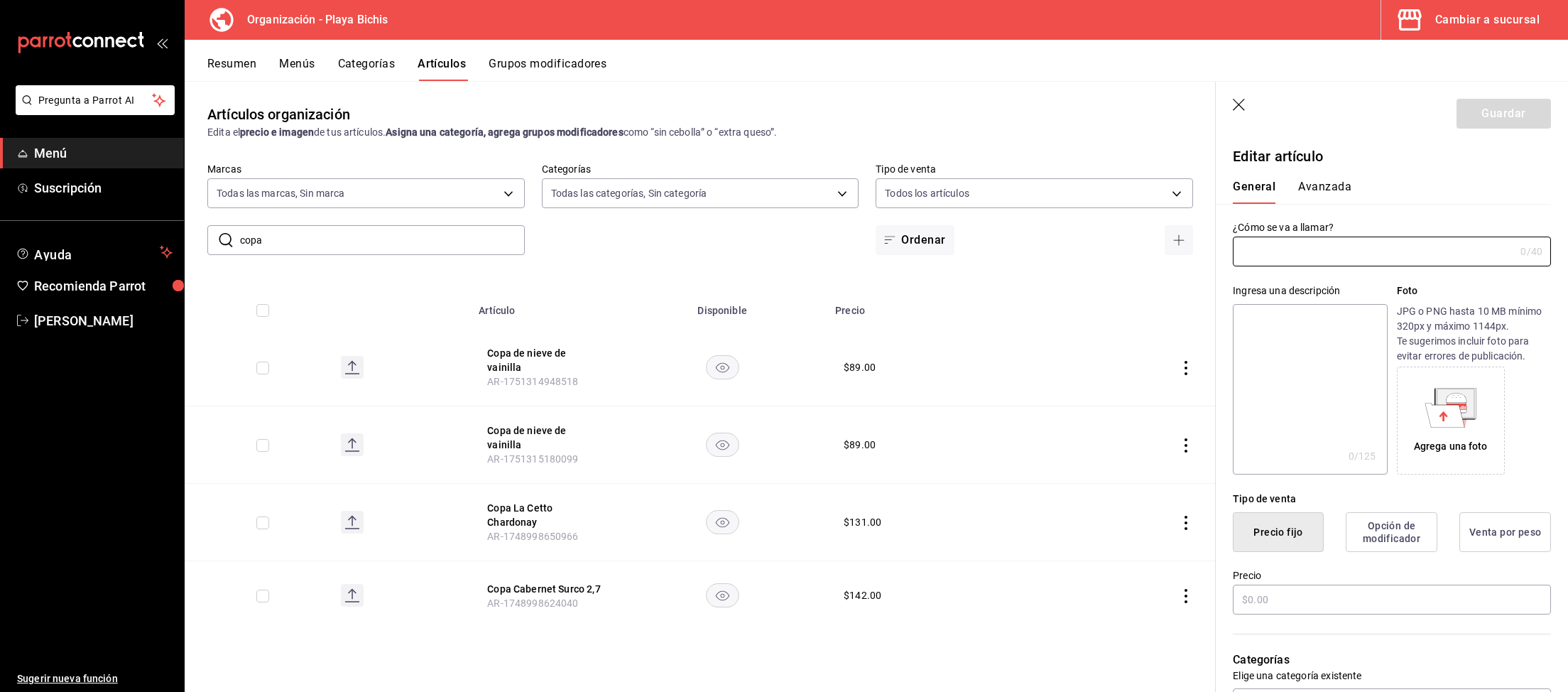
type input "Copa de nieve de vainilla"
type input "AR-1751315180099"
type input "$89.00"
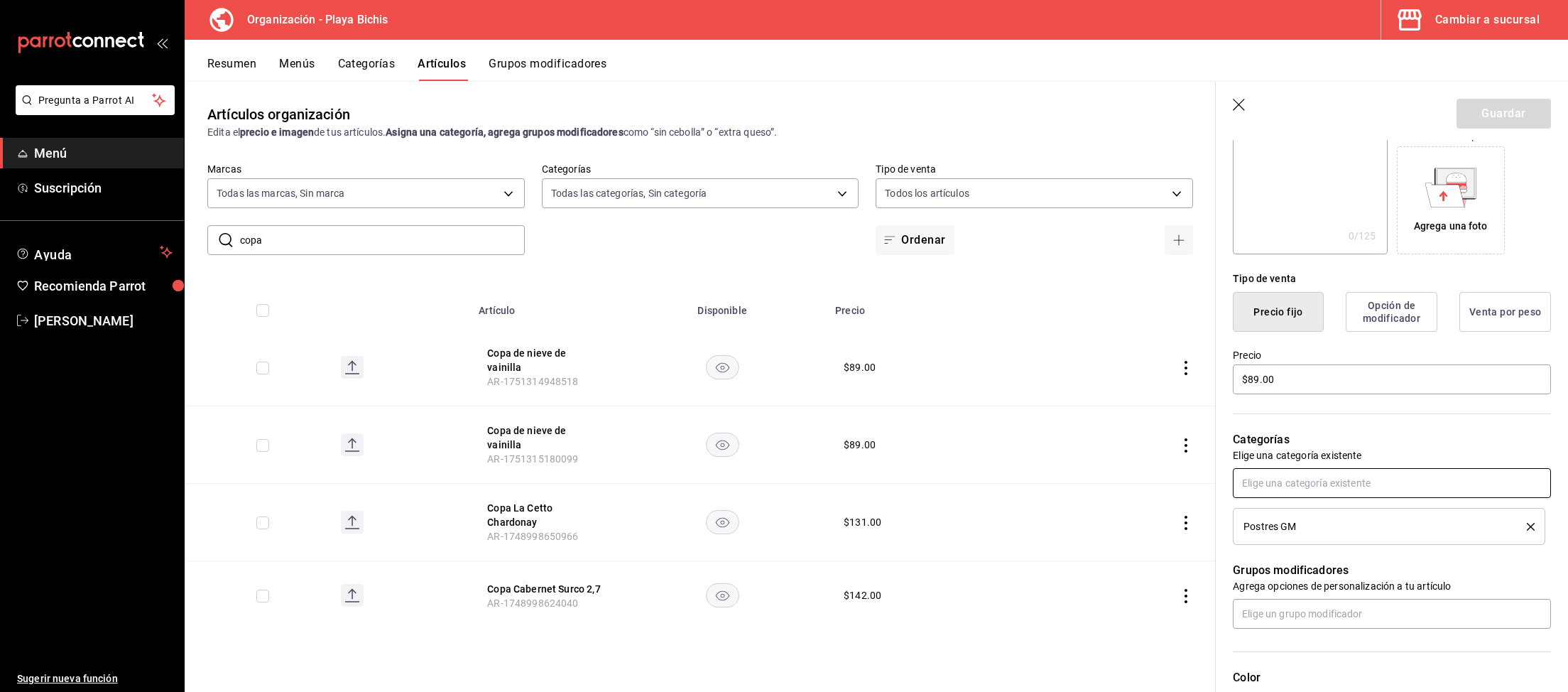
click at [1285, 485] on input "text" at bounding box center [1392, 483] width 318 height 30
type input "Postres S"
click at [1305, 515] on li "Postres SL" at bounding box center [1392, 515] width 318 height 23
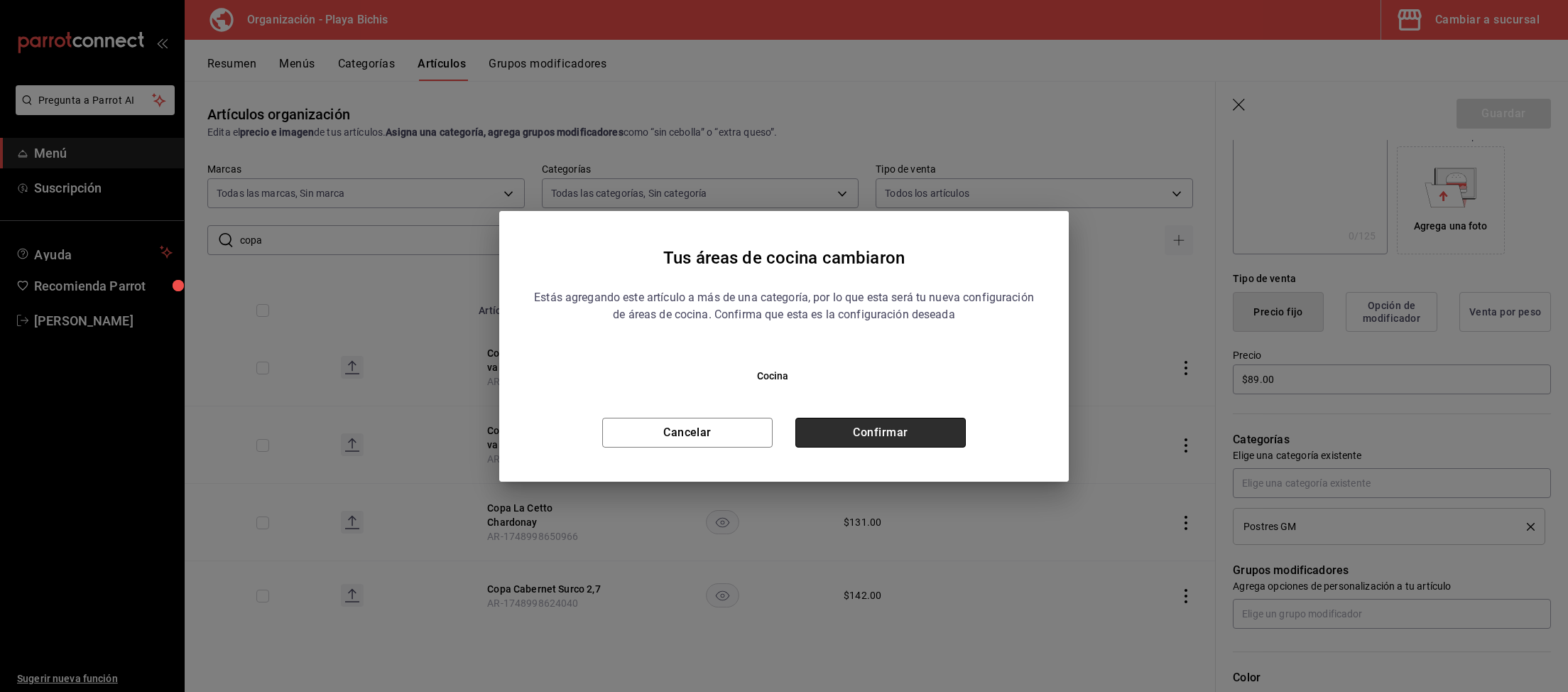
click at [932, 424] on button "Confirmar" at bounding box center [880, 432] width 171 height 30
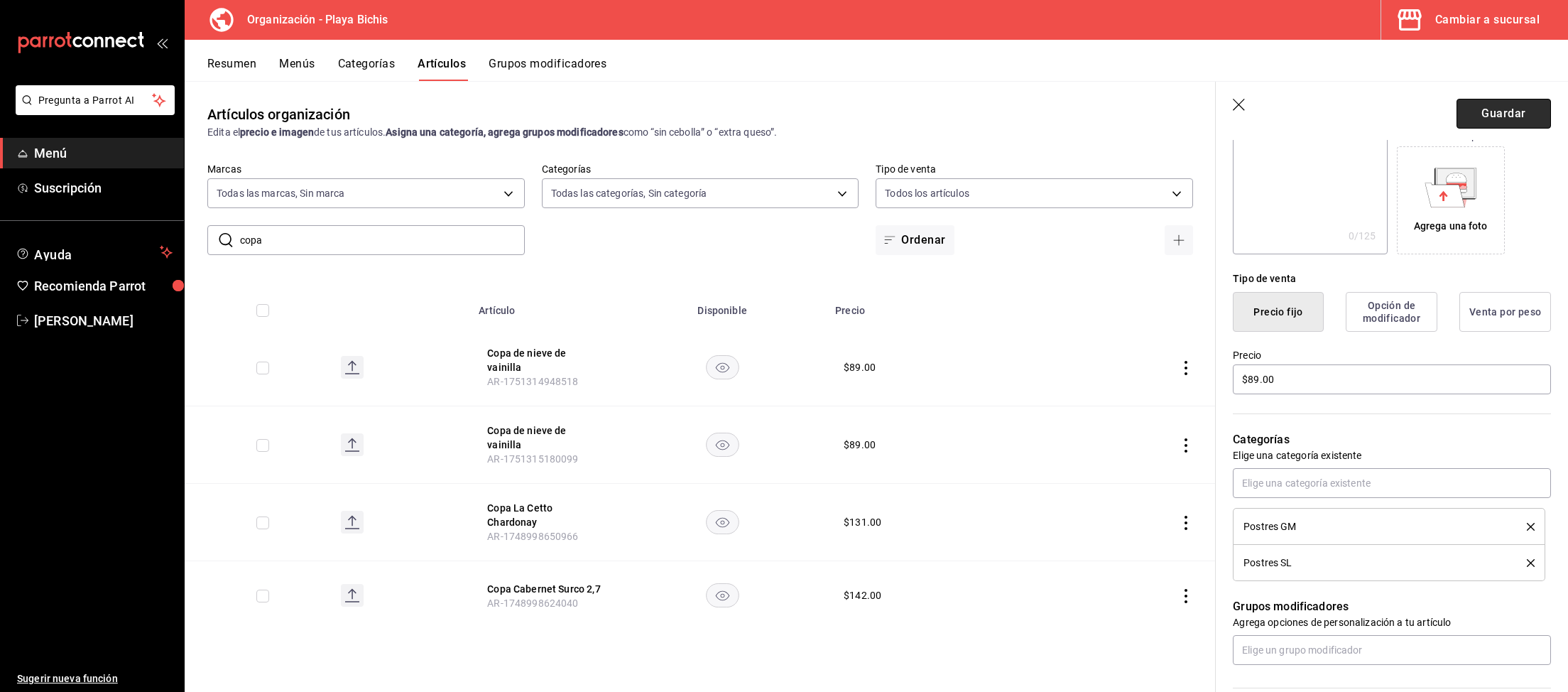
click at [1482, 129] on button "Guardar" at bounding box center [1504, 113] width 95 height 30
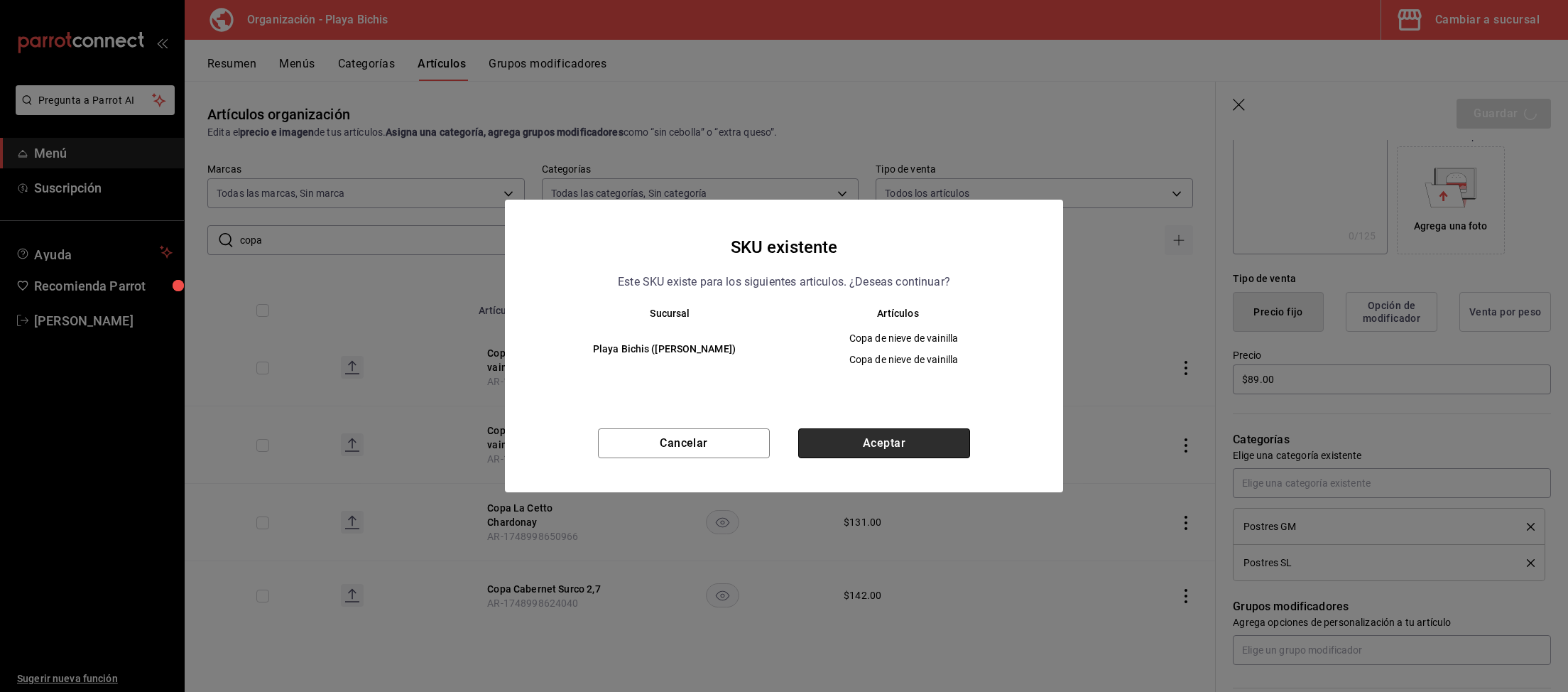
click at [914, 444] on button "Aceptar" at bounding box center [884, 443] width 172 height 30
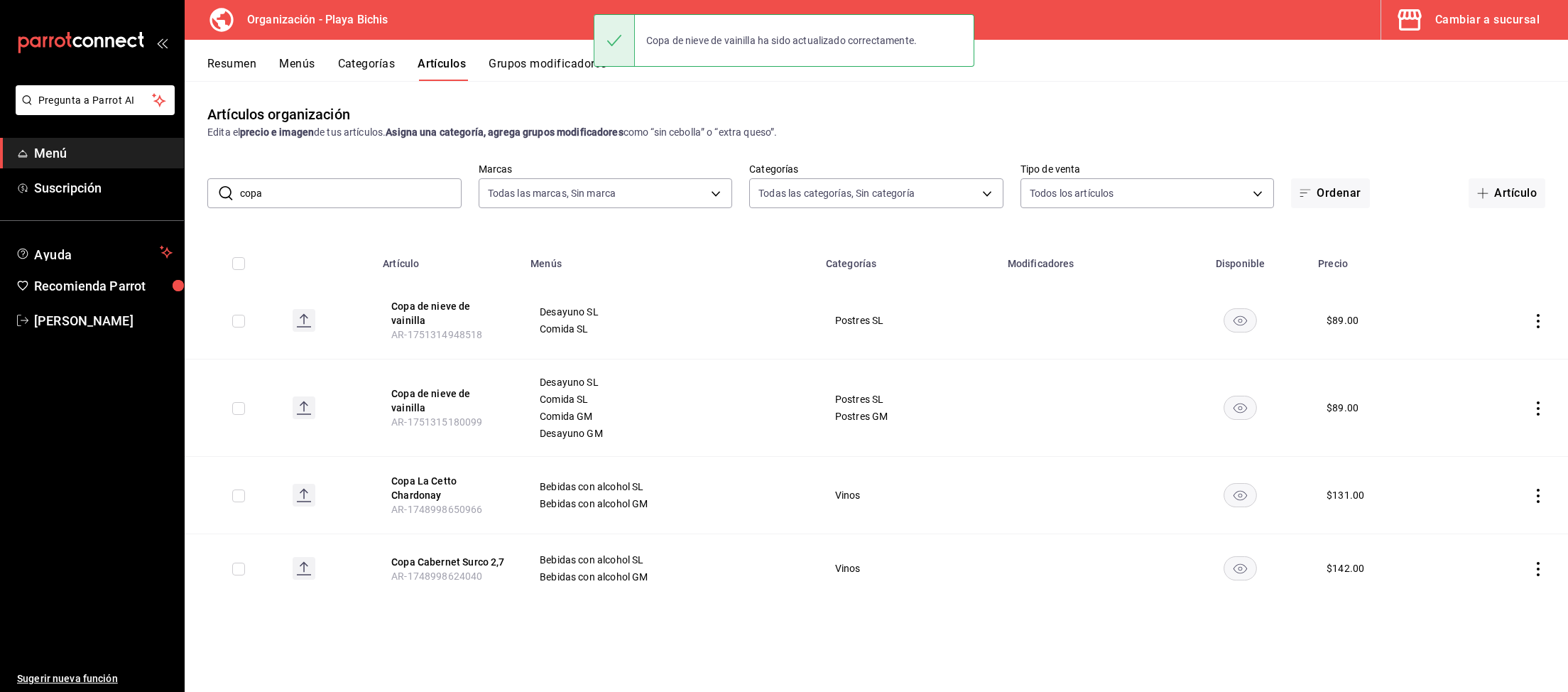
click at [1537, 315] on icon "actions" at bounding box center [1538, 321] width 14 height 14
click at [1491, 410] on span "Eliminar" at bounding box center [1495, 408] width 37 height 12
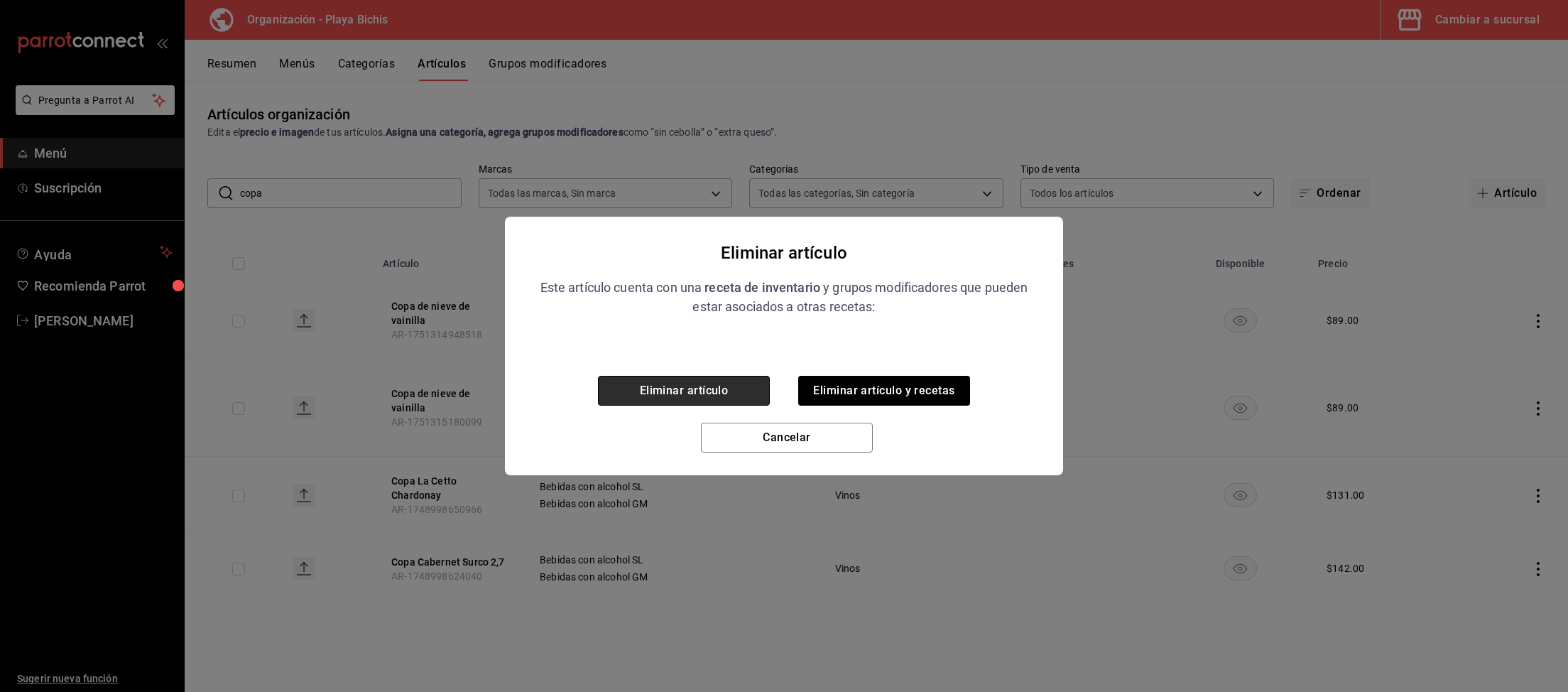
click at [695, 389] on button "Eliminar artículo" at bounding box center [683, 390] width 172 height 30
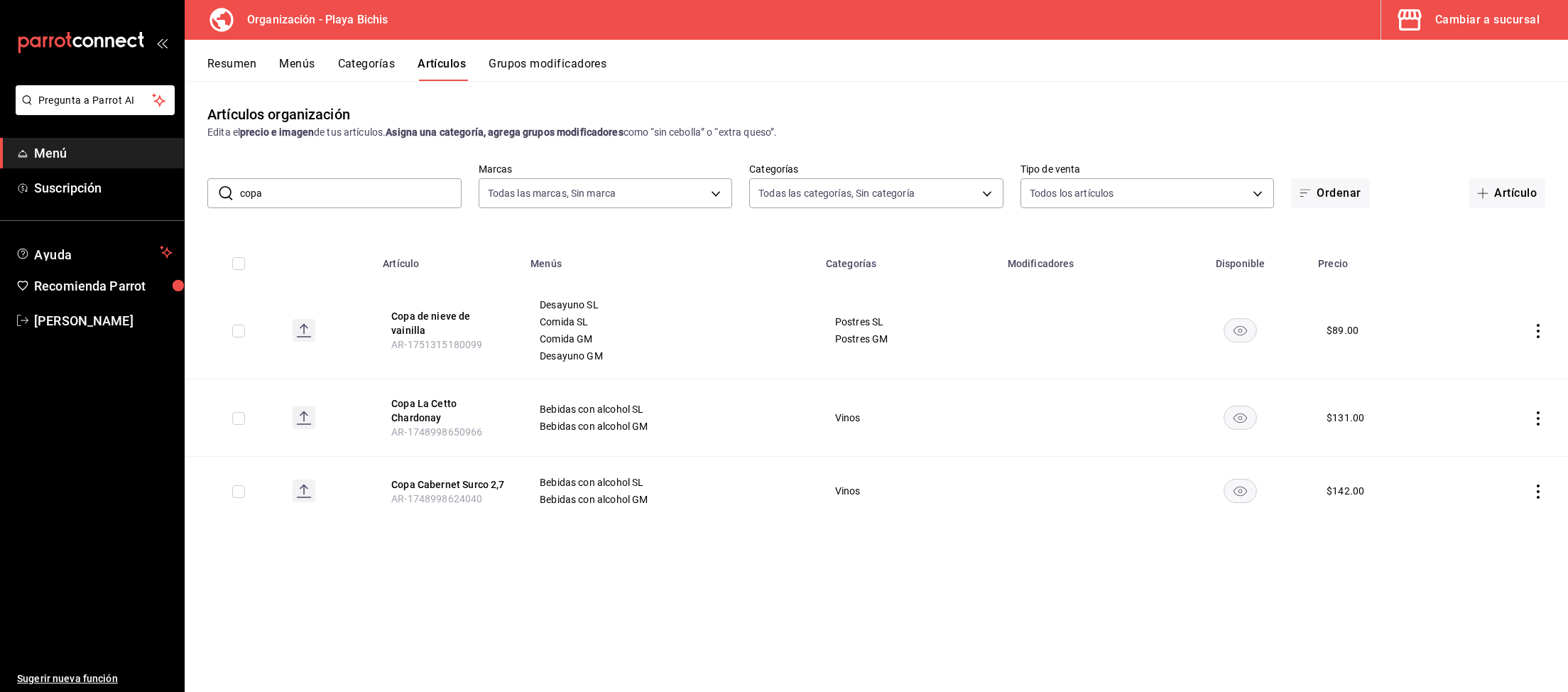
click at [1464, 26] on div "Cambiar a sucursal" at bounding box center [1487, 20] width 105 height 20
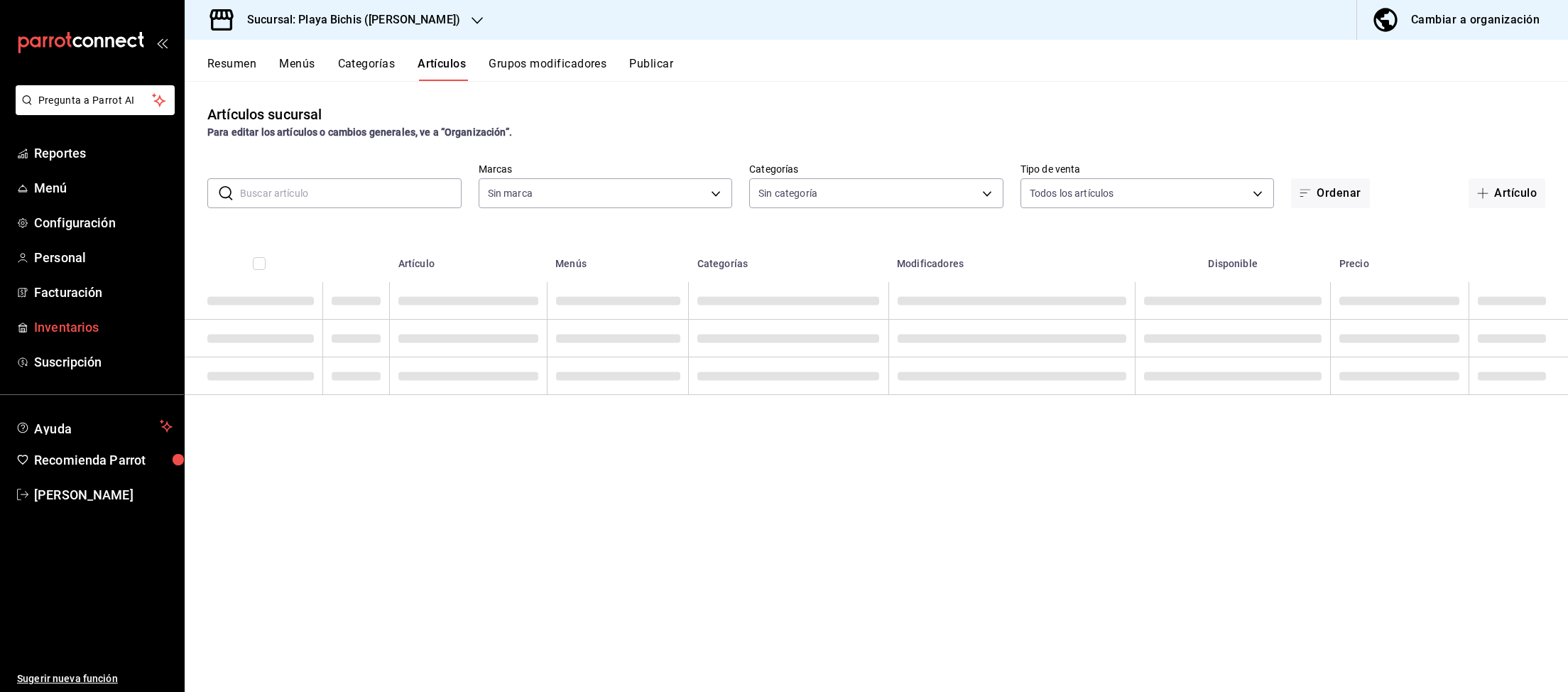
click at [71, 323] on span "Inventarios" at bounding box center [103, 326] width 138 height 19
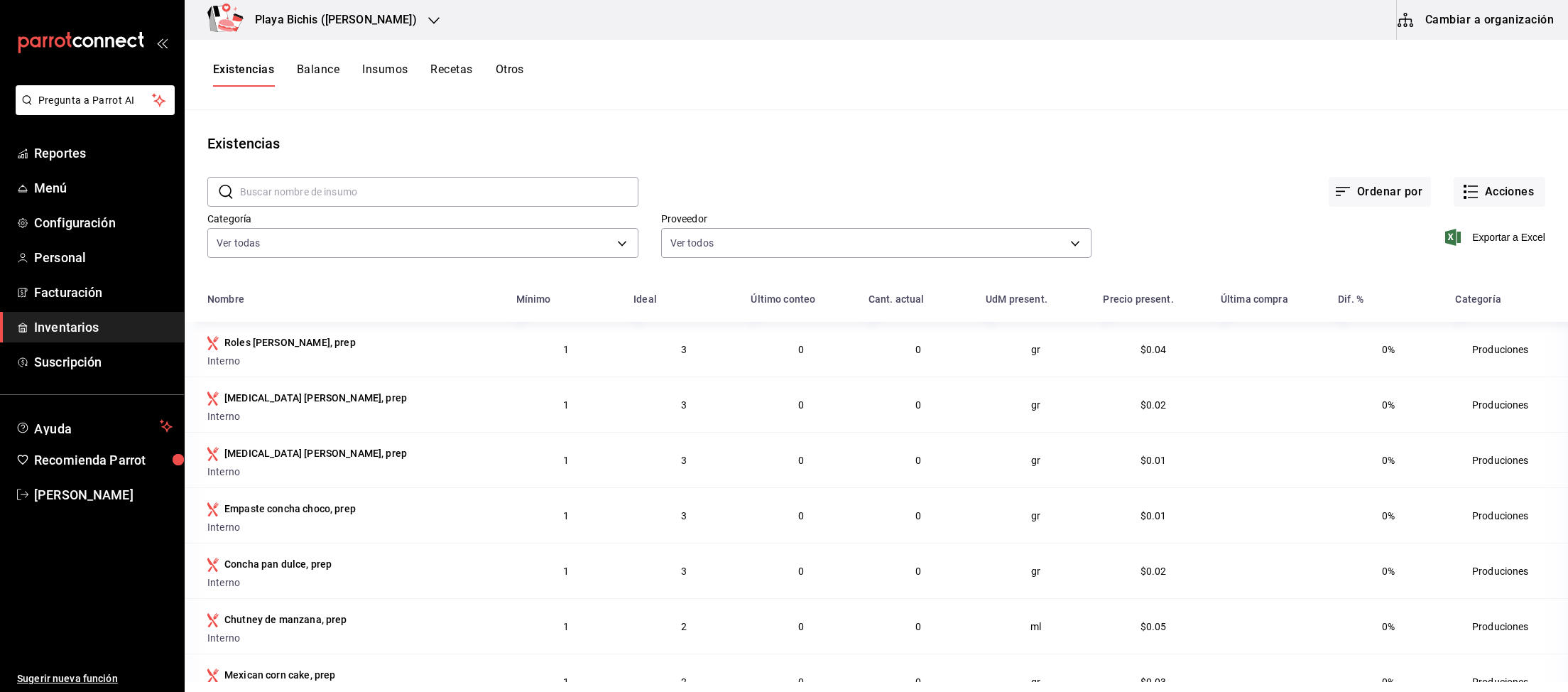
click at [1267, 131] on main "Existencias ​ ​ Ordenar por Acciones Categoría Ver todas 0381c52f-9b45-4fec-899…" at bounding box center [876, 396] width 1383 height 572
click at [1466, 22] on button "Cambiar a organización" at bounding box center [1476, 20] width 160 height 40
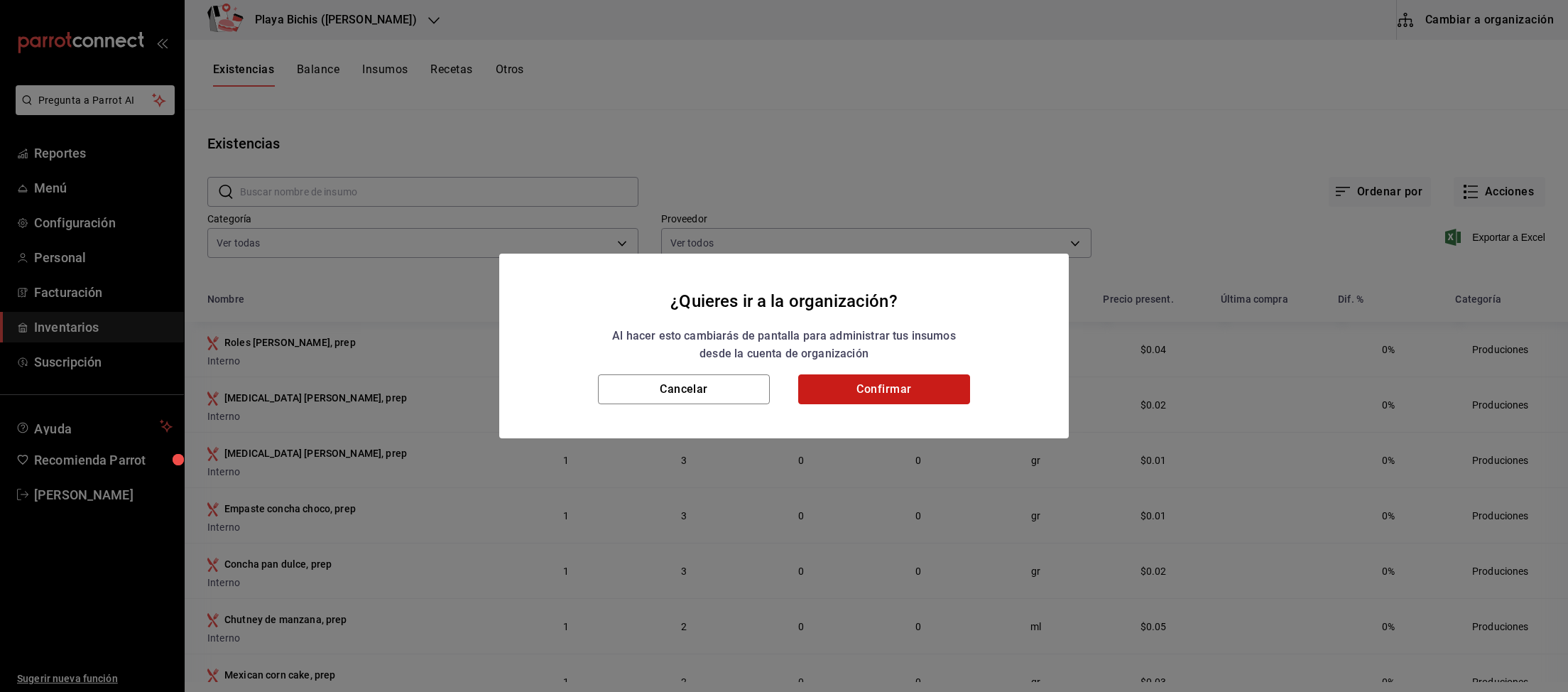
click at [868, 386] on button "Confirmar" at bounding box center [884, 389] width 172 height 30
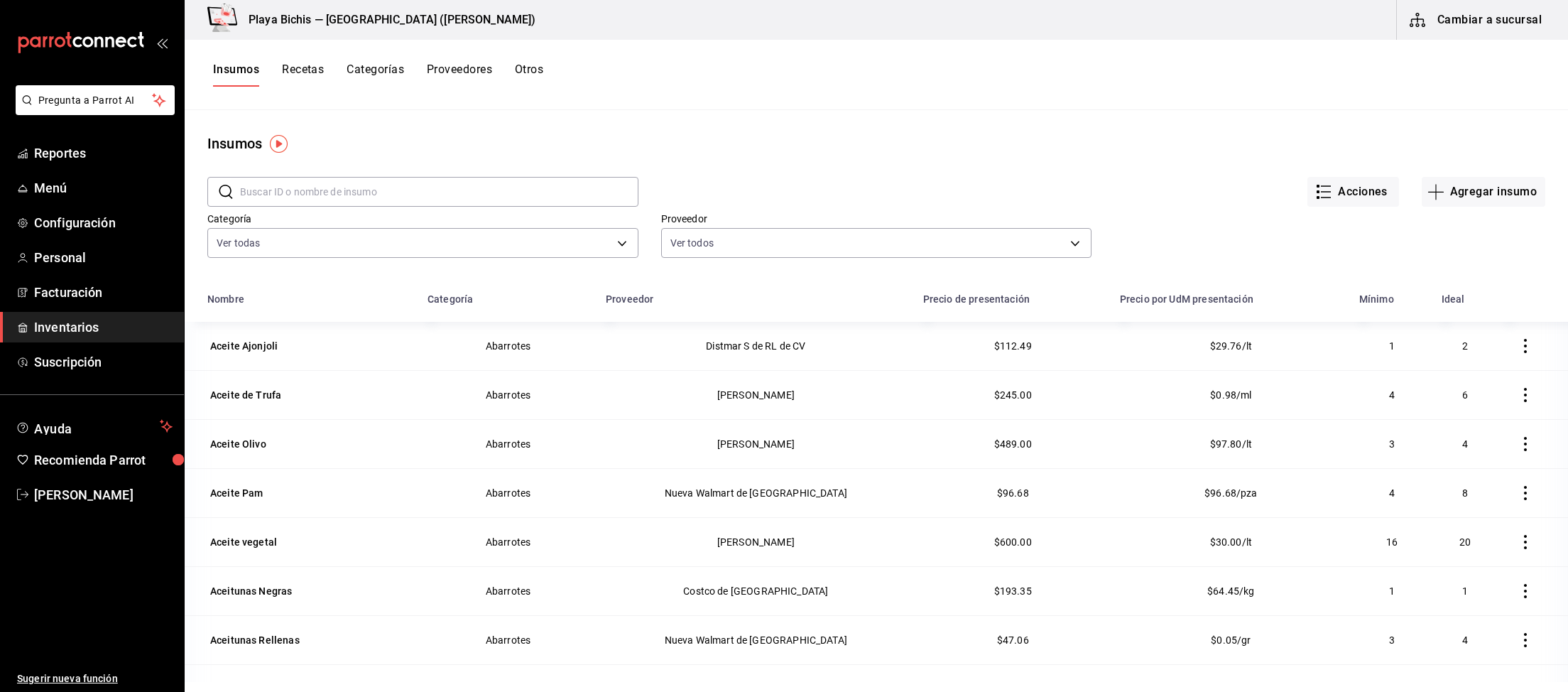
click at [363, 196] on input "text" at bounding box center [440, 192] width 398 height 29
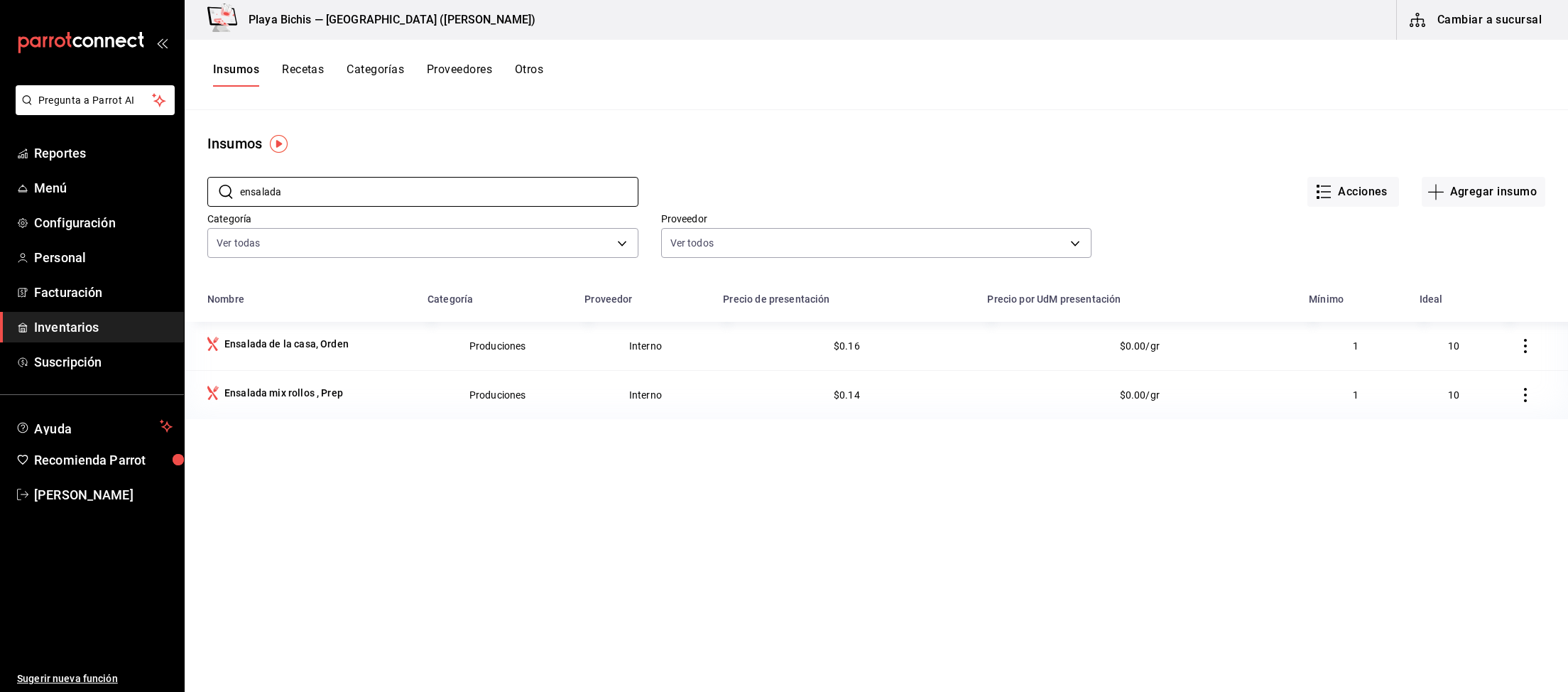
type input "ensalada"
click at [310, 70] on button "Recetas" at bounding box center [302, 74] width 42 height 24
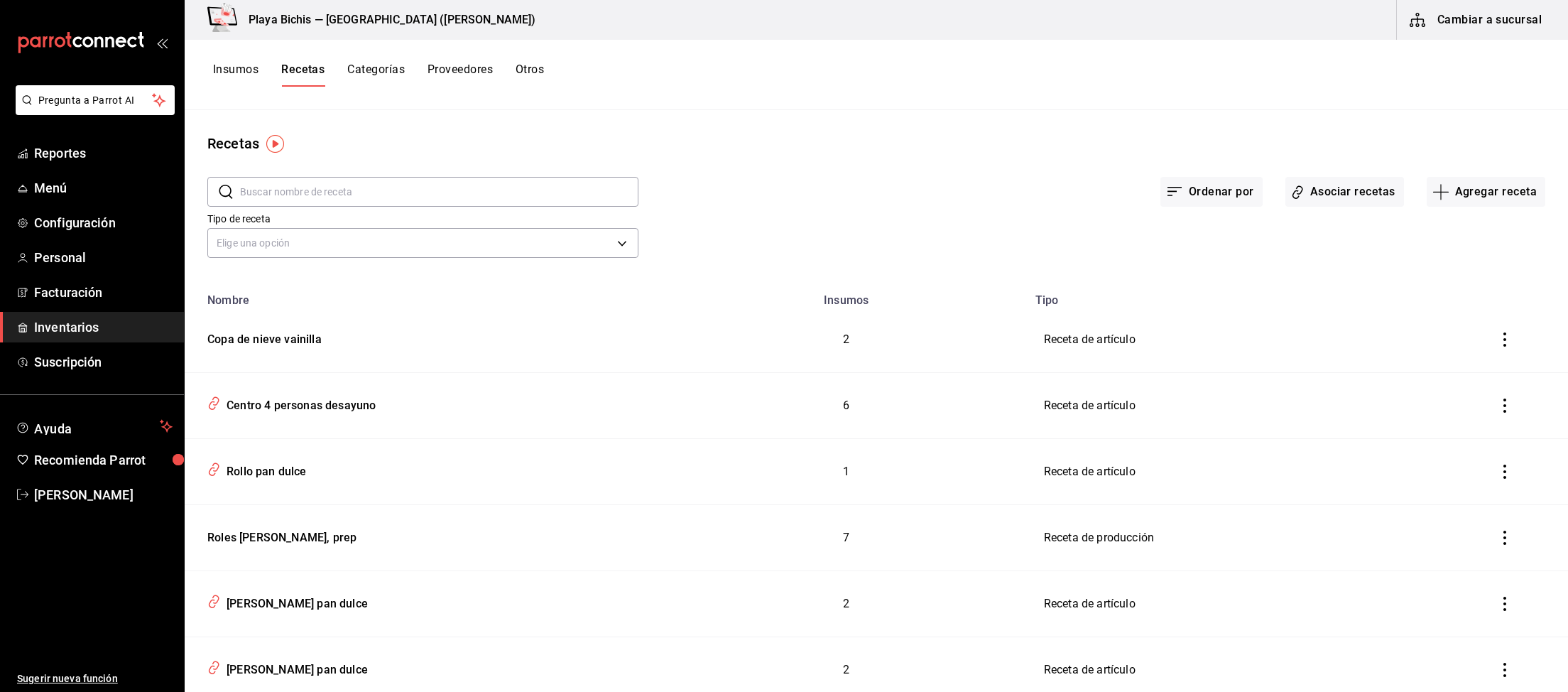
click at [365, 192] on input "text" at bounding box center [440, 192] width 398 height 29
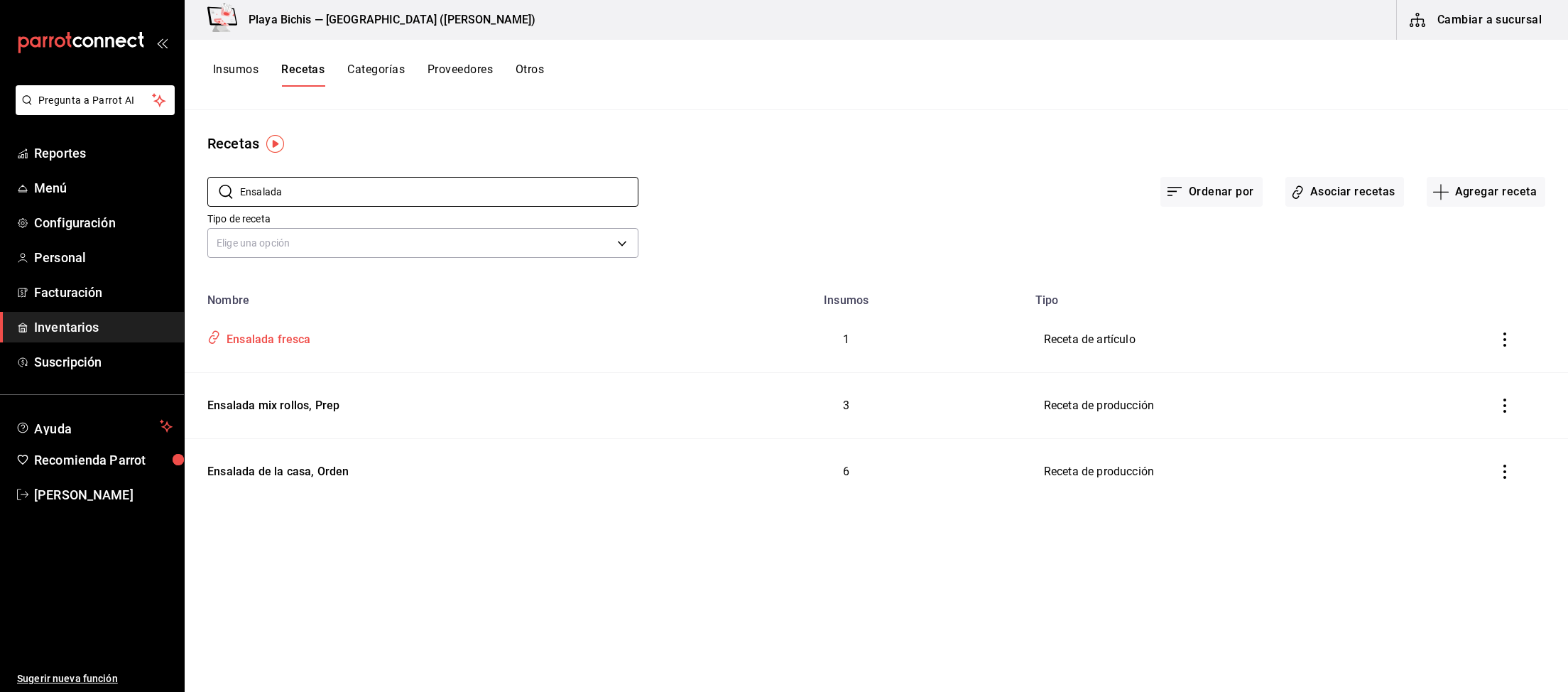
type input "Ensalada"
click at [294, 344] on div "Ensalada fresca" at bounding box center [265, 337] width 90 height 22
type input "Ensalada fresca"
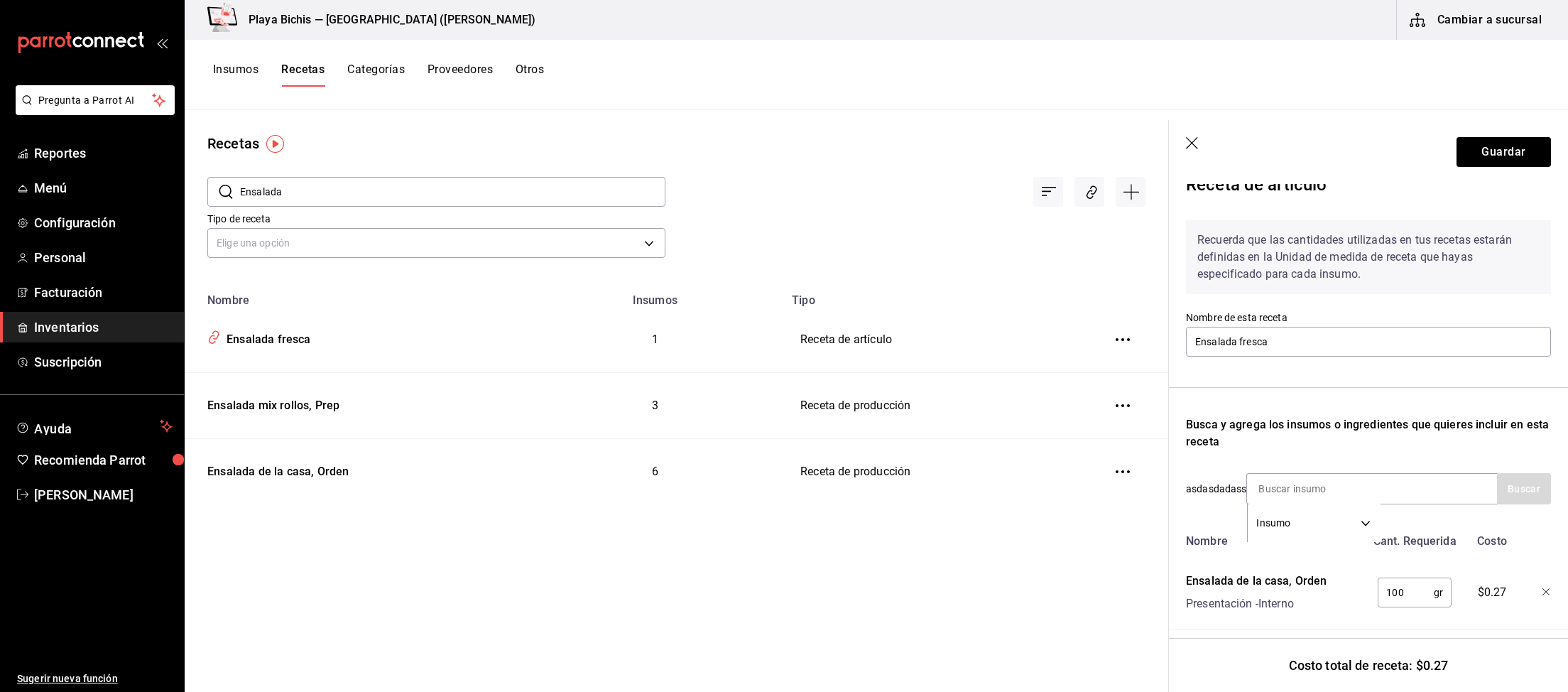
scroll to position [35, 0]
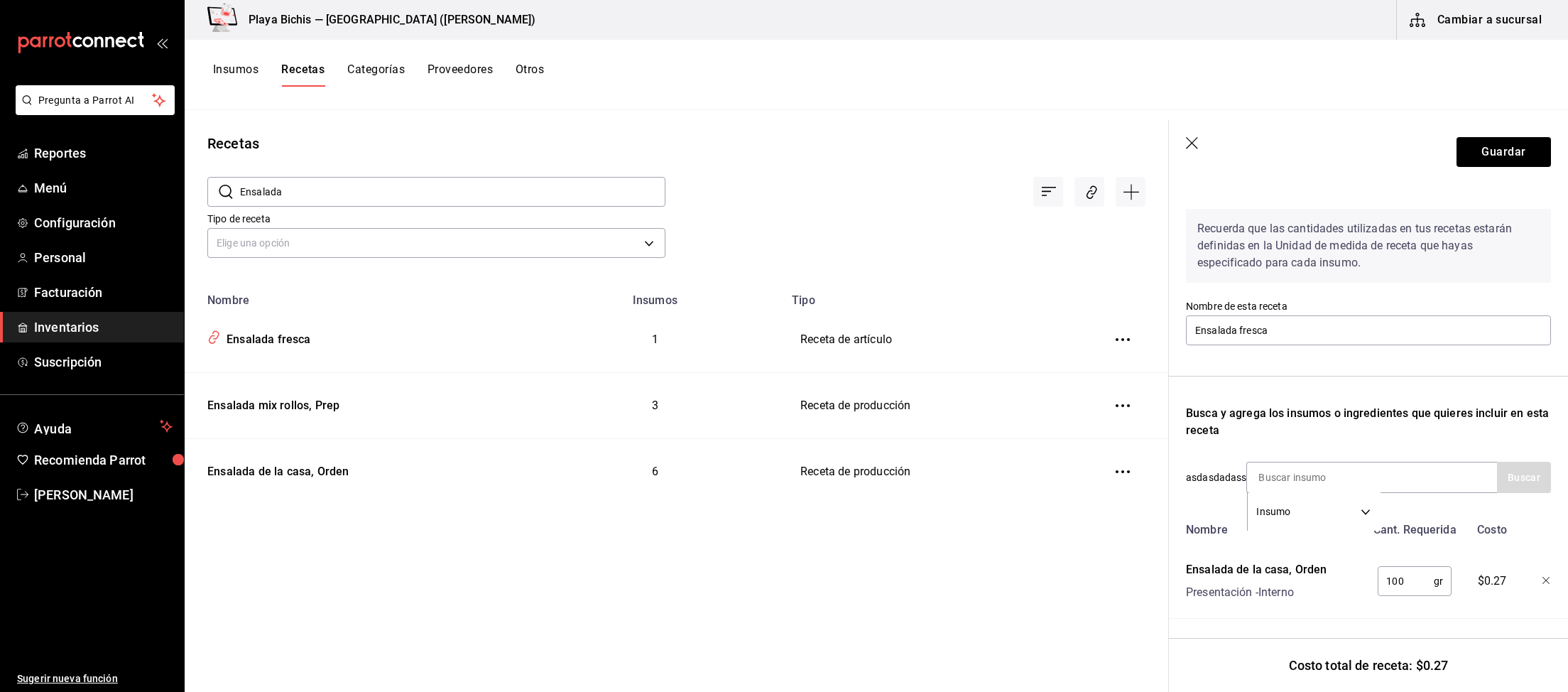
click at [1187, 146] on icon "button" at bounding box center [1193, 144] width 14 height 14
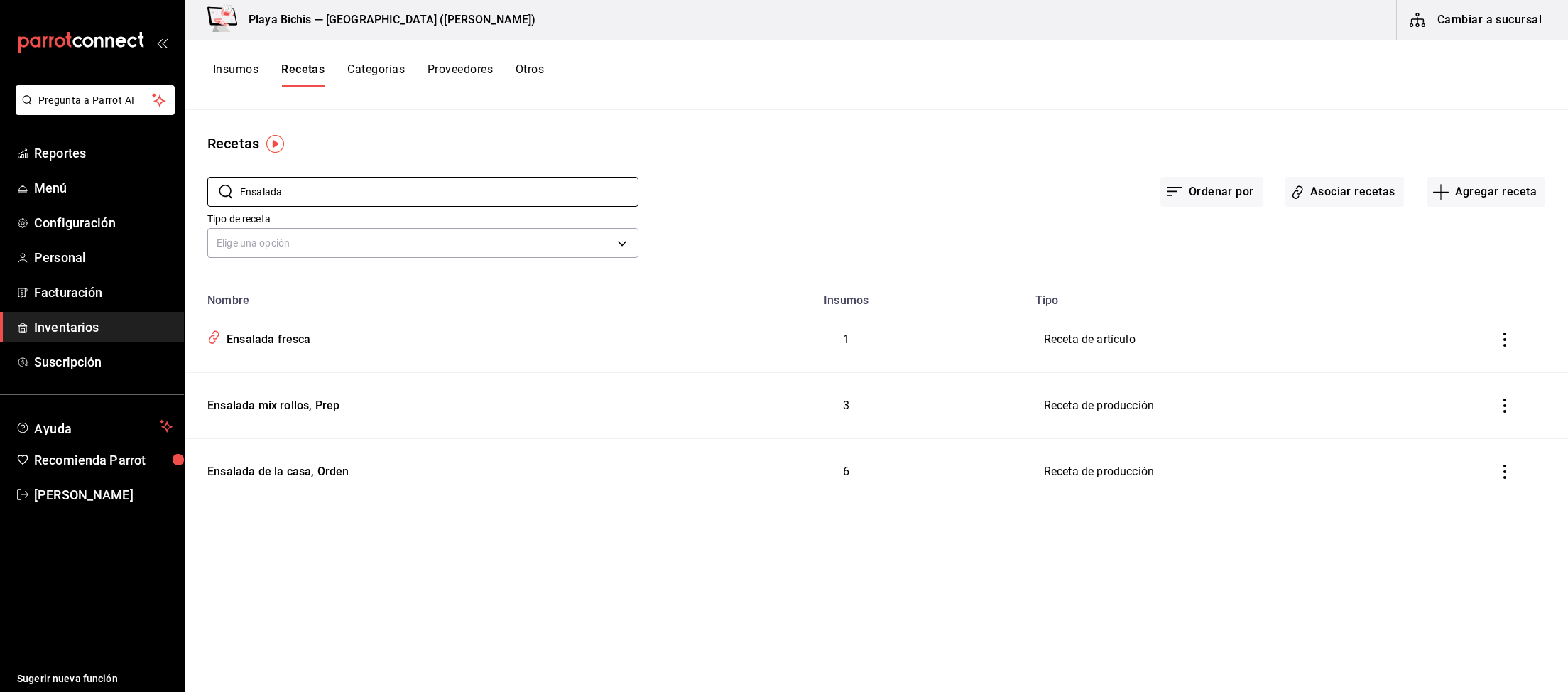
drag, startPoint x: 235, startPoint y: 181, endPoint x: 0, endPoint y: 137, distance: 239.1
click at [240, 178] on input "Ensalada" at bounding box center [440, 192] width 398 height 29
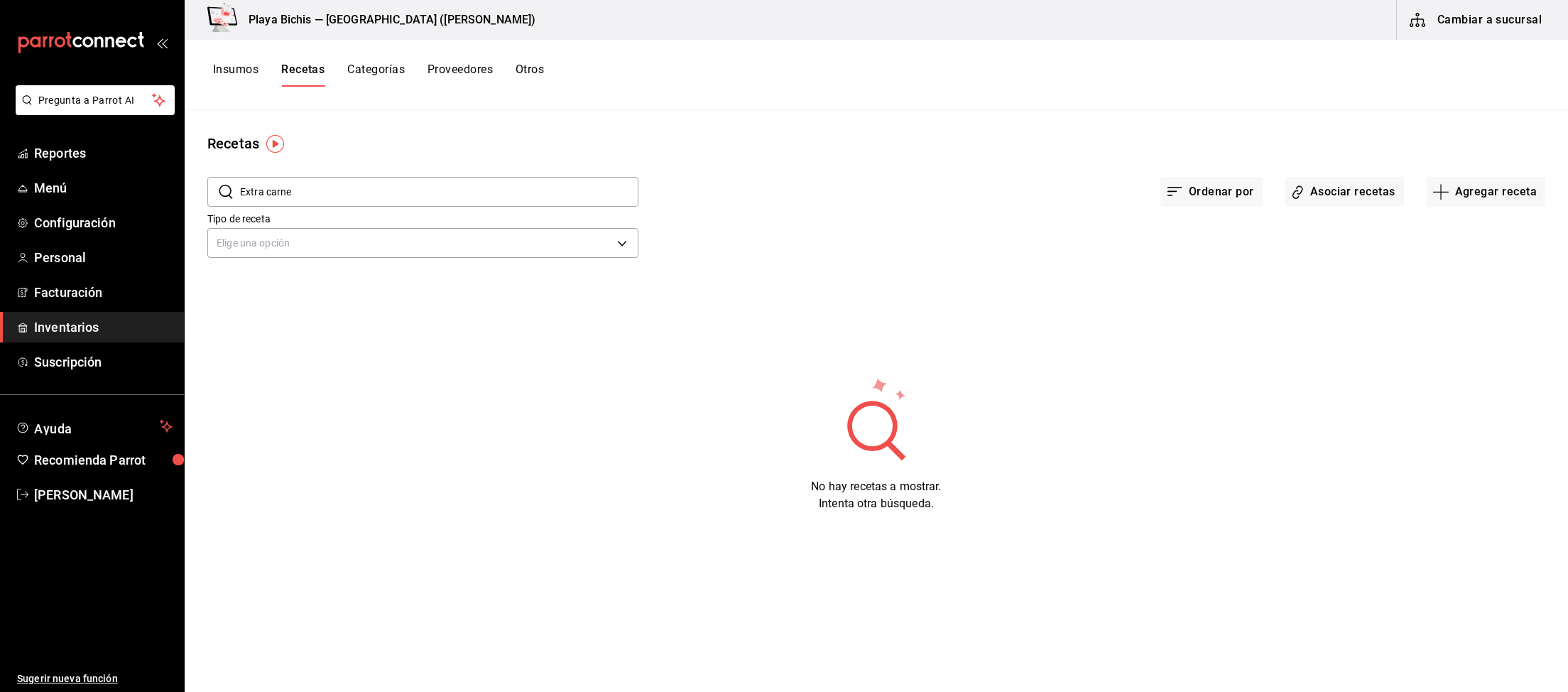
drag, startPoint x: 271, startPoint y: 190, endPoint x: 398, endPoint y: 197, distance: 127.2
click at [398, 197] on input "Extra carne" at bounding box center [440, 192] width 398 height 29
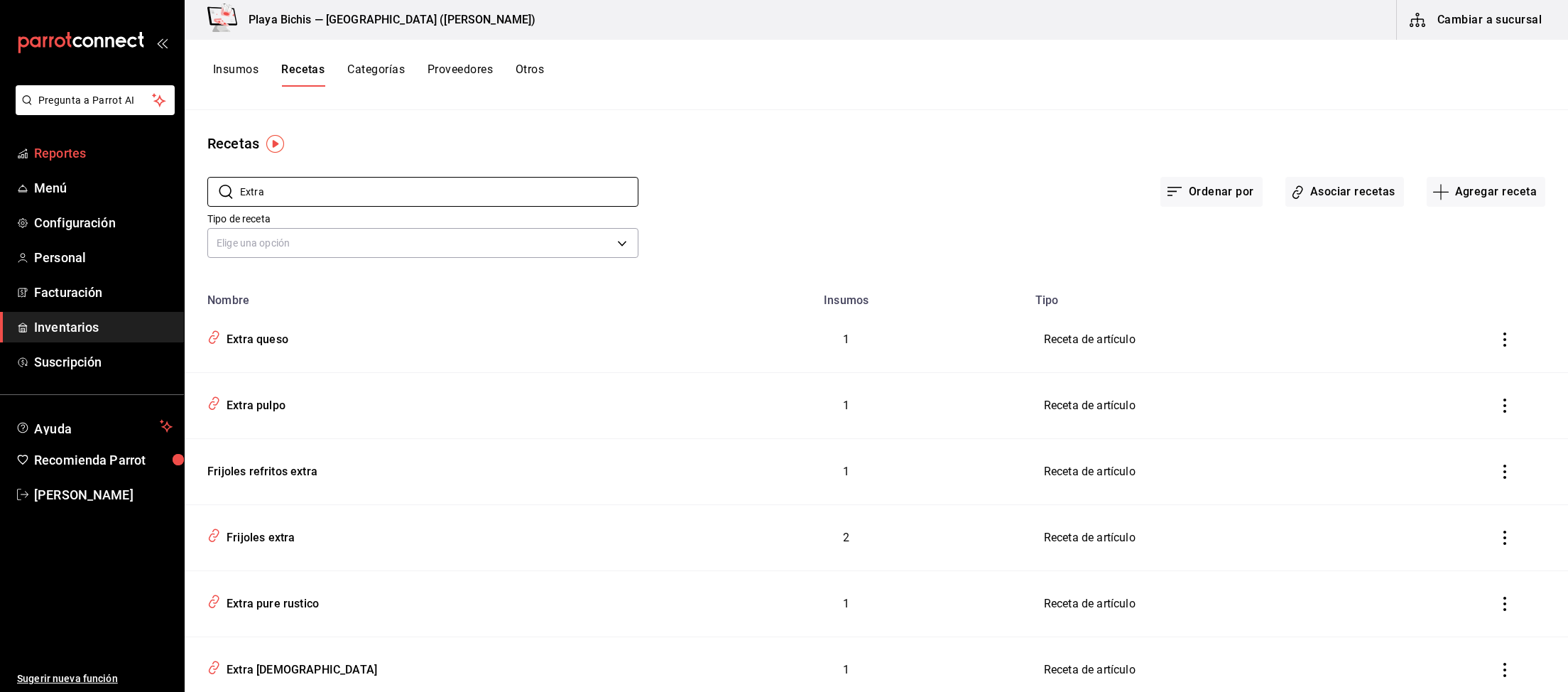
drag, startPoint x: 264, startPoint y: 185, endPoint x: 0, endPoint y: 140, distance: 267.8
click at [240, 178] on input "Extra" at bounding box center [440, 192] width 398 height 29
type input "carne"
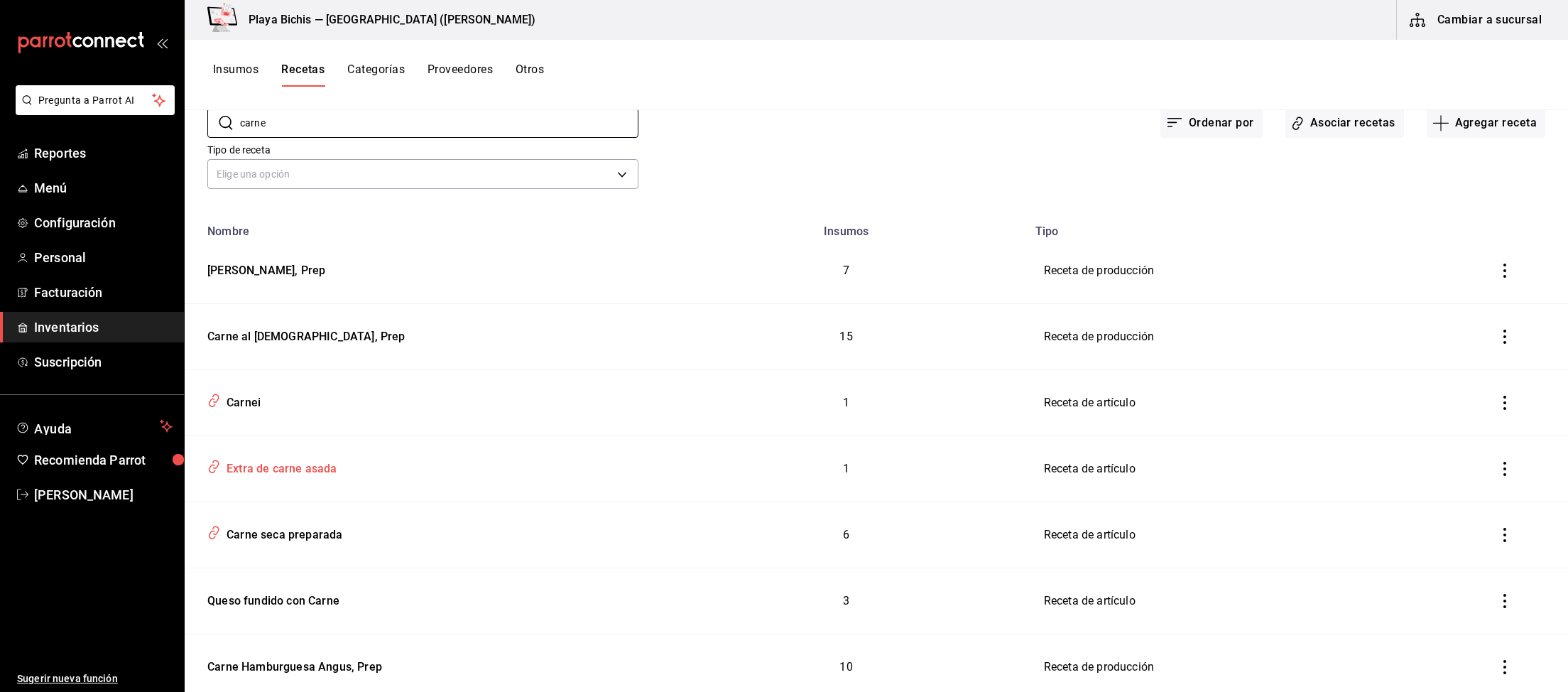
scroll to position [115, 0]
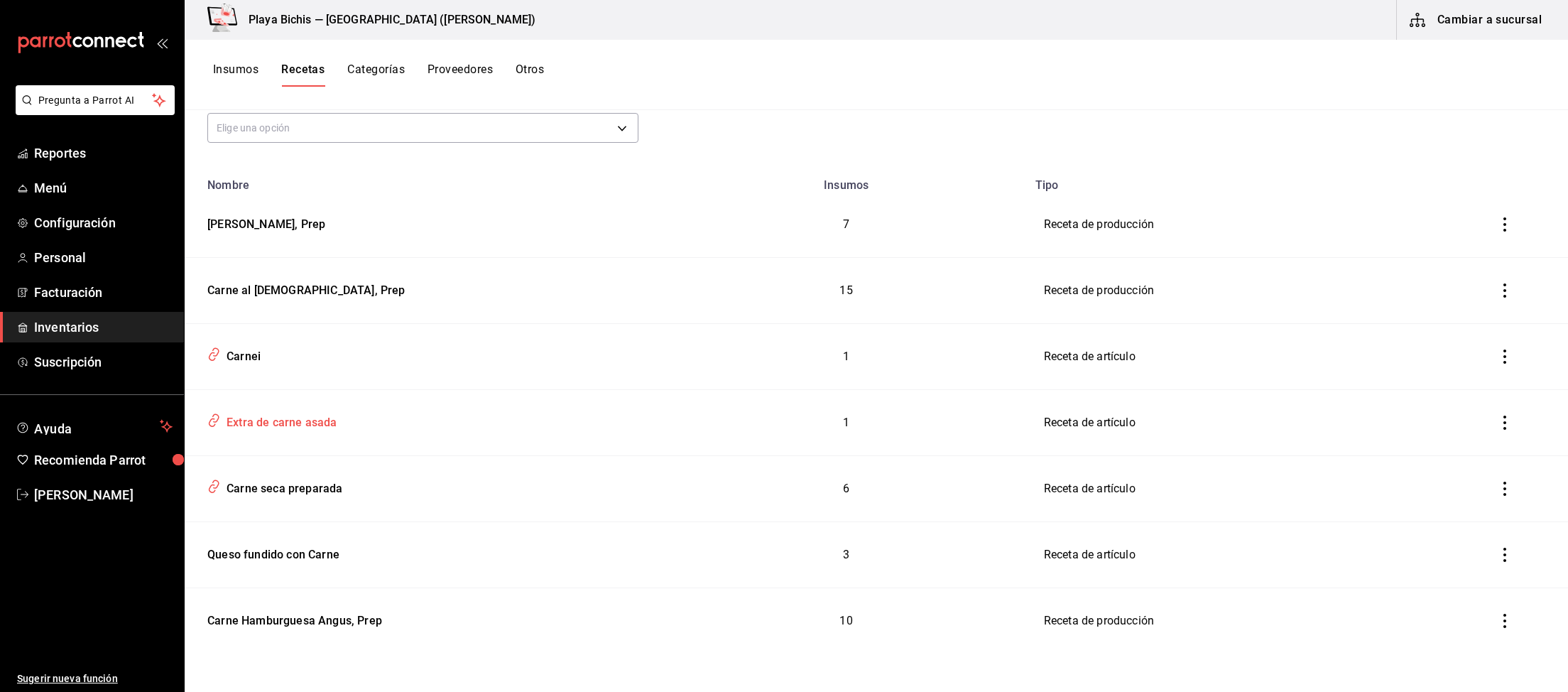
click at [320, 424] on div "Extra de carne asada" at bounding box center [279, 420] width 116 height 22
type input "Extra de carne asada"
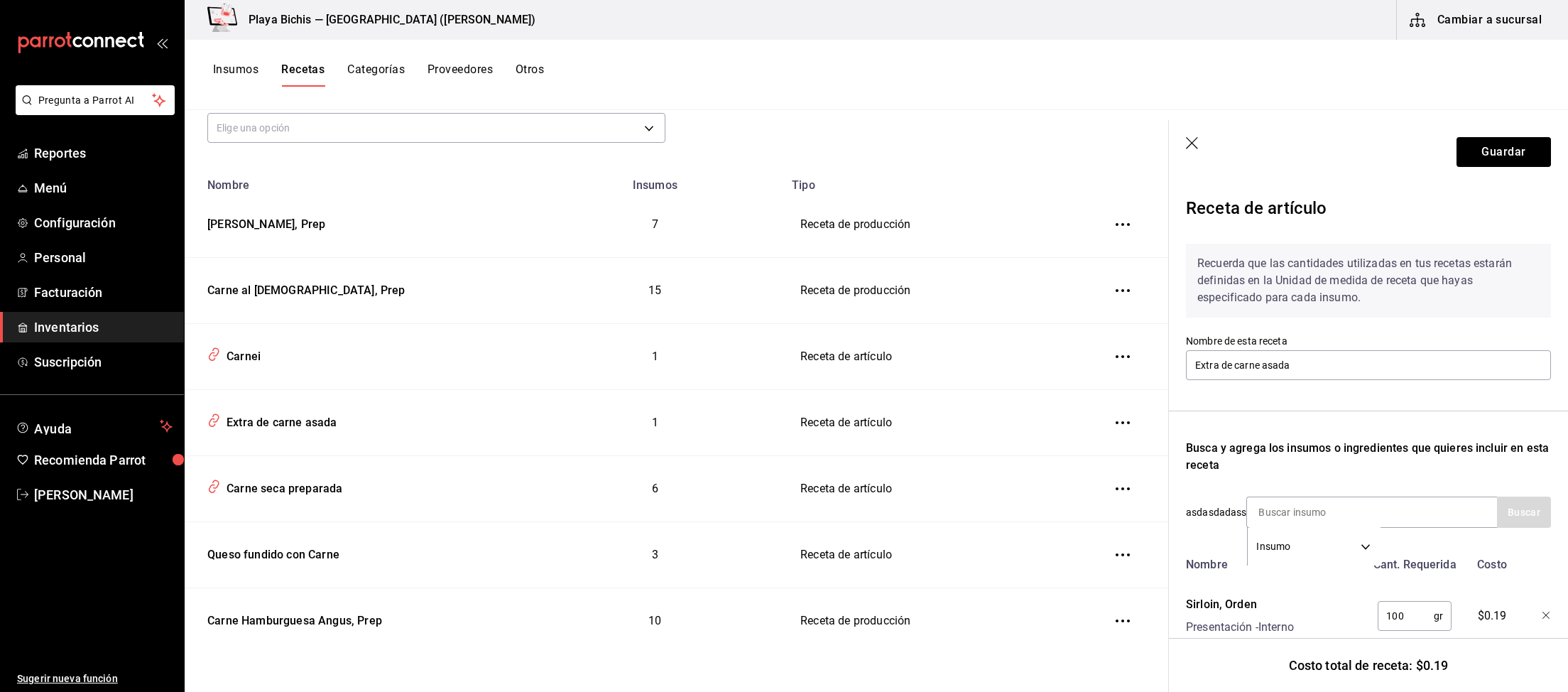
click at [1186, 140] on icon "button" at bounding box center [1193, 144] width 14 height 14
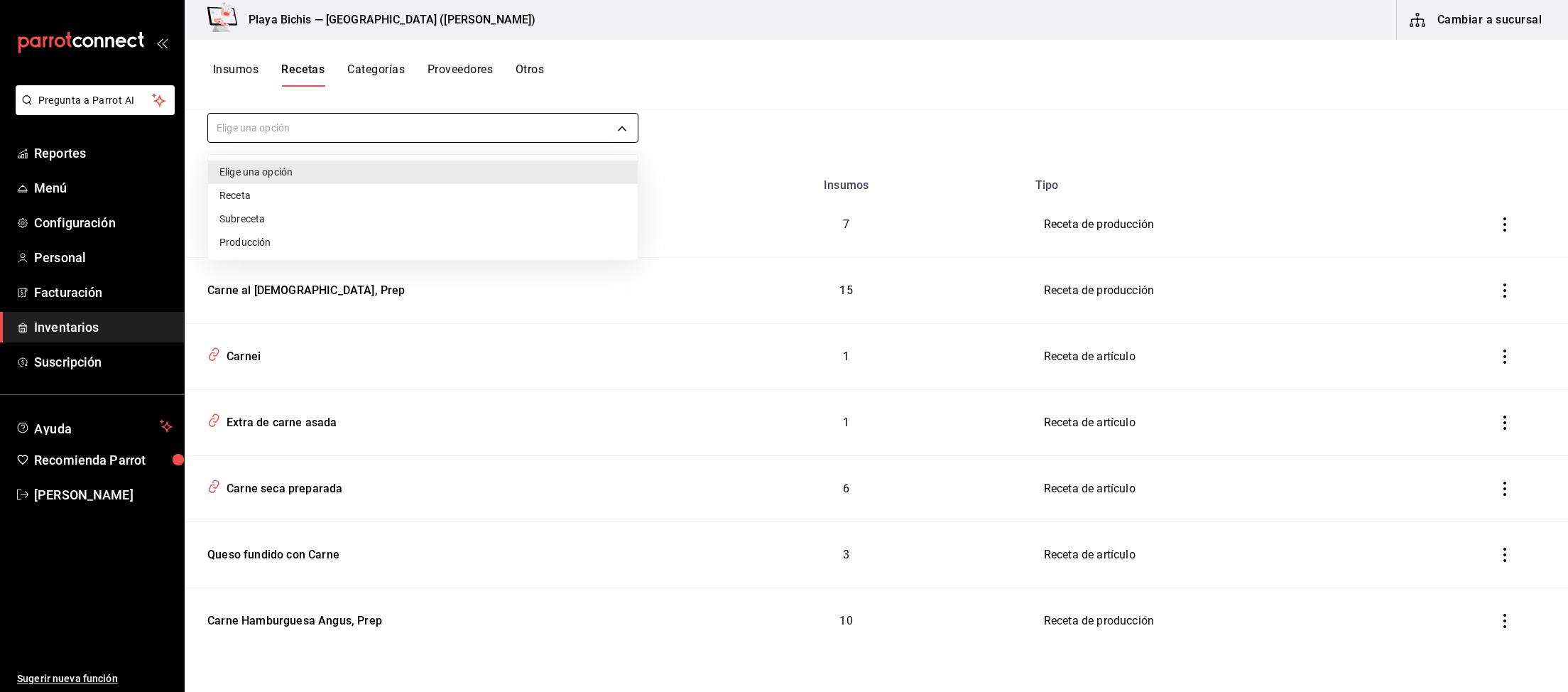
click at [277, 118] on body "Pregunta a Parrot AI Reportes Menú Configuración Personal Facturación Inventari…" at bounding box center [784, 341] width 1568 height 682
click at [283, 131] on div at bounding box center [784, 346] width 1568 height 692
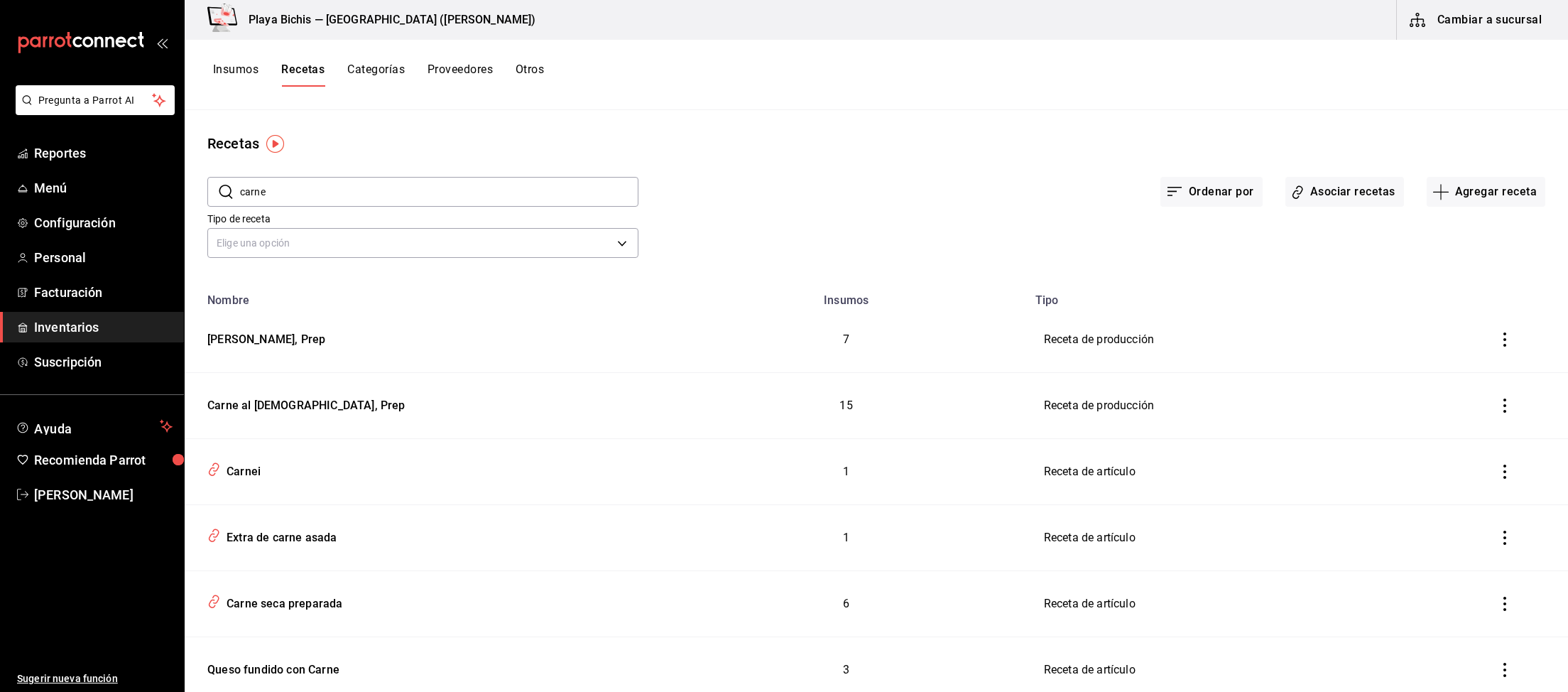
drag, startPoint x: 338, startPoint y: 186, endPoint x: 0, endPoint y: 183, distance: 338.0
click at [240, 183] on input "carne" at bounding box center [440, 192] width 398 height 29
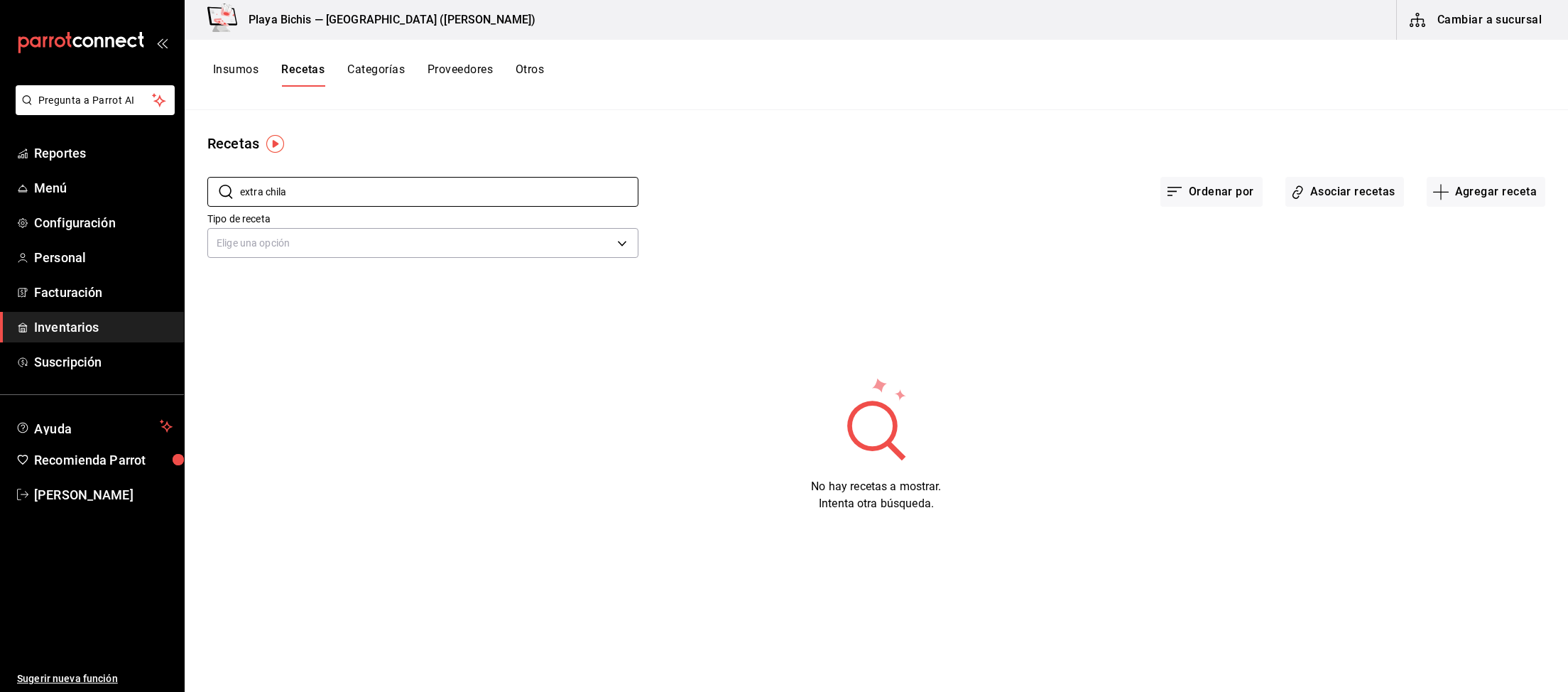
drag, startPoint x: 313, startPoint y: 191, endPoint x: 0, endPoint y: 116, distance: 321.9
click at [240, 178] on input "extra chila" at bounding box center [440, 192] width 398 height 29
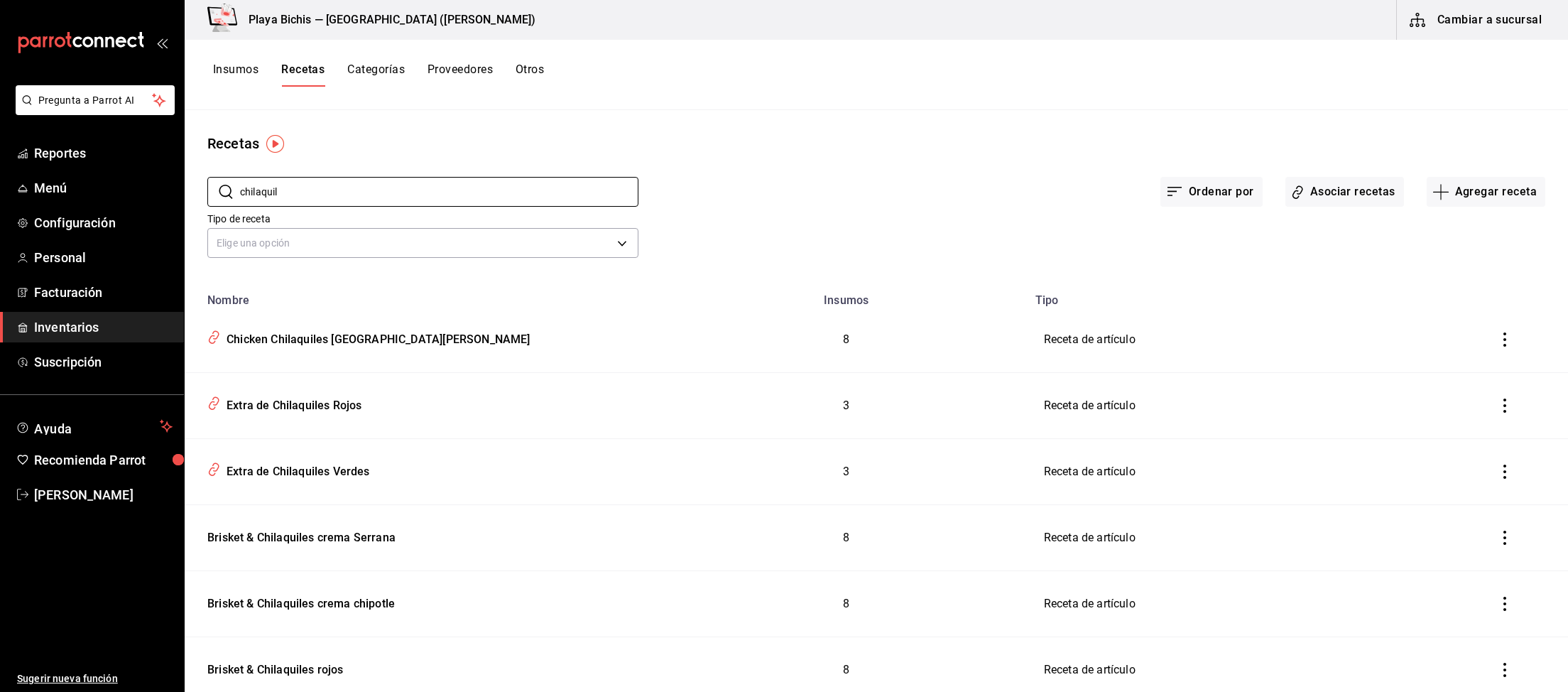
type input "chilaquil"
click at [326, 394] on div "Extra de Chilaquiles Rojos" at bounding box center [290, 403] width 140 height 22
type input "Extra de Chilaquiles Rojos"
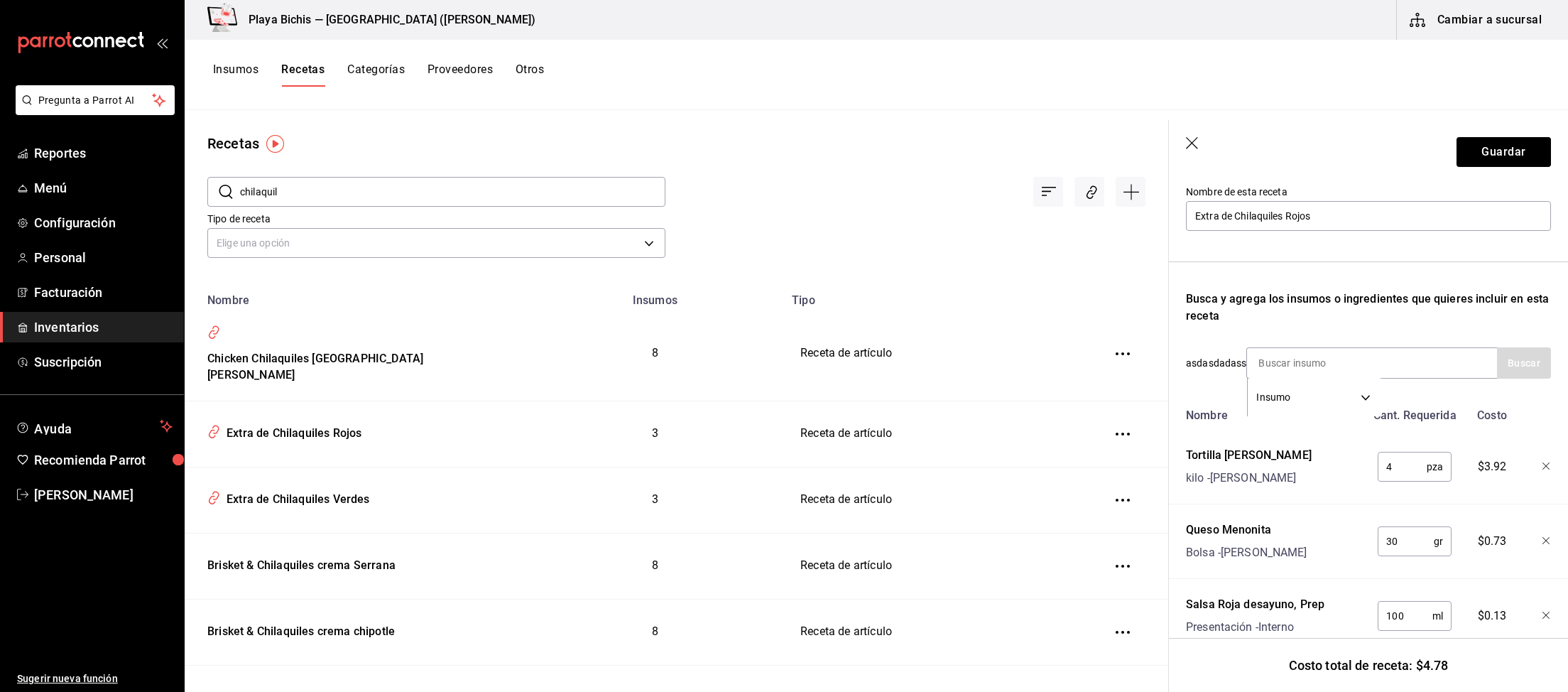
scroll to position [184, 0]
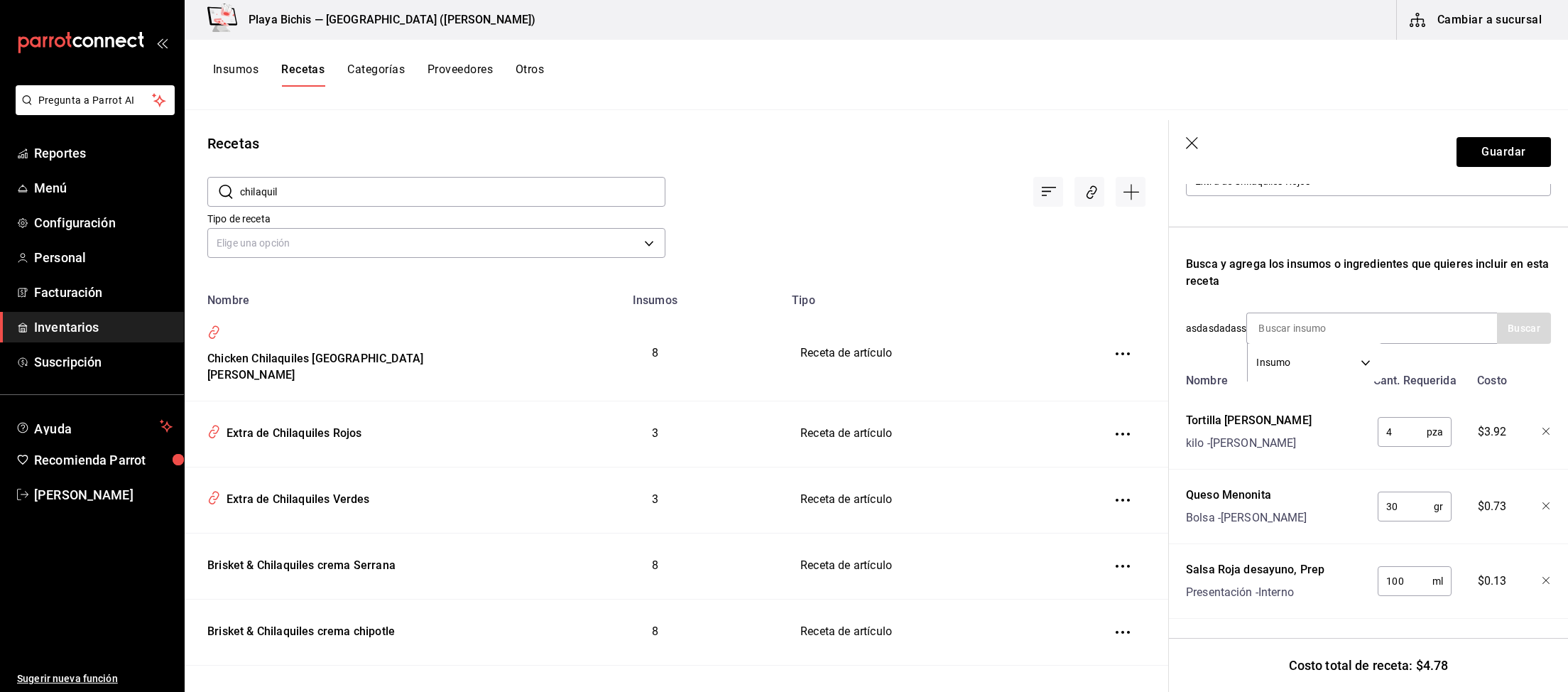
click at [1195, 145] on icon "button" at bounding box center [1193, 144] width 14 height 14
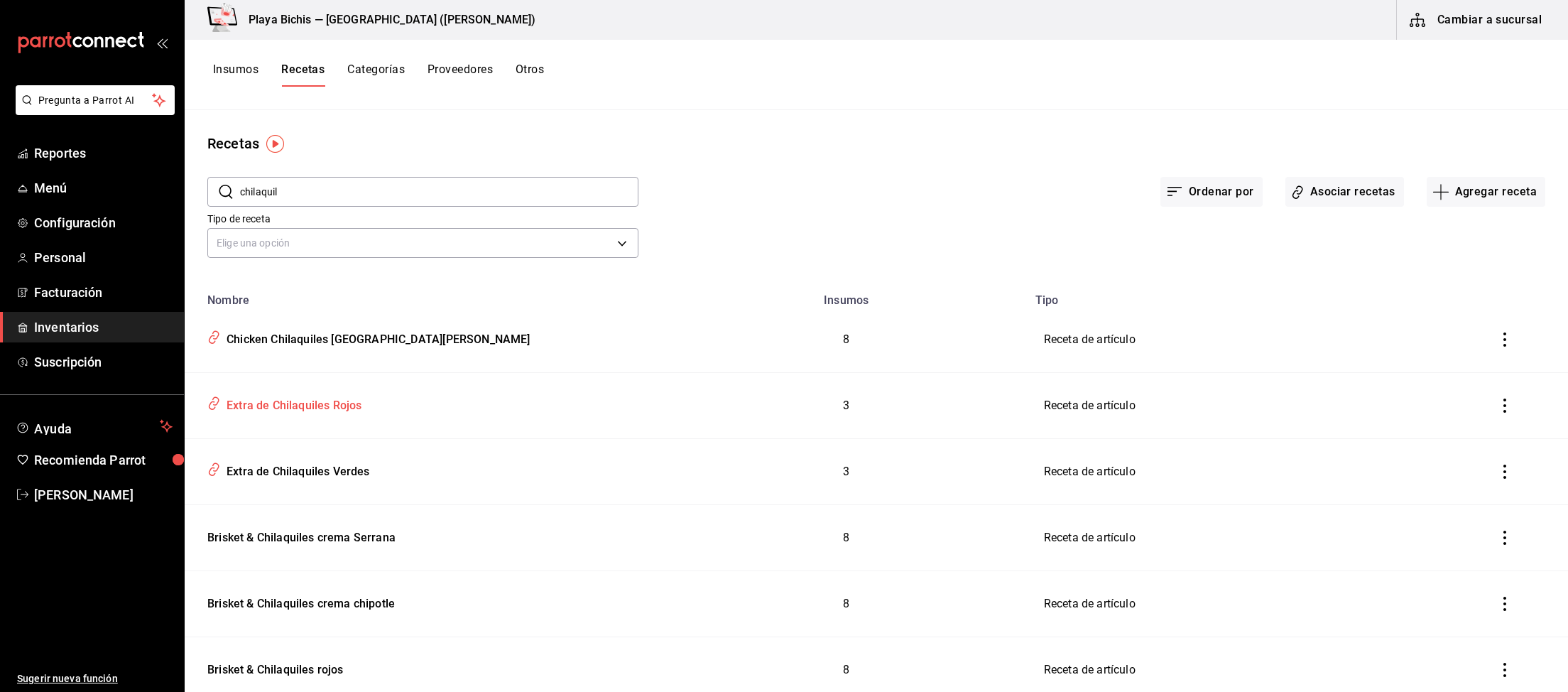
click at [345, 408] on div "Extra de Chilaquiles Rojos" at bounding box center [290, 403] width 140 height 22
type input "Extra de Chilaquiles Rojos"
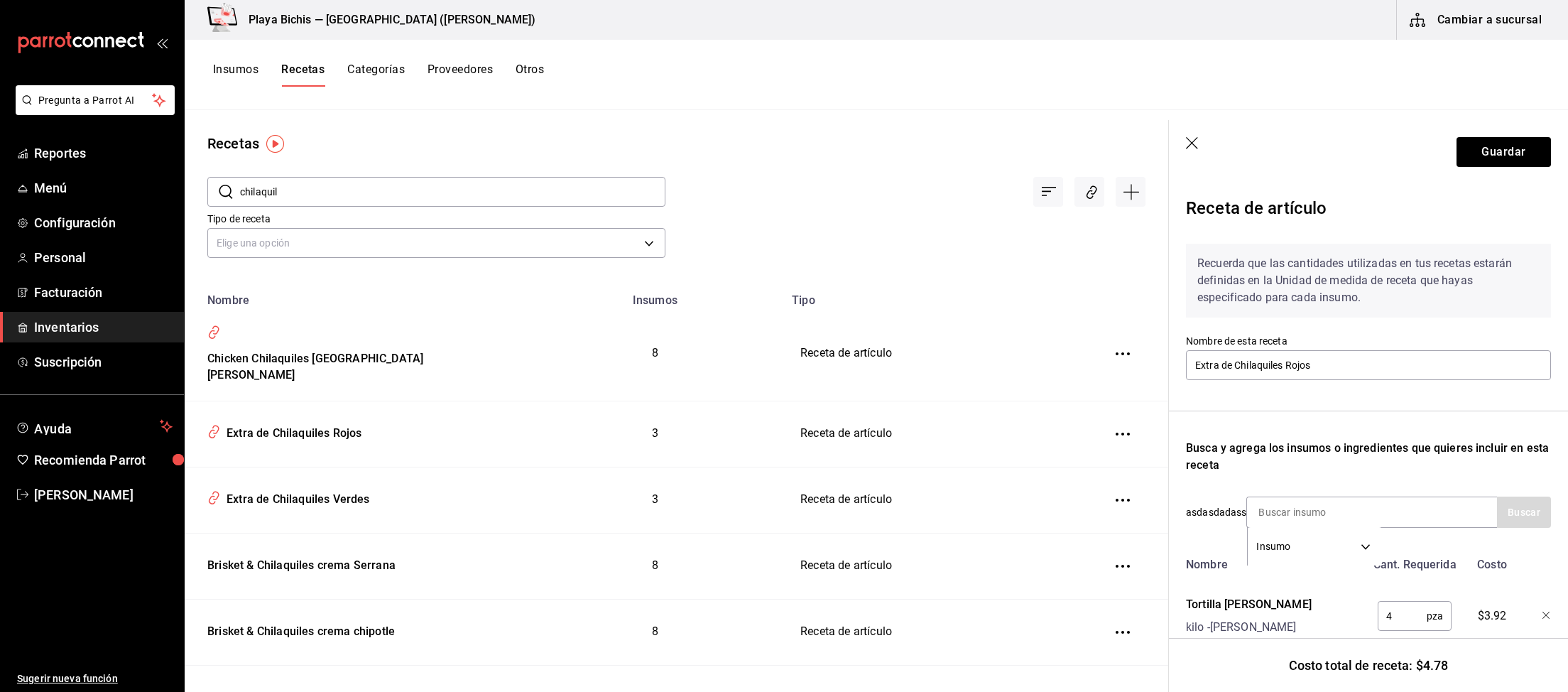
scroll to position [184, 0]
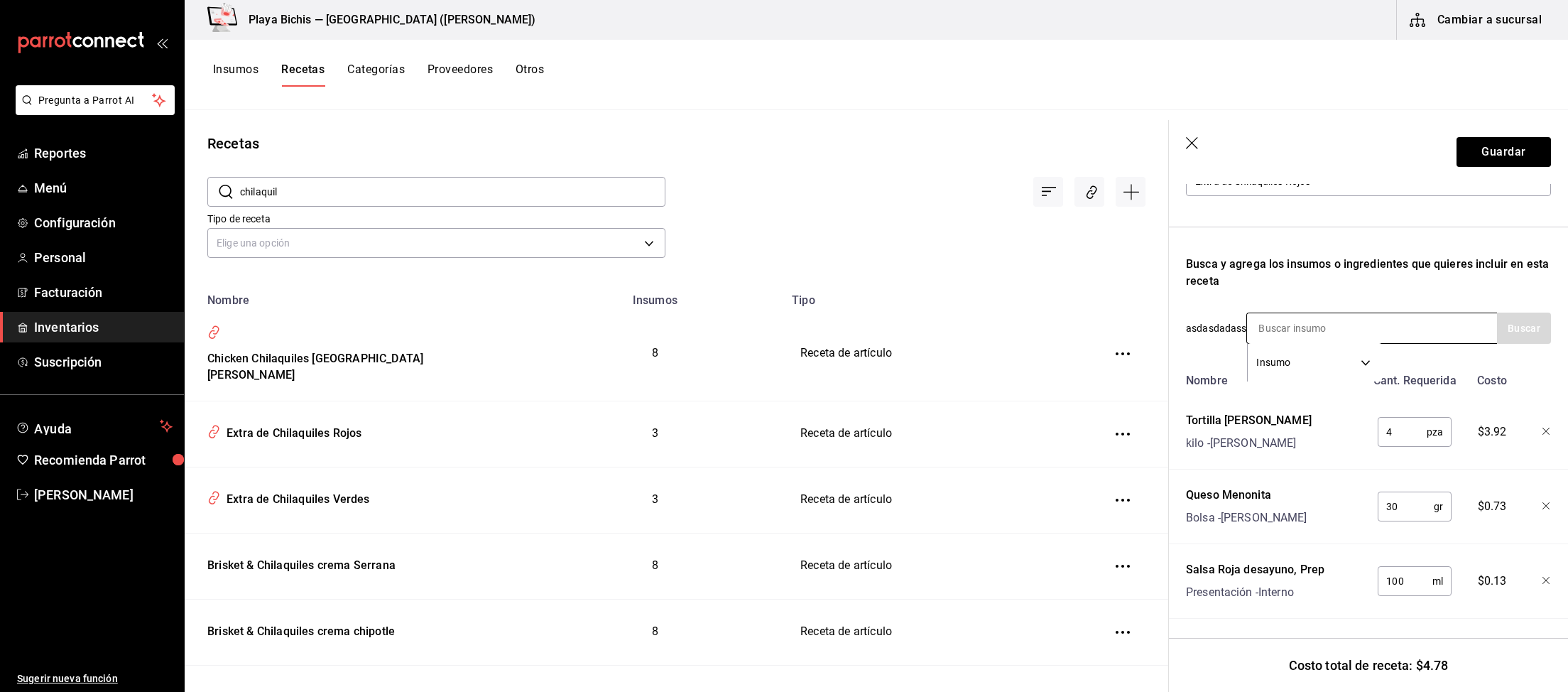
click at [1322, 327] on input at bounding box center [1317, 327] width 142 height 30
type input "Totopo"
click at [1368, 377] on div "Bolsa - [PERSON_NAME]" at bounding box center [1312, 384] width 110 height 15
click at [1396, 442] on input "text" at bounding box center [1405, 432] width 56 height 29
type input "100"
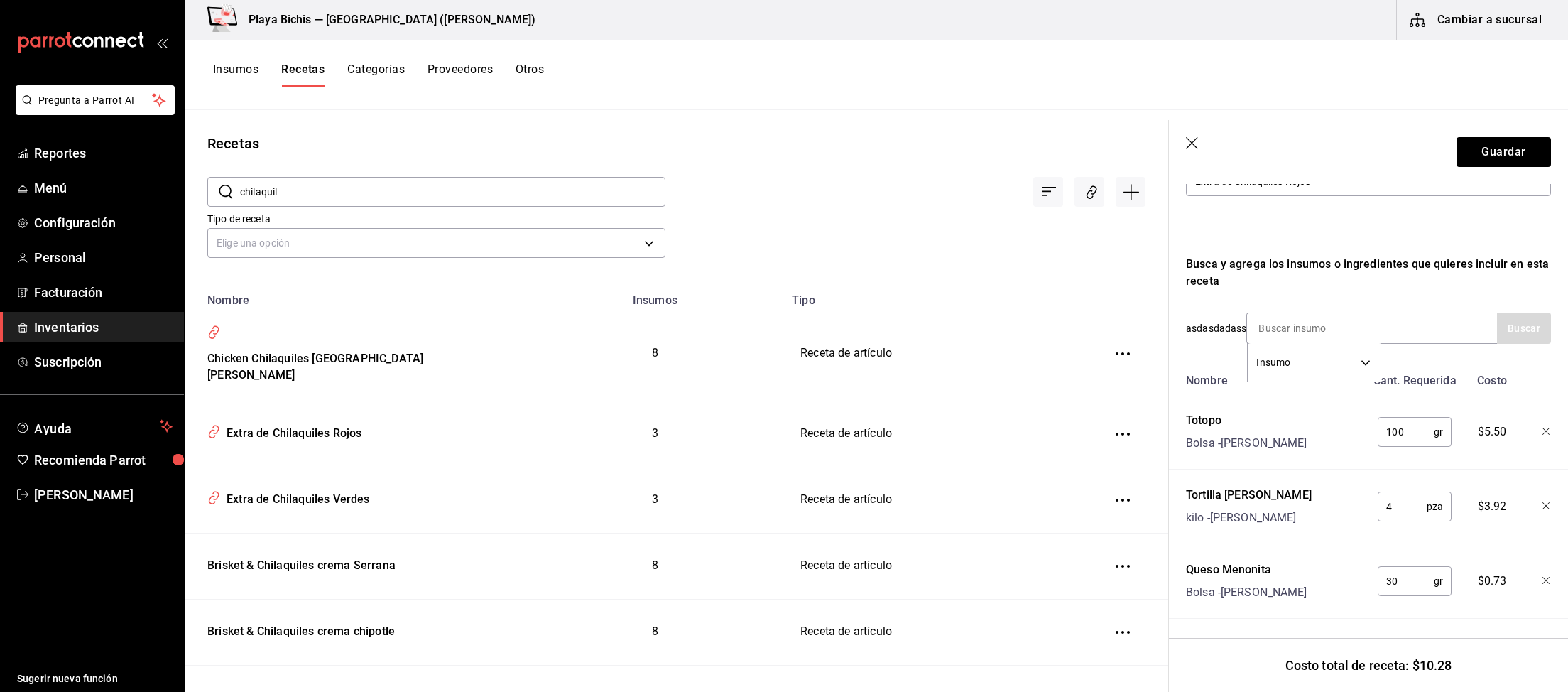
click at [1547, 428] on icon "button" at bounding box center [1547, 432] width 9 height 9
click at [1302, 326] on input at bounding box center [1317, 327] width 142 height 30
type input "Cebolla morada"
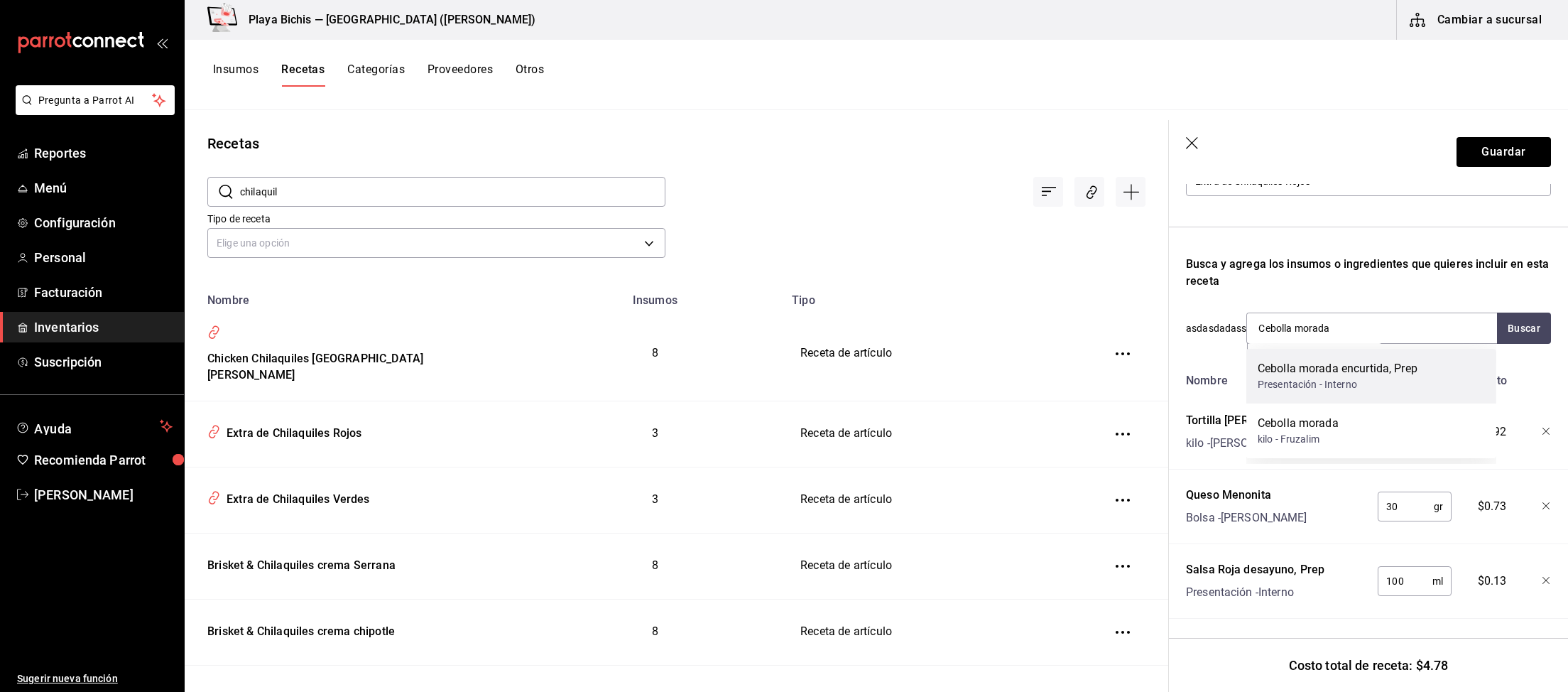
click at [1402, 361] on div "Cebolla morada encurtida, Prep" at bounding box center [1337, 368] width 160 height 17
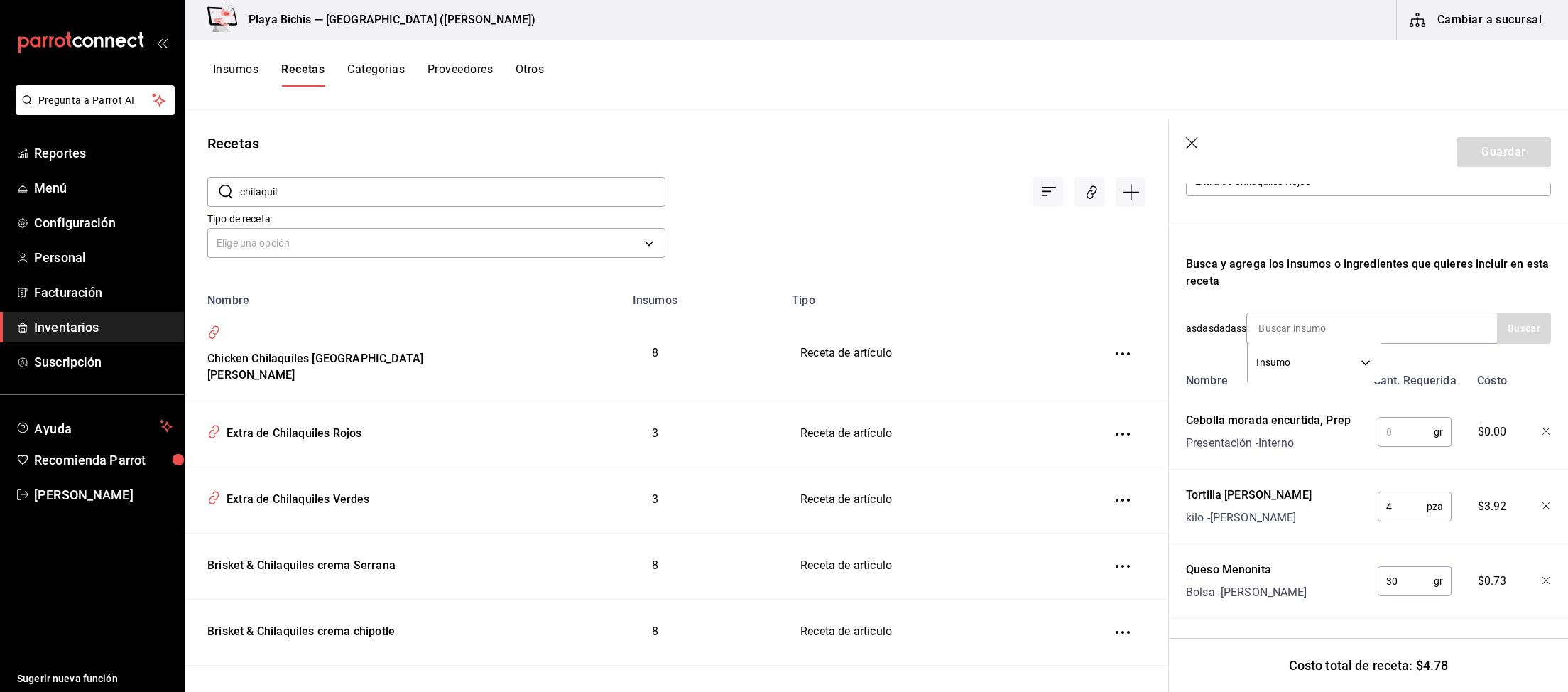
click at [1409, 423] on input "text" at bounding box center [1405, 432] width 56 height 29
type input "30"
click at [1309, 325] on input at bounding box center [1317, 327] width 142 height 30
type input "cilantro"
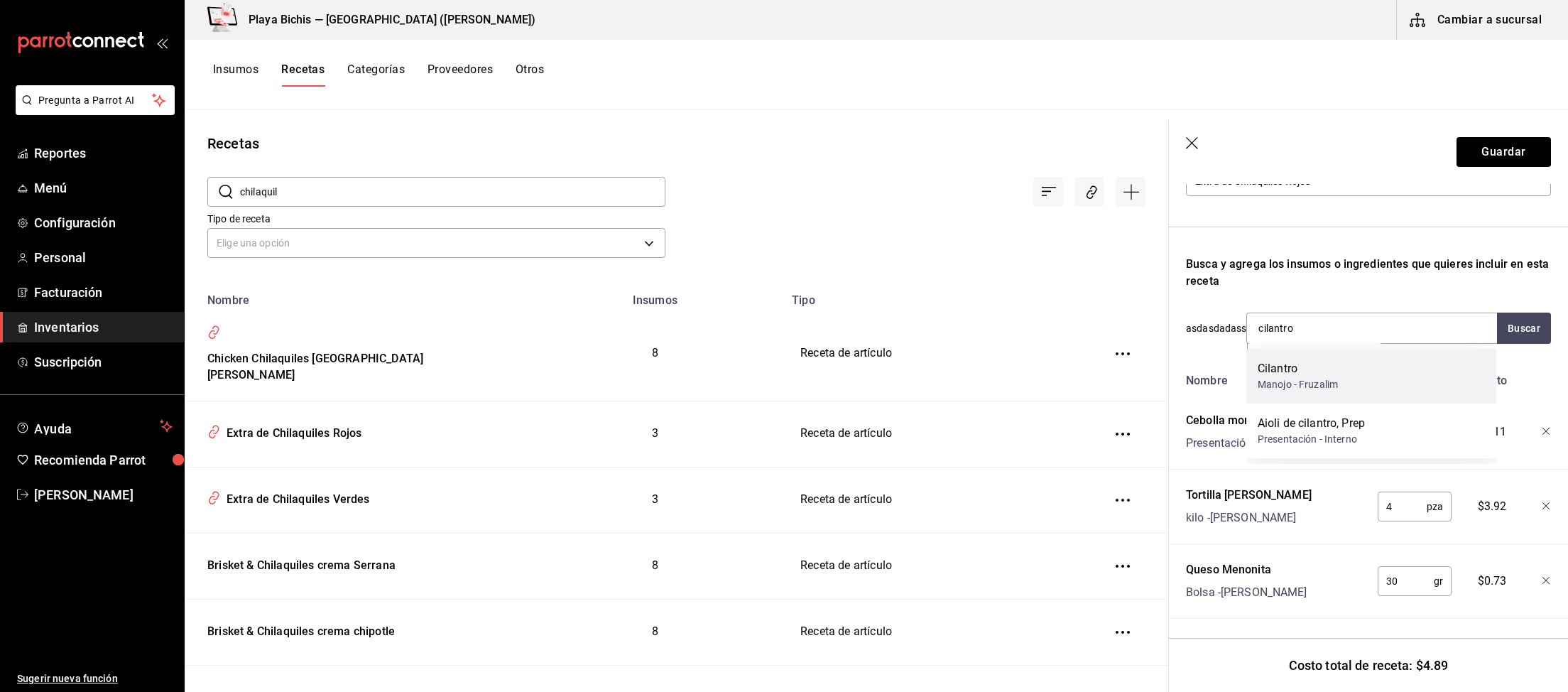
click at [1343, 376] on div "Cilantro Manojo - Fruzalim" at bounding box center [1371, 376] width 250 height 55
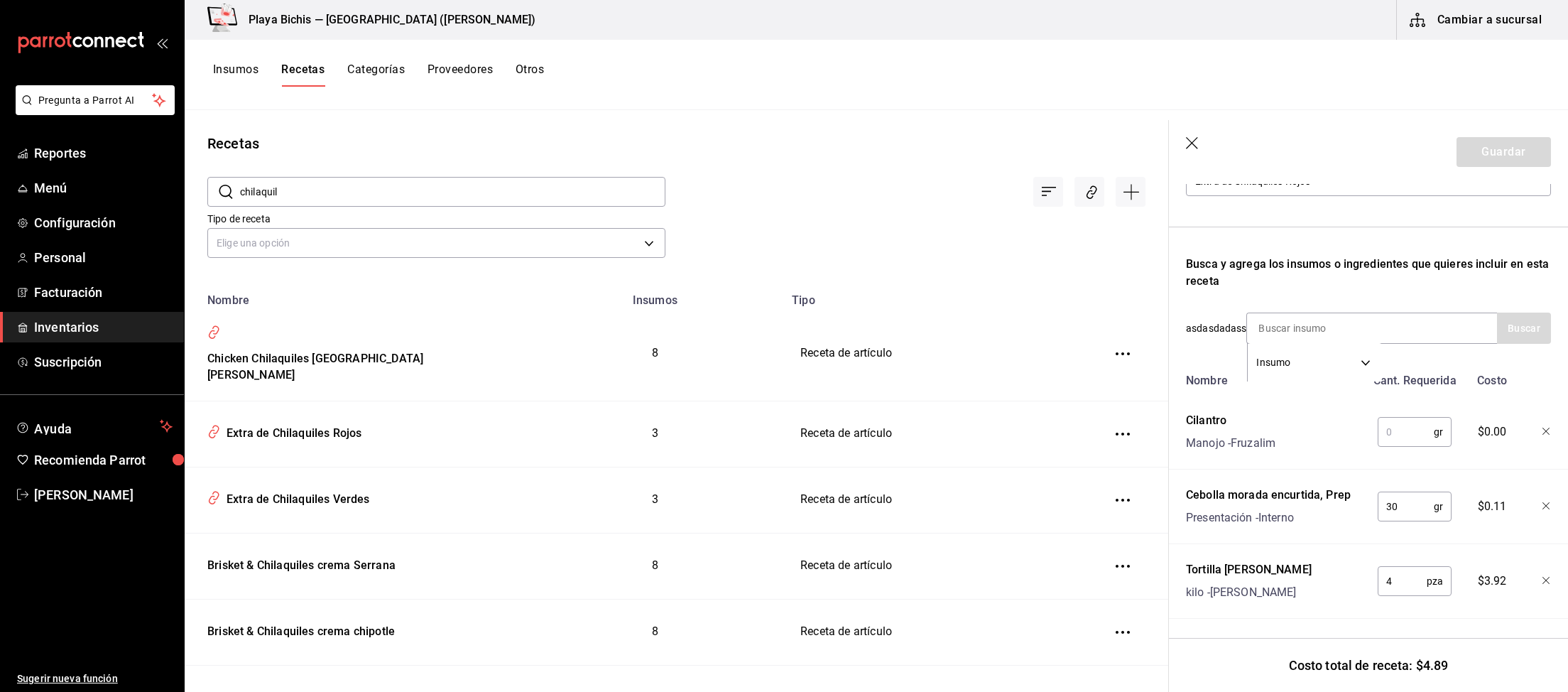
click at [1406, 434] on input "text" at bounding box center [1405, 432] width 56 height 29
type input "3"
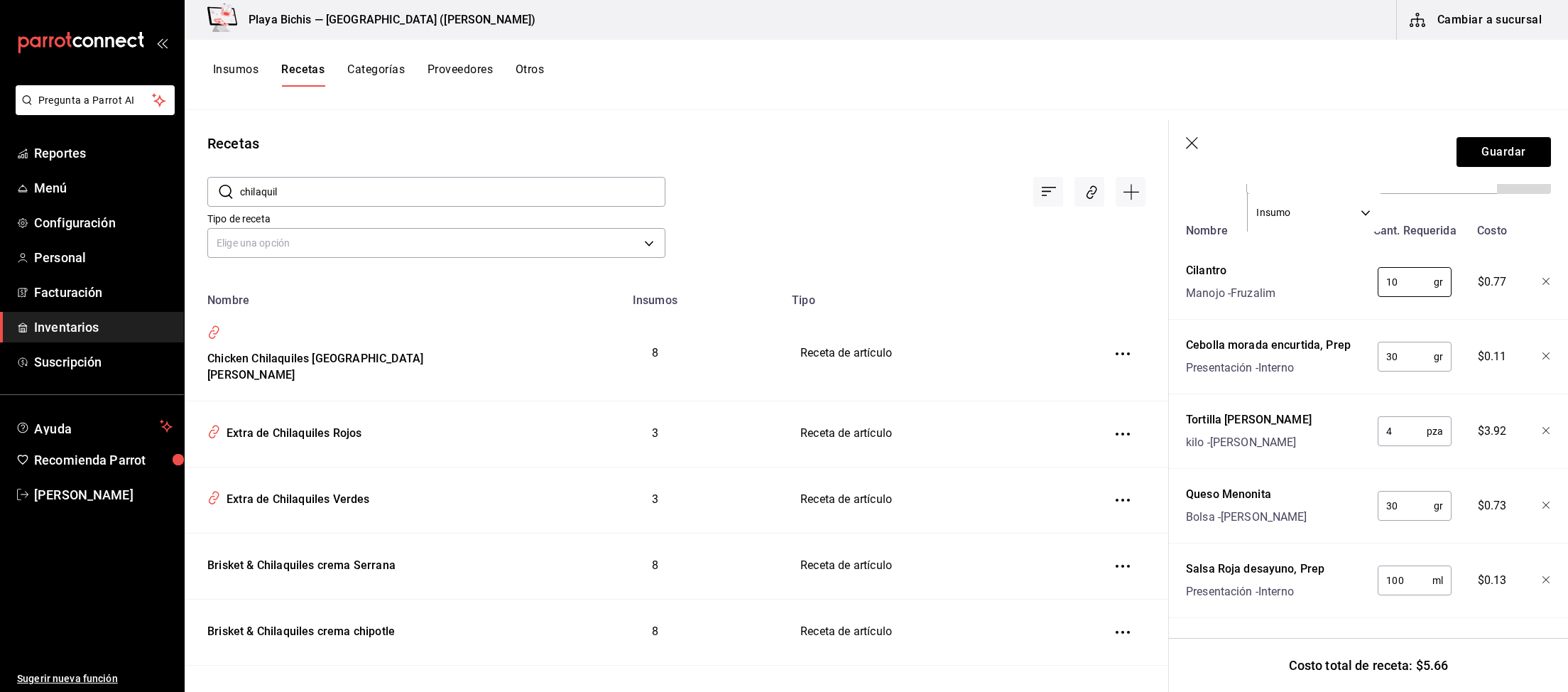
scroll to position [0, 0]
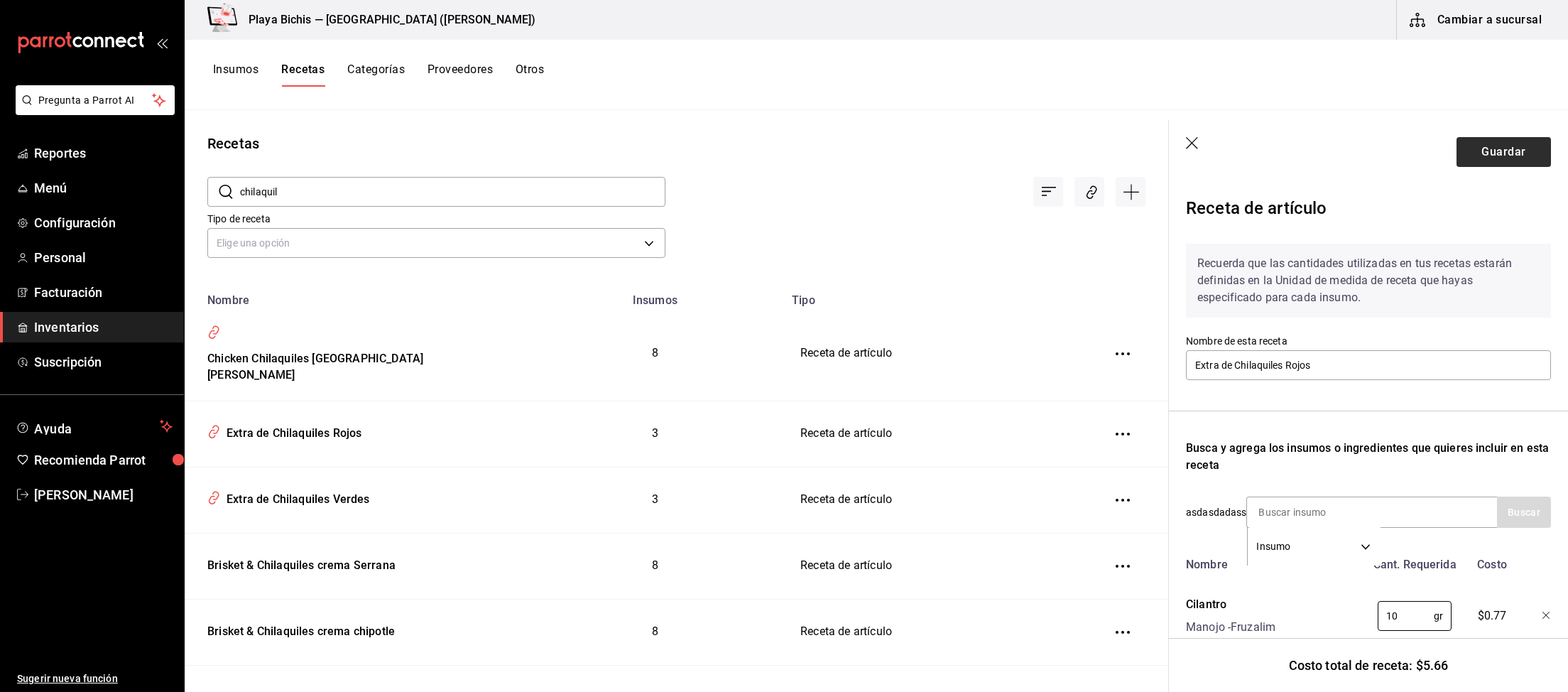
type input "10"
click at [1496, 157] on button "Guardar" at bounding box center [1504, 151] width 95 height 30
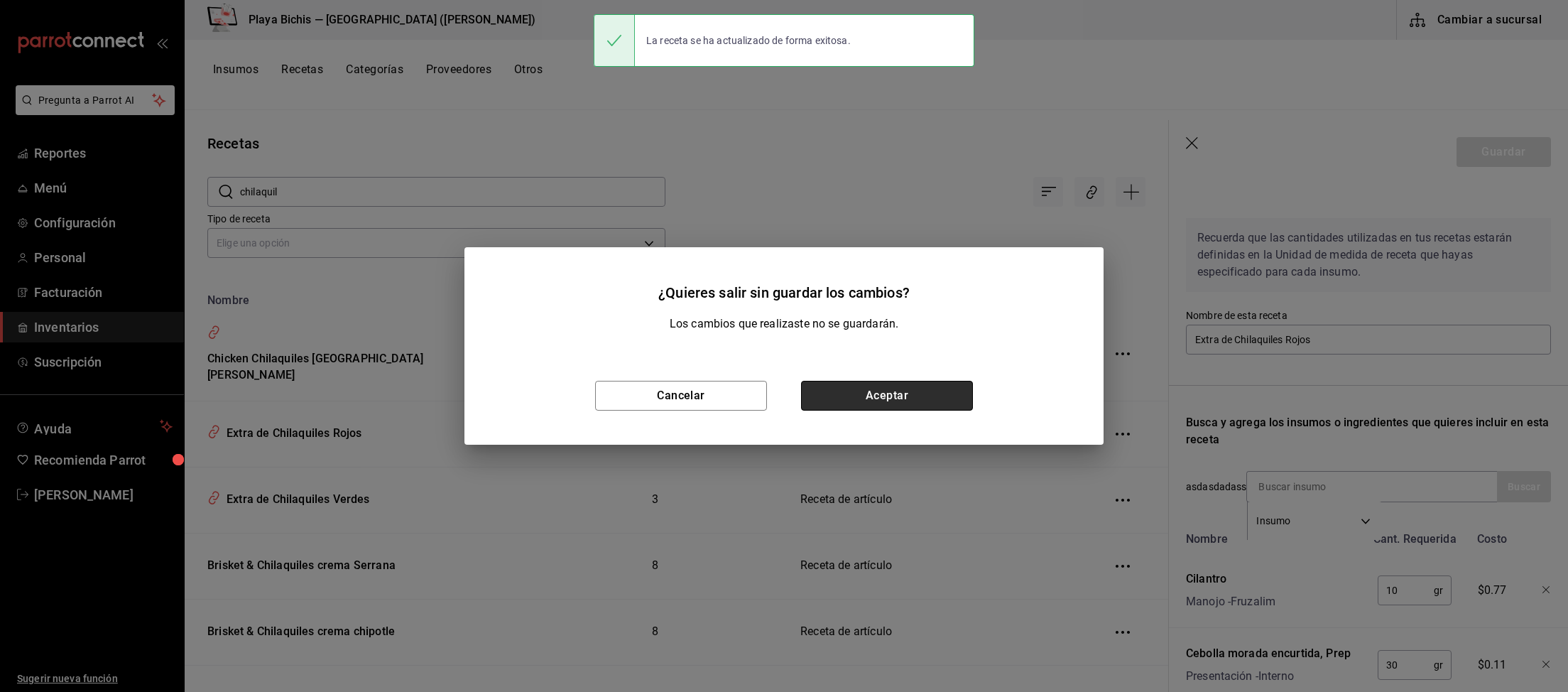
click at [843, 401] on button "Aceptar" at bounding box center [886, 395] width 172 height 30
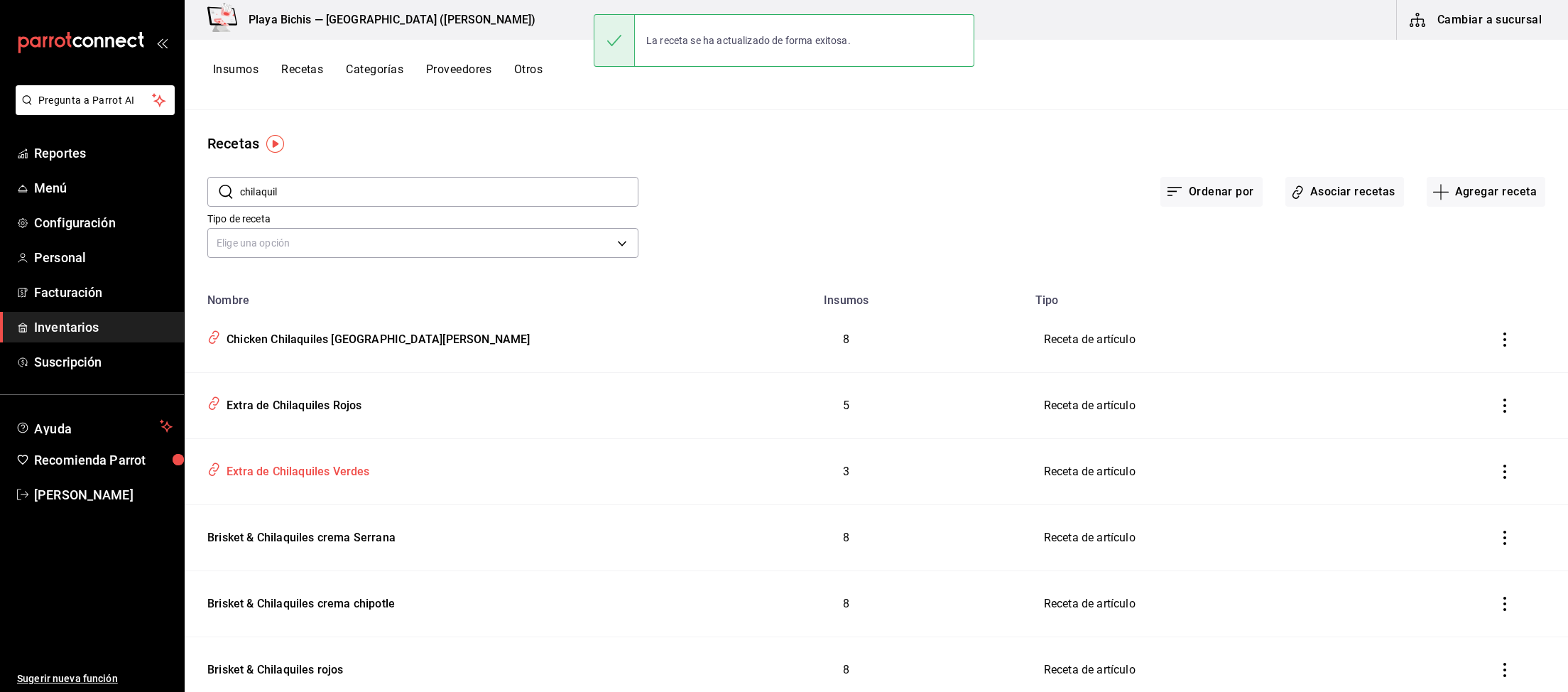
click at [324, 473] on div "Extra de Chilaquiles Verdes" at bounding box center [295, 469] width 149 height 22
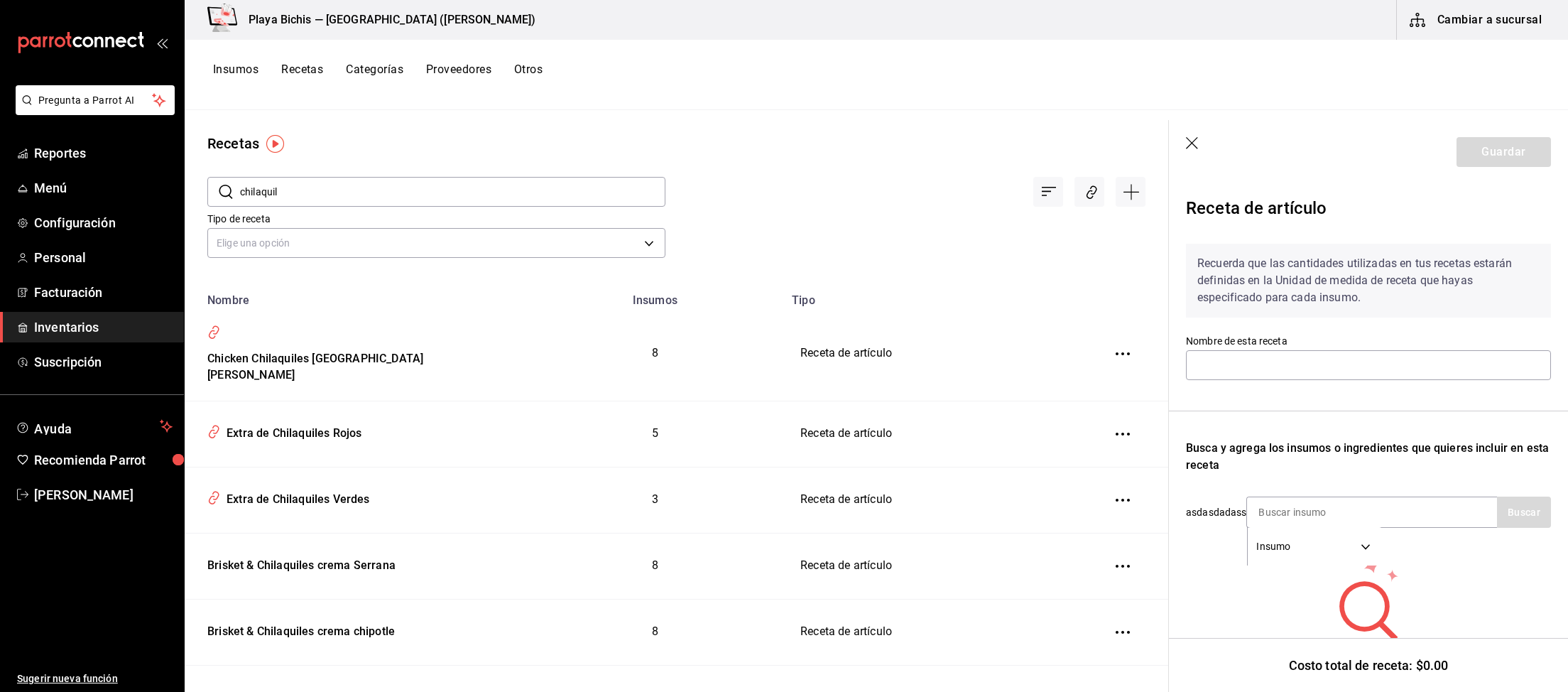
type input "Extra de Chilaquiles Verdes"
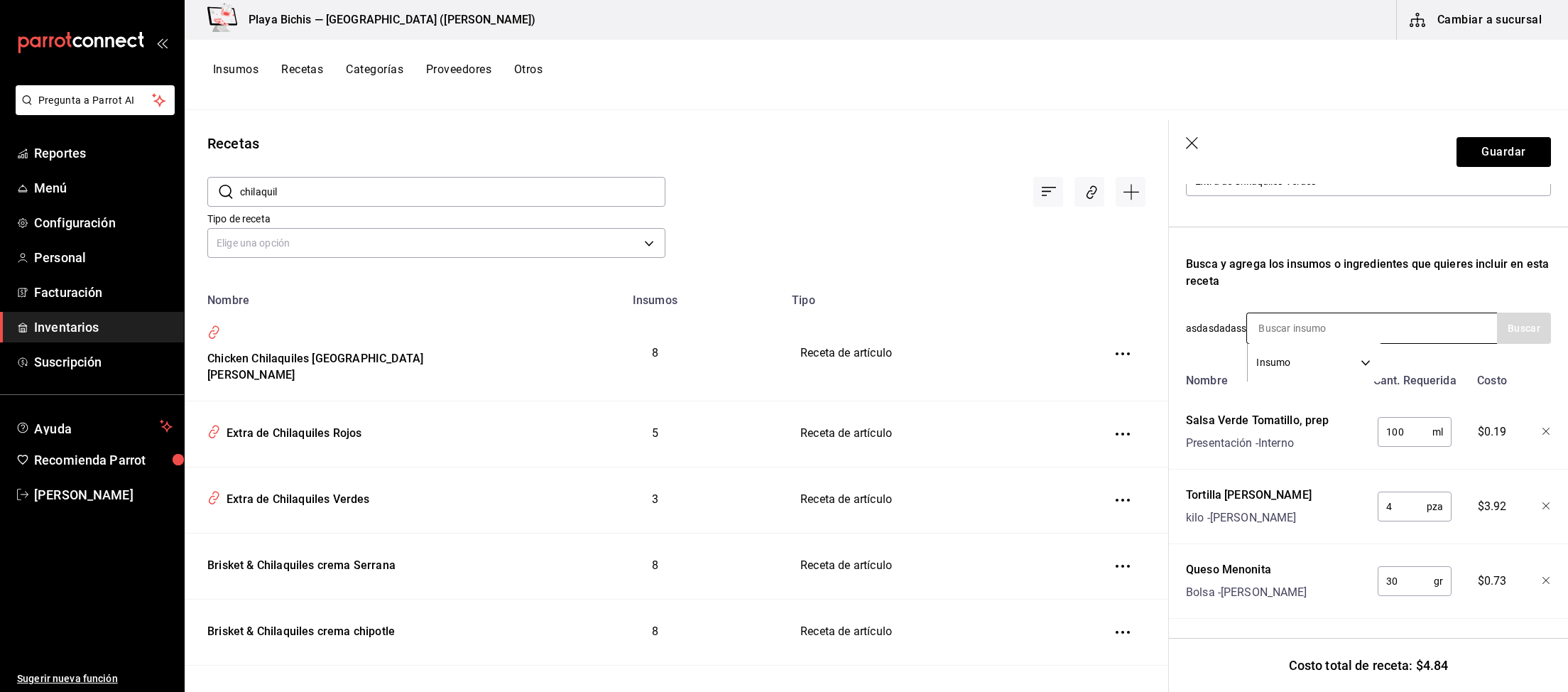
click at [1356, 322] on input at bounding box center [1317, 327] width 142 height 30
type input "cebolla morada"
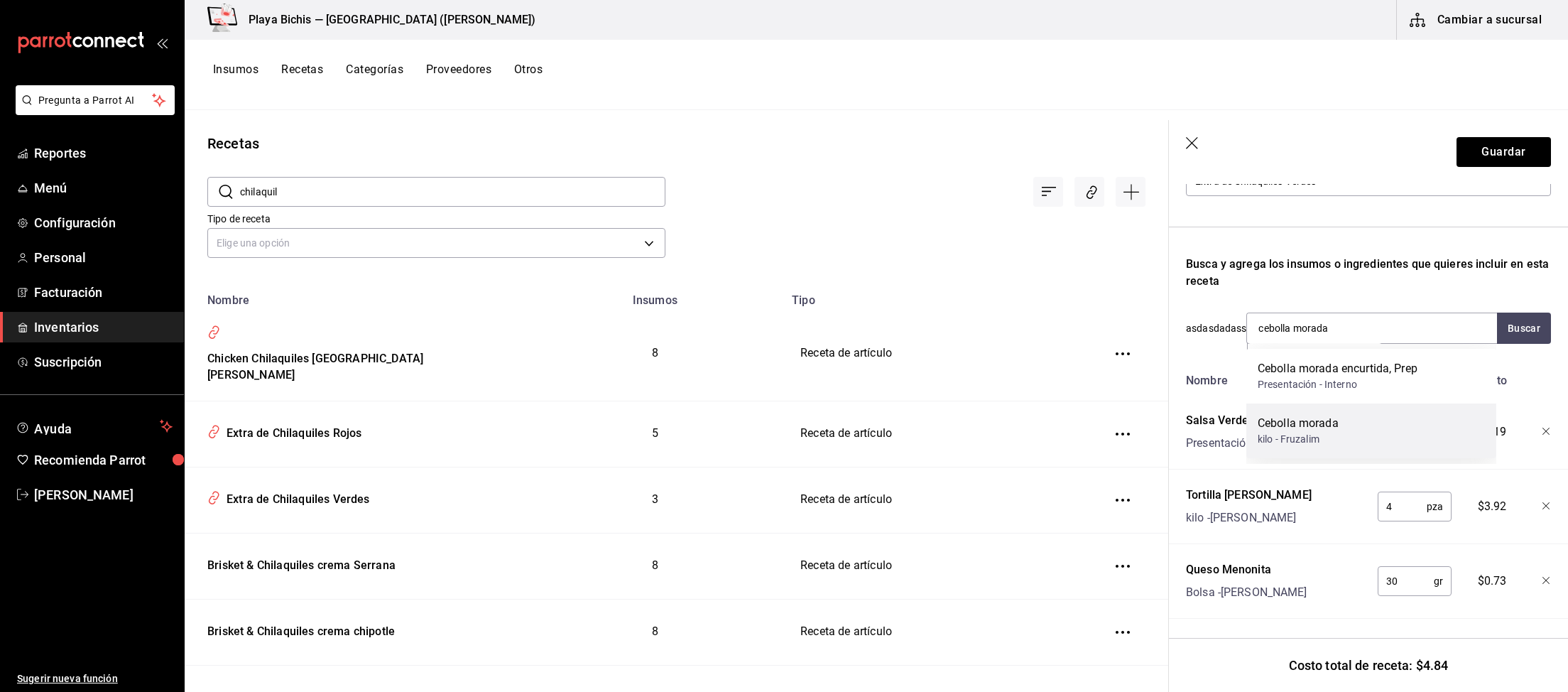
click at [1363, 423] on div "Cebolla morada kilo - [GEOGRAPHIC_DATA]" at bounding box center [1371, 430] width 250 height 55
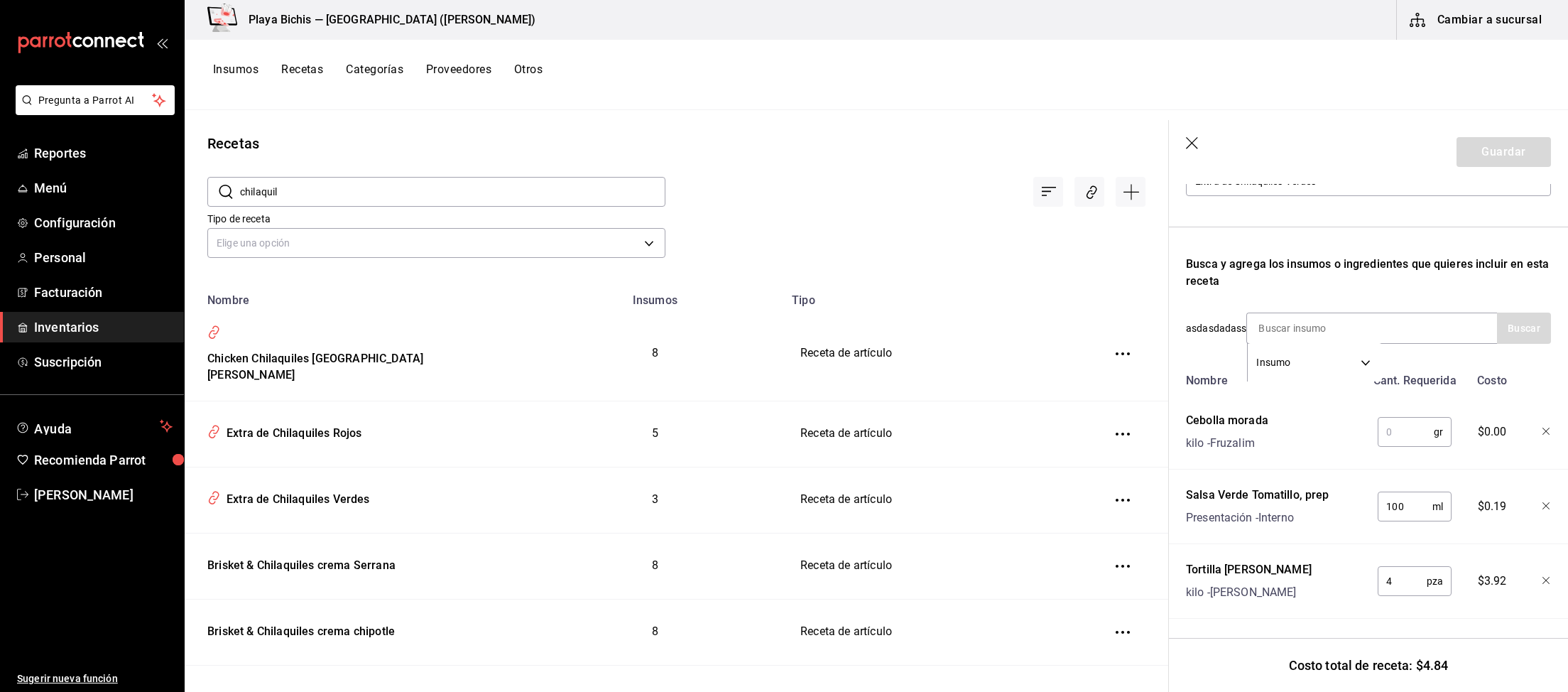
click at [1401, 428] on input "text" at bounding box center [1405, 432] width 56 height 29
type input "30"
click at [1312, 325] on input at bounding box center [1317, 327] width 142 height 30
type input "Cilantro"
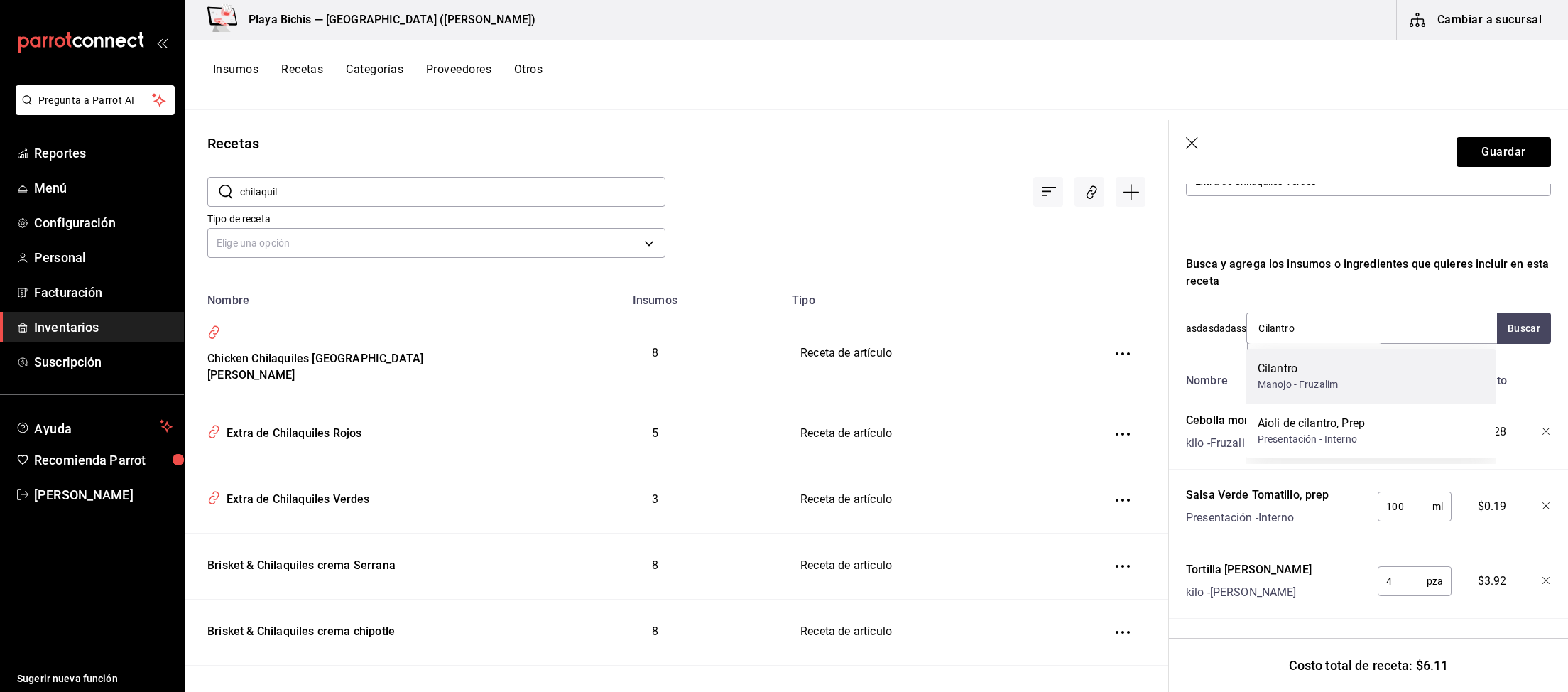
click at [1333, 376] on div "Cilantro" at bounding box center [1297, 368] width 80 height 17
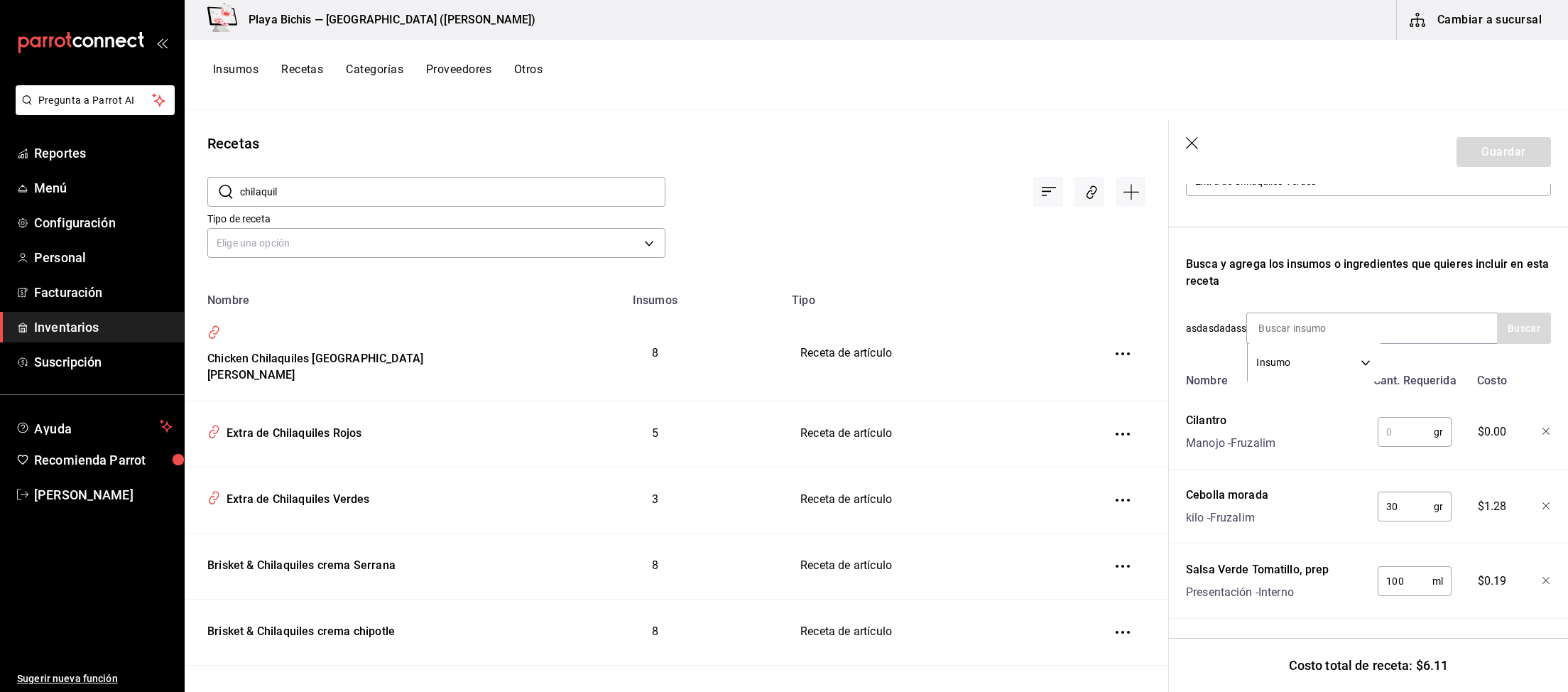
click at [1408, 431] on input "text" at bounding box center [1405, 432] width 56 height 29
type input "10"
click at [1500, 167] on button "Guardar" at bounding box center [1504, 151] width 95 height 30
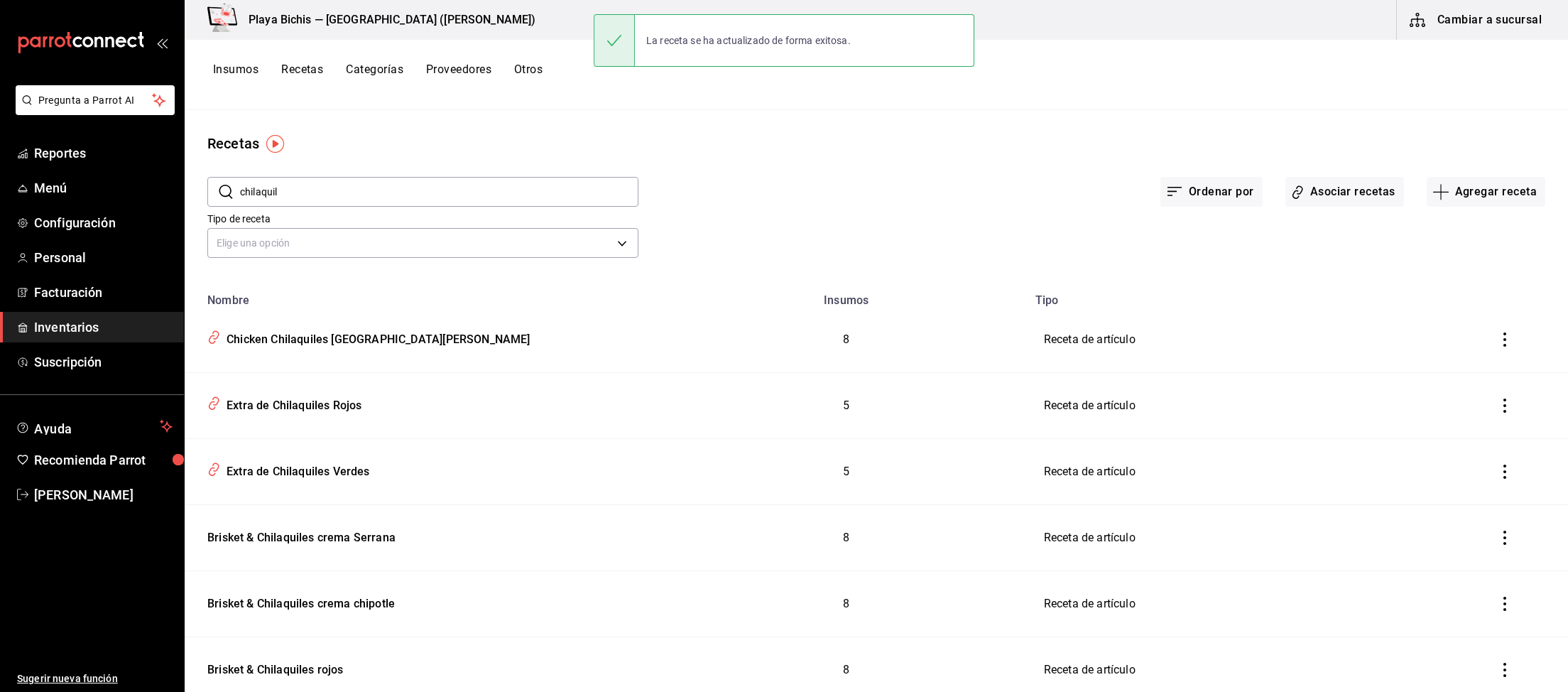
drag, startPoint x: 327, startPoint y: 196, endPoint x: 59, endPoint y: 168, distance: 269.5
click at [240, 178] on input "chilaquil" at bounding box center [440, 192] width 398 height 29
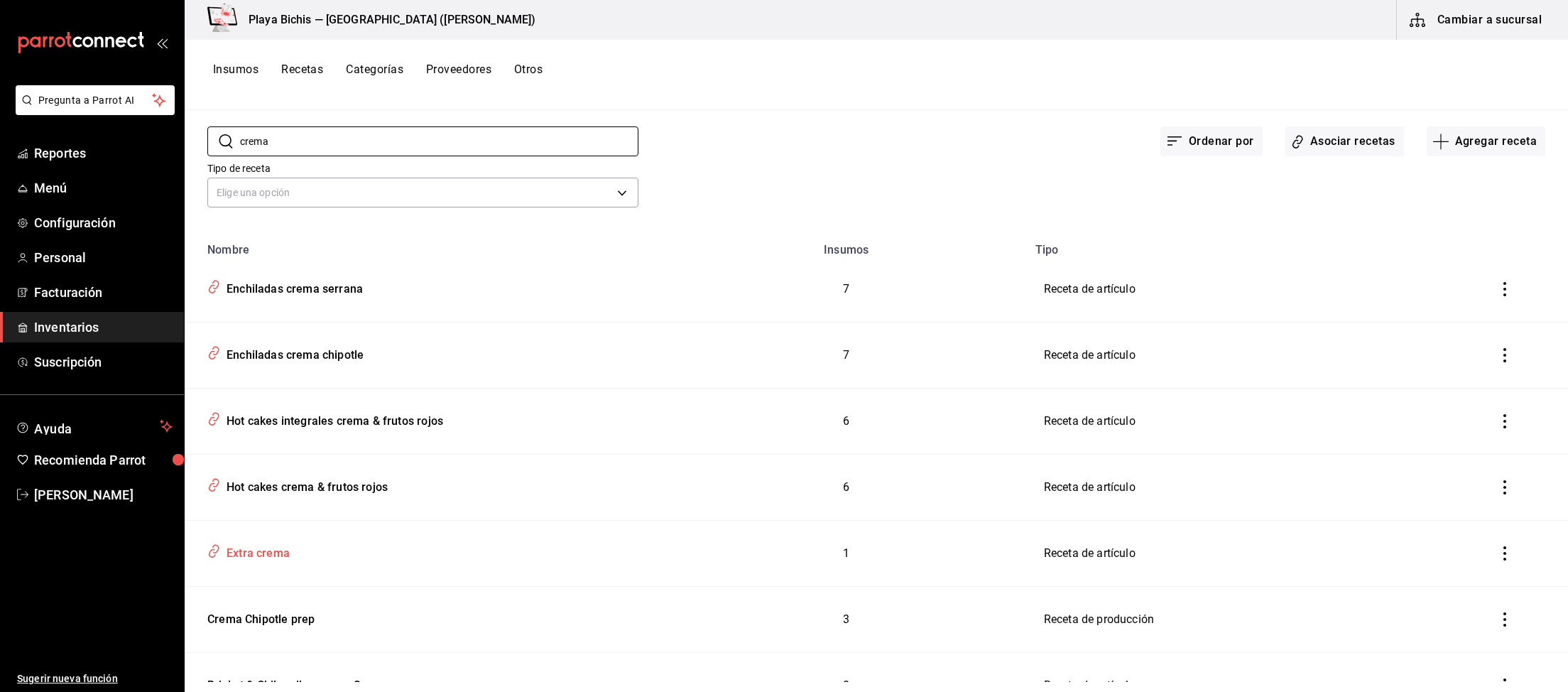
scroll to position [73, 0]
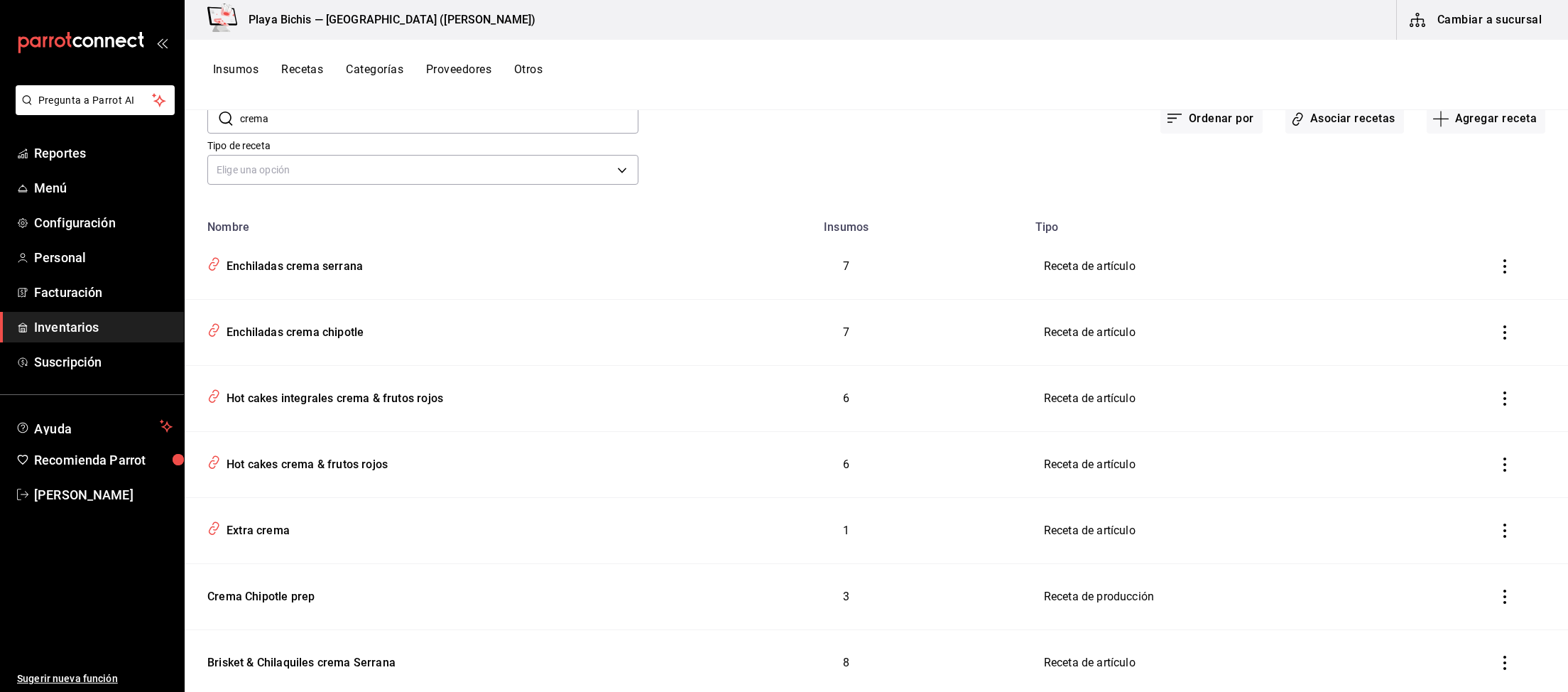
drag, startPoint x: 298, startPoint y: 115, endPoint x: 26, endPoint y: 102, distance: 272.3
click at [240, 105] on input "crema" at bounding box center [440, 119] width 398 height 29
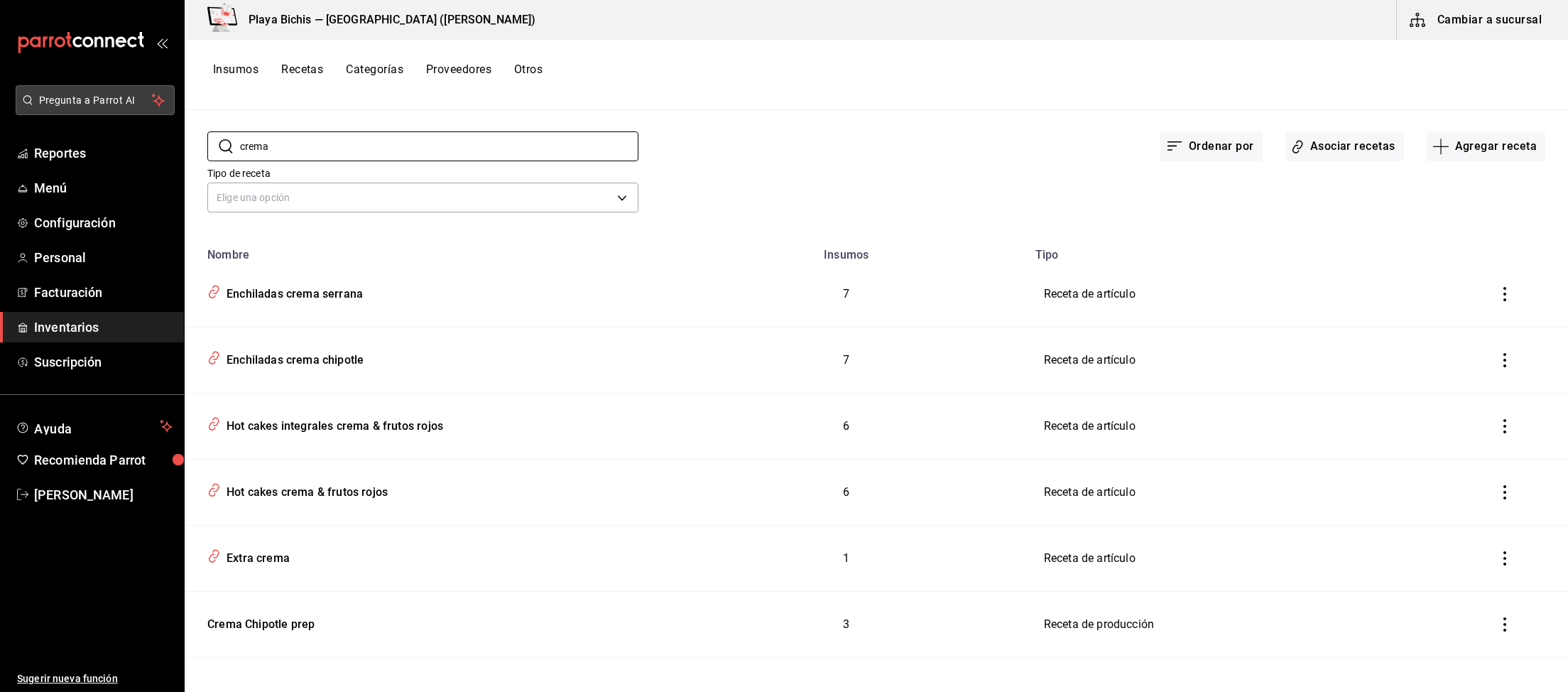
type input "j"
type input "harina"
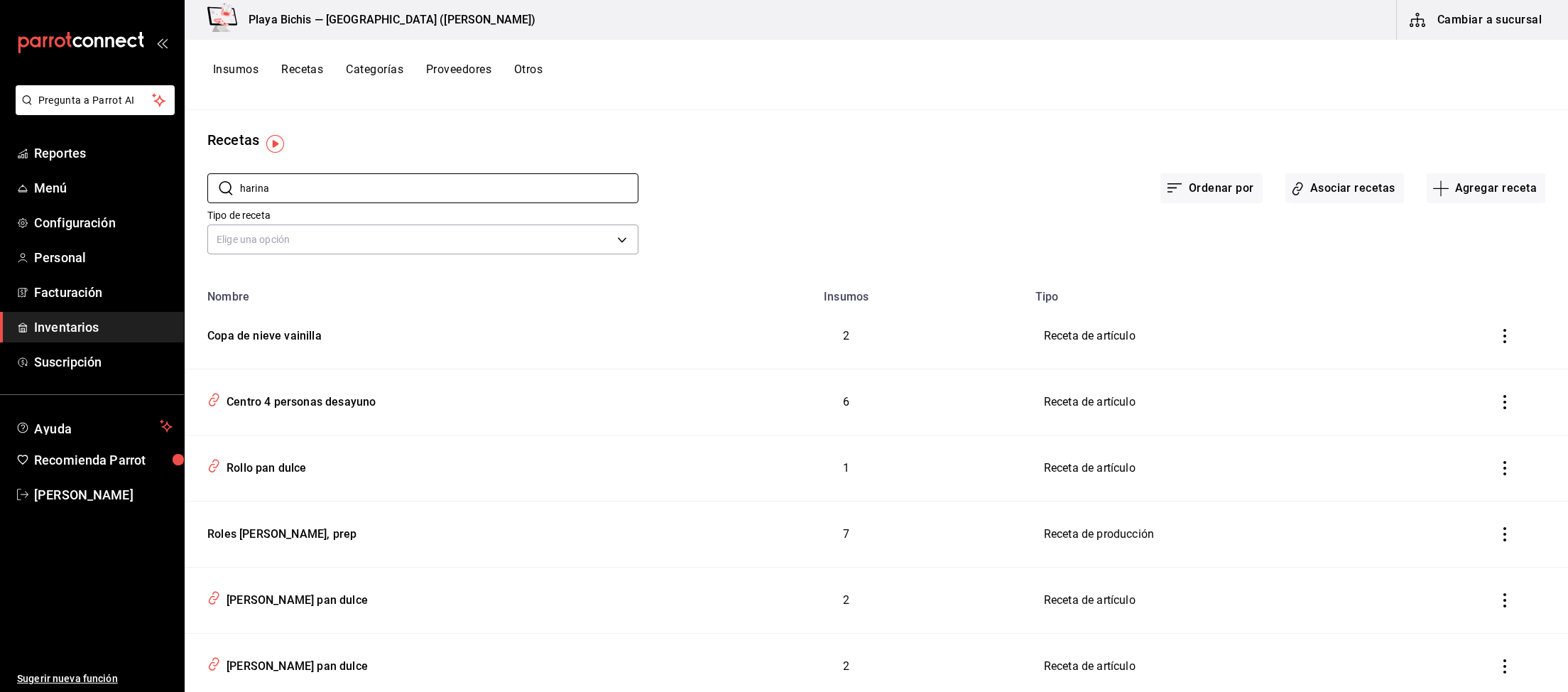
scroll to position [0, 0]
click at [1511, 191] on button "Agregar receta" at bounding box center [1486, 191] width 119 height 30
click at [1473, 230] on span "Receta" at bounding box center [1486, 231] width 120 height 15
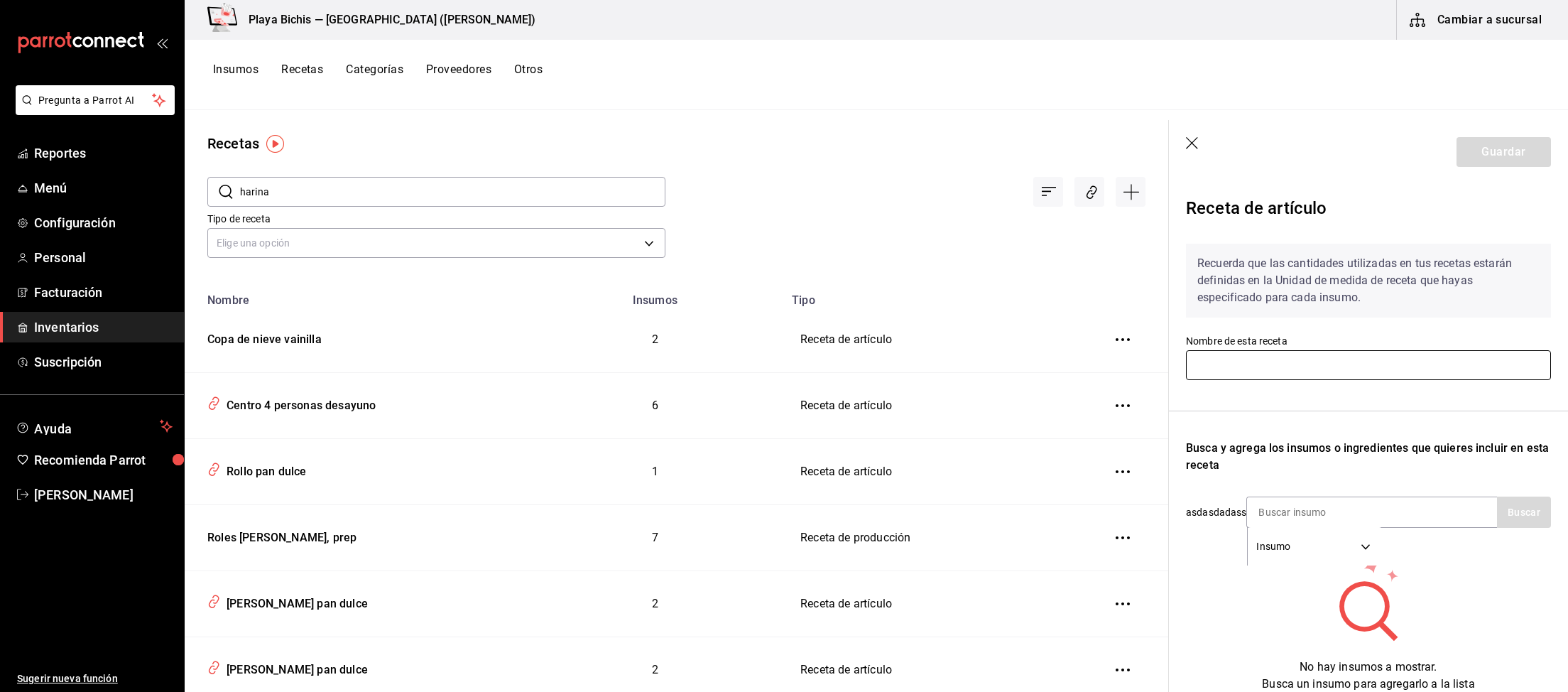
click at [1292, 355] on input "text" at bounding box center [1368, 365] width 365 height 30
type input "Tortillas de harina"
click at [1190, 143] on icon "button" at bounding box center [1193, 144] width 14 height 14
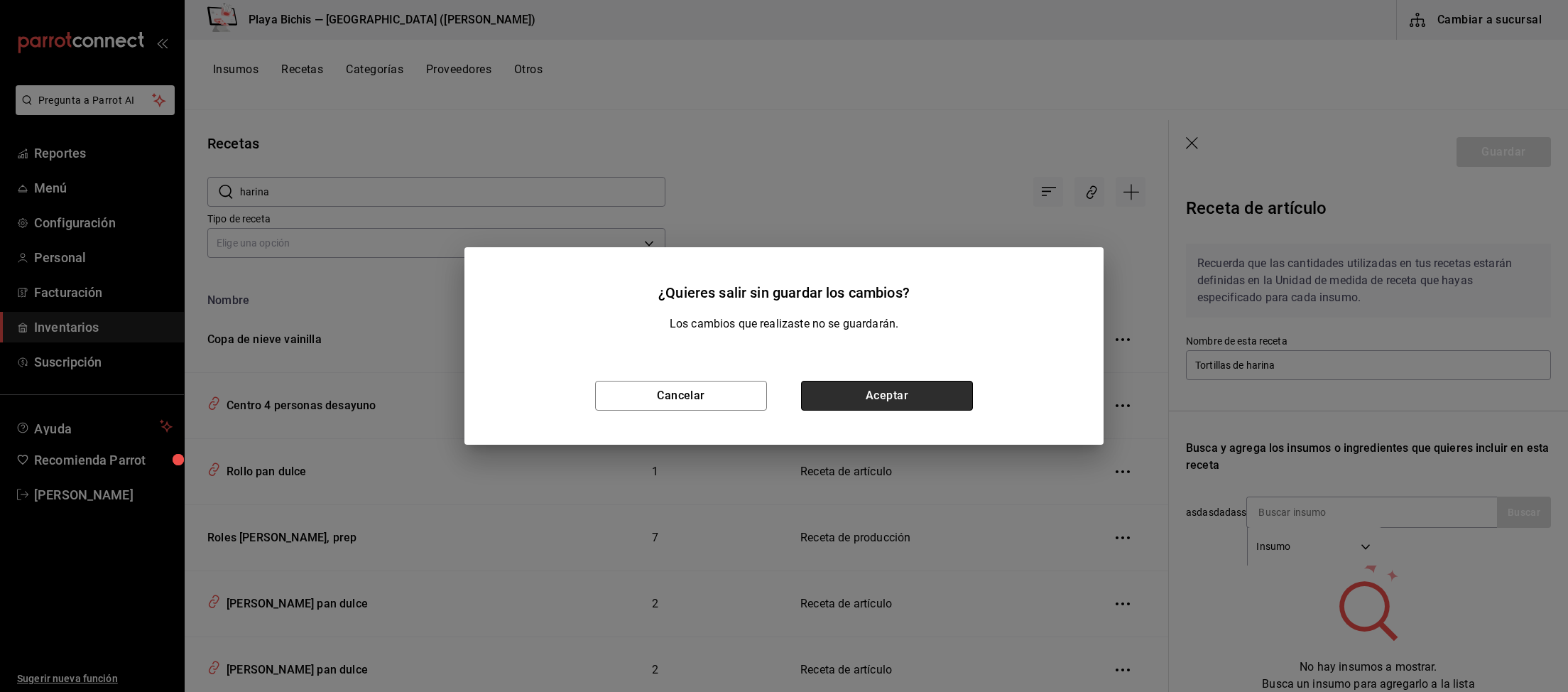
click at [919, 391] on button "Aceptar" at bounding box center [886, 395] width 172 height 30
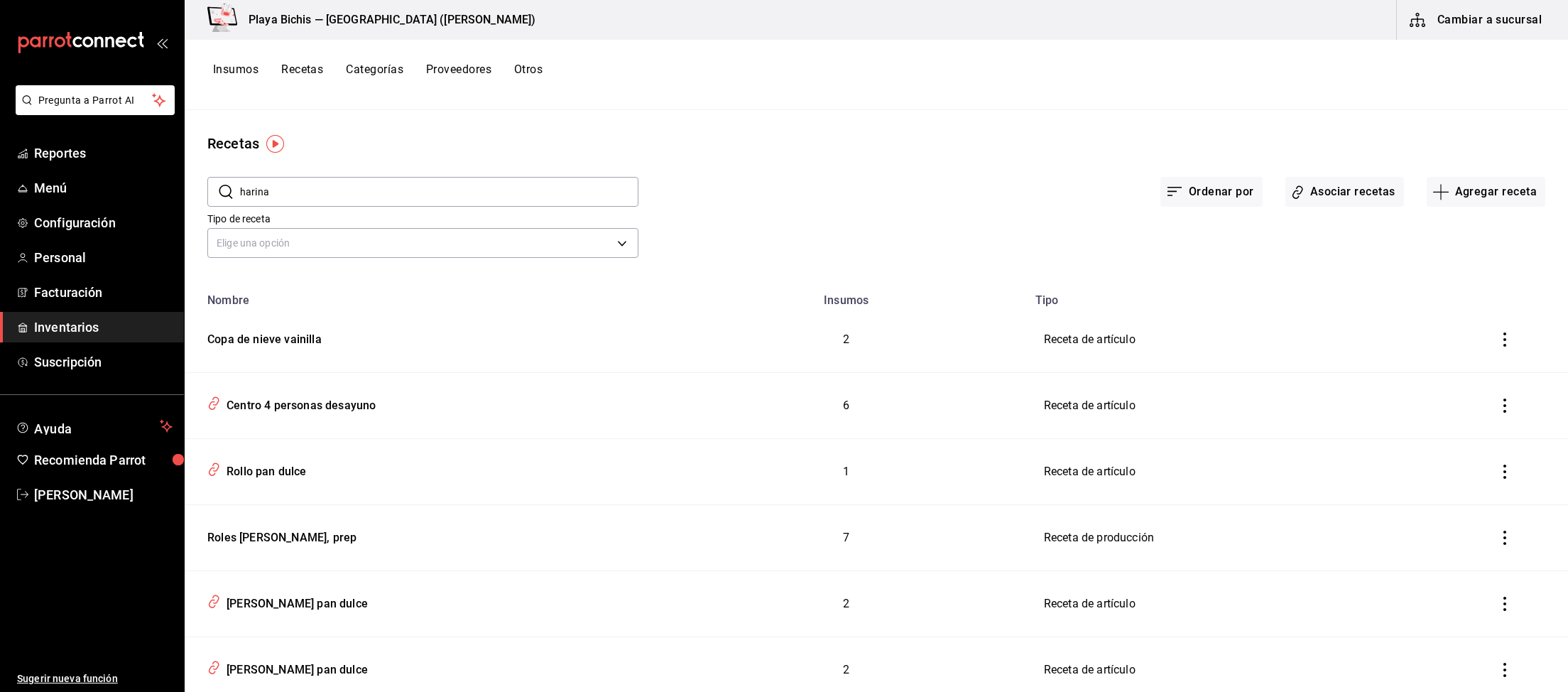
click at [315, 190] on input "harina" at bounding box center [440, 192] width 398 height 29
drag, startPoint x: 347, startPoint y: 190, endPoint x: 71, endPoint y: 164, distance: 277.2
click at [240, 178] on input "harina" at bounding box center [440, 192] width 398 height 29
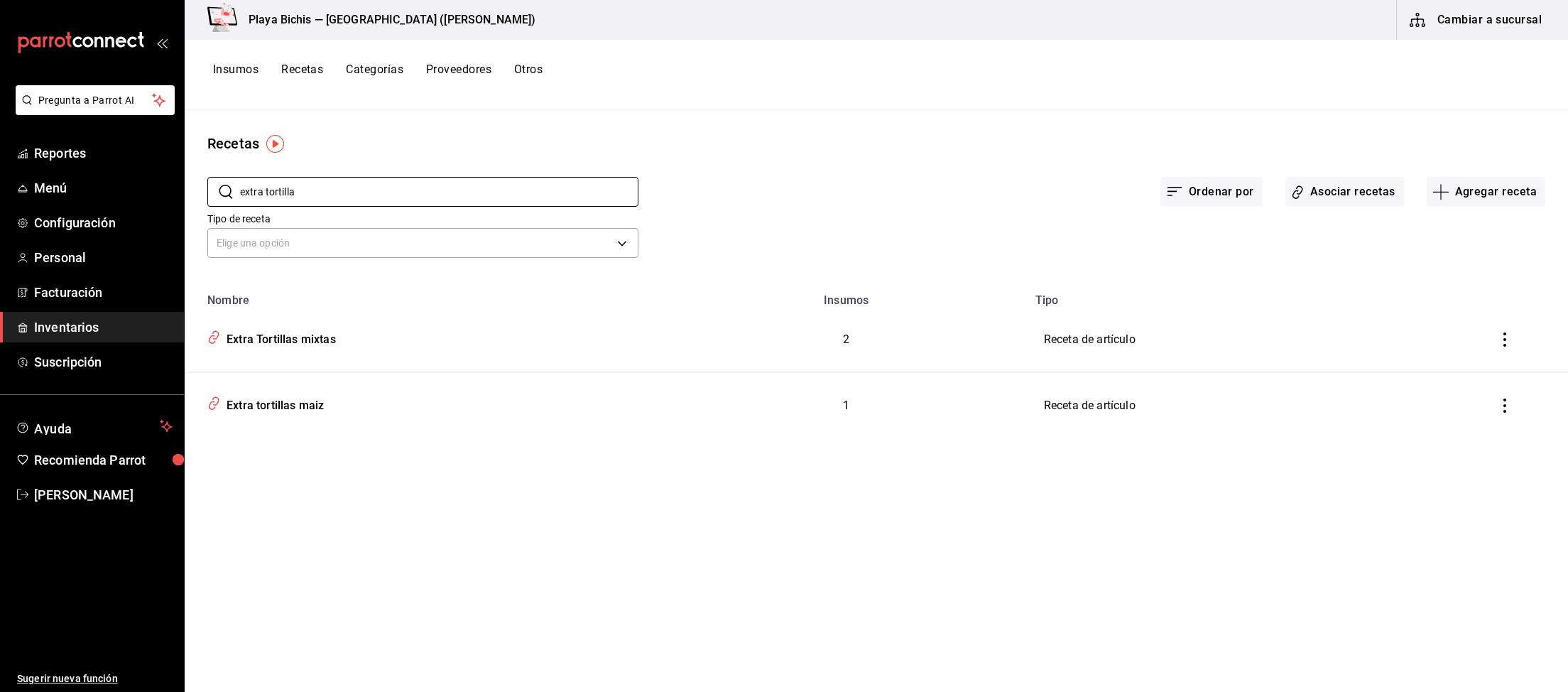
drag, startPoint x: 272, startPoint y: 173, endPoint x: 0, endPoint y: 72, distance: 290.1
click at [240, 178] on input "extra tortilla" at bounding box center [440, 192] width 398 height 29
type input "tortilla"
click at [348, 403] on div "Extra de tortillas de harina" at bounding box center [292, 403] width 144 height 22
type input "Extra de tortillas de harina"
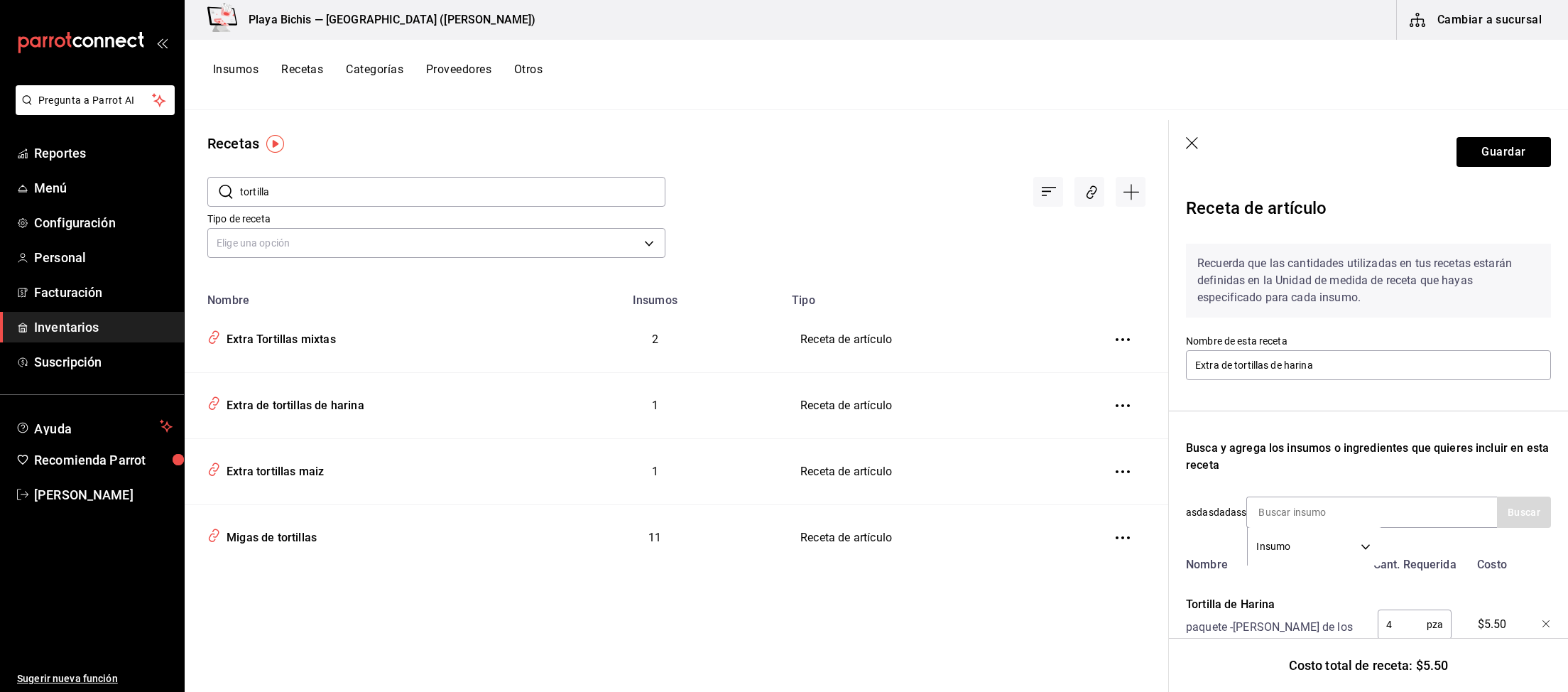
scroll to position [52, 0]
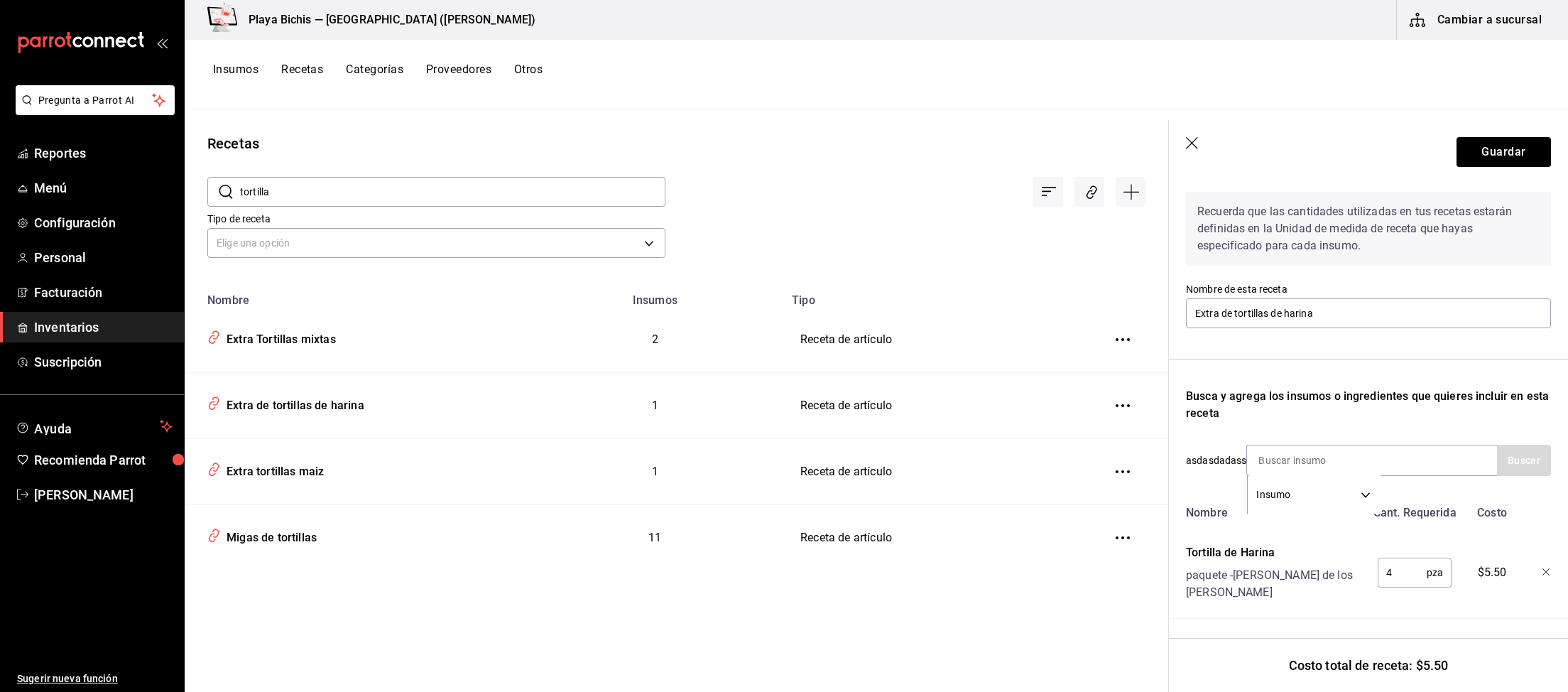
click at [1187, 145] on icon "button" at bounding box center [1193, 144] width 14 height 14
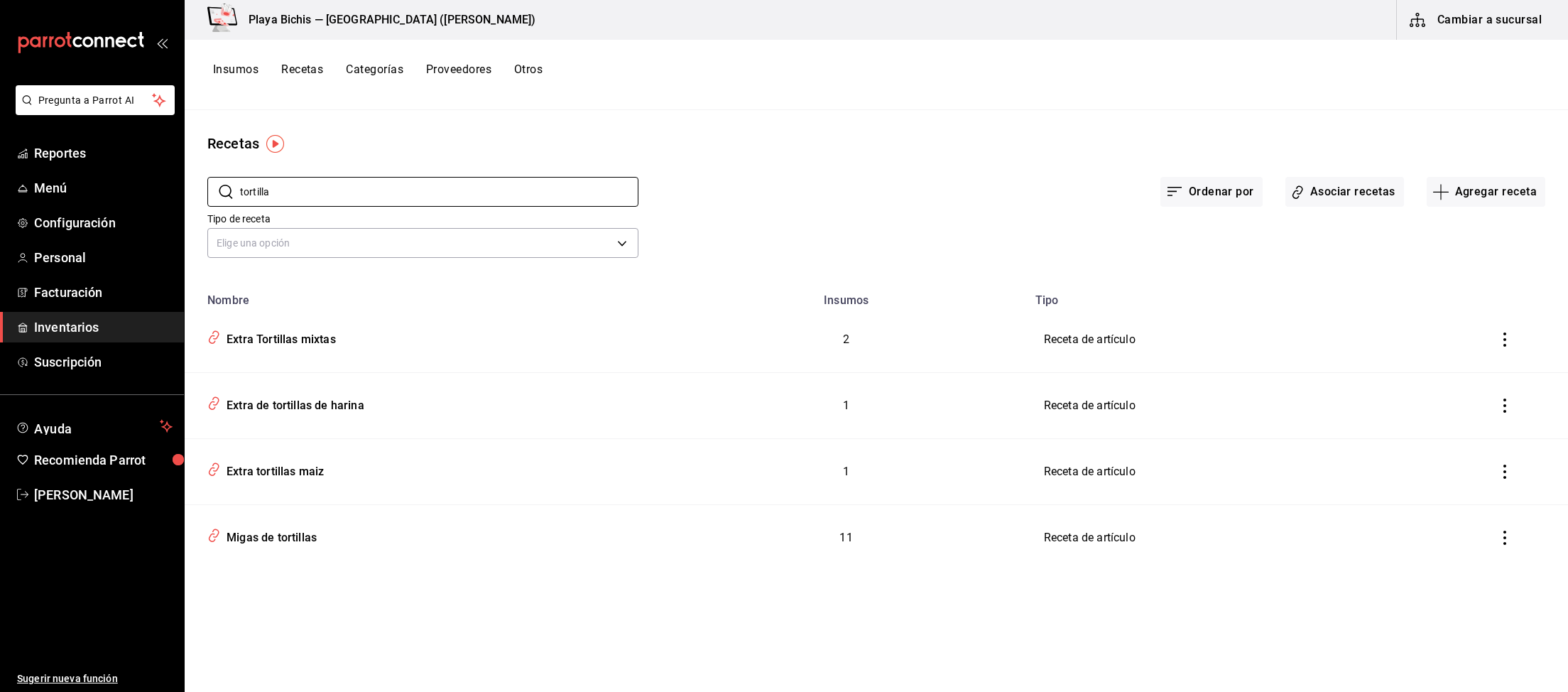
drag, startPoint x: 381, startPoint y: 195, endPoint x: 96, endPoint y: 173, distance: 285.8
click at [240, 178] on input "tortilla" at bounding box center [440, 192] width 398 height 29
drag, startPoint x: 337, startPoint y: 187, endPoint x: 0, endPoint y: 150, distance: 339.0
click at [240, 178] on input "extra jamon" at bounding box center [440, 192] width 398 height 29
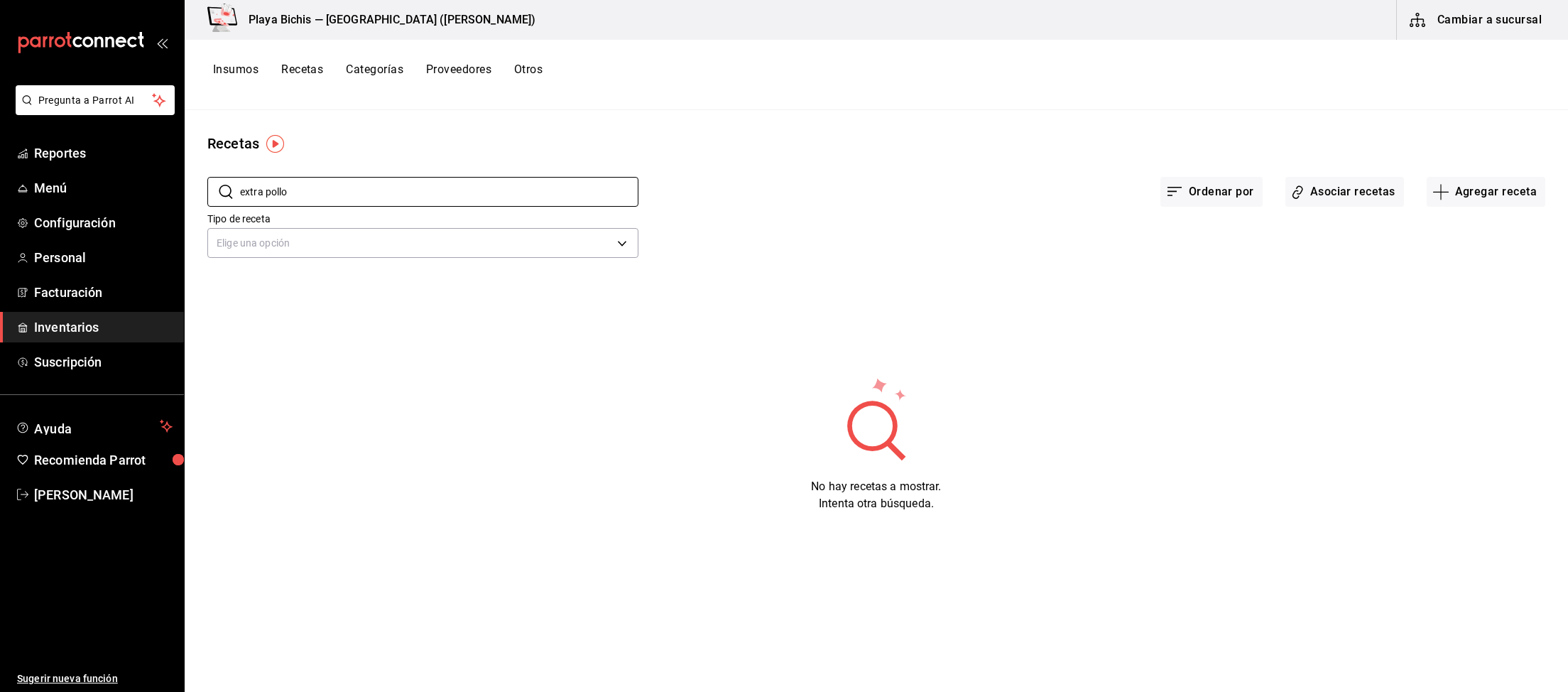
drag, startPoint x: 270, startPoint y: 189, endPoint x: 18, endPoint y: 131, distance: 258.6
click at [240, 178] on input "extra pollo" at bounding box center [440, 192] width 398 height 29
type input "pollo"
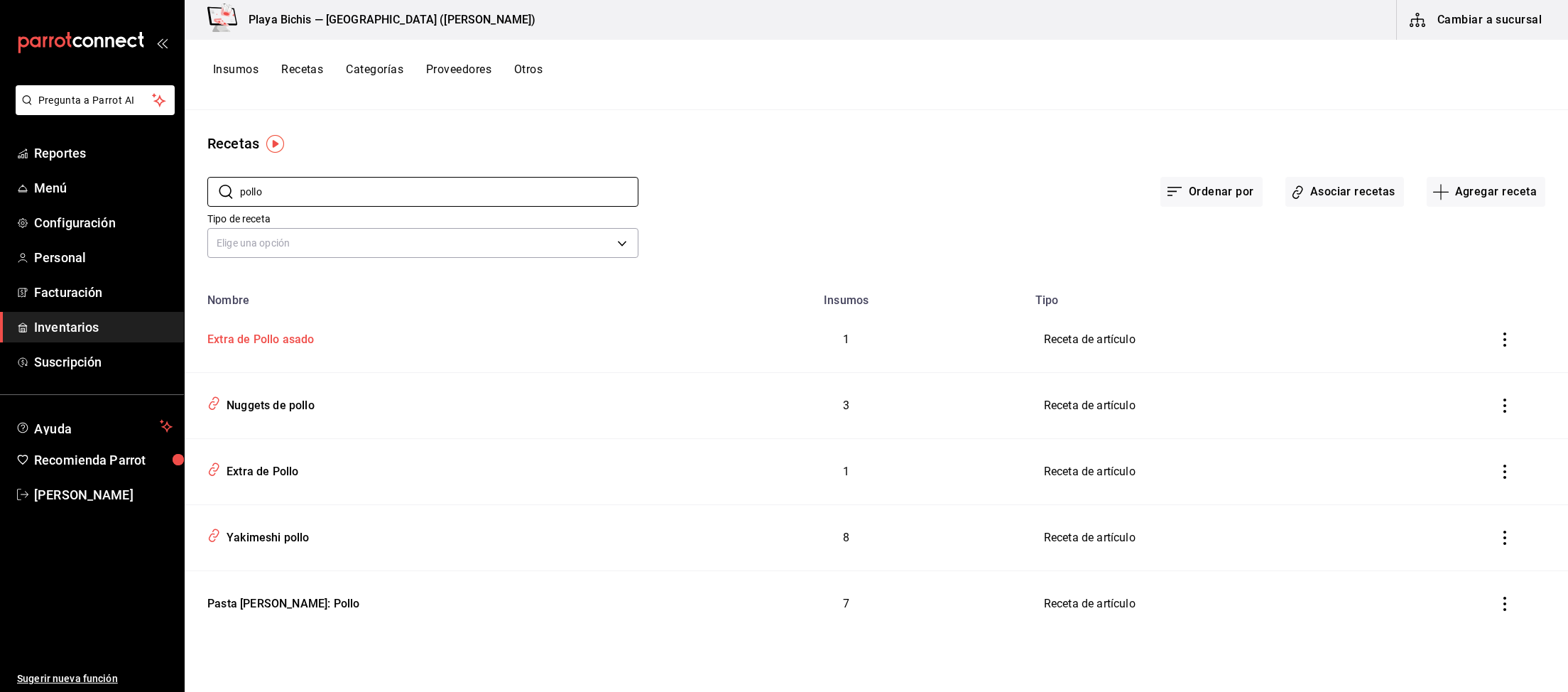
click at [266, 339] on div "Extra de Pollo asado" at bounding box center [258, 337] width 113 height 22
type input "Extra de Pollo asado"
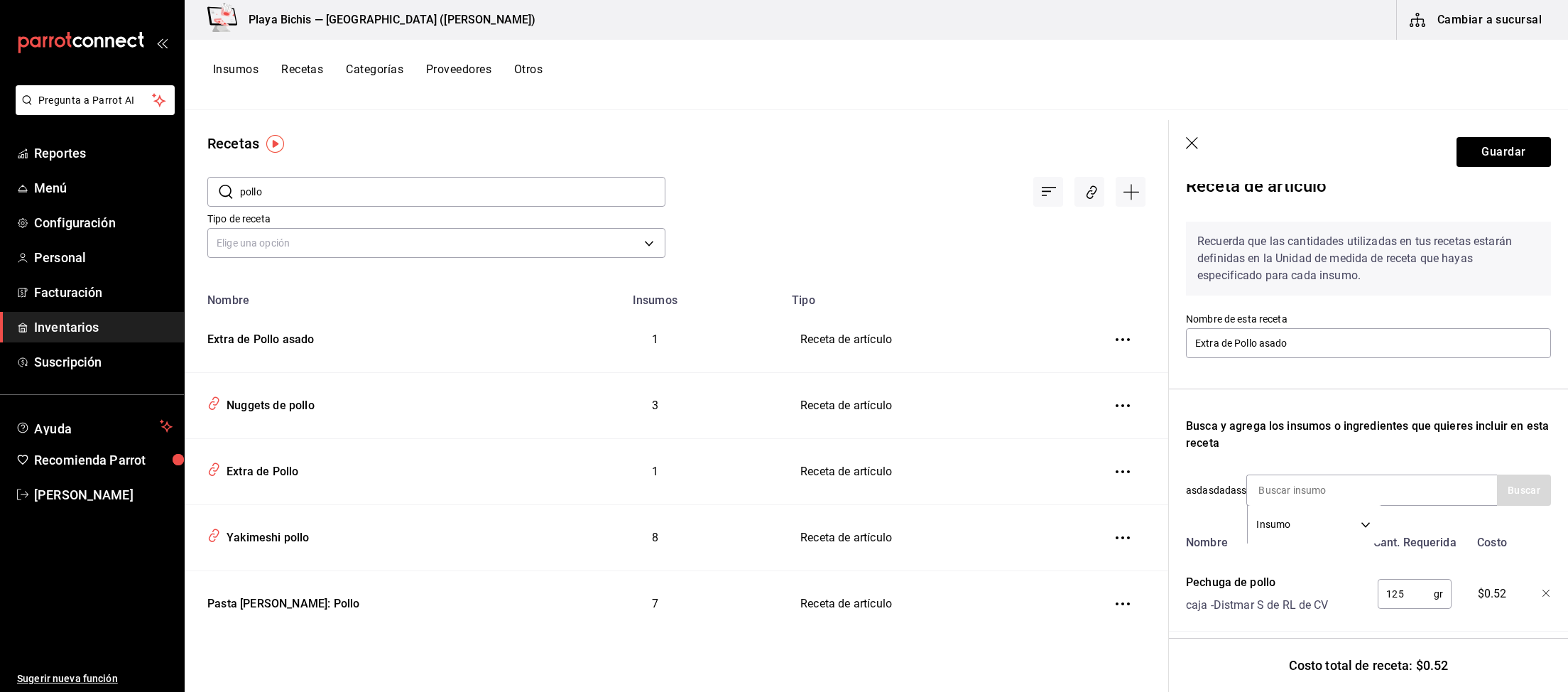
scroll to position [35, 0]
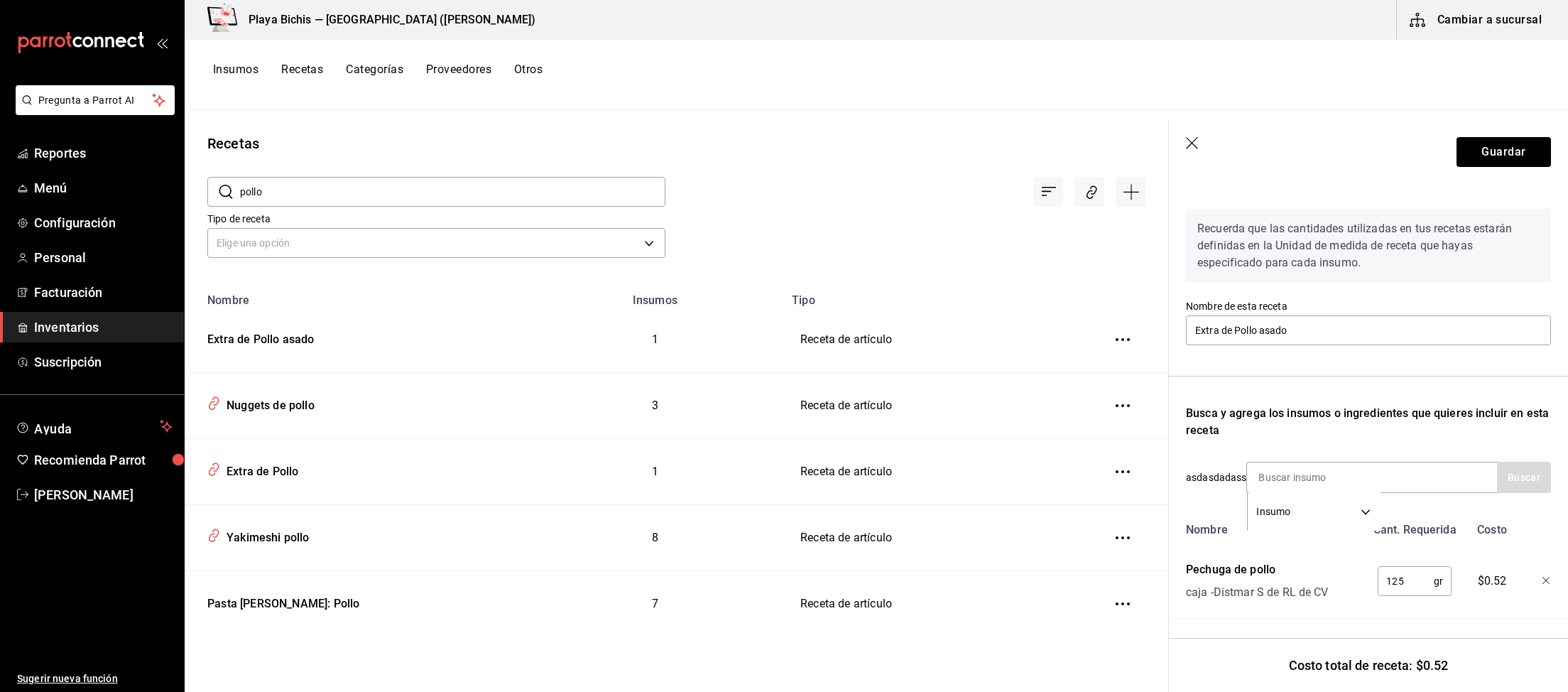
drag, startPoint x: 1411, startPoint y: 579, endPoint x: 1258, endPoint y: 574, distance: 153.1
click at [1378, 574] on input "125" at bounding box center [1405, 581] width 56 height 29
type input "100"
drag, startPoint x: 1259, startPoint y: 325, endPoint x: 1315, endPoint y: 325, distance: 56.0
click at [1315, 325] on input "Extra de Pollo asado" at bounding box center [1368, 330] width 365 height 30
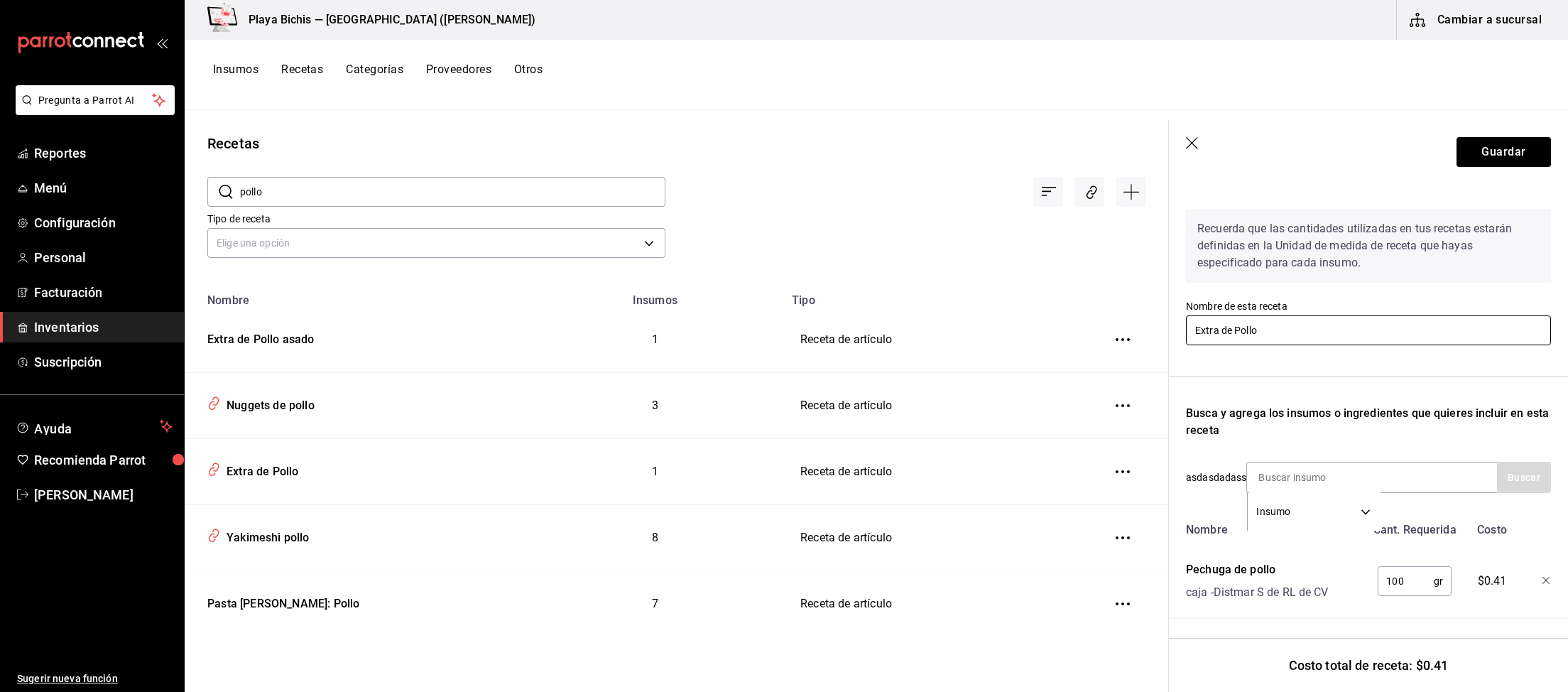
type input "Extra de Pollo"
click at [1188, 140] on icon "button" at bounding box center [1192, 143] width 13 height 13
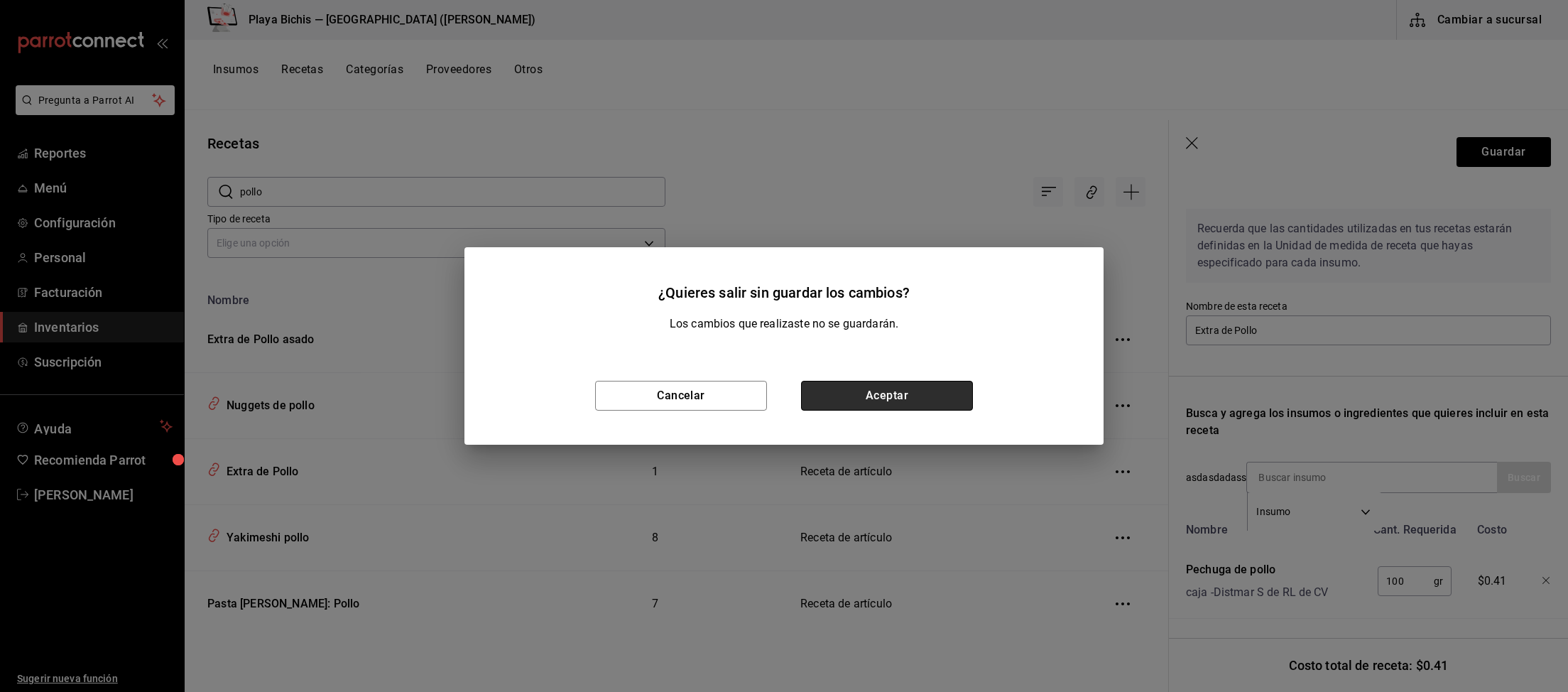
click at [866, 396] on button "Aceptar" at bounding box center [886, 395] width 172 height 30
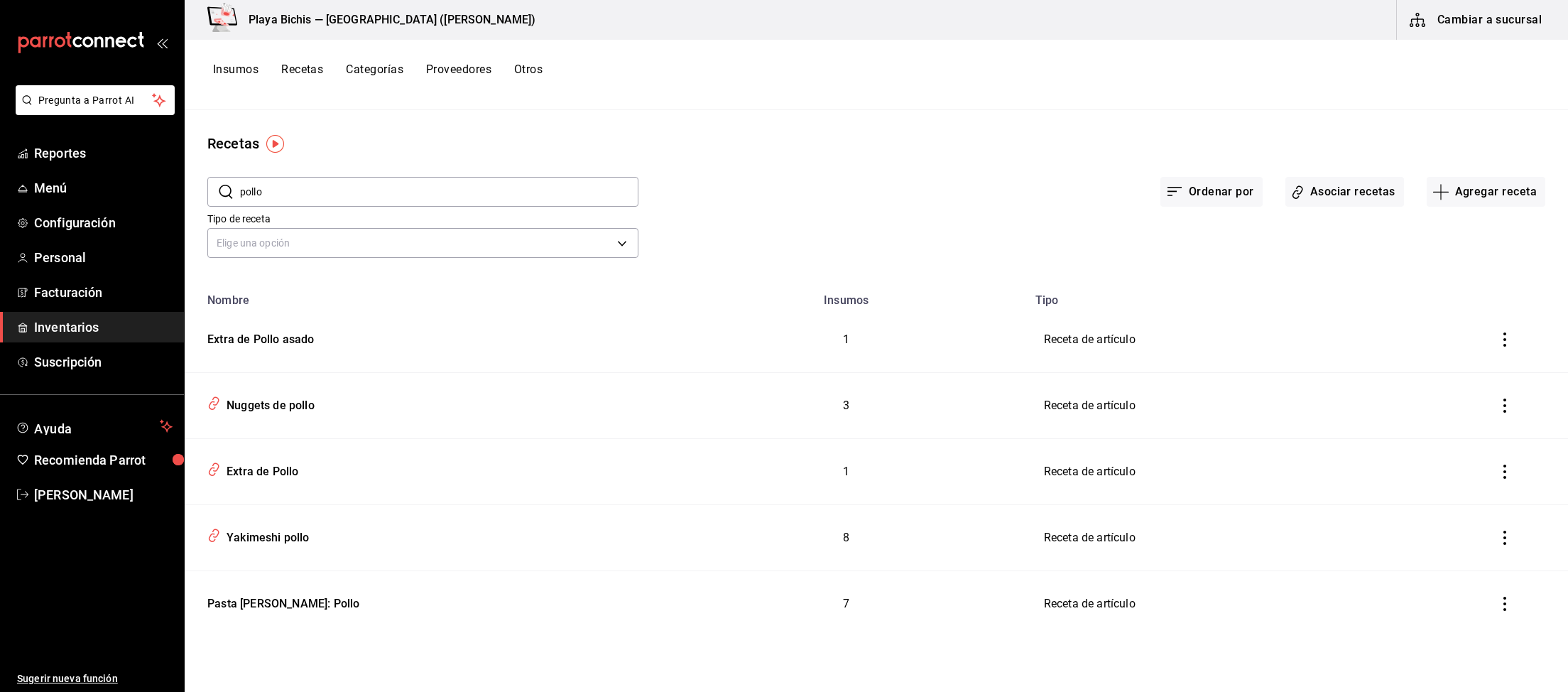
click at [1509, 336] on icon "inventoriesTable" at bounding box center [1505, 340] width 14 height 14
click at [1440, 359] on span "Eliminar" at bounding box center [1448, 359] width 62 height 17
click at [276, 403] on div "Extra de Pollo" at bounding box center [259, 403] width 78 height 22
type input "Extra de Pollo"
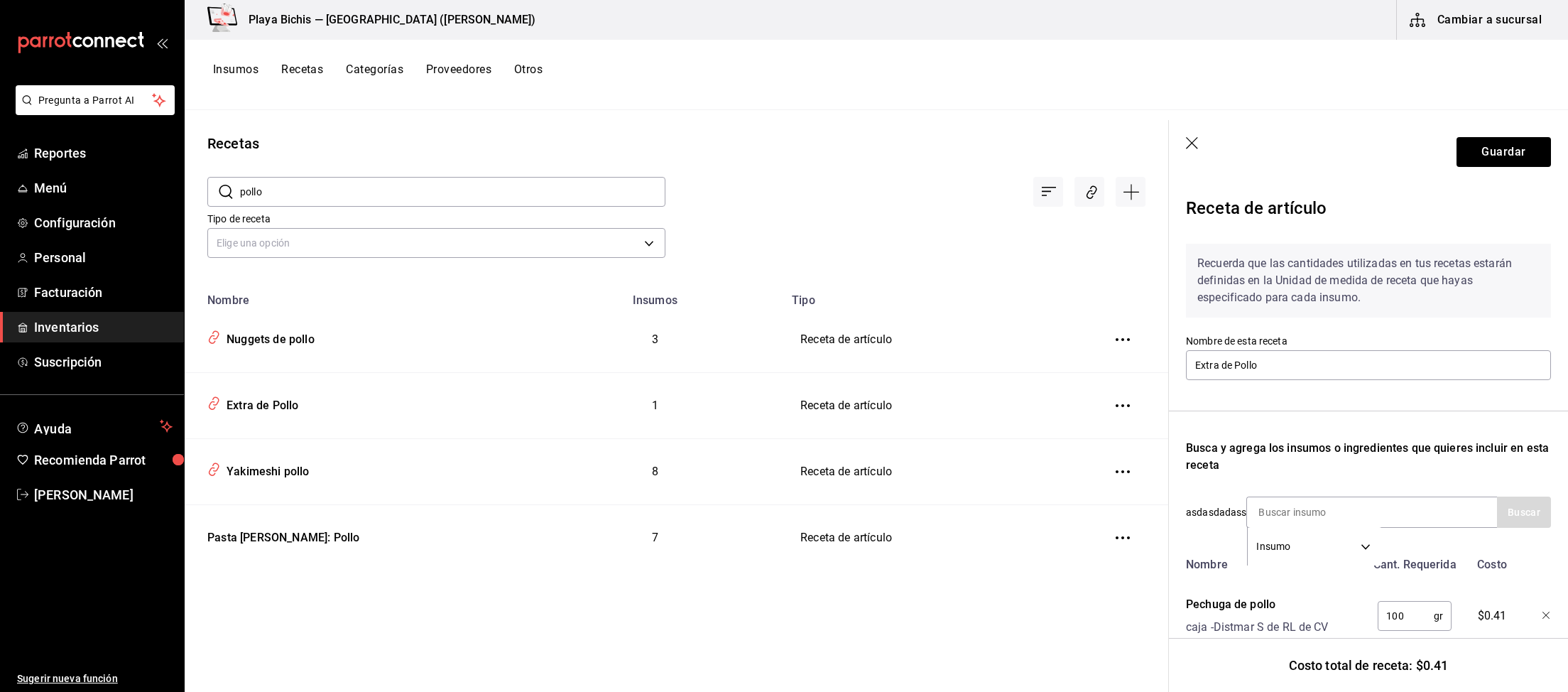
click at [1195, 141] on icon "button" at bounding box center [1193, 144] width 14 height 14
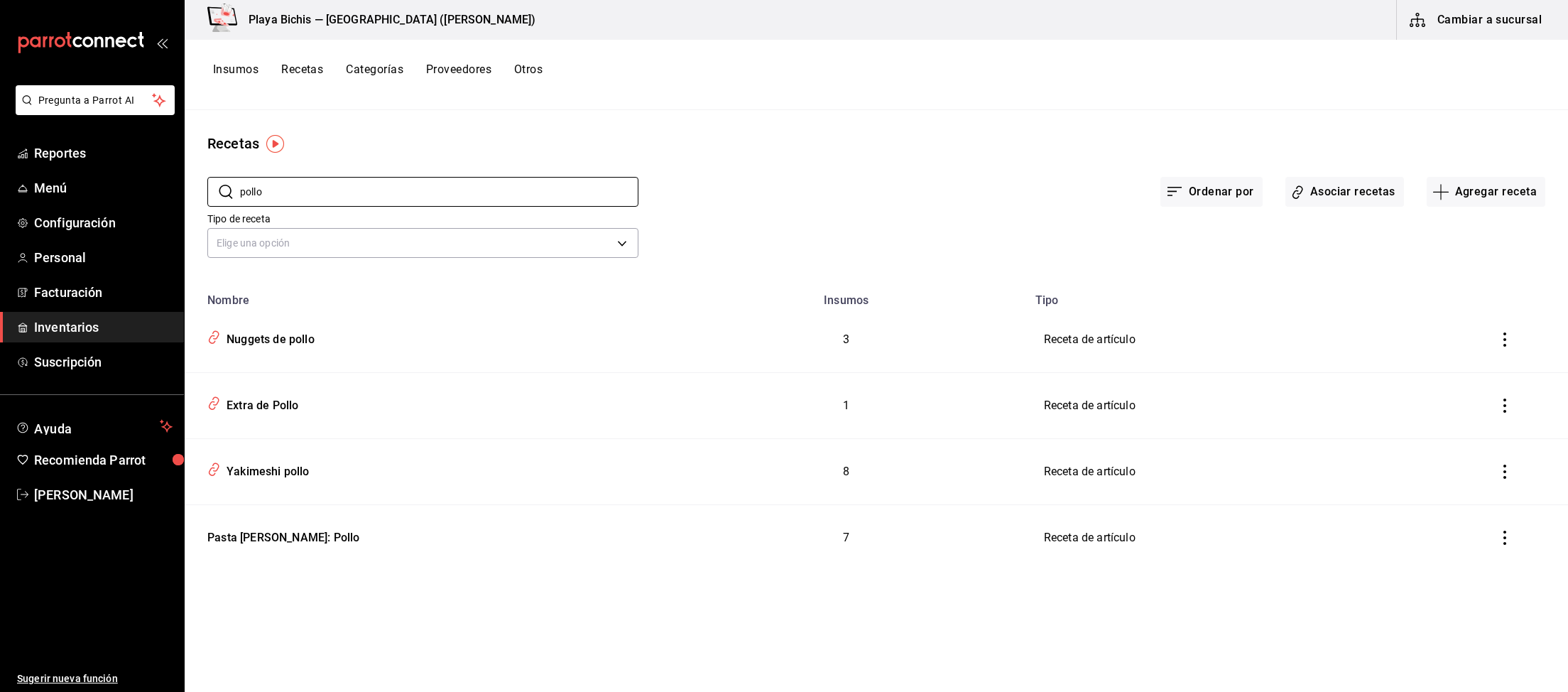
drag, startPoint x: 276, startPoint y: 186, endPoint x: 111, endPoint y: 169, distance: 165.9
click at [240, 178] on input "pollo" at bounding box center [440, 192] width 398 height 29
drag, startPoint x: 221, startPoint y: 178, endPoint x: 30, endPoint y: 157, distance: 192.2
click at [240, 178] on input "polaca" at bounding box center [440, 192] width 398 height 29
drag, startPoint x: 327, startPoint y: 185, endPoint x: 6, endPoint y: 167, distance: 321.5
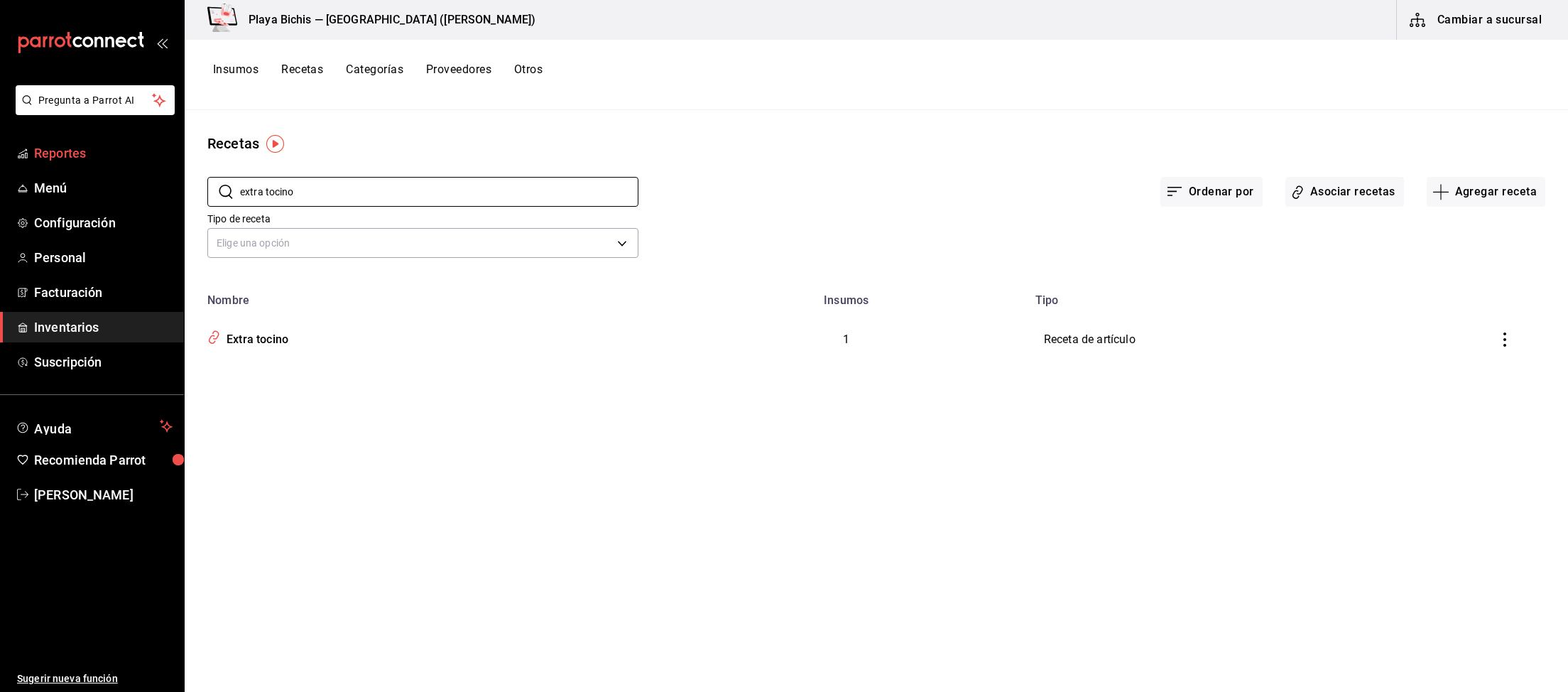
click at [240, 178] on input "extra tocino" at bounding box center [440, 192] width 398 height 29
drag, startPoint x: 294, startPoint y: 181, endPoint x: 0, endPoint y: 51, distance: 321.5
click at [240, 178] on input "tortilla" at bounding box center [440, 192] width 398 height 29
drag, startPoint x: 274, startPoint y: 192, endPoint x: 387, endPoint y: 194, distance: 113.0
click at [387, 194] on input "Frijoles extra" at bounding box center [440, 192] width 398 height 29
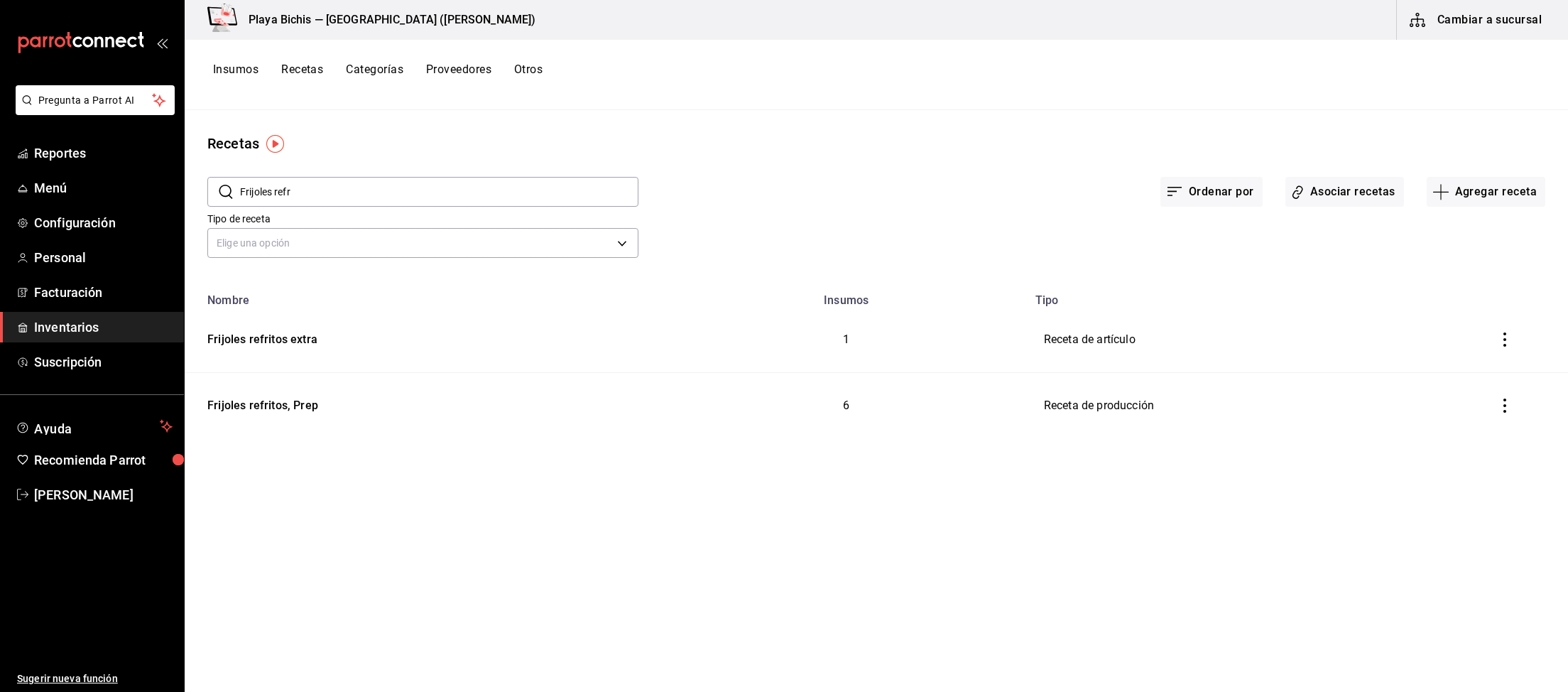
type input "Frijoles refr"
click at [306, 340] on div "Frijoles refritos extra" at bounding box center [260, 337] width 116 height 22
type input "Frijoles refritos extra"
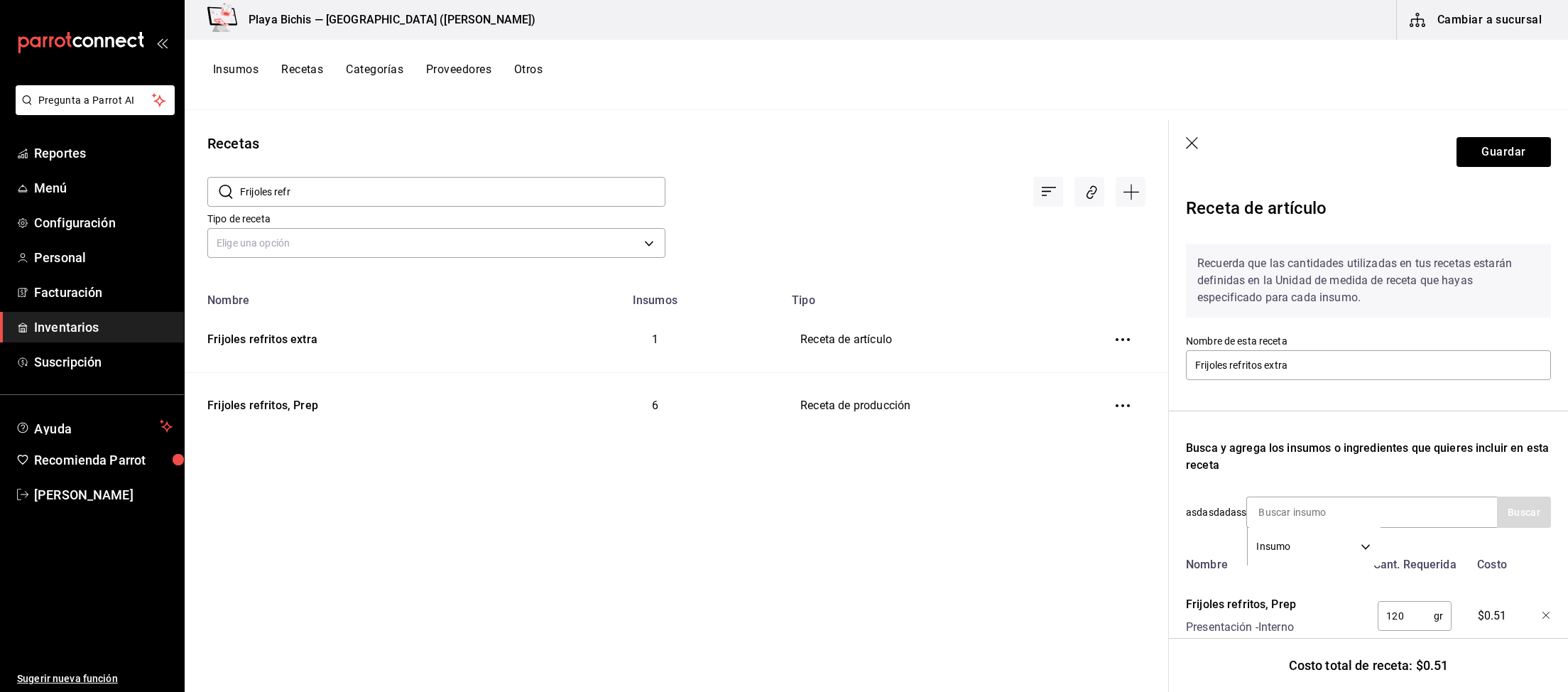
scroll to position [35, 0]
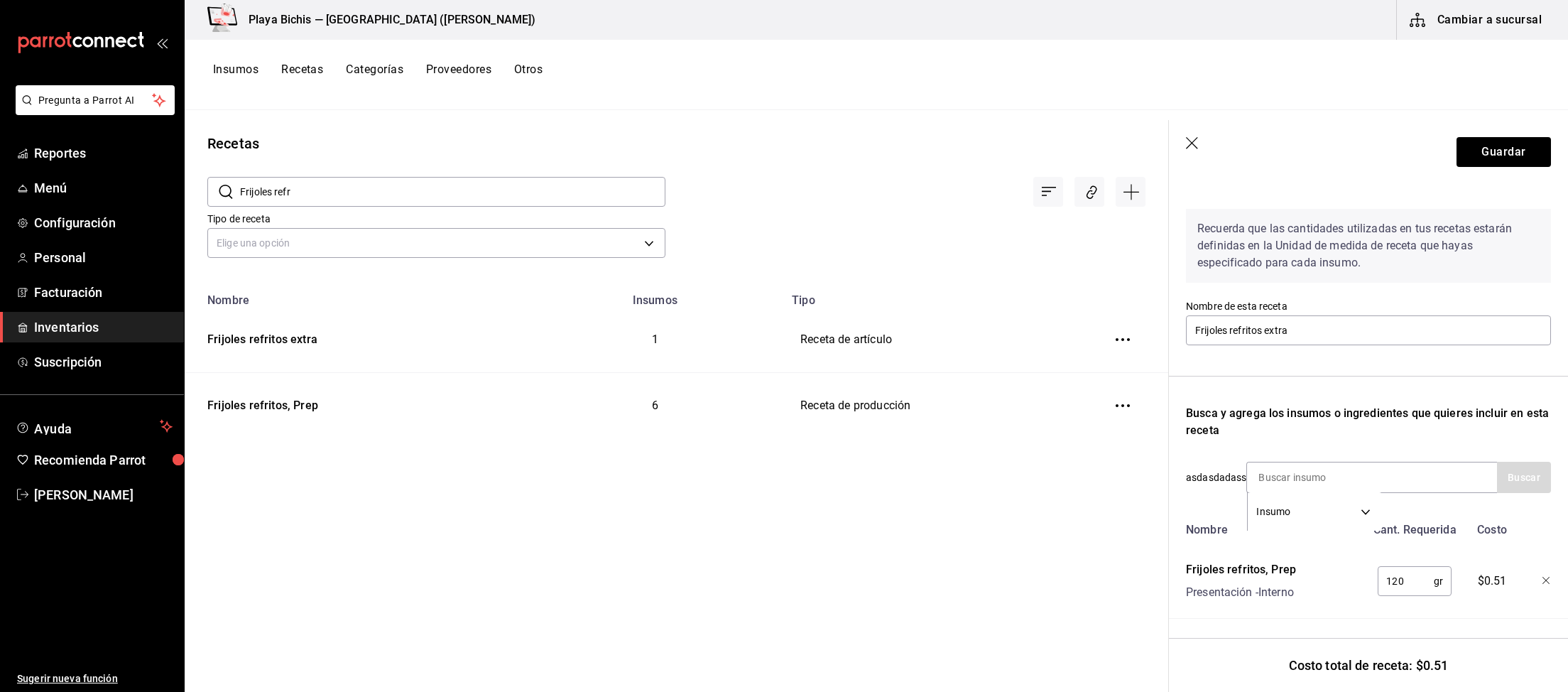
click at [1195, 146] on icon "button" at bounding box center [1193, 144] width 14 height 14
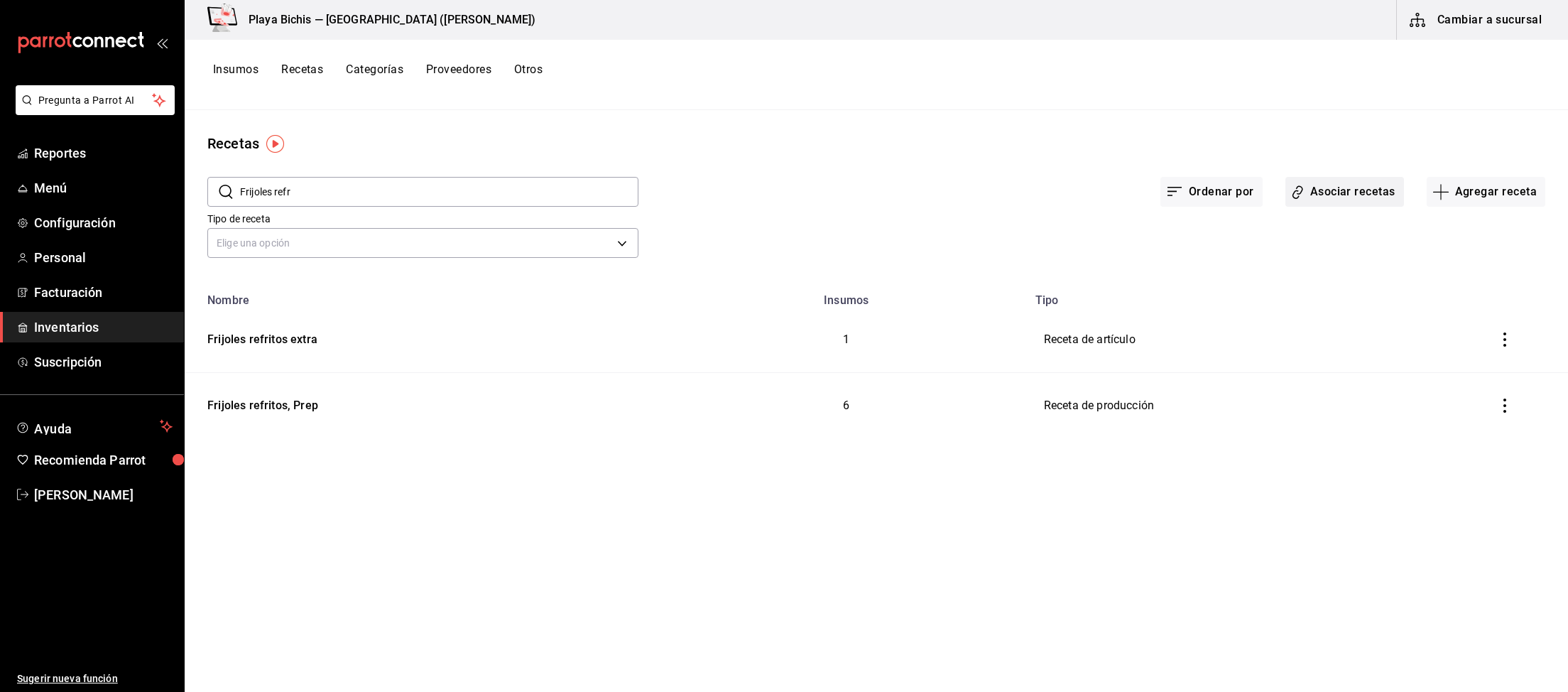
click at [1368, 191] on button "Asociar recetas" at bounding box center [1344, 191] width 119 height 30
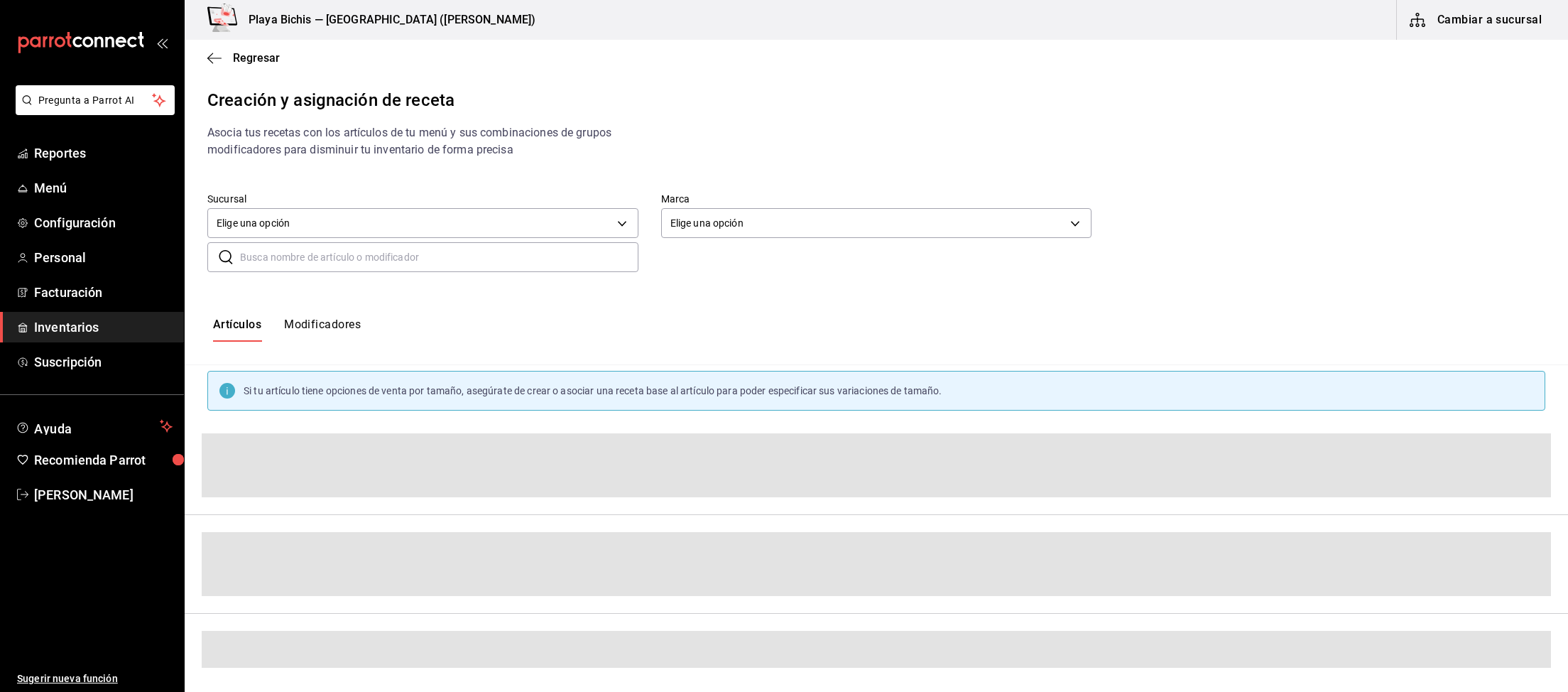
click at [372, 263] on input "text" at bounding box center [440, 257] width 398 height 29
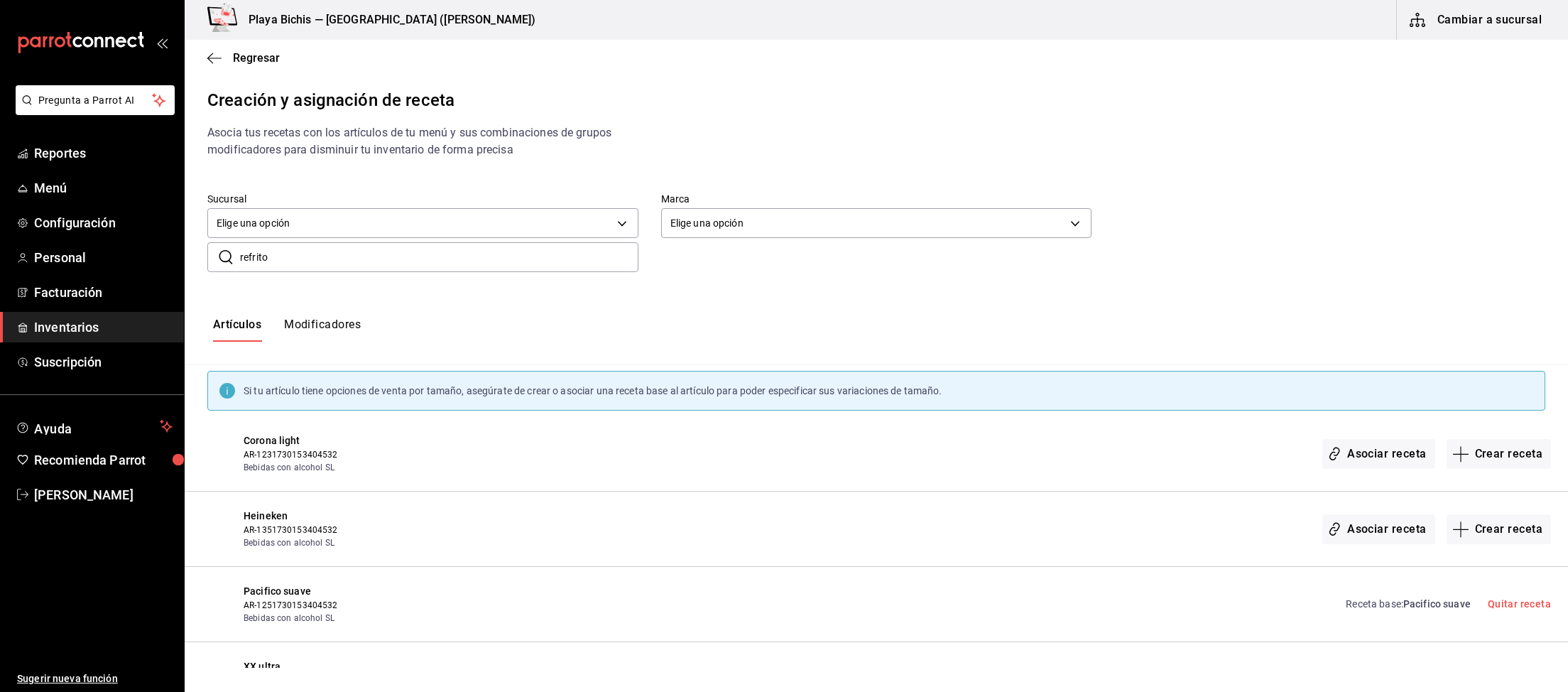
type input "refritos"
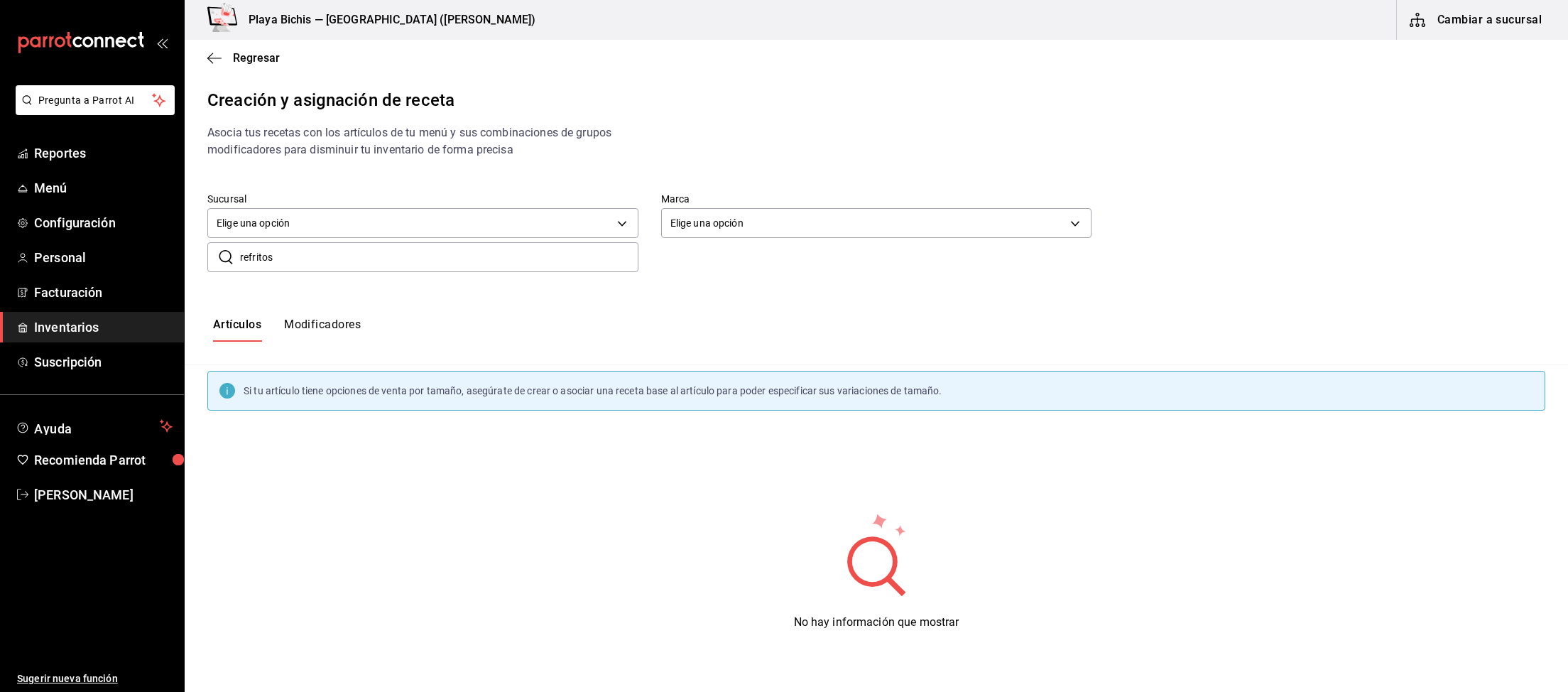
click at [240, 243] on input "refritos" at bounding box center [440, 257] width 398 height 29
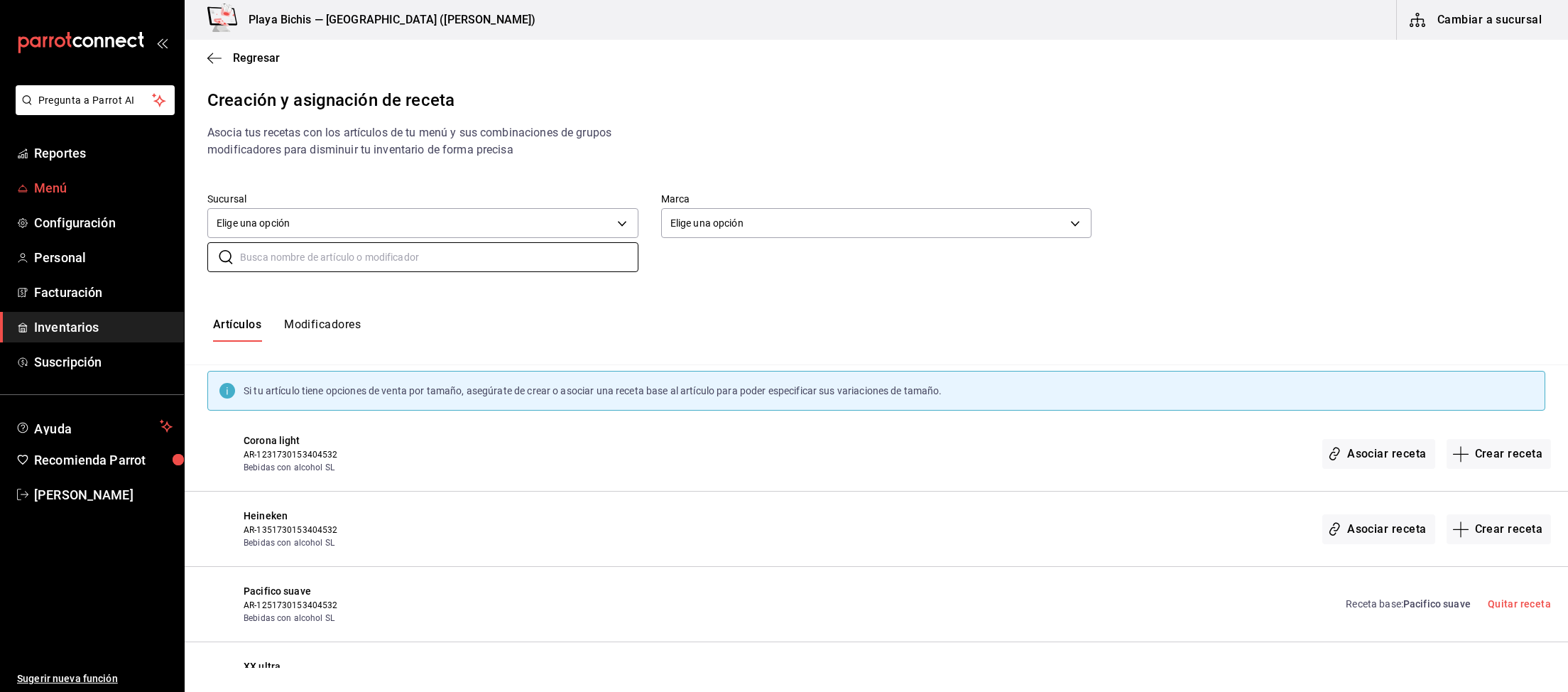
click at [49, 181] on span "Menú" at bounding box center [103, 187] width 138 height 19
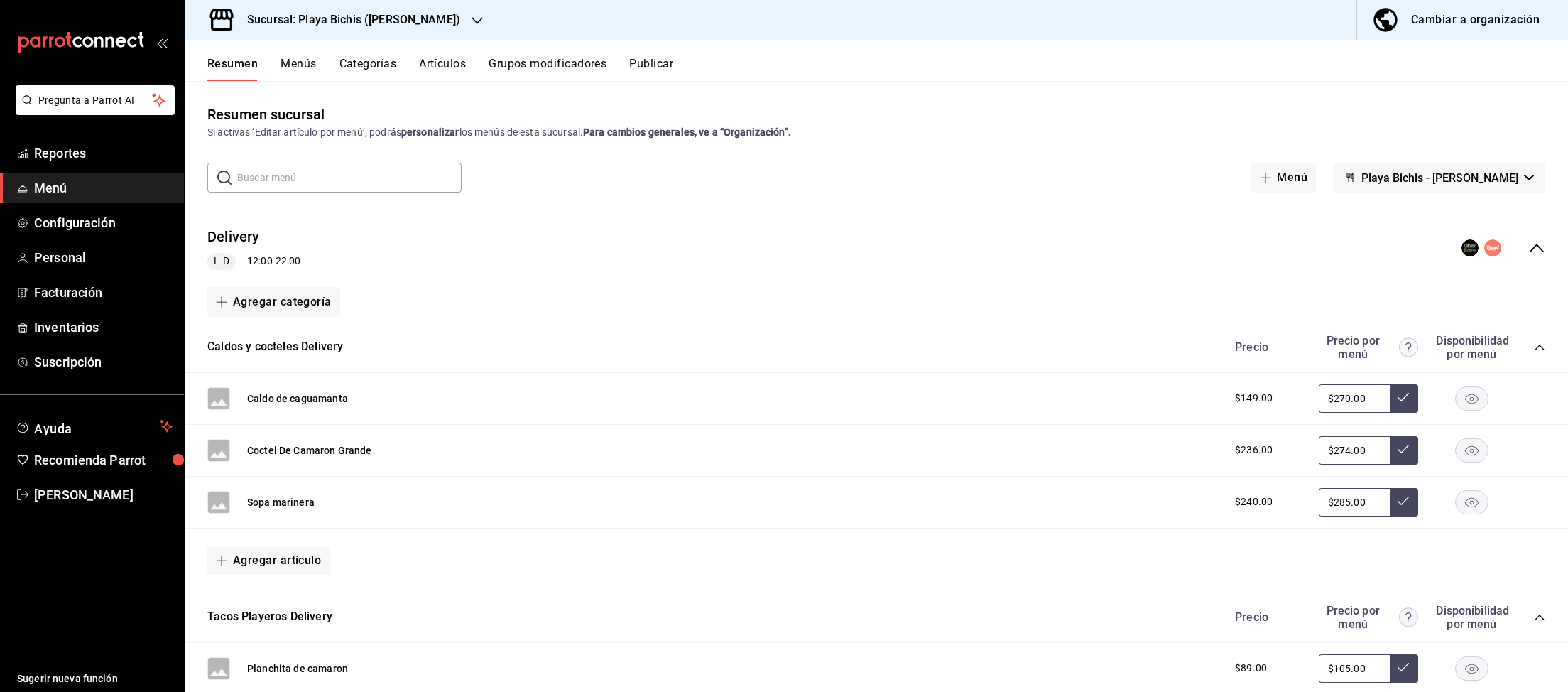
click at [1443, 29] on div "Cambiar a organización" at bounding box center [1475, 20] width 129 height 20
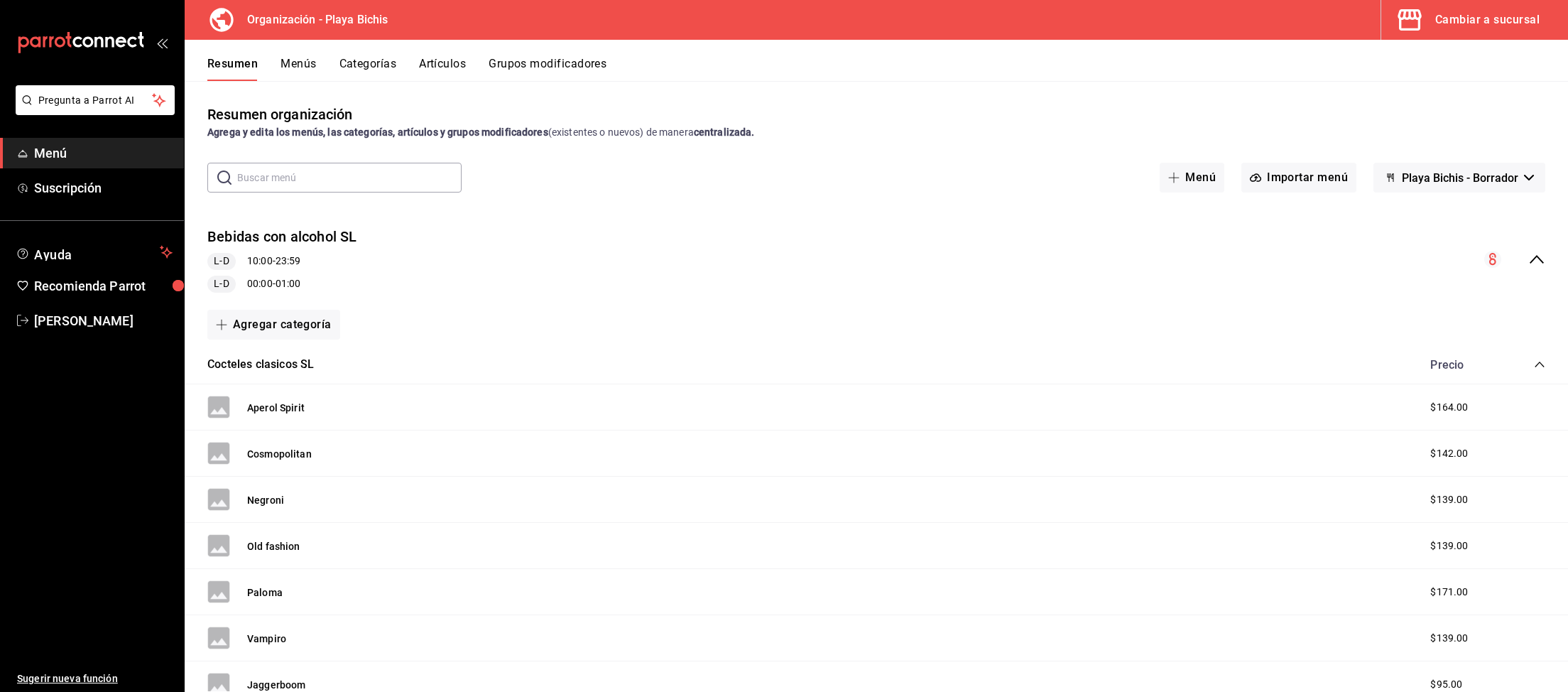
click at [298, 64] on button "Menús" at bounding box center [298, 69] width 36 height 24
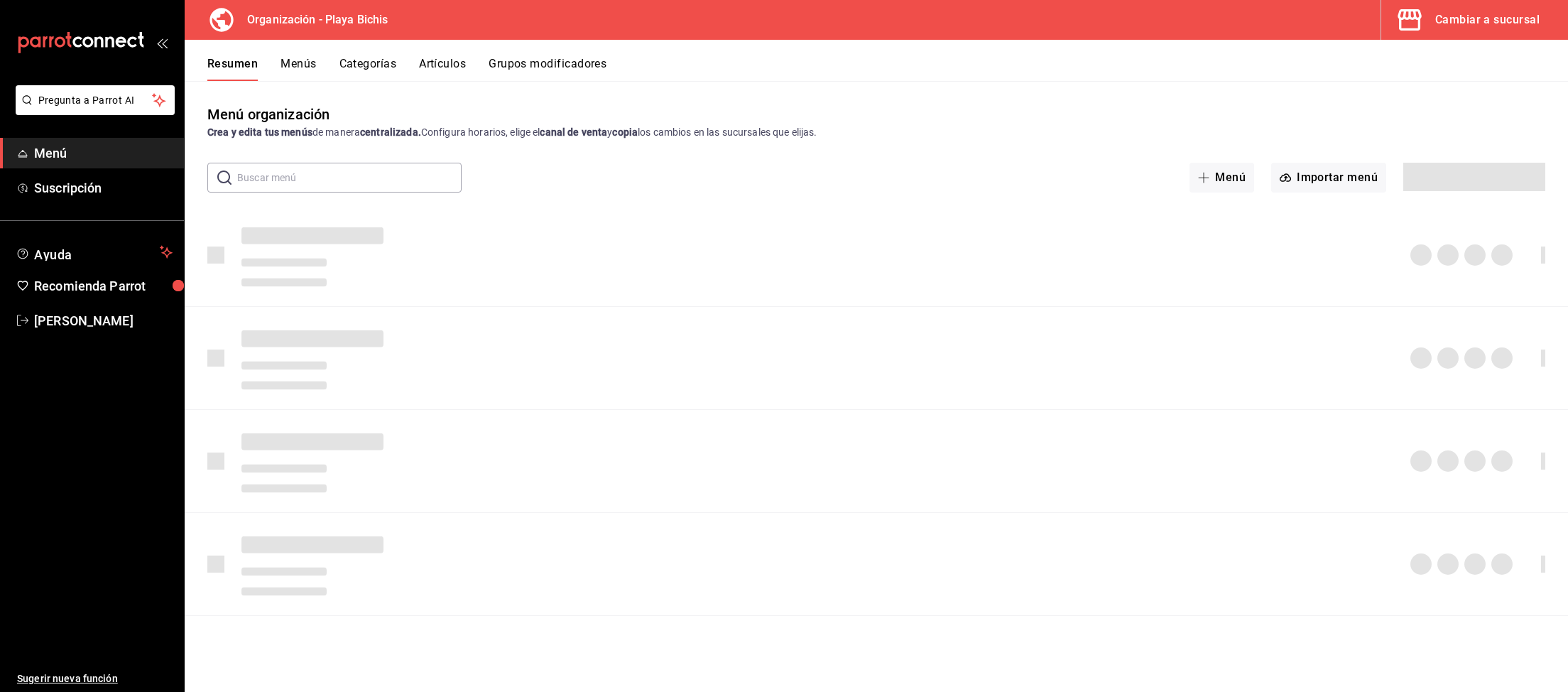
click at [448, 63] on button "Artículos" at bounding box center [442, 69] width 46 height 24
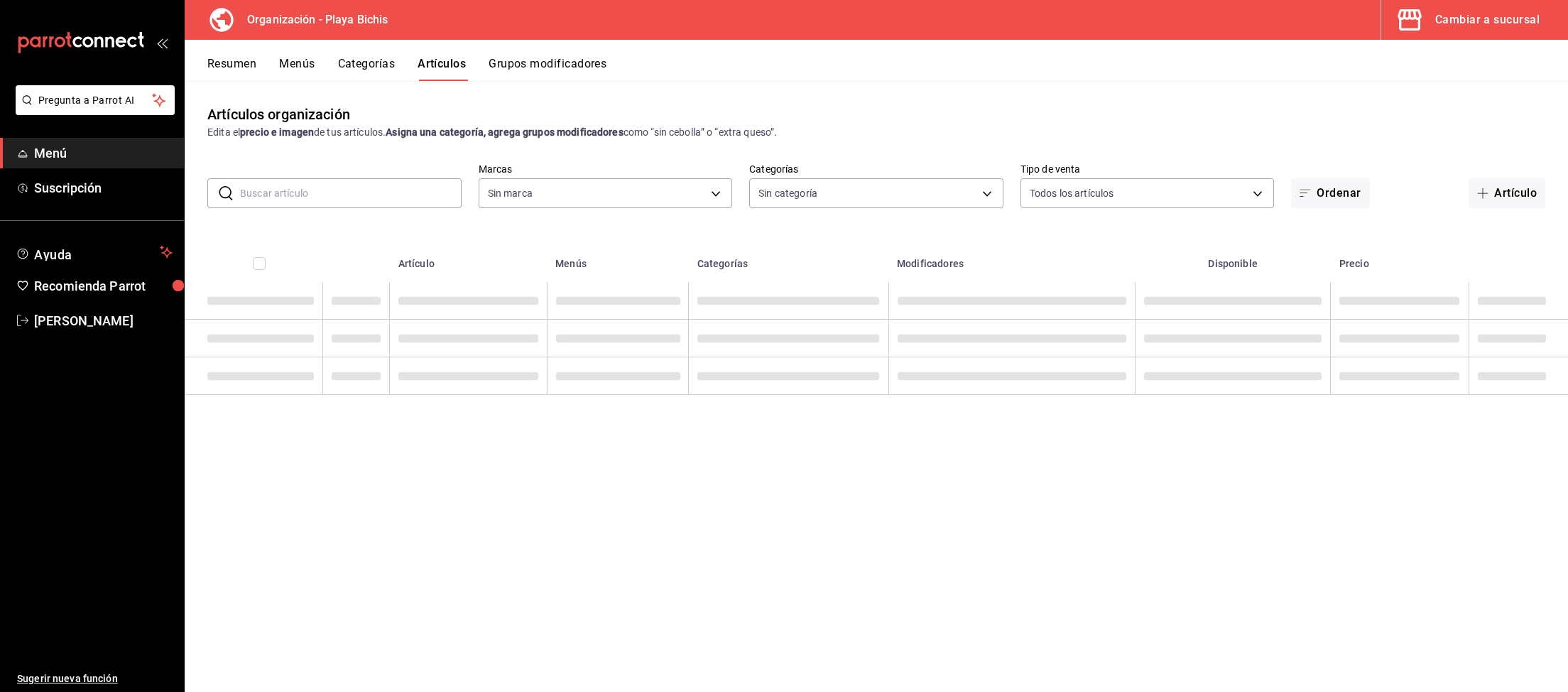
click at [385, 195] on input "text" at bounding box center [351, 193] width 222 height 29
type input "2b6203e3-68c9-492c-8139-d2404e68bc4d,5cffe0c5-1d87-45c7-8974-ad5cddc46f5f"
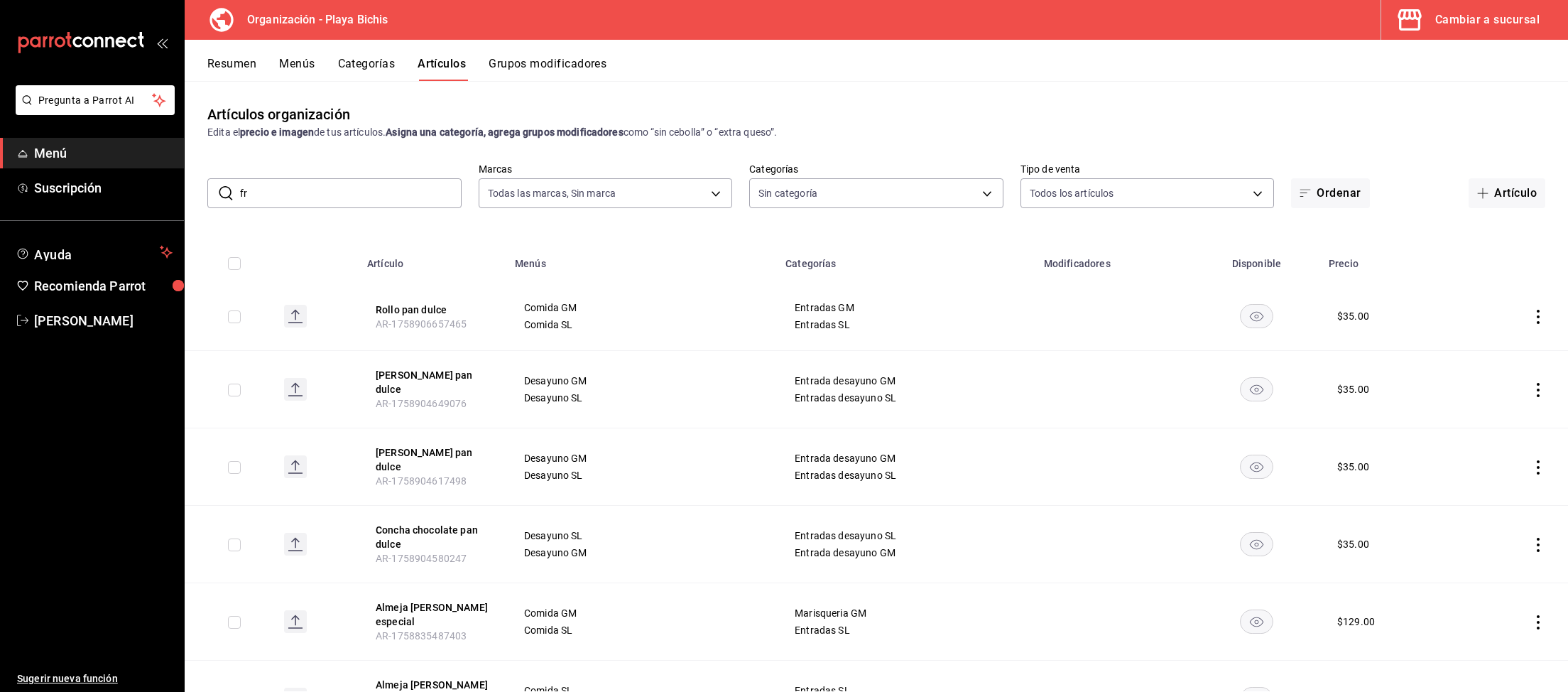
type input "fri"
type input "8ebe99e7-8ccb-42e5-9a90-2c7c819c0618,2a1bdb06-3383-4ba0-a971-51aee5cfb993,28e32…"
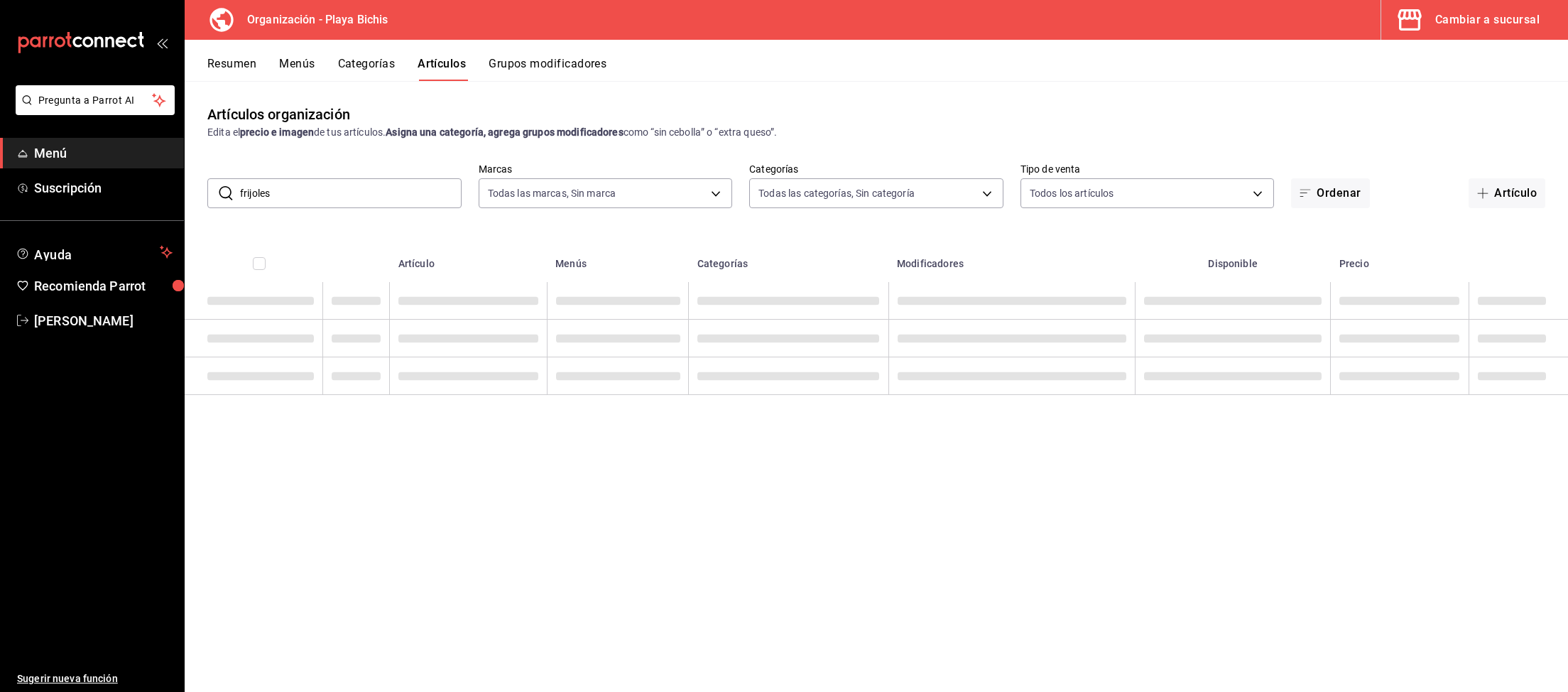
type input "frijoles"
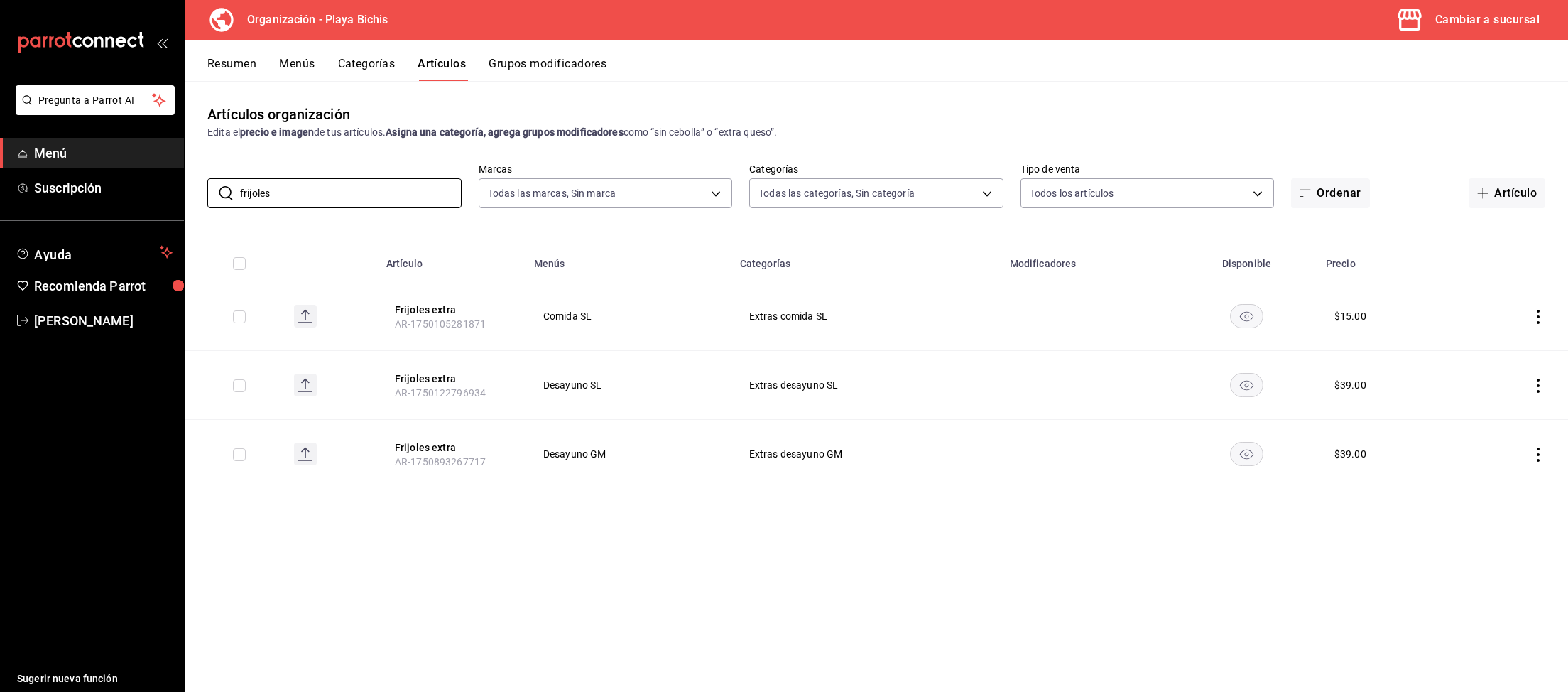
click at [1537, 385] on icon "actions" at bounding box center [1538, 386] width 3 height 14
click at [1497, 418] on span "Editar" at bounding box center [1495, 418] width 37 height 15
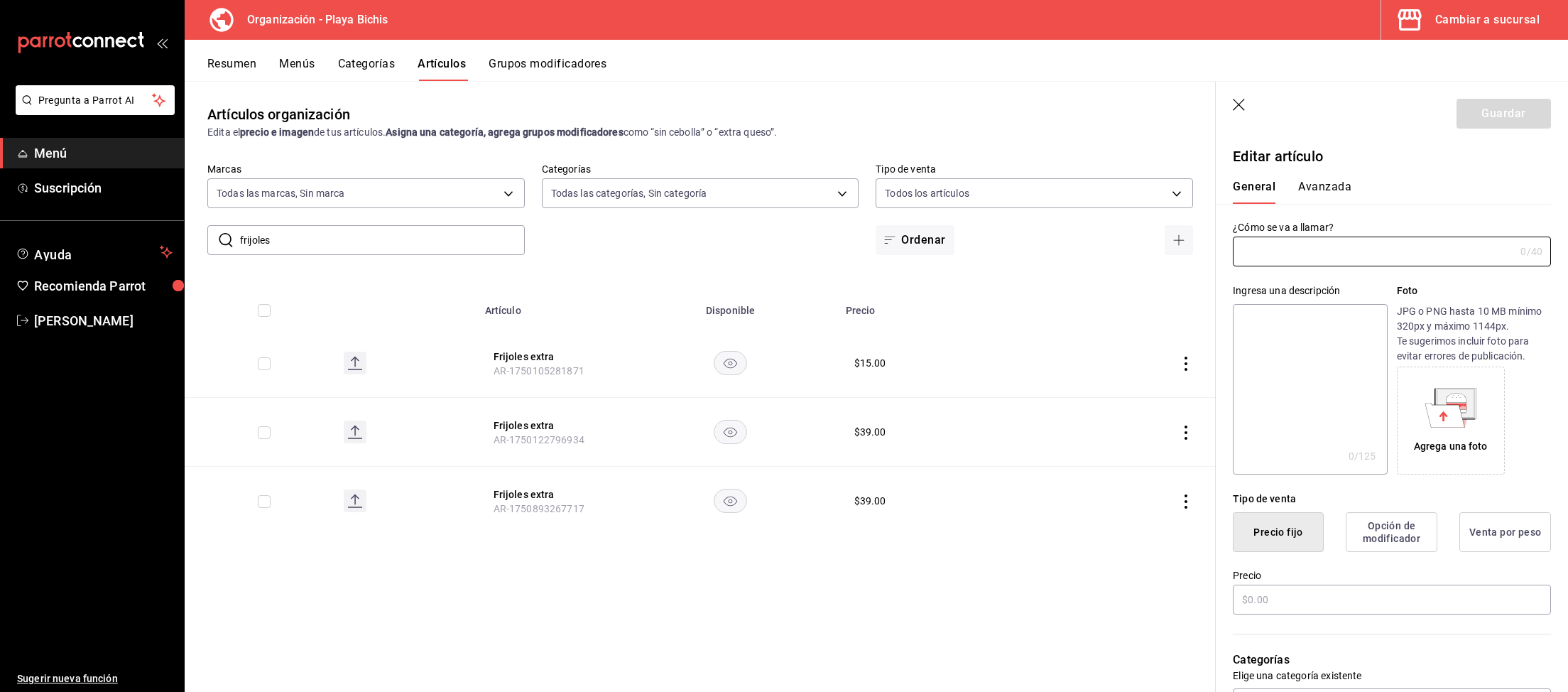
type input "Frijoles extra"
type input "AR-1750122796934"
type input "$39.00"
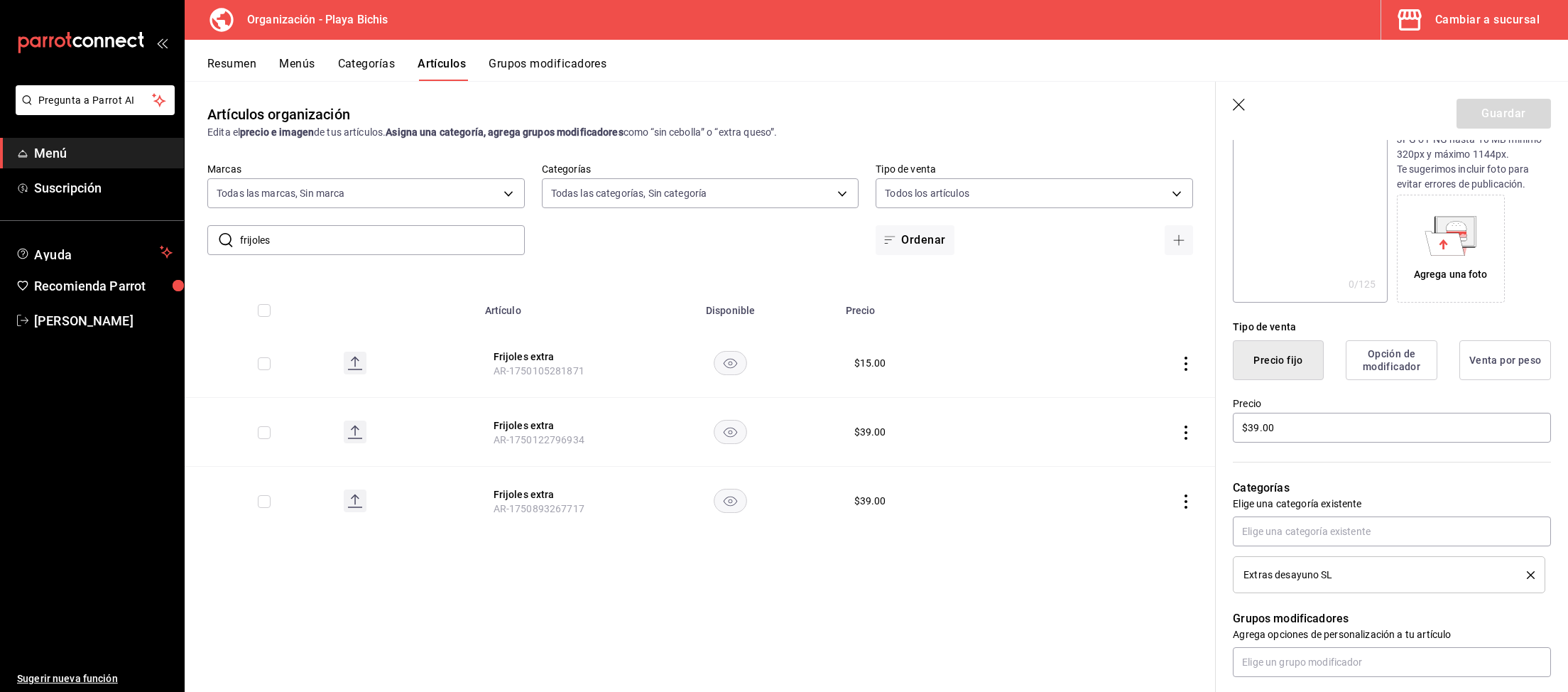
scroll to position [220, 0]
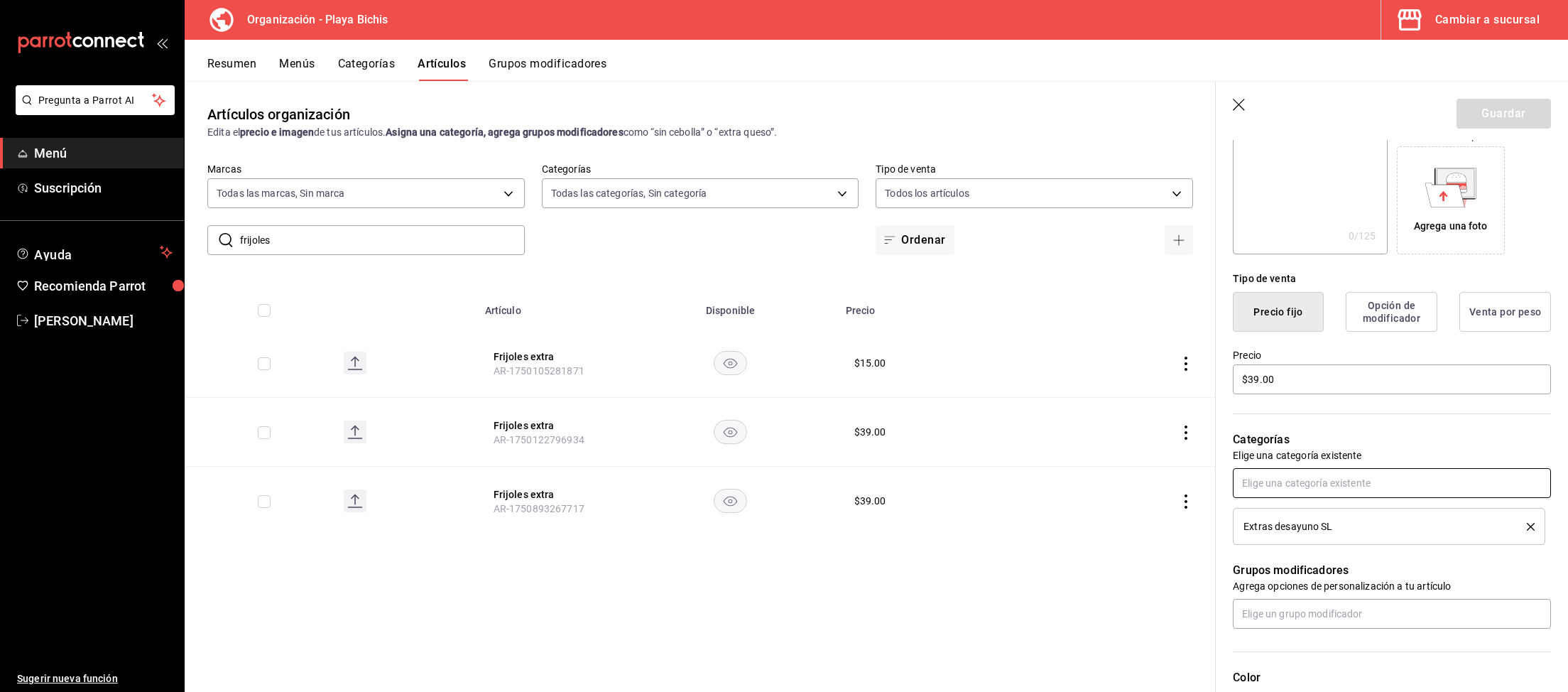
click at [1349, 484] on input "text" at bounding box center [1392, 483] width 318 height 30
type input "Extras desa"
click at [1368, 516] on li "Extras desayuno GM (1)" at bounding box center [1392, 515] width 318 height 23
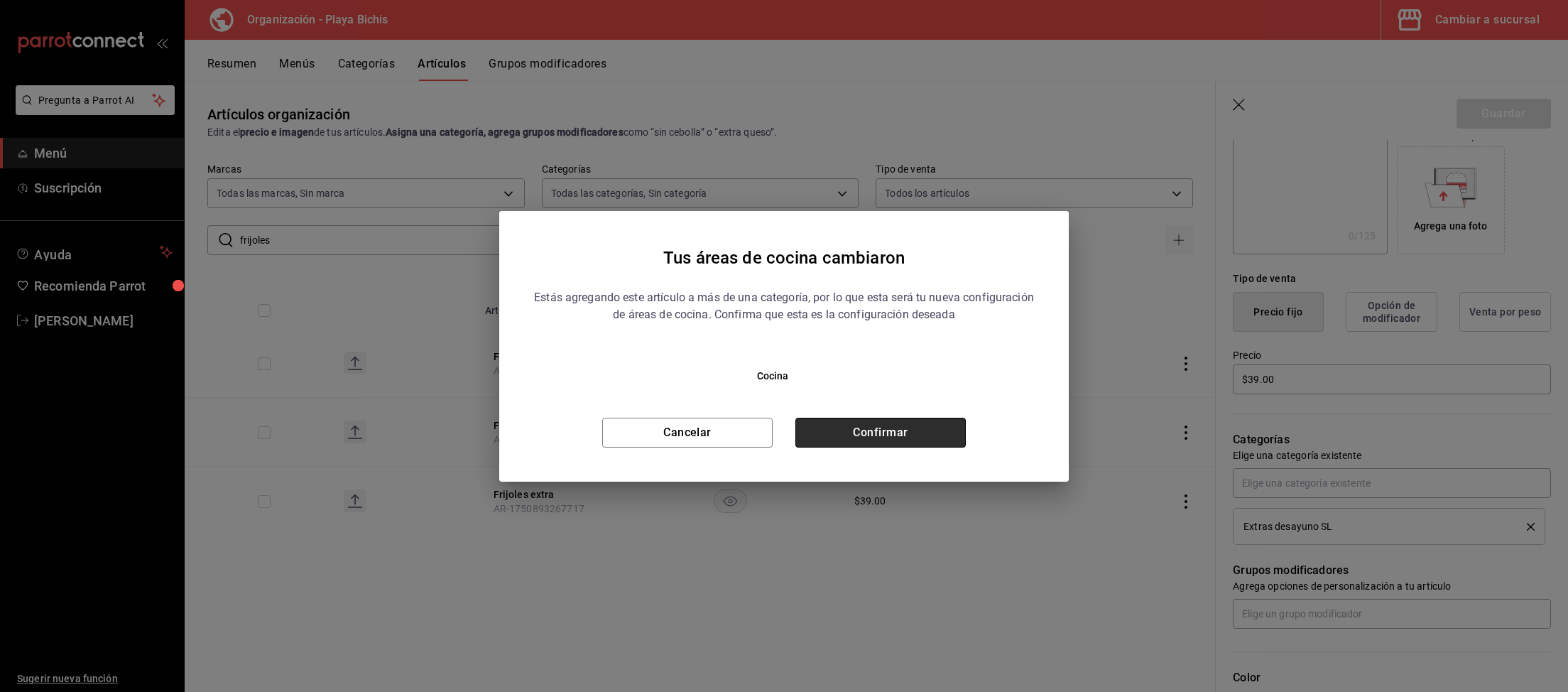
click at [915, 432] on button "Confirmar" at bounding box center [880, 432] width 171 height 30
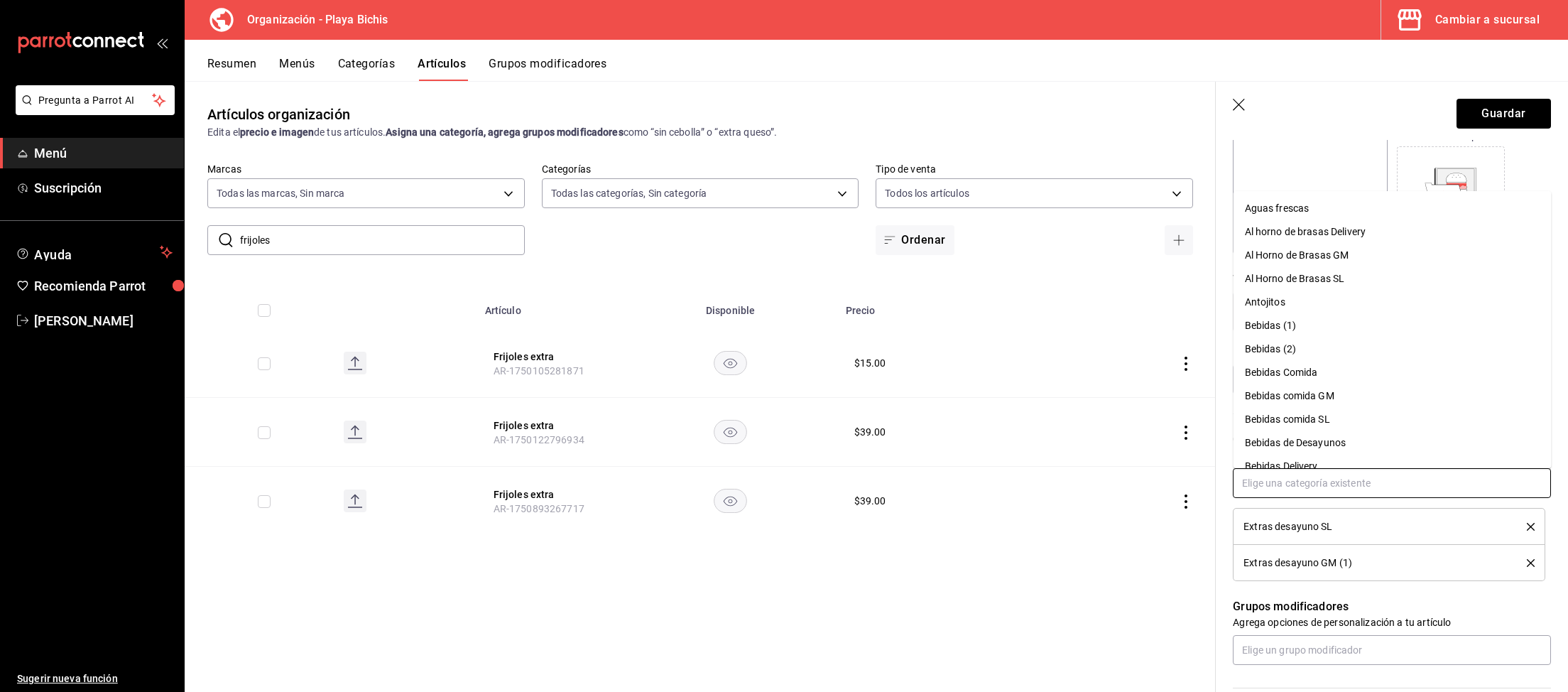
click at [1281, 481] on input "text" at bounding box center [1392, 483] width 318 height 30
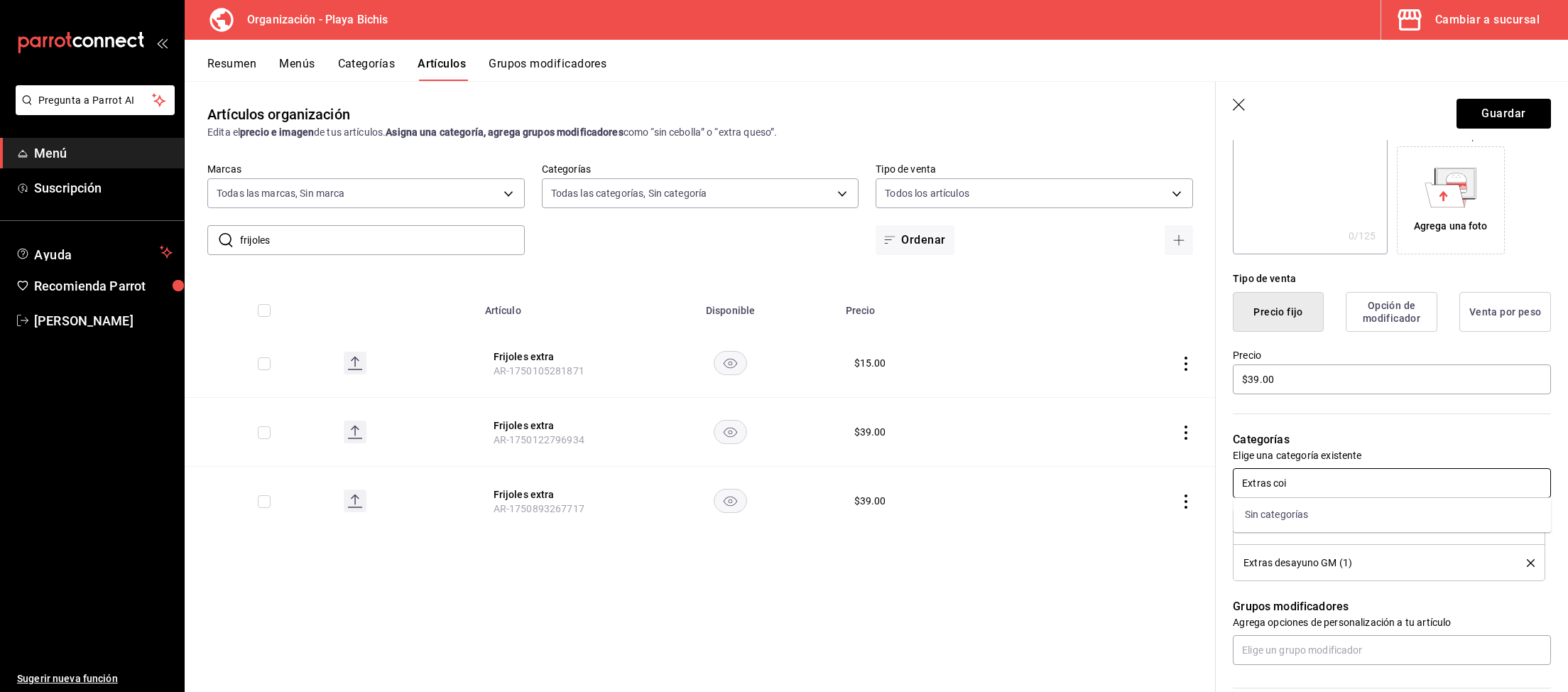
type input "Extras co"
click at [1310, 519] on li "Extras comida GM (1)" at bounding box center [1392, 515] width 318 height 23
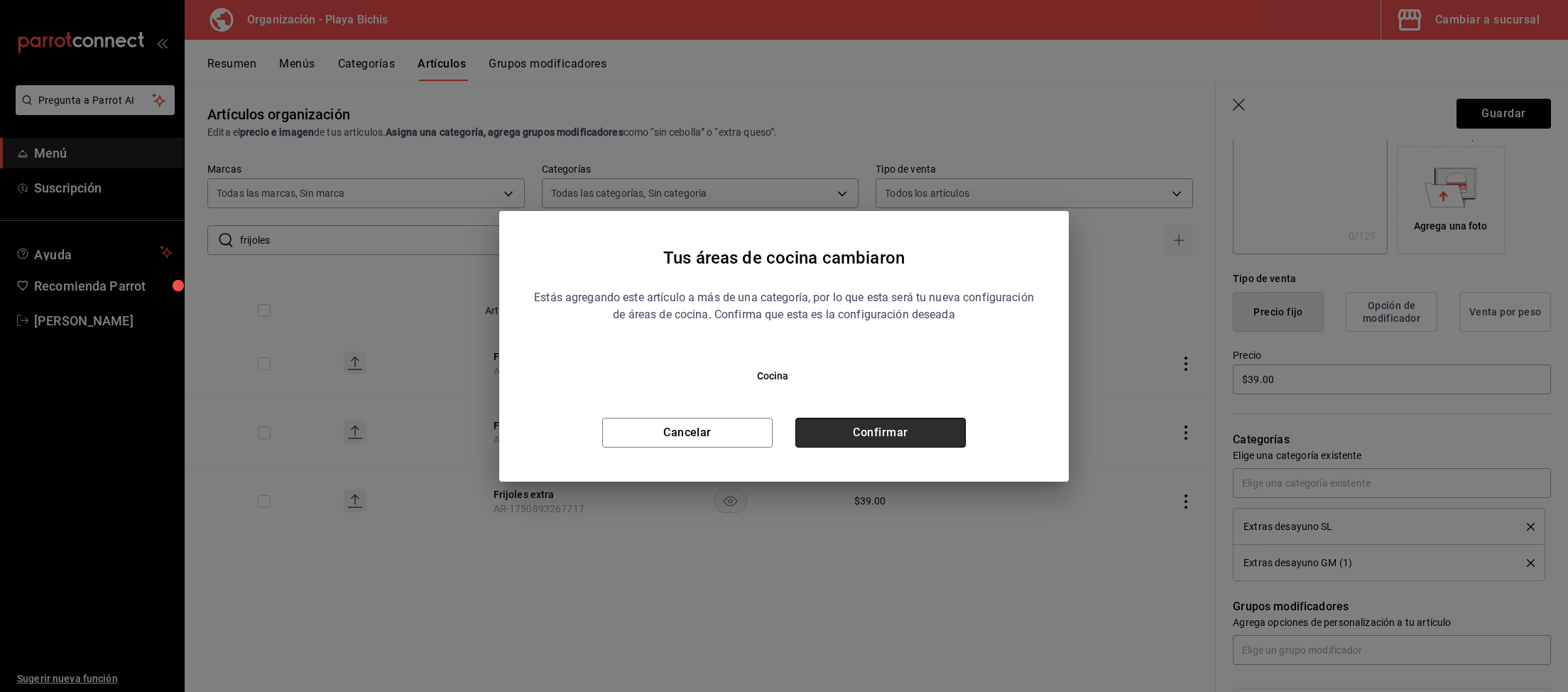
click at [891, 437] on button "Confirmar" at bounding box center [880, 432] width 171 height 30
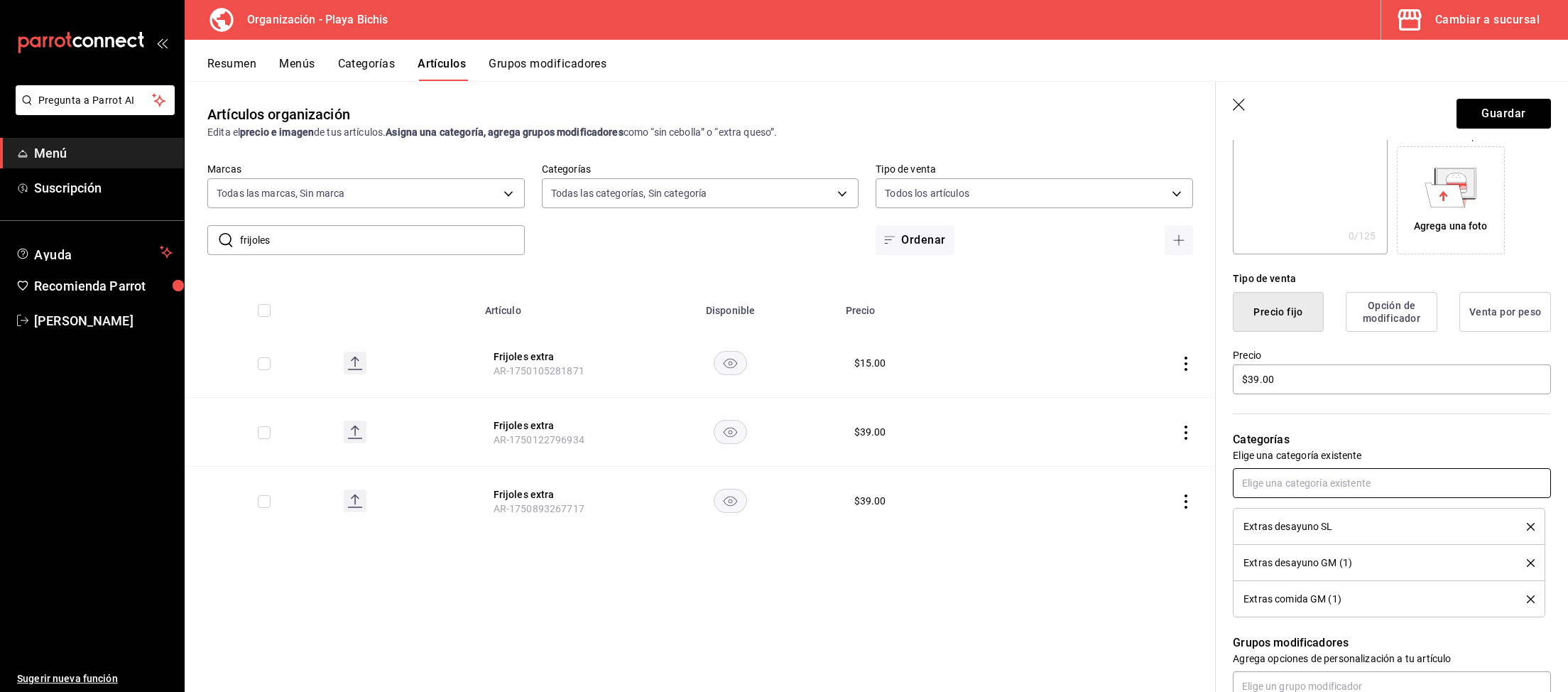
click at [1268, 488] on input "text" at bounding box center [1392, 483] width 318 height 30
type input "Extras Comida"
click at [1338, 544] on li "Extras comida SL (1)" at bounding box center [1392, 538] width 318 height 23
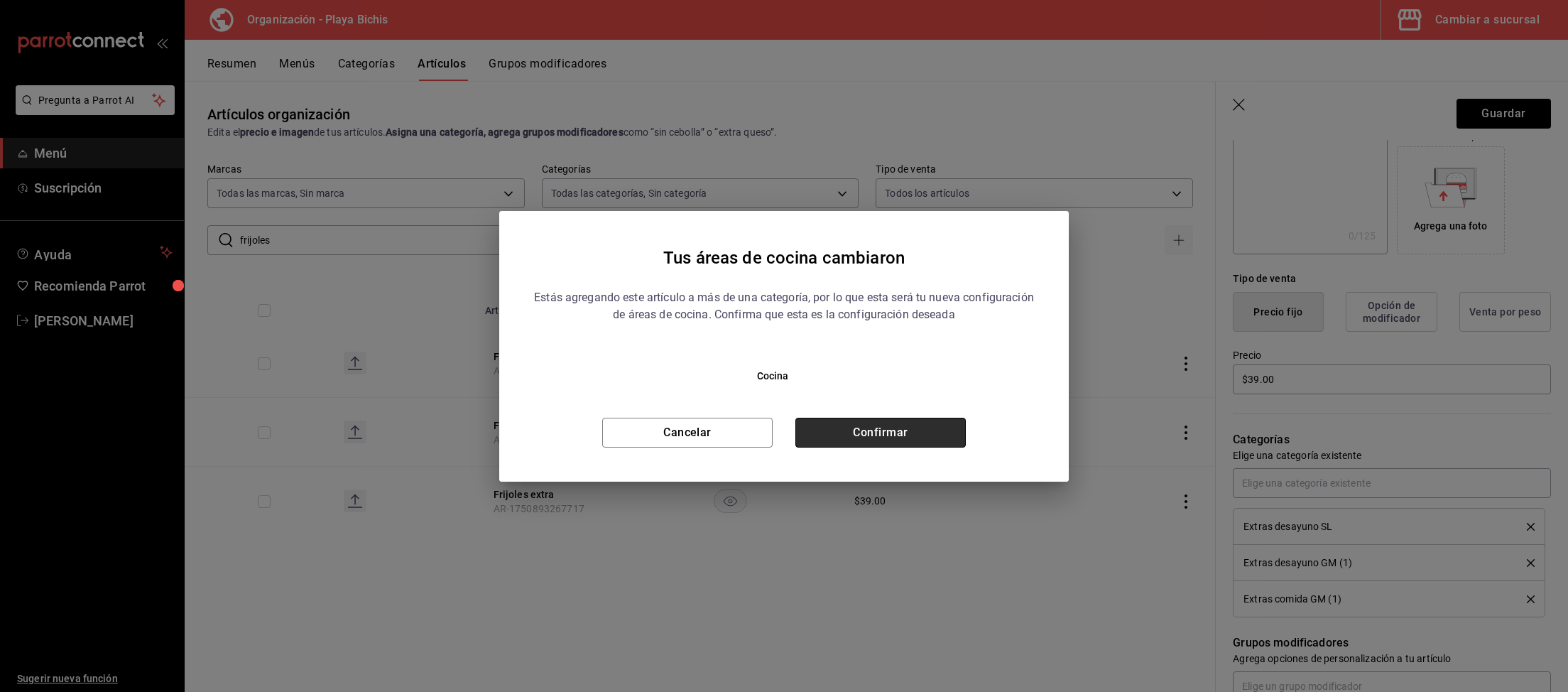
click at [893, 428] on button "Confirmar" at bounding box center [880, 432] width 171 height 30
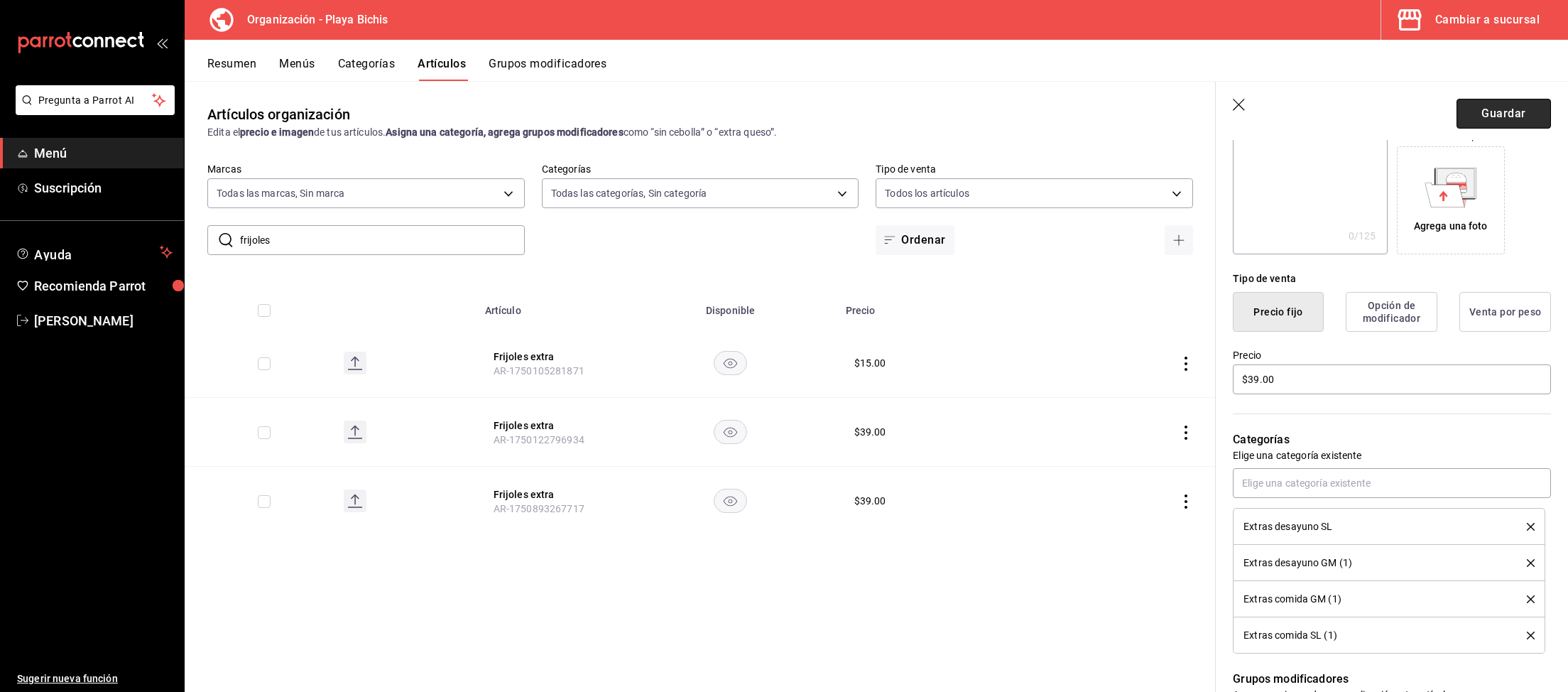
click at [1488, 120] on button "Guardar" at bounding box center [1504, 113] width 95 height 30
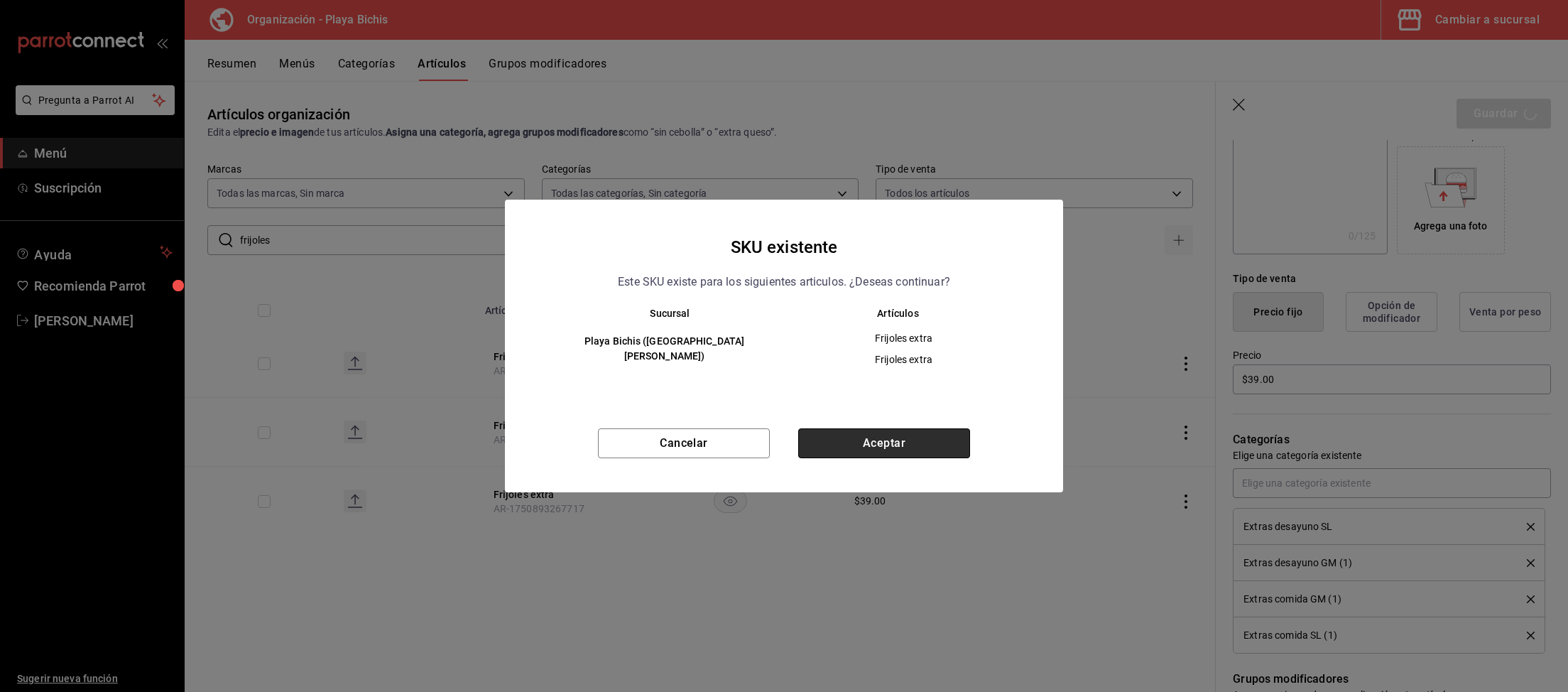
click at [935, 452] on button "Aceptar" at bounding box center [884, 443] width 172 height 30
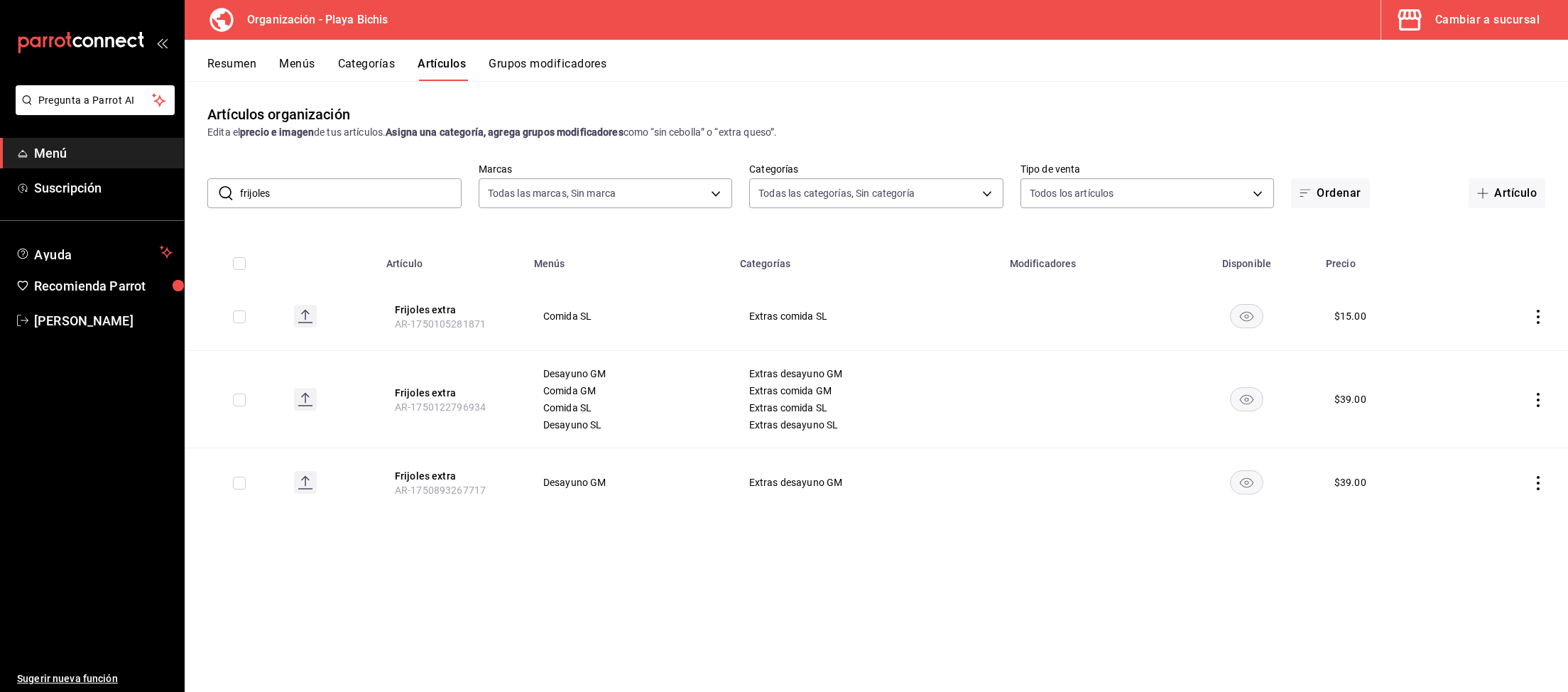
click at [1537, 484] on icon "actions" at bounding box center [1538, 483] width 3 height 14
click at [1485, 570] on span "Eliminar" at bounding box center [1495, 574] width 37 height 12
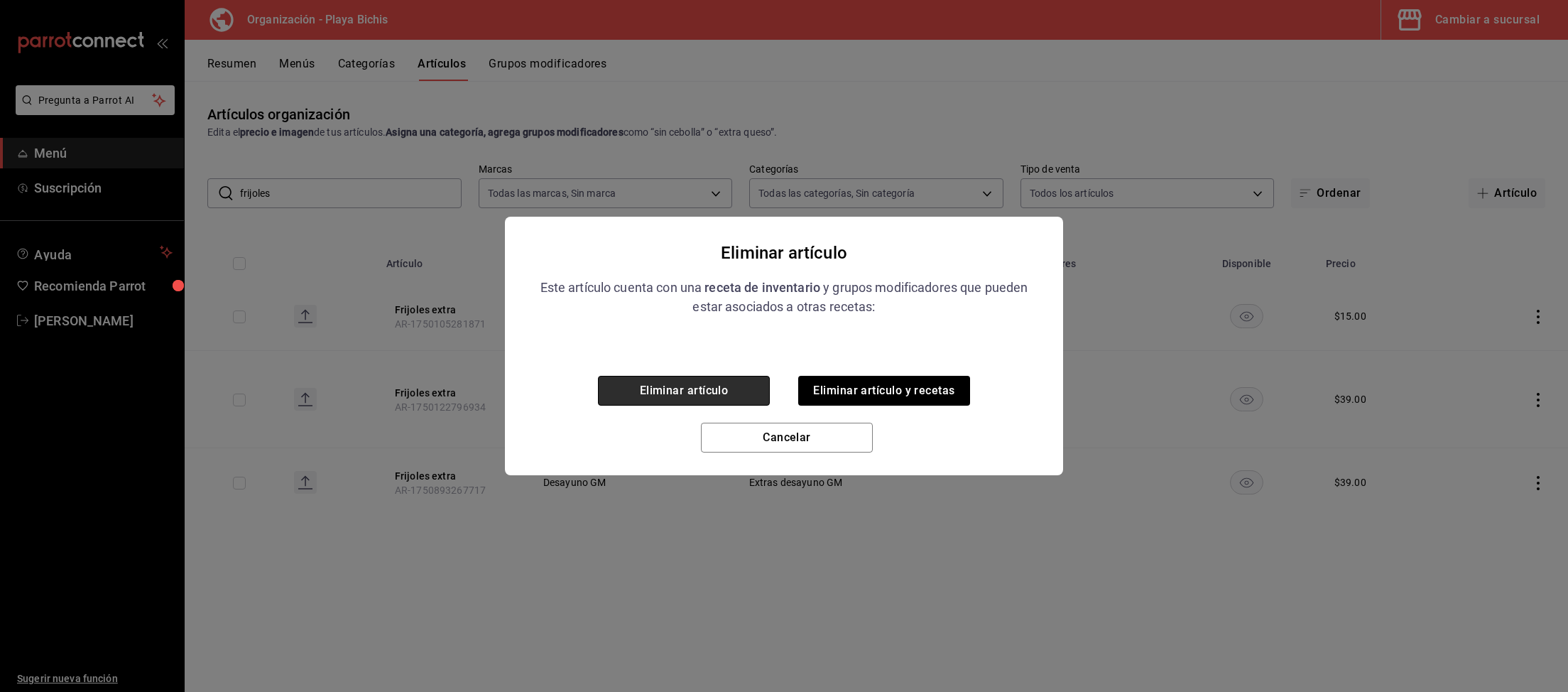
click at [691, 390] on button "Eliminar artículo" at bounding box center [683, 390] width 172 height 30
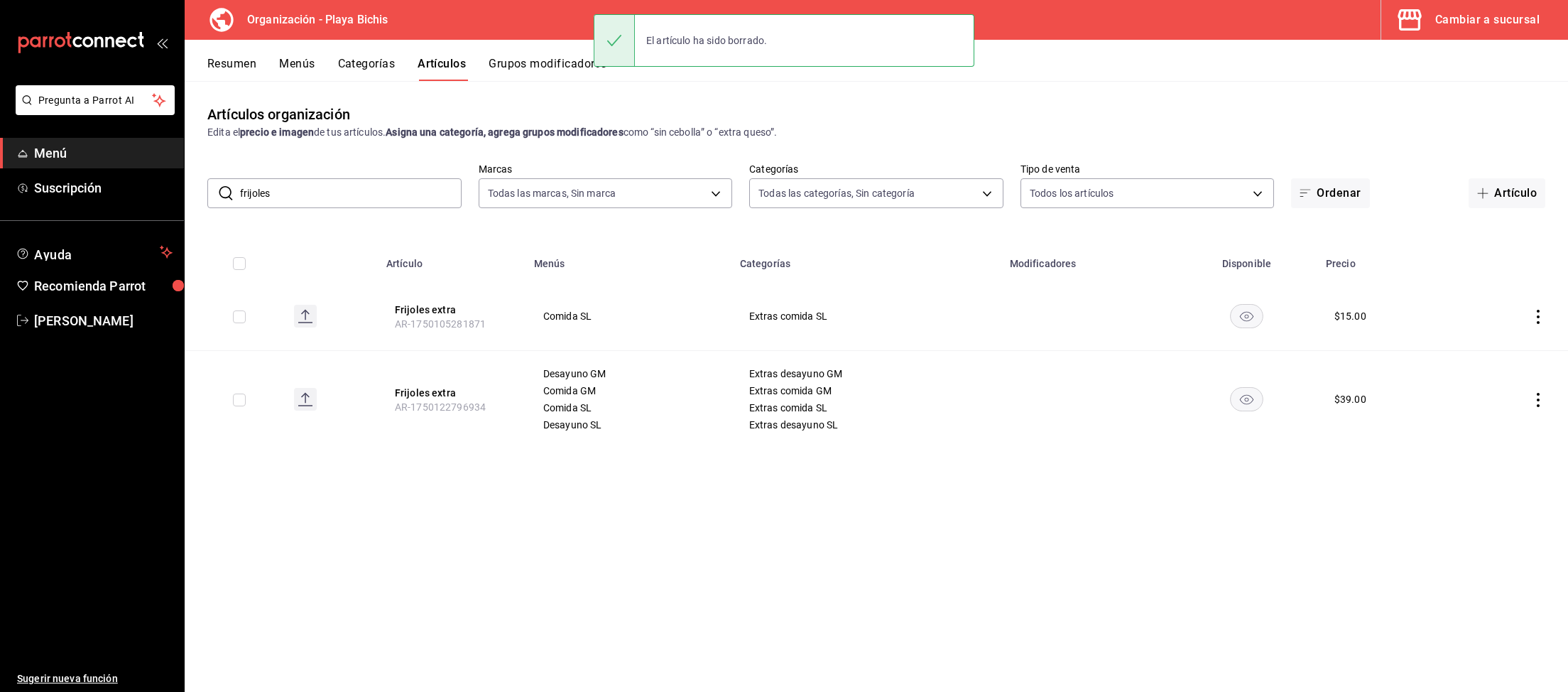
click at [1537, 316] on icon "actions" at bounding box center [1538, 316] width 3 height 14
click at [1498, 405] on span "Eliminar" at bounding box center [1495, 408] width 37 height 12
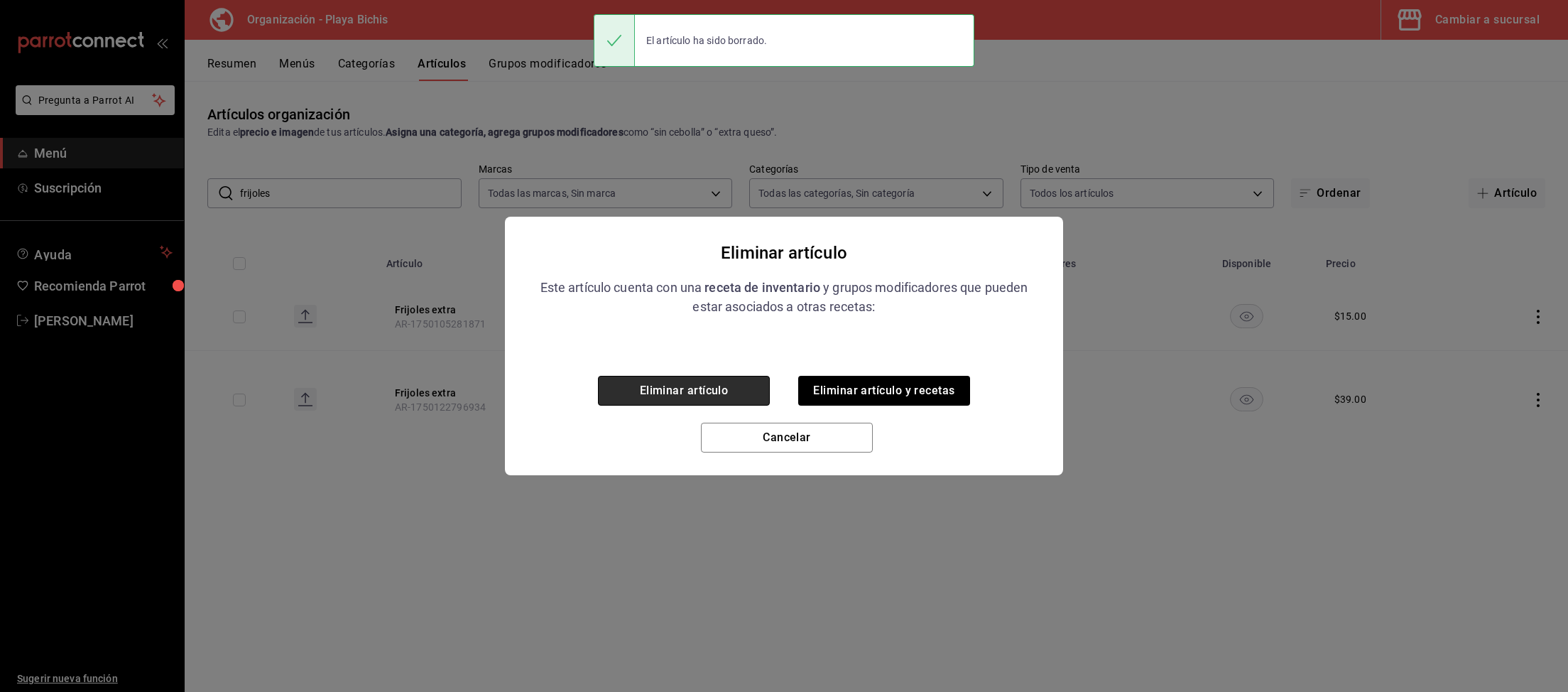
click at [678, 383] on button "Eliminar artículo" at bounding box center [683, 390] width 172 height 30
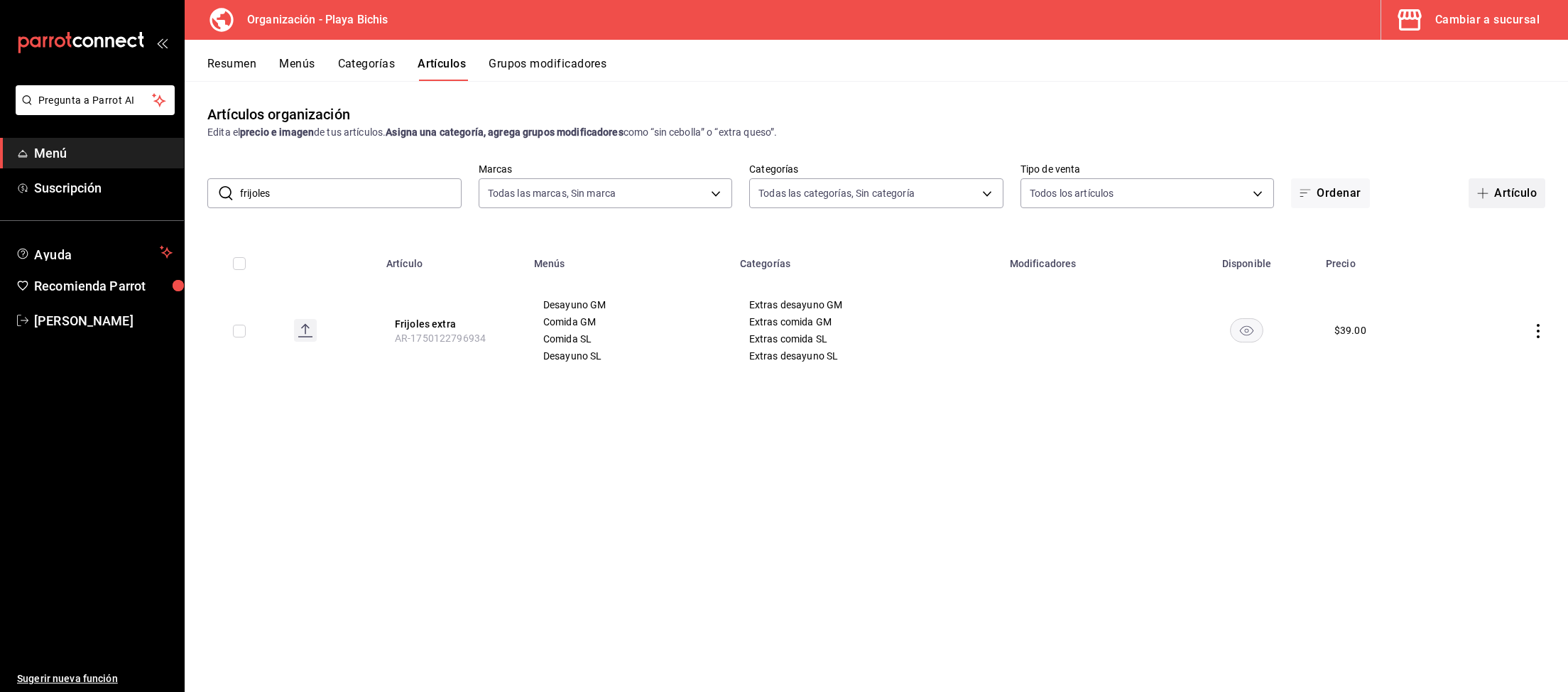
click at [1485, 192] on icon "button" at bounding box center [1482, 193] width 12 height 12
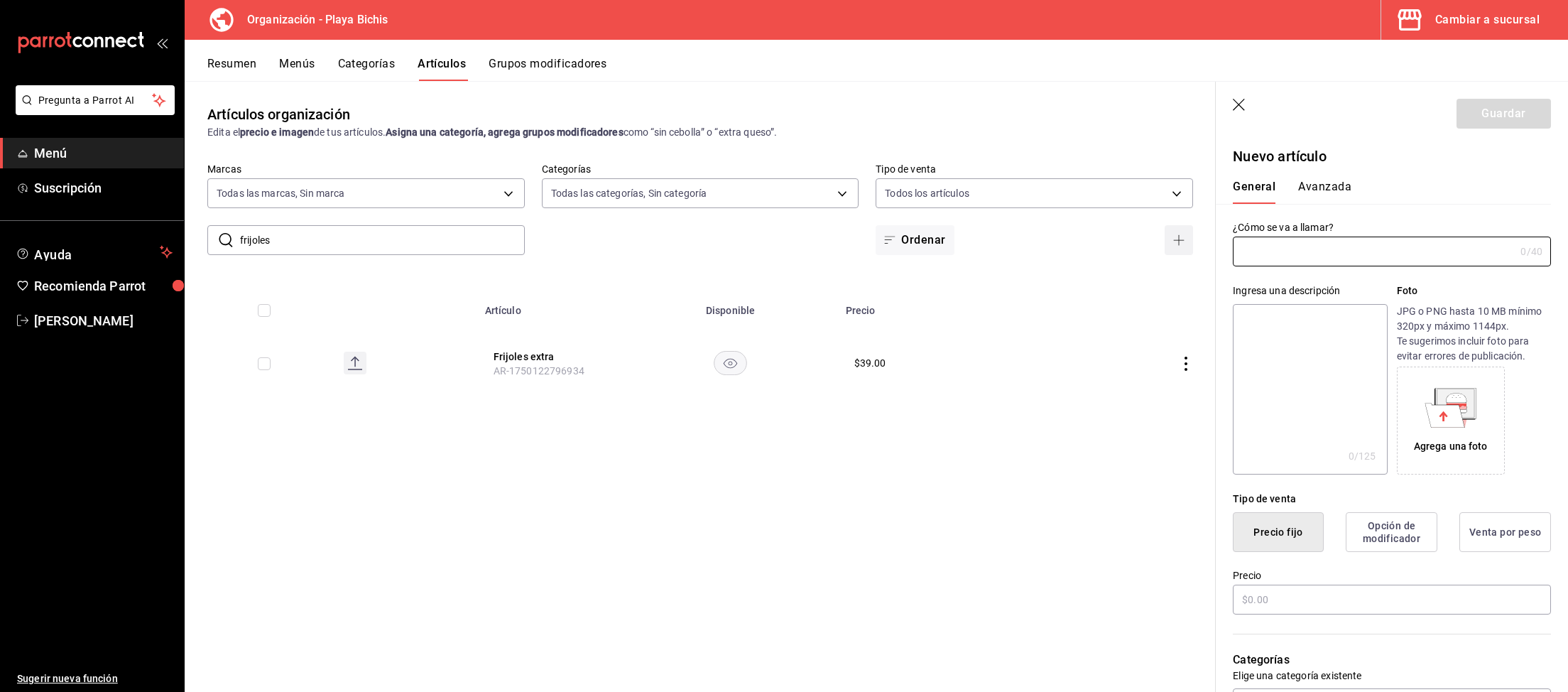
type input "AR-1758908629839"
type input "Fri"
click at [1233, 107] on icon "button" at bounding box center [1240, 105] width 14 height 14
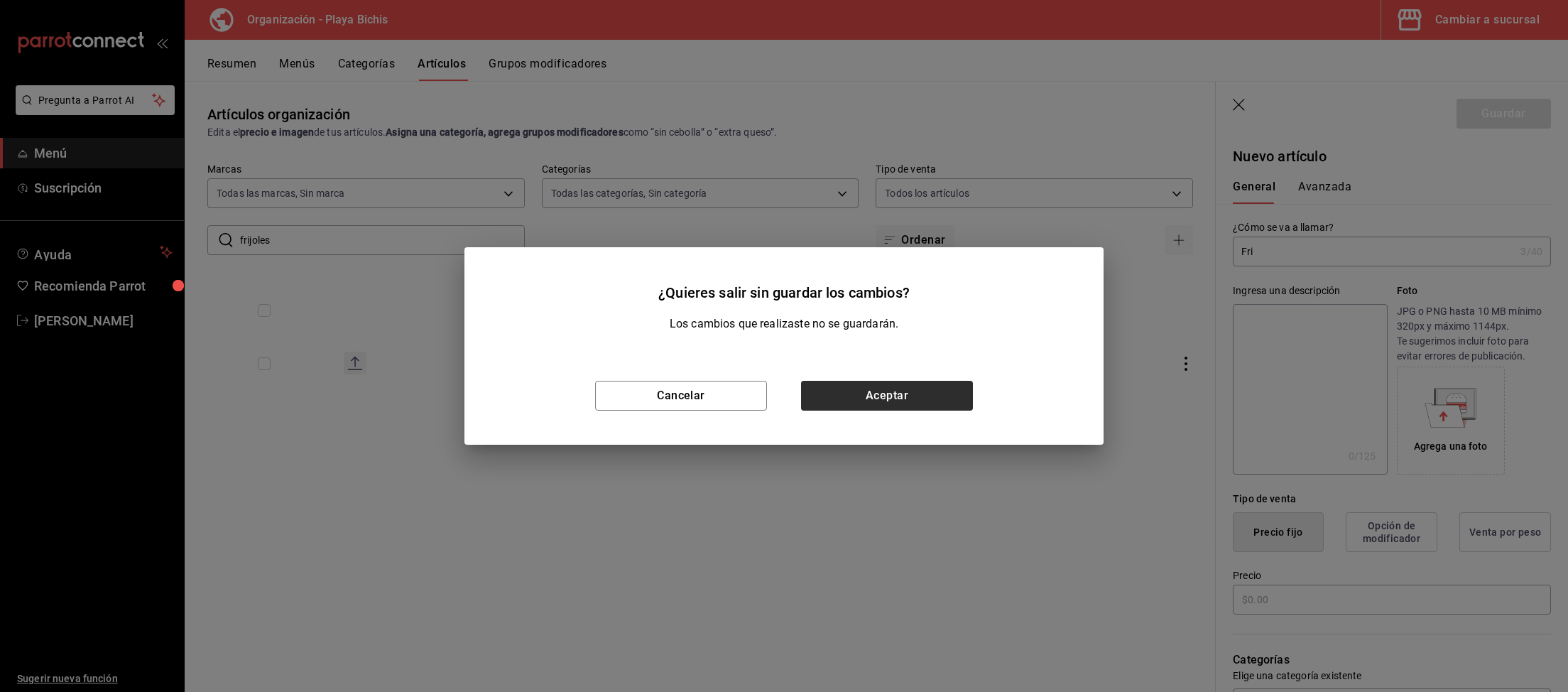
click at [932, 386] on div "Cancelar Aceptar" at bounding box center [784, 396] width 639 height 98
click at [932, 392] on button "Aceptar" at bounding box center [886, 395] width 172 height 30
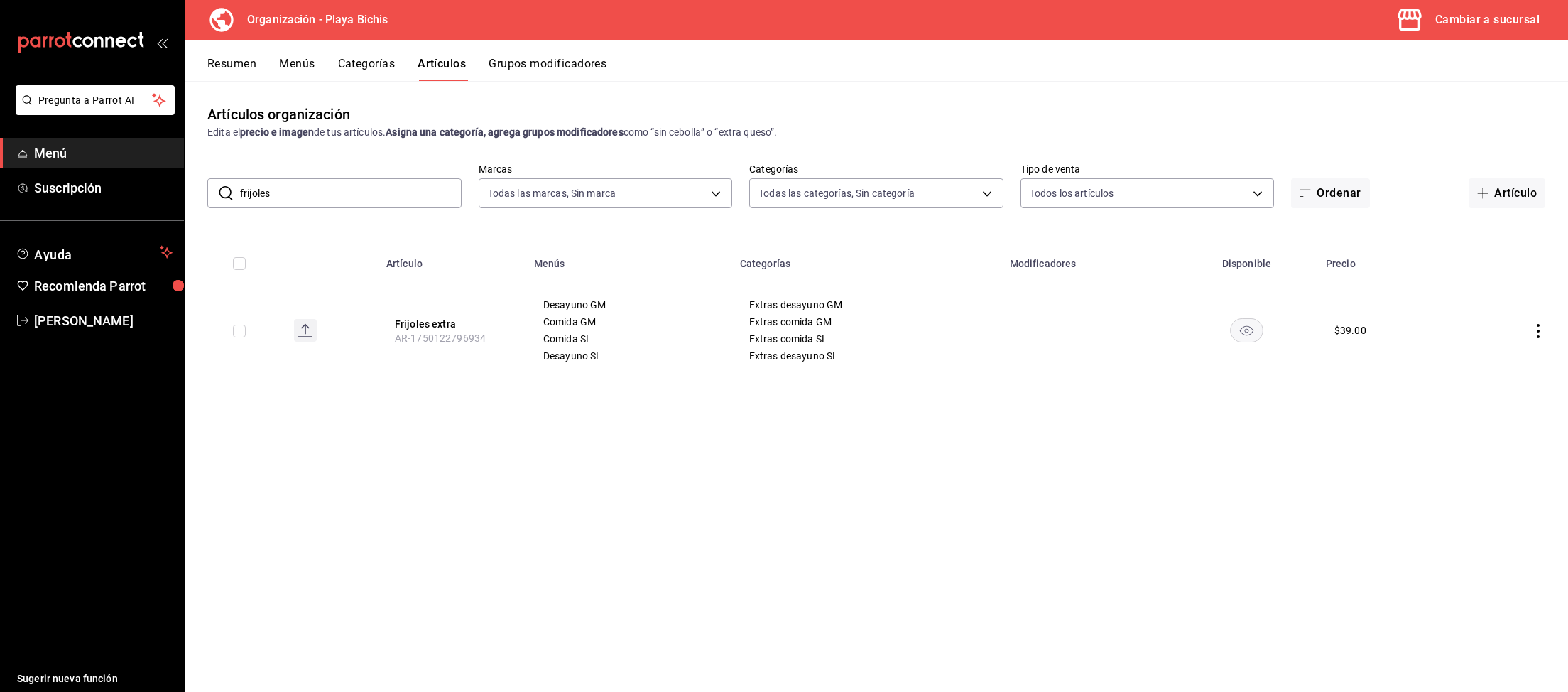
click at [1513, 29] on div "Cambiar a sucursal" at bounding box center [1487, 20] width 105 height 20
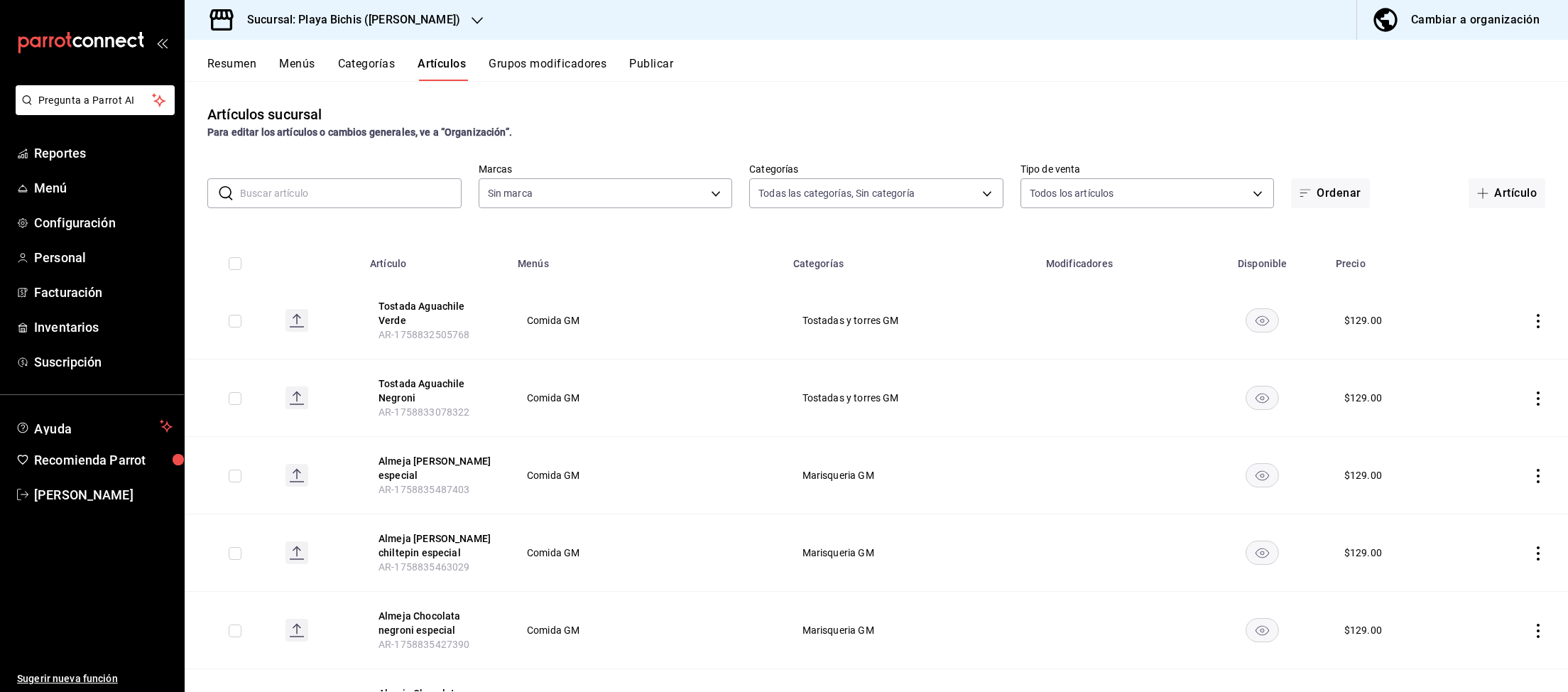
type input "be4cc8c7-ac81-45ce-98b4-1fc78d9295ed,0340c47e-bad1-4e26-a32c-4b196c83767d,ba838…"
click at [1515, 22] on div "Cambiar a organización" at bounding box center [1475, 20] width 129 height 20
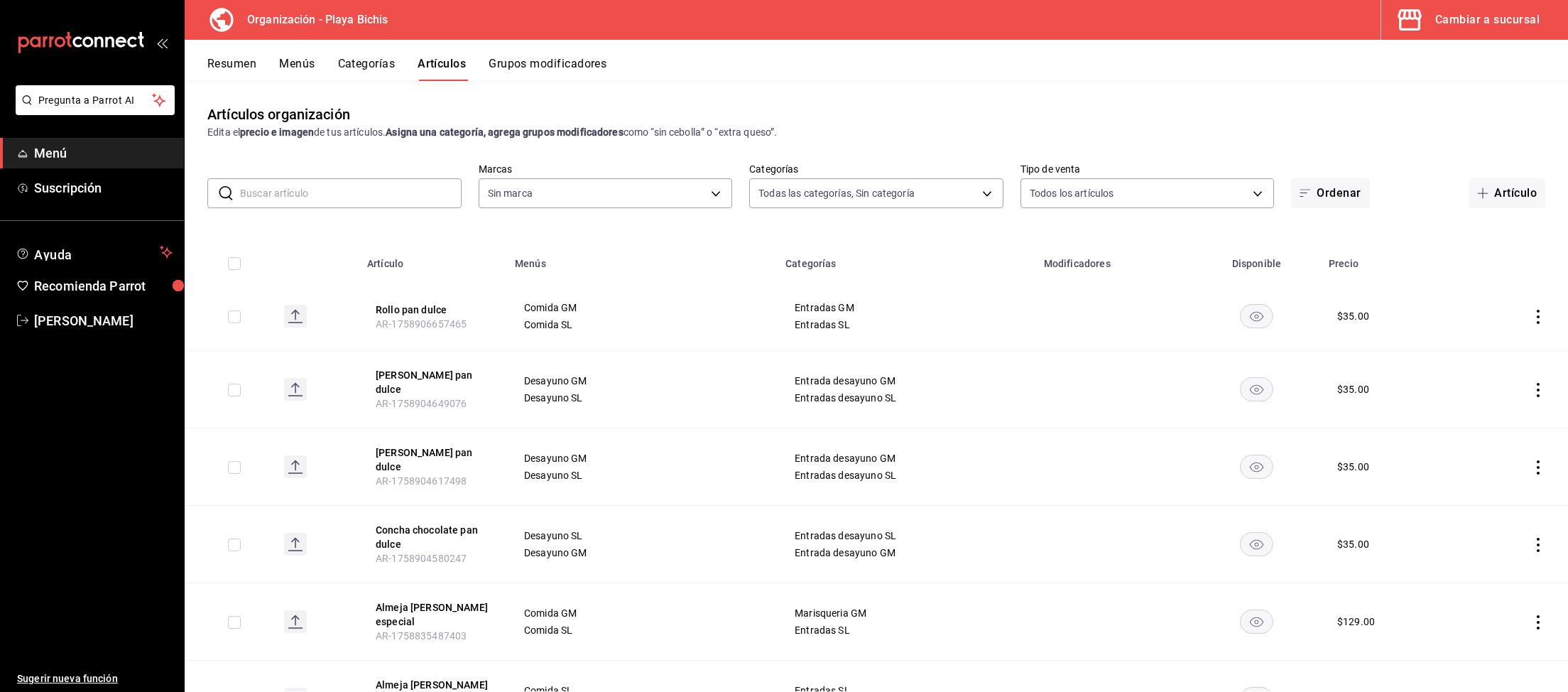
type input "8ebe99e7-8ccb-42e5-9a90-2c7c819c0618,2a1bdb06-3383-4ba0-a971-51aee5cfb993,28e32…"
type input "2b6203e3-68c9-492c-8139-d2404e68bc4d,5cffe0c5-1d87-45c7-8974-ad5cddc46f5f"
click at [417, 163] on div "Artículos organización Edita el precio e imagen de tus artículos. Asigna una ca…" at bounding box center [876, 386] width 1383 height 611
click at [417, 186] on input "text" at bounding box center [351, 193] width 222 height 29
click at [327, 198] on input "text" at bounding box center [351, 193] width 222 height 29
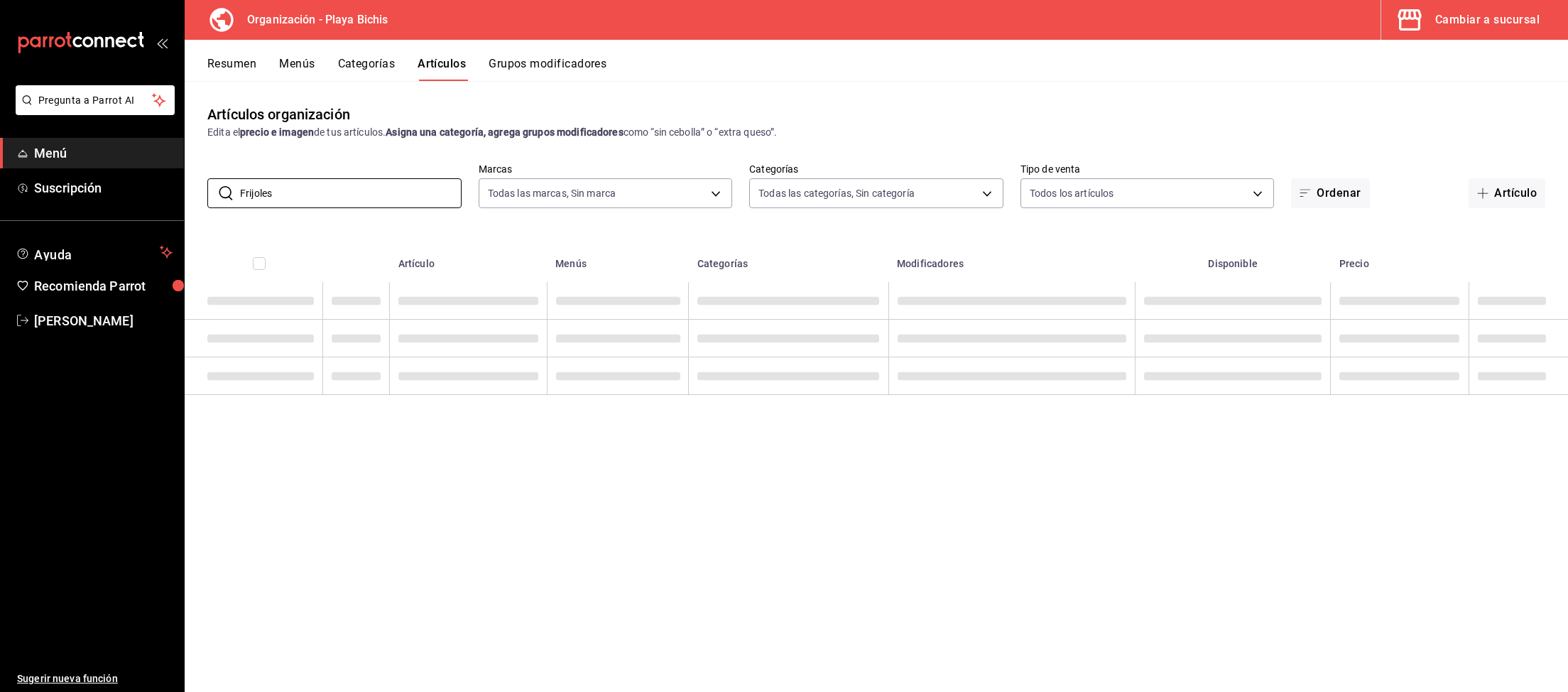
type input "Frijoles"
click at [1530, 19] on div "Cambiar a sucursal" at bounding box center [1487, 20] width 105 height 20
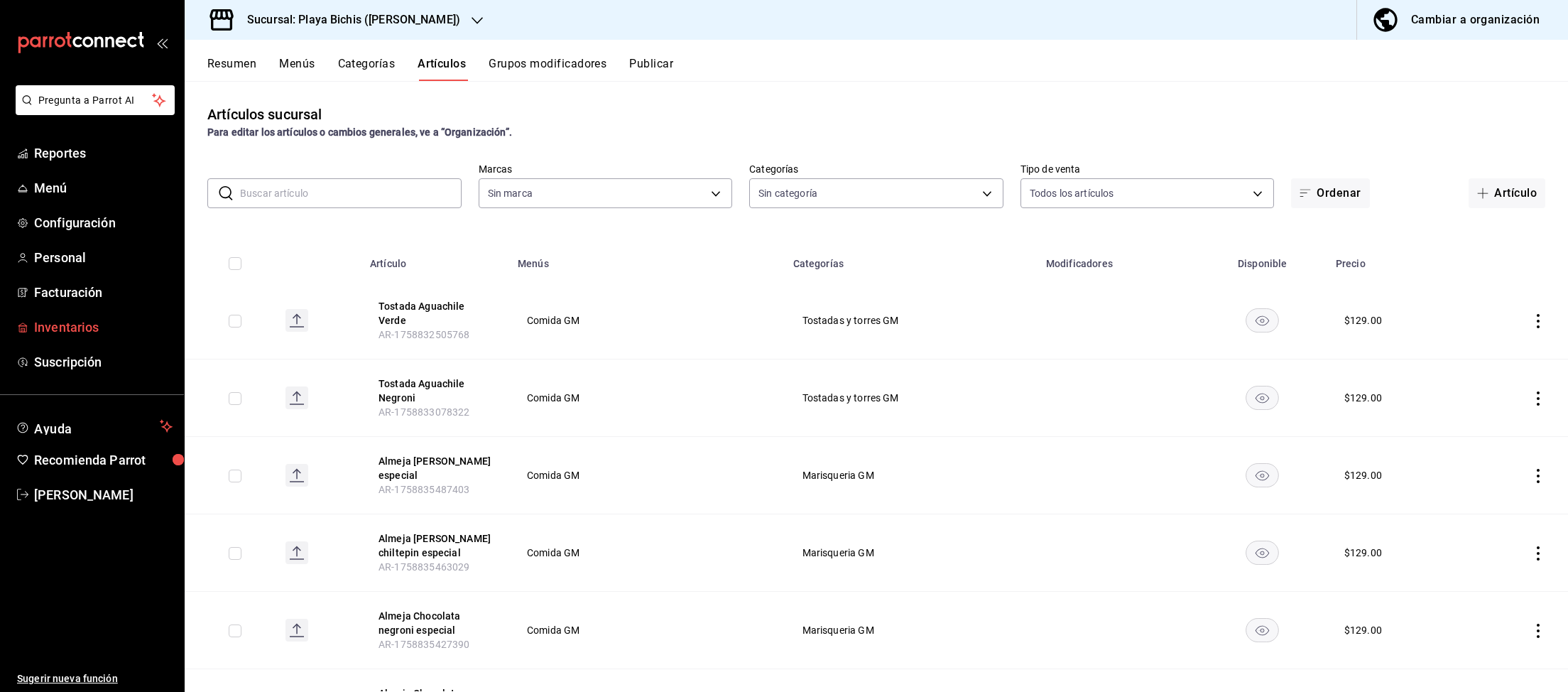
click at [67, 316] on link "Inventarios" at bounding box center [92, 327] width 184 height 30
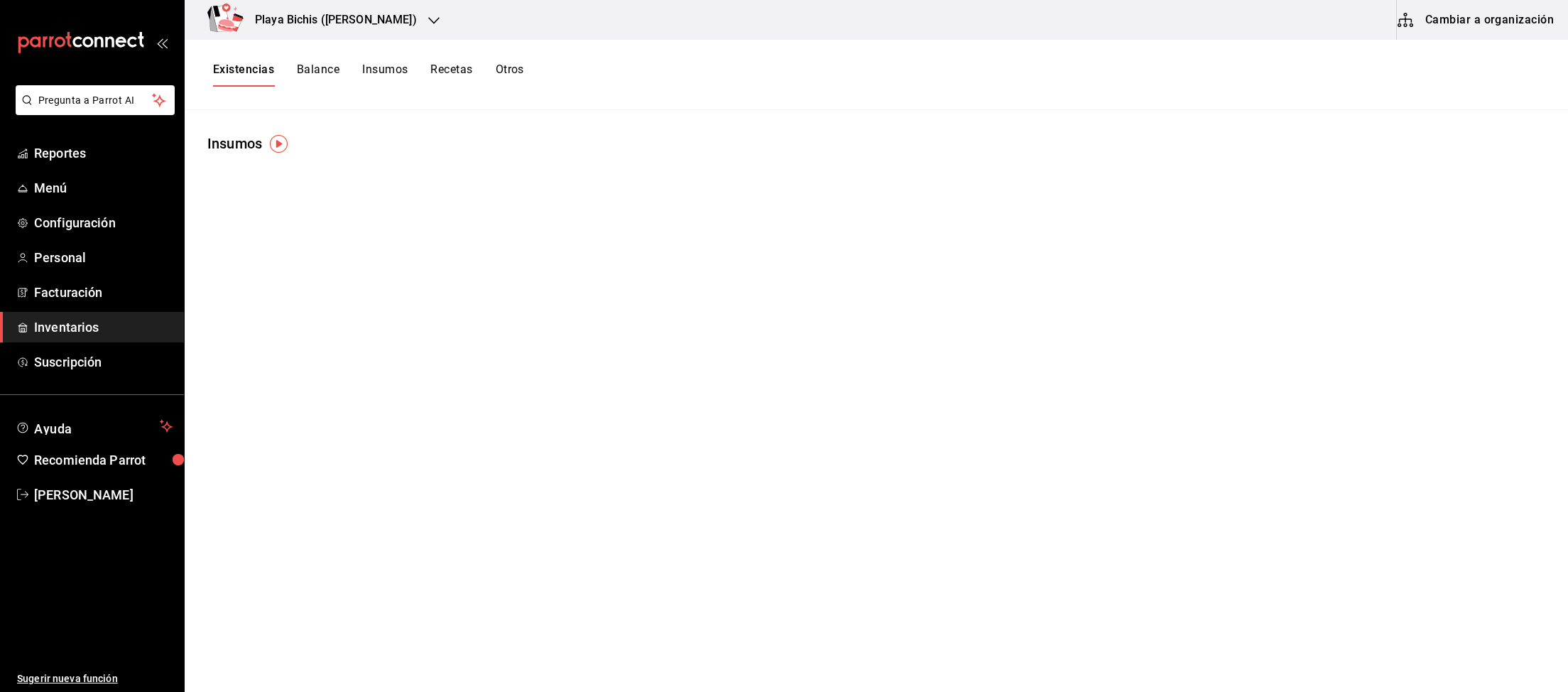
click at [1491, 22] on button "Cambiar a organización" at bounding box center [1476, 20] width 160 height 40
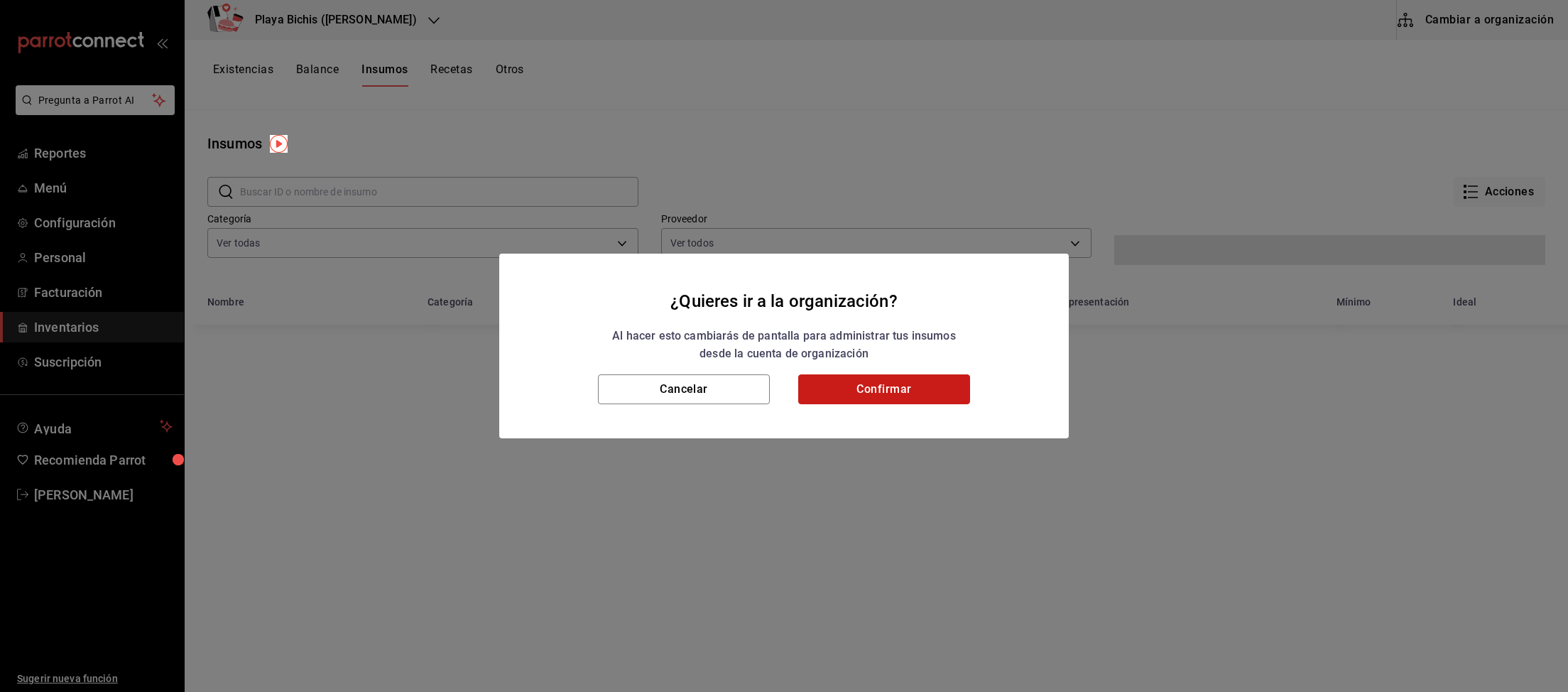
click at [876, 400] on button "Confirmar" at bounding box center [884, 389] width 172 height 30
type input "d24bc2c2-1d52-4b97-a6ab-e7dbee8e8875,81cd7a1e-bb70-4666-8dcd-46bc558806b2"
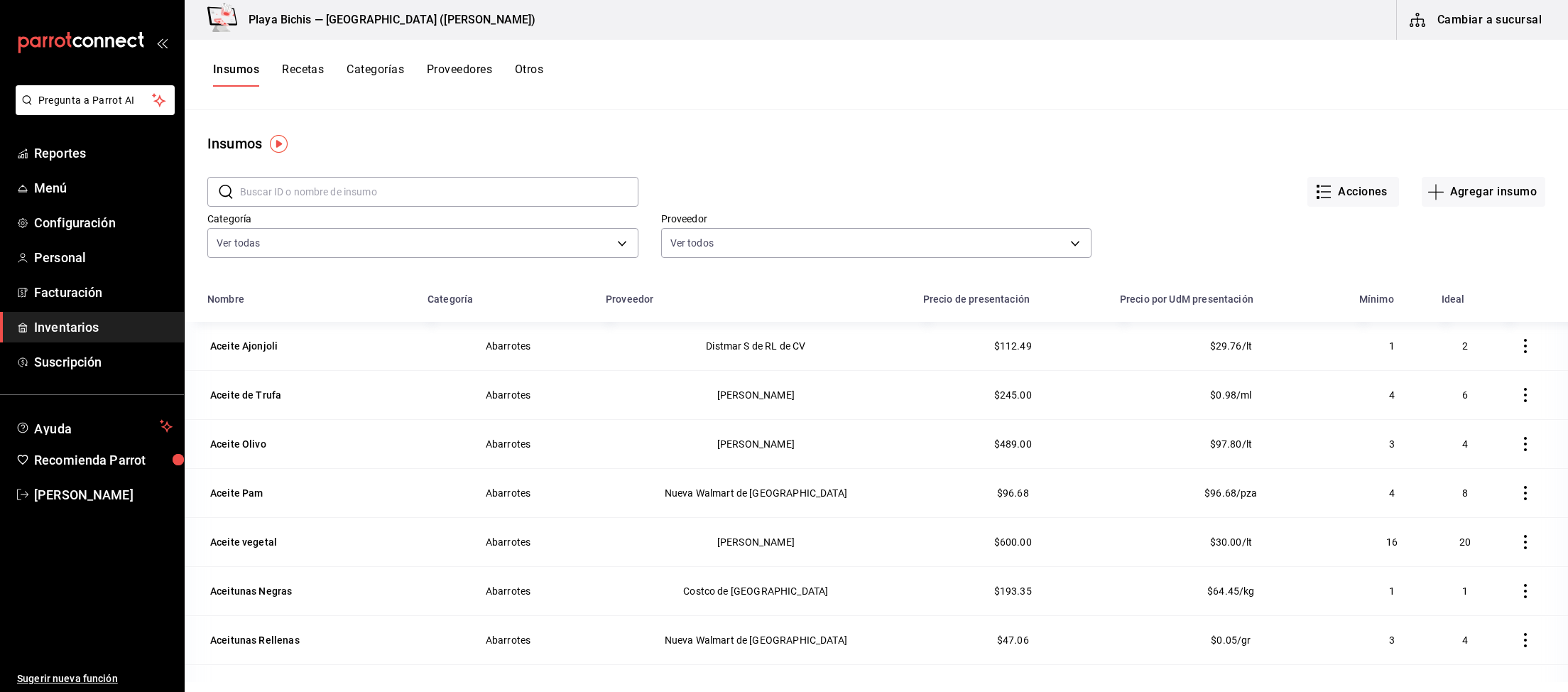
click at [305, 75] on button "Recetas" at bounding box center [302, 74] width 42 height 24
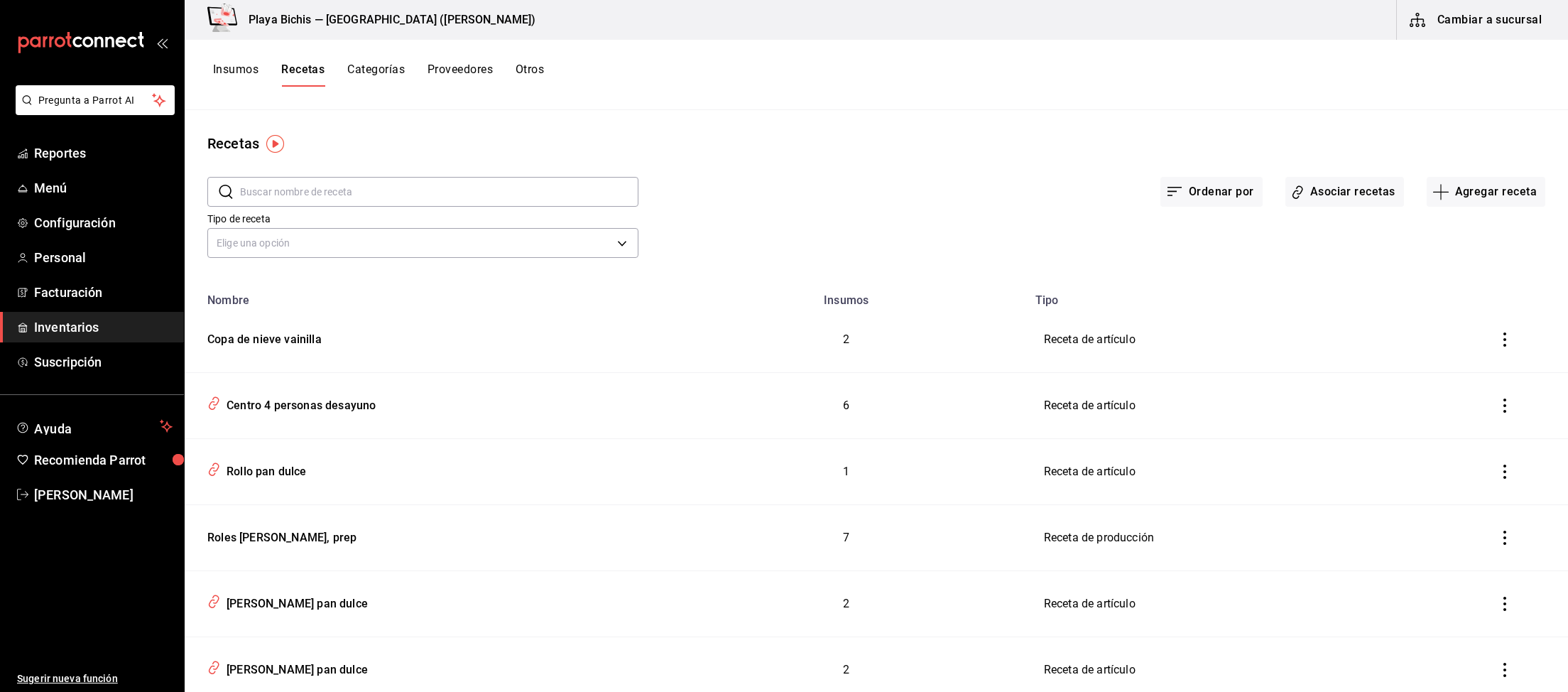
click at [322, 195] on input "text" at bounding box center [440, 192] width 398 height 29
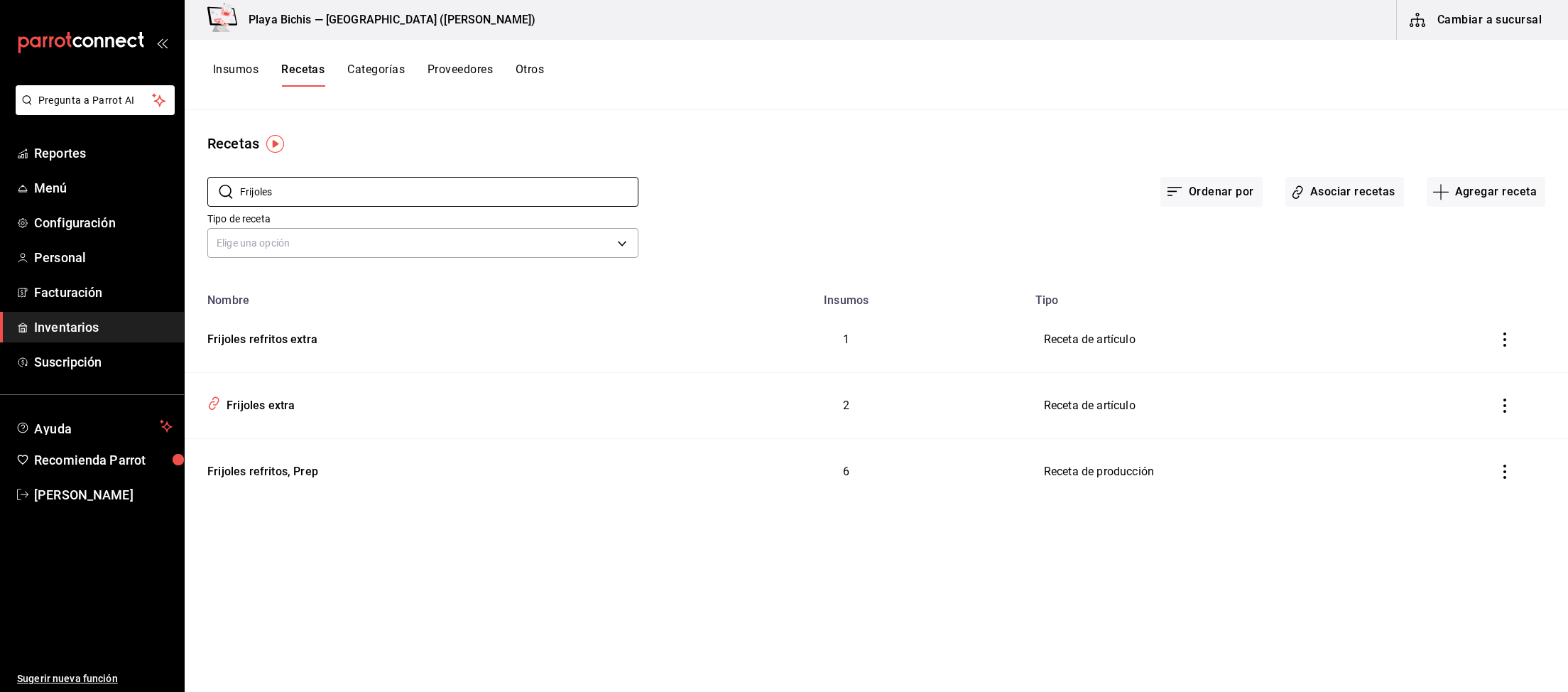
type input "Frijoles"
click at [1499, 339] on icon "inventoriesTable" at bounding box center [1505, 340] width 14 height 14
click at [1468, 351] on span "Eliminar" at bounding box center [1448, 359] width 62 height 17
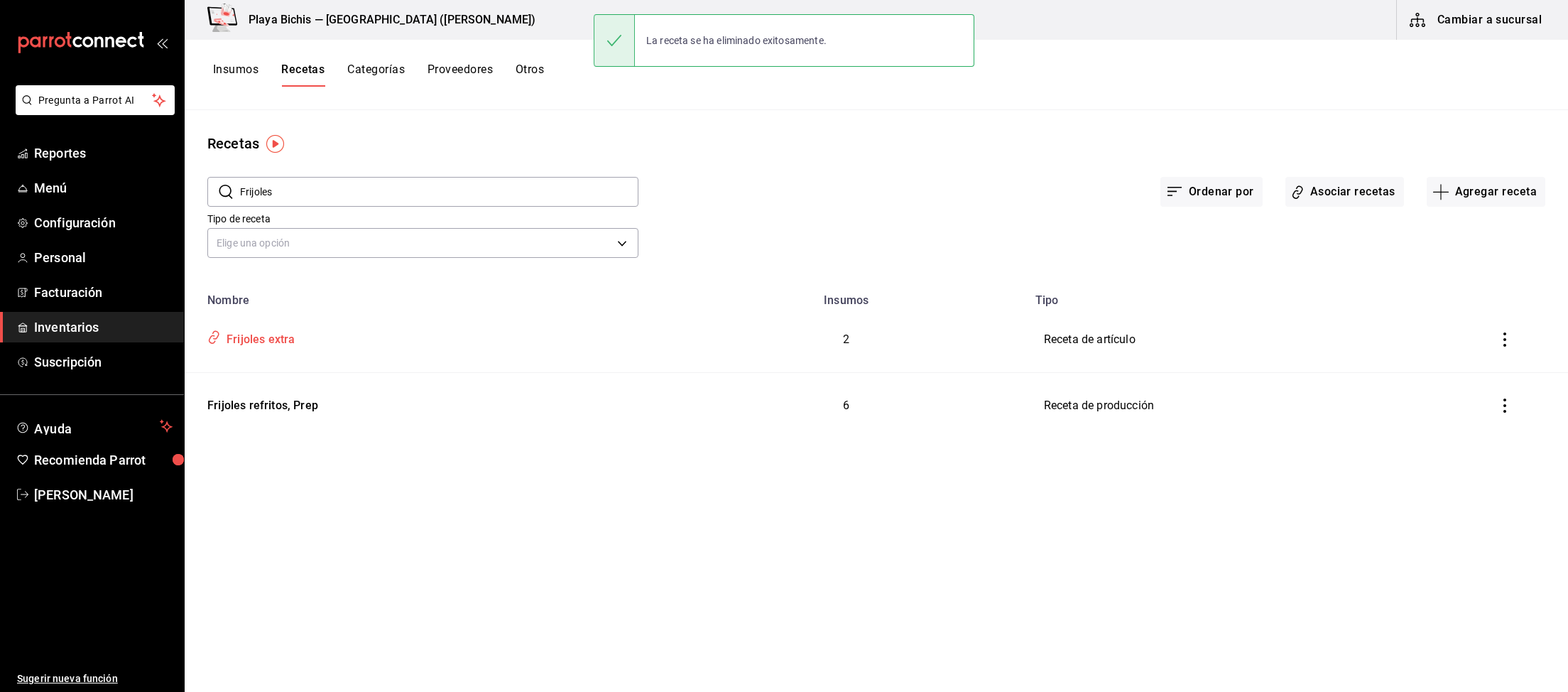
click at [283, 337] on div "Frijoles extra" at bounding box center [257, 337] width 74 height 22
type input "Frijoles extra"
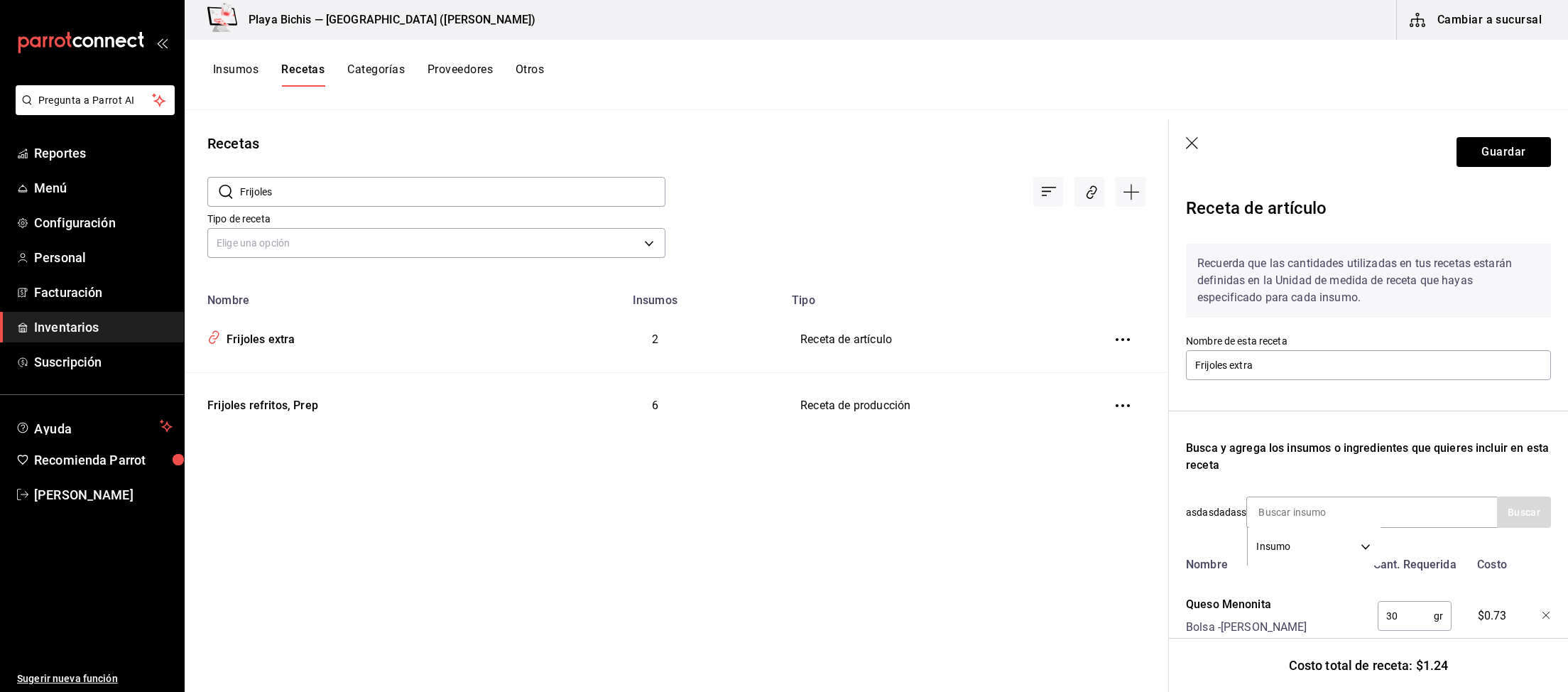
click at [1191, 145] on icon "button" at bounding box center [1192, 143] width 13 height 13
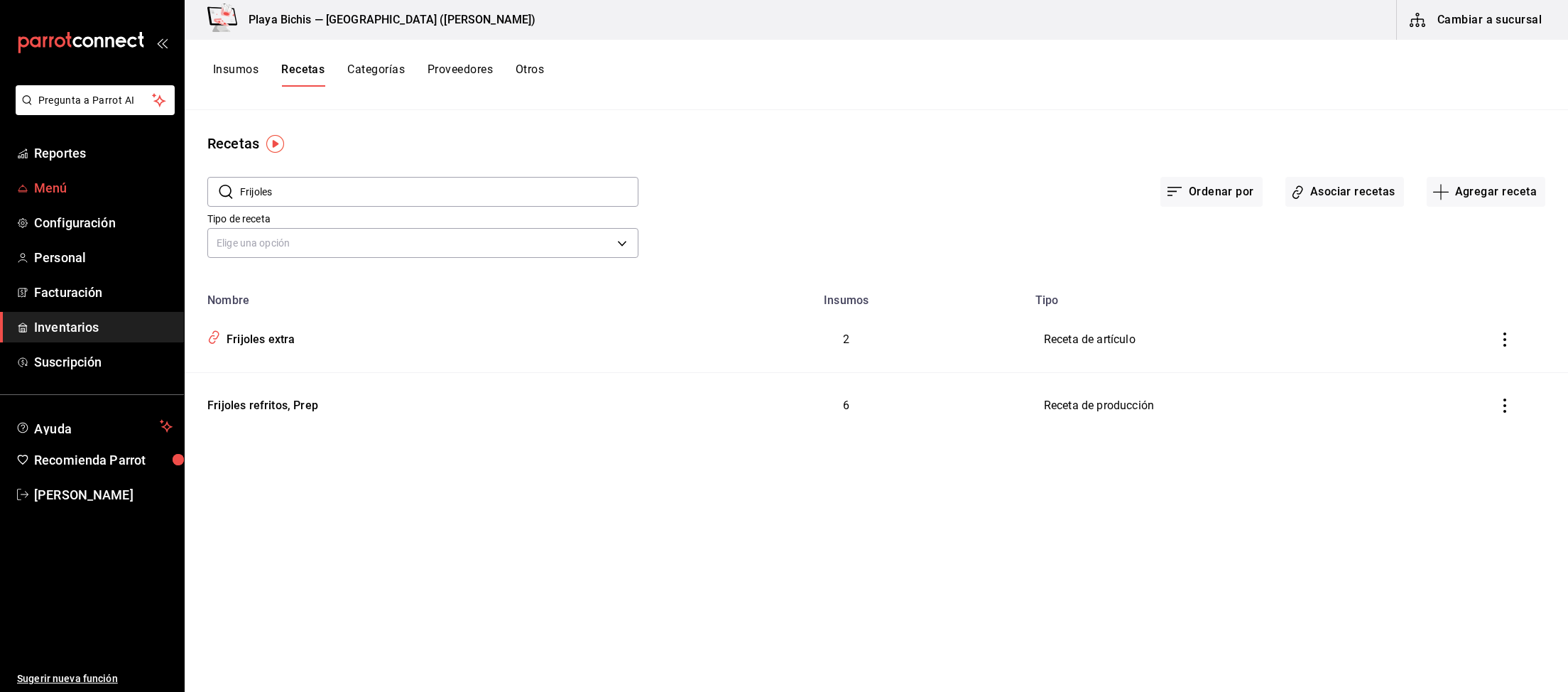
click at [69, 186] on span "Menú" at bounding box center [103, 187] width 138 height 19
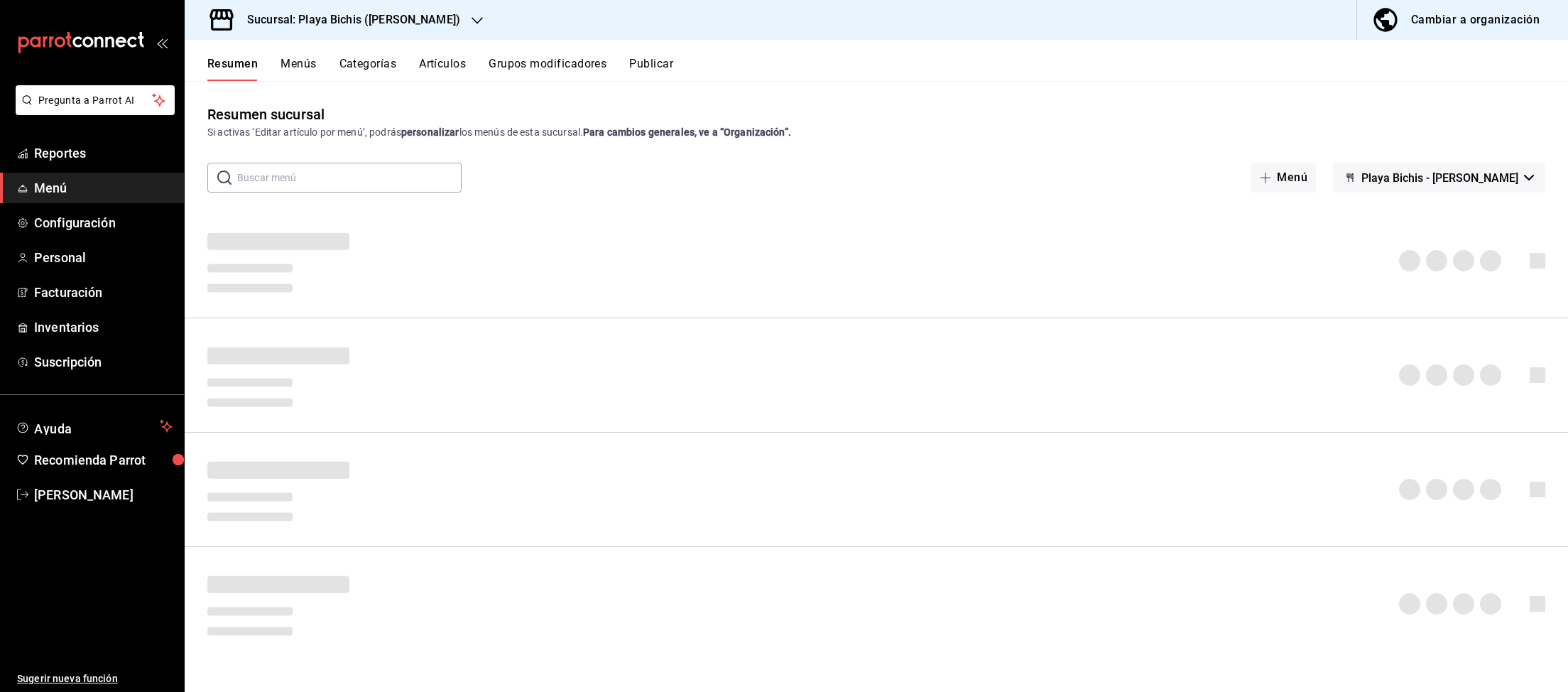
click at [1469, 19] on div "Cambiar a organización" at bounding box center [1475, 20] width 129 height 20
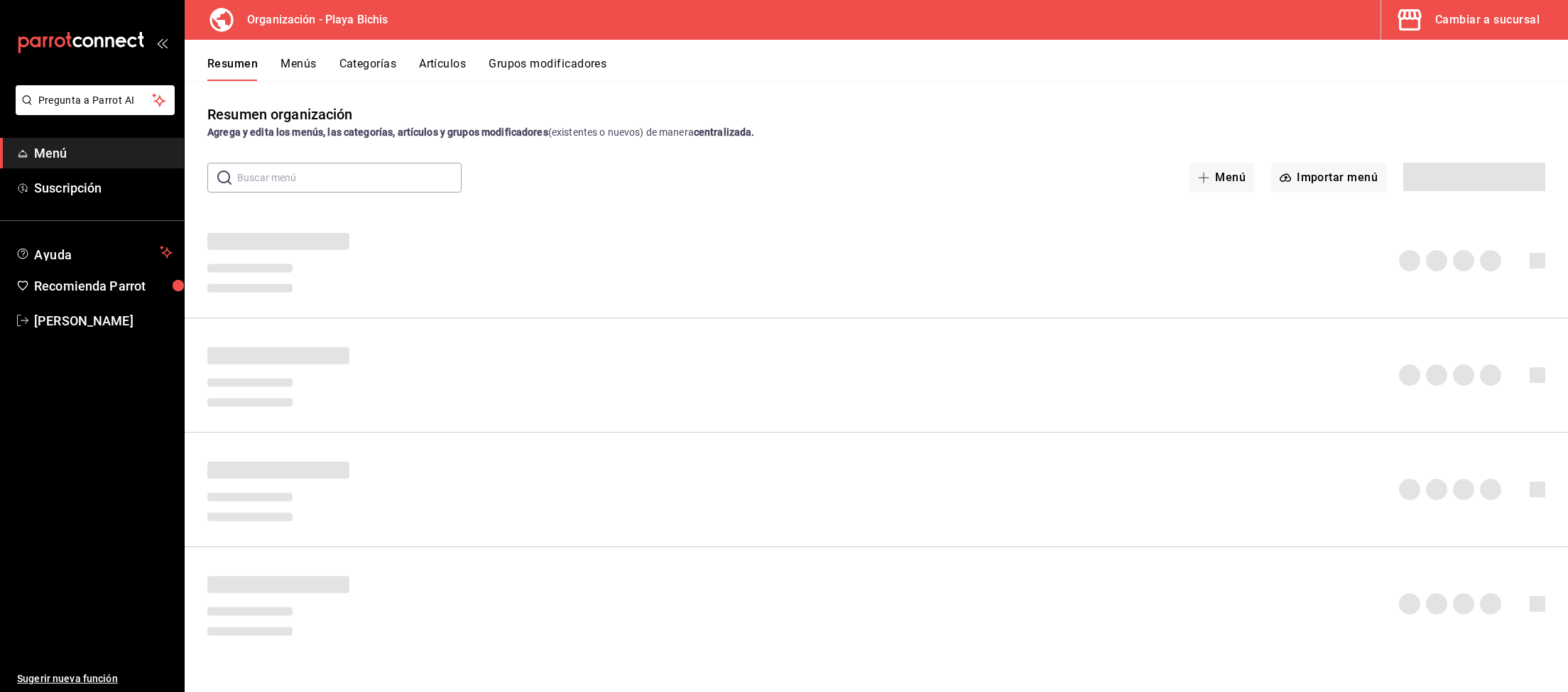
click at [356, 174] on input "text" at bounding box center [348, 178] width 224 height 29
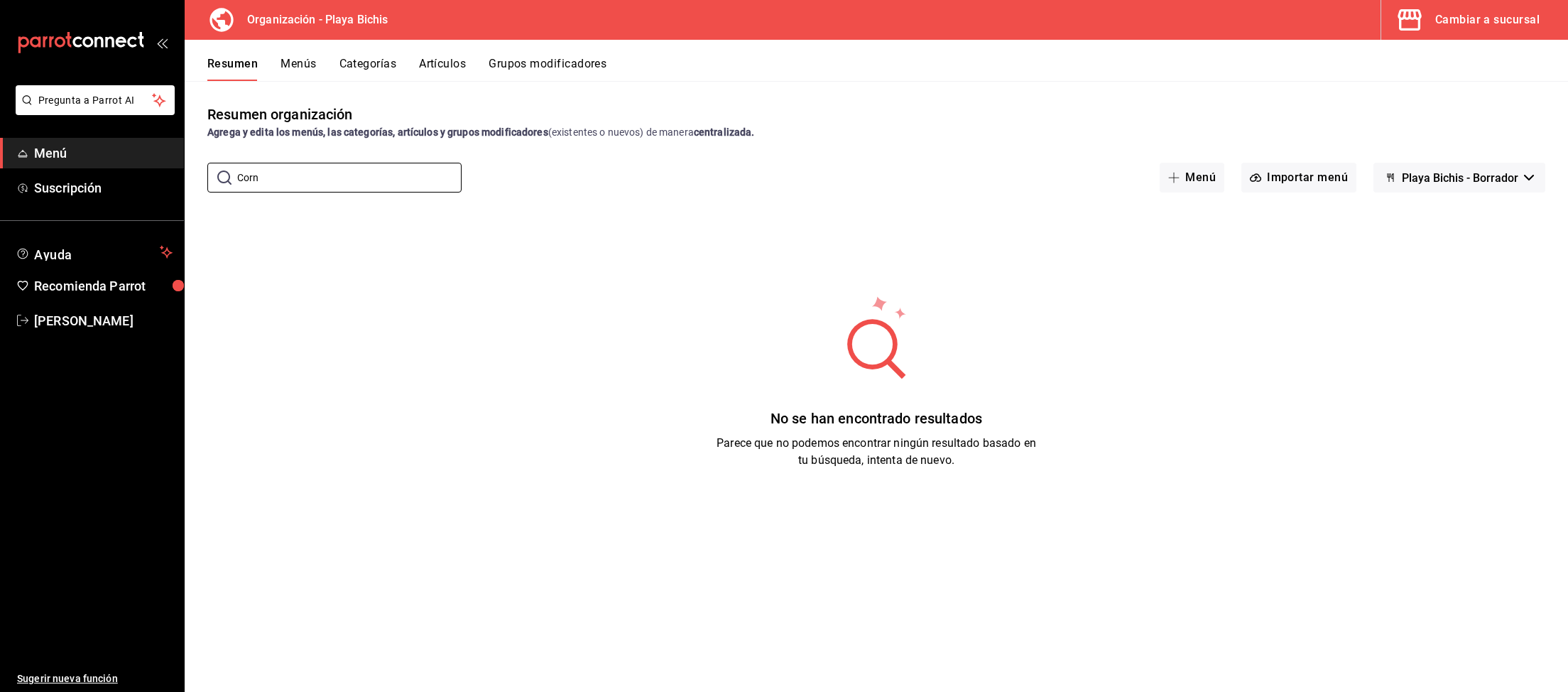
type input "Corn"
click at [448, 69] on button "Artículos" at bounding box center [442, 69] width 46 height 24
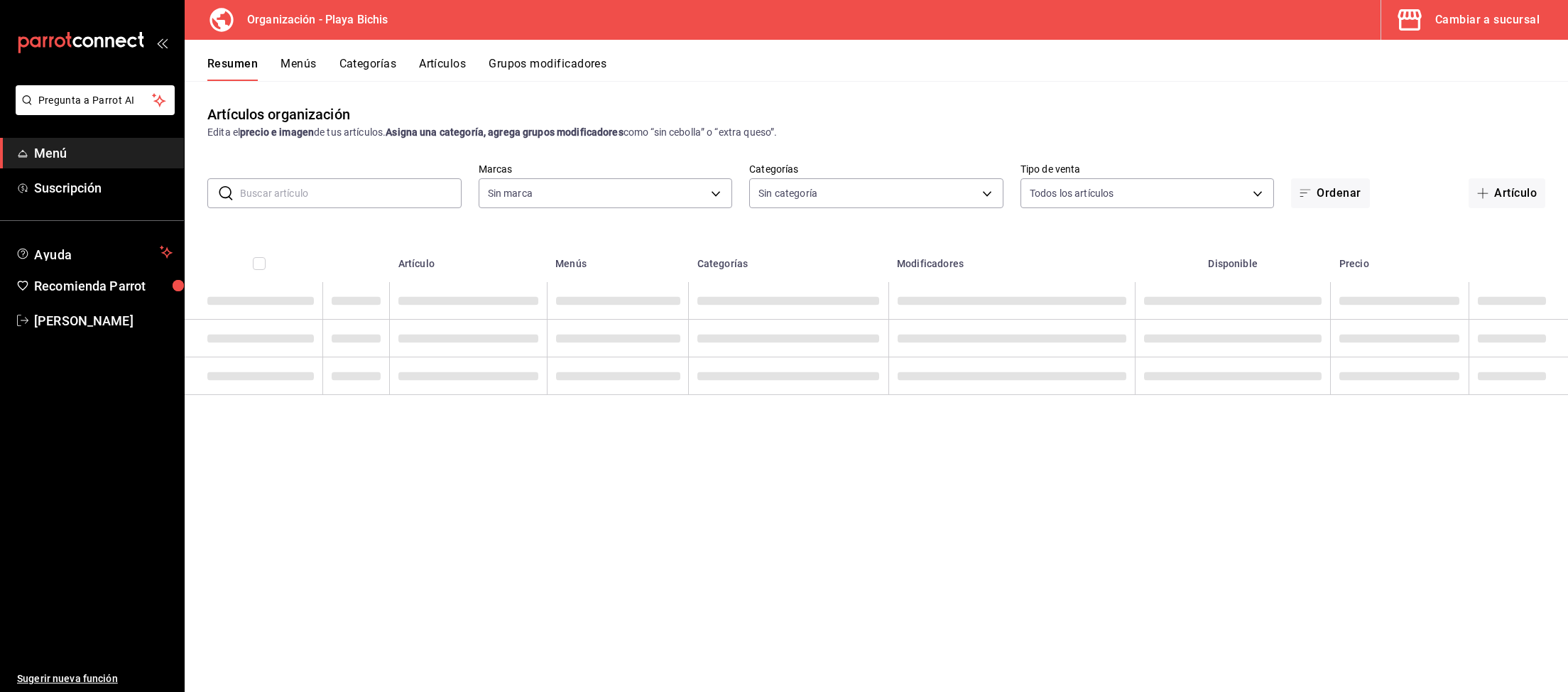
click at [275, 196] on input "text" at bounding box center [351, 193] width 222 height 29
type input "2b6203e3-68c9-492c-8139-d2404e68bc4d,5cffe0c5-1d87-45c7-8974-ad5cddc46f5f"
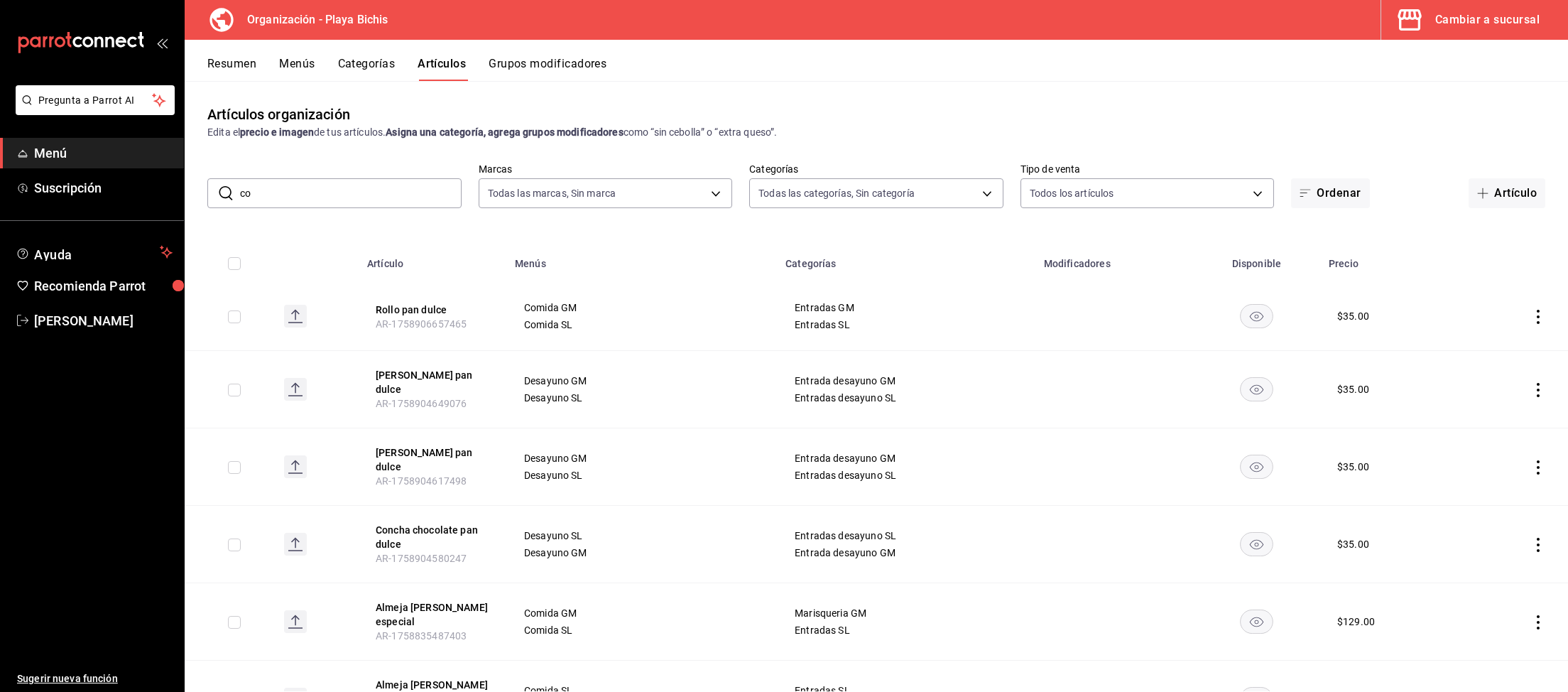
type input "cor"
type input "8ebe99e7-8ccb-42e5-9a90-2c7c819c0618,2a1bdb06-3383-4ba0-a971-51aee5cfb993,28e32…"
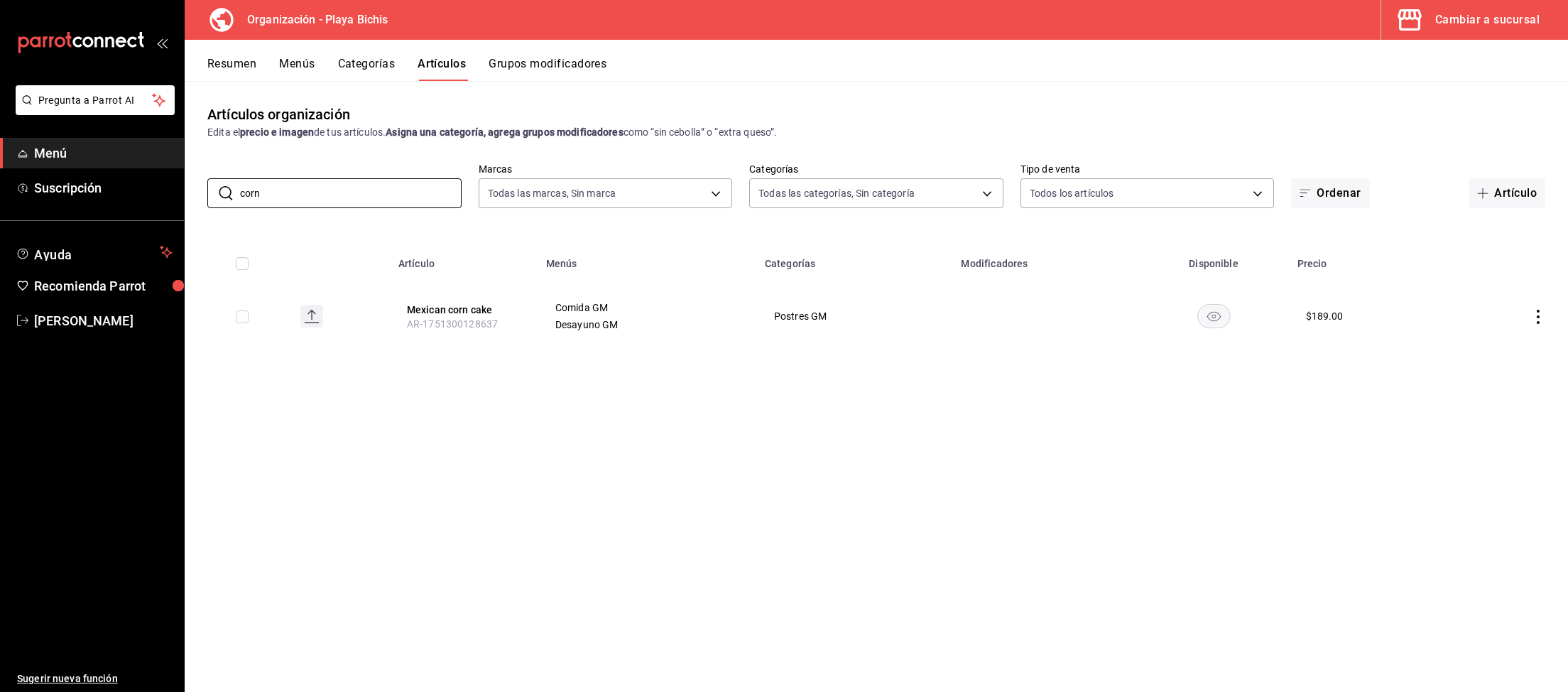
type input "corn"
drag, startPoint x: 327, startPoint y: 202, endPoint x: 185, endPoint y: 174, distance: 144.7
click at [240, 179] on input "corn" at bounding box center [351, 193] width 222 height 29
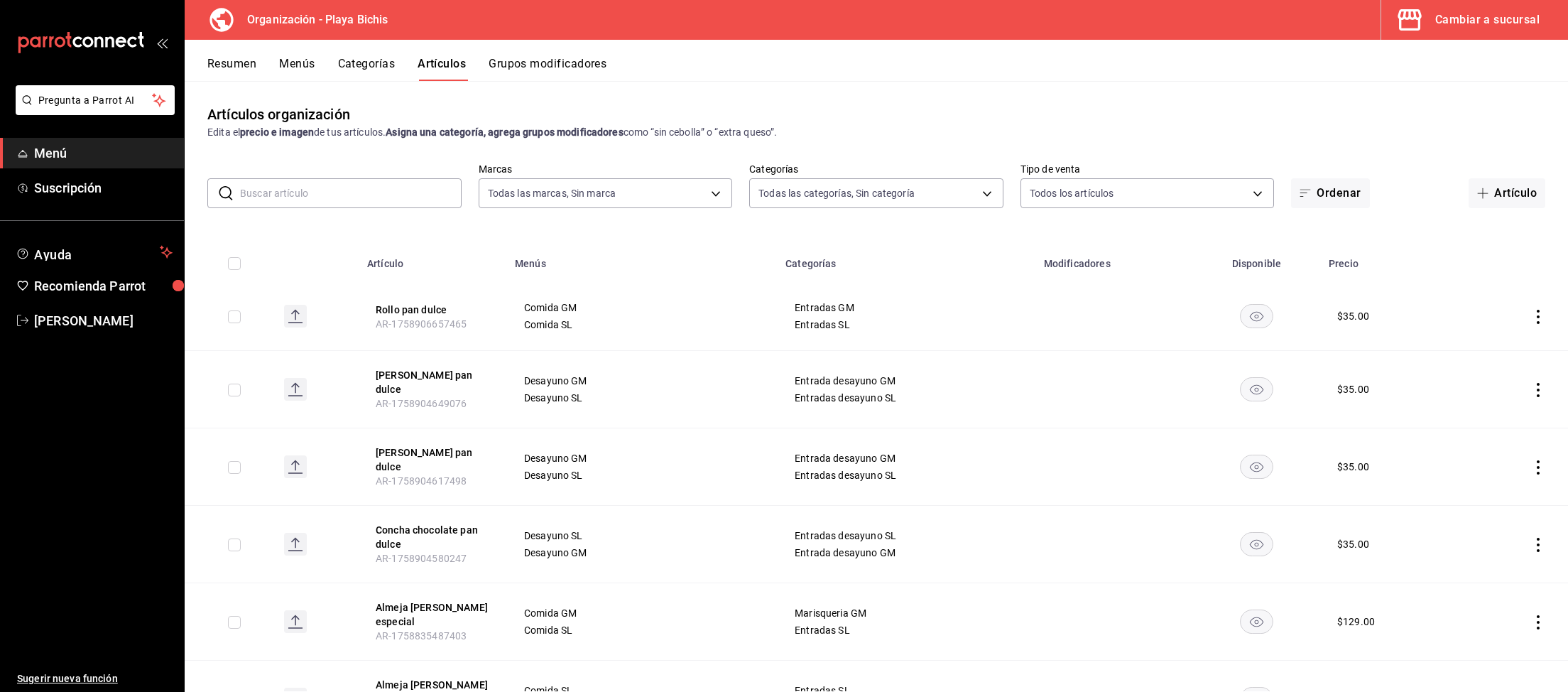
click at [351, 190] on input "text" at bounding box center [351, 193] width 222 height 29
type input "flan"
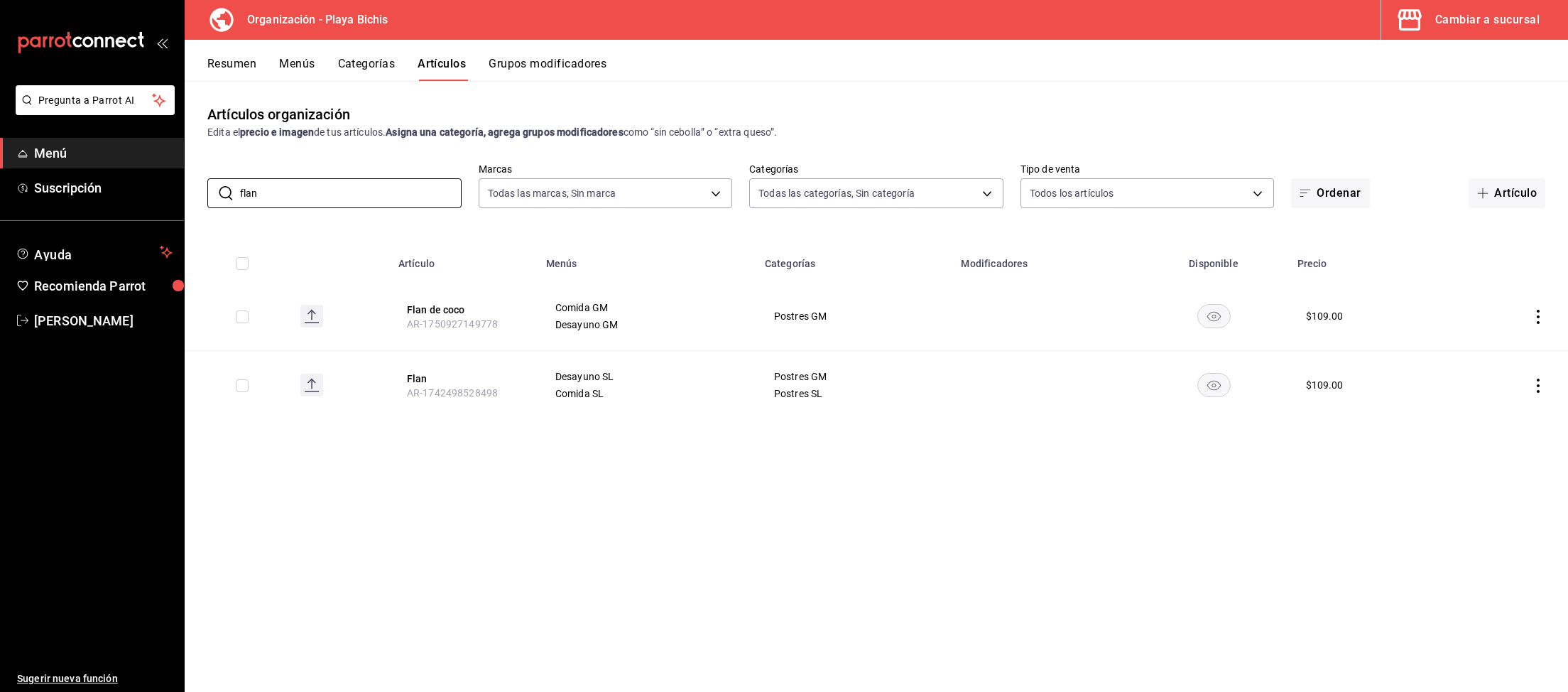
click at [1530, 316] on icon "actions" at bounding box center [1538, 316] width 14 height 14
click at [1496, 354] on span "Editar" at bounding box center [1495, 350] width 37 height 15
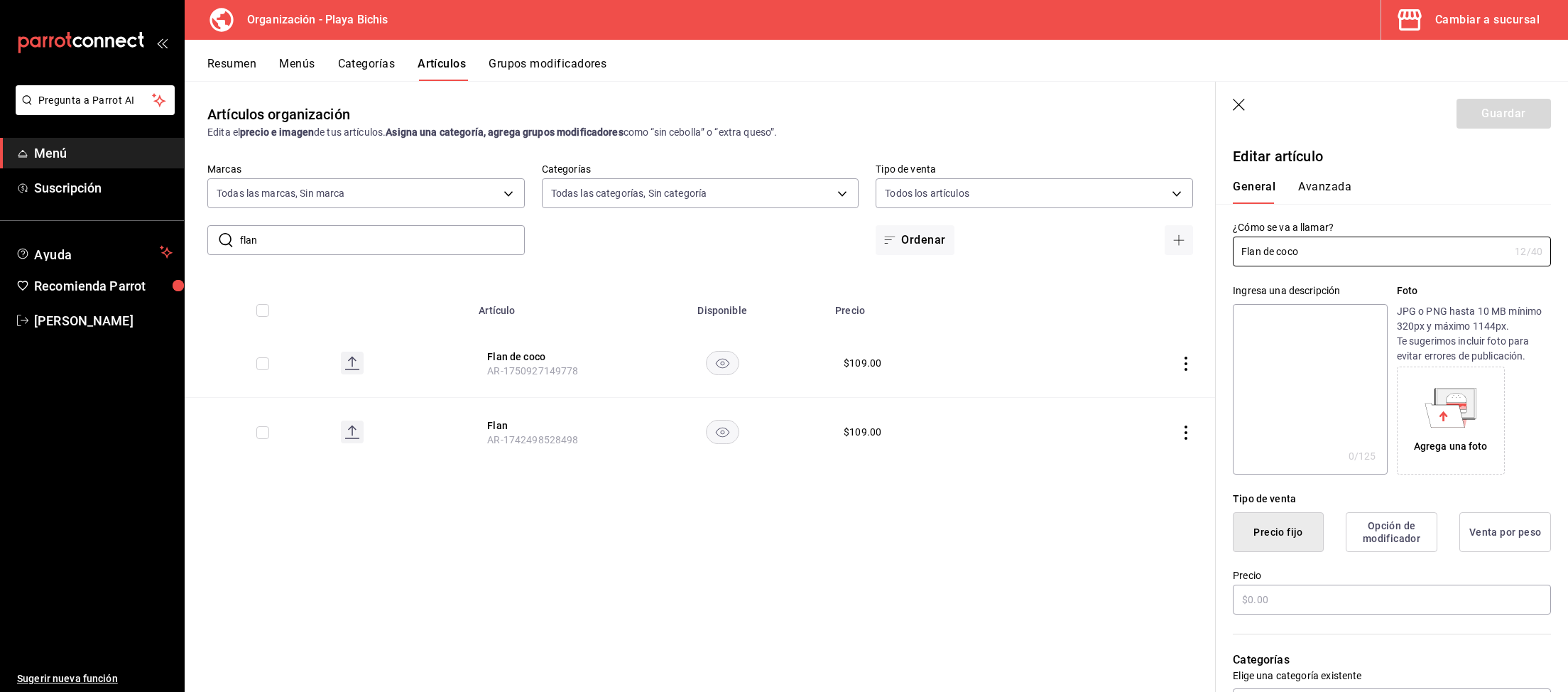
type input "$109.00"
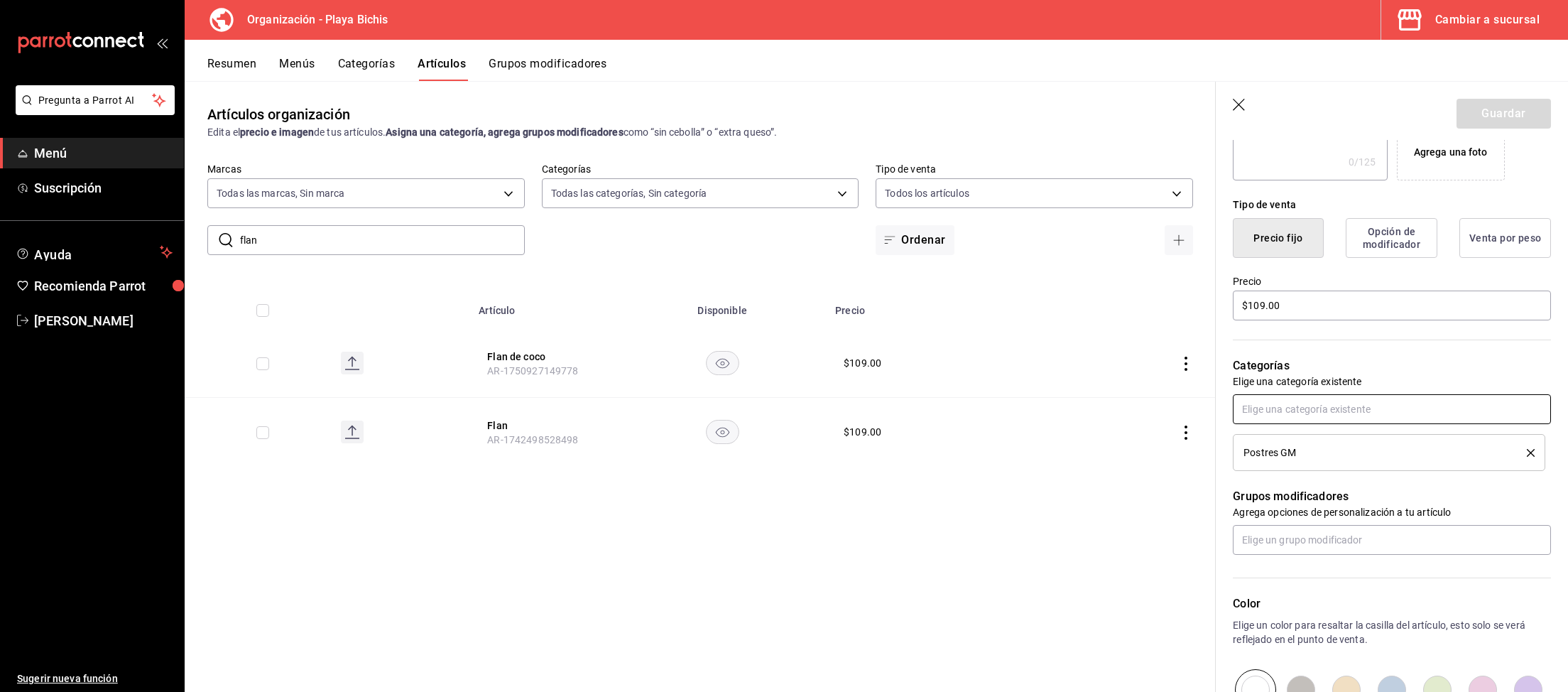
click at [1305, 412] on input "text" at bounding box center [1392, 409] width 318 height 30
type input "postres sl"
click at [1312, 443] on li "Postres SL" at bounding box center [1392, 442] width 318 height 23
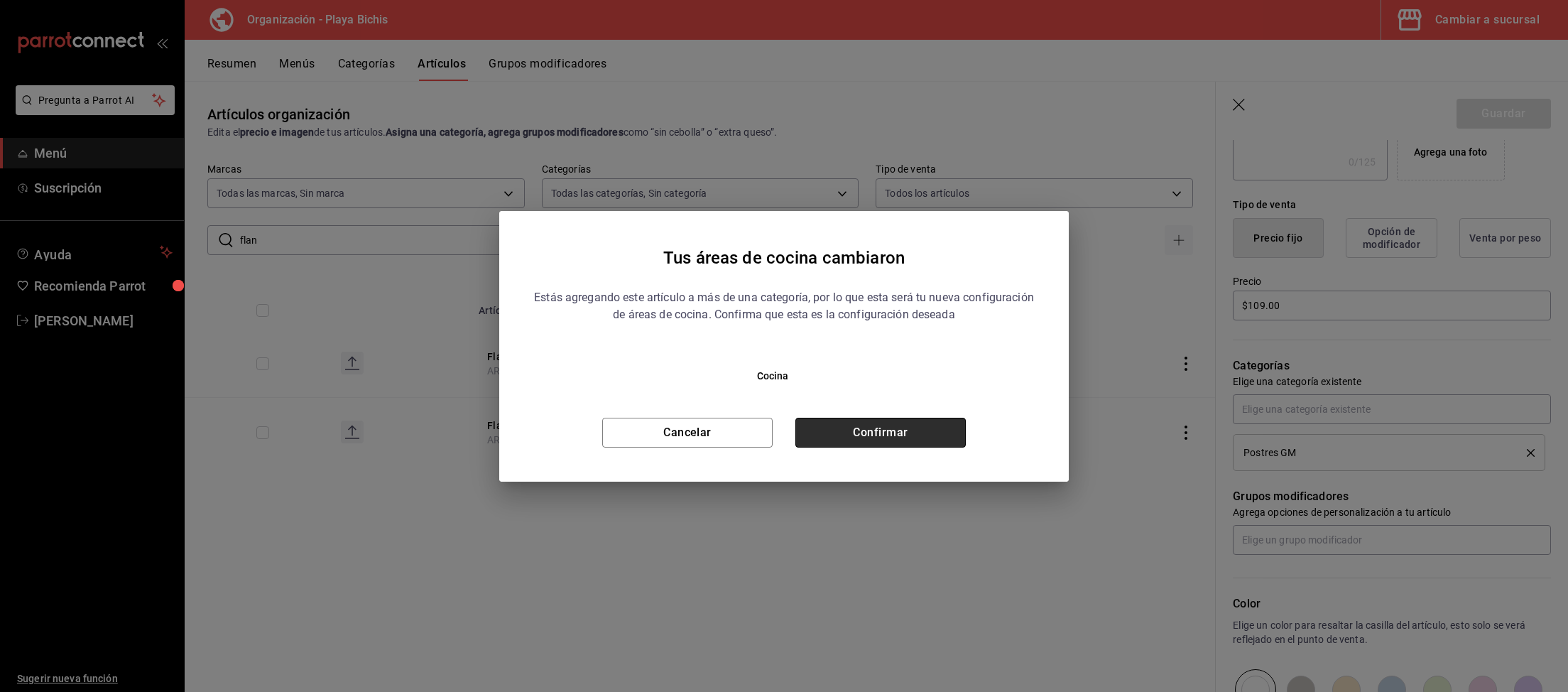
click at [927, 435] on button "Confirmar" at bounding box center [880, 432] width 171 height 30
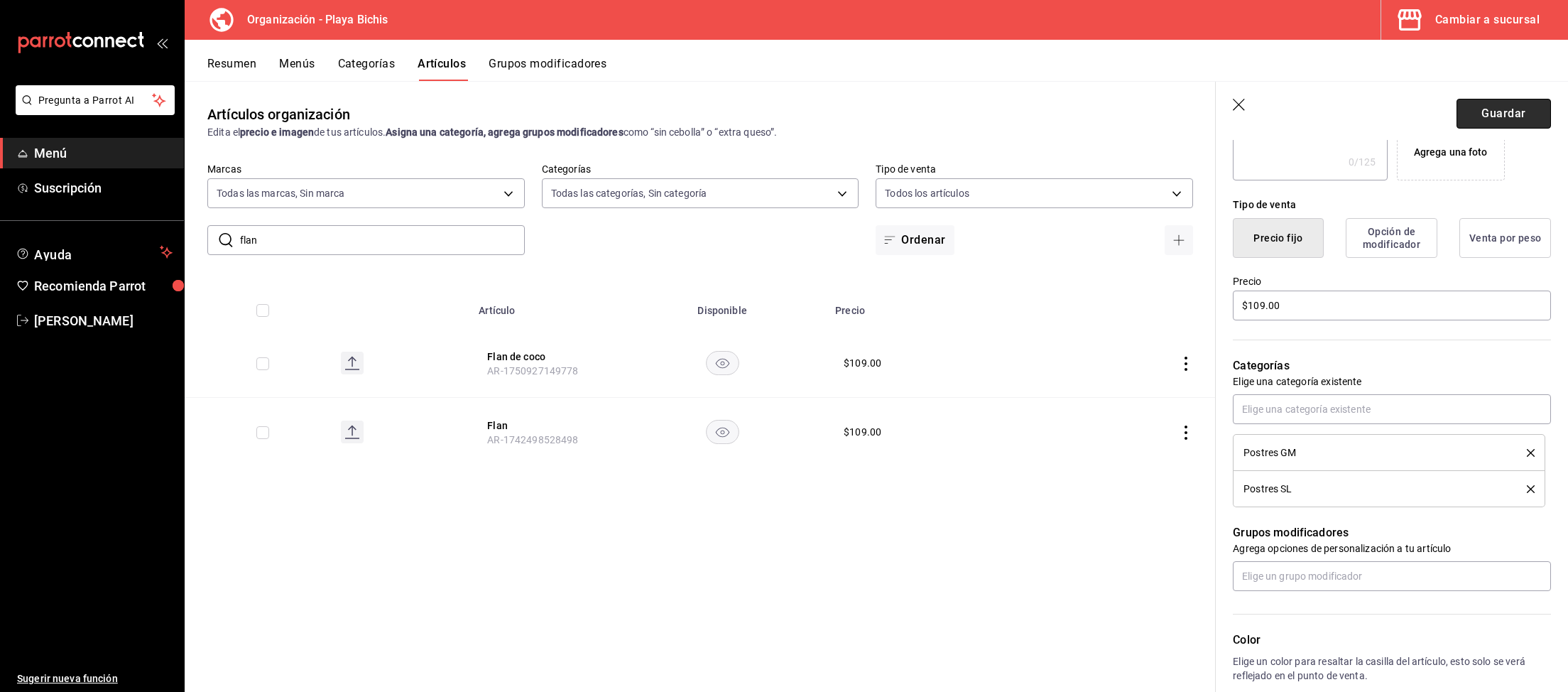
click at [1481, 119] on button "Guardar" at bounding box center [1504, 113] width 95 height 30
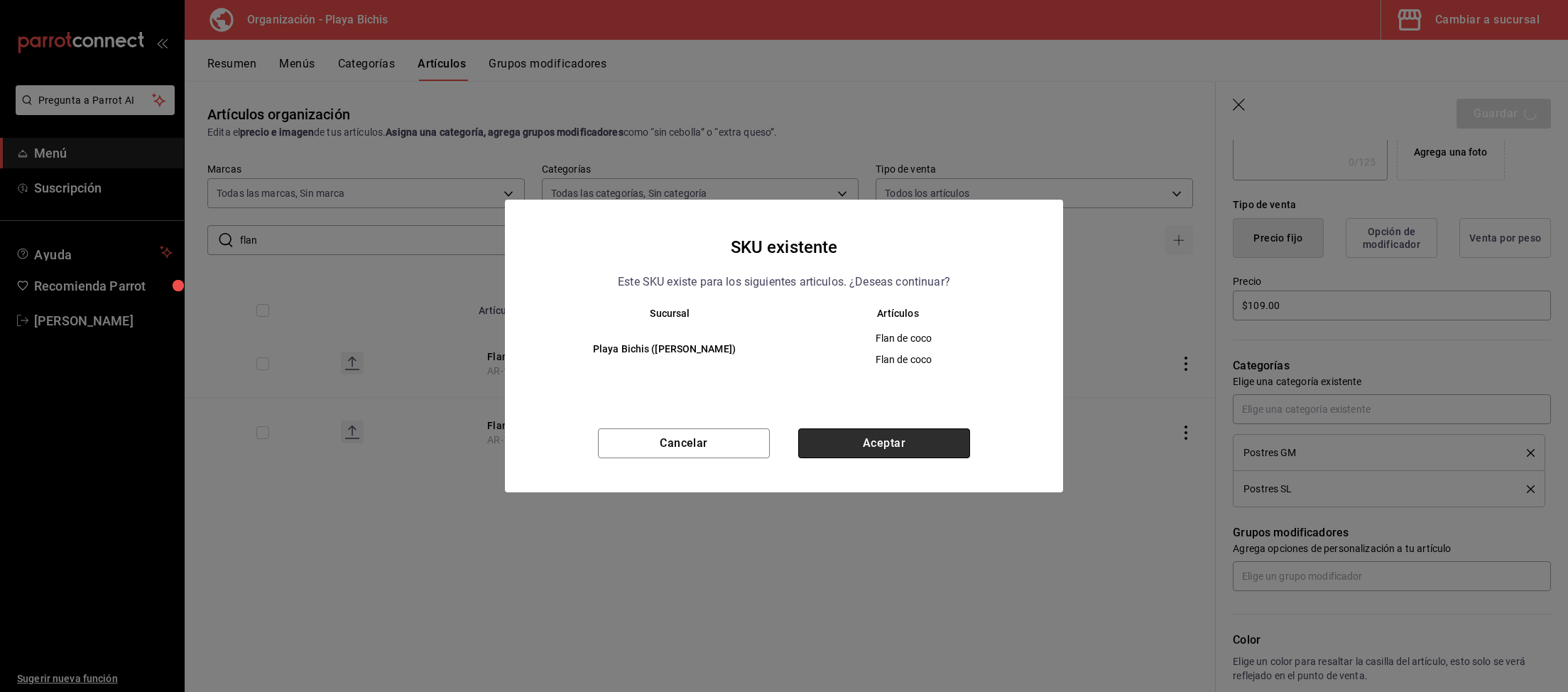
click at [892, 454] on button "Aceptar" at bounding box center [884, 443] width 172 height 30
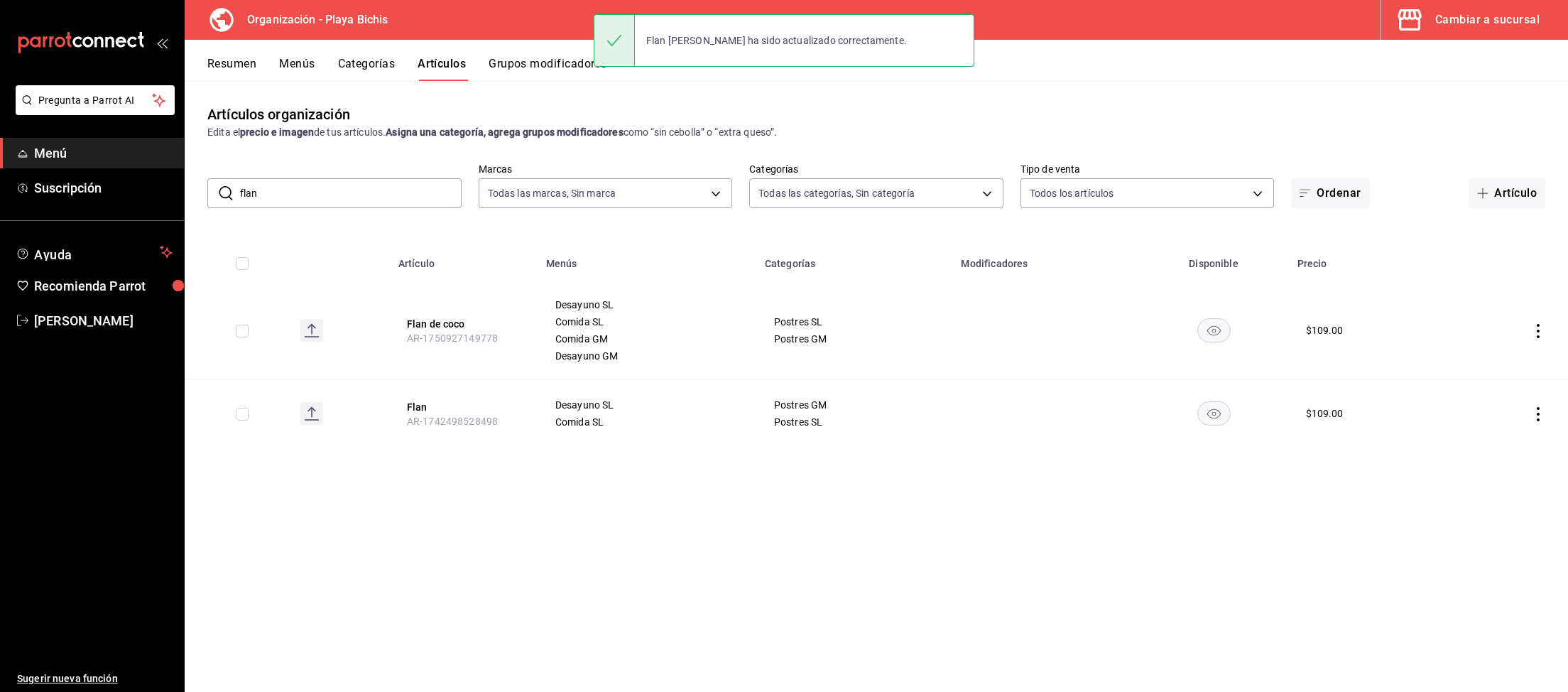
click at [1534, 408] on icon "actions" at bounding box center [1538, 414] width 14 height 14
click at [1498, 507] on span "Eliminar" at bounding box center [1495, 505] width 37 height 12
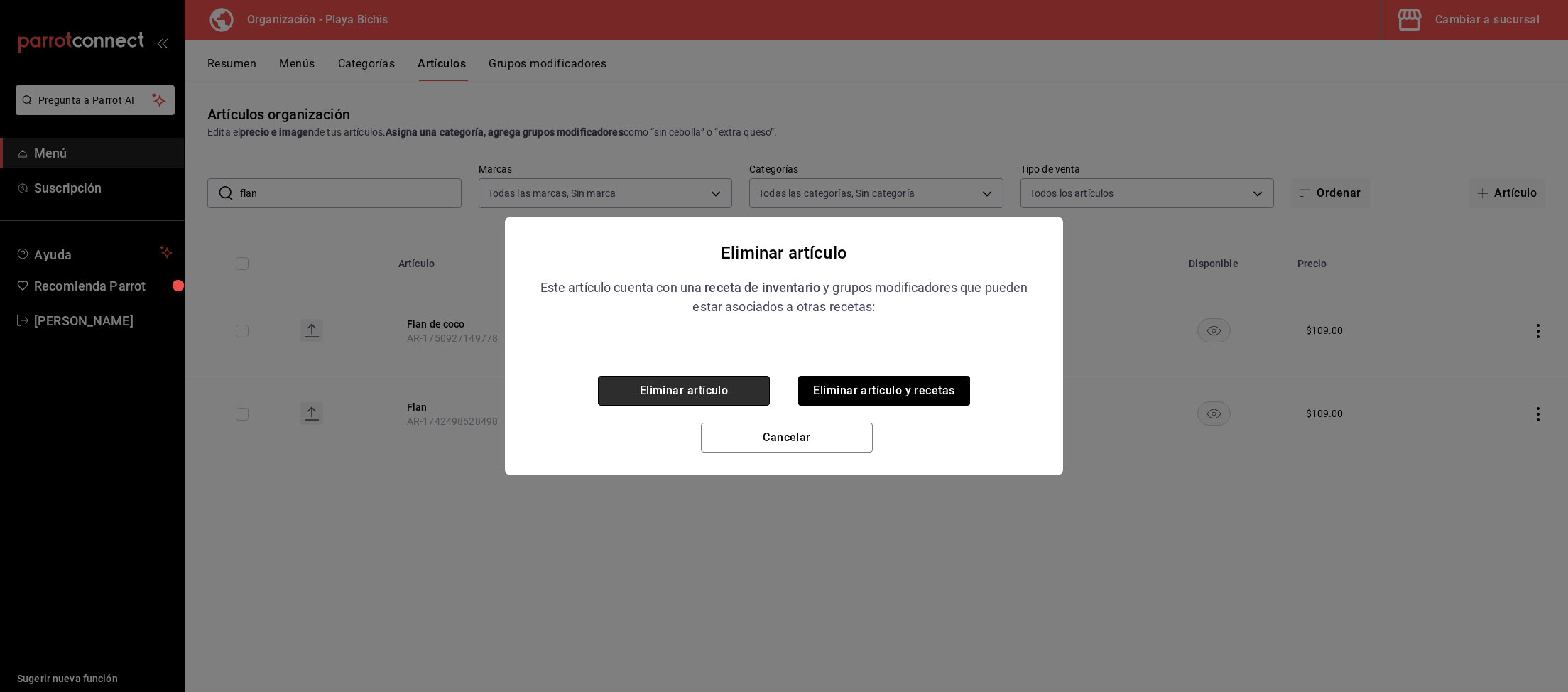
click at [717, 387] on button "Eliminar artículo" at bounding box center [683, 390] width 172 height 30
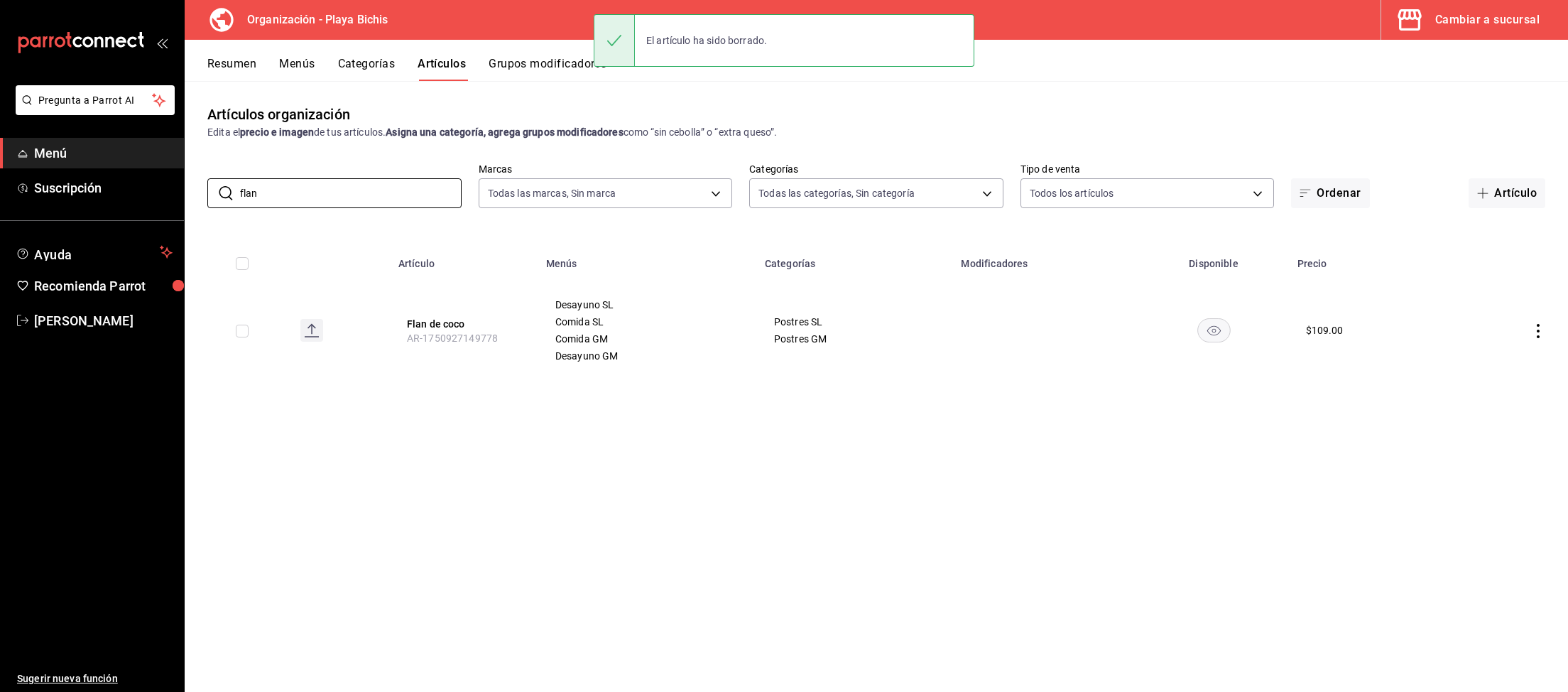
drag, startPoint x: 382, startPoint y: 192, endPoint x: 0, endPoint y: 156, distance: 383.7
click at [240, 179] on input "flan" at bounding box center [351, 193] width 222 height 29
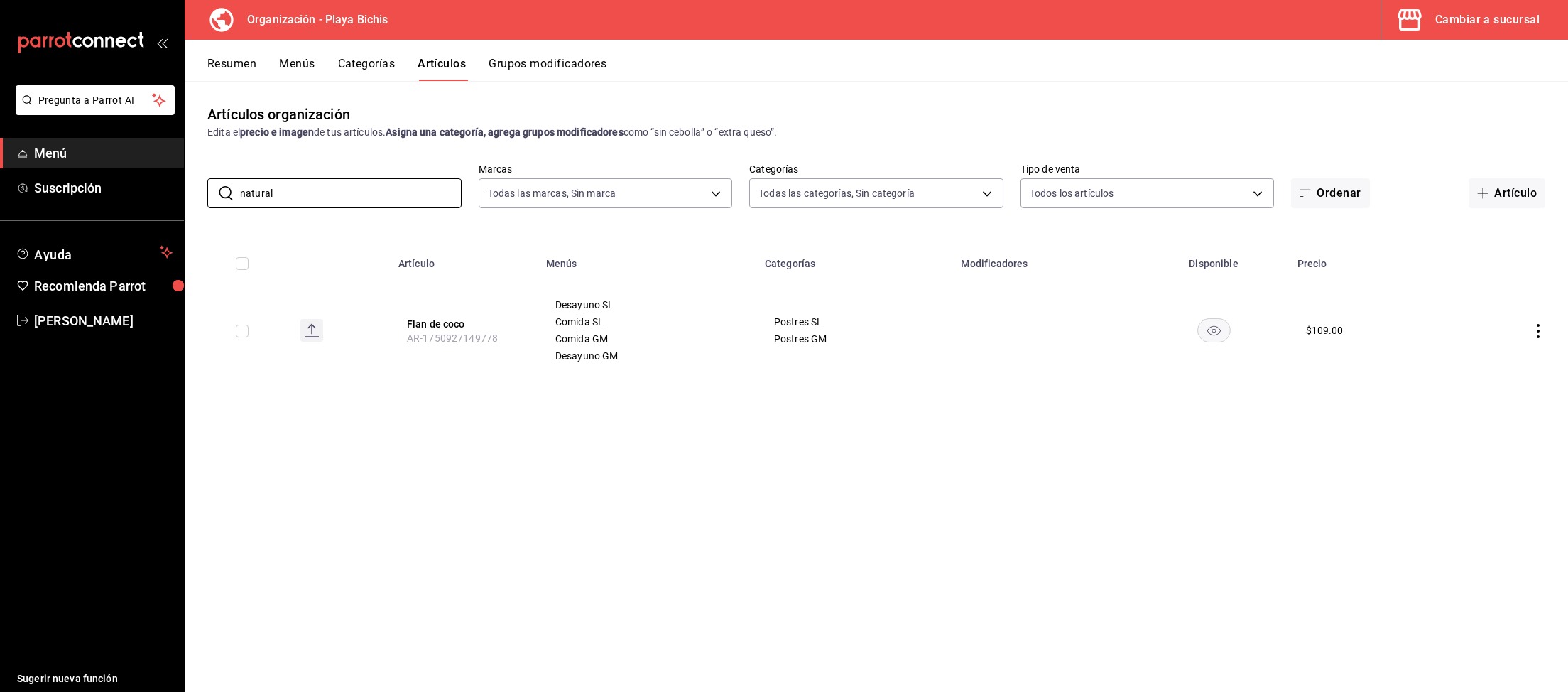
type input "natural"
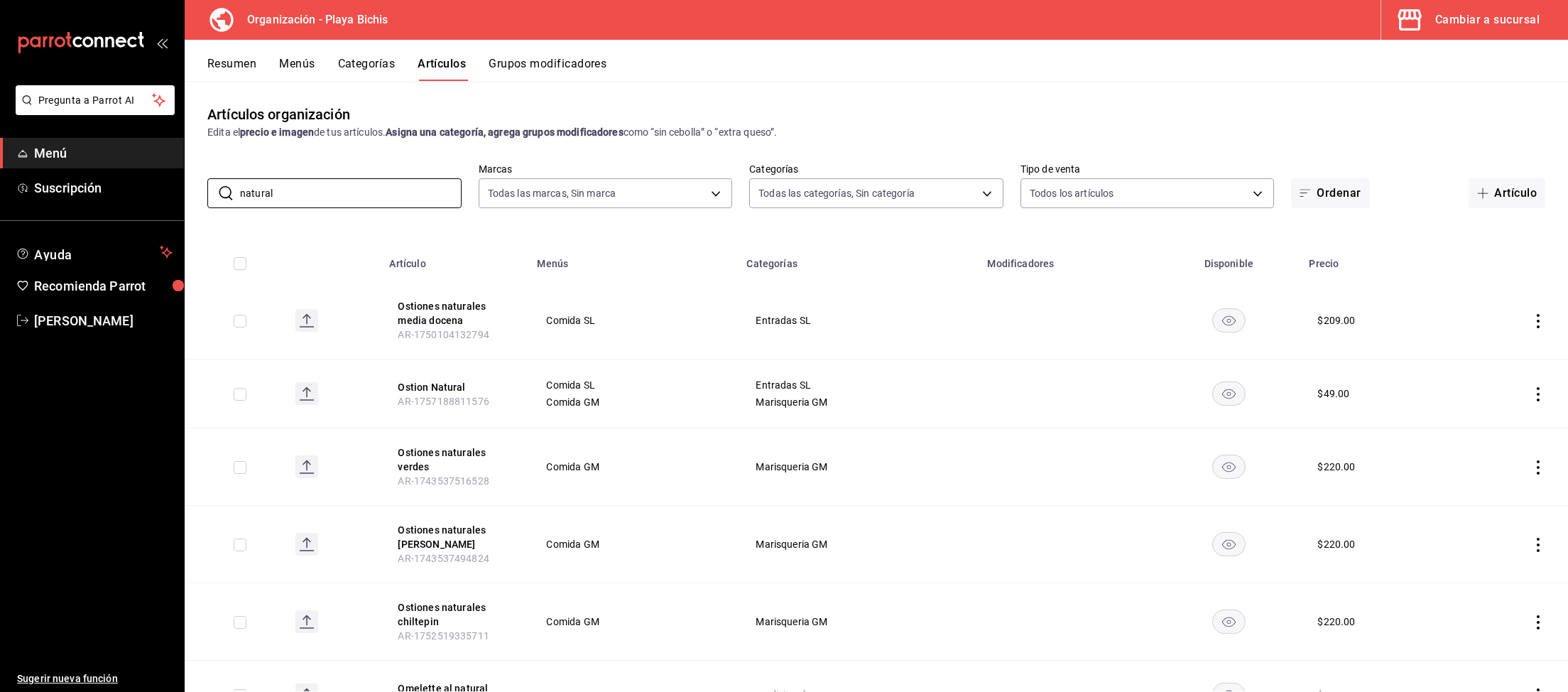
drag, startPoint x: 324, startPoint y: 198, endPoint x: 0, endPoint y: 153, distance: 327.1
click at [240, 179] on input "natural" at bounding box center [351, 193] width 222 height 29
type input "omelette"
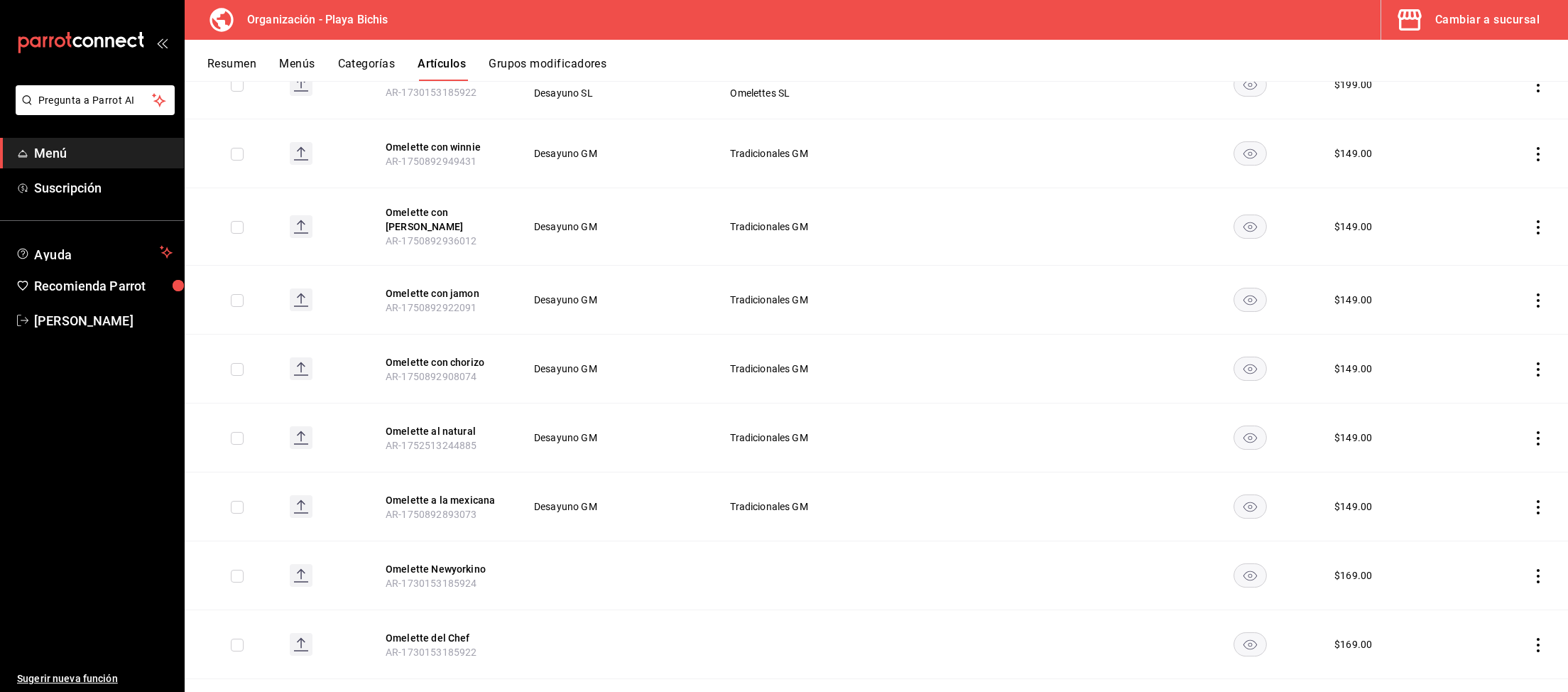
scroll to position [935, 0]
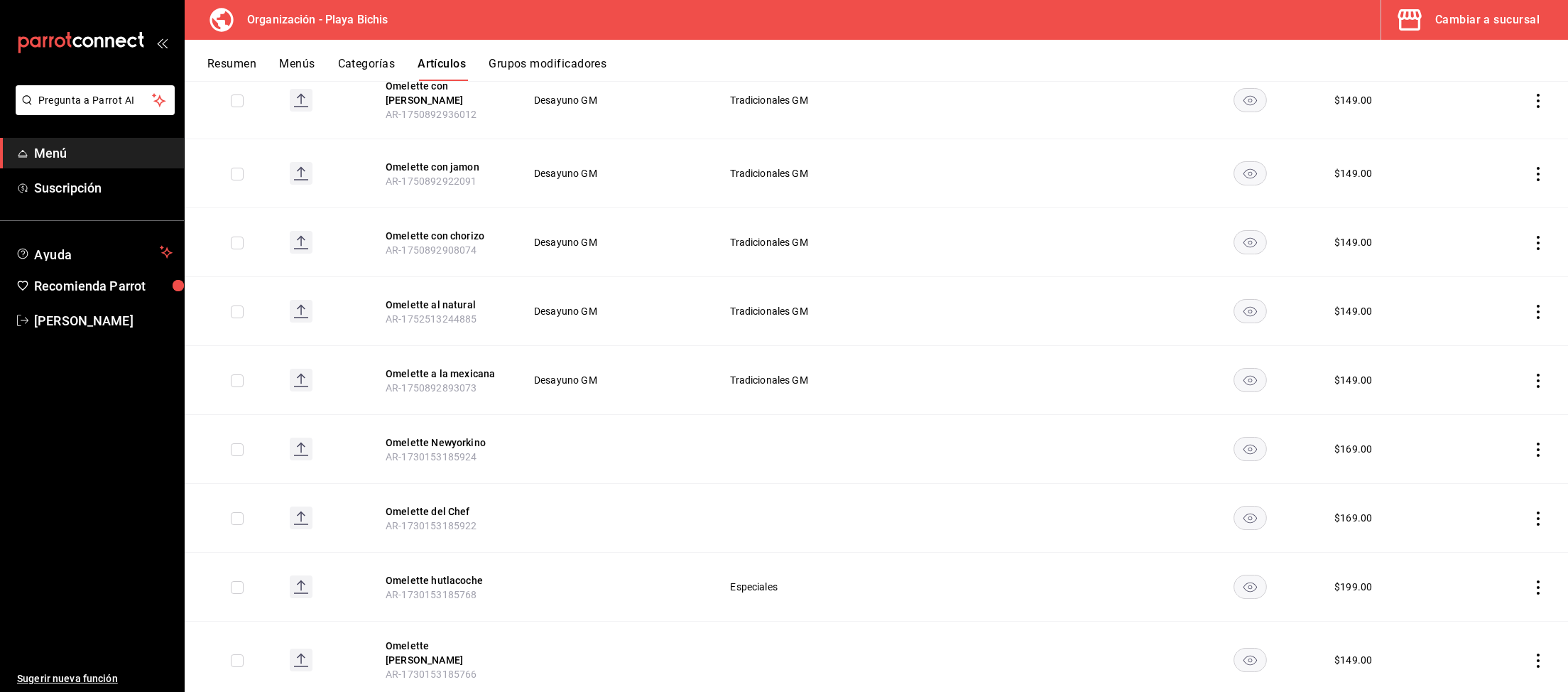
click at [234, 443] on input "checkbox" at bounding box center [237, 450] width 13 height 13
checkbox input "true"
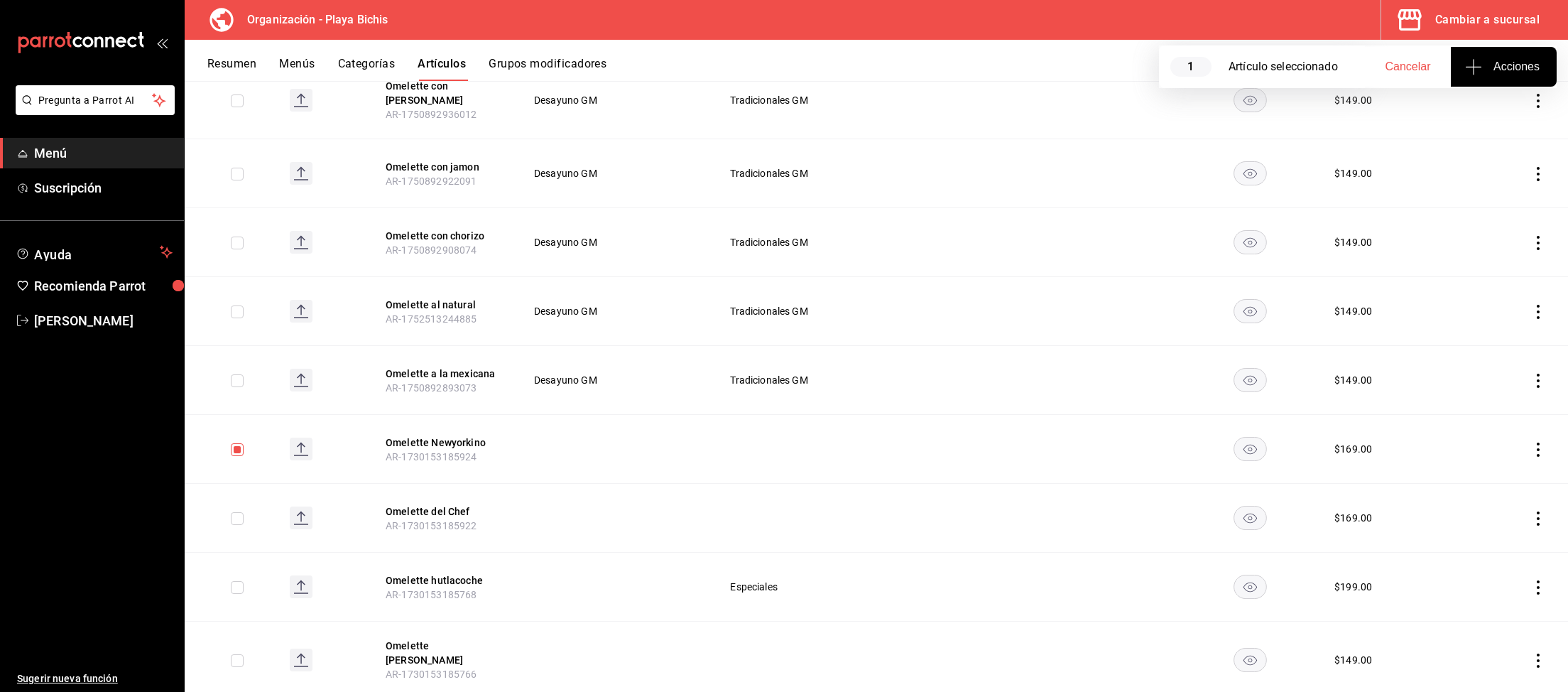
click at [239, 512] on input "checkbox" at bounding box center [237, 519] width 13 height 13
checkbox input "true"
click at [243, 654] on input "checkbox" at bounding box center [237, 661] width 13 height 13
checkbox input "true"
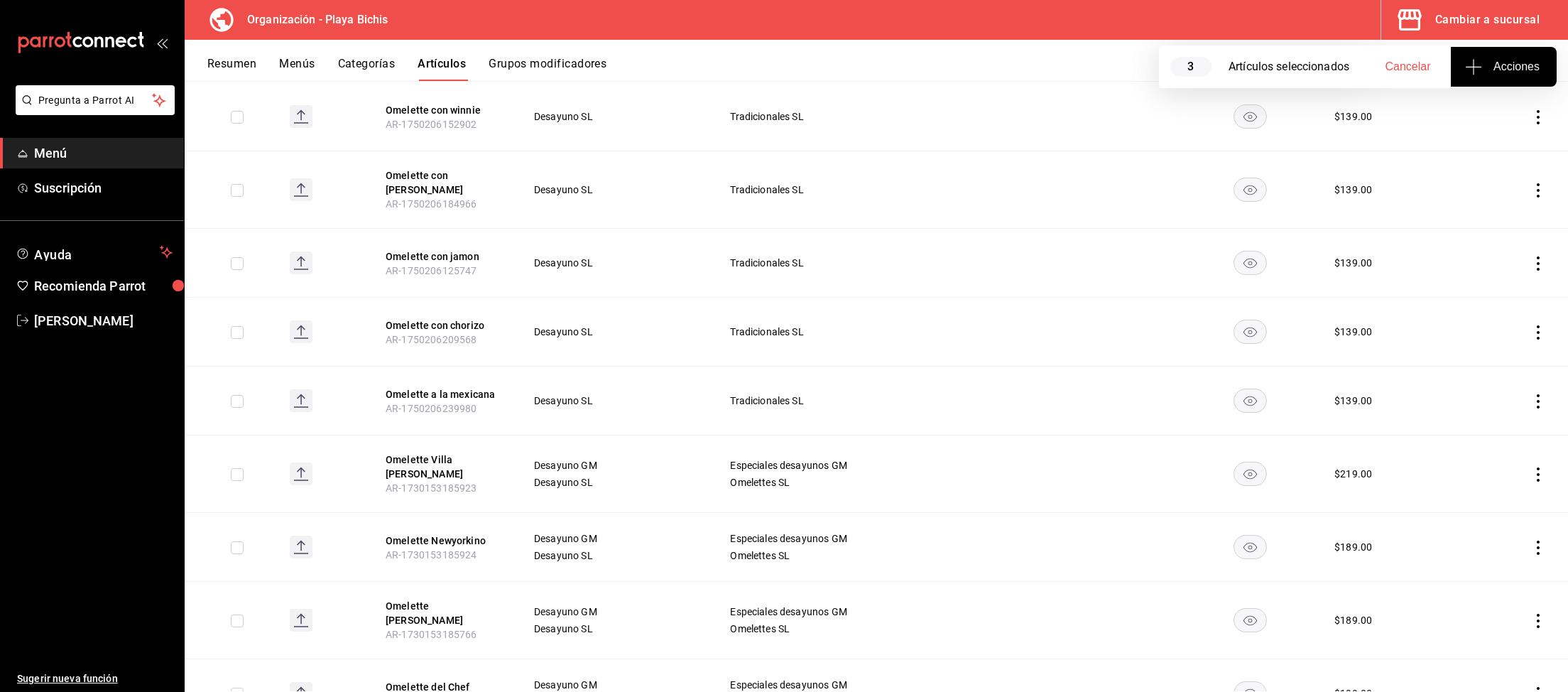
scroll to position [0, 0]
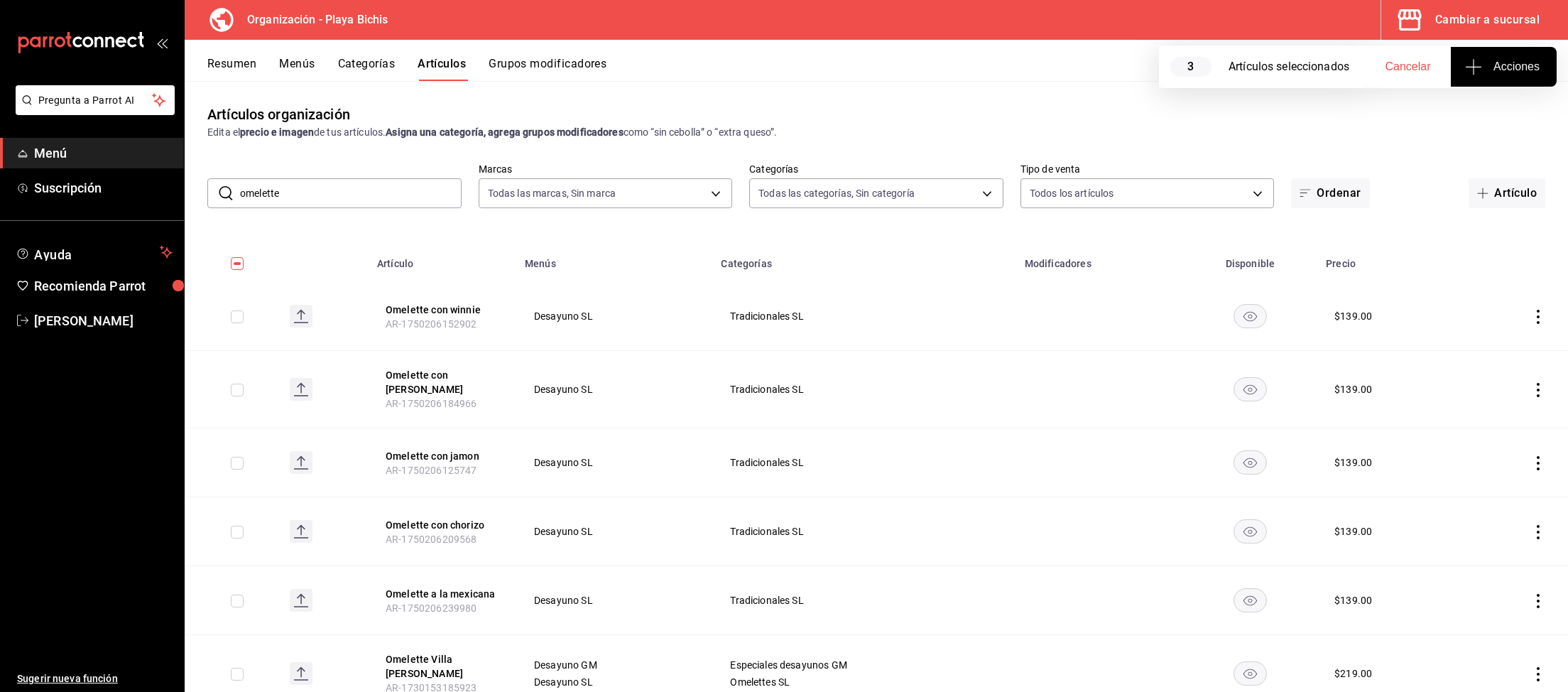
click at [1479, 65] on icon "button" at bounding box center [1472, 66] width 17 height 17
click at [1378, 131] on div at bounding box center [784, 346] width 1568 height 692
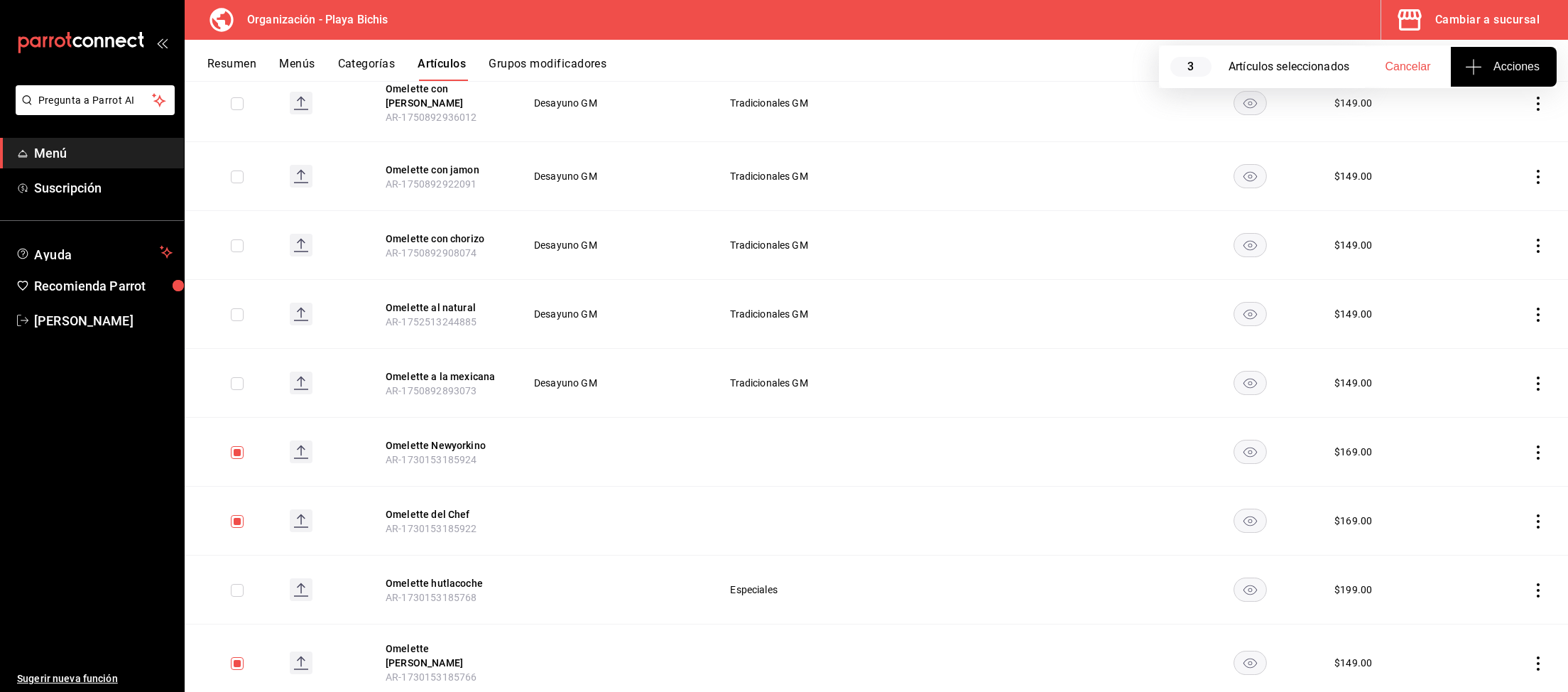
scroll to position [935, 0]
click at [1539, 654] on icon "actions" at bounding box center [1538, 661] width 14 height 14
click at [1508, 650] on span "Eliminar" at bounding box center [1495, 654] width 37 height 12
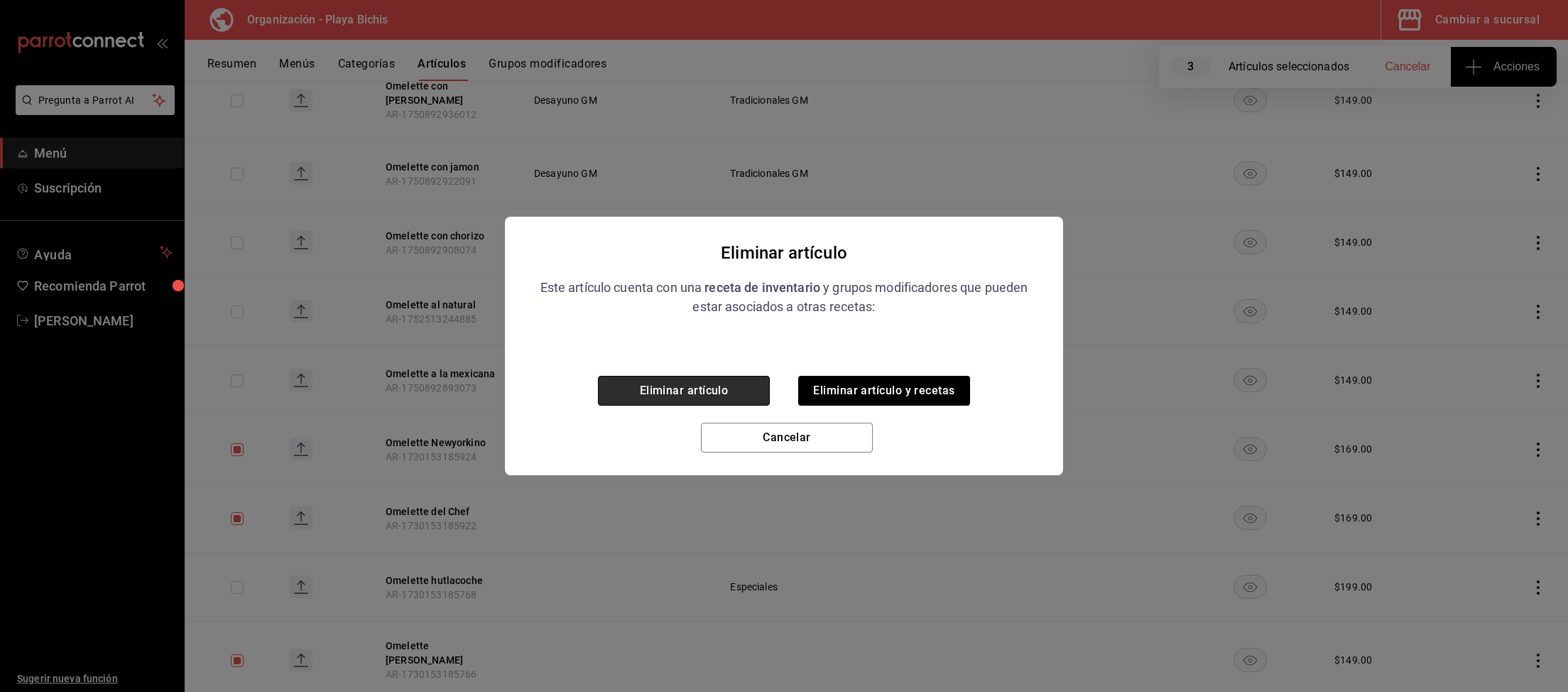
click at [750, 386] on button "Eliminar artículo" at bounding box center [683, 390] width 172 height 30
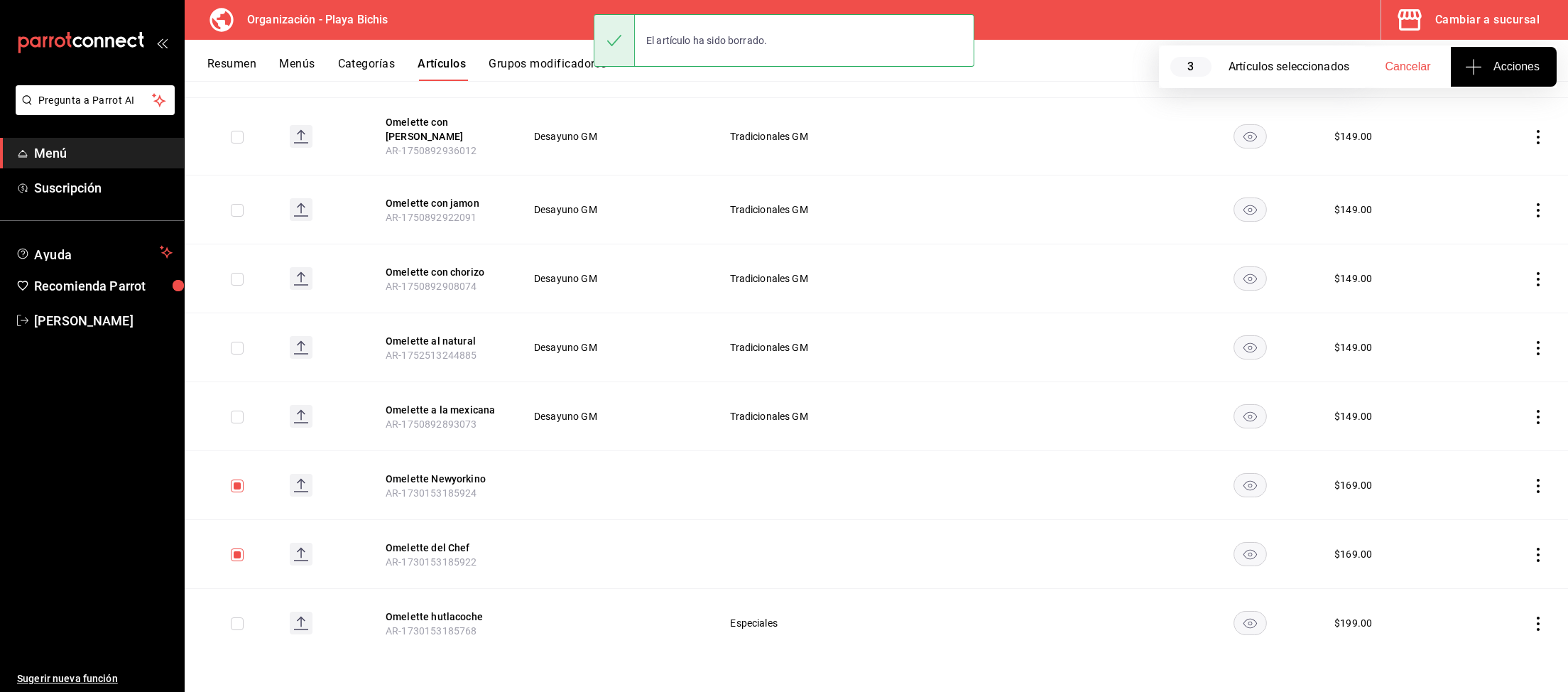
scroll to position [867, 0]
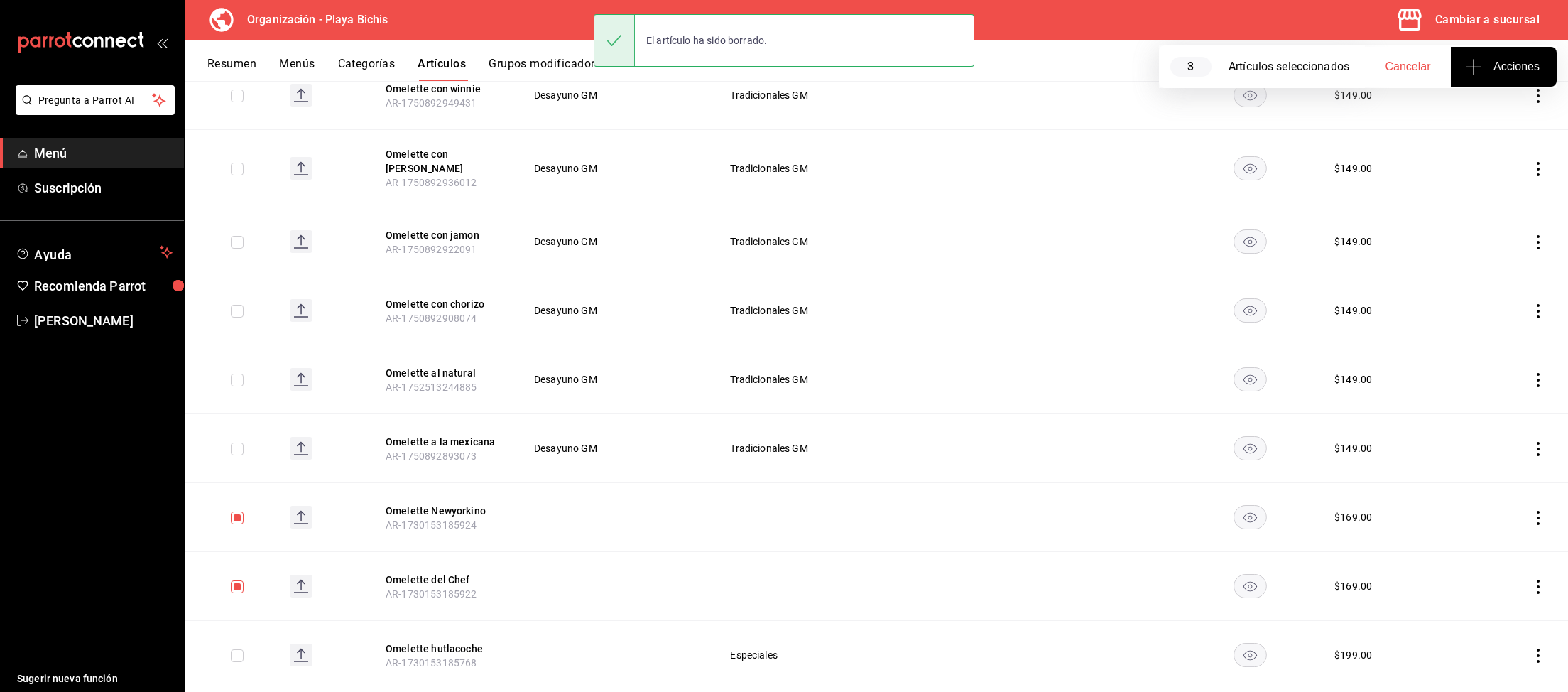
click at [1539, 511] on icon "actions" at bounding box center [1538, 518] width 14 height 14
click at [1505, 576] on span "Eliminar" at bounding box center [1495, 576] width 37 height 12
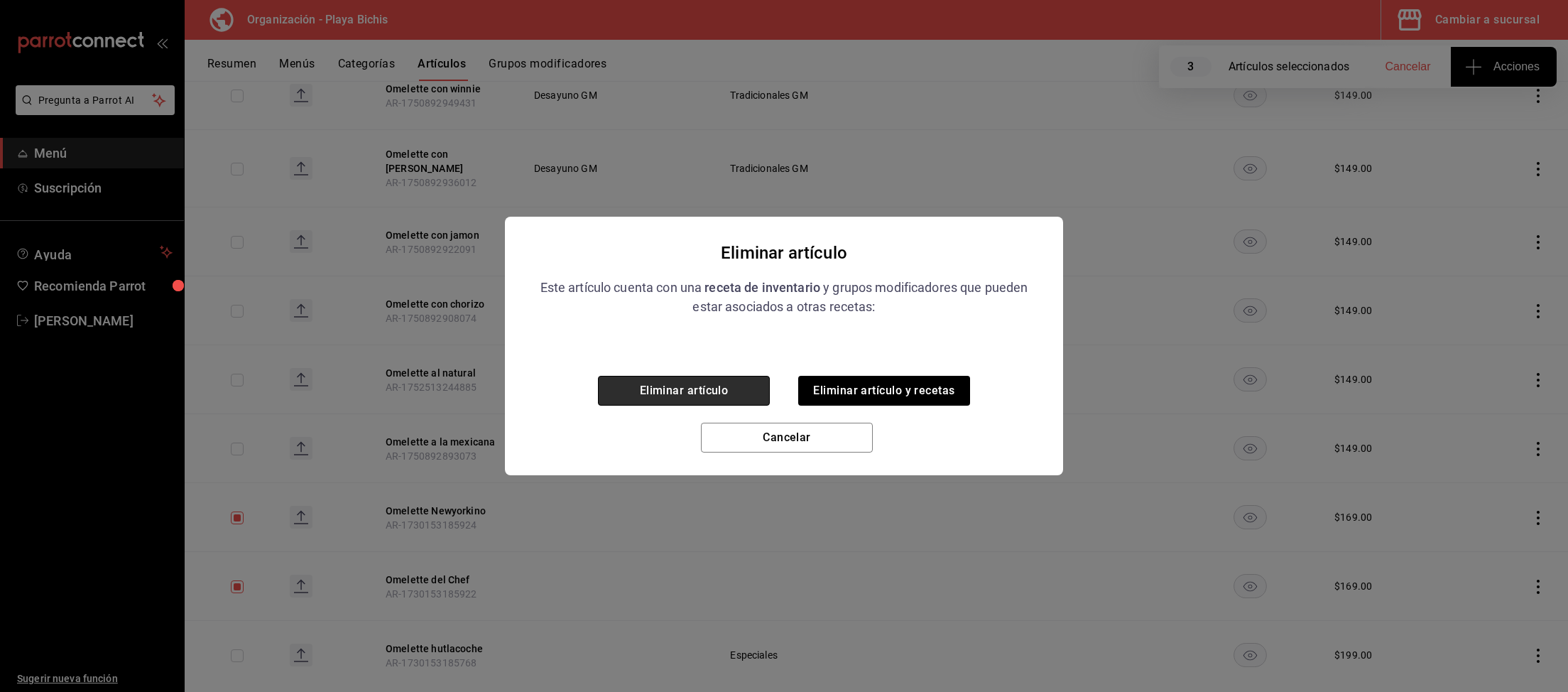
click at [686, 392] on button "Eliminar artículo" at bounding box center [683, 390] width 172 height 30
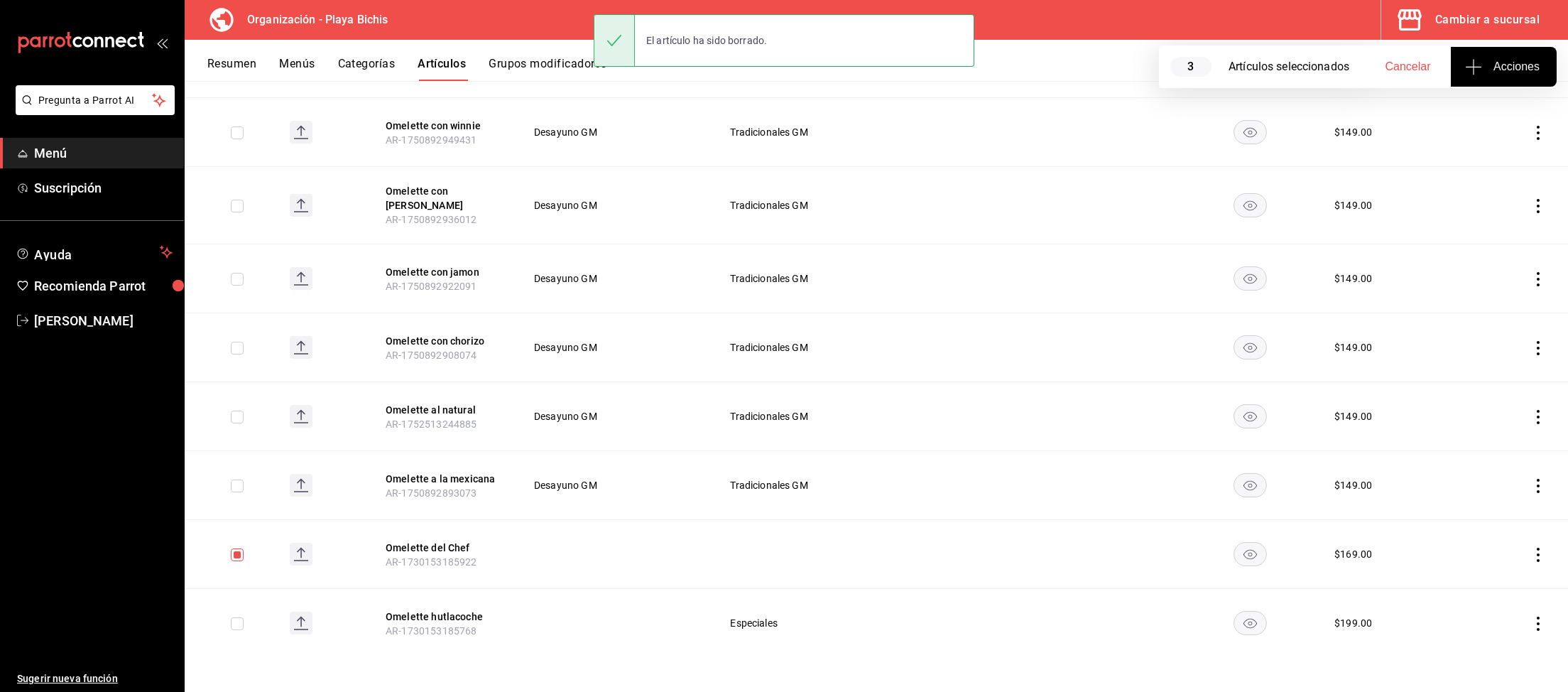
scroll to position [797, 0]
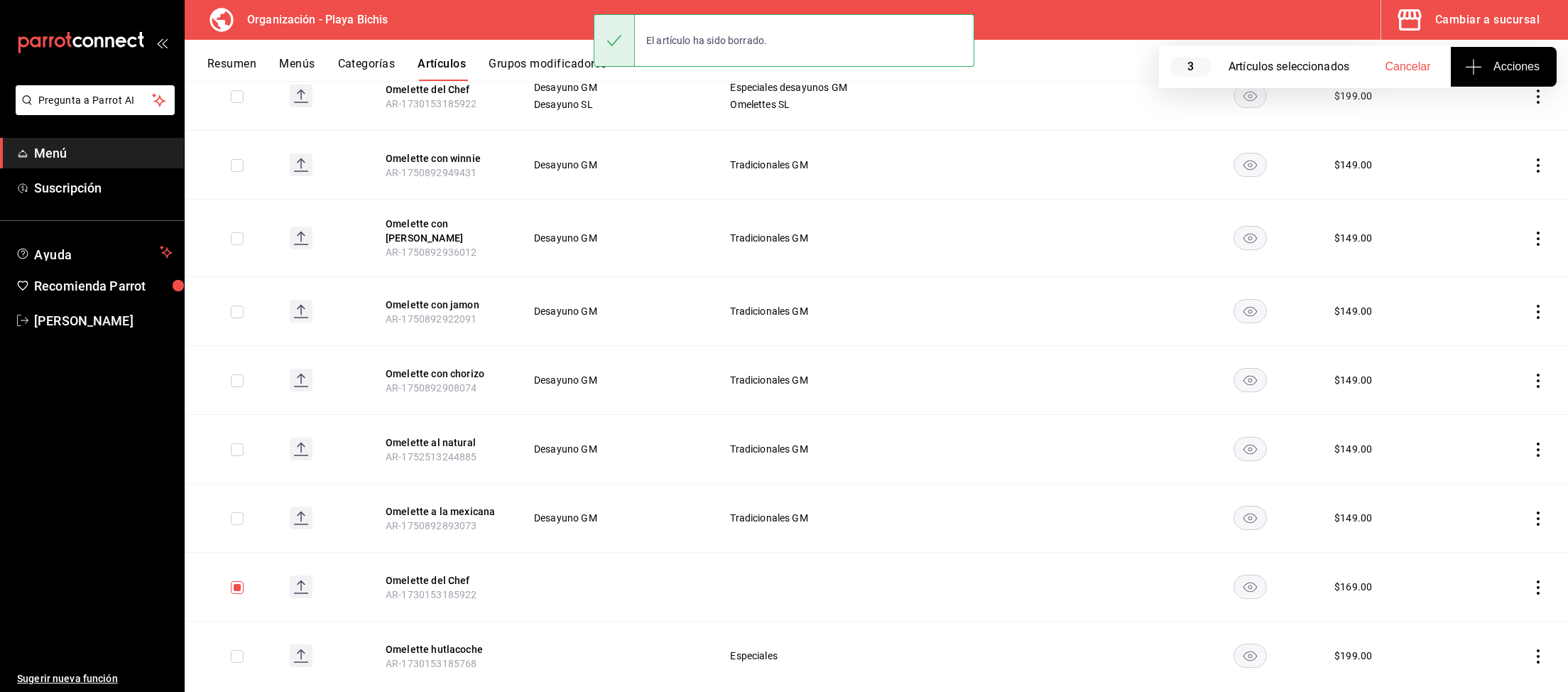
click at [1540, 580] on icon "actions" at bounding box center [1538, 587] width 14 height 14
click at [1489, 643] on span "Eliminar" at bounding box center [1495, 646] width 37 height 12
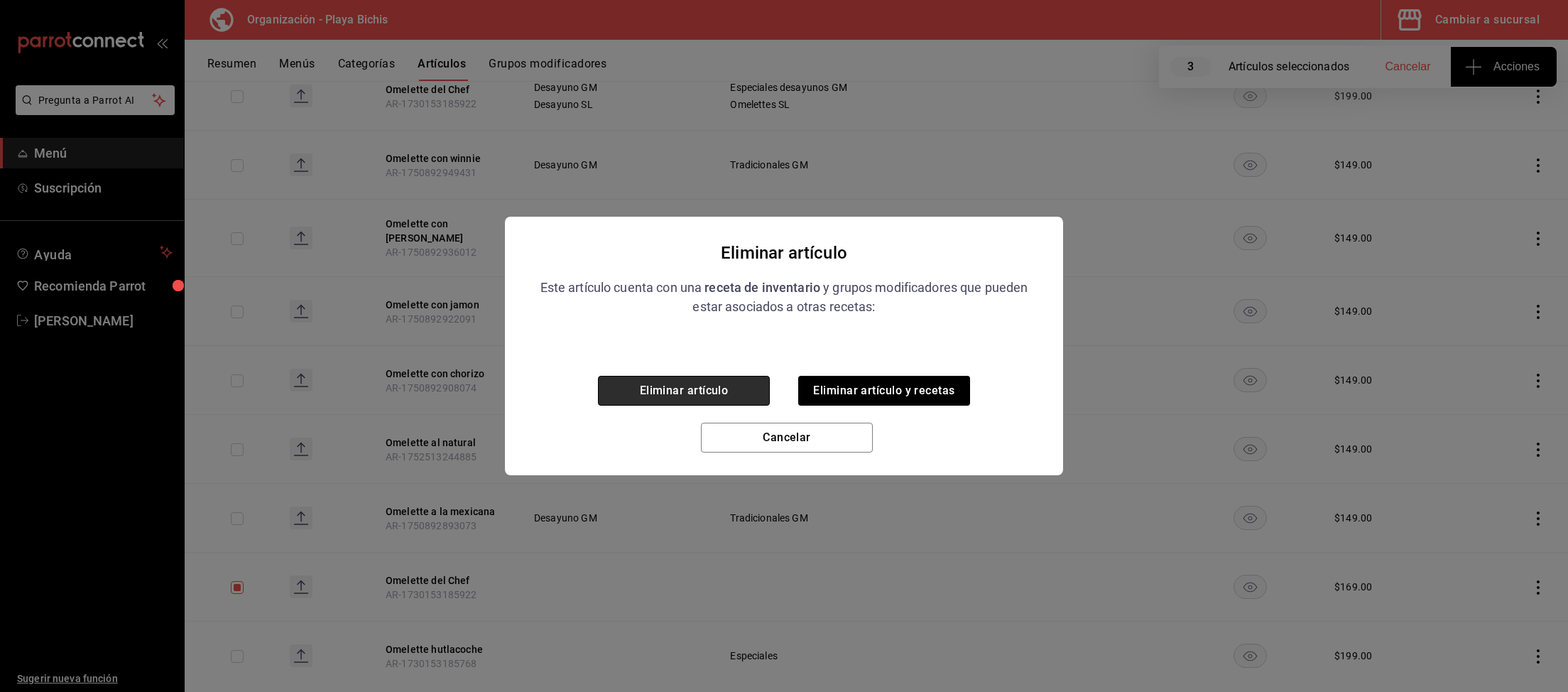
click at [690, 380] on button "Eliminar artículo" at bounding box center [683, 390] width 172 height 30
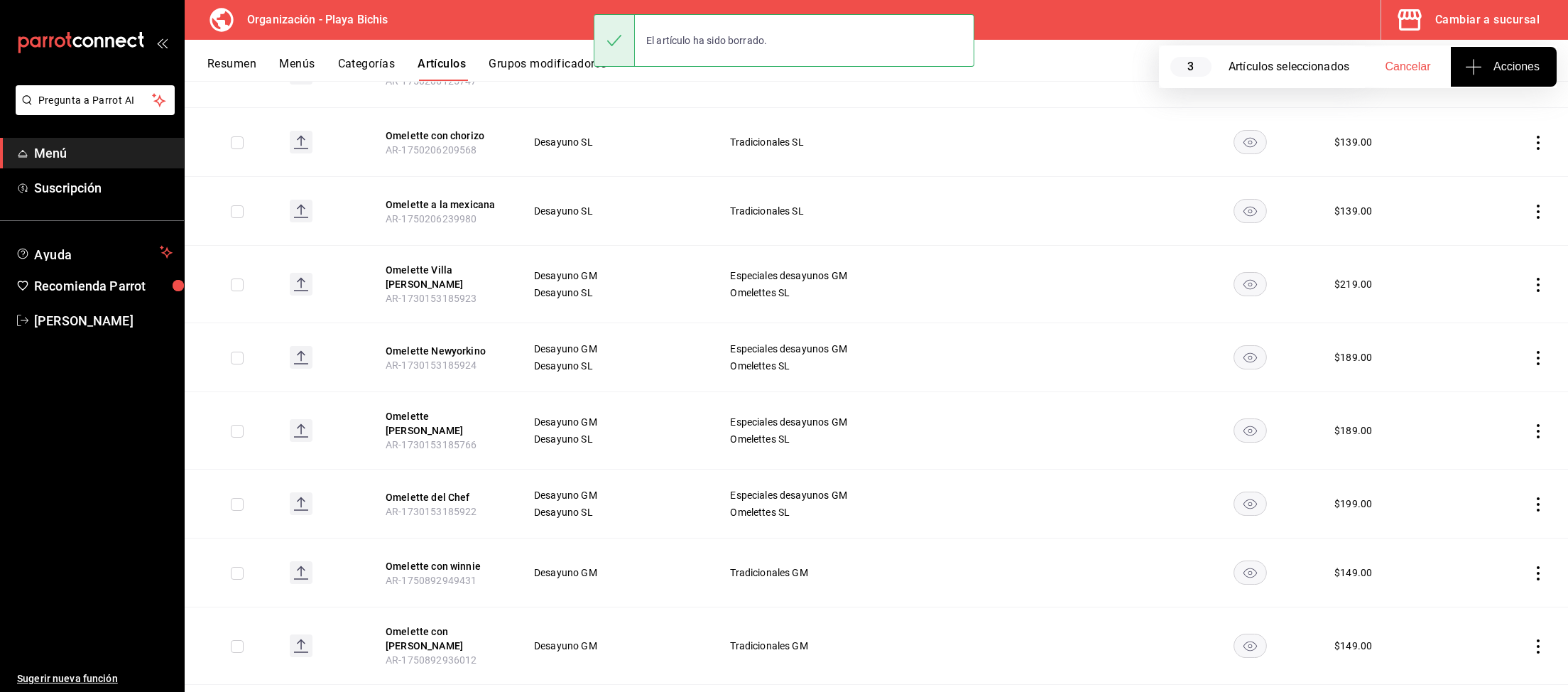
scroll to position [361, 0]
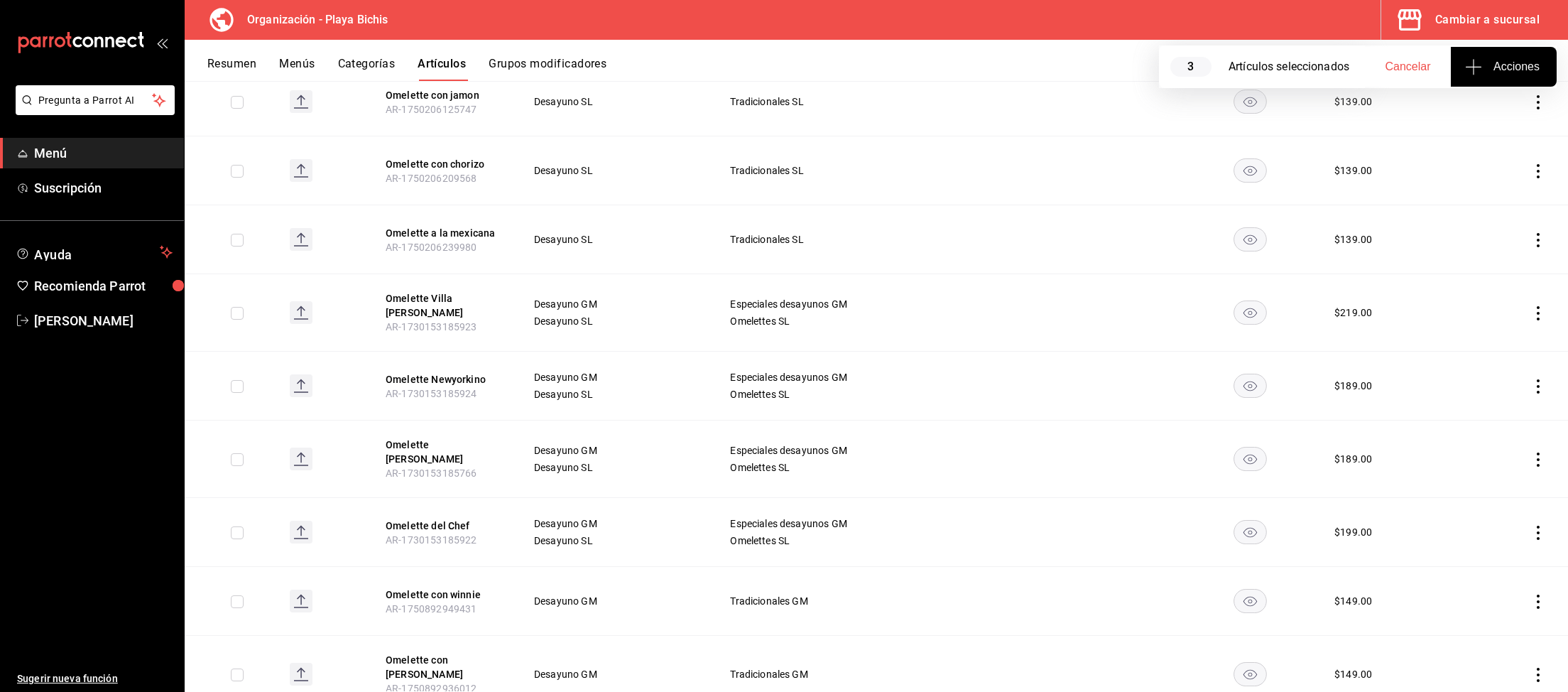
click at [1473, 17] on div "Cambiar a sucursal" at bounding box center [1487, 20] width 105 height 20
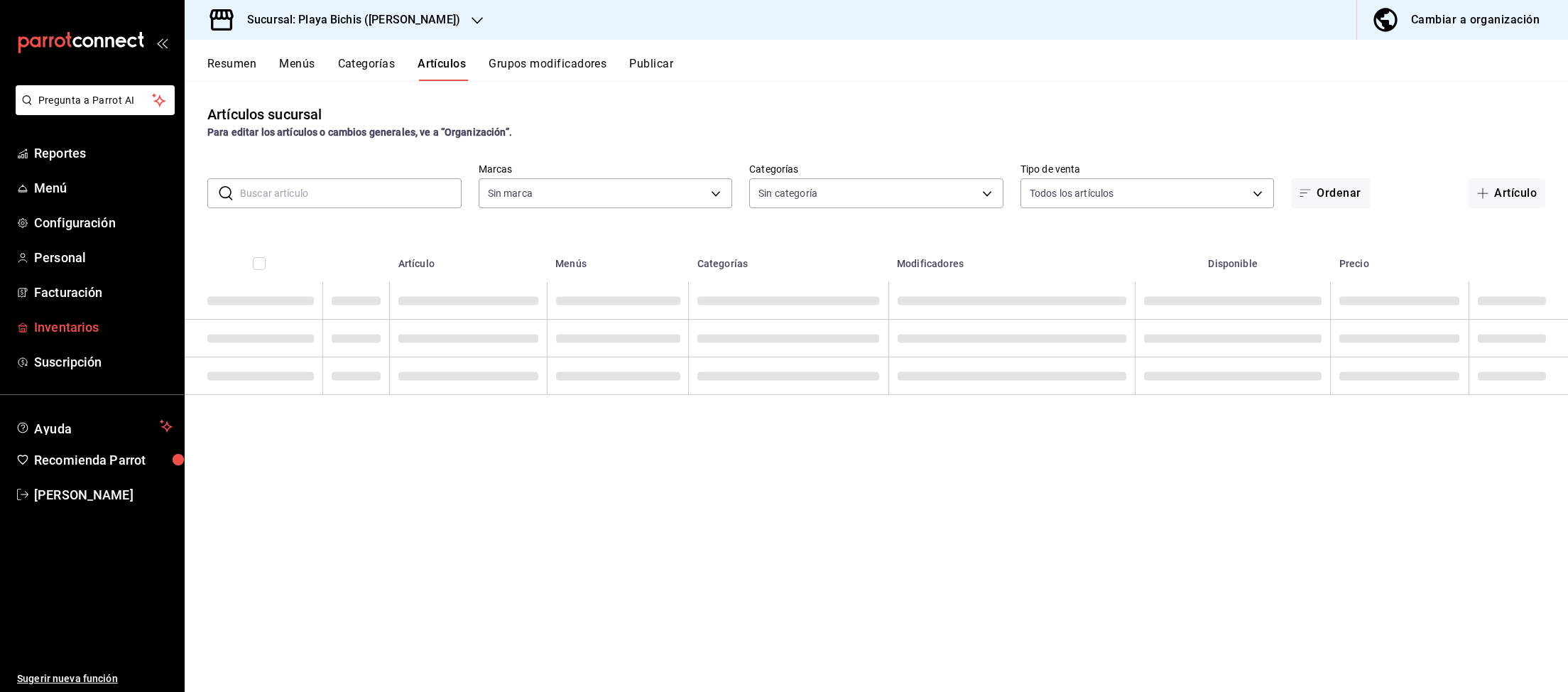
click at [54, 327] on span "Inventarios" at bounding box center [103, 326] width 138 height 19
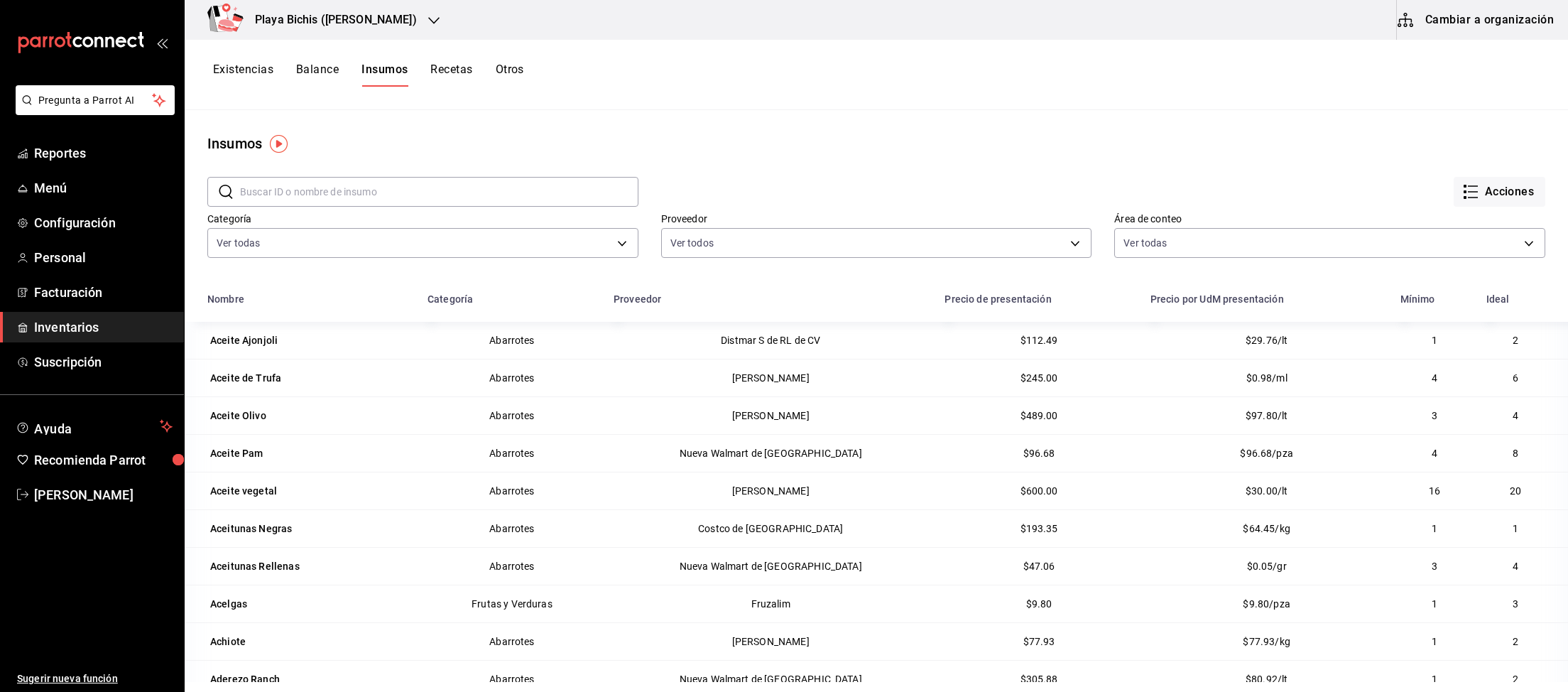
click at [1451, 30] on button "Cambiar a organización" at bounding box center [1476, 20] width 160 height 40
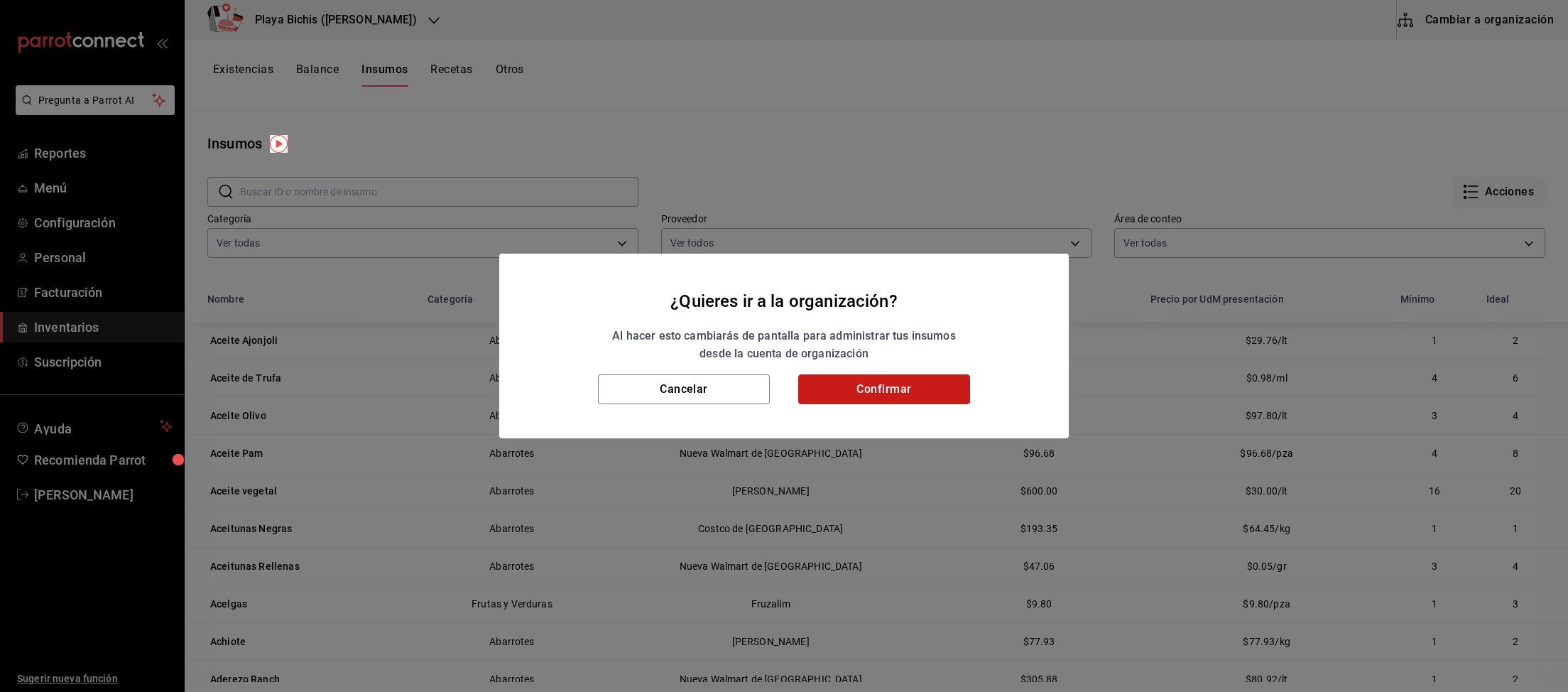
click at [867, 392] on button "Confirmar" at bounding box center [884, 389] width 172 height 30
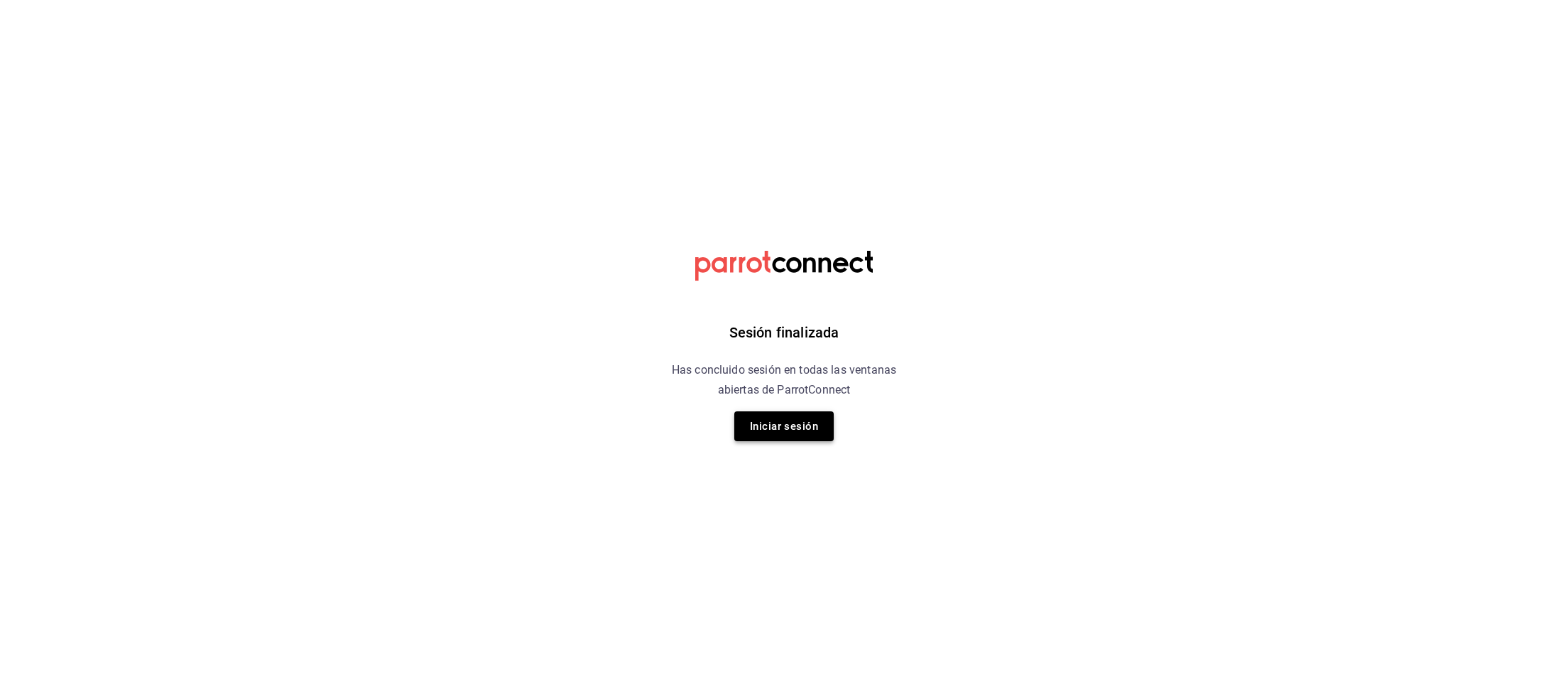
click at [795, 431] on button "Iniciar sesión" at bounding box center [784, 426] width 99 height 30
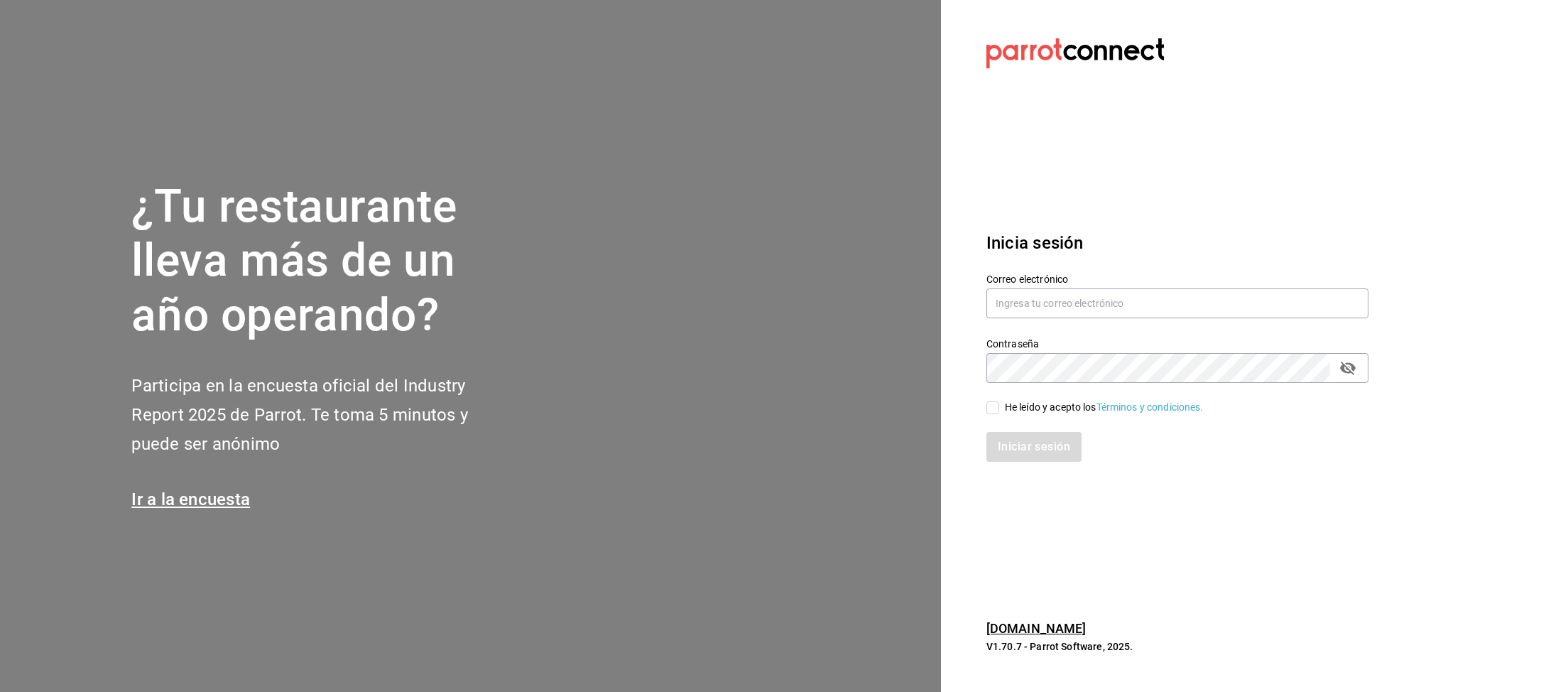
type input "[PERSON_NAME][EMAIL_ADDRESS][PERSON_NAME][DOMAIN_NAME]"
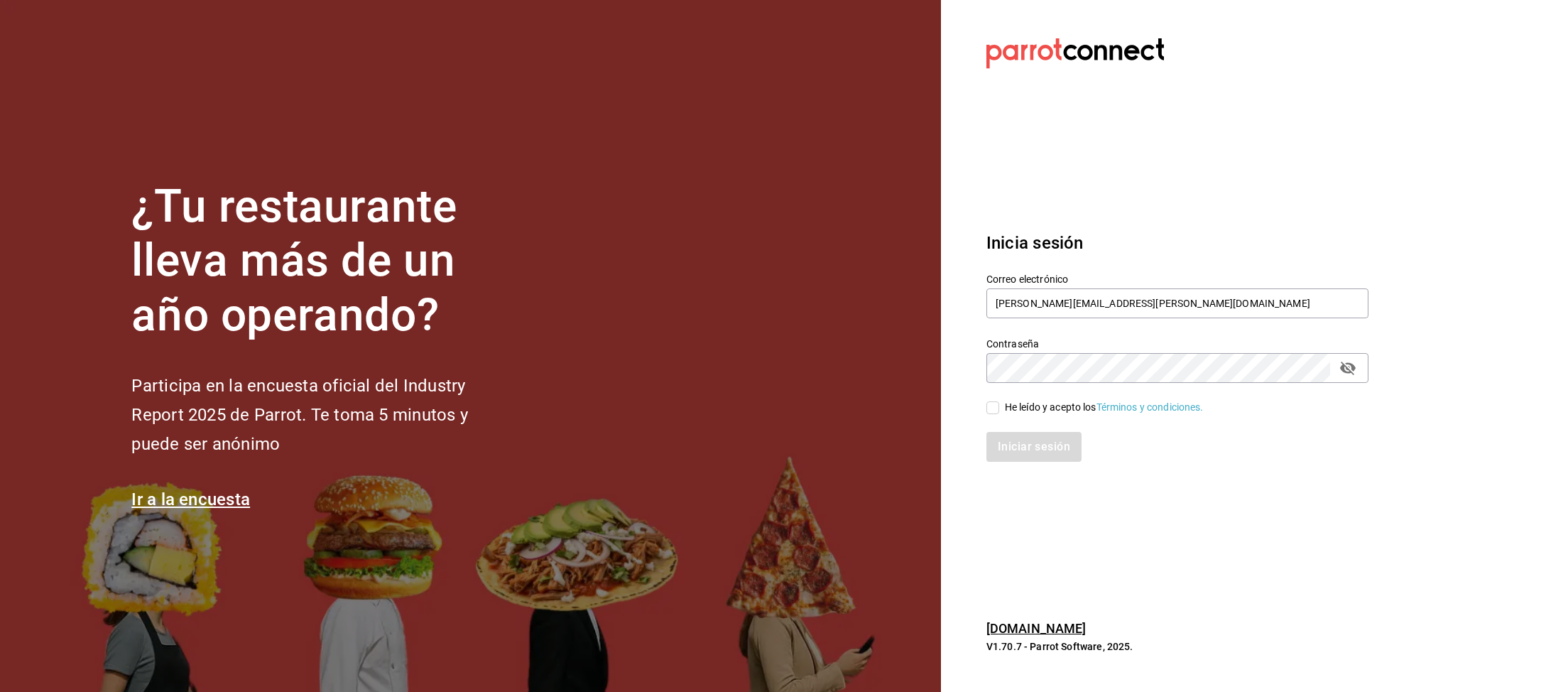
click at [993, 409] on input "He leído y acepto los Términos y condiciones." at bounding box center [993, 408] width 13 height 13
checkbox input "true"
click at [1029, 465] on div "Inicia sesión Correo electrónico [PERSON_NAME][EMAIL_ADDRESS][PERSON_NAME][DOMA…" at bounding box center [1178, 346] width 382 height 266
click at [1035, 456] on button "Iniciar sesión" at bounding box center [1035, 446] width 96 height 30
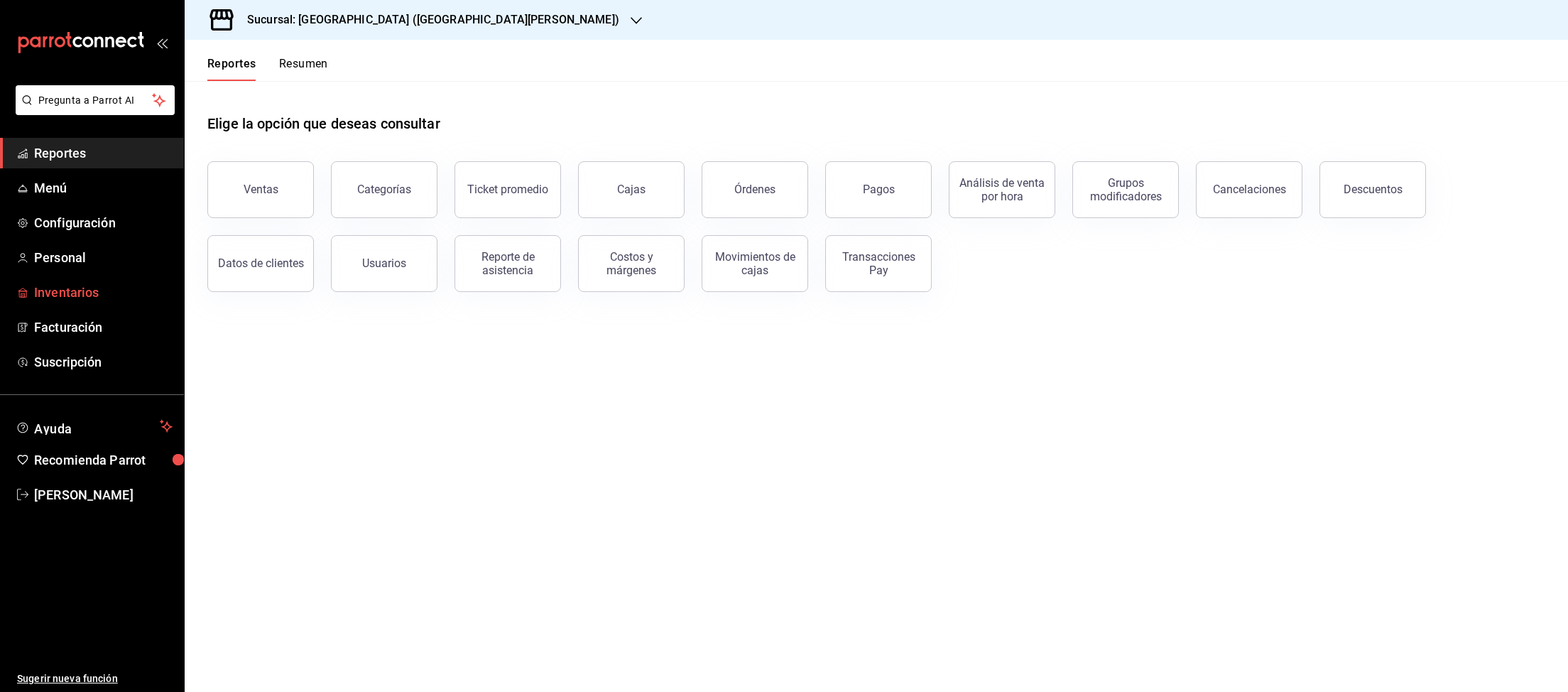
click at [45, 289] on span "Inventarios" at bounding box center [103, 291] width 138 height 19
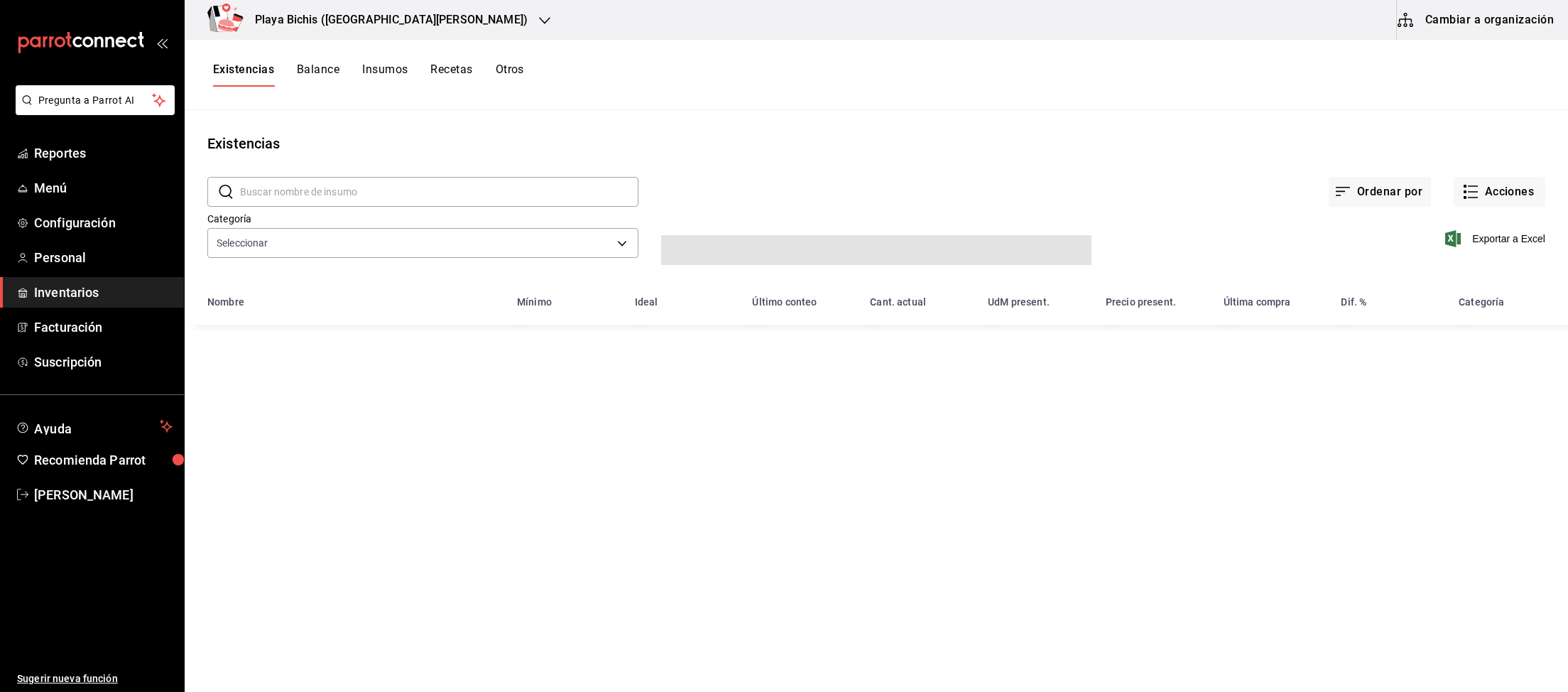
type input "0381c52f-9b45-4fec-899c-a72c1c3f8bca,adbb25ef-bedd-44f3-819c-67983074e765,2d889…"
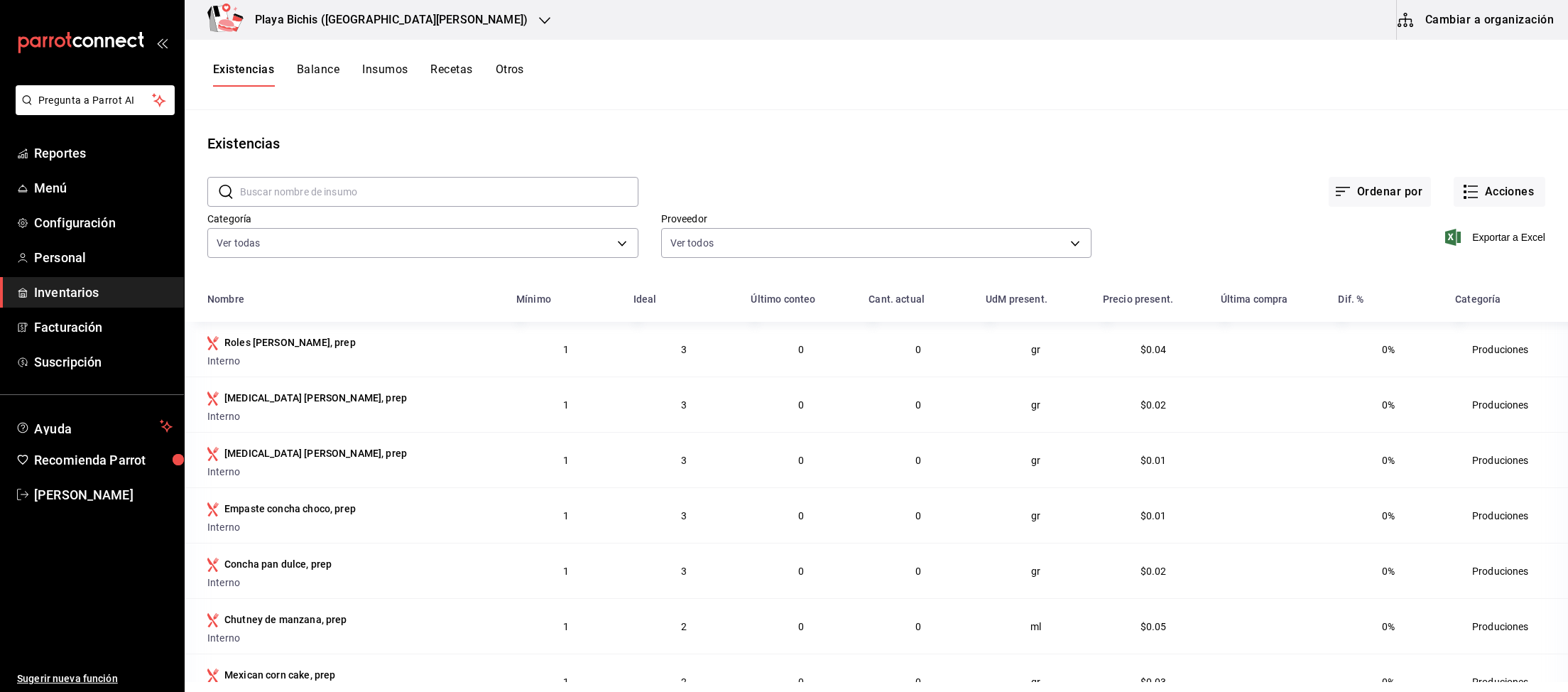
click at [1457, 28] on button "Cambiar a organización" at bounding box center [1476, 20] width 160 height 40
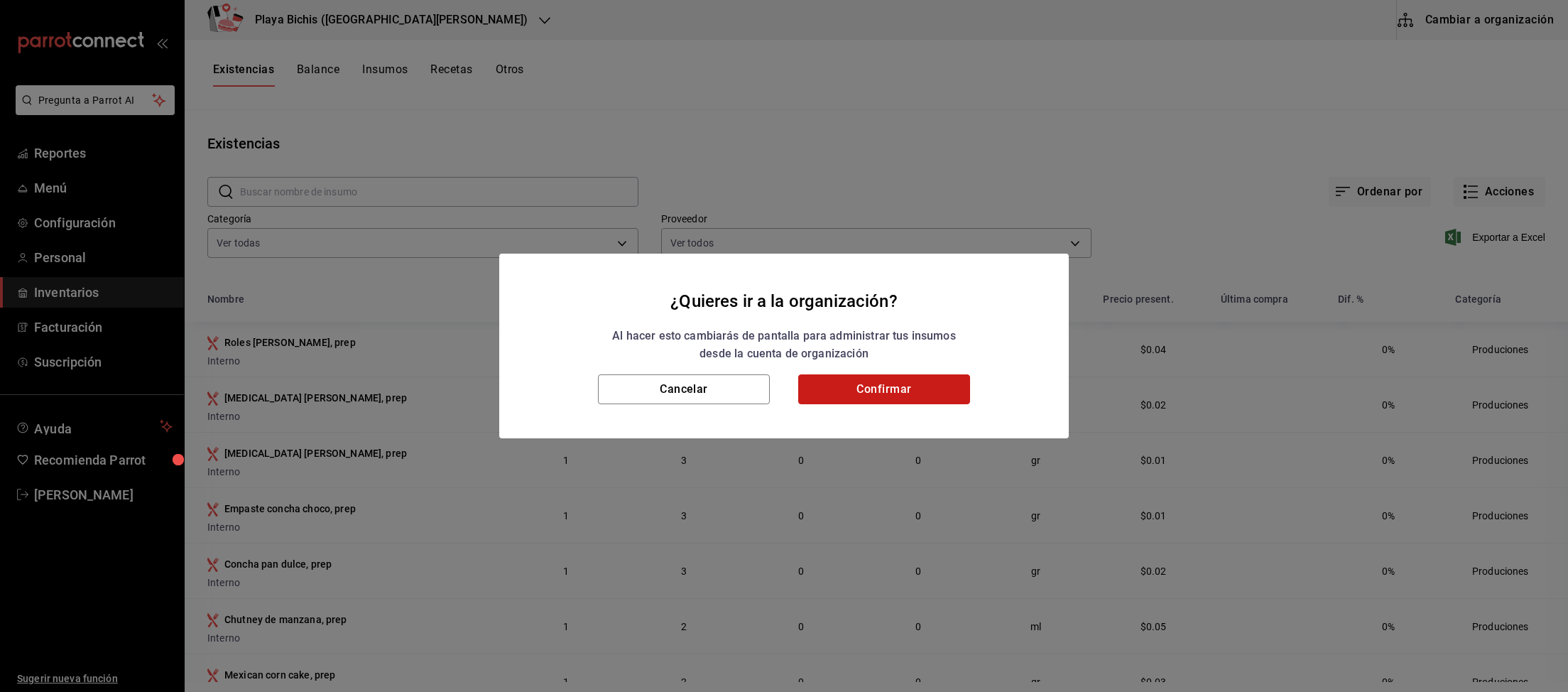
click at [874, 386] on button "Confirmar" at bounding box center [884, 389] width 172 height 30
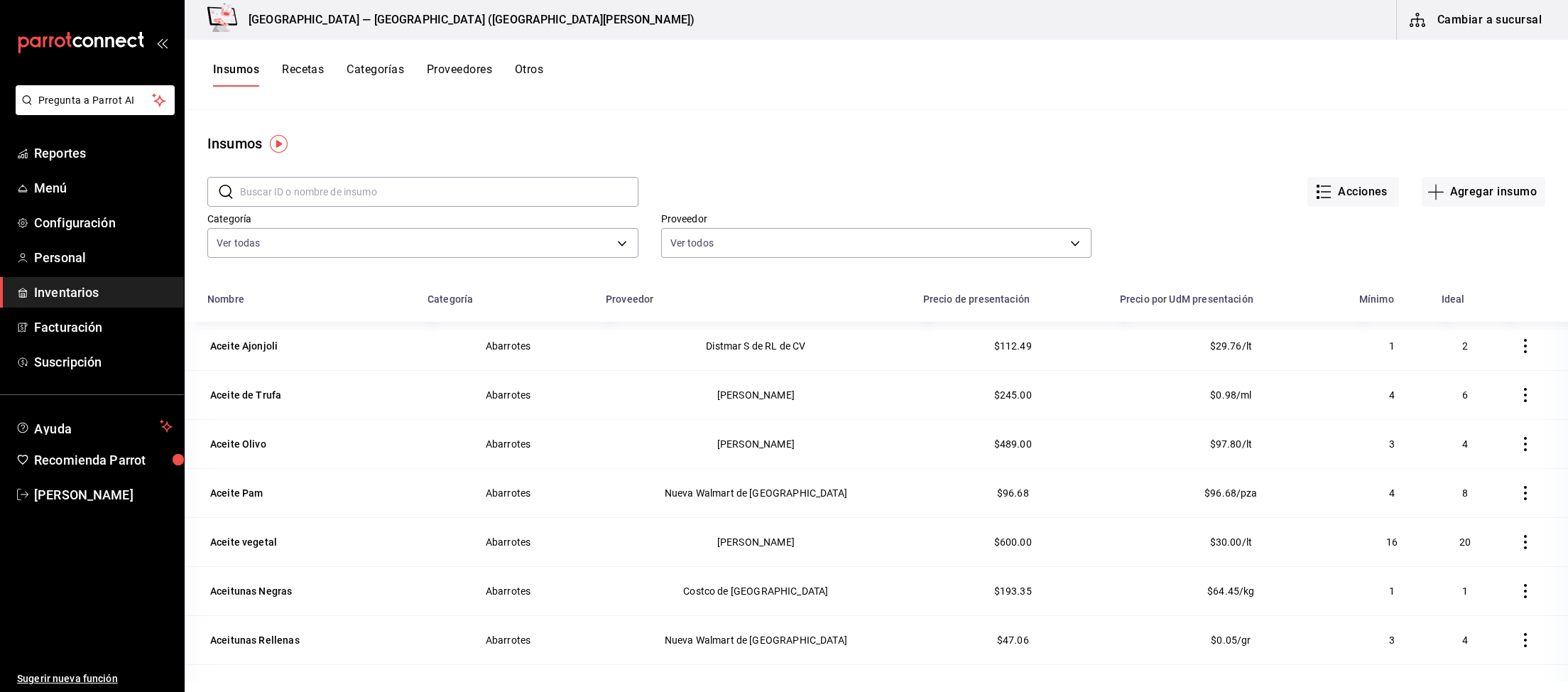
click at [313, 72] on button "Recetas" at bounding box center [302, 74] width 42 height 24
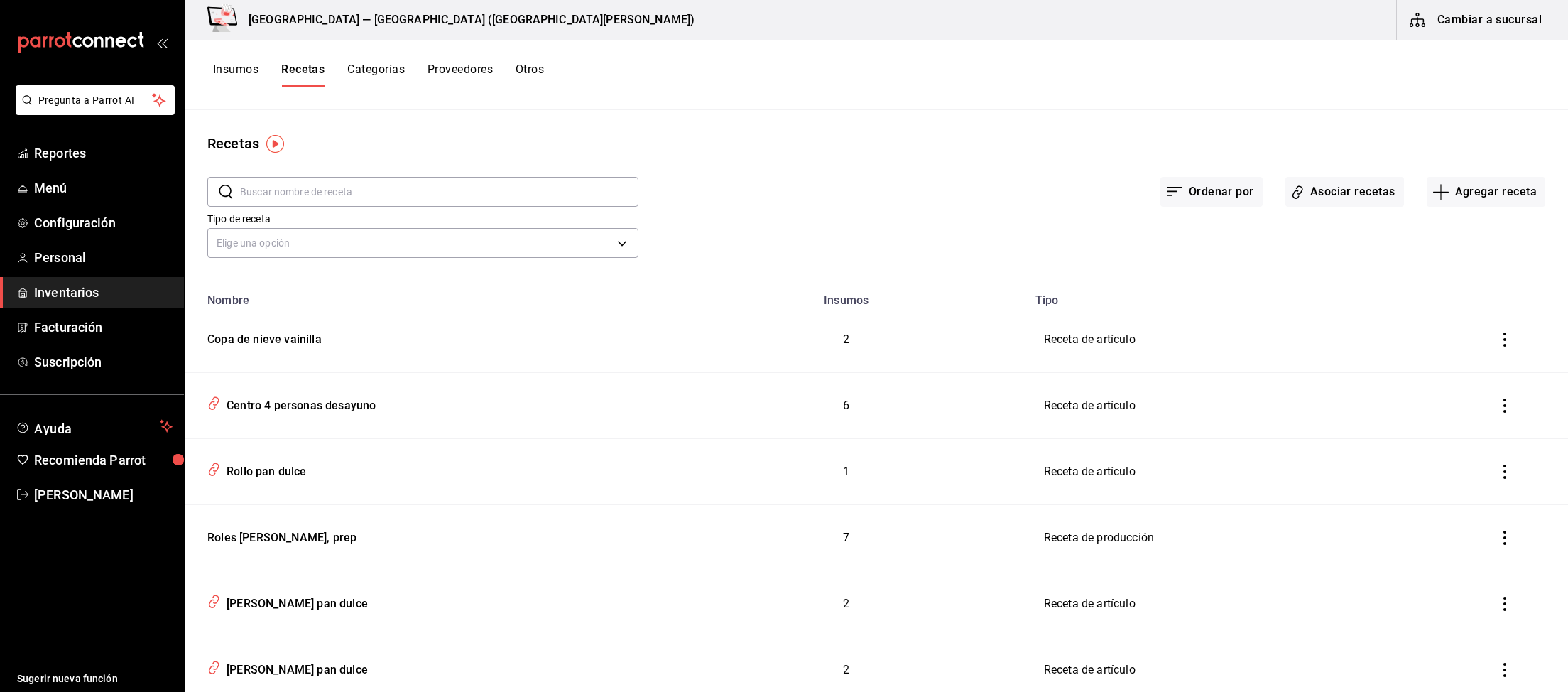
click at [446, 180] on input "text" at bounding box center [440, 192] width 398 height 29
click at [443, 192] on input "text" at bounding box center [440, 192] width 398 height 29
click at [319, 192] on input "text" at bounding box center [440, 192] width 398 height 29
type input "omelette"
click at [1463, 190] on button "Agregar receta" at bounding box center [1486, 191] width 119 height 30
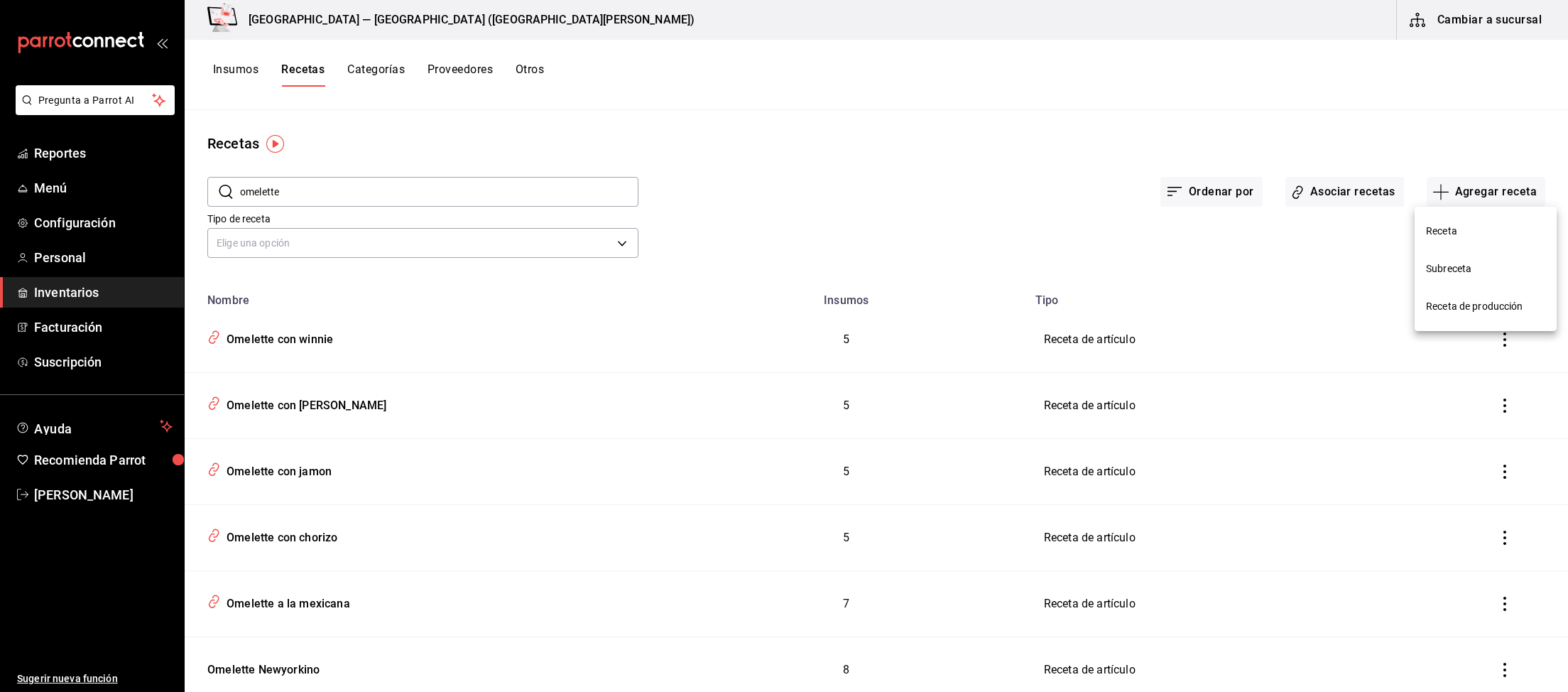
click at [1453, 228] on span "Receta" at bounding box center [1486, 231] width 120 height 15
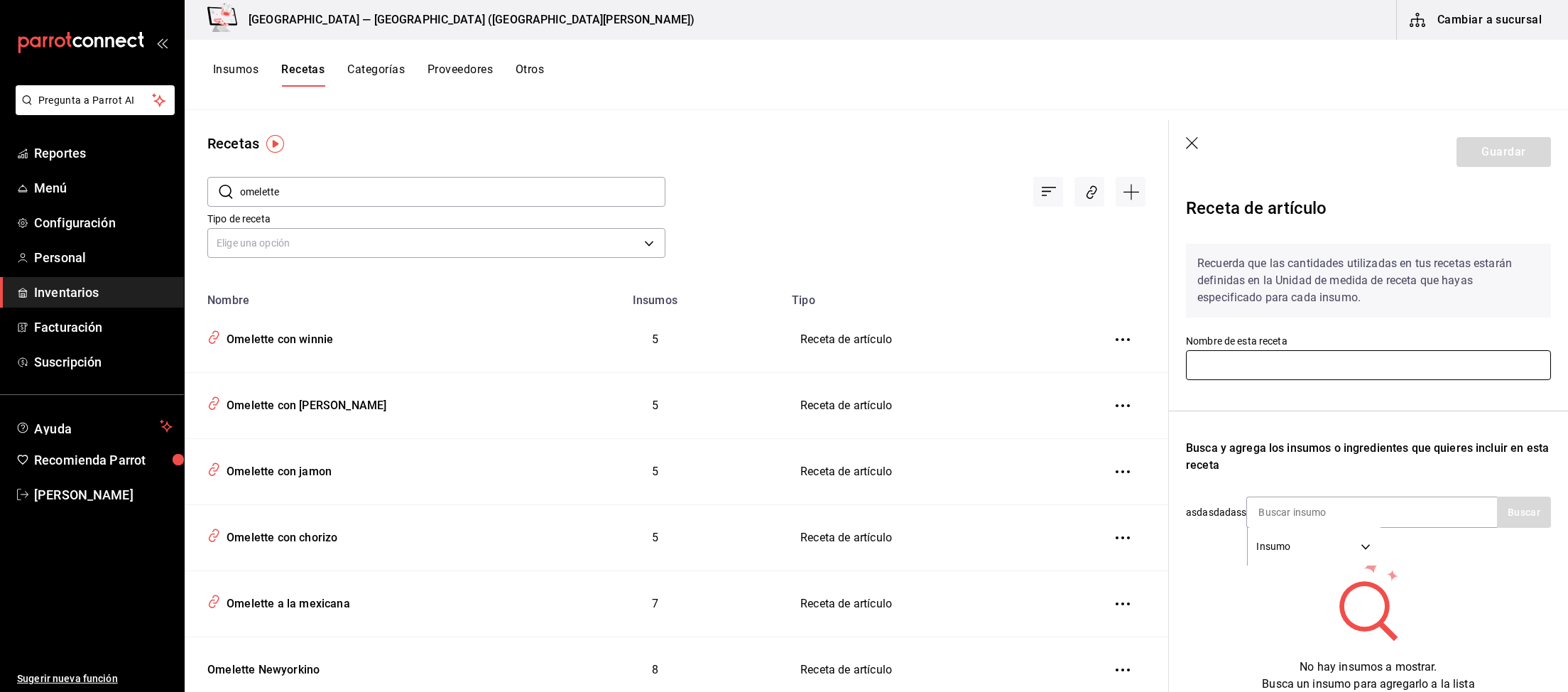
click at [1340, 376] on input "text" at bounding box center [1368, 365] width 365 height 30
type input "Omelette al natural"
click at [1306, 511] on input at bounding box center [1317, 511] width 142 height 30
click at [1544, 508] on button "Buscar" at bounding box center [1523, 511] width 54 height 31
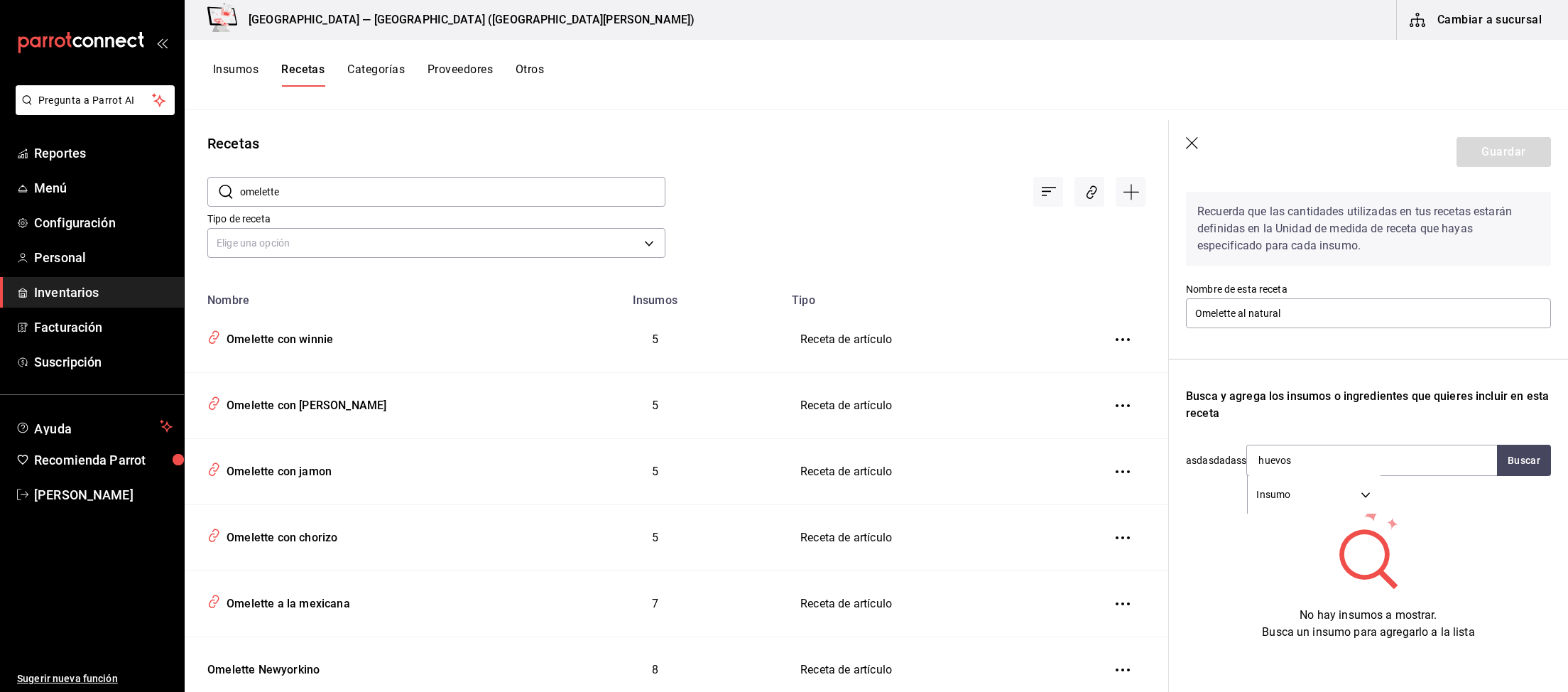
scroll to position [57, 0]
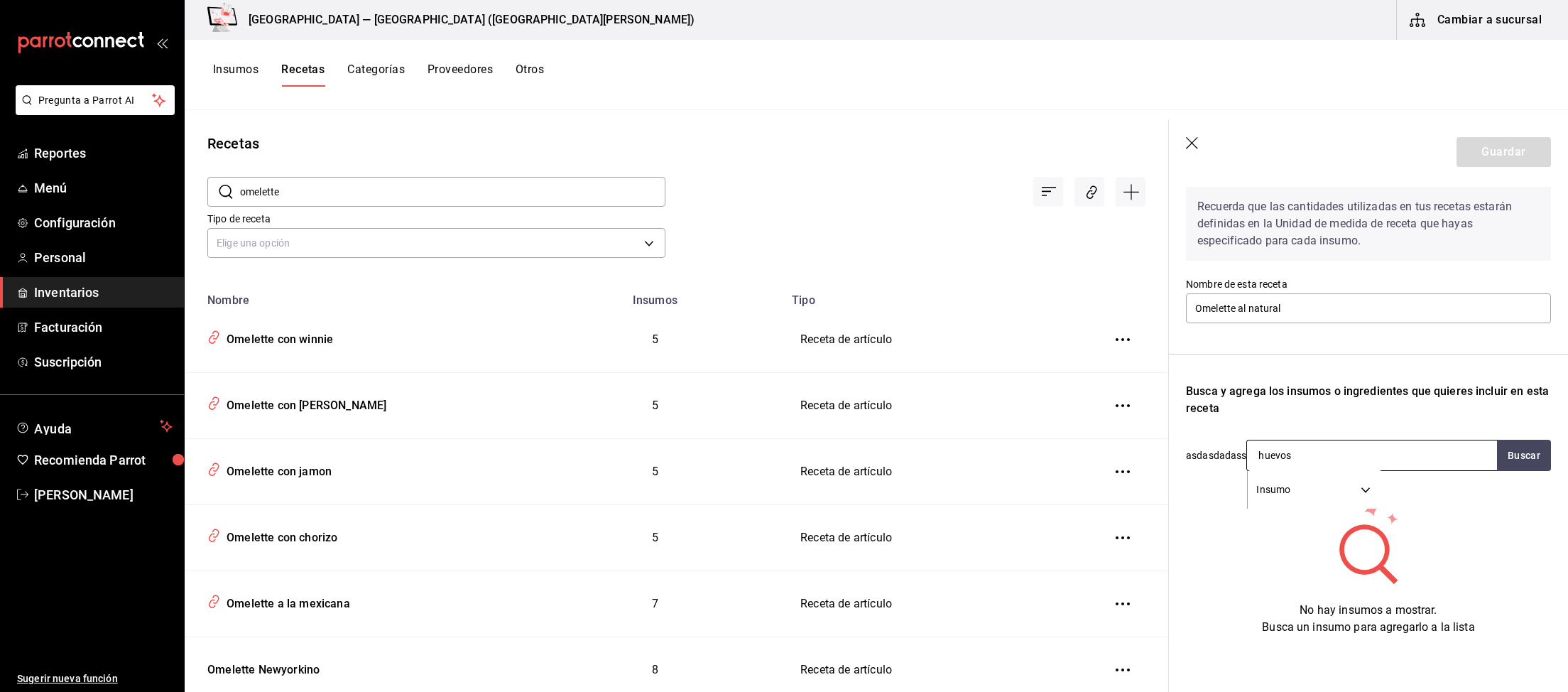
click at [1313, 451] on input "huevos" at bounding box center [1317, 455] width 142 height 30
type input "huevo"
click at [620, 381] on td "5" at bounding box center [655, 406] width 256 height 66
click at [1351, 448] on input "huevo" at bounding box center [1317, 455] width 142 height 30
click at [1360, 435] on div "Recuerda que las cantidades utilizadas en tus recetas estarán definidas en la U…" at bounding box center [1368, 405] width 365 height 460
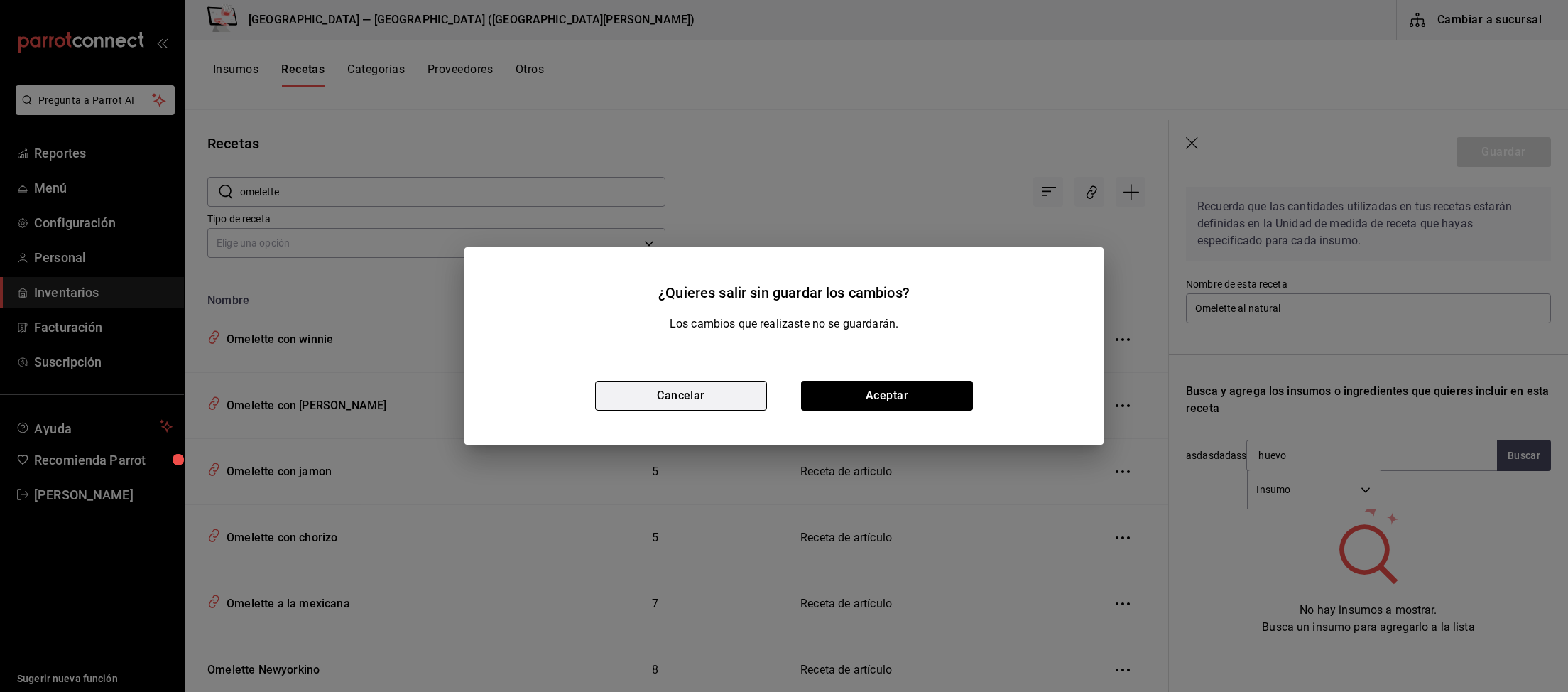
click at [734, 407] on button "Cancelar" at bounding box center [681, 395] width 172 height 30
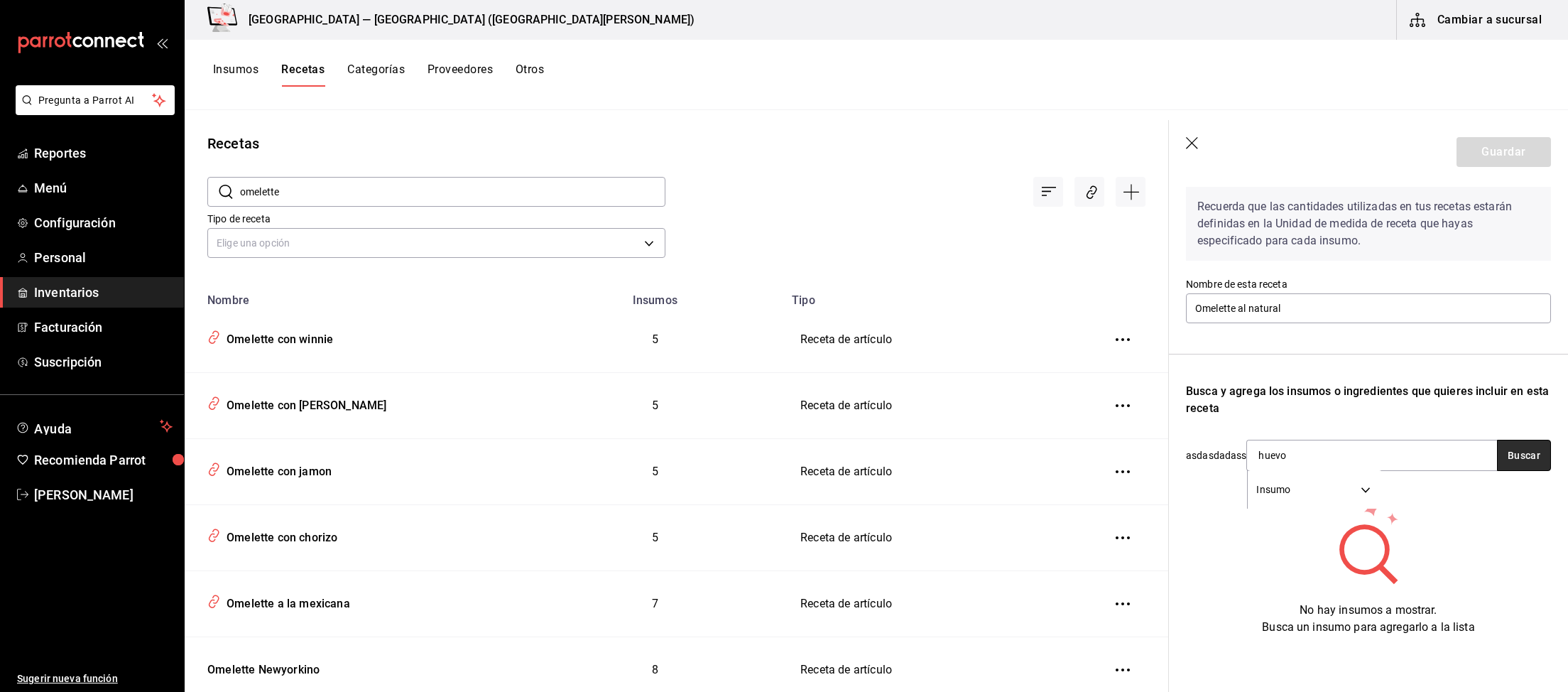
click at [1525, 459] on button "Buscar" at bounding box center [1523, 455] width 54 height 31
click at [1363, 491] on div "Huevo" at bounding box center [1310, 495] width 105 height 17
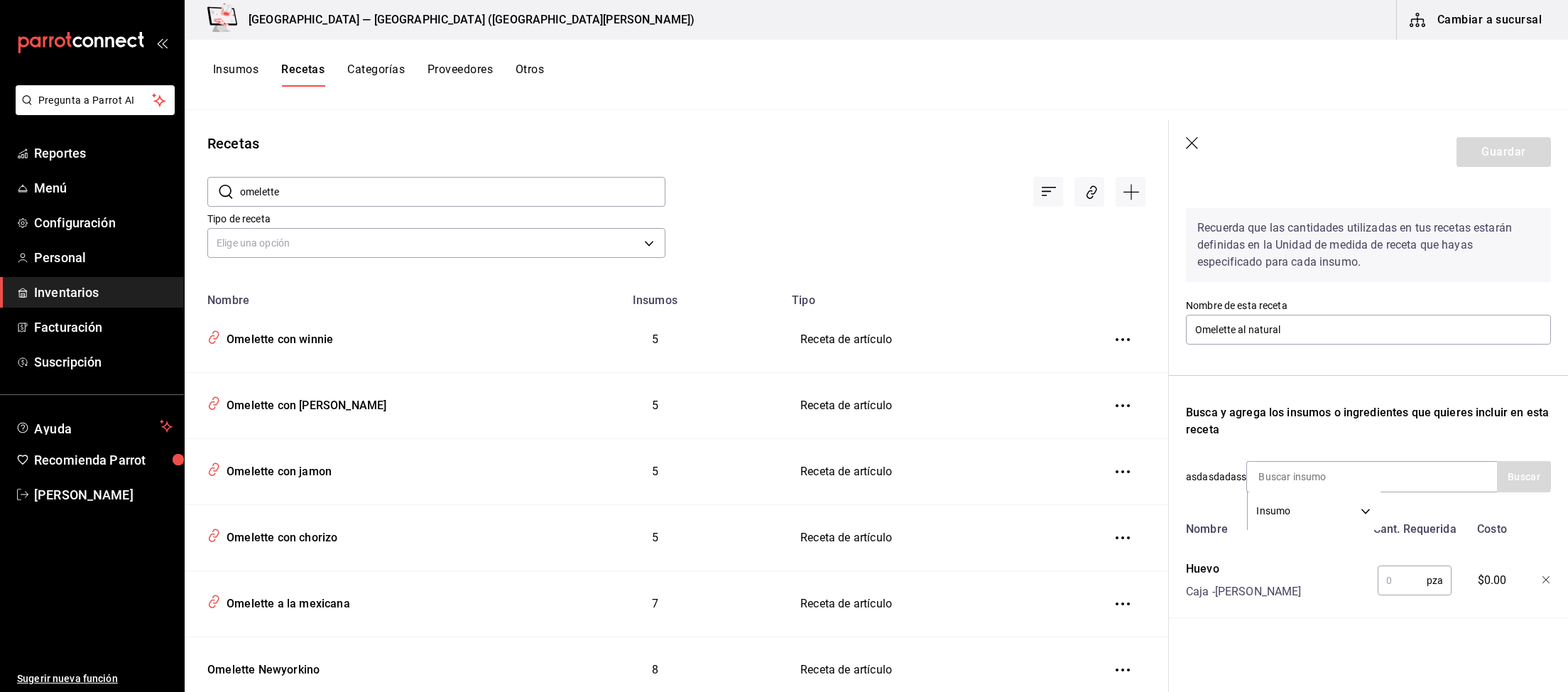
scroll to position [35, 0]
click at [1419, 578] on input "text" at bounding box center [1402, 581] width 49 height 29
click at [1405, 580] on input "text" at bounding box center [1402, 581] width 49 height 29
type input "2"
click at [1366, 470] on input at bounding box center [1317, 477] width 142 height 30
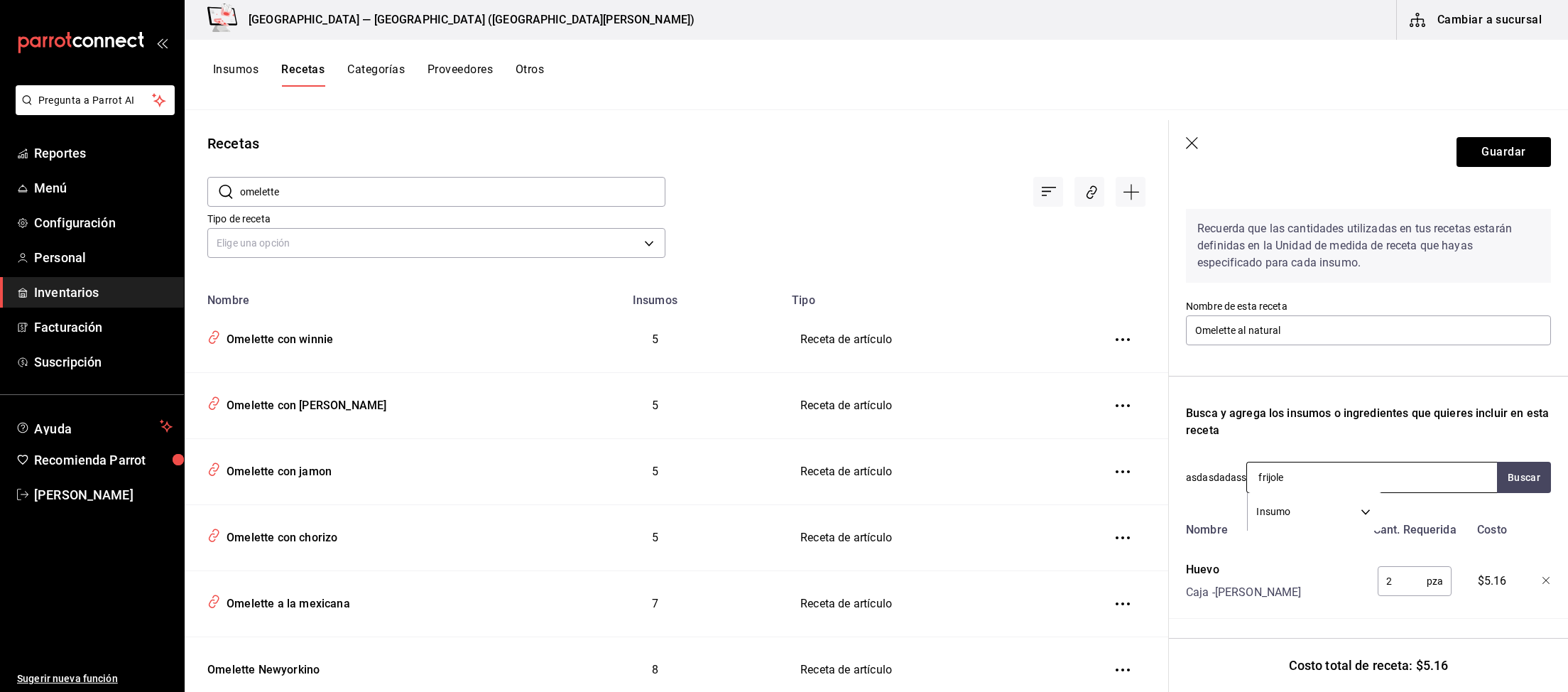
type input "frijoles"
click at [1370, 513] on div "Frijoles refritos, Prep Presentación - Interno" at bounding box center [1371, 525] width 250 height 55
click at [1416, 585] on input "text" at bounding box center [1405, 581] width 56 height 29
click at [1404, 583] on input "text" at bounding box center [1405, 581] width 56 height 29
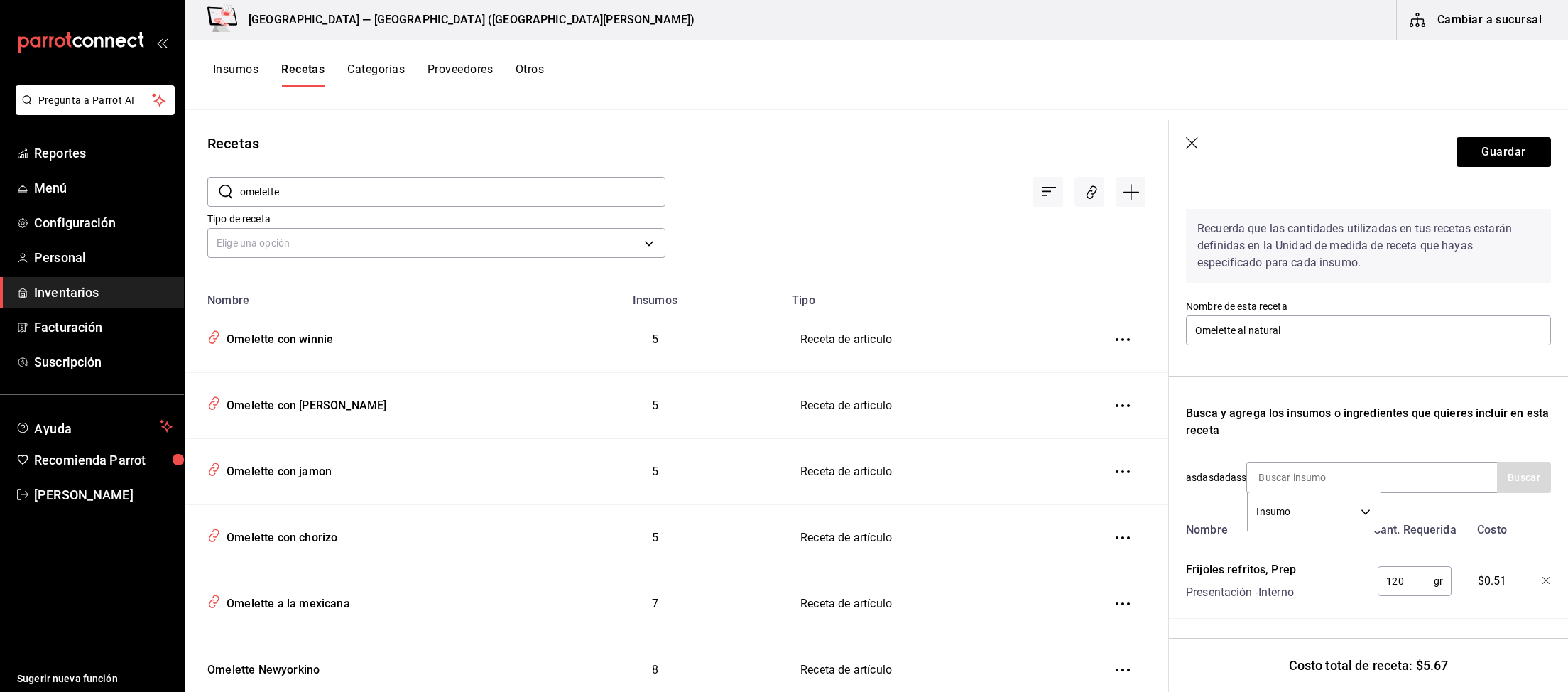
type input "120"
click at [1329, 474] on input at bounding box center [1317, 477] width 142 height 30
type input "queso"
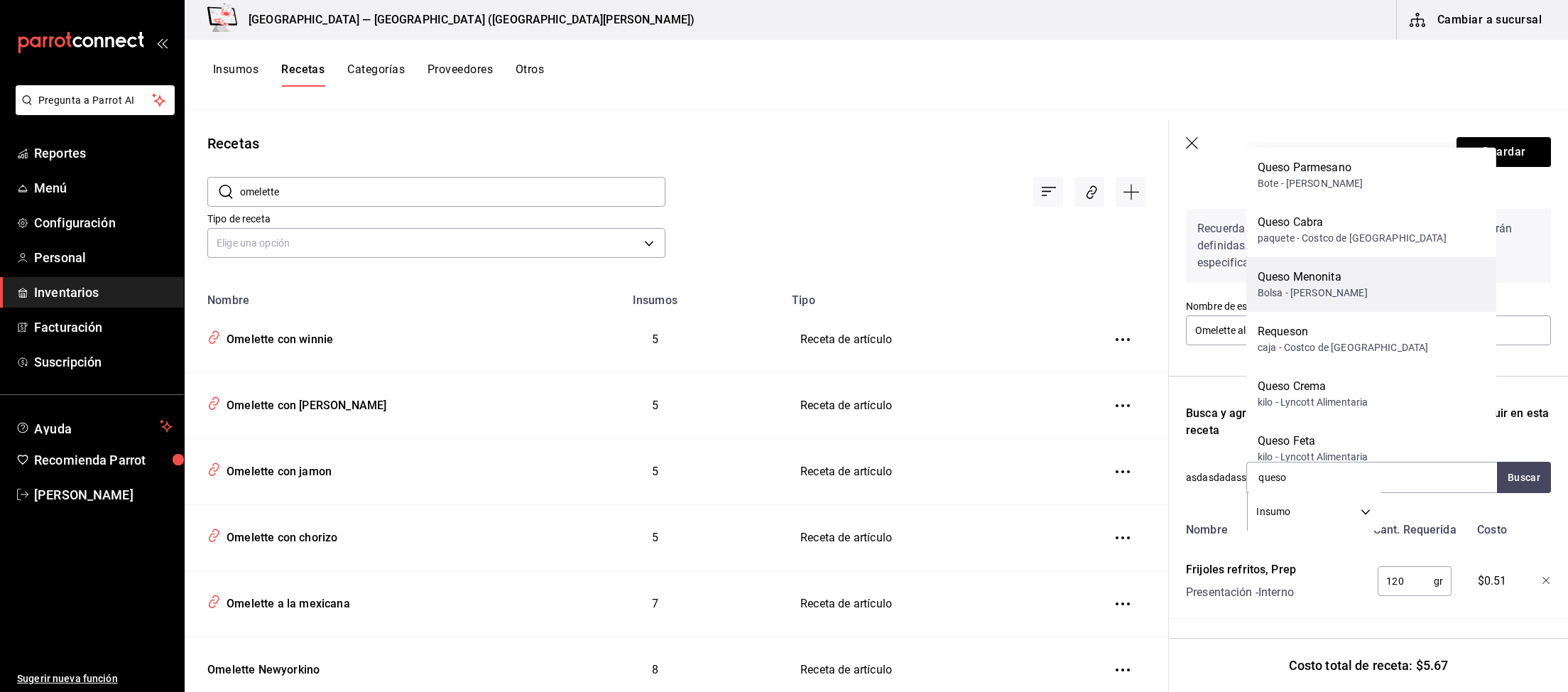
click at [1341, 283] on div "Queso Menonita" at bounding box center [1312, 276] width 110 height 17
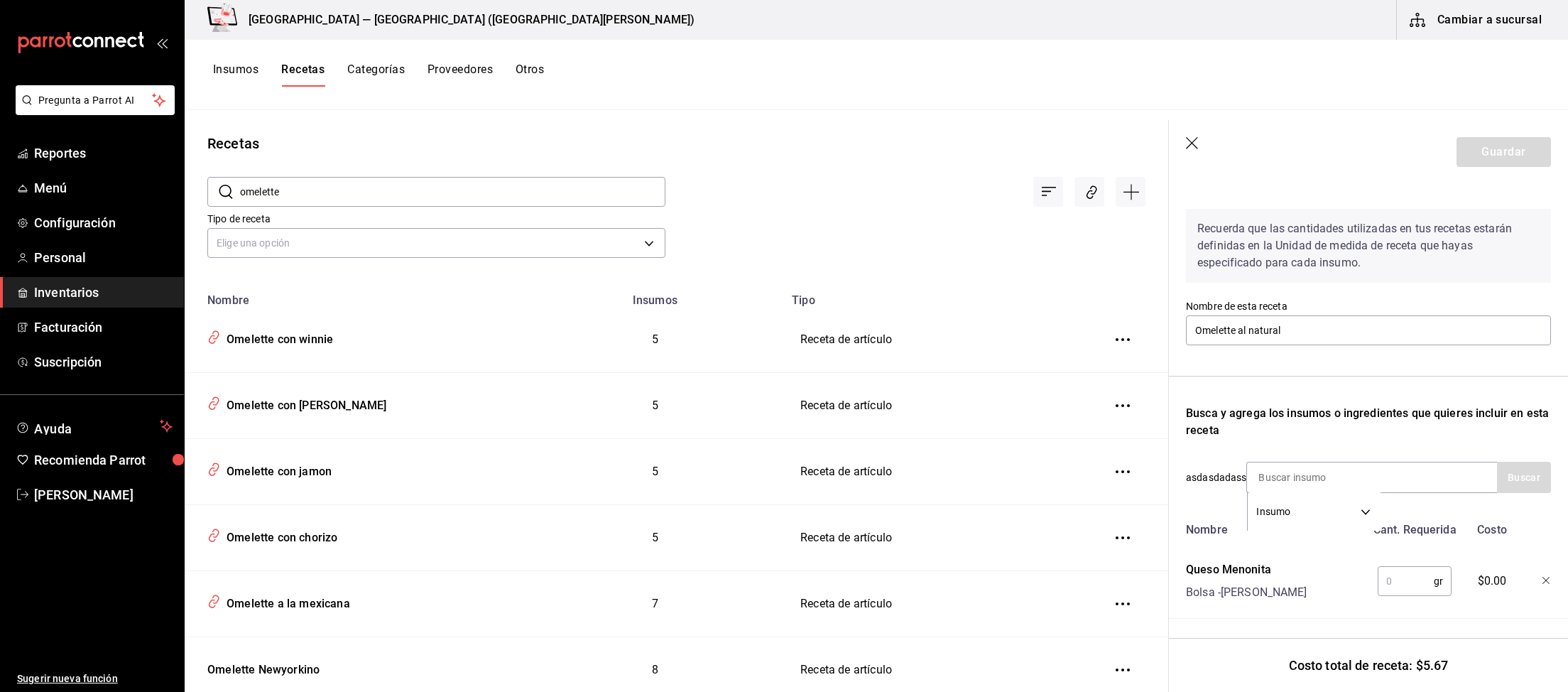
scroll to position [184, 0]
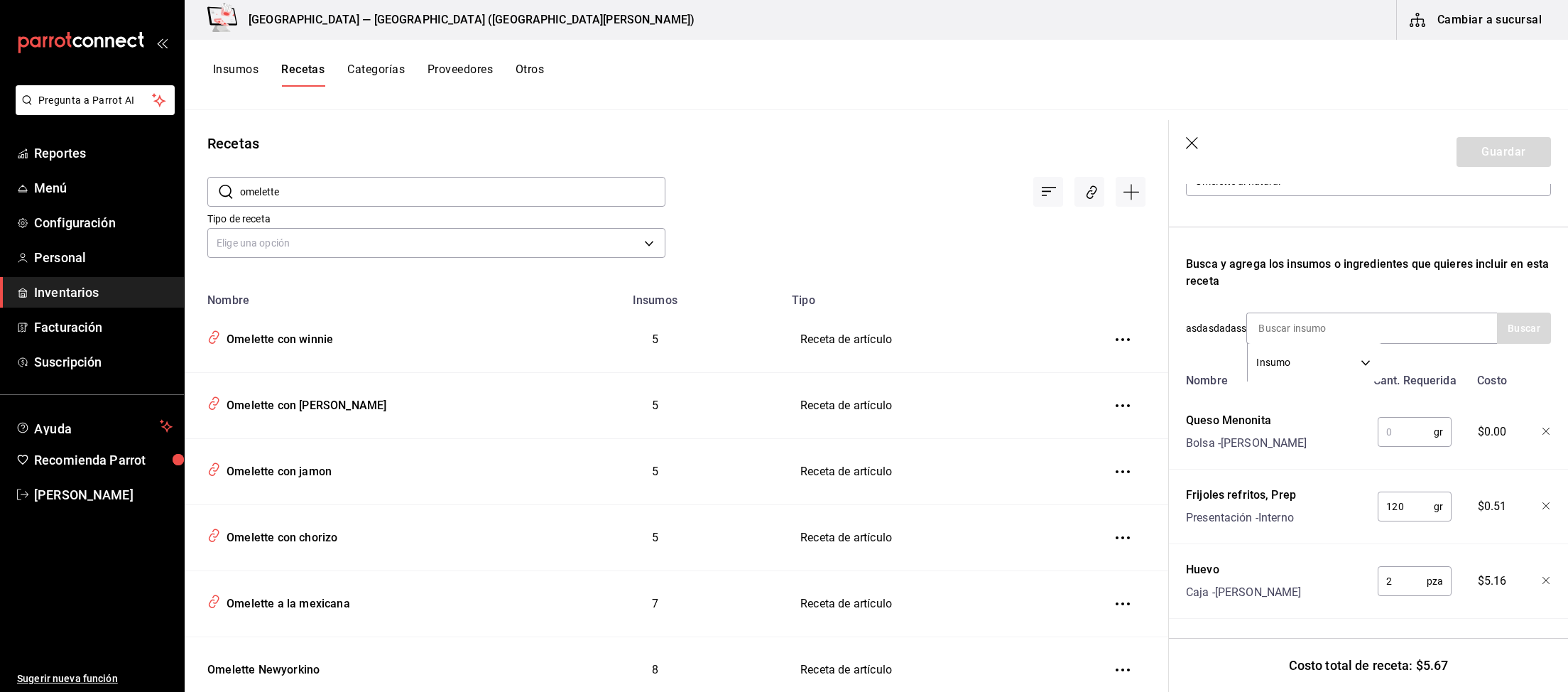
click at [1405, 430] on input "text" at bounding box center [1405, 432] width 56 height 29
click at [1411, 435] on input "text" at bounding box center [1405, 432] width 56 height 29
type input "20"
click at [1411, 435] on input "20" at bounding box center [1405, 432] width 56 height 29
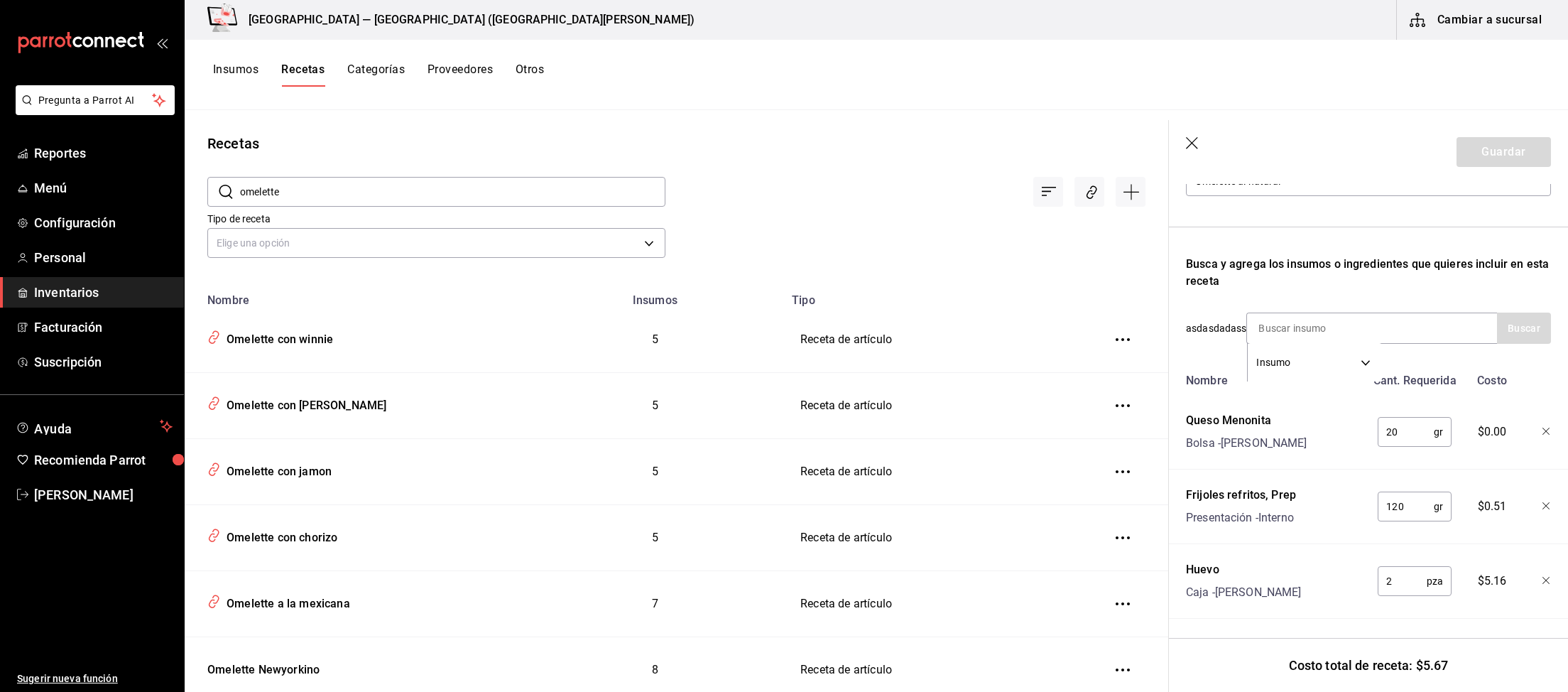
click at [1371, 331] on input at bounding box center [1317, 327] width 142 height 30
click at [1399, 431] on input "20" at bounding box center [1405, 432] width 56 height 29
click at [1409, 328] on div "Insumo SUPPLY" at bounding box center [1371, 328] width 251 height 31
click at [1416, 328] on div "Insumo SUPPLY" at bounding box center [1371, 328] width 251 height 31
click at [1430, 325] on div "Insumo SUPPLY" at bounding box center [1371, 328] width 251 height 31
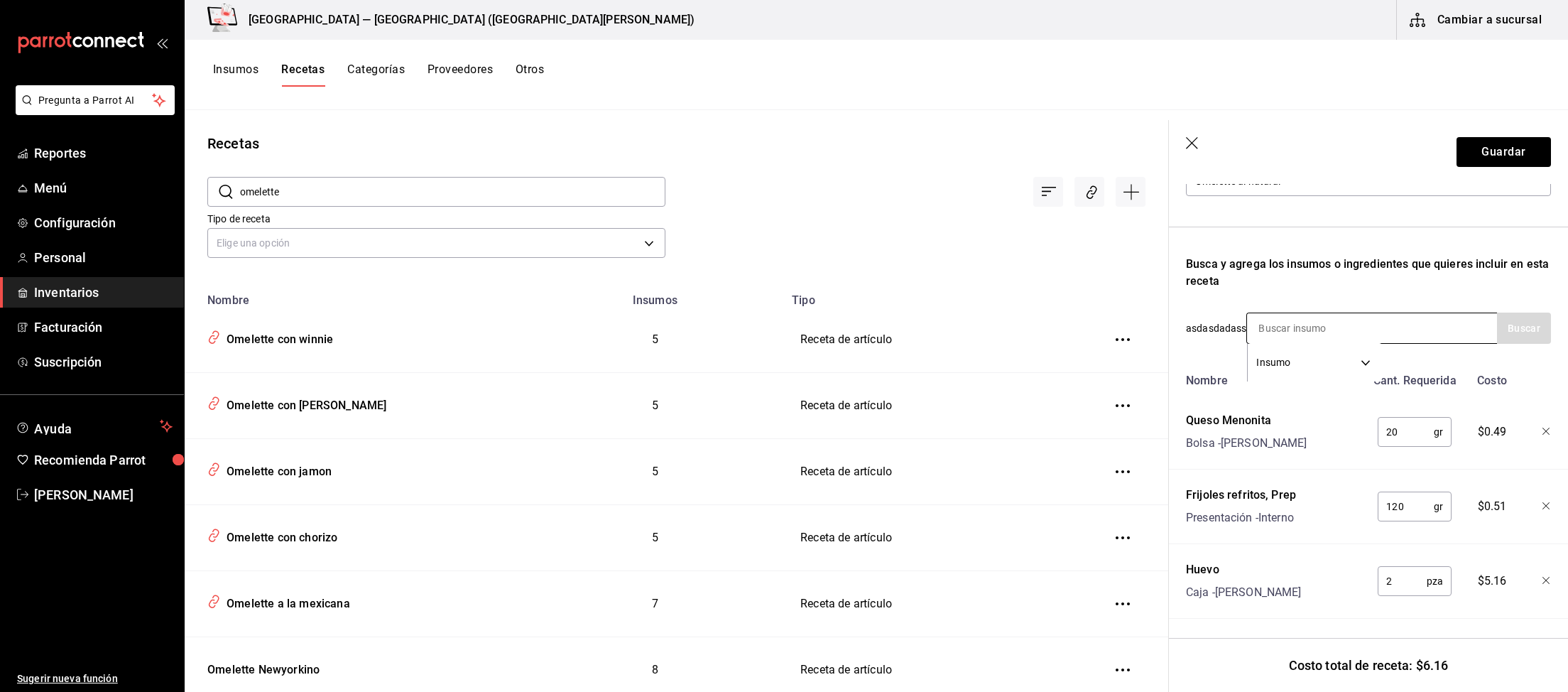
click at [1312, 319] on input at bounding box center [1317, 327] width 142 height 30
type input "papa"
click at [1537, 325] on button "Buscar" at bounding box center [1523, 328] width 54 height 31
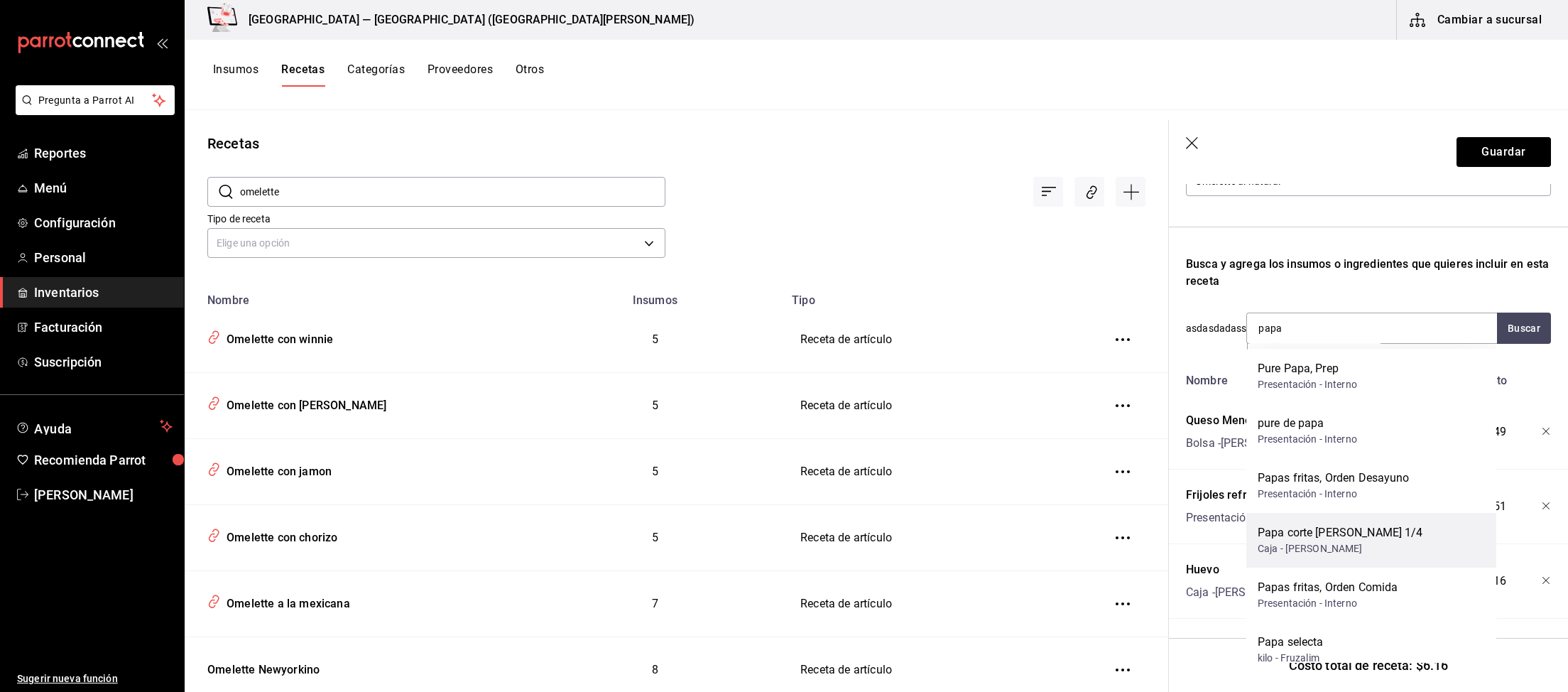
click at [1405, 533] on div "Papa corte delgado 1/4 Caja - Jesus Manuel Nunez Ortiz" at bounding box center [1371, 540] width 250 height 55
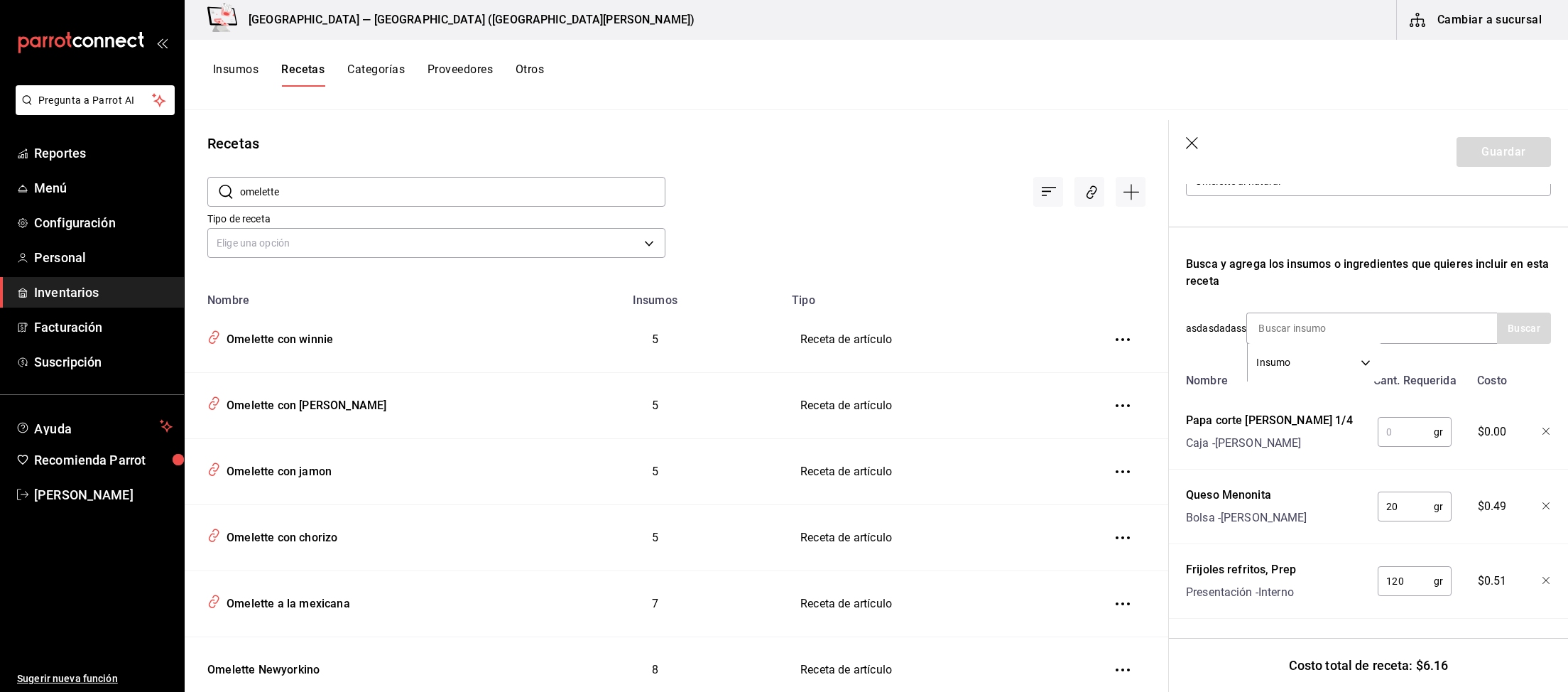
click at [1393, 435] on input "text" at bounding box center [1405, 432] width 56 height 29
type input "120"
click at [1505, 154] on button "Guardar" at bounding box center [1504, 151] width 95 height 30
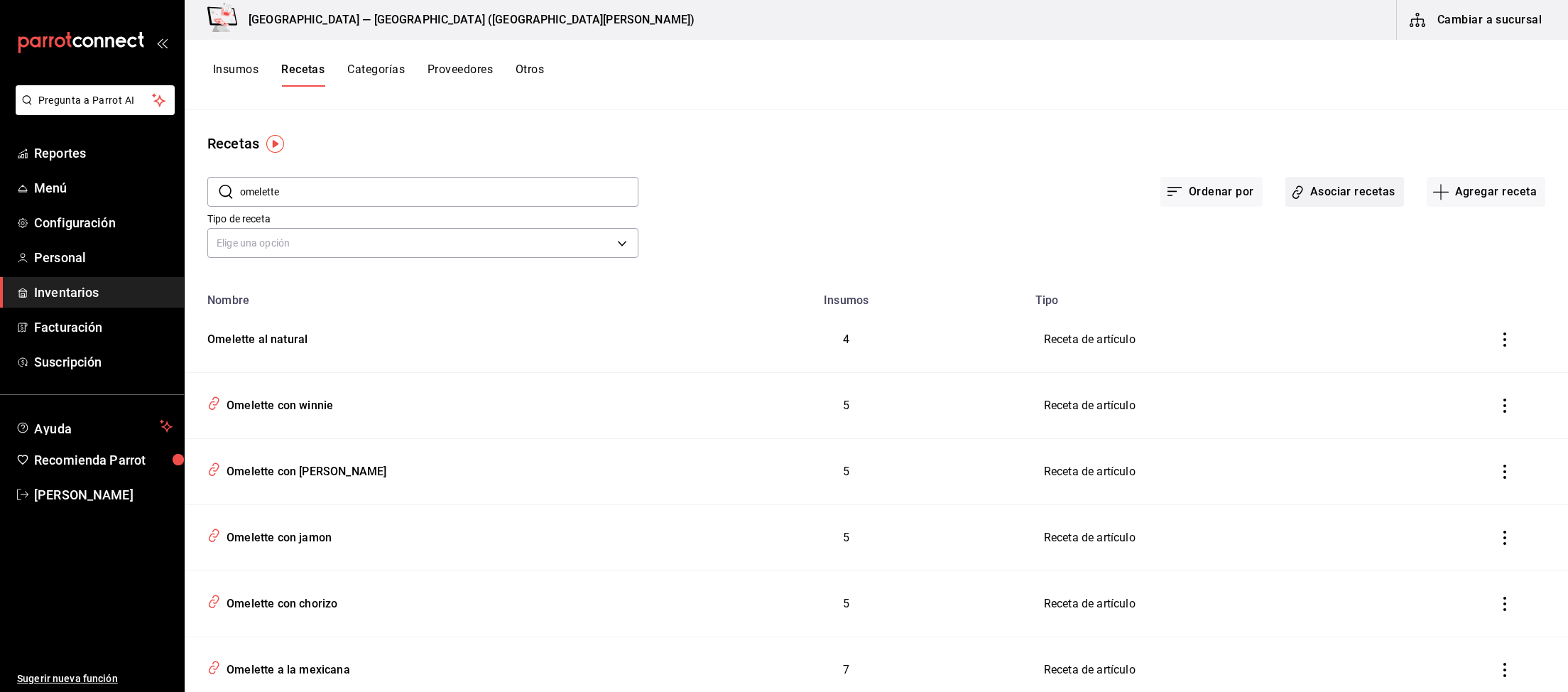
click at [1343, 194] on button "Asociar recetas" at bounding box center [1344, 191] width 119 height 30
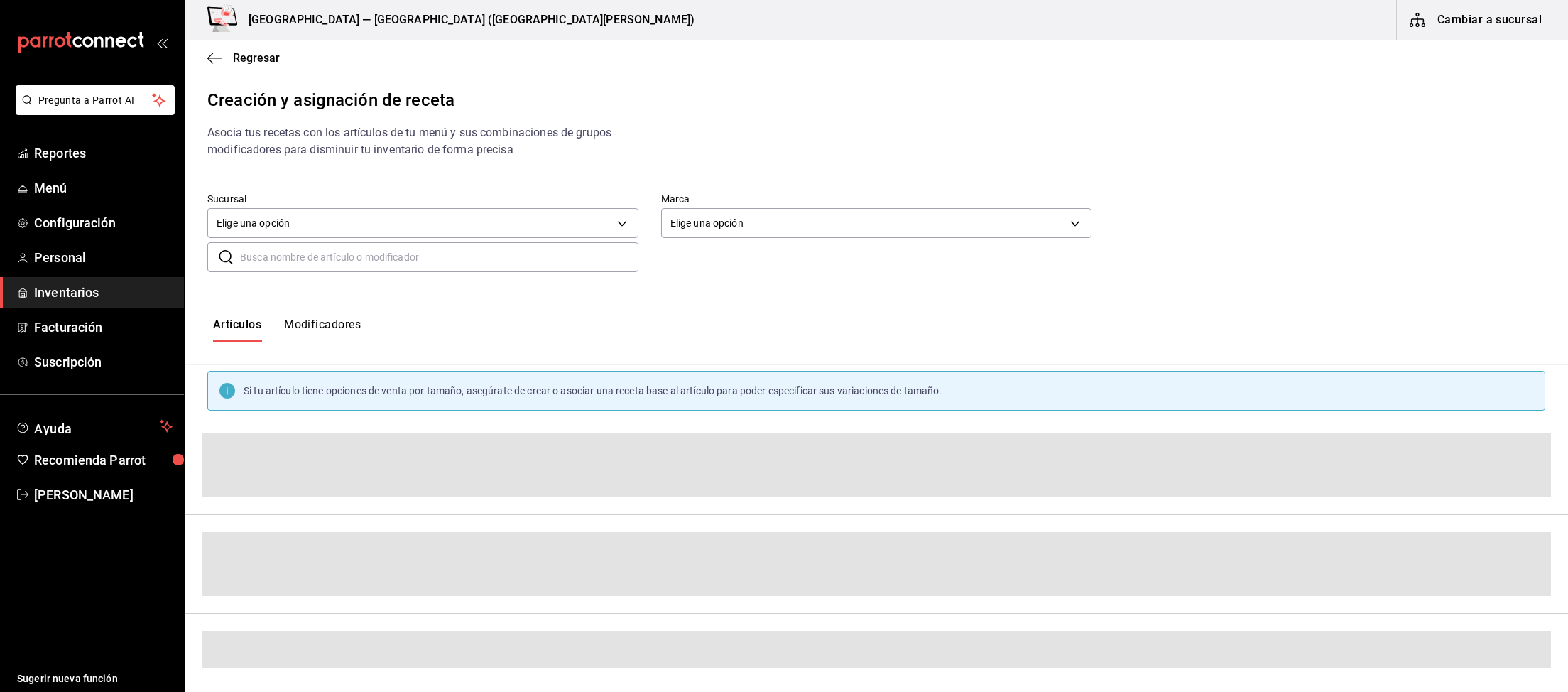
click at [555, 257] on input "text" at bounding box center [440, 257] width 398 height 29
type input "m"
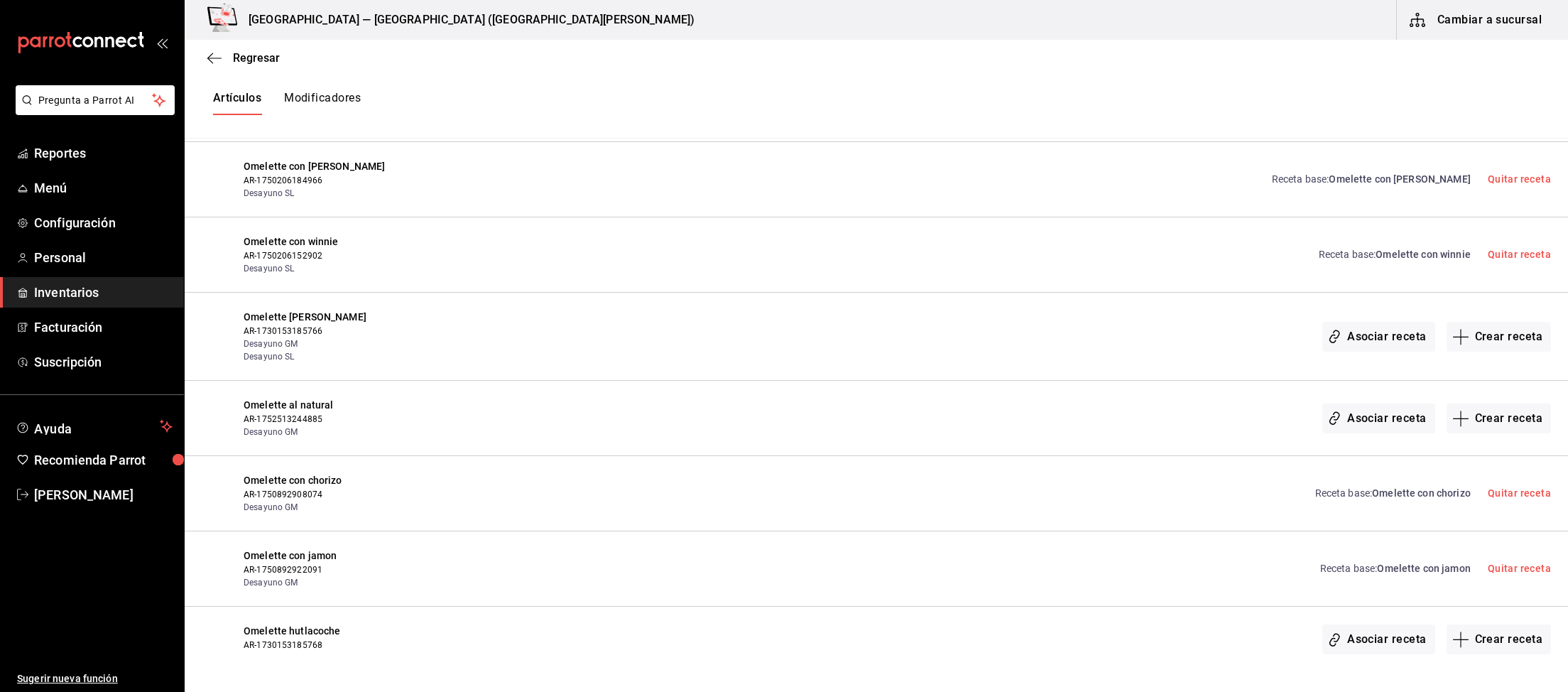
scroll to position [483, 0]
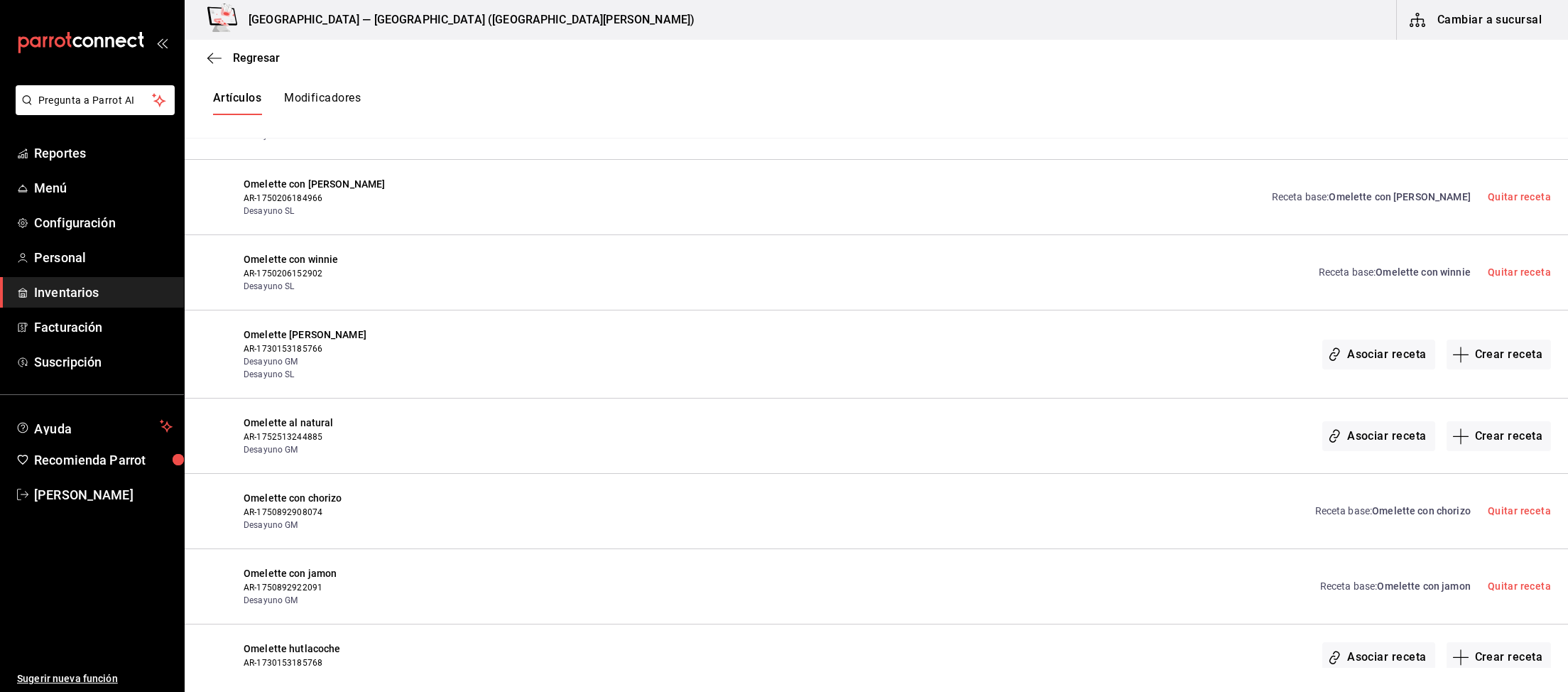
type input "omelette"
click at [1472, 10] on button "Cambiar a sucursal" at bounding box center [1476, 20] width 160 height 40
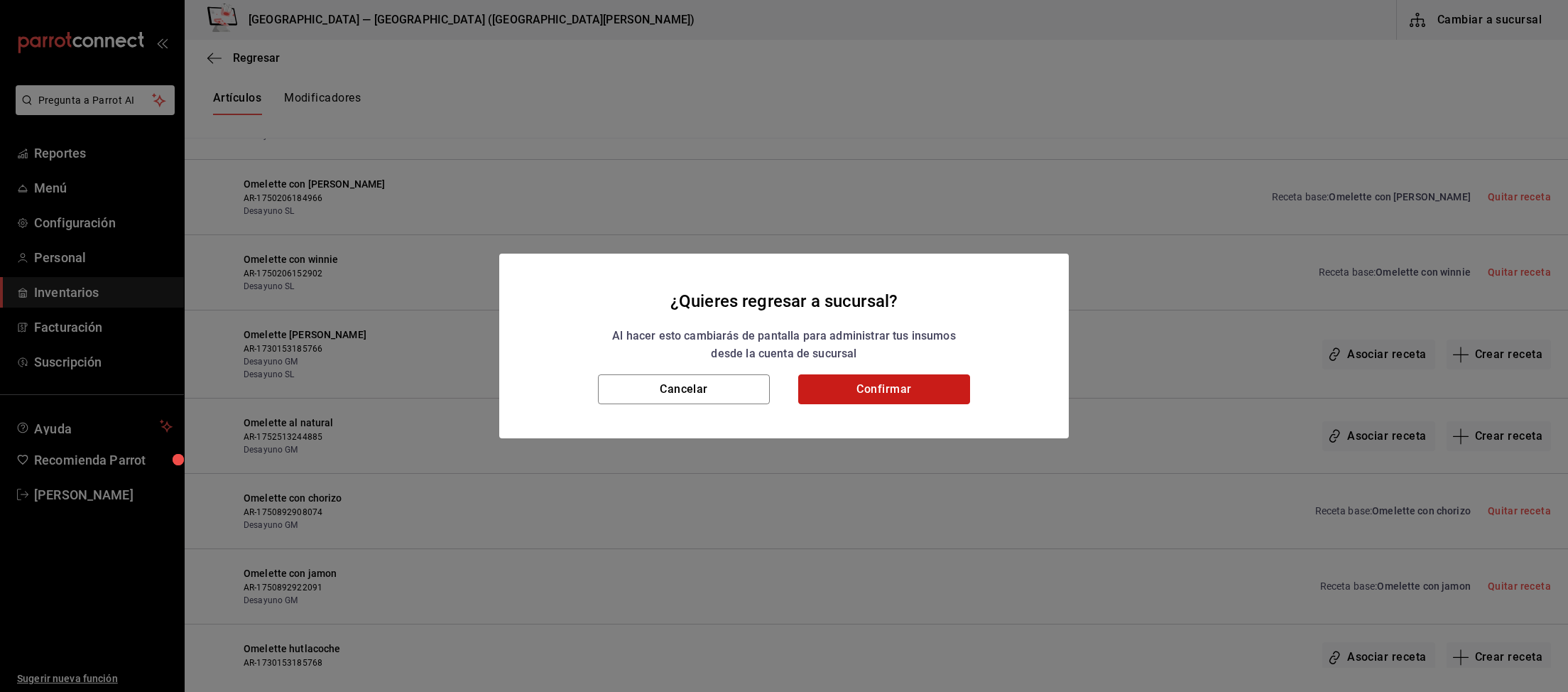
click at [891, 387] on button "Confirmar" at bounding box center [884, 389] width 172 height 30
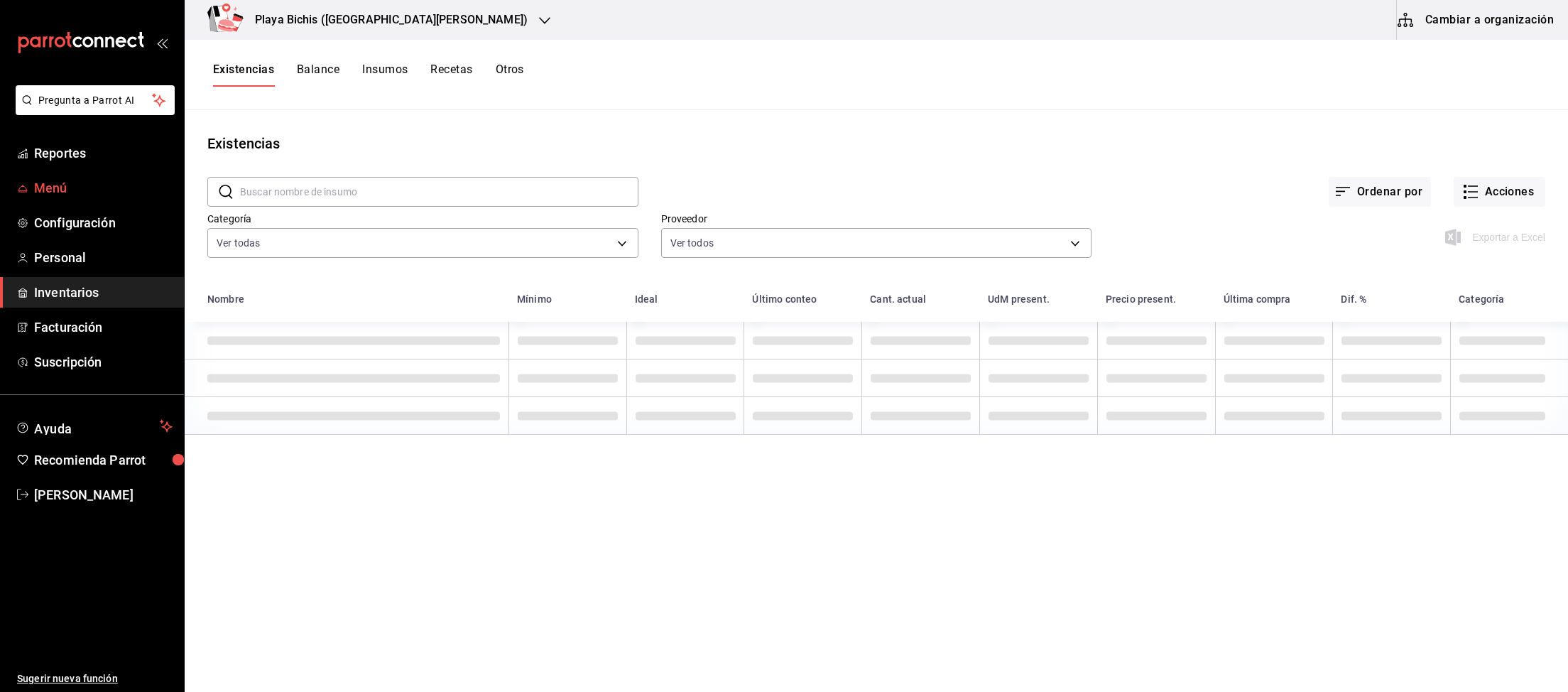
click at [48, 187] on span "Menú" at bounding box center [103, 187] width 138 height 19
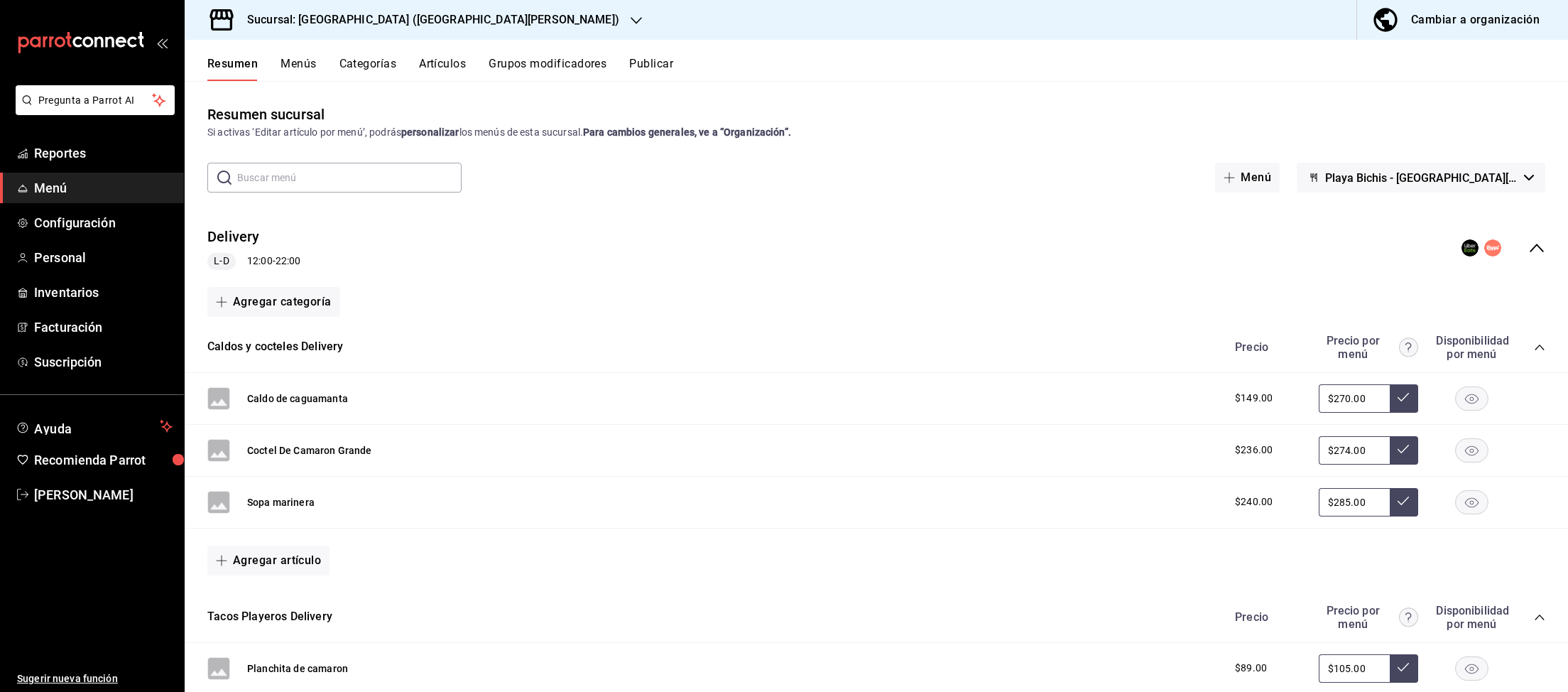
click at [1463, 26] on div "Cambiar a organización" at bounding box center [1475, 20] width 129 height 20
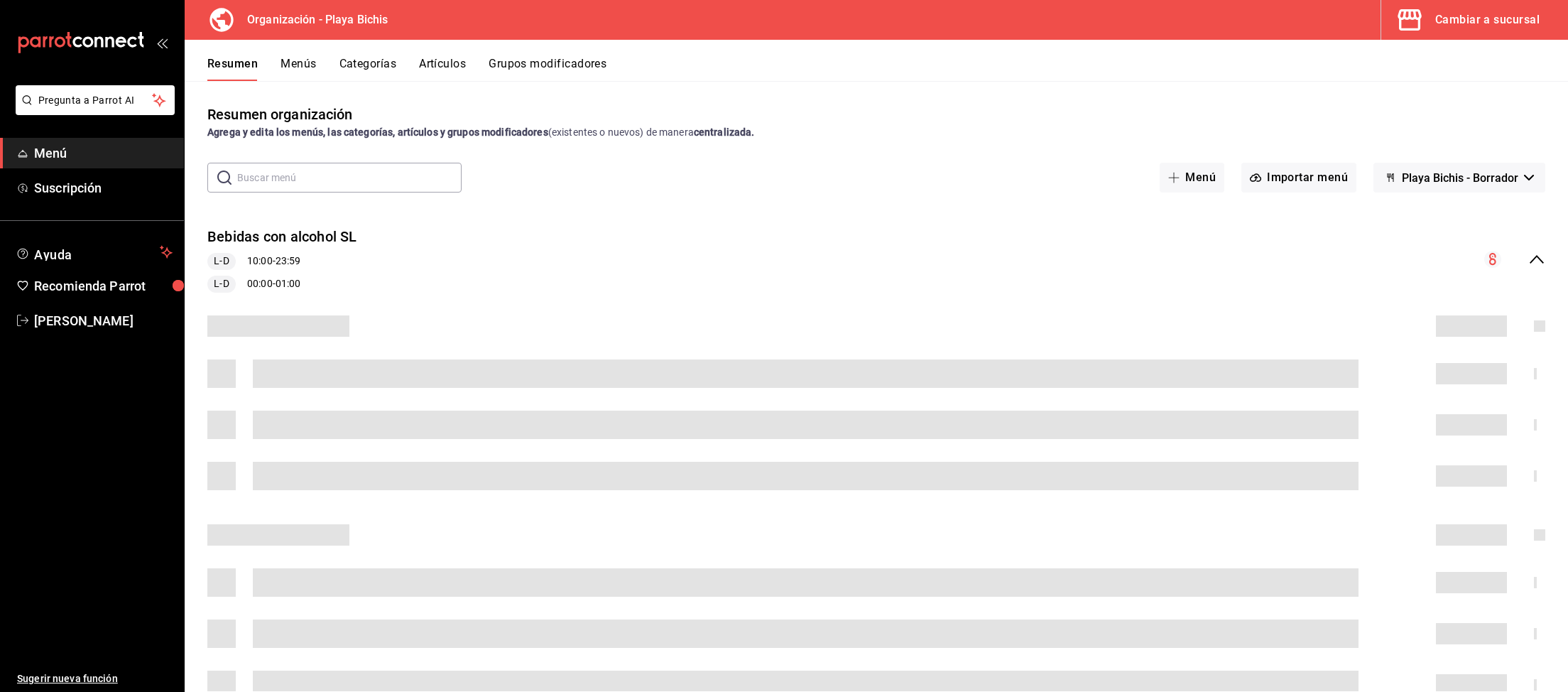
click at [451, 70] on button "Artículos" at bounding box center [442, 69] width 46 height 24
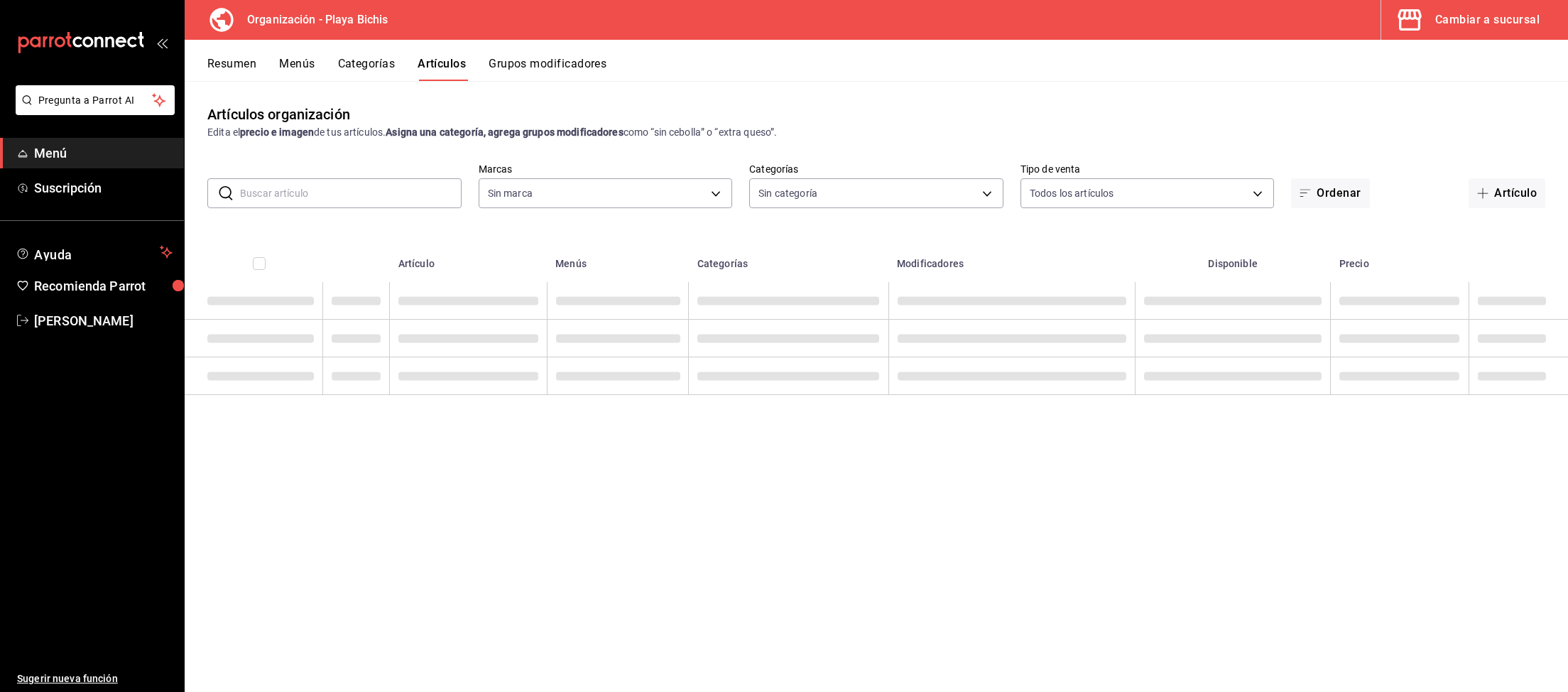
click at [408, 199] on input "text" at bounding box center [351, 193] width 222 height 29
type input "o"
type input "2b6203e3-68c9-492c-8139-d2404e68bc4d,5cffe0c5-1d87-45c7-8974-ad5cddc46f5f"
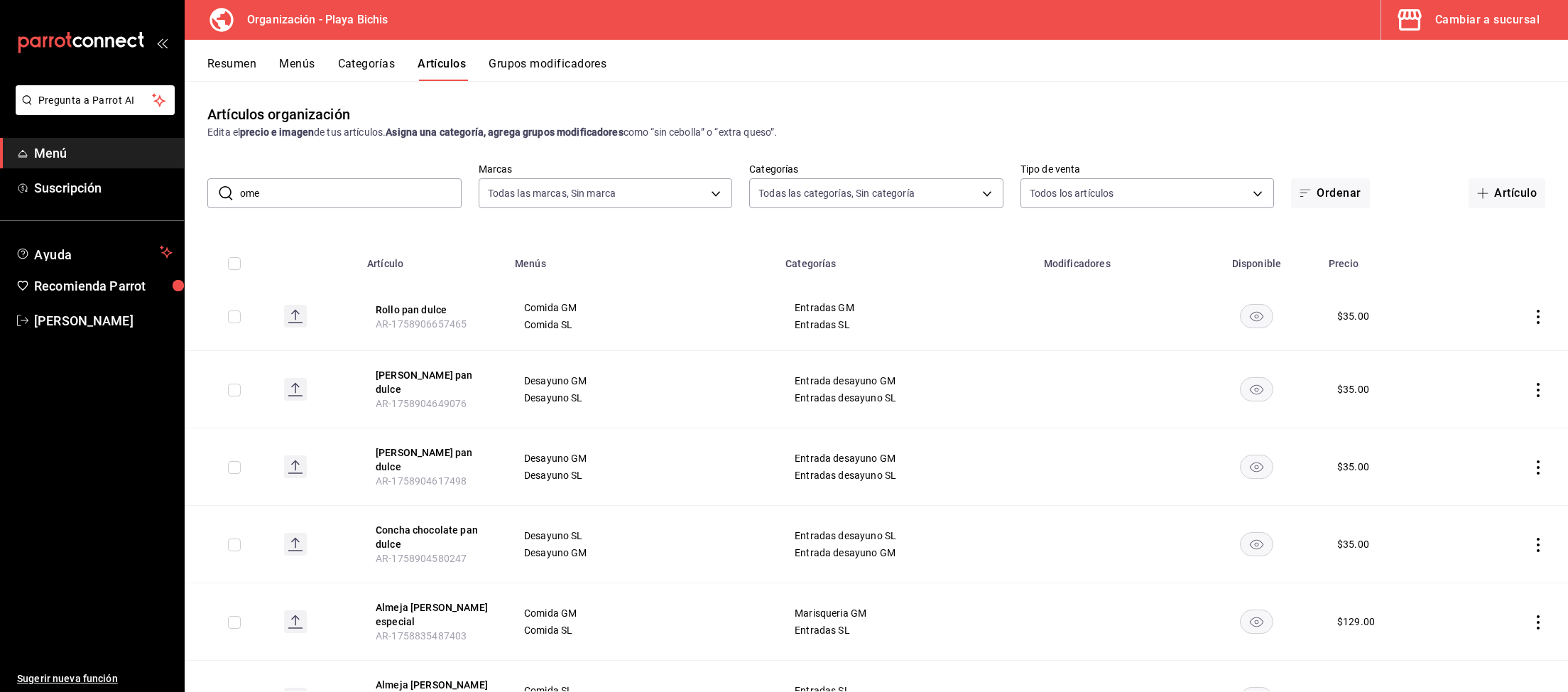
type input "omel"
type input "8ebe99e7-8ccb-42e5-9a90-2c7c819c0618,2a1bdb06-3383-4ba0-a971-51aee5cfb993,28e32…"
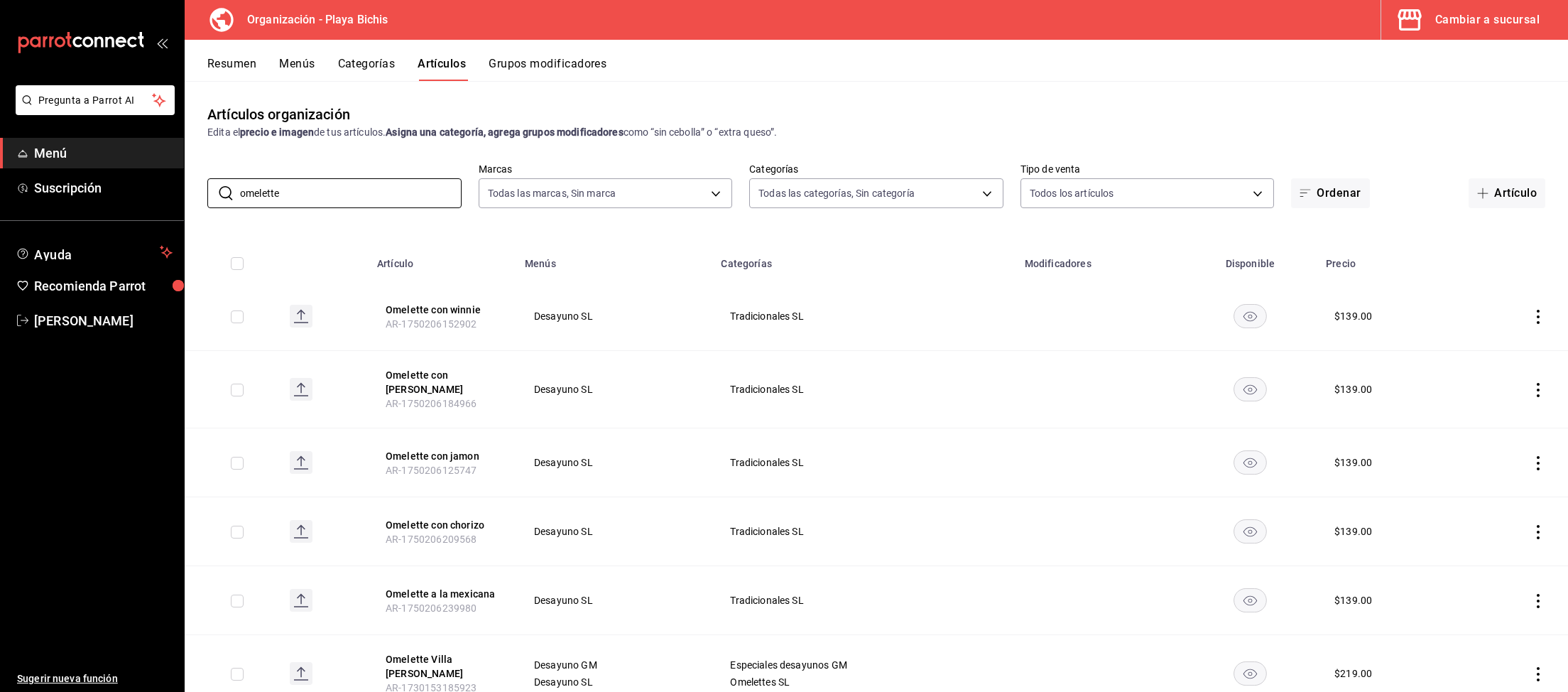
scroll to position [729, 0]
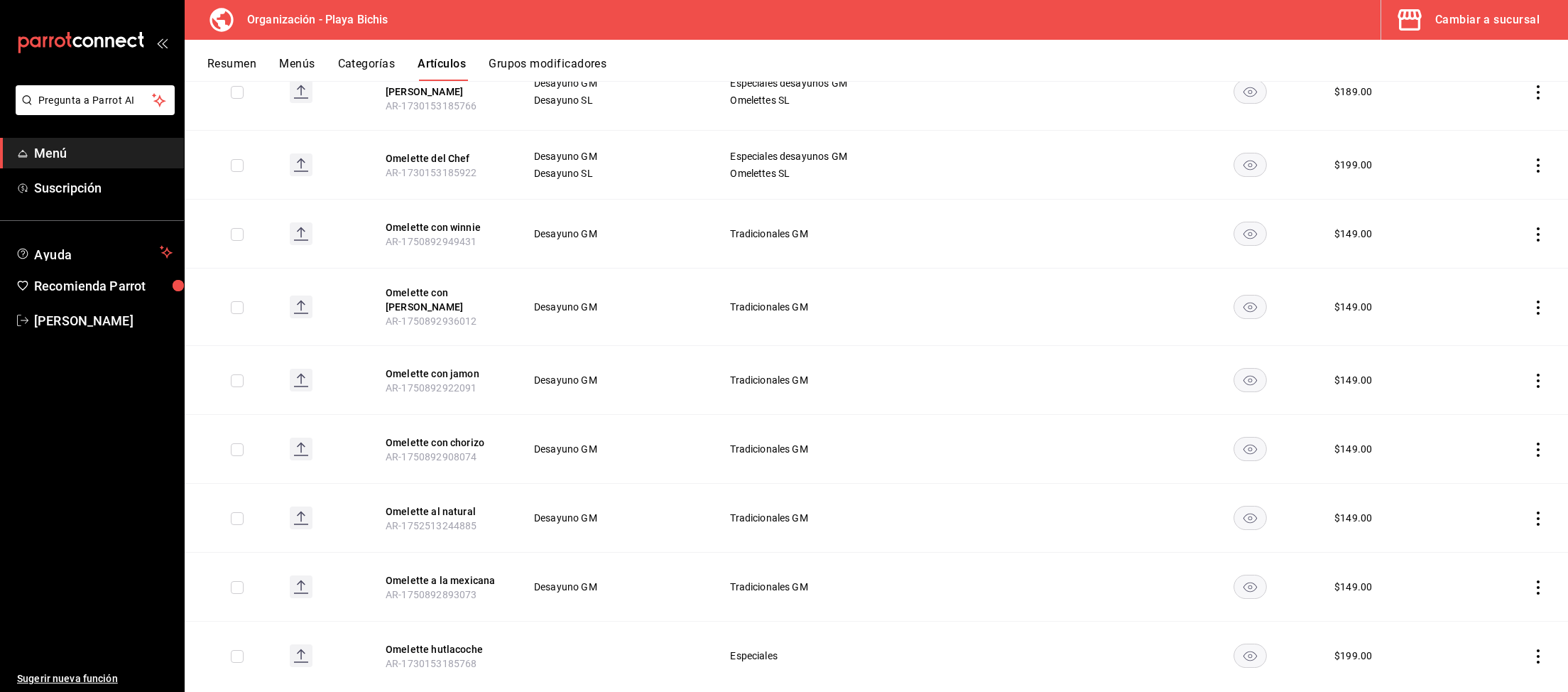
type input "omelette"
click at [1535, 649] on icon "actions" at bounding box center [1538, 656] width 14 height 14
click at [1485, 653] on span "Eliminar" at bounding box center [1495, 654] width 37 height 12
click at [1470, 647] on button "Eliminar" at bounding box center [1475, 644] width 95 height 30
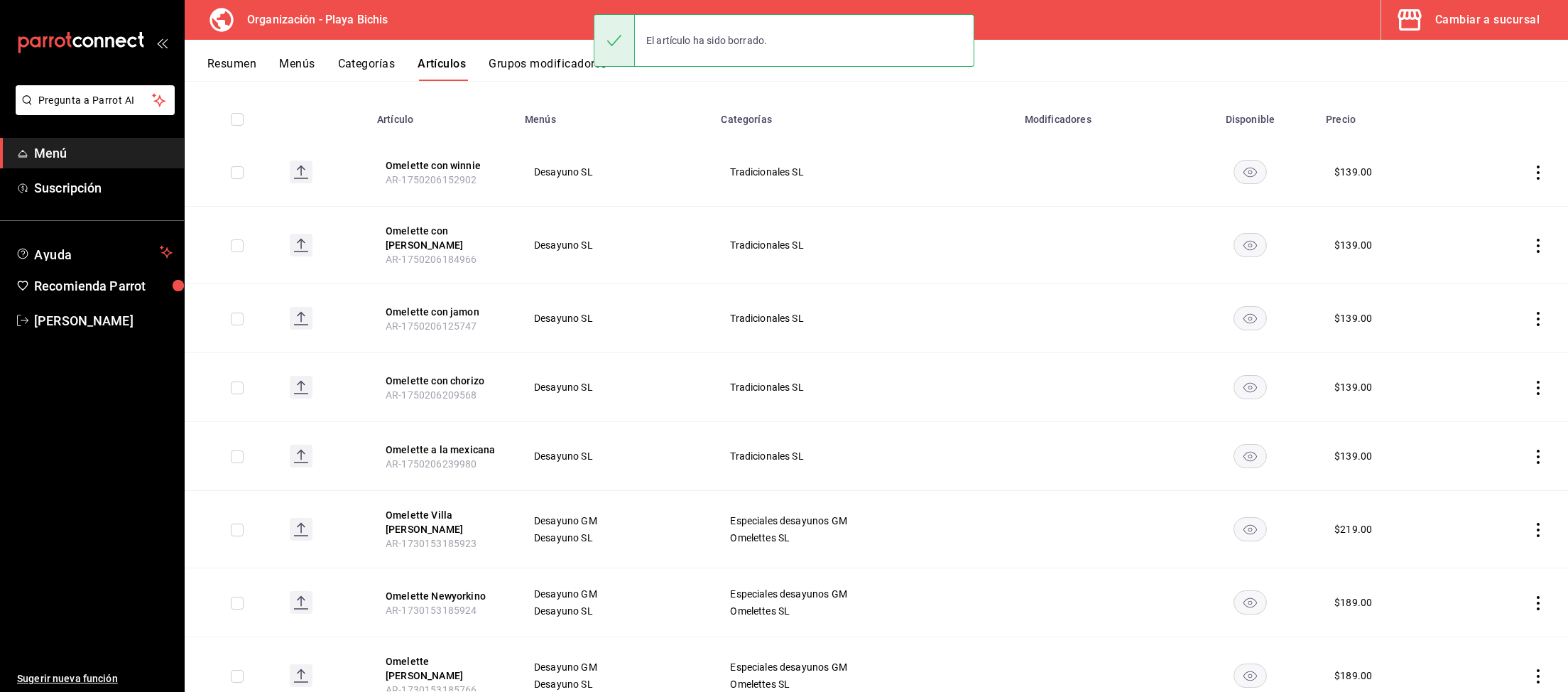
scroll to position [0, 0]
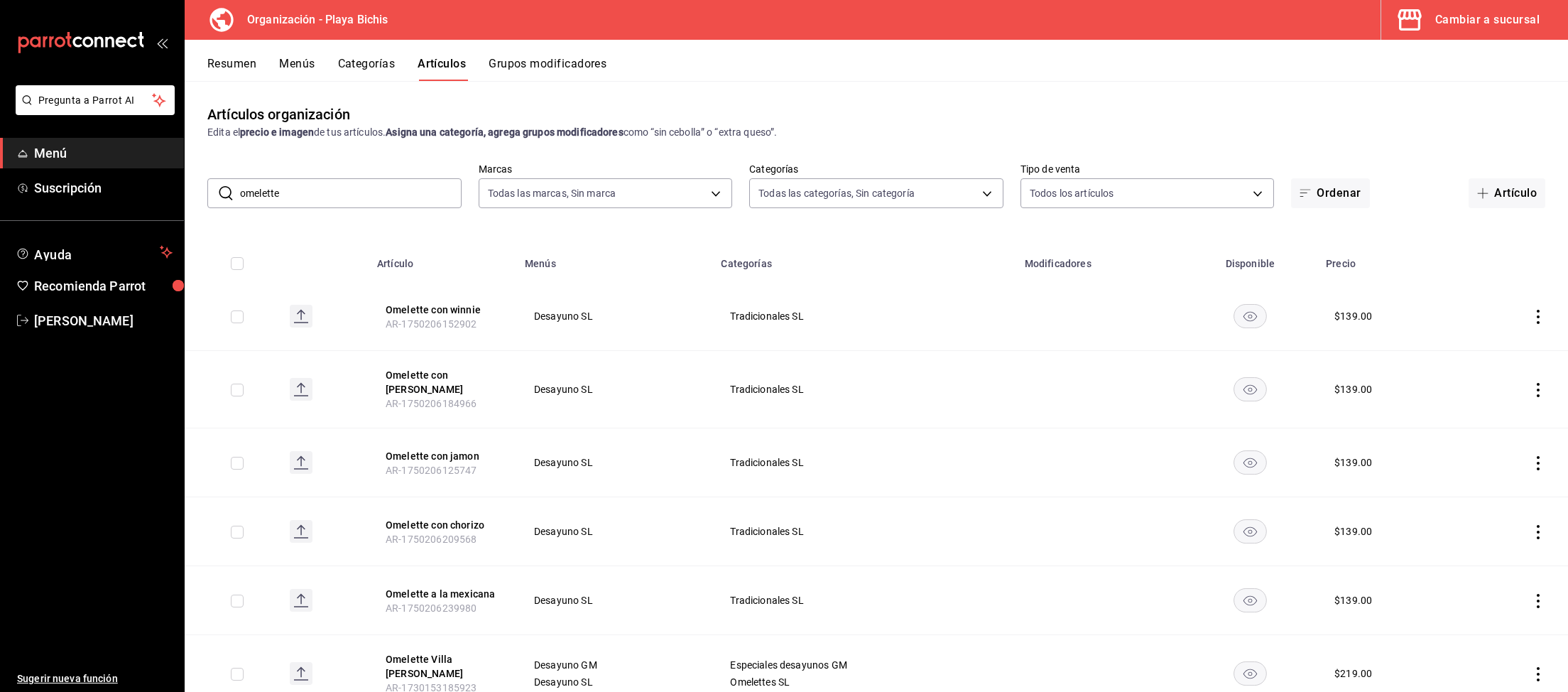
click at [1534, 316] on icon "actions" at bounding box center [1538, 316] width 14 height 14
click at [1487, 350] on span "Editar" at bounding box center [1495, 350] width 37 height 15
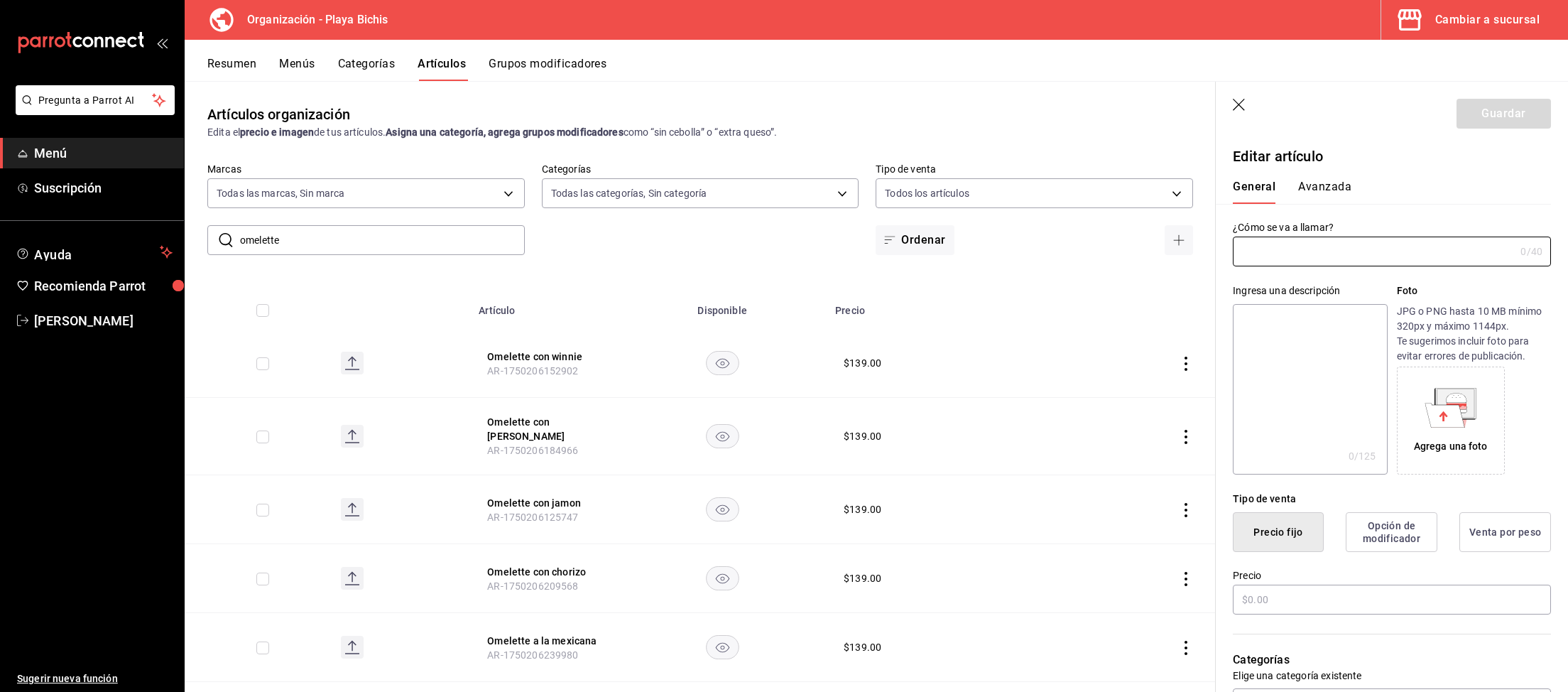
type input "Omelette con winnie"
type input "$139.00"
type input "AR-1750206152902"
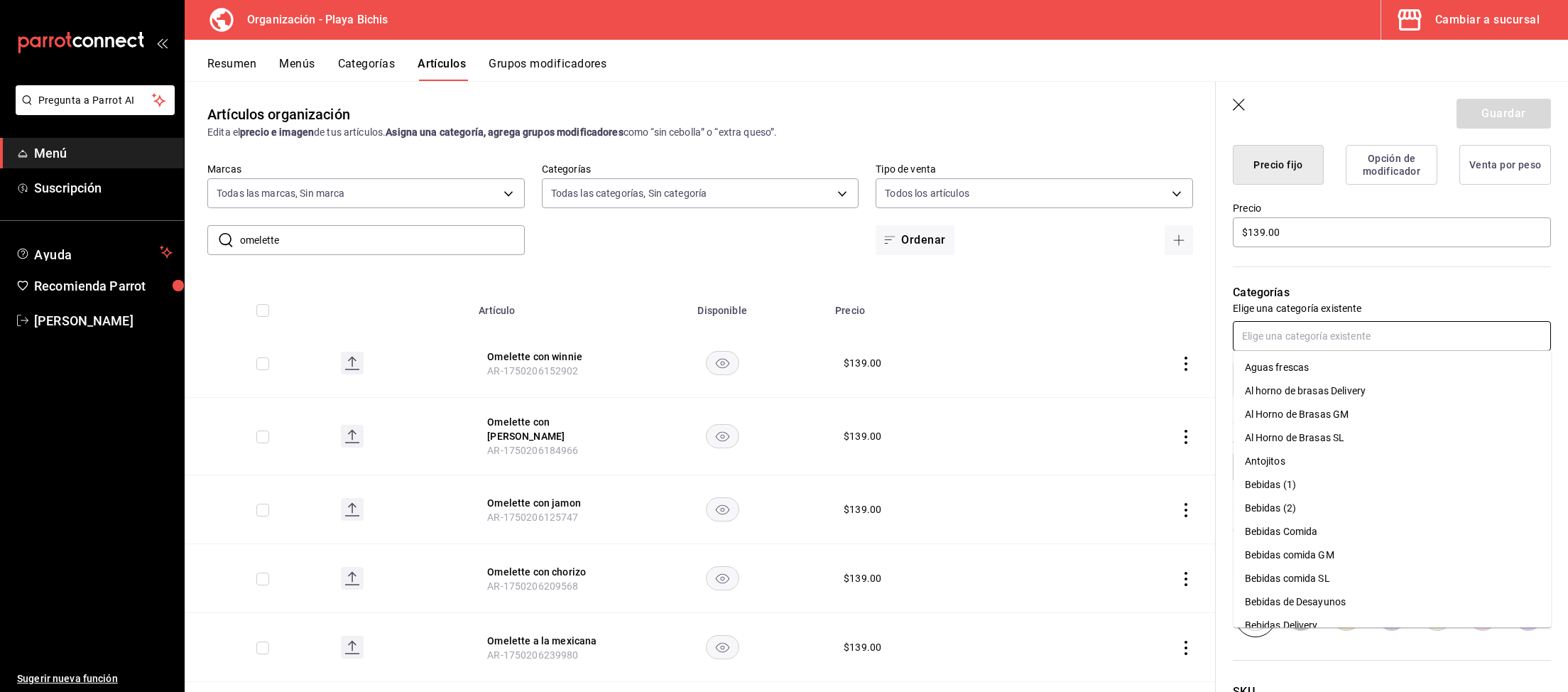
click at [1312, 337] on input "text" at bounding box center [1392, 335] width 318 height 30
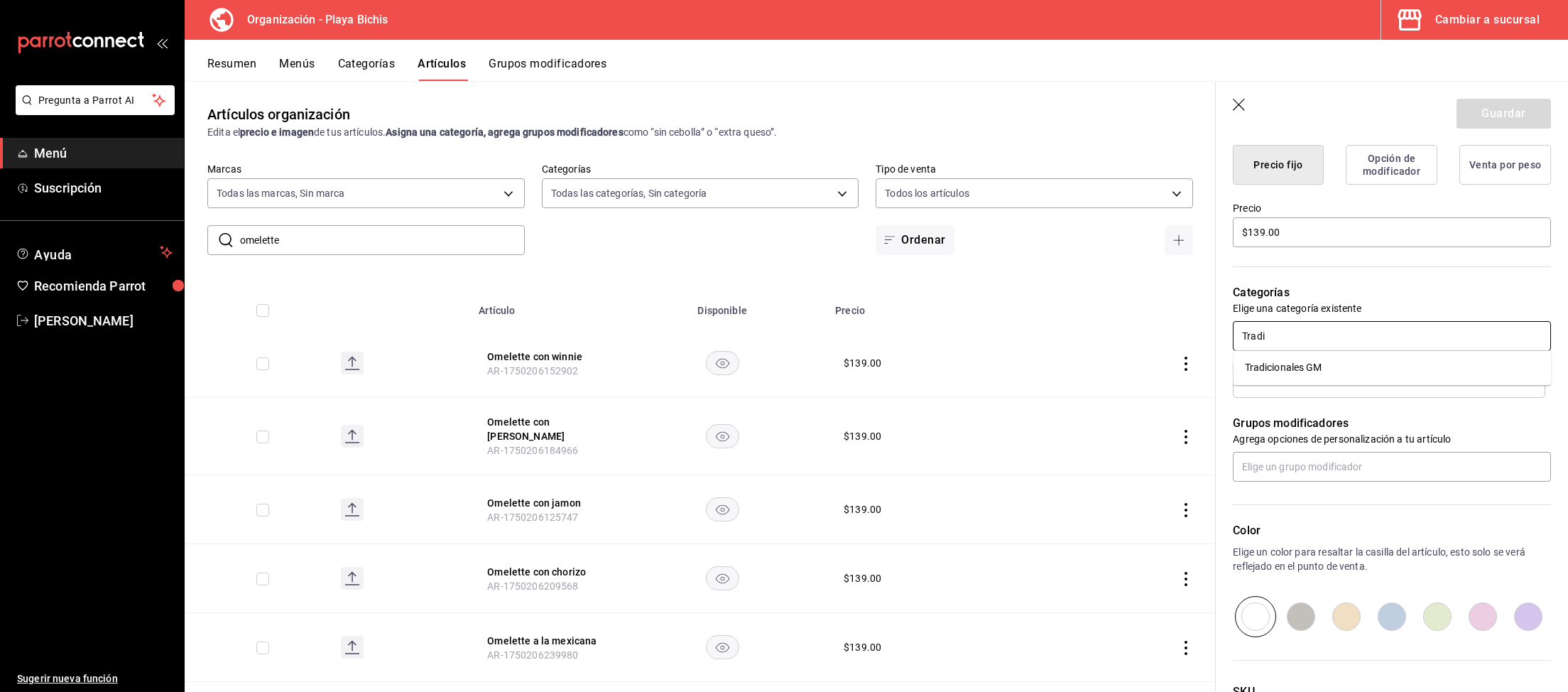
type input "Tradic"
click at [1287, 366] on li "Tradicionales GM" at bounding box center [1392, 367] width 318 height 23
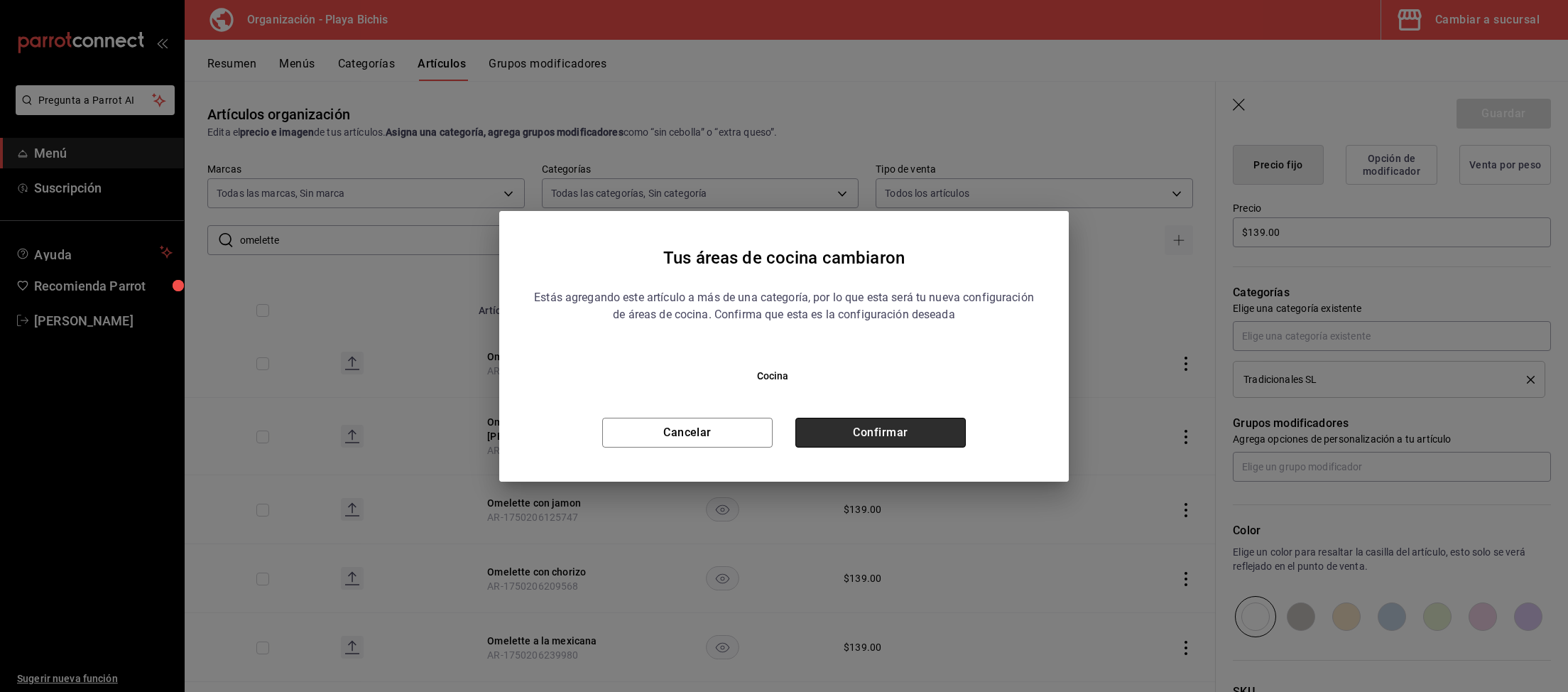
click at [864, 435] on button "Confirmar" at bounding box center [880, 432] width 171 height 30
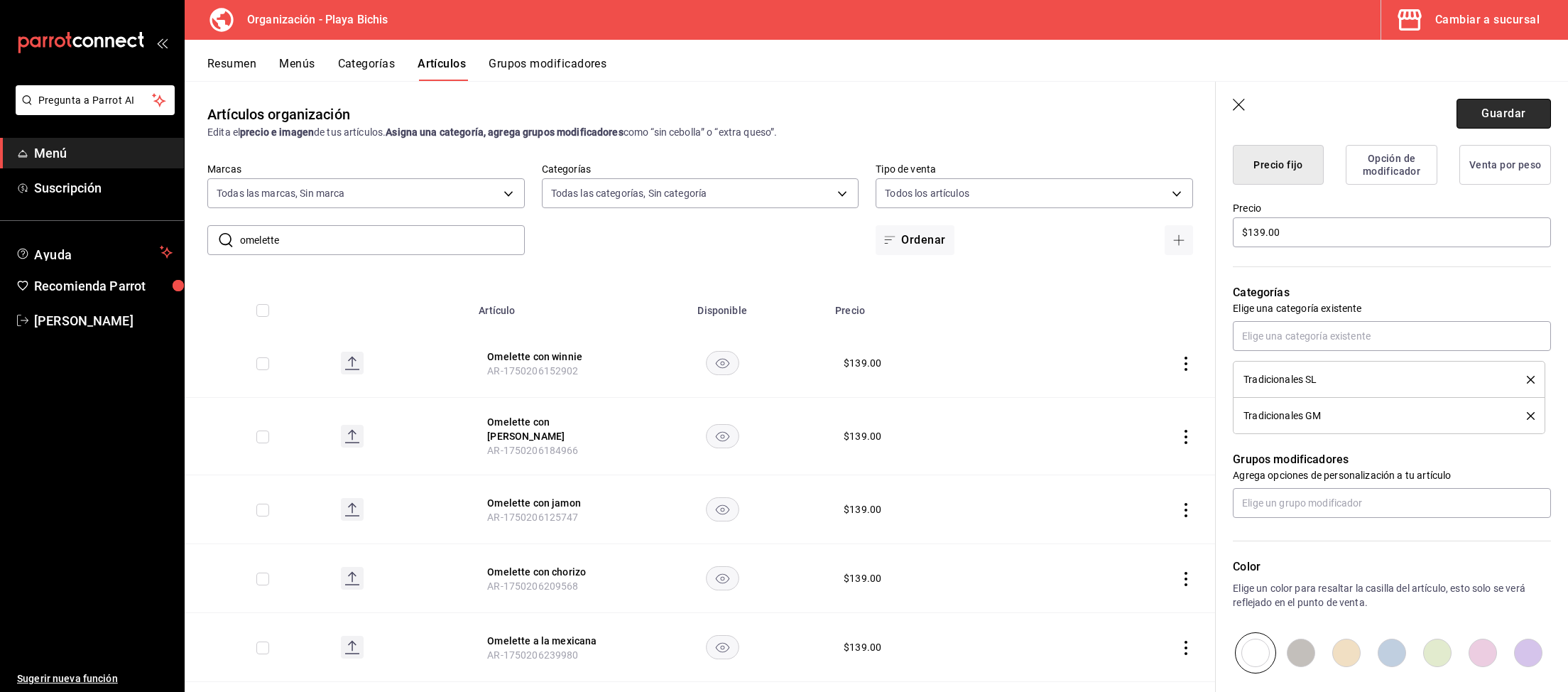
click at [1506, 116] on button "Guardar" at bounding box center [1504, 113] width 95 height 30
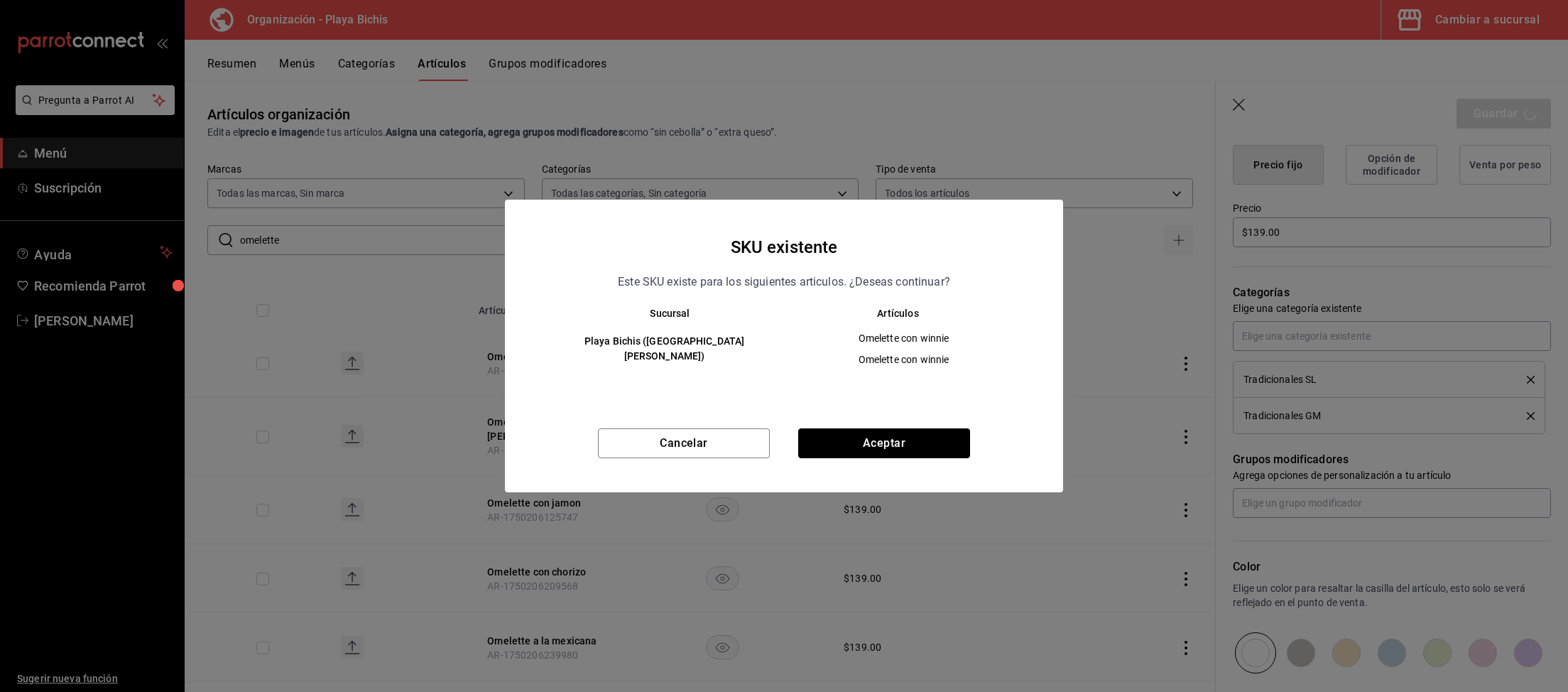
click at [839, 448] on button "Aceptar" at bounding box center [884, 443] width 172 height 30
click at [880, 447] on div "Cancelar Aceptar" at bounding box center [784, 460] width 558 height 64
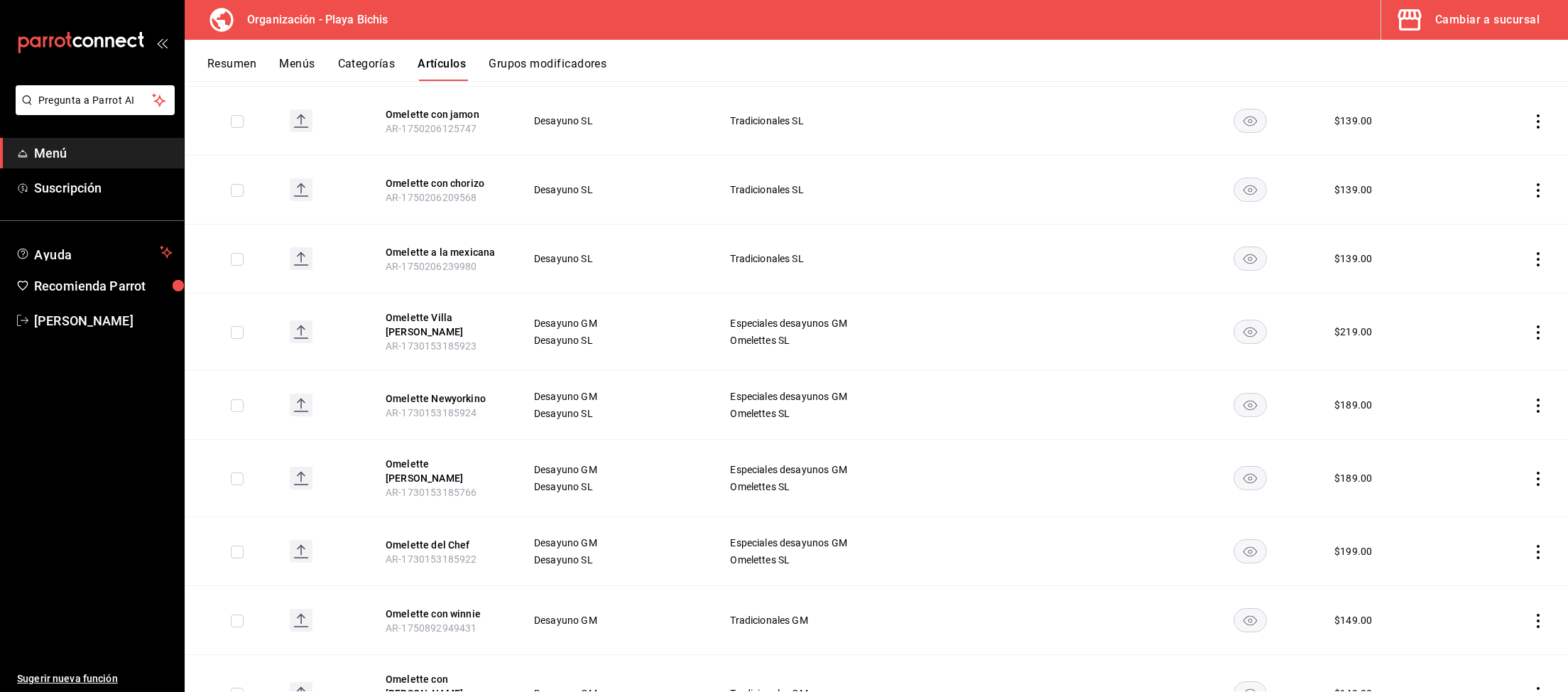
scroll to position [441, 0]
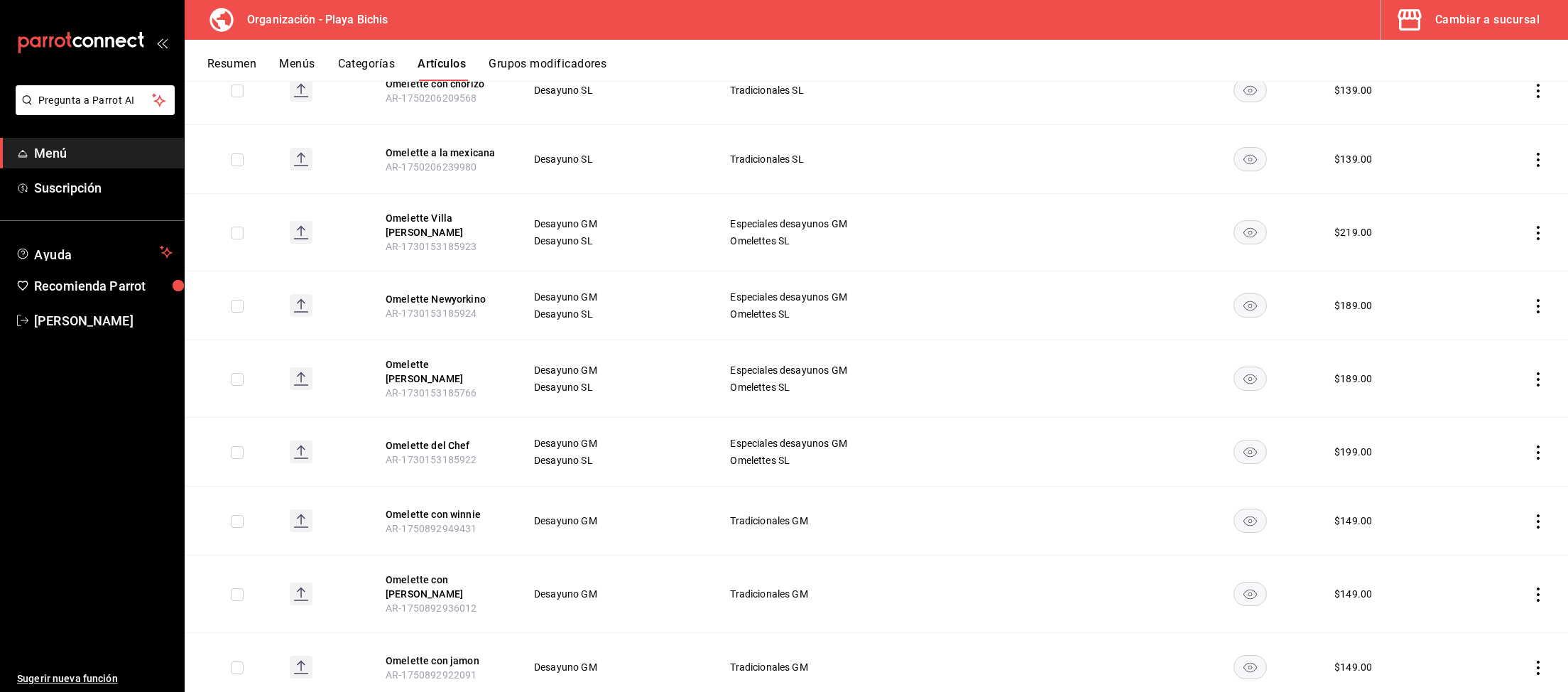
click at [1540, 320] on td at bounding box center [1513, 306] width 108 height 69
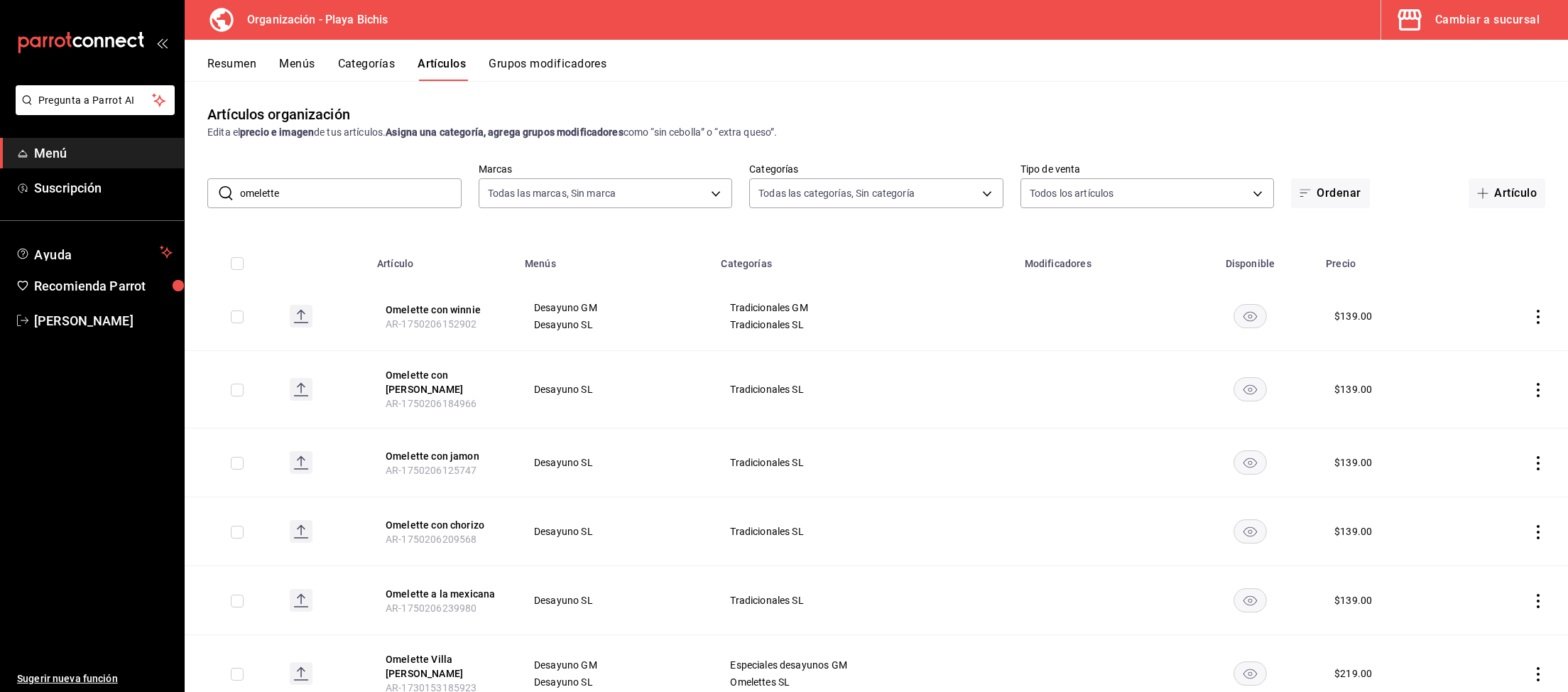
click at [1539, 320] on icon "actions" at bounding box center [1538, 316] width 14 height 14
click at [1484, 345] on span "Editar" at bounding box center [1495, 350] width 37 height 15
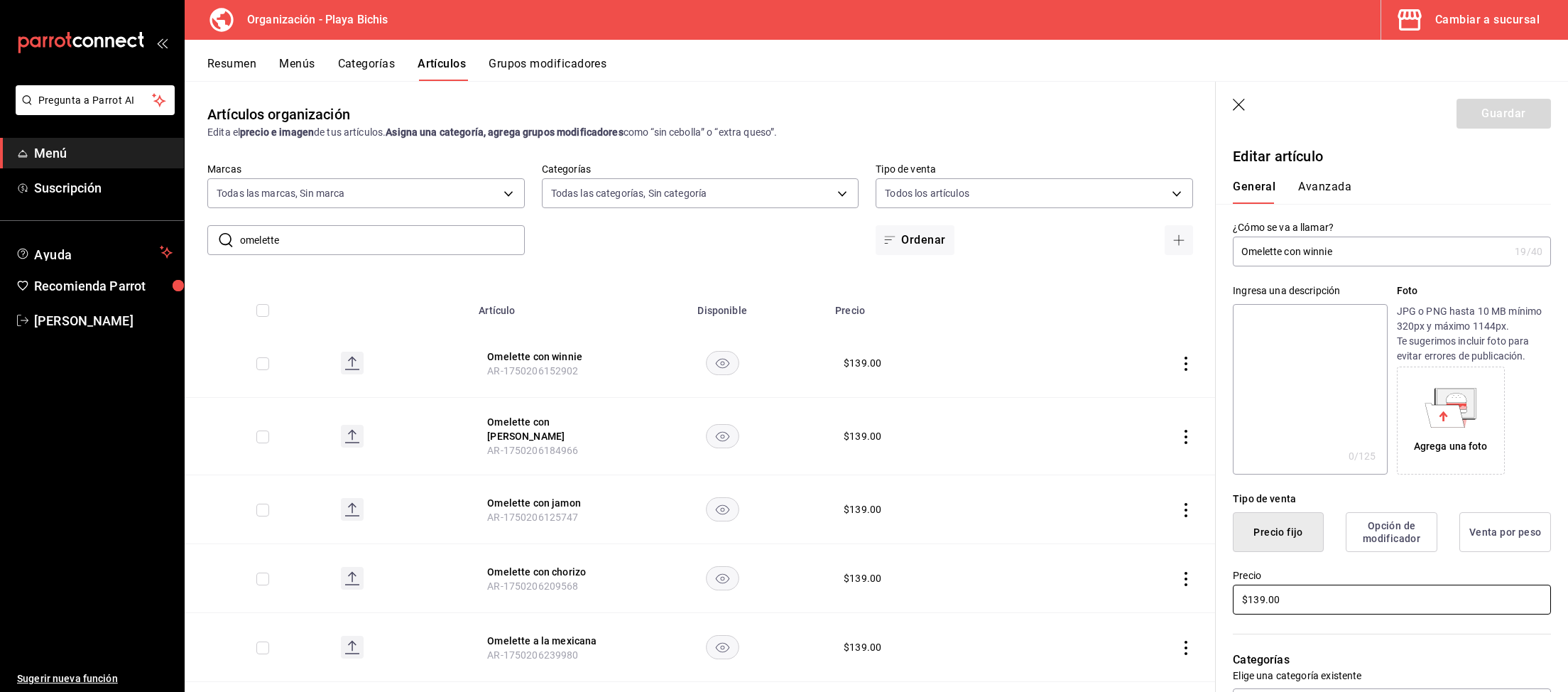
click at [1295, 597] on input "$139.00" at bounding box center [1392, 599] width 318 height 30
click at [1233, 599] on input "$139.00" at bounding box center [1392, 599] width 318 height 30
type input "$149.00"
click at [1499, 118] on button "Guardar" at bounding box center [1504, 113] width 95 height 30
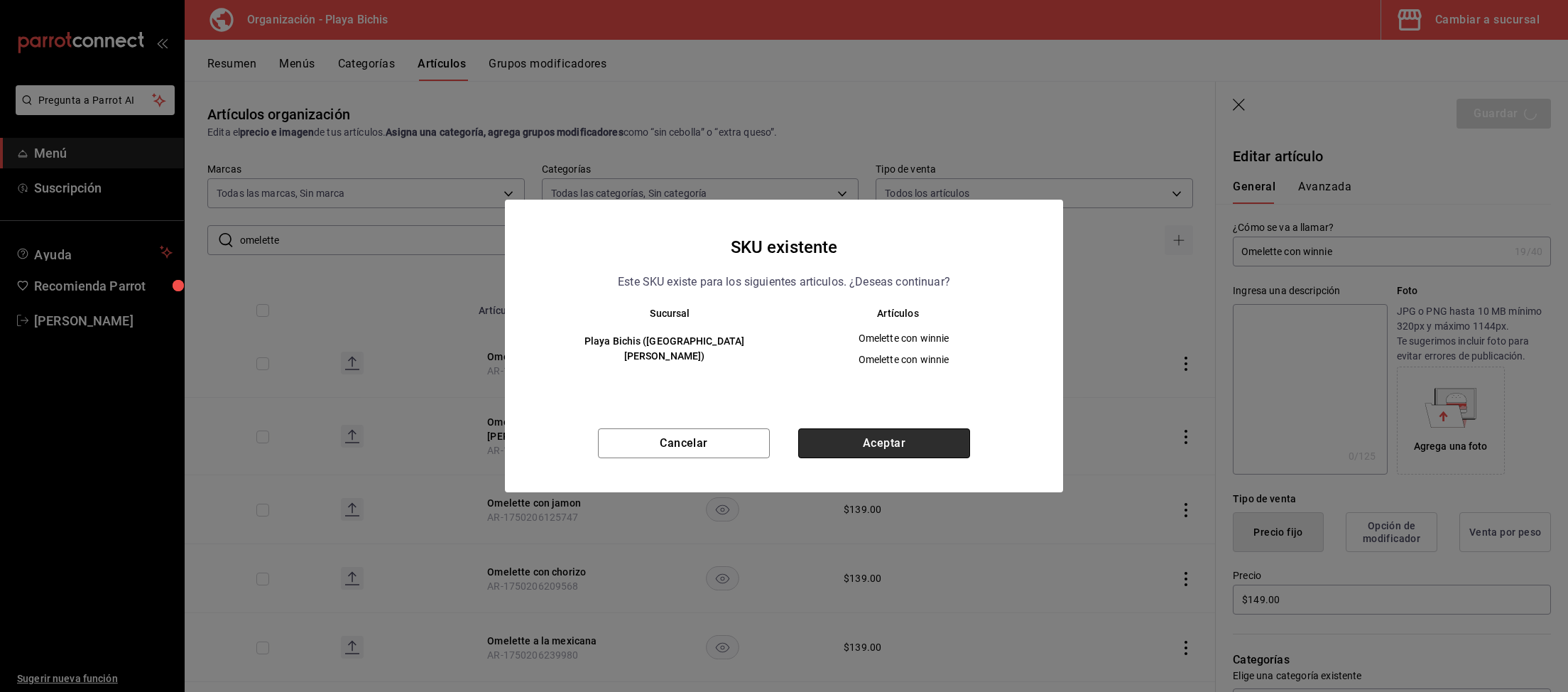
click at [887, 448] on button "Aceptar" at bounding box center [884, 443] width 172 height 30
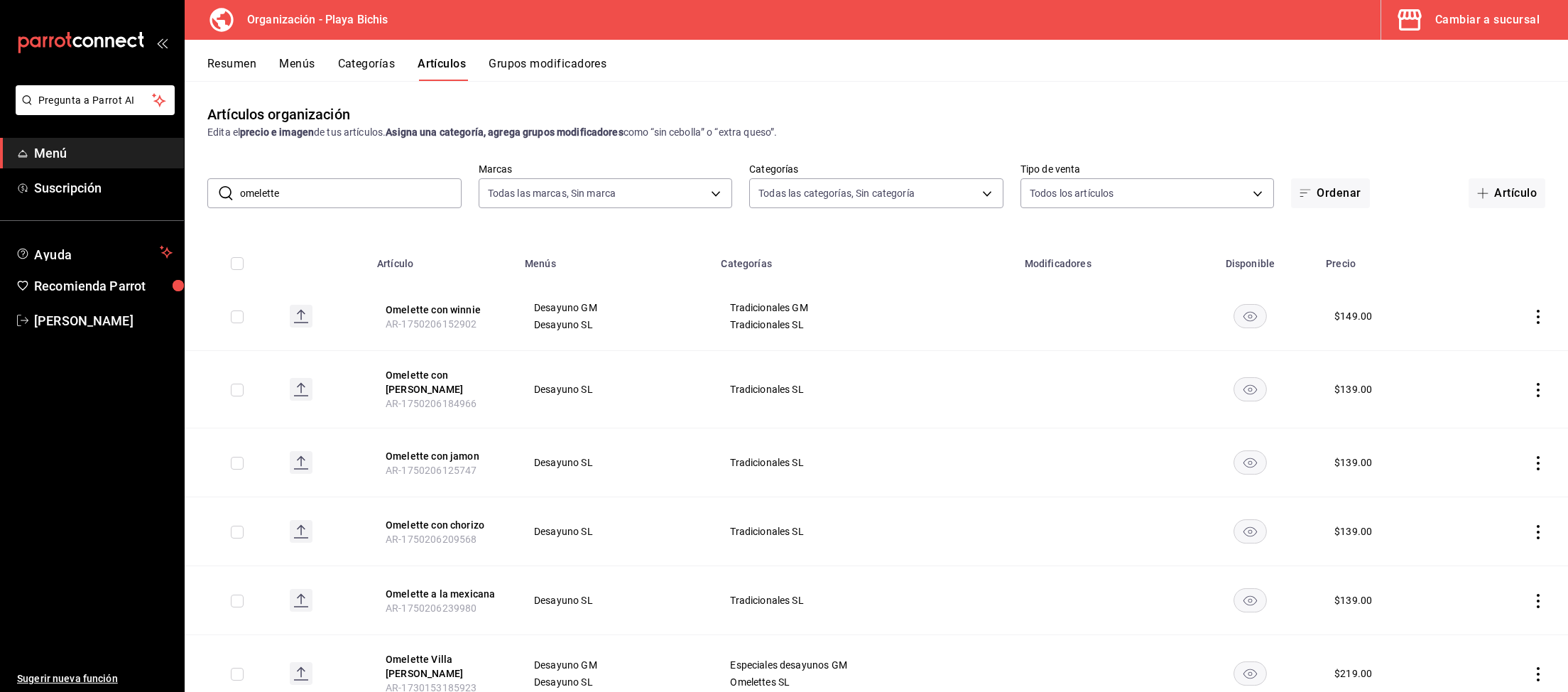
click at [1537, 392] on icon "actions" at bounding box center [1538, 390] width 3 height 14
click at [1508, 420] on span "Editar" at bounding box center [1495, 418] width 37 height 15
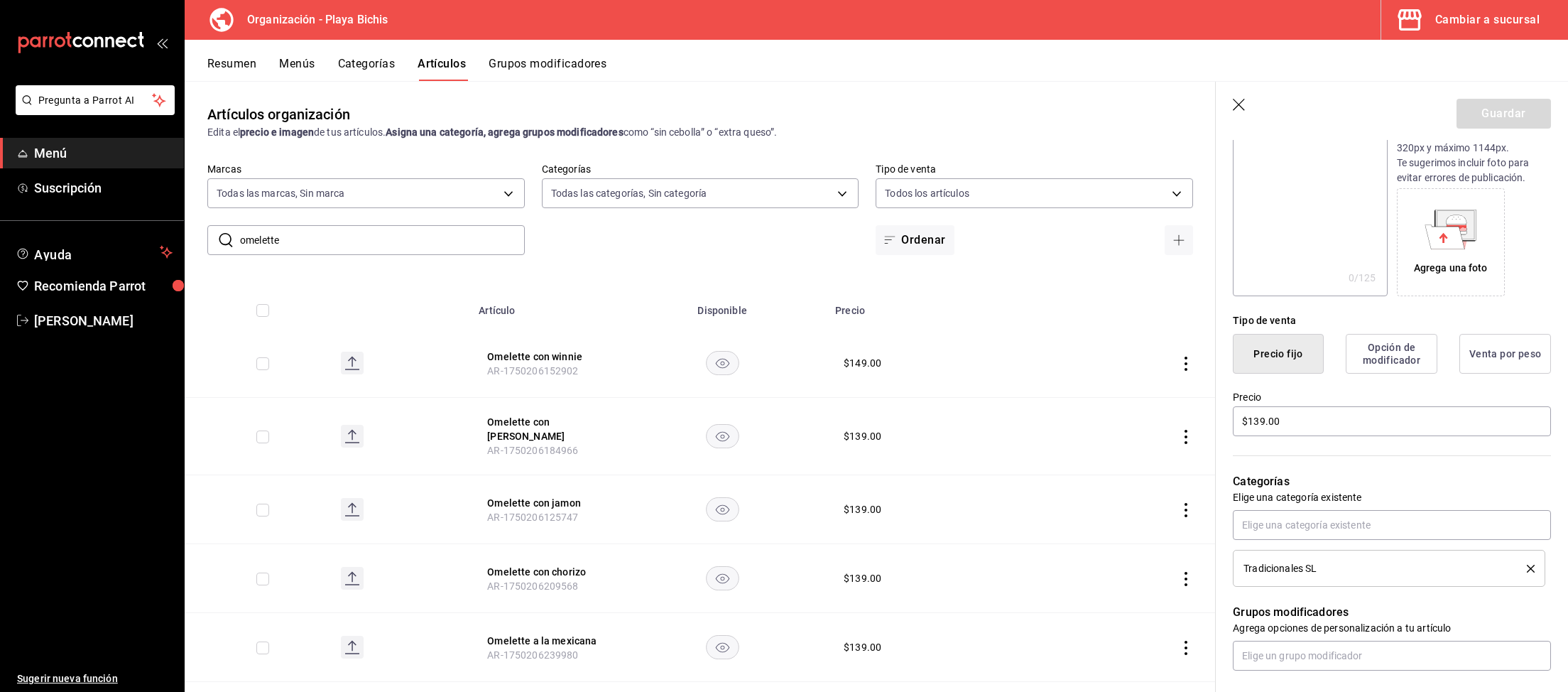
scroll to position [220, 0]
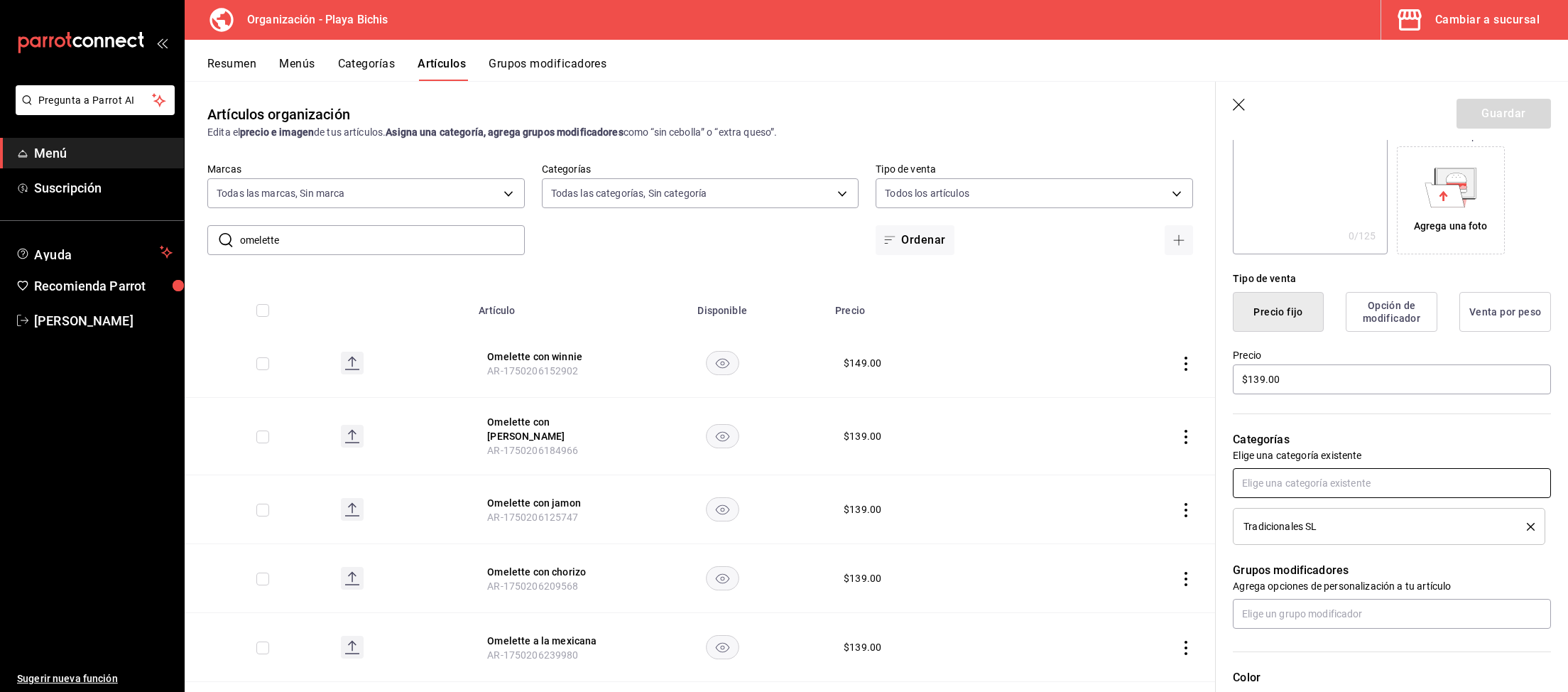
click at [1302, 479] on input "text" at bounding box center [1392, 483] width 318 height 30
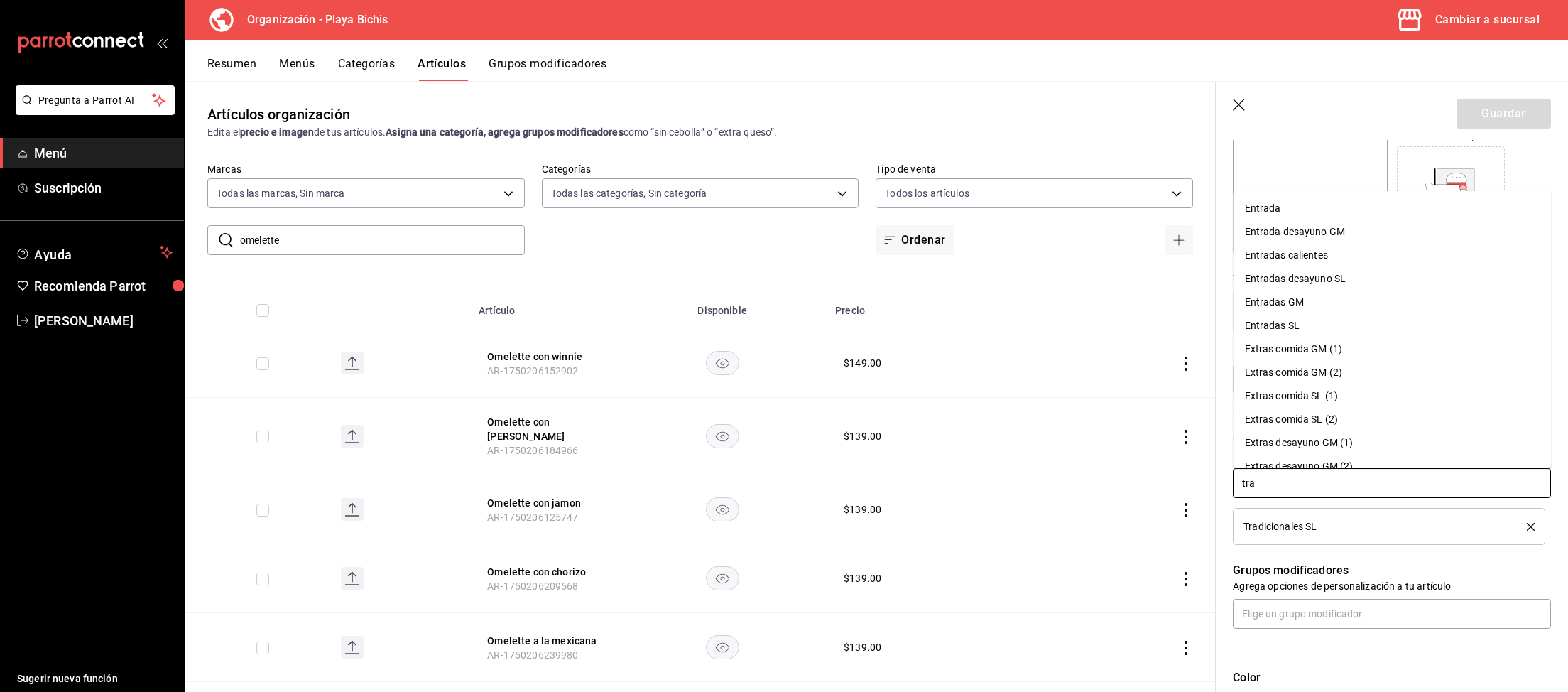
type input "trad"
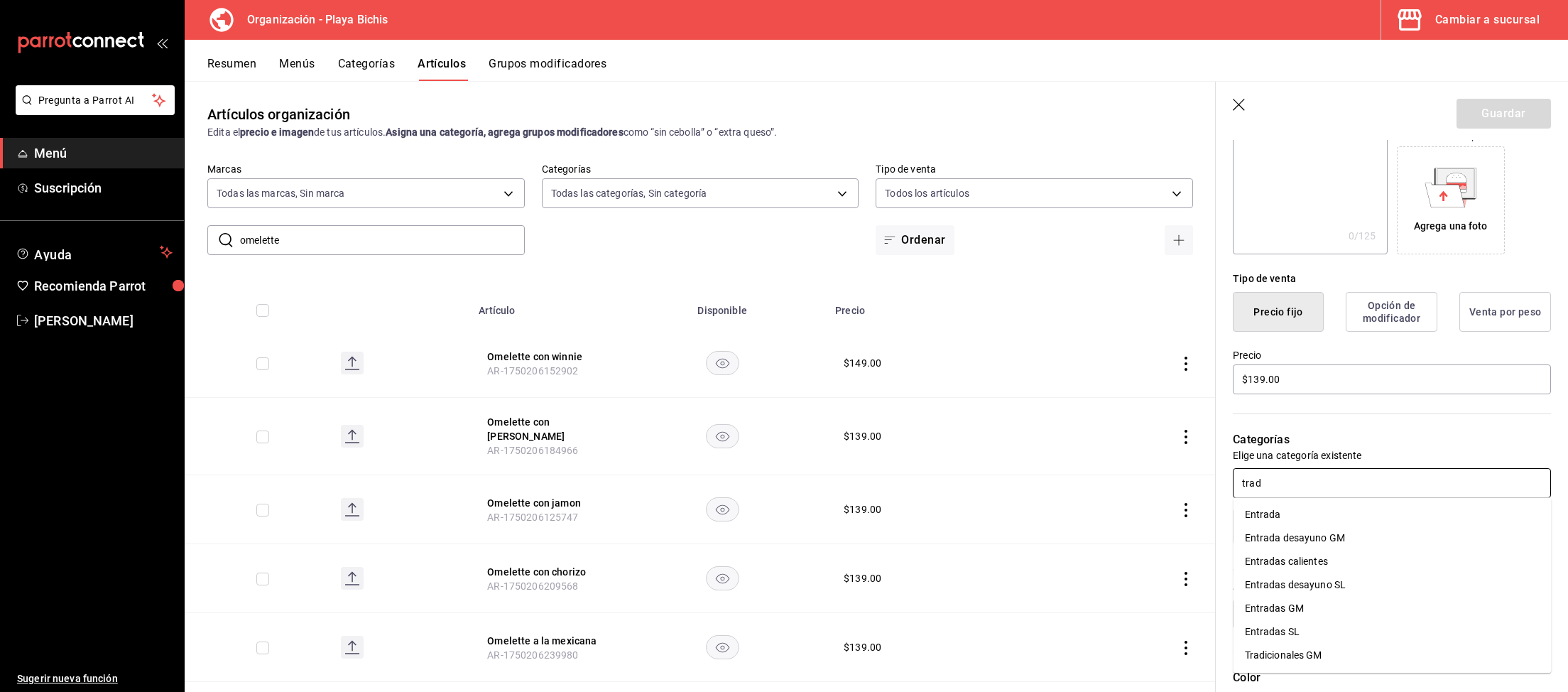
click at [1313, 654] on li "Tradicionales GM" at bounding box center [1392, 655] width 318 height 23
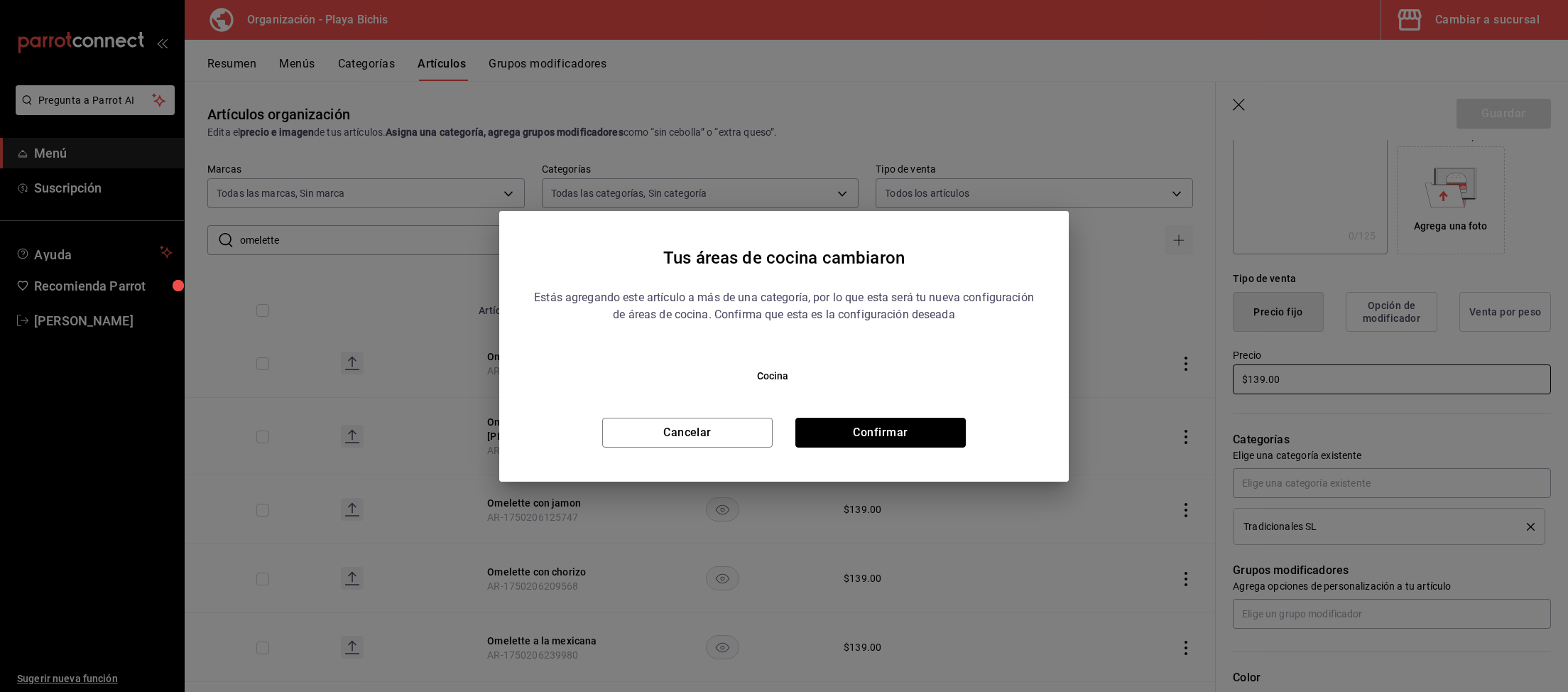
click at [925, 430] on button "Confirmar" at bounding box center [880, 432] width 171 height 30
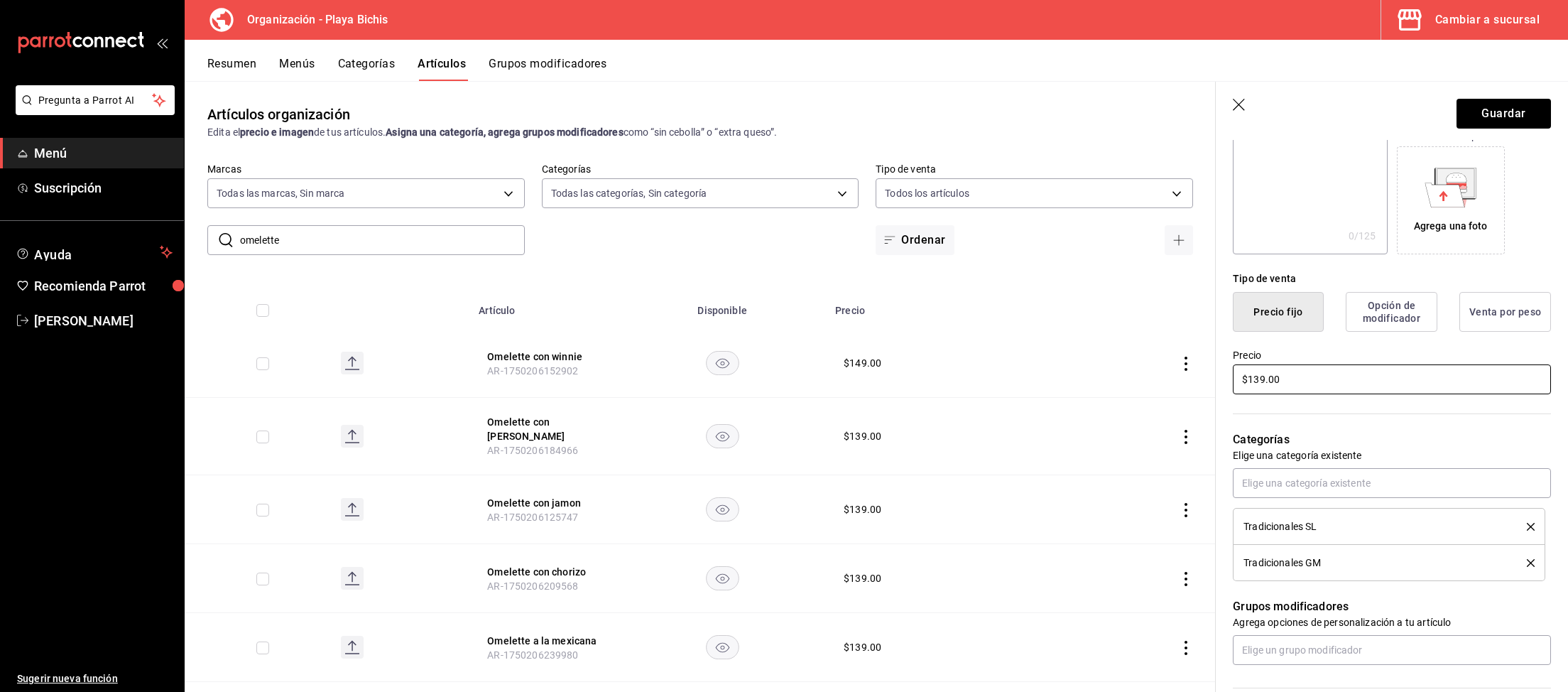
drag, startPoint x: 1359, startPoint y: 374, endPoint x: 1134, endPoint y: 374, distance: 225.0
click at [1233, 374] on input "$139.00" at bounding box center [1392, 379] width 318 height 30
type input "$149.00"
click at [1520, 111] on button "Guardar" at bounding box center [1504, 113] width 95 height 30
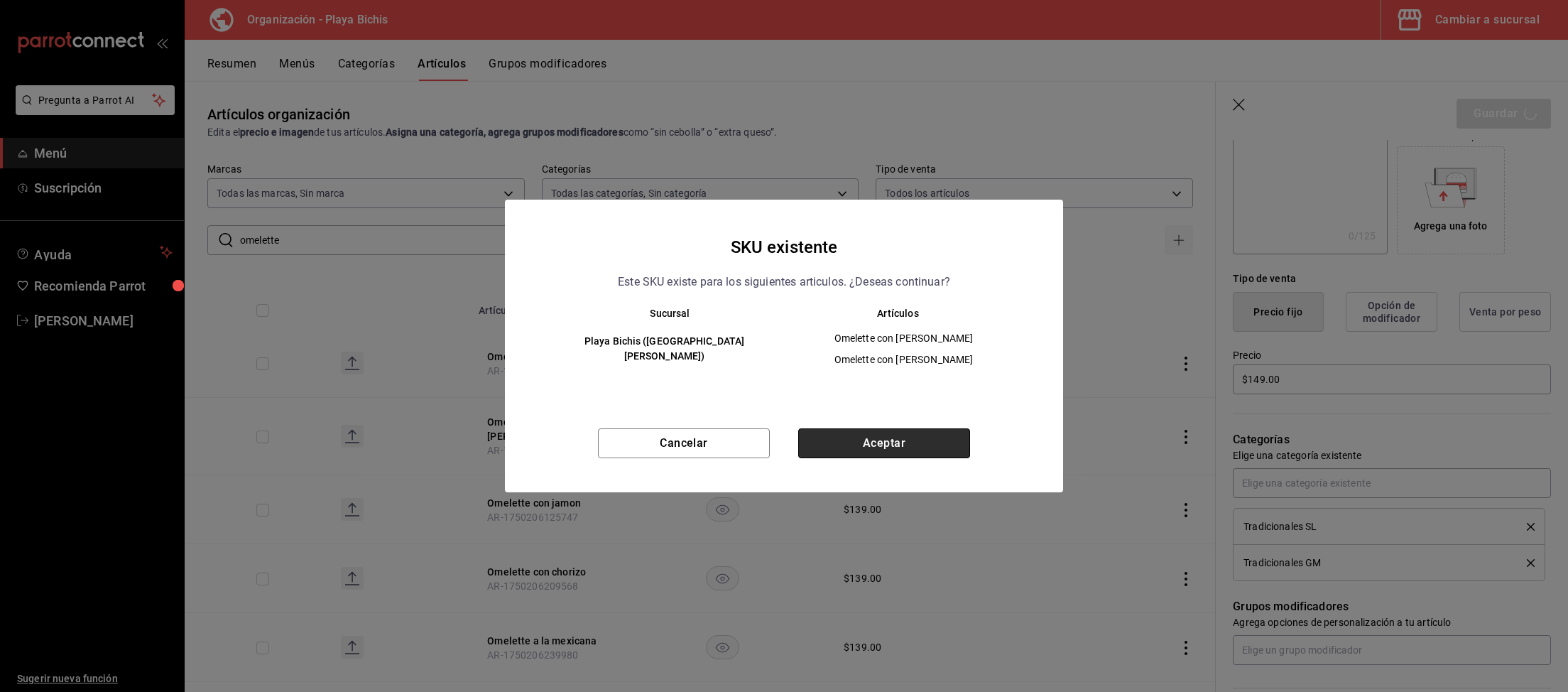
click at [920, 431] on button "Aceptar" at bounding box center [884, 443] width 172 height 30
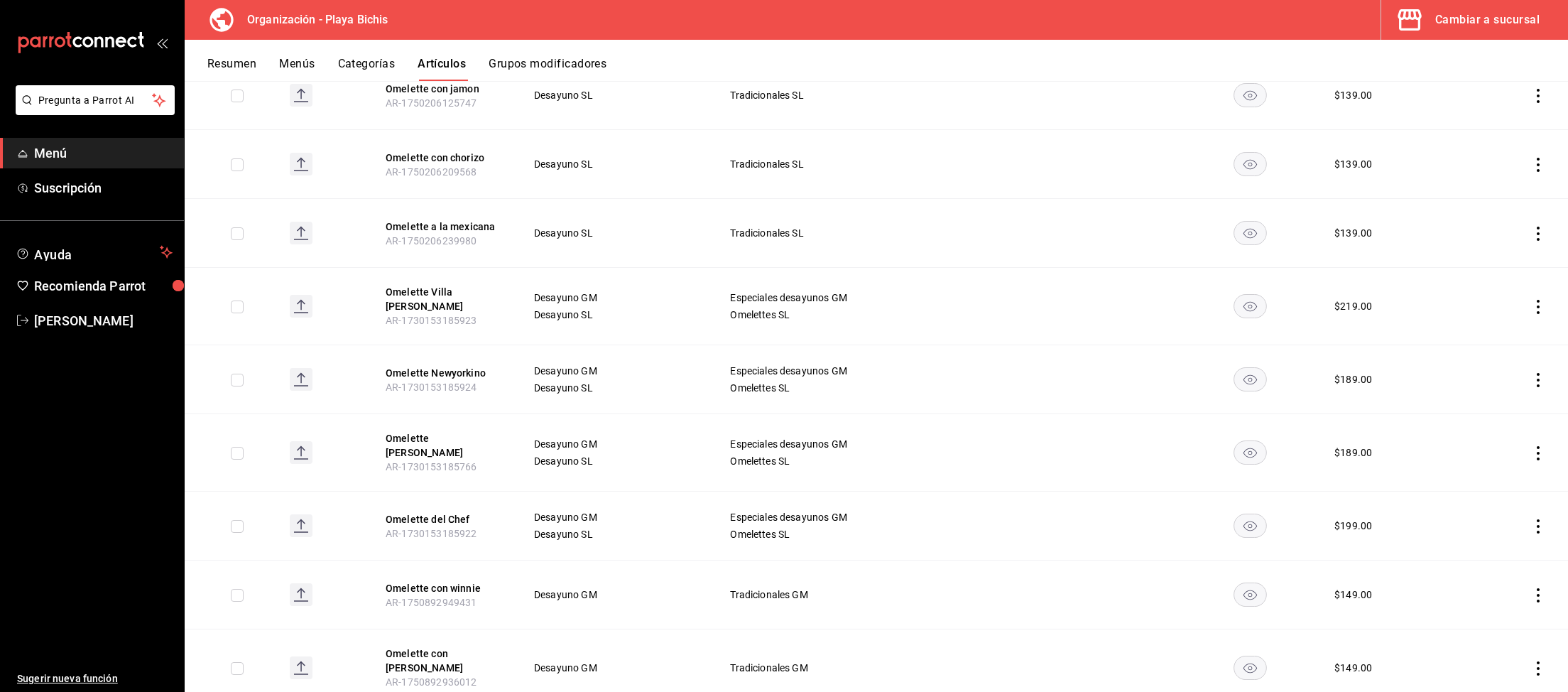
scroll to position [441, 0]
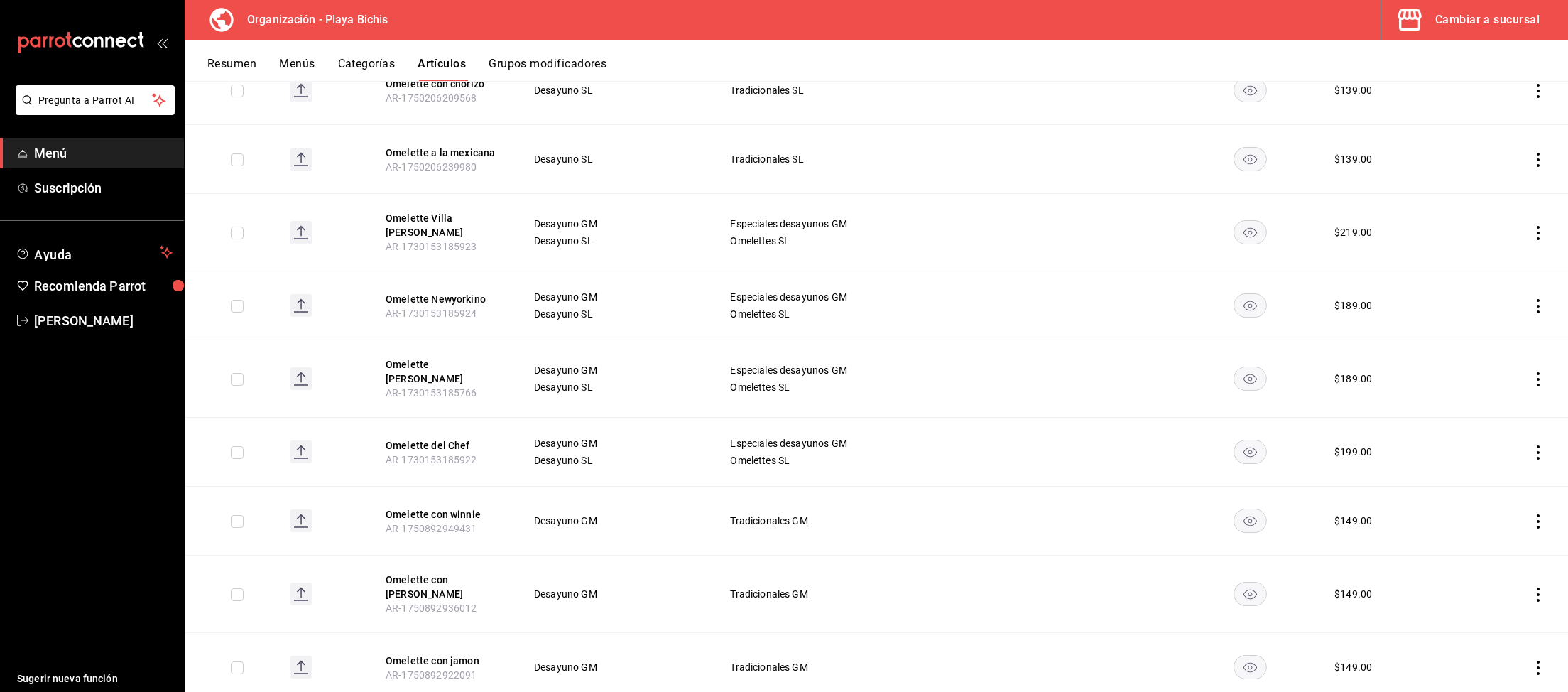
click at [1539, 514] on icon "actions" at bounding box center [1538, 521] width 3 height 14
click at [1502, 588] on span "Eliminar" at bounding box center [1495, 587] width 37 height 12
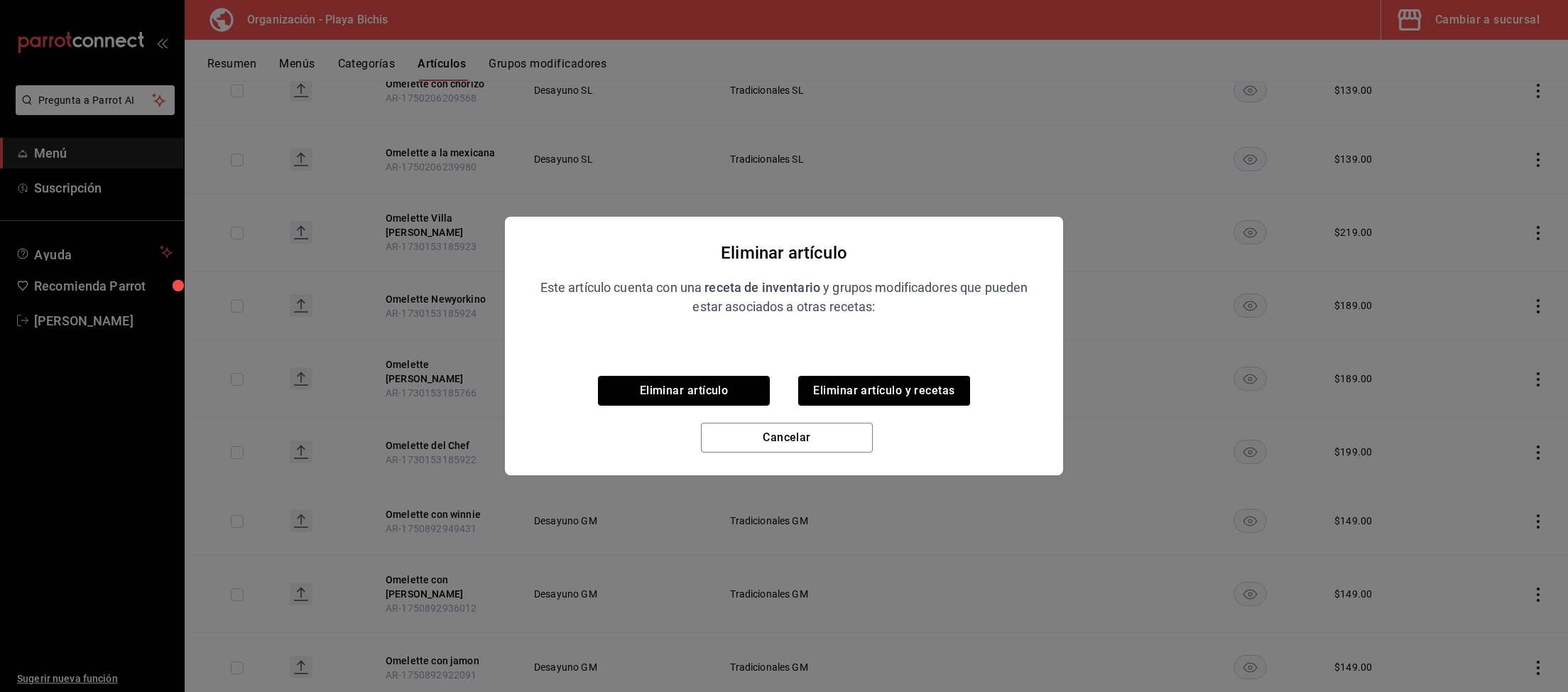
click at [704, 381] on button "Eliminar artículo" at bounding box center [683, 390] width 172 height 30
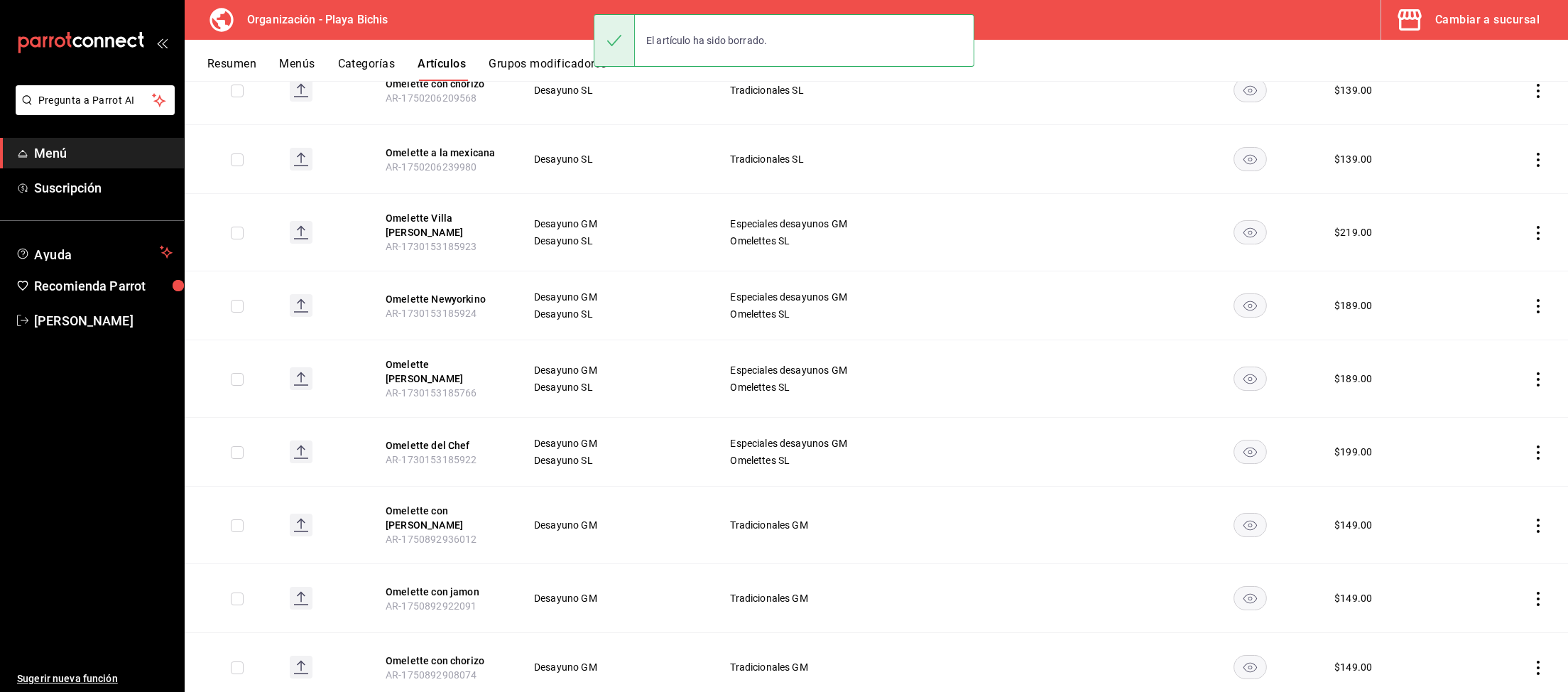
click at [1539, 519] on icon "actions" at bounding box center [1538, 526] width 3 height 14
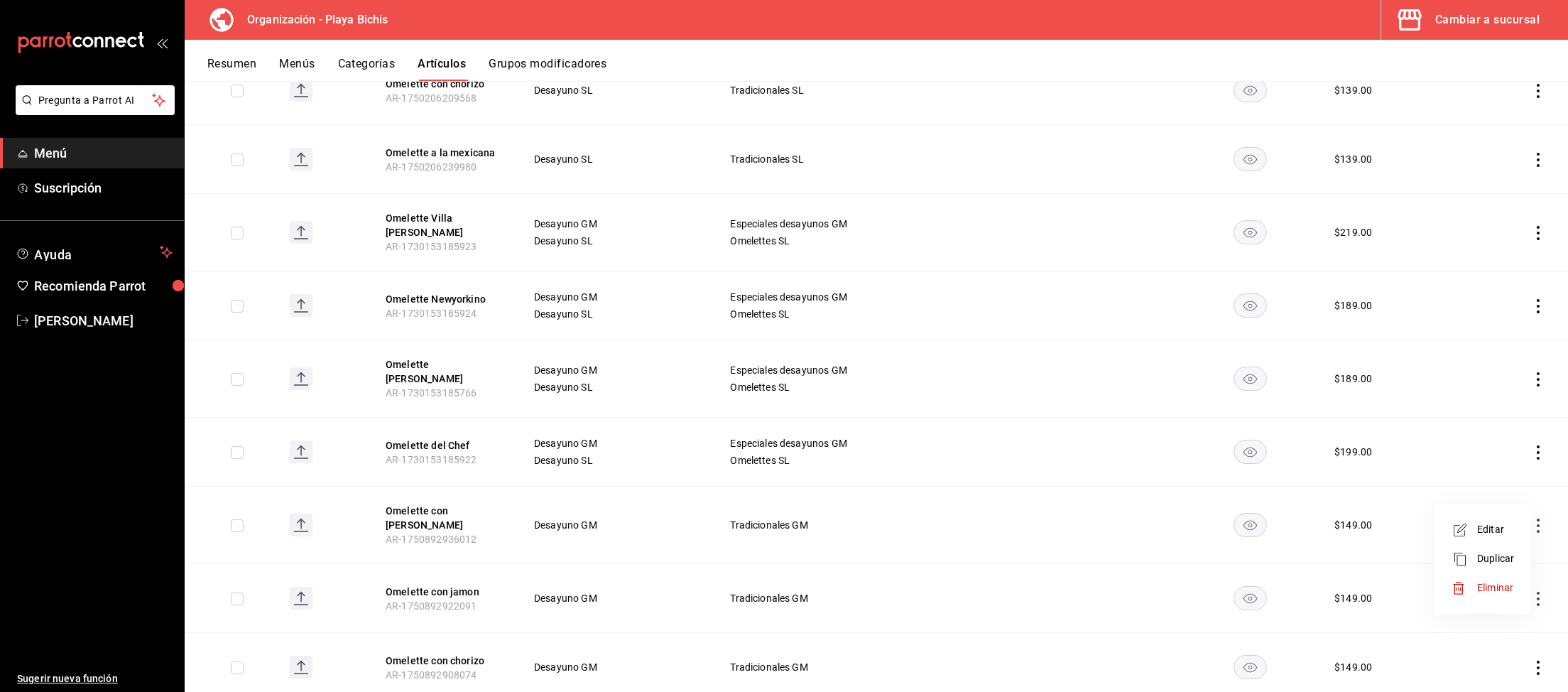
click at [1489, 589] on span "Eliminar" at bounding box center [1495, 587] width 37 height 12
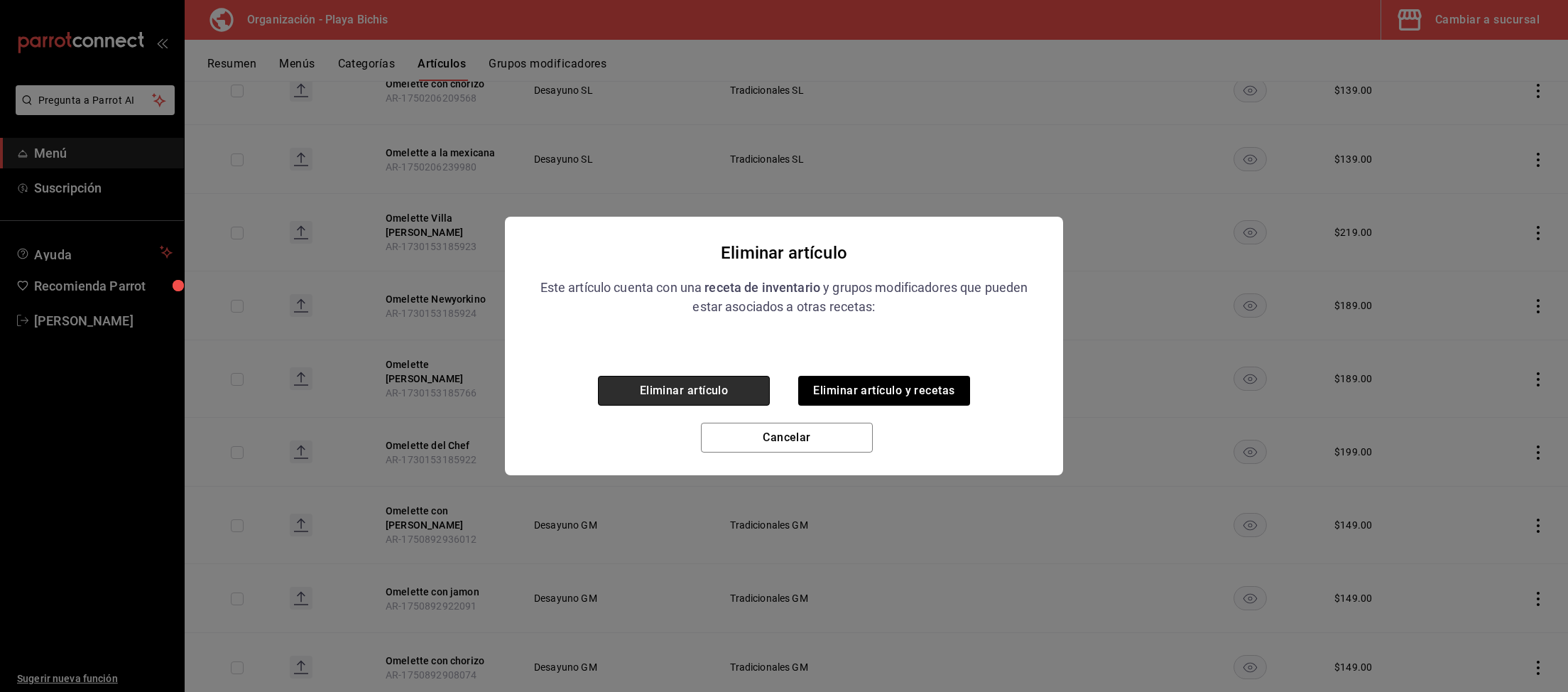
click at [659, 388] on button "Eliminar artículo" at bounding box center [683, 390] width 172 height 30
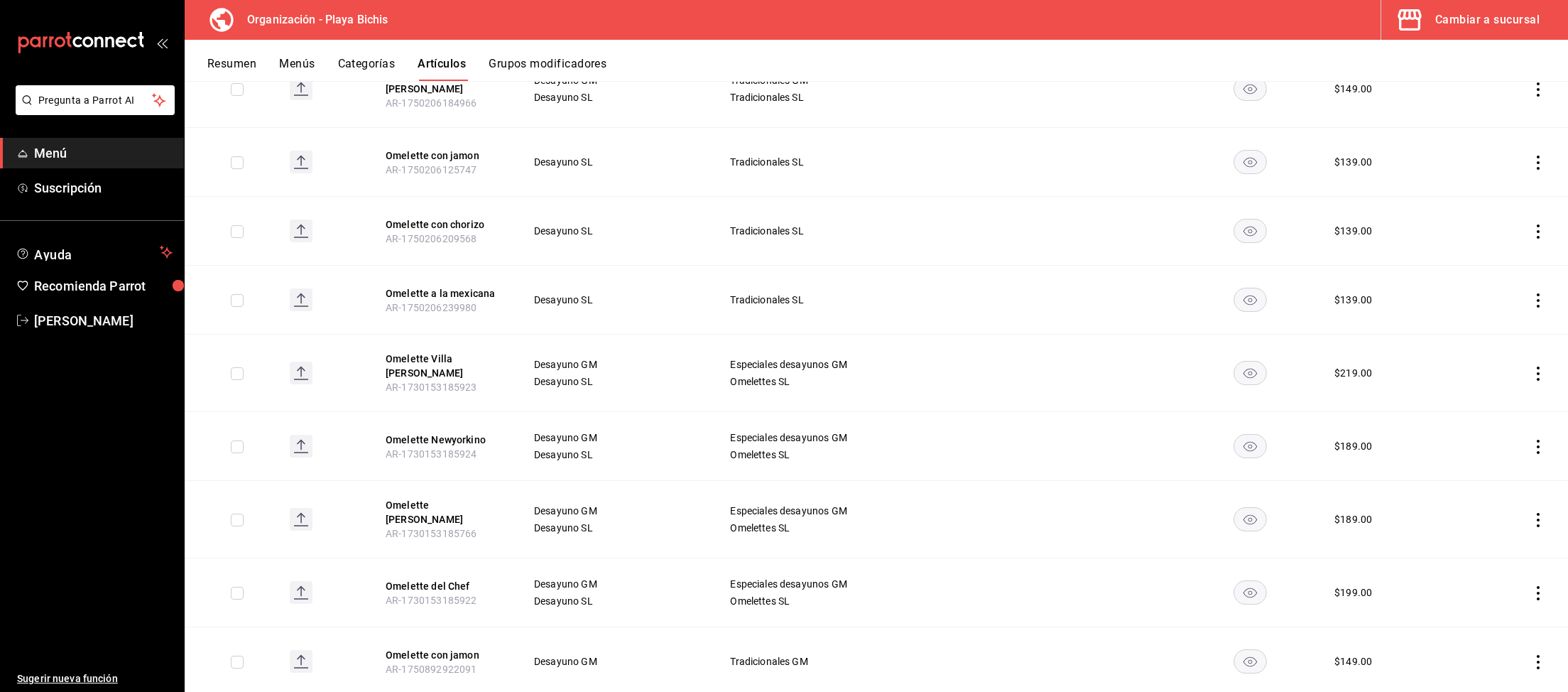
scroll to position [100, 0]
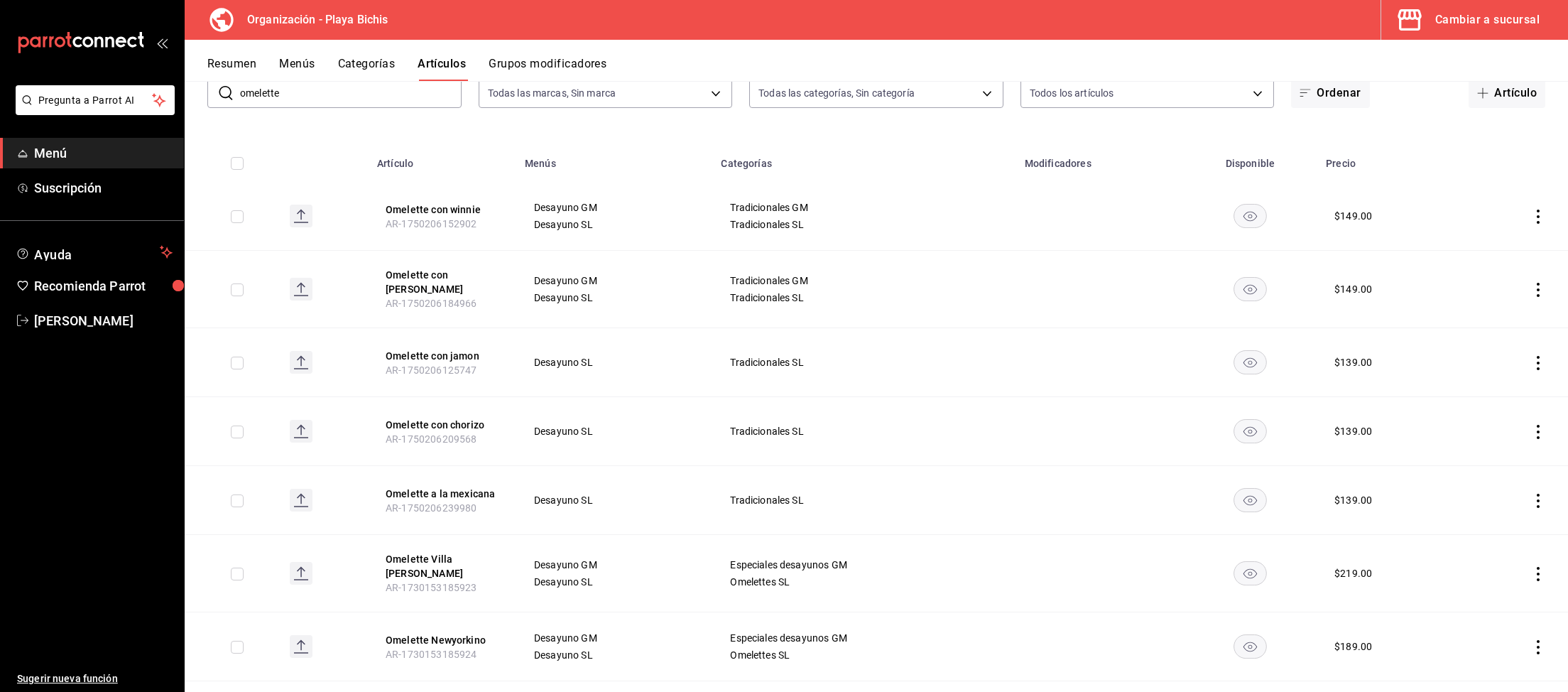
click at [1541, 374] on td at bounding box center [1513, 362] width 108 height 69
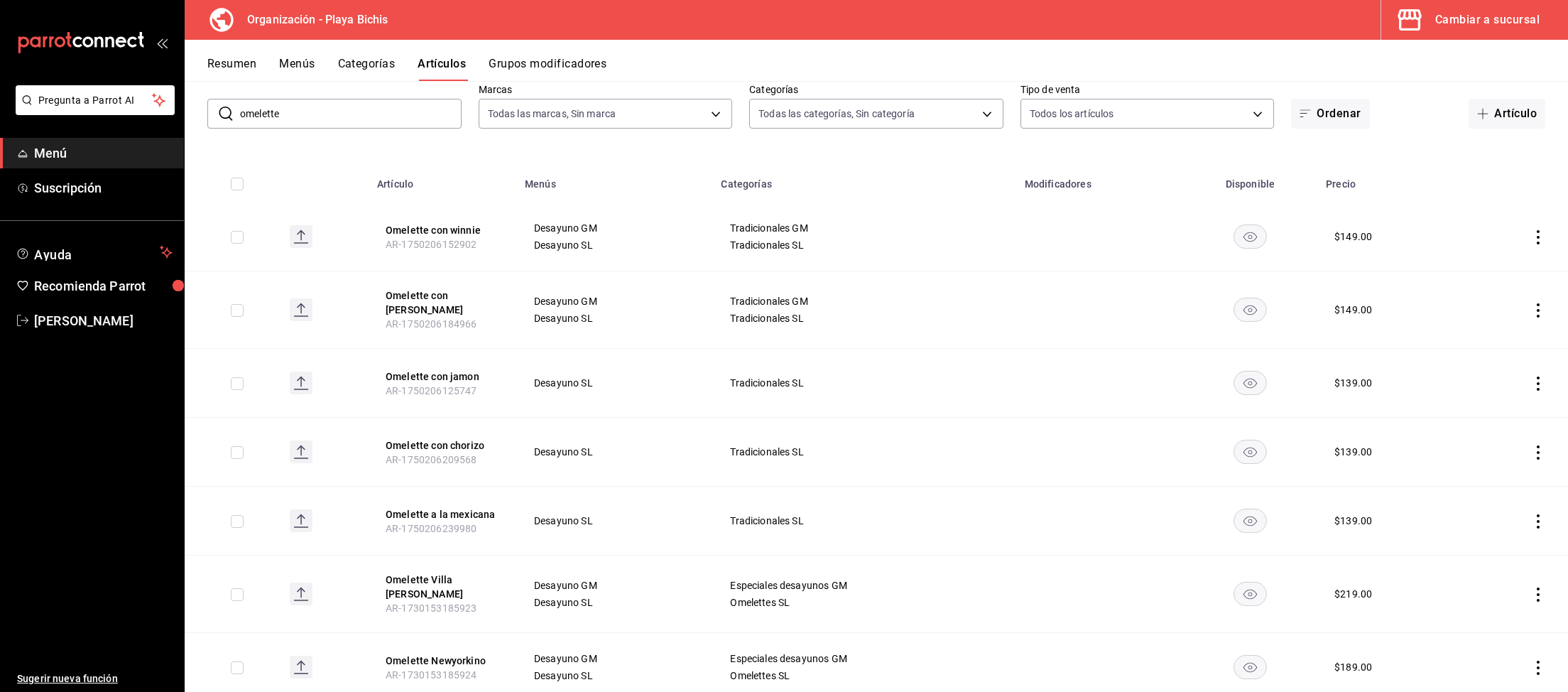
click at [1537, 376] on icon "actions" at bounding box center [1538, 384] width 14 height 14
click at [1500, 414] on span "Editar" at bounding box center [1495, 407] width 37 height 15
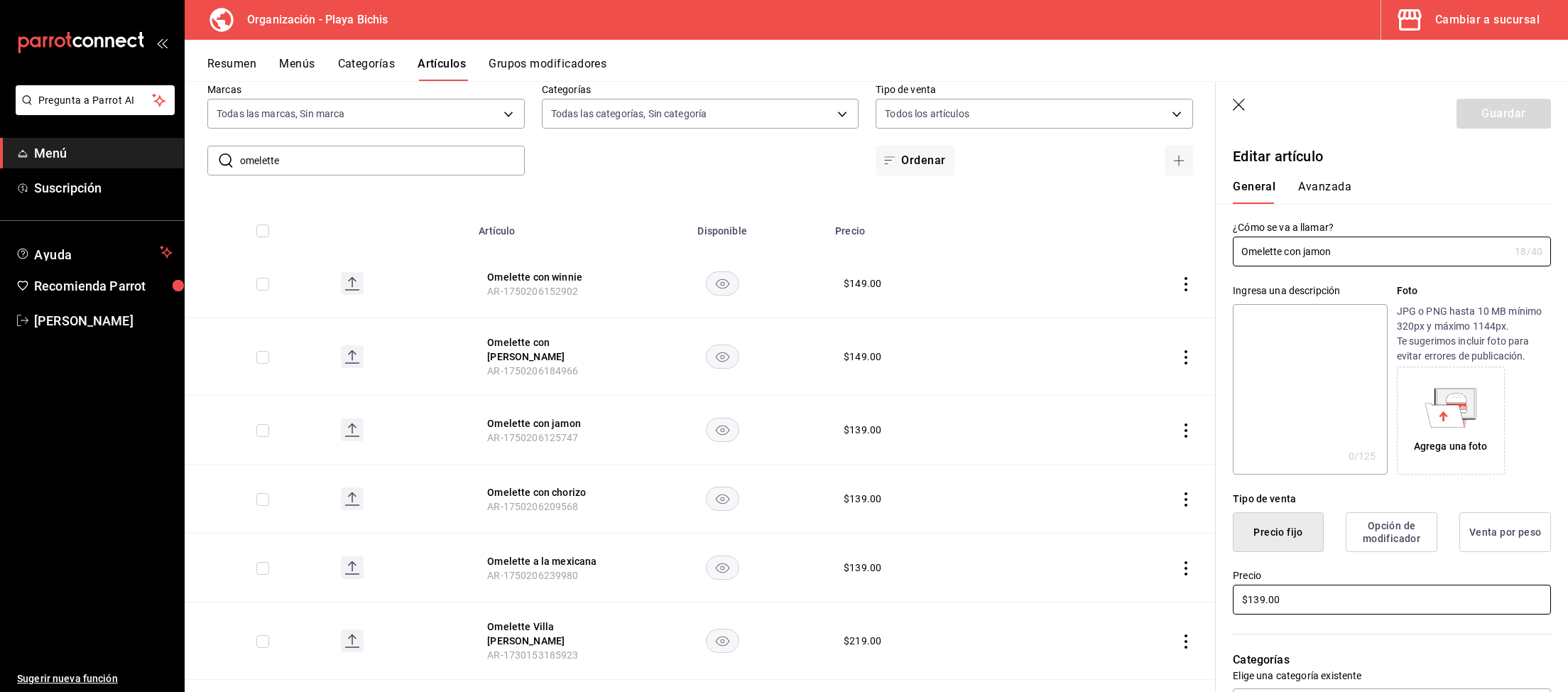
click at [1289, 598] on input "$139.00" at bounding box center [1392, 599] width 318 height 30
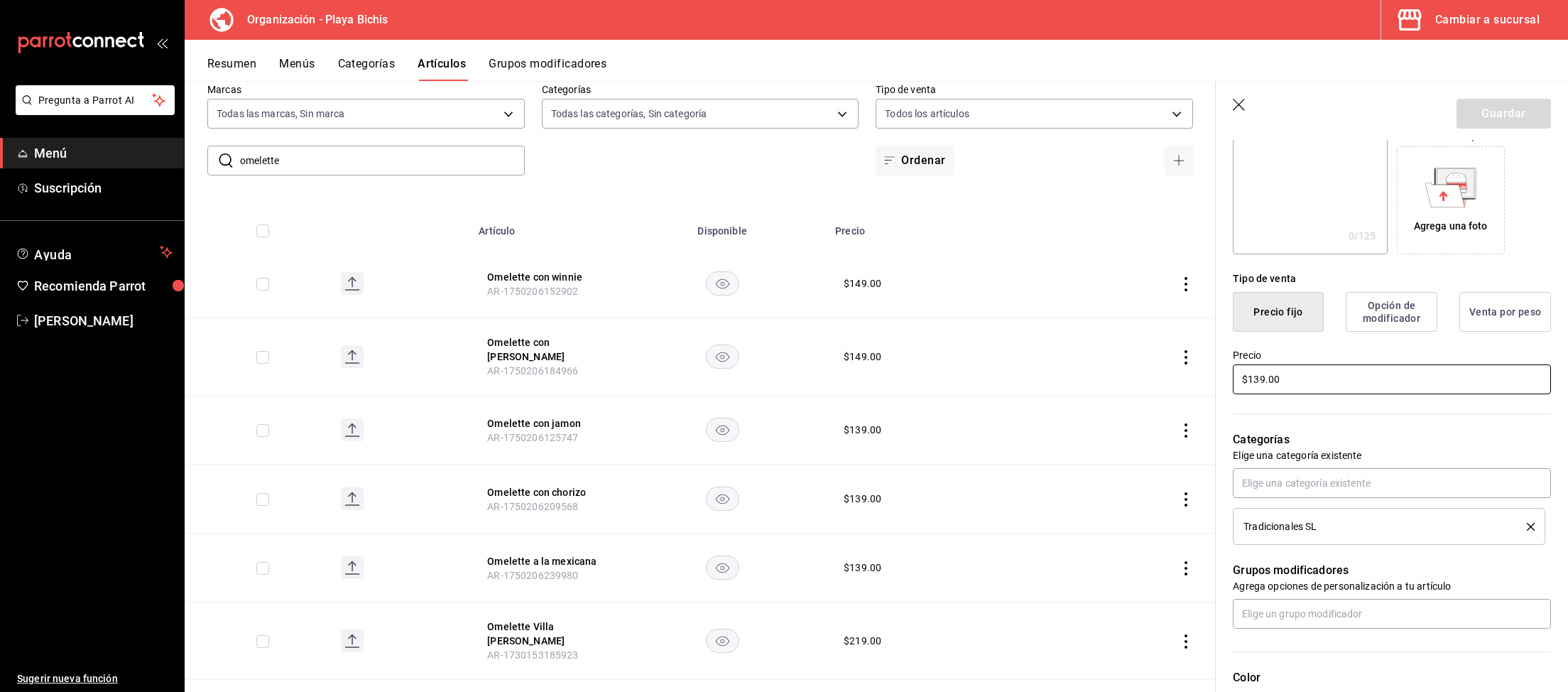
drag, startPoint x: 1295, startPoint y: 383, endPoint x: 1139, endPoint y: 361, distance: 157.5
click at [1233, 365] on input "$139.00" at bounding box center [1392, 379] width 318 height 30
type input "$149.00"
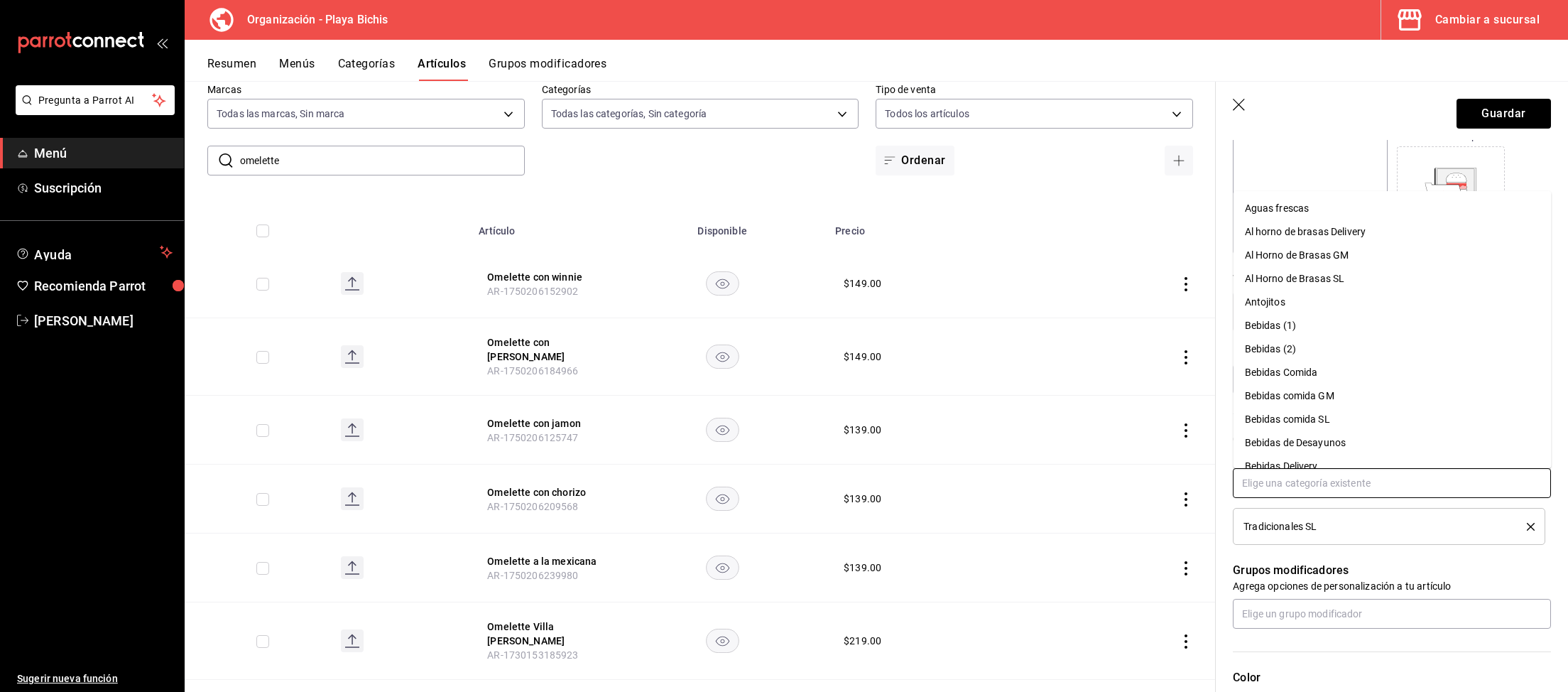
click at [1299, 486] on input "text" at bounding box center [1392, 483] width 318 height 30
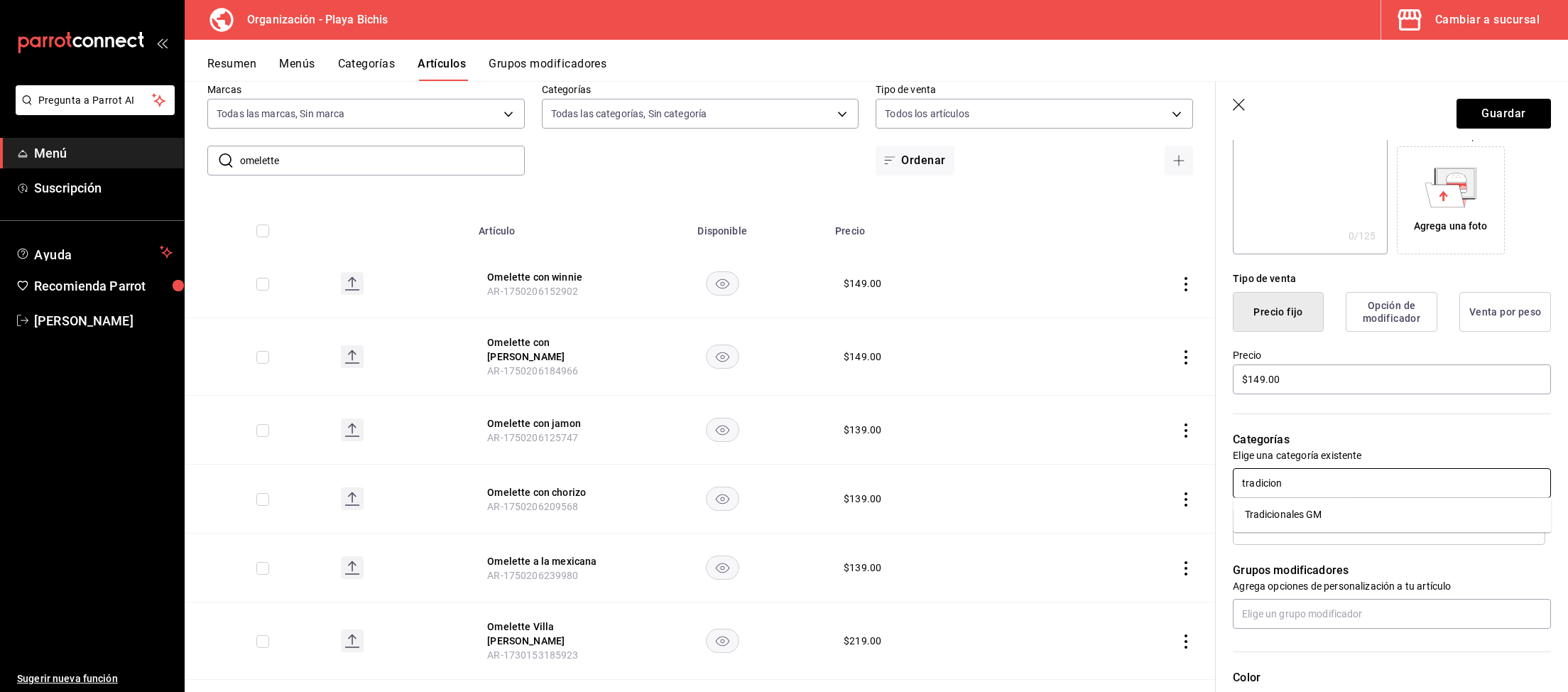
type input "tradiciona"
click at [1302, 515] on li "Tradicionales GM" at bounding box center [1392, 515] width 318 height 23
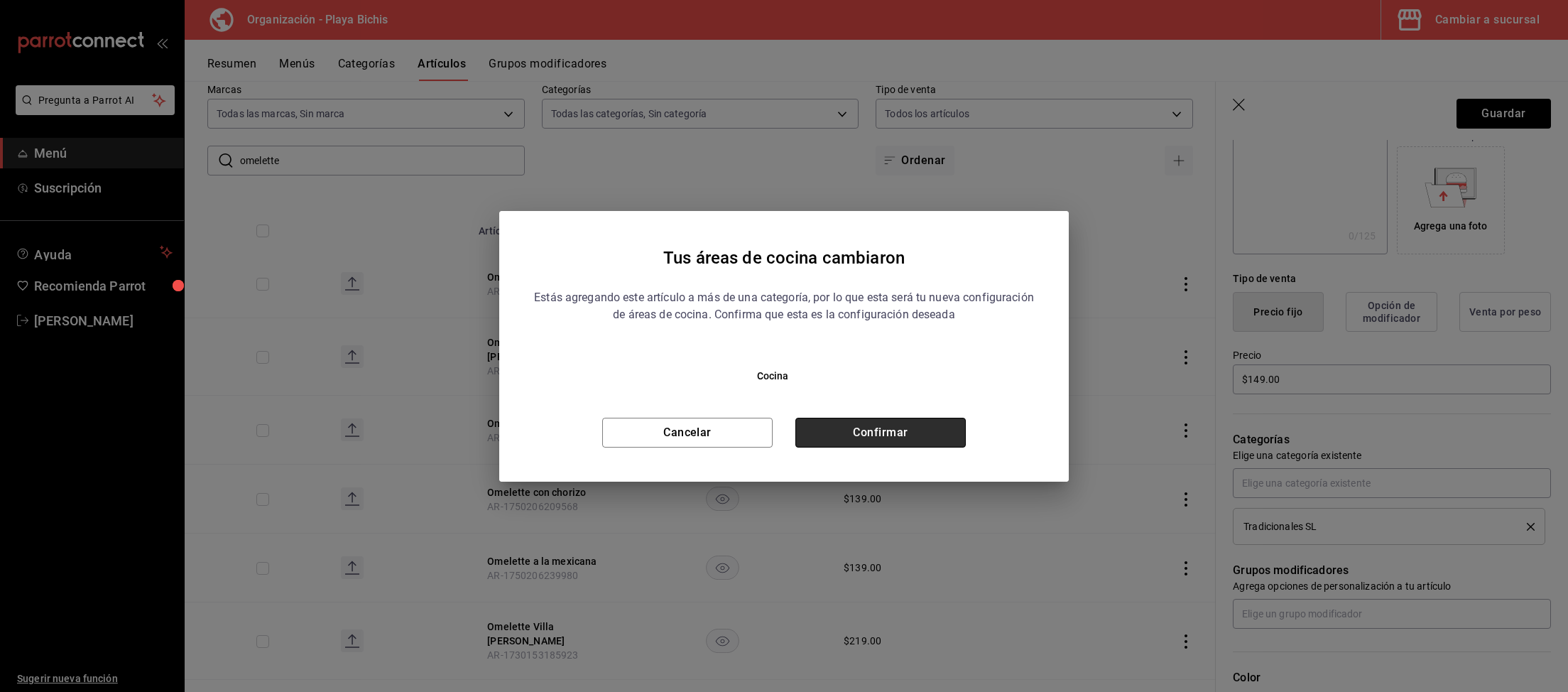
click at [913, 431] on button "Confirmar" at bounding box center [880, 432] width 171 height 30
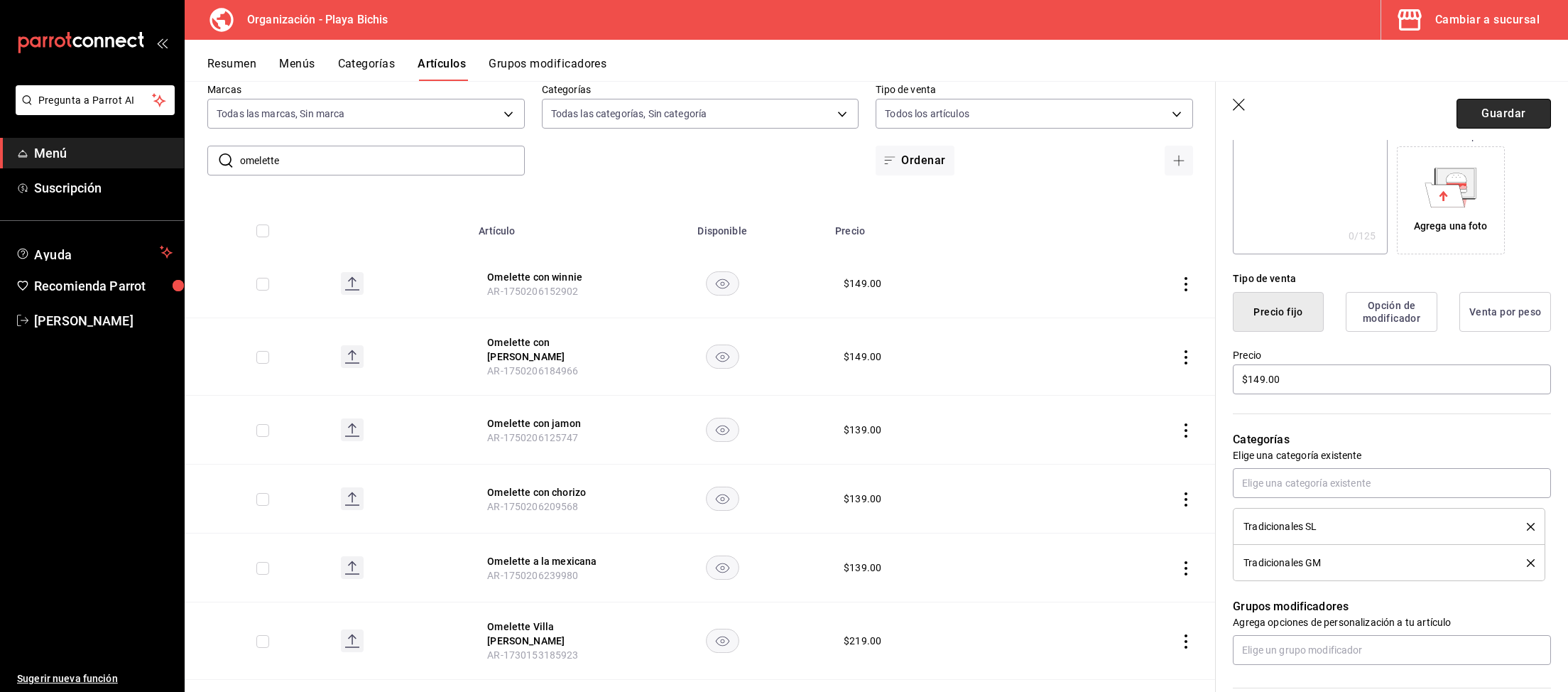
click at [1496, 121] on button "Guardar" at bounding box center [1504, 113] width 95 height 30
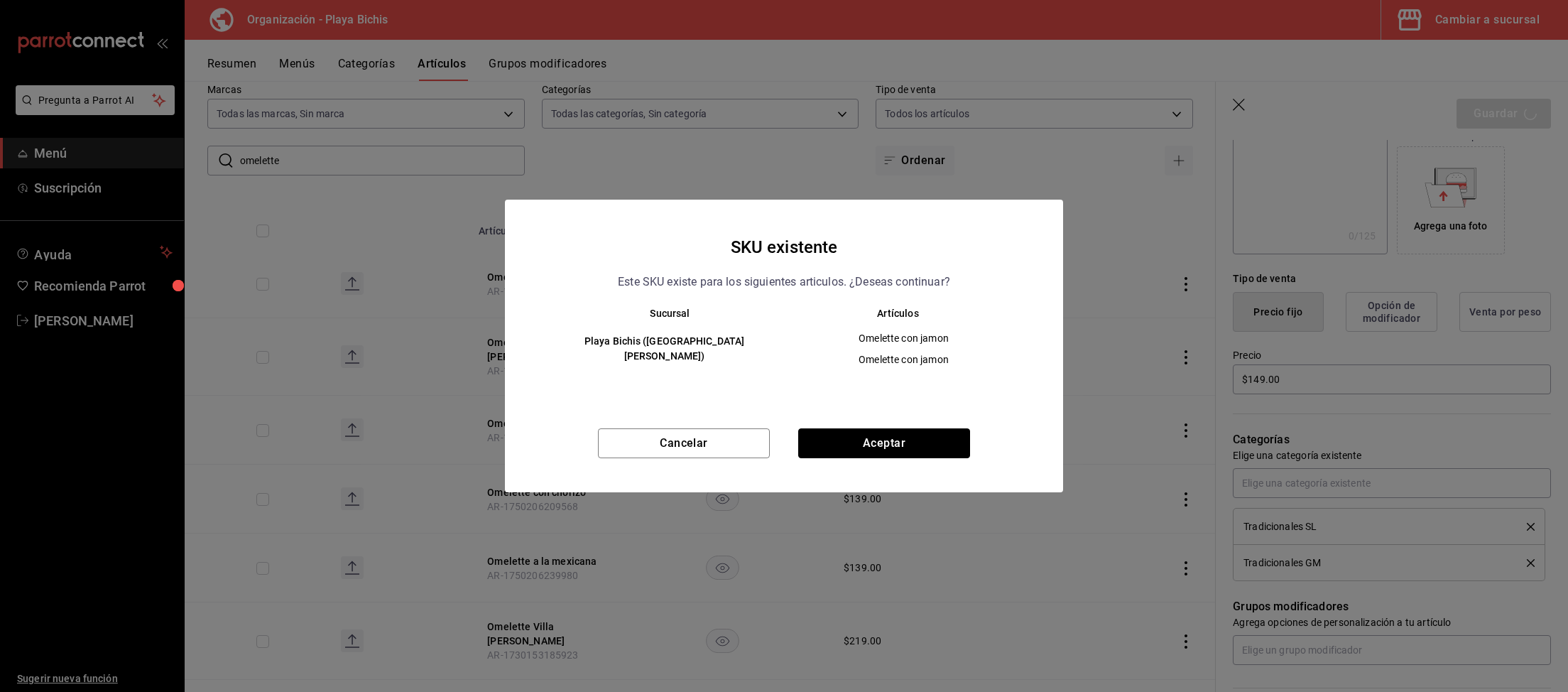
click at [953, 437] on button "Aceptar" at bounding box center [884, 443] width 172 height 30
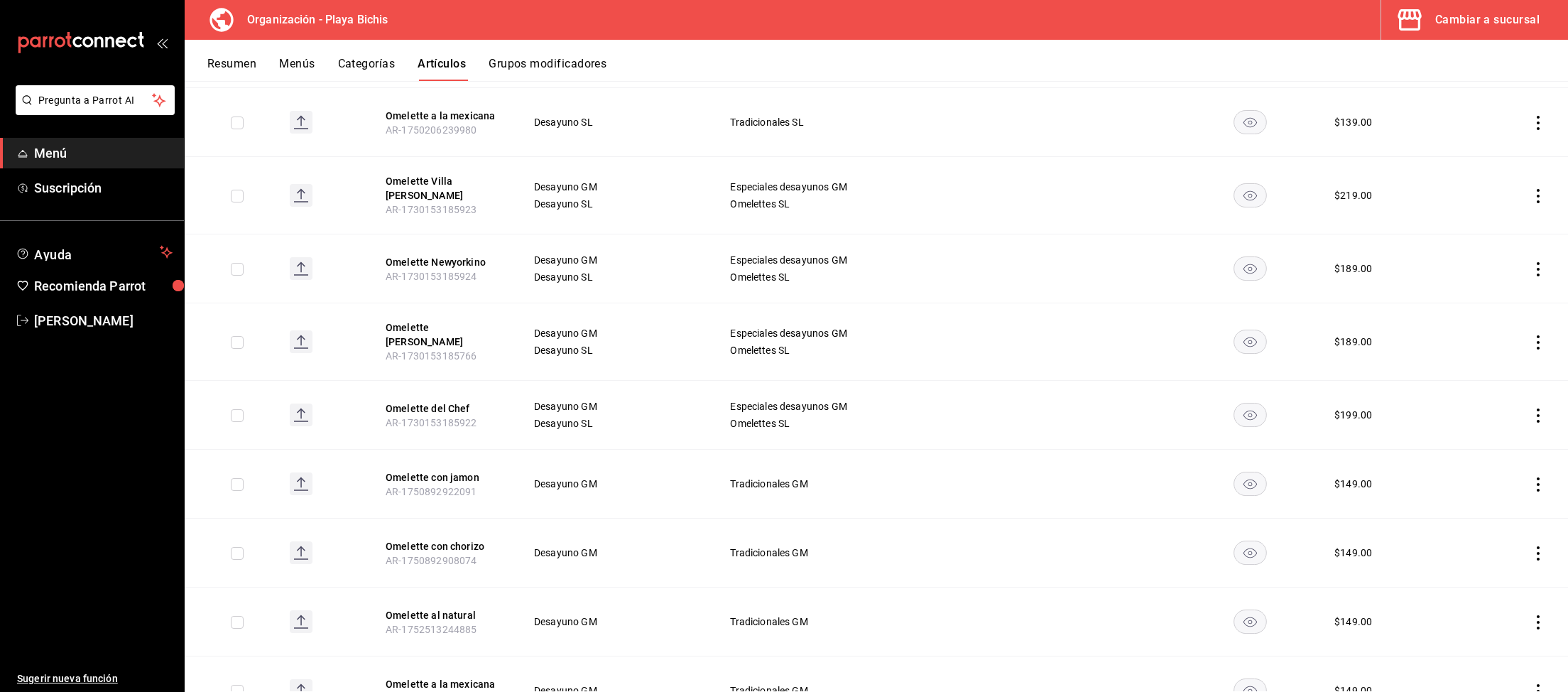
scroll to position [514, 0]
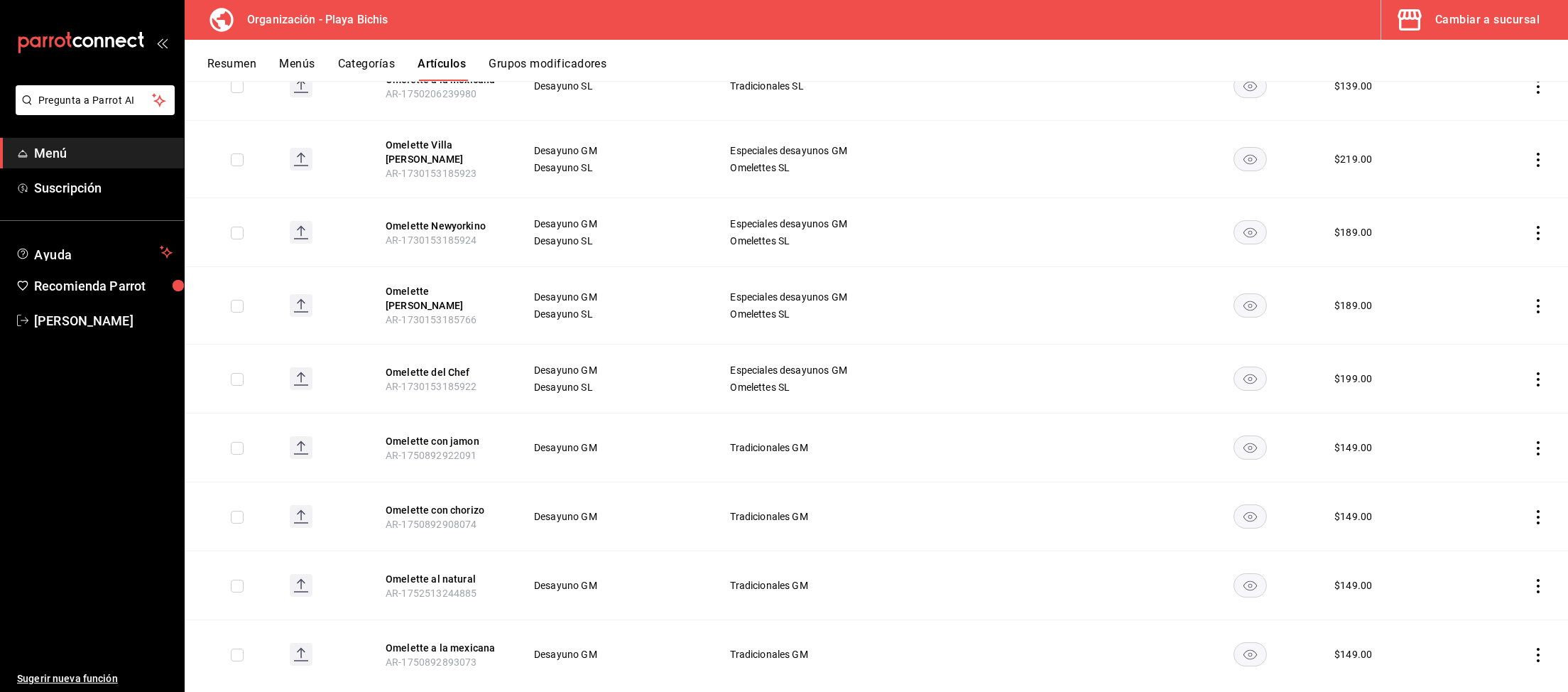
click at [1534, 441] on icon "actions" at bounding box center [1538, 448] width 14 height 14
click at [1506, 511] on span "Eliminar" at bounding box center [1495, 514] width 37 height 12
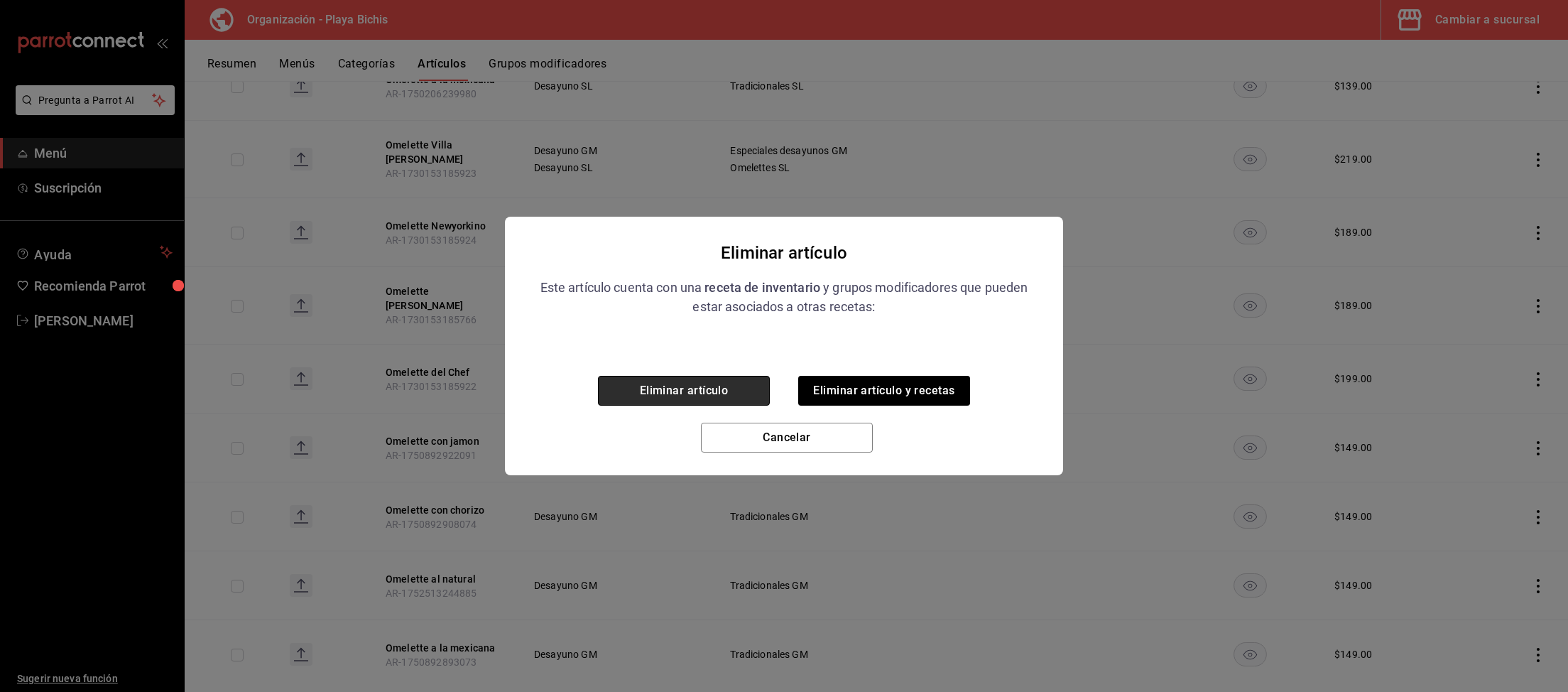
click at [749, 392] on button "Eliminar artículo" at bounding box center [683, 390] width 172 height 30
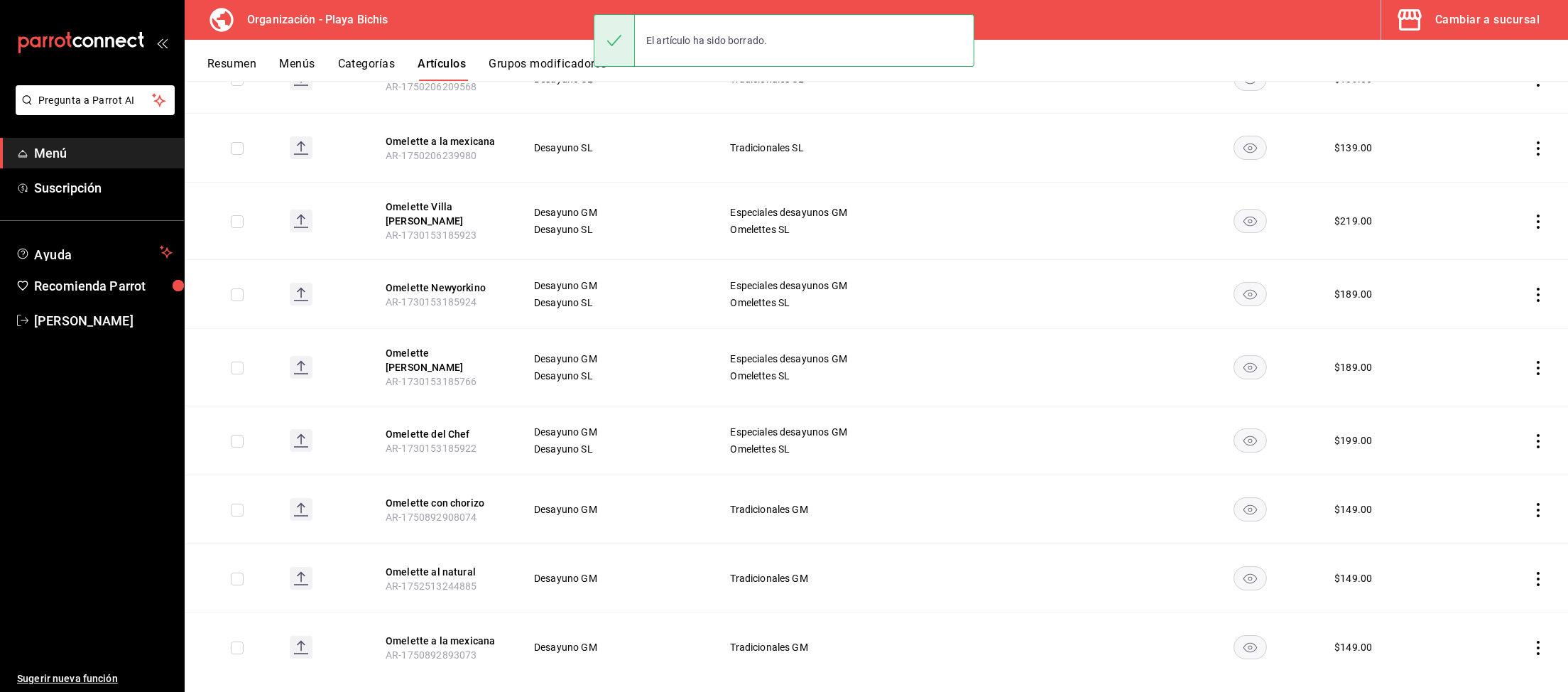
scroll to position [158, 0]
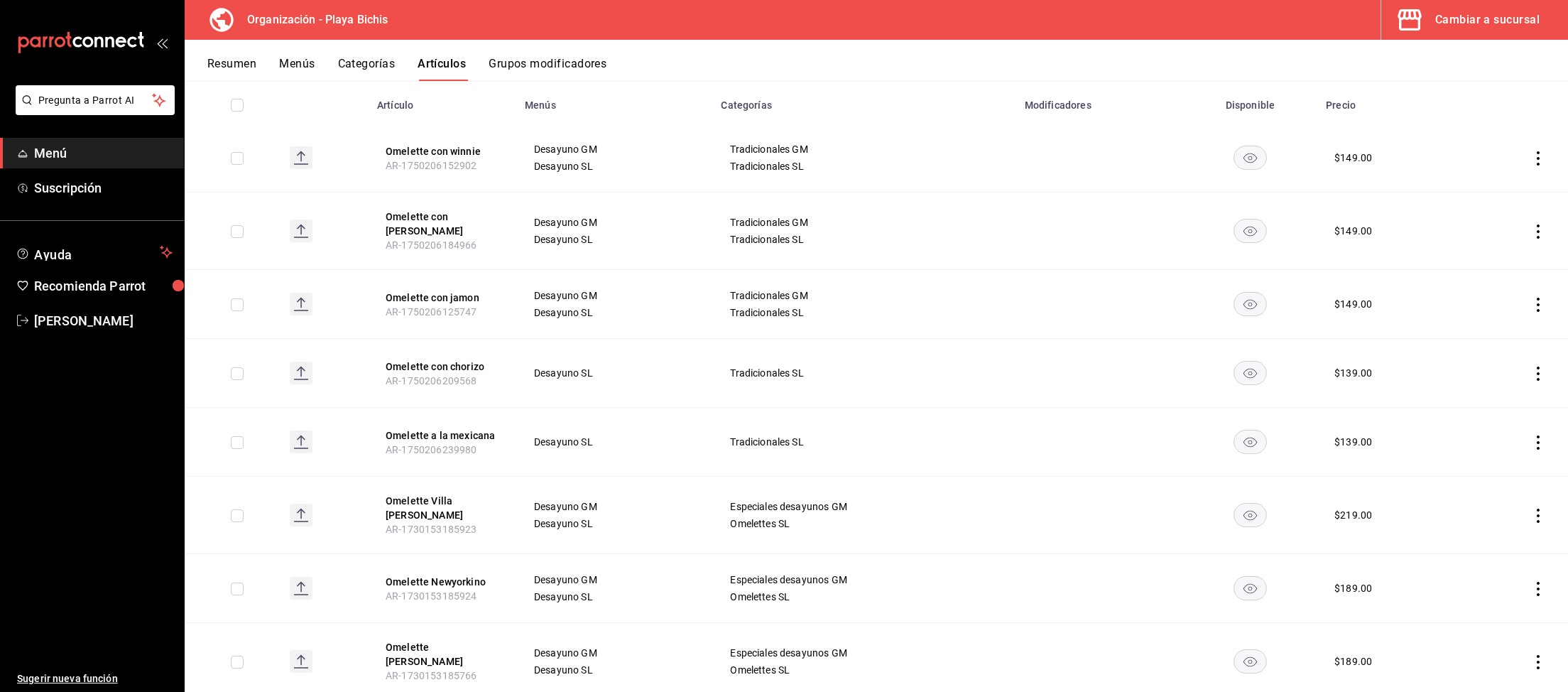
click at [1537, 367] on icon "actions" at bounding box center [1538, 374] width 14 height 14
click at [1499, 399] on span "Editar" at bounding box center [1495, 398] width 37 height 15
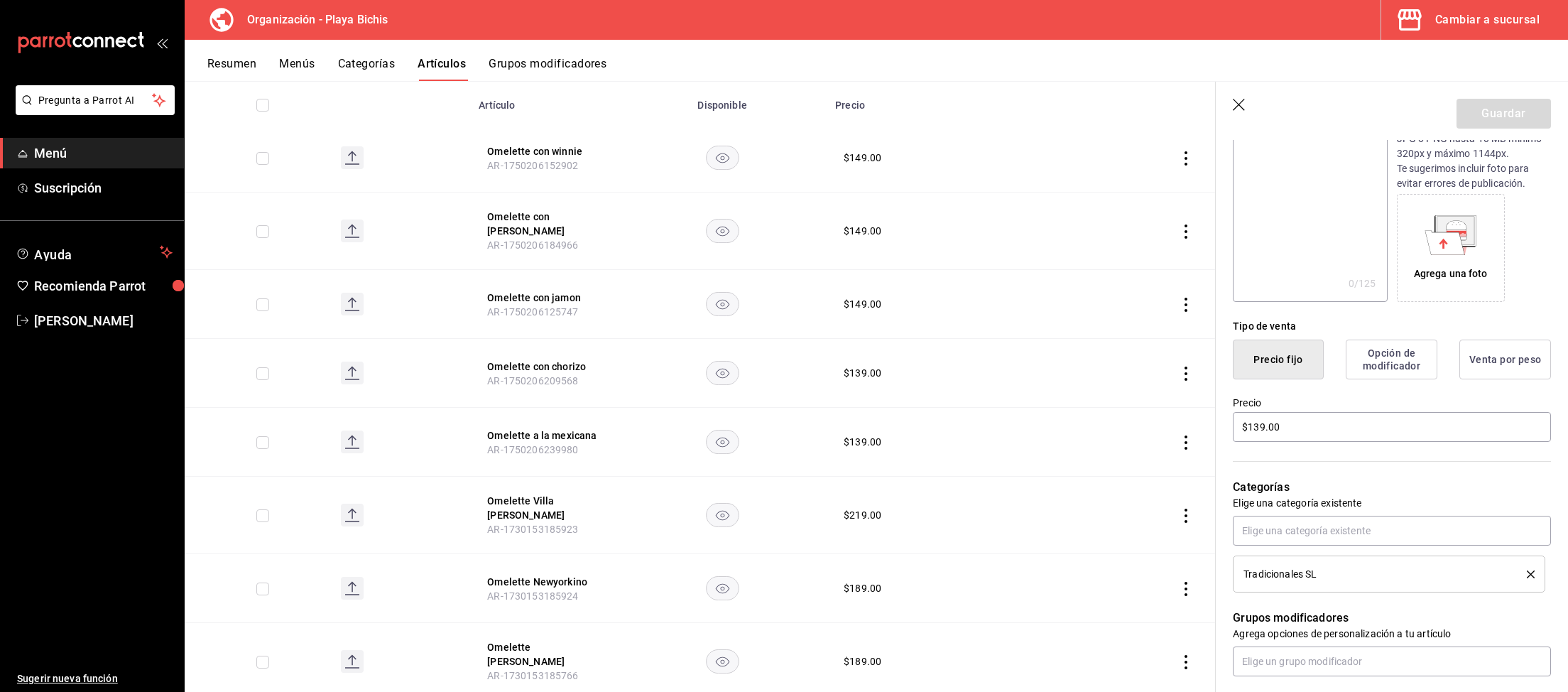
scroll to position [220, 0]
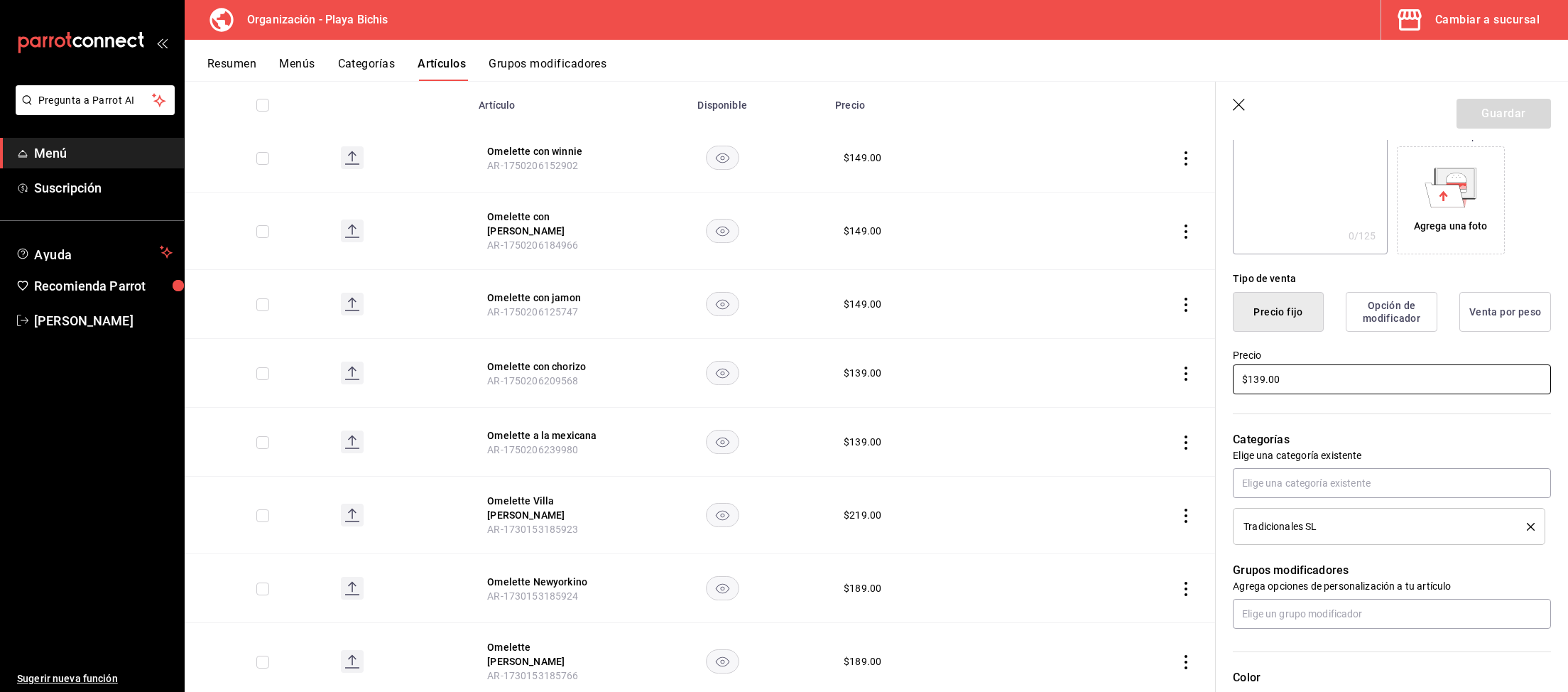
drag, startPoint x: 1296, startPoint y: 374, endPoint x: 1062, endPoint y: 360, distance: 234.4
click at [1233, 365] on input "$139.00" at bounding box center [1392, 379] width 318 height 30
type input "$149.00"
click at [1267, 484] on input "text" at bounding box center [1392, 483] width 318 height 30
type input "tradiciona"
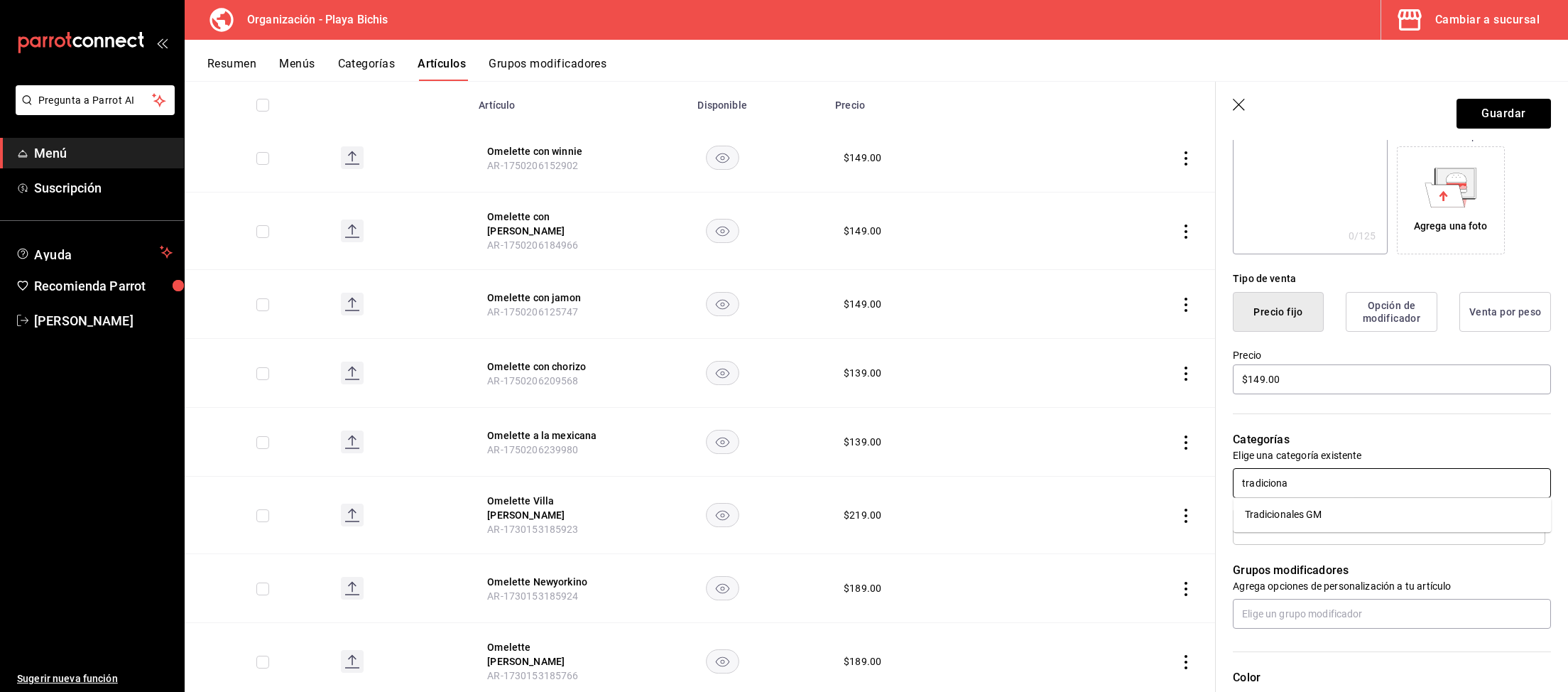
click at [1384, 518] on li "Tradicionales GM" at bounding box center [1392, 515] width 318 height 23
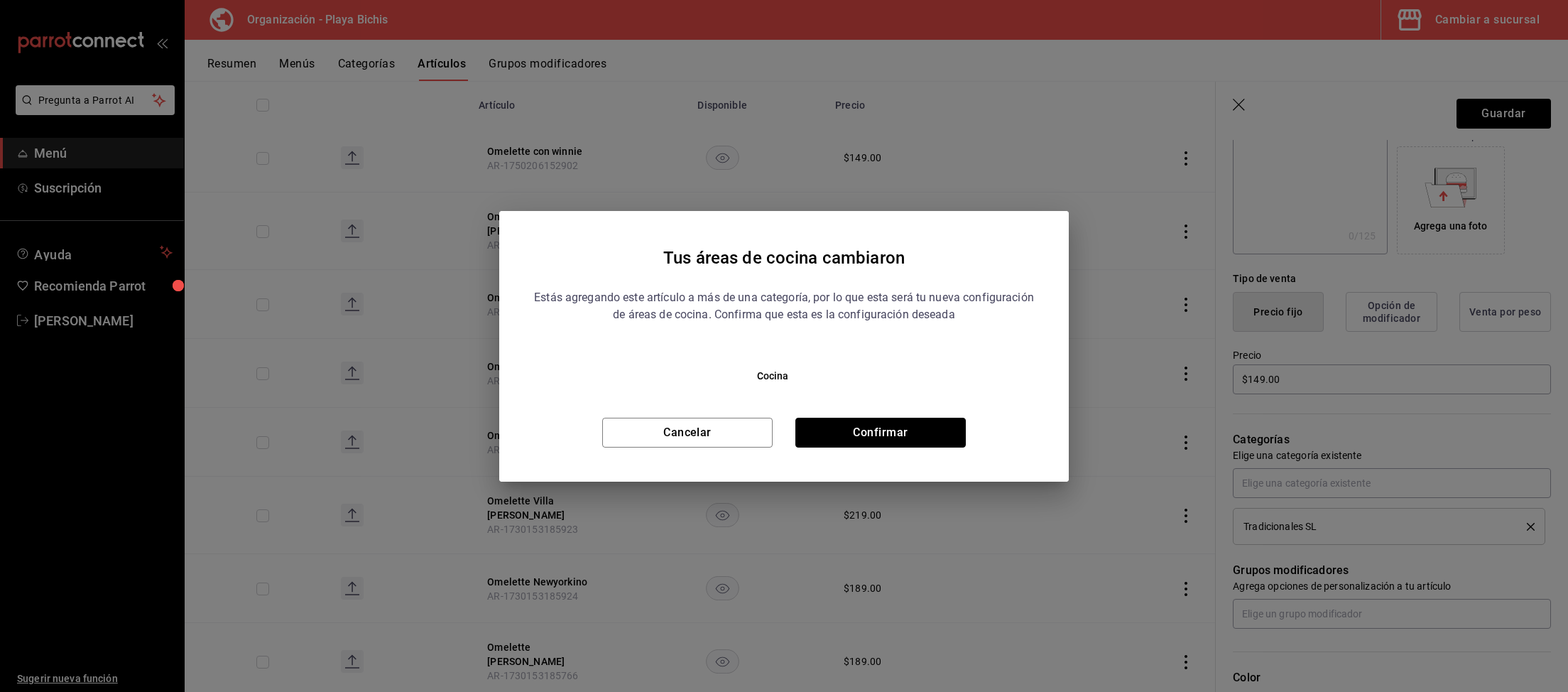
click at [925, 430] on button "Confirmar" at bounding box center [880, 432] width 171 height 30
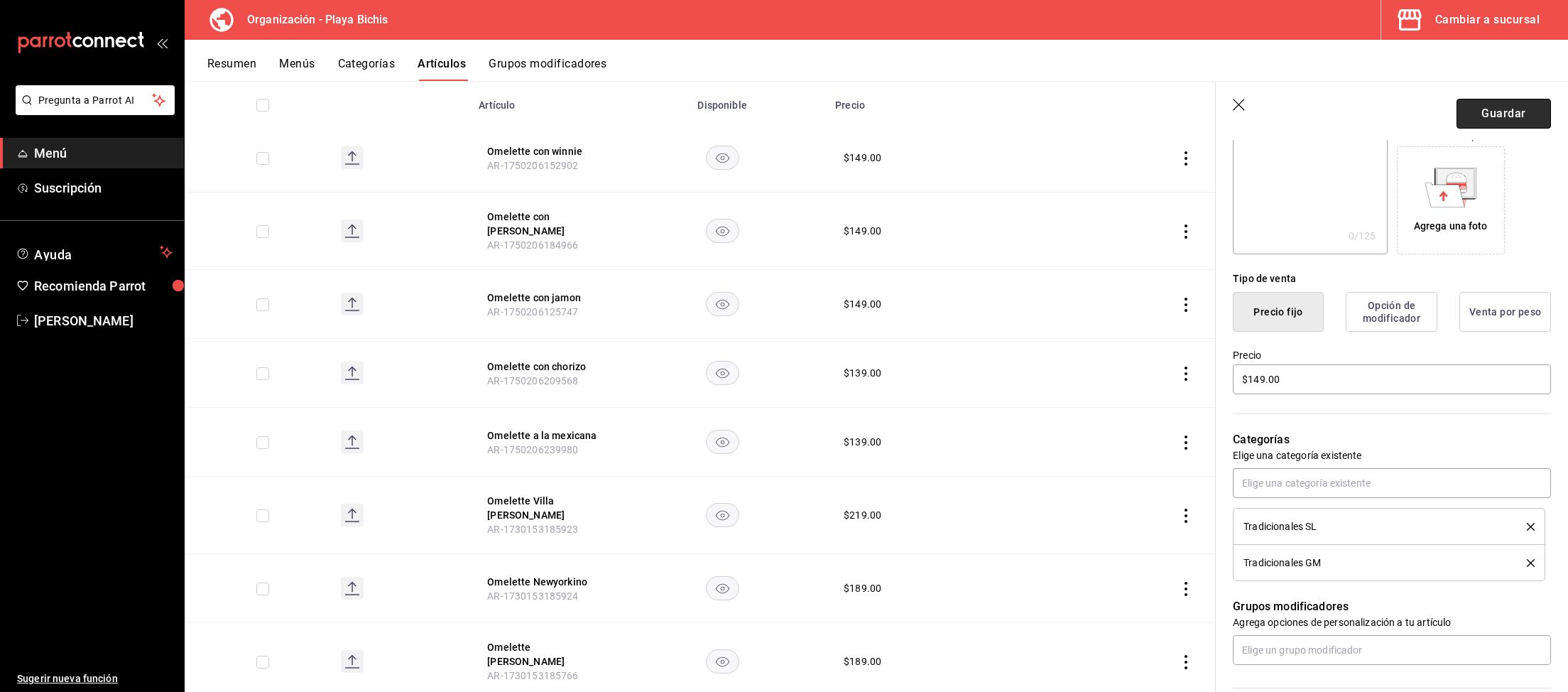
click at [1496, 120] on button "Guardar" at bounding box center [1504, 113] width 95 height 30
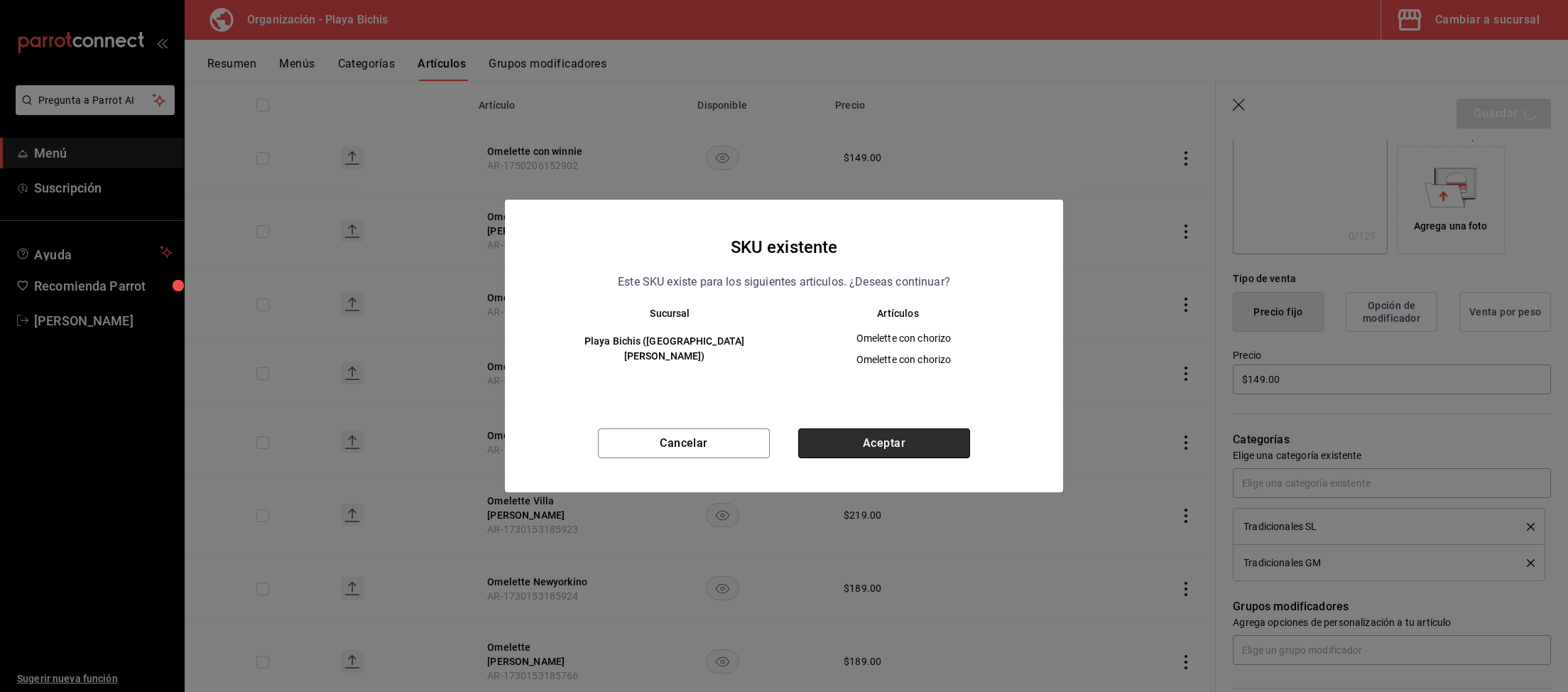
click at [905, 434] on button "Aceptar" at bounding box center [884, 443] width 172 height 30
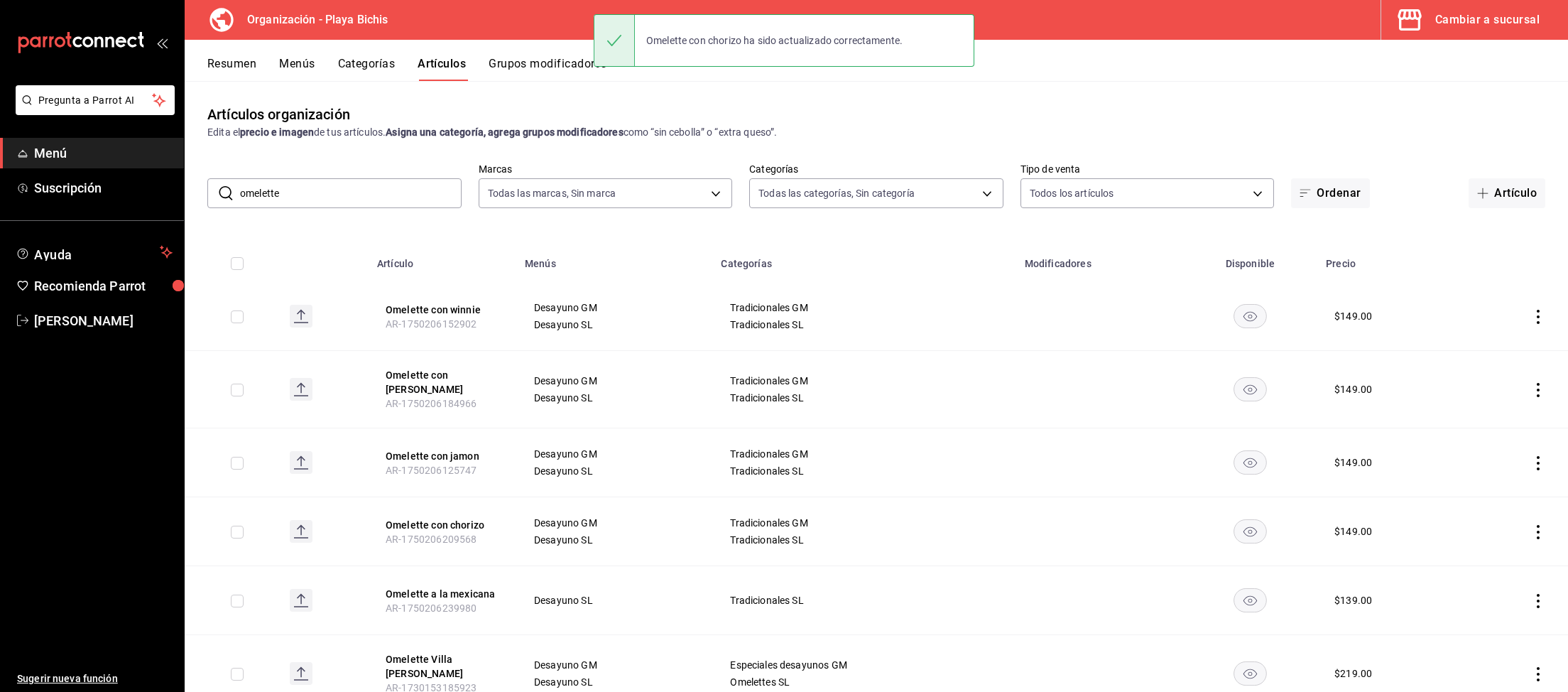
scroll to position [147, 0]
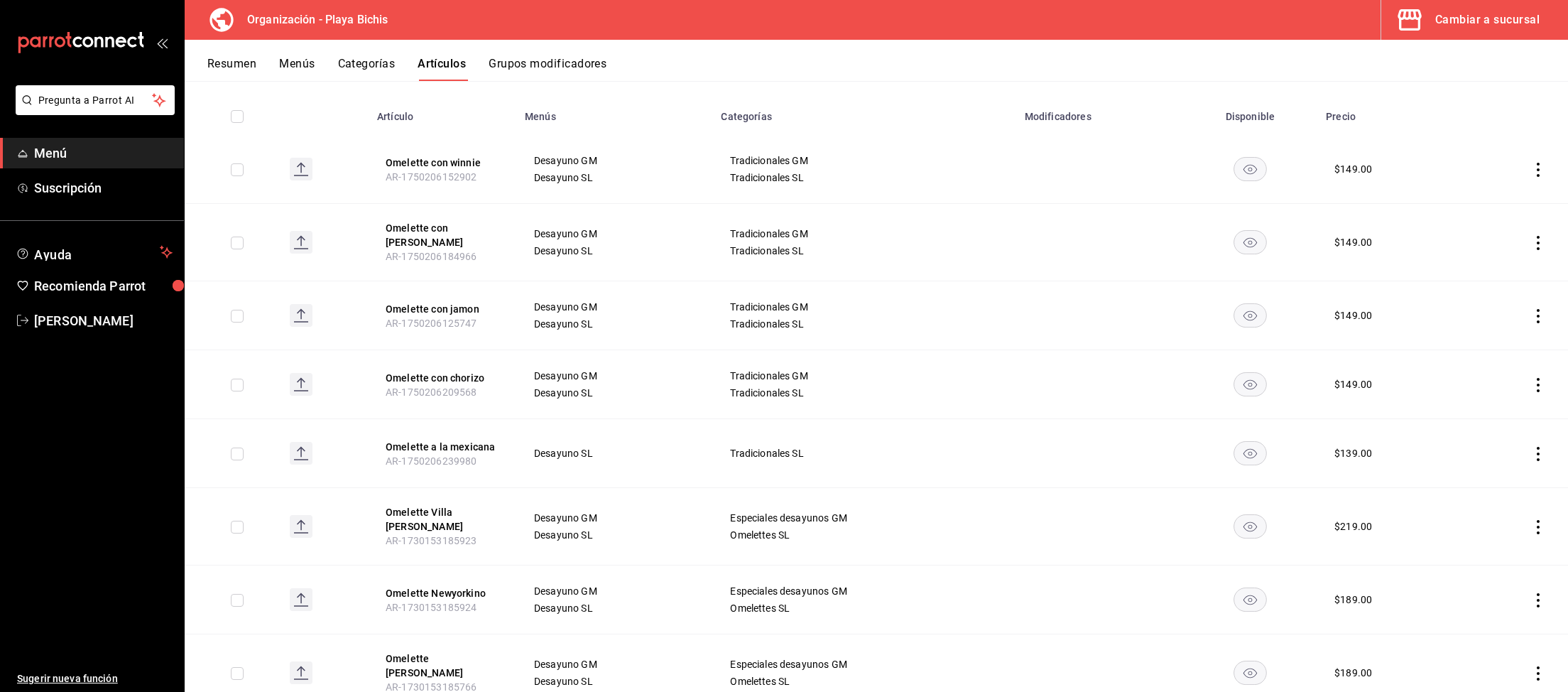
click at [1537, 447] on icon "actions" at bounding box center [1538, 454] width 14 height 14
click at [1489, 476] on span "Editar" at bounding box center [1495, 478] width 37 height 15
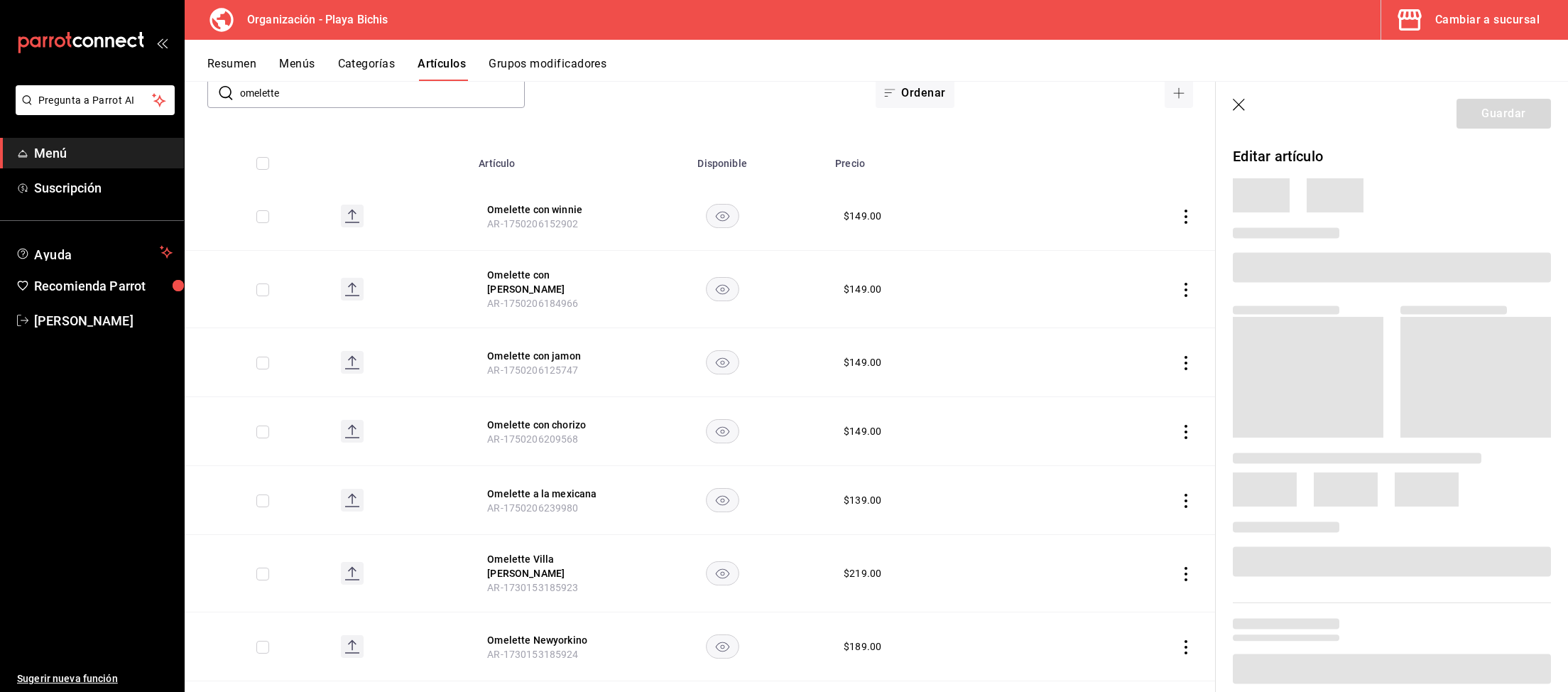
scroll to position [194, 0]
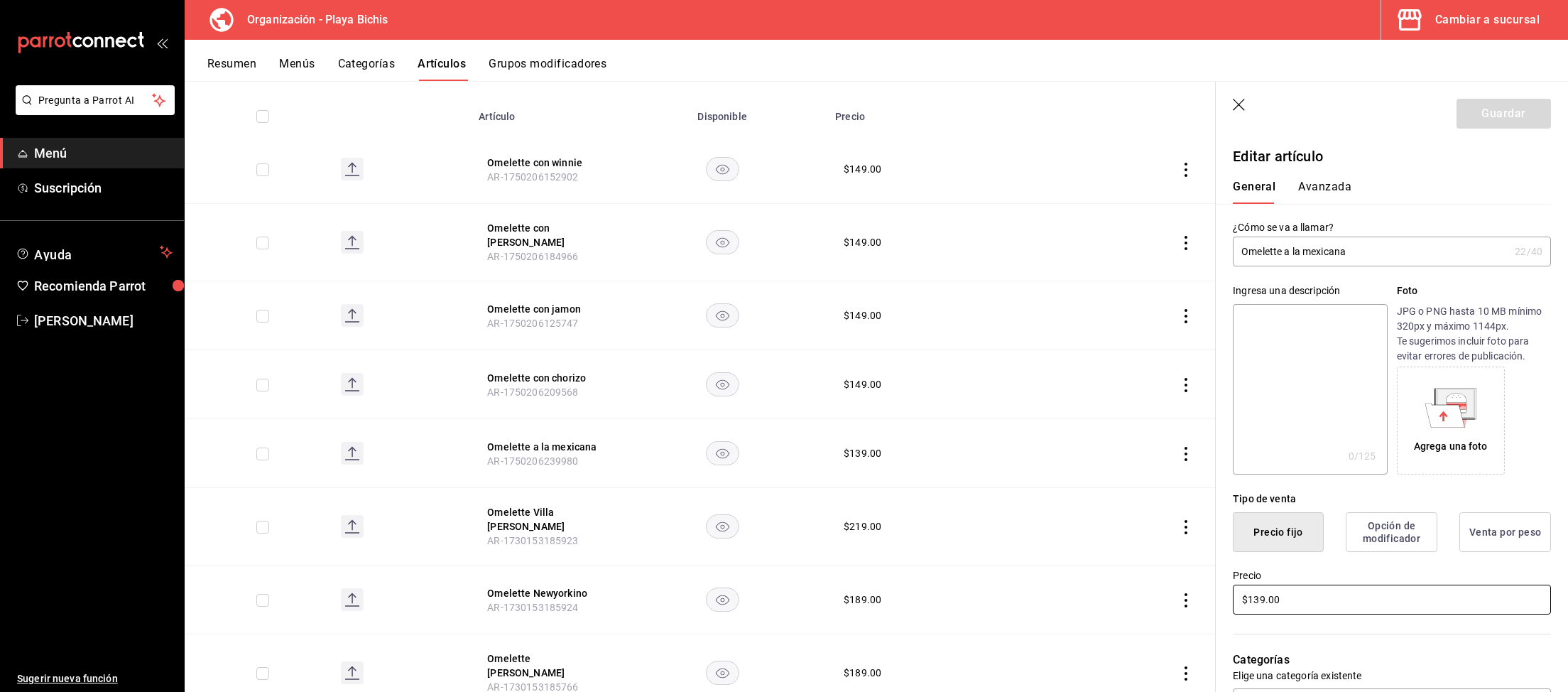
drag, startPoint x: 1292, startPoint y: 595, endPoint x: 1046, endPoint y: 570, distance: 247.3
click at [1233, 585] on input "$139.00" at bounding box center [1392, 599] width 318 height 30
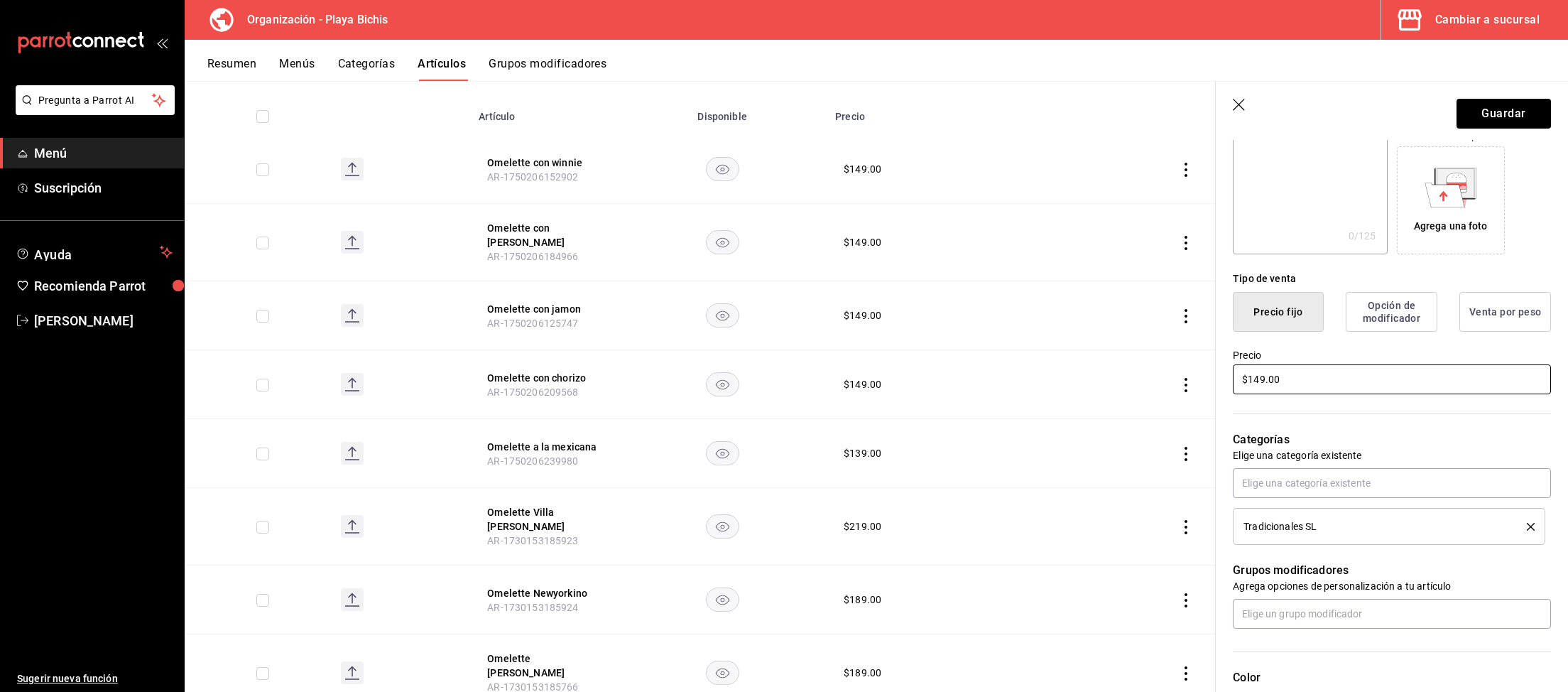
scroll to position [294, 0]
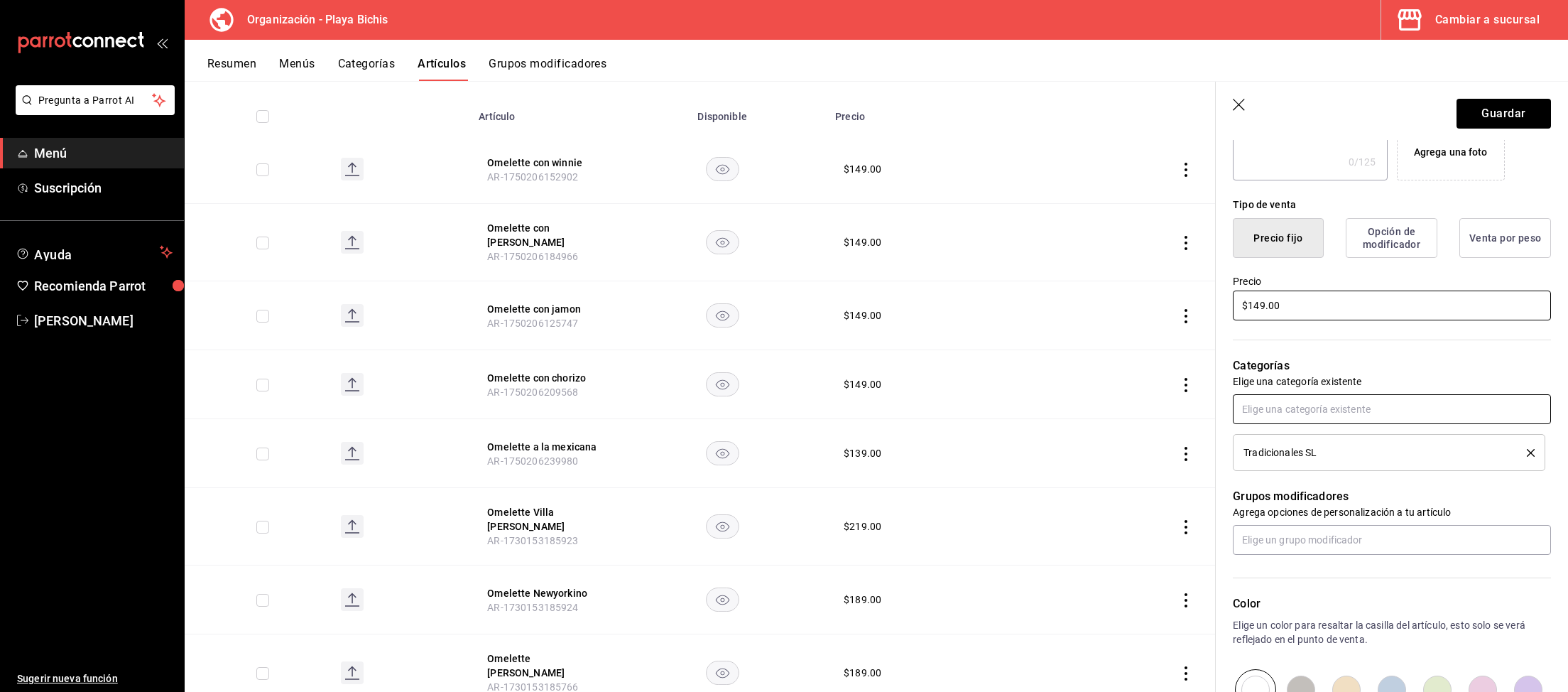
type input "$149.00"
click at [1298, 413] on input "text" at bounding box center [1392, 409] width 318 height 30
drag, startPoint x: 1312, startPoint y: 410, endPoint x: 1094, endPoint y: 392, distance: 218.7
click at [1233, 394] on input "tracia" at bounding box center [1392, 409] width 318 height 30
type input "tradi"
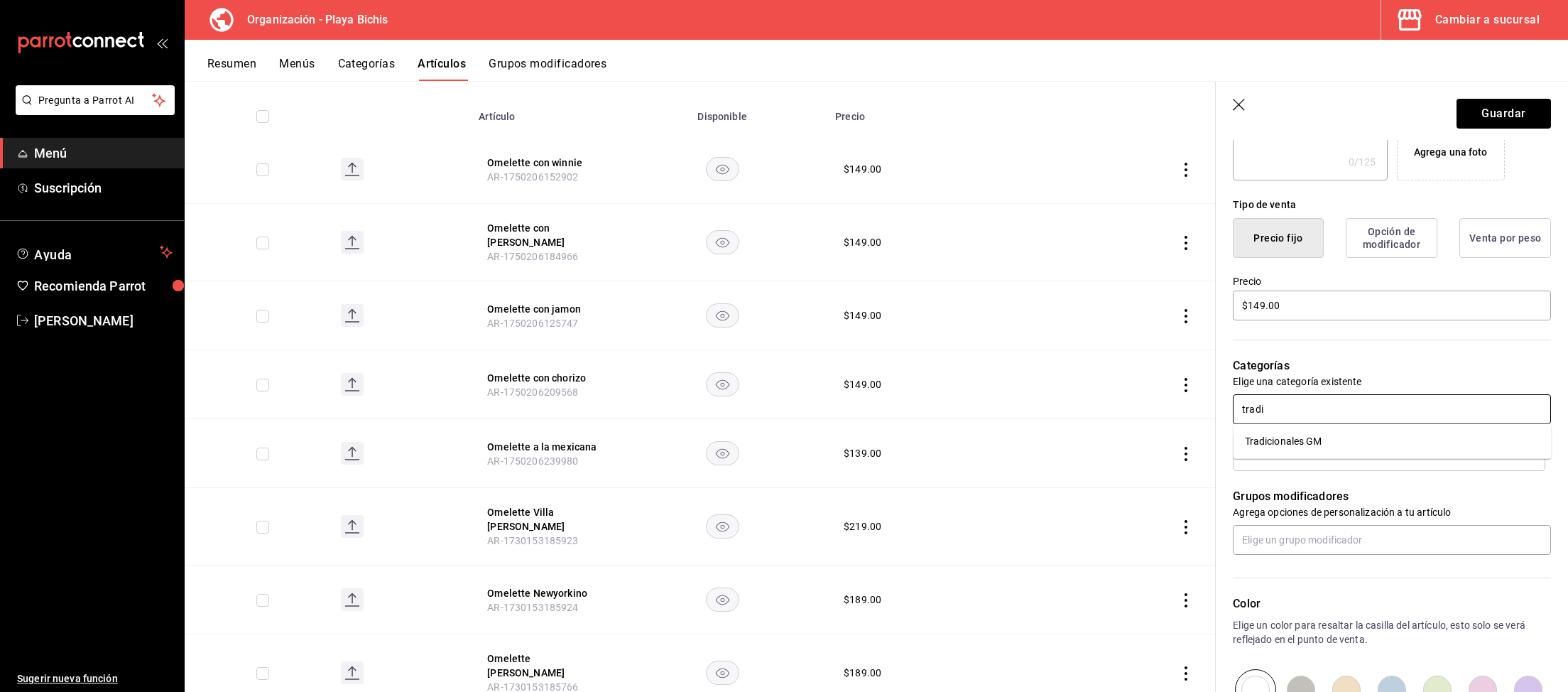
click at [1315, 440] on li "Tradicionales GM" at bounding box center [1392, 442] width 318 height 23
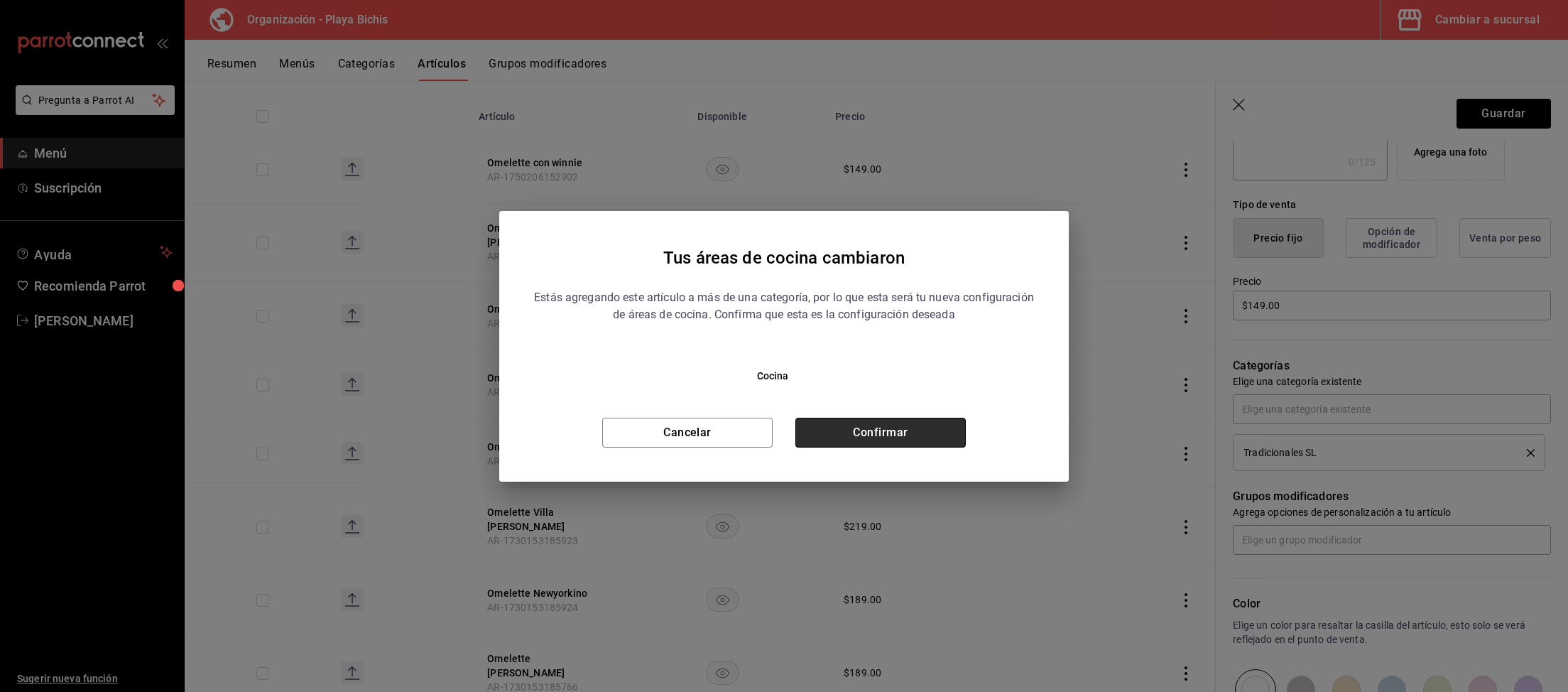
click at [893, 435] on button "Confirmar" at bounding box center [880, 432] width 171 height 30
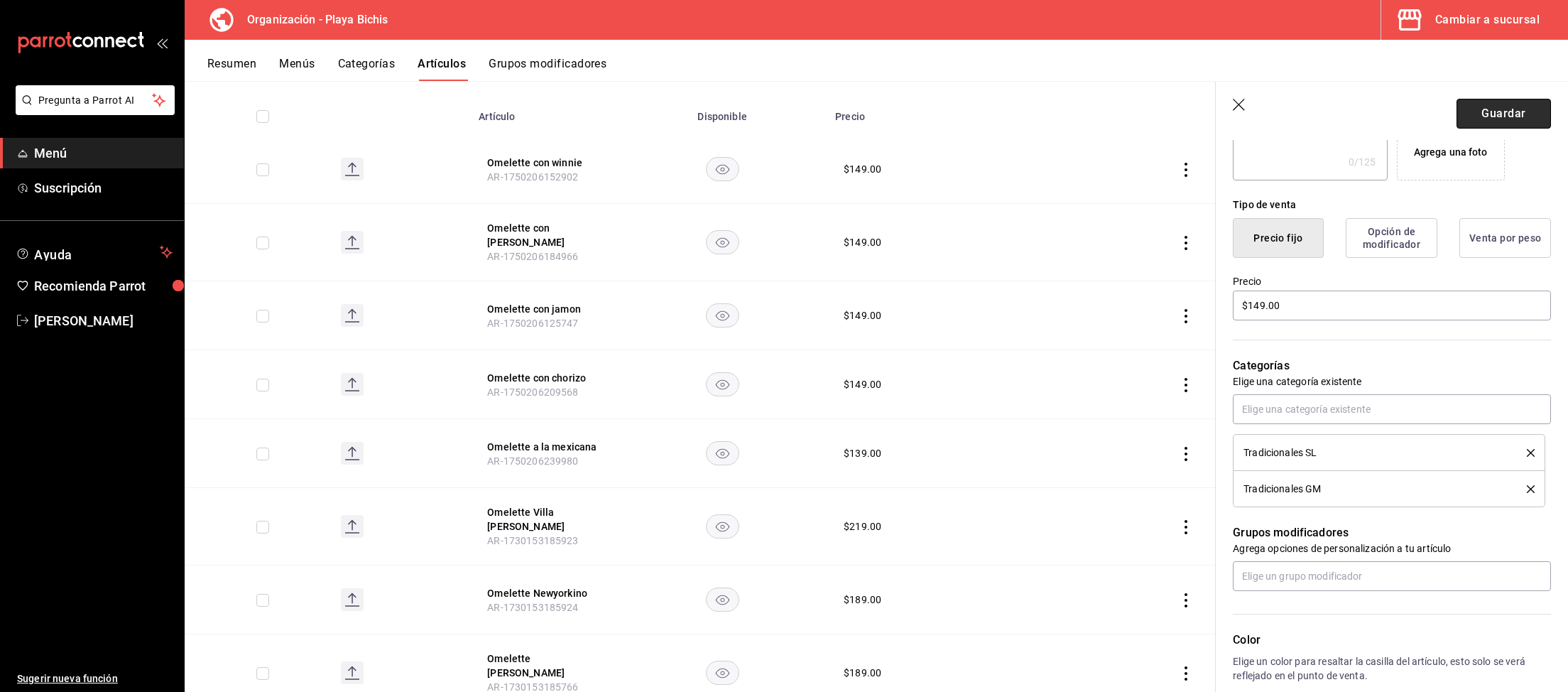
click at [1474, 118] on button "Guardar" at bounding box center [1504, 113] width 95 height 30
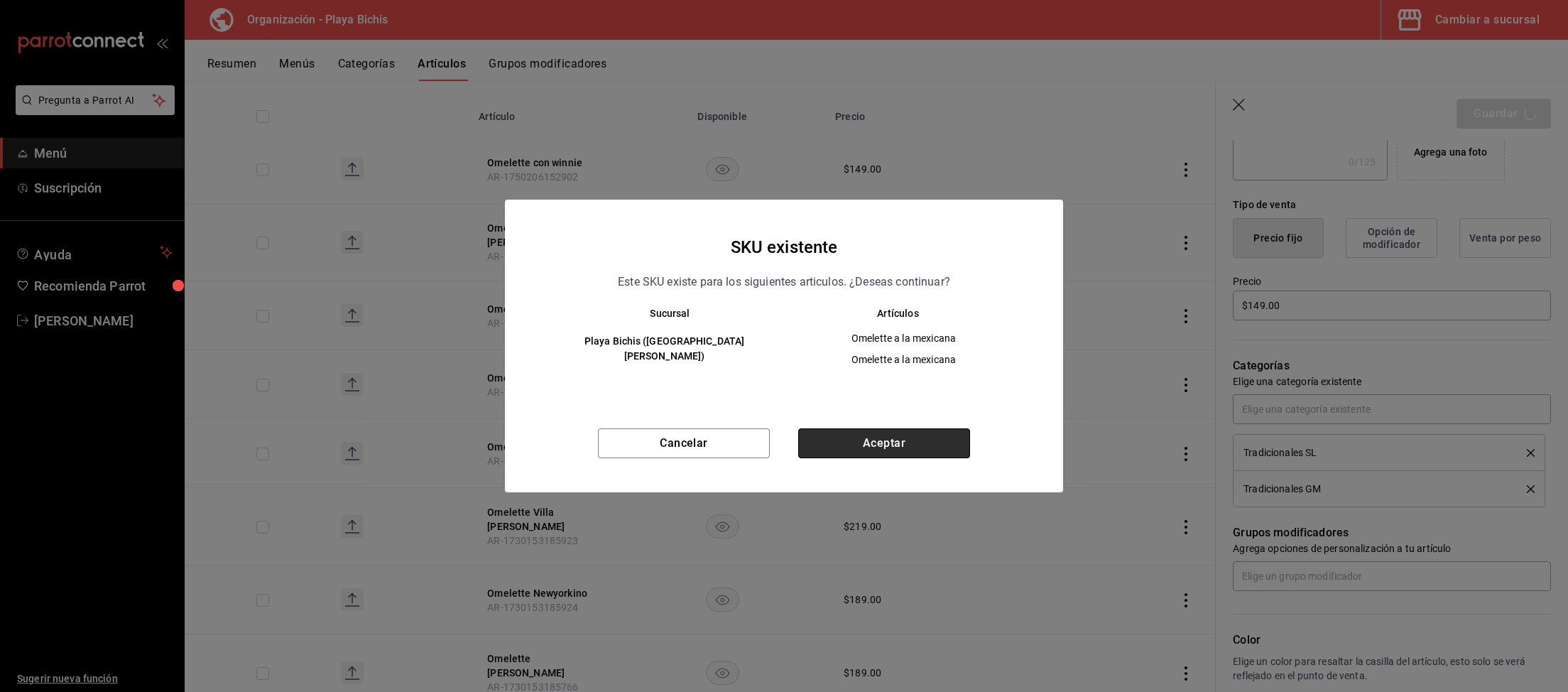
click at [897, 443] on button "Aceptar" at bounding box center [884, 443] width 172 height 30
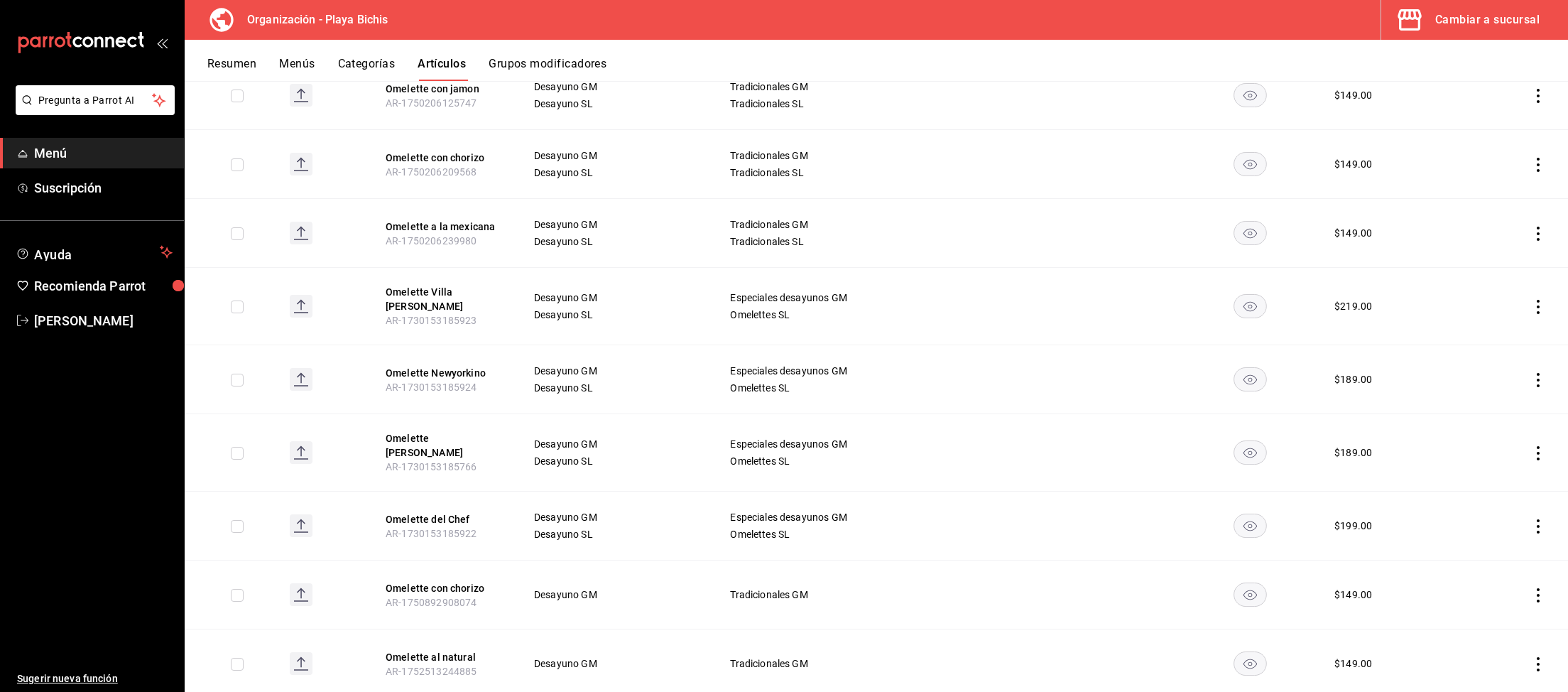
scroll to position [441, 0]
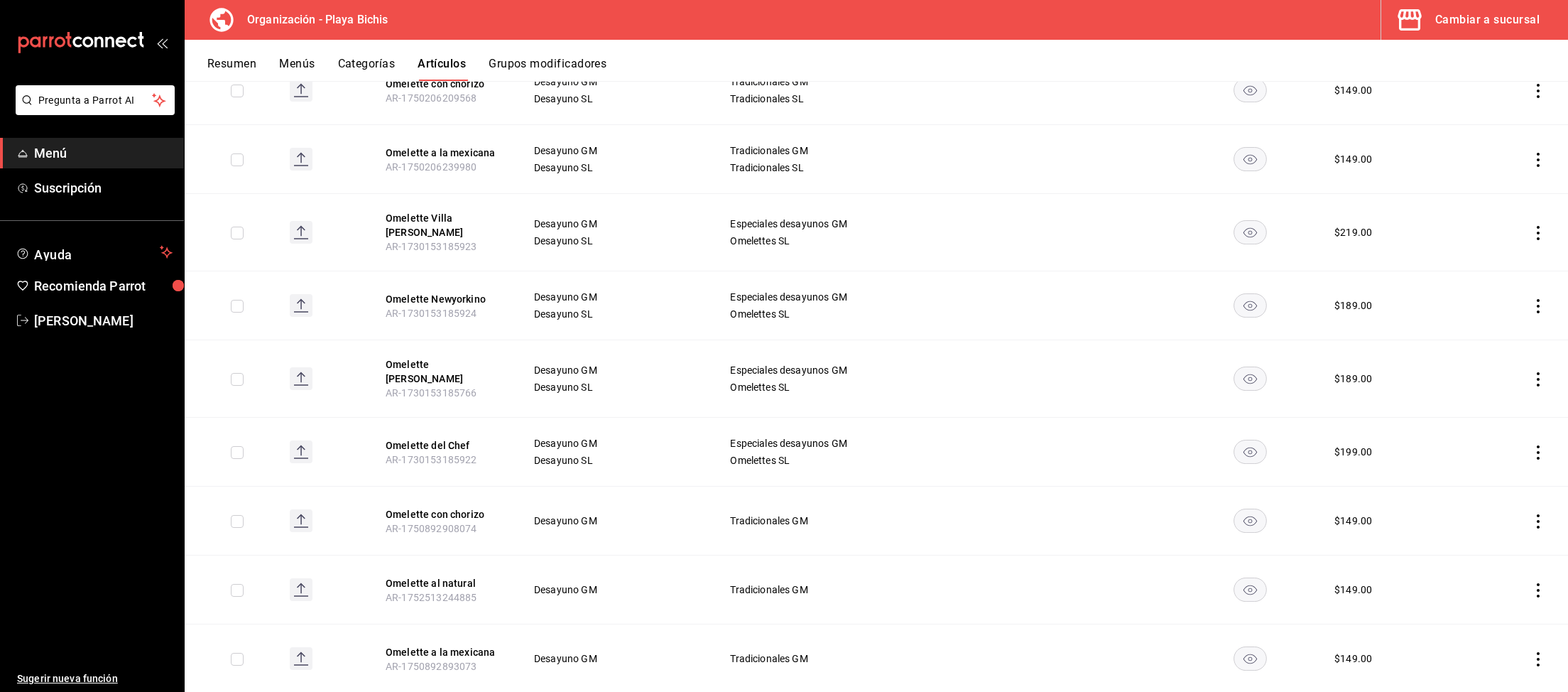
click at [1539, 653] on icon "actions" at bounding box center [1538, 660] width 14 height 14
click at [1480, 653] on span "Eliminar" at bounding box center [1495, 654] width 37 height 12
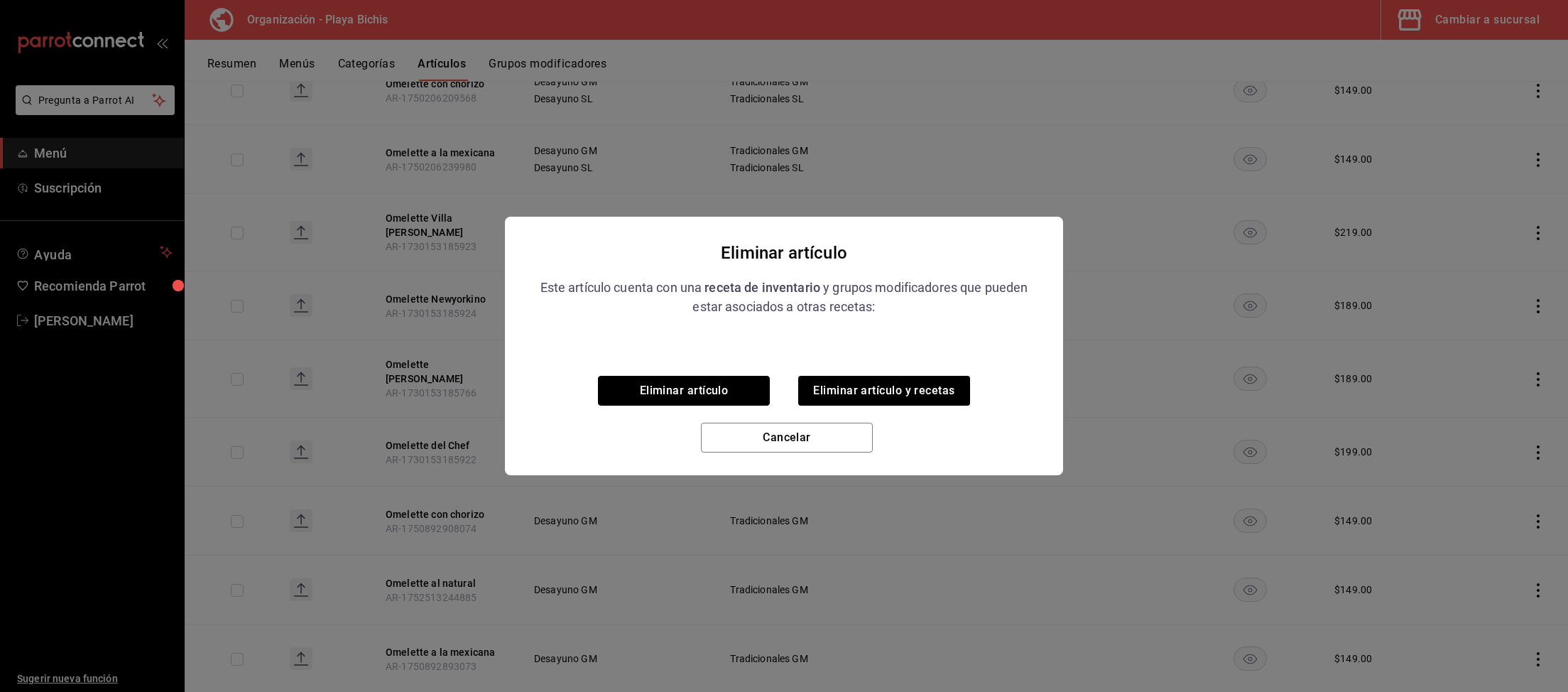
click at [674, 391] on button "Eliminar artículo" at bounding box center [683, 390] width 172 height 30
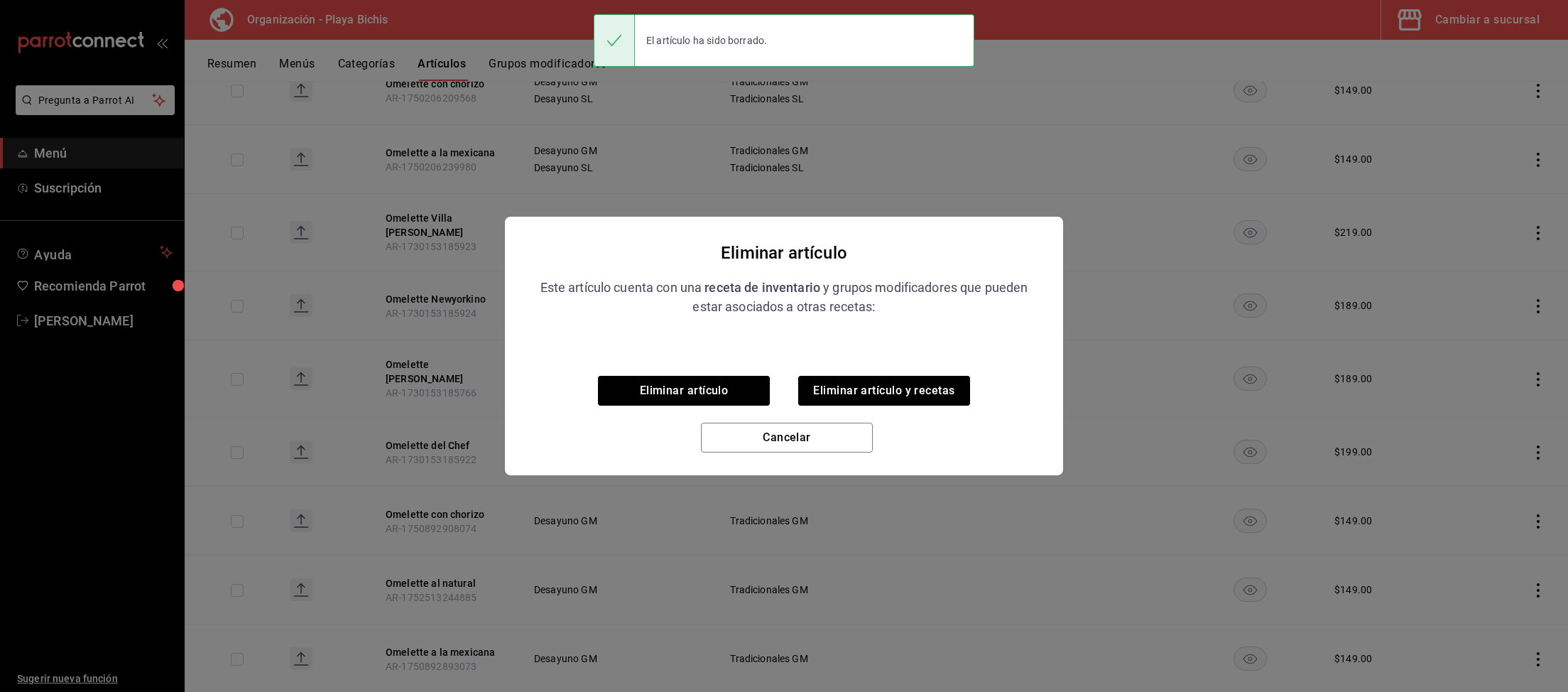
click at [666, 390] on div "Eliminar artículo Eliminar artículo y recetas Cancelar" at bounding box center [784, 411] width 558 height 128
click at [666, 390] on button "Eliminar artículo" at bounding box center [683, 390] width 172 height 30
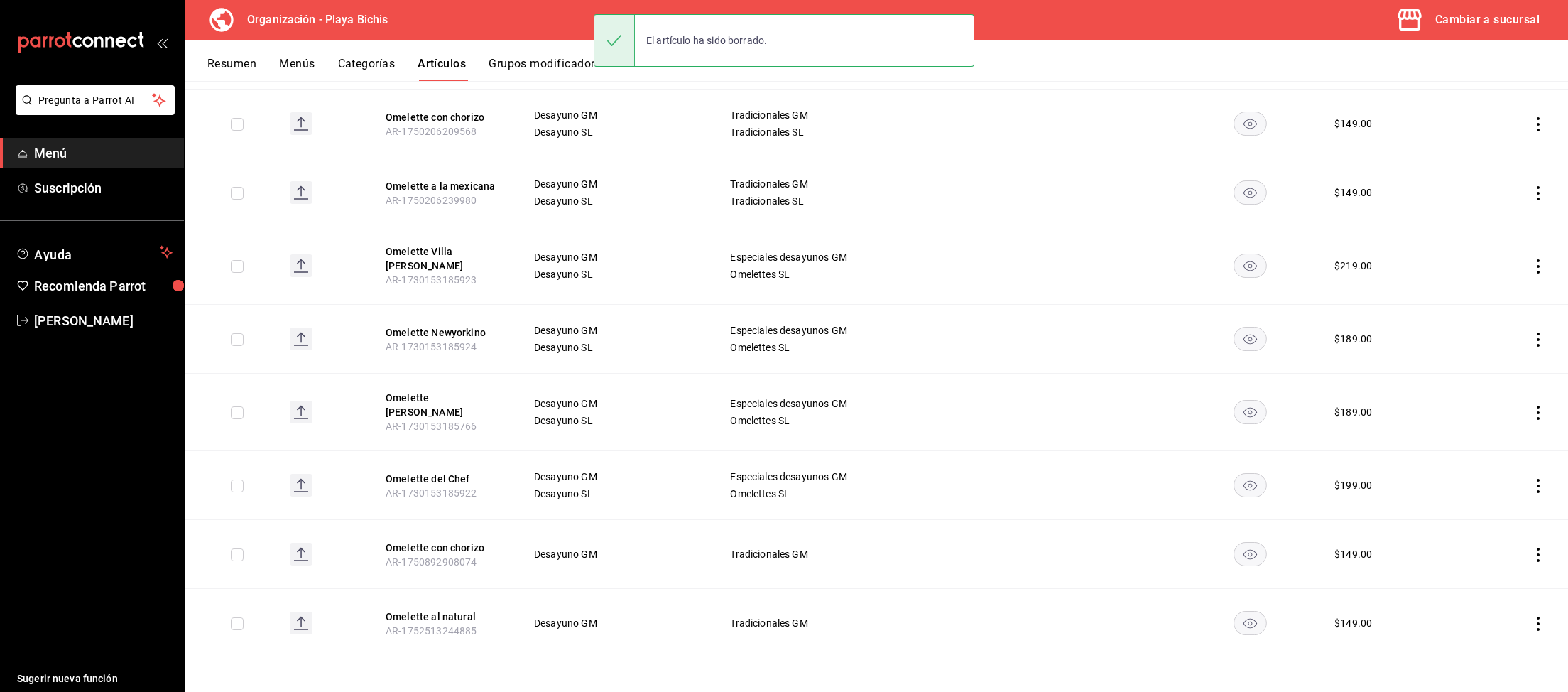
scroll to position [383, 0]
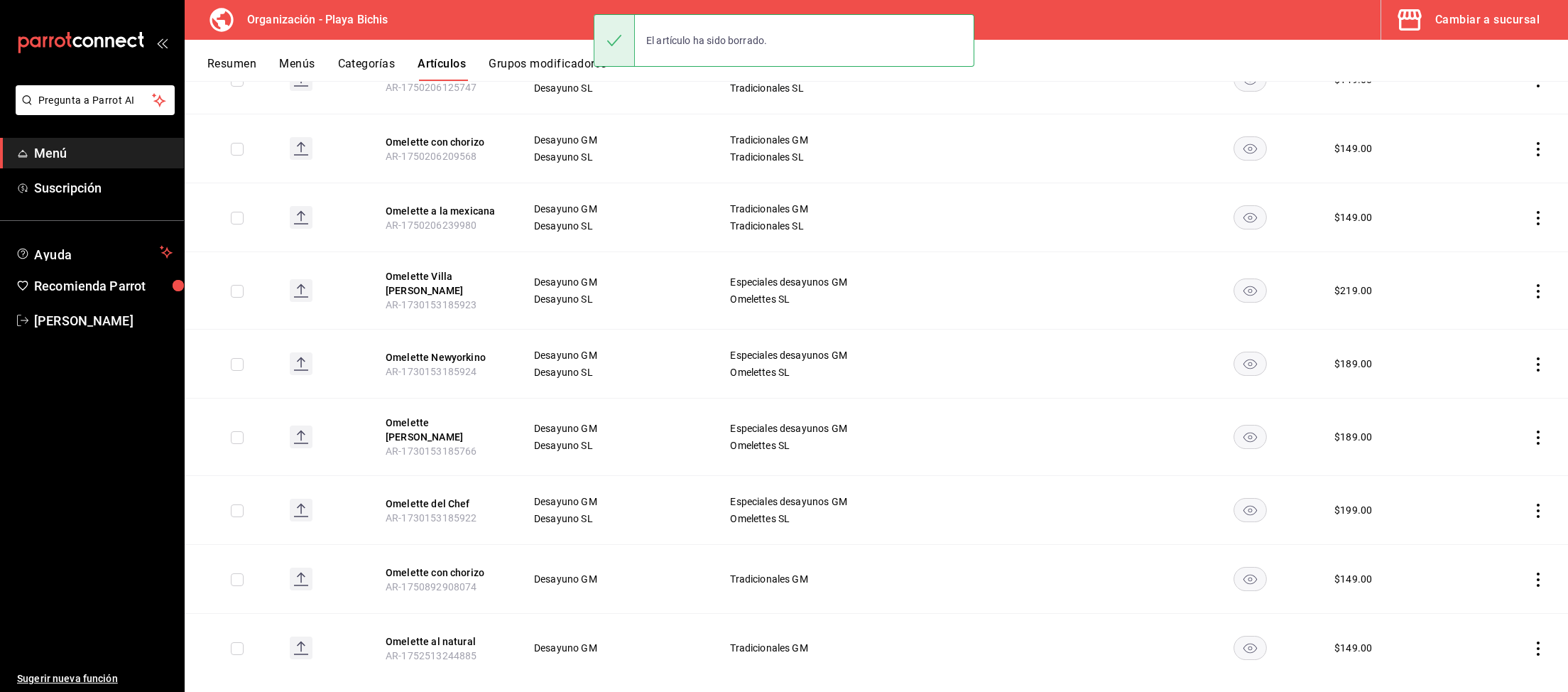
click at [1531, 573] on icon "actions" at bounding box center [1538, 580] width 14 height 14
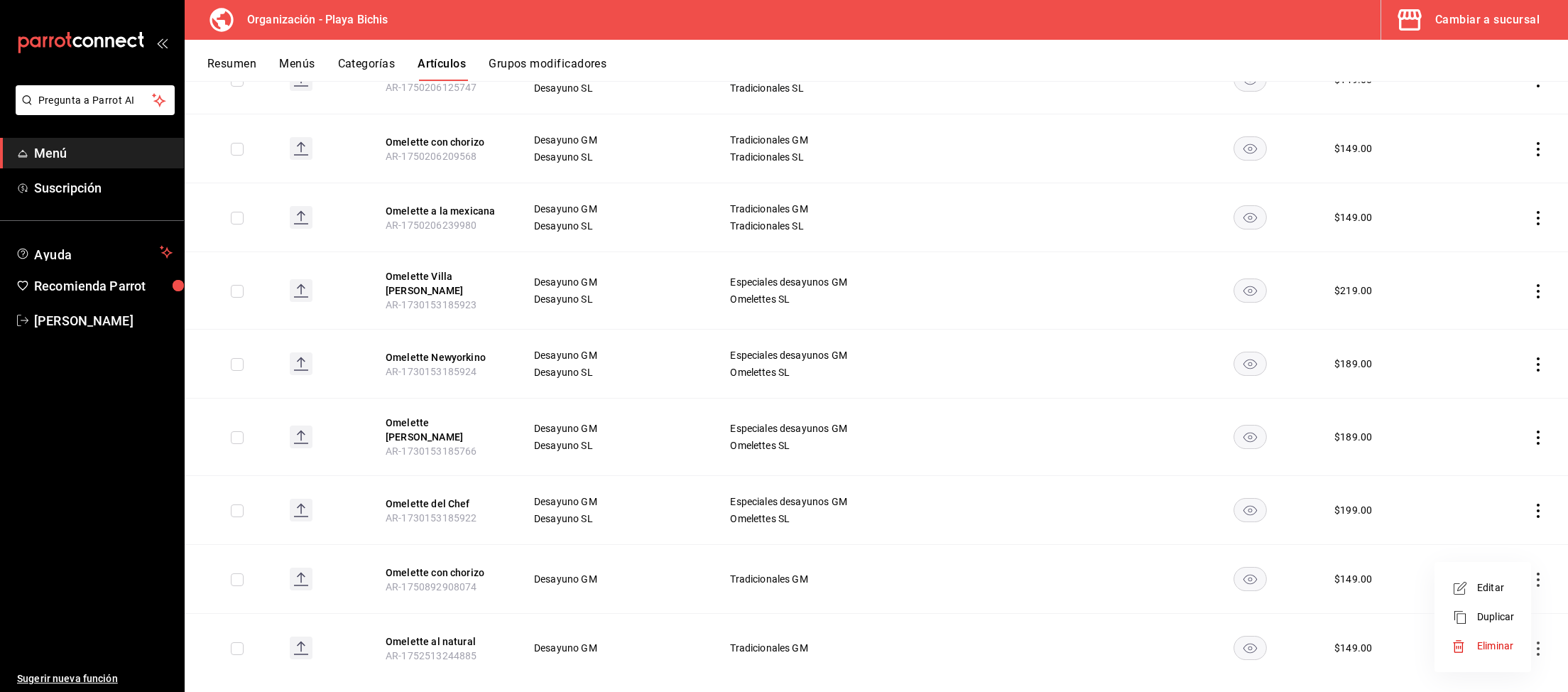
click at [1487, 645] on span "Eliminar" at bounding box center [1495, 646] width 37 height 12
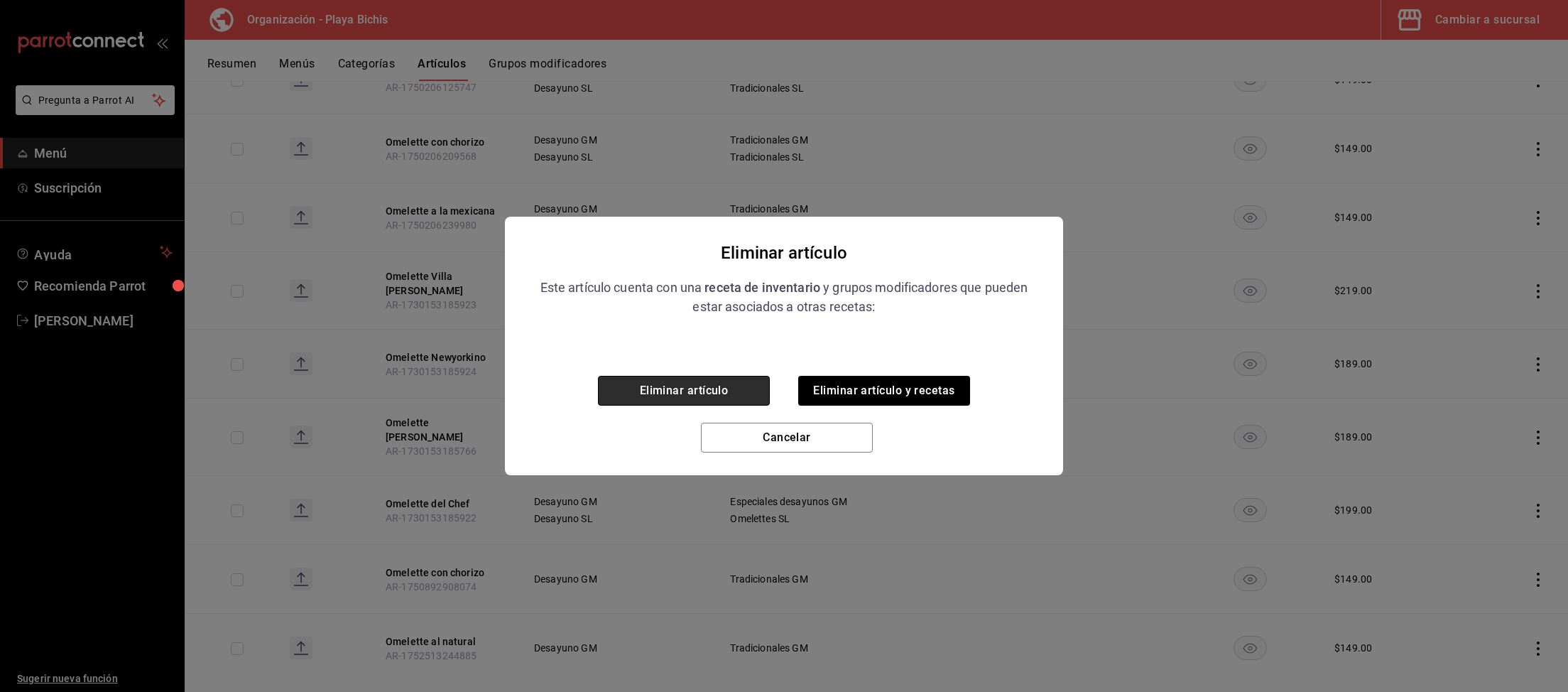
click at [702, 391] on button "Eliminar artículo" at bounding box center [683, 390] width 172 height 30
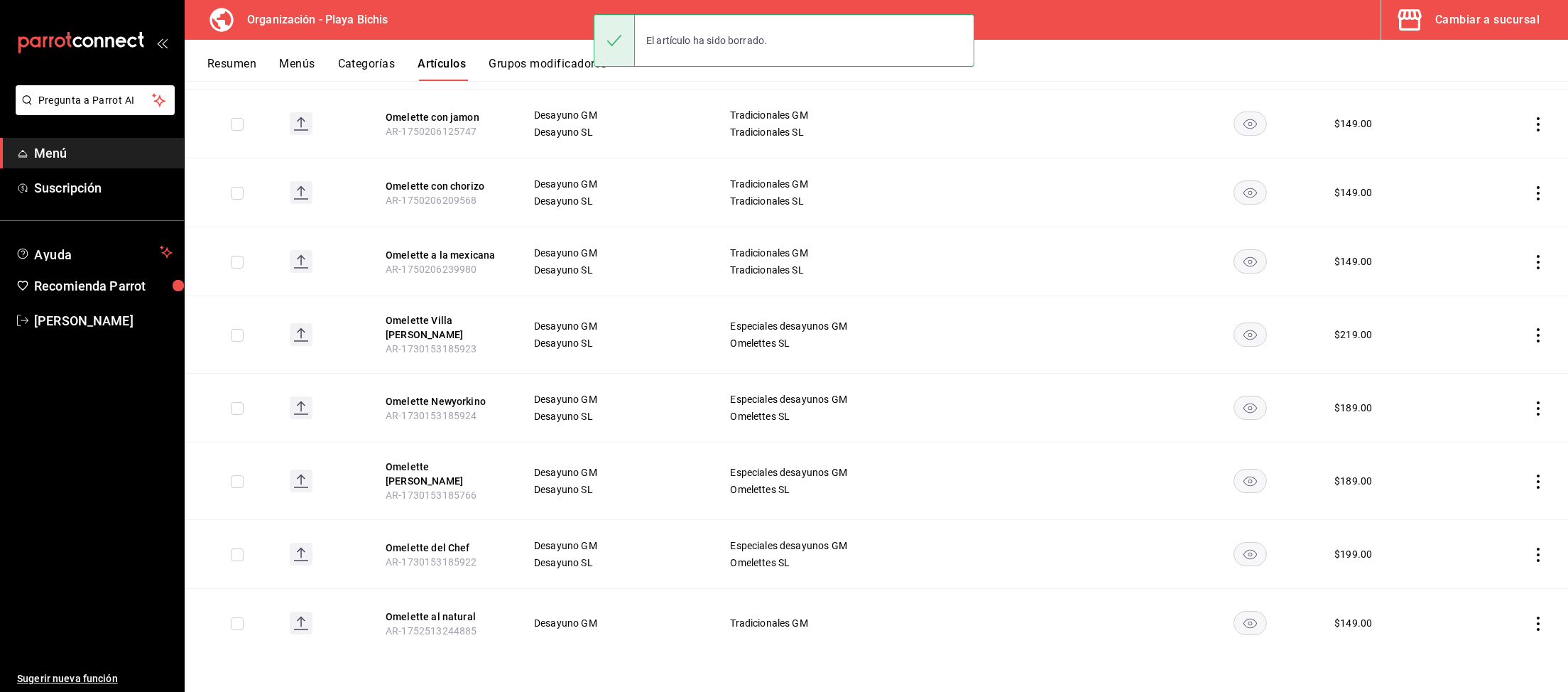
scroll to position [314, 0]
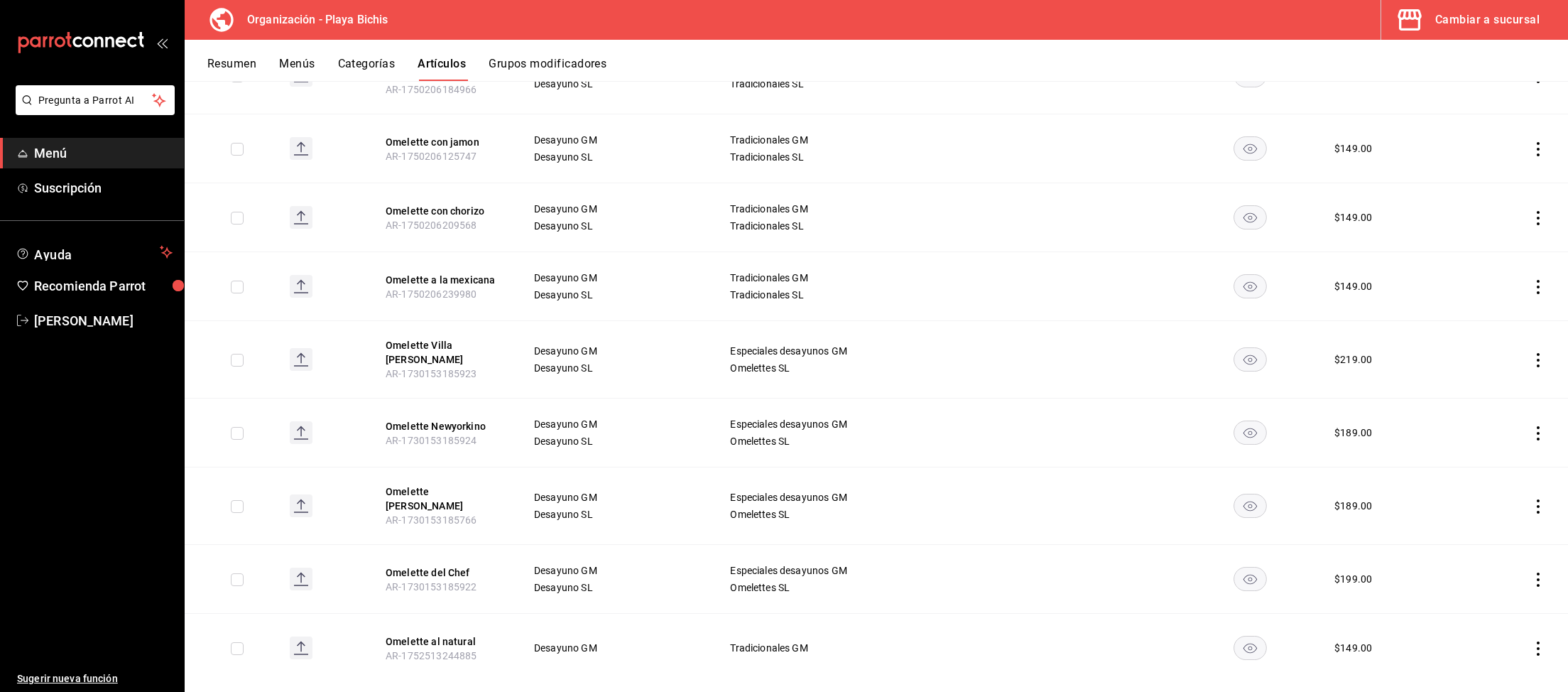
click at [1539, 642] on icon "actions" at bounding box center [1538, 649] width 14 height 14
click at [1497, 597] on span "Editar" at bounding box center [1495, 596] width 37 height 15
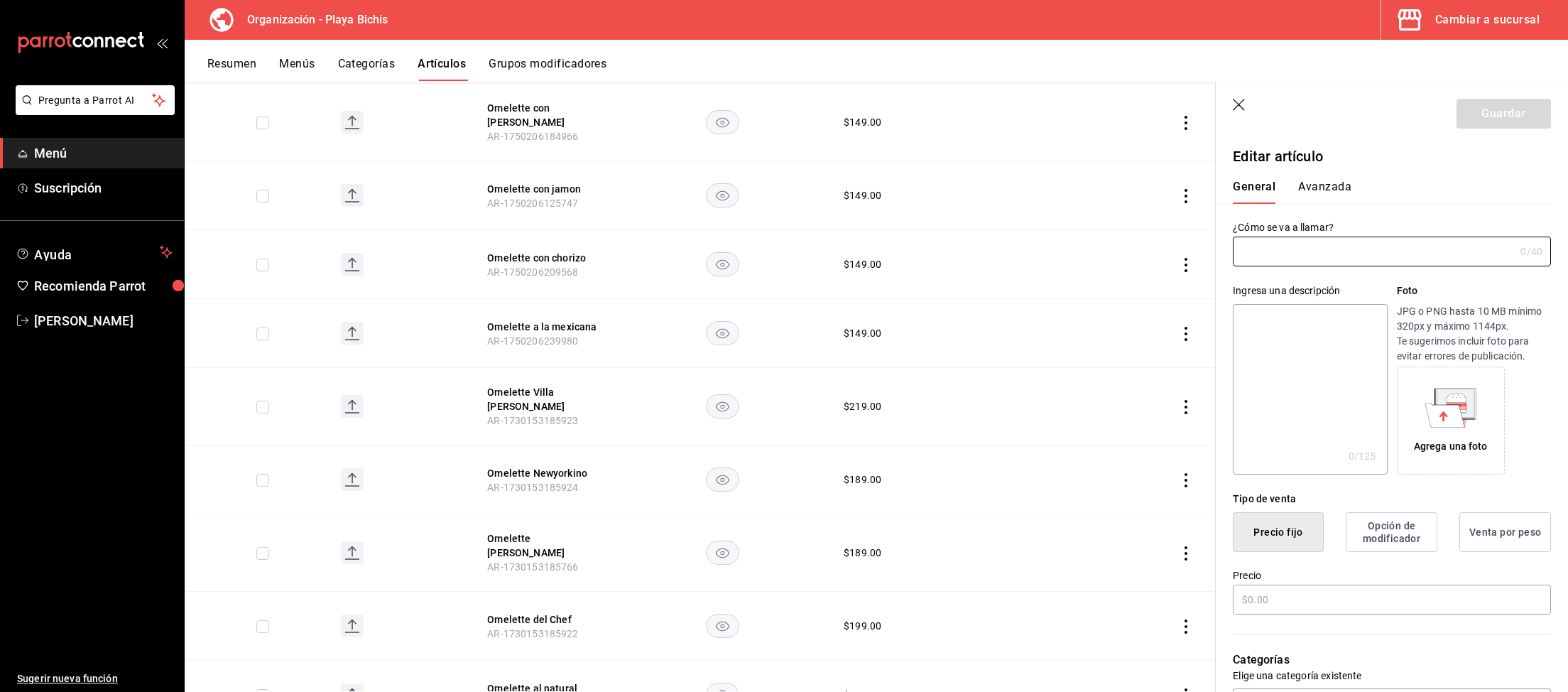
scroll to position [361, 0]
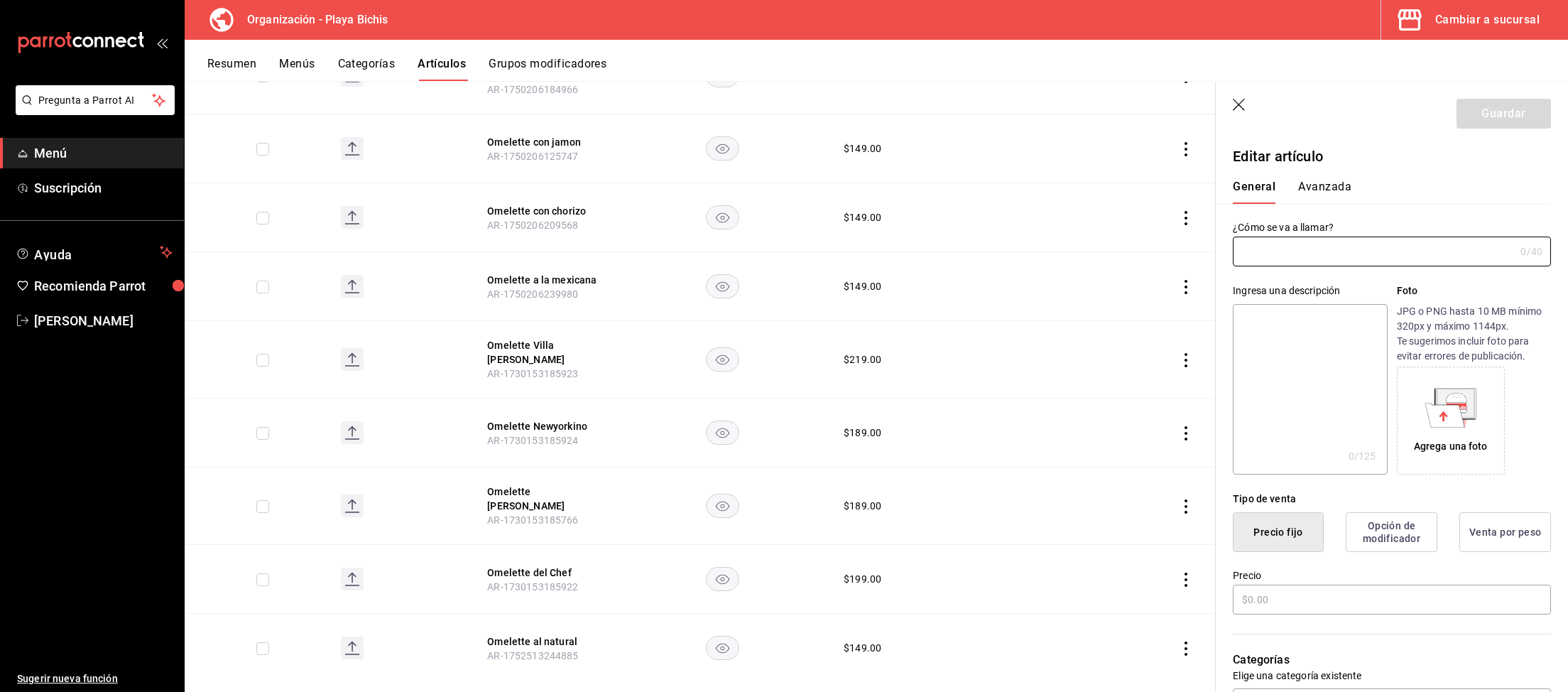
type input "Omelette al natural"
type input "$149.00"
type input "AR-1752513244885"
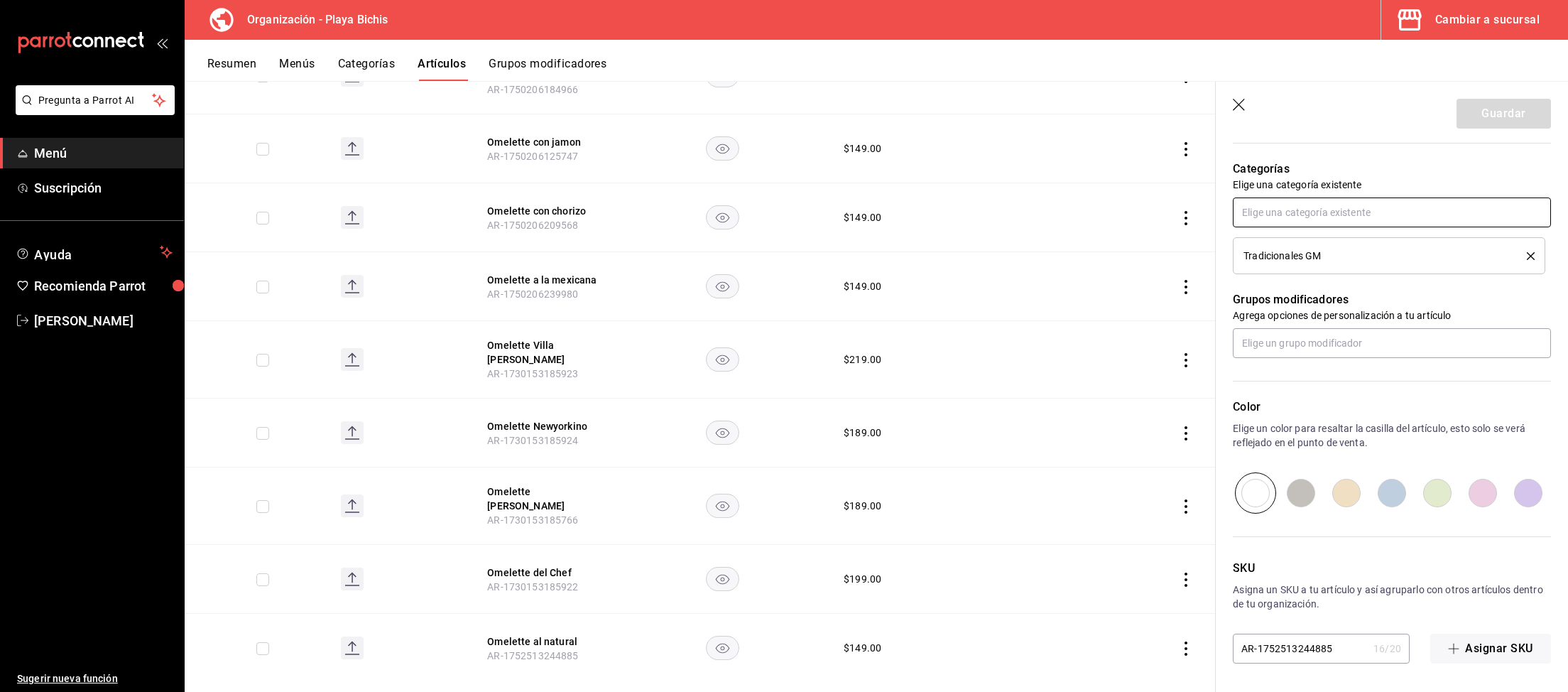
click at [1288, 220] on input "text" at bounding box center [1392, 212] width 318 height 30
type input "Tradici"
click at [1322, 244] on li "Tradicionales SL" at bounding box center [1392, 244] width 318 height 23
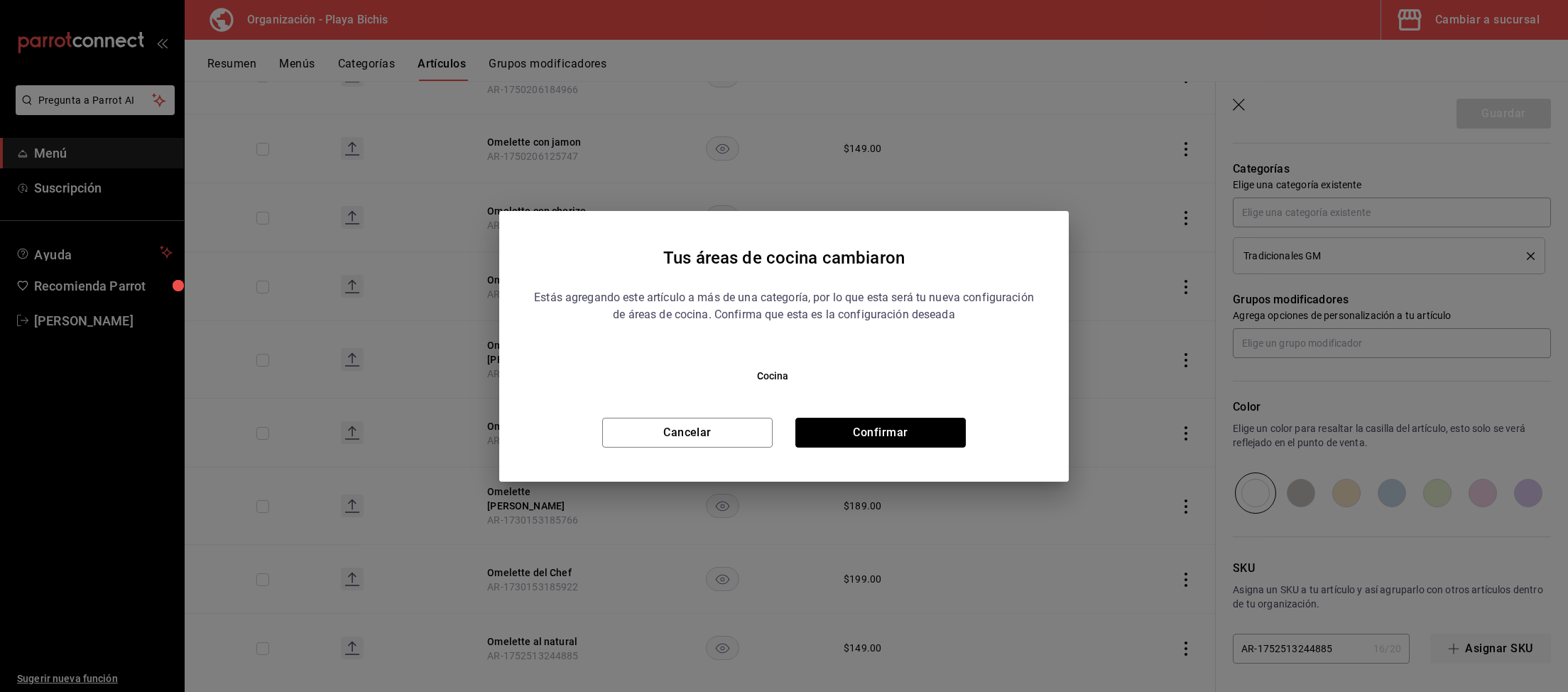
click at [831, 428] on button "Confirmar" at bounding box center [880, 432] width 171 height 30
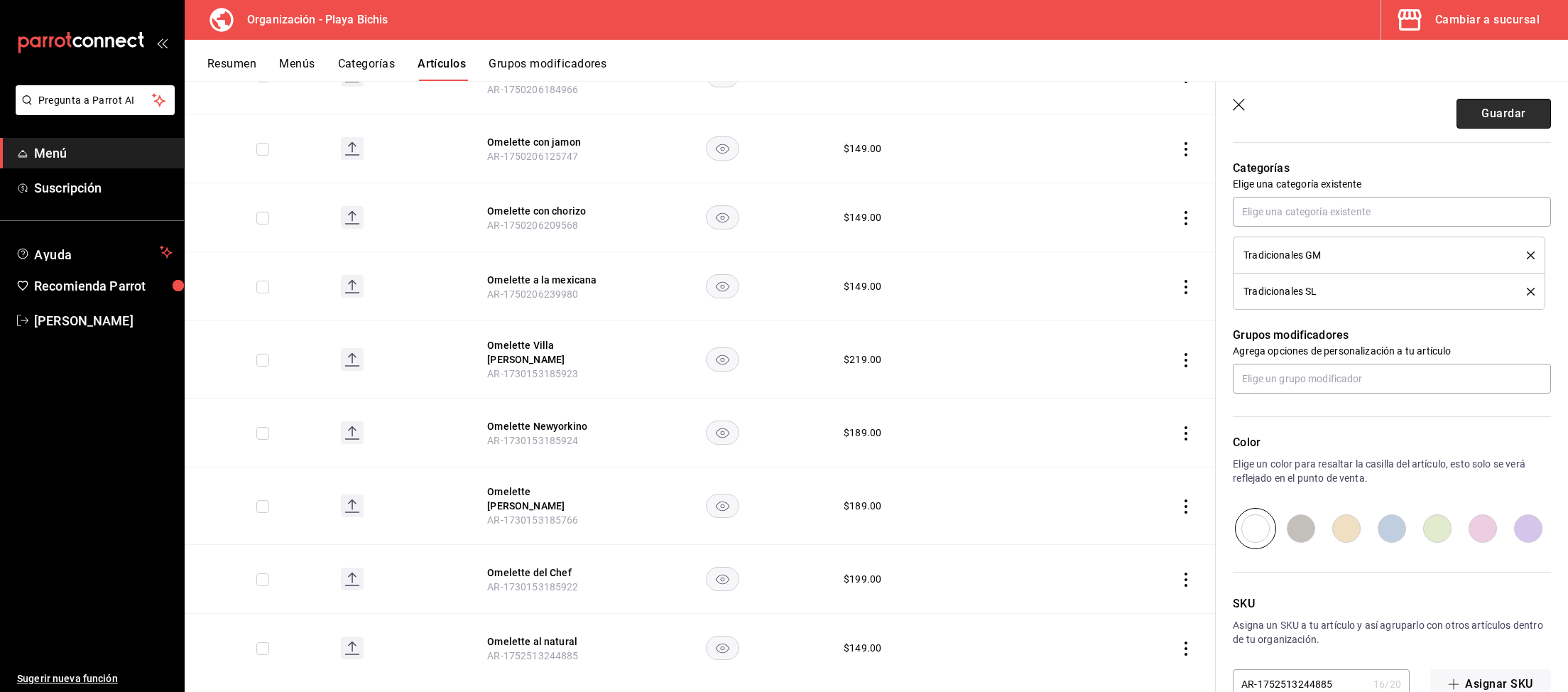
click at [1496, 116] on button "Guardar" at bounding box center [1504, 113] width 95 height 30
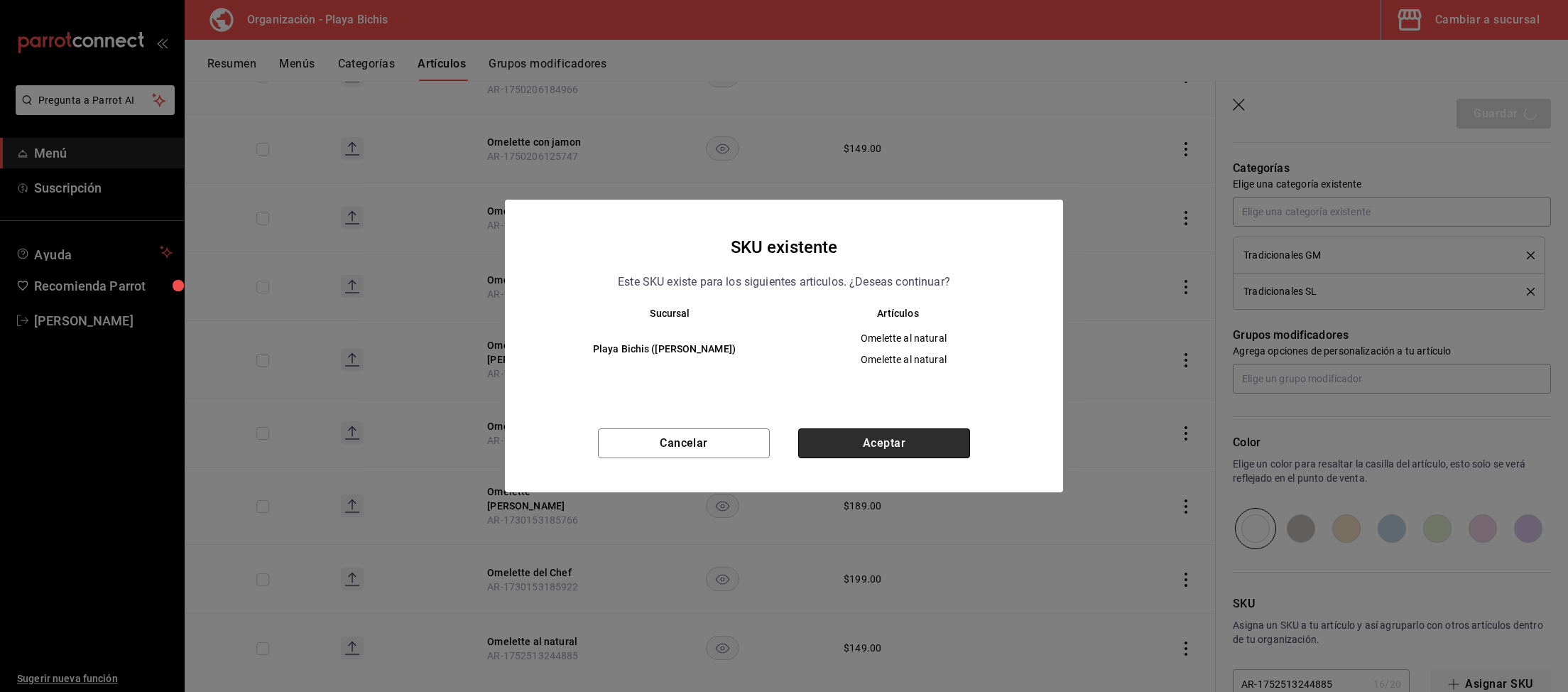
click at [869, 446] on button "Aceptar" at bounding box center [884, 443] width 172 height 30
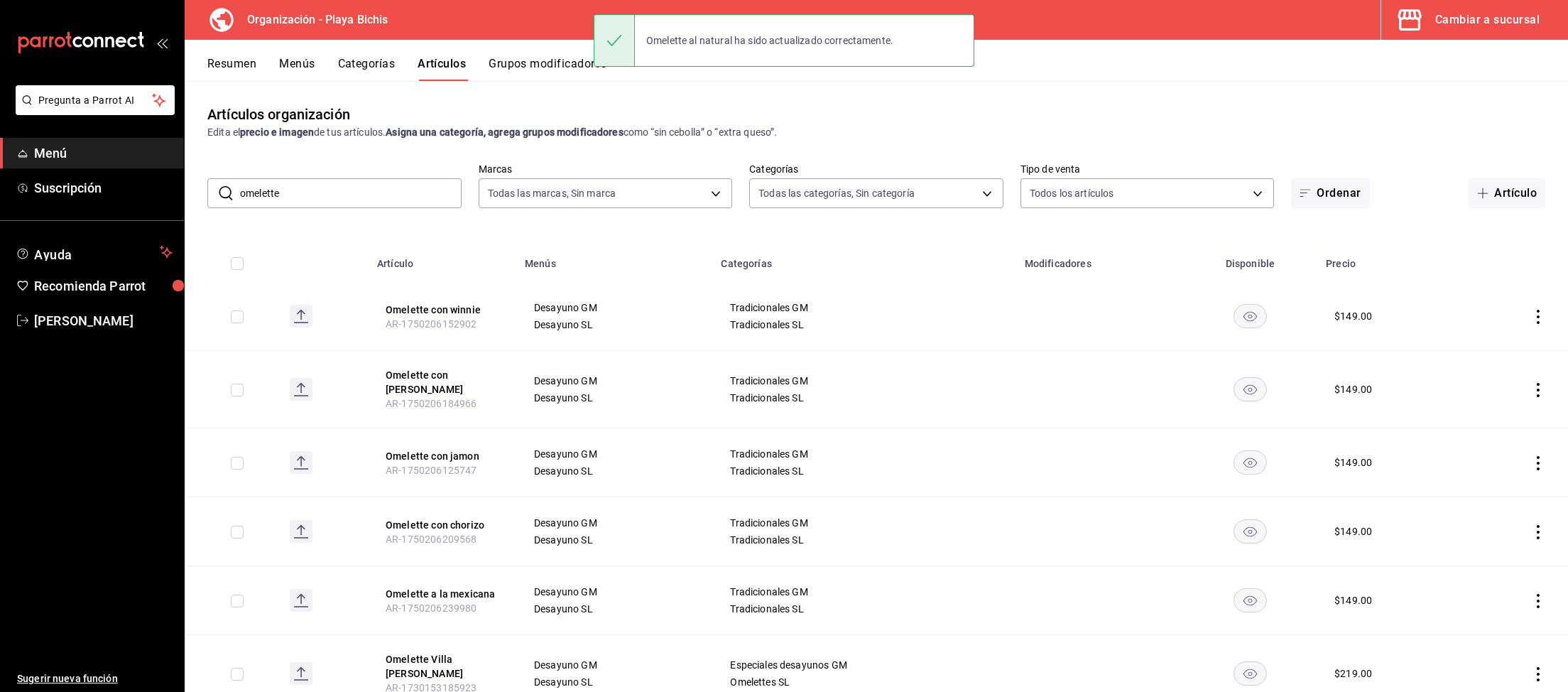
click at [1495, 18] on div "Cambiar a sucursal" at bounding box center [1487, 20] width 105 height 20
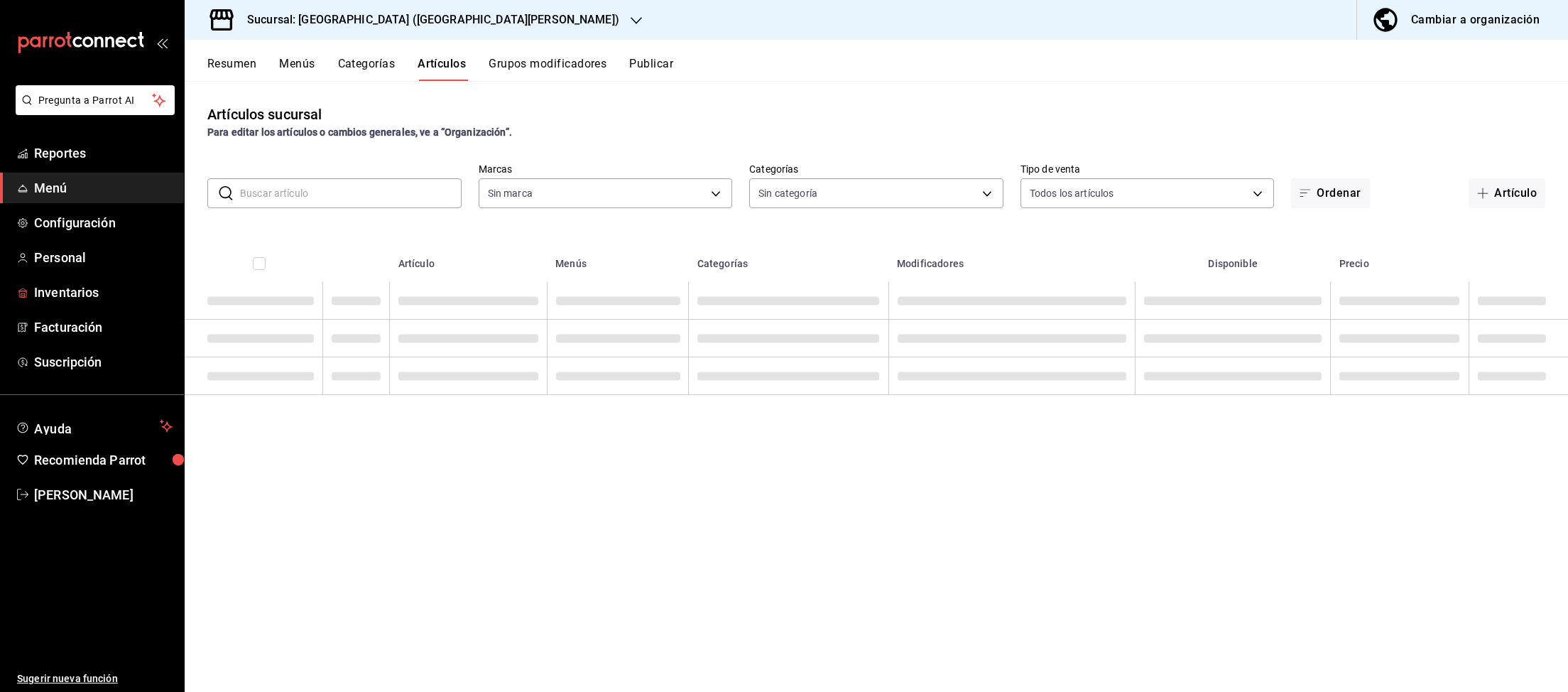
click at [82, 292] on span "Inventarios" at bounding box center [103, 291] width 138 height 19
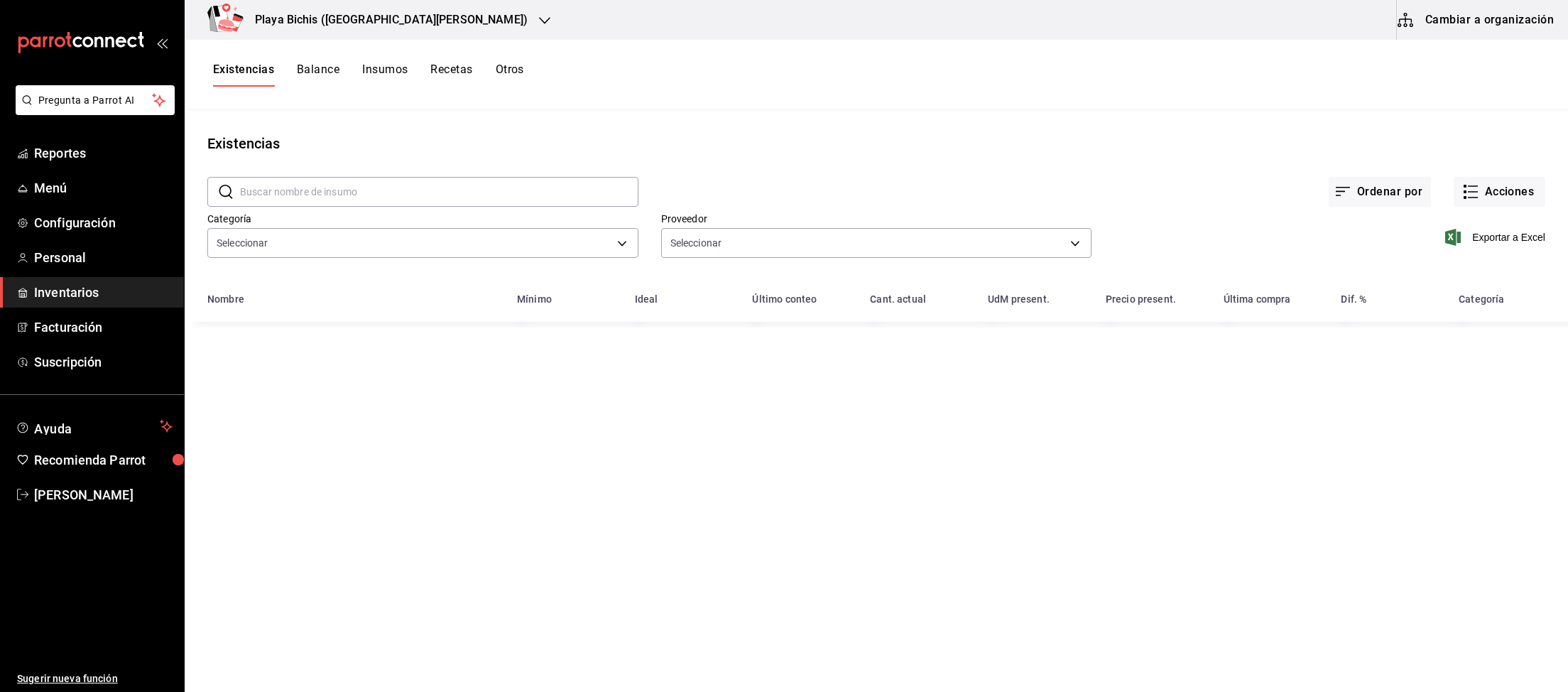
type input "0381c52f-9b45-4fec-899c-a72c1c3f8bca,adbb25ef-bedd-44f3-819c-67983074e765,2d889…"
type input "e0362f35-16fc-45be-9ee4-4c268cb34f04,a39c504b-6b74-4f25-b28d-7fe7939de125,9b4f3…"
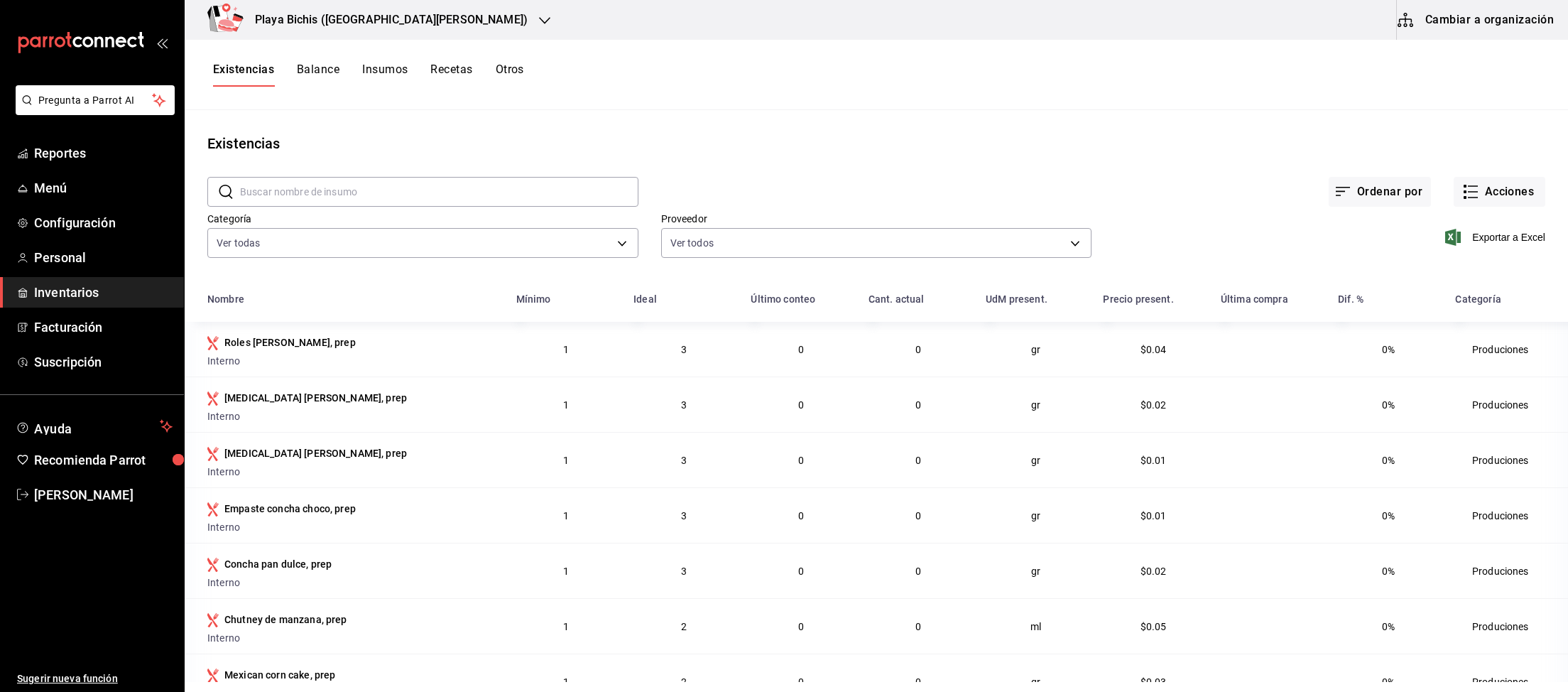
click at [1463, 26] on button "Cambiar a organización" at bounding box center [1476, 20] width 160 height 40
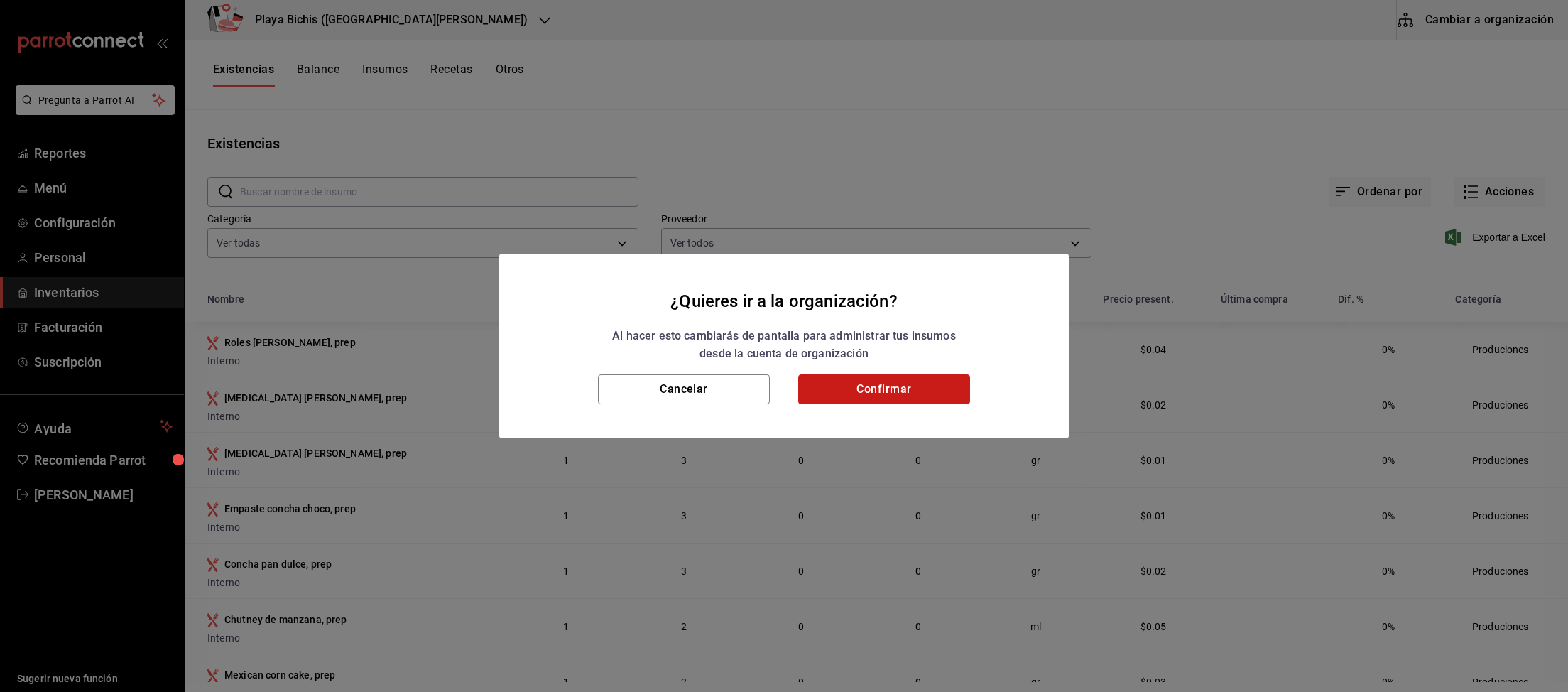
click at [908, 396] on button "Confirmar" at bounding box center [884, 389] width 172 height 30
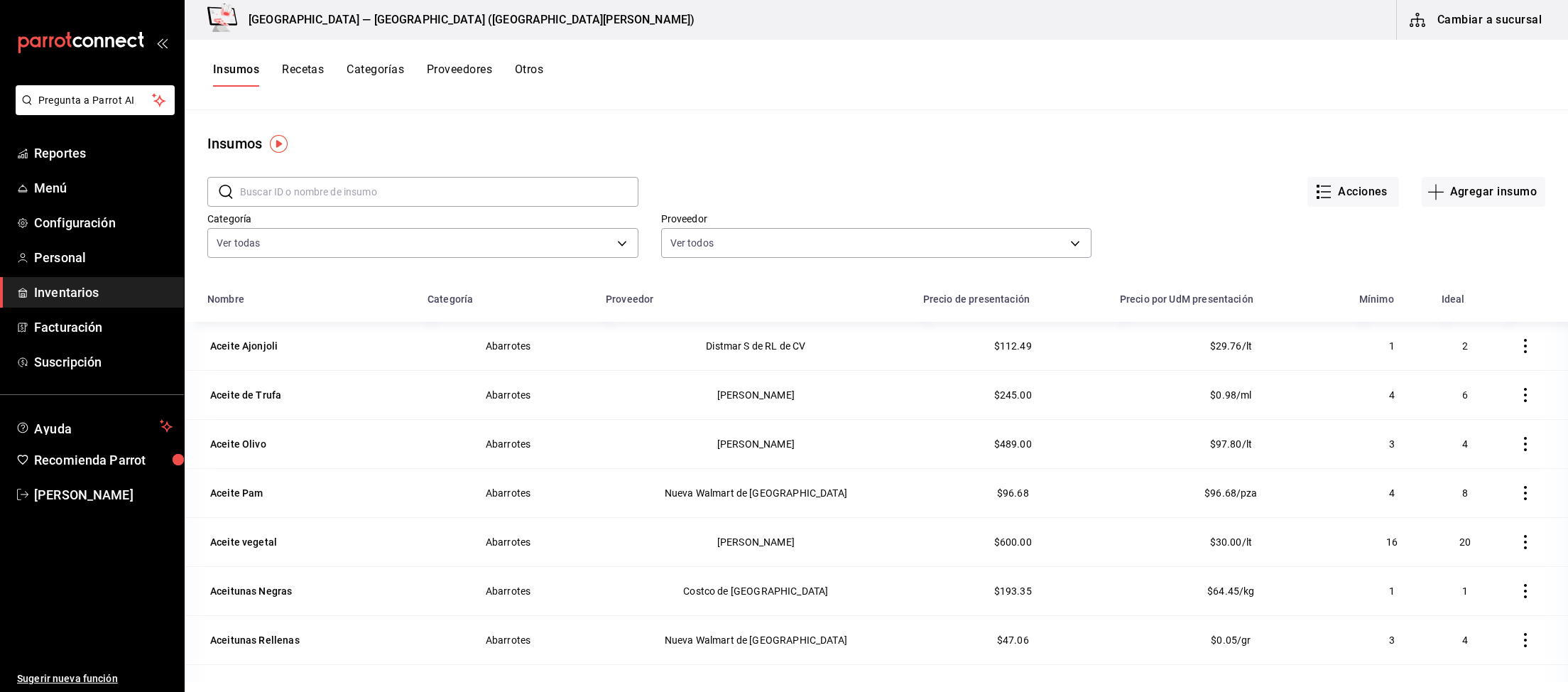
click at [409, 186] on input "text" at bounding box center [440, 192] width 398 height 29
click at [289, 71] on button "Recetas" at bounding box center [302, 74] width 42 height 24
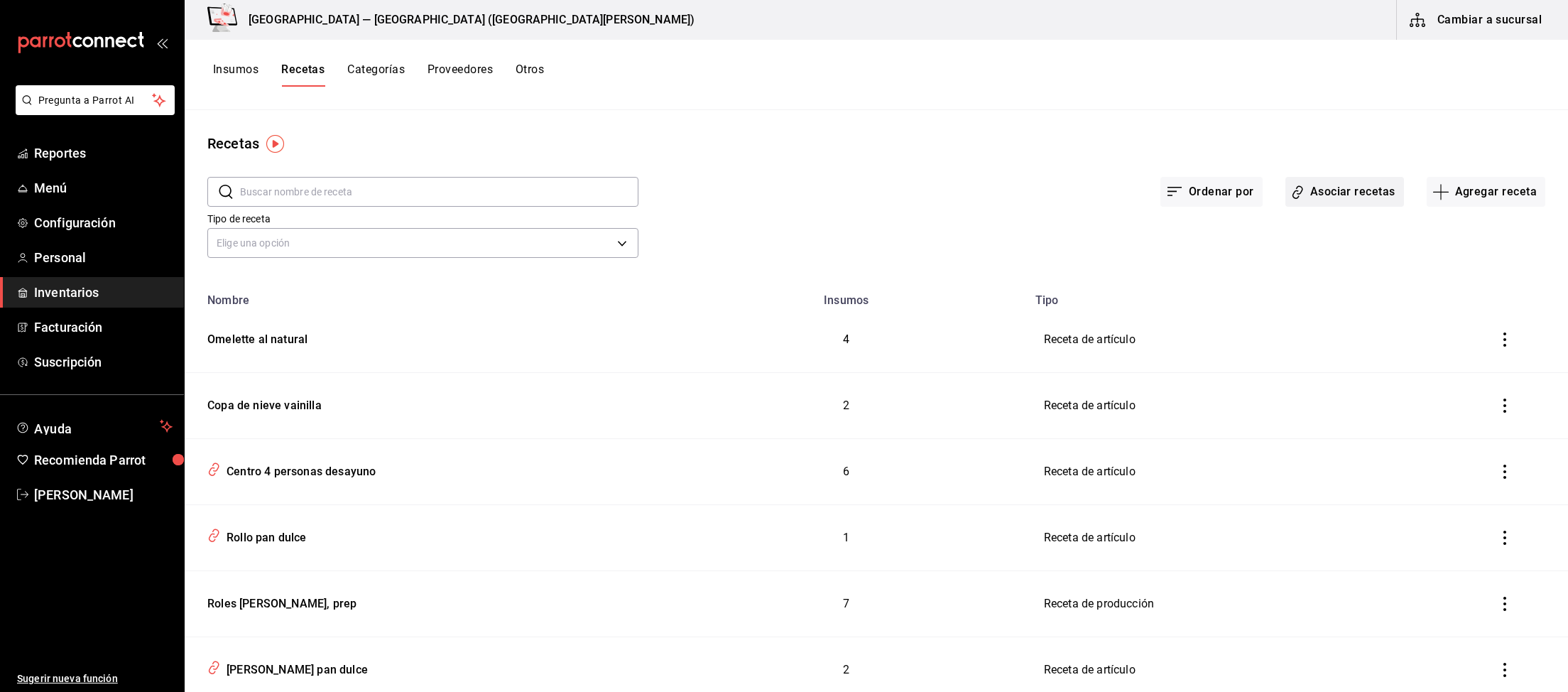
click at [1354, 192] on button "Asociar recetas" at bounding box center [1344, 191] width 119 height 30
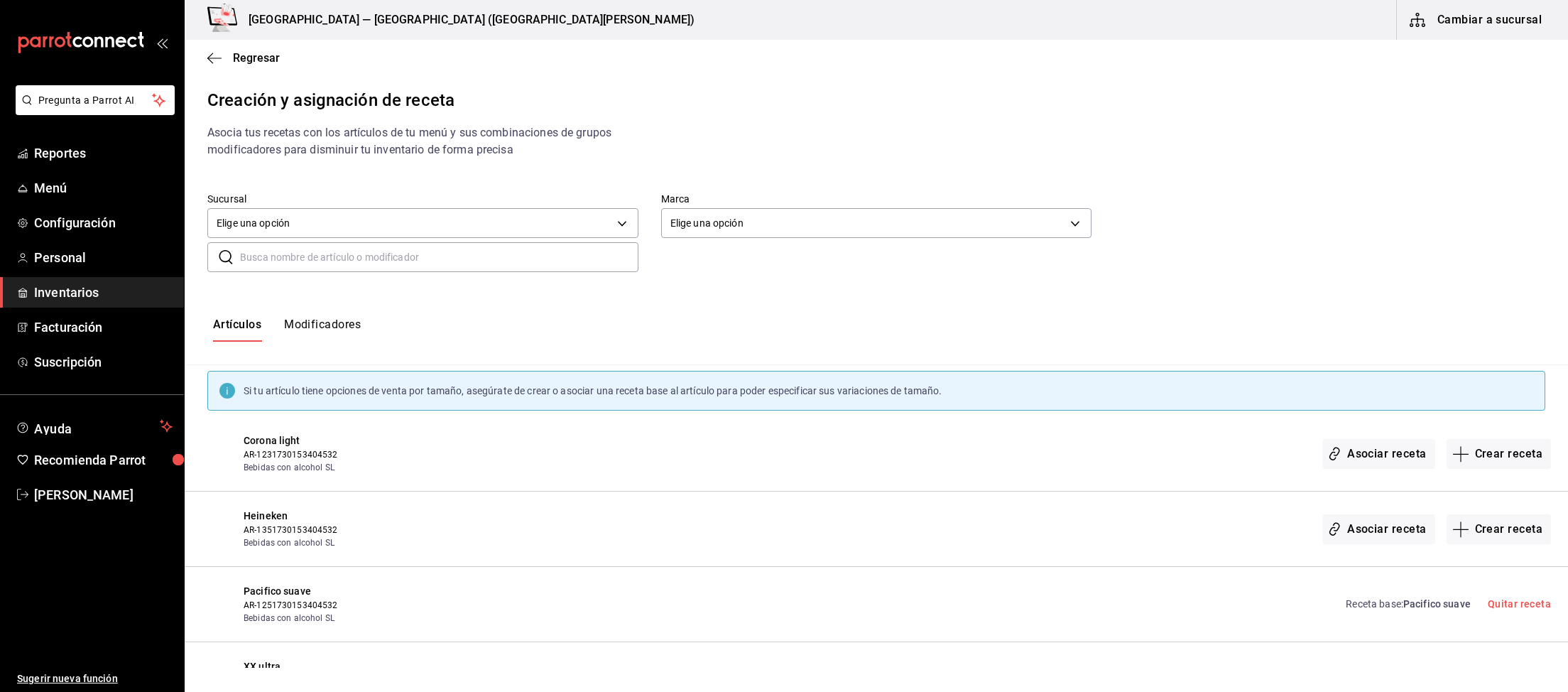
click at [304, 255] on input "text" at bounding box center [440, 257] width 398 height 29
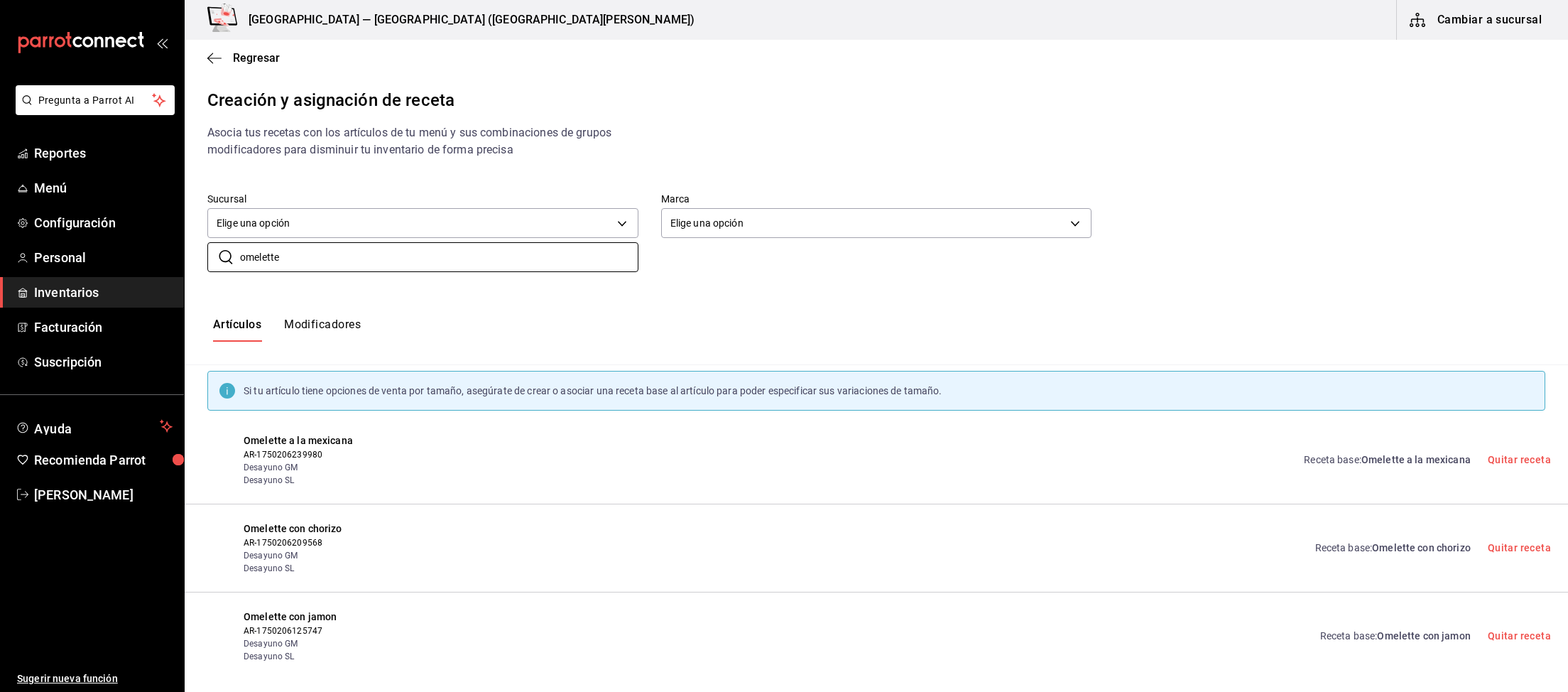
scroll to position [147, 0]
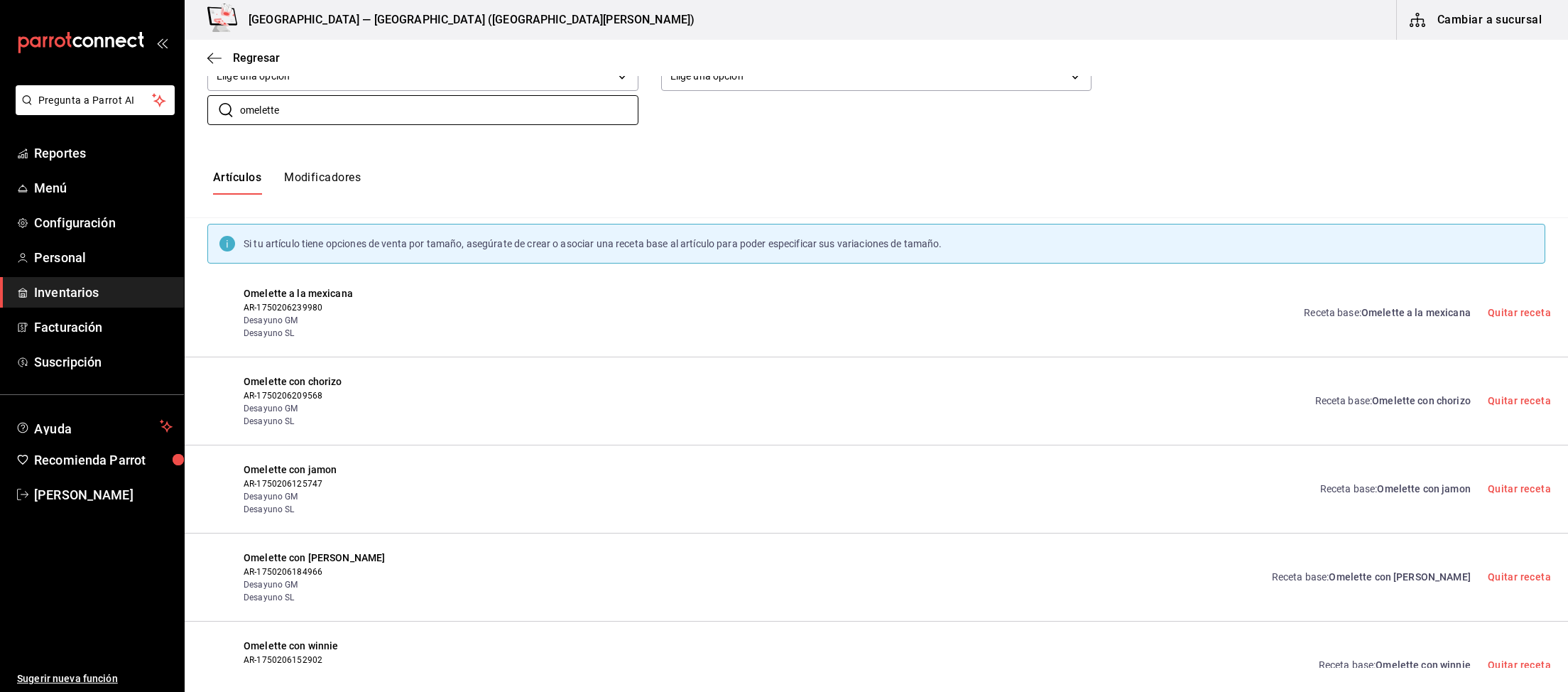
type input "omelette"
click at [1416, 460] on div "Omelette con jamon AR-1750206125747 Desayuno GM Desayuno SL Receta base : Omele…" at bounding box center [876, 489] width 1383 height 89
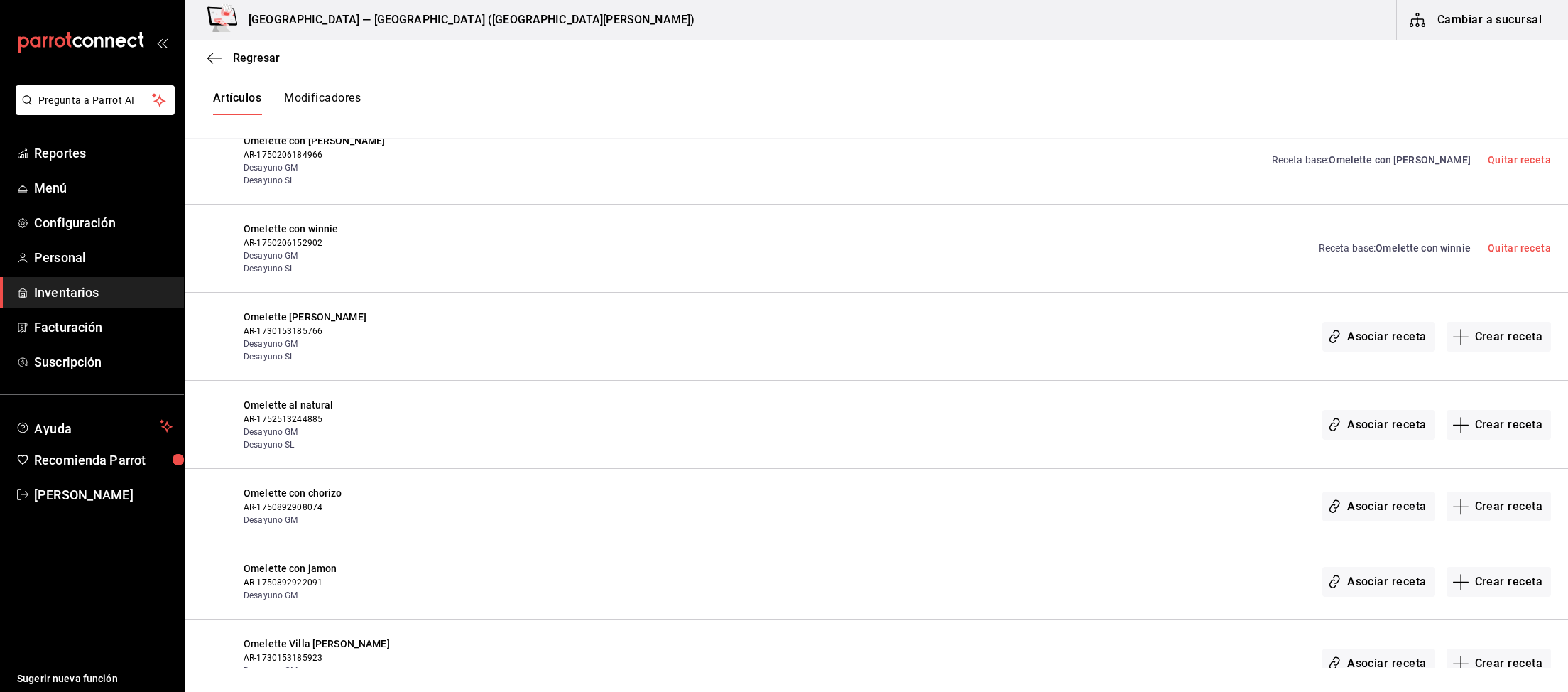
scroll to position [588, 0]
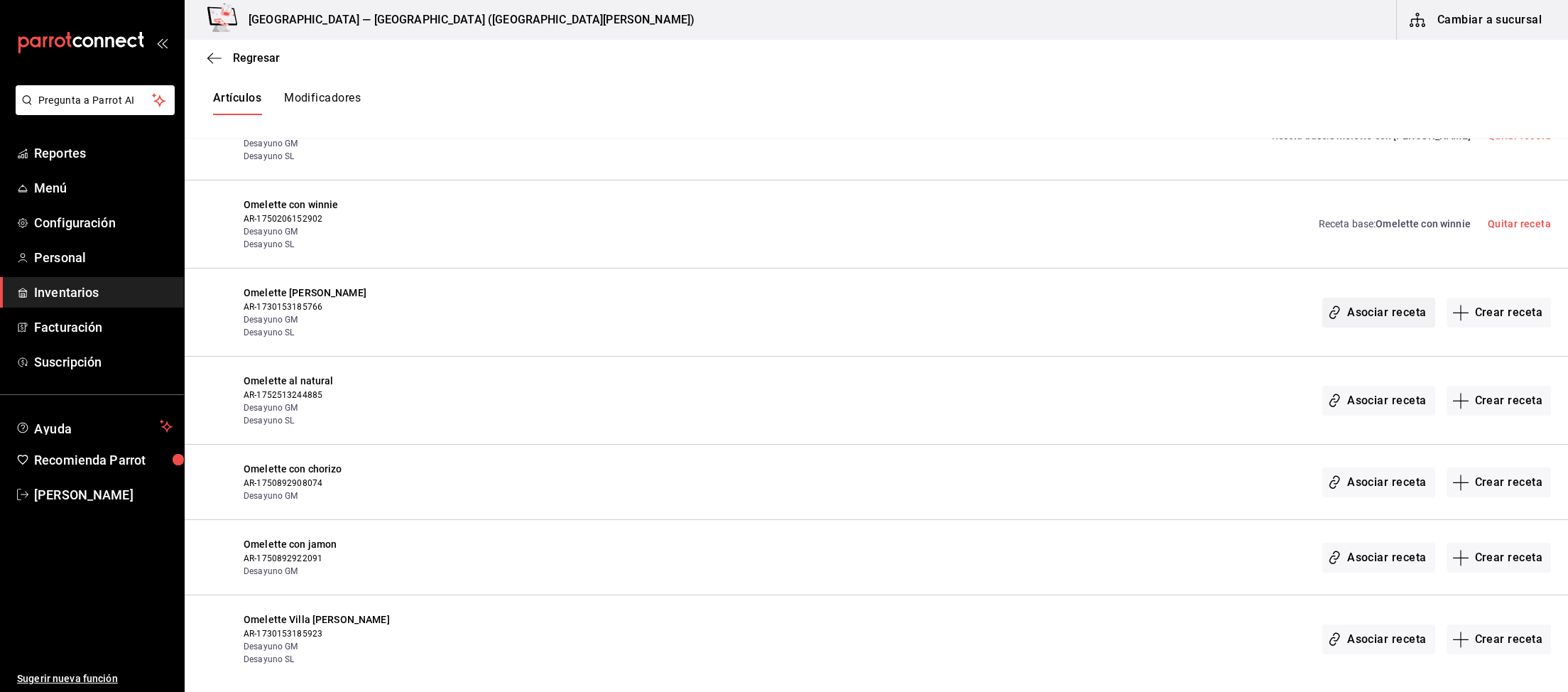
click at [1378, 314] on button "Asociar receta" at bounding box center [1379, 312] width 113 height 30
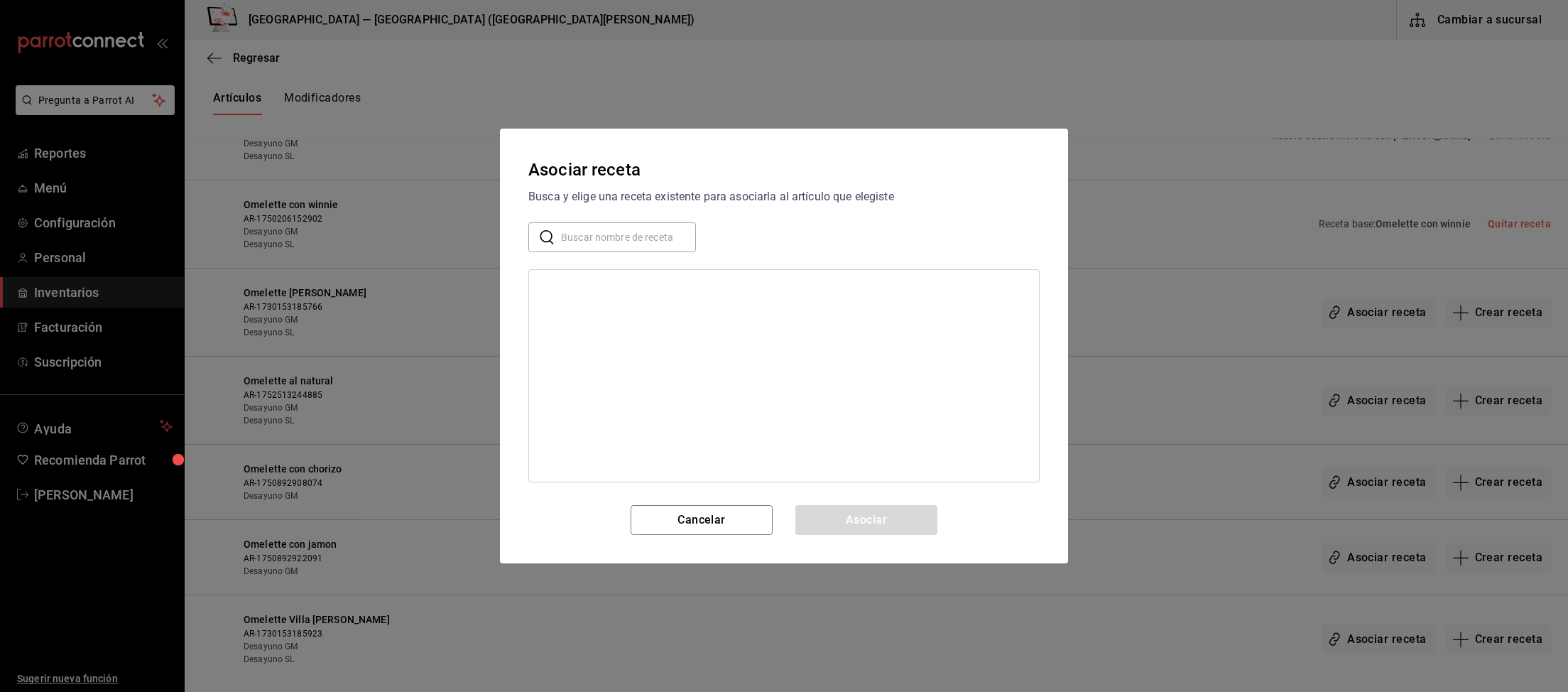
click at [634, 241] on input "text" at bounding box center [628, 238] width 135 height 29
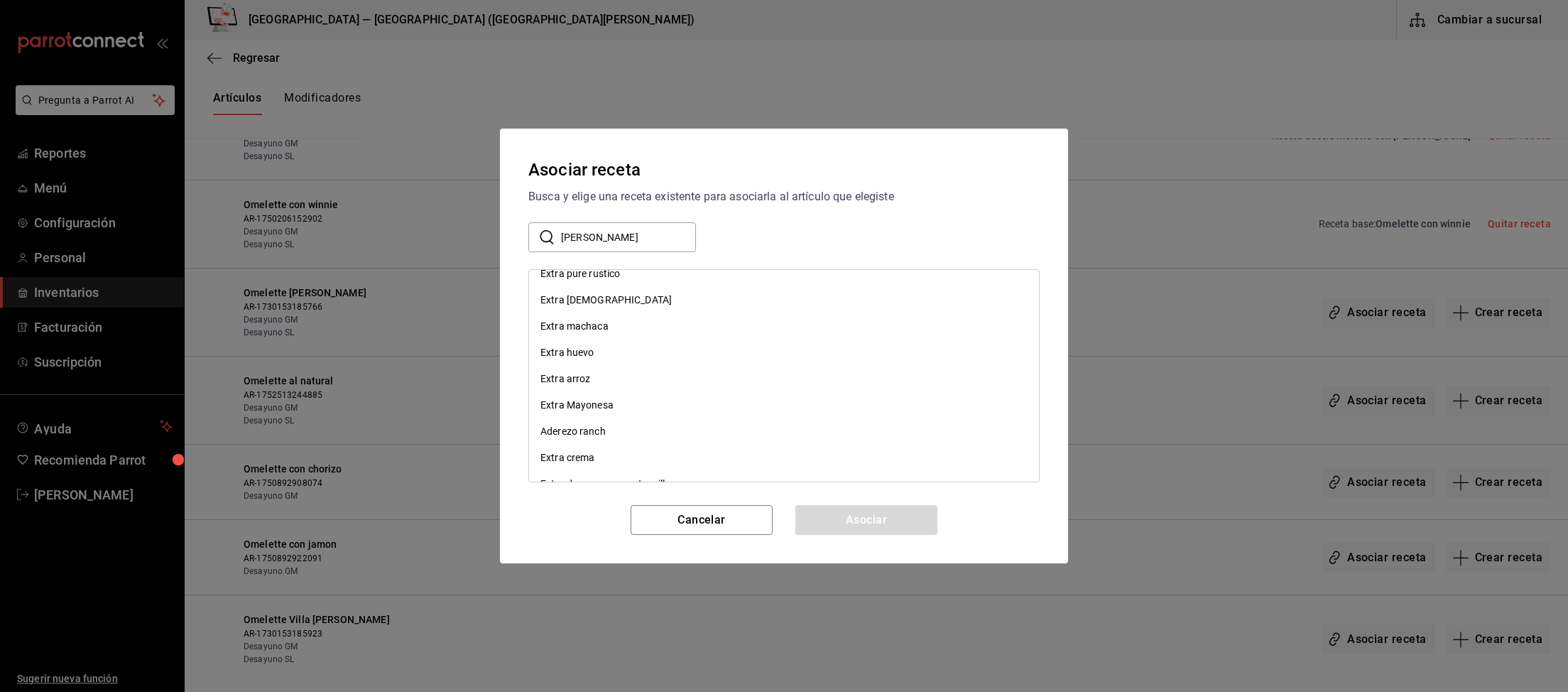
scroll to position [0, 0]
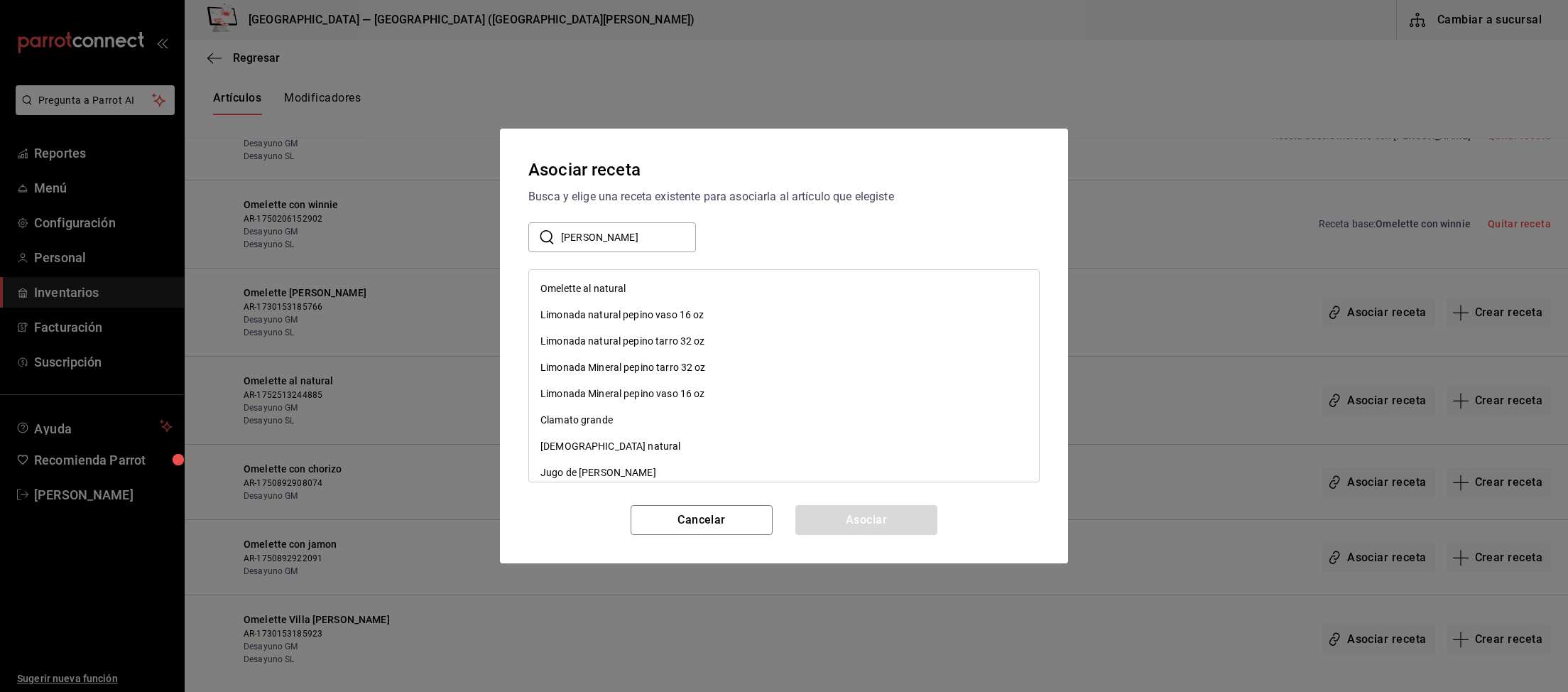
drag, startPoint x: 627, startPoint y: 235, endPoint x: 484, endPoint y: 235, distance: 143.0
click at [561, 235] on input "ramon" at bounding box center [628, 238] width 135 height 29
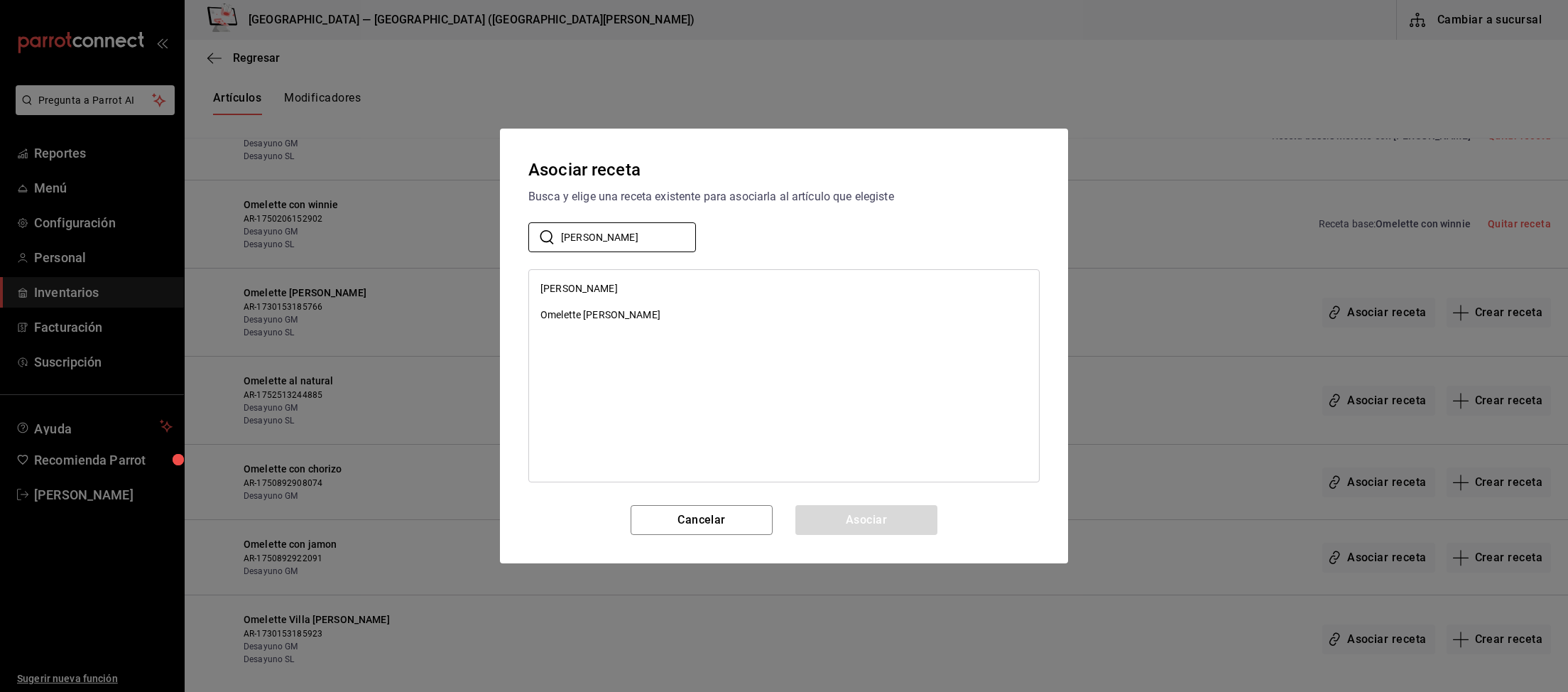
type input "Don ramon"
click at [636, 320] on div "Omelette Don Ramon" at bounding box center [600, 315] width 120 height 15
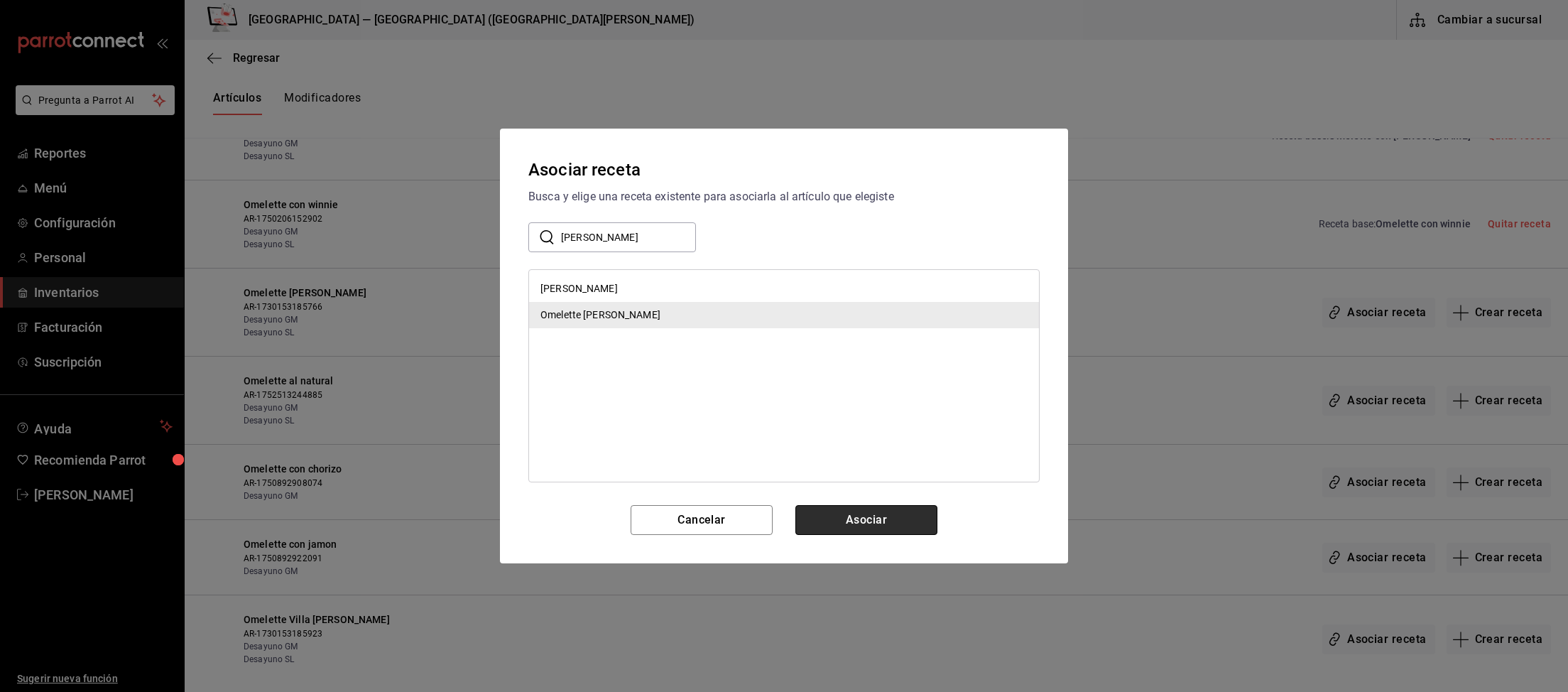
click at [912, 523] on button "Asociar" at bounding box center [866, 519] width 142 height 30
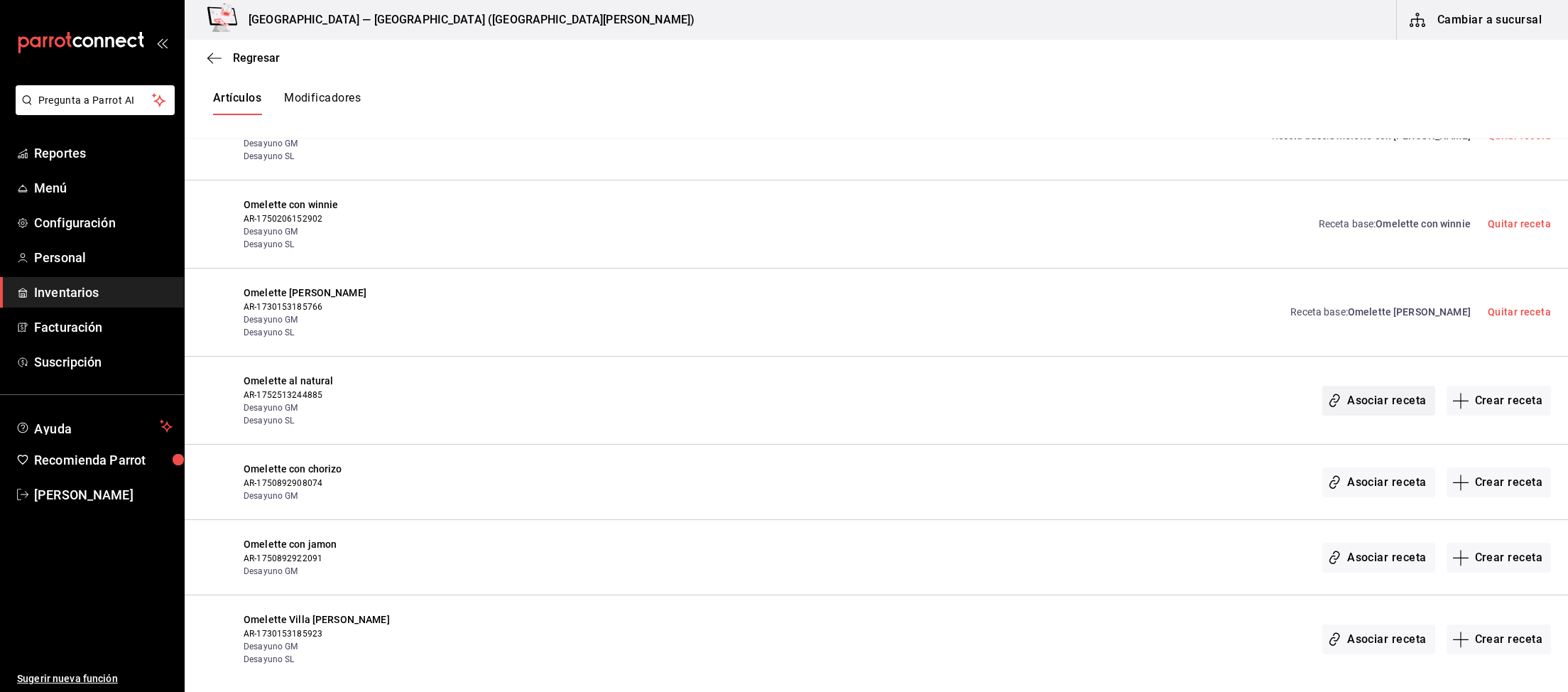
click at [1392, 396] on button "Asociar receta" at bounding box center [1379, 401] width 113 height 30
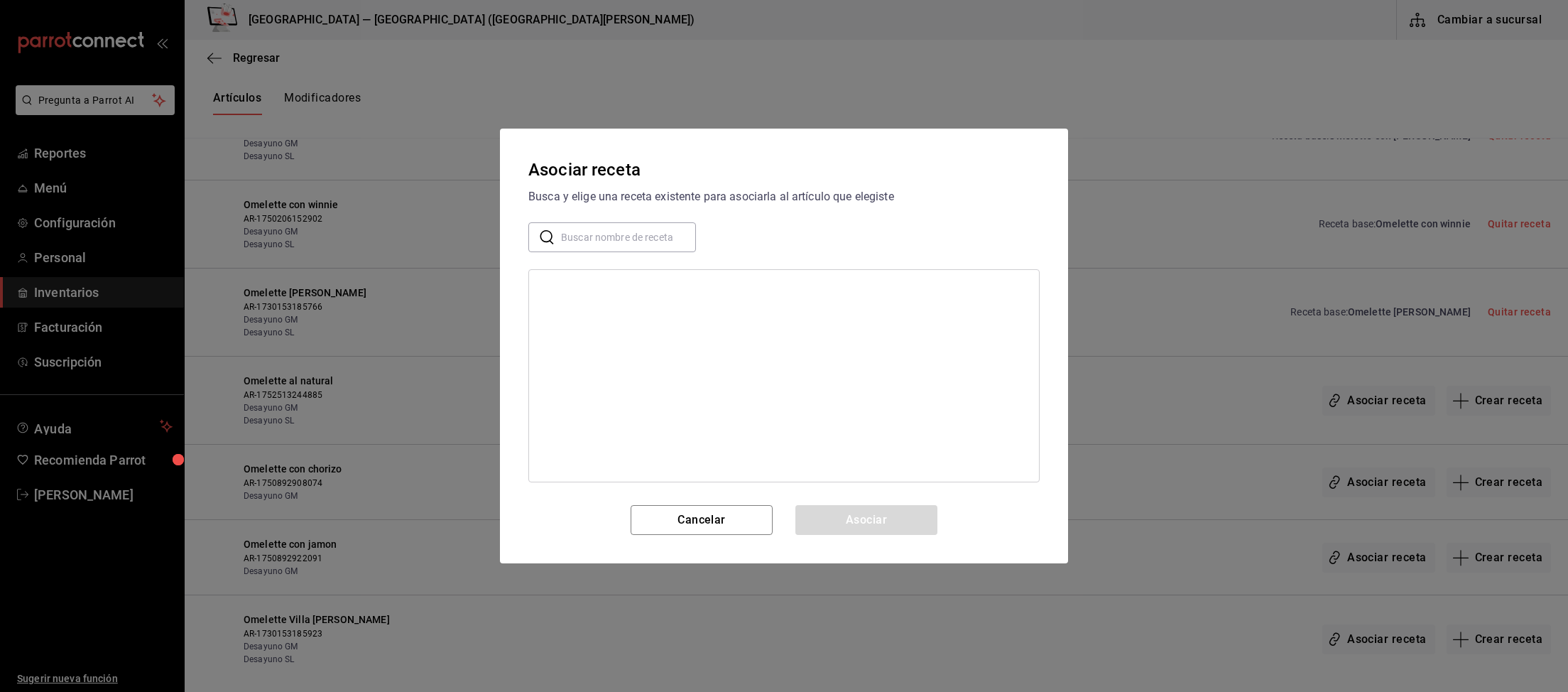
click at [610, 229] on input "text" at bounding box center [628, 238] width 135 height 29
type input "omelette al na"
click at [610, 283] on div "Omelette al natural" at bounding box center [583, 289] width 86 height 15
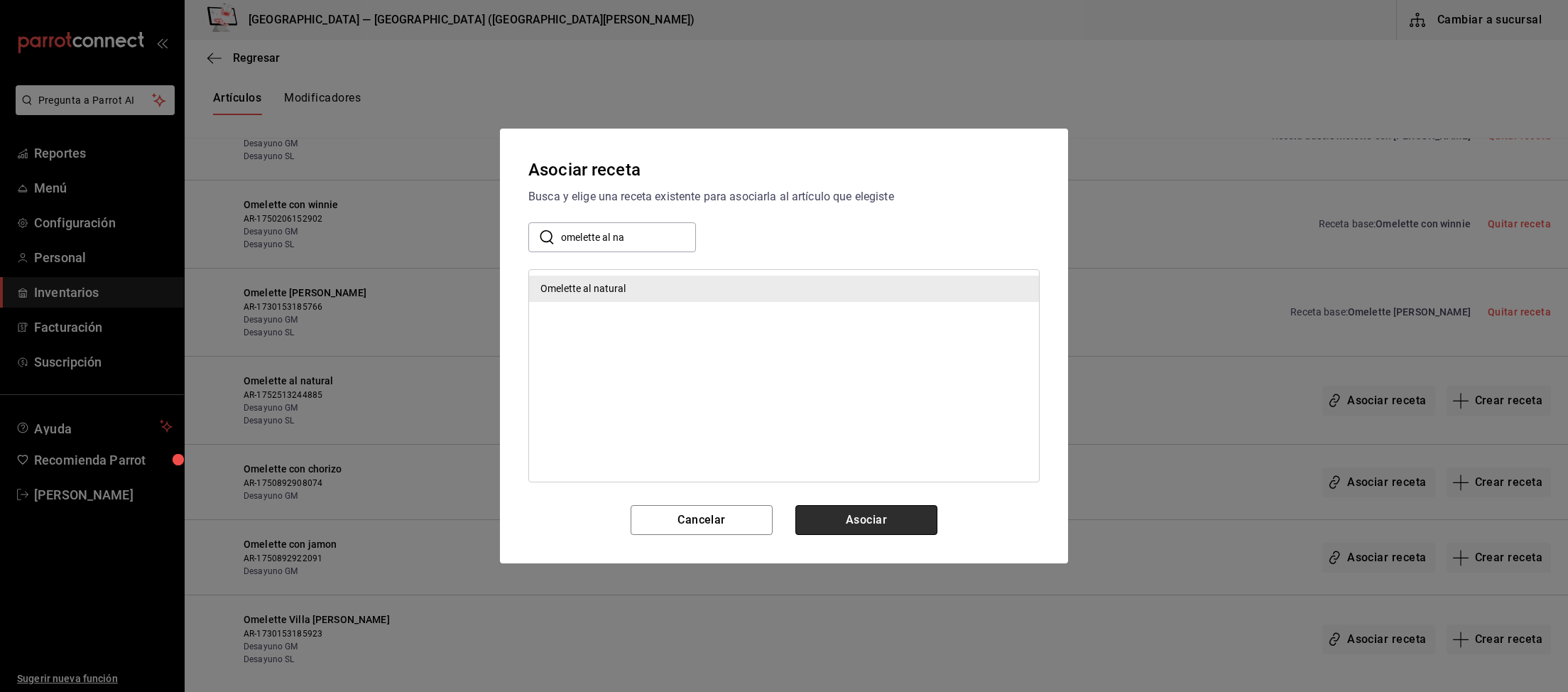
click at [872, 521] on button "Asociar" at bounding box center [866, 519] width 142 height 30
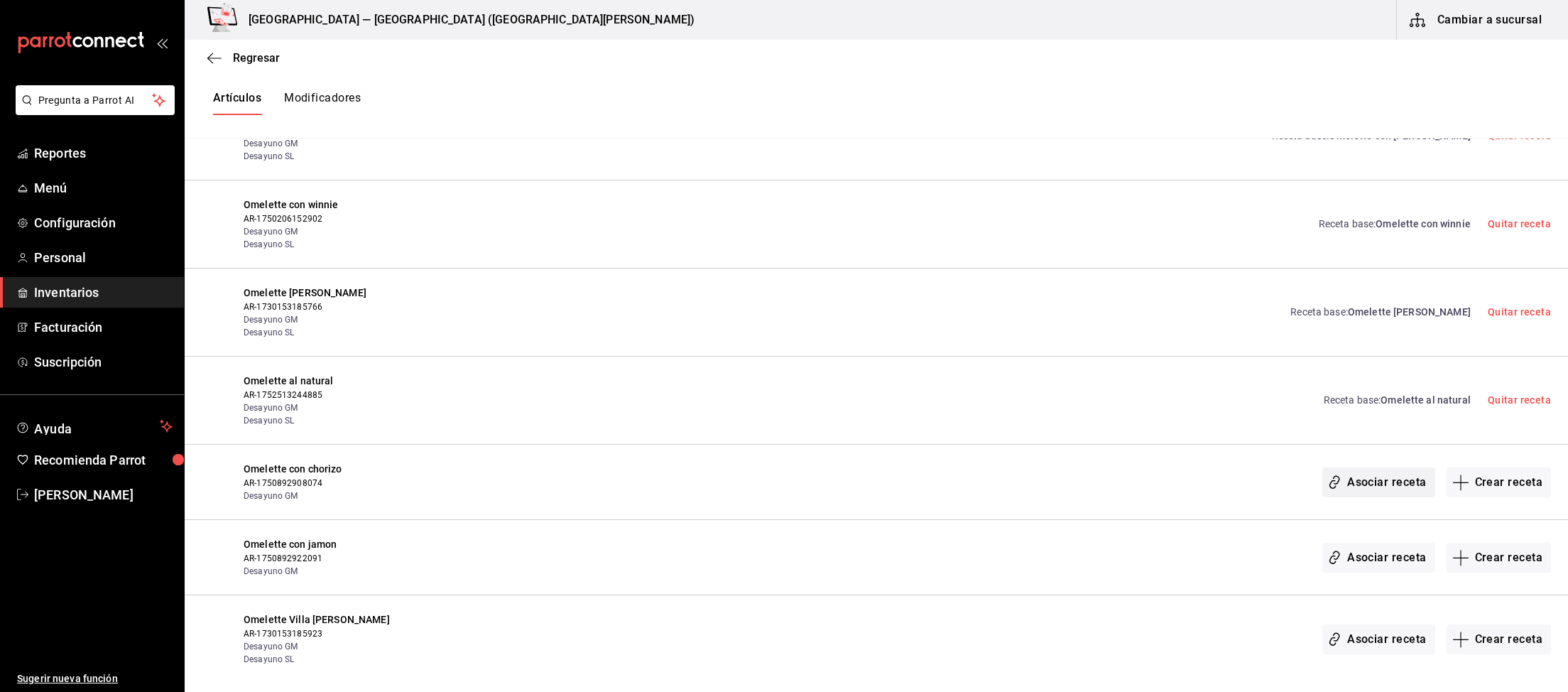
click at [1396, 483] on button "Asociar receta" at bounding box center [1379, 482] width 113 height 30
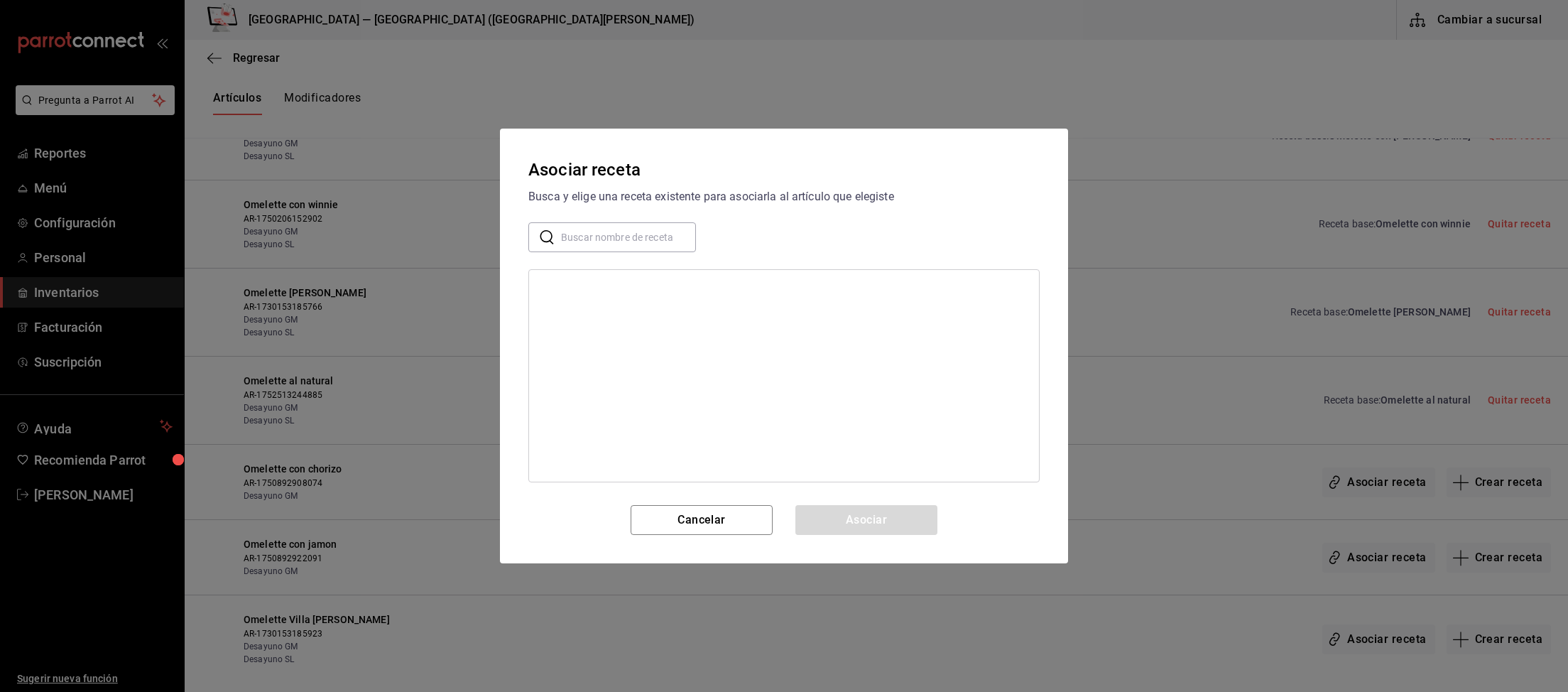
click at [625, 224] on input "text" at bounding box center [628, 238] width 135 height 29
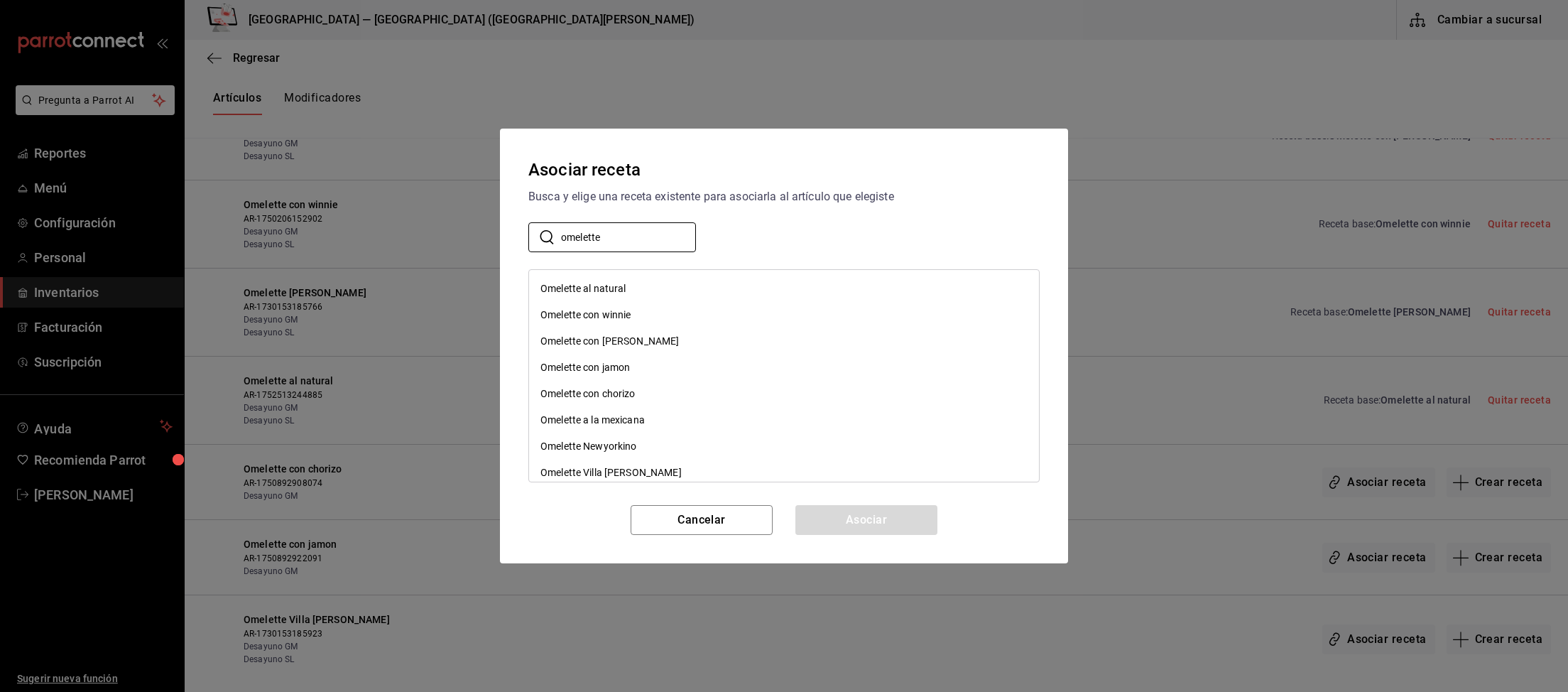
type input "omelette"
click at [631, 393] on div "Omelette con chorizo" at bounding box center [588, 393] width 95 height 15
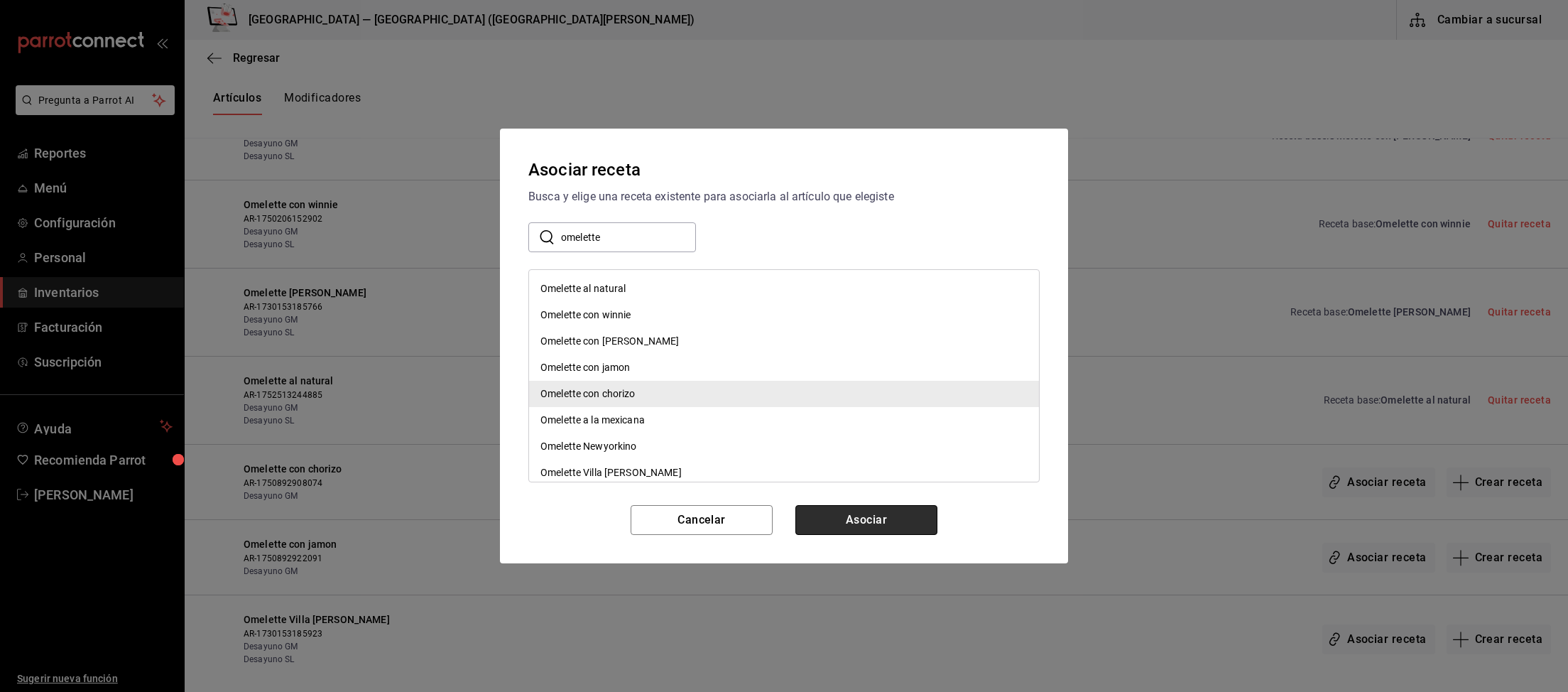
click at [856, 516] on button "Asociar" at bounding box center [866, 519] width 142 height 30
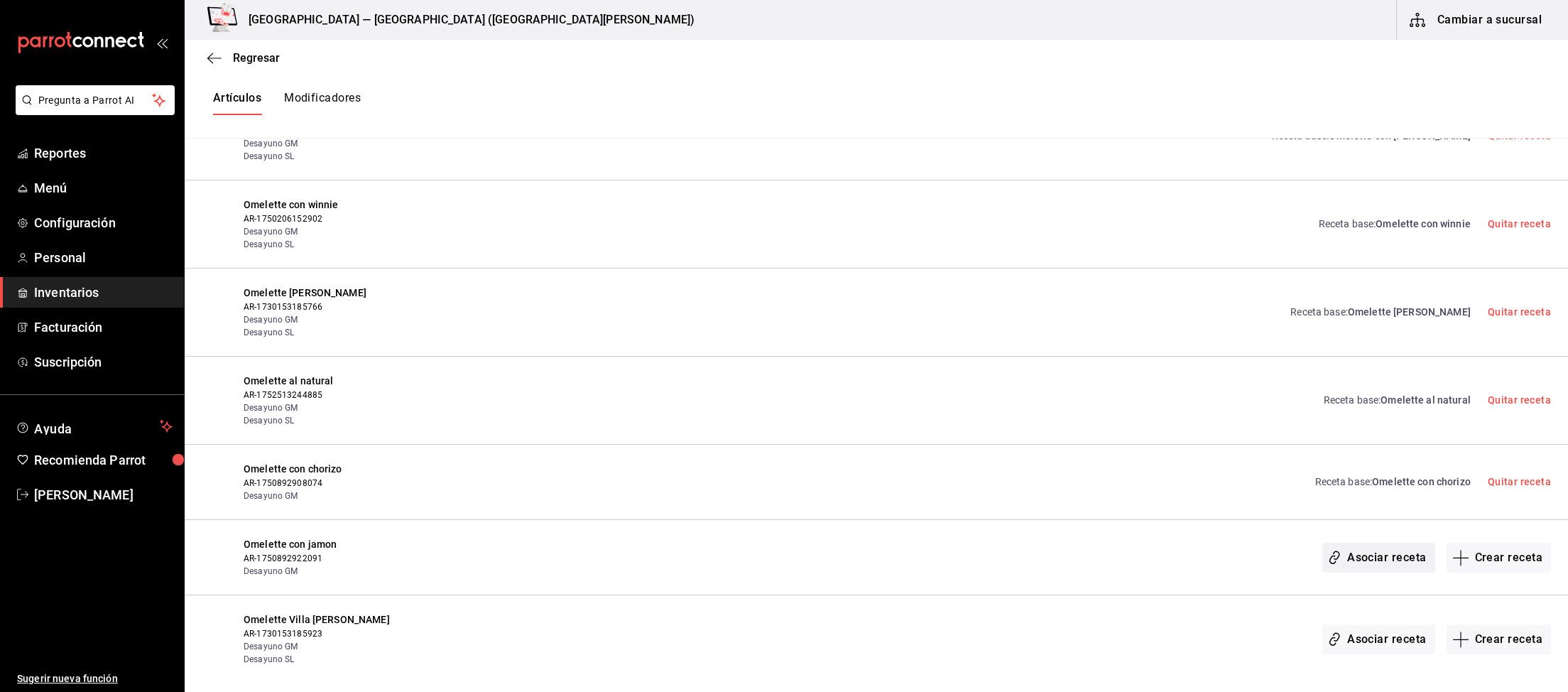
click at [1384, 561] on button "Asociar receta" at bounding box center [1379, 557] width 113 height 30
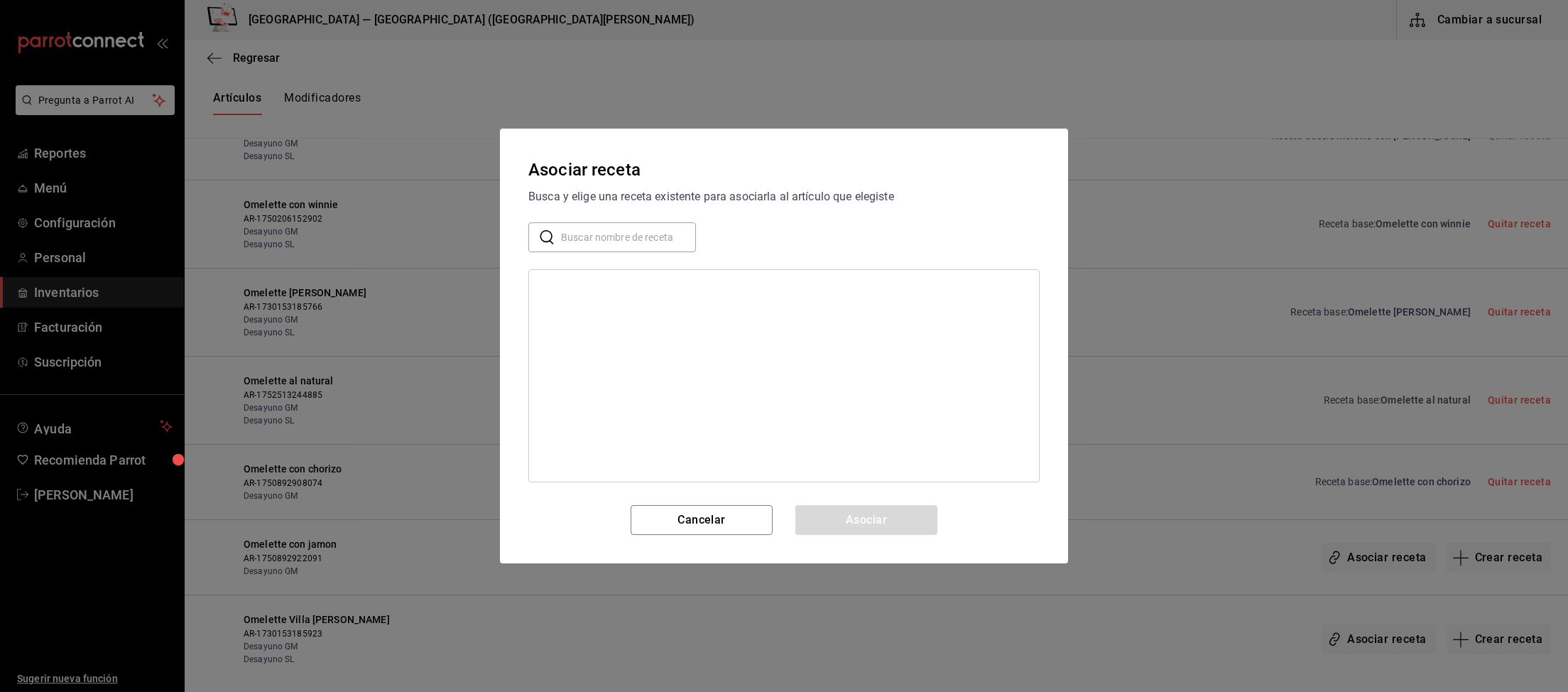
click at [618, 241] on input "text" at bounding box center [628, 238] width 135 height 29
type input "omelette con ja"
click at [575, 284] on div "Omelette con jamon" at bounding box center [585, 289] width 89 height 15
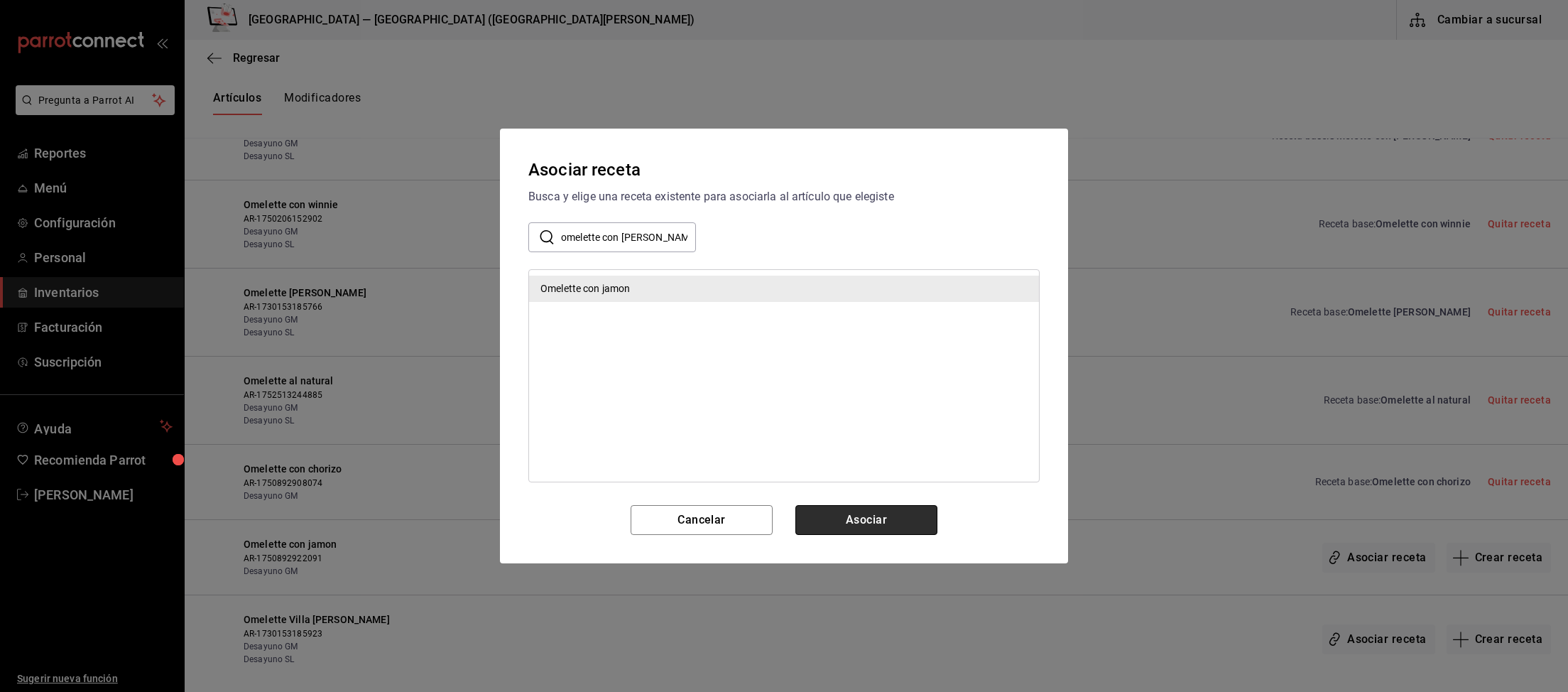
click at [859, 531] on button "Asociar" at bounding box center [866, 519] width 142 height 30
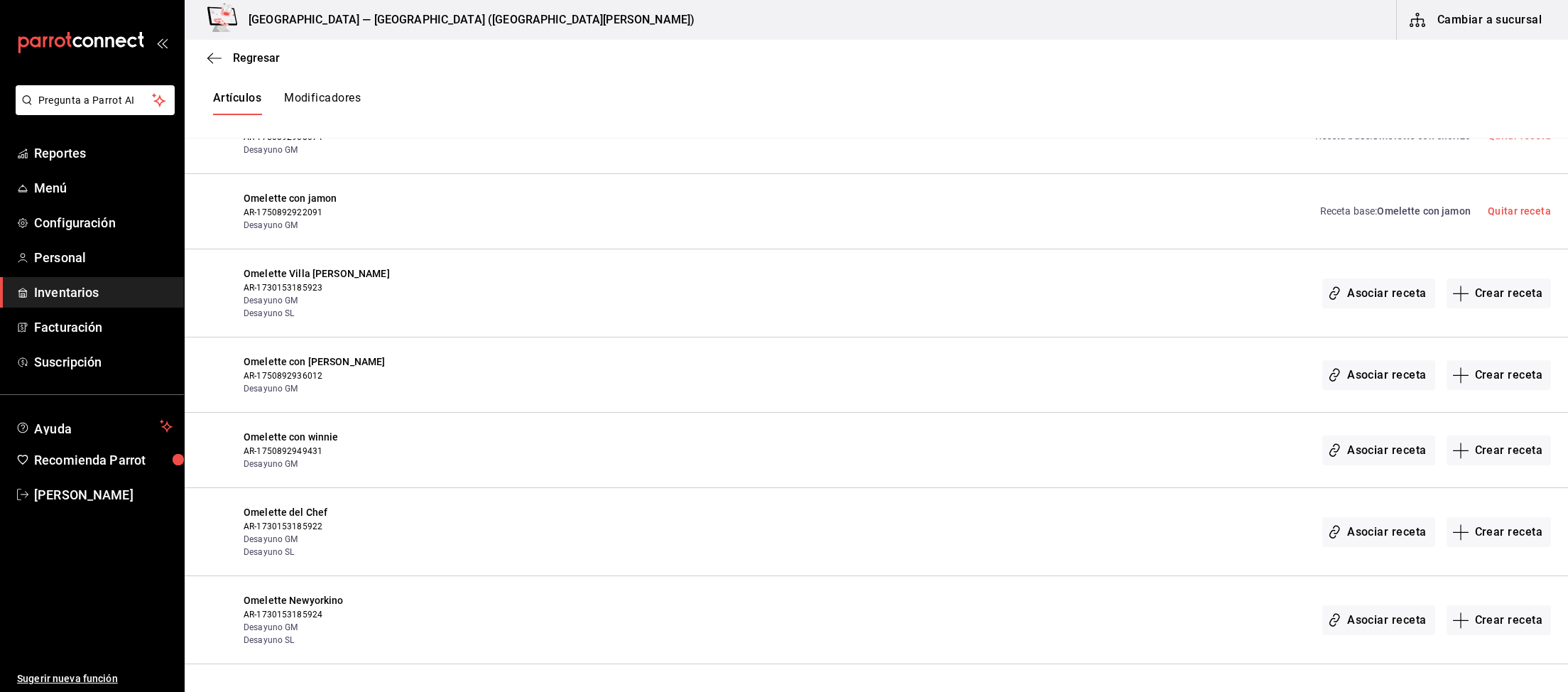
scroll to position [956, 0]
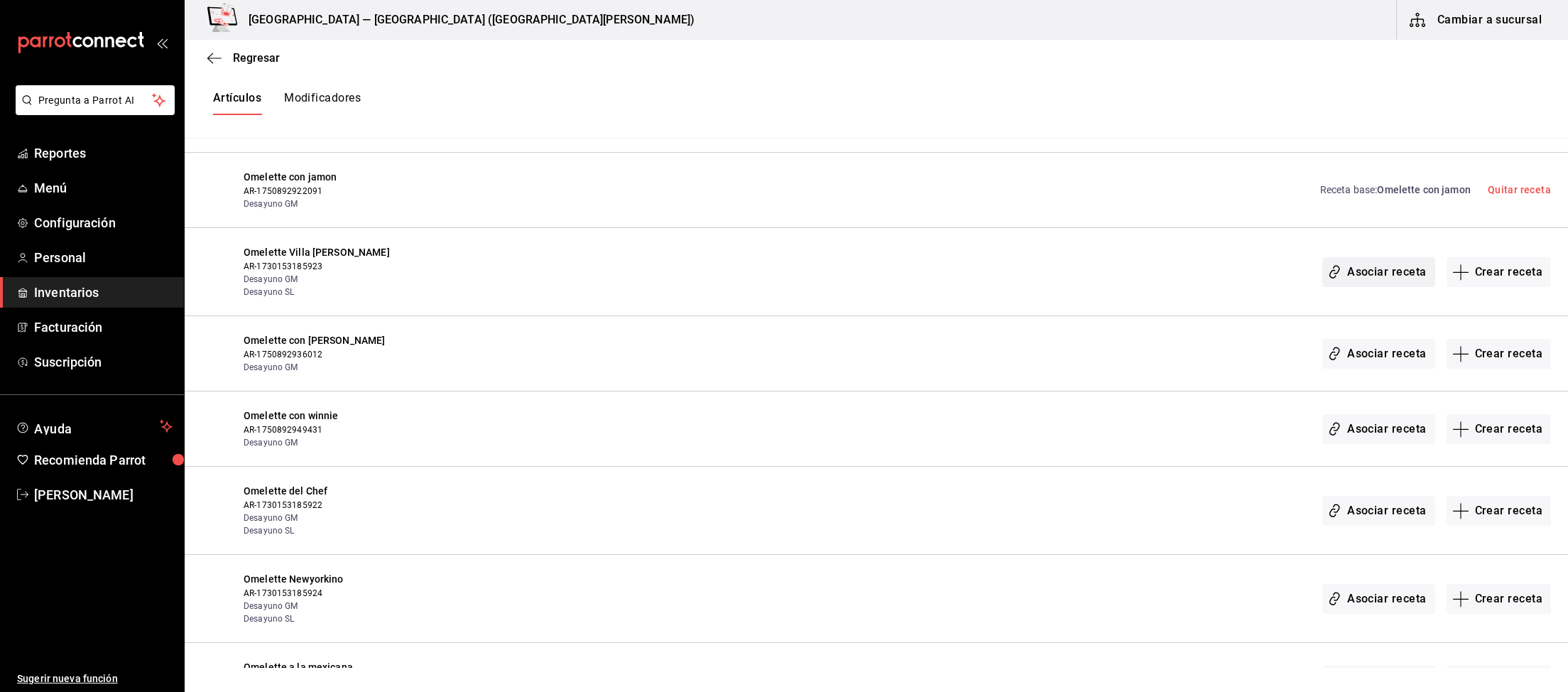
click at [1378, 272] on button "Asociar receta" at bounding box center [1379, 272] width 113 height 30
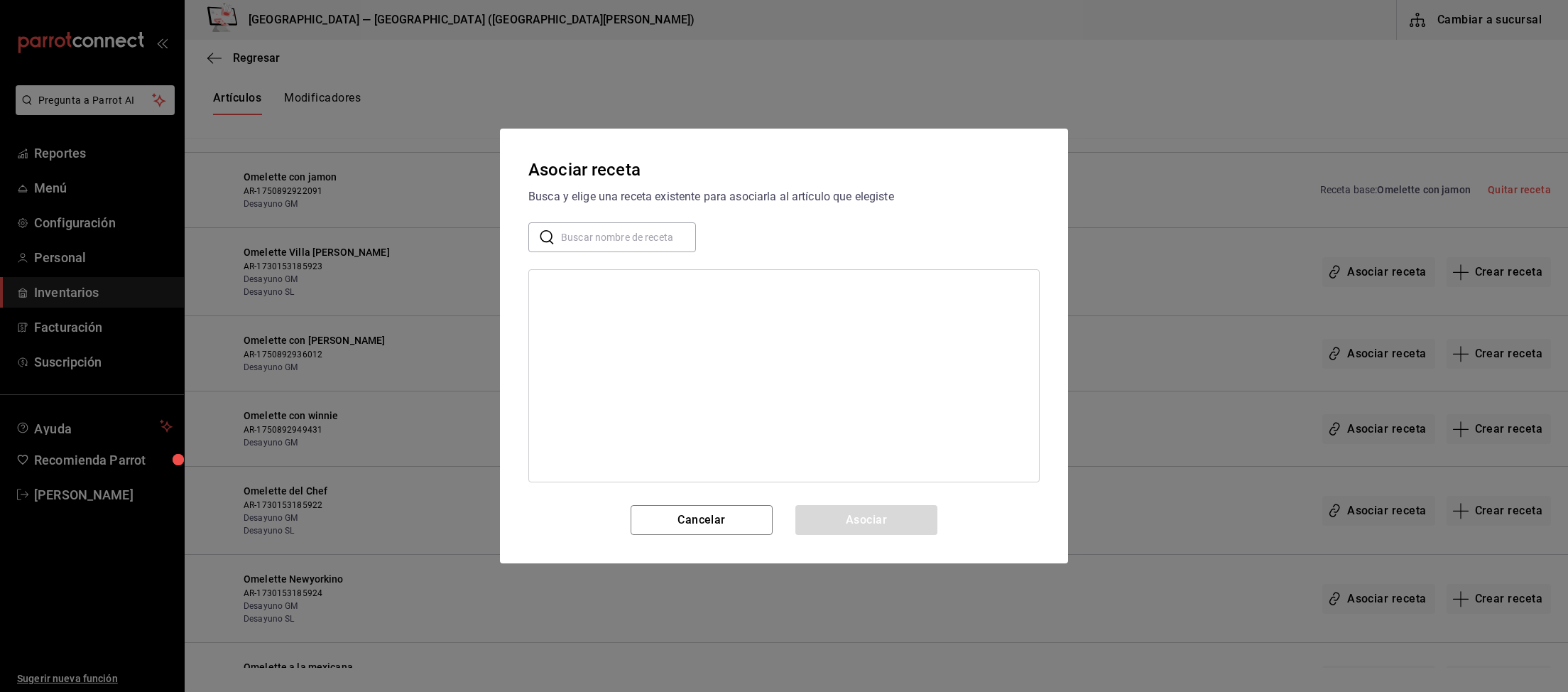
click at [646, 244] on input "text" at bounding box center [628, 238] width 135 height 29
type input "Villa"
click at [627, 337] on div "Omelette Villa ahumada" at bounding box center [611, 341] width 141 height 15
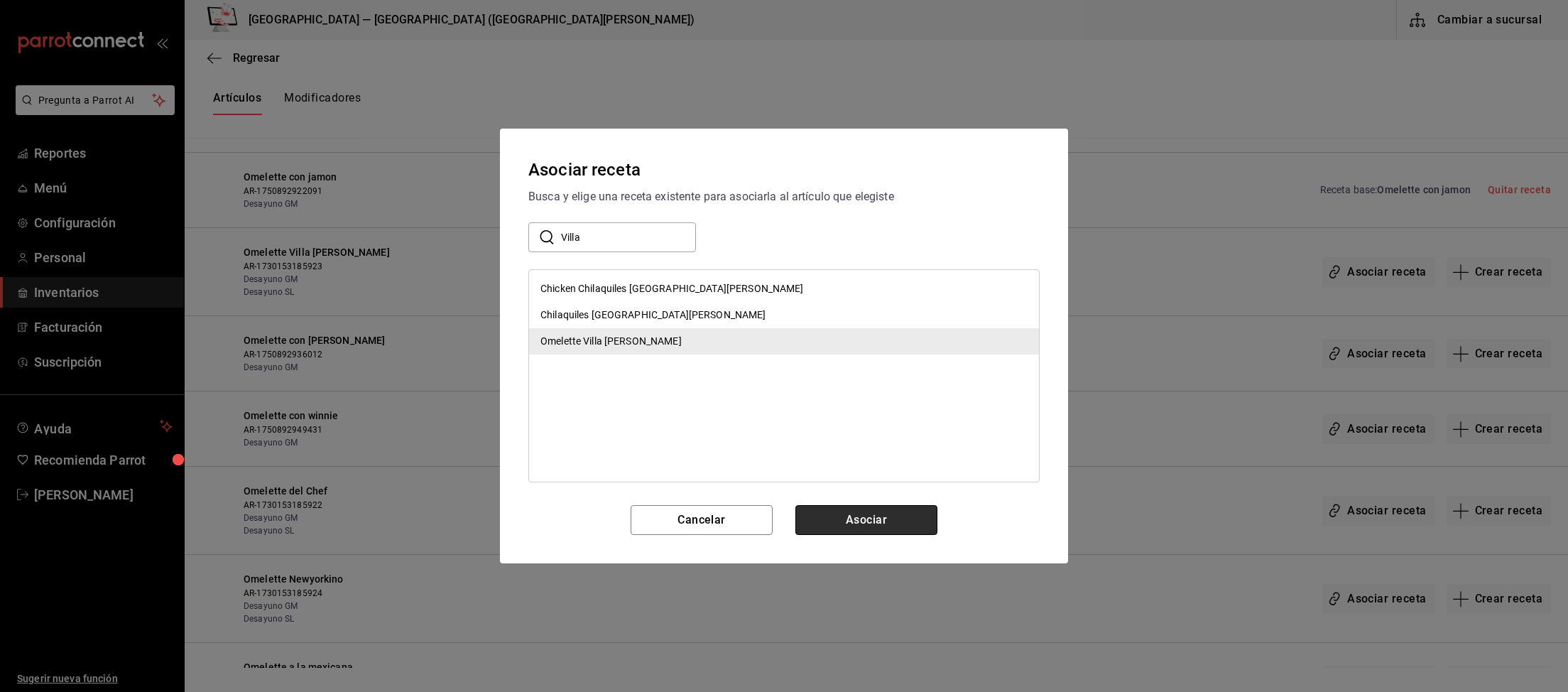
click at [861, 527] on button "Asociar" at bounding box center [866, 519] width 142 height 30
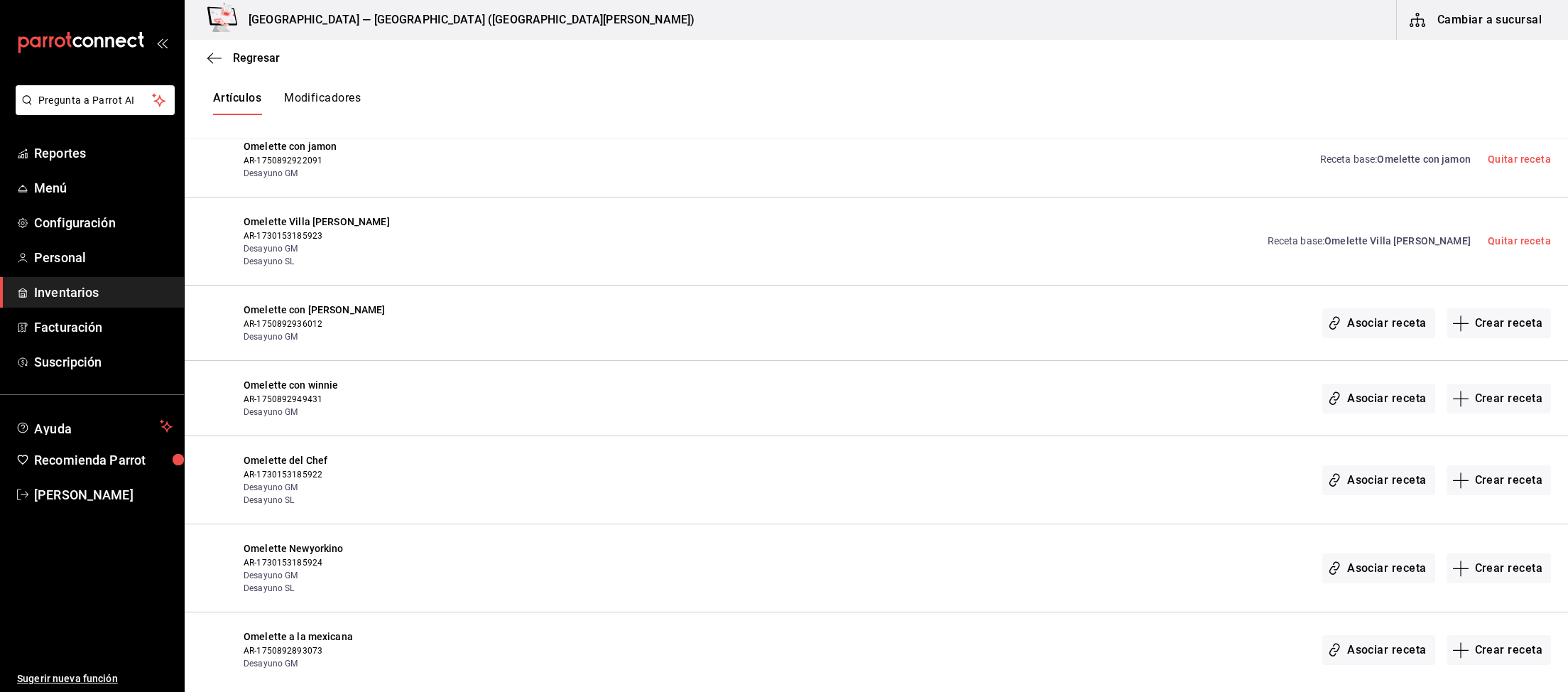
scroll to position [1008, 0]
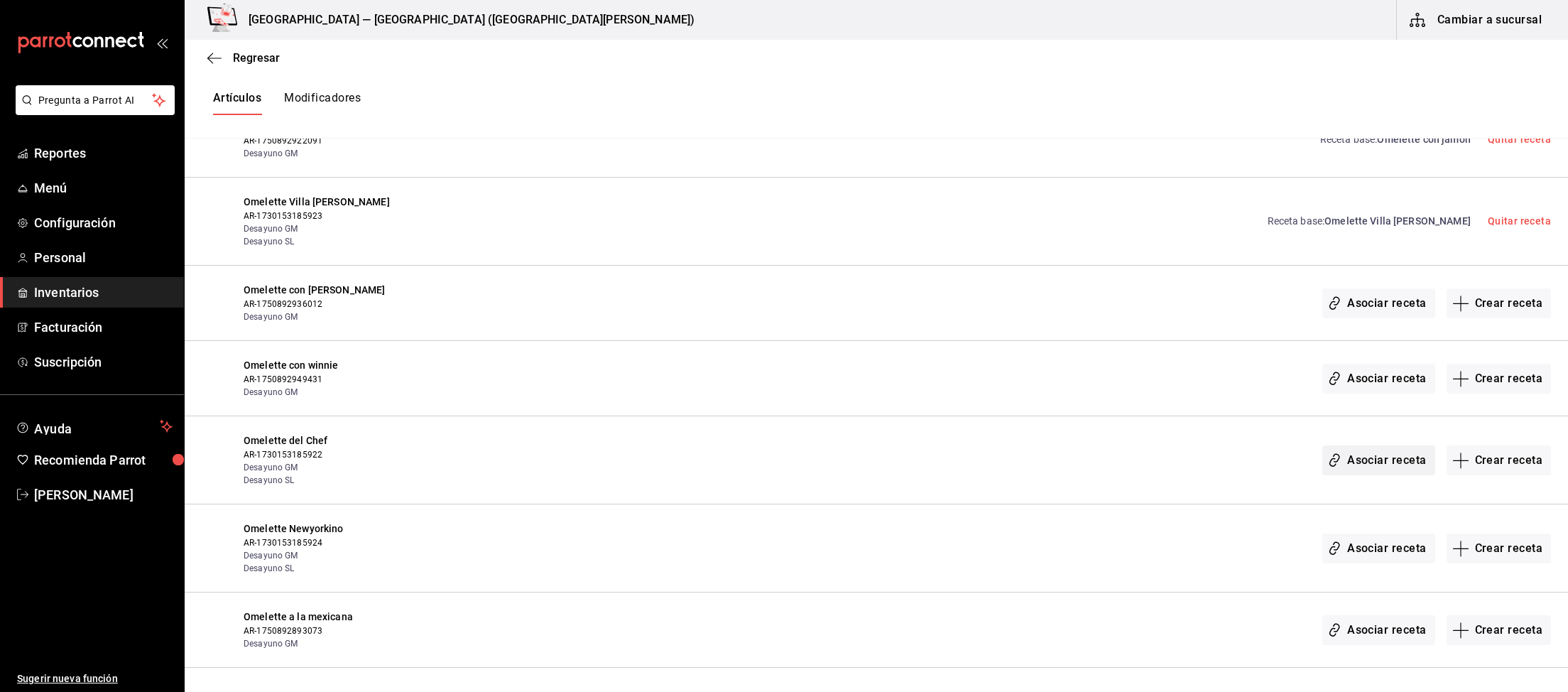
click at [1388, 448] on button "Asociar receta" at bounding box center [1379, 460] width 113 height 30
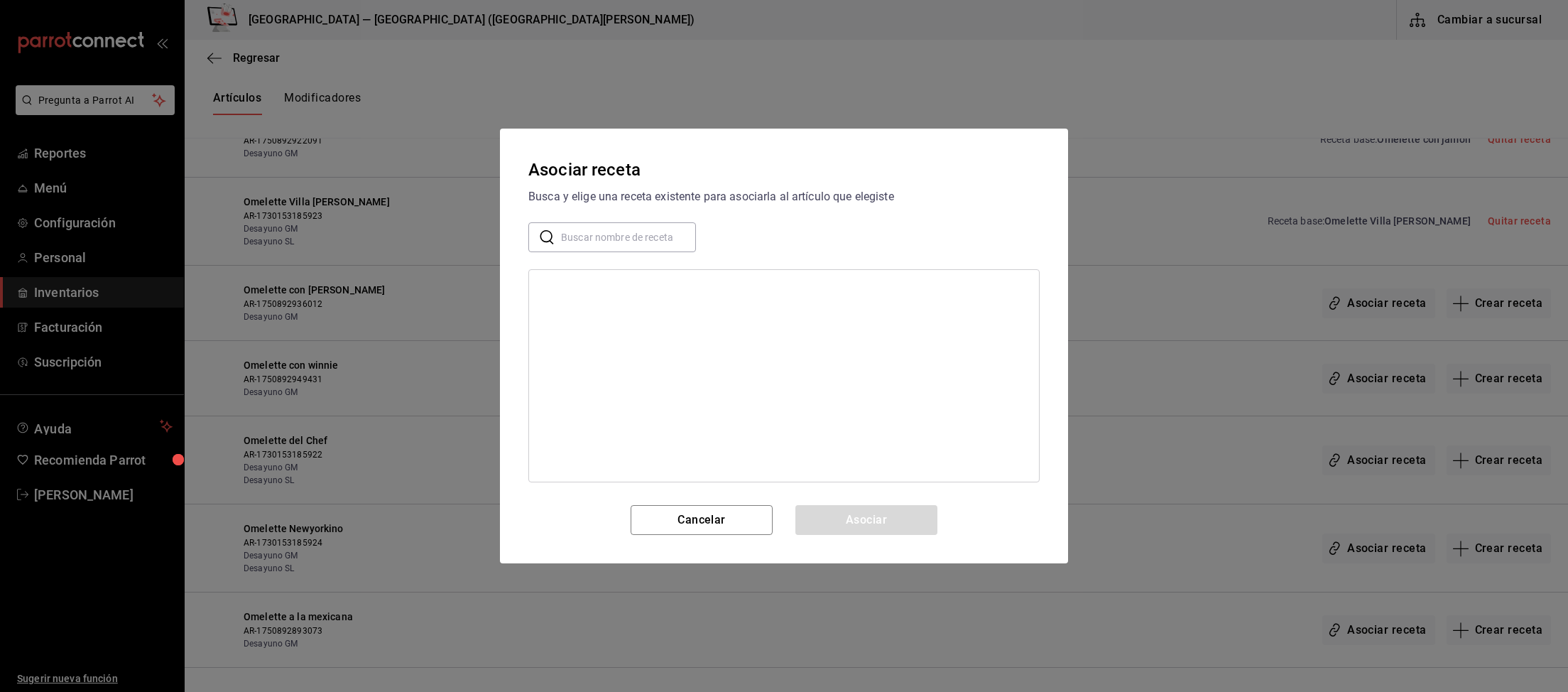
click at [615, 236] on input "text" at bounding box center [628, 238] width 135 height 29
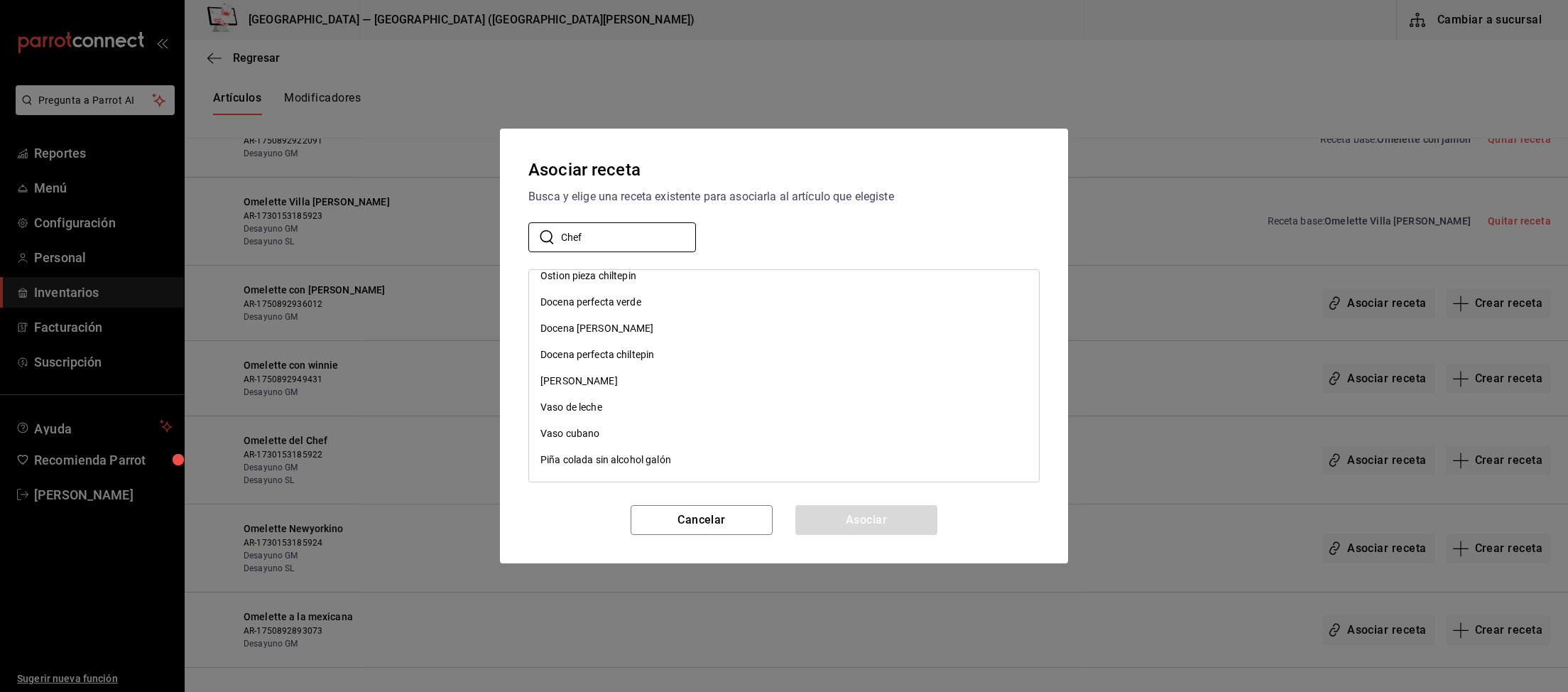
scroll to position [588, 0]
drag, startPoint x: 621, startPoint y: 237, endPoint x: 333, endPoint y: 217, distance: 288.7
click at [561, 224] on input "Chef" at bounding box center [628, 238] width 135 height 29
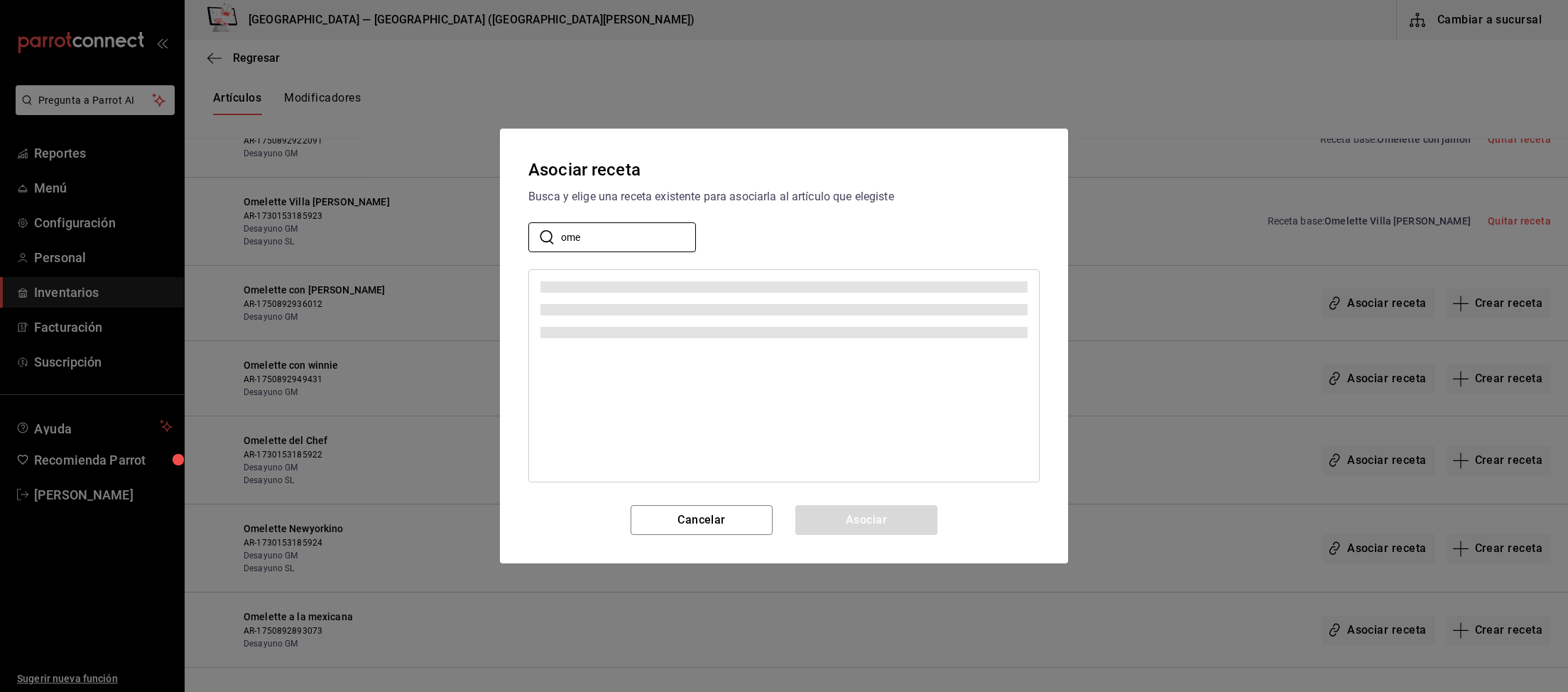
scroll to position [0, 0]
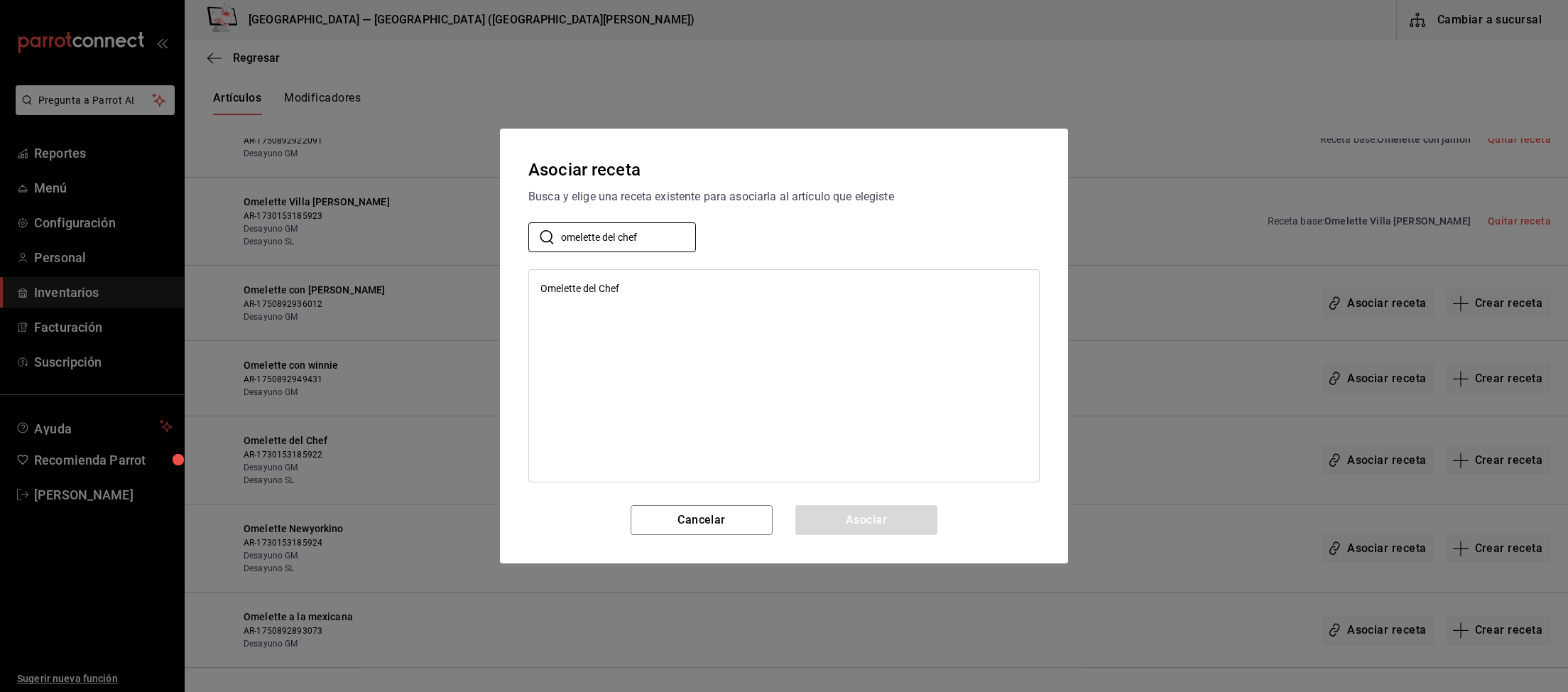
type input "omelette del chef"
click at [560, 283] on div "Omelette del Chef" at bounding box center [580, 289] width 79 height 15
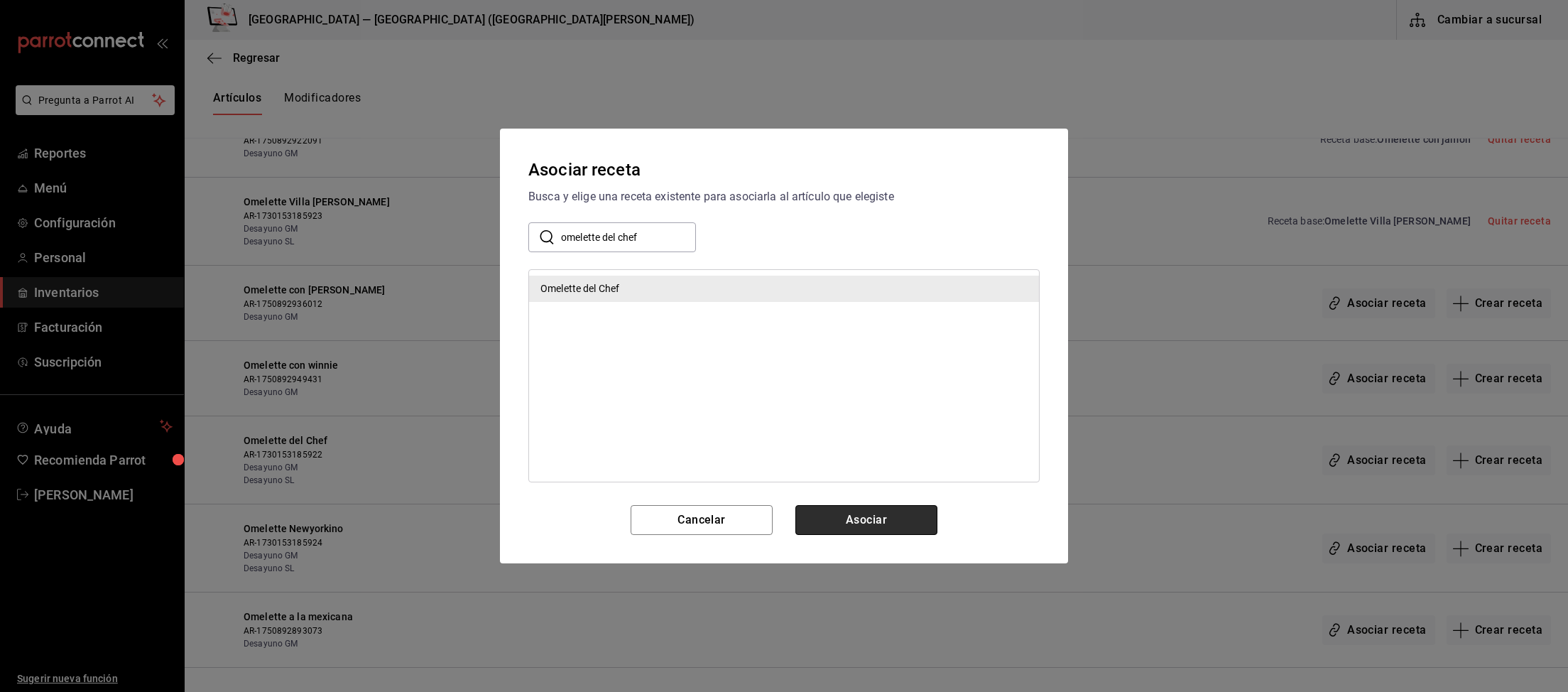
click at [880, 522] on button "Asociar" at bounding box center [866, 519] width 142 height 30
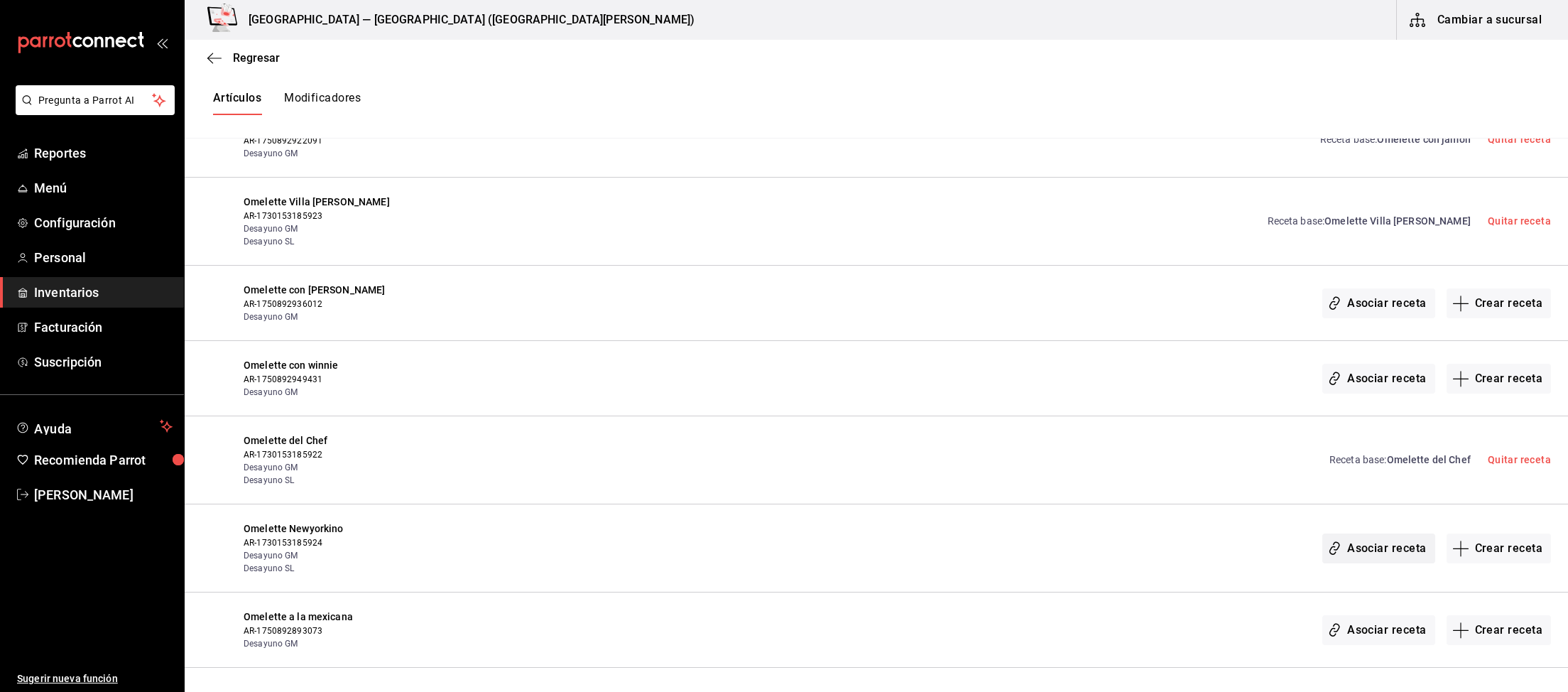
click at [1398, 550] on button "Asociar receta" at bounding box center [1379, 548] width 113 height 30
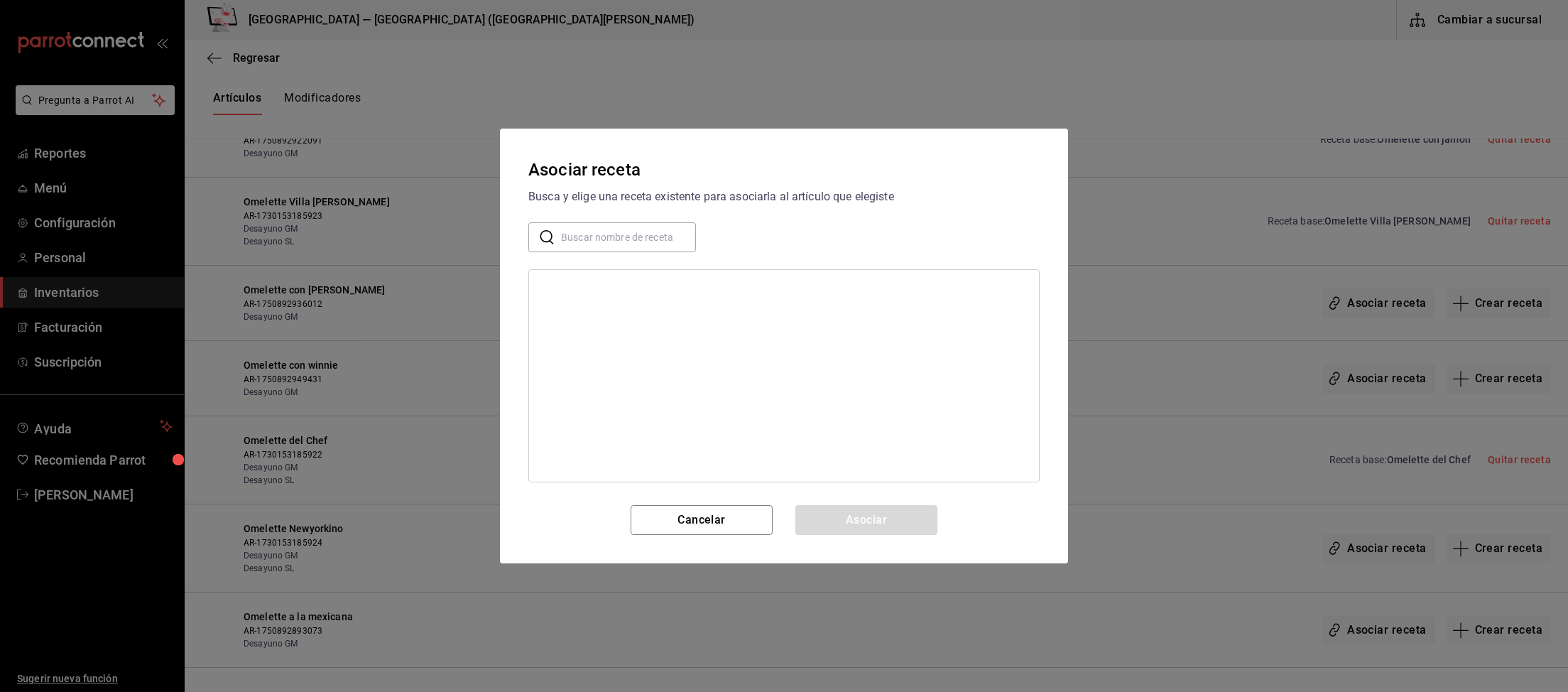
click at [602, 235] on input "text" at bounding box center [628, 238] width 135 height 29
type input "new"
click at [602, 293] on div "Omelette Newyorkino" at bounding box center [589, 289] width 96 height 15
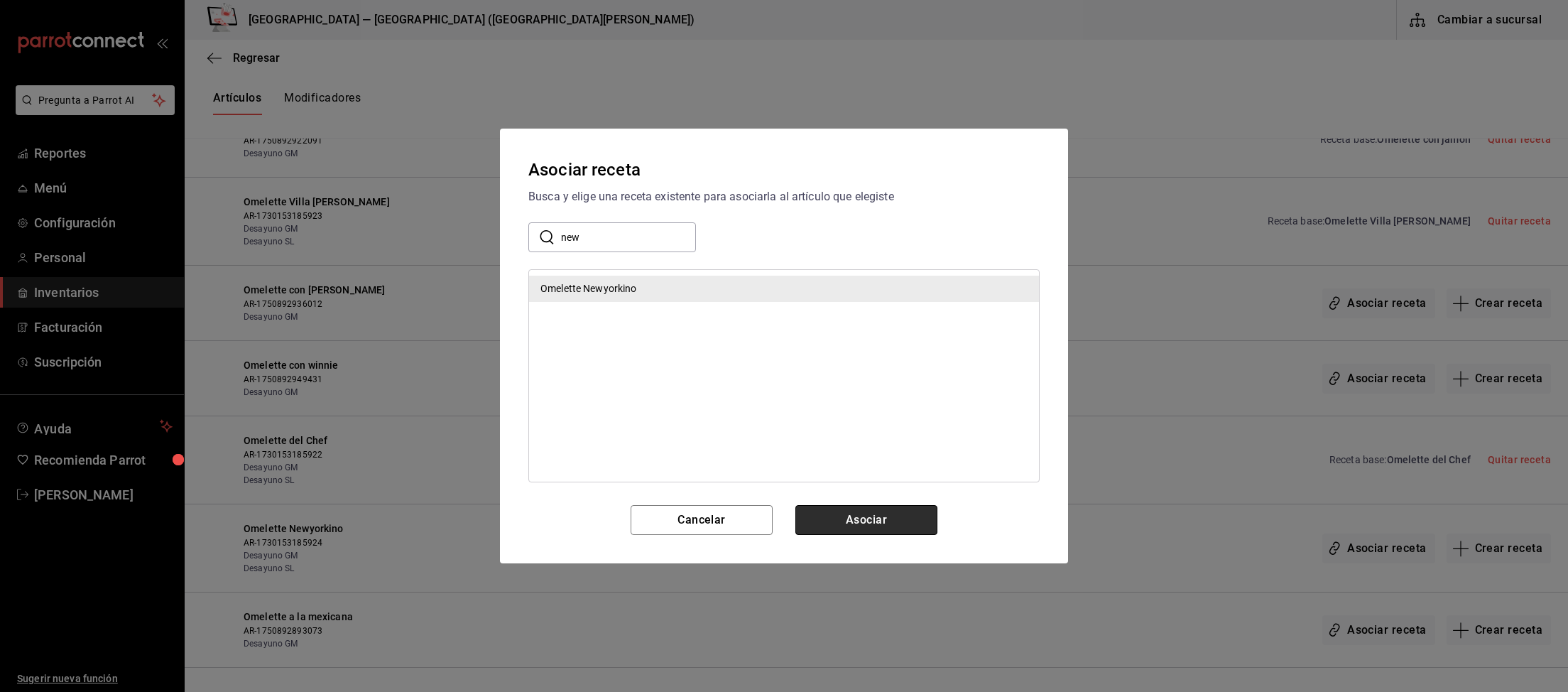
click at [873, 518] on button "Asociar" at bounding box center [866, 519] width 142 height 30
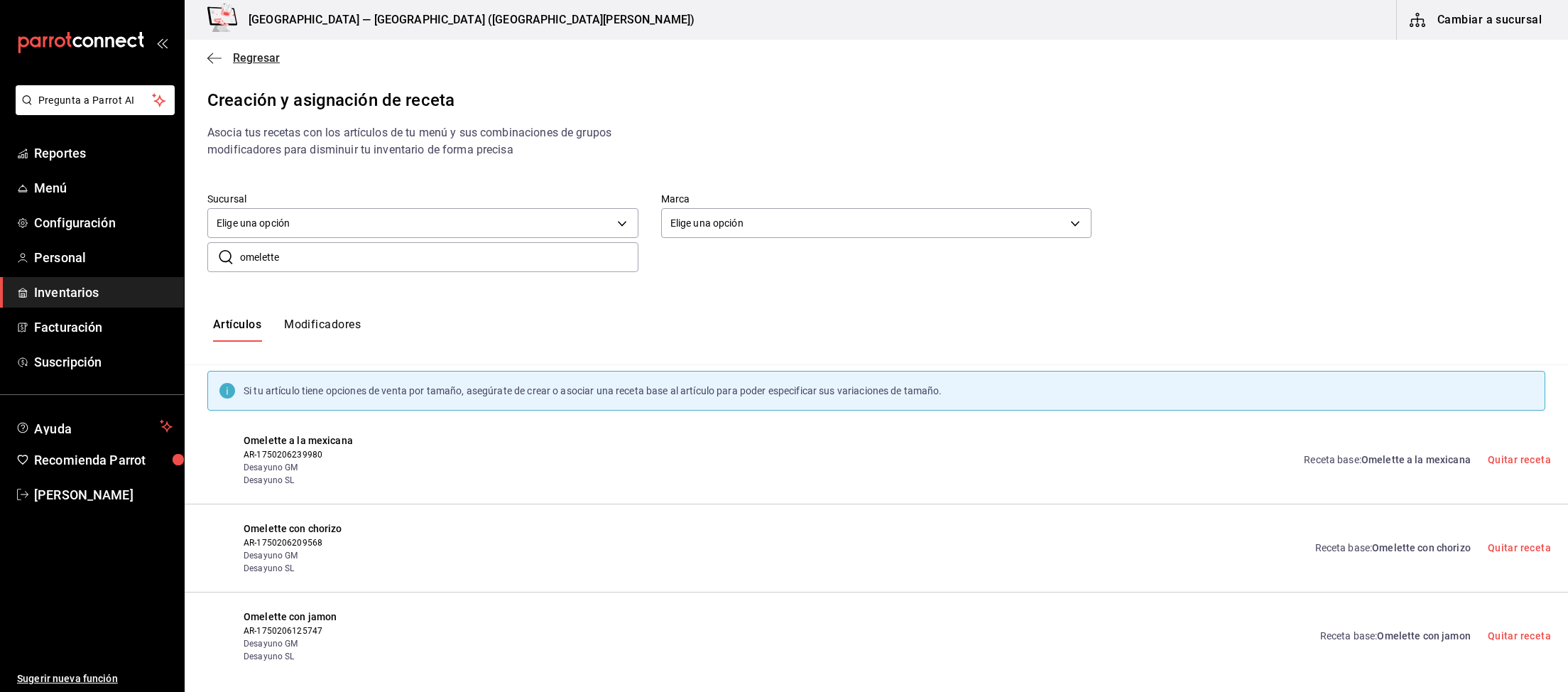
click at [264, 57] on span "Regresar" at bounding box center [256, 57] width 46 height 13
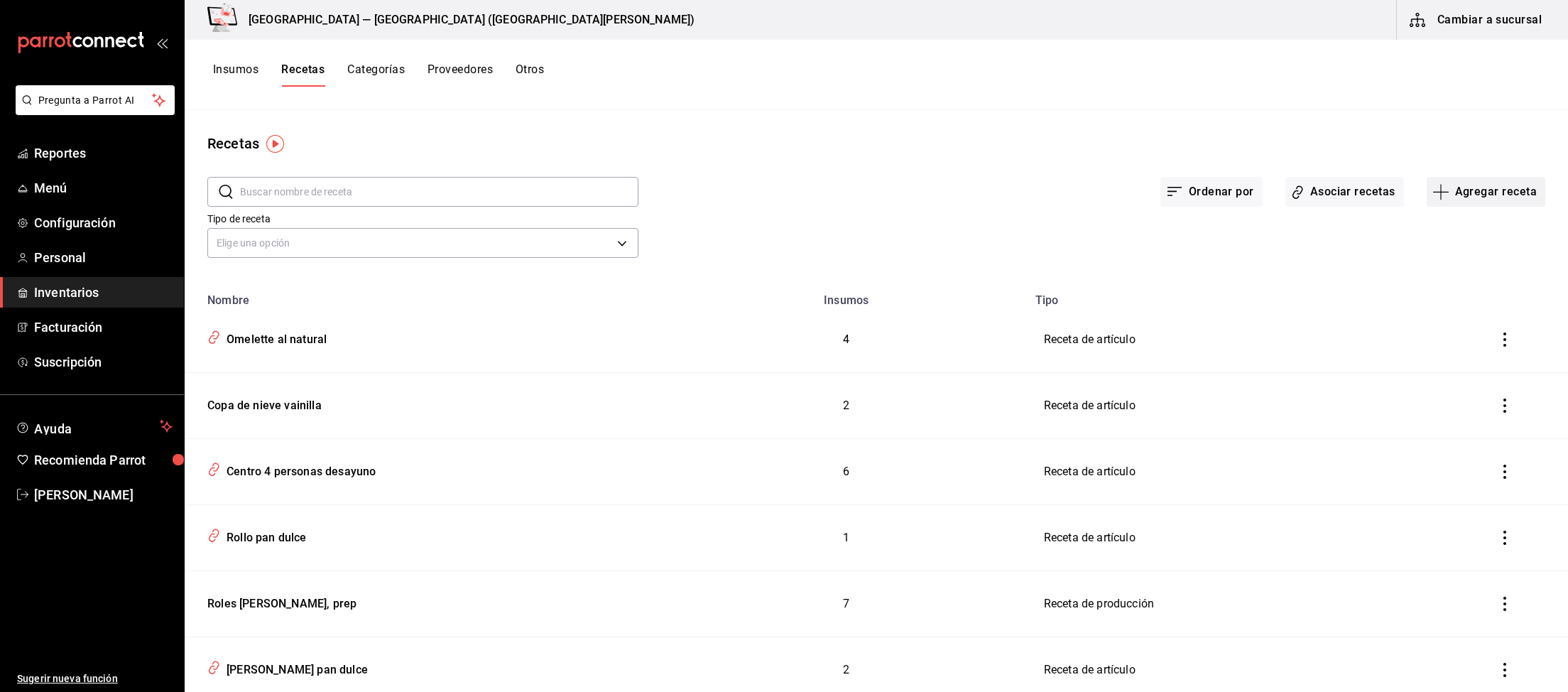
click at [1496, 190] on button "Agregar receta" at bounding box center [1486, 191] width 119 height 30
click at [1472, 230] on span "Receta" at bounding box center [1486, 231] width 120 height 15
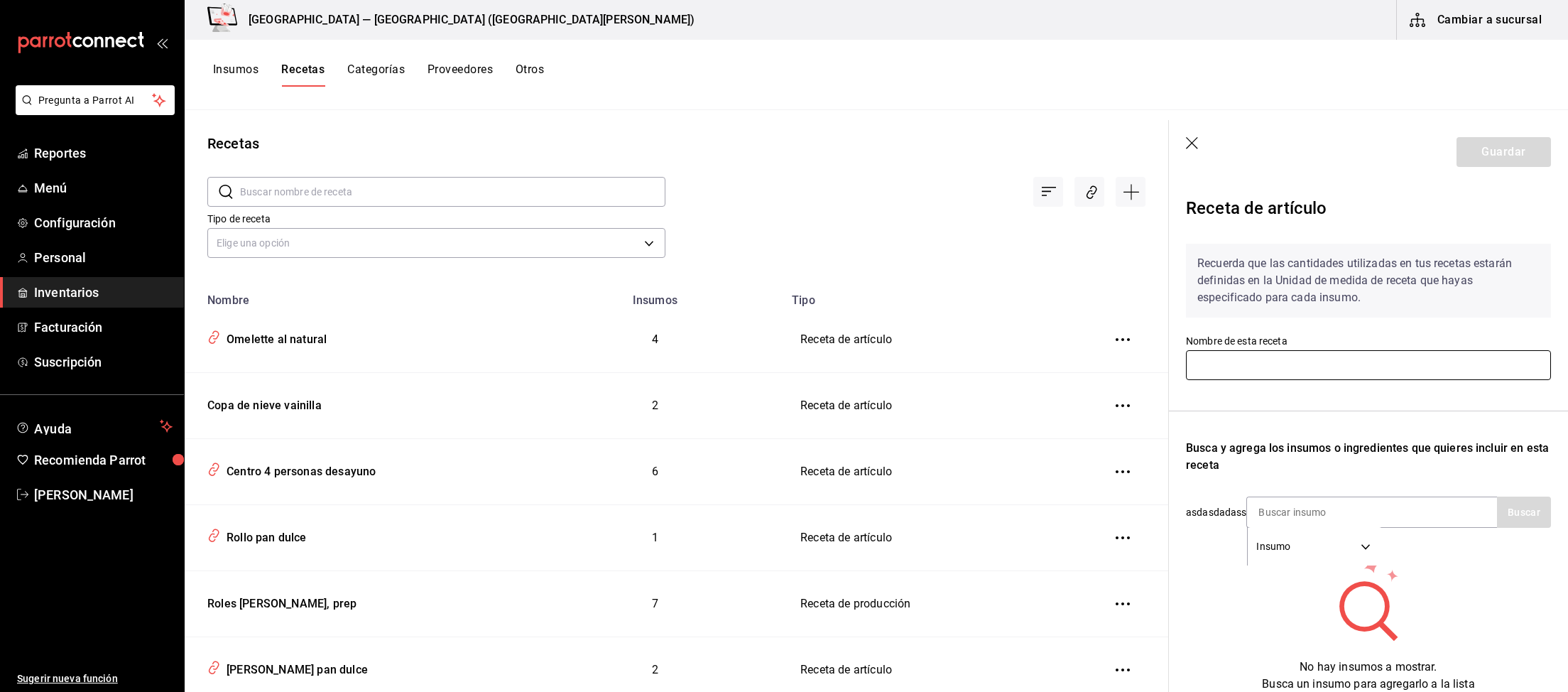
click at [1287, 370] on input "text" at bounding box center [1368, 365] width 365 height 30
type input "O"
type input "Pan integral tostado"
click at [1438, 517] on div "Insumo SUPPLY" at bounding box center [1371, 511] width 251 height 31
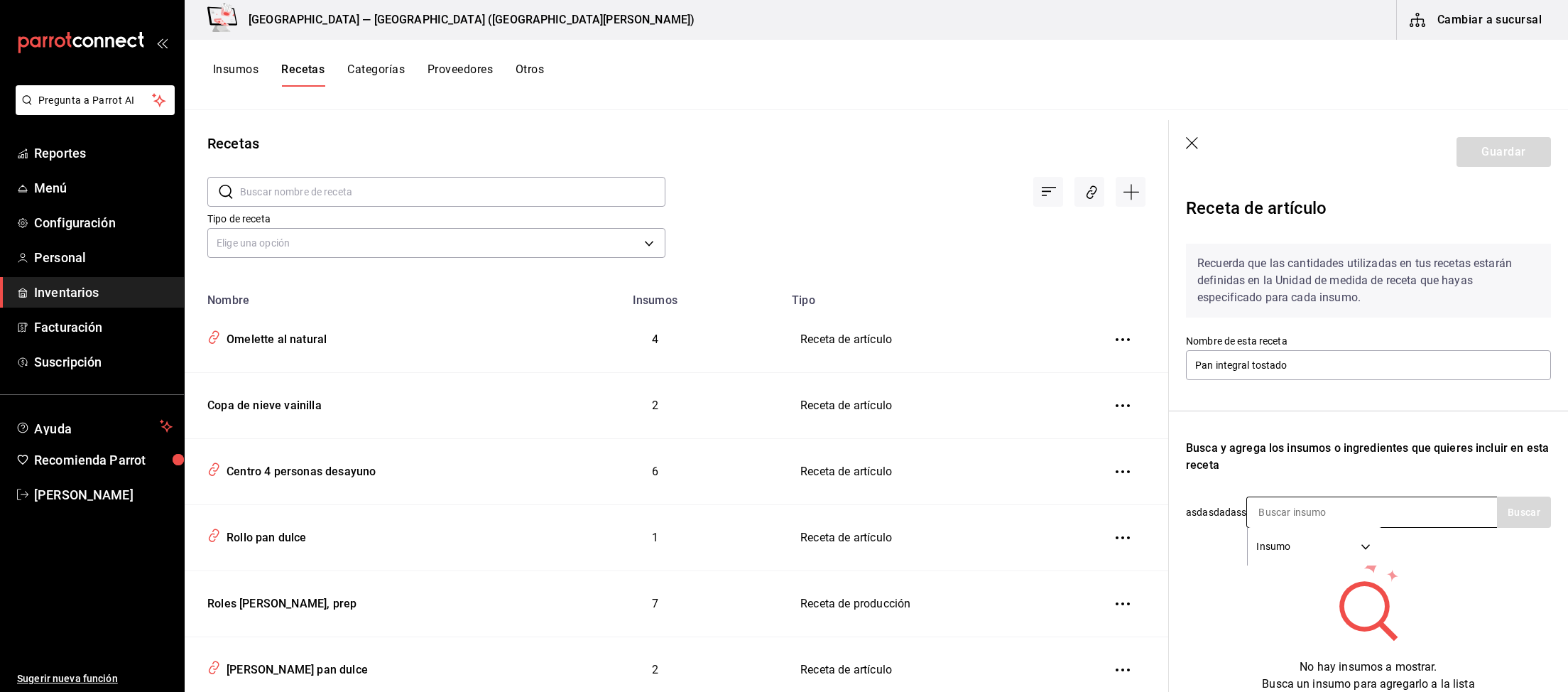
click at [1291, 502] on input at bounding box center [1317, 511] width 142 height 30
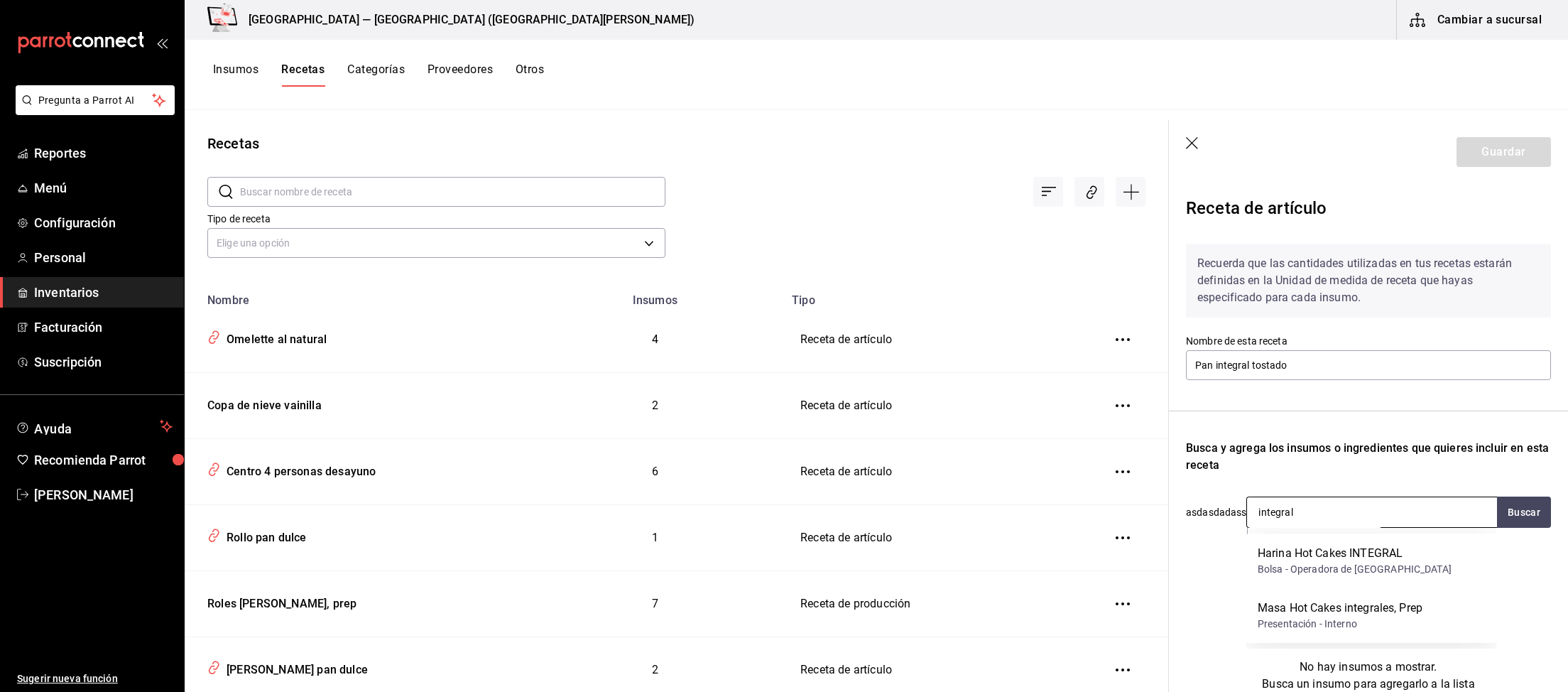
drag, startPoint x: 1304, startPoint y: 499, endPoint x: 1119, endPoint y: 476, distance: 186.4
click at [1246, 497] on input "integral" at bounding box center [1317, 511] width 142 height 30
type input "pan"
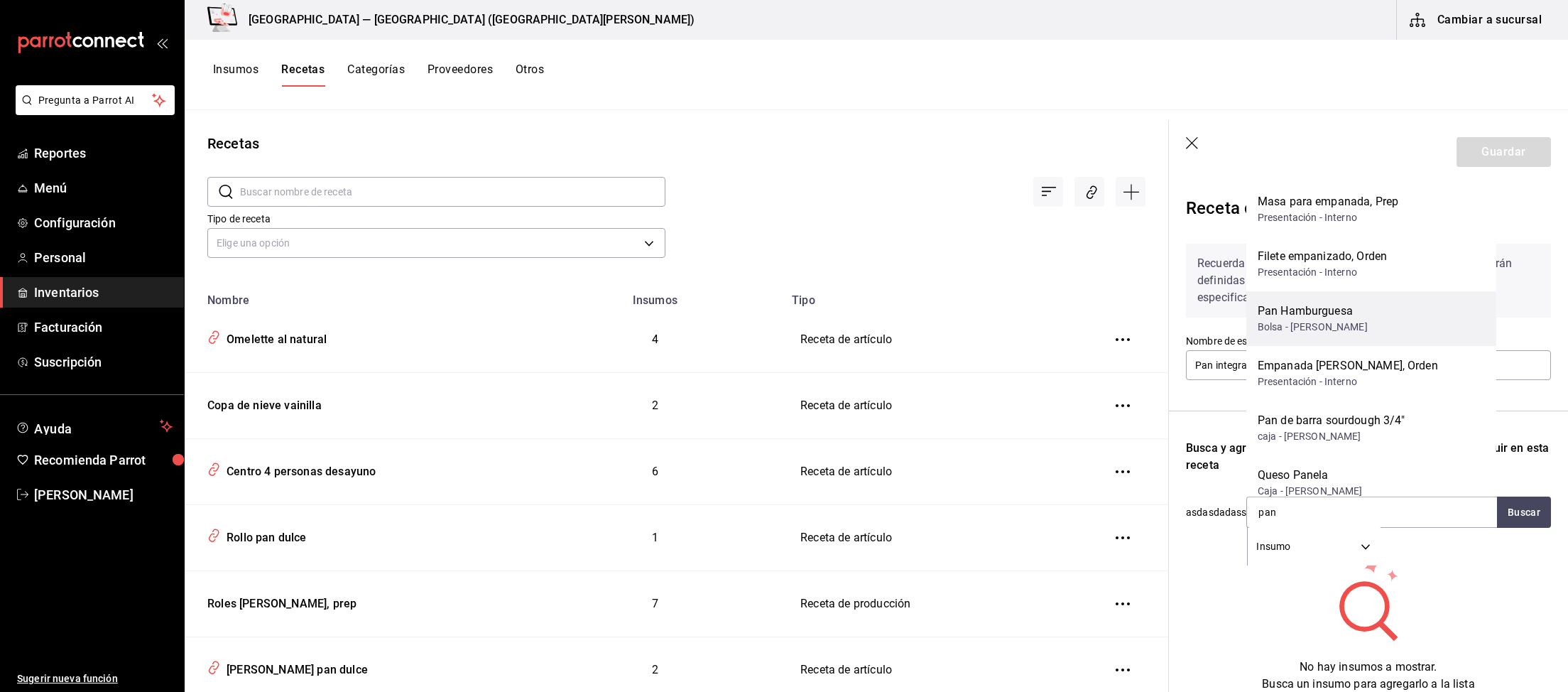
scroll to position [458, 0]
drag, startPoint x: 1334, startPoint y: 513, endPoint x: 1220, endPoint y: 504, distance: 114.4
click at [1246, 504] on input "pan" at bounding box center [1317, 511] width 142 height 30
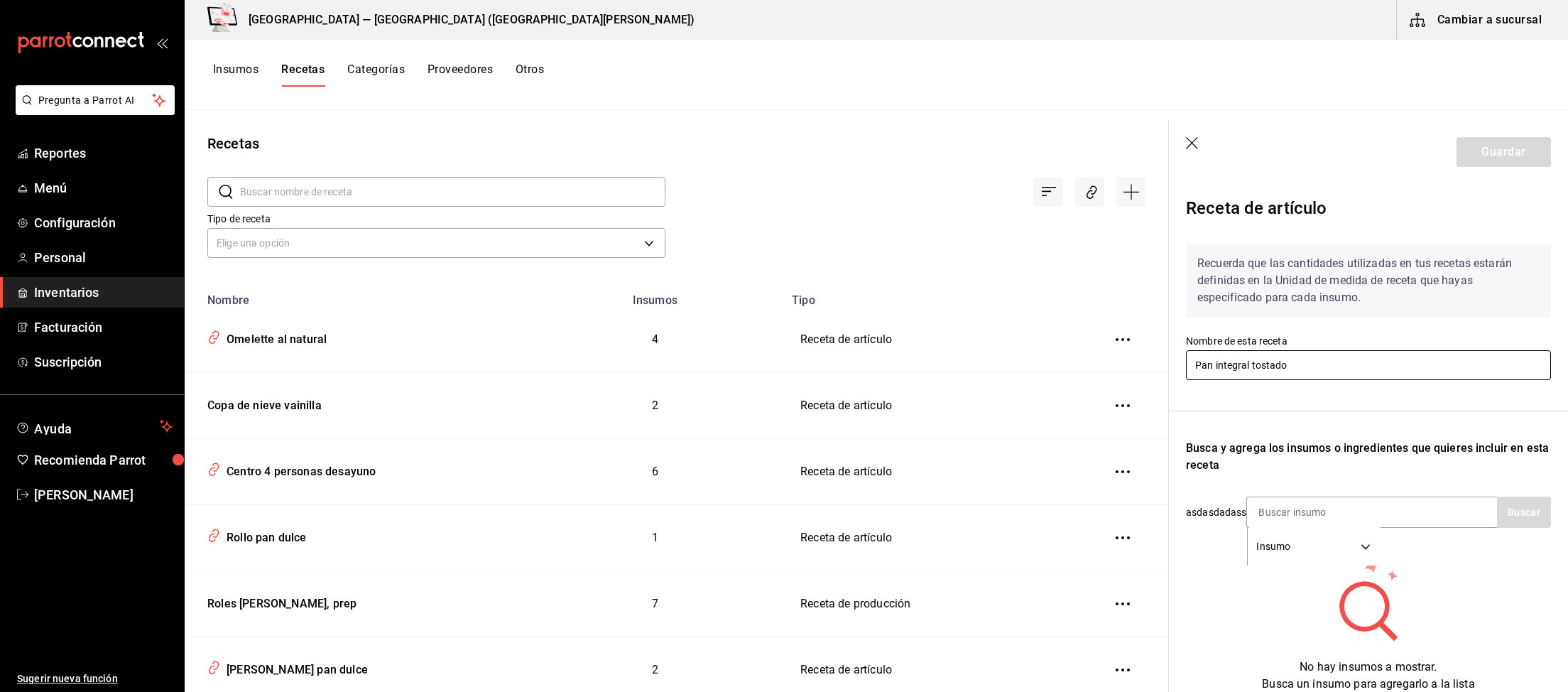
drag, startPoint x: 1296, startPoint y: 365, endPoint x: 861, endPoint y: 287, distance: 441.9
click at [1186, 350] on input "Pan integral tostado" at bounding box center [1368, 365] width 365 height 30
type input "papas fritas"
click at [1191, 138] on icon "button" at bounding box center [1193, 144] width 14 height 14
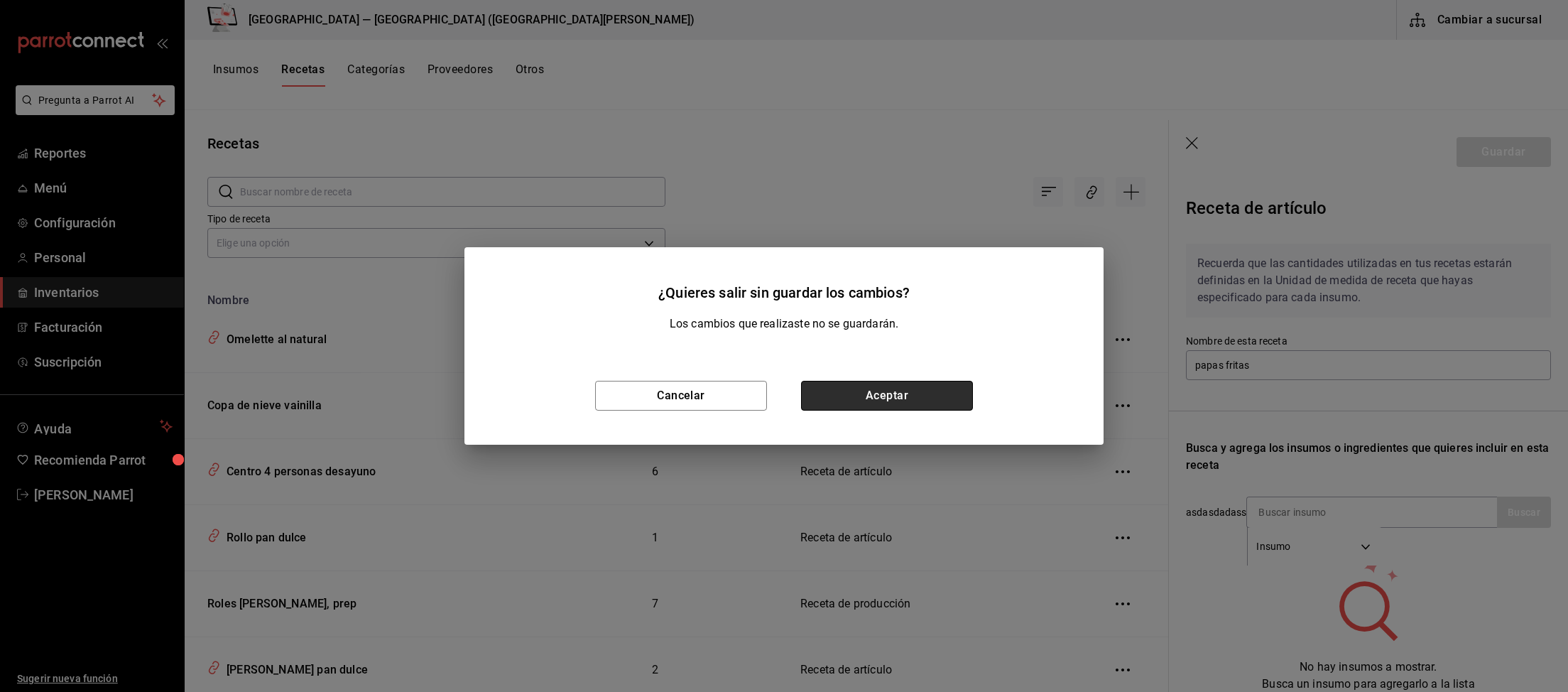
click at [869, 403] on button "Aceptar" at bounding box center [886, 395] width 172 height 30
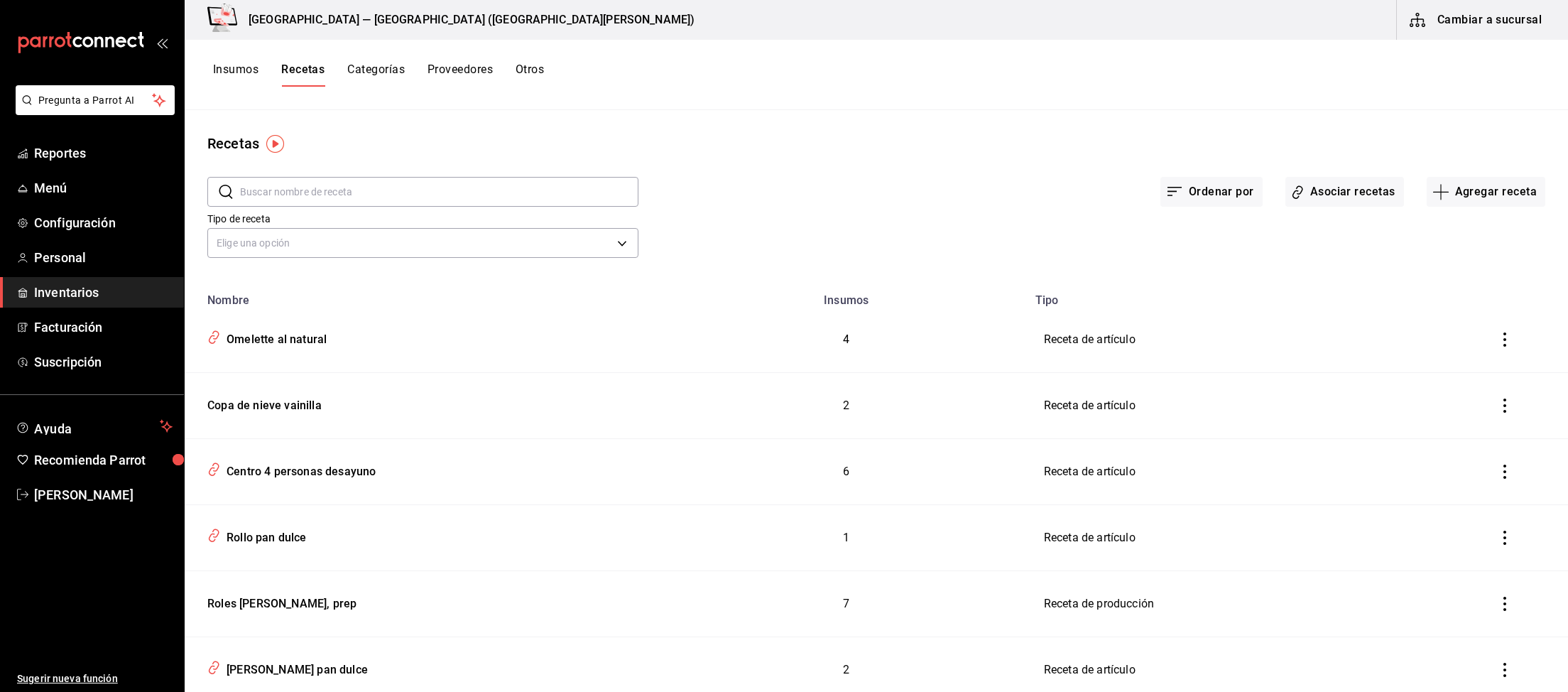
click at [345, 190] on input "text" at bounding box center [440, 192] width 398 height 29
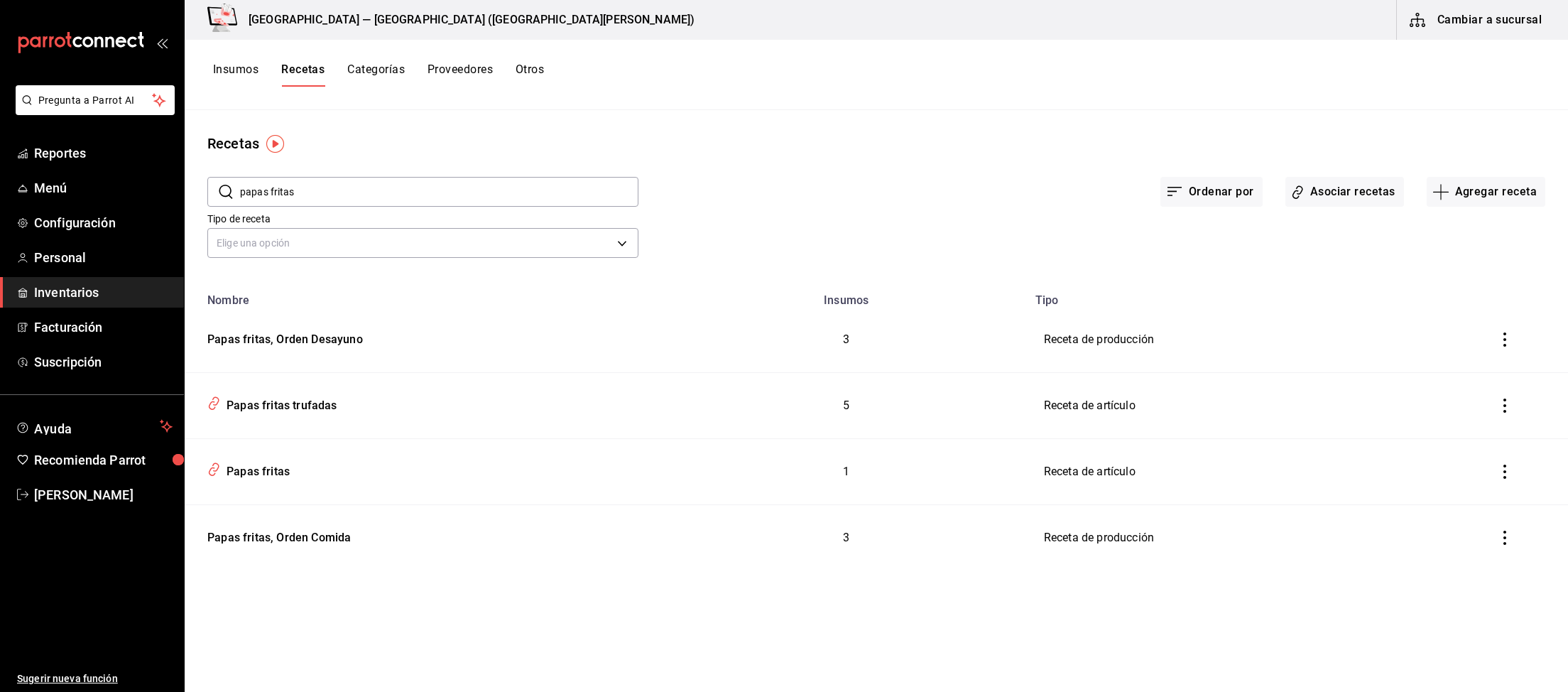
type input "papas fritas"
click at [268, 468] on div "Papas fritas" at bounding box center [255, 469] width 69 height 22
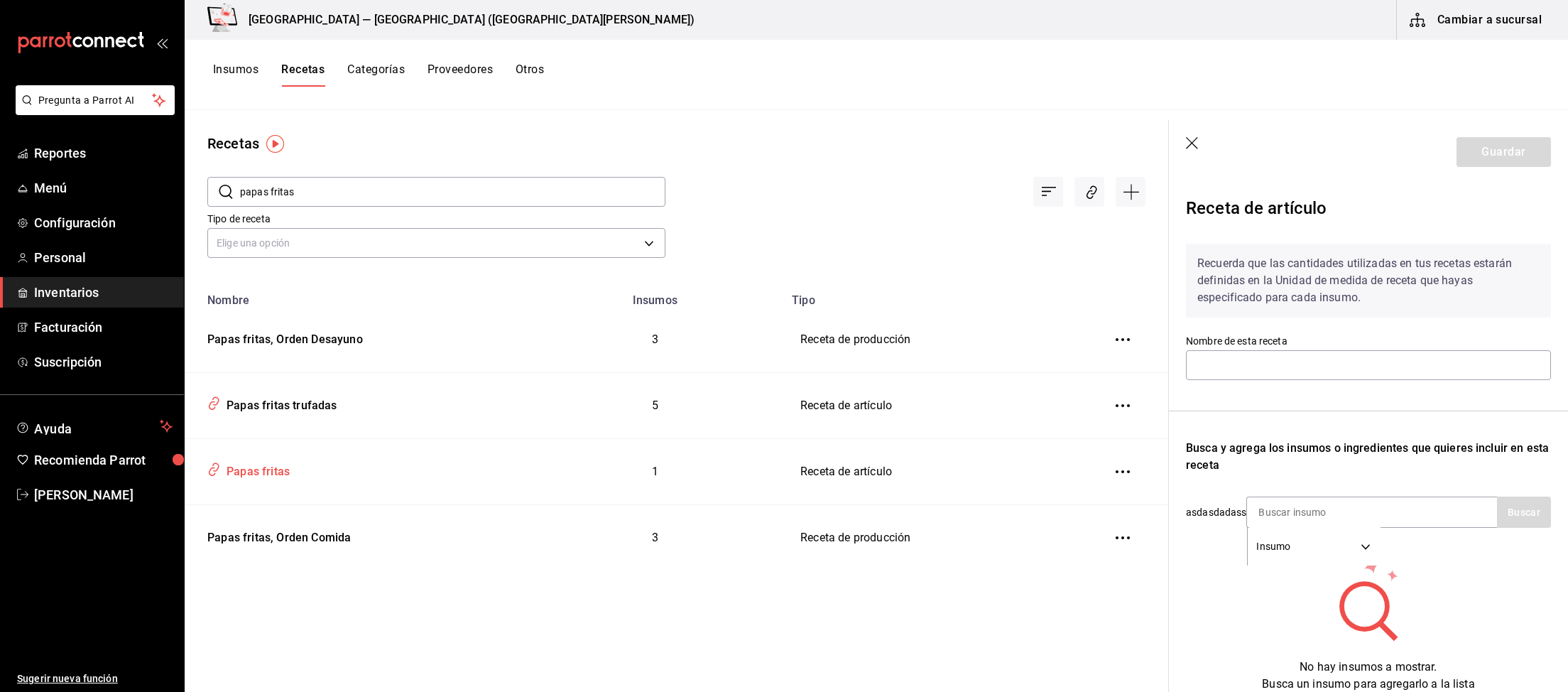
type input "Papas fritas"
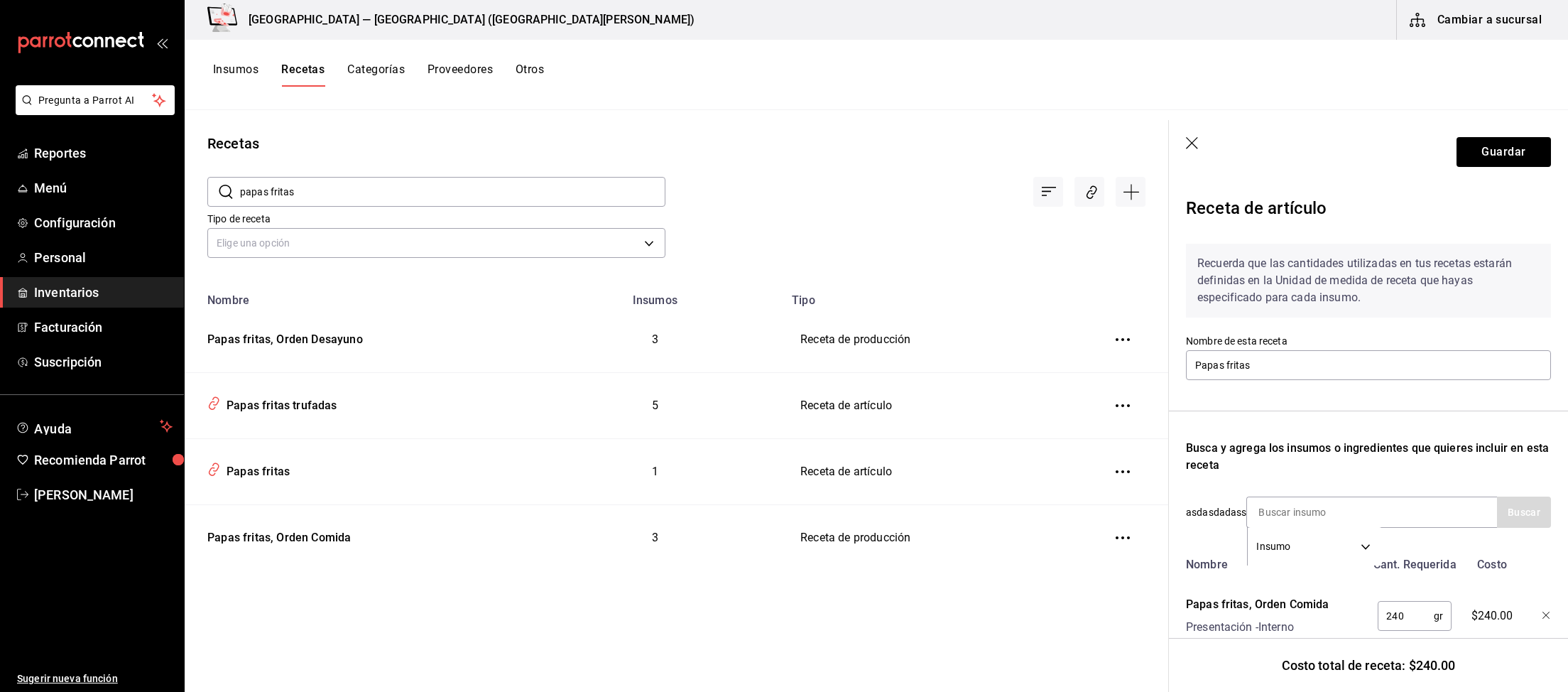
click at [1195, 146] on icon "button" at bounding box center [1193, 144] width 14 height 14
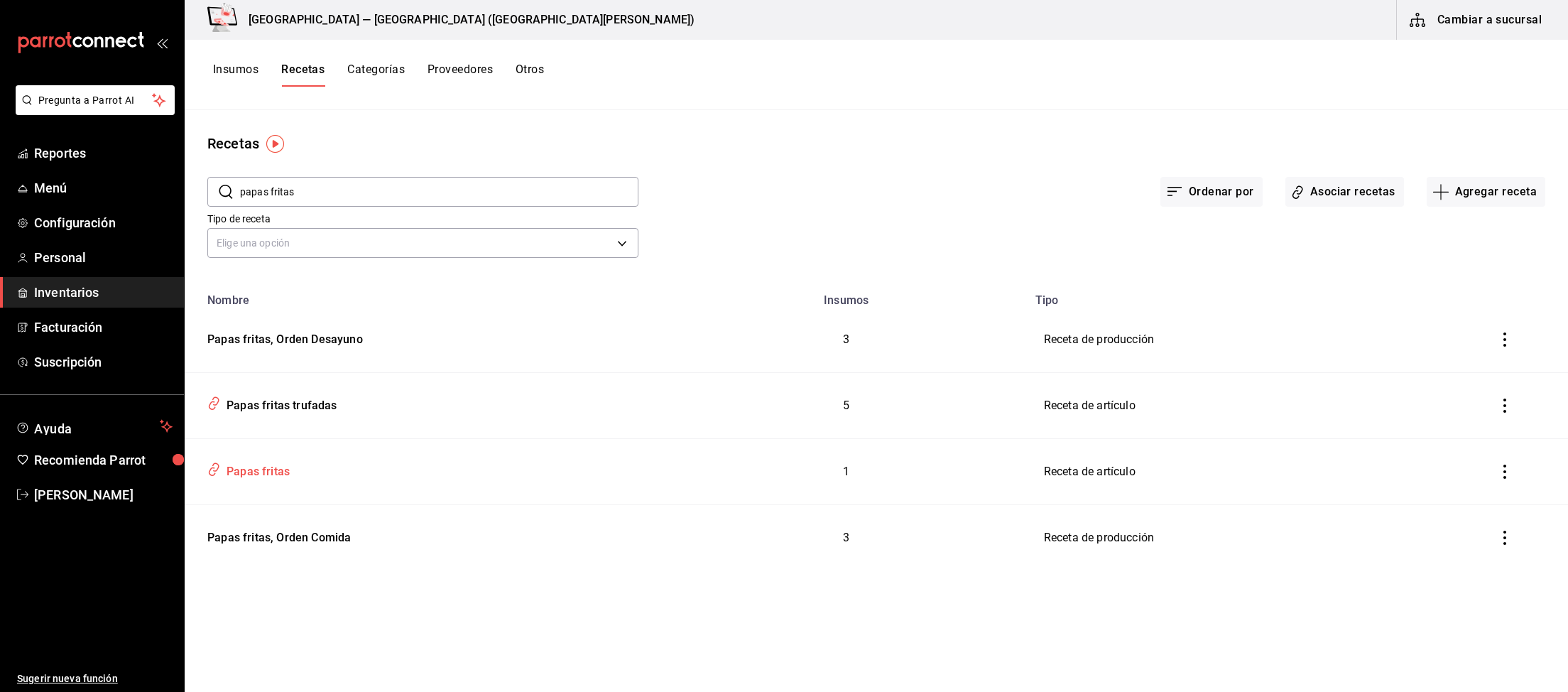
click at [213, 469] on icon "inventoriesTable" at bounding box center [214, 469] width 13 height 16
type input "Papas fritas"
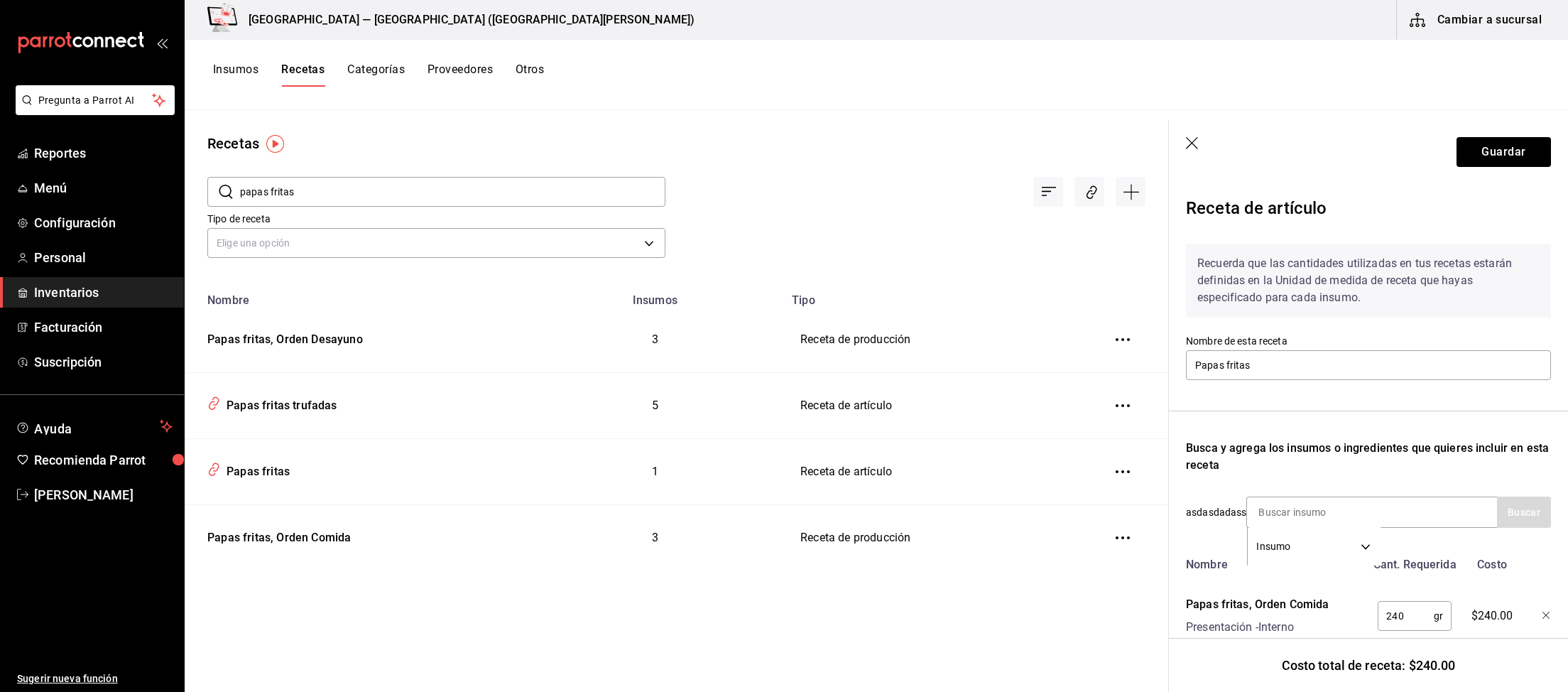
click at [1191, 140] on icon "button" at bounding box center [1193, 144] width 14 height 14
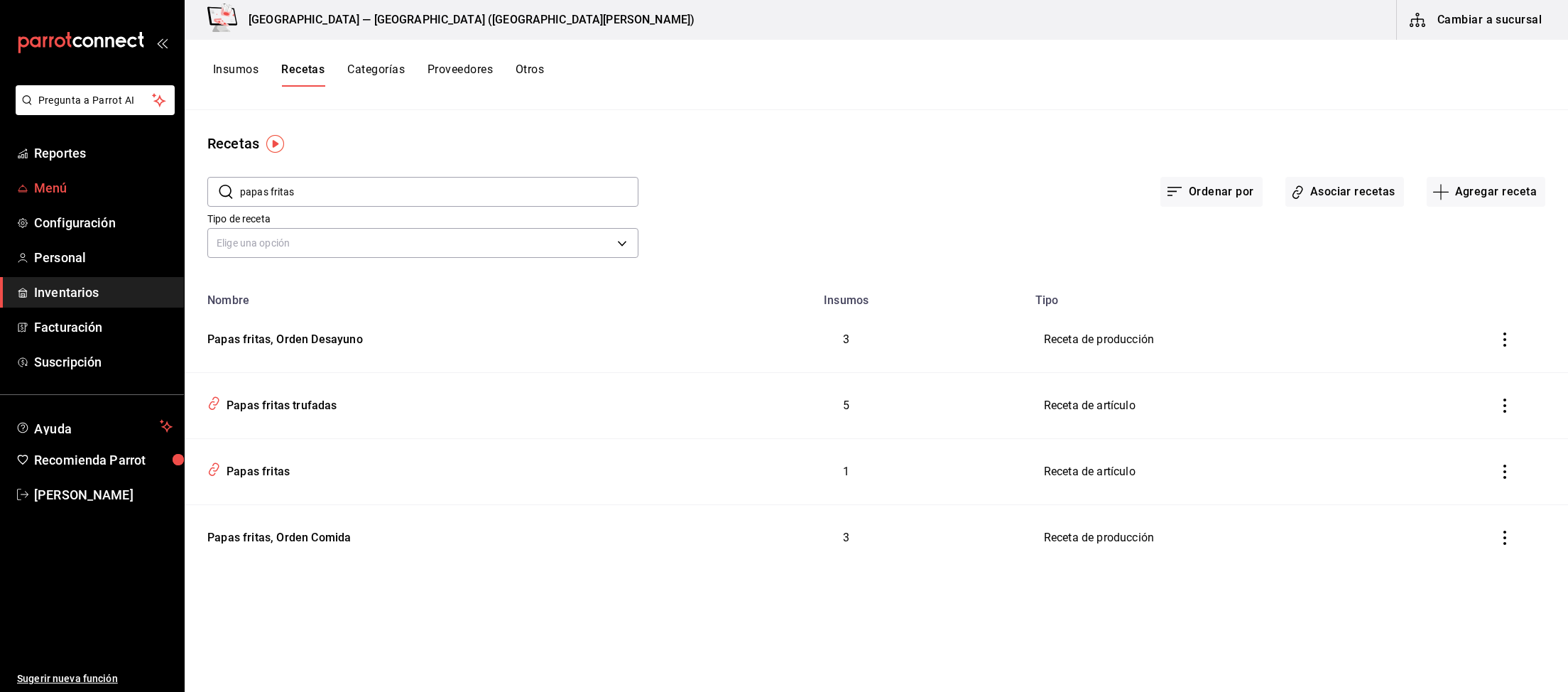
click at [54, 186] on span "Menú" at bounding box center [103, 187] width 138 height 19
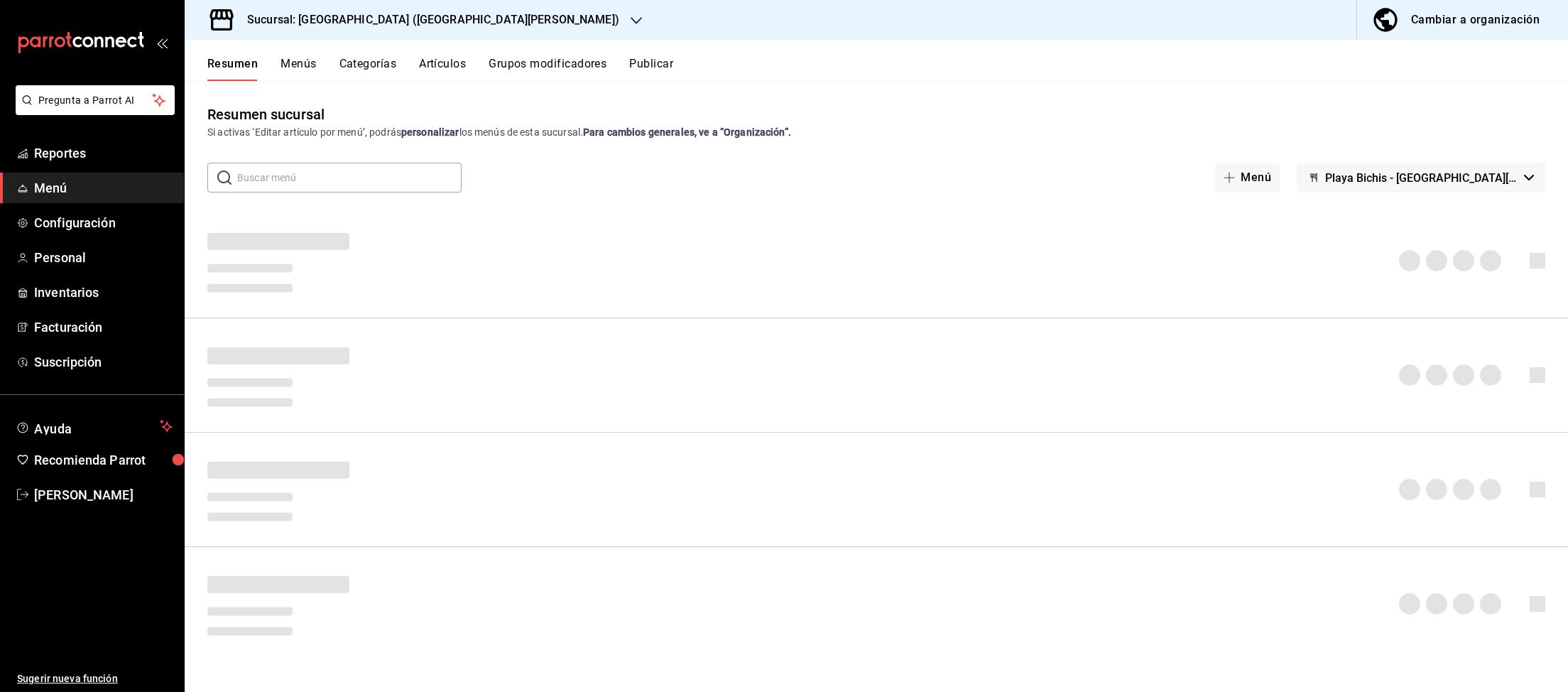
click at [1509, 23] on div "Cambiar a organización" at bounding box center [1475, 20] width 129 height 20
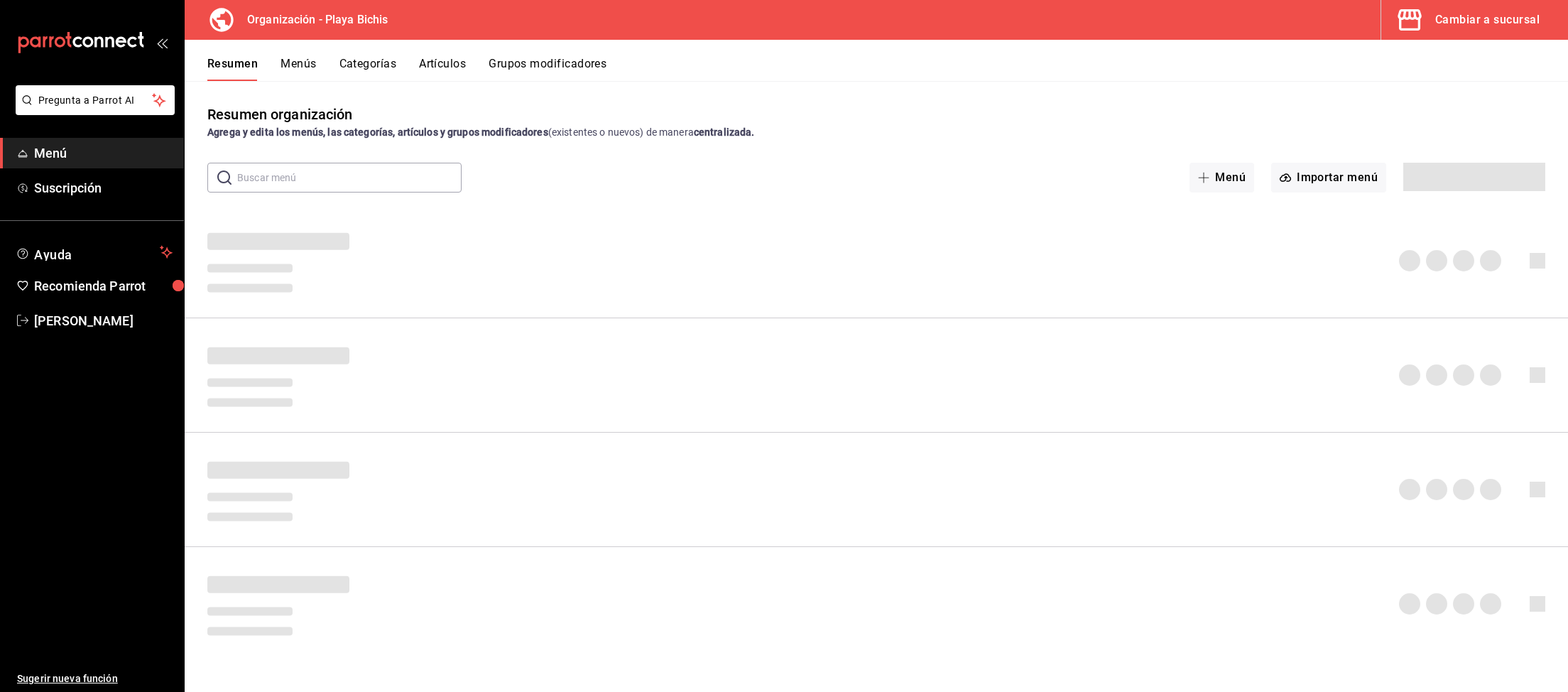
click at [344, 178] on input "text" at bounding box center [348, 178] width 224 height 29
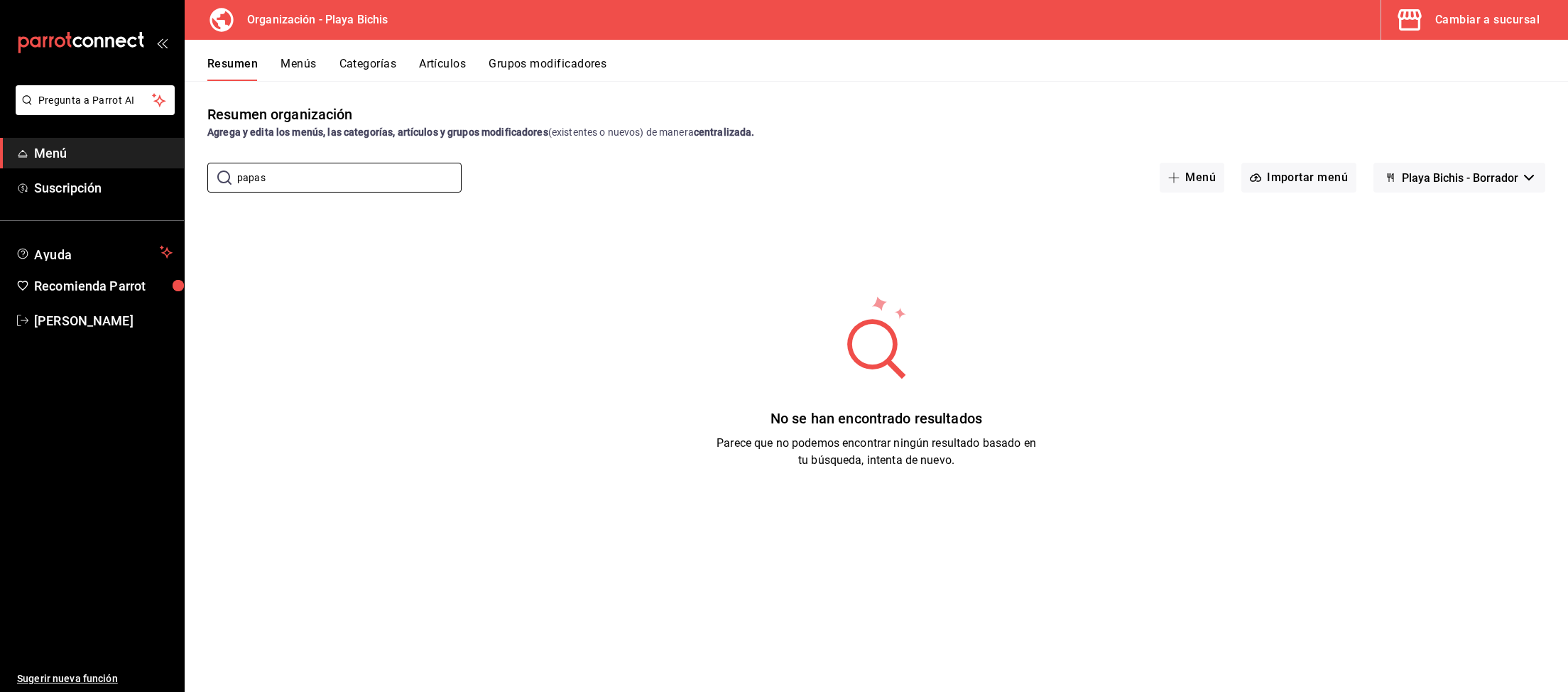
type input "papas"
click at [459, 54] on div "Resumen Menús Categorías Artículos Grupos modificadores" at bounding box center [876, 61] width 1383 height 41
click at [446, 60] on button "Artículos" at bounding box center [442, 69] width 46 height 24
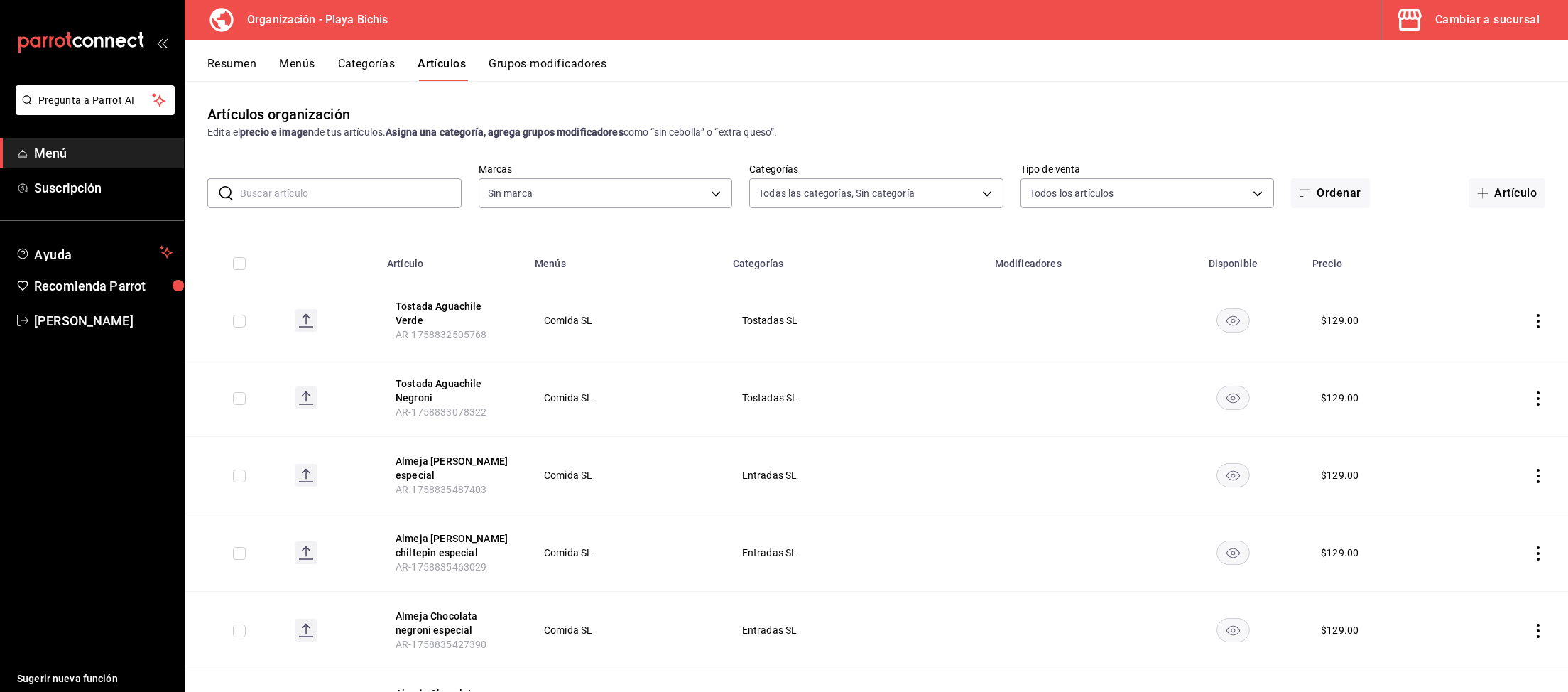
type input "af7d27d2-461a-4294-a55f-dafb817376a4,9065f58c-f411-4dd8-ae9e-651e2c8aab08,b0025…"
click at [287, 185] on input "text" at bounding box center [351, 193] width 222 height 29
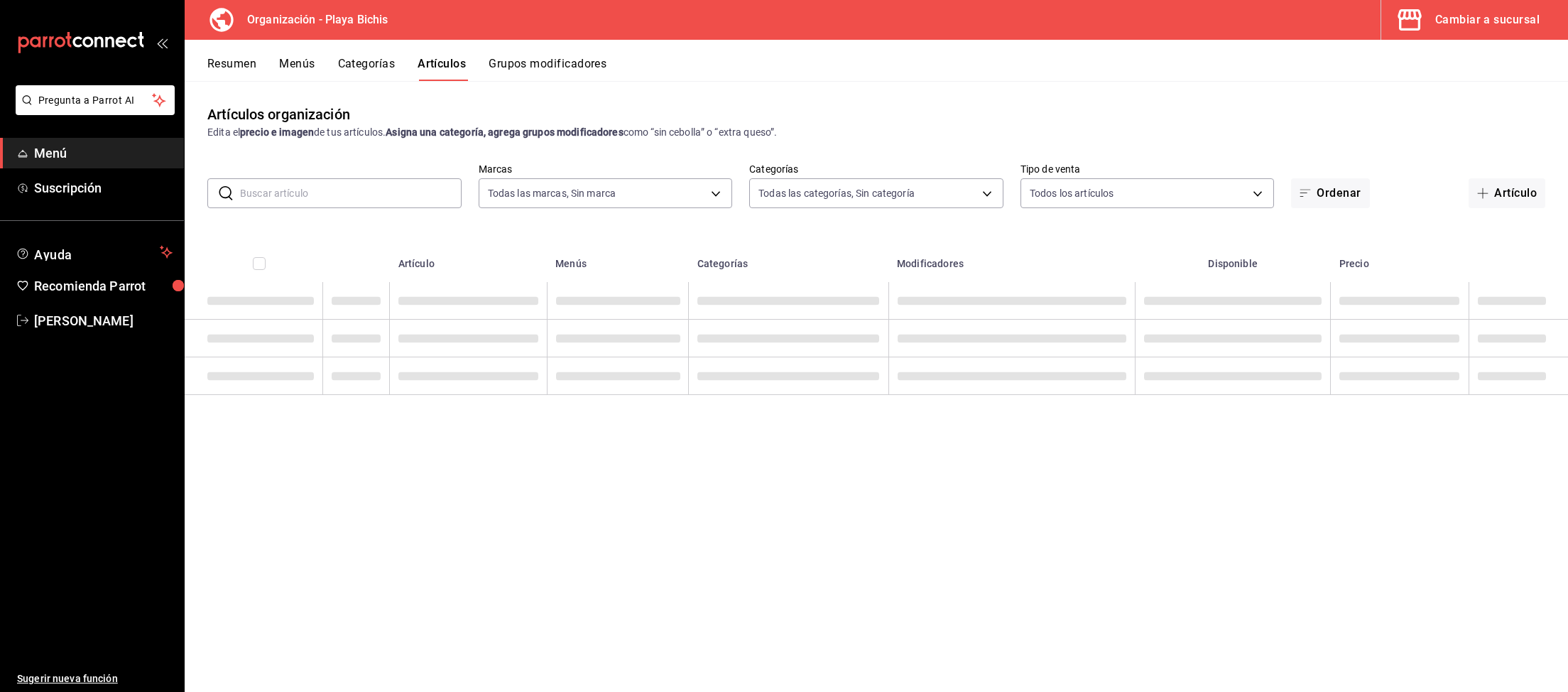
type input "2b6203e3-68c9-492c-8139-d2404e68bc4d,5cffe0c5-1d87-45c7-8974-ad5cddc46f5f"
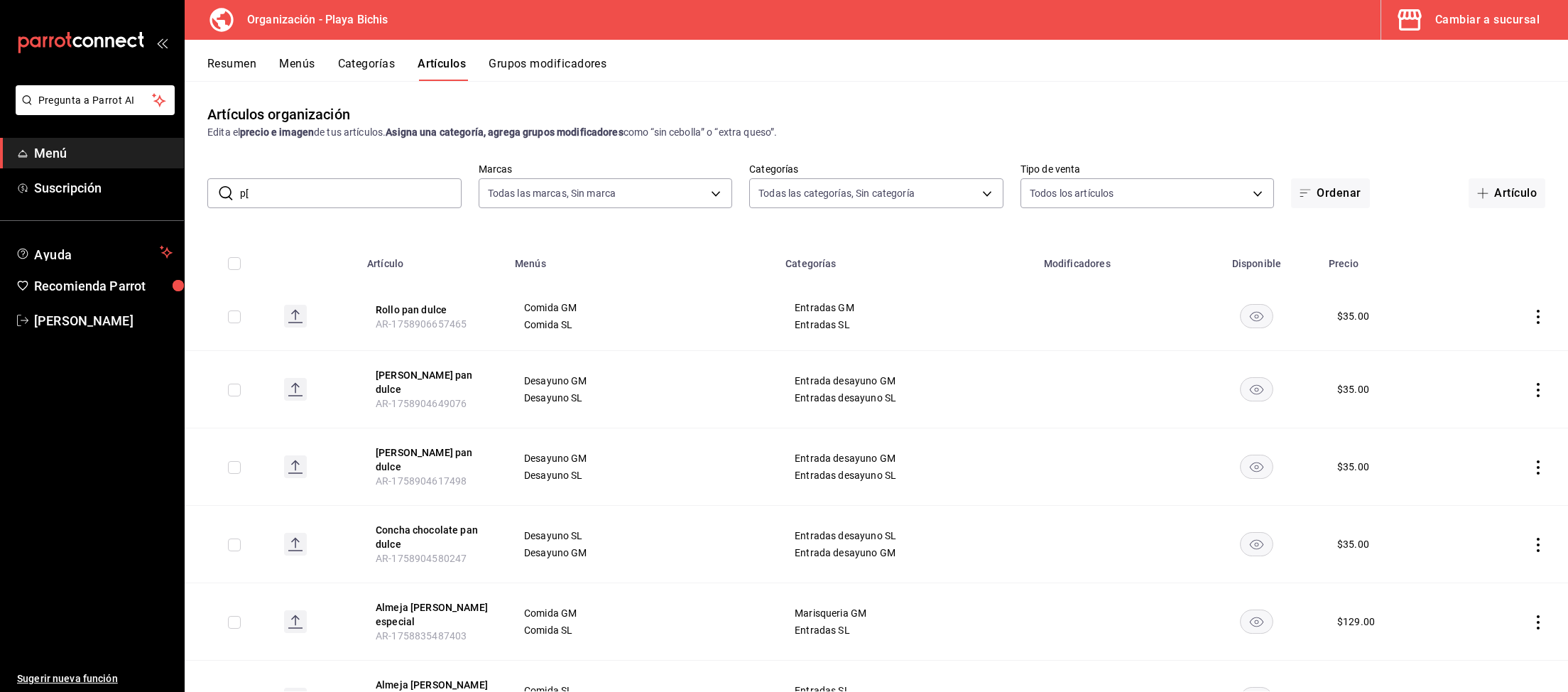
type input "p"
type input "8ebe99e7-8ccb-42e5-9a90-2c7c819c0618,2a1bdb06-3383-4ba0-a971-51aee5cfb993,28e32…"
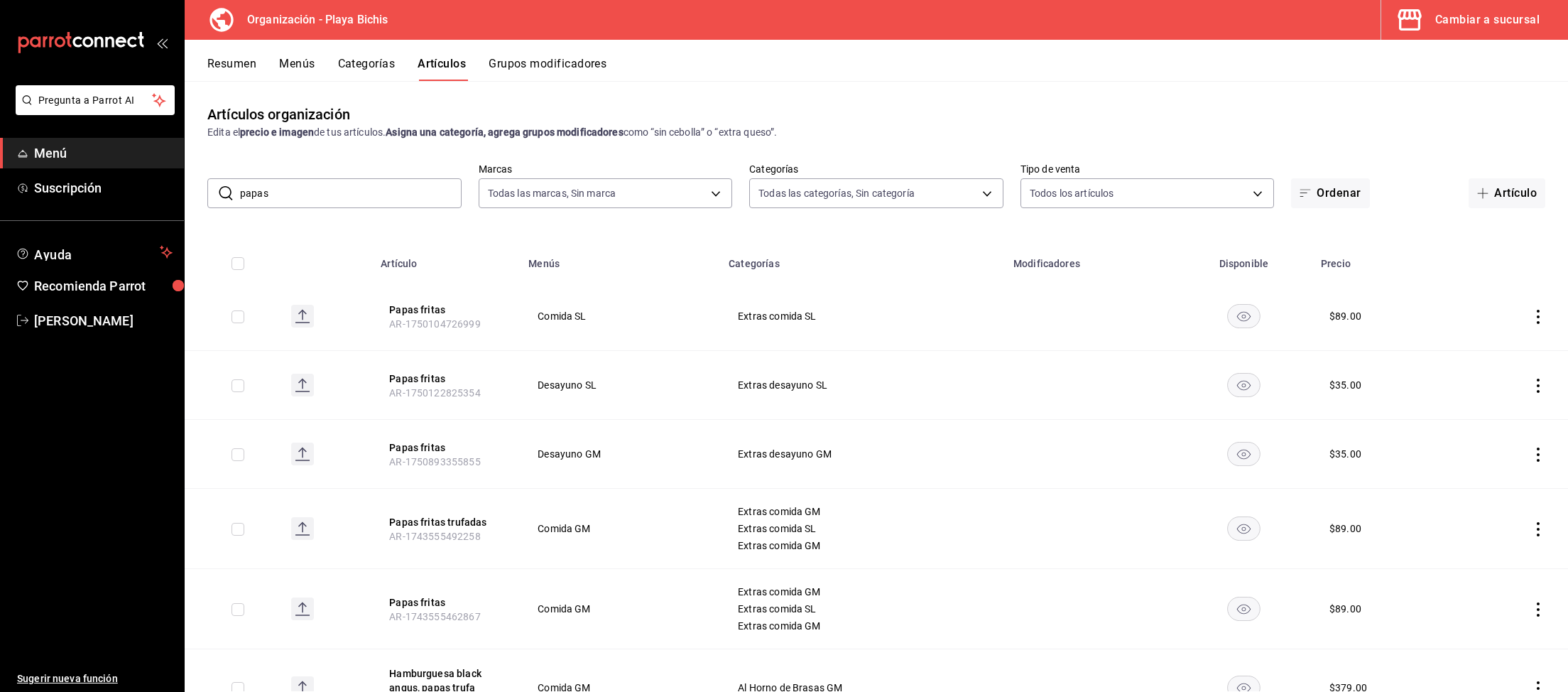
click at [333, 198] on input "papas" at bounding box center [351, 193] width 222 height 29
type input "papas fritas"
click at [1539, 608] on icon "actions" at bounding box center [1538, 610] width 14 height 14
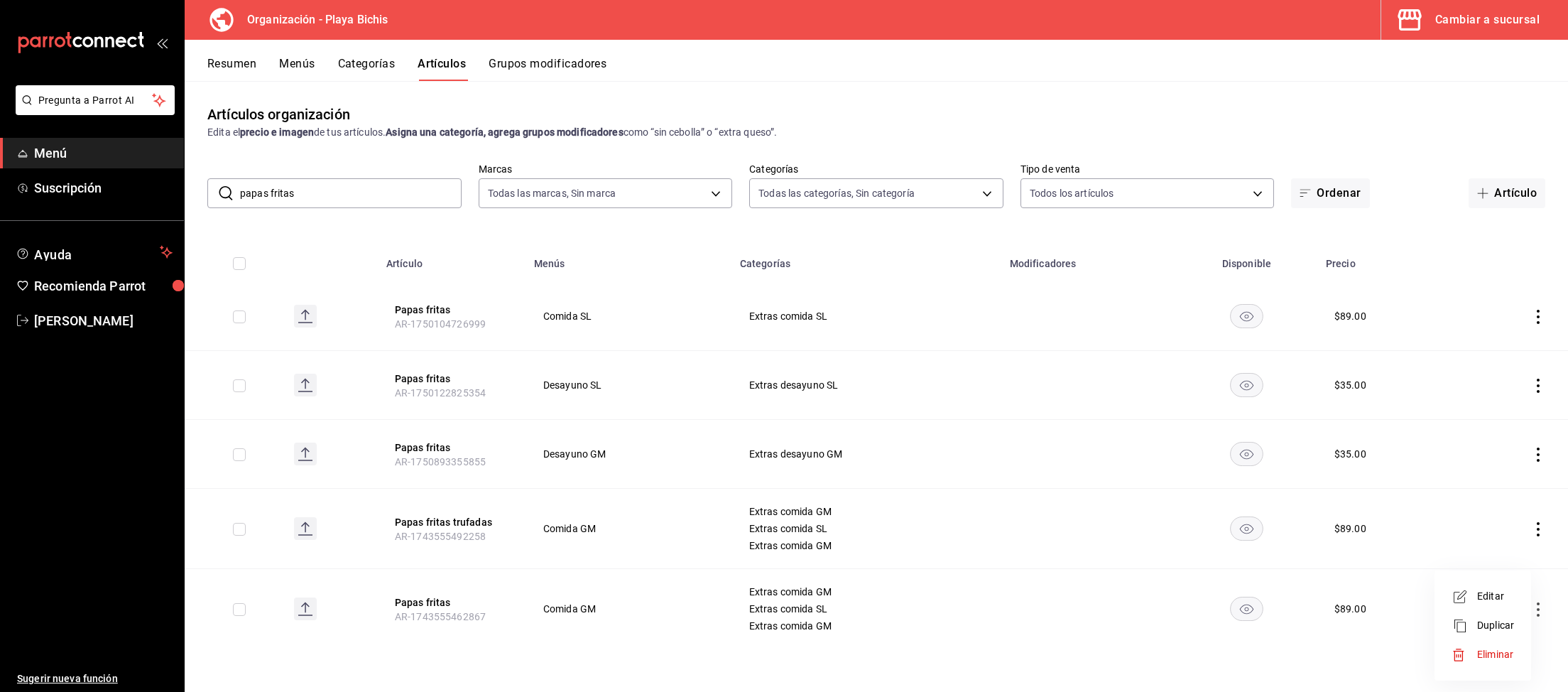
click at [1492, 595] on span "Editar" at bounding box center [1495, 596] width 37 height 15
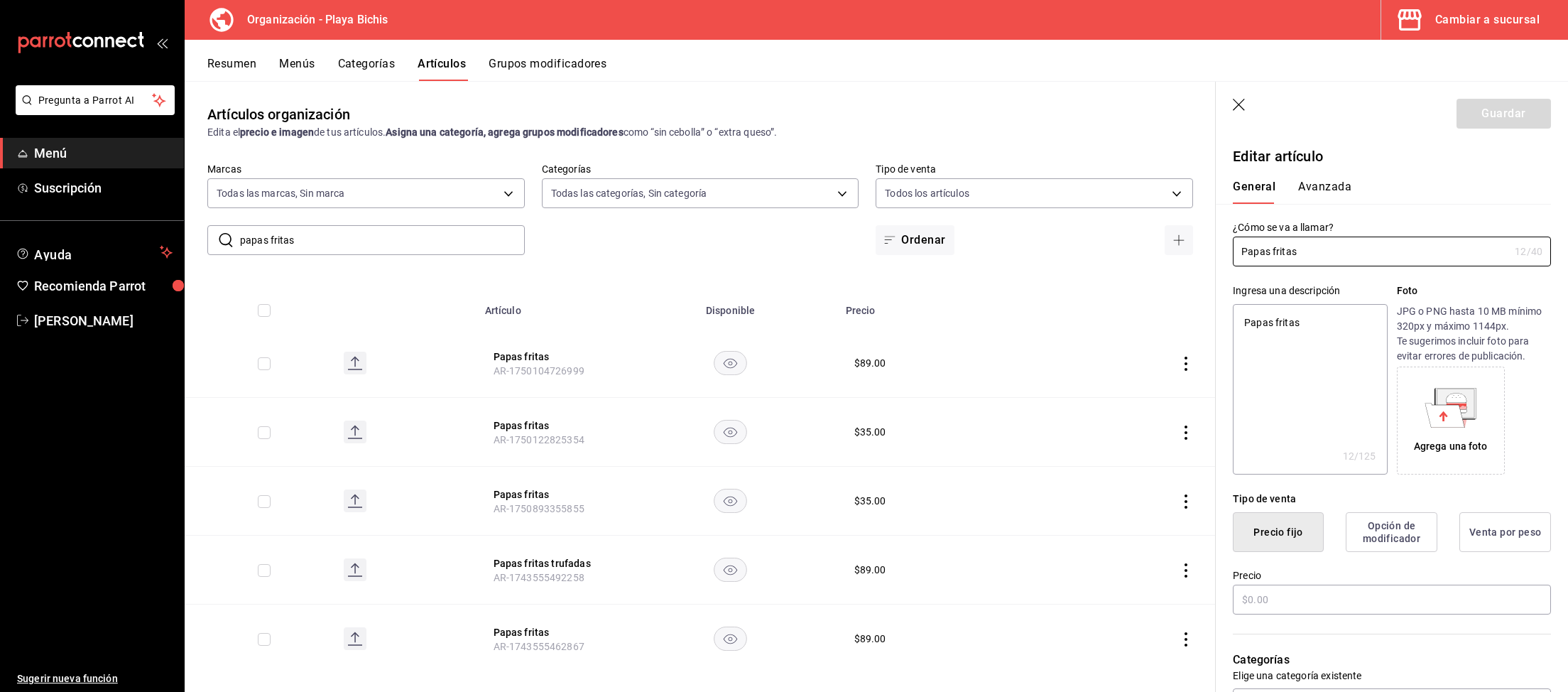
type textarea "x"
type input "$89.00"
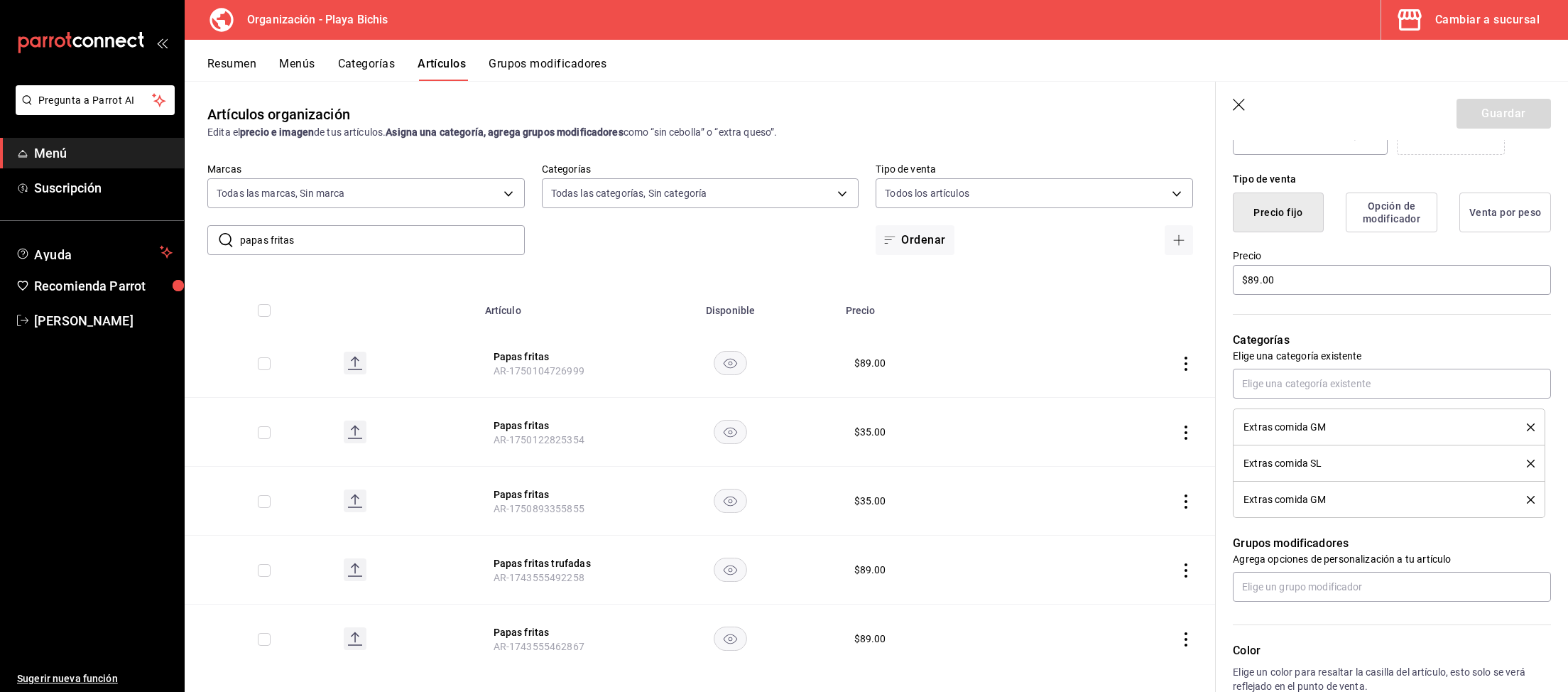
scroll to position [367, 0]
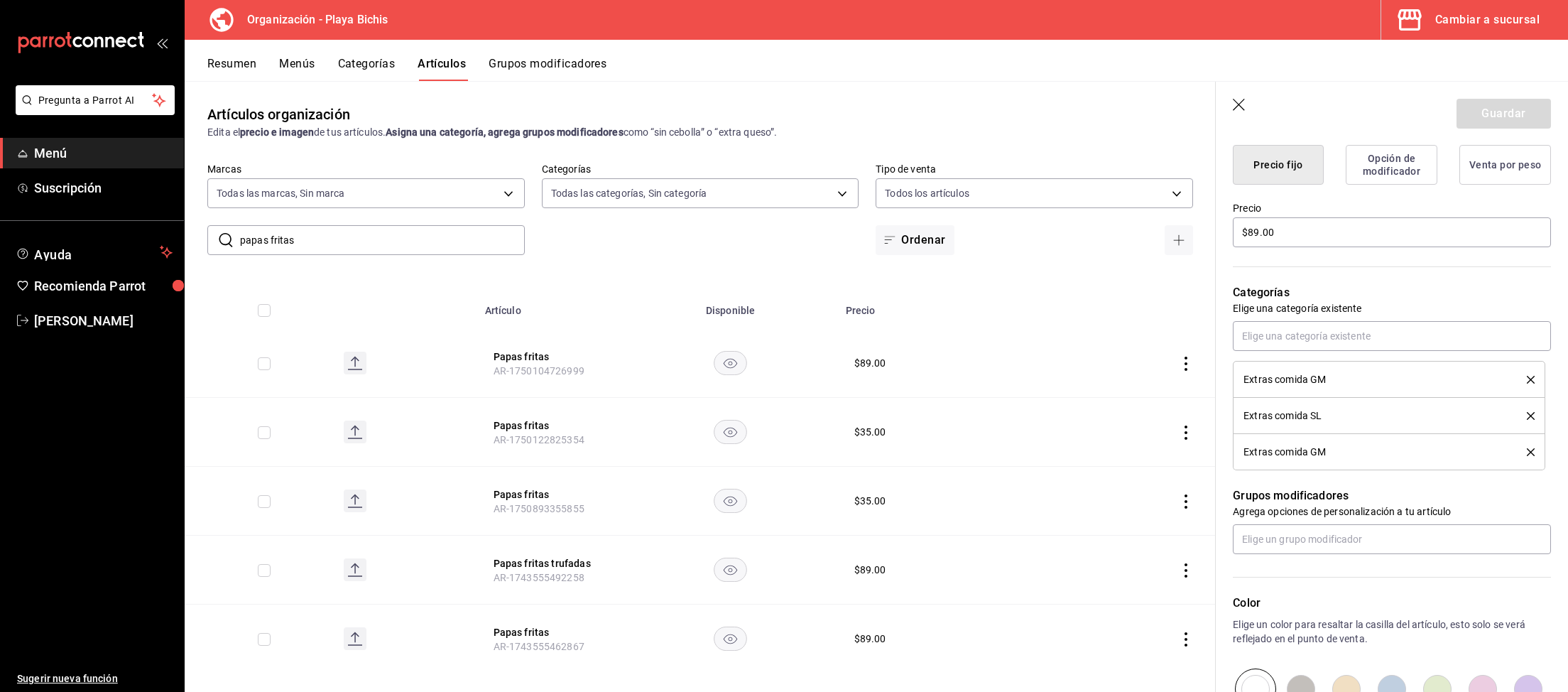
click at [1530, 451] on icon "delete" at bounding box center [1530, 451] width 8 height 8
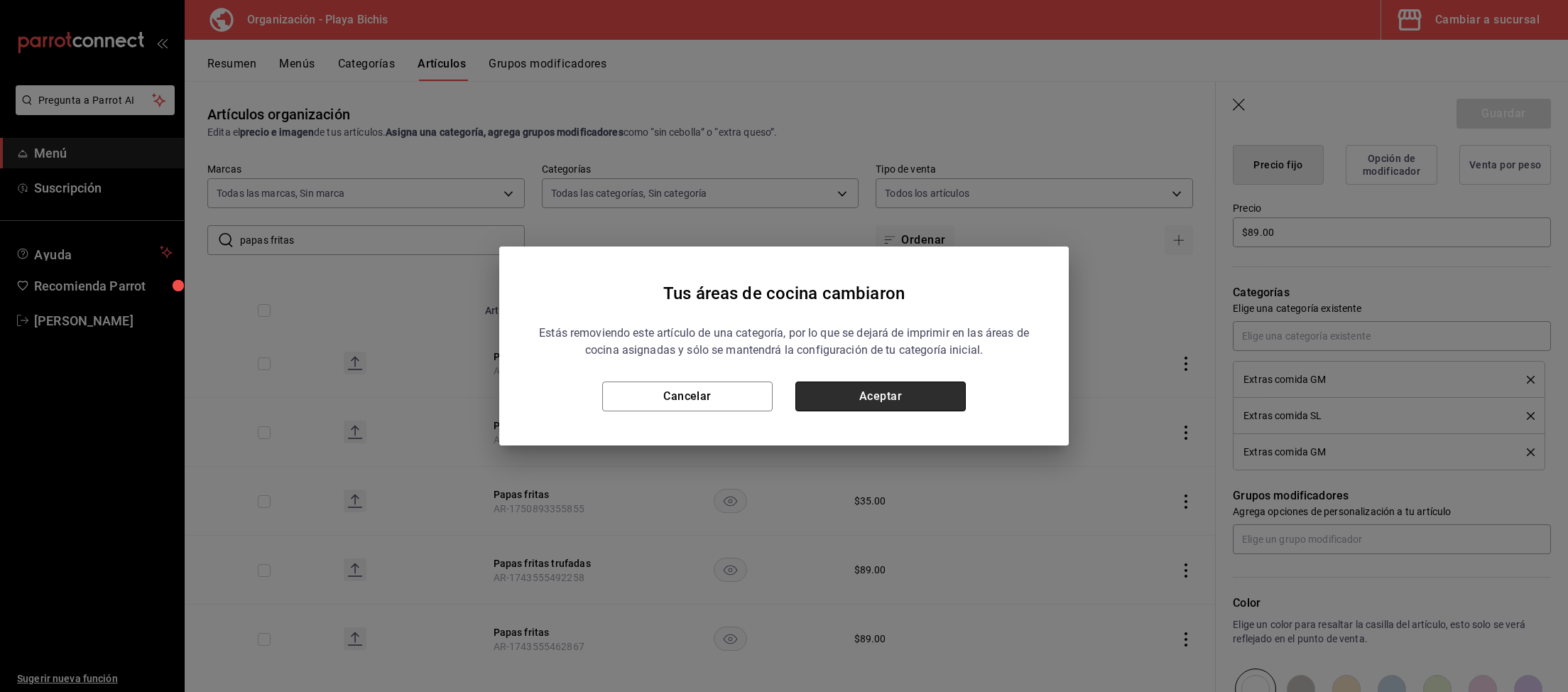
click at [897, 393] on button "Aceptar" at bounding box center [880, 396] width 171 height 30
type textarea "x"
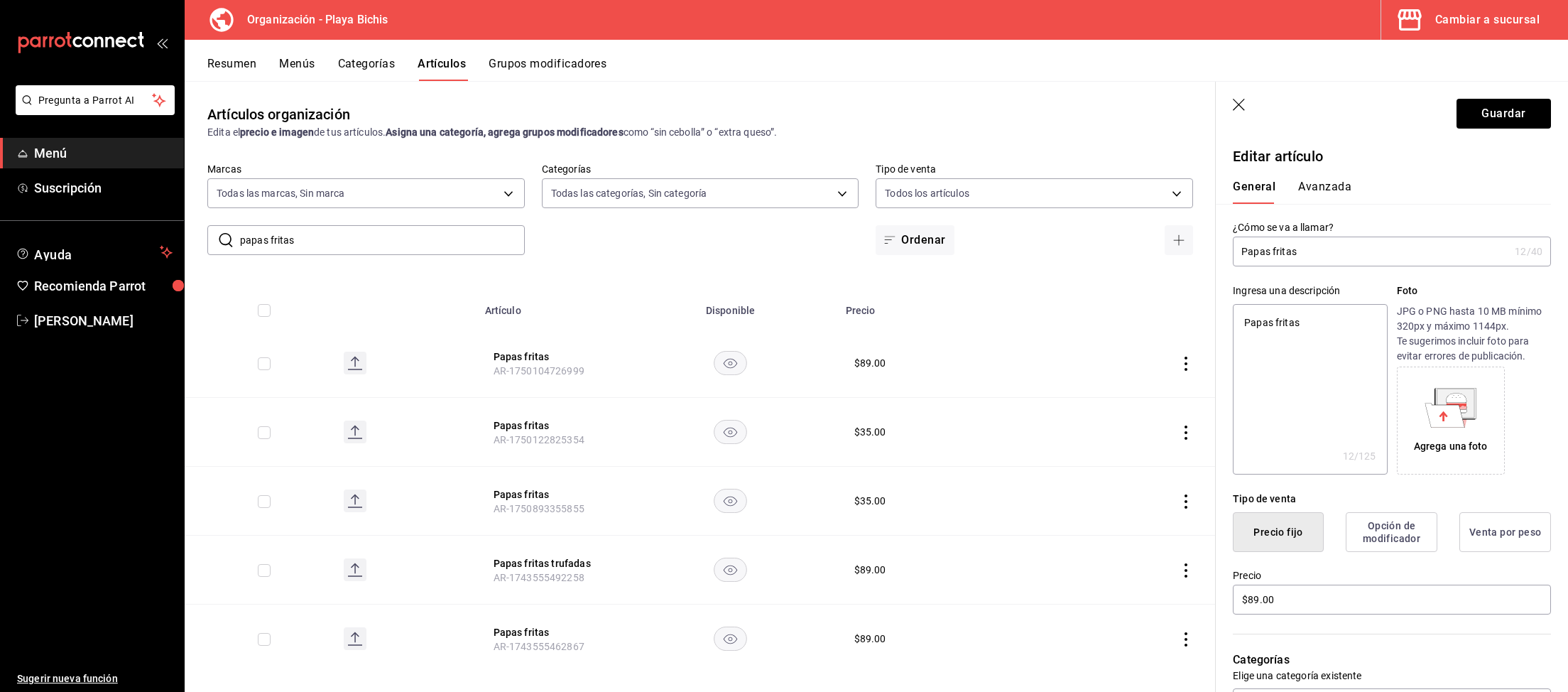
scroll to position [367, 0]
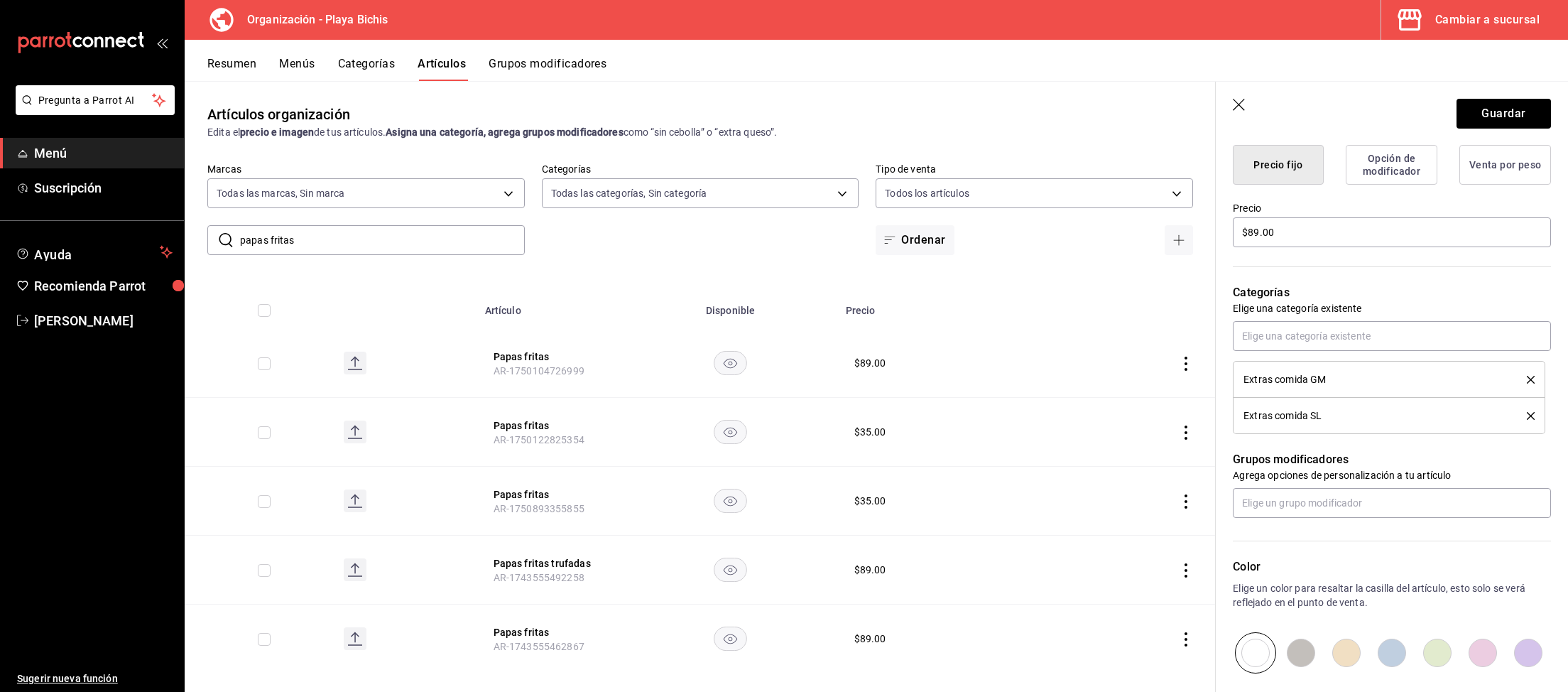
click at [1524, 378] on button "delete" at bounding box center [1525, 379] width 18 height 8
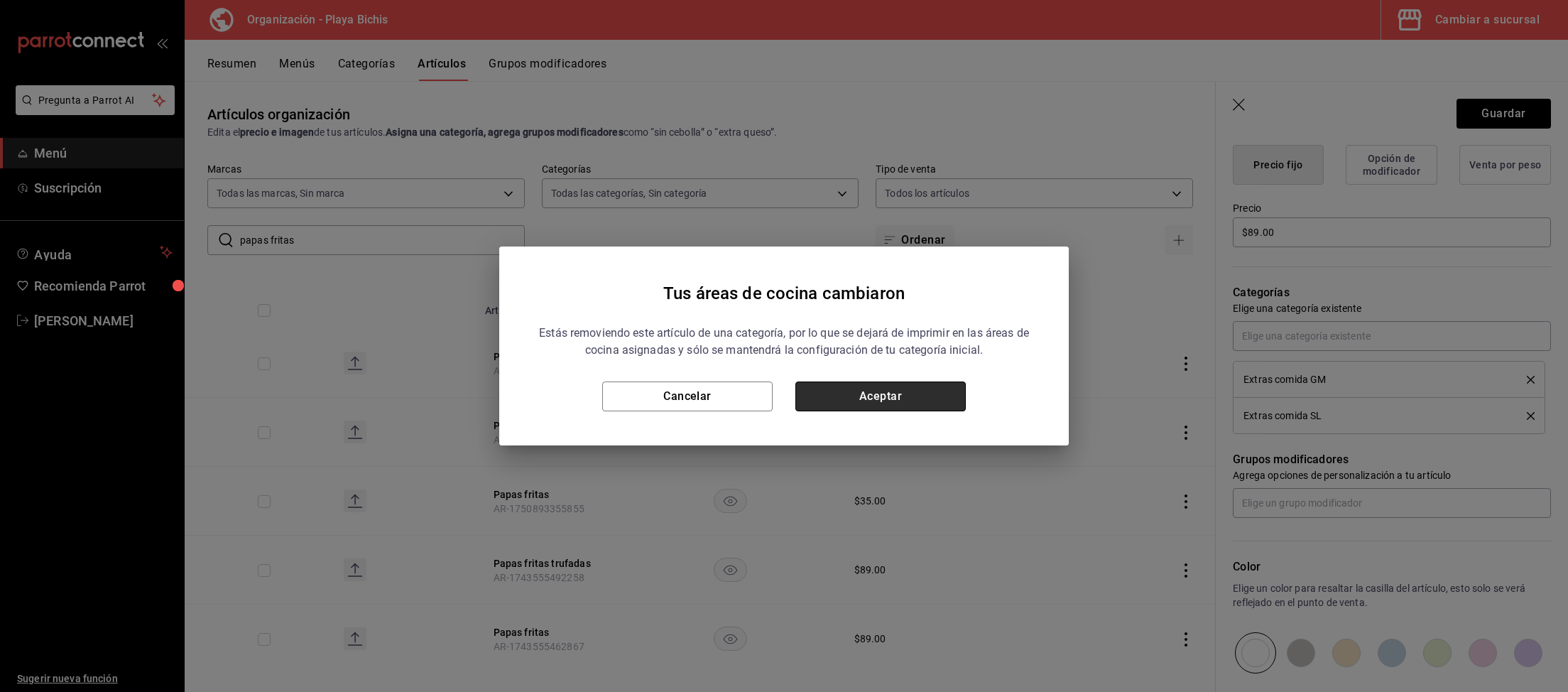
click at [911, 402] on button "Aceptar" at bounding box center [880, 396] width 171 height 30
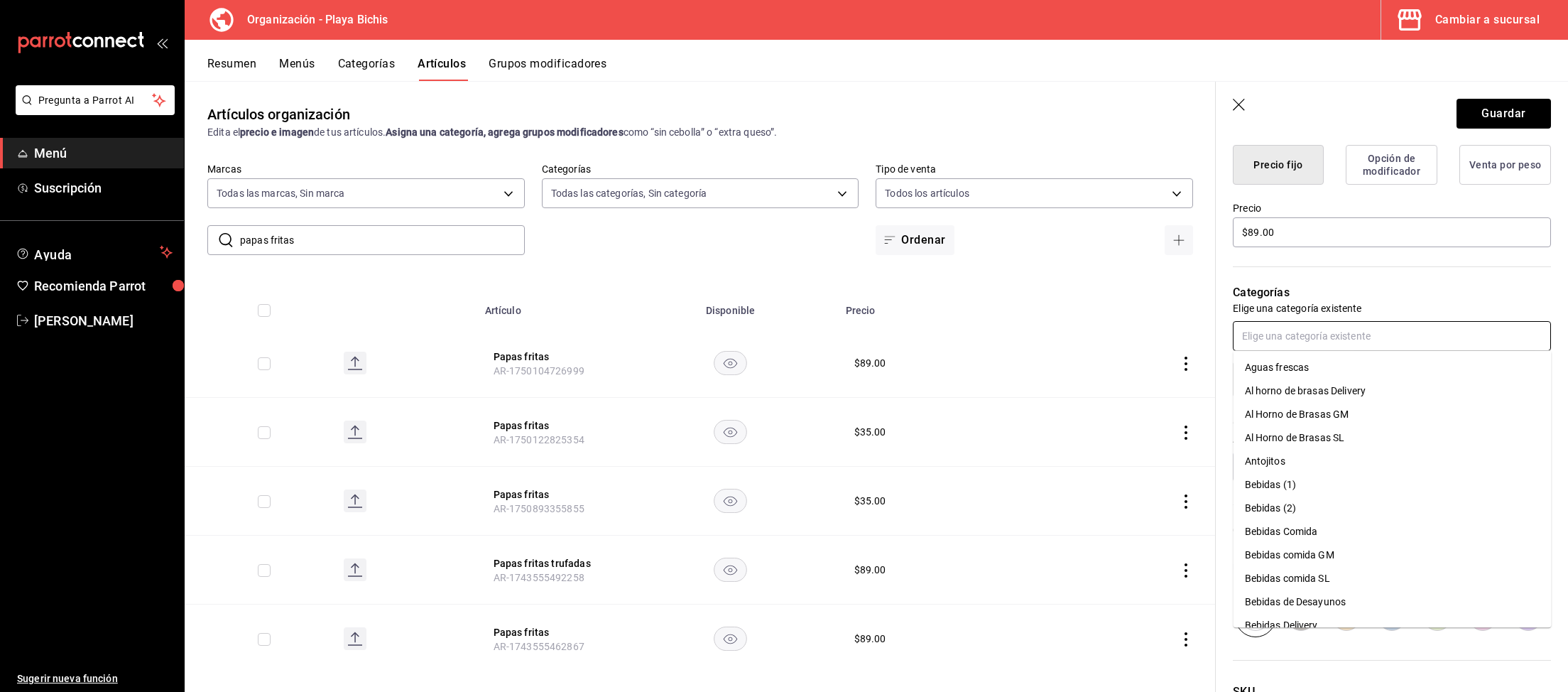
click at [1333, 338] on input "text" at bounding box center [1392, 335] width 318 height 30
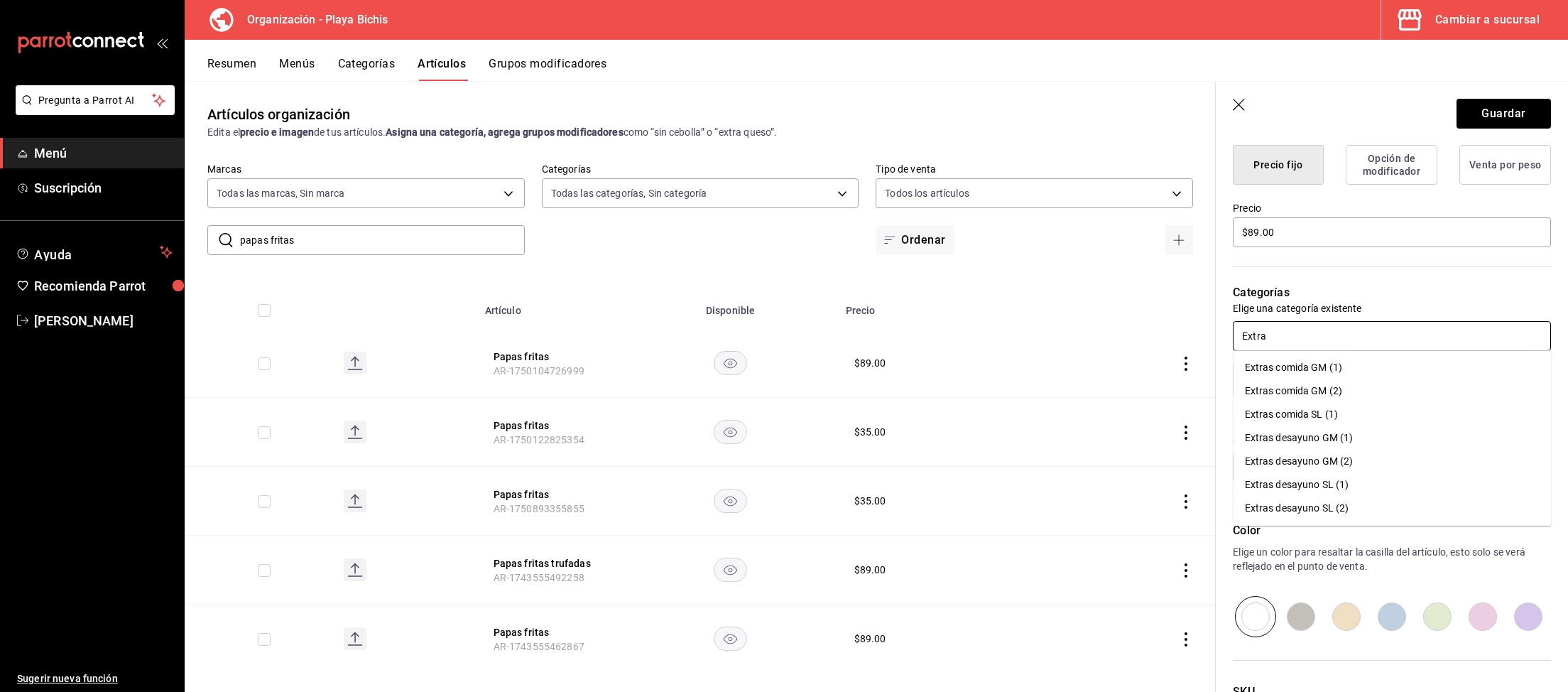
type input "Extras"
click at [1335, 367] on li "Extras comida GM (1)" at bounding box center [1392, 367] width 318 height 23
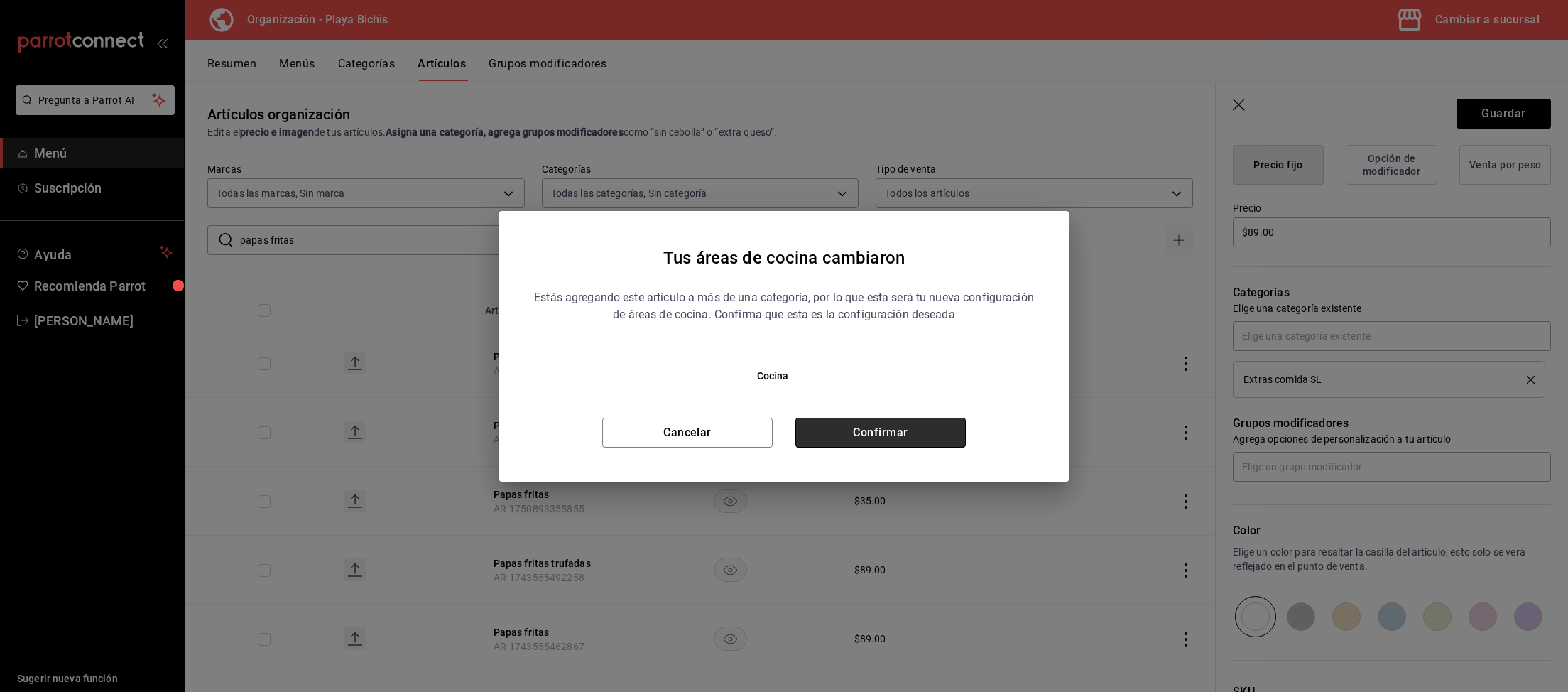
click at [871, 427] on button "Confirmar" at bounding box center [880, 432] width 171 height 30
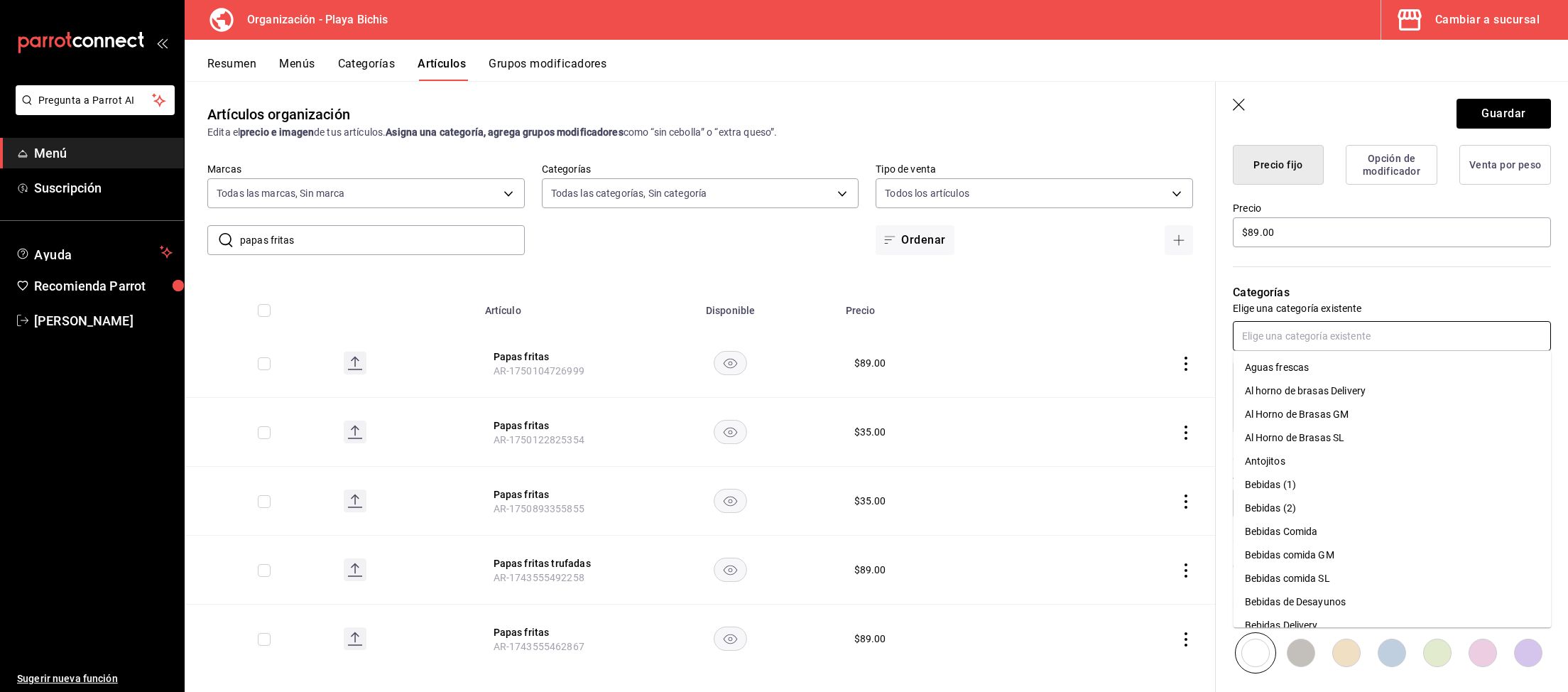
click at [1340, 333] on input "text" at bounding box center [1392, 335] width 318 height 30
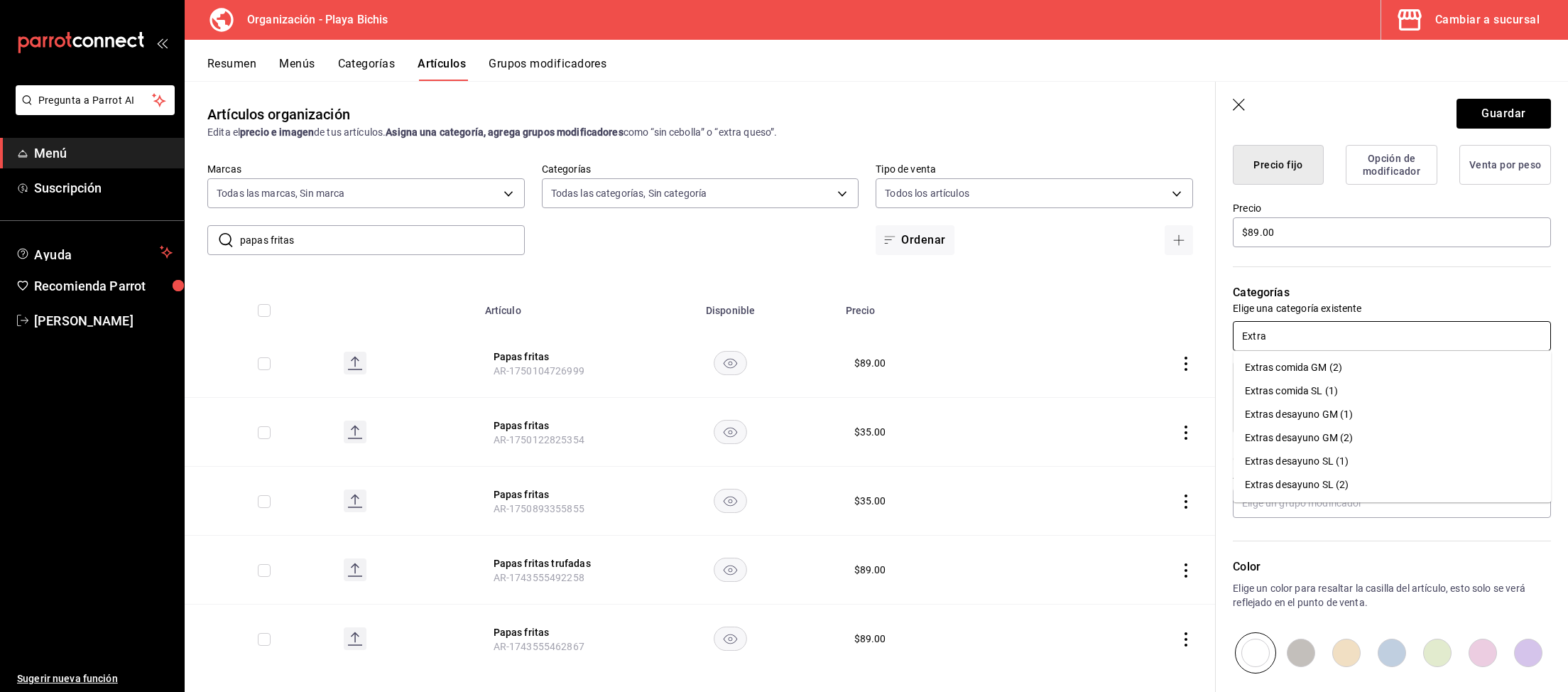
type input "Extras"
click at [1331, 463] on li "Extras desayuno SL (1)" at bounding box center [1392, 461] width 318 height 23
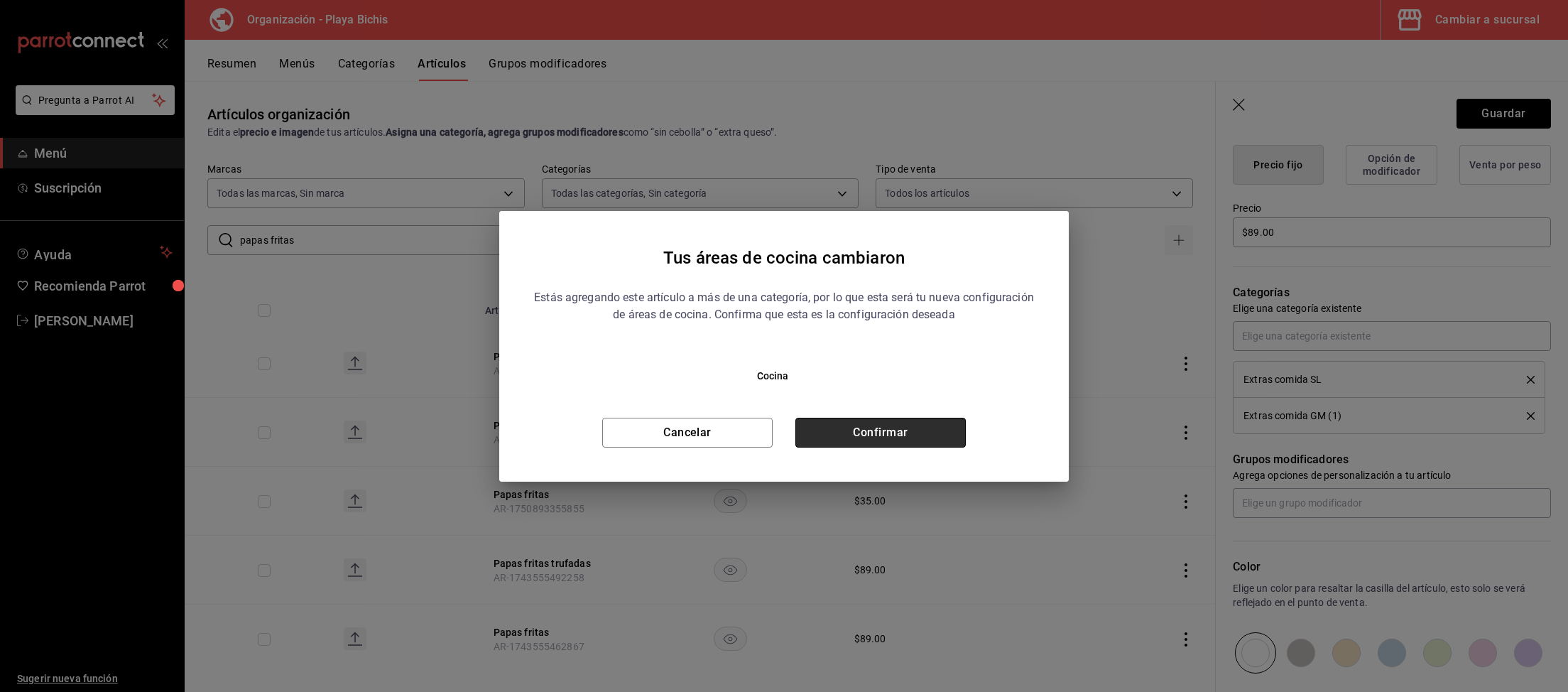
click at [887, 435] on button "Confirmar" at bounding box center [880, 432] width 171 height 30
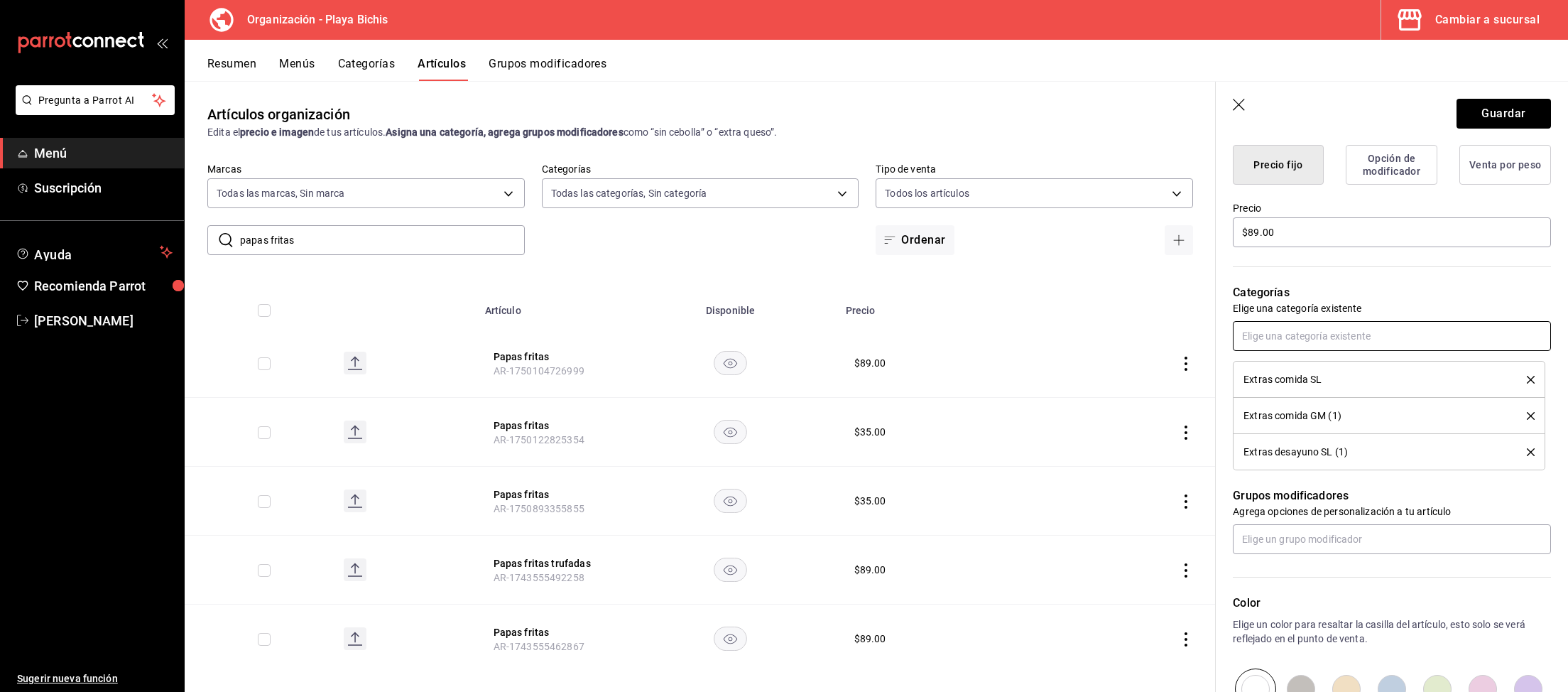
click at [1291, 335] on input "text" at bounding box center [1392, 335] width 318 height 30
type input "Extras"
click at [1344, 416] on li "Extras desayuno GM (1)" at bounding box center [1392, 415] width 318 height 23
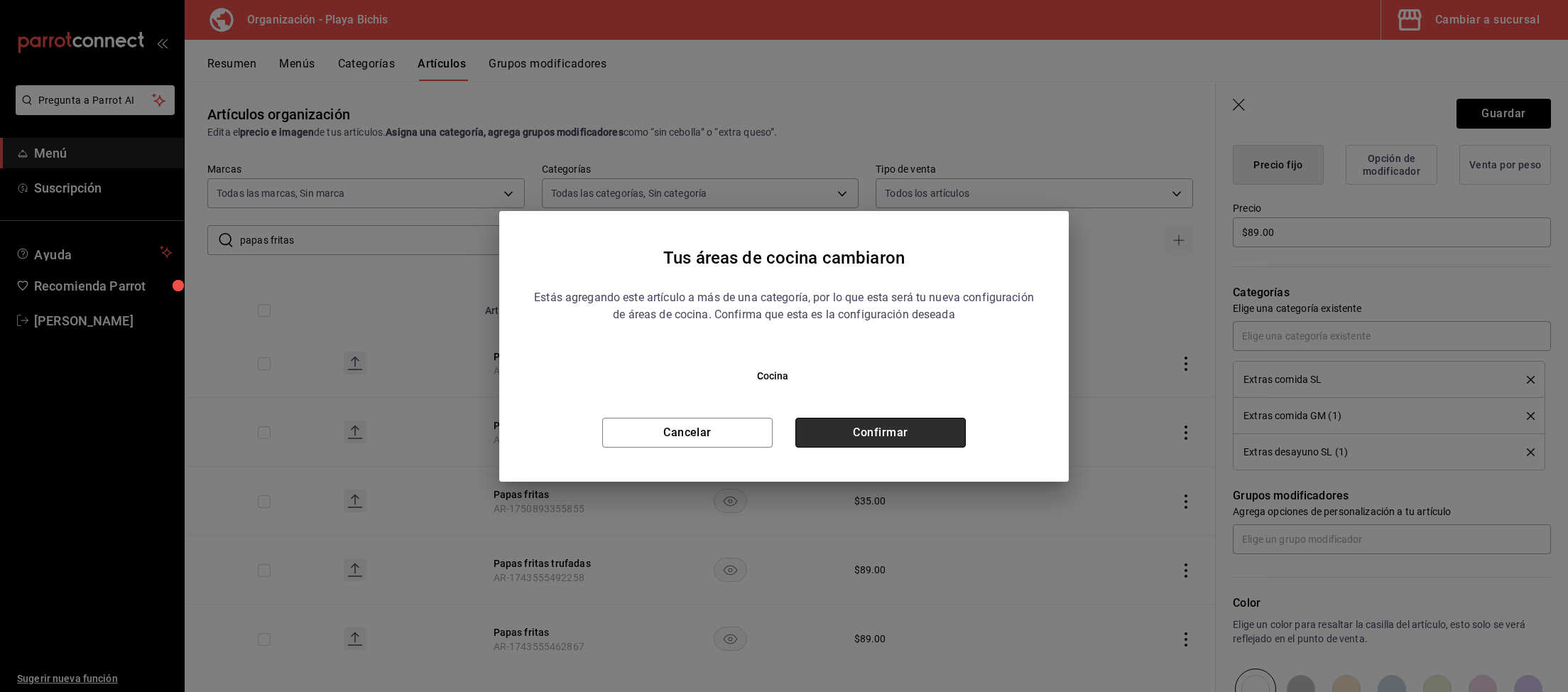
click at [850, 435] on button "Confirmar" at bounding box center [880, 432] width 171 height 30
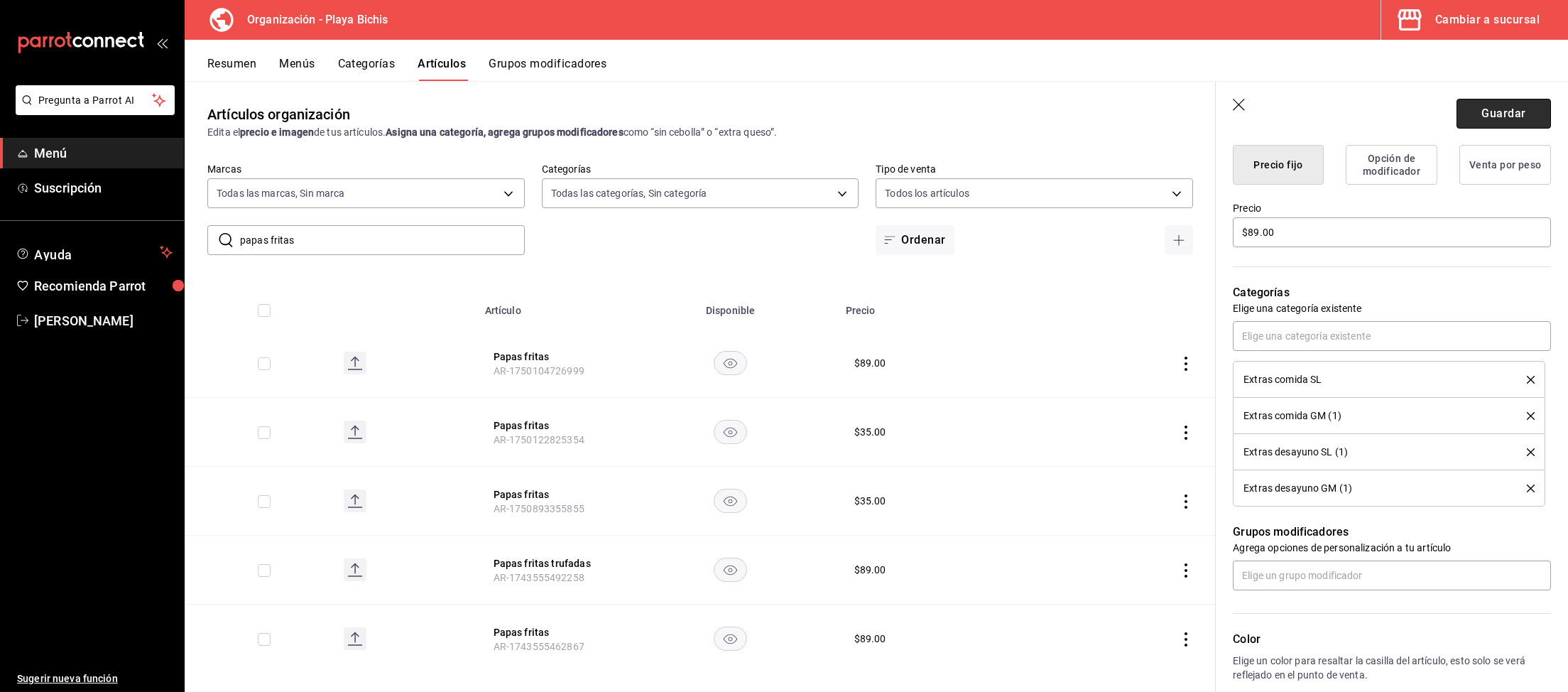
click at [1506, 116] on button "Guardar" at bounding box center [1504, 113] width 95 height 30
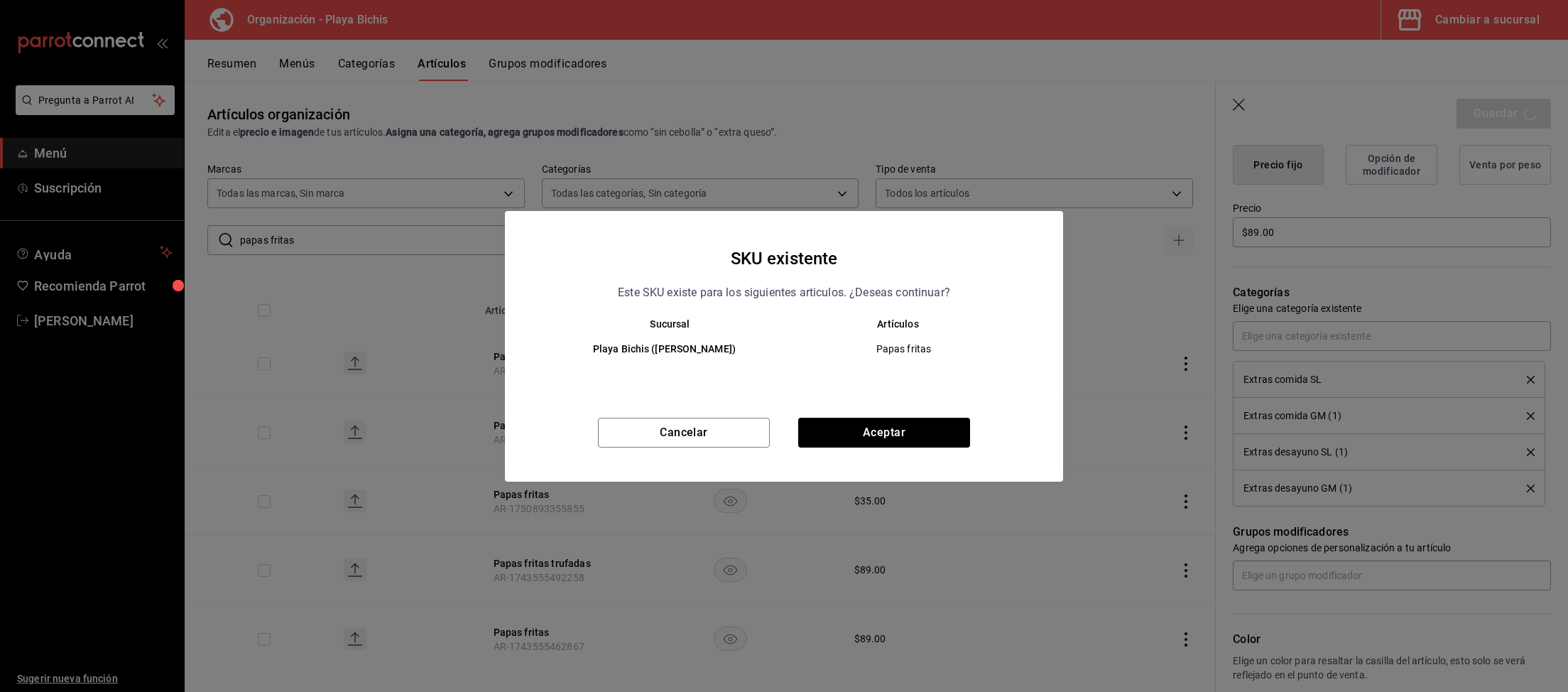
click at [884, 413] on div "SKU existente Este SKU existe para los siguientes articulos. ¿Deseas continuar?…" at bounding box center [784, 346] width 558 height 271
click at [889, 424] on button "Aceptar" at bounding box center [884, 432] width 172 height 30
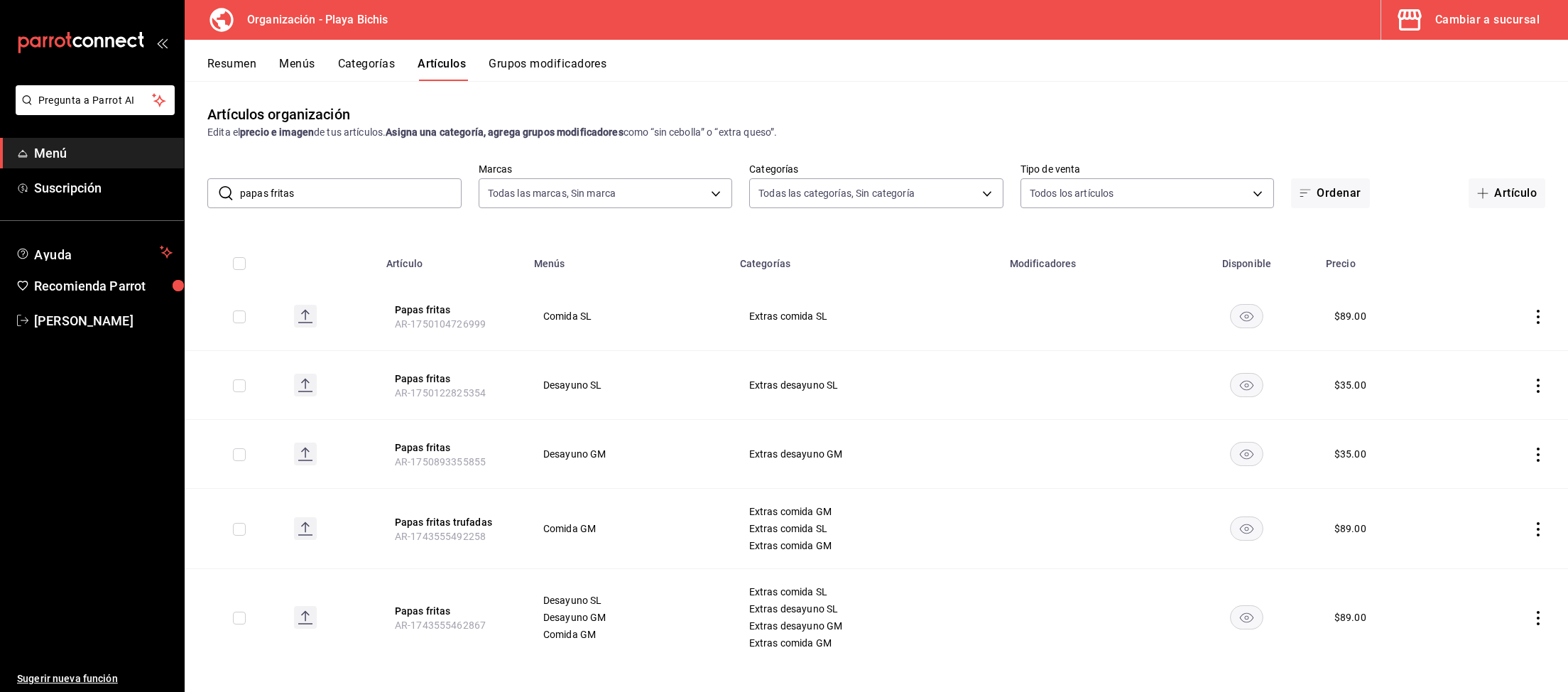
click at [1539, 457] on icon "actions" at bounding box center [1538, 455] width 14 height 14
click at [1498, 542] on span "Eliminar" at bounding box center [1495, 545] width 37 height 12
click at [1447, 476] on button "Eliminar" at bounding box center [1475, 481] width 95 height 30
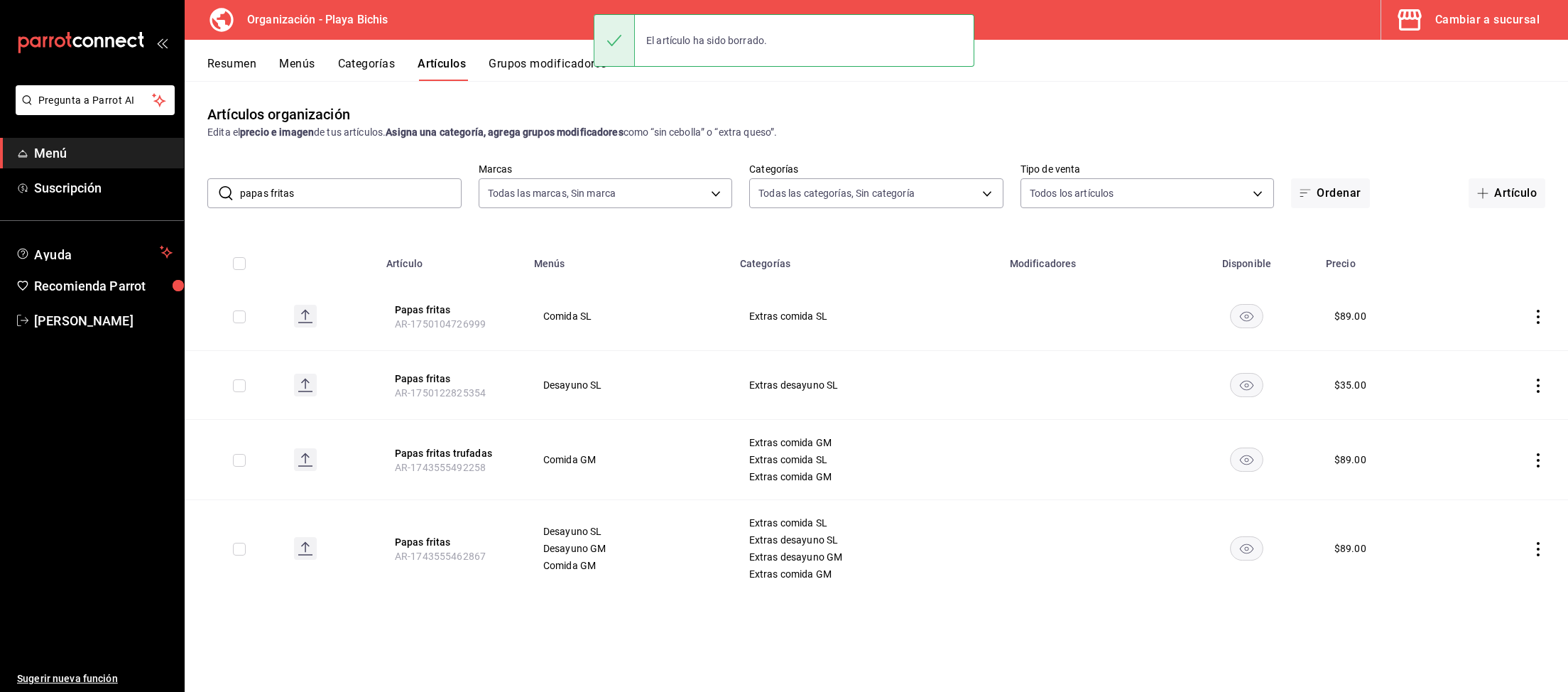
click at [1537, 386] on icon "actions" at bounding box center [1538, 386] width 14 height 14
click at [1489, 476] on span "Eliminar" at bounding box center [1495, 477] width 37 height 12
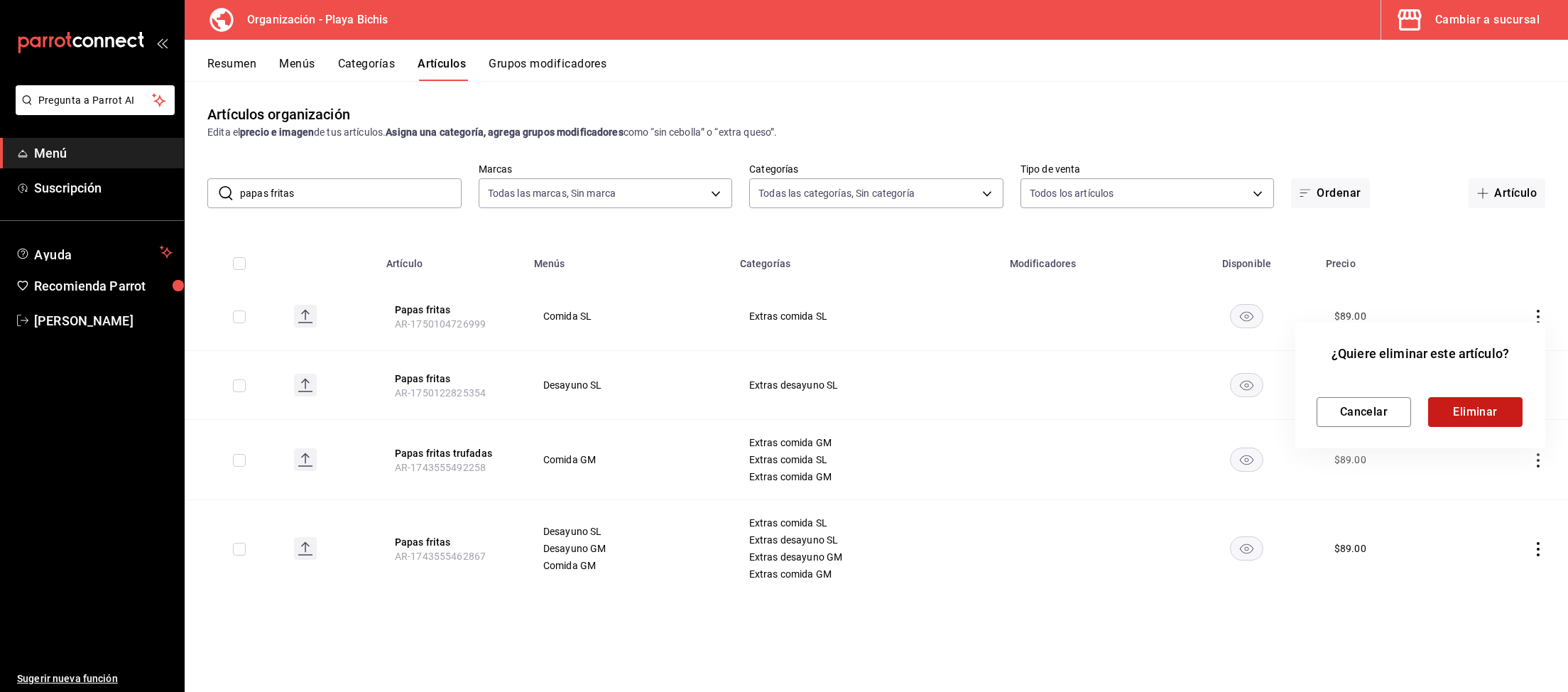
click at [1499, 407] on button "Eliminar" at bounding box center [1475, 411] width 95 height 30
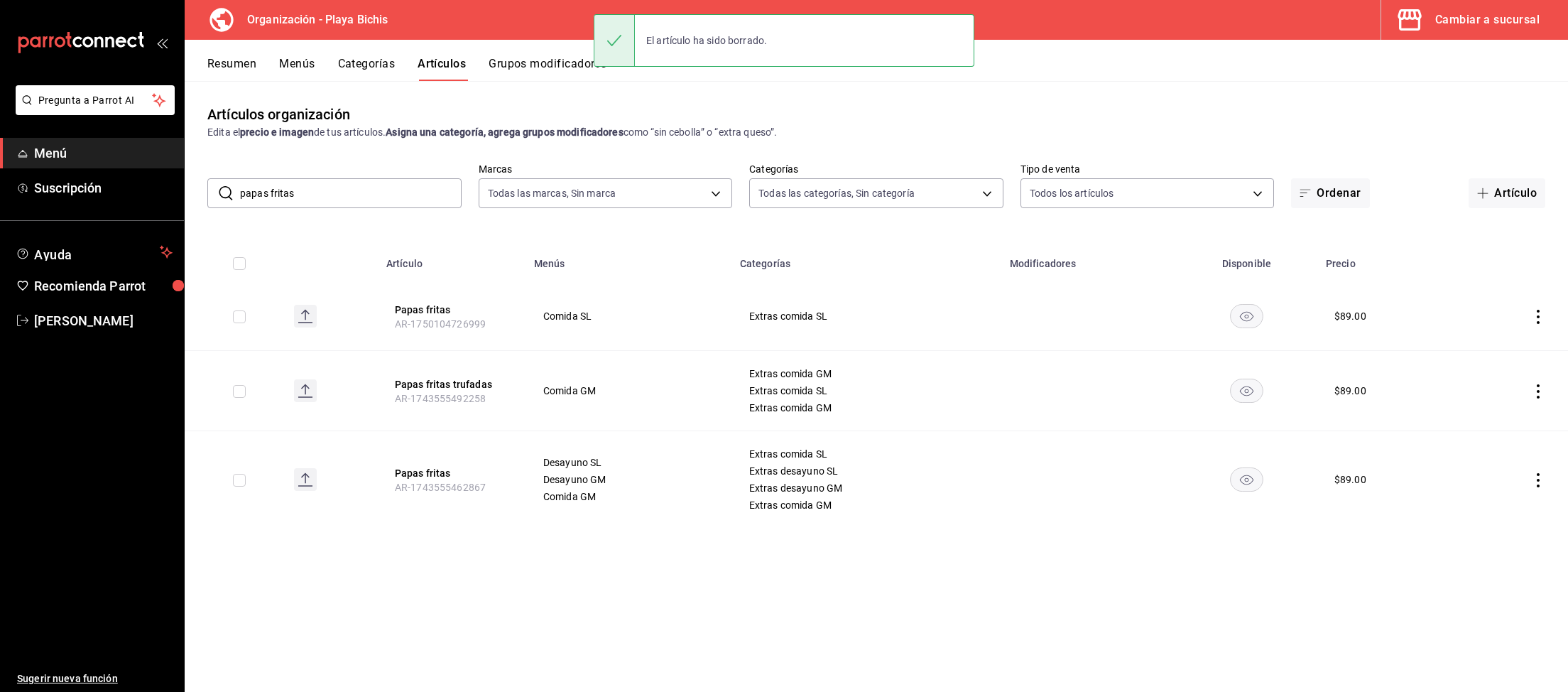
click at [1537, 317] on icon "actions" at bounding box center [1538, 316] width 3 height 14
click at [1508, 402] on span "Eliminar" at bounding box center [1495, 408] width 37 height 15
click at [1479, 347] on button "Eliminar" at bounding box center [1475, 342] width 95 height 30
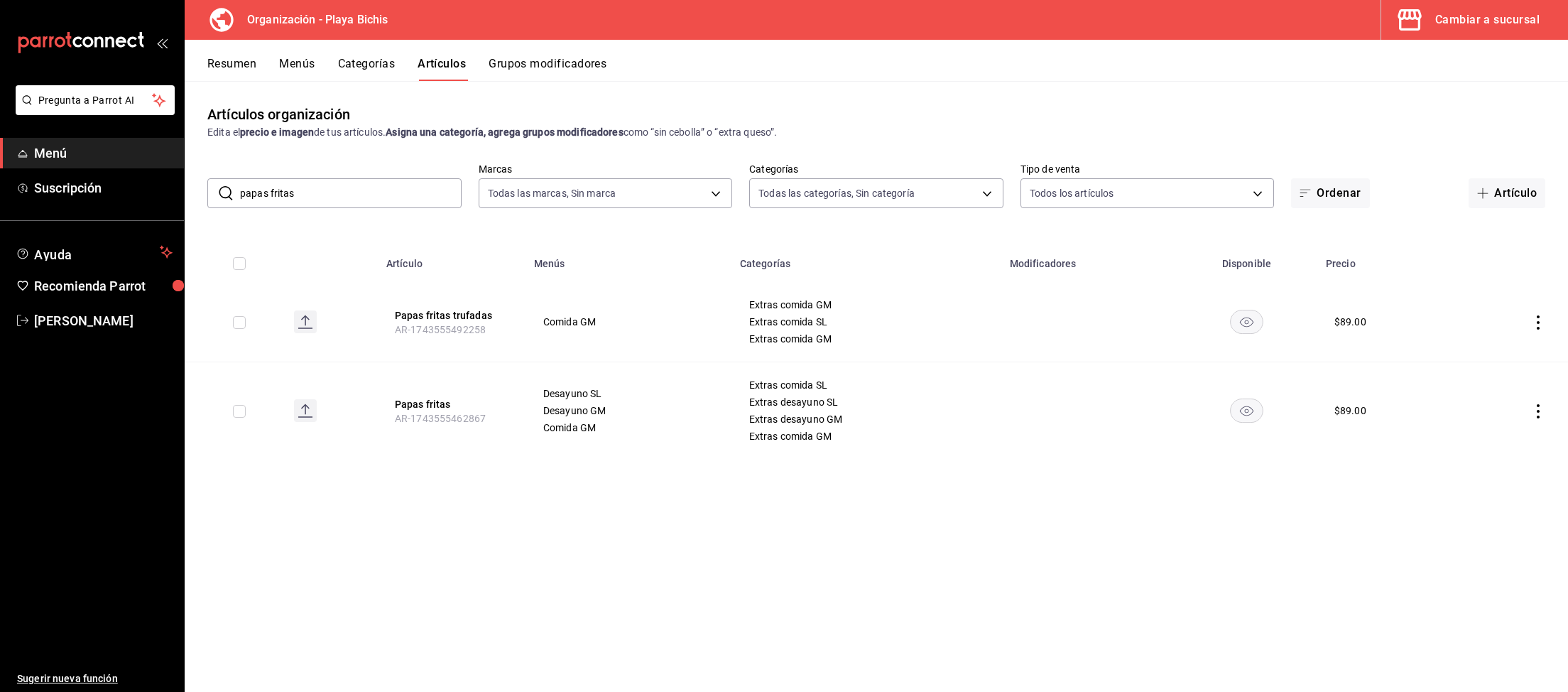
click at [1535, 319] on icon "actions" at bounding box center [1538, 323] width 14 height 14
click at [1500, 358] on span "Editar" at bounding box center [1495, 355] width 37 height 15
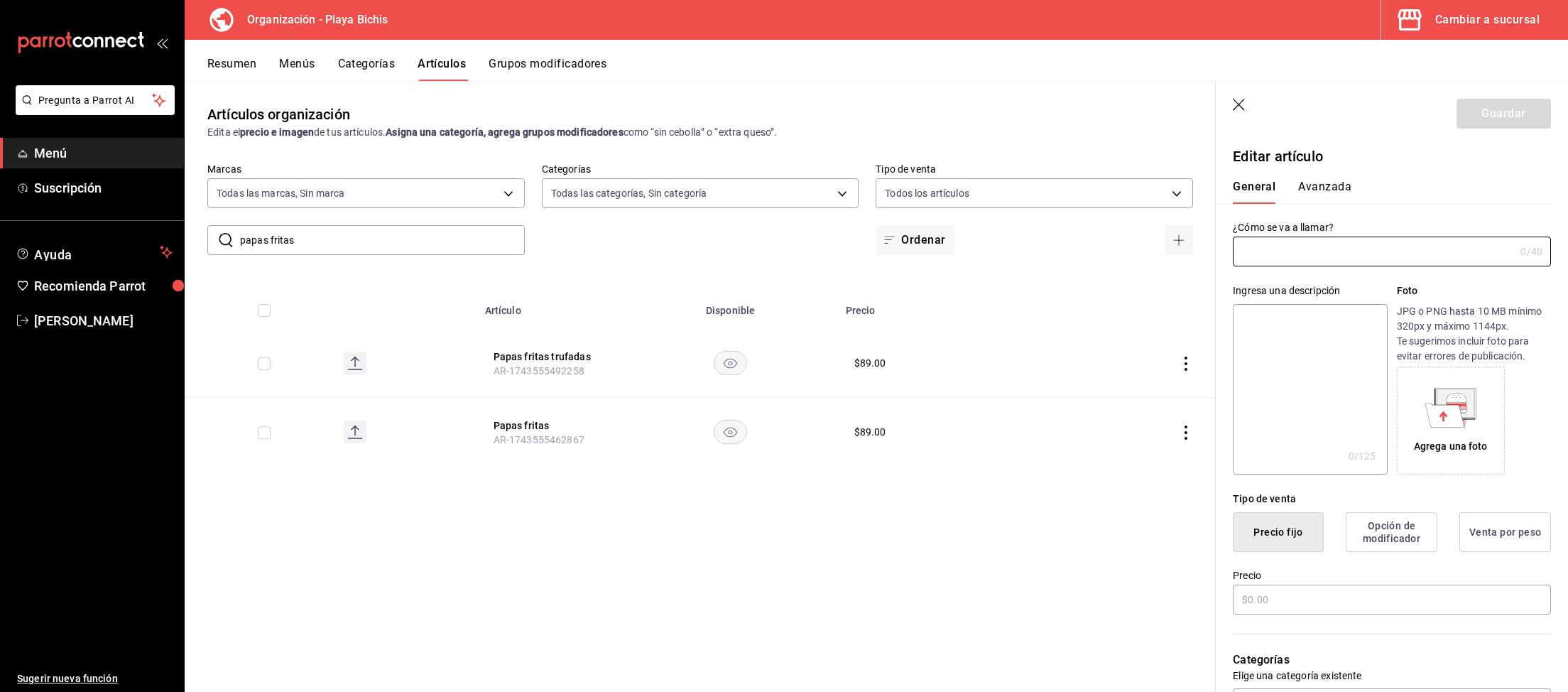
type input "Papas fritas trufadas"
type textarea "Papas fritas trufadas"
type textarea "x"
type input "AR-1743555492258"
type textarea "x"
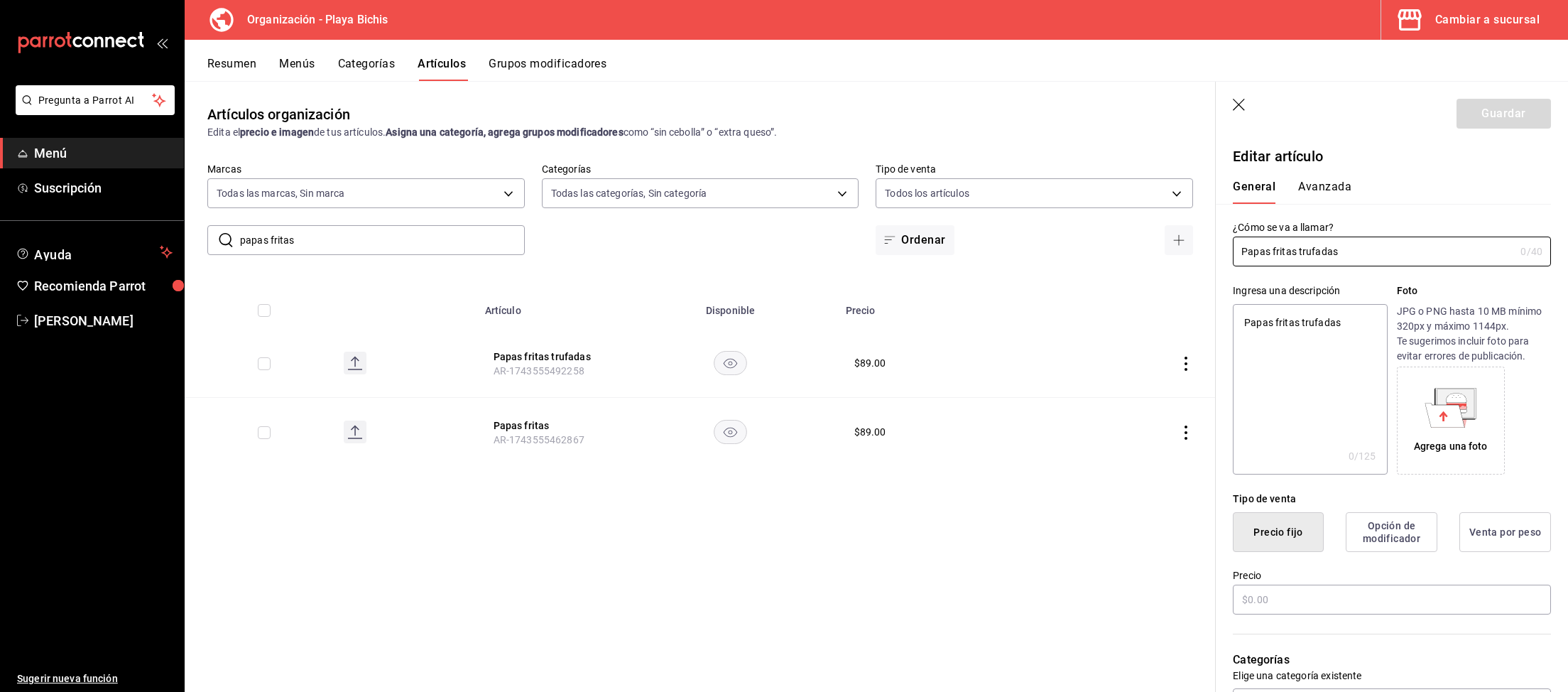
type input "$89.00"
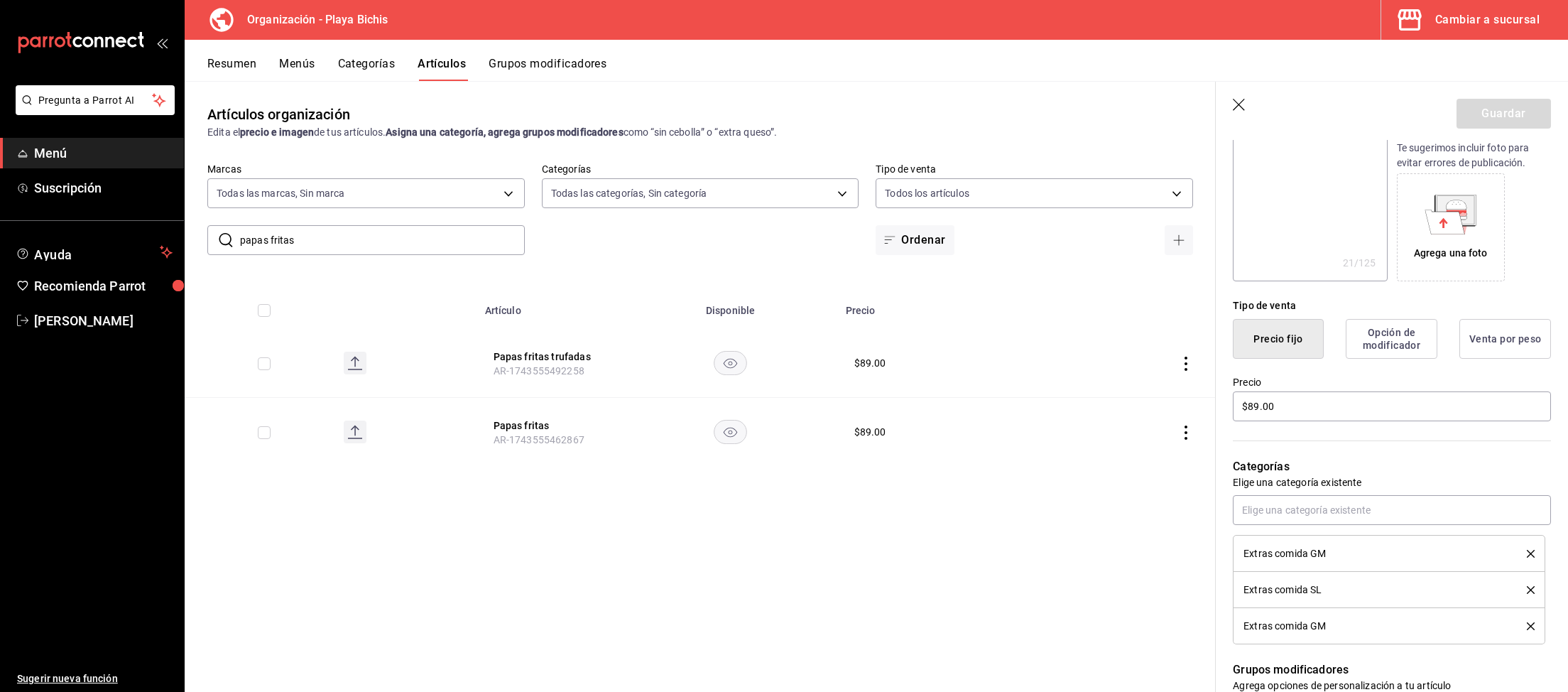
scroll to position [220, 0]
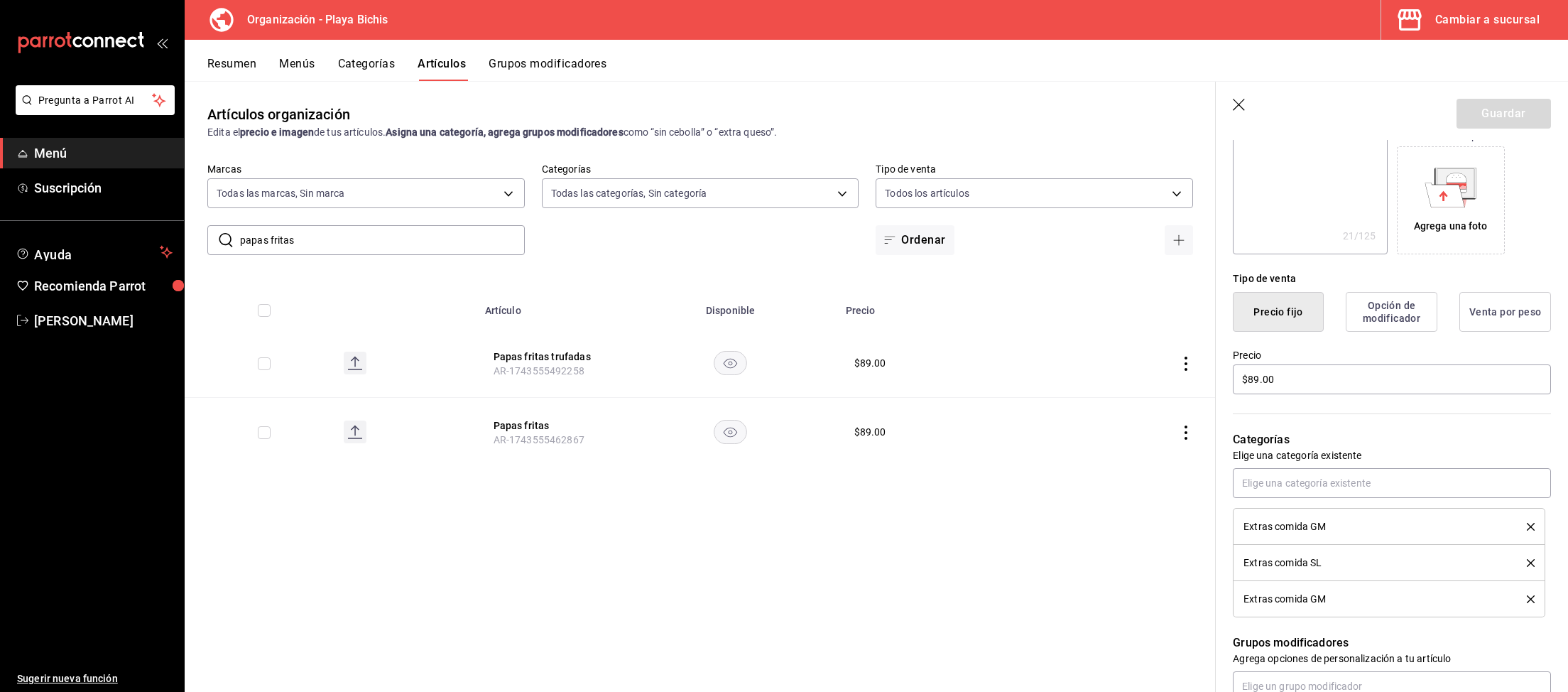
click at [1535, 600] on li "Extras comida GM" at bounding box center [1389, 599] width 313 height 37
click at [1529, 599] on icon "delete" at bounding box center [1530, 599] width 8 height 8
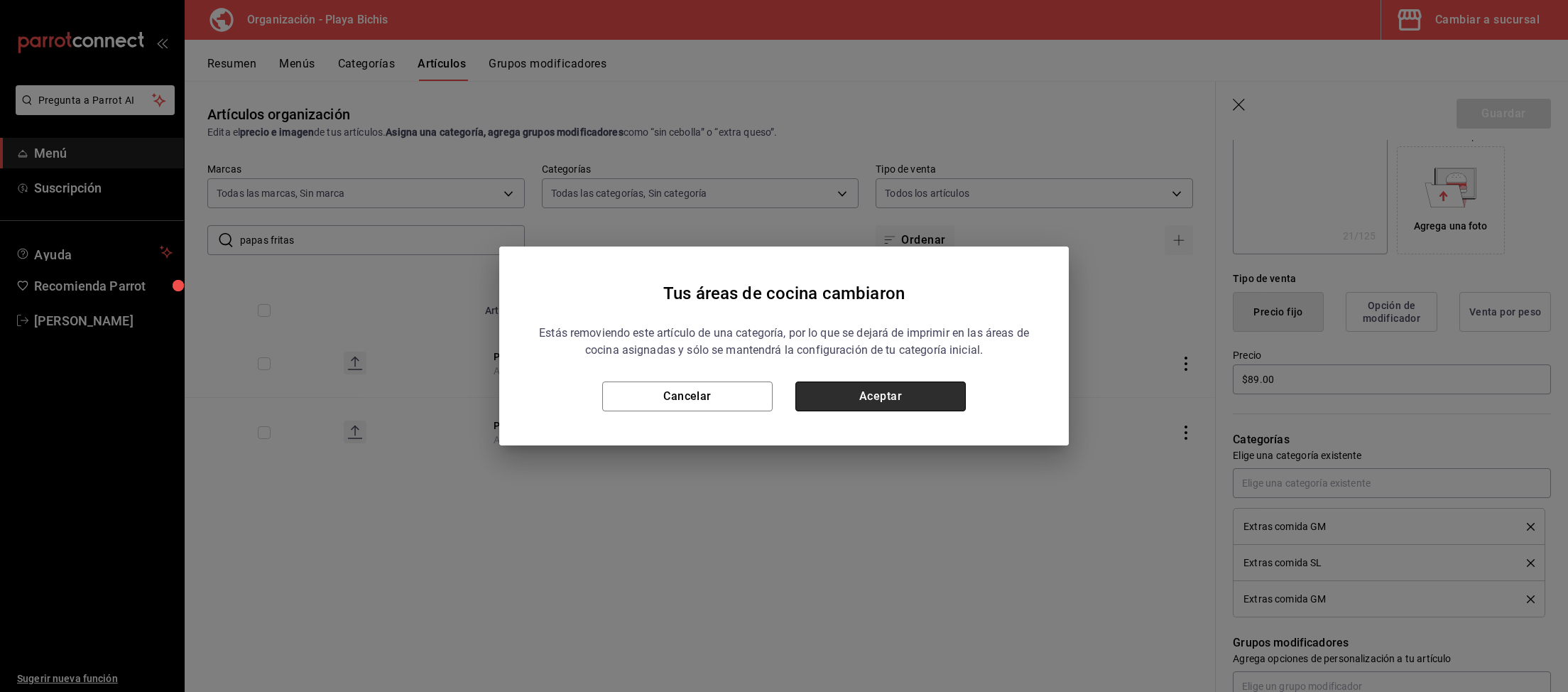
click at [905, 401] on button "Aceptar" at bounding box center [880, 396] width 171 height 30
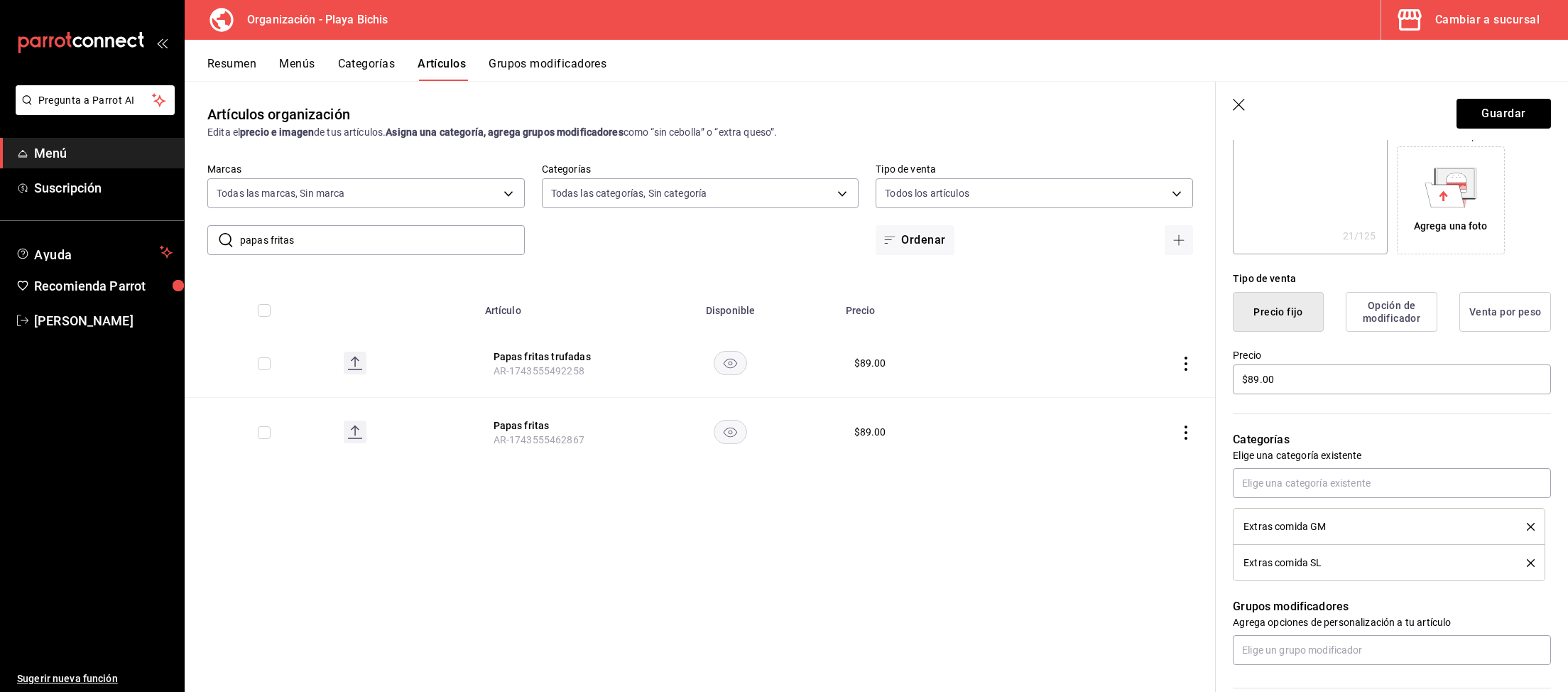
click at [1529, 527] on icon "delete" at bounding box center [1530, 527] width 8 height 8
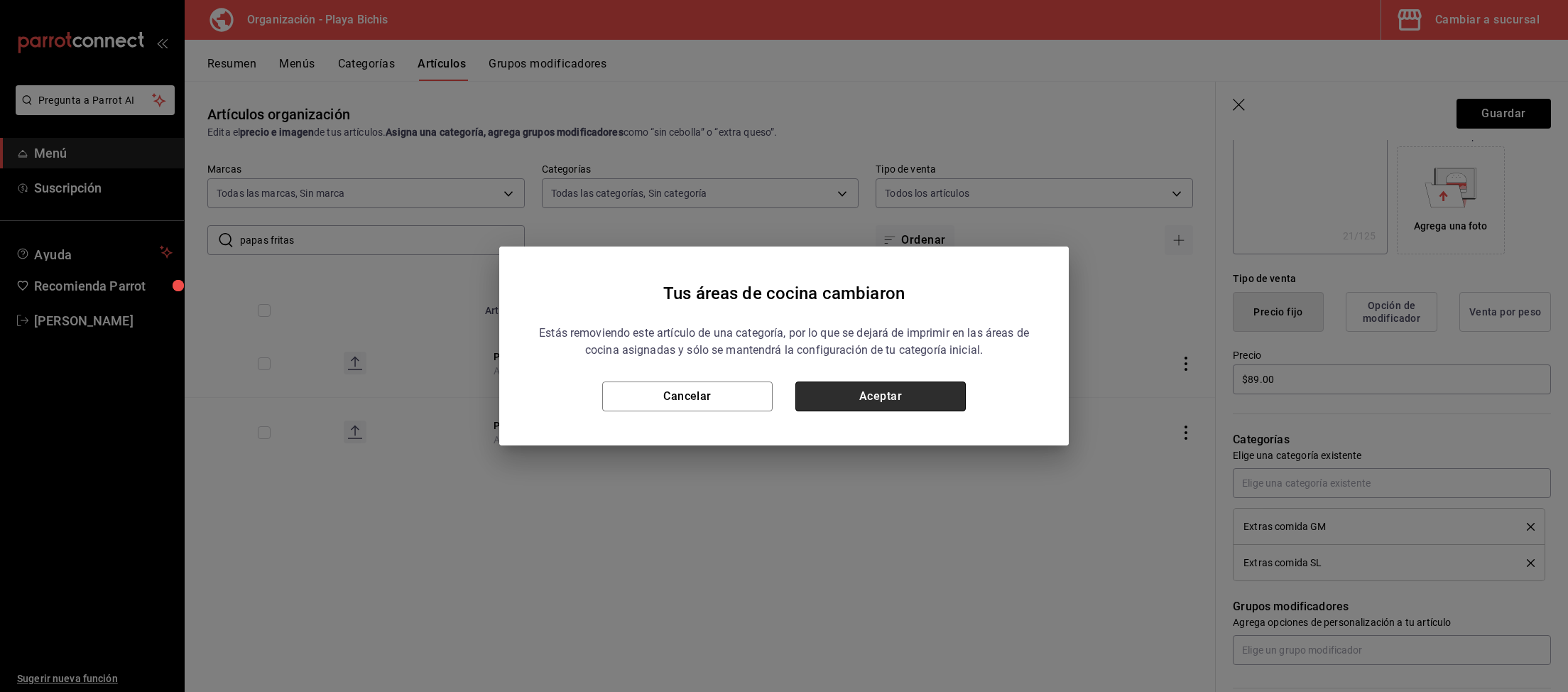
click at [902, 403] on button "Aceptar" at bounding box center [880, 396] width 171 height 30
type textarea "x"
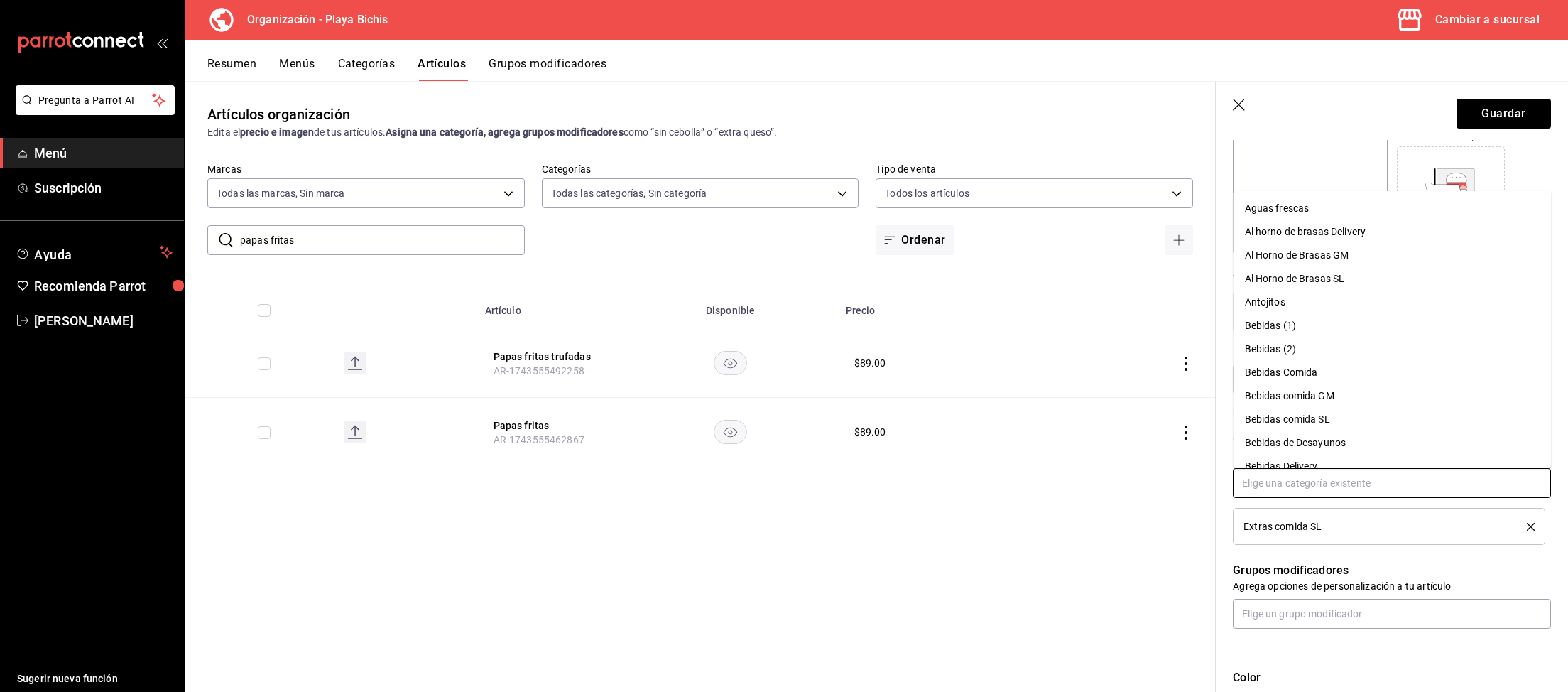
click at [1310, 484] on input "text" at bounding box center [1392, 483] width 318 height 30
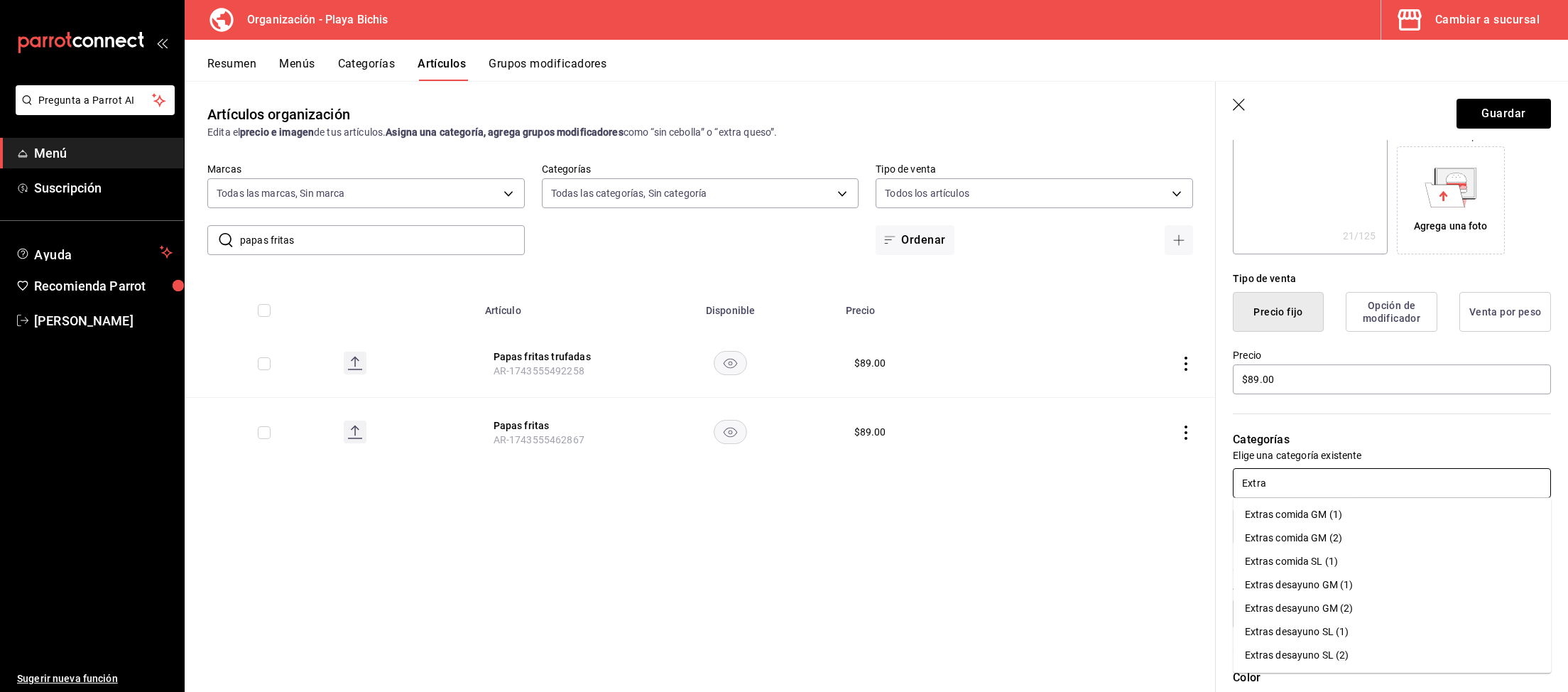
type input "Extras"
click at [1339, 514] on li "Extras comida GM (1)" at bounding box center [1392, 515] width 318 height 23
type textarea "x"
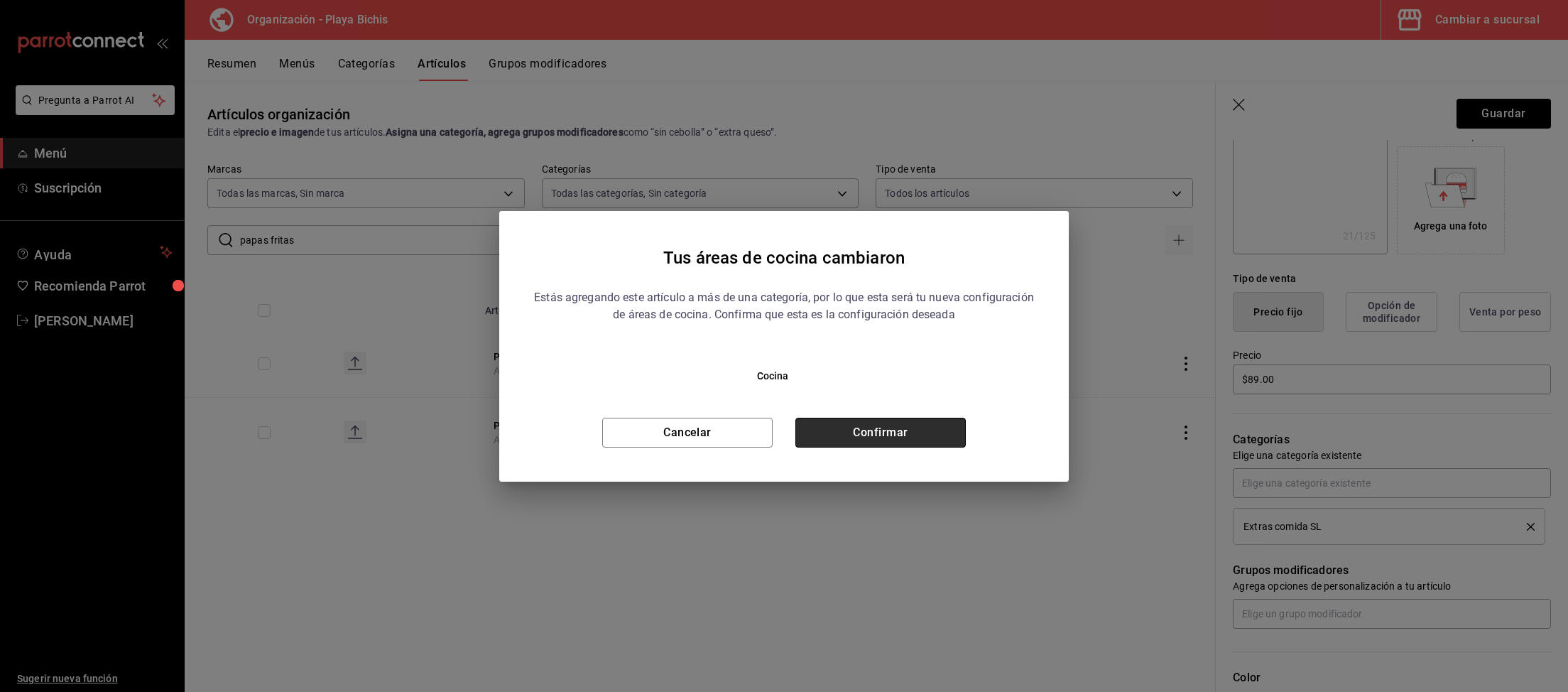
click at [873, 430] on button "Confirmar" at bounding box center [880, 432] width 171 height 30
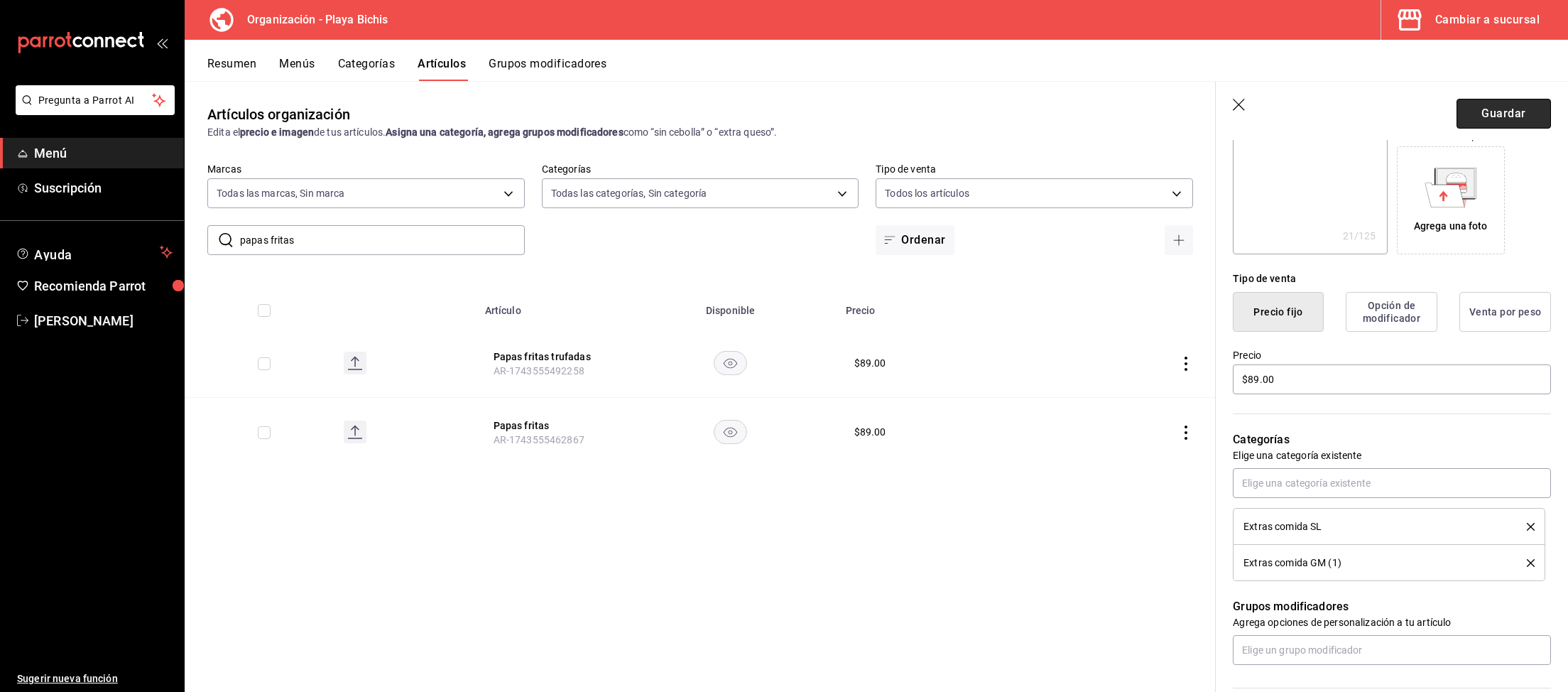
click at [1492, 116] on button "Guardar" at bounding box center [1504, 113] width 95 height 30
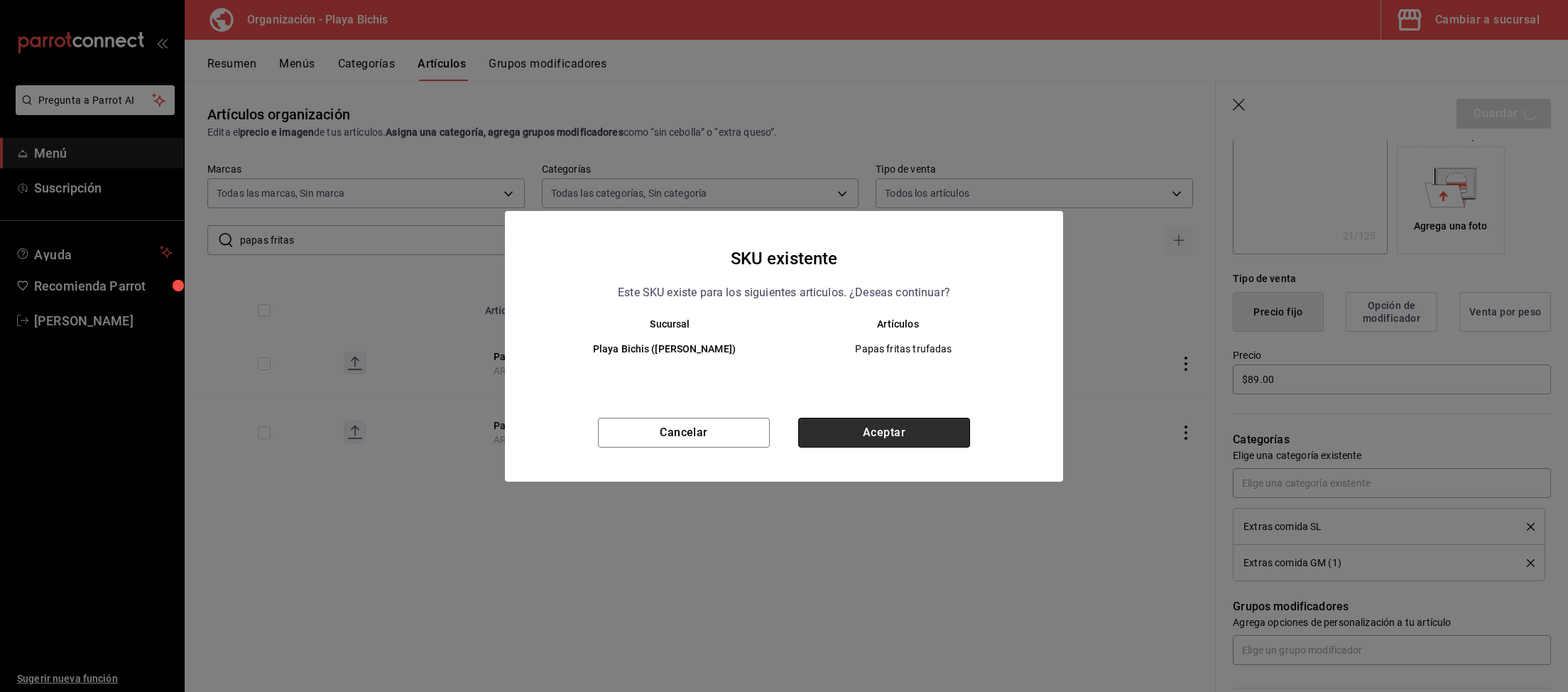
click at [897, 426] on button "Aceptar" at bounding box center [884, 432] width 172 height 30
type textarea "x"
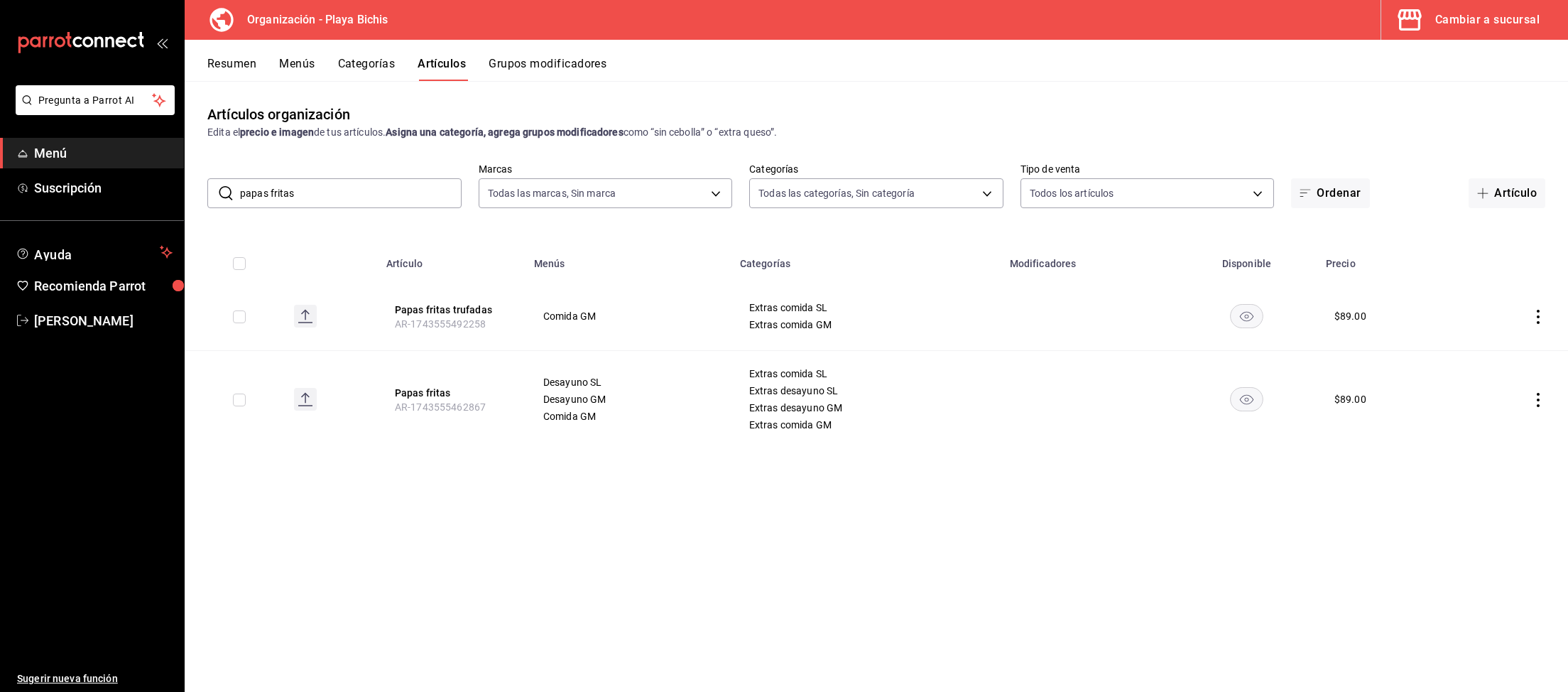
click at [1492, 15] on div "Cambiar a sucursal" at bounding box center [1487, 20] width 105 height 20
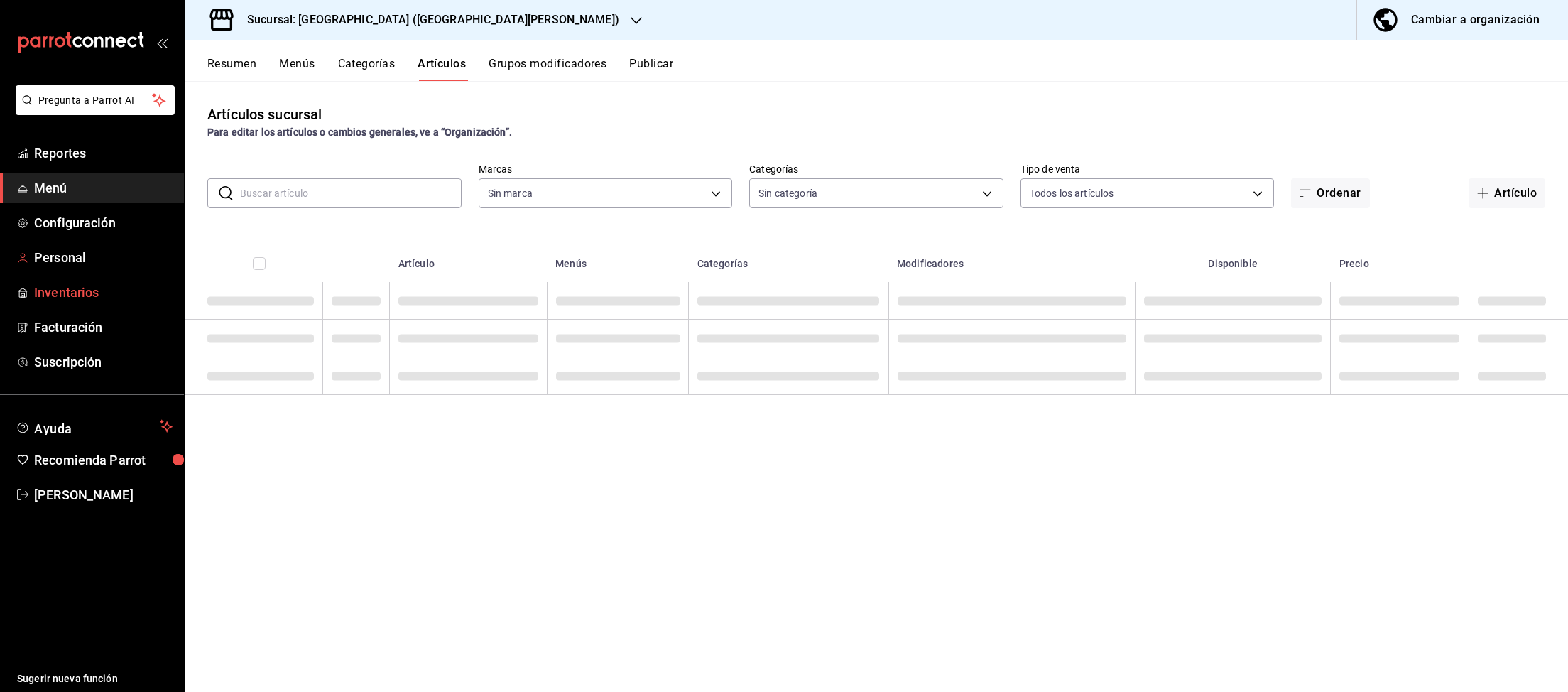
click at [76, 292] on span "Inventarios" at bounding box center [103, 291] width 138 height 19
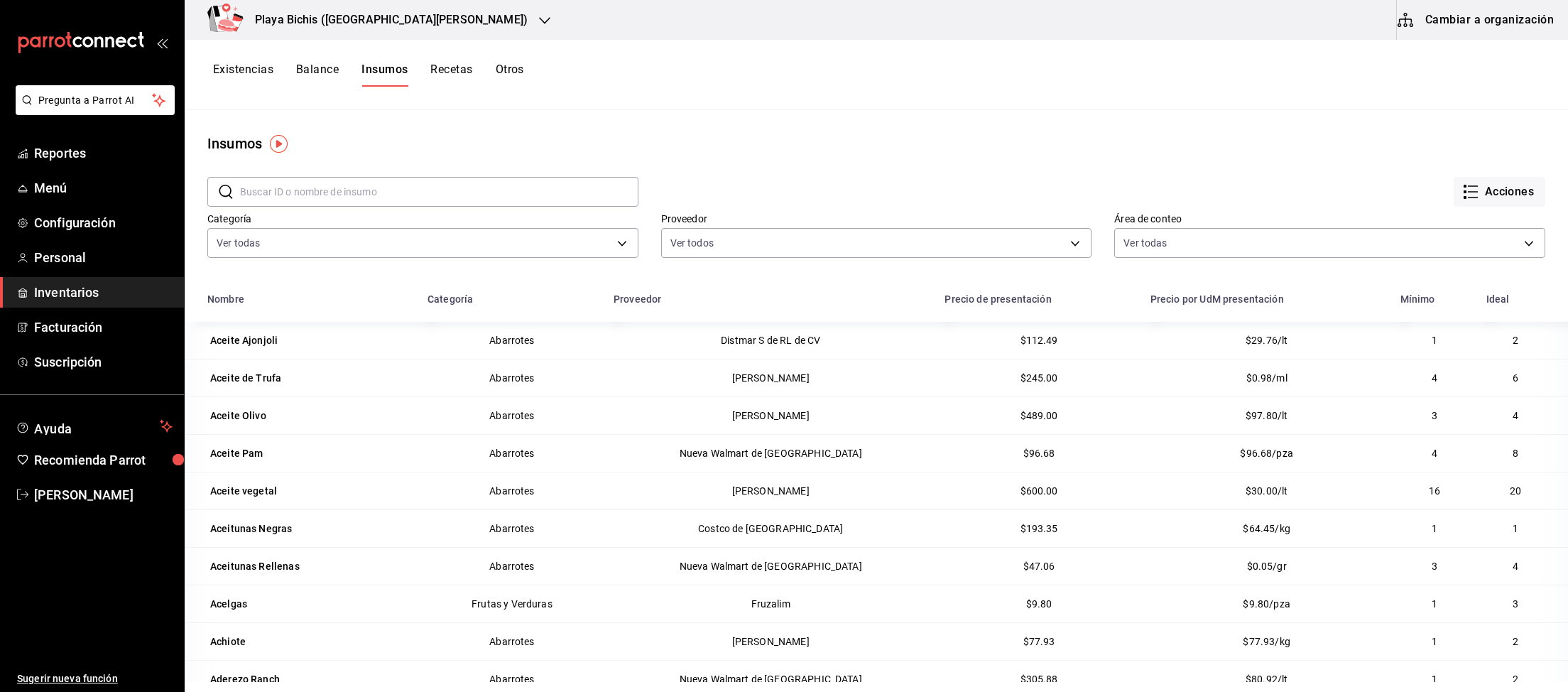
click at [1455, 22] on button "Cambiar a organización" at bounding box center [1476, 20] width 160 height 40
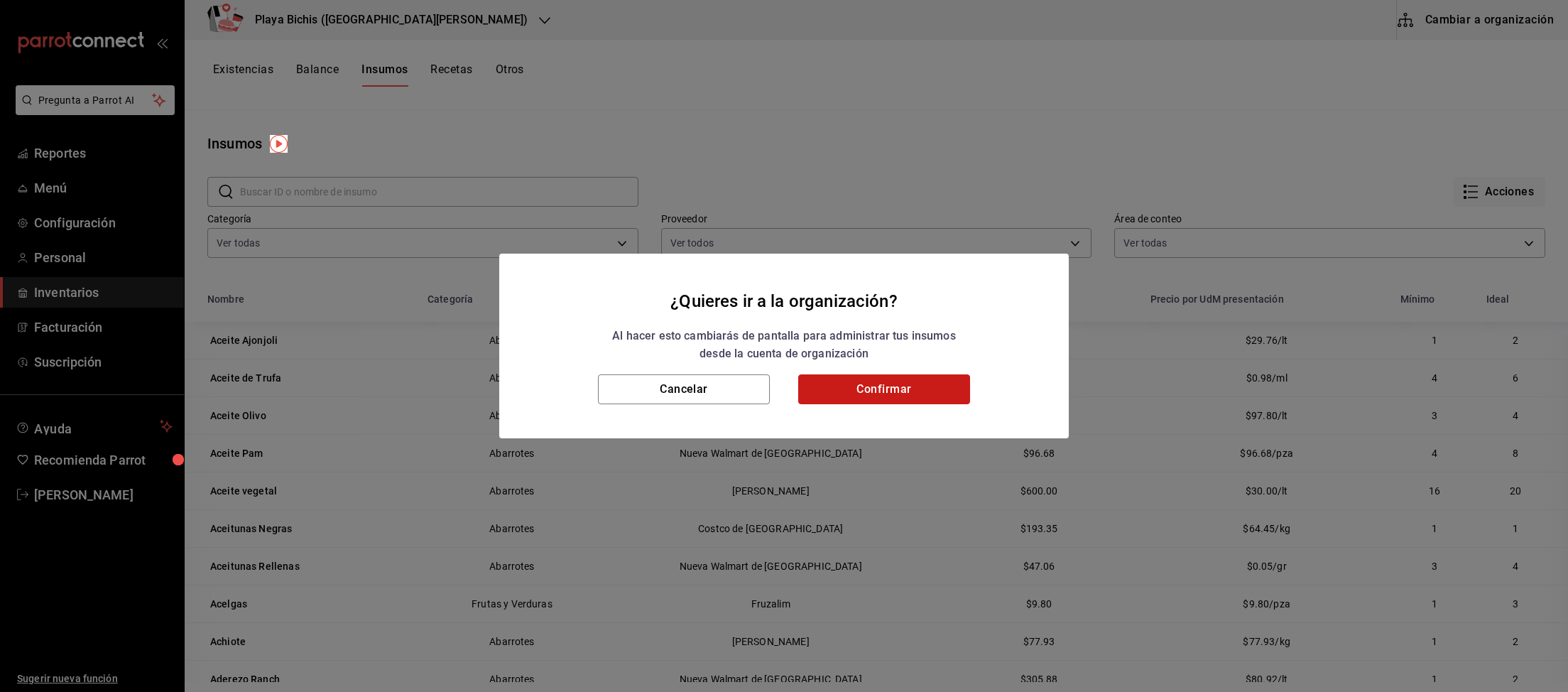
click at [905, 382] on button "Confirmar" at bounding box center [884, 389] width 172 height 30
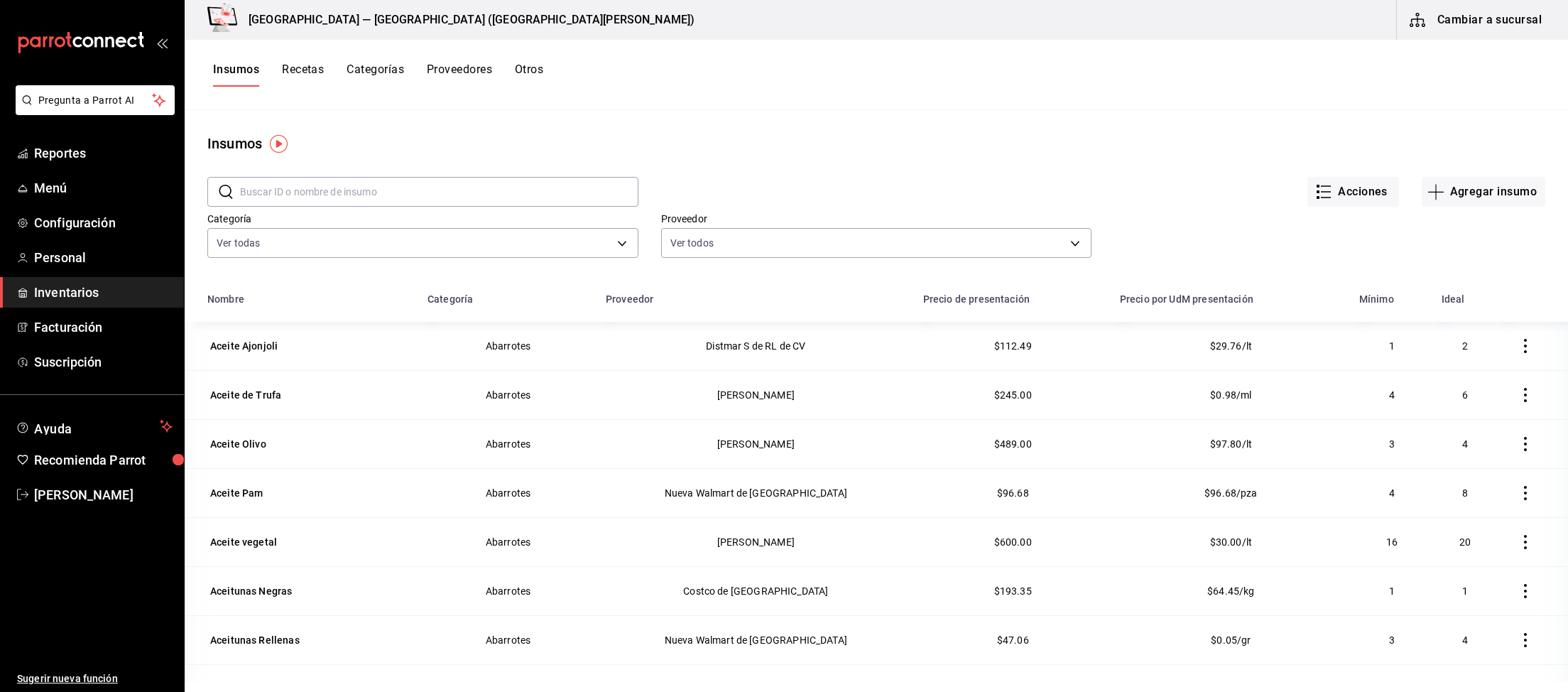
click at [298, 71] on button "Recetas" at bounding box center [302, 74] width 42 height 24
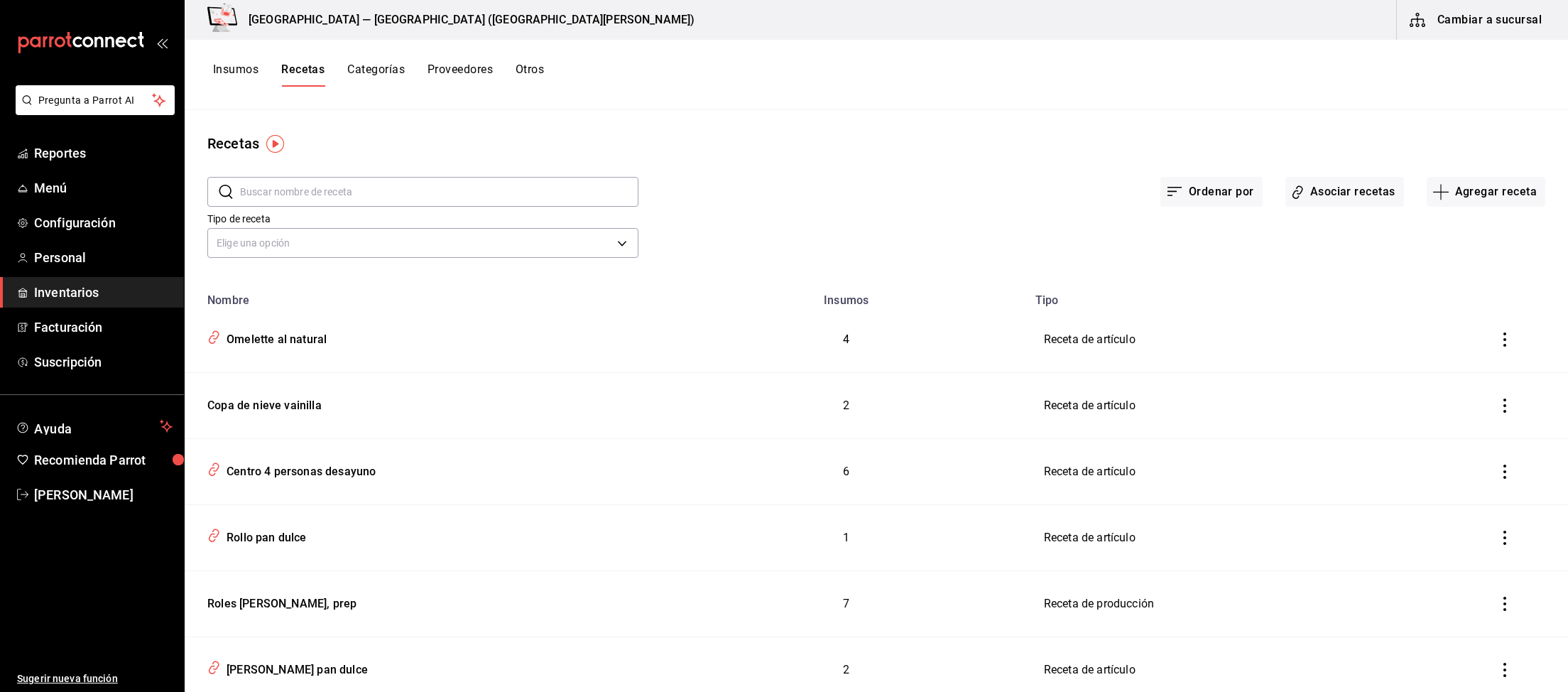
click at [333, 196] on input "text" at bounding box center [440, 192] width 398 height 29
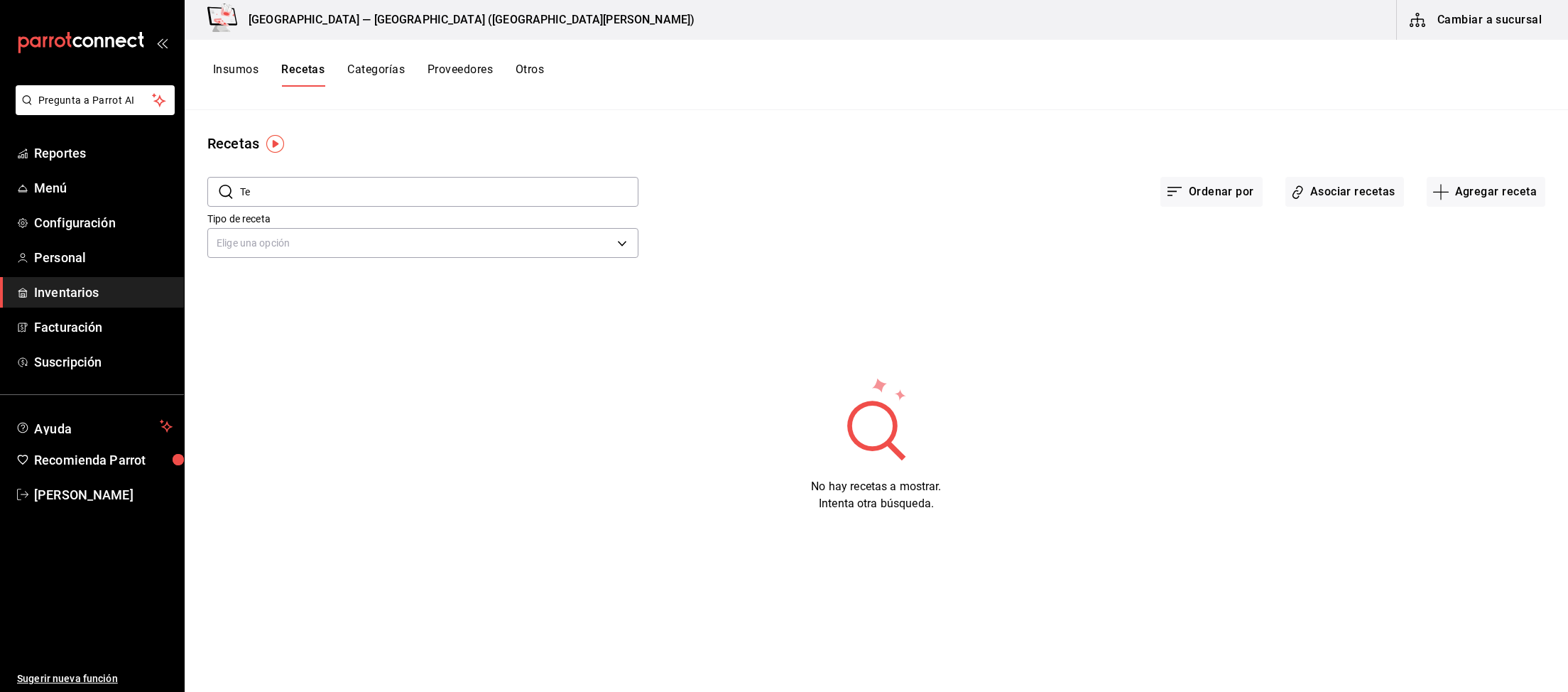
type input "T"
type input "m"
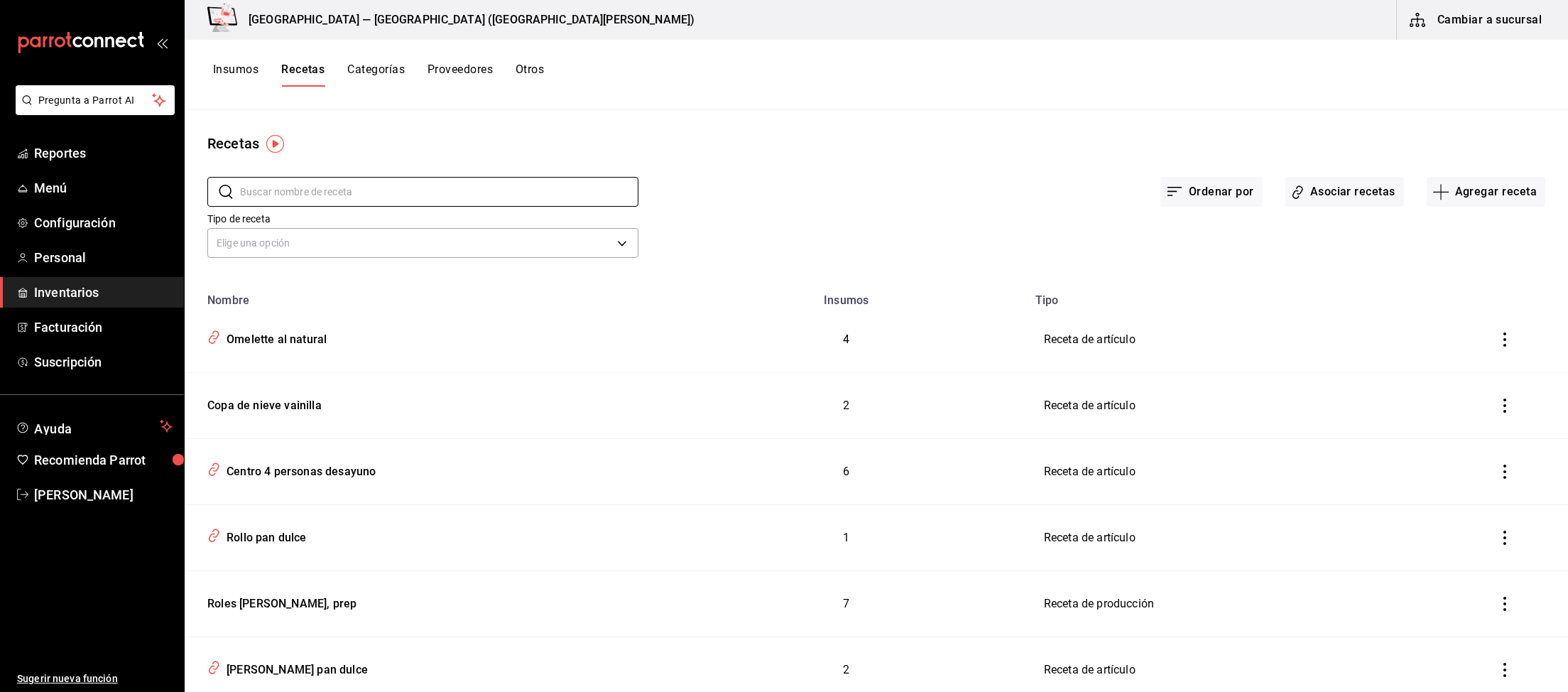
click at [234, 75] on button "Insumos" at bounding box center [235, 74] width 46 height 24
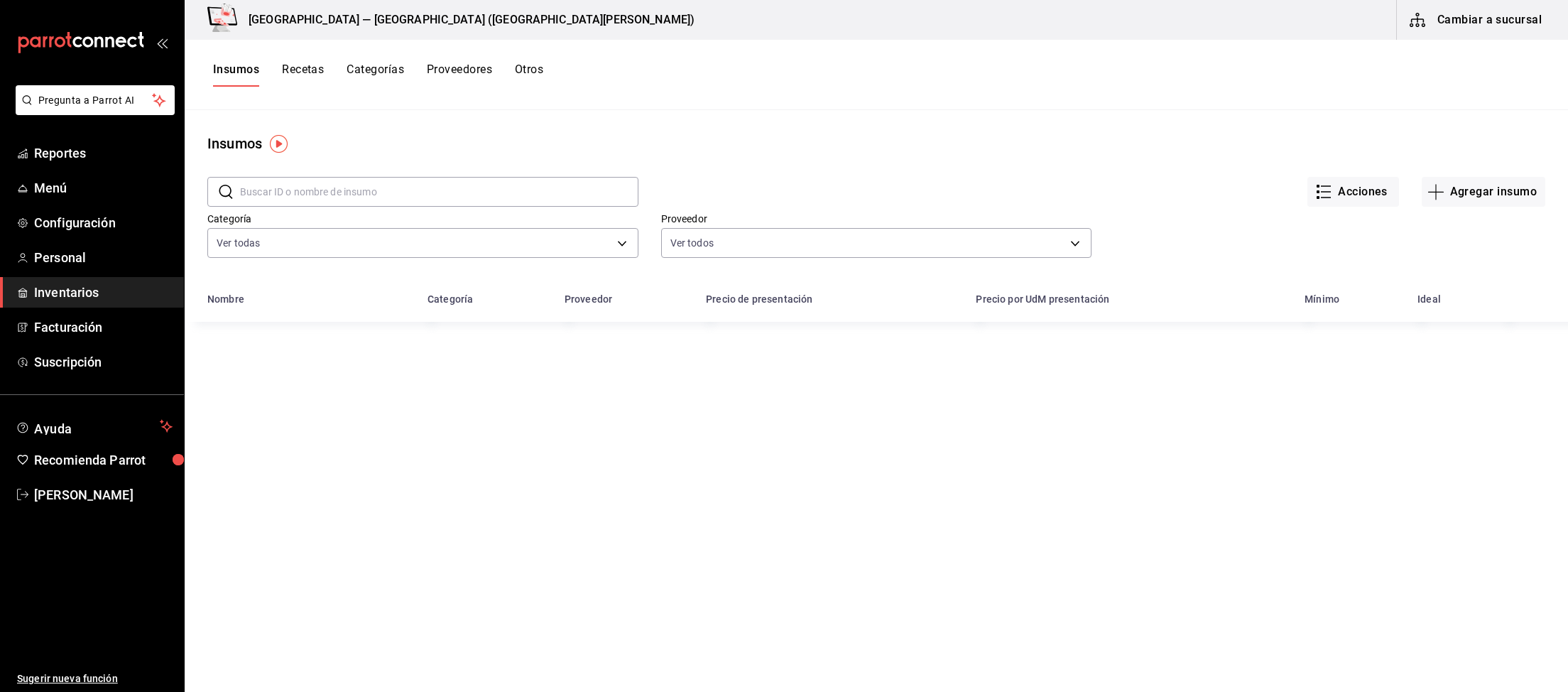
click at [306, 201] on input "text" at bounding box center [440, 192] width 398 height 29
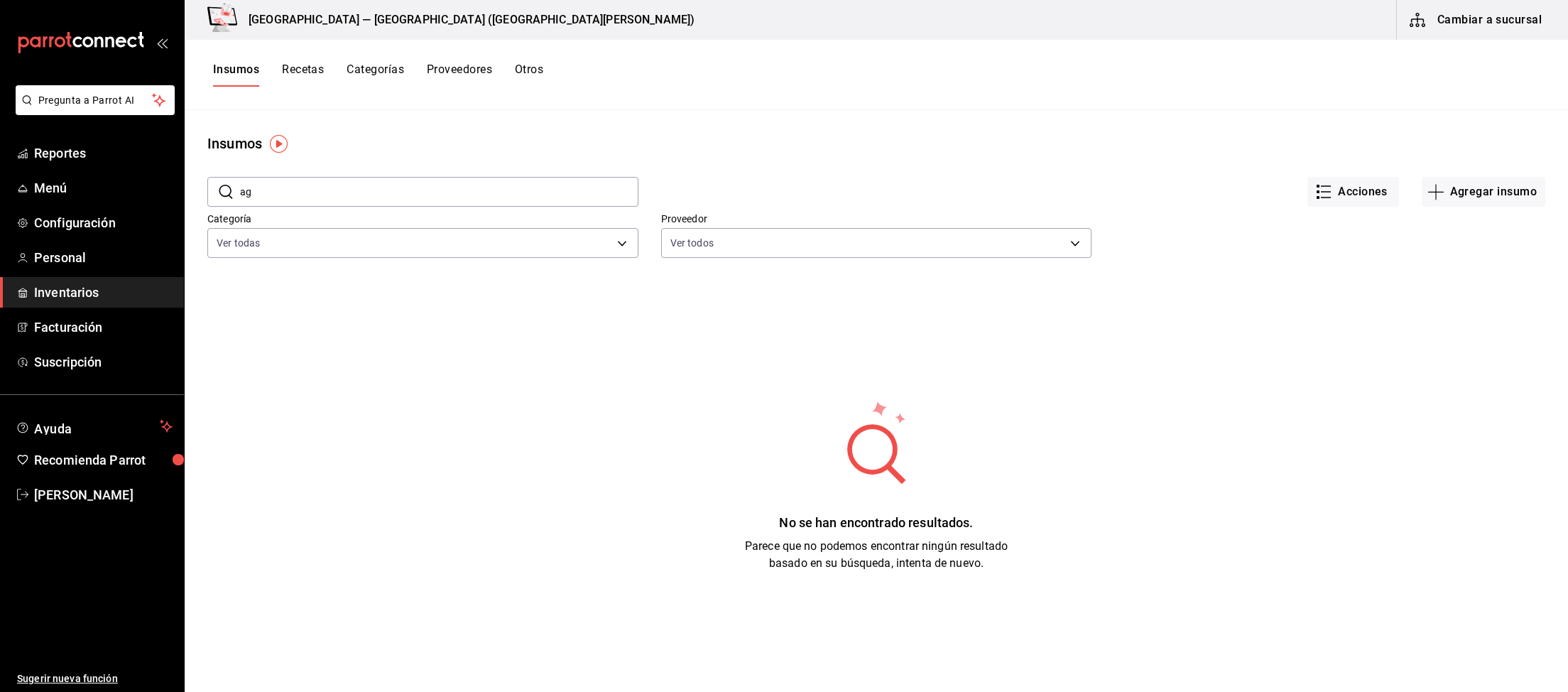
type input "a"
type input "m"
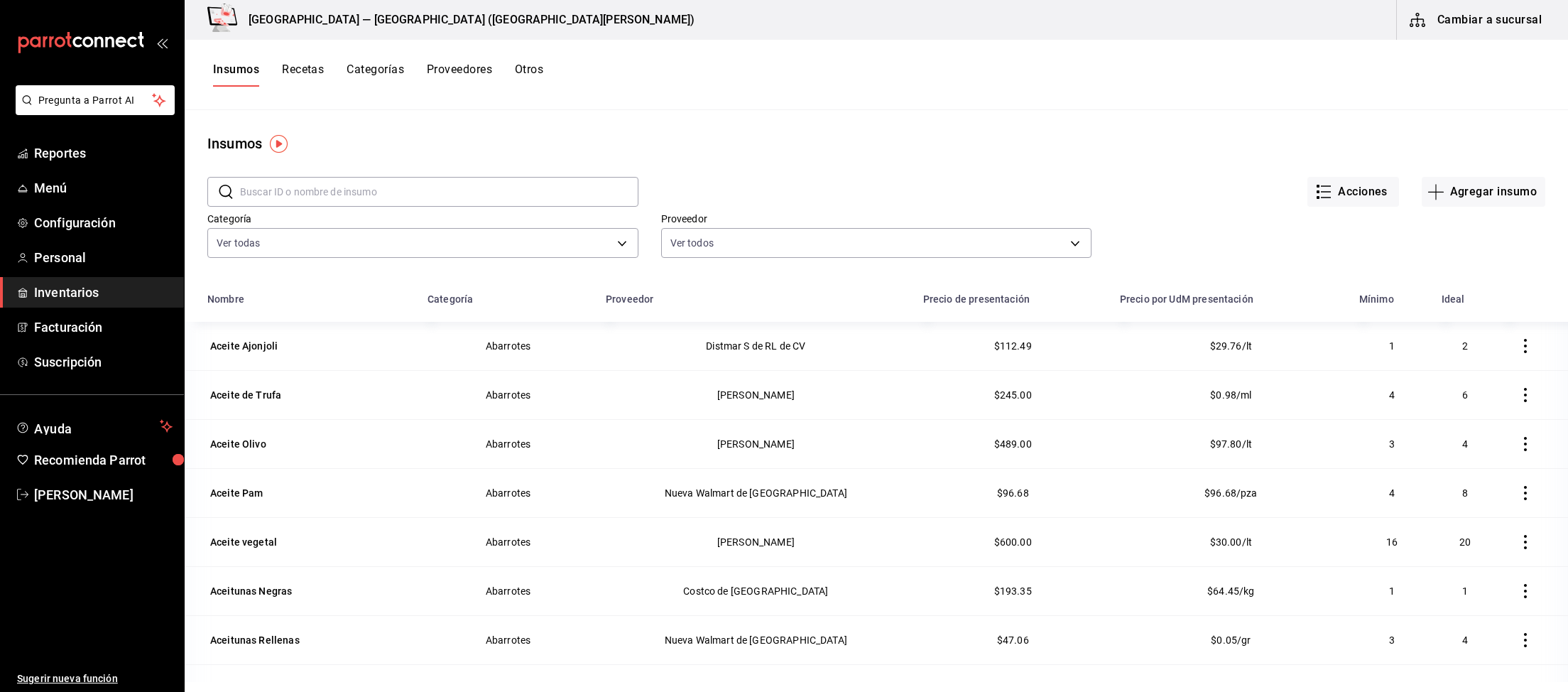
click at [292, 184] on input "text" at bounding box center [440, 192] width 398 height 29
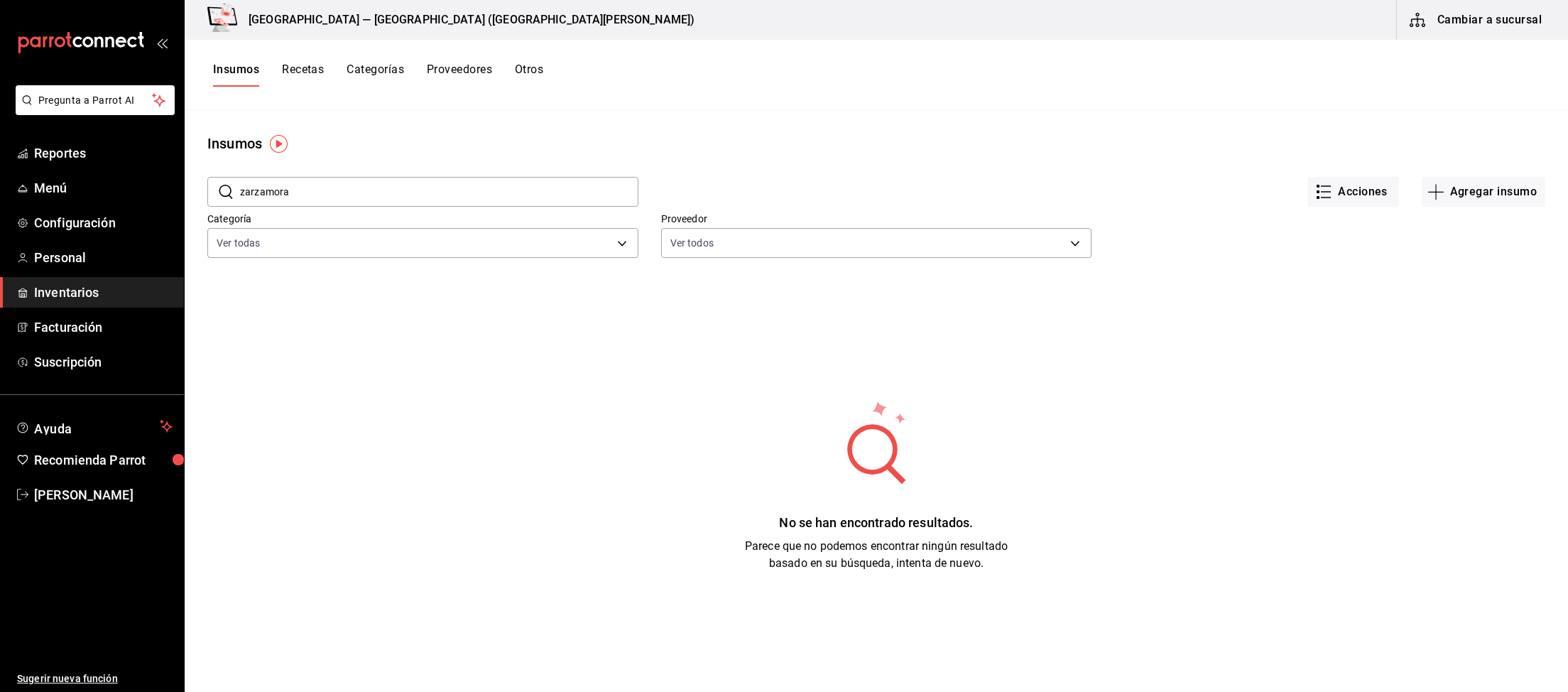
type input "zarzamora"
drag, startPoint x: 316, startPoint y: 185, endPoint x: 92, endPoint y: 178, distance: 224.1
click at [240, 178] on input "zarzamora" at bounding box center [440, 192] width 398 height 29
drag, startPoint x: 421, startPoint y: 198, endPoint x: 31, endPoint y: 189, distance: 390.1
click at [240, 189] on input "azteca de oro" at bounding box center [440, 192] width 398 height 29
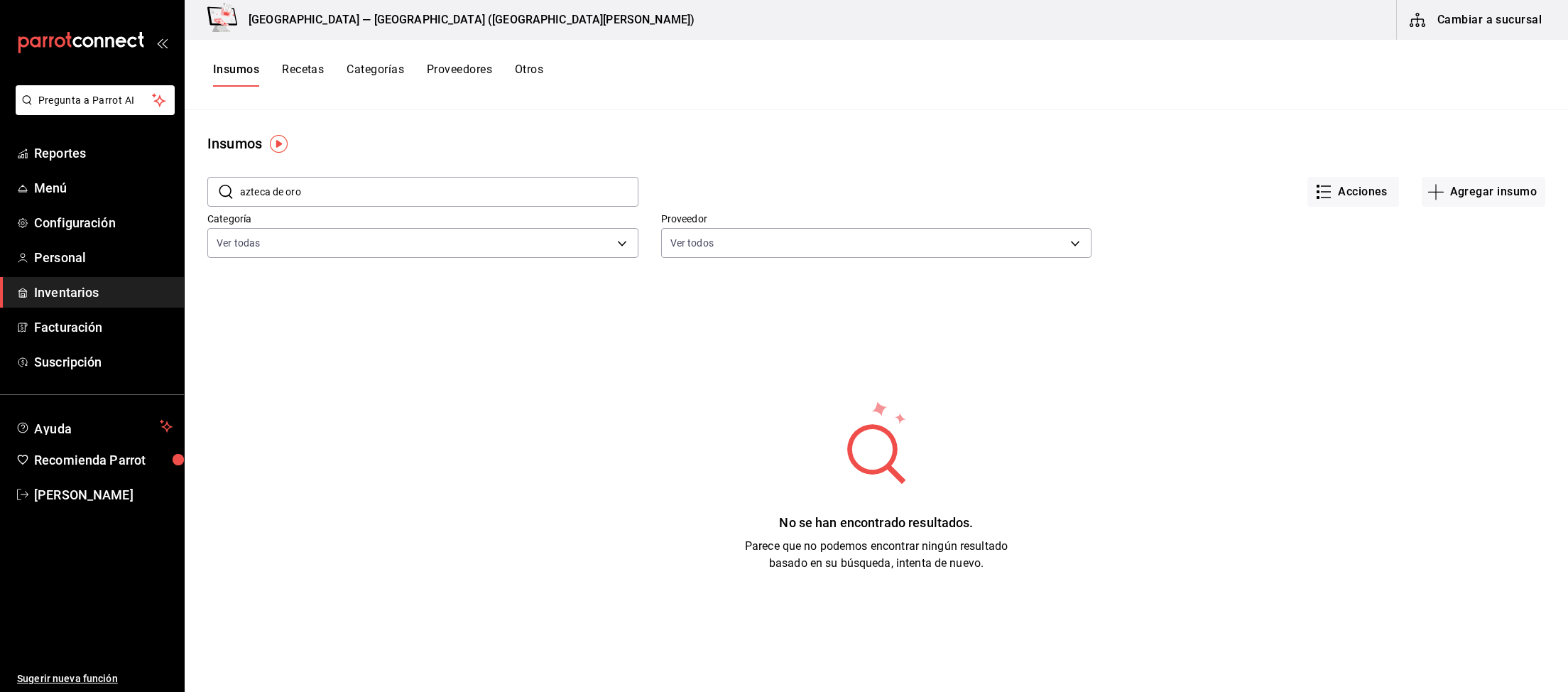
paste input "Henessey"
click at [308, 236] on body "Pregunta a Parrot AI Reportes Menú Configuración Personal Inventarios Facturaci…" at bounding box center [784, 341] width 1568 height 682
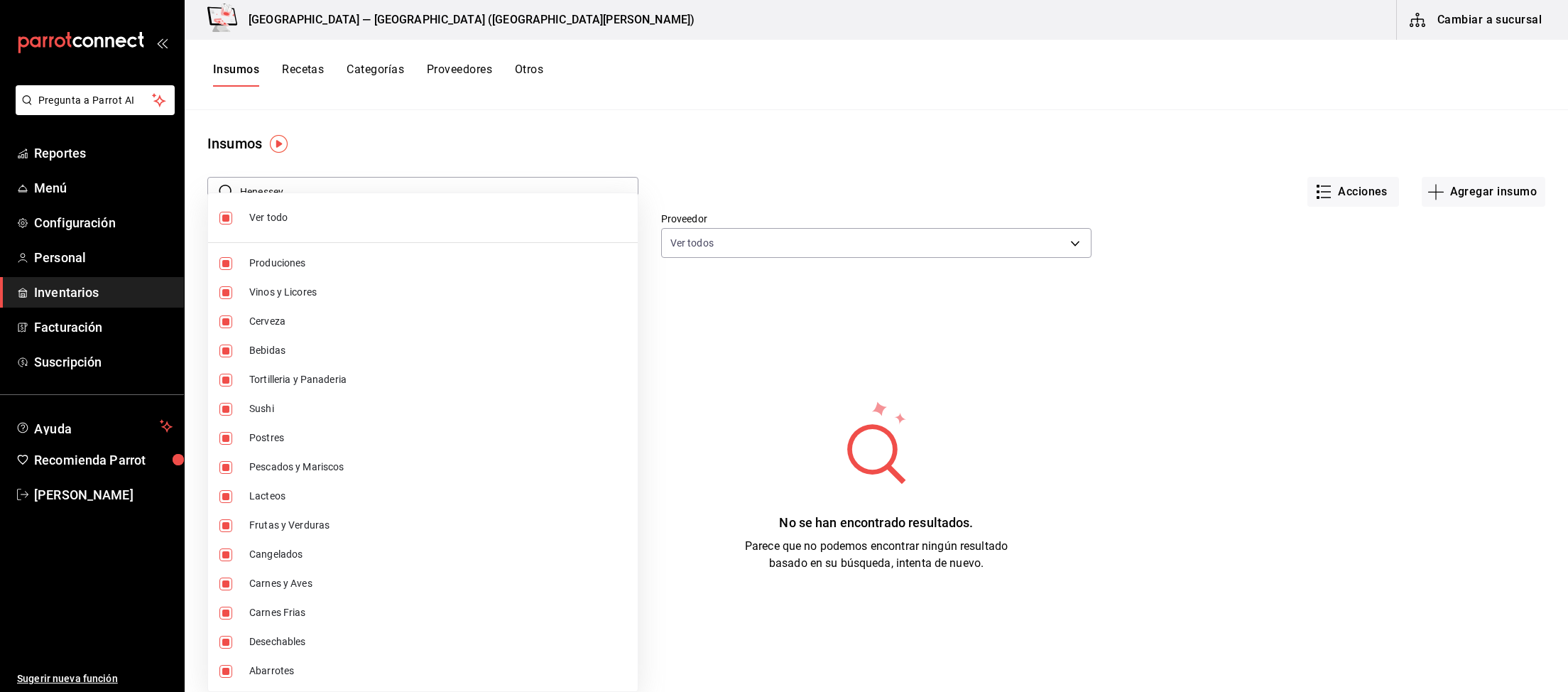
click at [328, 159] on div at bounding box center [784, 346] width 1568 height 692
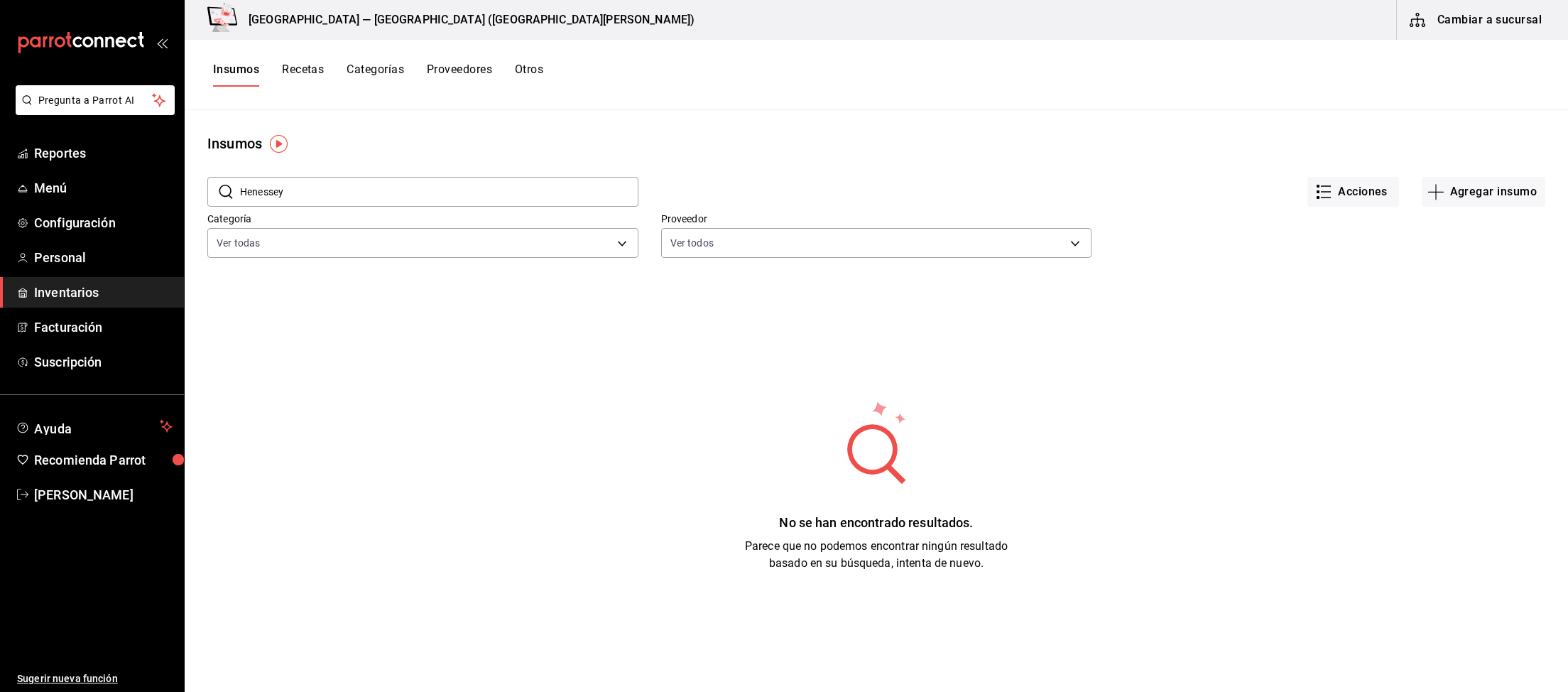
click at [293, 191] on input "Henessey" at bounding box center [440, 192] width 398 height 29
drag, startPoint x: 322, startPoint y: 190, endPoint x: 189, endPoint y: 185, distance: 133.1
click at [240, 185] on input "Henessey" at bounding box center [440, 192] width 398 height 29
paste input "XO"
drag, startPoint x: 349, startPoint y: 199, endPoint x: 164, endPoint y: 191, distance: 185.2
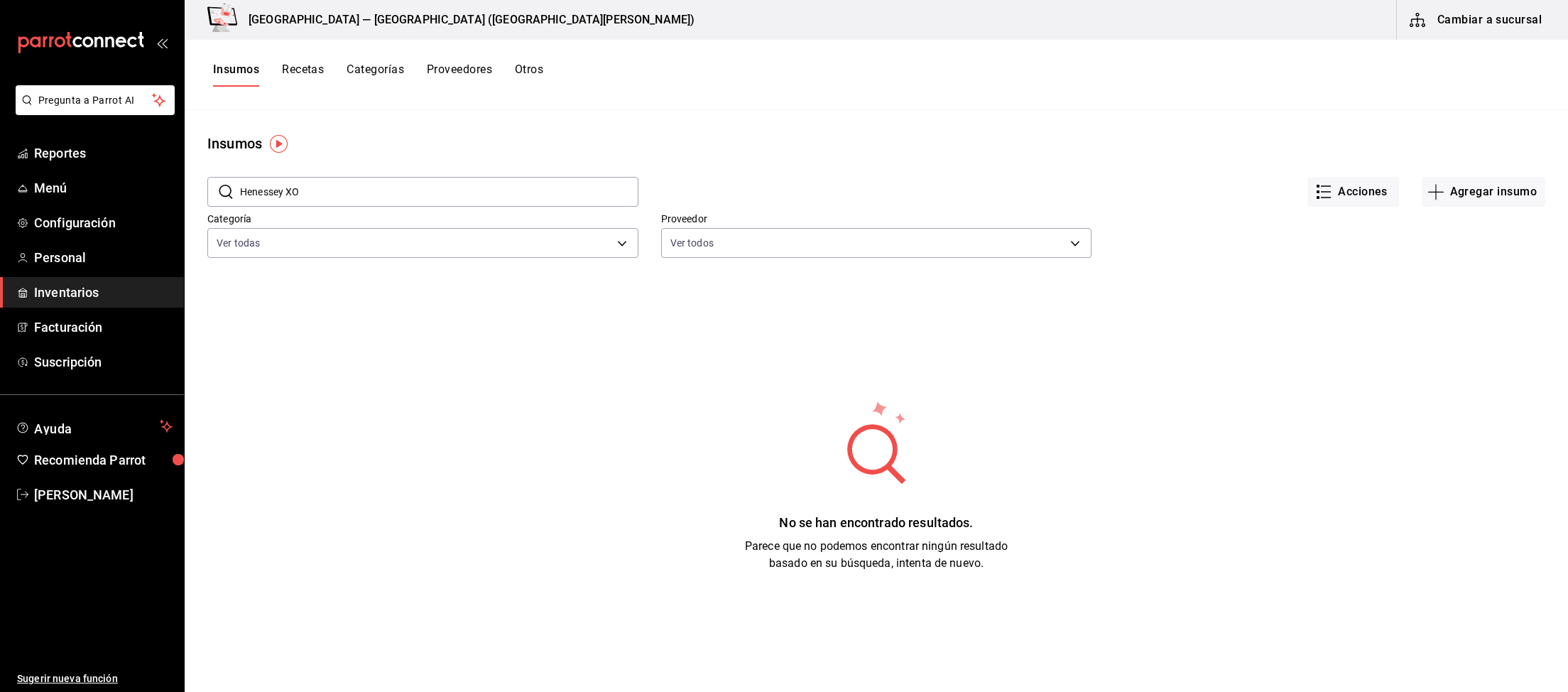
click at [240, 191] on input "Henessey XO" at bounding box center [440, 192] width 398 height 29
paste input "[PERSON_NAME]"
drag, startPoint x: 338, startPoint y: 183, endPoint x: 103, endPoint y: 180, distance: 235.0
click at [240, 180] on input "[PERSON_NAME] XO" at bounding box center [440, 192] width 398 height 29
paste input "Bruja de agua"
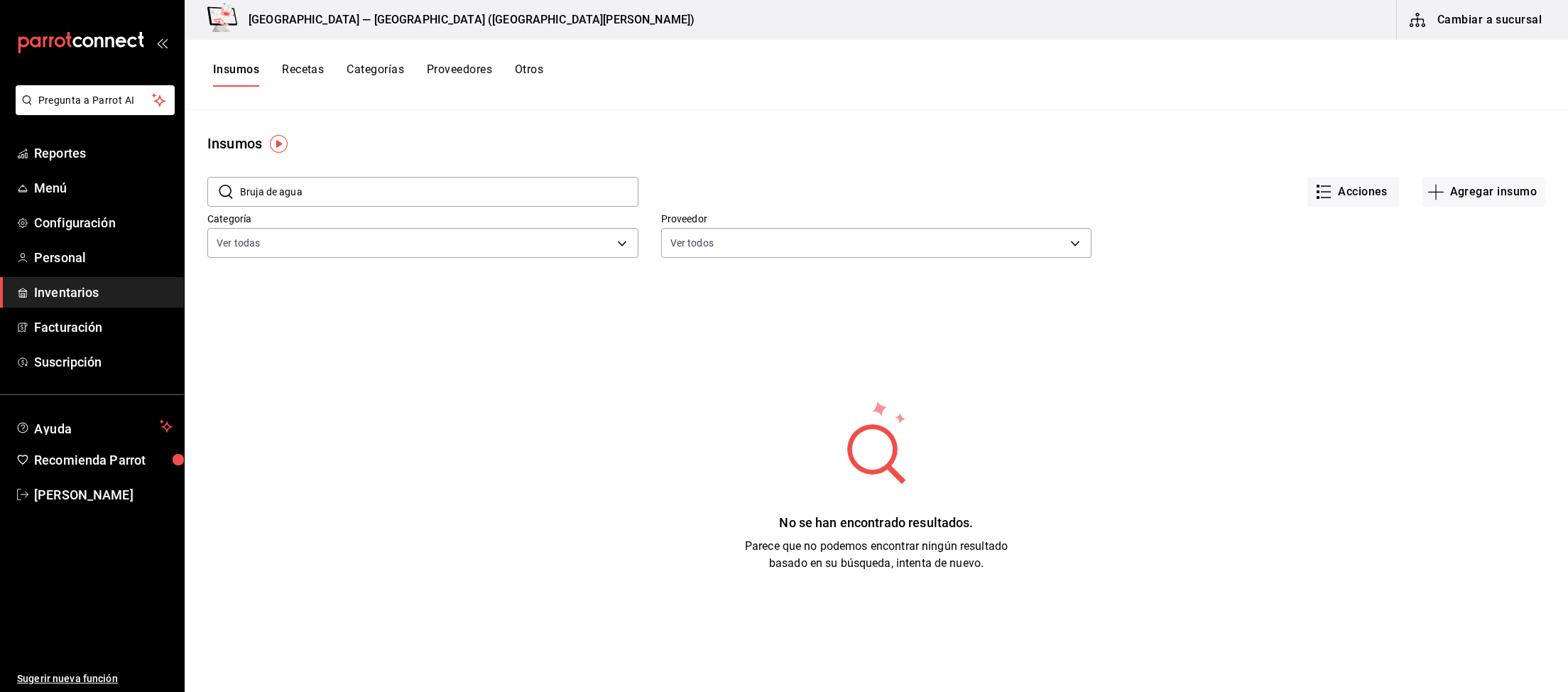
drag, startPoint x: 329, startPoint y: 184, endPoint x: 119, endPoint y: 173, distance: 210.3
click at [240, 178] on input "Bruja de agua" at bounding box center [440, 192] width 398 height 29
paste input "400 conejos reposado"
drag, startPoint x: 415, startPoint y: 198, endPoint x: 229, endPoint y: 195, distance: 186.0
click at [240, 195] on input "400 conejos reposado" at bounding box center [440, 192] width 398 height 29
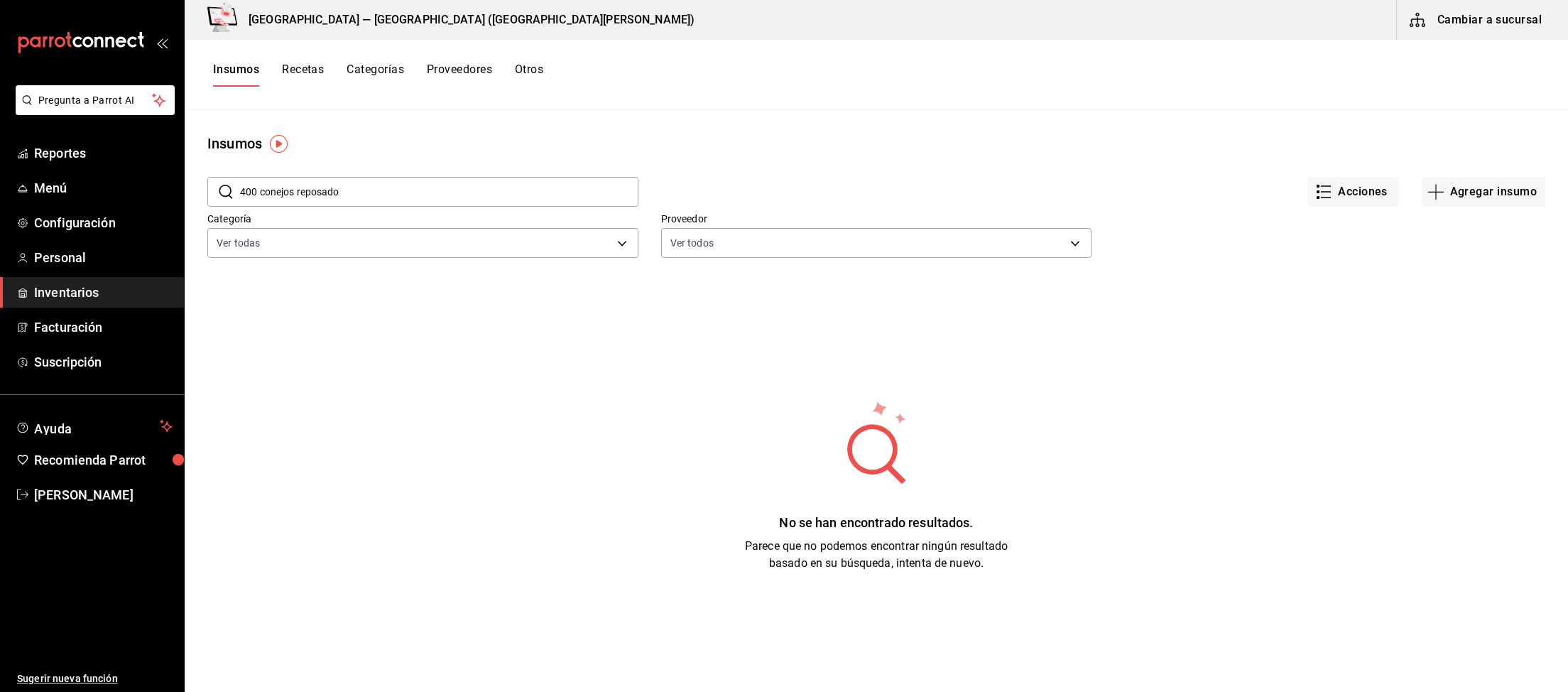
paste input "Clase azul"
drag, startPoint x: 354, startPoint y: 192, endPoint x: 152, endPoint y: 170, distance: 203.2
click at [240, 178] on input "Clase azul reposado" at bounding box center [440, 192] width 398 height 29
paste input "Herradura ultra"
drag, startPoint x: 361, startPoint y: 189, endPoint x: 157, endPoint y: 179, distance: 204.2
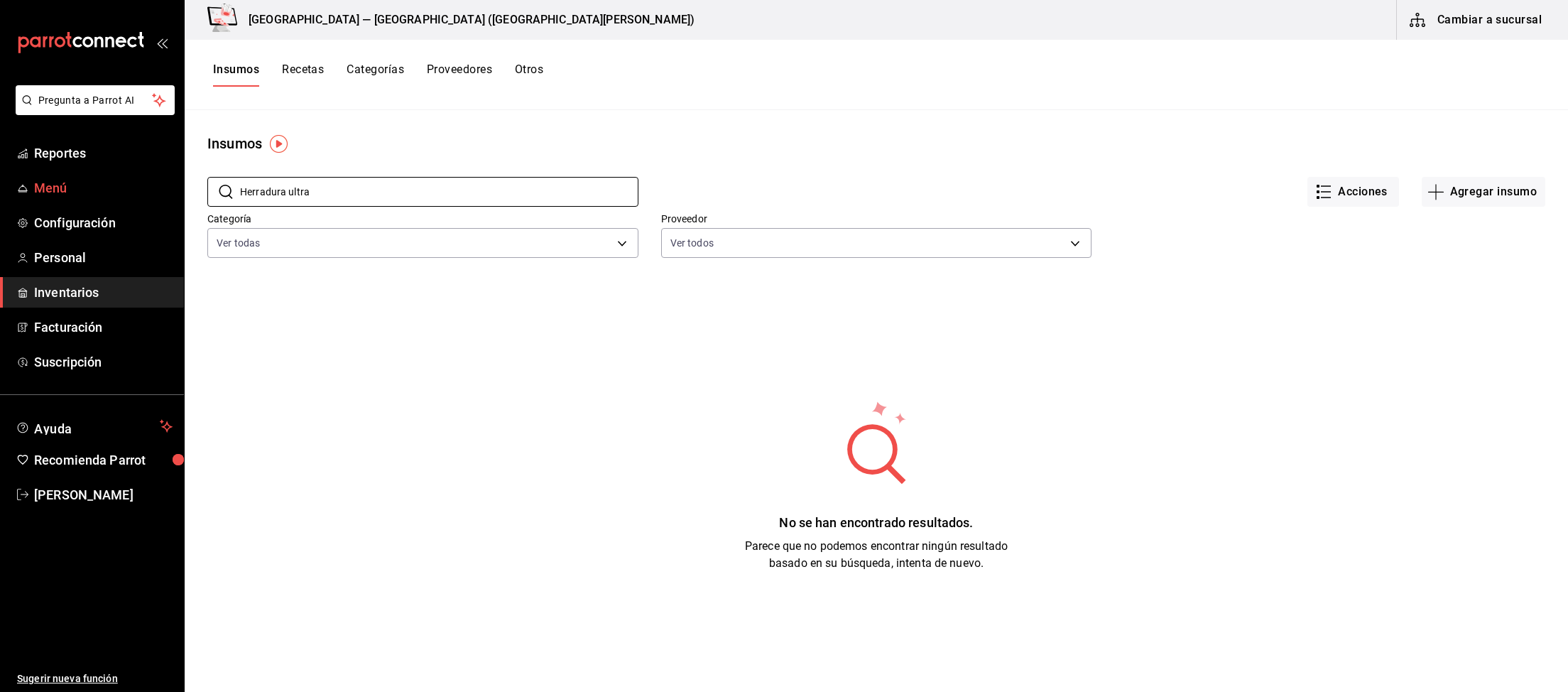
click at [240, 179] on input "Herradura ultra" at bounding box center [440, 192] width 398 height 29
paste input "[PERSON_NAME] tradicional [MEDICAL_DATA]"
drag, startPoint x: 396, startPoint y: 192, endPoint x: 131, endPoint y: 164, distance: 266.5
click at [240, 178] on input "[PERSON_NAME] tradicional [MEDICAL_DATA]" at bounding box center [440, 192] width 398 height 29
paste input "Reserva de la familia"
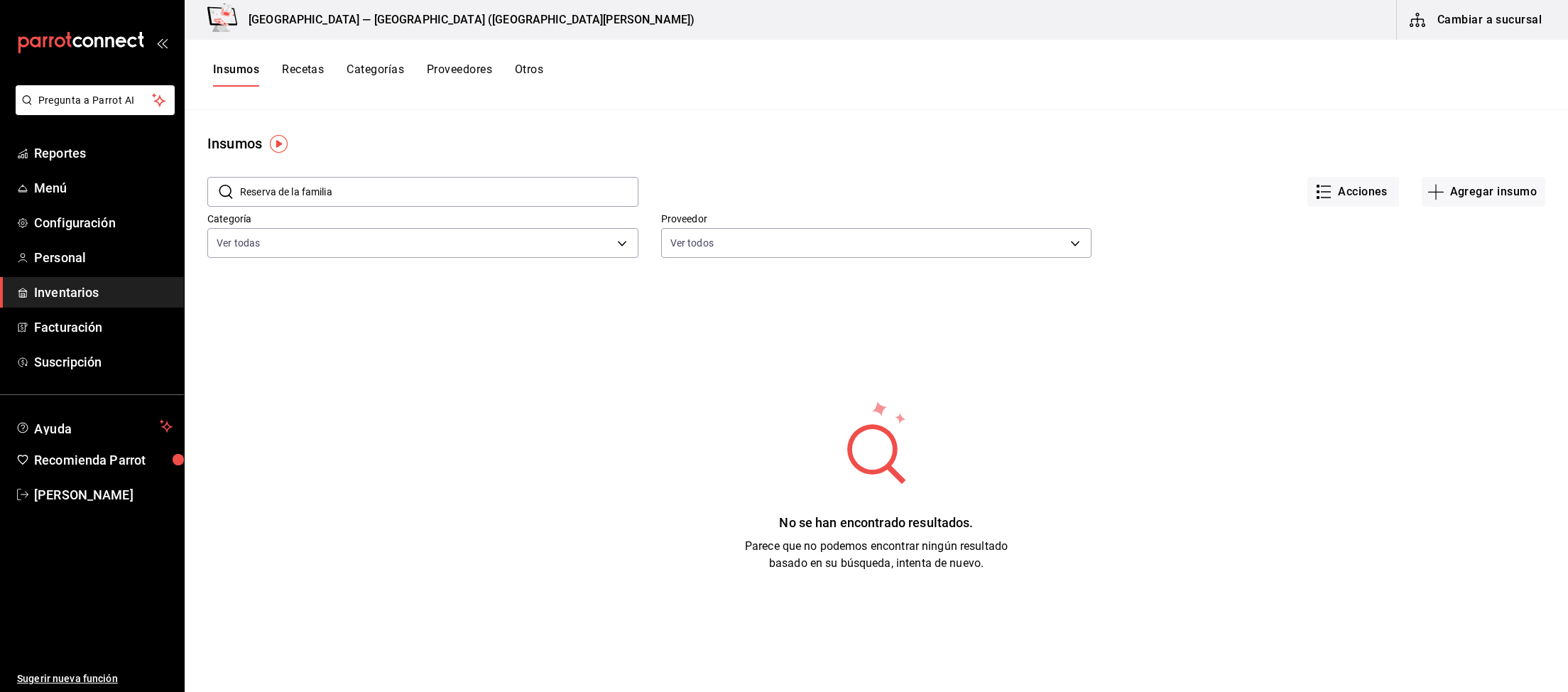
drag, startPoint x: 399, startPoint y: 196, endPoint x: 180, endPoint y: 175, distance: 220.0
click at [240, 178] on input "Reserva de la familia" at bounding box center [440, 192] width 398 height 29
paste input "Siete leguas"
drag, startPoint x: 331, startPoint y: 186, endPoint x: 181, endPoint y: 178, distance: 150.2
click at [240, 178] on input "Siete leguas" at bounding box center [440, 192] width 398 height 29
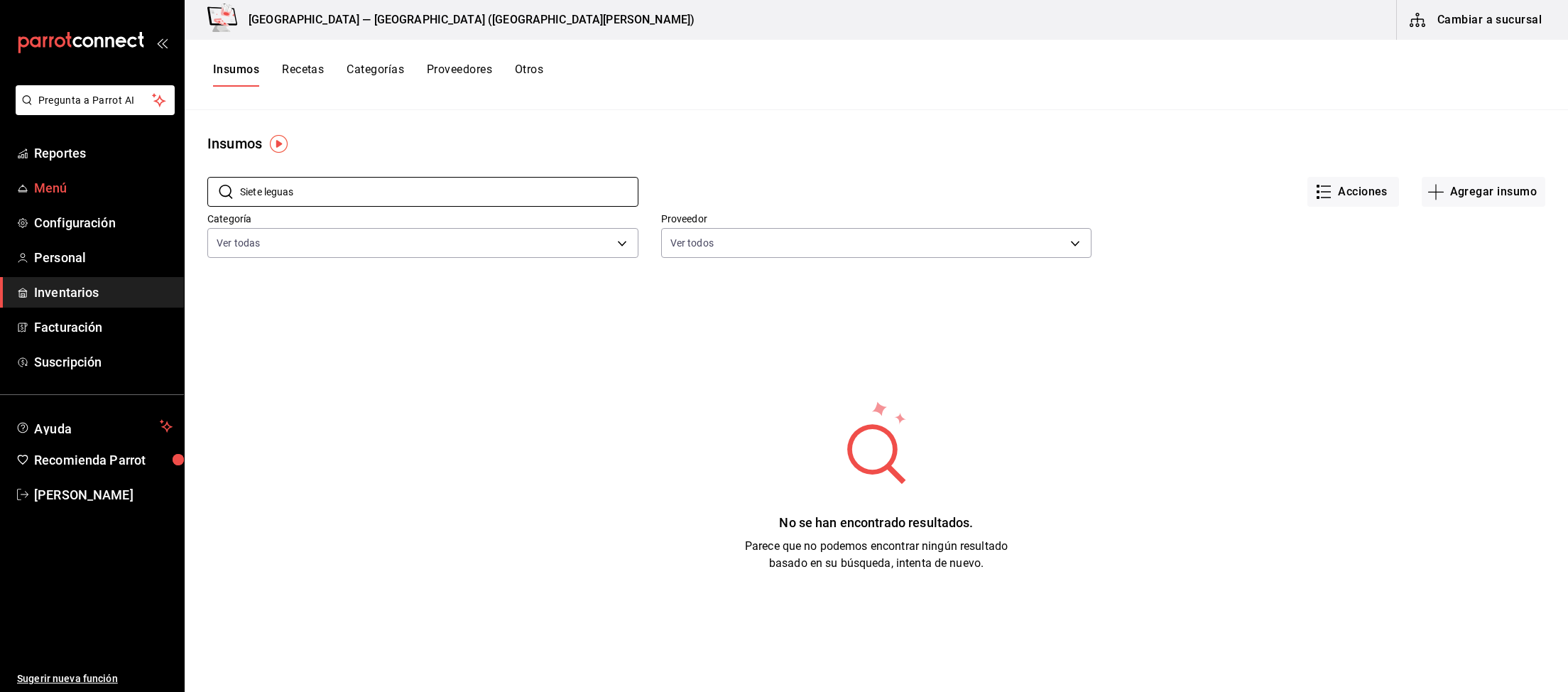
paste input "[PERSON_NAME]"
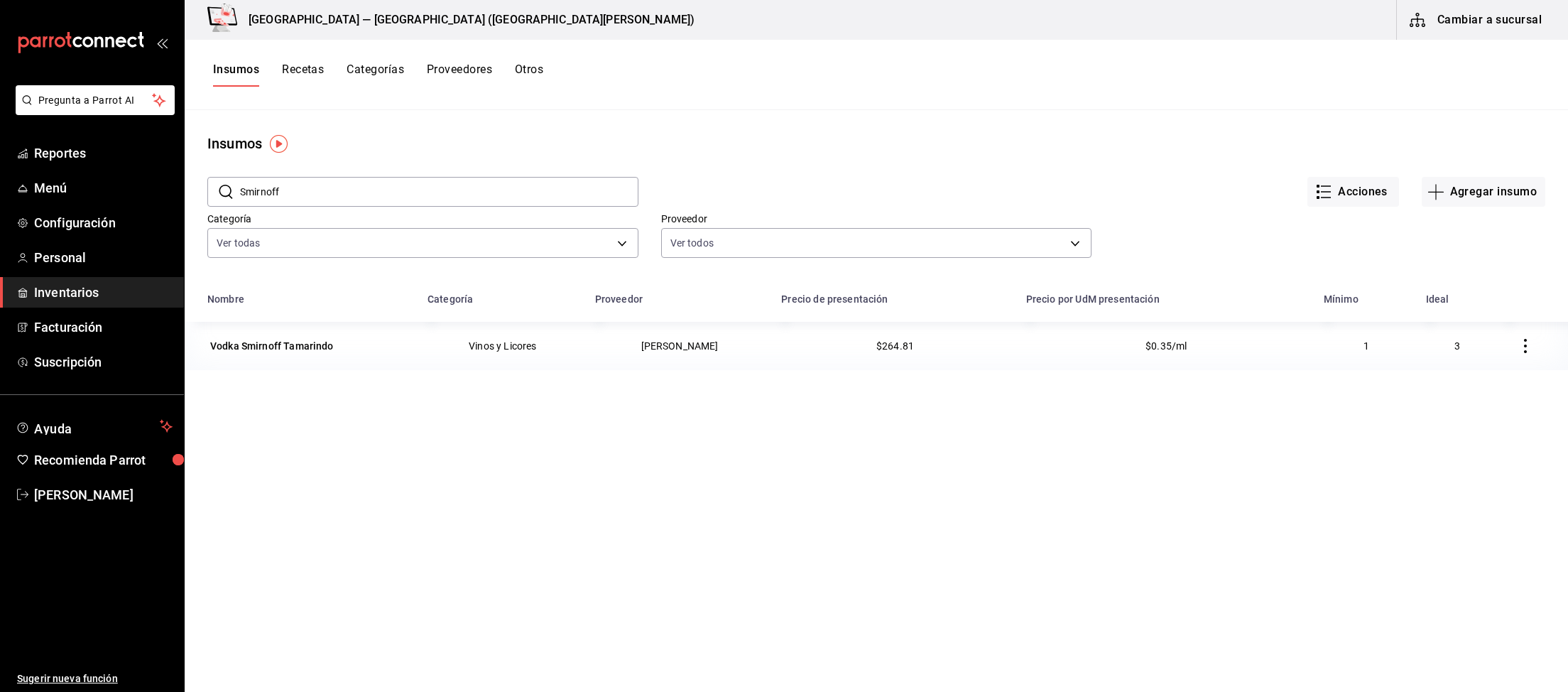
drag, startPoint x: 400, startPoint y: 196, endPoint x: 183, endPoint y: 180, distance: 217.6
click at [240, 180] on input "Smirnoff" at bounding box center [440, 192] width 398 height 29
paste input "Glenfiddich"
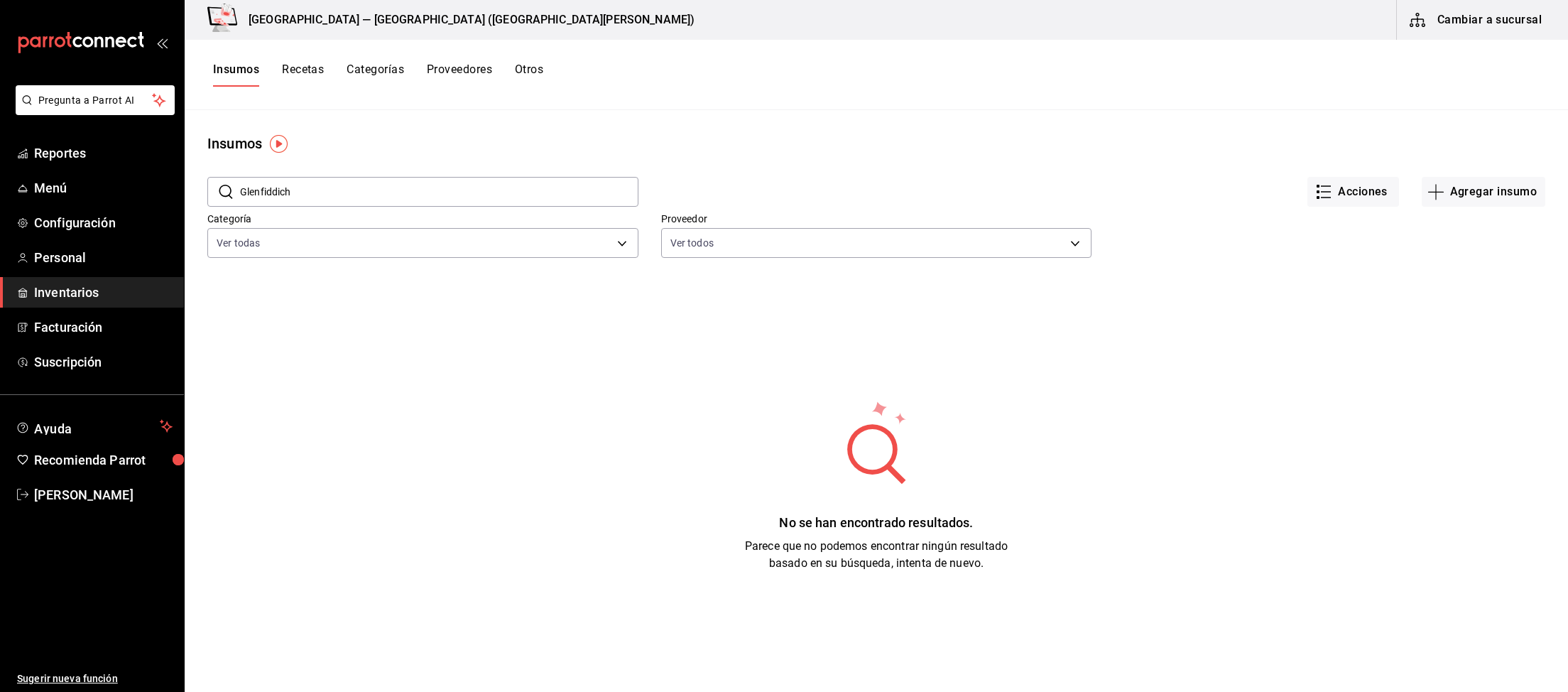
drag, startPoint x: 272, startPoint y: 181, endPoint x: 144, endPoint y: 167, distance: 128.8
click at [240, 178] on input "Glenfiddich" at bounding box center [440, 192] width 398 height 29
paste input "Corona light"
drag, startPoint x: 312, startPoint y: 197, endPoint x: 189, endPoint y: 186, distance: 123.5
click at [240, 186] on input "Corona light" at bounding box center [440, 192] width 398 height 29
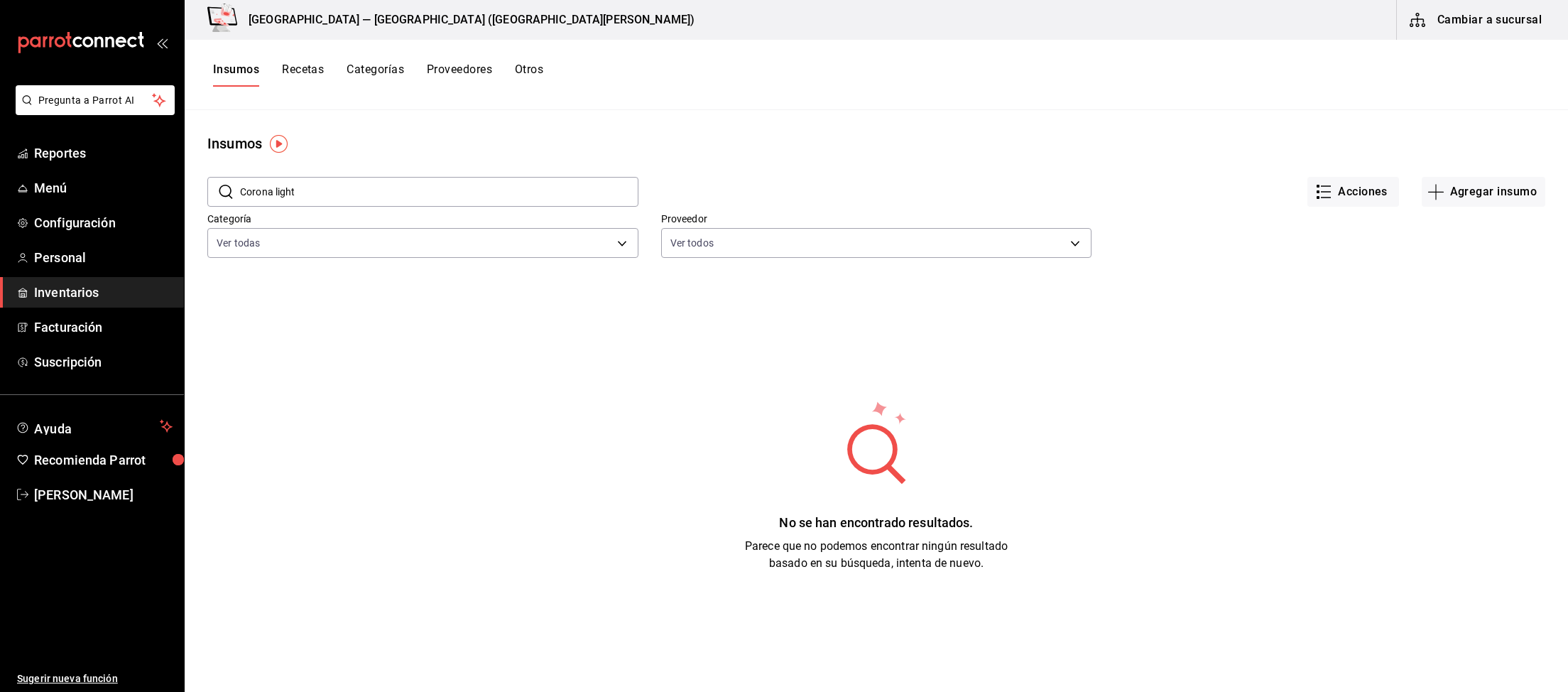
paste input "ita"
type input "Coronita"
drag, startPoint x: 348, startPoint y: 185, endPoint x: 0, endPoint y: 136, distance: 351.4
click at [240, 178] on input "Coronita" at bounding box center [440, 192] width 398 height 29
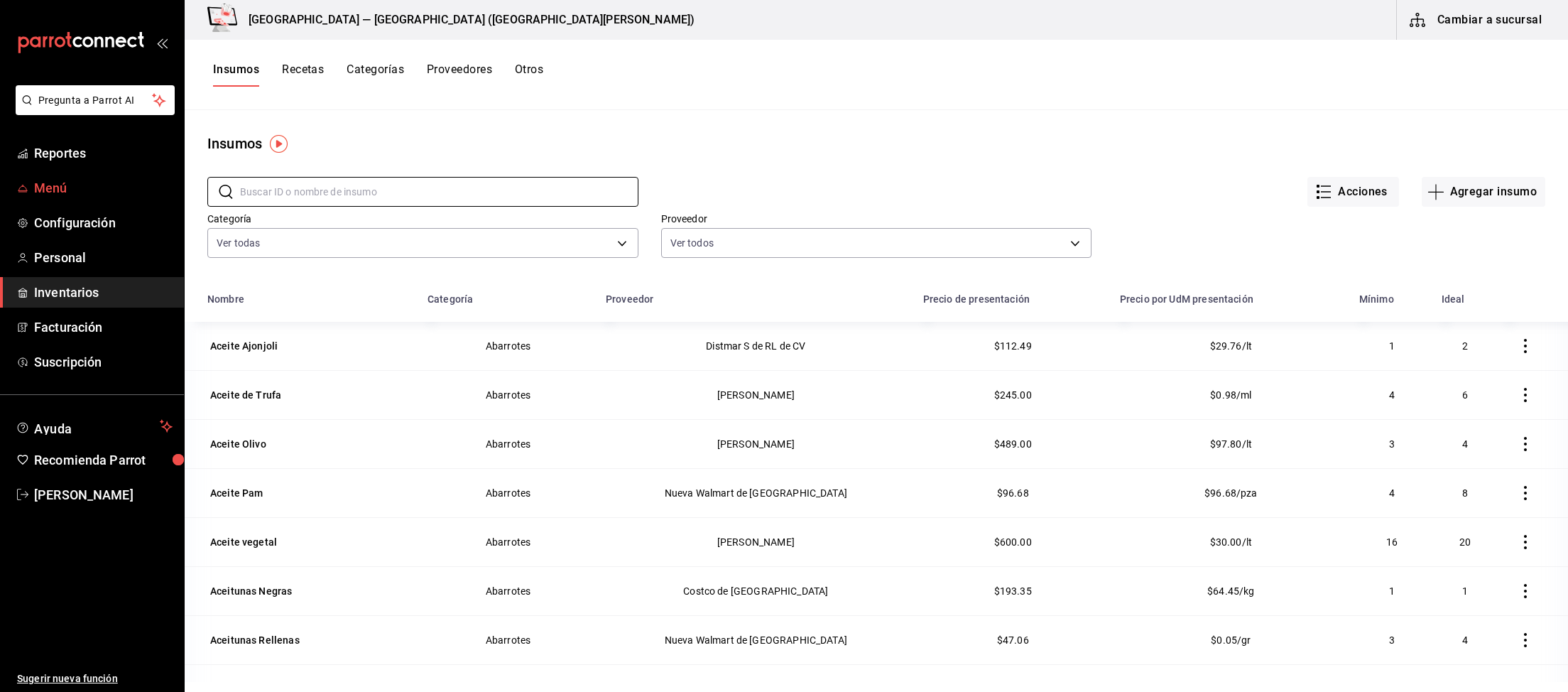
click at [51, 190] on span "Menú" at bounding box center [103, 187] width 138 height 19
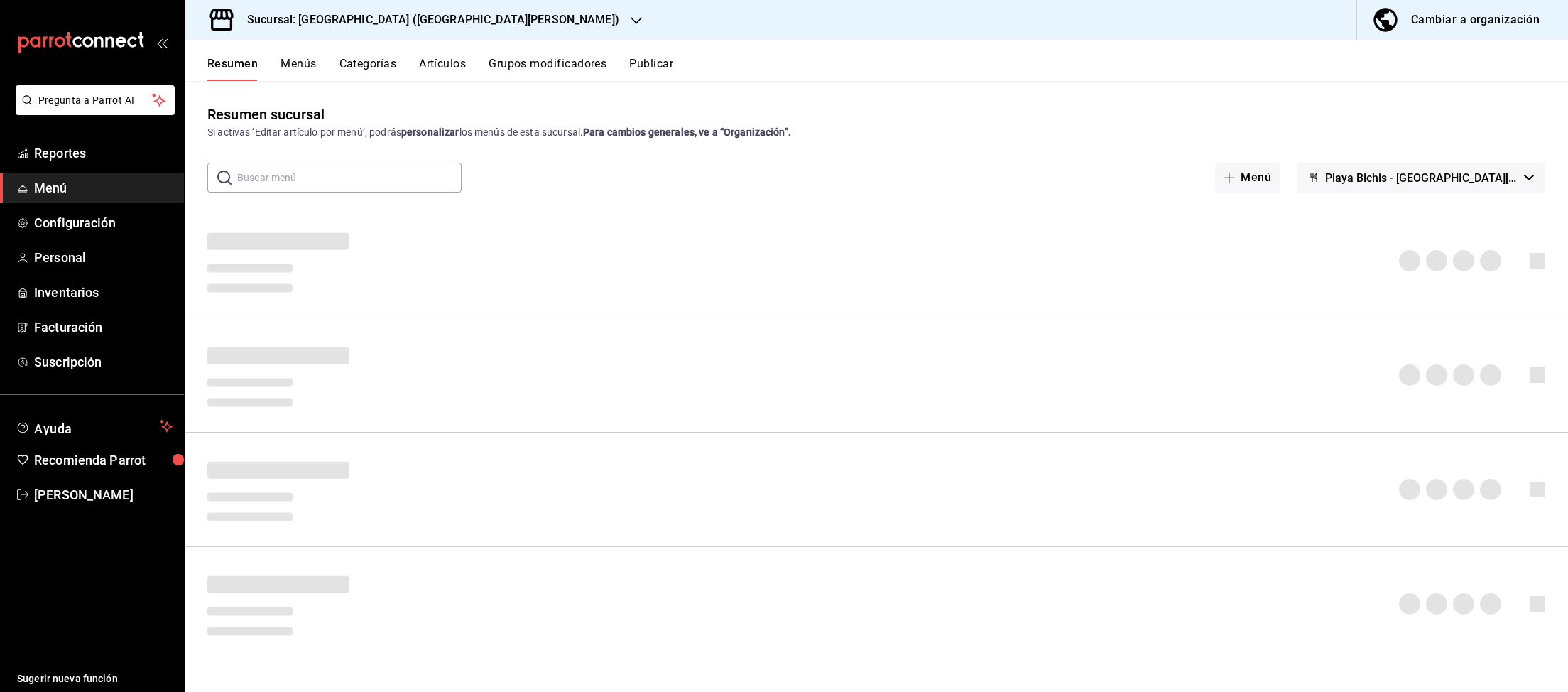
click at [1493, 23] on div "Cambiar a organización" at bounding box center [1475, 20] width 129 height 20
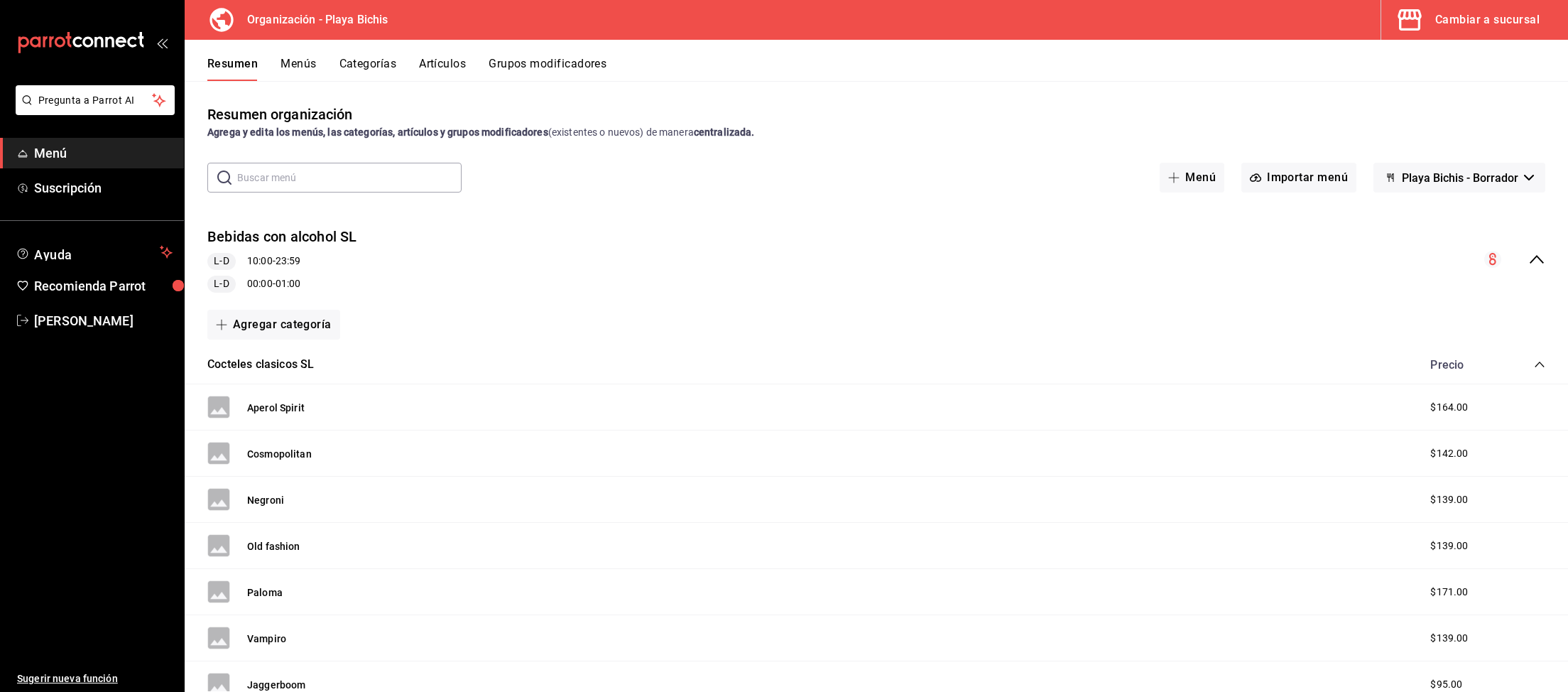
click at [295, 60] on button "Menús" at bounding box center [298, 69] width 36 height 24
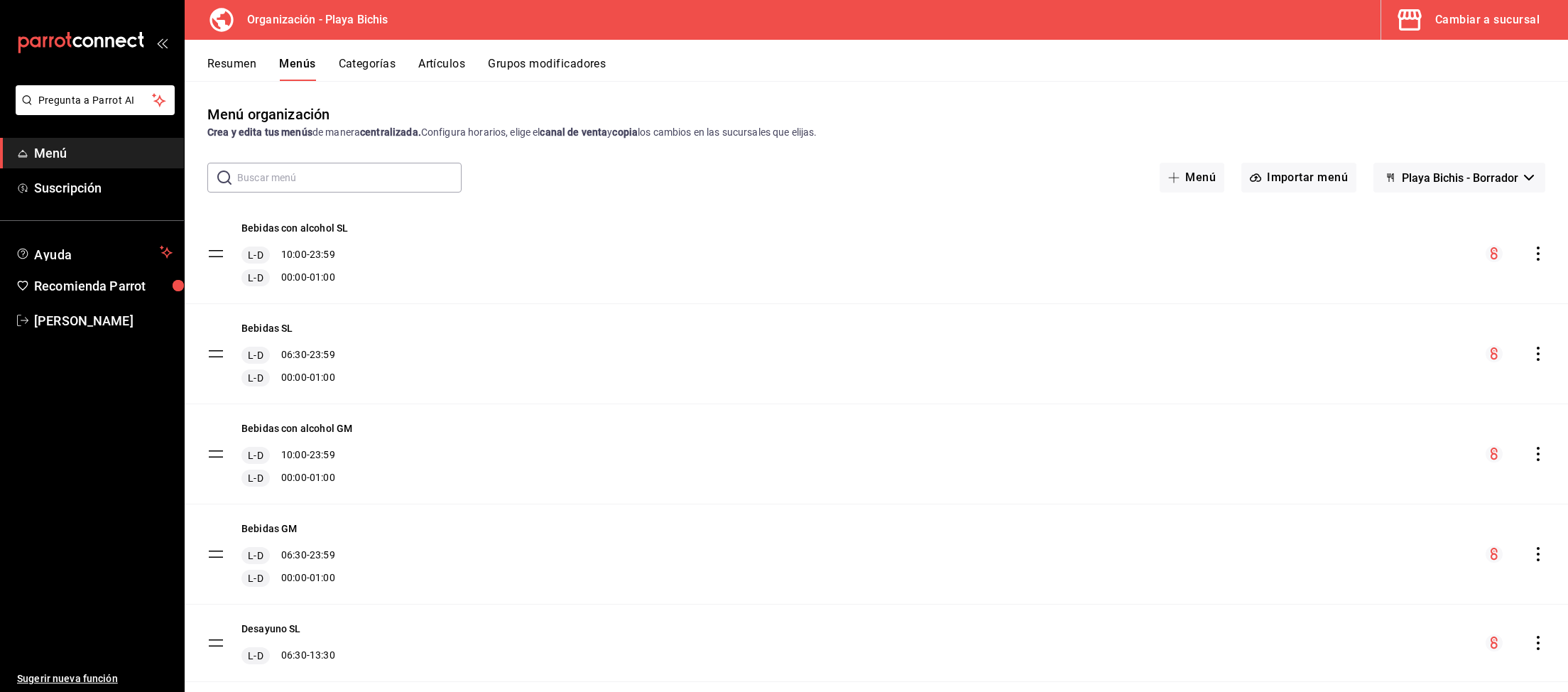
click at [1537, 261] on icon "actions" at bounding box center [1538, 254] width 14 height 14
click at [1424, 347] on span "Copiar en otra sucursal" at bounding box center [1426, 344] width 173 height 15
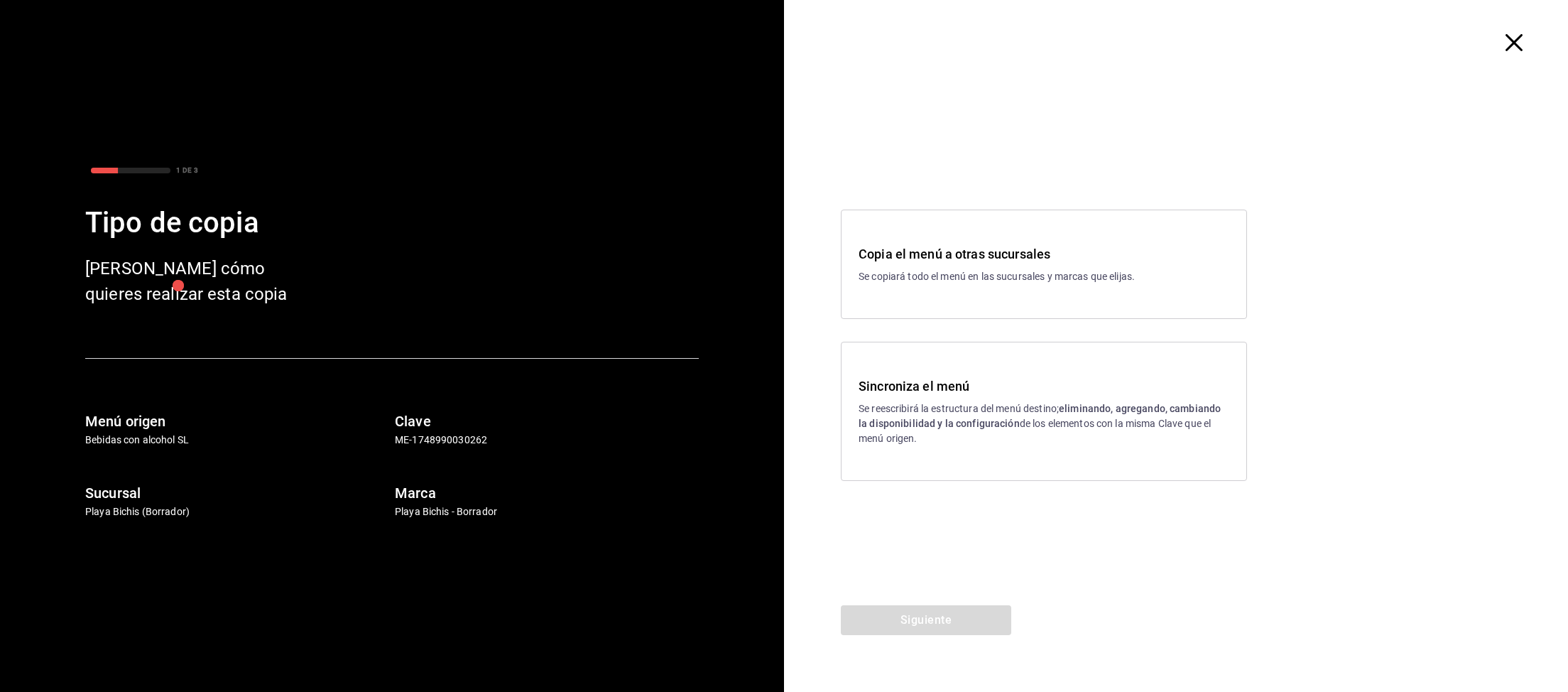
click at [912, 408] on p "Se reescribirá la estructura del menú destino; eliminando, agregando, cambiando…" at bounding box center [1044, 424] width 371 height 45
click at [901, 615] on button "Siguiente" at bounding box center [926, 620] width 171 height 30
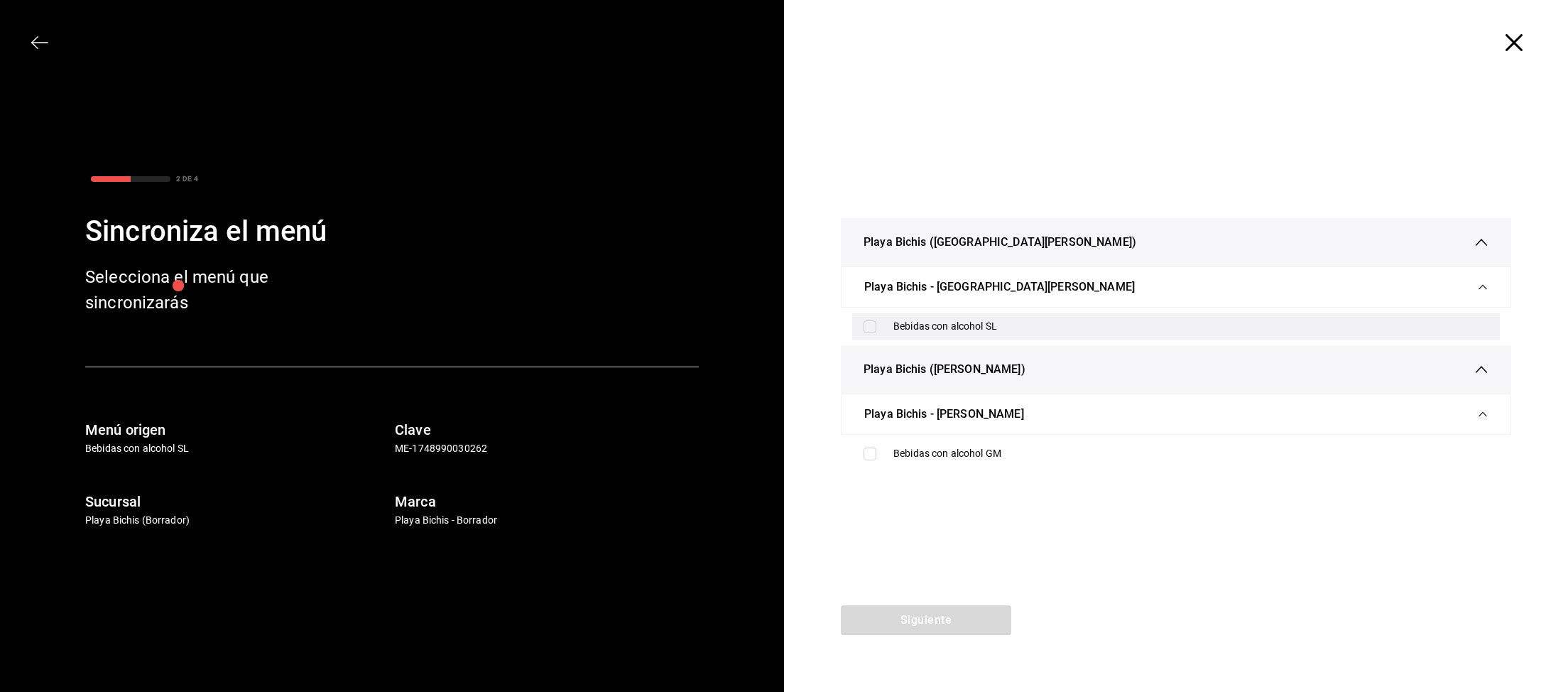
click at [877, 328] on label at bounding box center [872, 326] width 19 height 13
click at [876, 328] on input "checkbox" at bounding box center [869, 326] width 13 height 13
checkbox input "false"
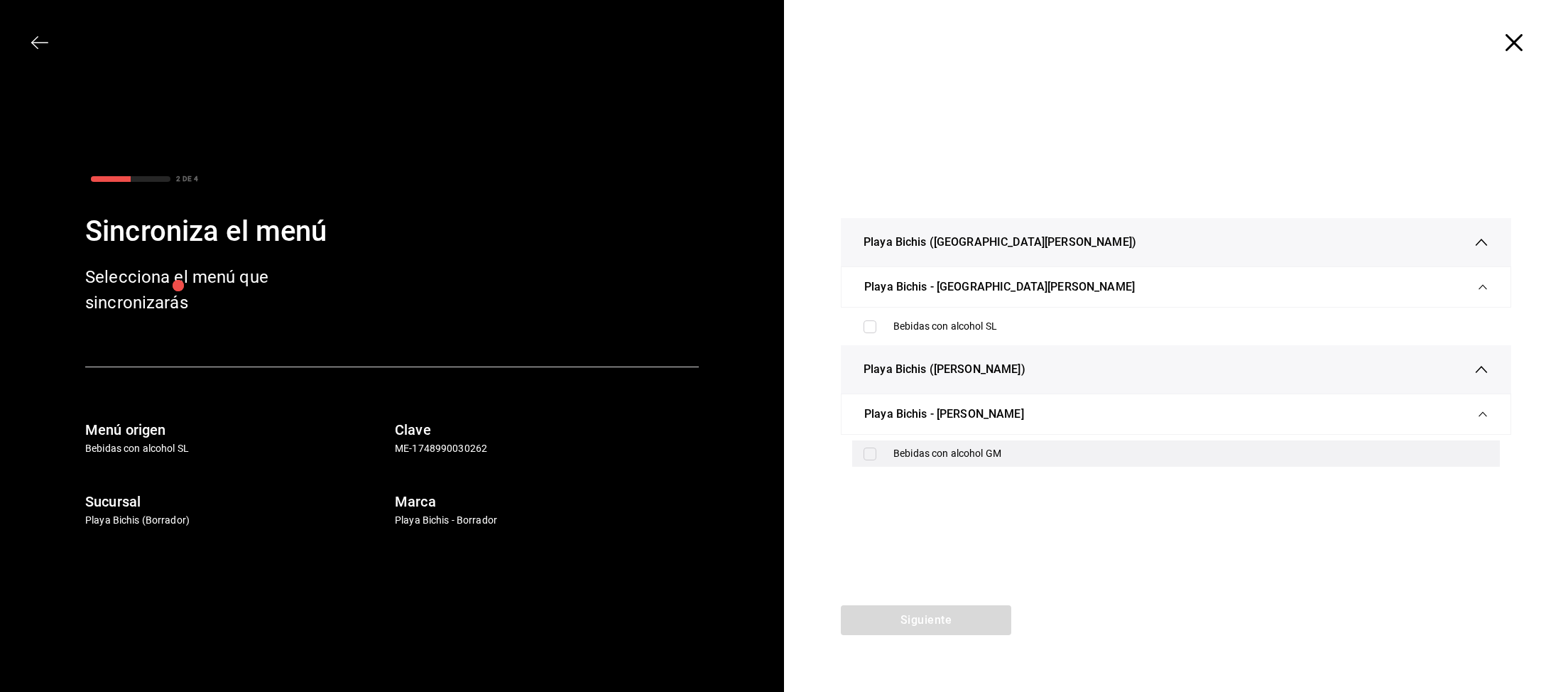
click at [875, 454] on input "checkbox" at bounding box center [869, 454] width 13 height 13
checkbox input "true"
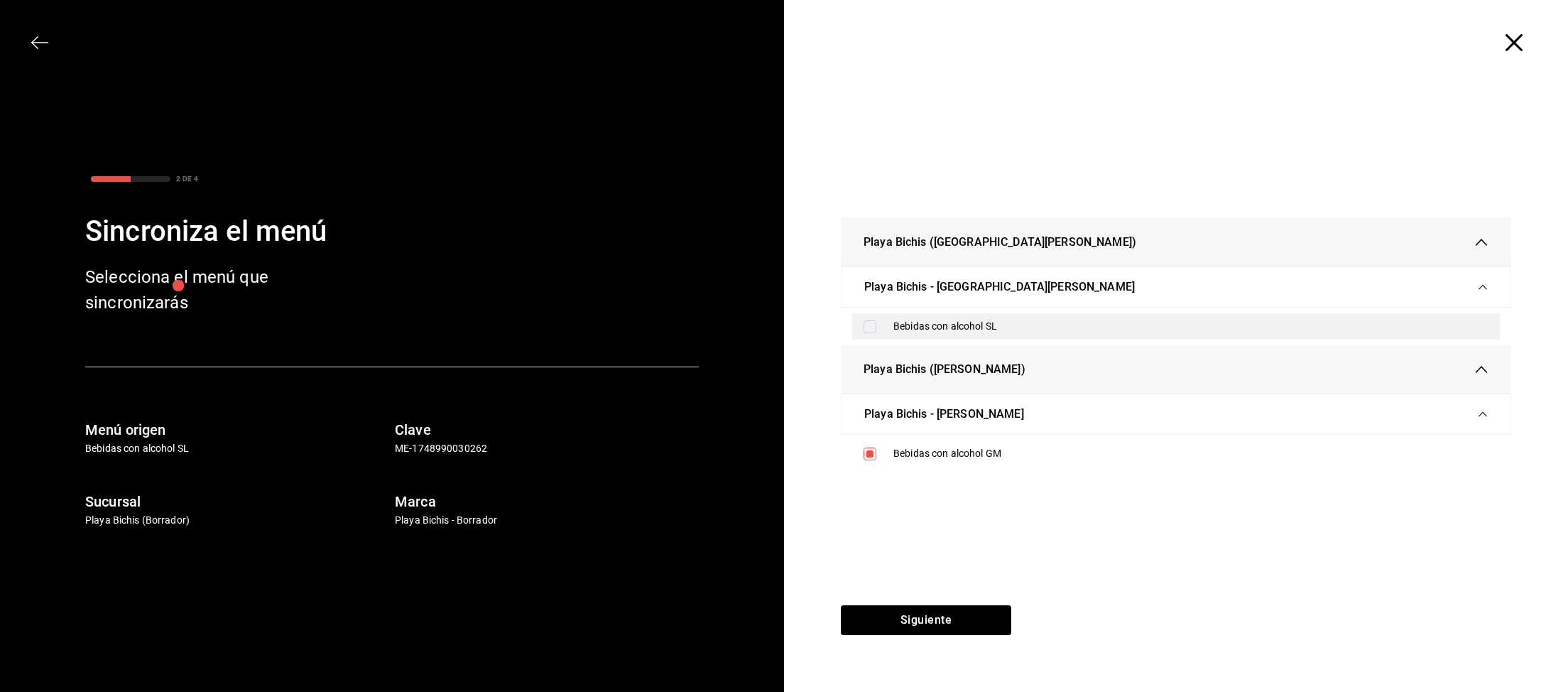
click at [868, 328] on input "checkbox" at bounding box center [869, 326] width 13 height 13
checkbox input "true"
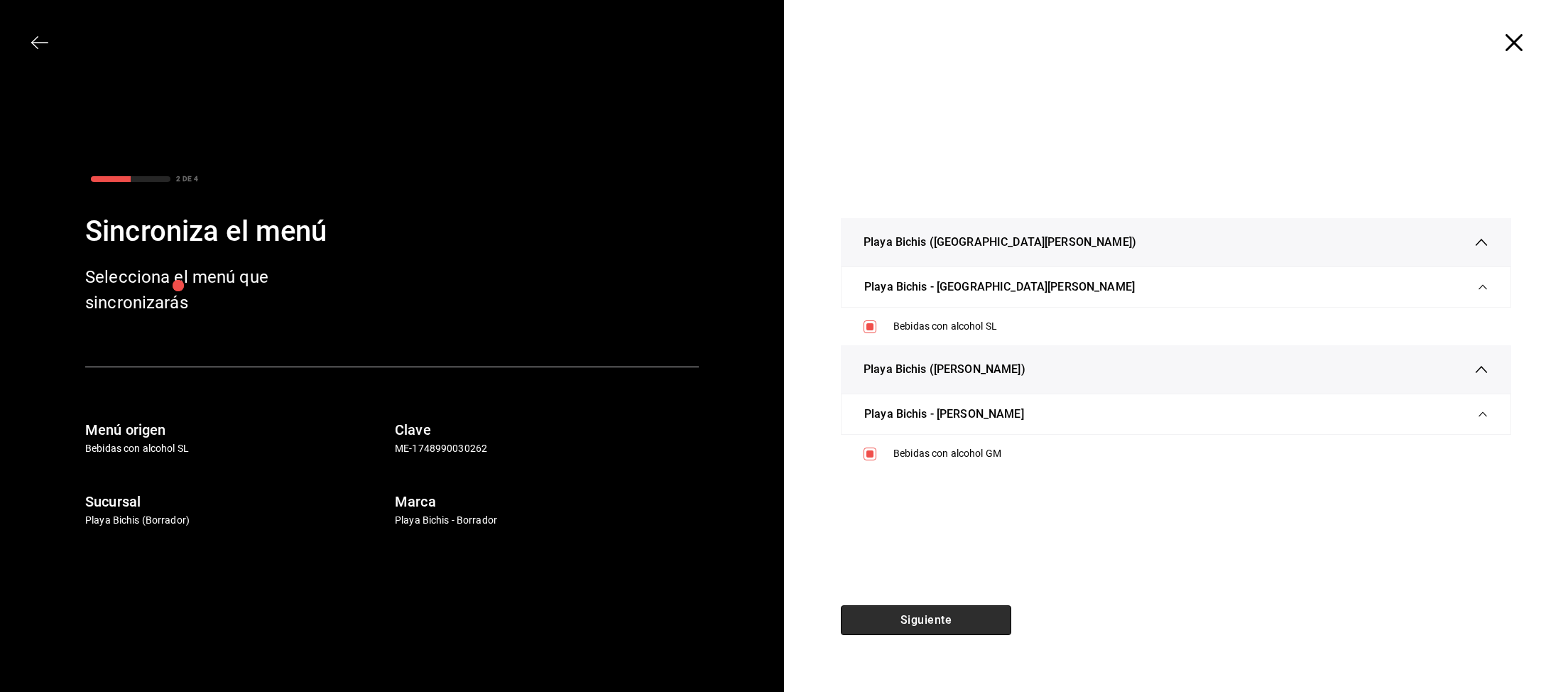
click at [921, 616] on button "Siguiente" at bounding box center [926, 620] width 171 height 30
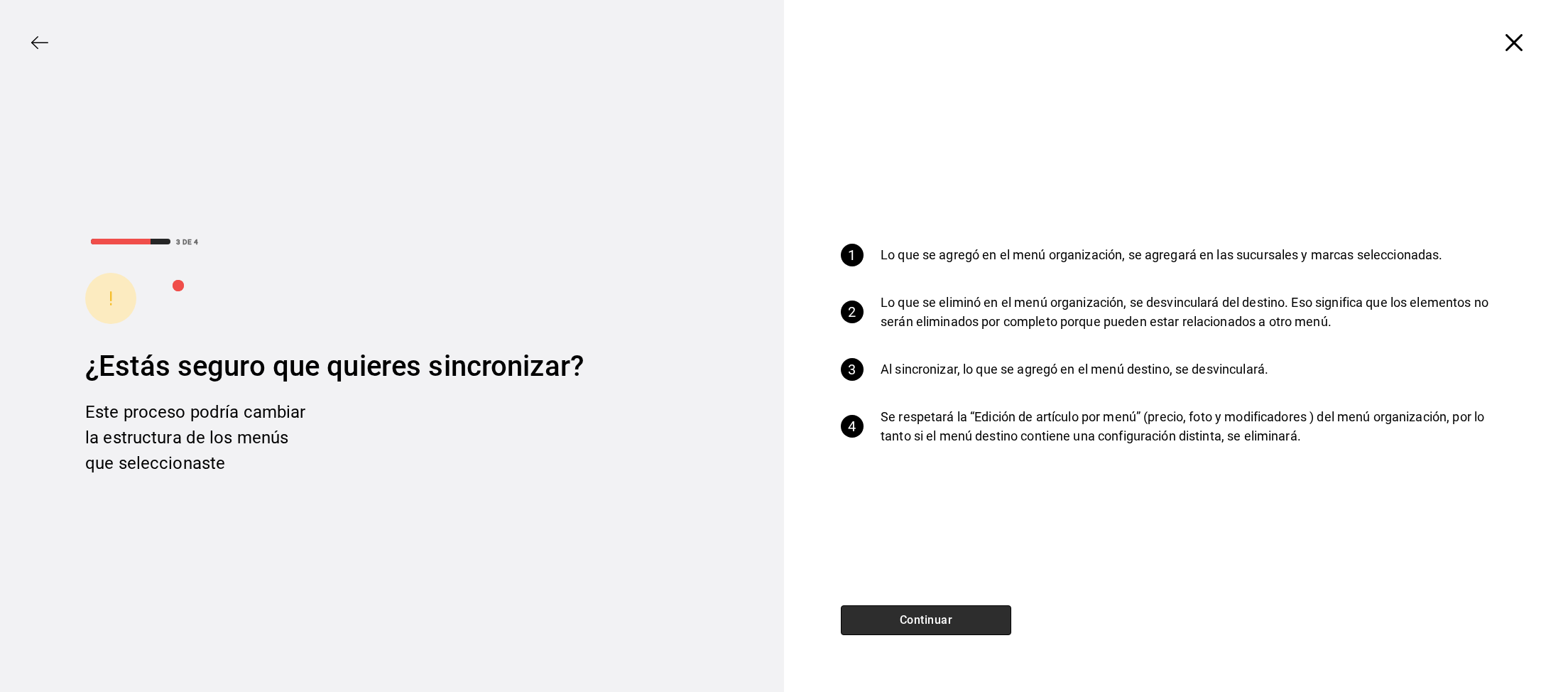
click at [913, 625] on button "Continuar" at bounding box center [926, 620] width 171 height 30
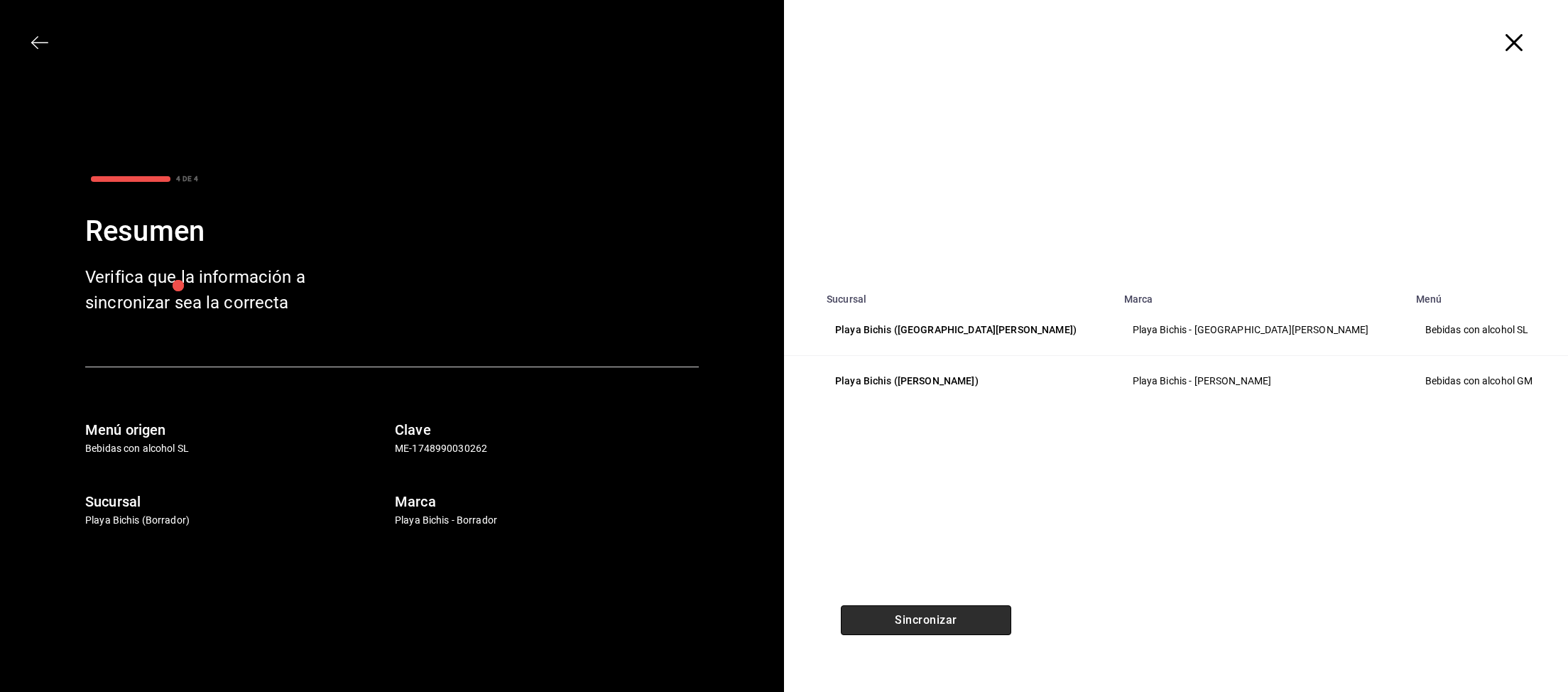
click at [925, 627] on button "Sincronizar" at bounding box center [926, 620] width 171 height 30
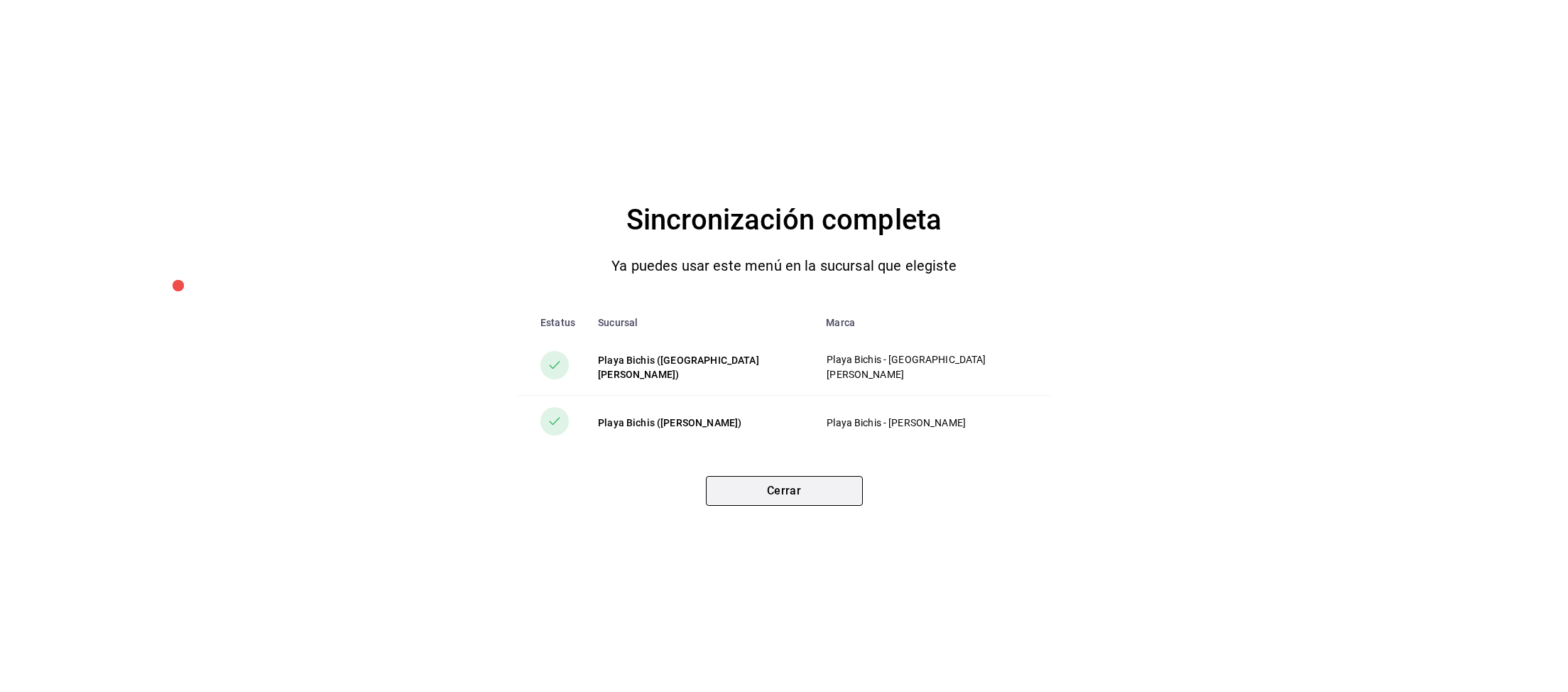
click at [816, 493] on button "Cerrar" at bounding box center [784, 490] width 157 height 30
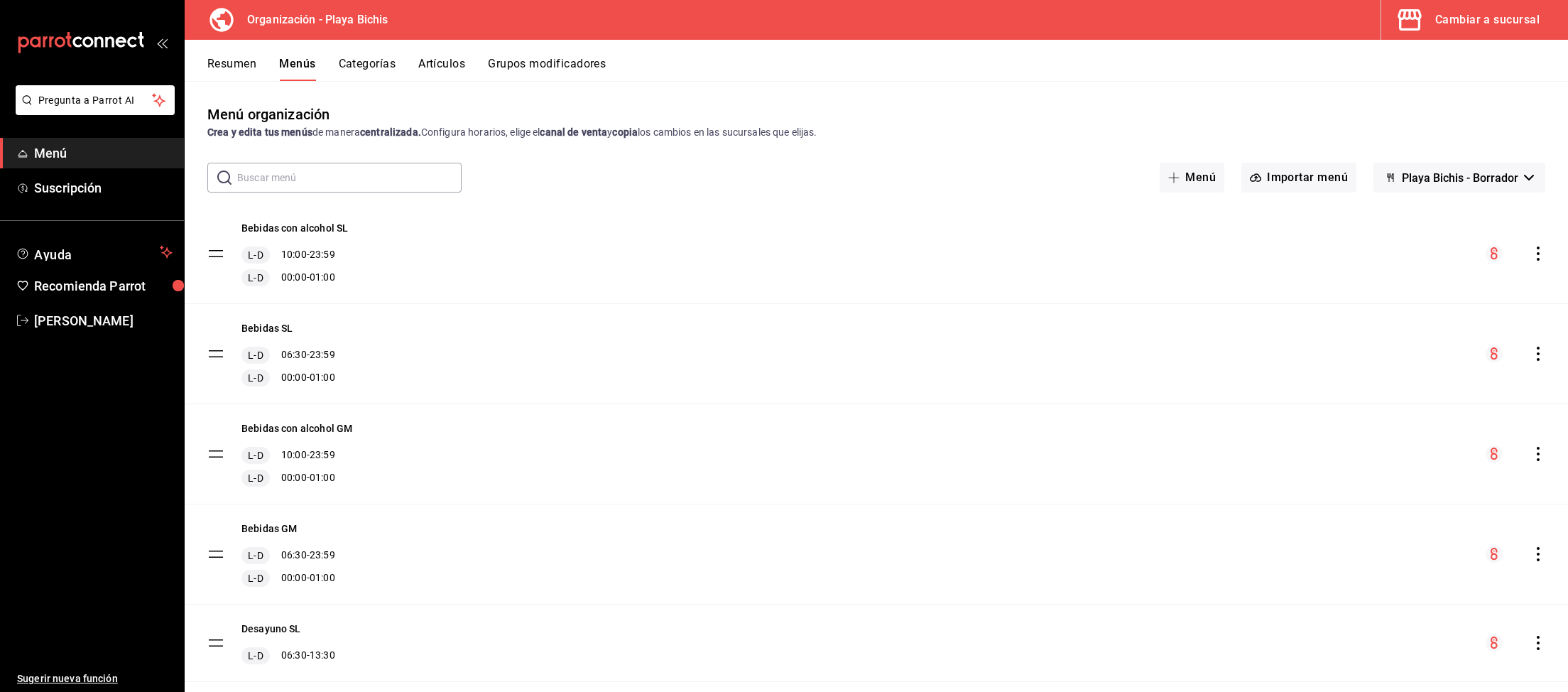
click at [1539, 355] on icon "actions" at bounding box center [1538, 354] width 3 height 14
click at [1365, 443] on span "Copiar en otra sucursal" at bounding box center [1426, 445] width 173 height 15
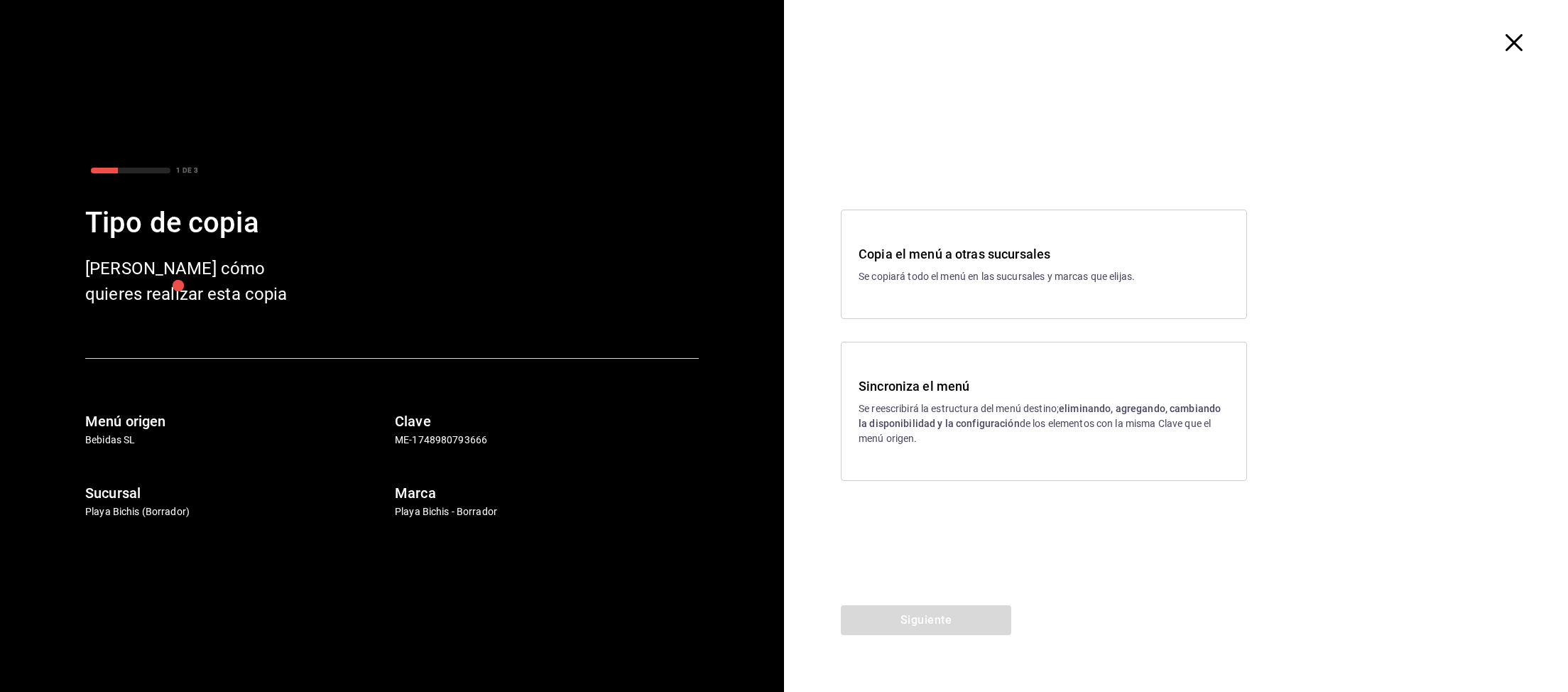
click at [918, 431] on p "Se reescribirá la estructura del menú destino; eliminando, agregando, cambiando…" at bounding box center [1044, 424] width 371 height 45
click at [905, 631] on button "Siguiente" at bounding box center [926, 620] width 171 height 30
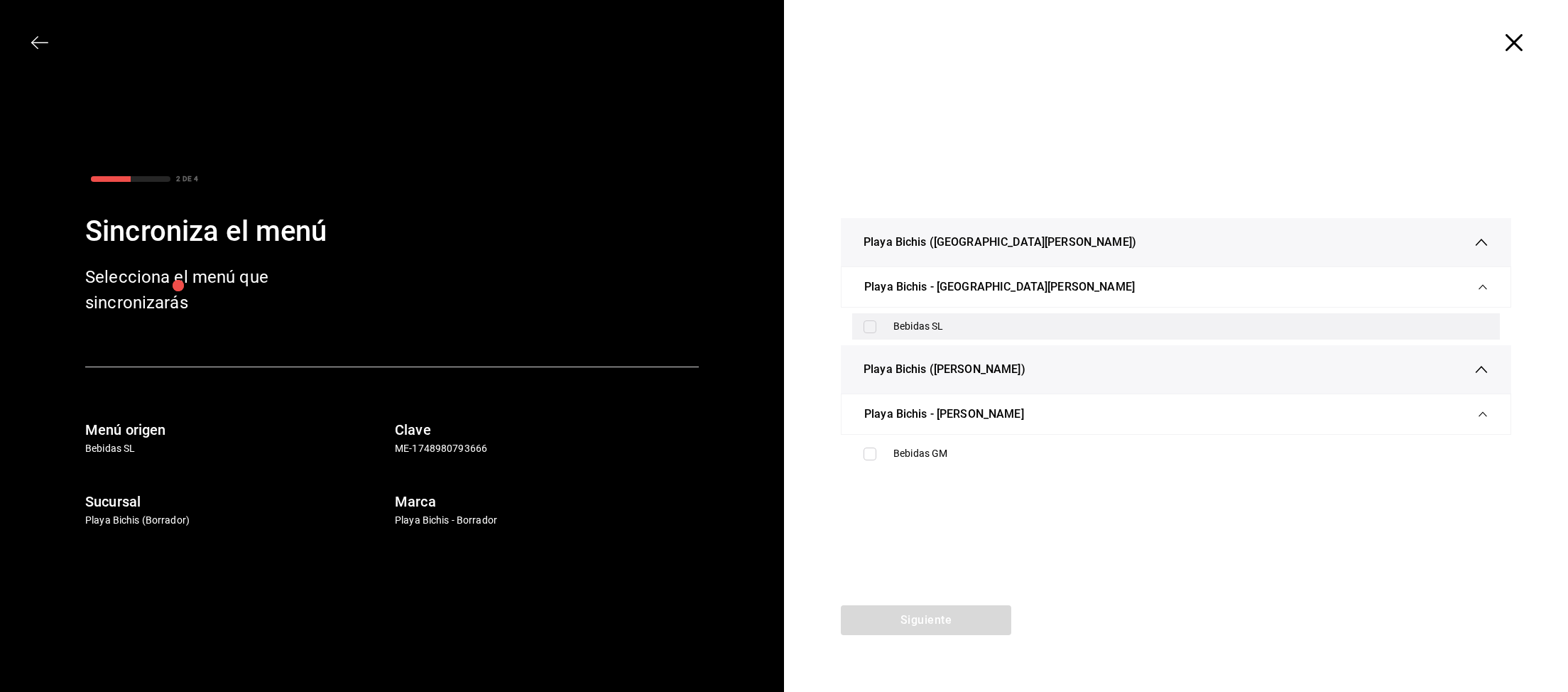
click at [876, 325] on input "checkbox" at bounding box center [869, 326] width 13 height 13
checkbox input "true"
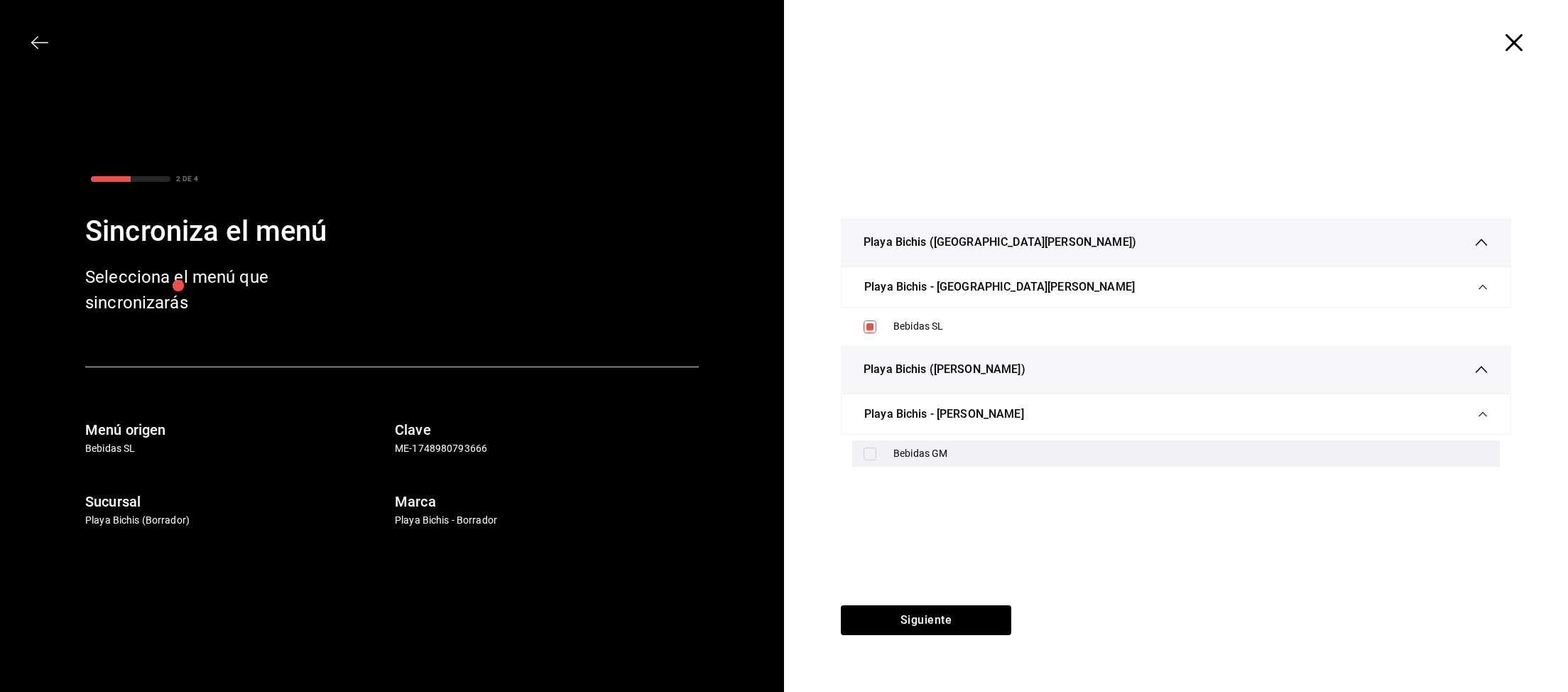
click at [876, 448] on label at bounding box center [872, 454] width 19 height 13
click at [876, 448] on input "checkbox" at bounding box center [869, 454] width 13 height 13
click at [854, 456] on div "Bebidas GM" at bounding box center [1176, 453] width 648 height 26
checkbox input "true"
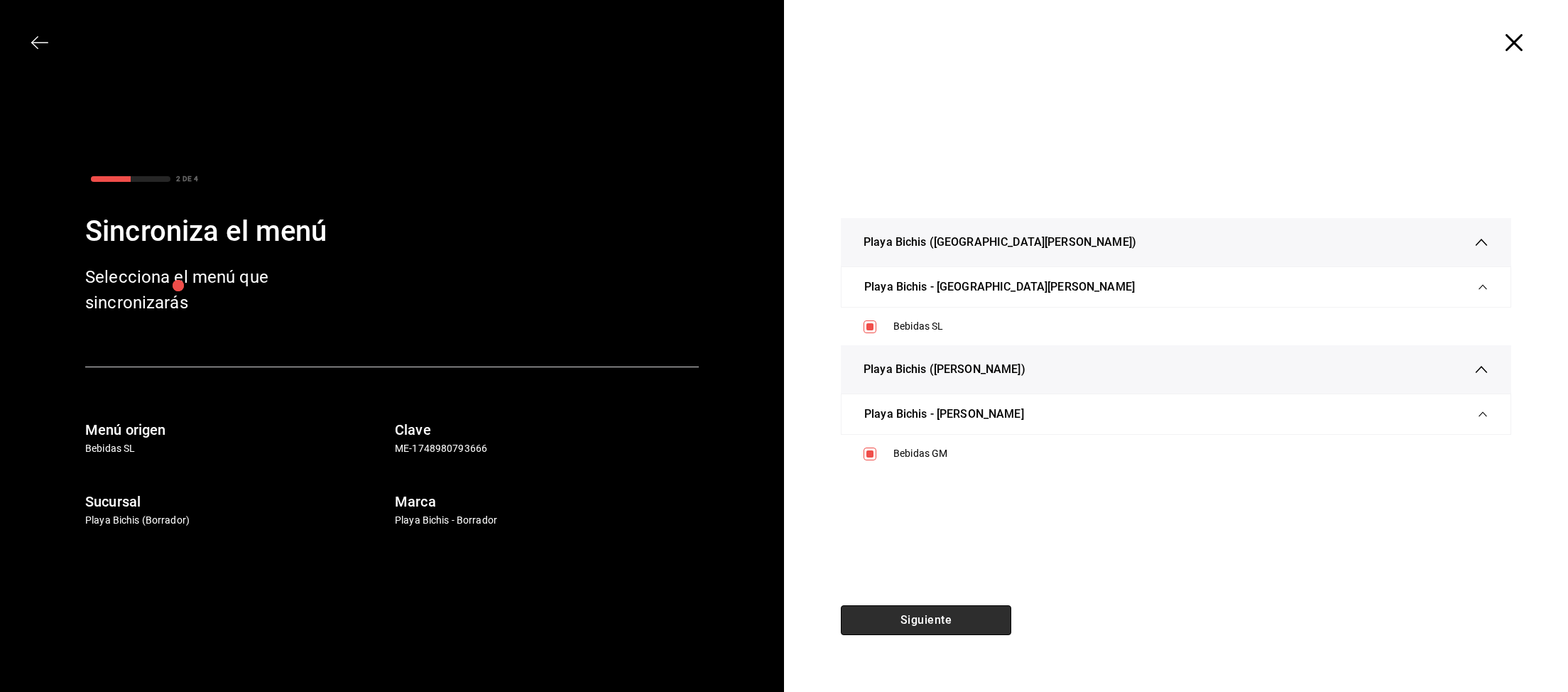
click at [911, 626] on button "Siguiente" at bounding box center [926, 620] width 171 height 30
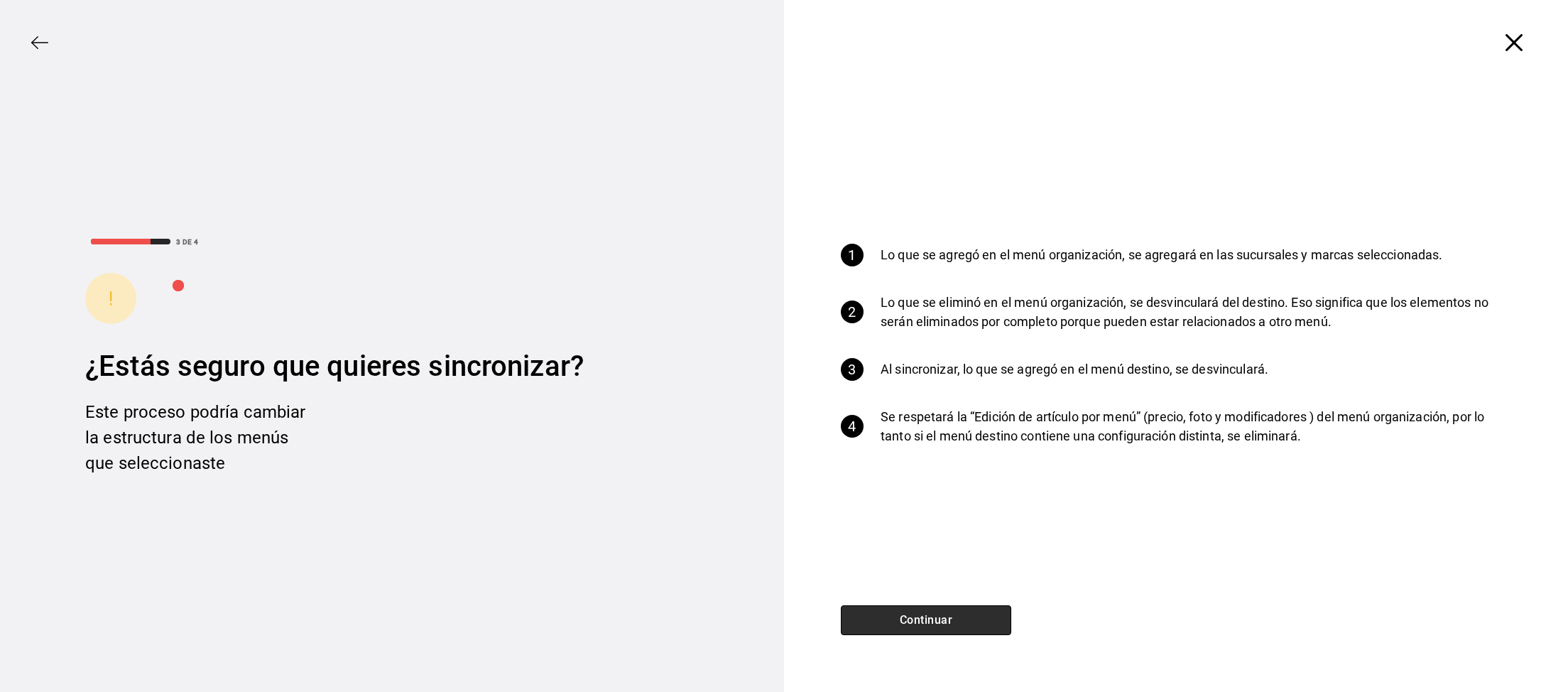
click at [938, 626] on button "Continuar" at bounding box center [926, 620] width 171 height 30
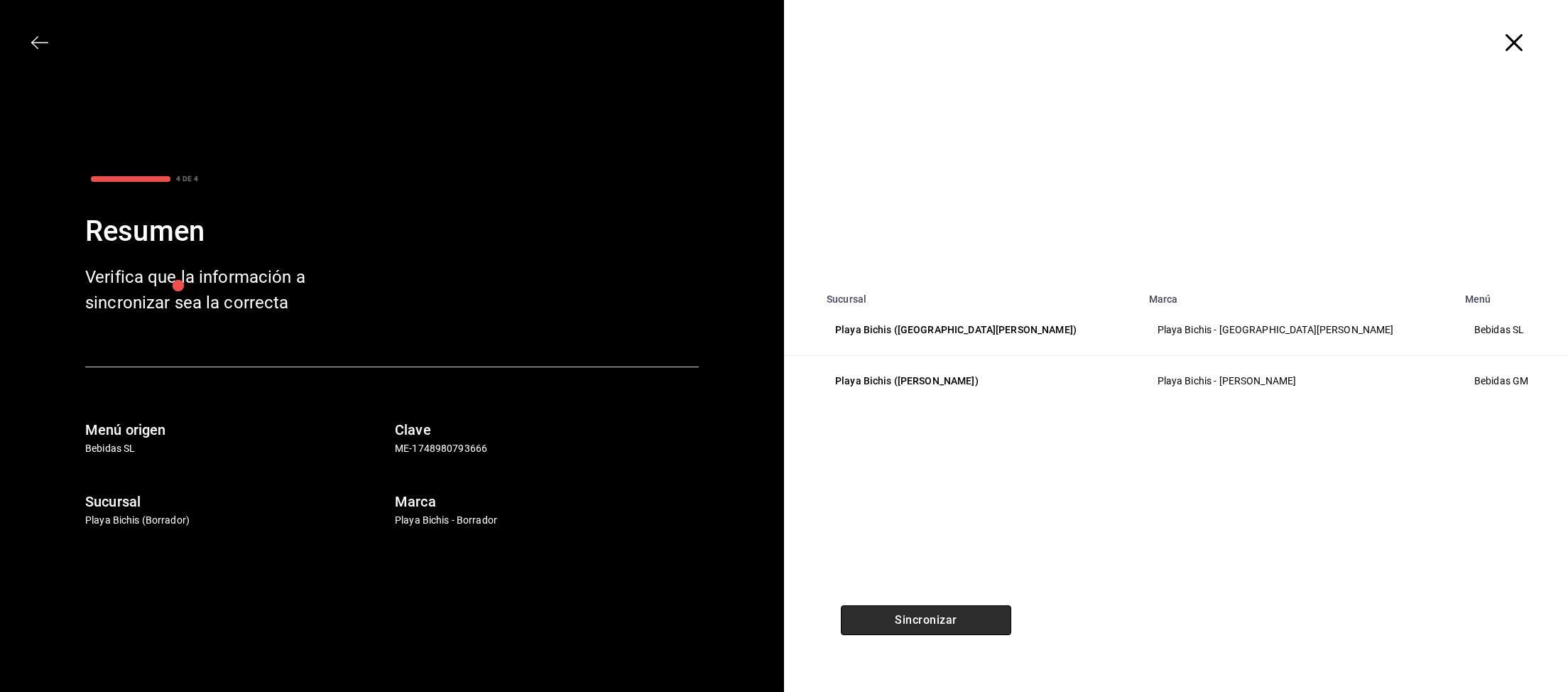
click at [956, 621] on button "Sincronizar" at bounding box center [926, 620] width 171 height 30
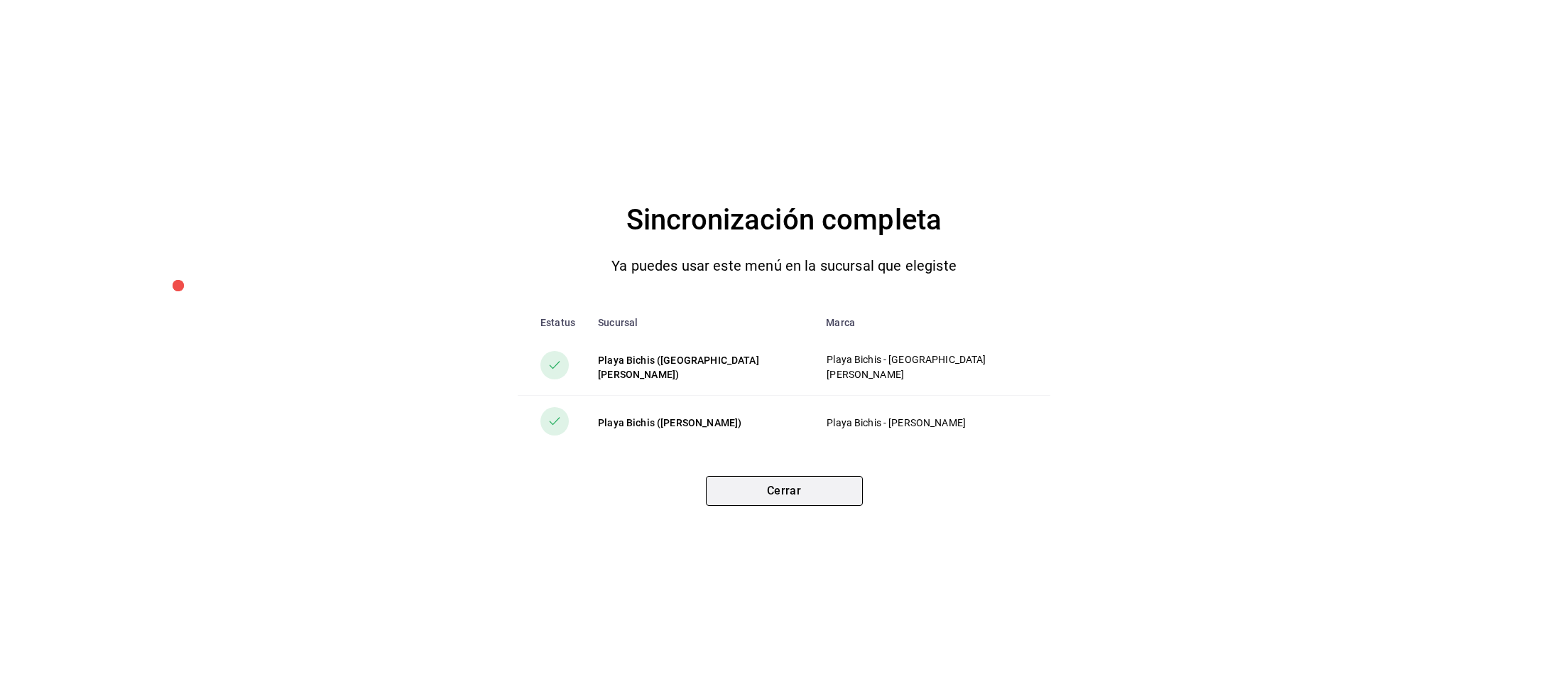
click at [806, 497] on button "Cerrar" at bounding box center [784, 490] width 157 height 30
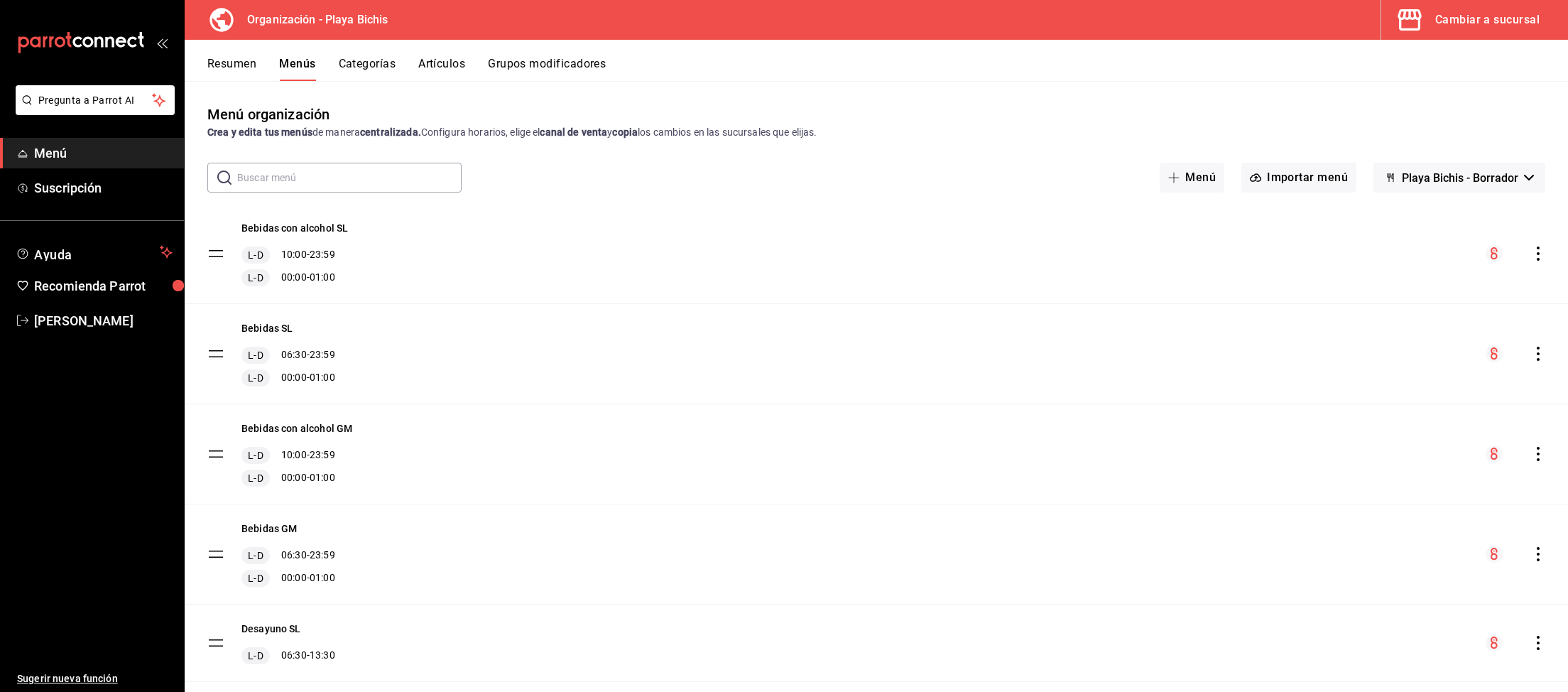
click at [1540, 456] on icon "actions" at bounding box center [1538, 454] width 14 height 14
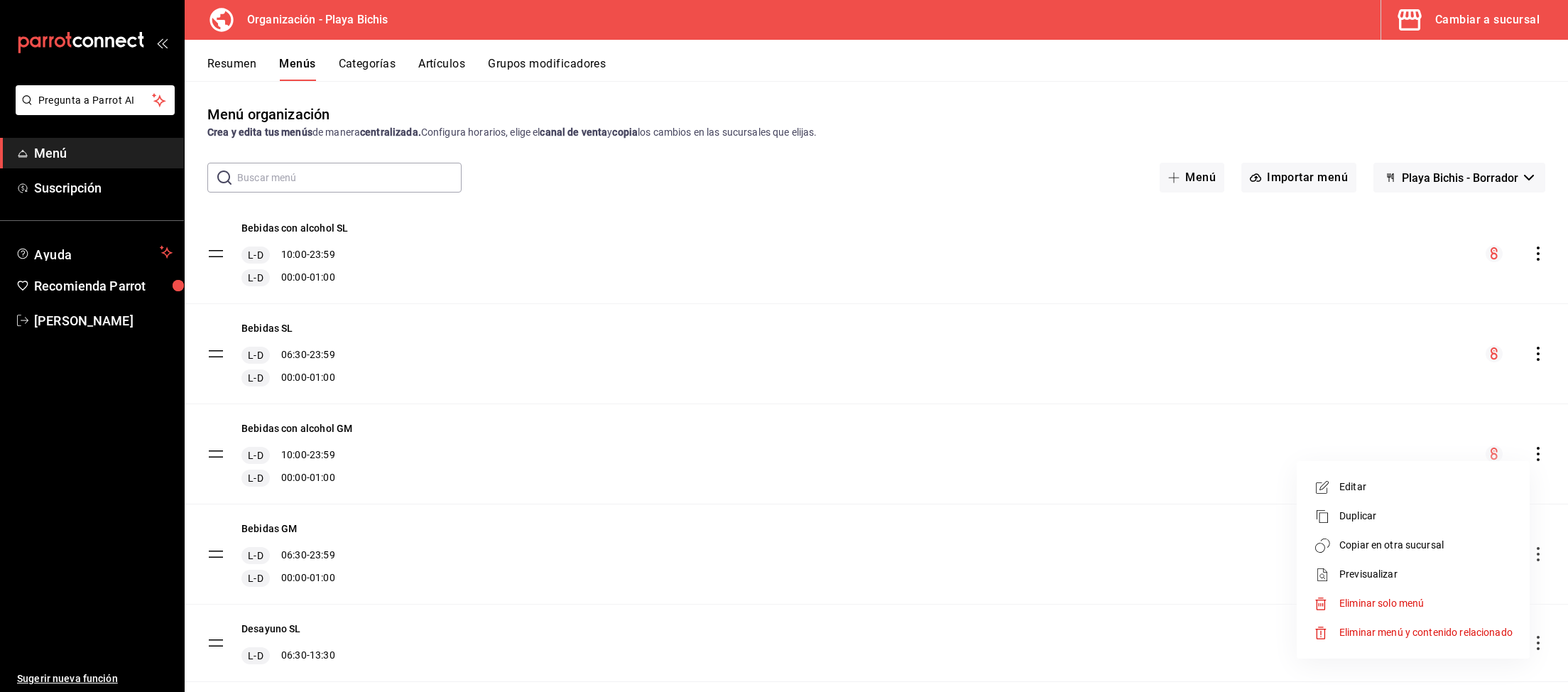
click at [1394, 545] on span "Copiar en otra sucursal" at bounding box center [1426, 545] width 173 height 15
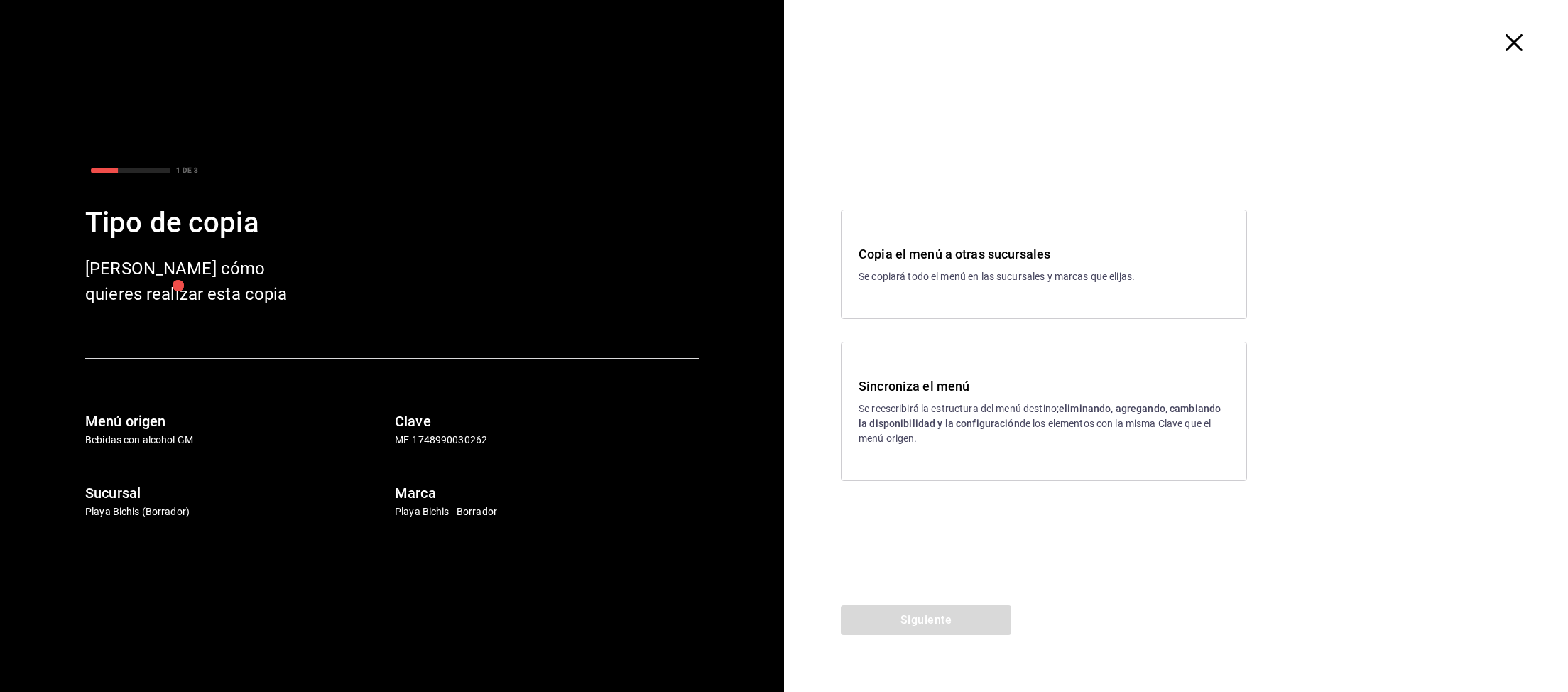
click at [987, 424] on strong "eliminando, agregando, cambiando la disponibilidad y la configuración" at bounding box center [1039, 416] width 362 height 26
click at [928, 610] on button "Siguiente" at bounding box center [926, 620] width 171 height 30
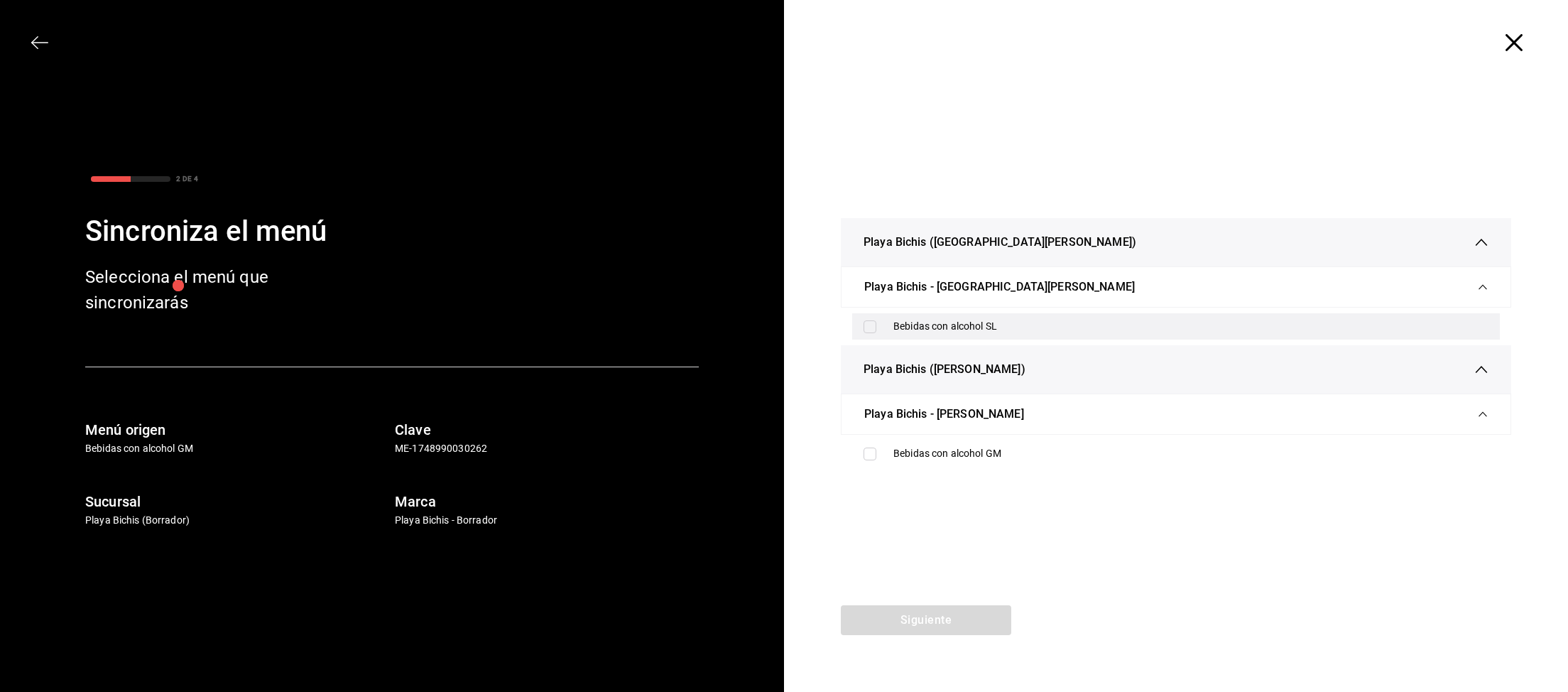
click at [869, 325] on input "checkbox" at bounding box center [869, 326] width 13 height 13
checkbox input "true"
